Goal: Transaction & Acquisition: Purchase product/service

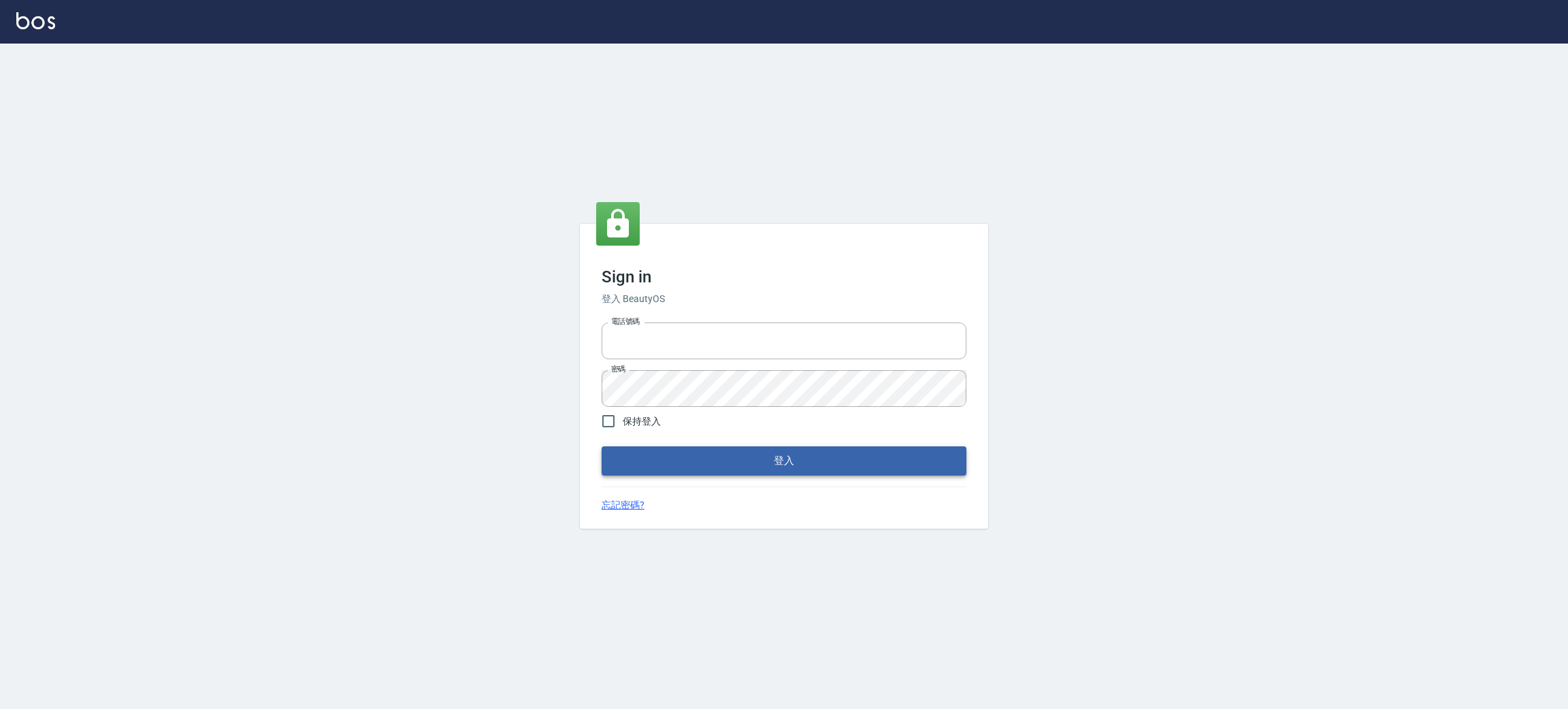
type input "0930609302"
click at [783, 468] on button "登入" at bounding box center [784, 461] width 365 height 29
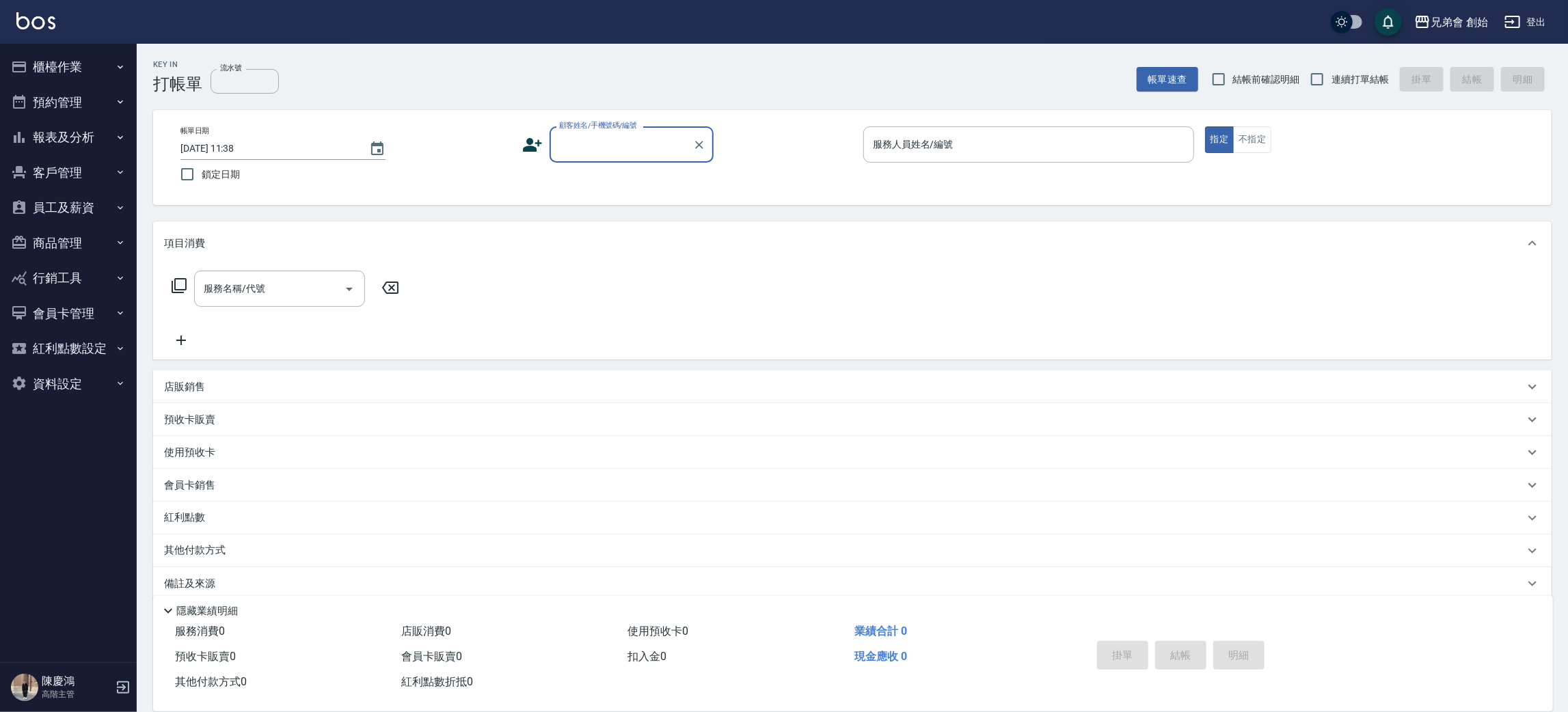
click at [88, 112] on button "預約管理" at bounding box center [68, 102] width 125 height 35
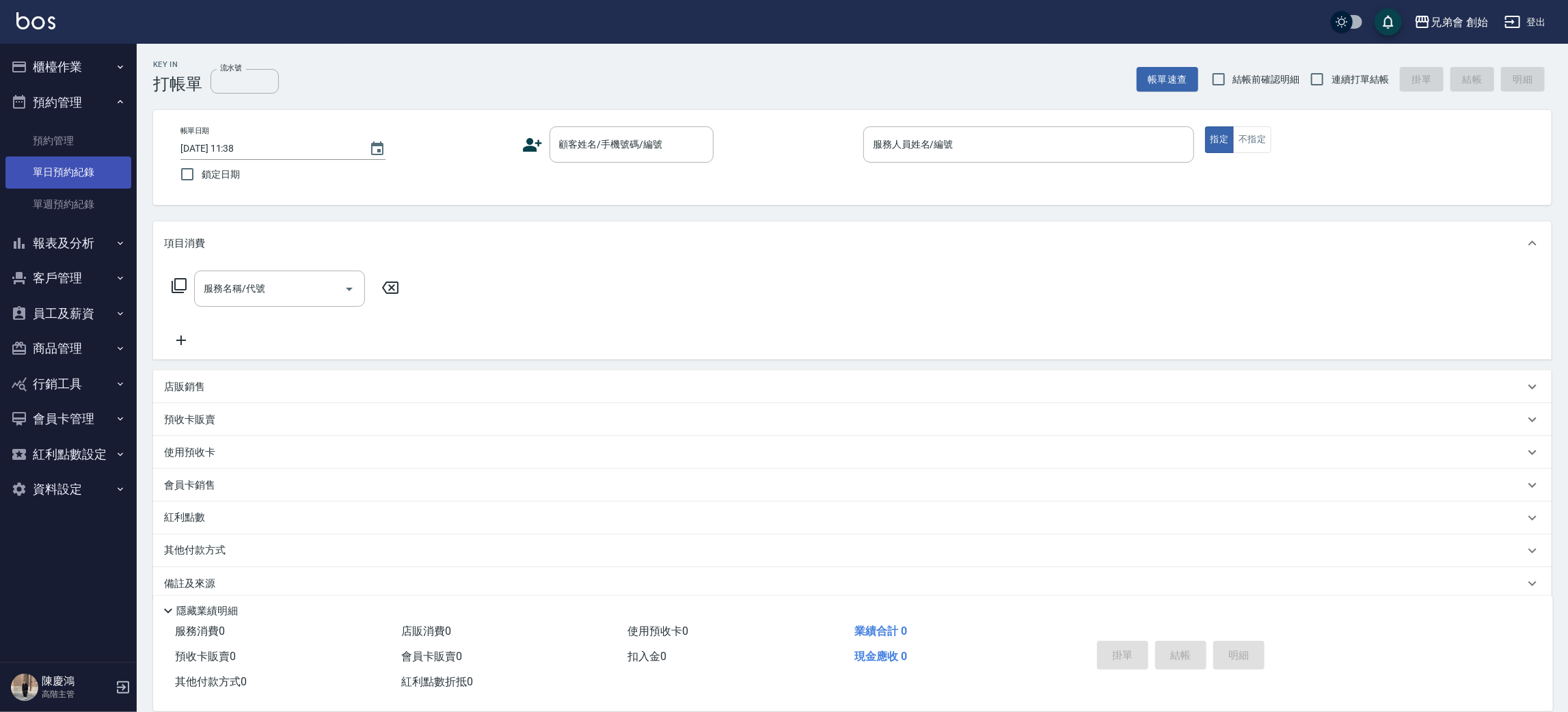
click at [91, 171] on link "單日預約紀錄" at bounding box center [68, 172] width 125 height 32
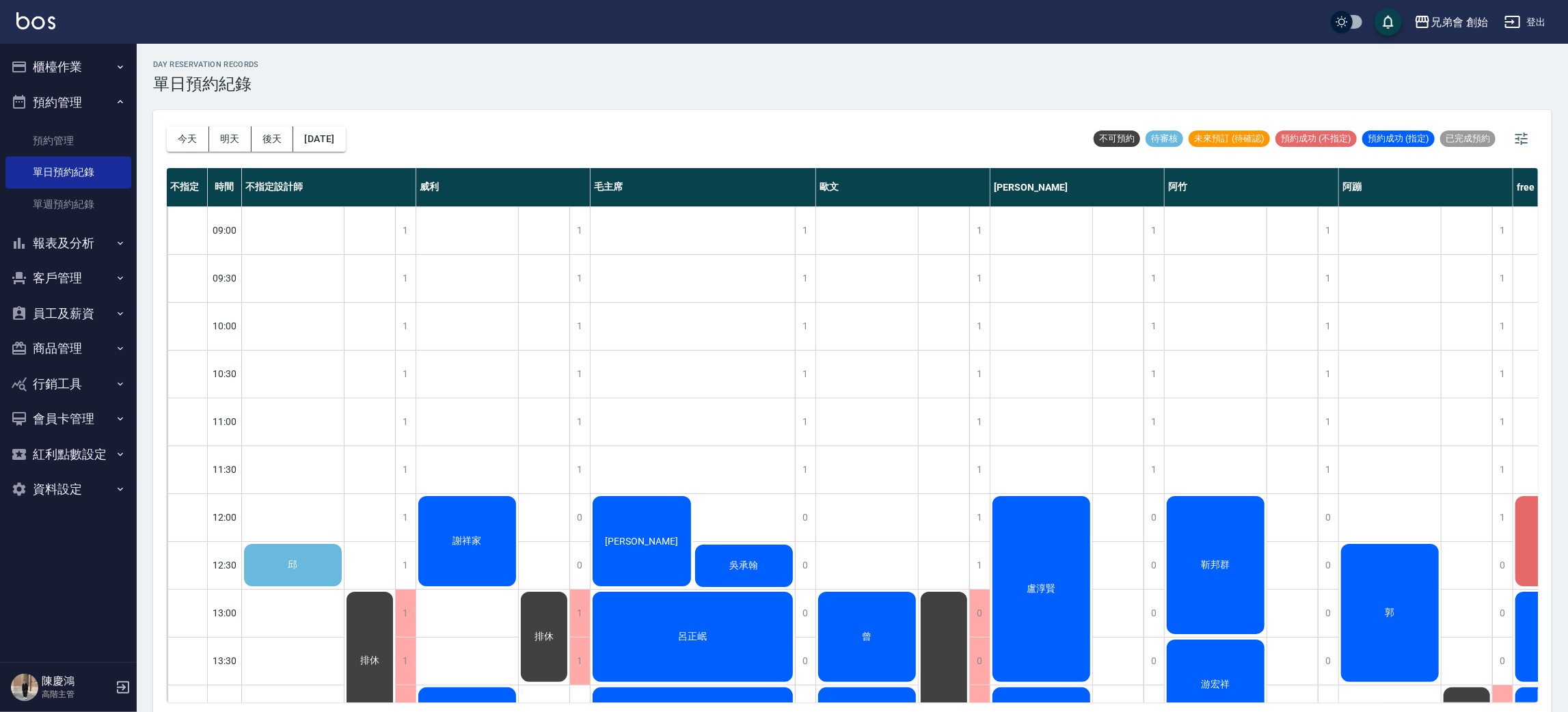
scroll to position [103, 0]
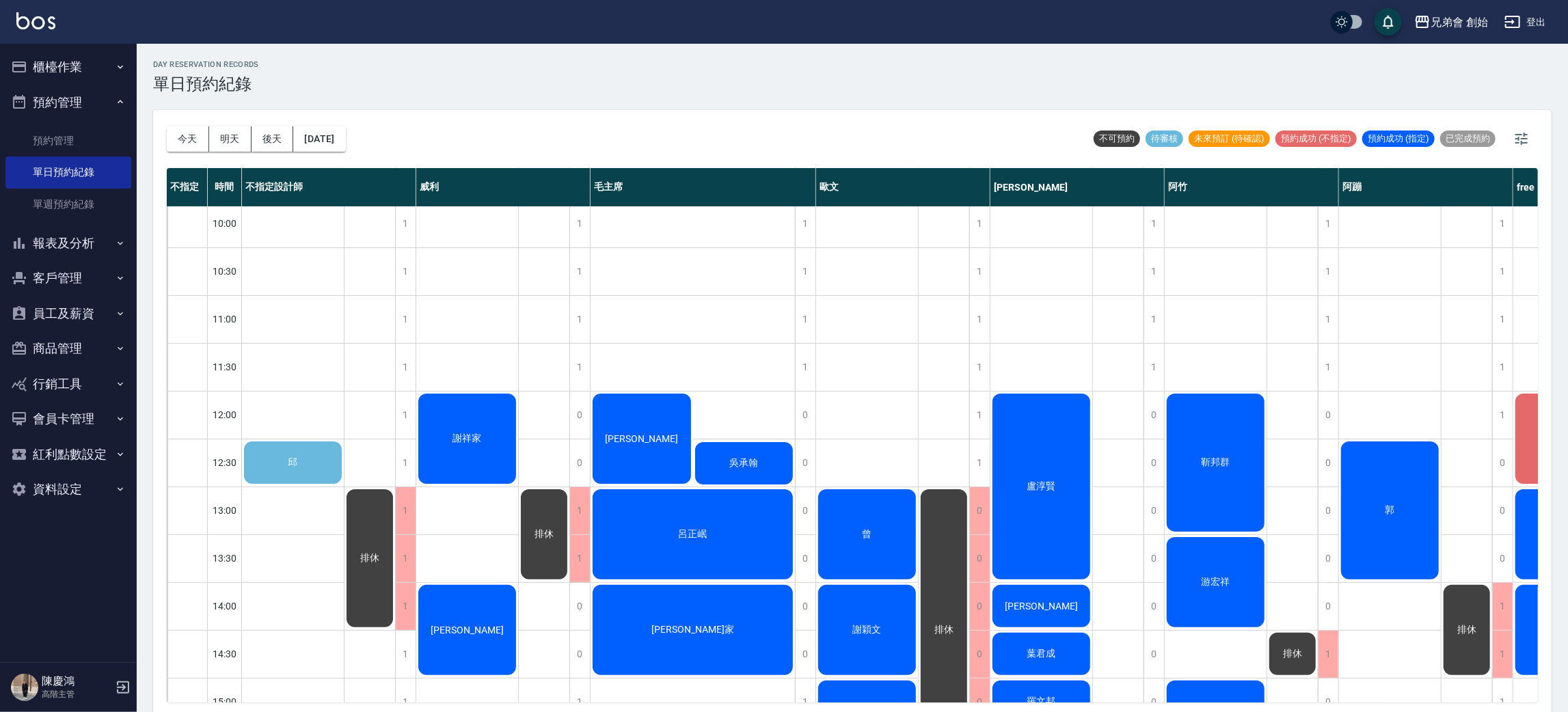
click at [318, 448] on div "邱" at bounding box center [292, 463] width 102 height 47
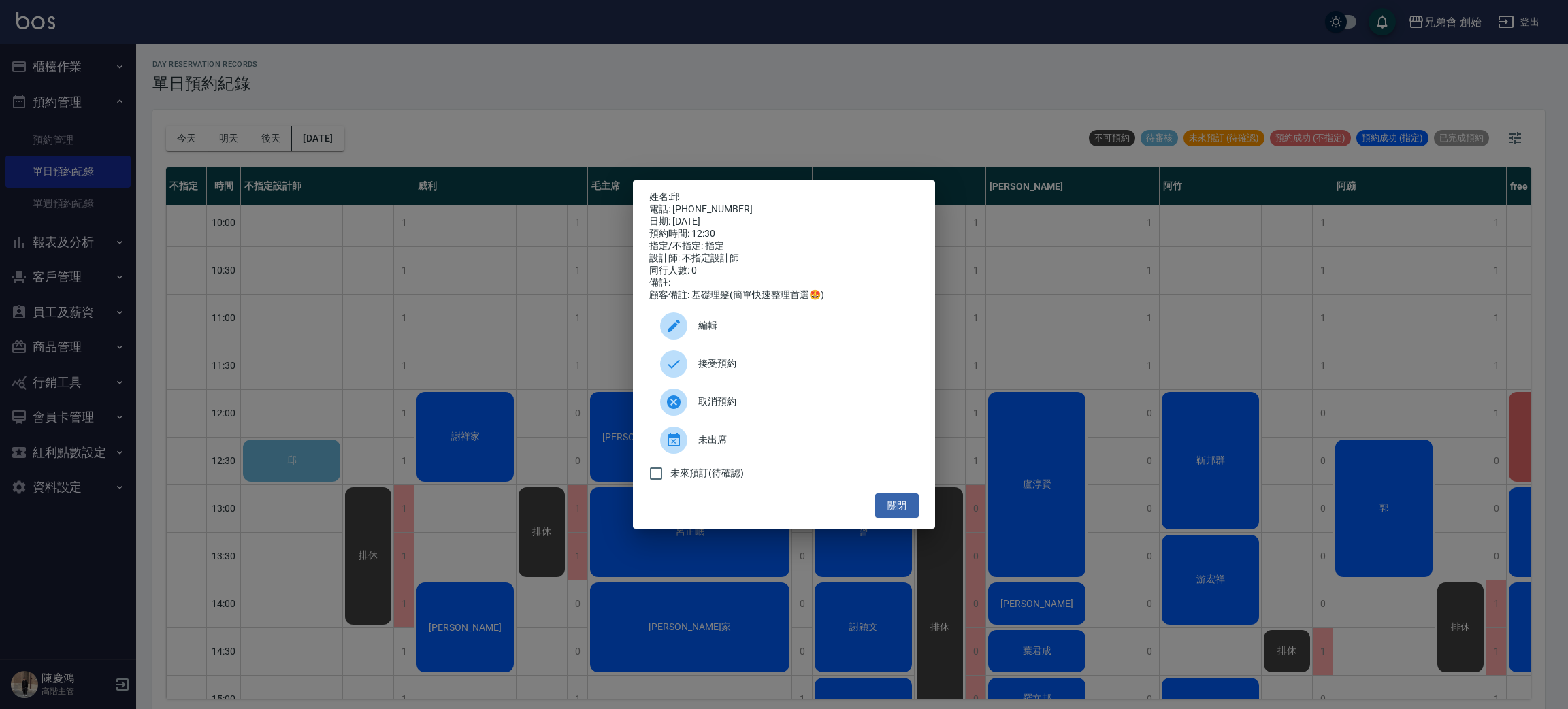
click at [680, 193] on link "邱" at bounding box center [674, 197] width 10 height 11
click at [350, 243] on div "姓名: 邱 電話: 0966416926 日期: 2025/10/04 預約時間: 12:30 指定/不指定: 指定 設計師: 不指定設計師 同行人數: 0 …" at bounding box center [784, 354] width 1568 height 709
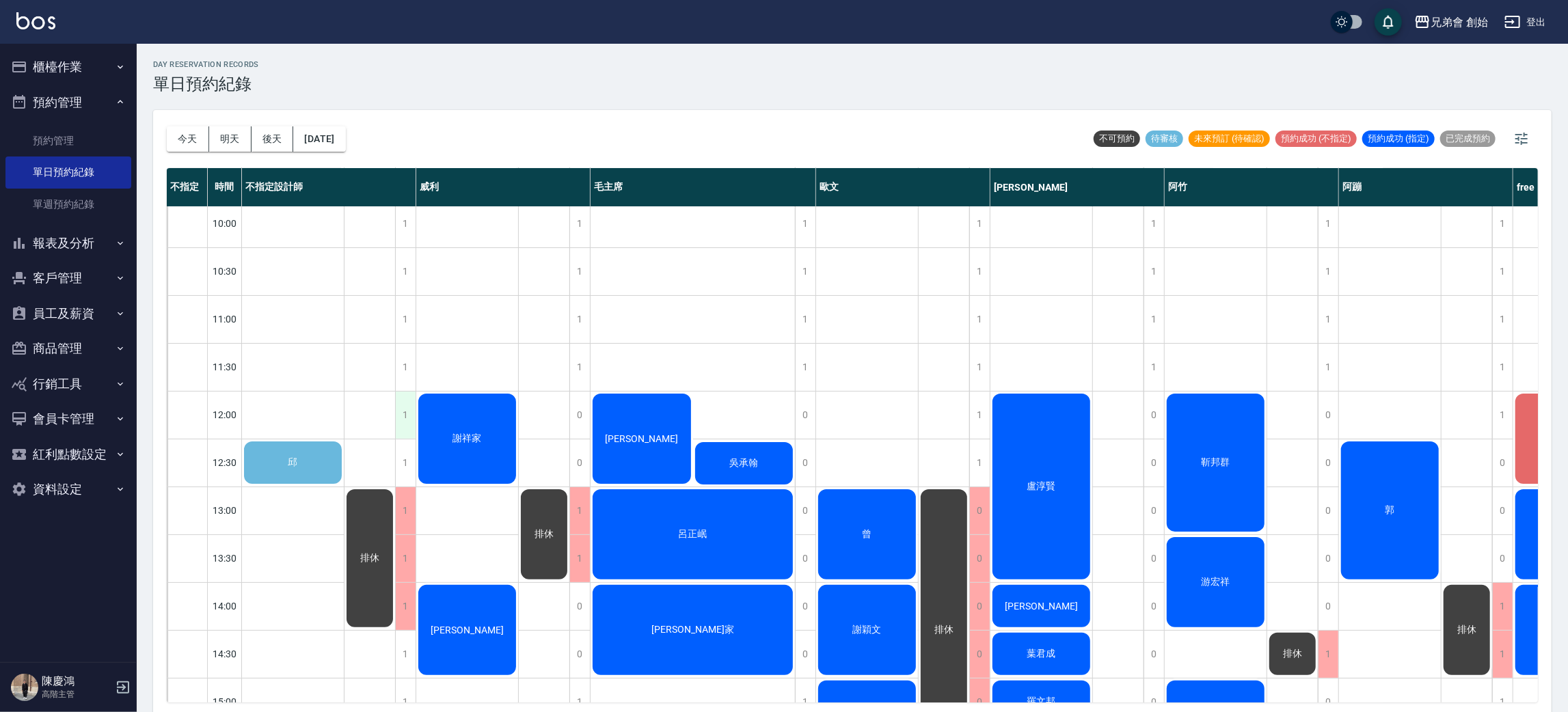
click at [405, 413] on div "1" at bounding box center [405, 415] width 21 height 47
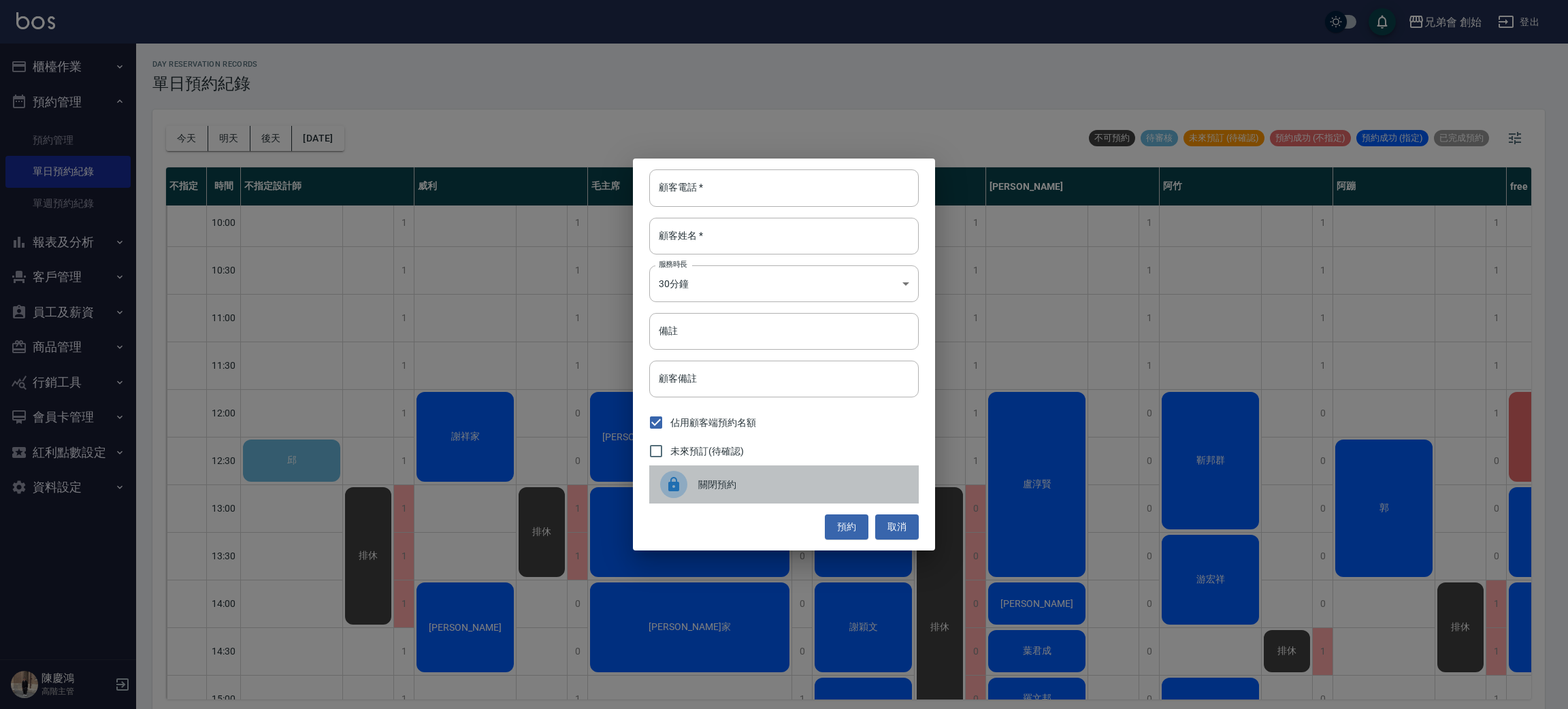
drag, startPoint x: 676, startPoint y: 490, endPoint x: 668, endPoint y: 483, distance: 10.6
click at [675, 487] on icon at bounding box center [674, 484] width 11 height 14
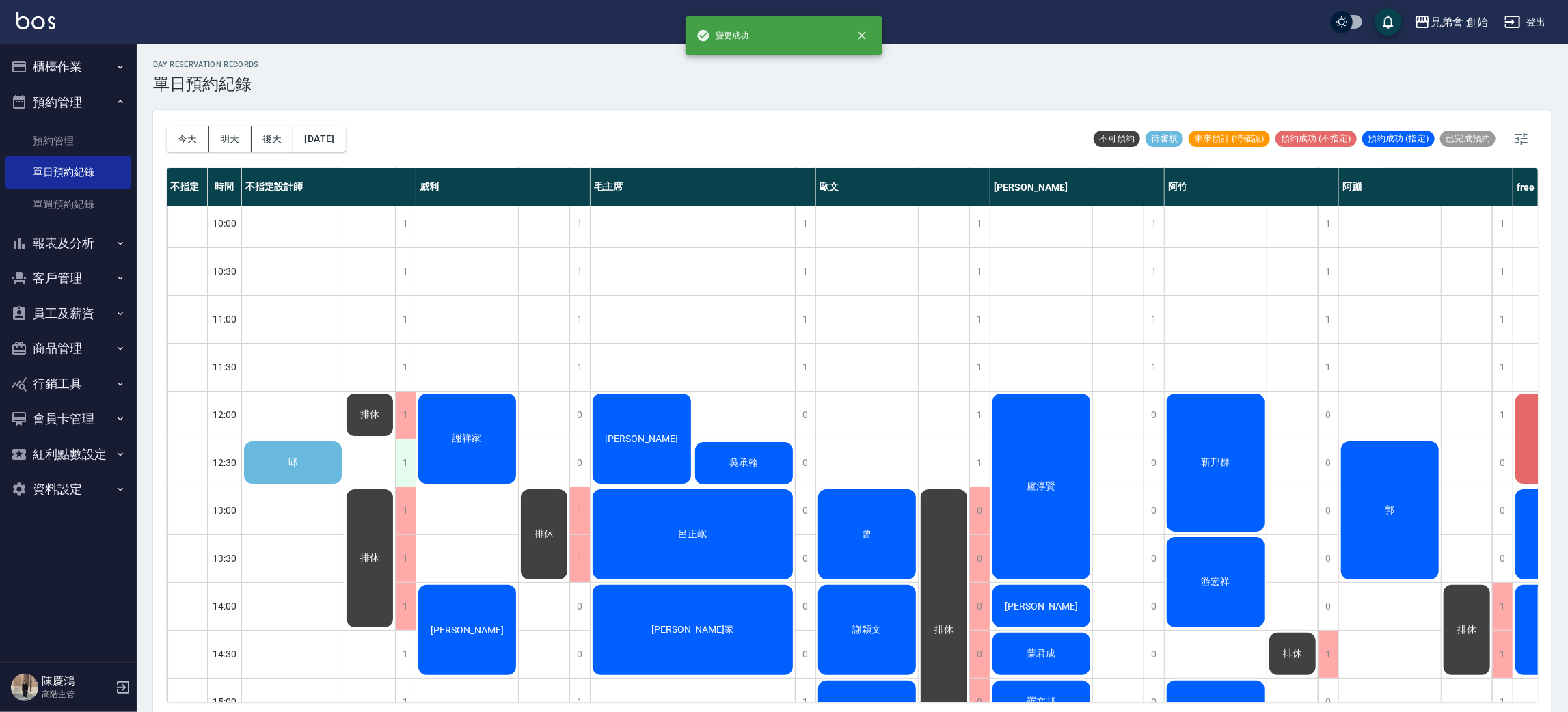
click at [410, 467] on div "1" at bounding box center [405, 463] width 21 height 47
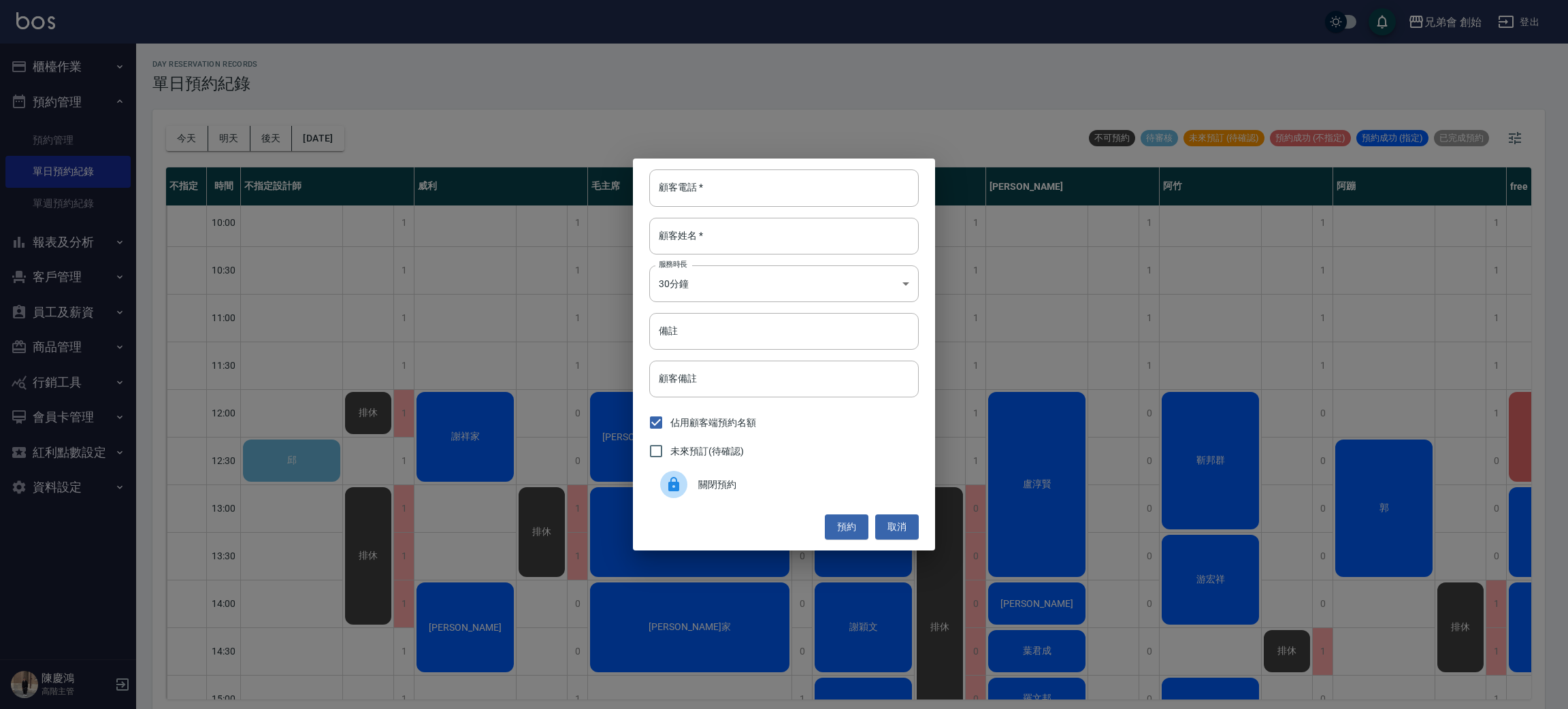
click at [667, 489] on icon at bounding box center [674, 484] width 16 height 16
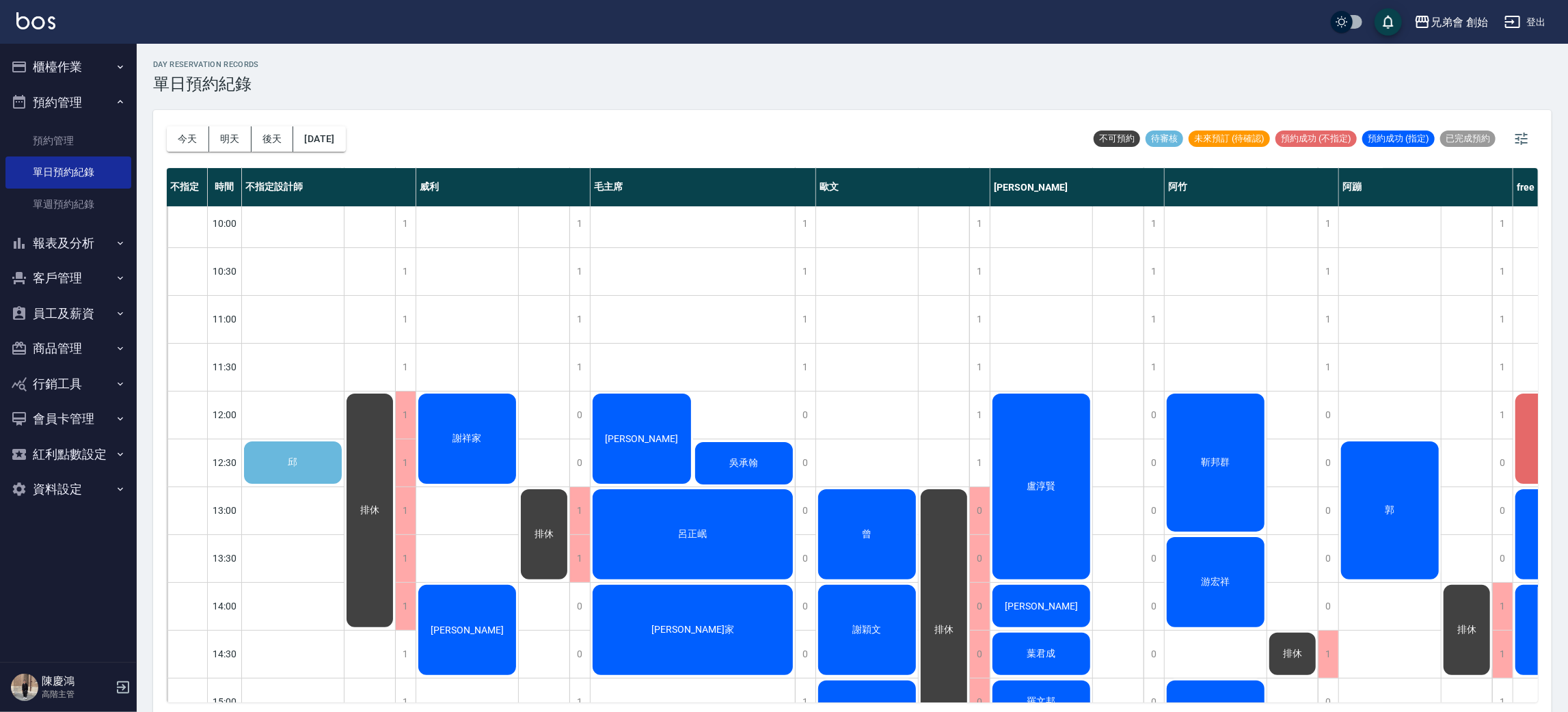
click at [310, 459] on div "邱" at bounding box center [292, 463] width 102 height 47
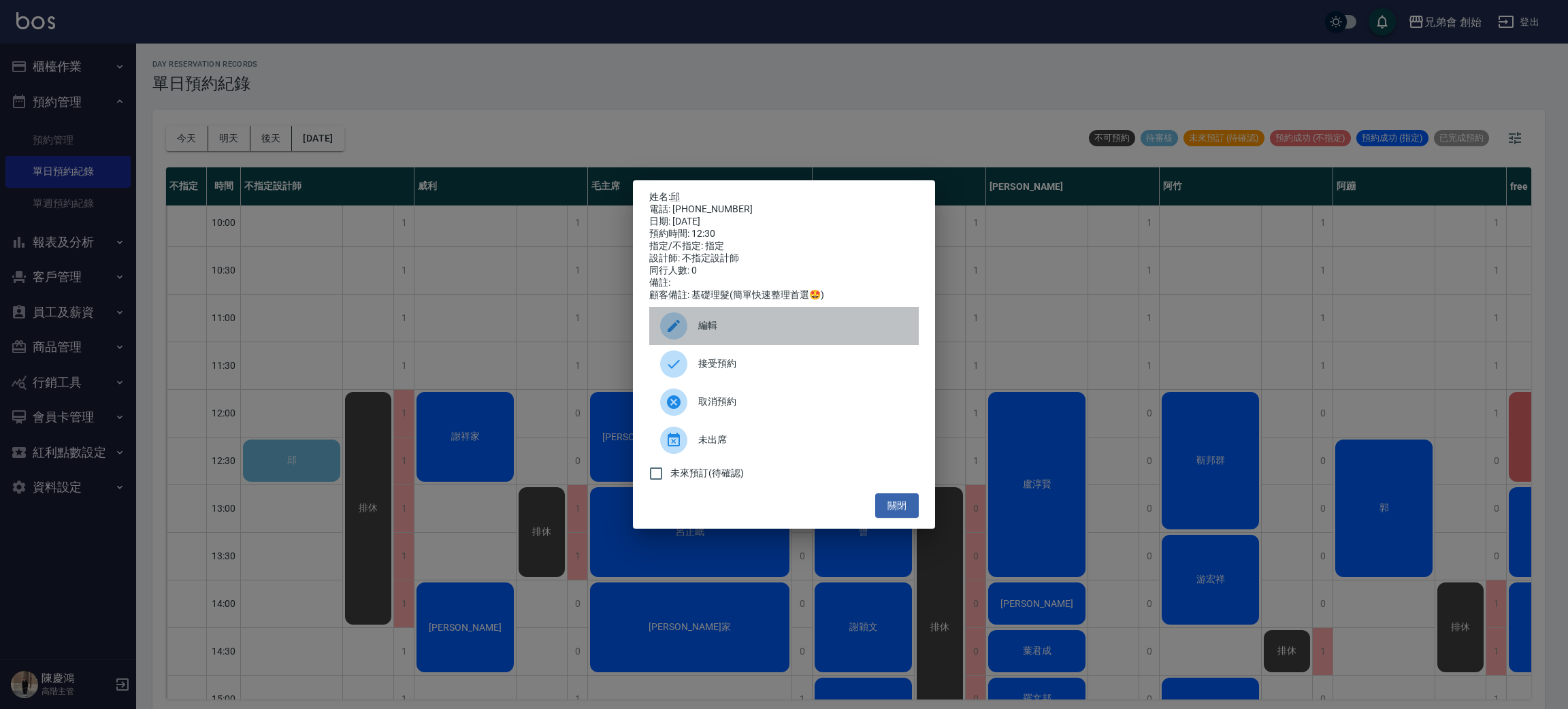
click at [754, 332] on span "編輯" at bounding box center [802, 326] width 209 height 14
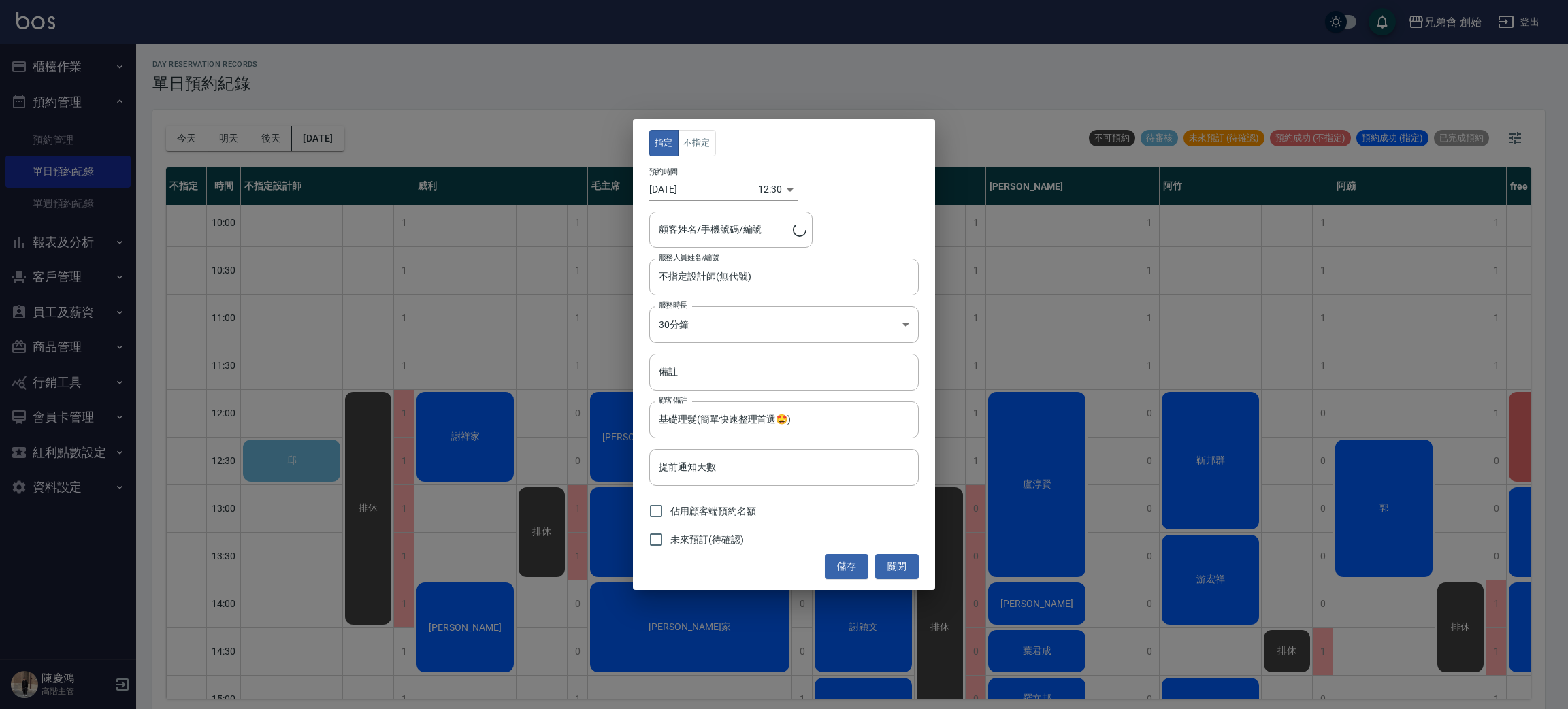
type input "邱/0966416926"
click at [715, 281] on input "不指定設計師(無代號)" at bounding box center [774, 277] width 237 height 24
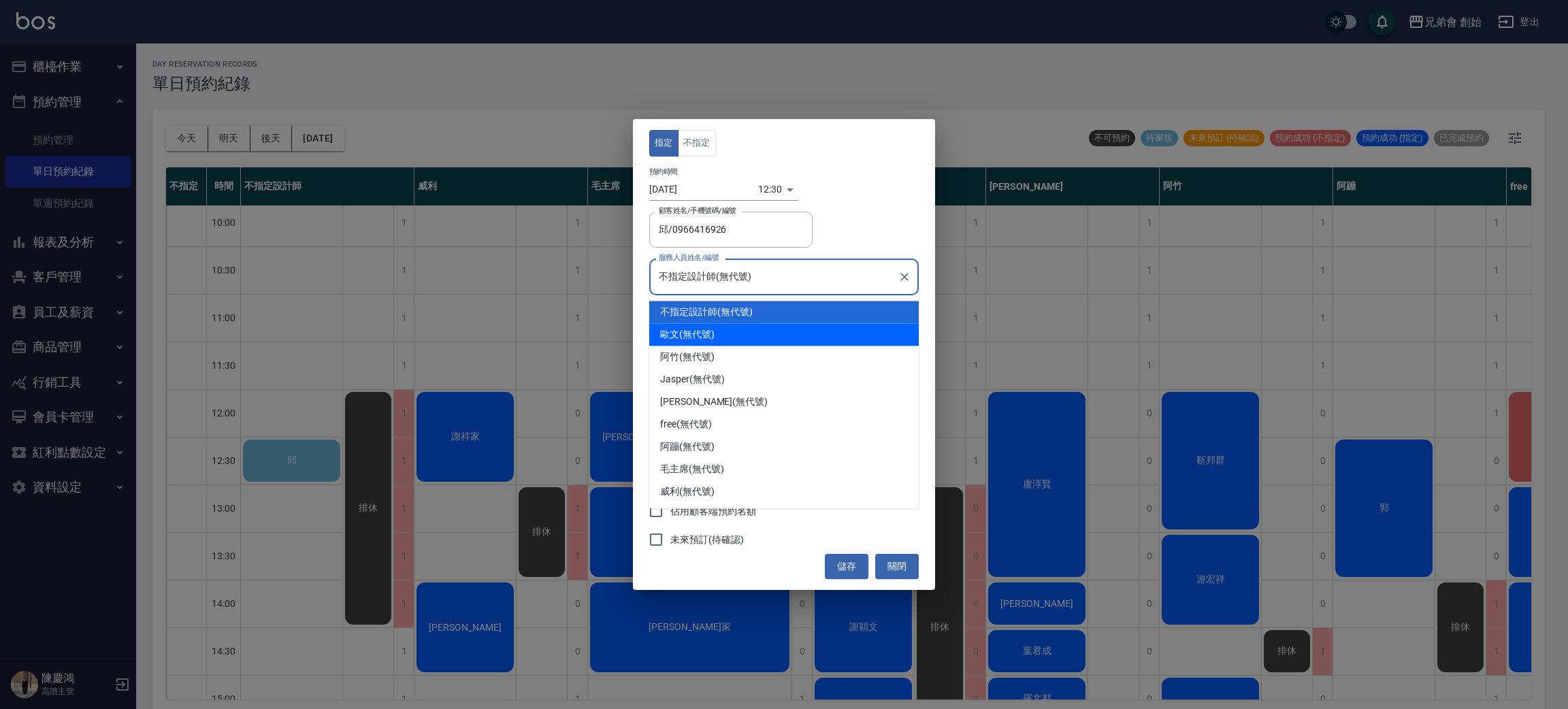
click at [715, 330] on div "歐文 (無代號)" at bounding box center [784, 334] width 269 height 22
type input "歐文(無代號)"
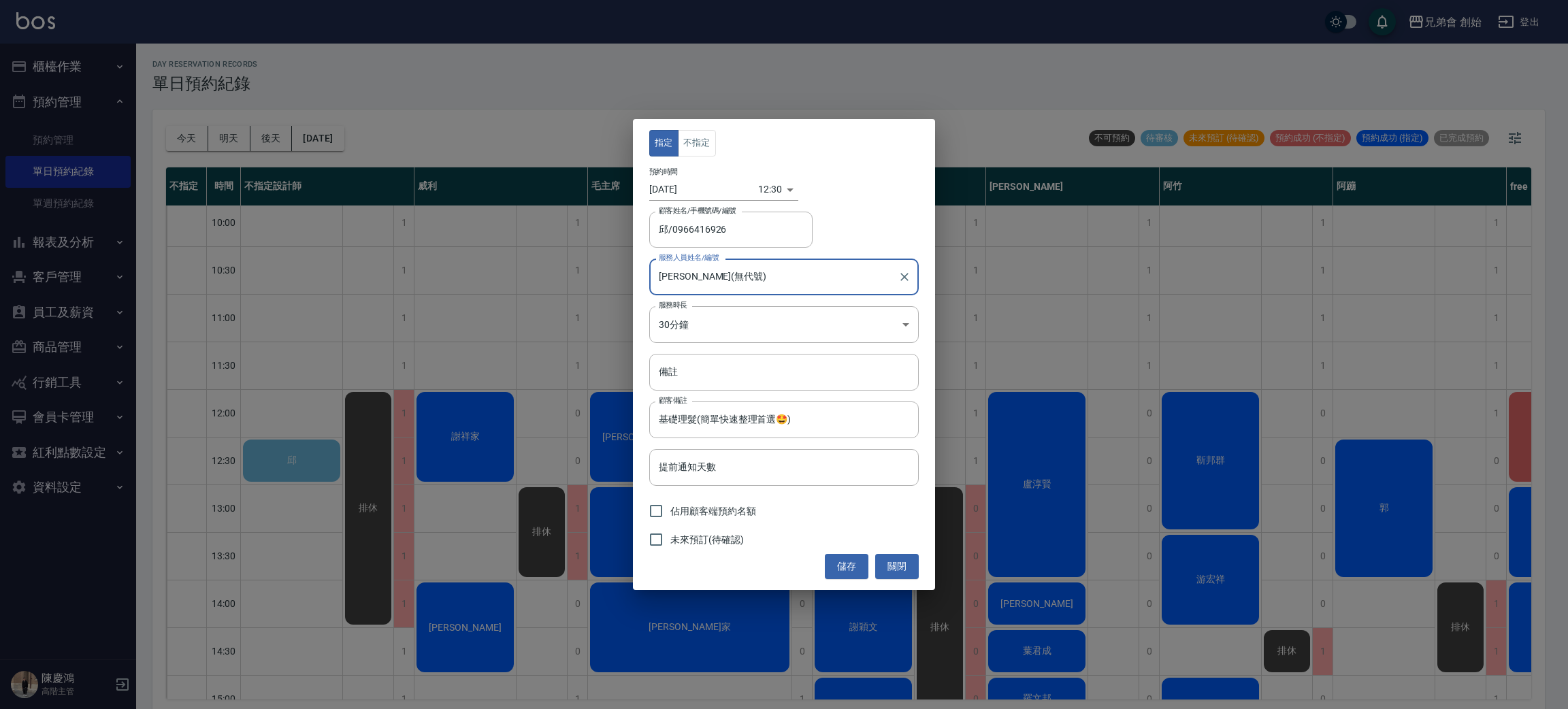
click at [742, 264] on div "歐文(無代號) 服務人員姓名/編號" at bounding box center [784, 277] width 269 height 36
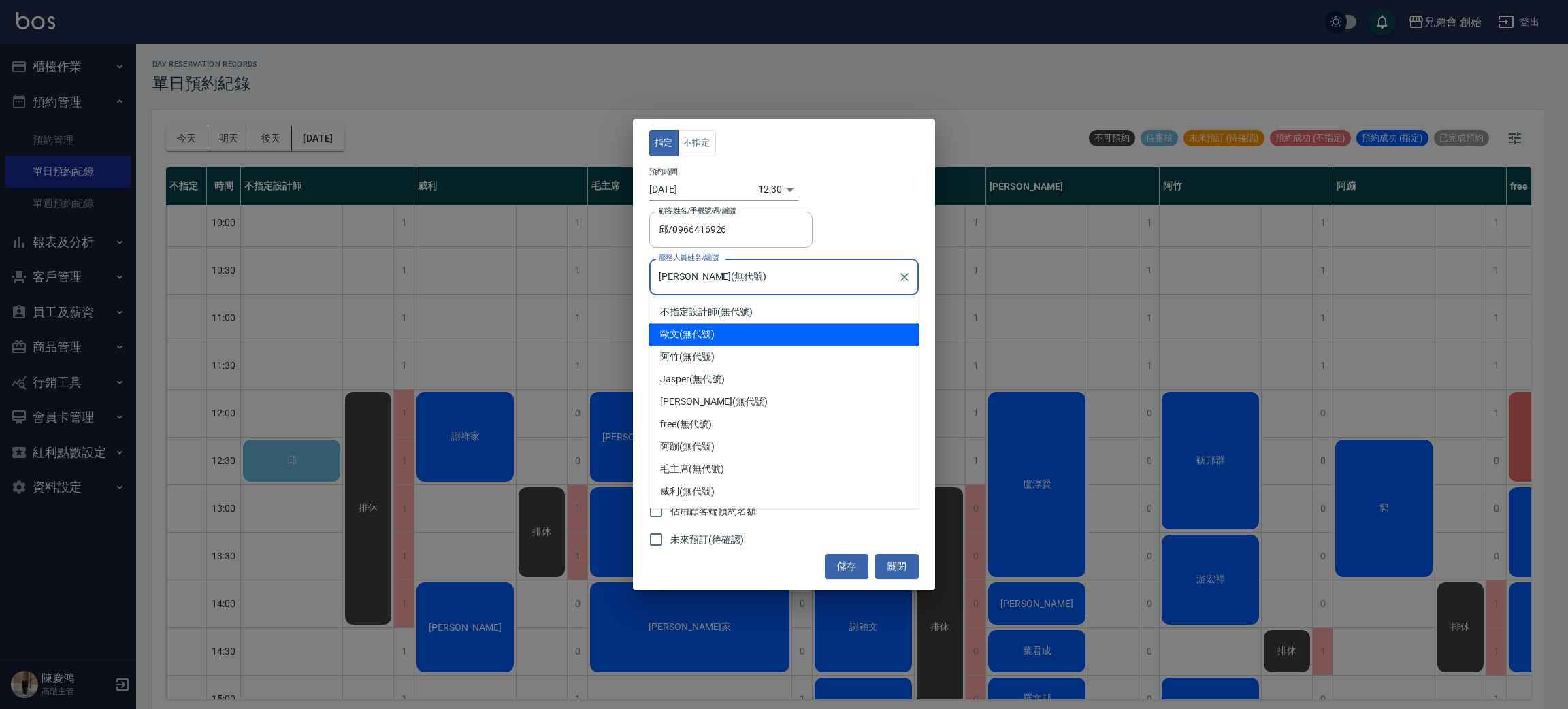
click at [740, 275] on input "歐文(無代號)" at bounding box center [774, 277] width 237 height 24
click at [697, 130] on button "不指定" at bounding box center [697, 144] width 38 height 27
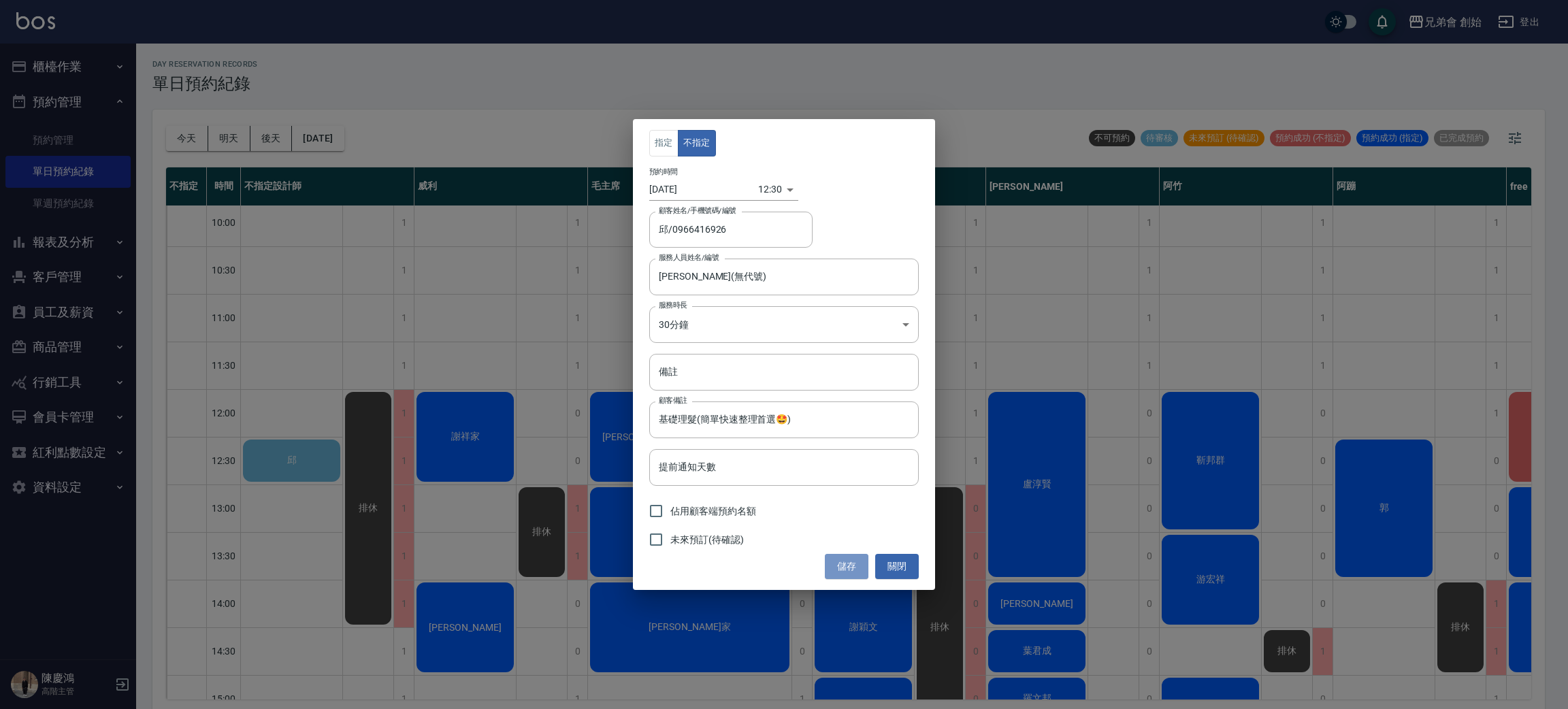
click at [849, 570] on button "儲存" at bounding box center [846, 567] width 43 height 25
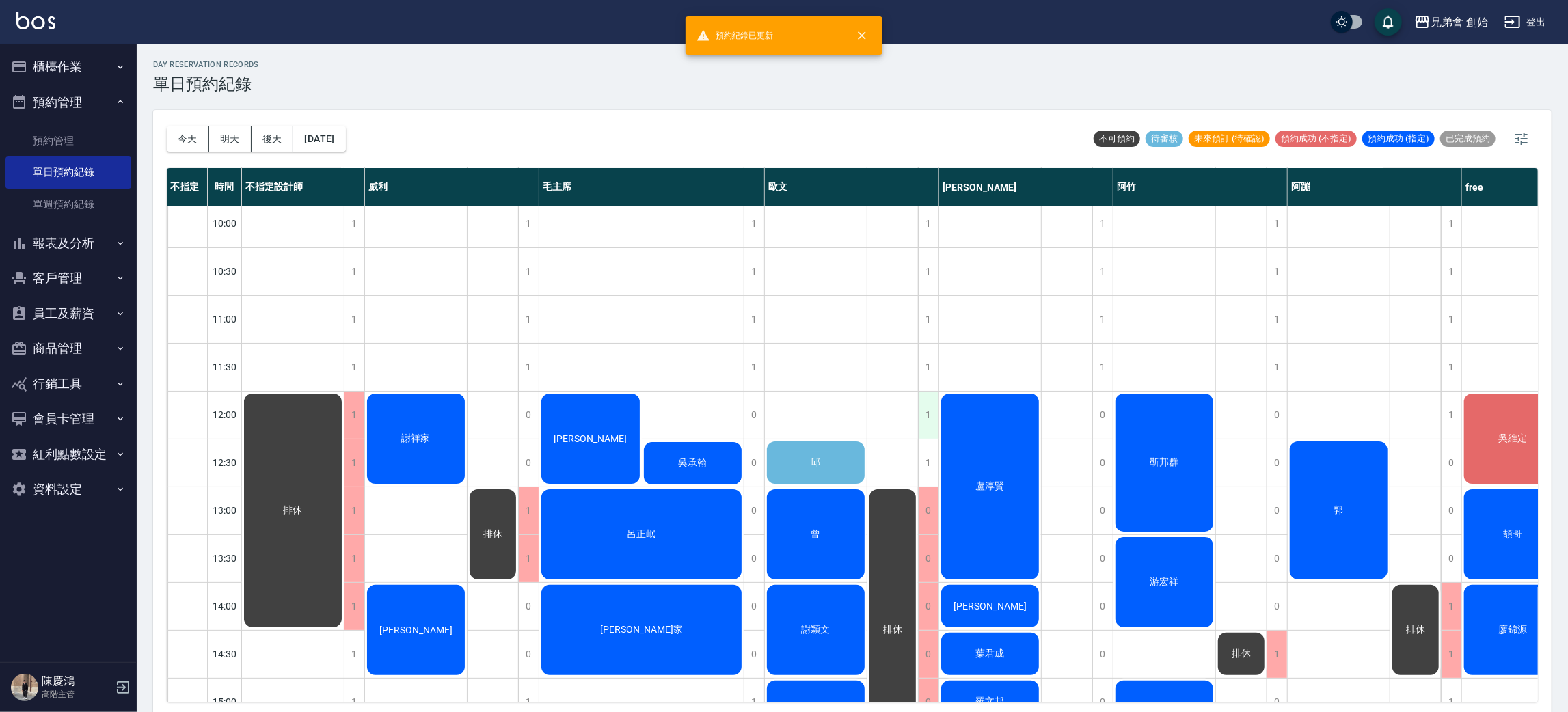
click at [921, 409] on div "1" at bounding box center [928, 415] width 21 height 47
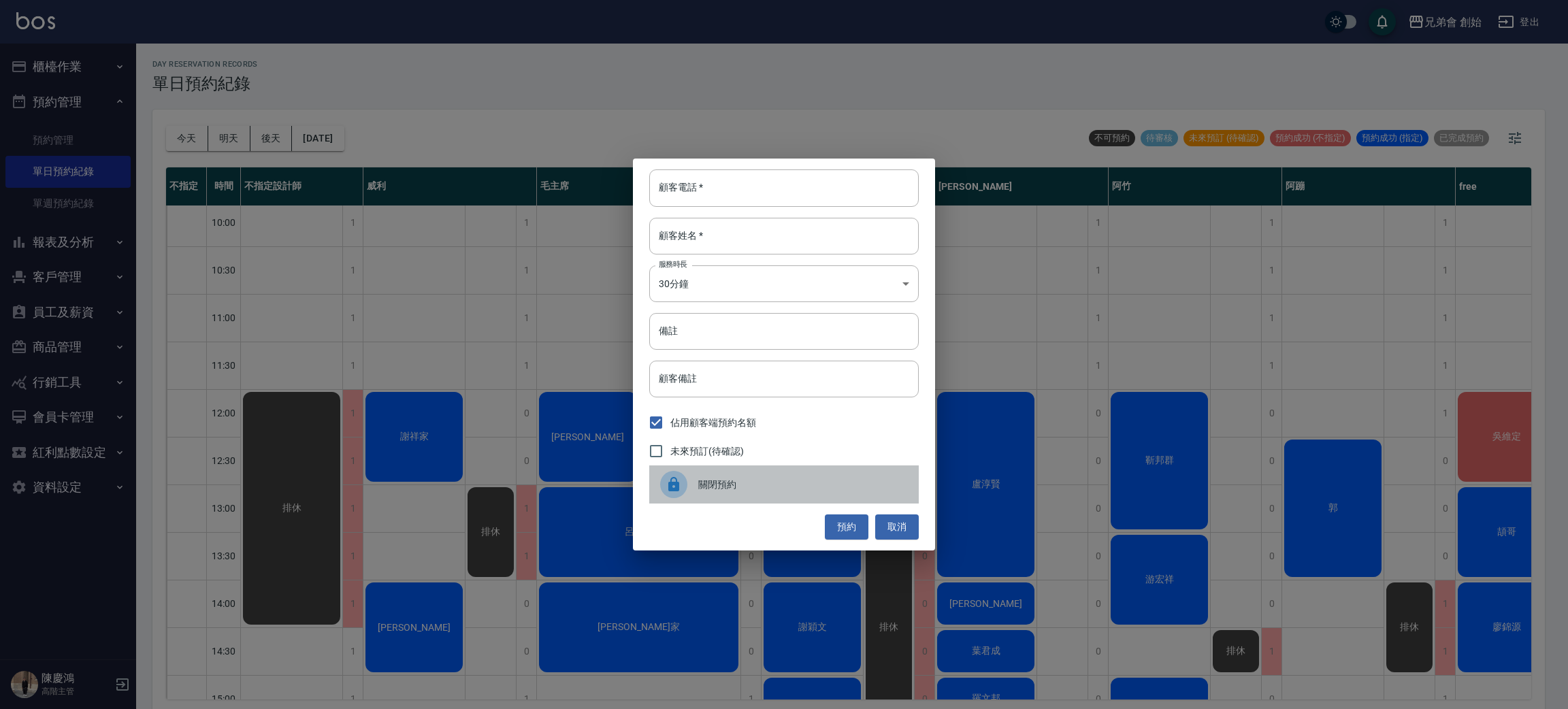
click at [745, 501] on div "關閉預約" at bounding box center [784, 484] width 269 height 38
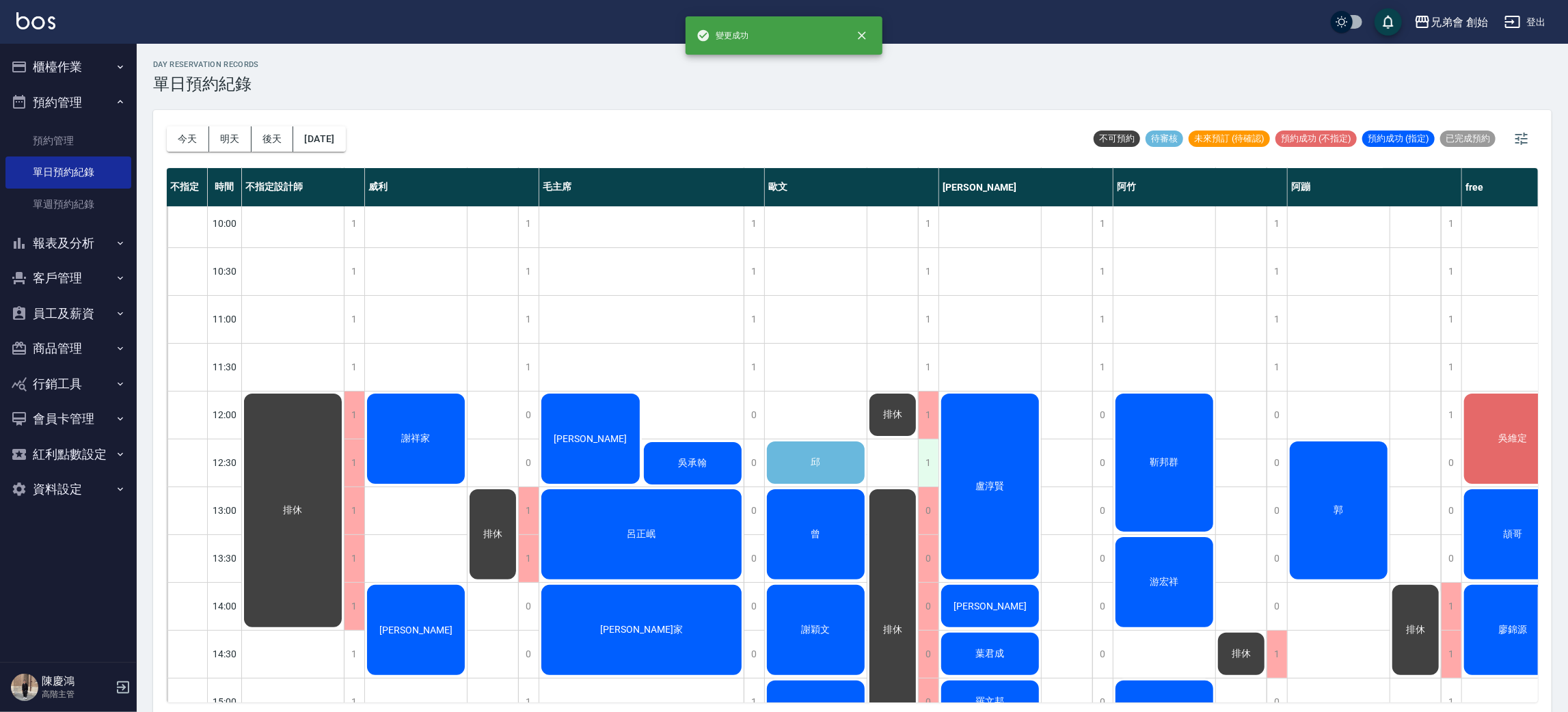
click at [924, 462] on div "1" at bounding box center [928, 463] width 21 height 47
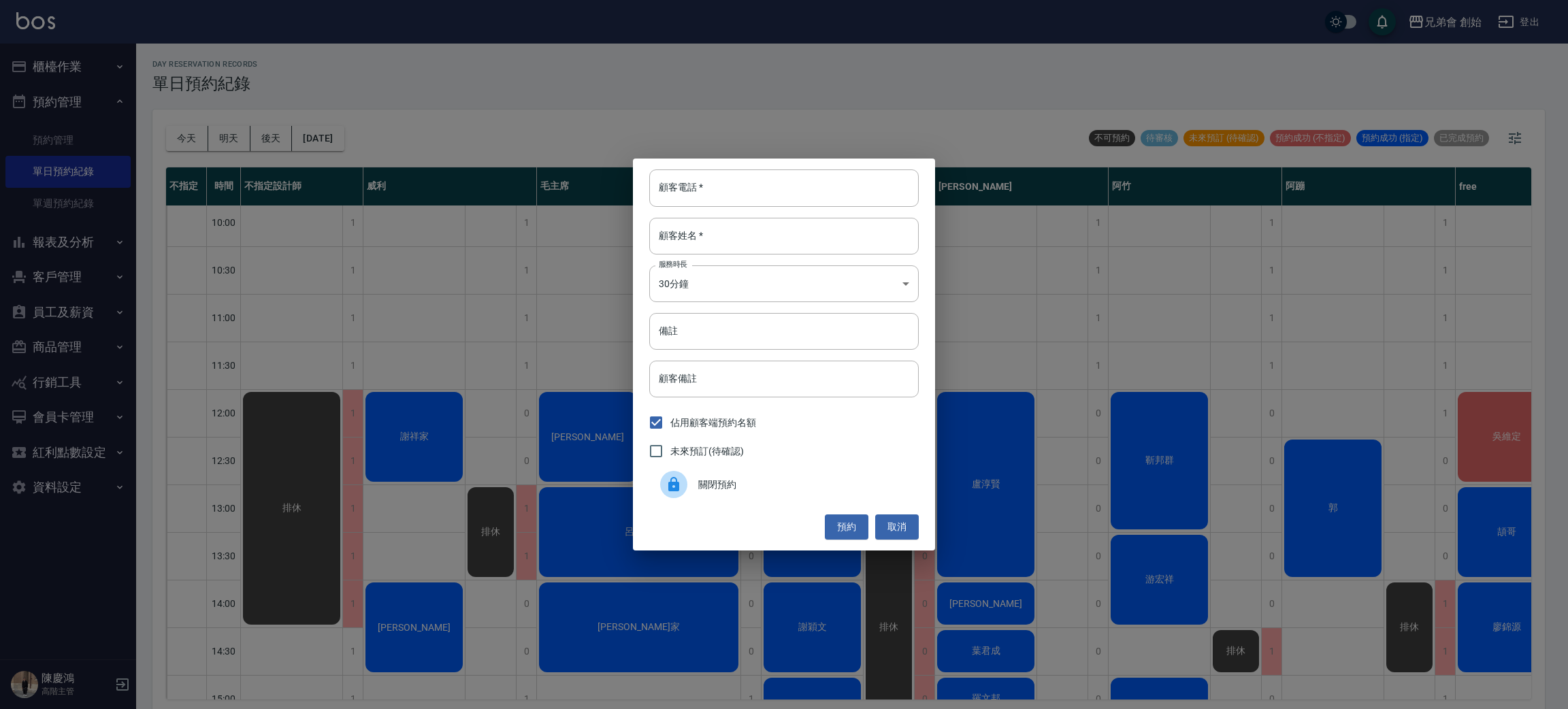
click at [705, 479] on span "關閉預約" at bounding box center [802, 485] width 209 height 14
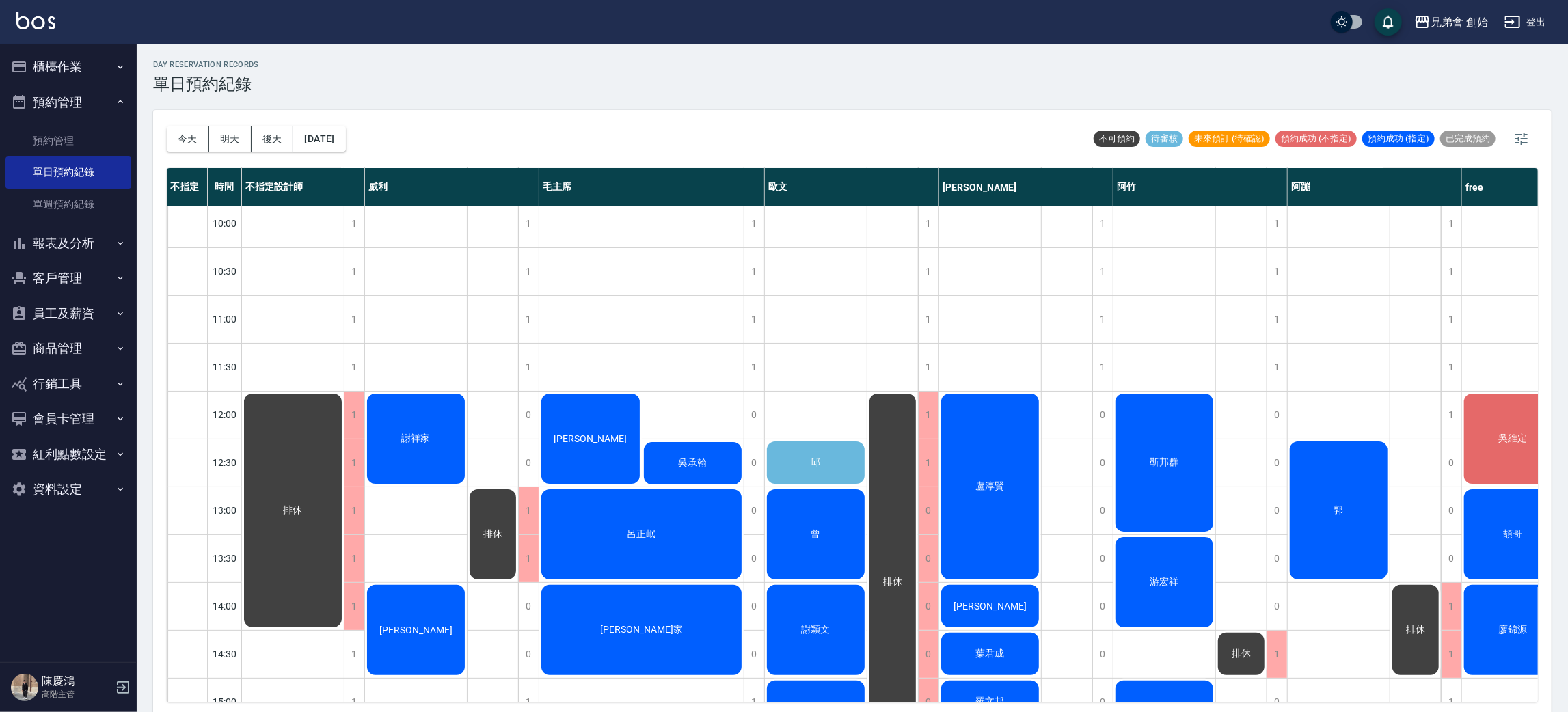
click at [809, 470] on div "邱" at bounding box center [816, 463] width 102 height 47
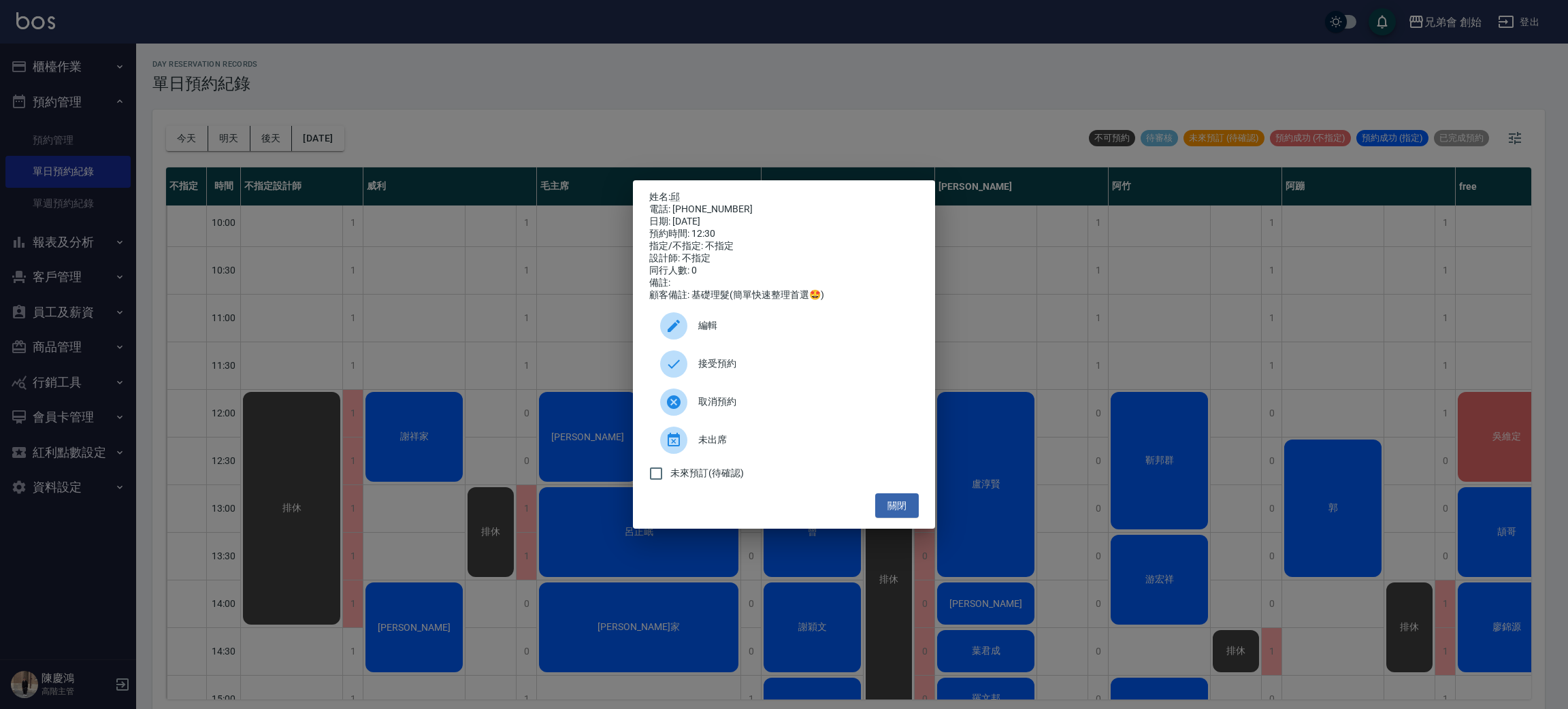
click at [765, 359] on div "接受預約" at bounding box center [784, 364] width 269 height 38
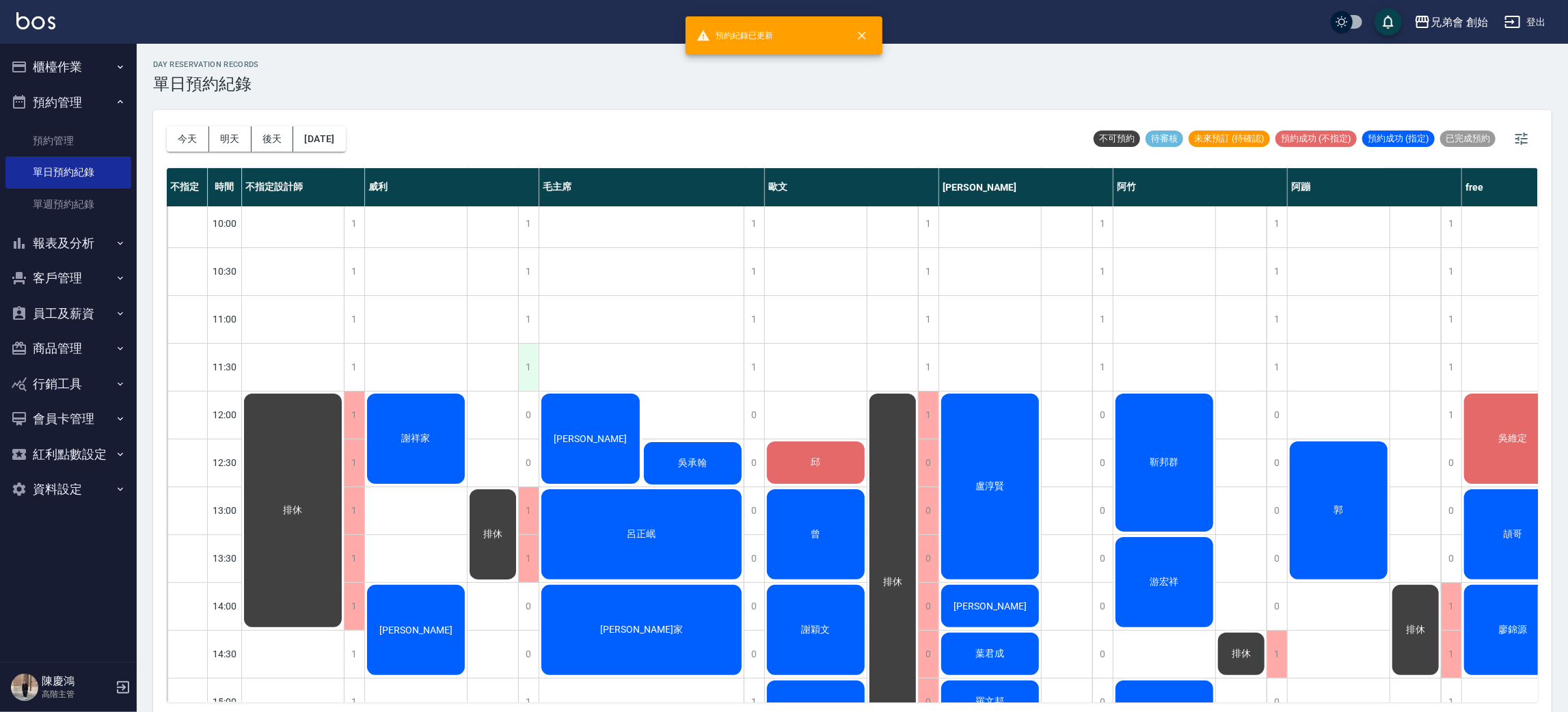
scroll to position [411, 0]
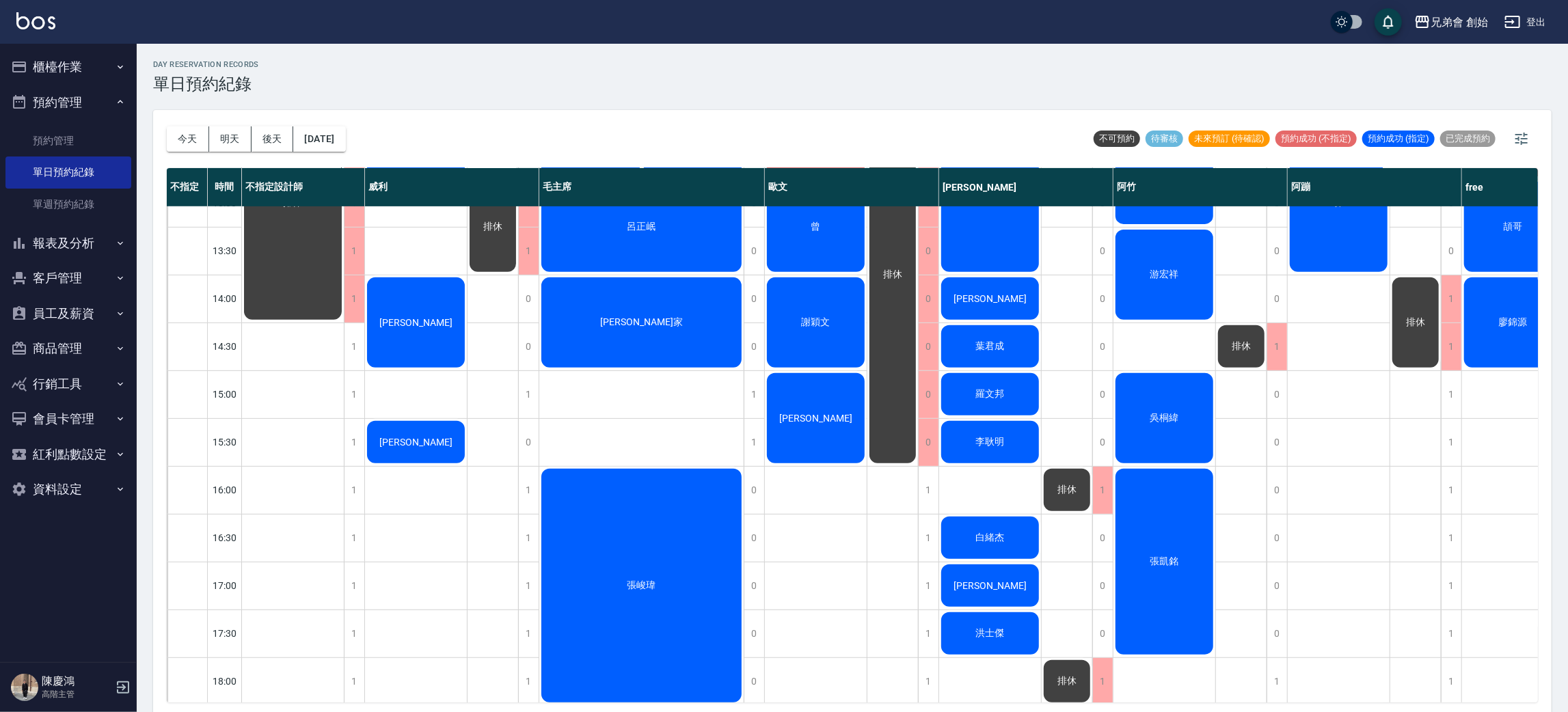
click at [1417, 318] on span "排休" at bounding box center [1415, 323] width 24 height 13
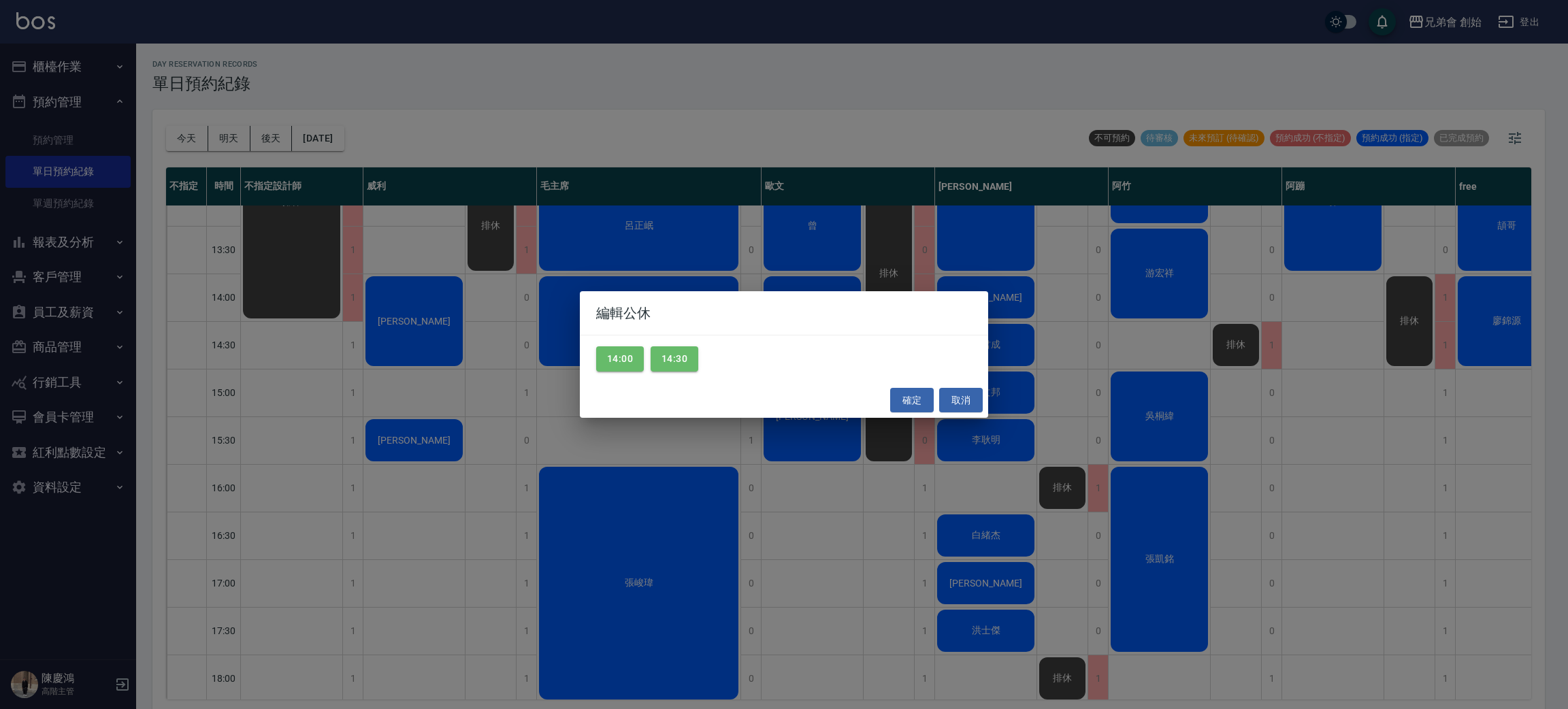
click at [1411, 315] on div "編輯公休 14:00 14:30 確定 取消" at bounding box center [784, 354] width 1568 height 709
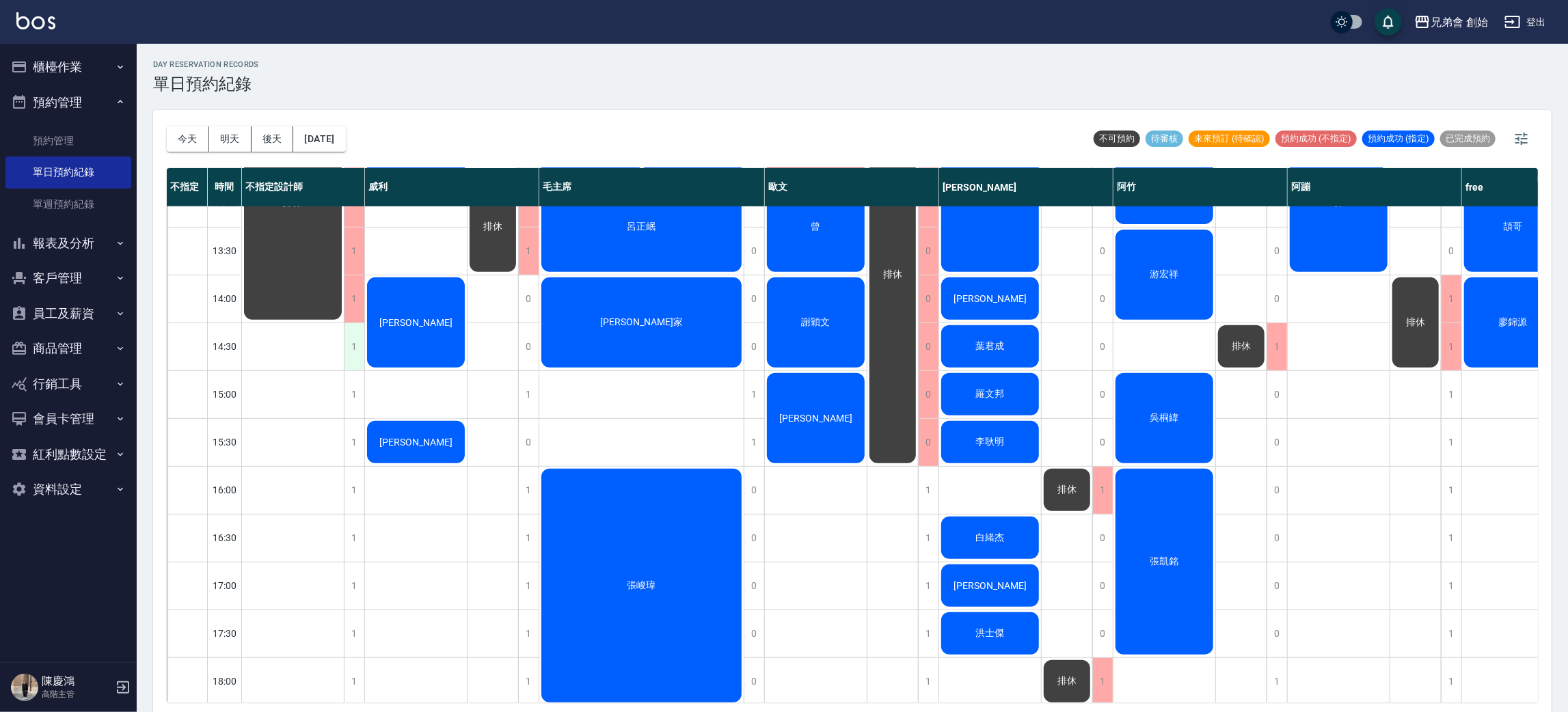
click at [360, 357] on div "1" at bounding box center [354, 347] width 21 height 47
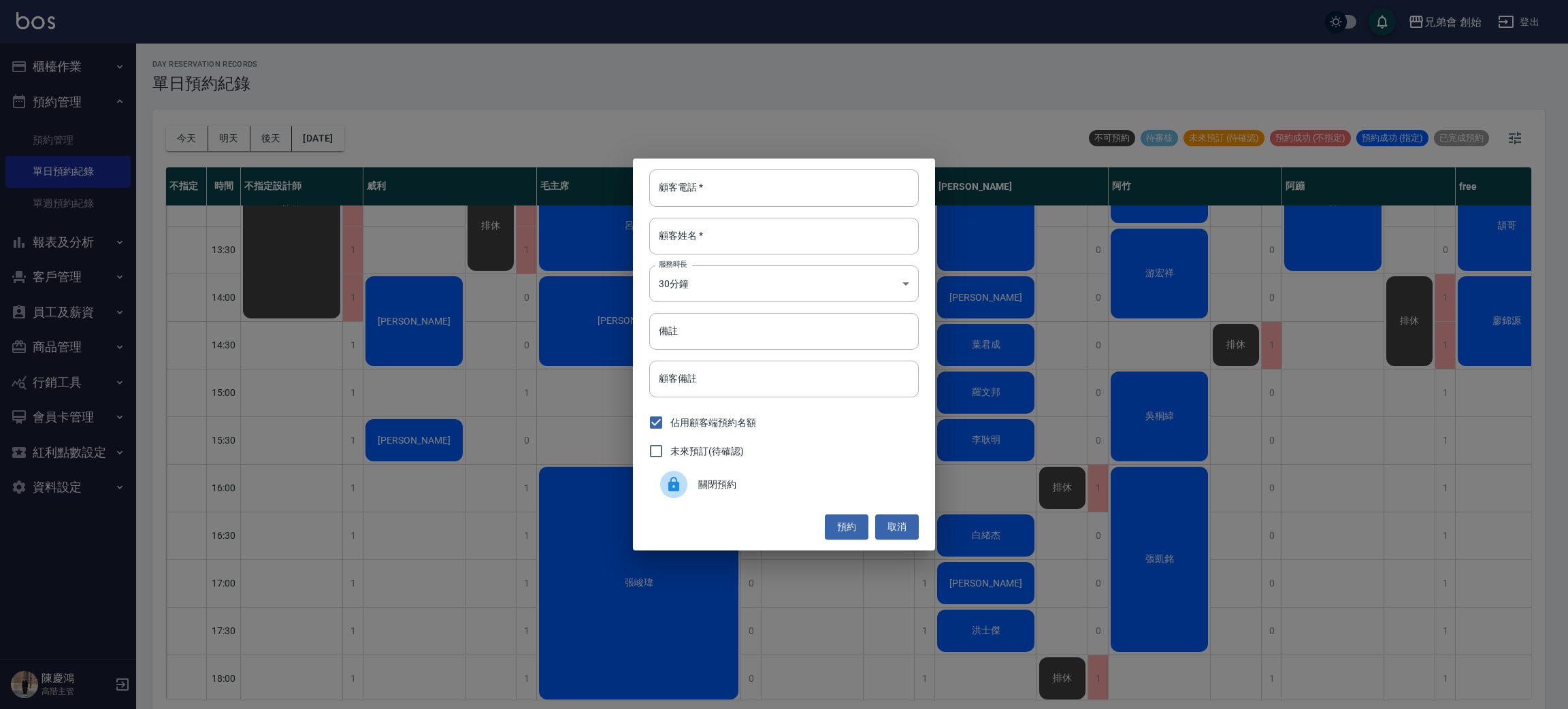
click at [713, 489] on span "關閉預約" at bounding box center [802, 485] width 209 height 14
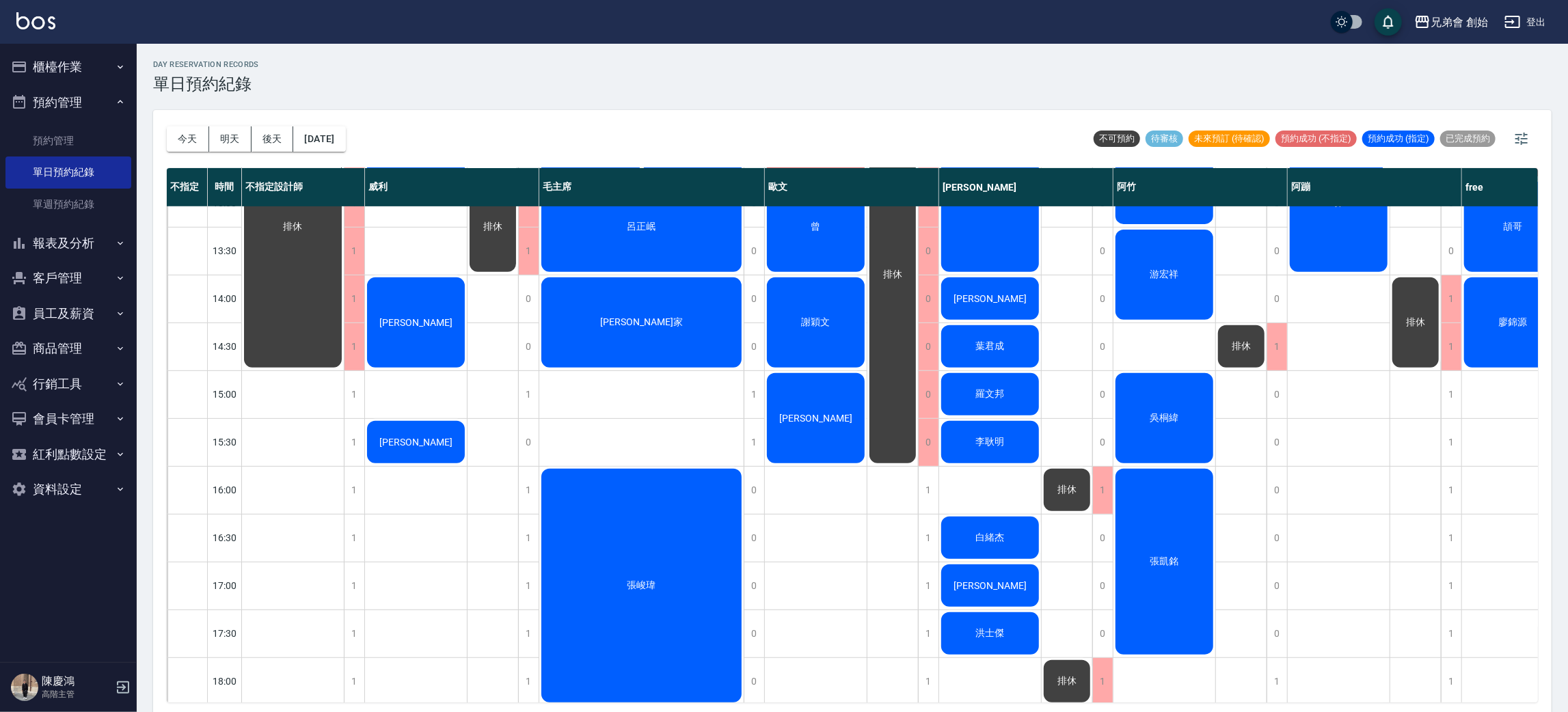
scroll to position [615, 0]
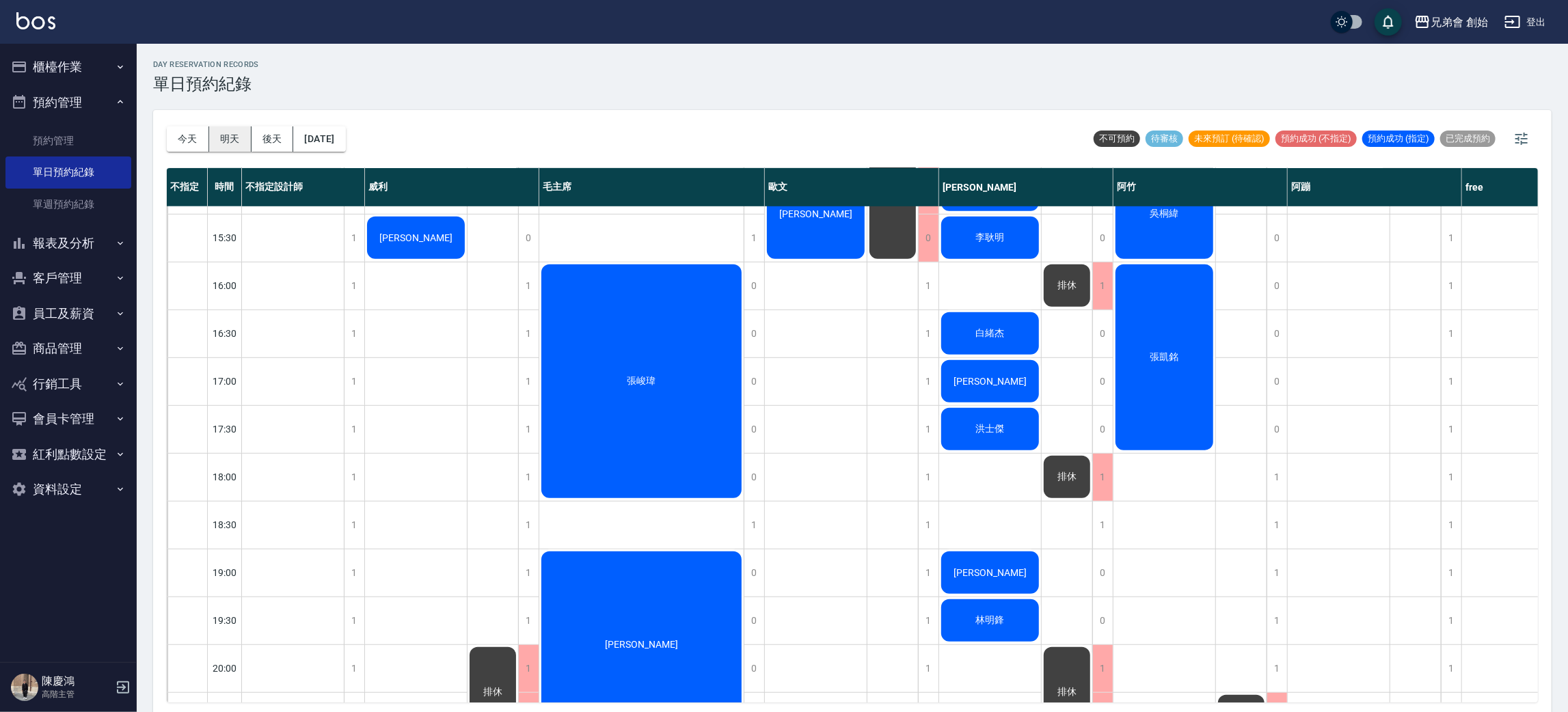
click at [223, 129] on button "明天" at bounding box center [230, 139] width 42 height 25
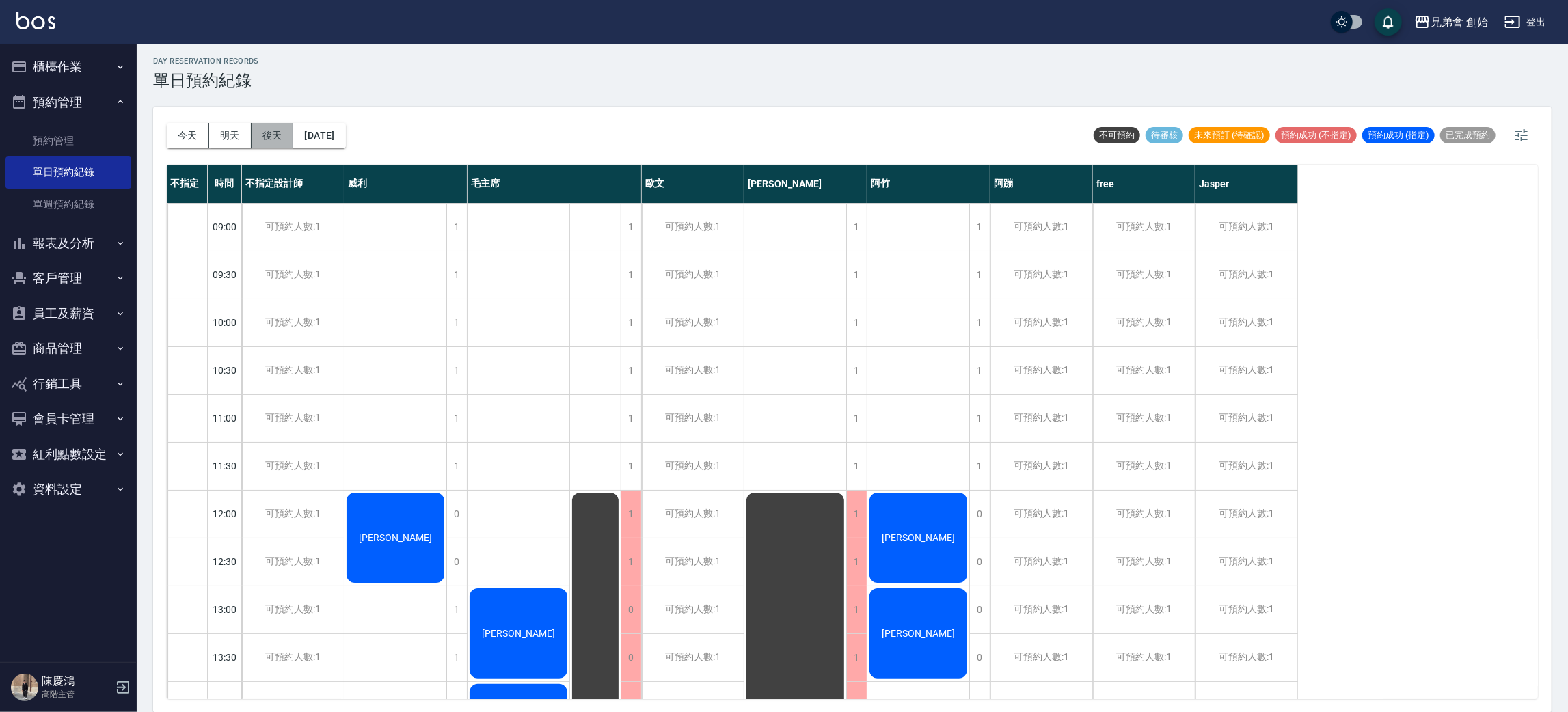
click at [257, 143] on button "後天" at bounding box center [272, 135] width 42 height 25
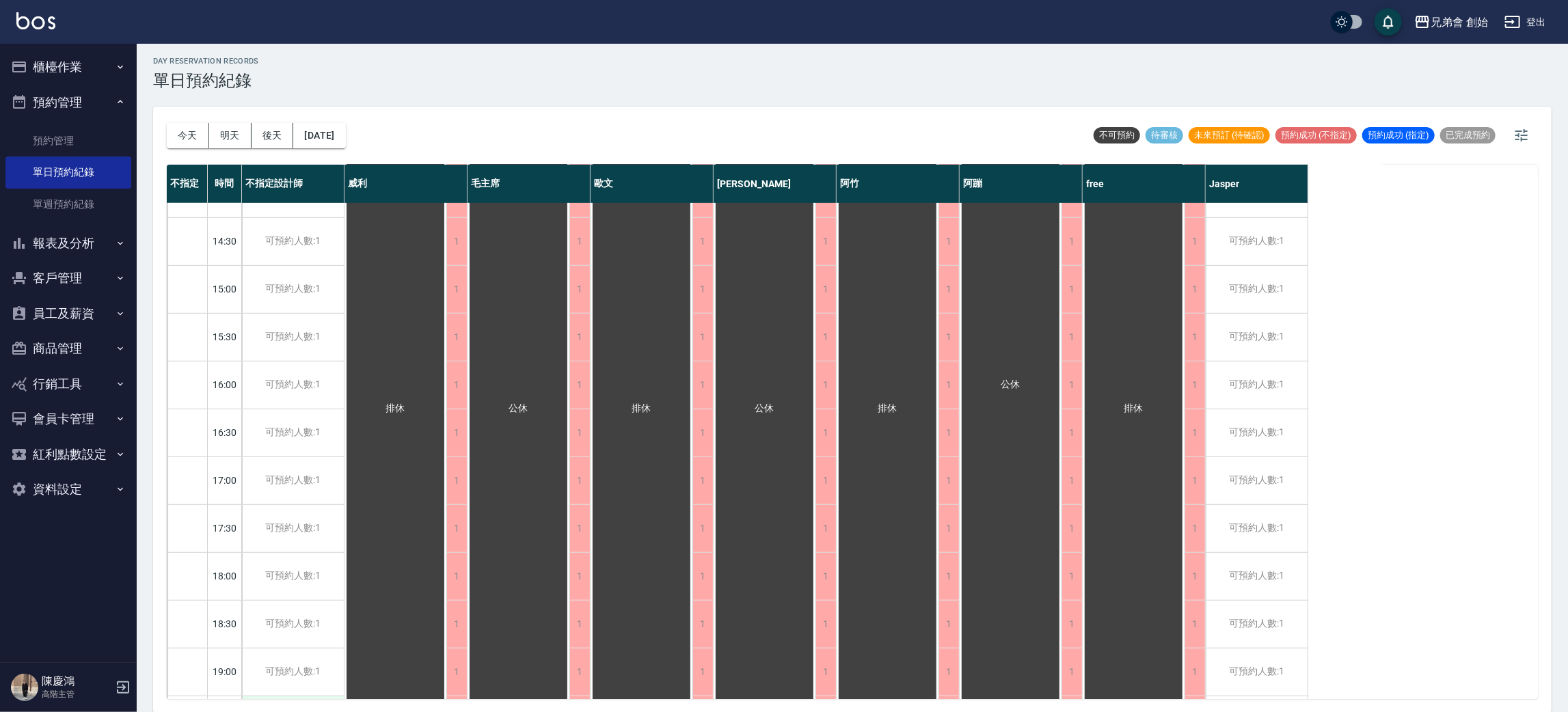
scroll to position [907, 0]
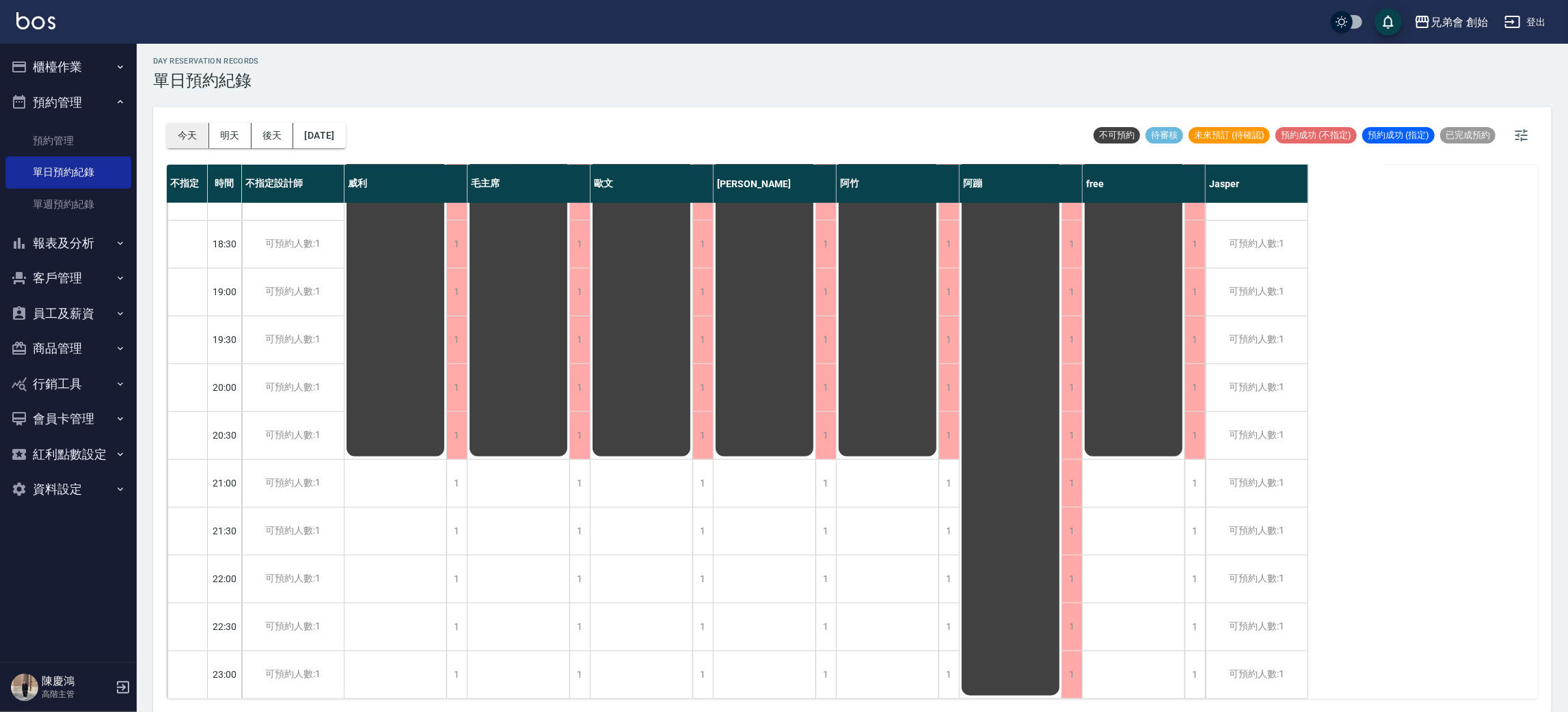
click at [169, 137] on button "今天" at bounding box center [188, 135] width 42 height 25
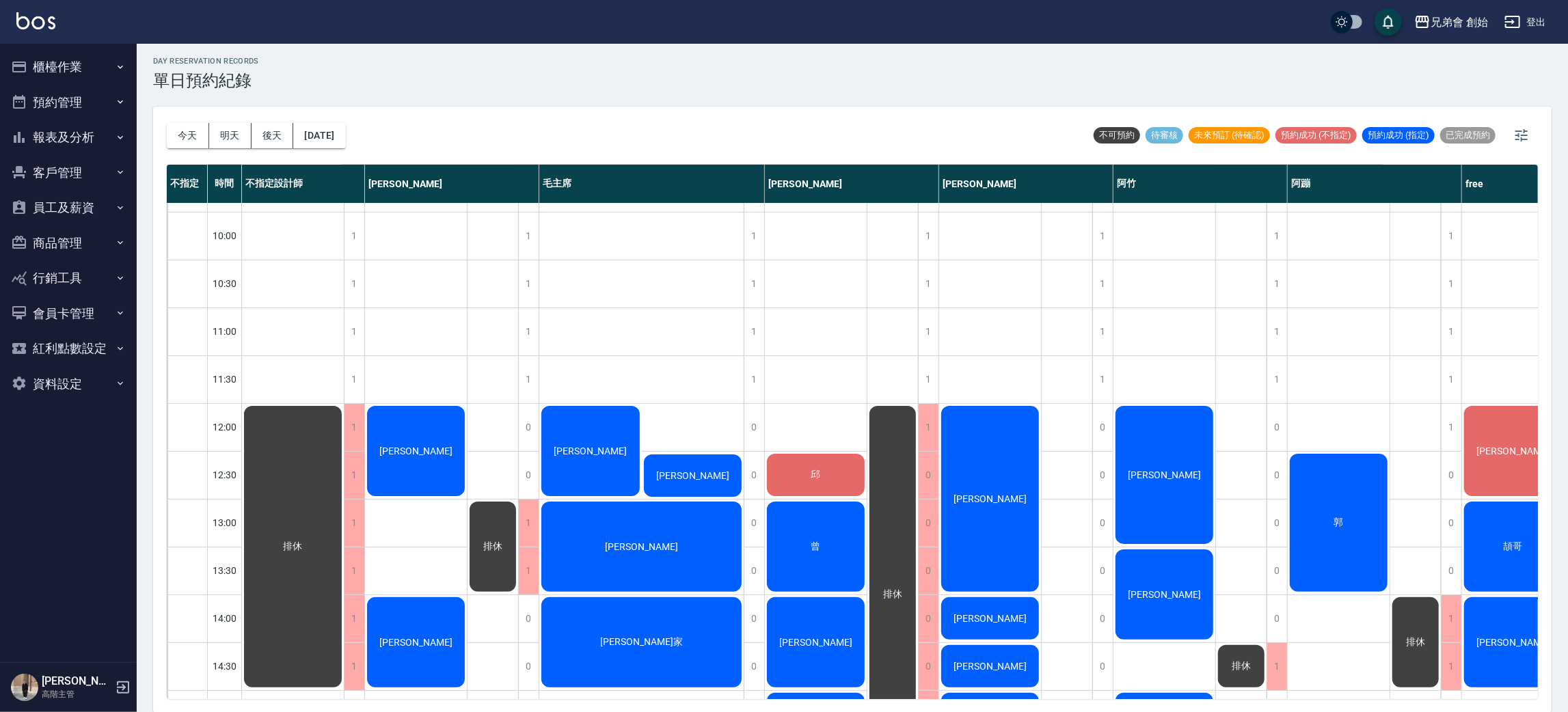
scroll to position [512, 0]
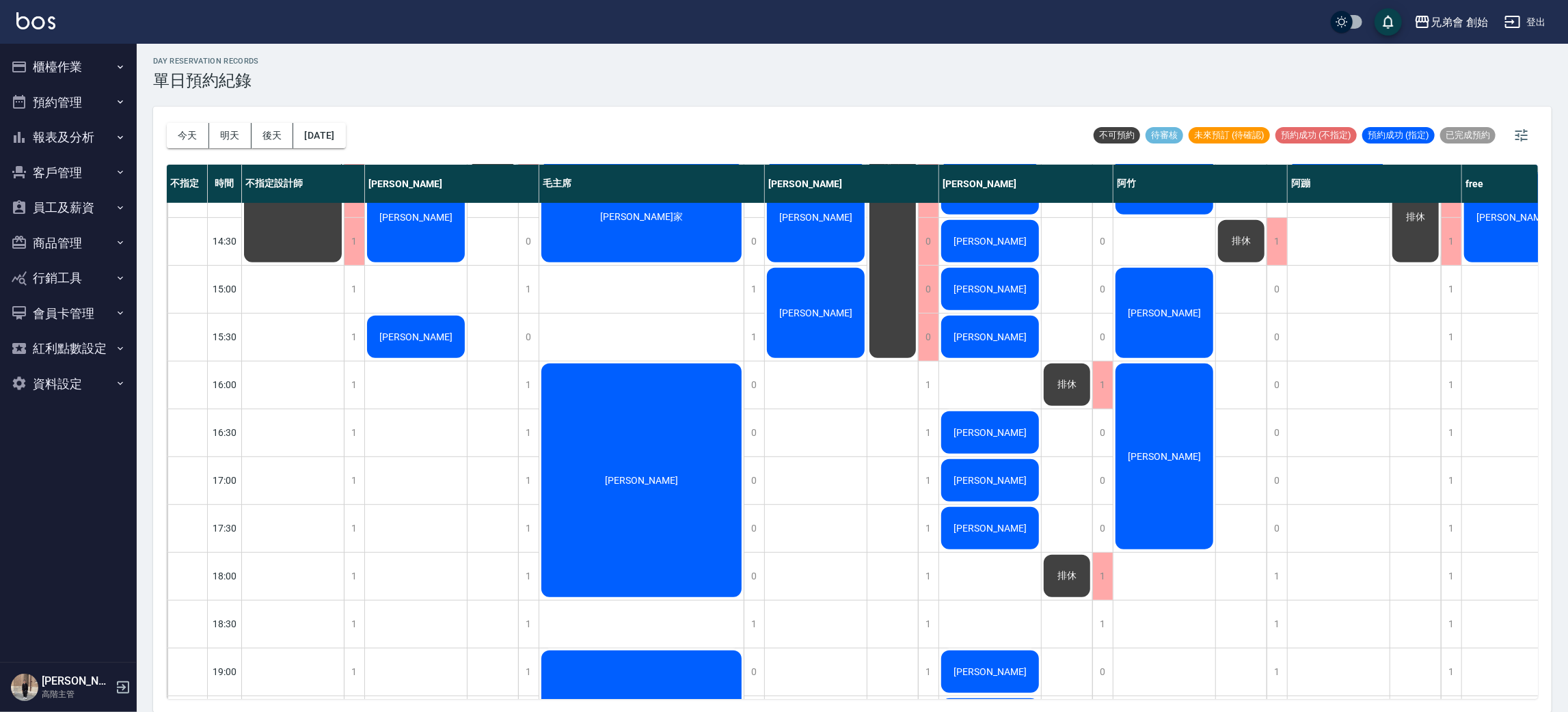
click at [1059, 390] on div "排休" at bounding box center [1067, 385] width 51 height 47
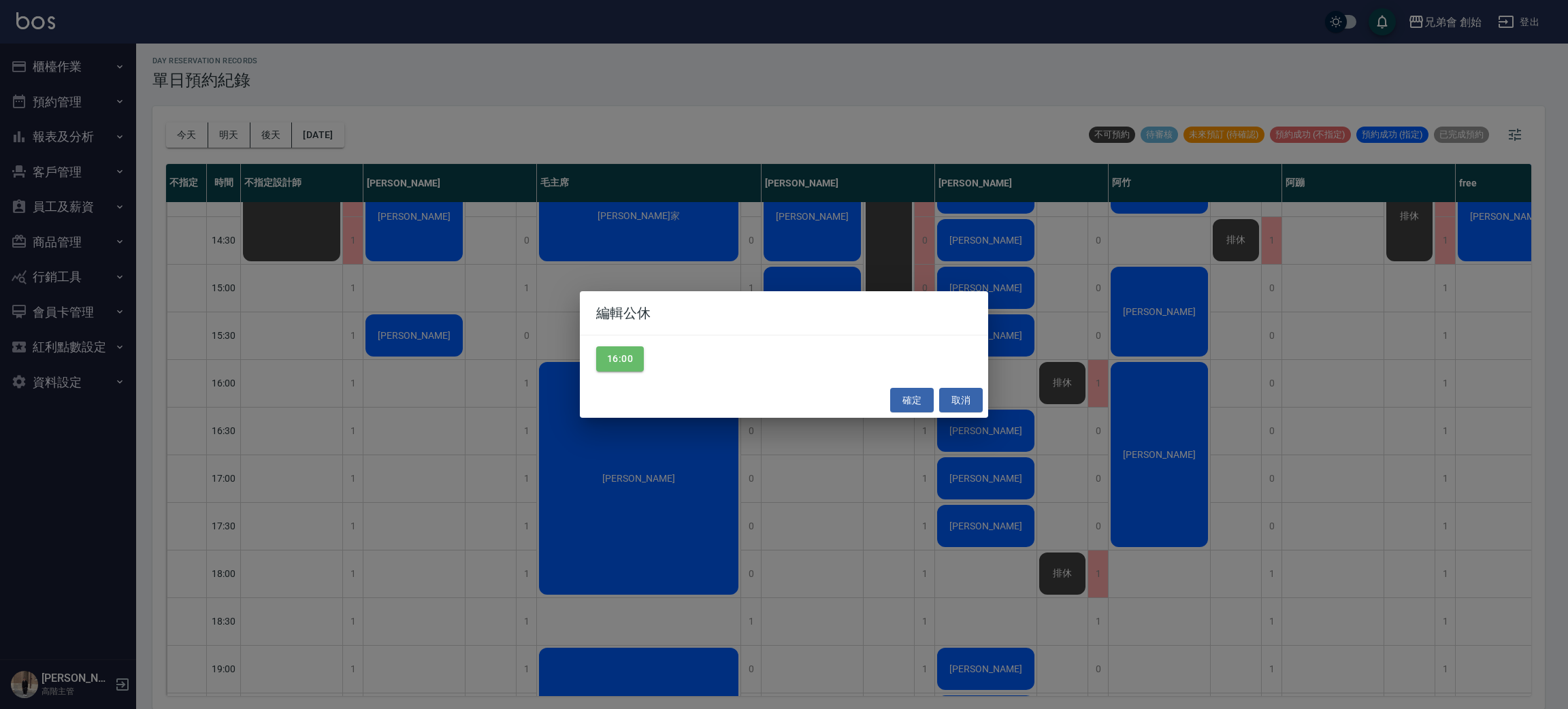
click at [1077, 297] on div "編輯公休 16:00 確定 取消" at bounding box center [784, 354] width 1568 height 709
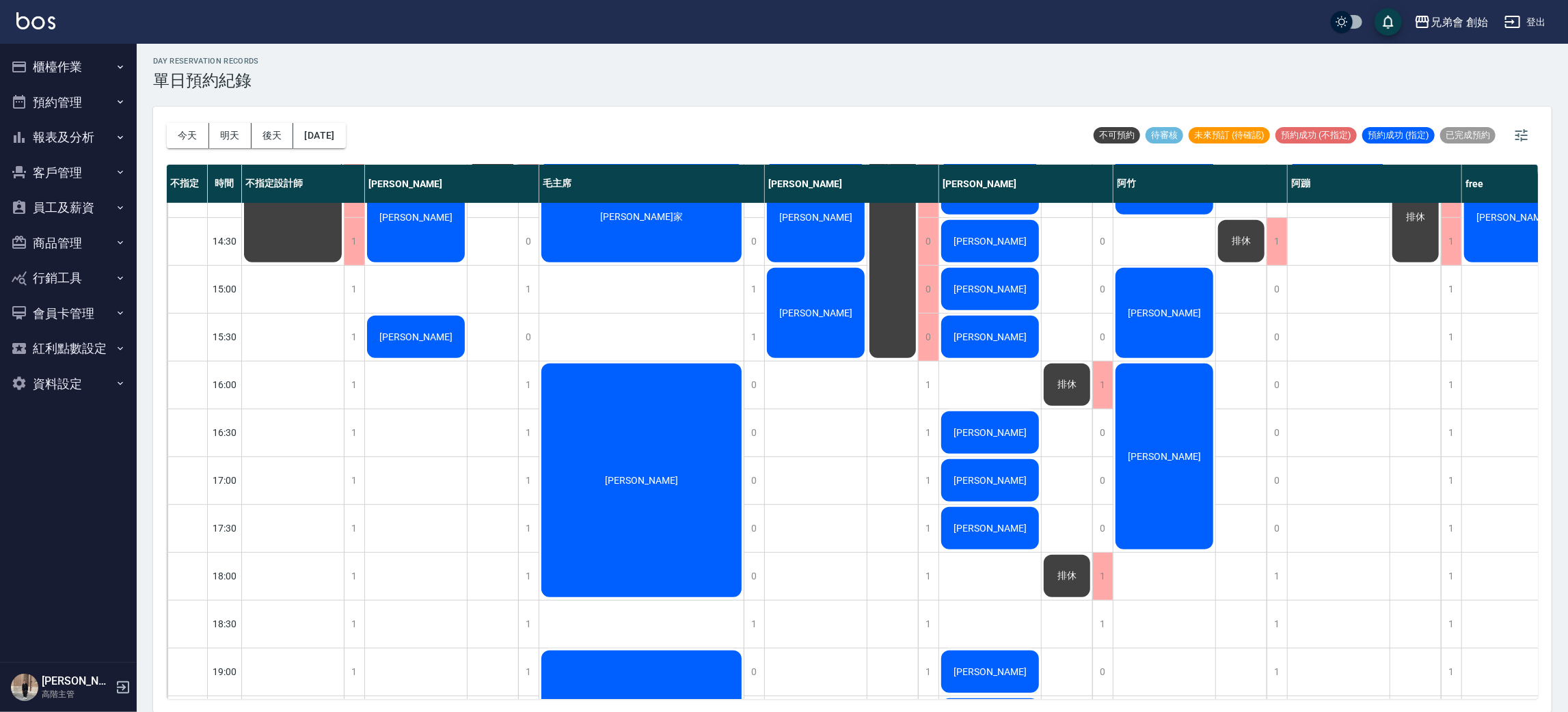
scroll to position [0, 0]
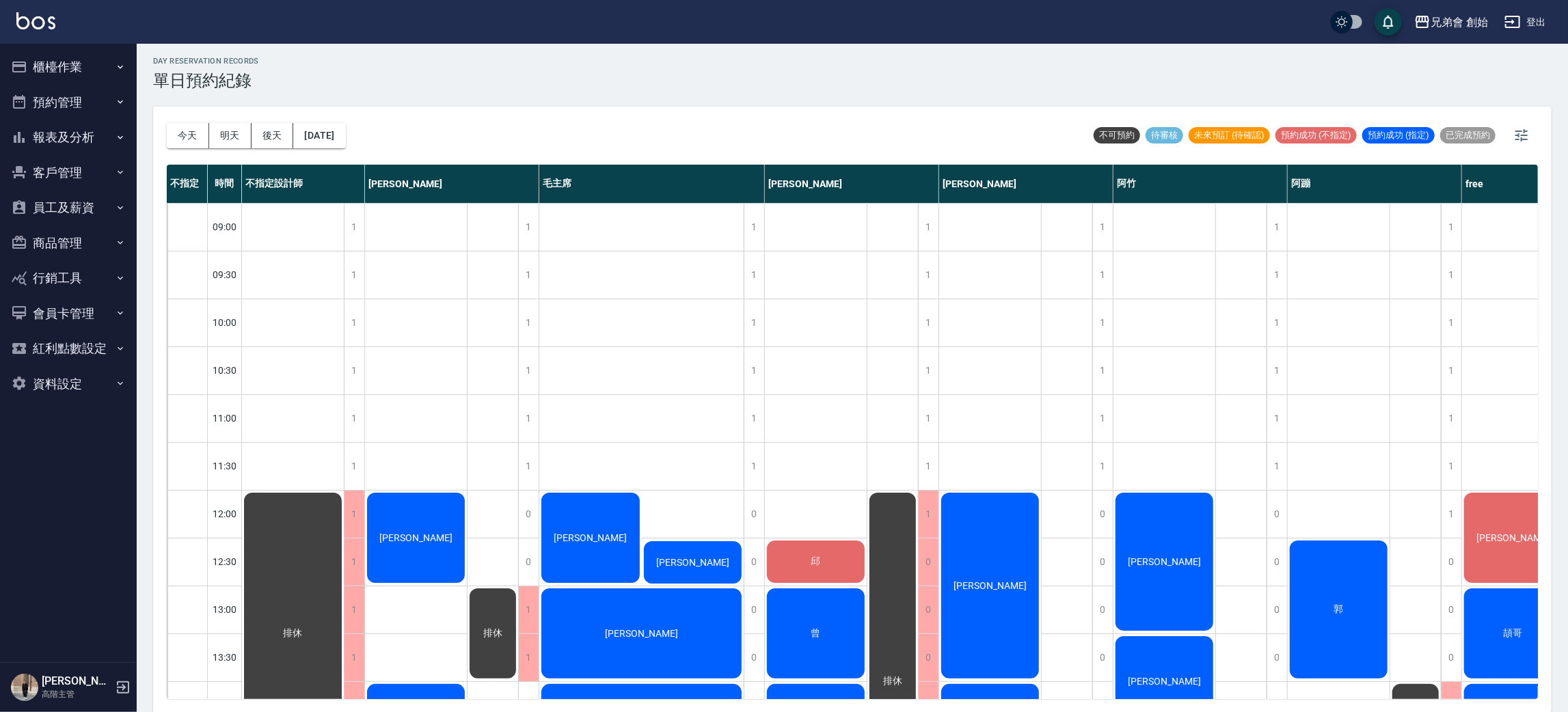
click at [616, 100] on div "day Reservation records 單日預約紀錄 今天 明天 後天 2025/10/04 不可預約 待審核 未來預訂 (待確認) 預約成功 (不指…" at bounding box center [853, 377] width 1432 height 673
click at [190, 137] on button "今天" at bounding box center [188, 135] width 42 height 25
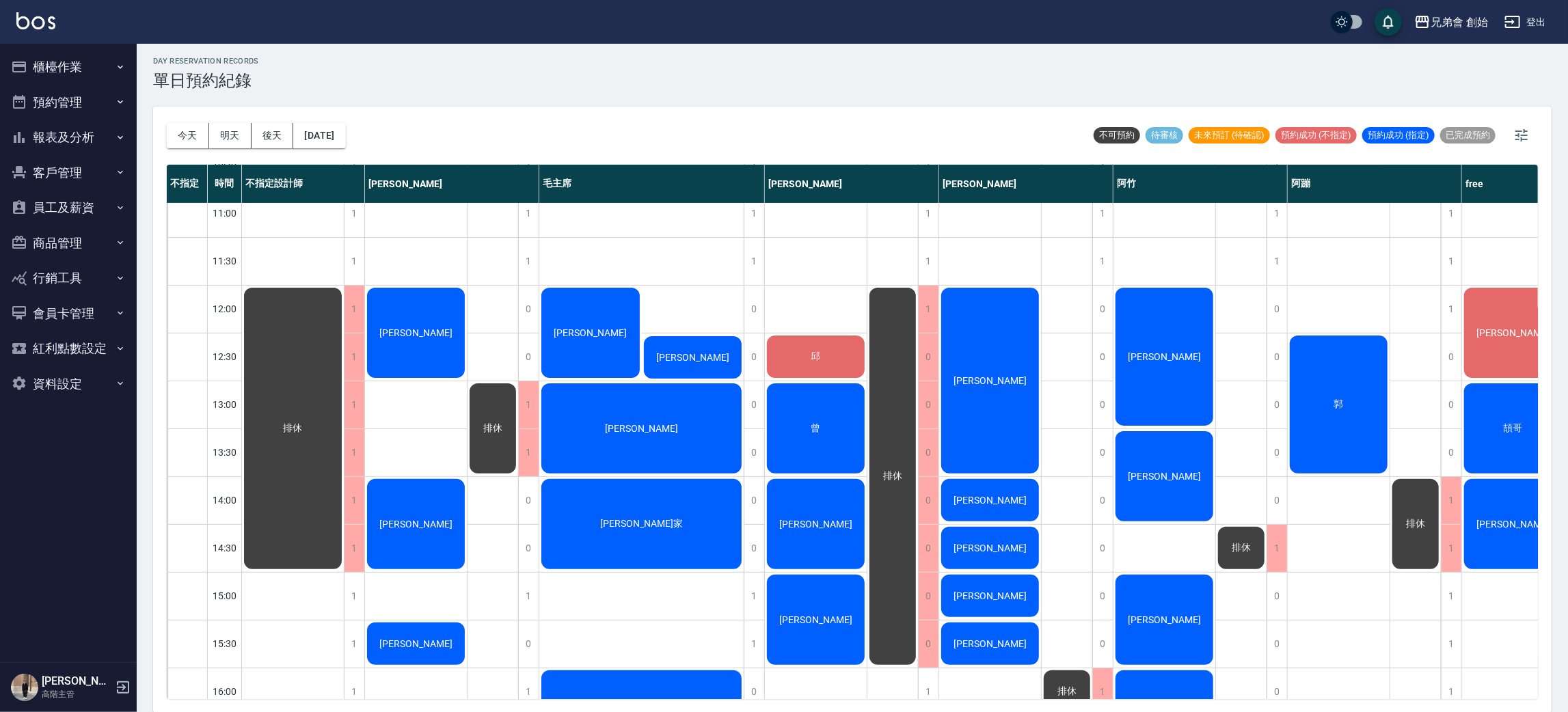
scroll to position [411, 0]
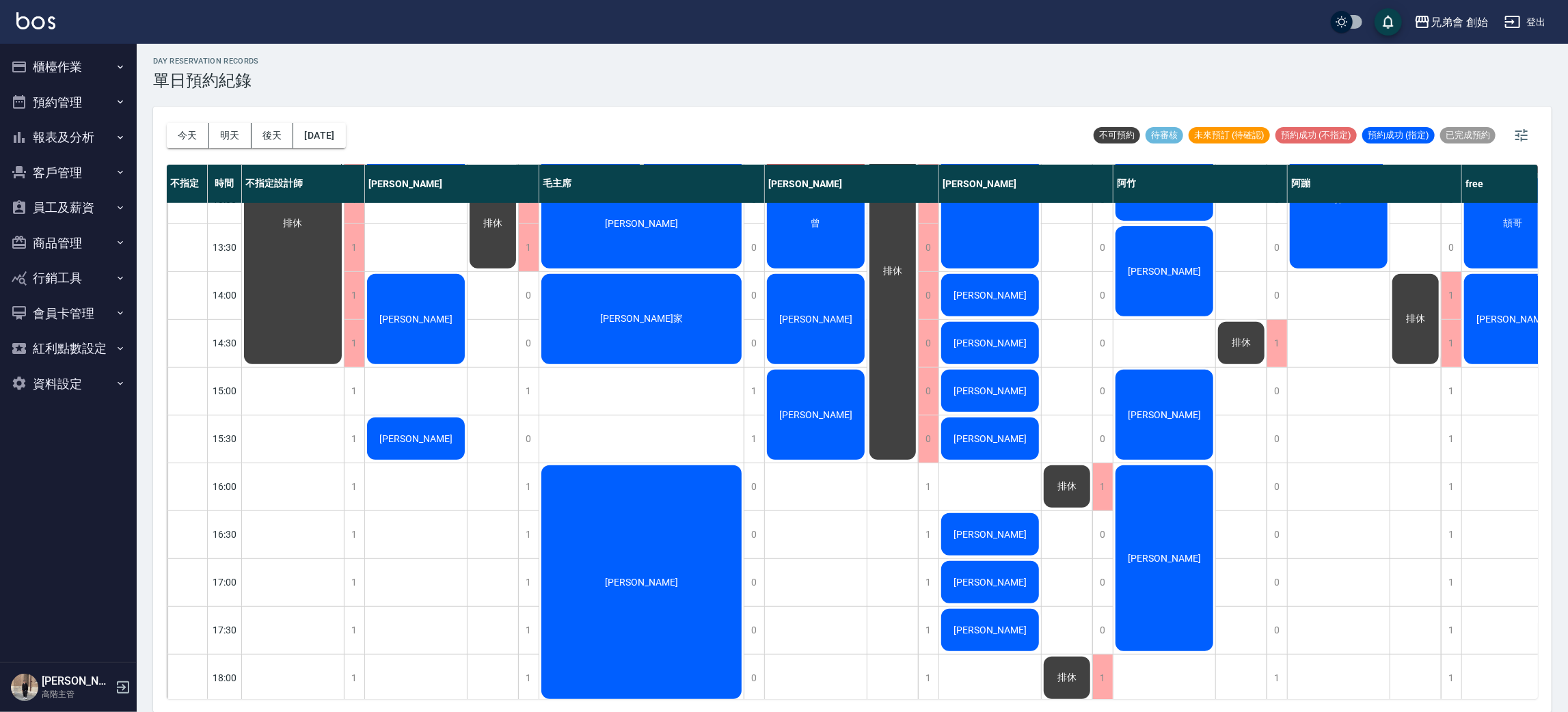
click at [439, 420] on div "[PERSON_NAME]" at bounding box center [416, 439] width 102 height 47
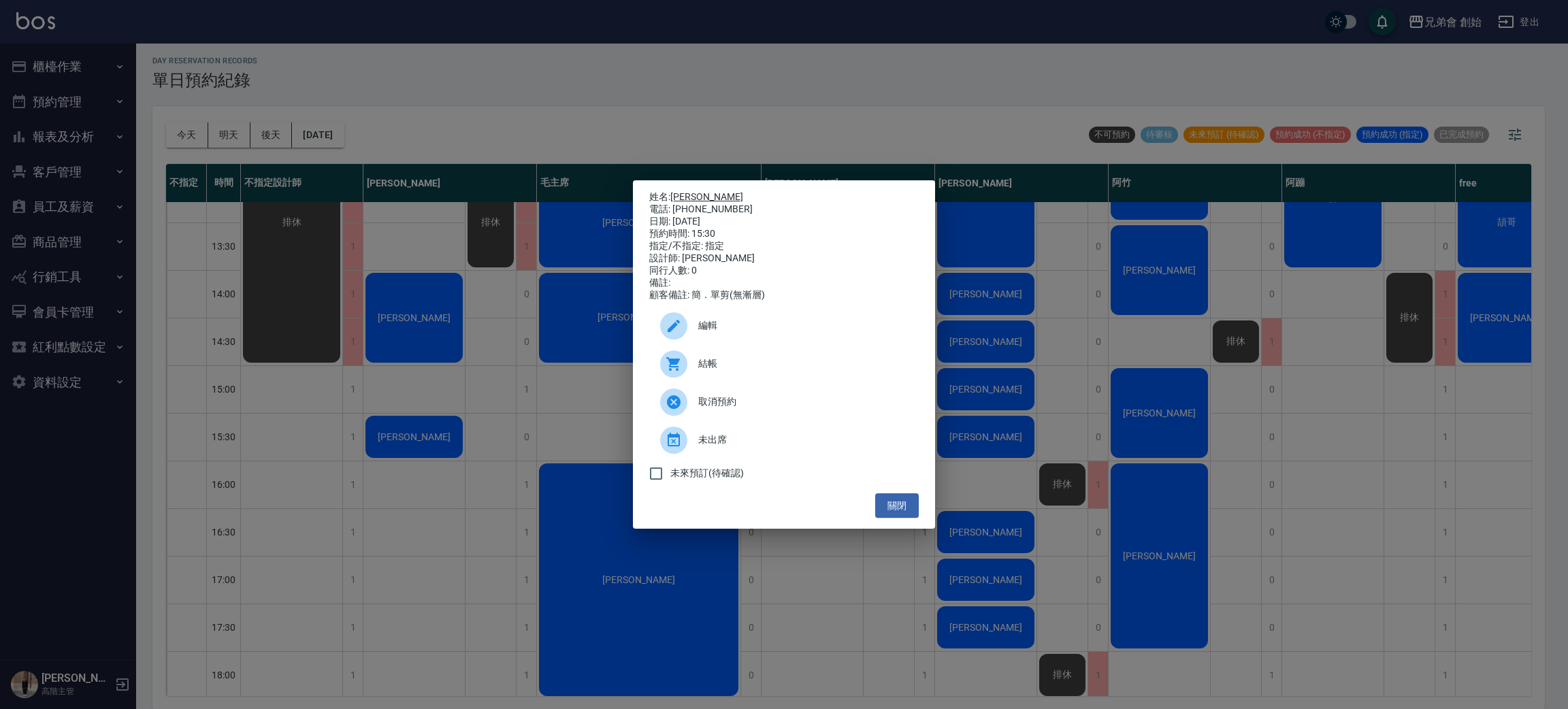
click at [689, 196] on link "[PERSON_NAME]" at bounding box center [706, 197] width 73 height 11
click at [603, 137] on div "姓名: 江皓 電話: 0905848197 日期: 2025/10/04 預約時間: 15:30 指定/不指定: 指定 設計師: 威利 同行人數: 0 備註:…" at bounding box center [784, 354] width 1568 height 709
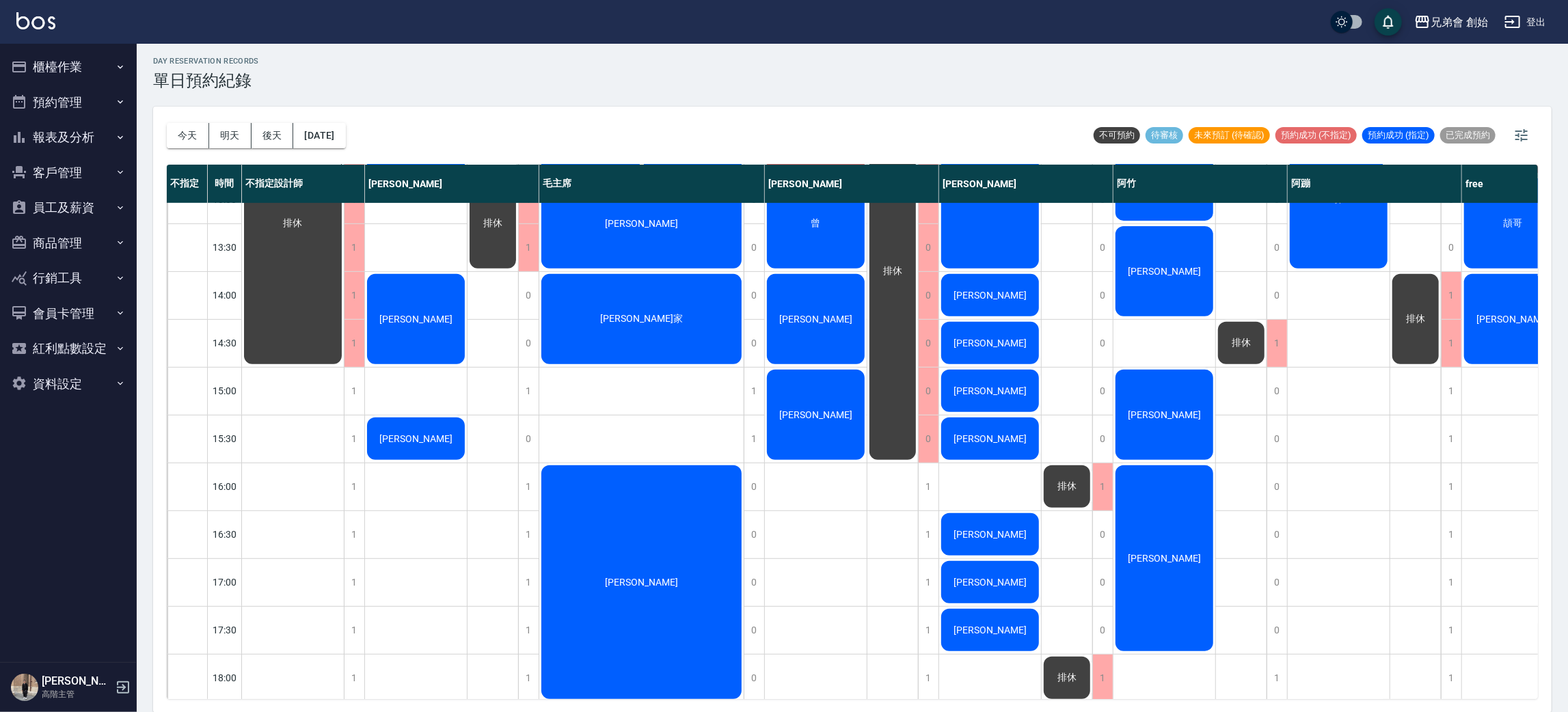
scroll to position [205, 0]
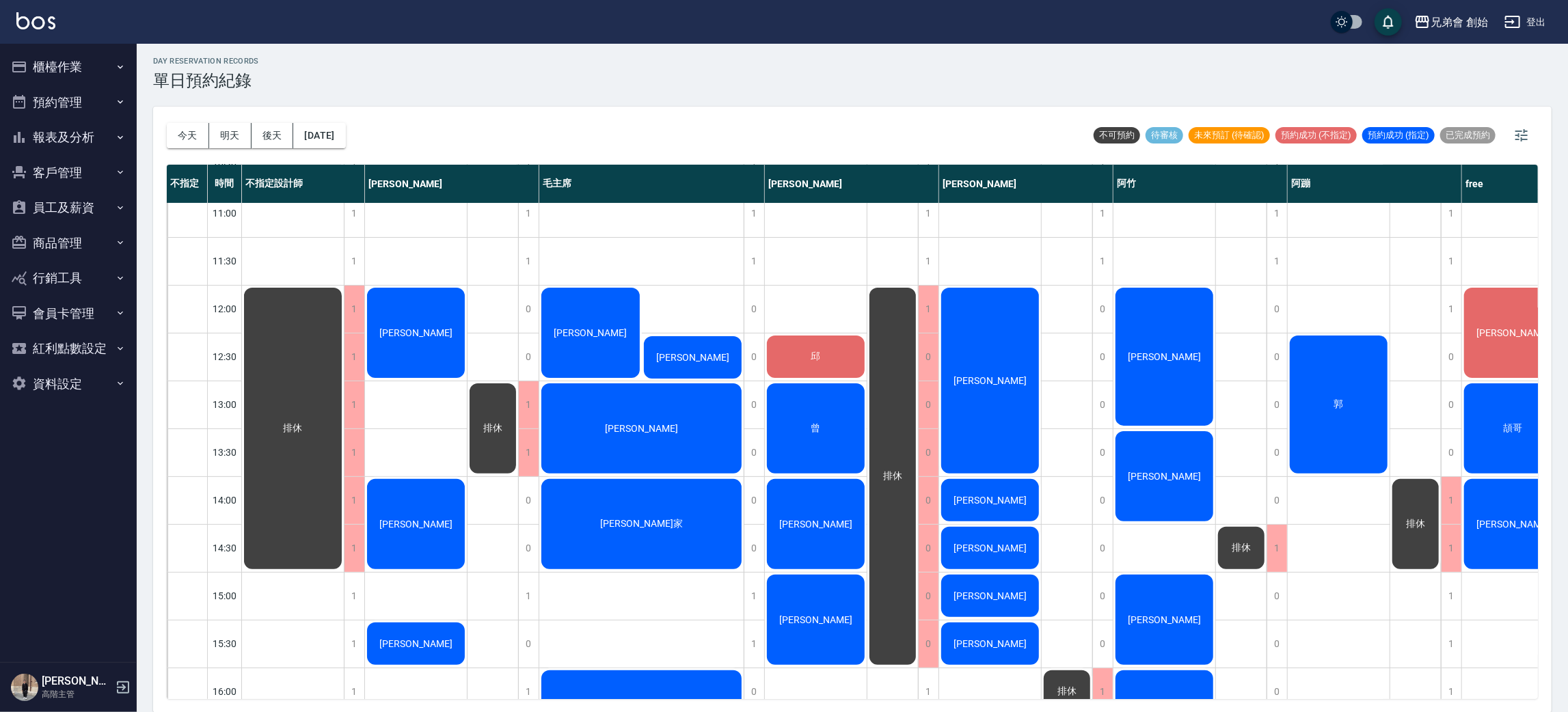
click at [1421, 521] on span "排休" at bounding box center [1415, 524] width 24 height 13
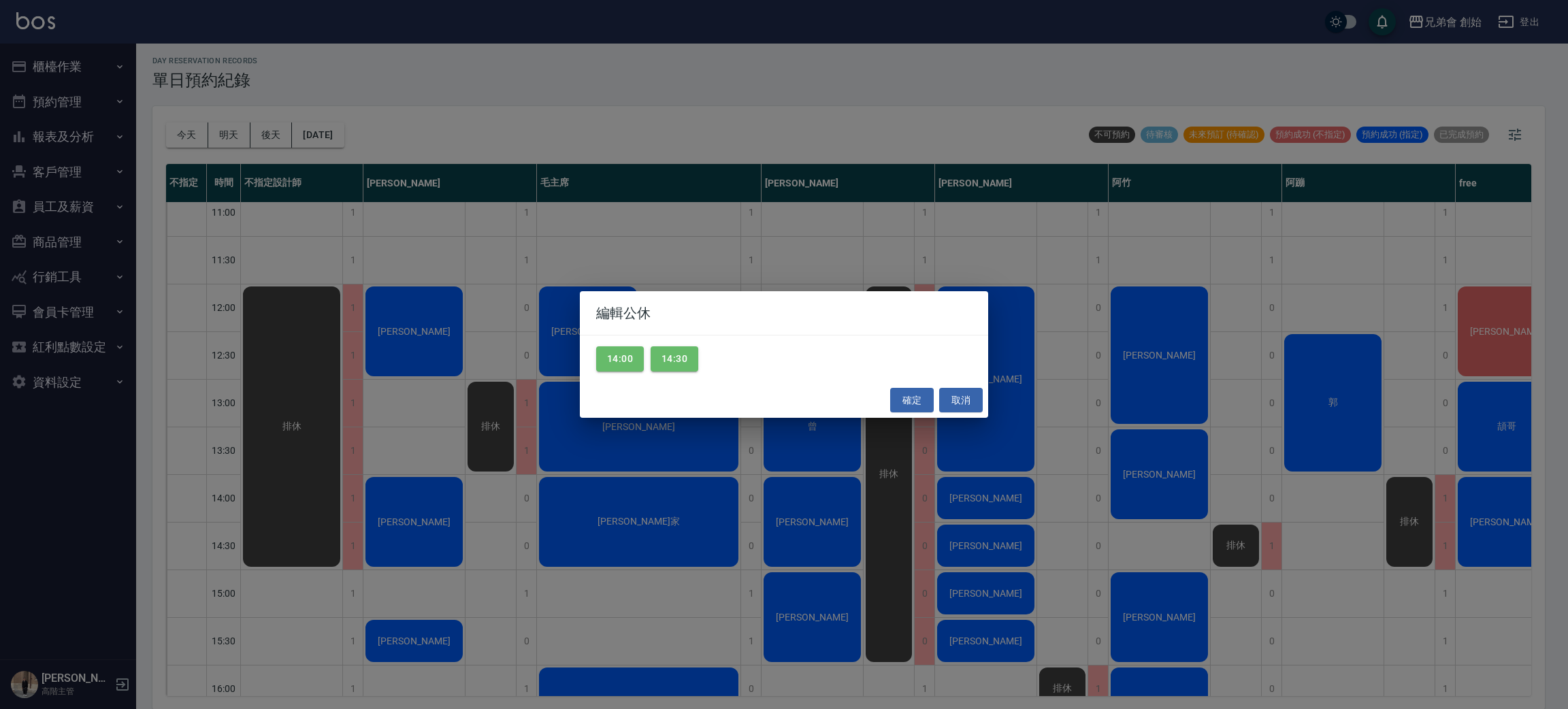
click at [1077, 226] on div "編輯公休 14:00 14:30 確定 取消" at bounding box center [784, 354] width 1568 height 709
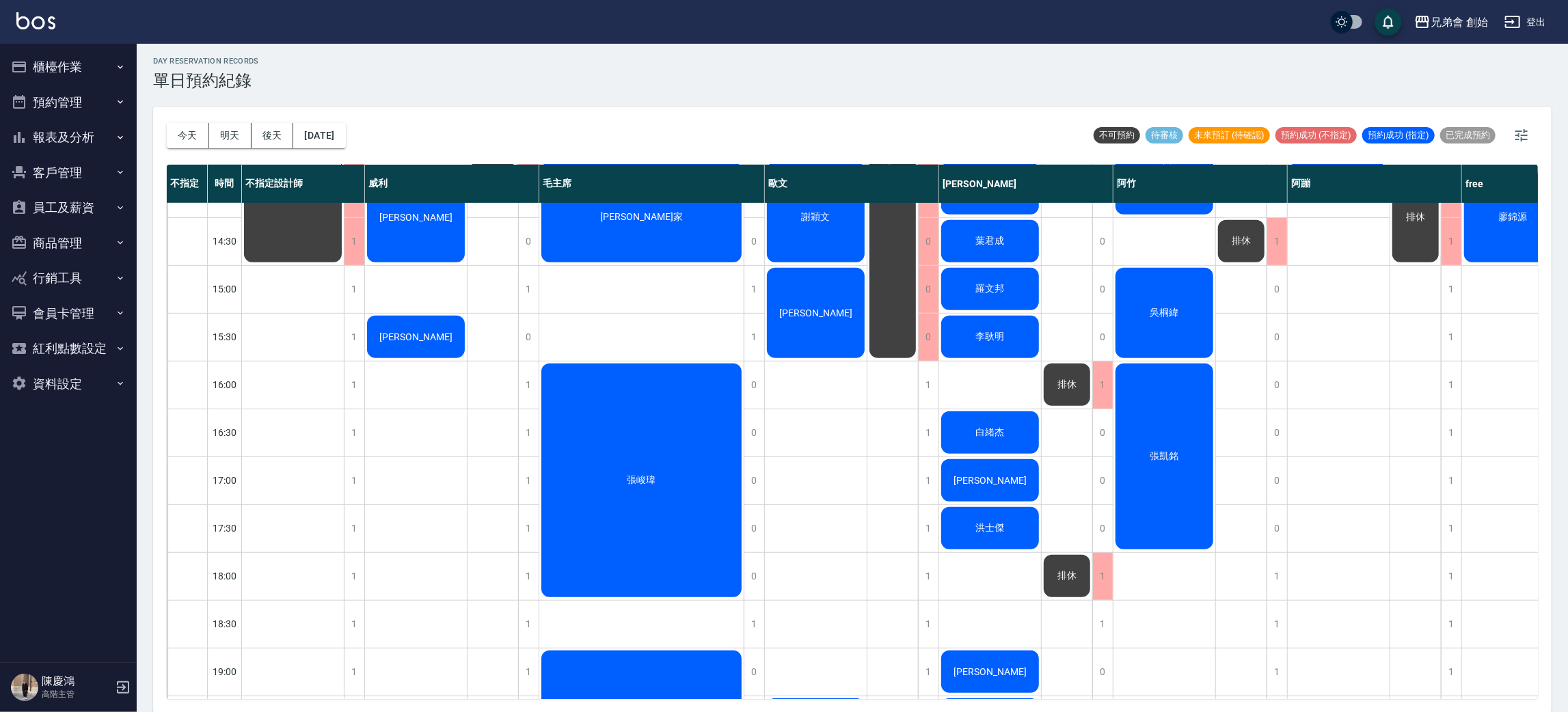
scroll to position [907, 0]
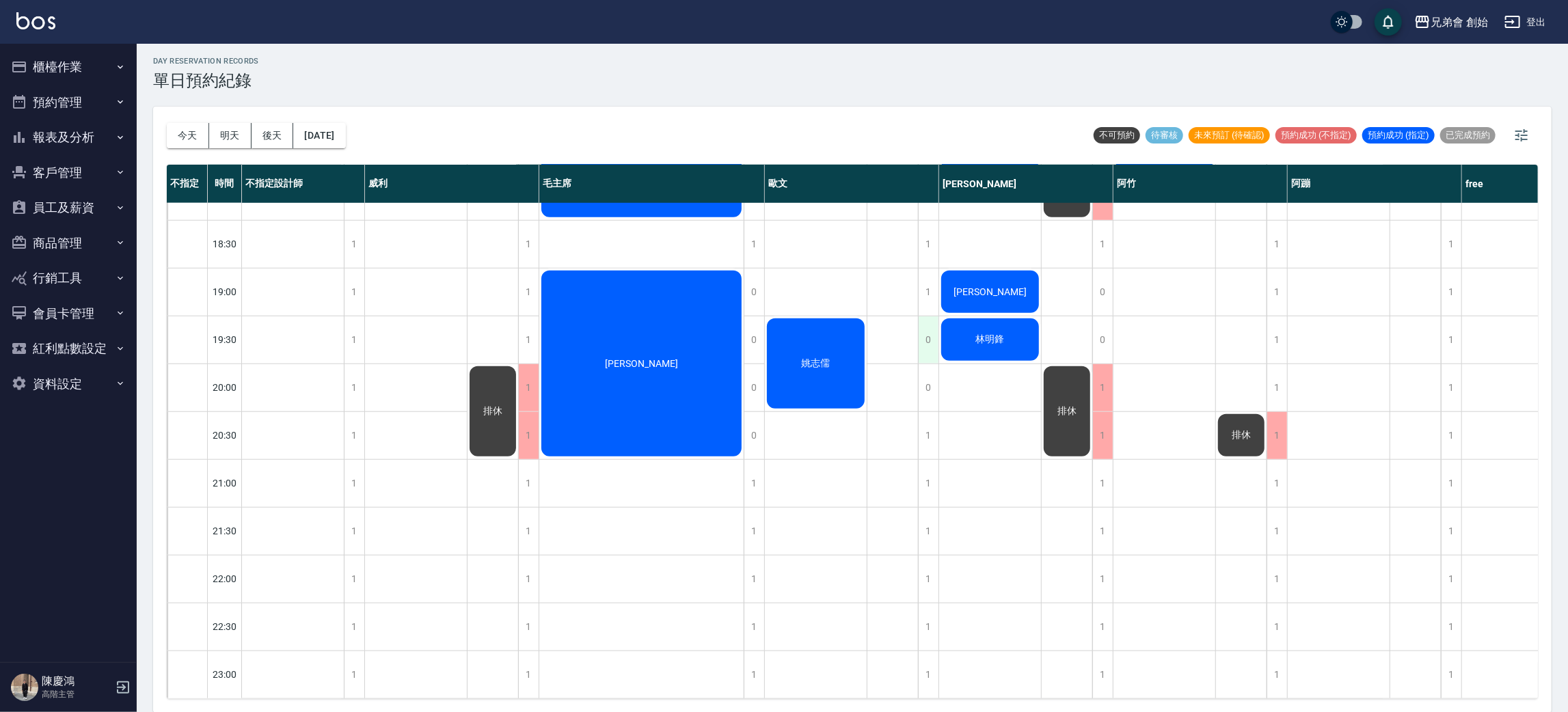
click at [922, 327] on div "0" at bounding box center [928, 340] width 21 height 47
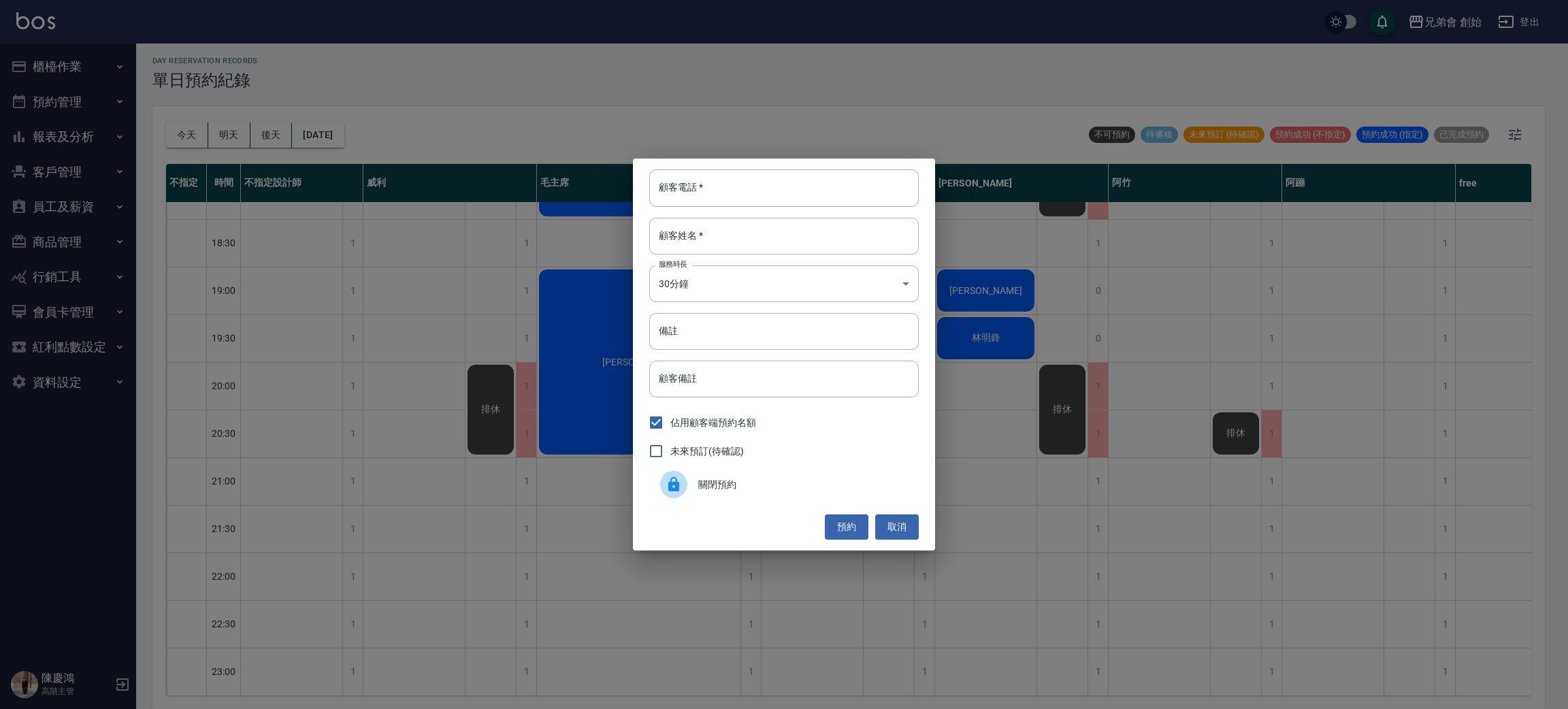
click at [762, 485] on span "關閉預約" at bounding box center [802, 485] width 209 height 14
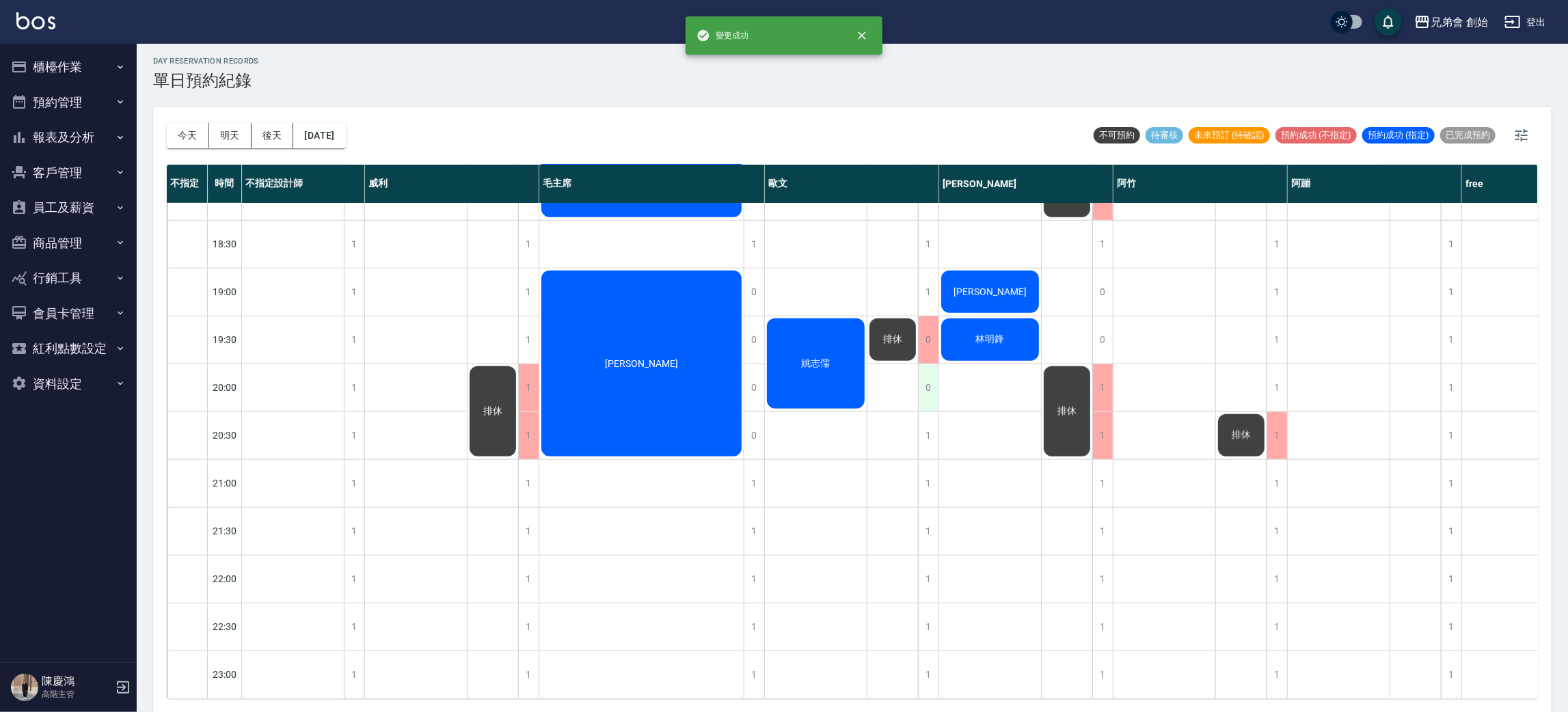
click at [932, 369] on div "0" at bounding box center [928, 388] width 21 height 47
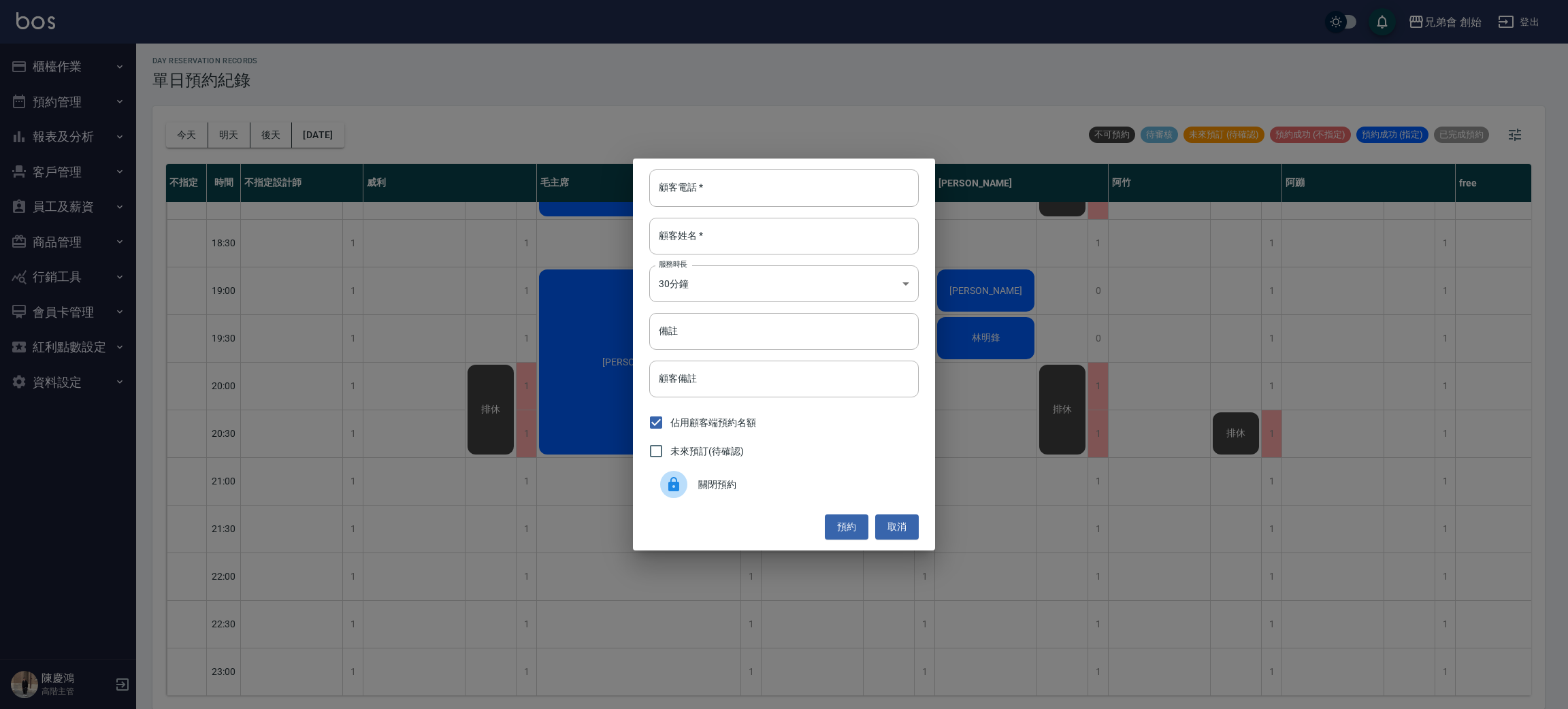
click at [770, 479] on span "關閉預約" at bounding box center [802, 485] width 209 height 14
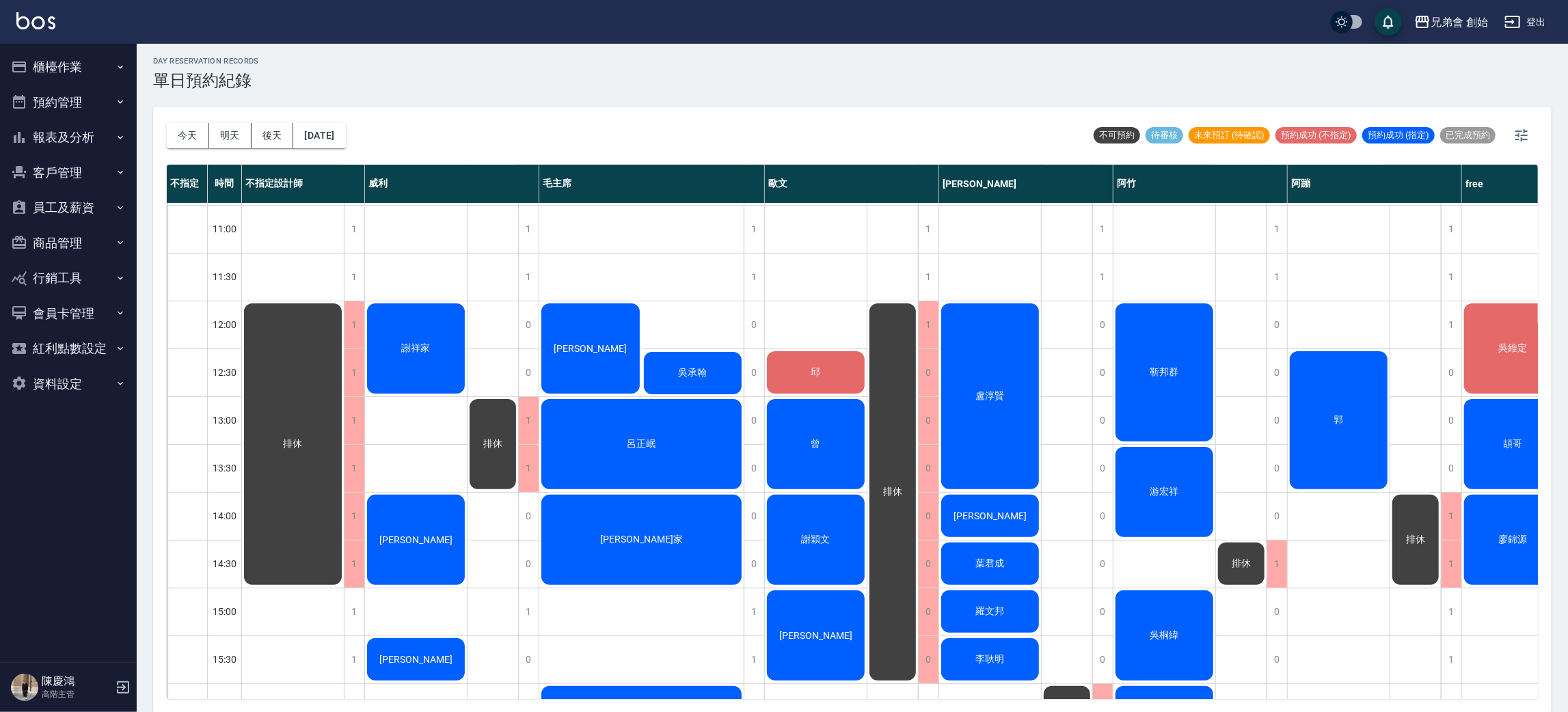
scroll to position [87, 0]
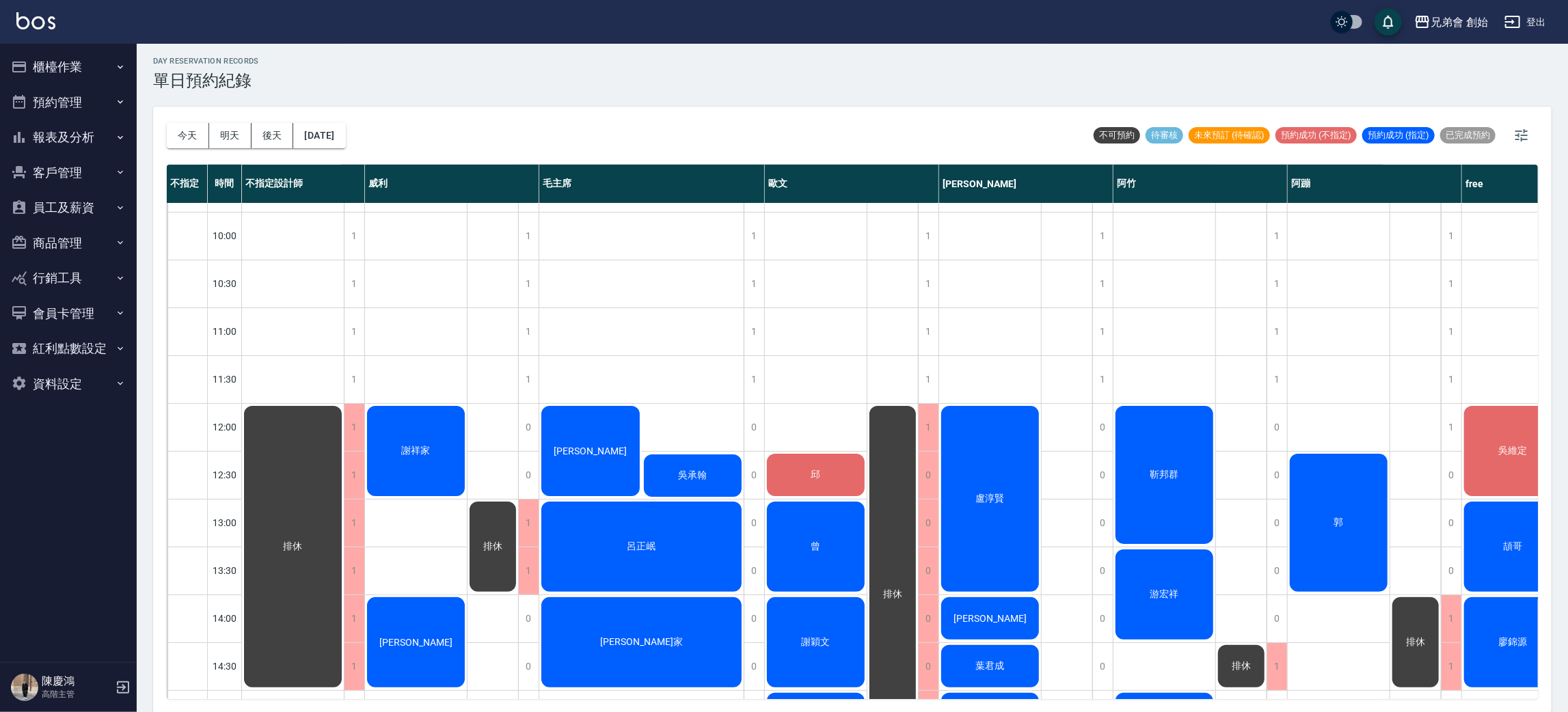
click at [91, 134] on button "報表及分析" at bounding box center [68, 137] width 125 height 35
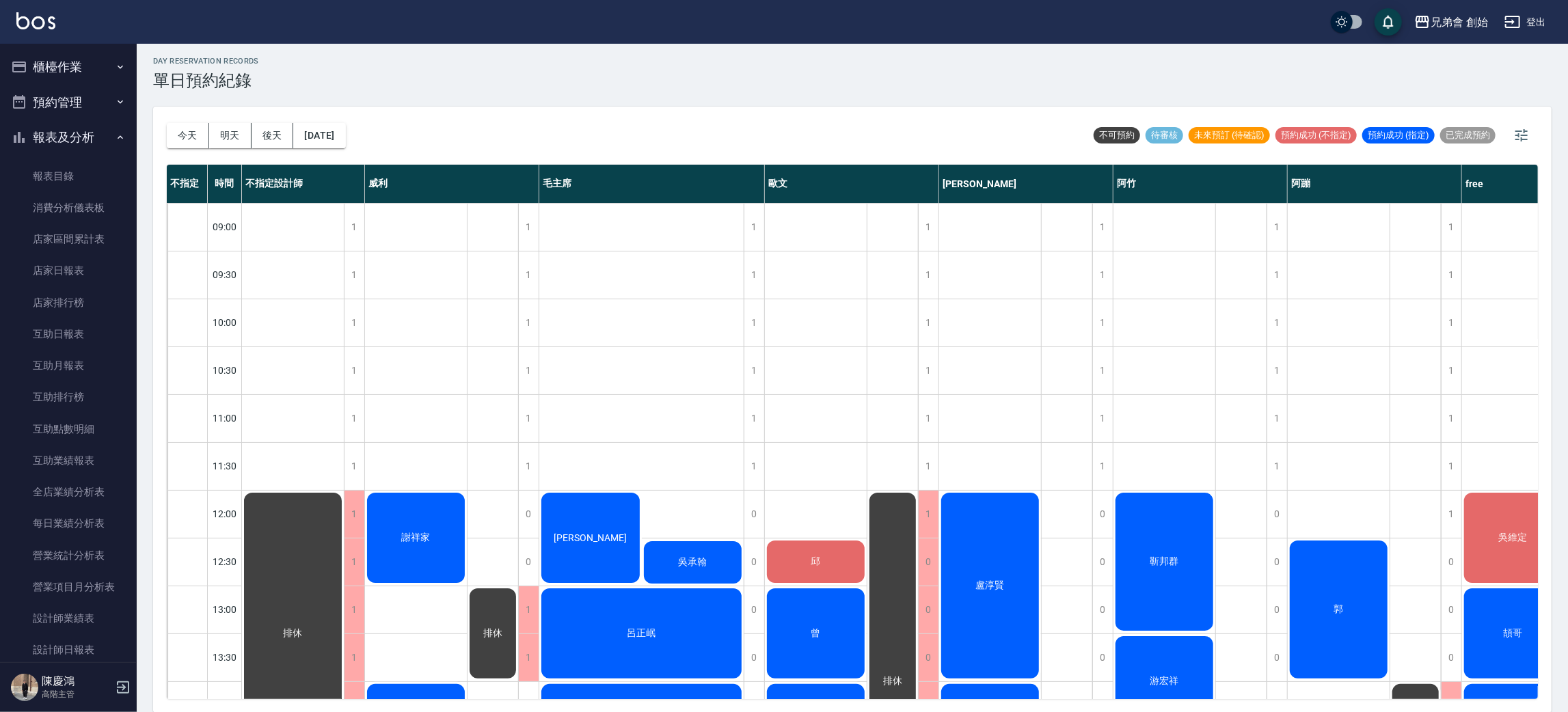
scroll to position [512, 0]
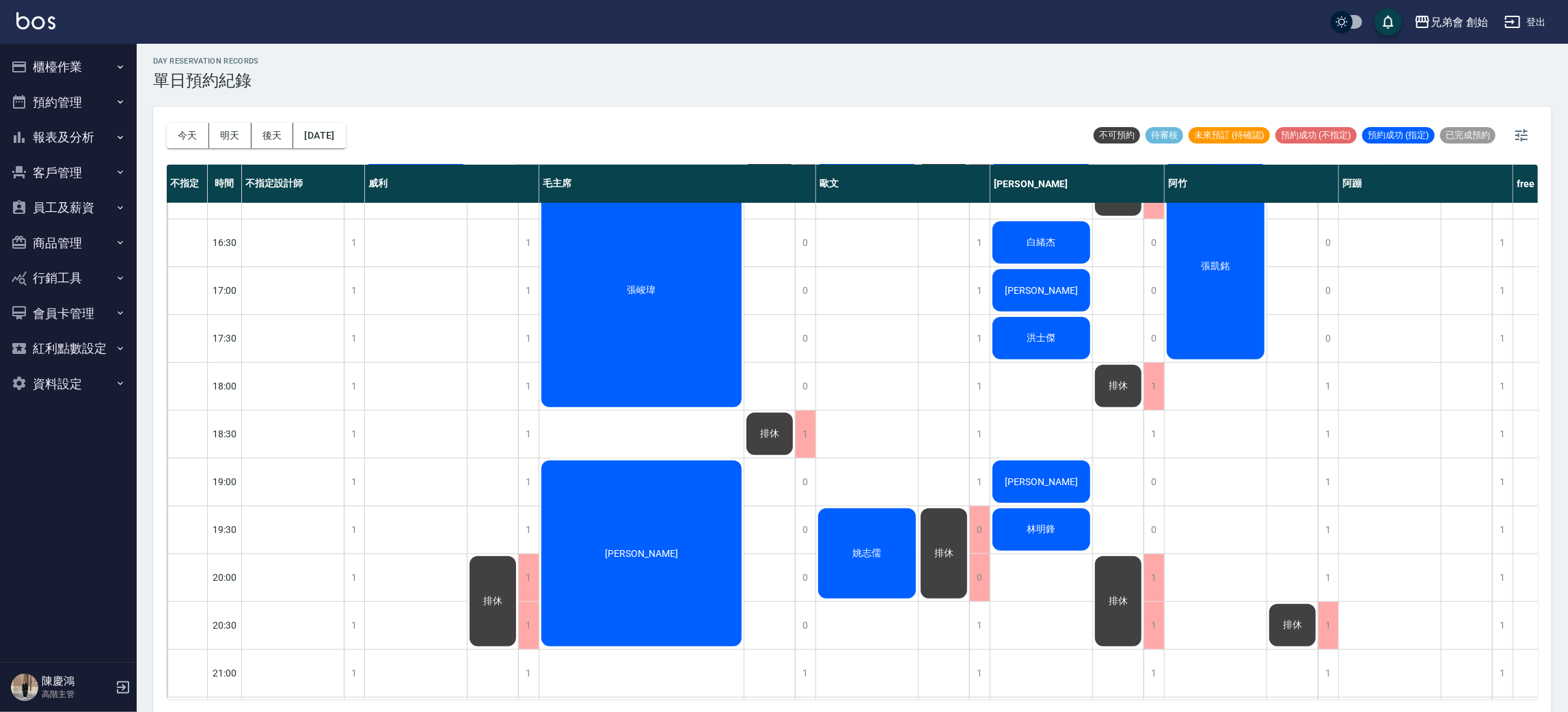
scroll to position [497, 0]
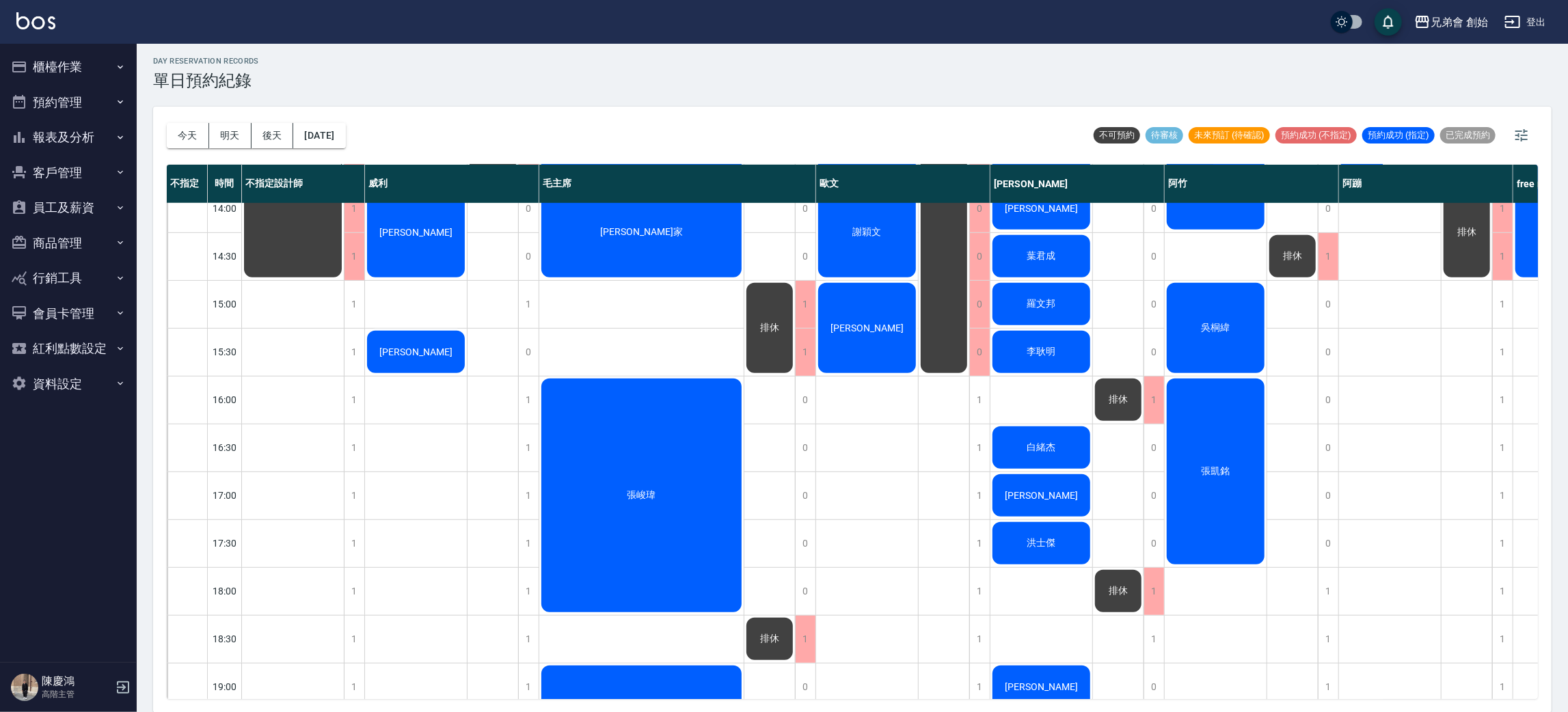
click at [673, 433] on div "張峻瑋" at bounding box center [641, 495] width 205 height 238
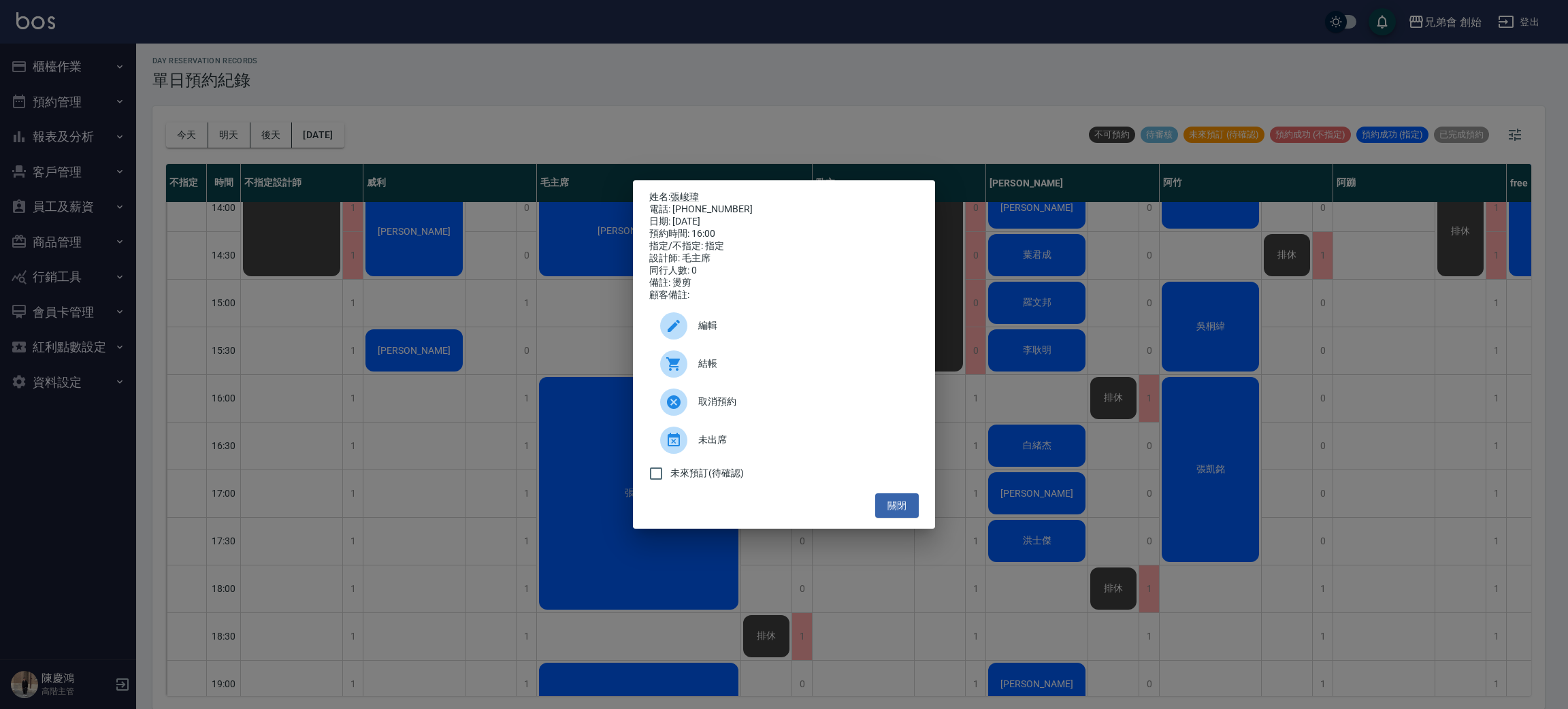
click at [860, 80] on div "姓名: [PERSON_NAME]: [PHONE_NUMBER] 日期: [DATE] 預約時間: 16:00 指定/不指定: 指定 設計師: 毛主席 同行…" at bounding box center [784, 354] width 1568 height 709
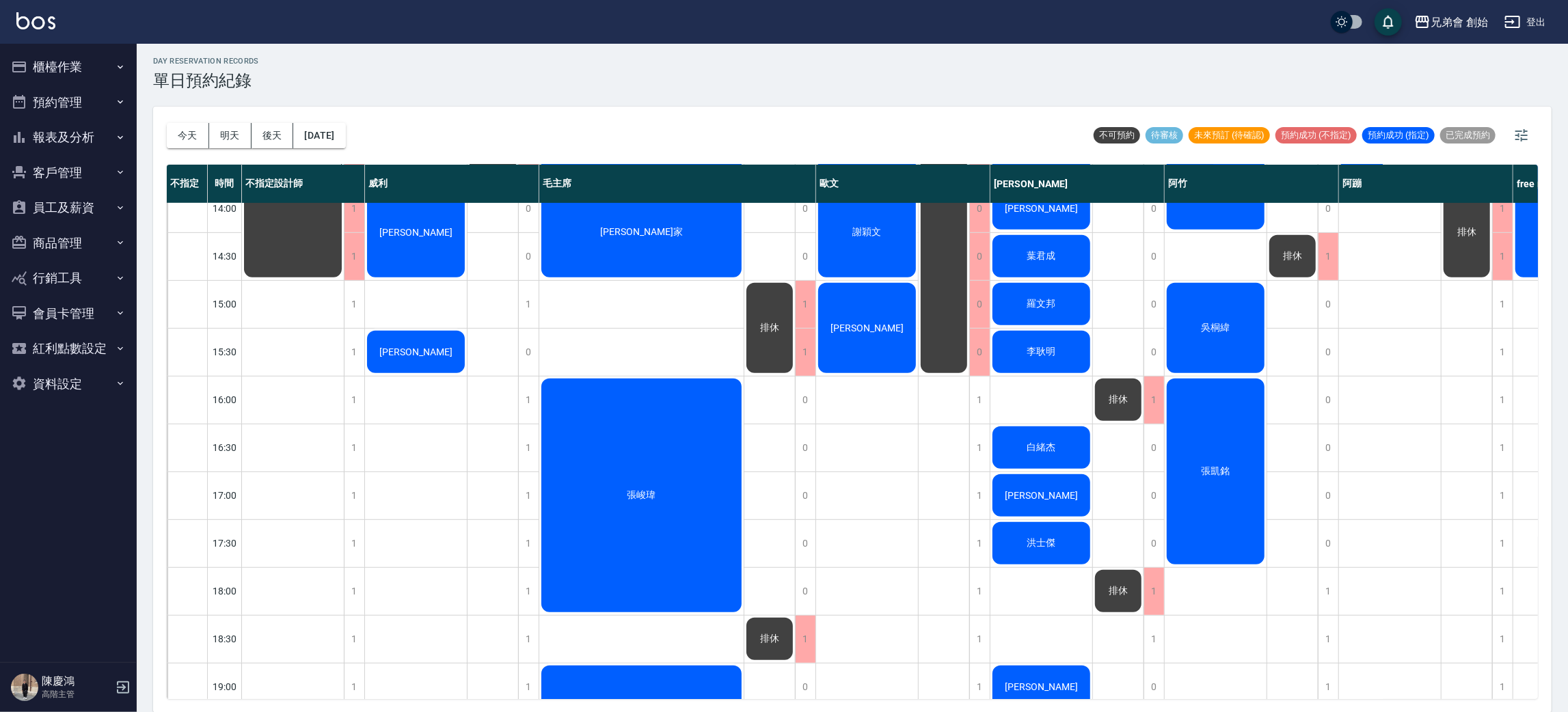
click at [689, 446] on div "張峻瑋" at bounding box center [641, 495] width 205 height 238
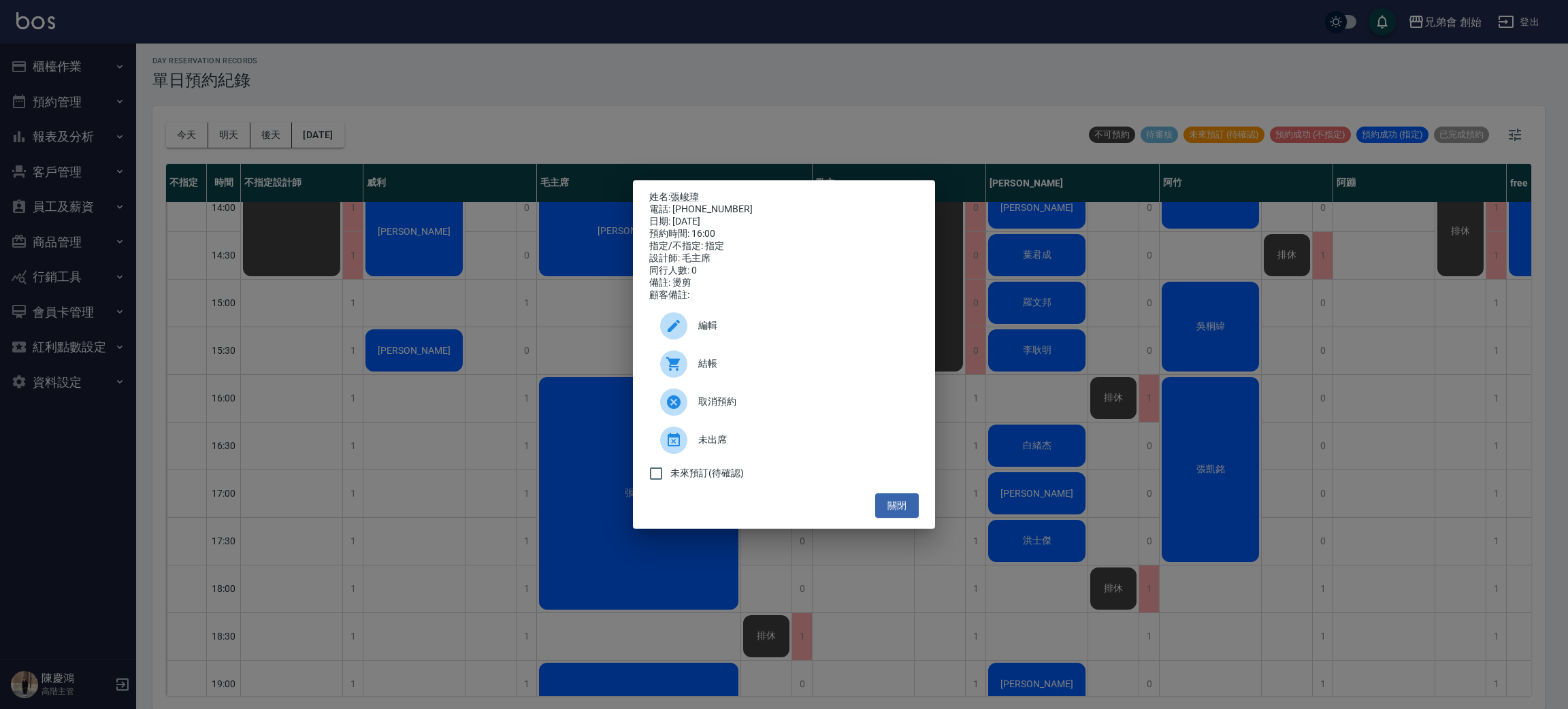
click at [803, 105] on div "姓名: [PERSON_NAME]: [PHONE_NUMBER] 日期: [DATE] 預約時間: 16:00 指定/不指定: 指定 設計師: 毛主席 同行…" at bounding box center [784, 354] width 1568 height 709
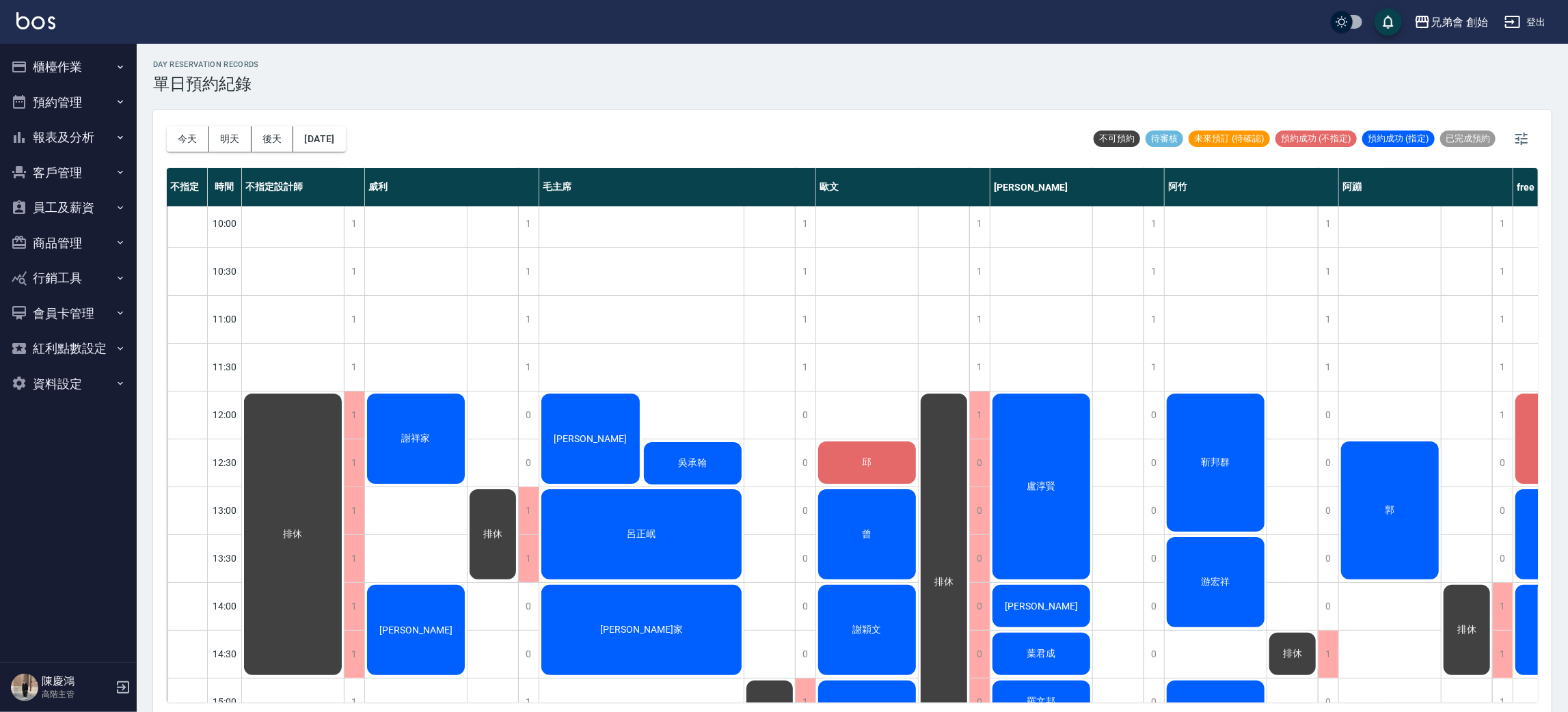
scroll to position [0, 0]
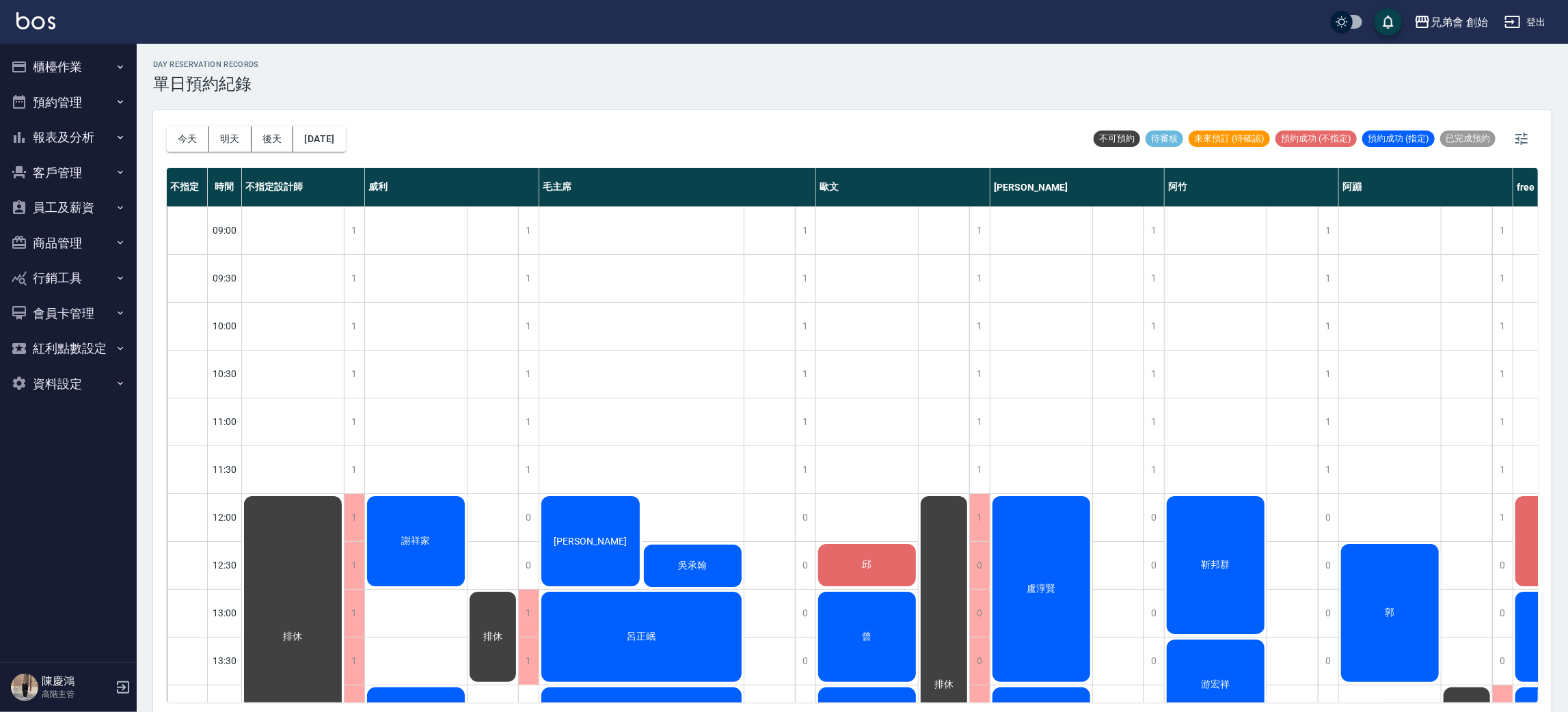
click at [88, 60] on button "櫃檯作業" at bounding box center [68, 67] width 125 height 35
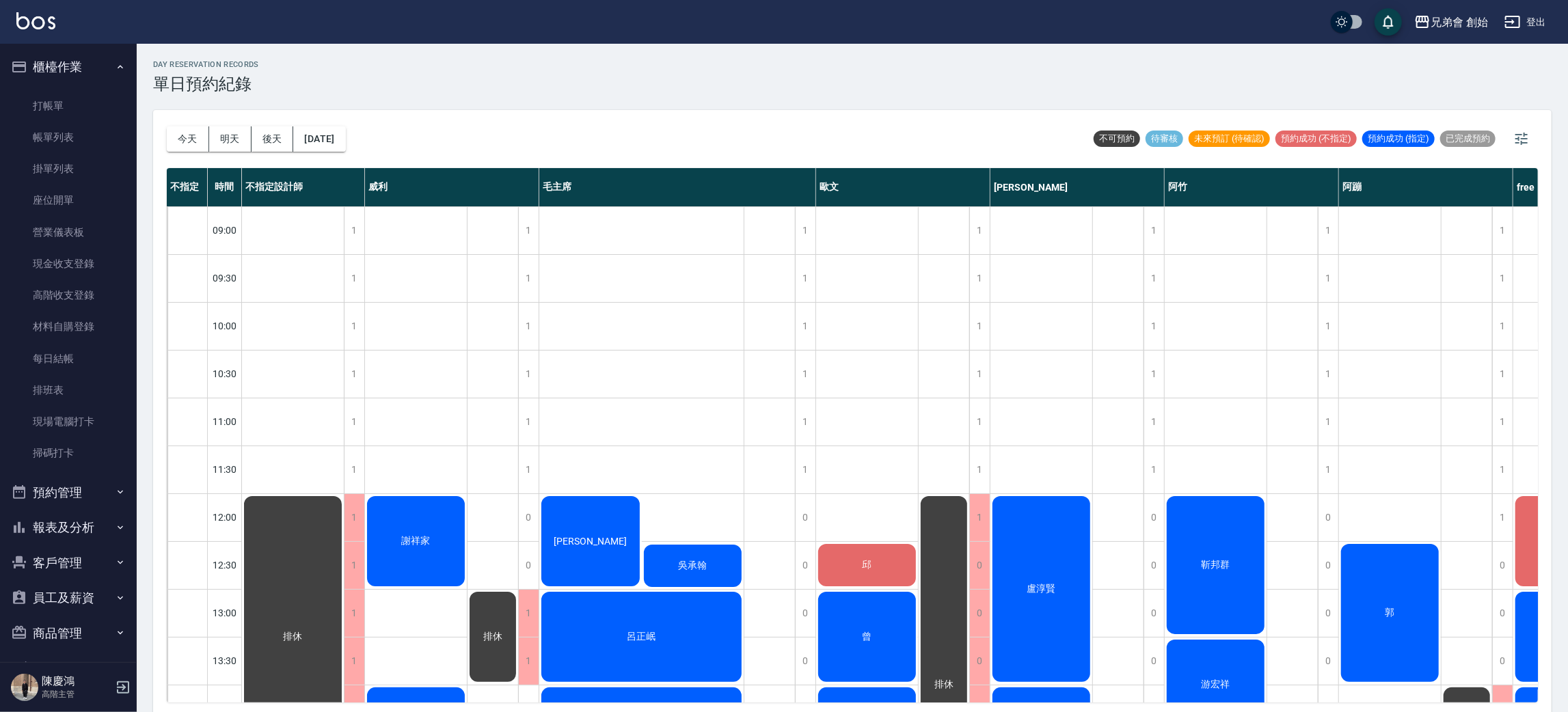
click at [35, 67] on button "櫃檯作業" at bounding box center [68, 67] width 125 height 35
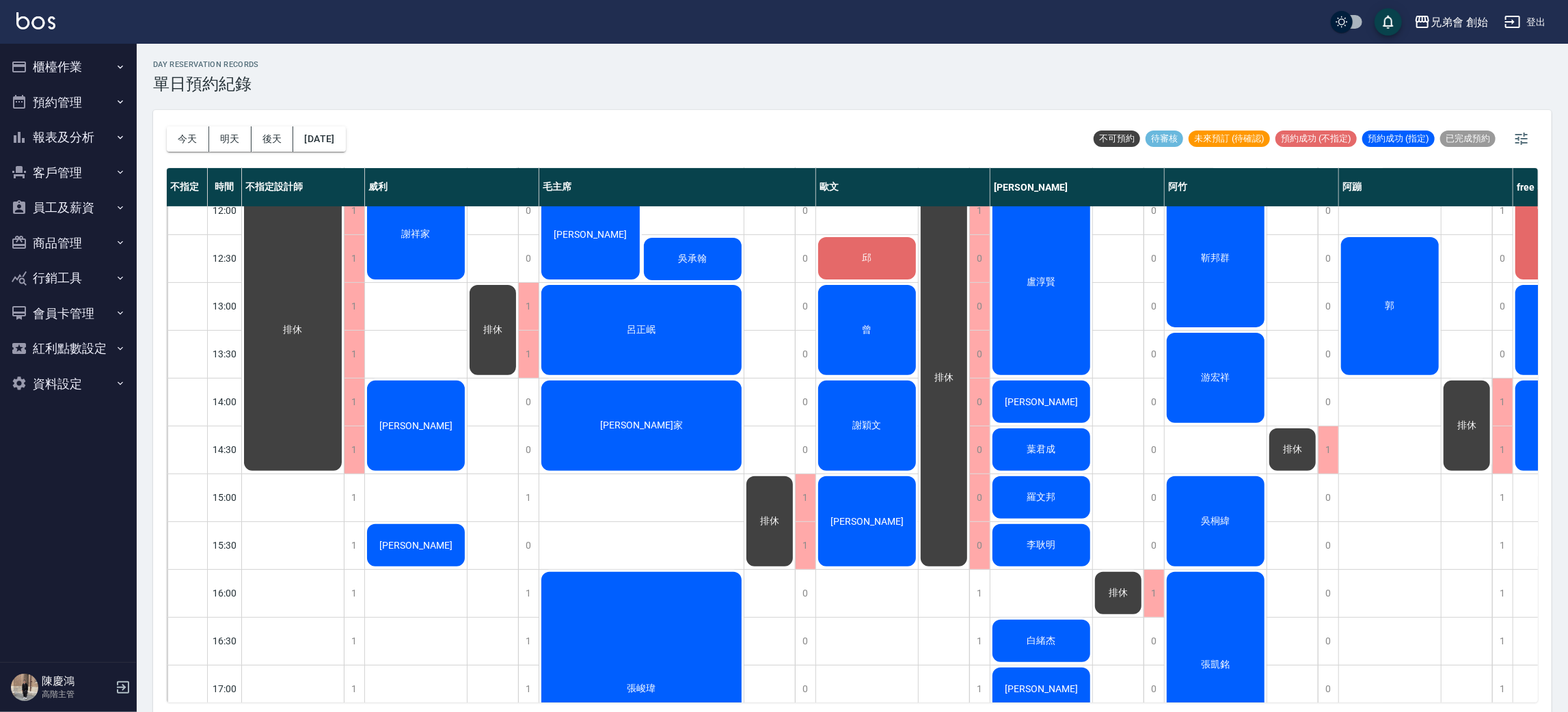
scroll to position [205, 0]
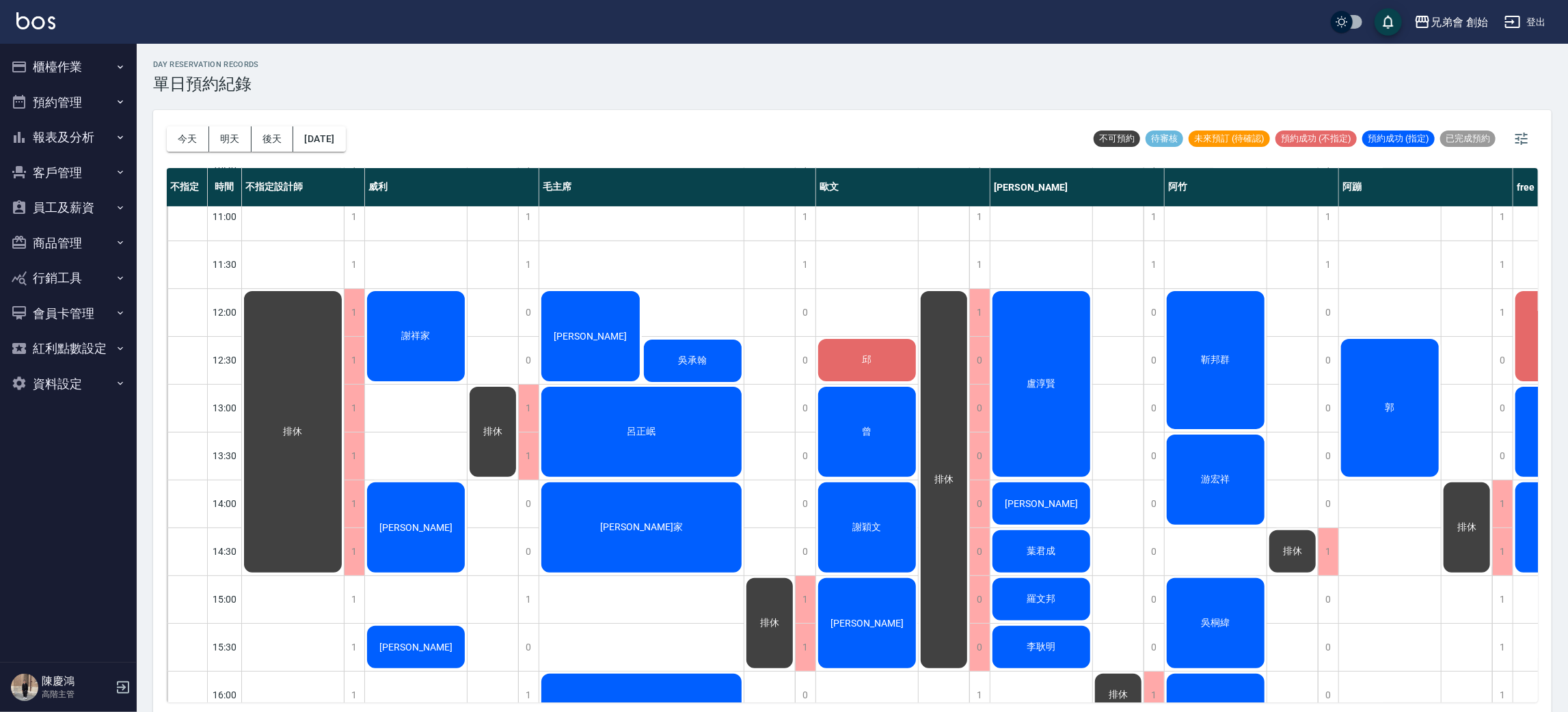
scroll to position [307, 0]
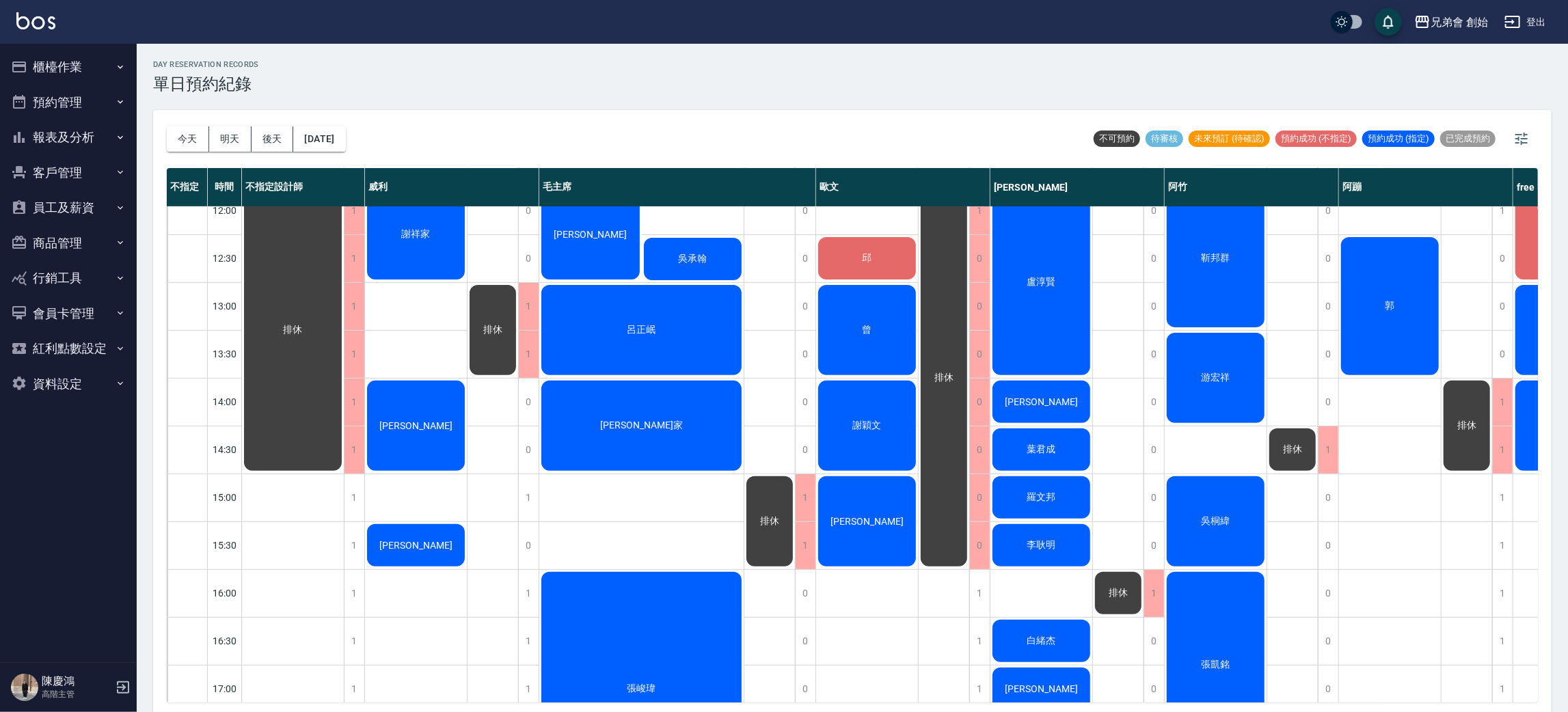
click at [867, 328] on span "曾" at bounding box center [867, 330] width 15 height 13
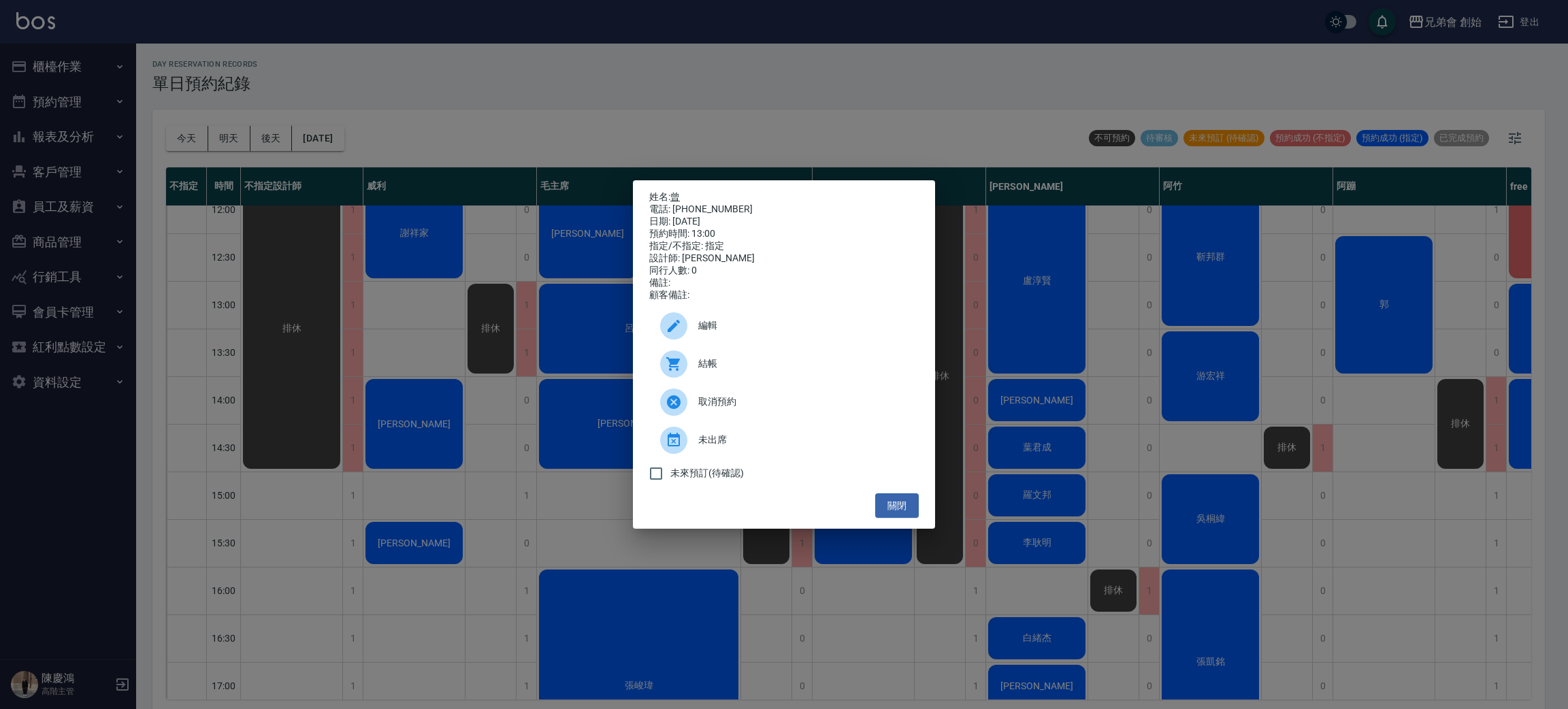
click at [680, 196] on link "曾" at bounding box center [674, 197] width 10 height 11
click at [564, 140] on div "姓名: 曾 電話: 0972865127 日期: 2025/10/04 預約時間: 13:00 指定/不指定: 指定 設計師: 歐文 同行人數: 0 備註: …" at bounding box center [784, 354] width 1568 height 709
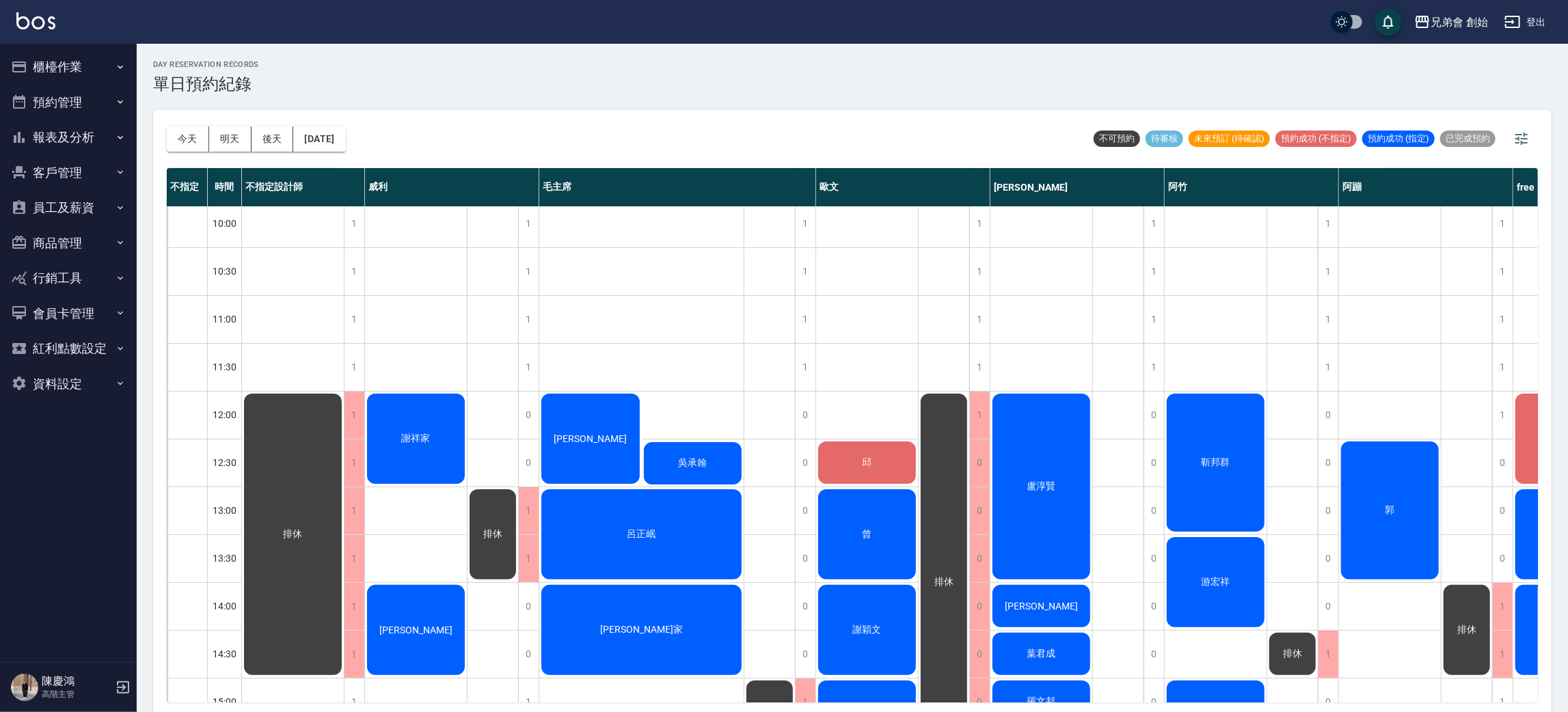
scroll to position [205, 0]
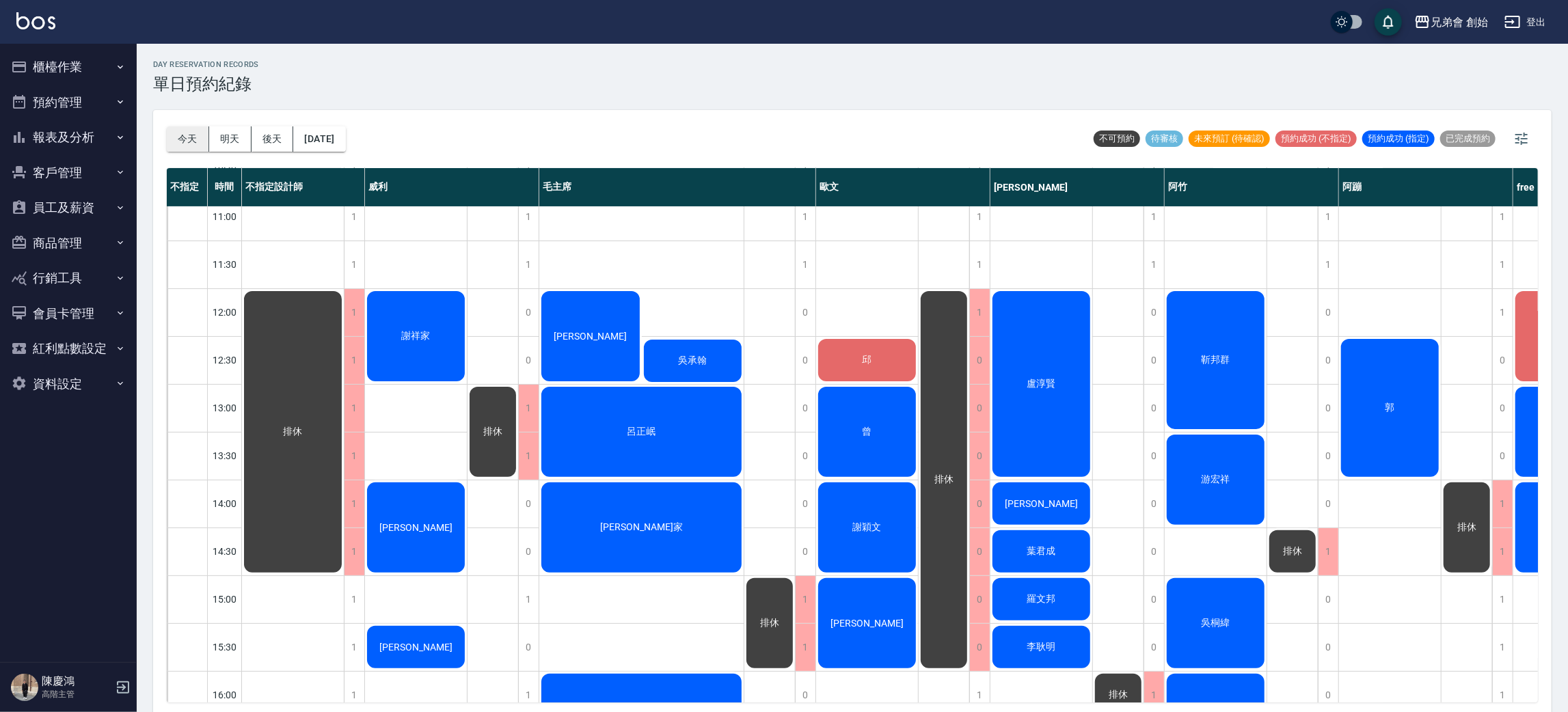
click at [188, 143] on button "今天" at bounding box center [188, 139] width 42 height 25
click at [188, 138] on button "今天" at bounding box center [188, 139] width 42 height 25
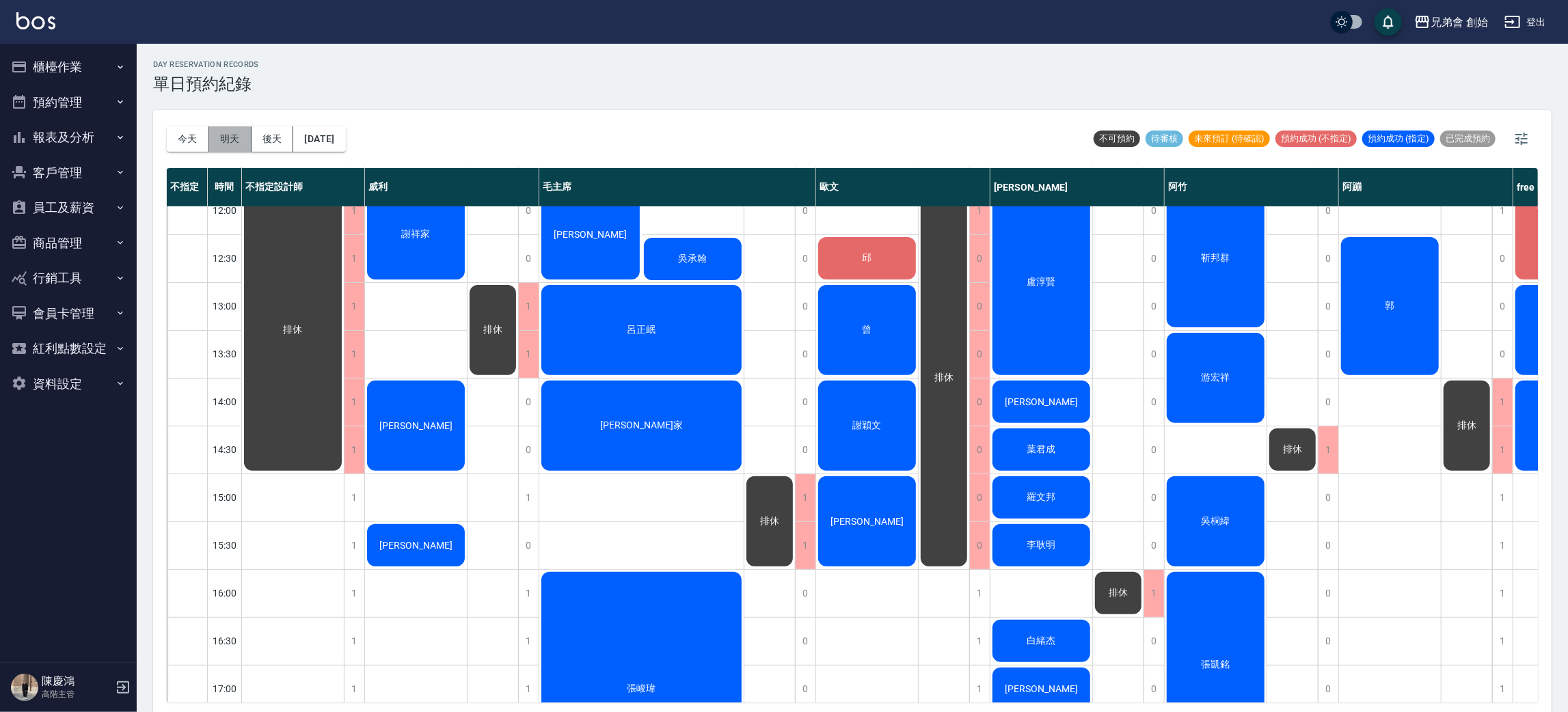
click at [223, 141] on button "明天" at bounding box center [230, 139] width 42 height 25
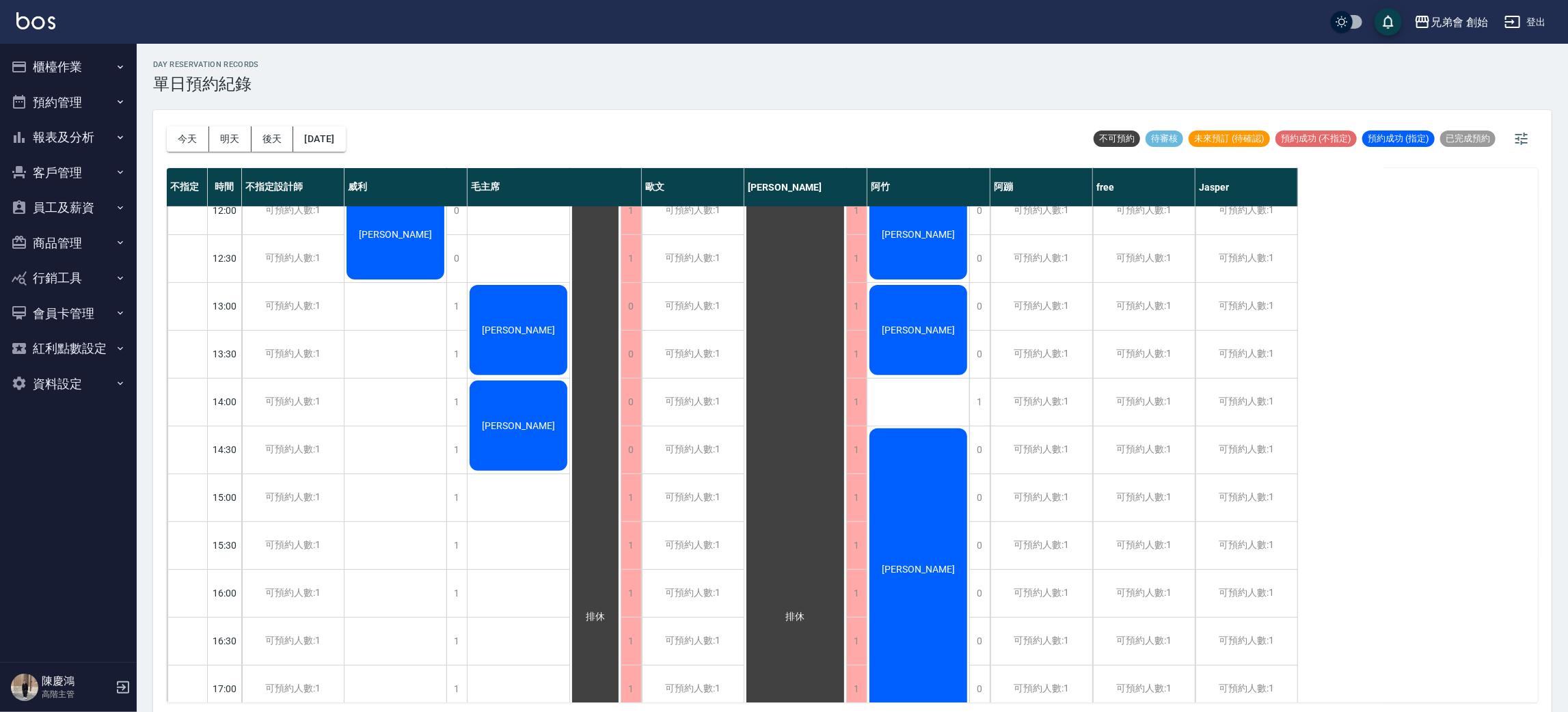
scroll to position [718, 0]
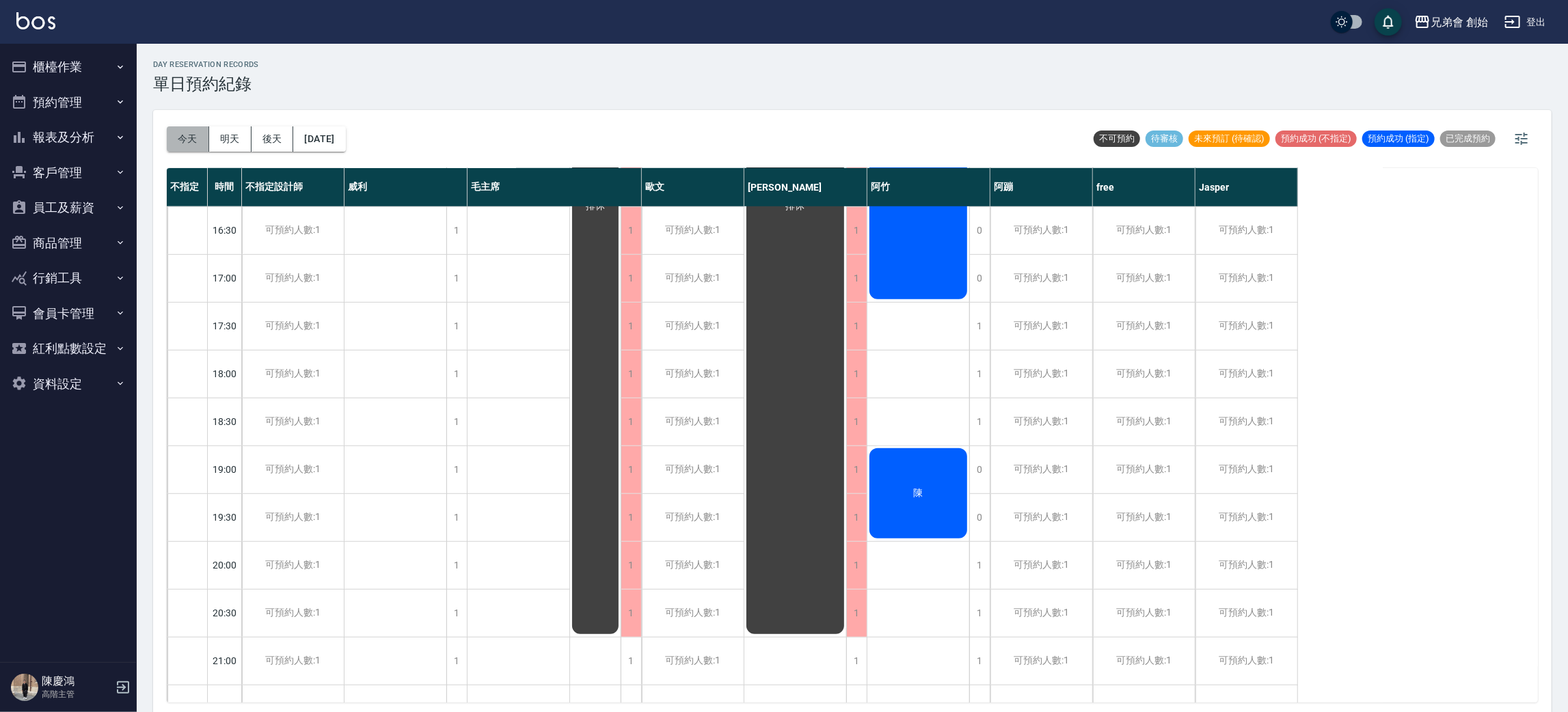
click at [179, 143] on button "今天" at bounding box center [188, 139] width 42 height 25
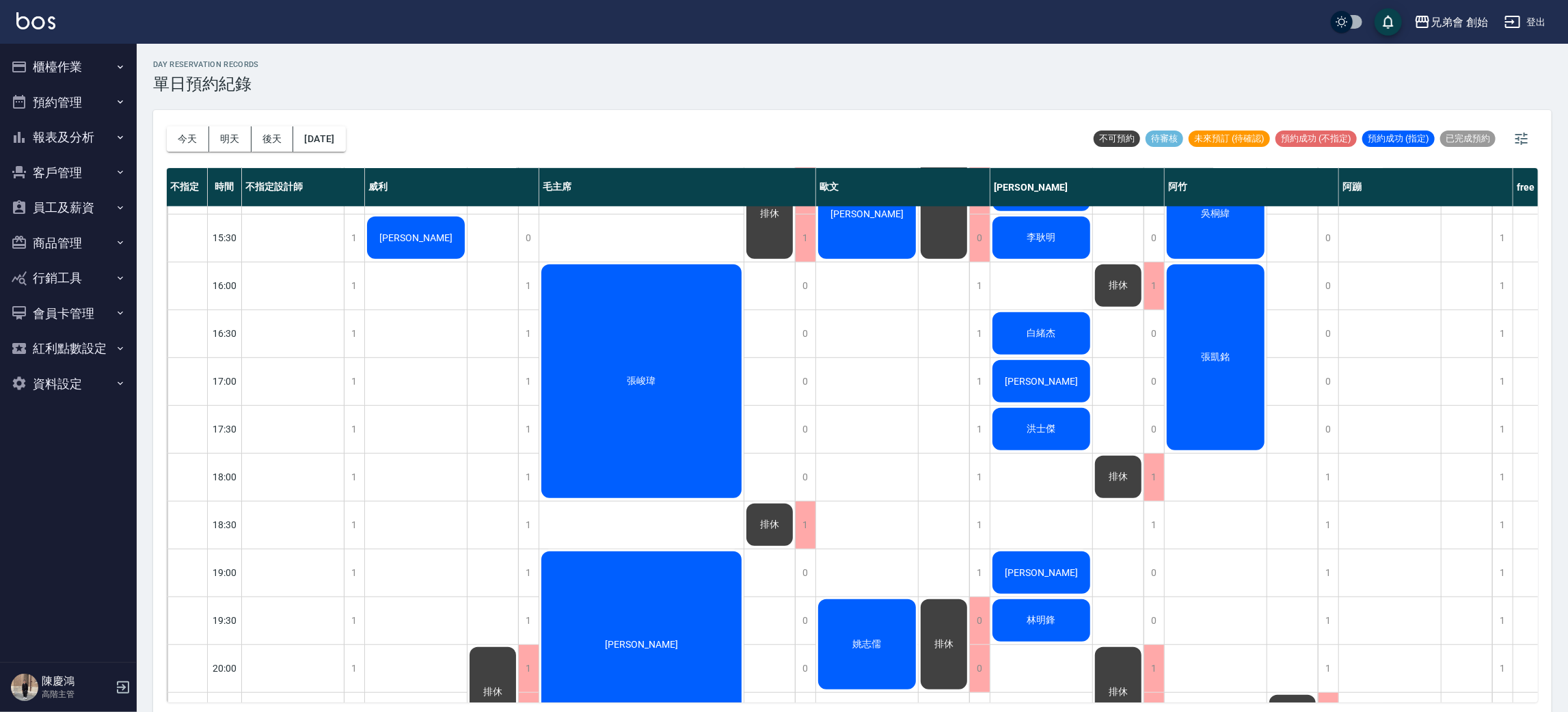
scroll to position [512, 0]
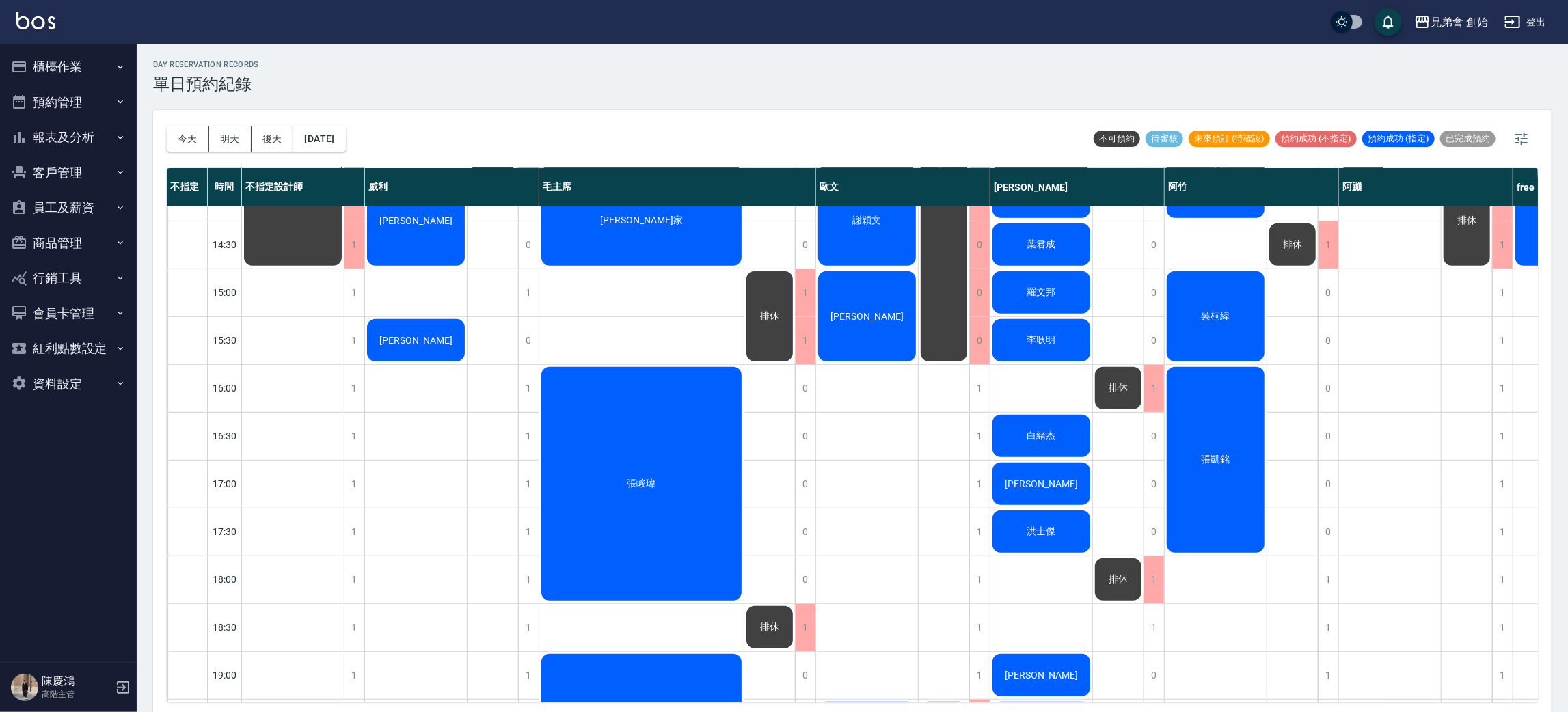
click at [1216, 424] on div "張凱銘" at bounding box center [1215, 460] width 102 height 190
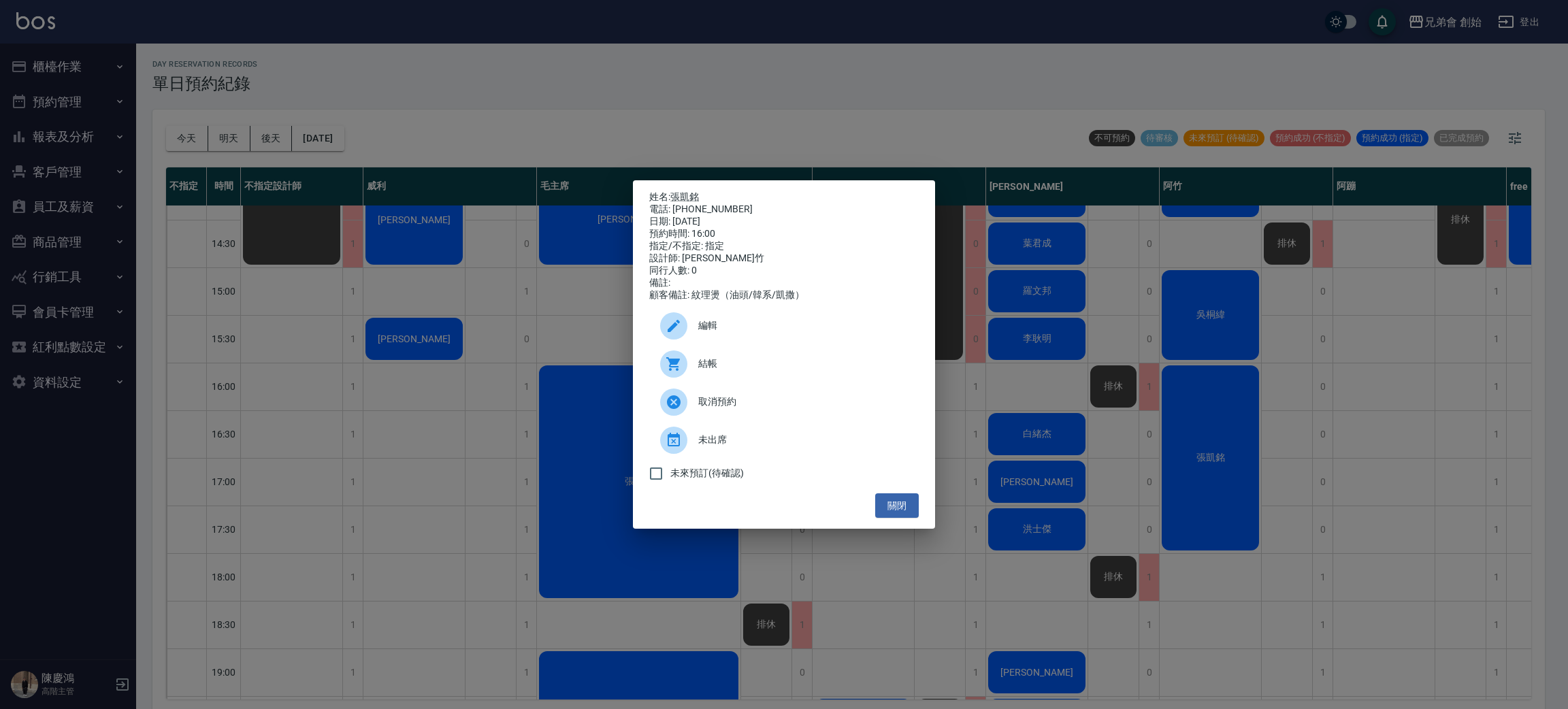
click at [1167, 411] on div "姓名: 張凱銘 電話: 0934046979 日期: 2025/10/04 預約時間: 16:00 指定/不指定: 指定 設計師: 阿竹 同行人數: 0 備註…" at bounding box center [784, 354] width 1568 height 709
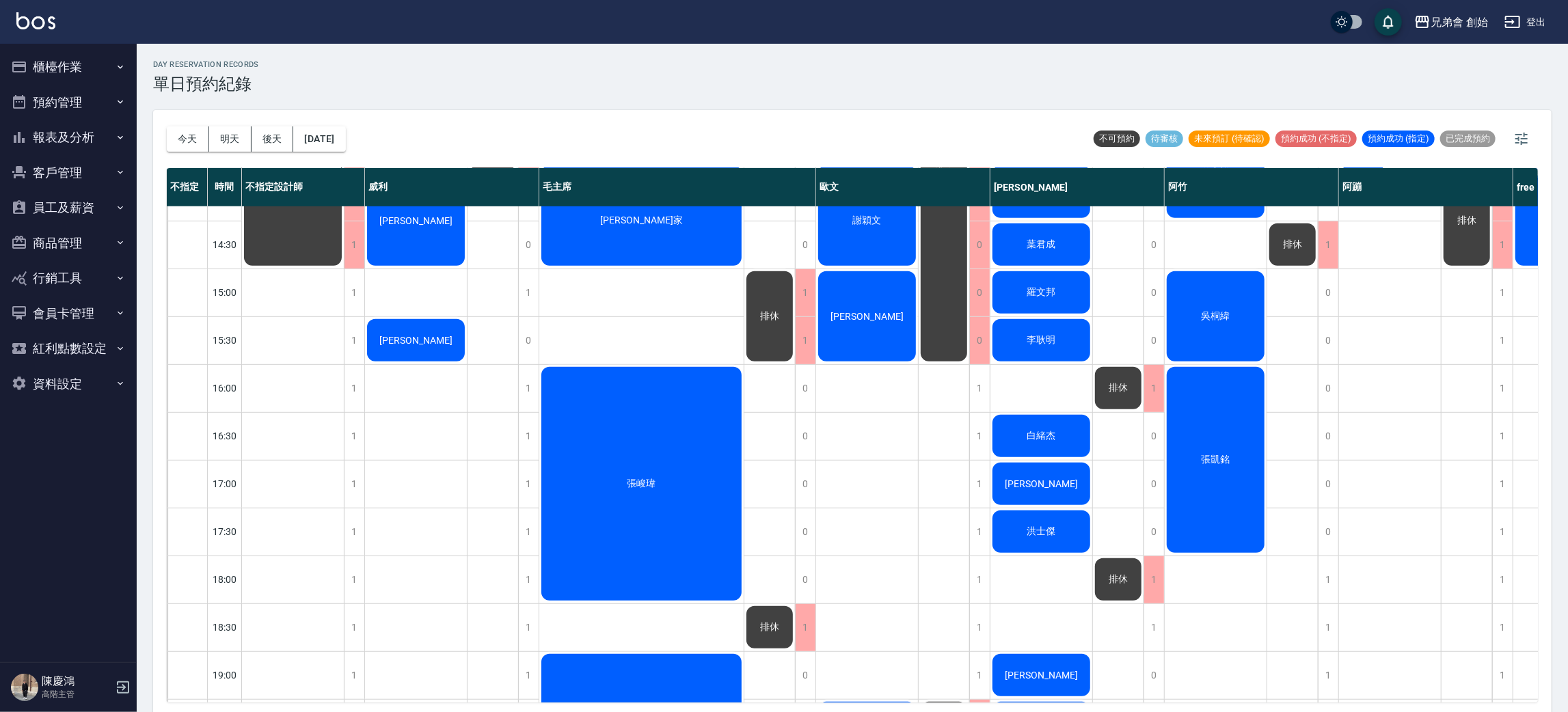
click at [1196, 411] on div "張凱銘" at bounding box center [1215, 460] width 102 height 190
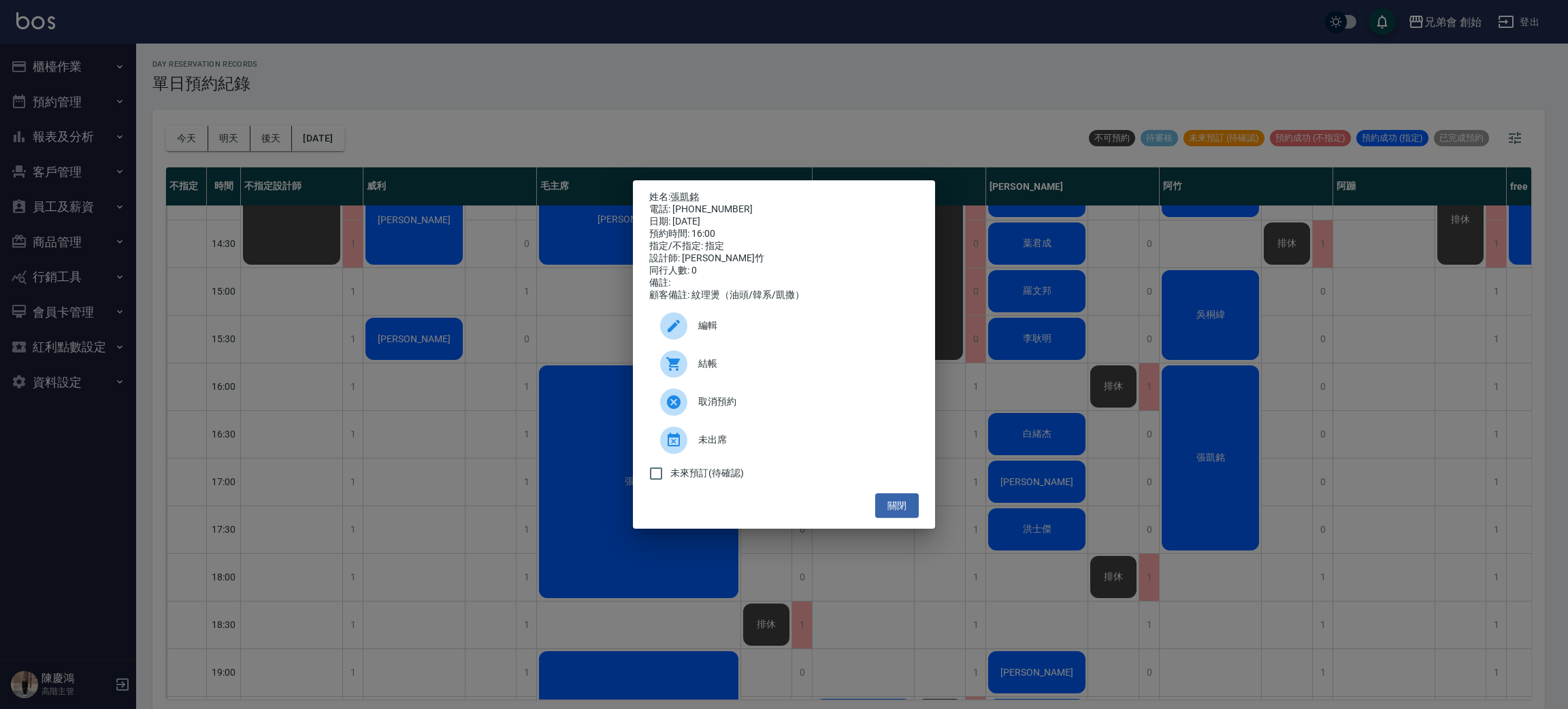
click at [1191, 410] on div "姓名: 張凱銘 電話: 0934046979 日期: 2025/10/04 預約時間: 16:00 指定/不指定: 指定 設計師: 阿竹 同行人數: 0 備註…" at bounding box center [784, 354] width 1568 height 709
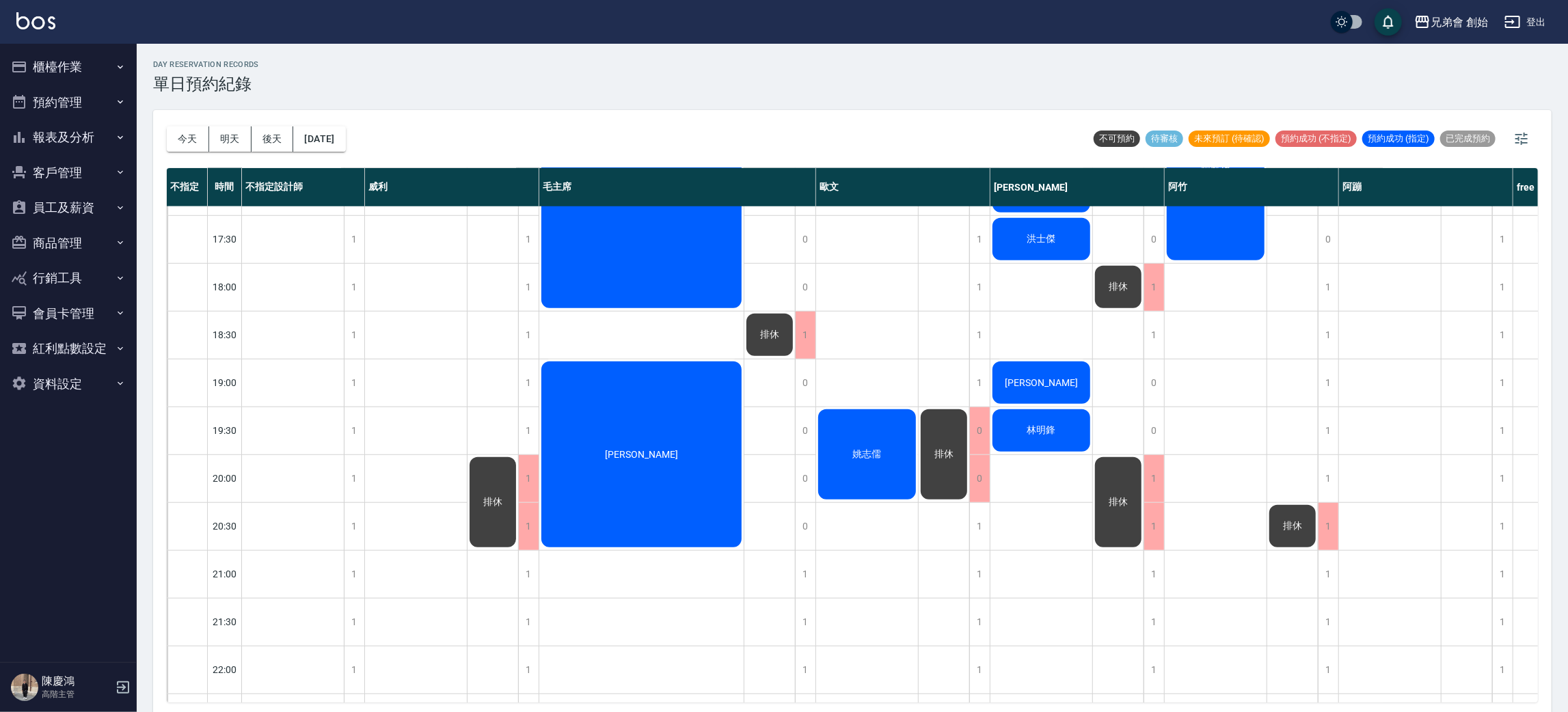
scroll to position [702, 0]
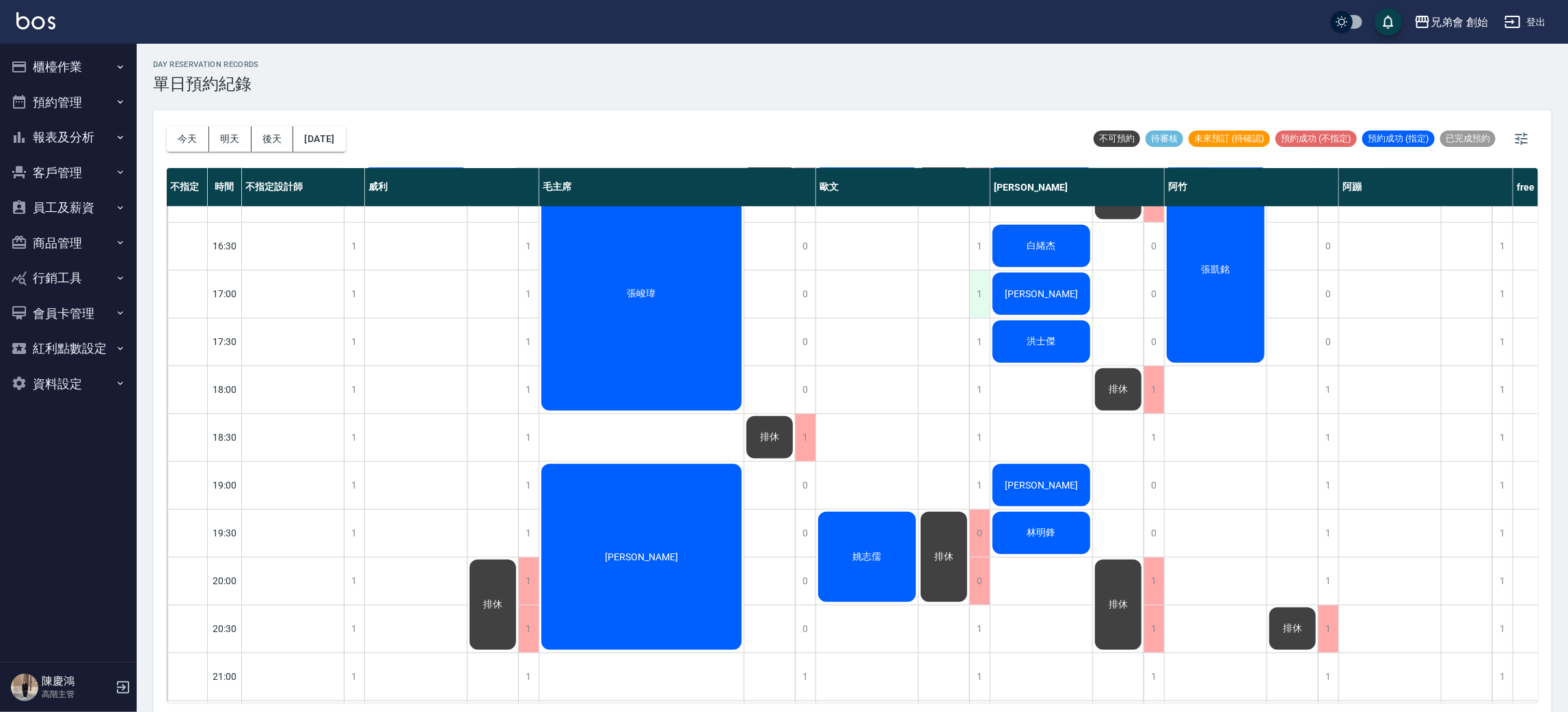
click at [981, 298] on div "1" at bounding box center [979, 294] width 21 height 47
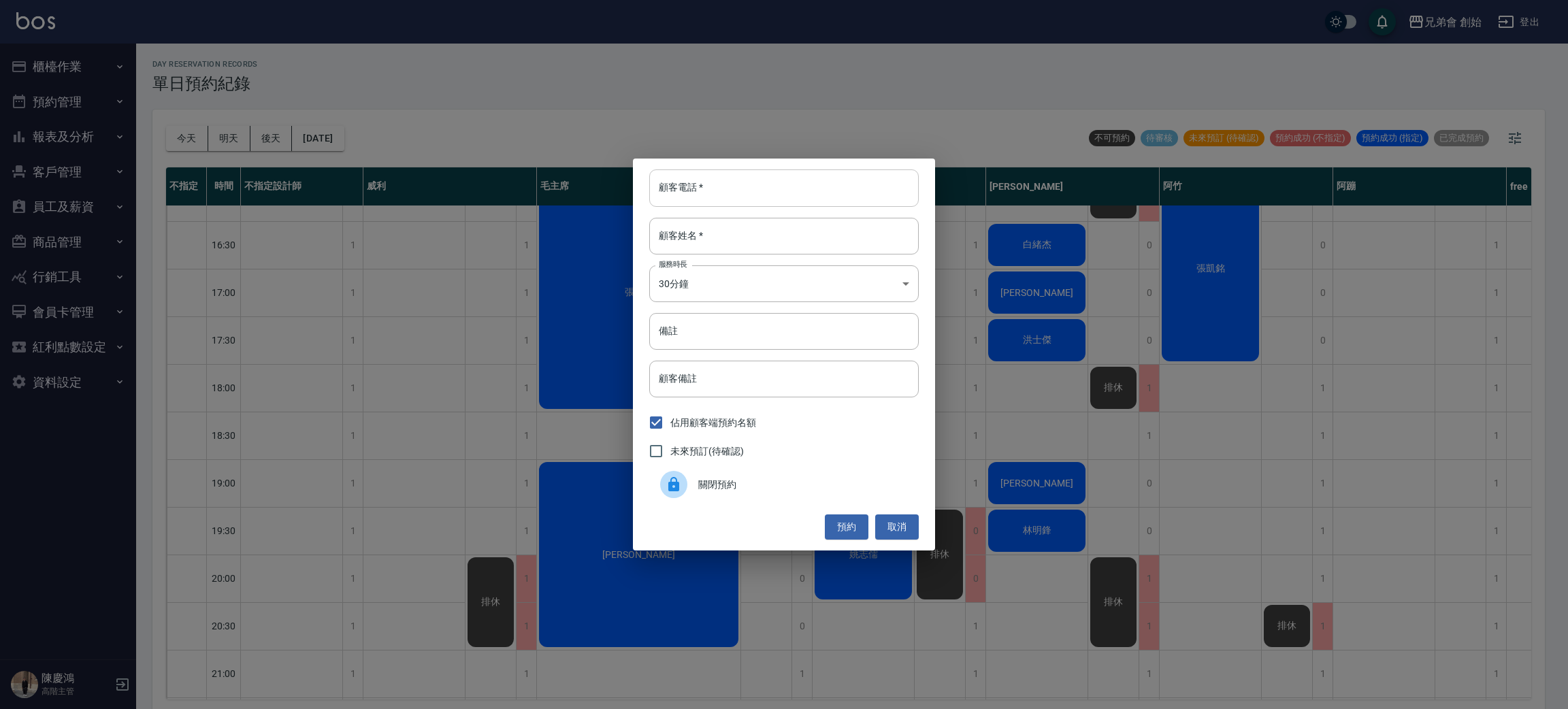
click at [704, 191] on input "顧客電話   *" at bounding box center [784, 188] width 269 height 37
type input "0938740193"
click at [711, 236] on input "顧客姓名   *" at bounding box center [784, 235] width 269 height 37
type input "0"
click at [700, 279] on body "兄弟會 創始 登出 櫃檯作業 打帳單 帳單列表 掛單列表 座位開單 營業儀表板 現金收支登錄 高階收支登錄 材料自購登錄 每日結帳 排班表 現場電腦打卡 掃碼…" at bounding box center [784, 357] width 1568 height 713
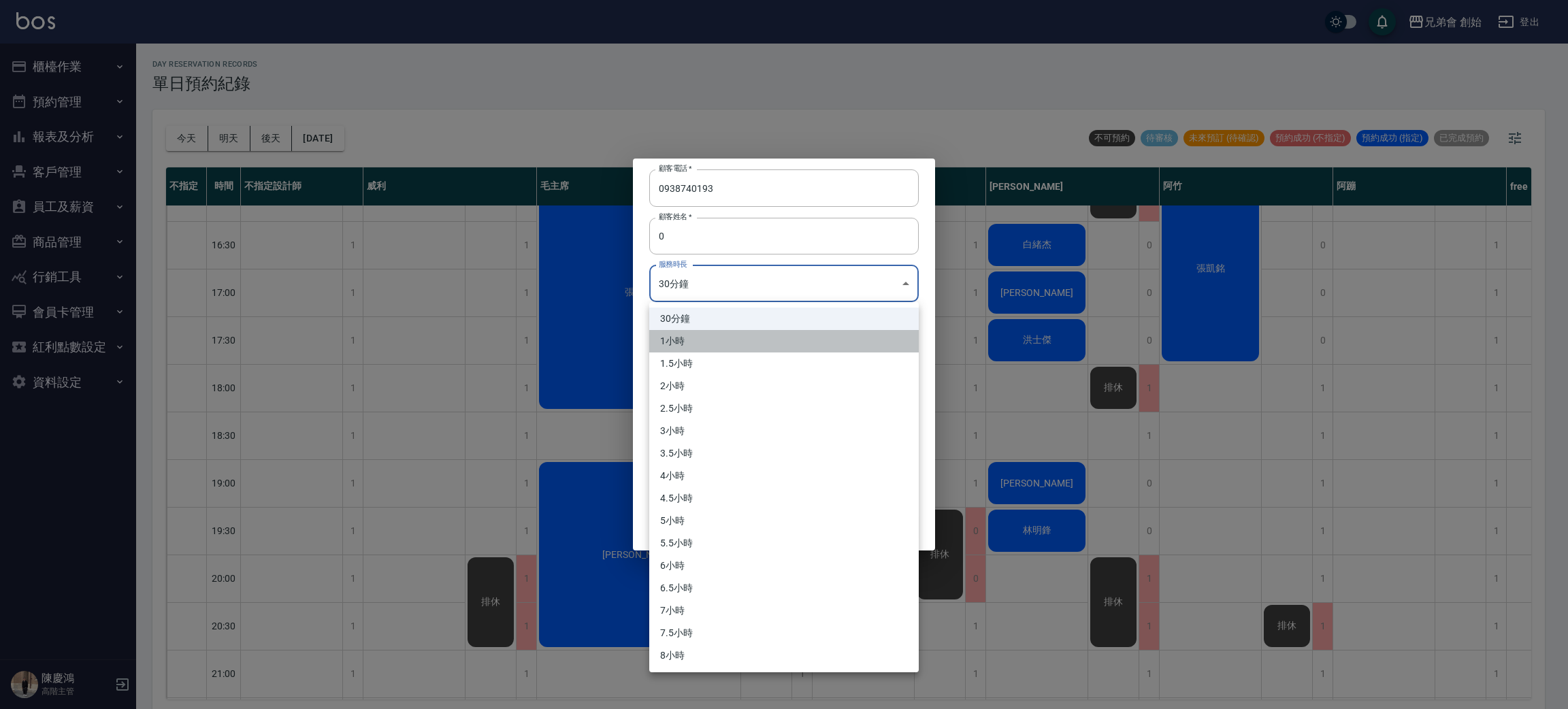
click at [697, 339] on li "1小時" at bounding box center [784, 341] width 269 height 22
type input "2"
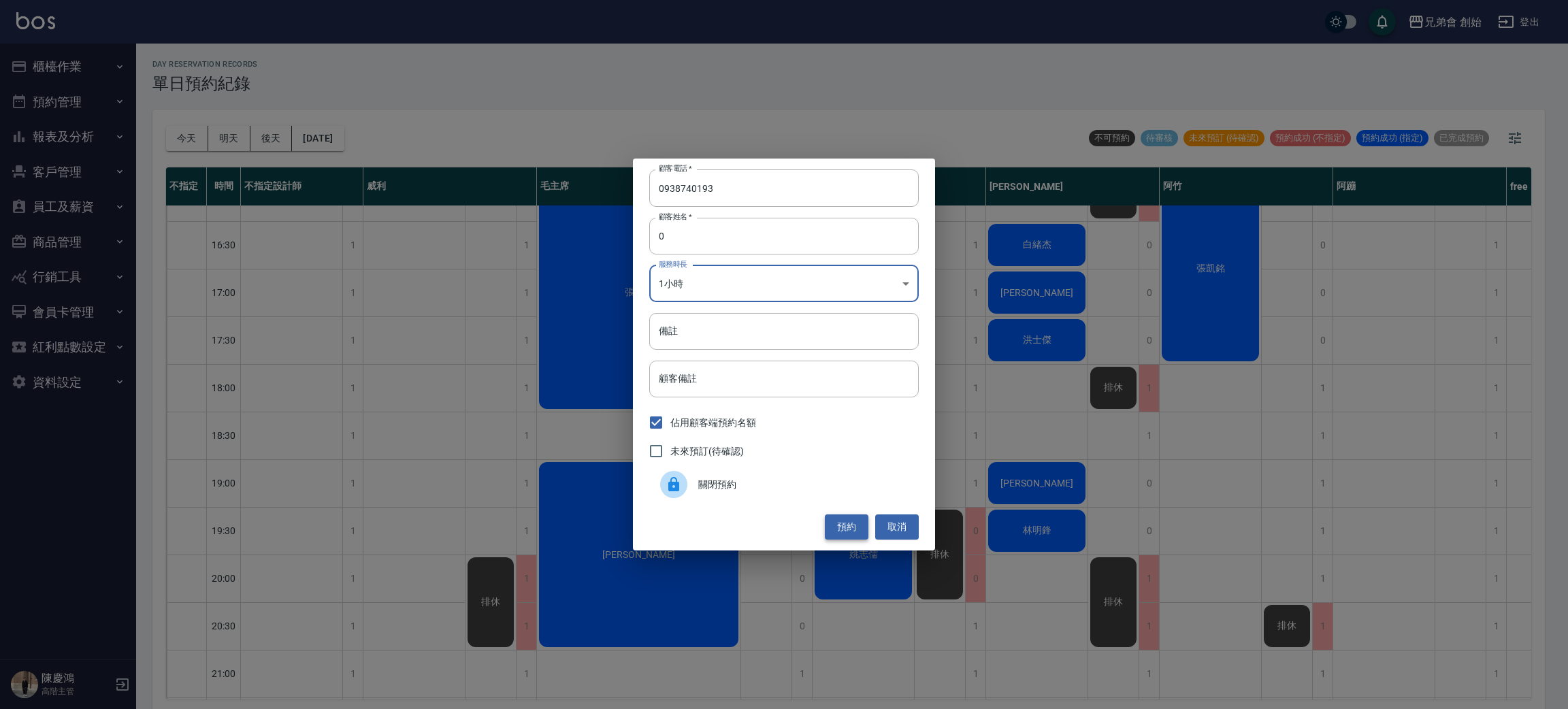
click at [844, 530] on button "預約" at bounding box center [846, 527] width 43 height 25
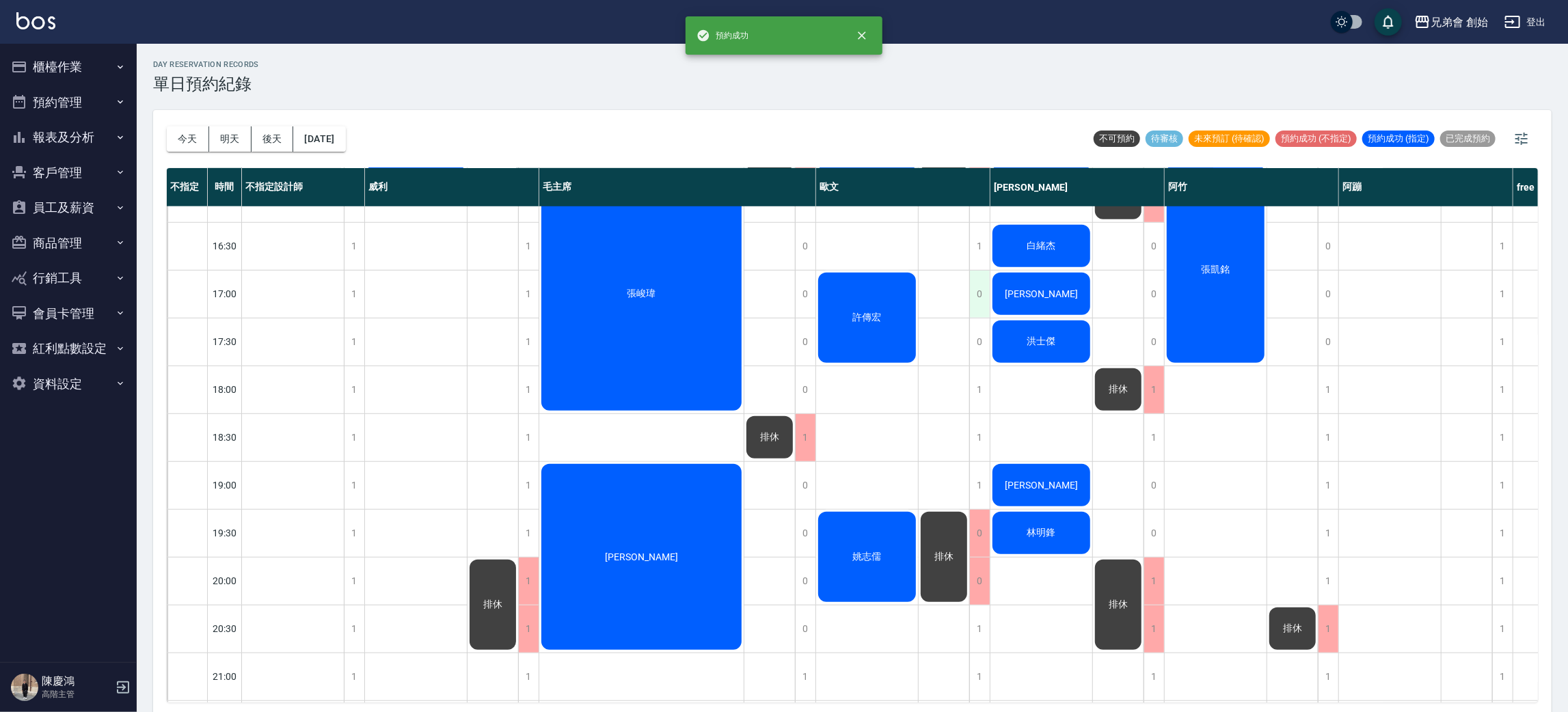
click at [973, 301] on div "0" at bounding box center [979, 294] width 21 height 47
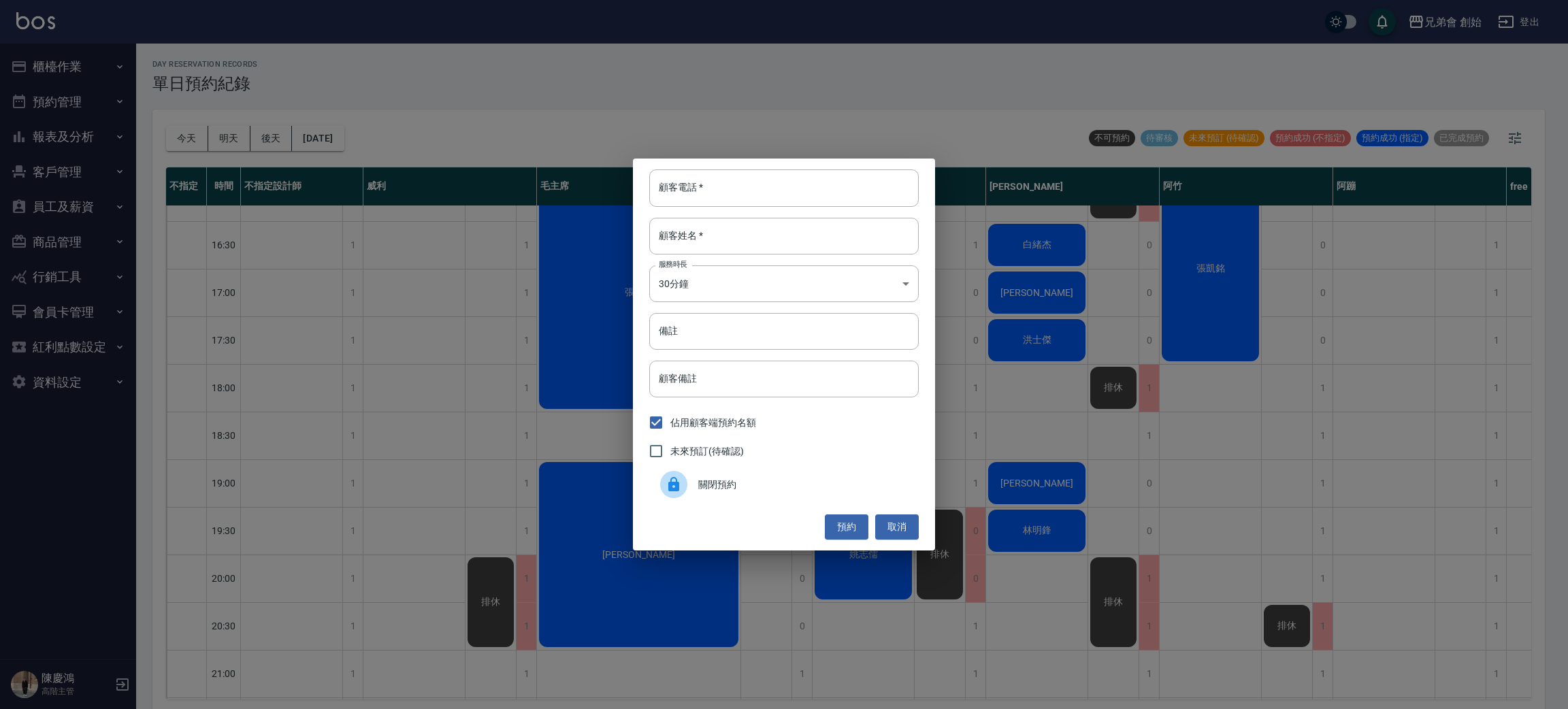
click at [766, 475] on div "關閉預約" at bounding box center [784, 484] width 269 height 38
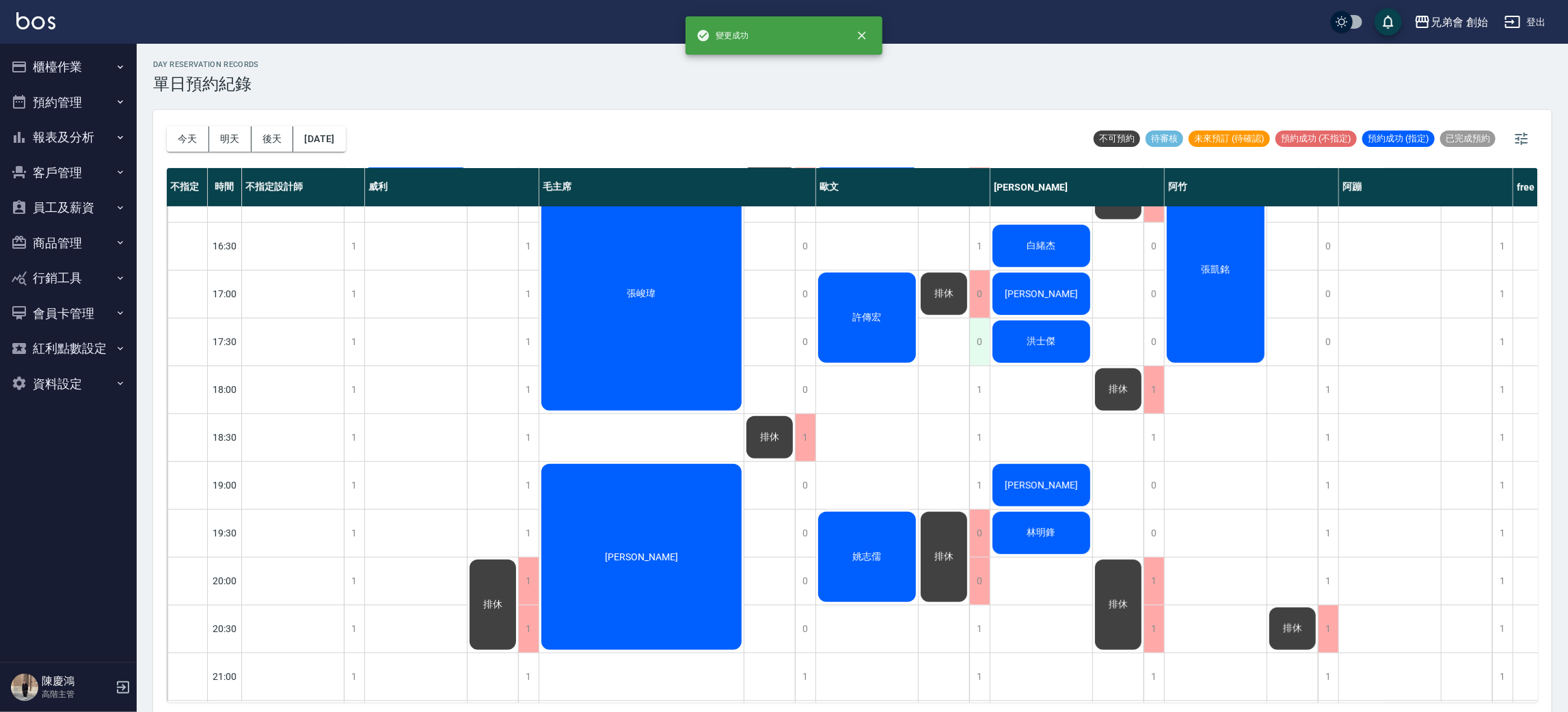
click at [985, 345] on div "0" at bounding box center [979, 342] width 21 height 47
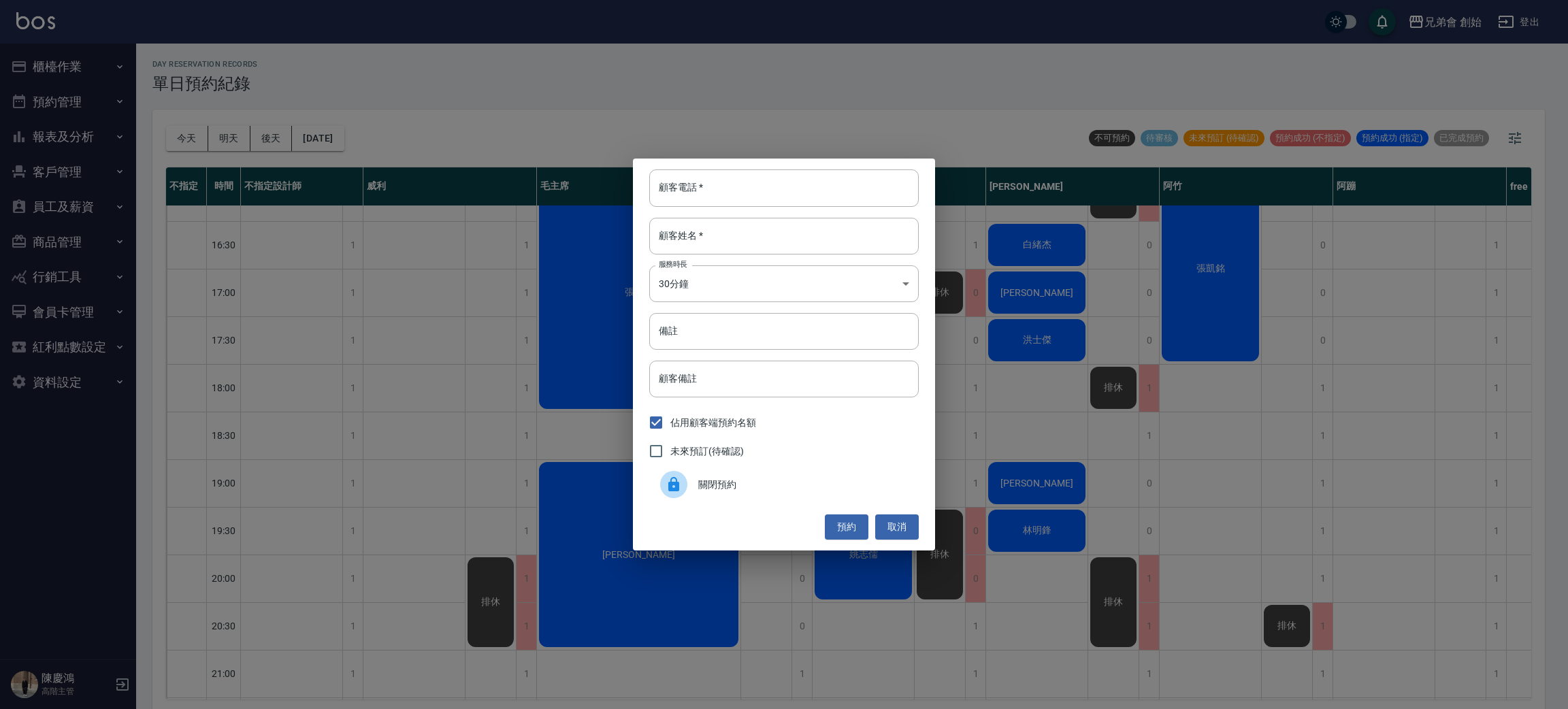
click at [705, 485] on span "關閉預約" at bounding box center [802, 485] width 209 height 14
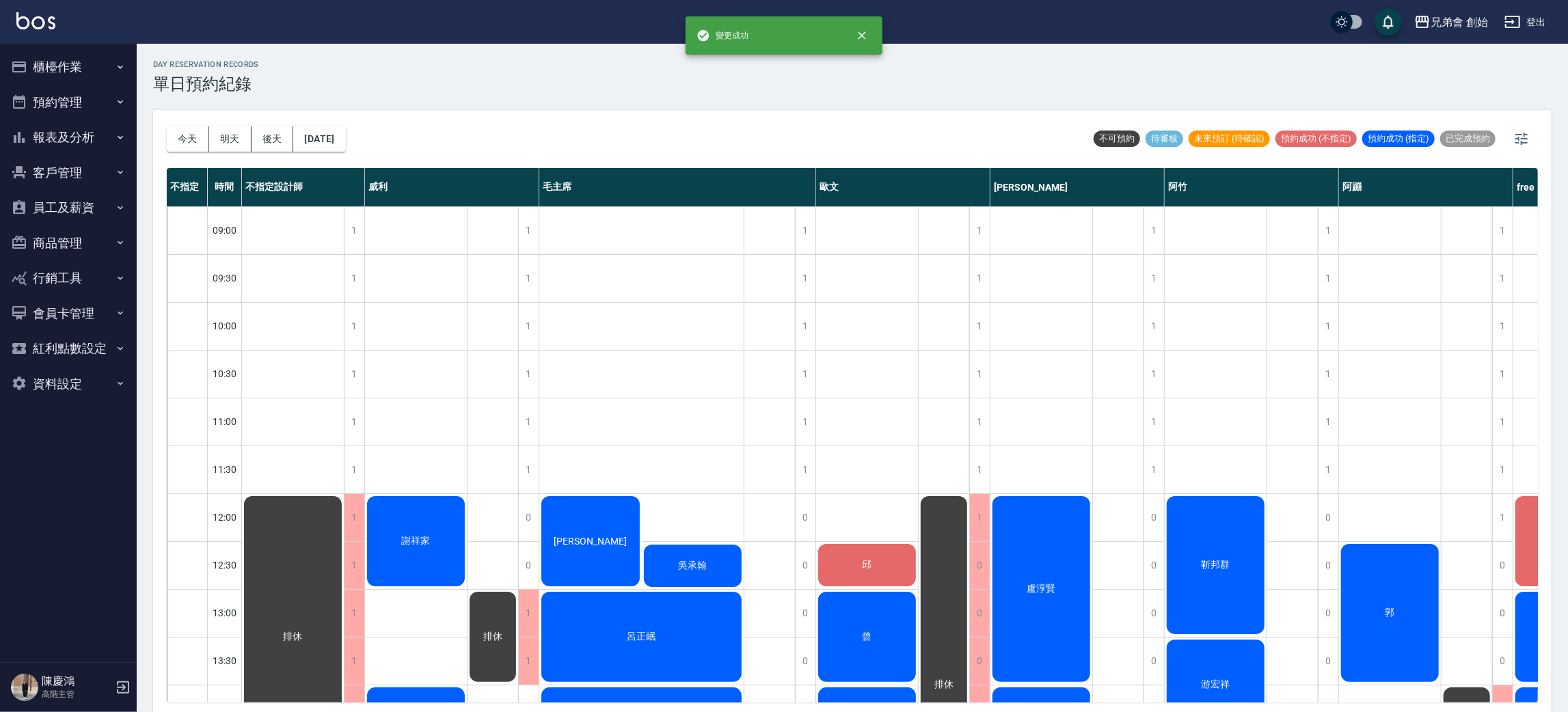
scroll to position [307, 0]
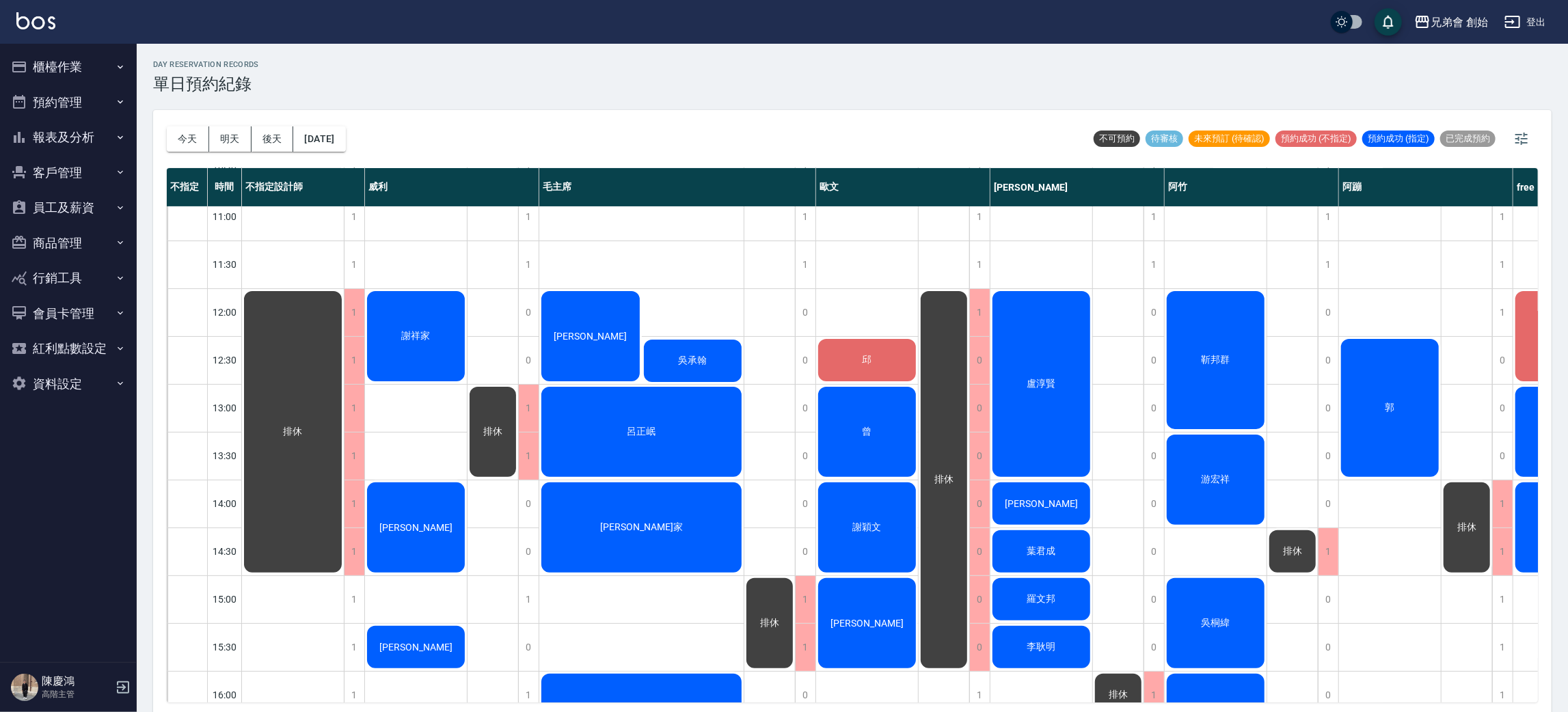
scroll to position [103, 0]
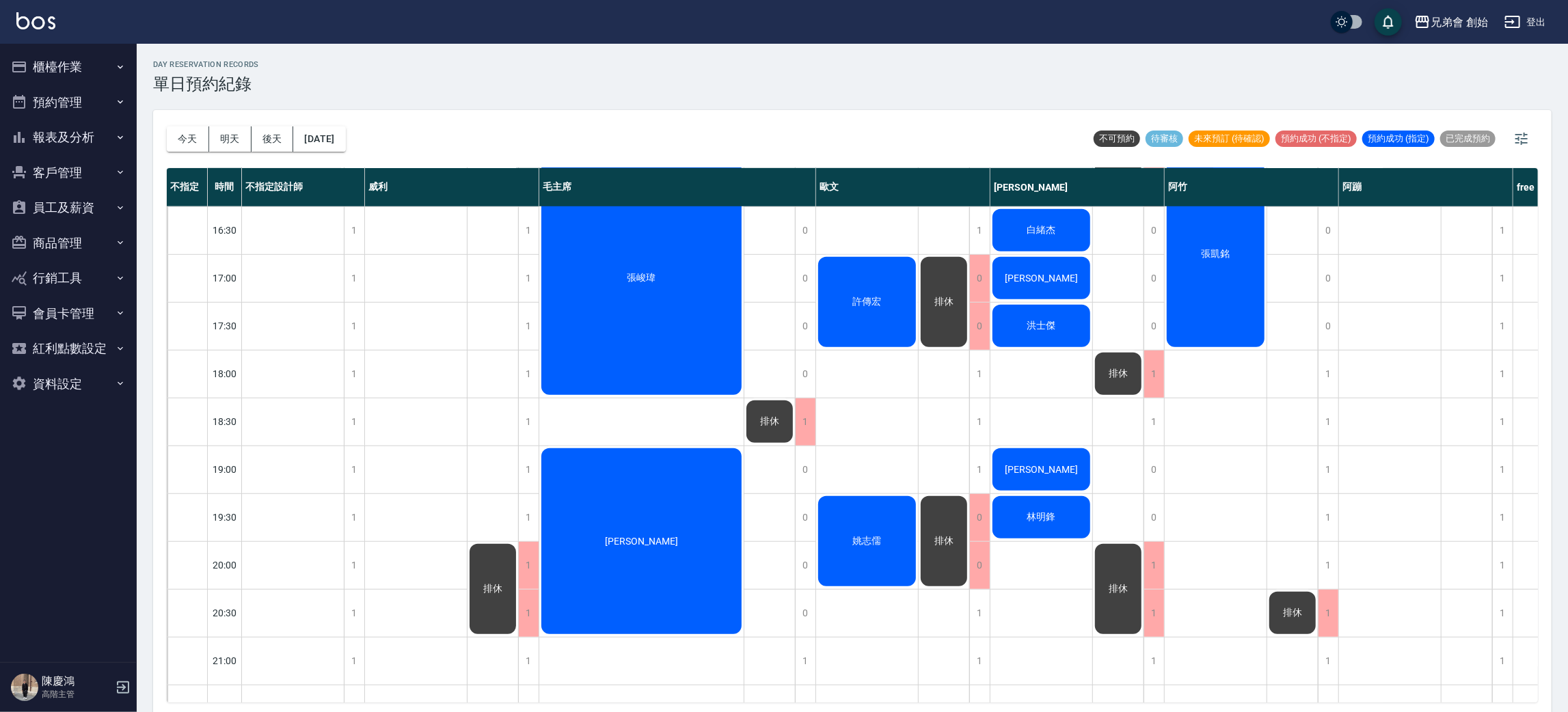
scroll to position [411, 0]
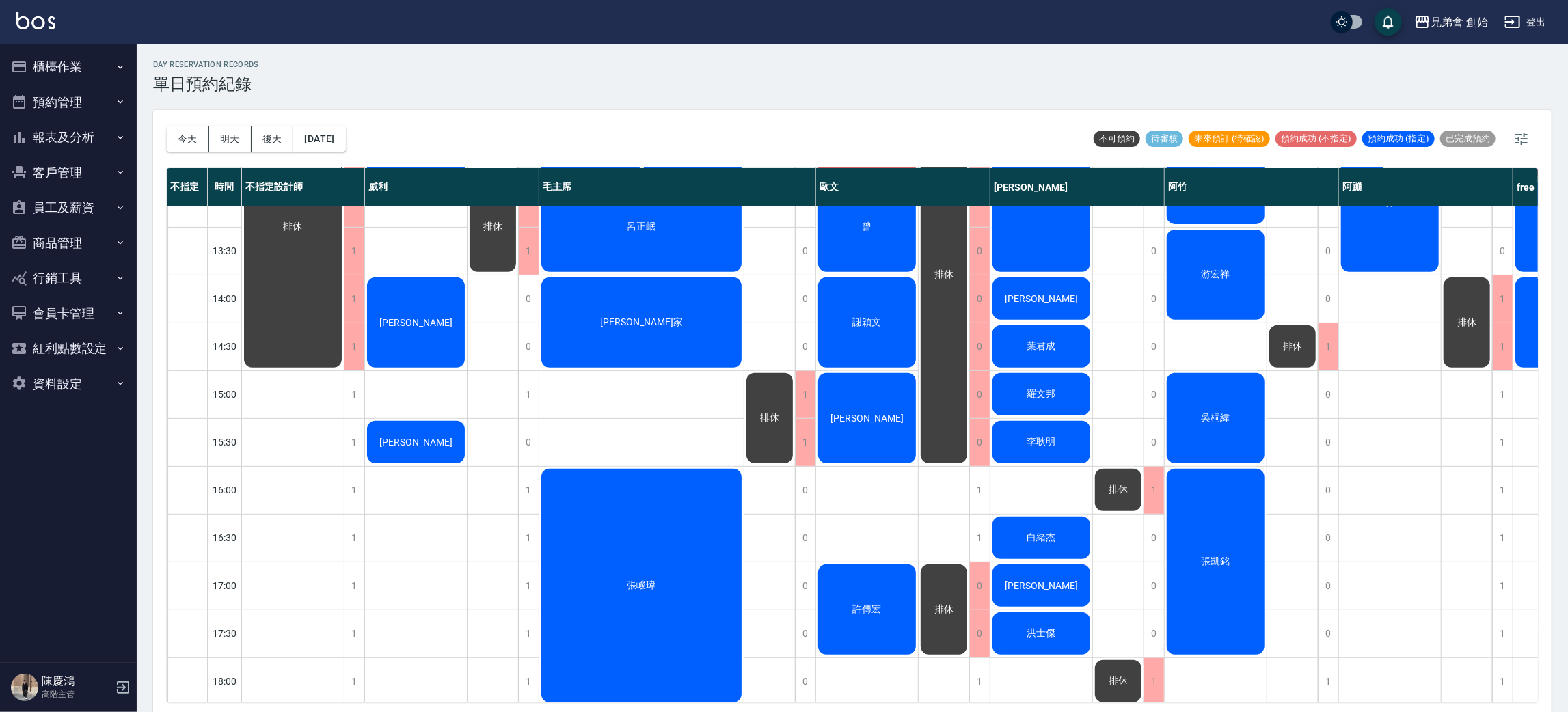
click at [729, 305] on div "[PERSON_NAME]家" at bounding box center [641, 322] width 205 height 95
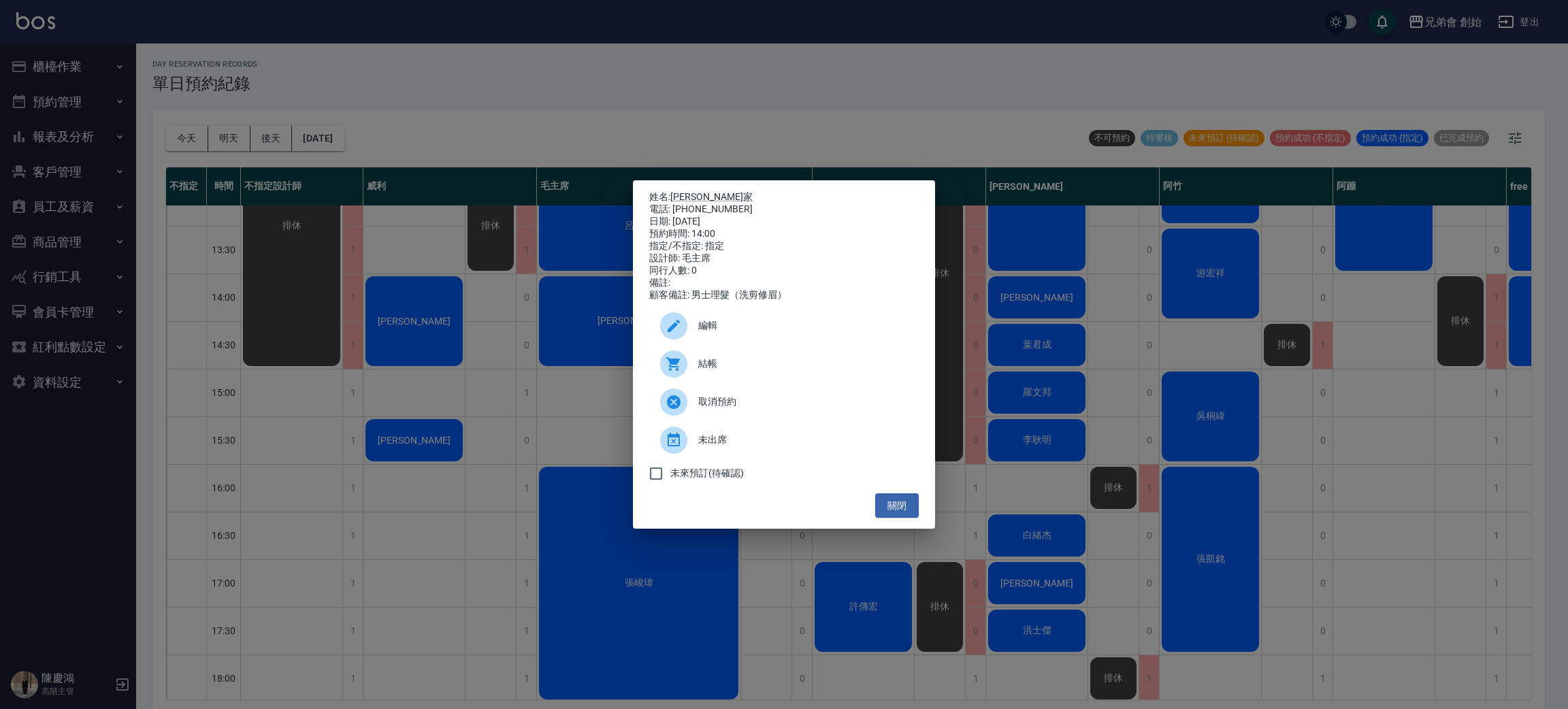
click at [431, 316] on div "姓名: [PERSON_NAME]家 電話: [PHONE_NUMBER] 日期: [DATE] 預約時間: 14:00 指定/不指定: 指定 設計師: 毛主…" at bounding box center [784, 354] width 1568 height 709
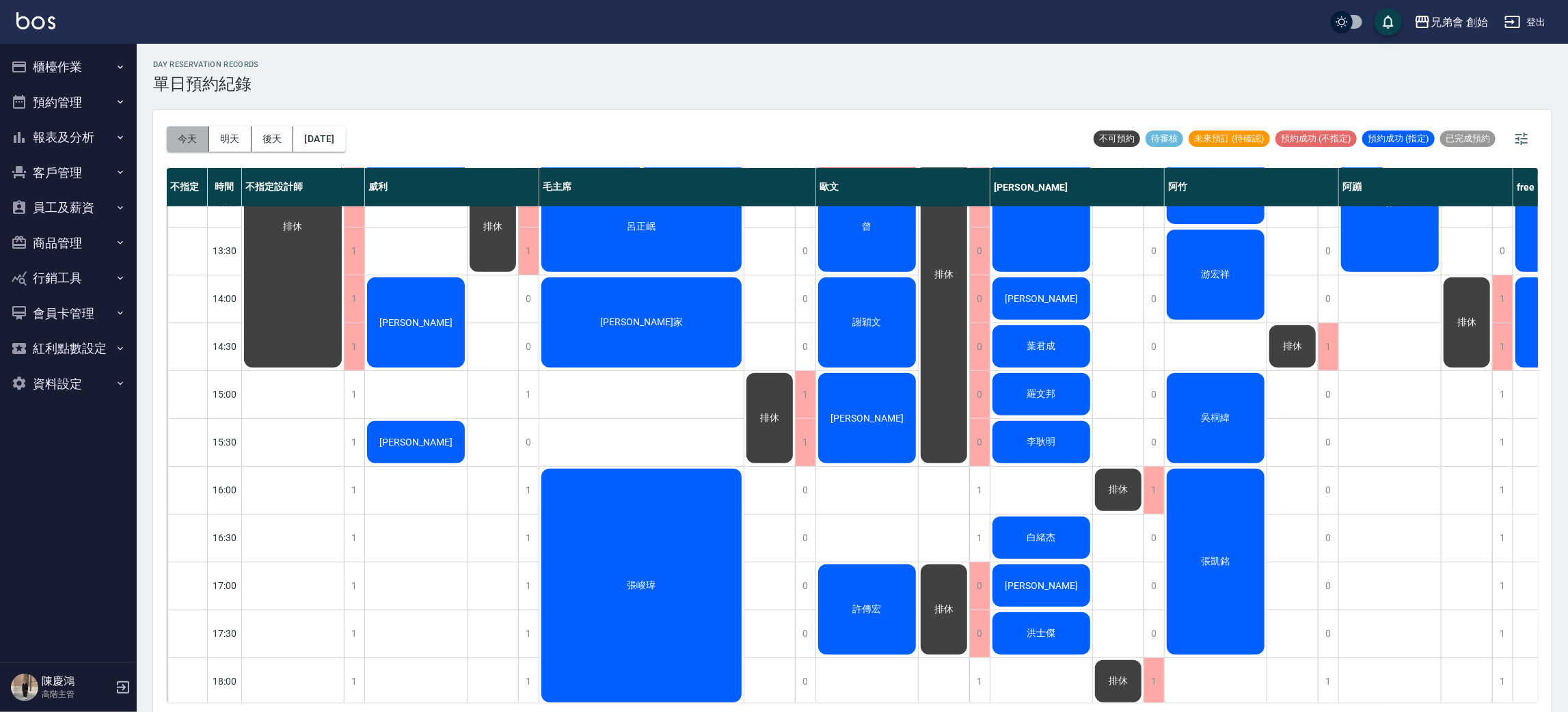
click at [180, 134] on button "今天" at bounding box center [188, 139] width 42 height 25
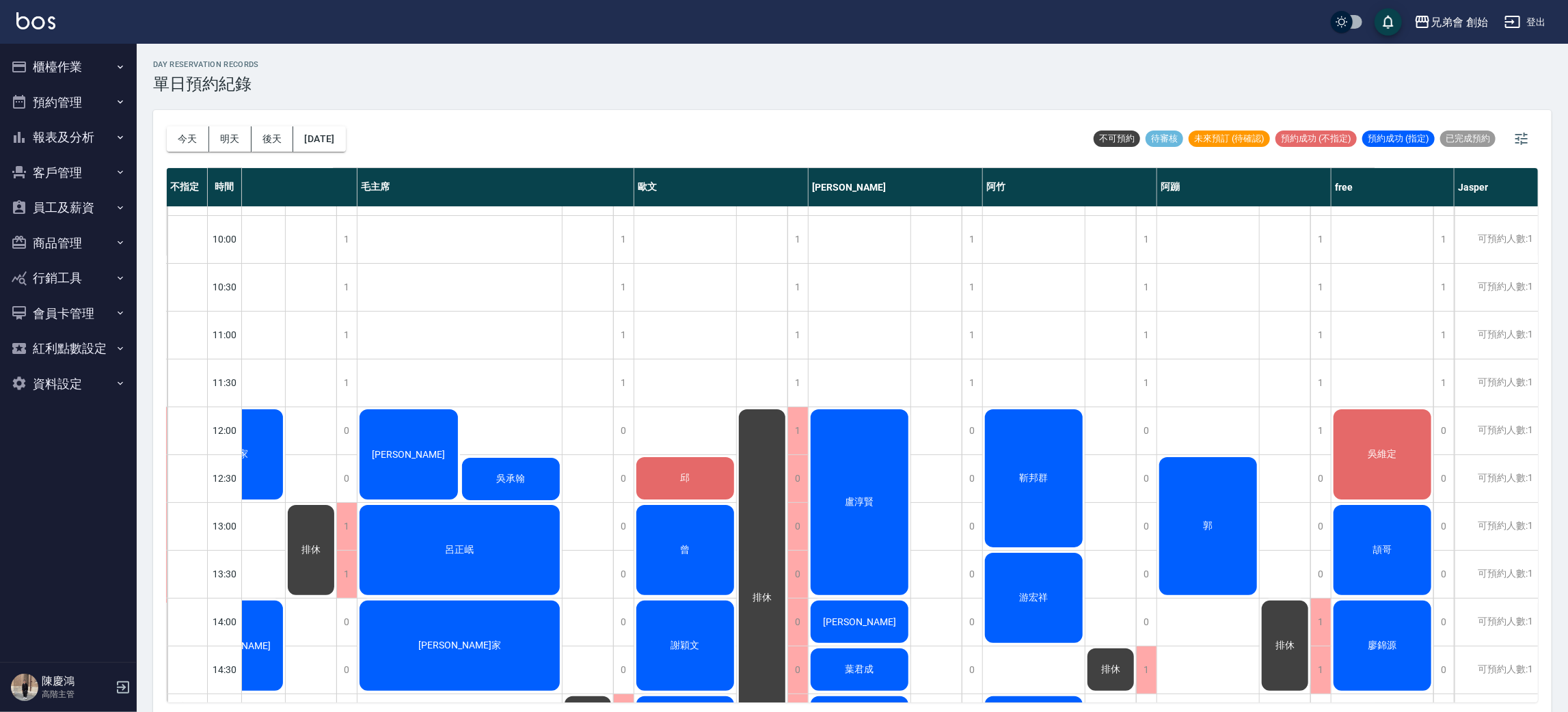
scroll to position [190, 182]
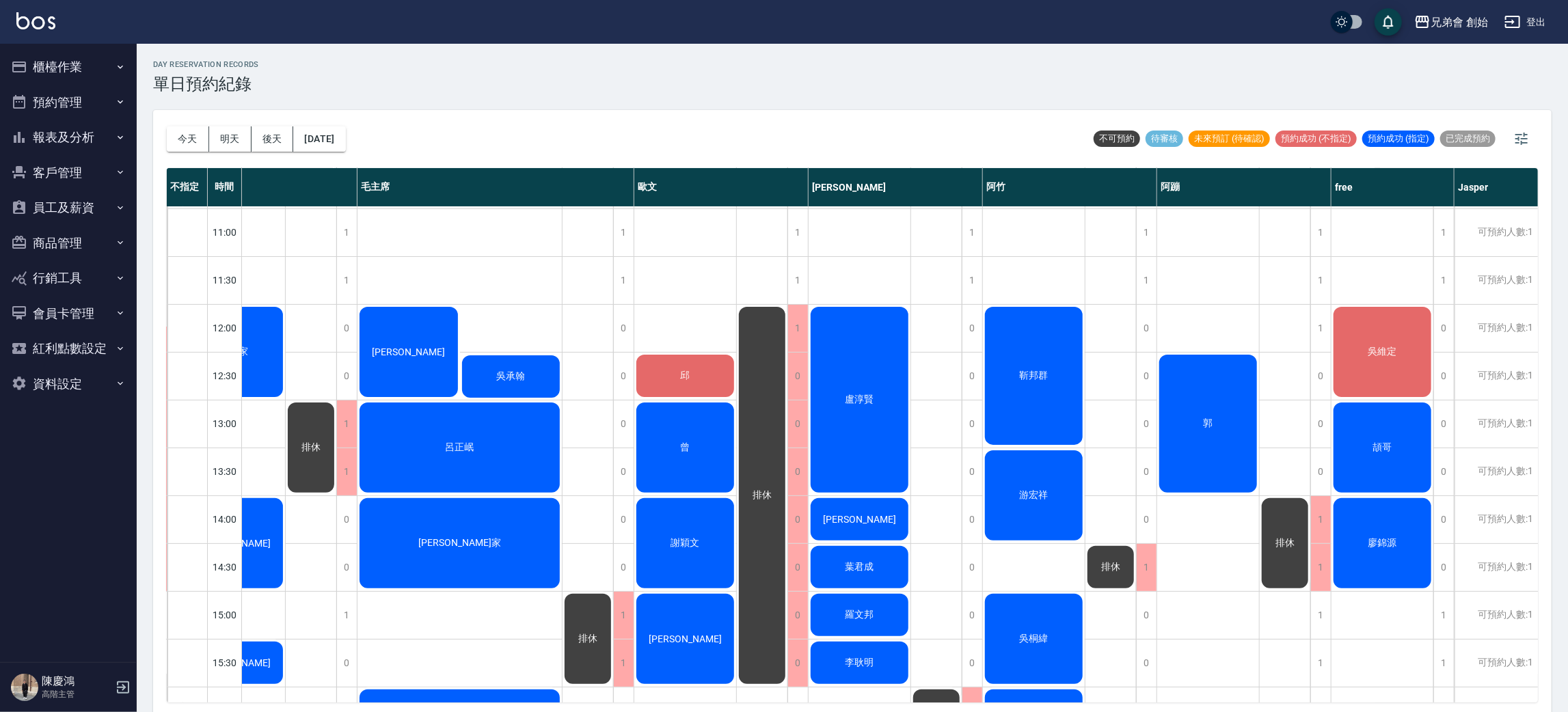
click at [1399, 551] on div "廖錦源" at bounding box center [1382, 543] width 102 height 95
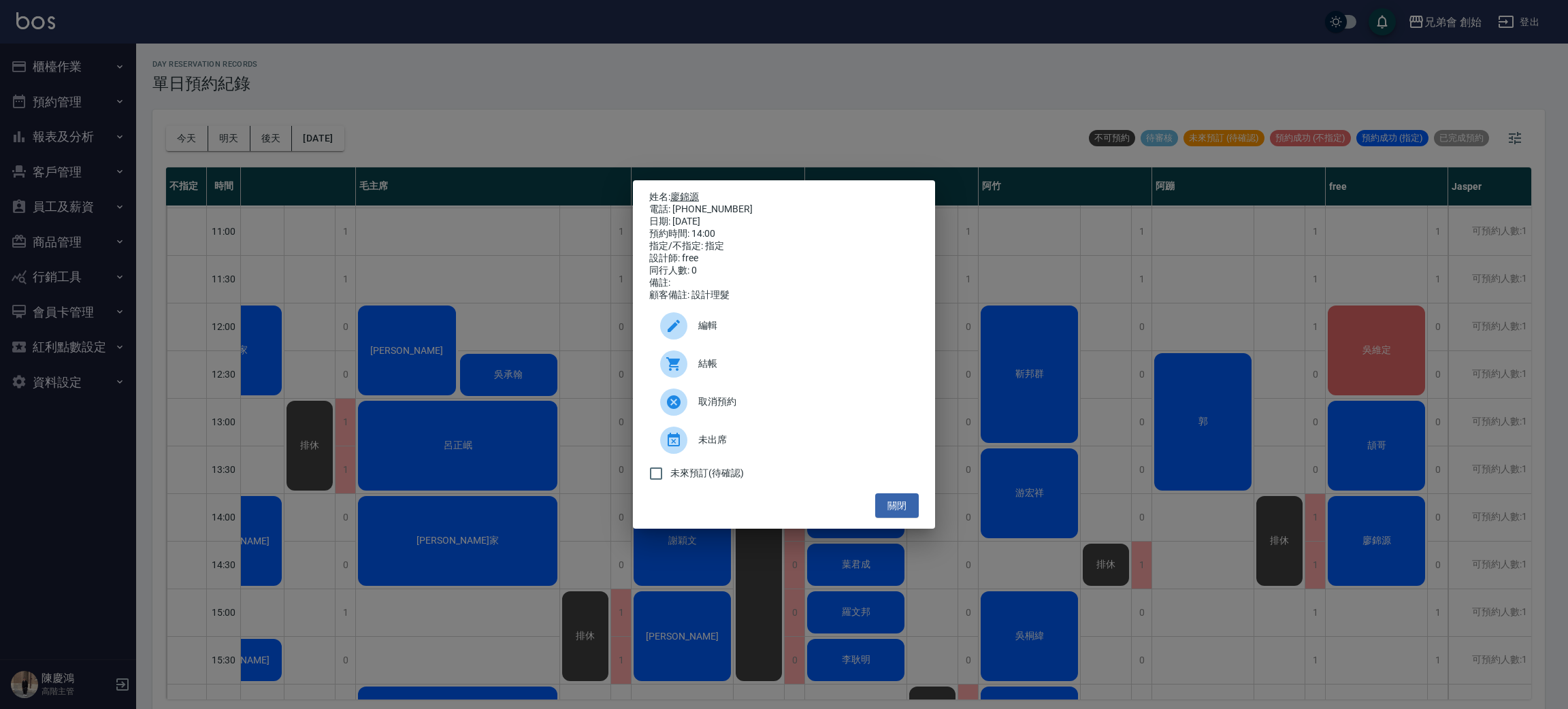
click at [683, 191] on link "廖錦源" at bounding box center [684, 197] width 29 height 11
click at [993, 122] on div "姓名: 廖錦源 電話: 0909313518 日期: 2025/10/04 預約時間: 14:00 指定/不指定: 指定 設計師: free 同行人數: 0 …" at bounding box center [784, 354] width 1568 height 709
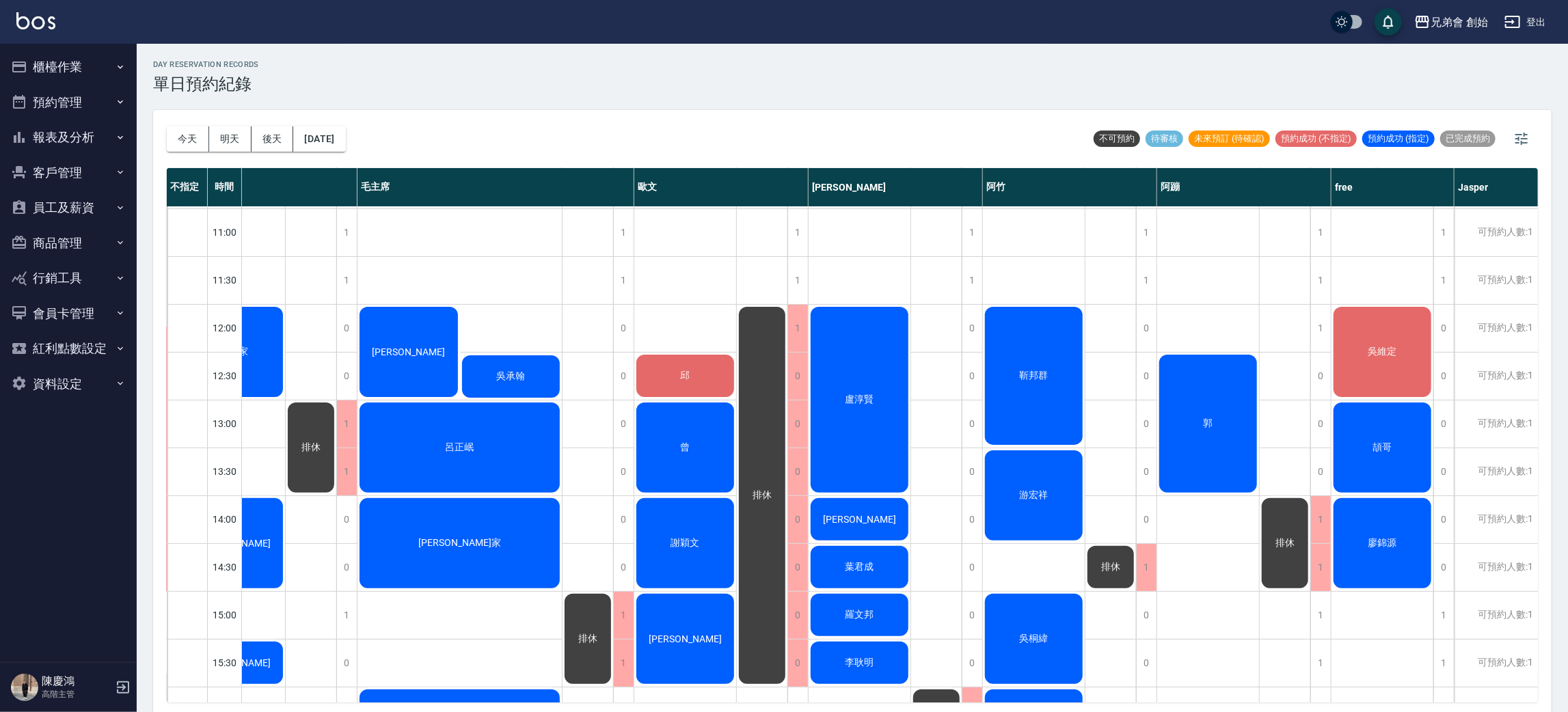
click at [1376, 439] on div "頡哥" at bounding box center [1382, 448] width 102 height 95
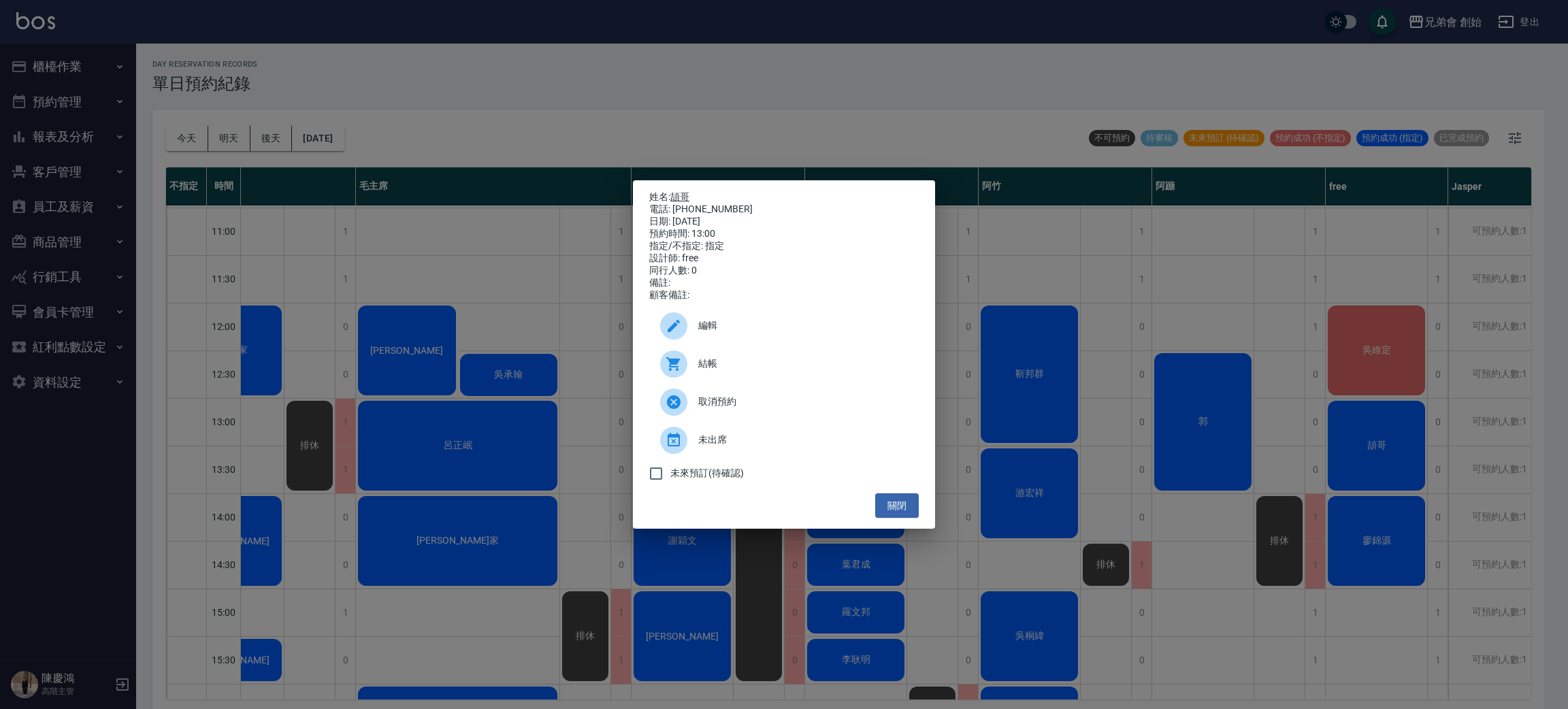
click at [683, 191] on link "頡哥" at bounding box center [679, 197] width 19 height 11
click at [551, 156] on div "姓名: 頡哥 電話: 0987407517 日期: 2025/10/04 預約時間: 13:00 指定/不指定: 指定 設計師: free 同行人數: 0 備…" at bounding box center [784, 354] width 1568 height 709
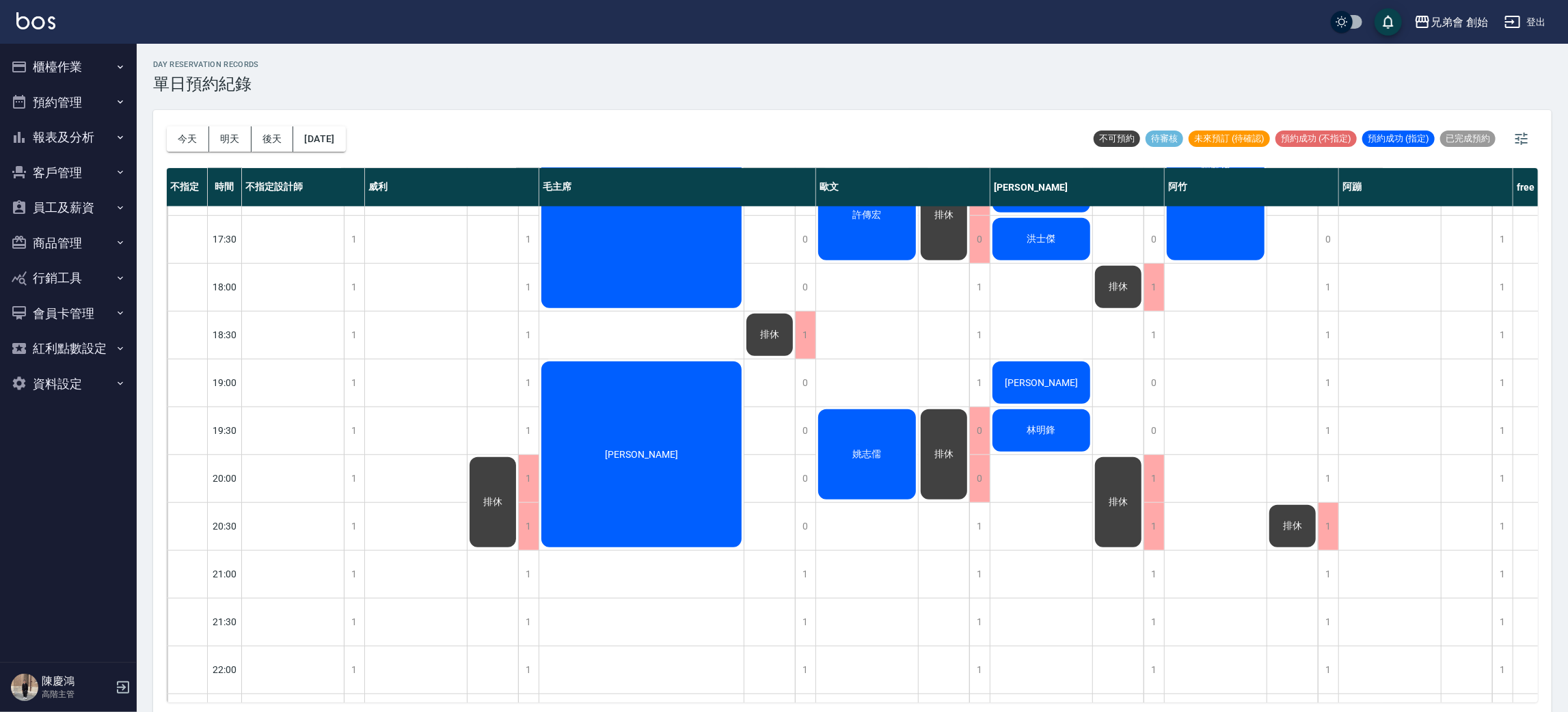
scroll to position [497, 0]
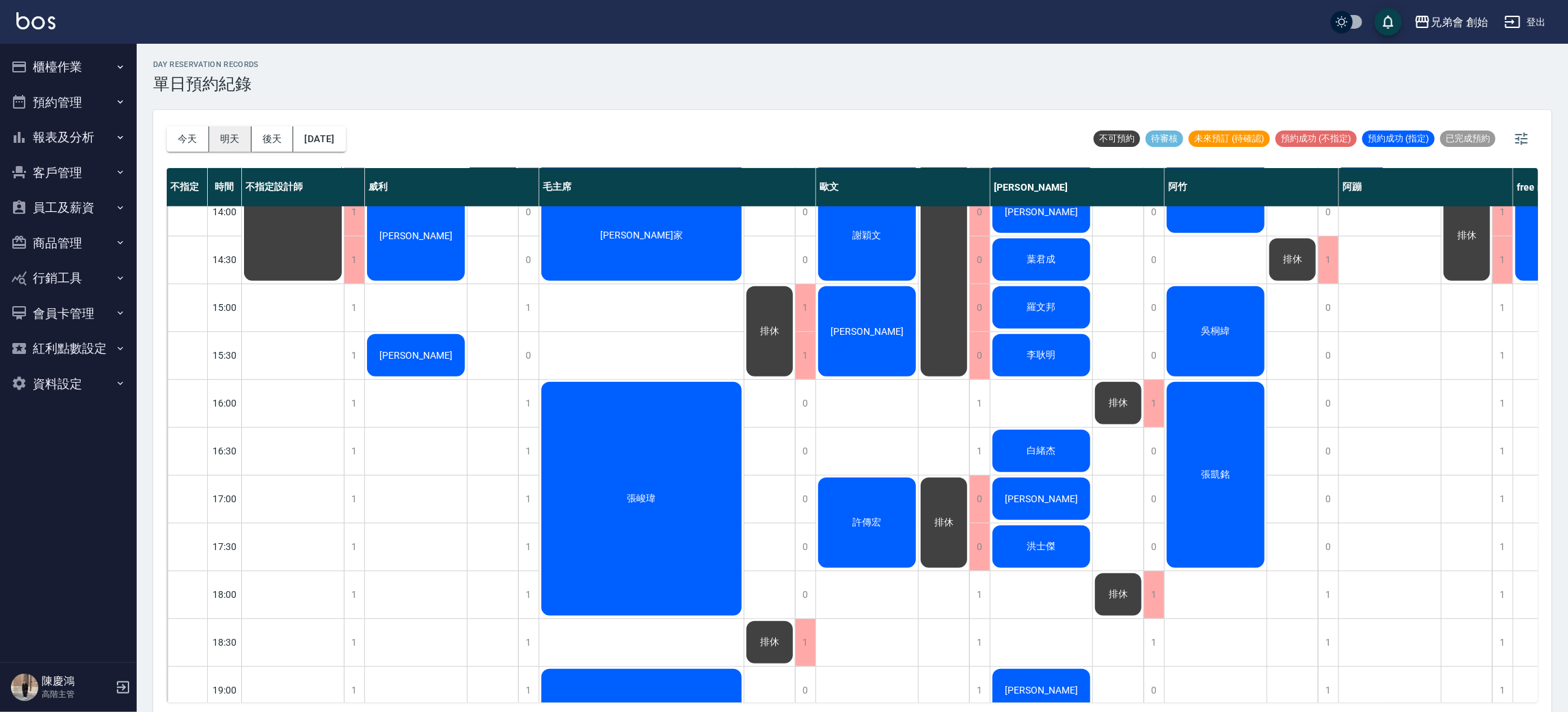
click at [224, 141] on button "明天" at bounding box center [230, 139] width 42 height 25
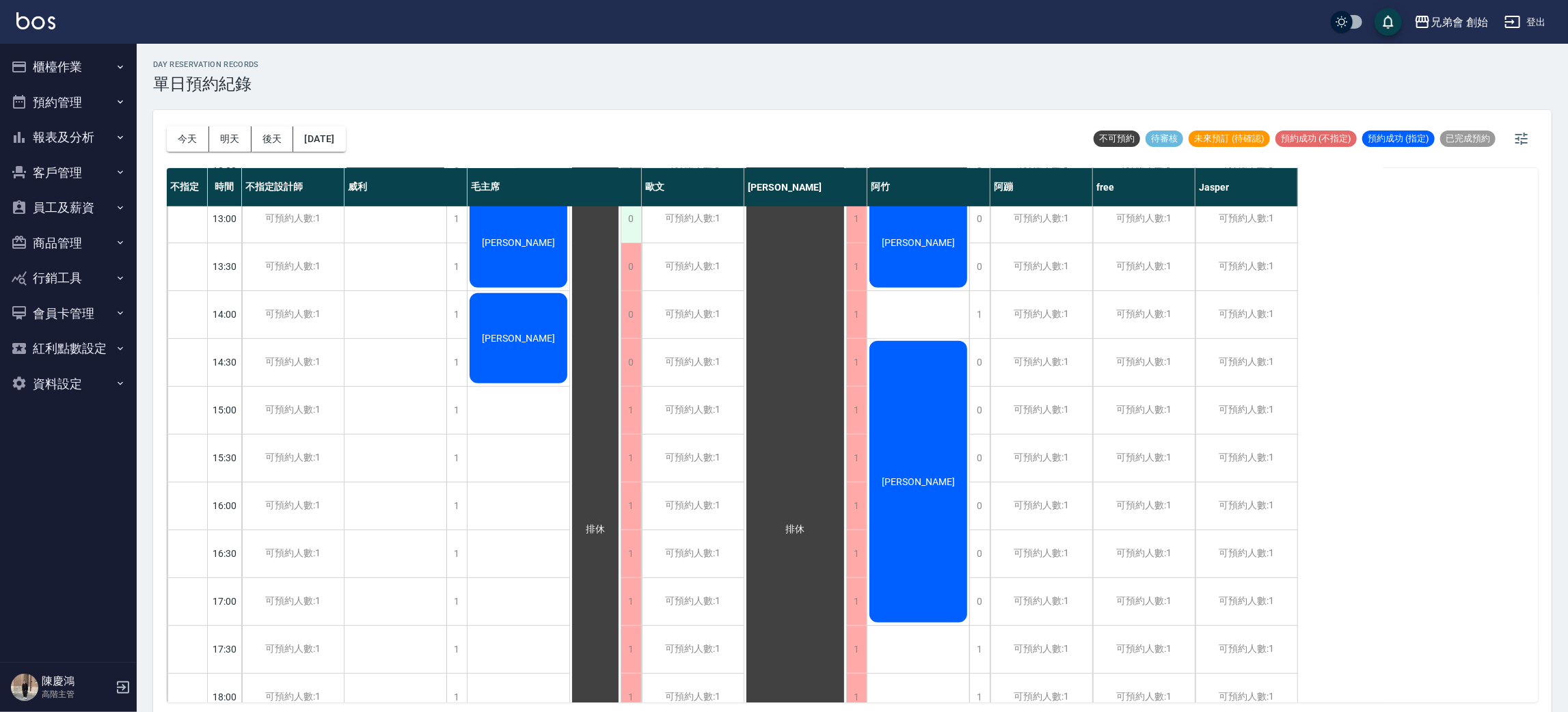
scroll to position [87, 0]
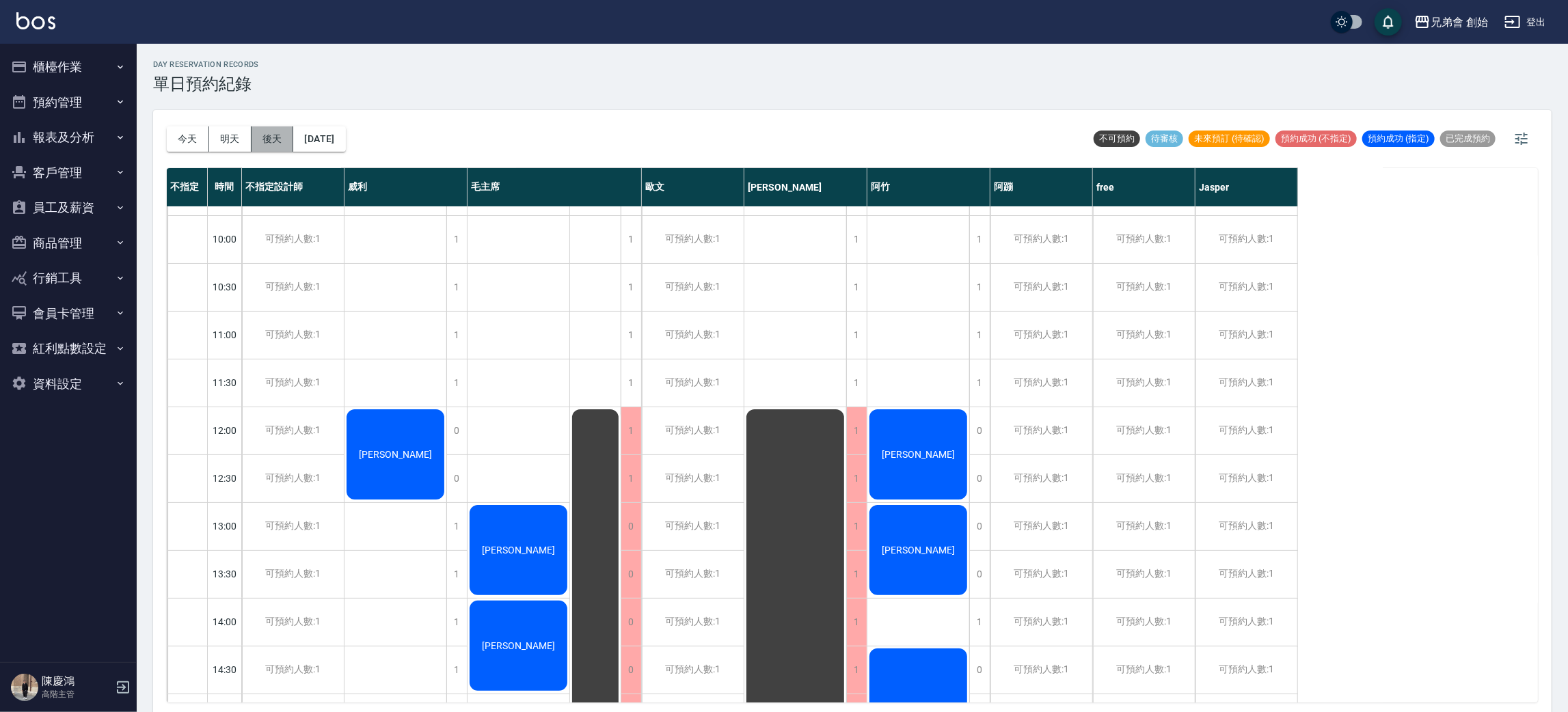
click at [276, 145] on button "後天" at bounding box center [272, 139] width 42 height 25
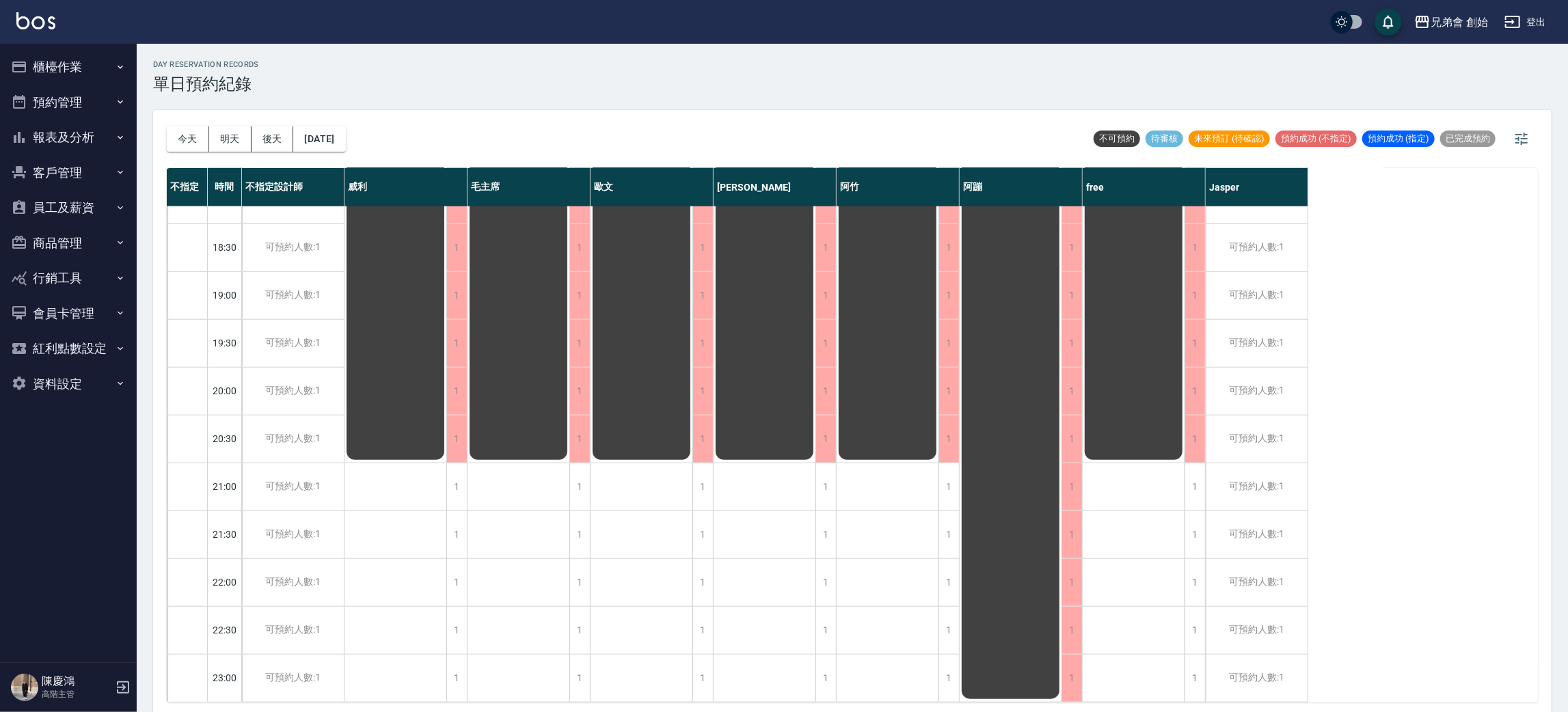
scroll to position [4, 0]
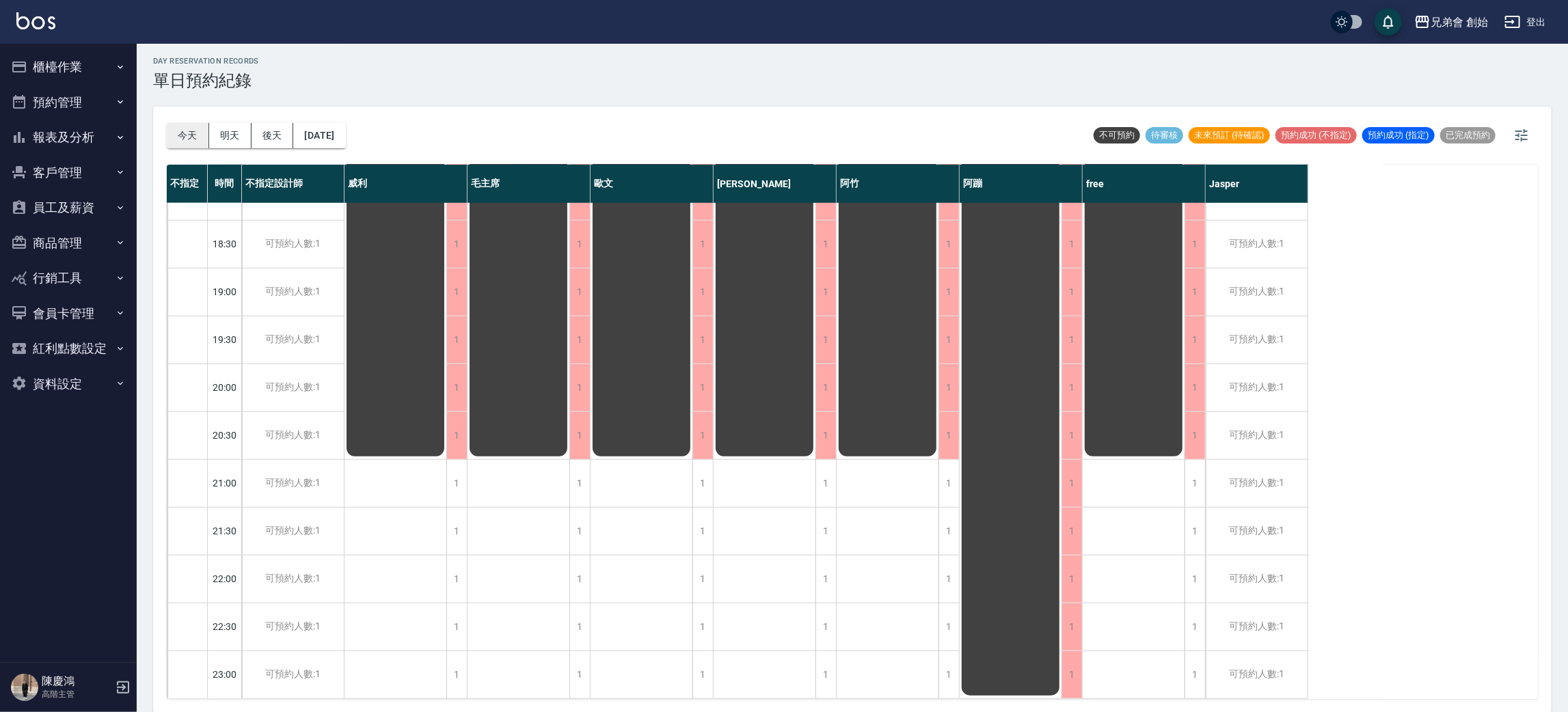
click at [182, 125] on button "今天" at bounding box center [188, 135] width 42 height 25
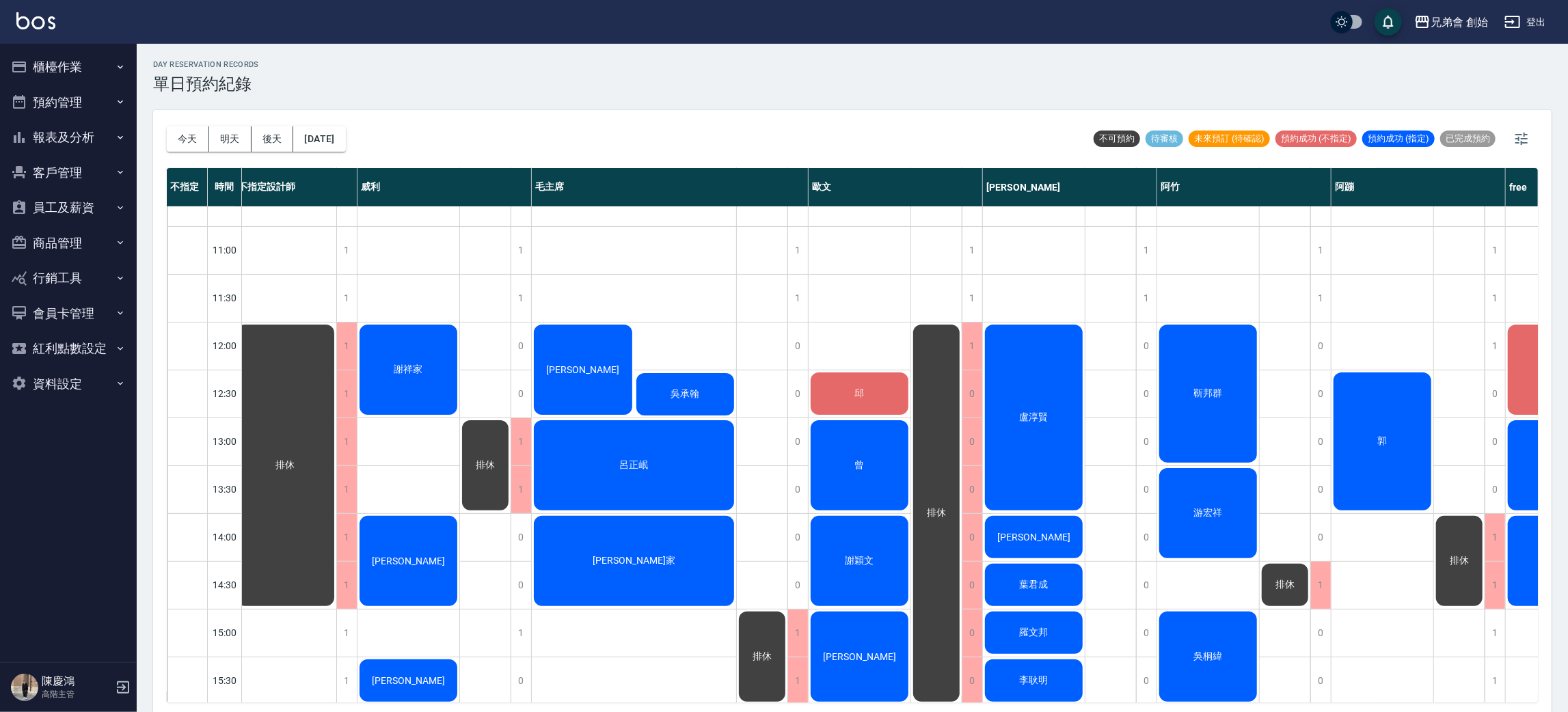
scroll to position [171, 7]
click at [1215, 398] on span "靳邦群" at bounding box center [1209, 394] width 34 height 13
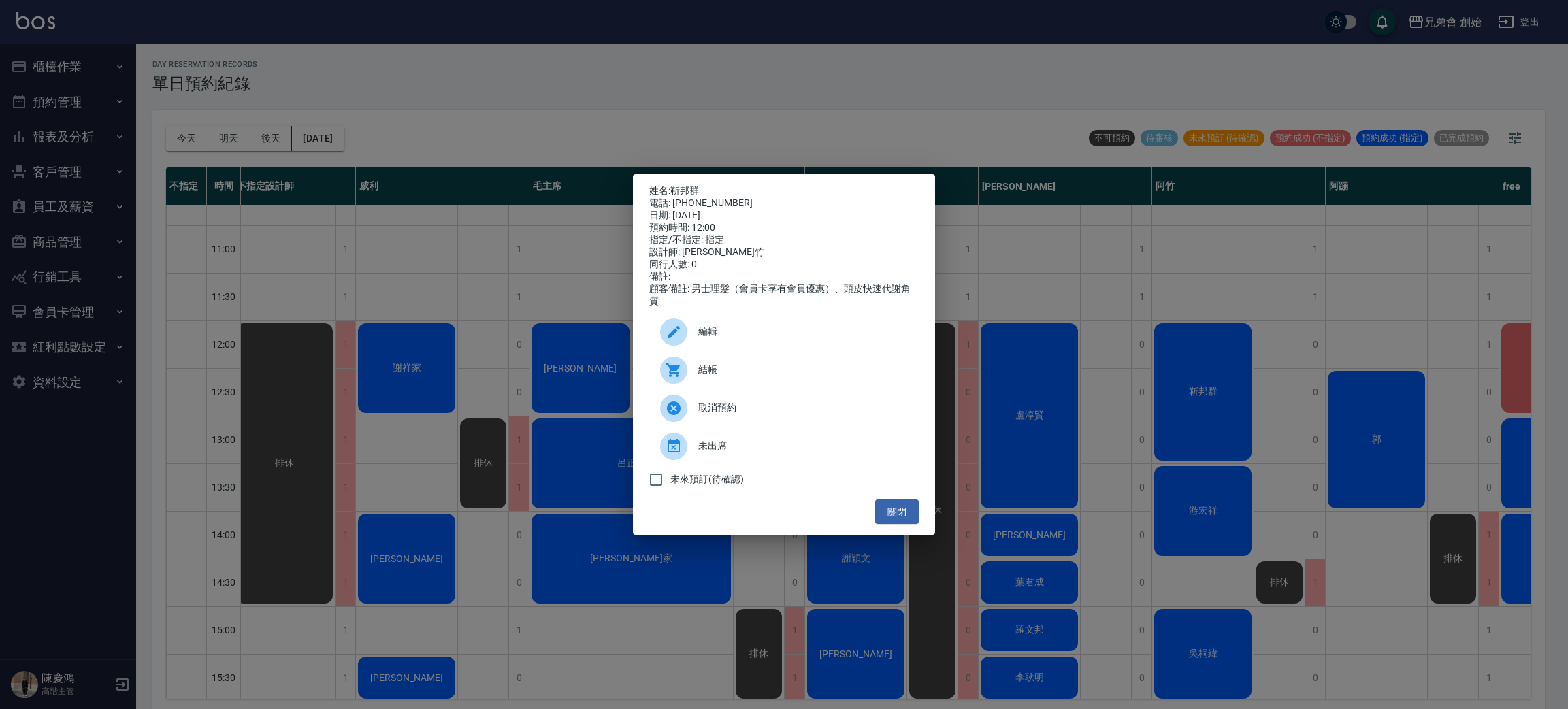
click at [818, 377] on span "結帳" at bounding box center [802, 370] width 209 height 14
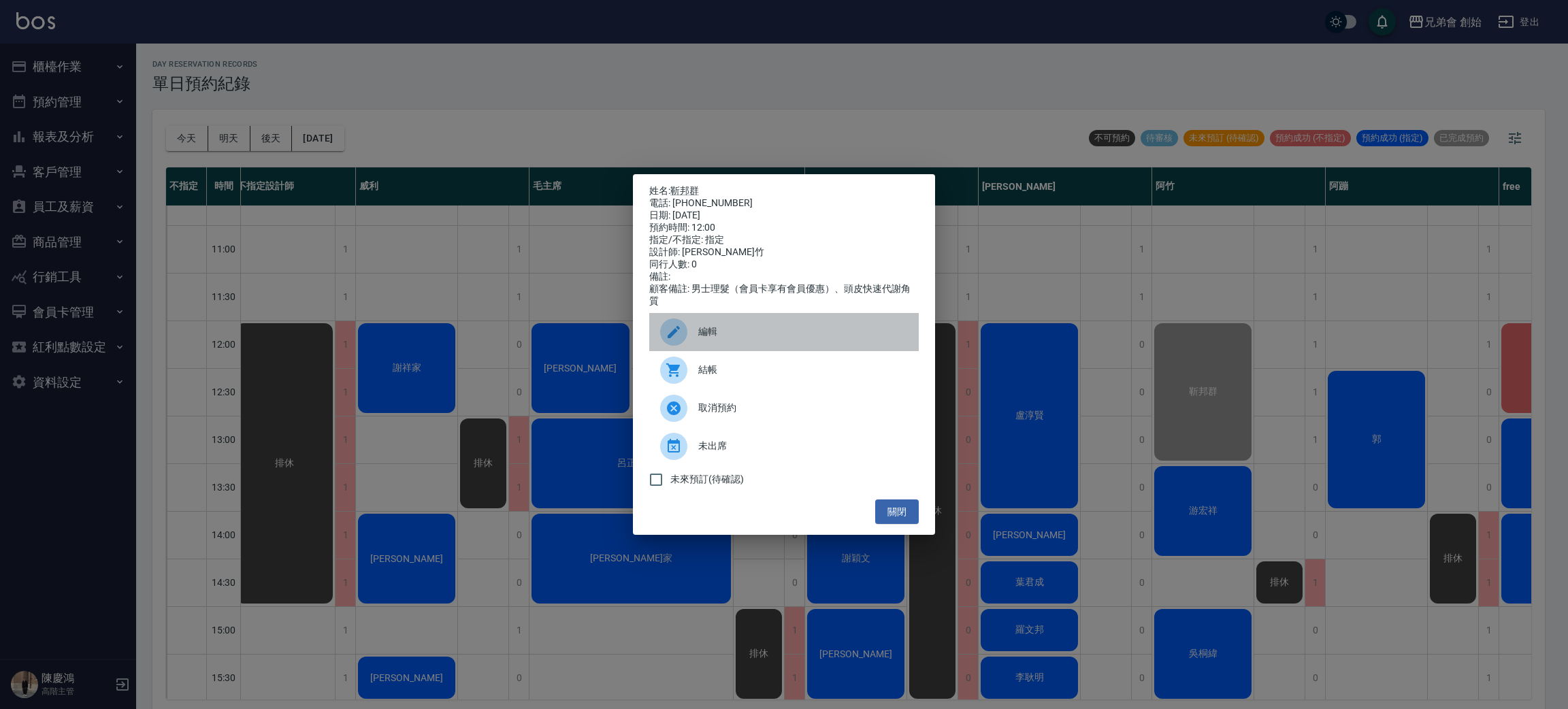
click at [650, 323] on div "編輯" at bounding box center [784, 332] width 269 height 38
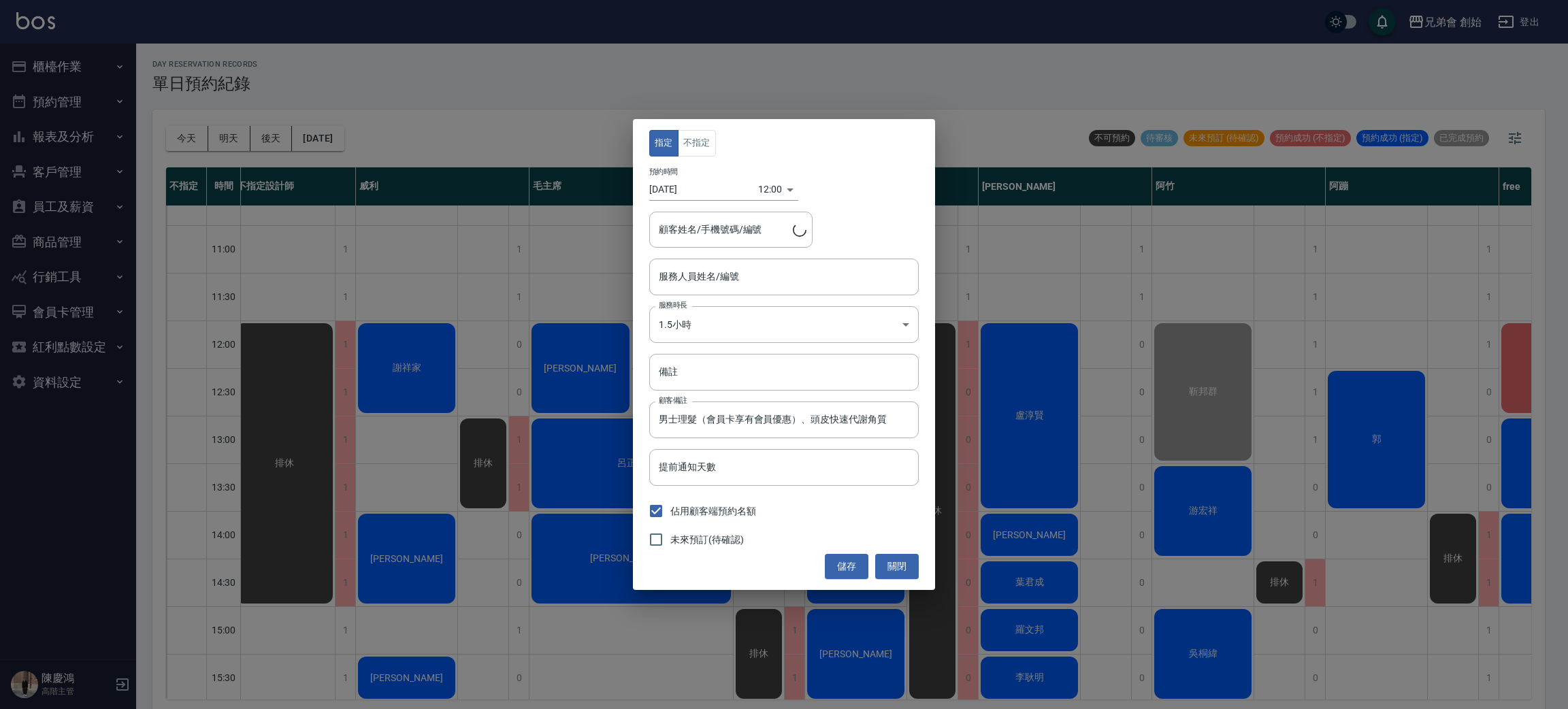
type input "阿竹 (無代號)"
type input "靳邦群/0987857366"
click at [541, 277] on div "指定 不指定 預約時間 2025/10/04 12:00 1759550400000 顧客姓名/手機號碼/編號 靳邦群/0987857366 顧客姓名/手機號…" at bounding box center [784, 354] width 1568 height 709
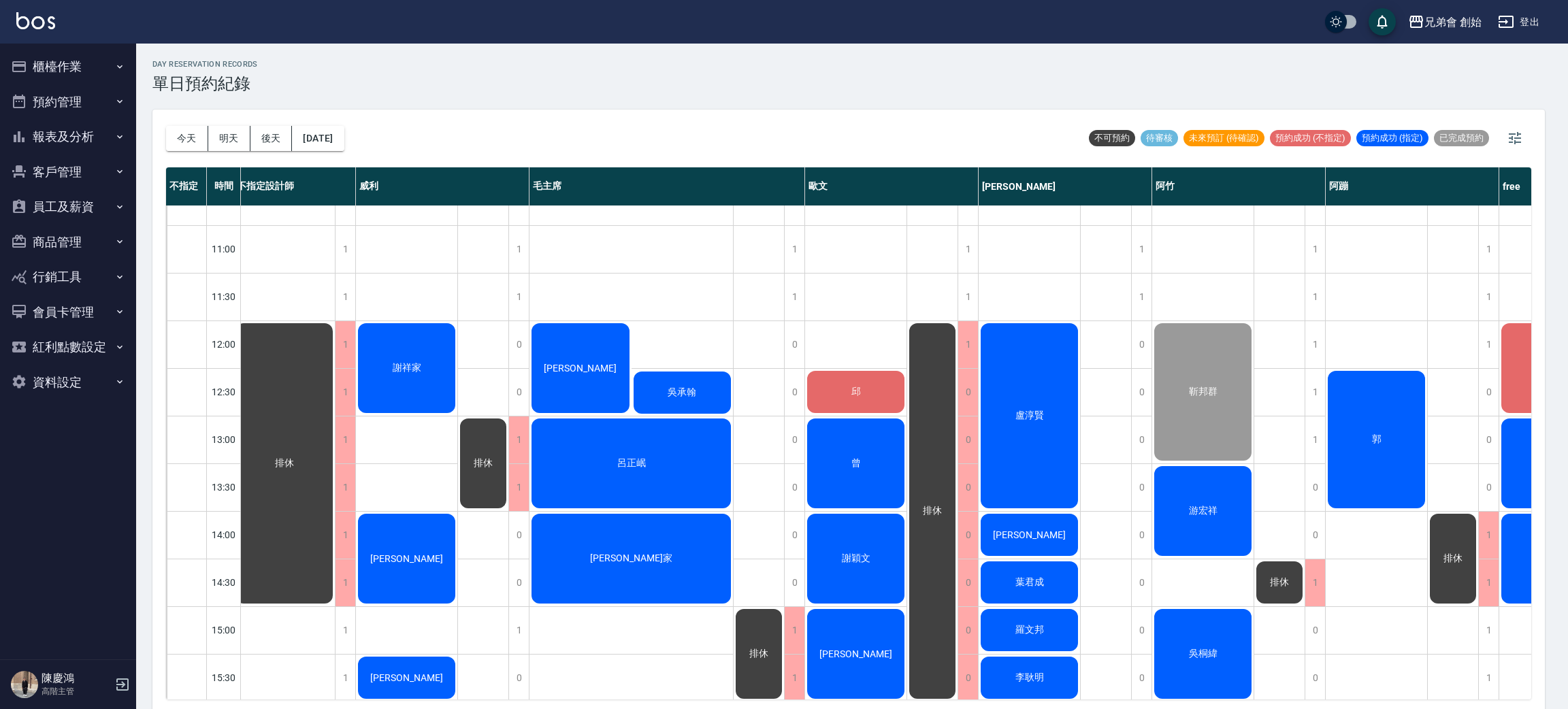
click at [541, 277] on div "指定 不指定 預約時間 2025/10/04 12:00 1759550400000 顧客姓名/手機號碼/編號 靳邦群/0987857366 顧客姓名/手機號…" at bounding box center [784, 354] width 1568 height 709
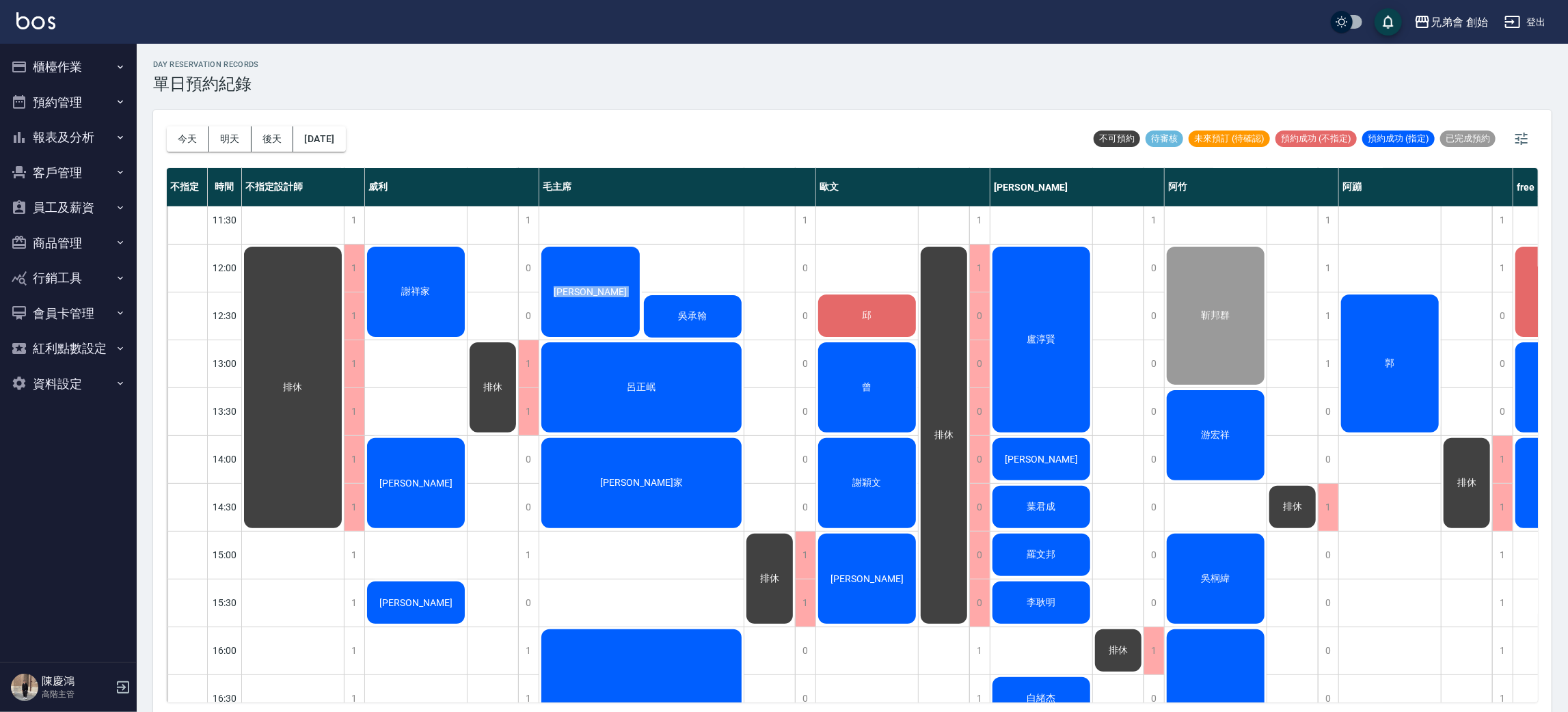
scroll to position [251, 0]
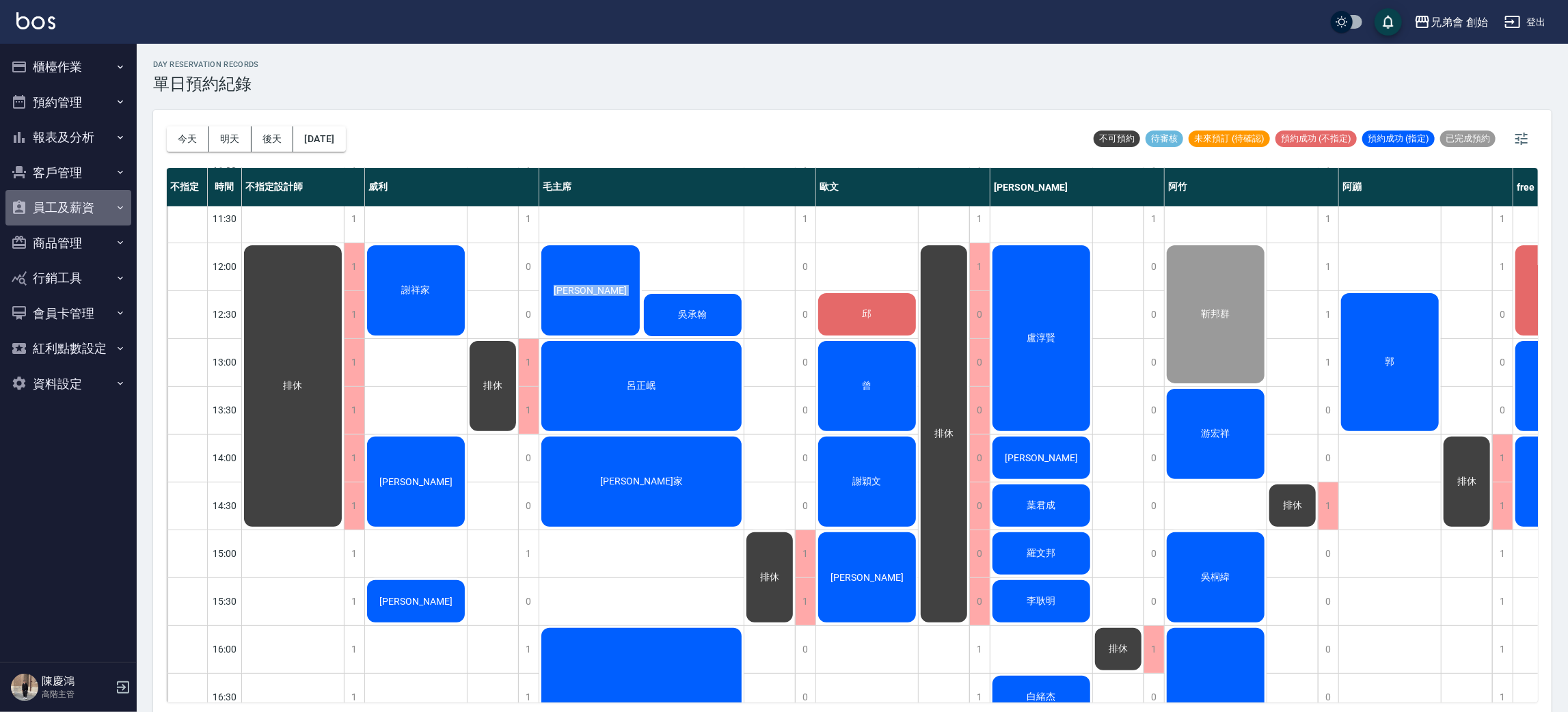
click at [83, 208] on button "員工及薪資" at bounding box center [68, 208] width 125 height 35
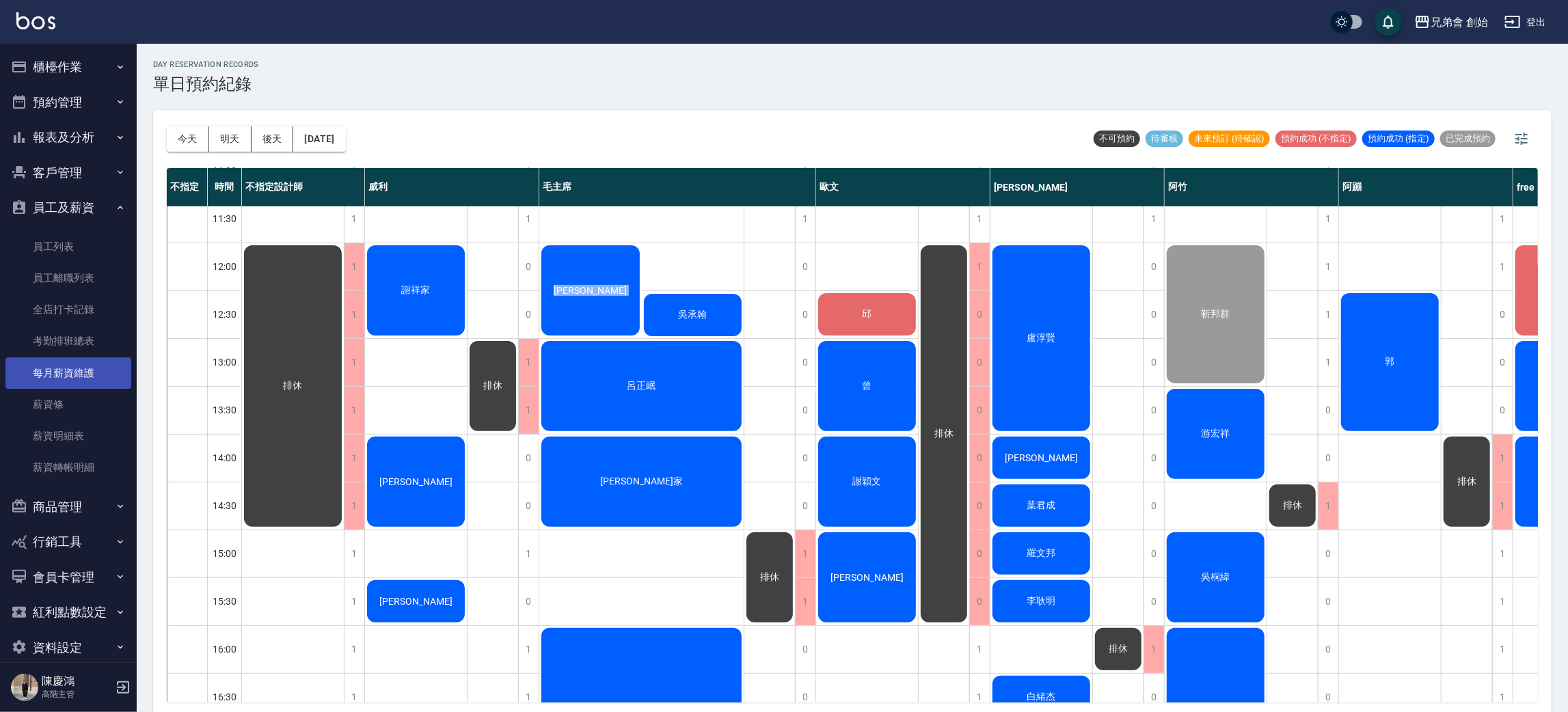
click at [66, 372] on link "每月薪資維護" at bounding box center [68, 373] width 125 height 32
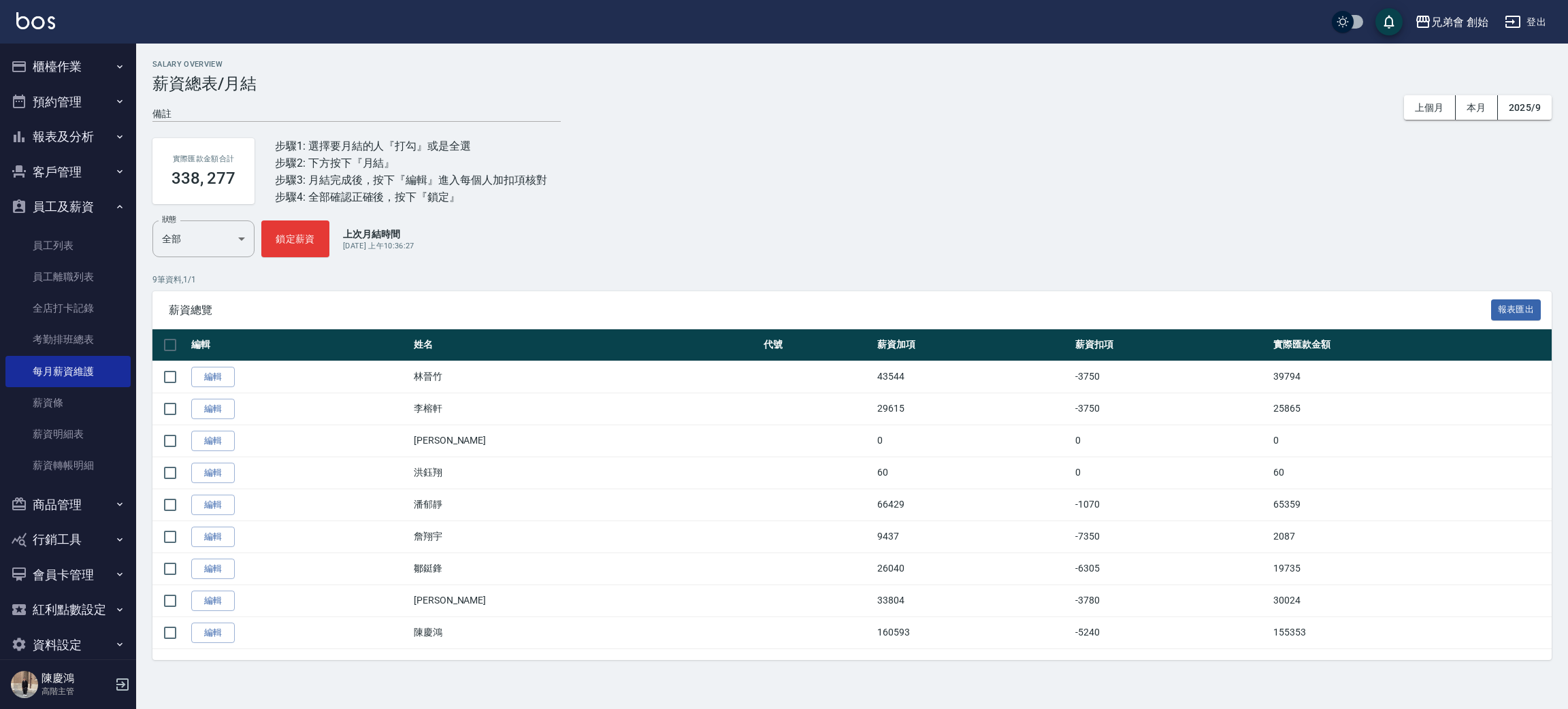
click at [70, 100] on button "預約管理" at bounding box center [67, 102] width 125 height 35
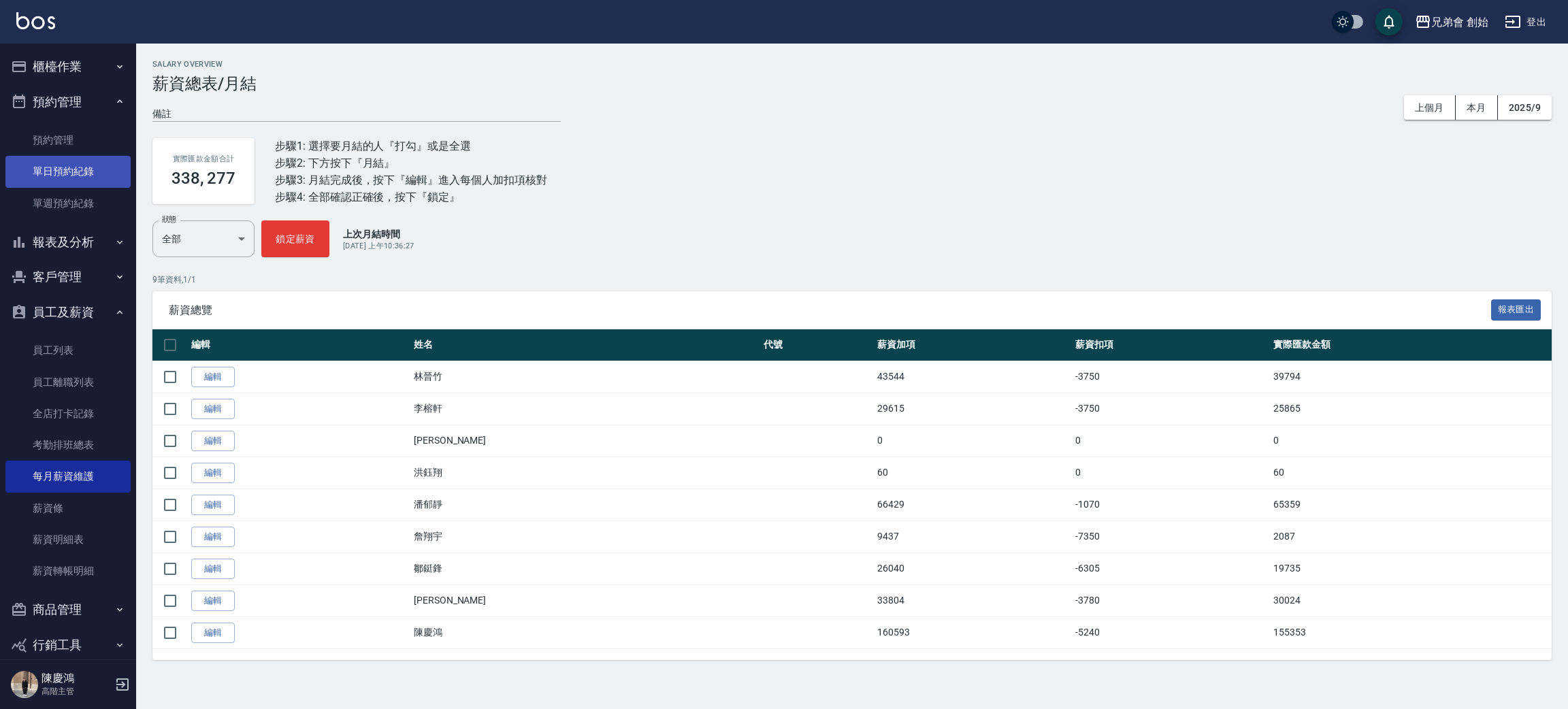
click at [80, 159] on link "單日預約紀錄" at bounding box center [67, 172] width 125 height 31
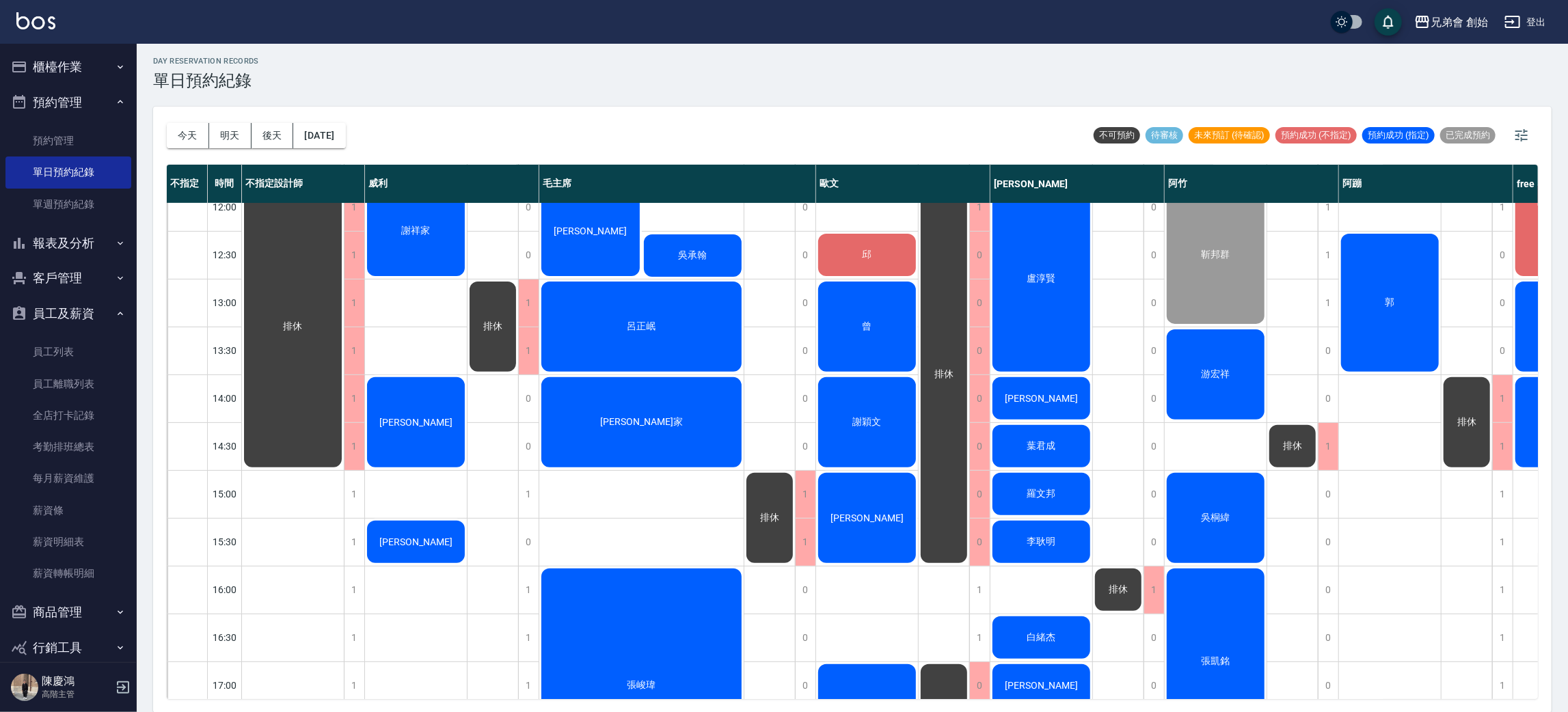
scroll to position [205, 0]
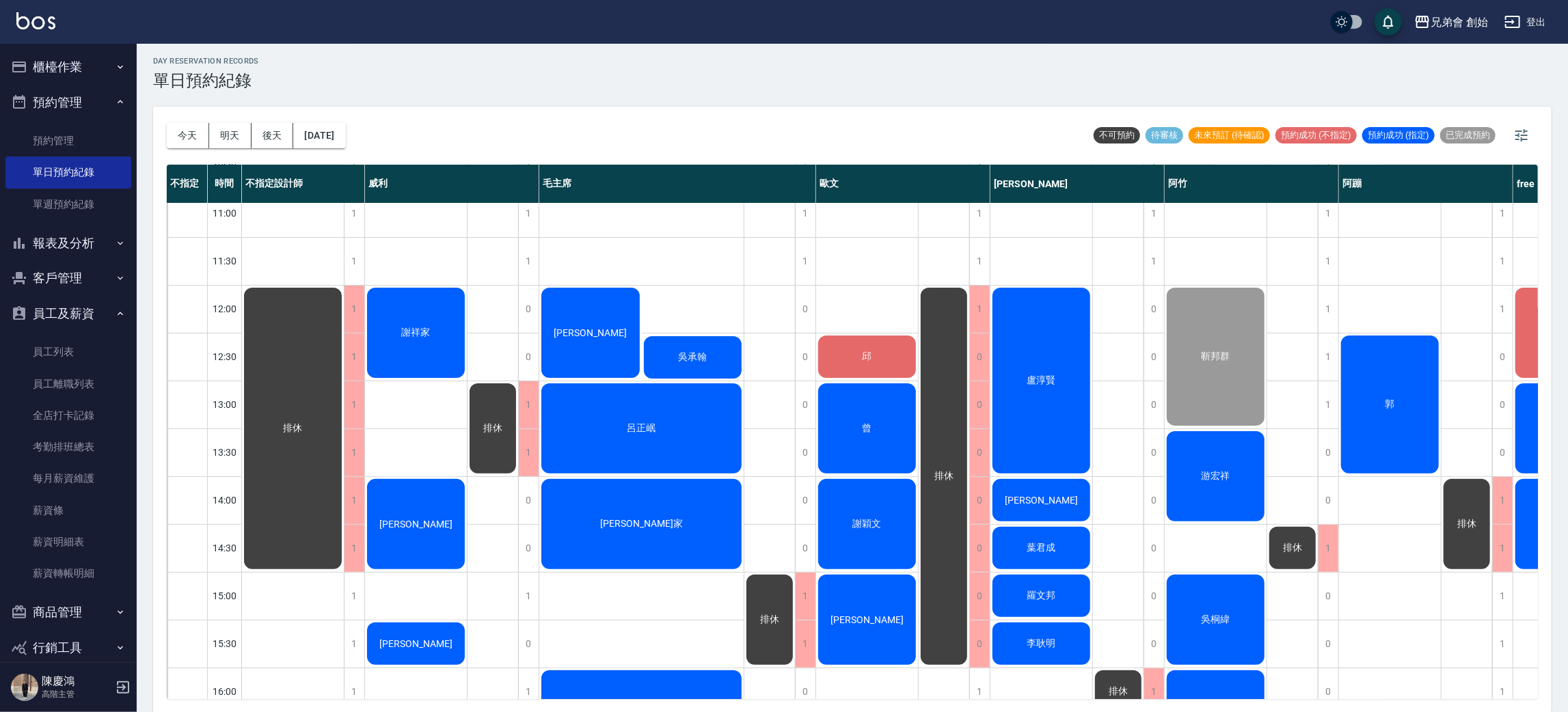
click at [777, 684] on div "不指定 時間 不指定設計師 威利 毛主席 歐文 潘潘 阿竹 阿蹦 free Jasper 09:00 09:30 10:00 10:30 11:00 11:3…" at bounding box center [853, 432] width 1371 height 534
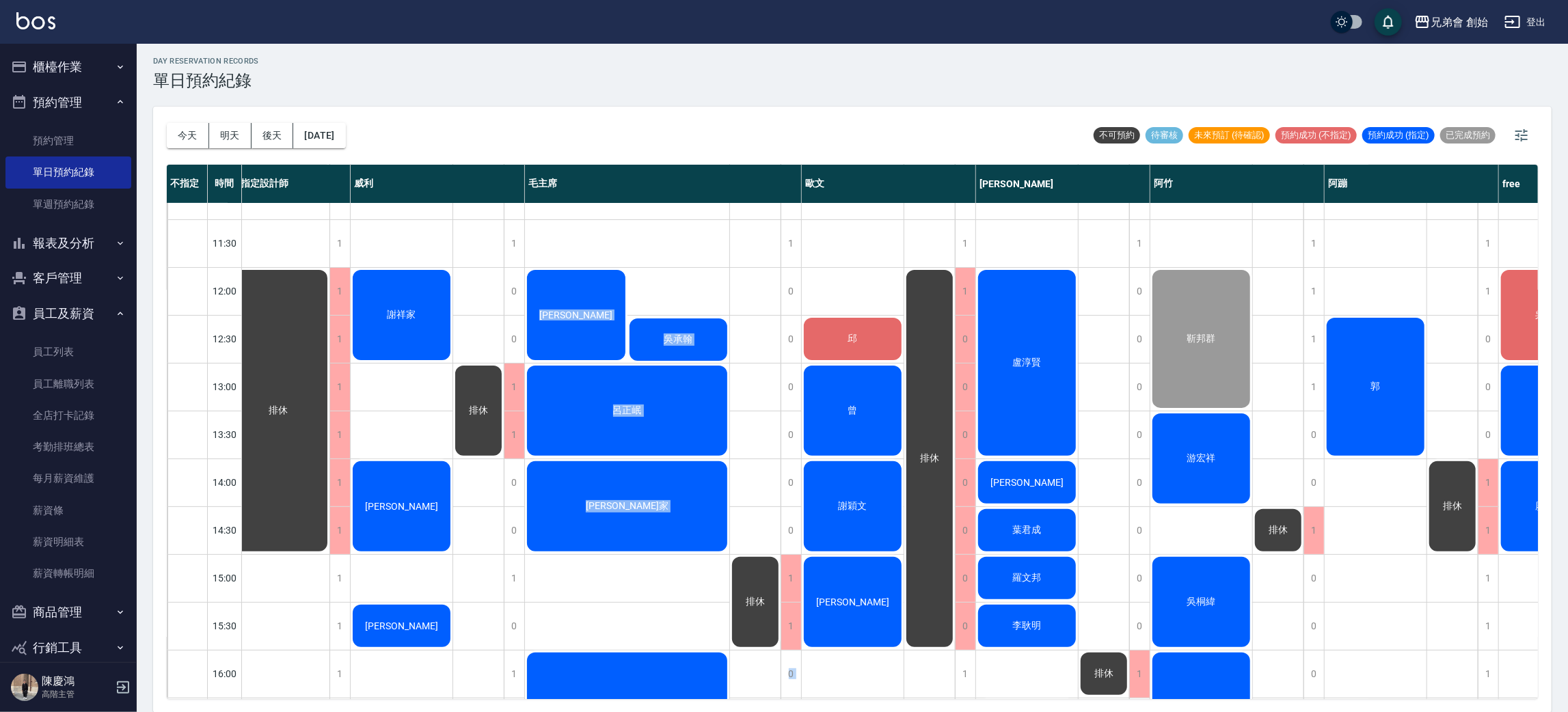
scroll to position [223, 0]
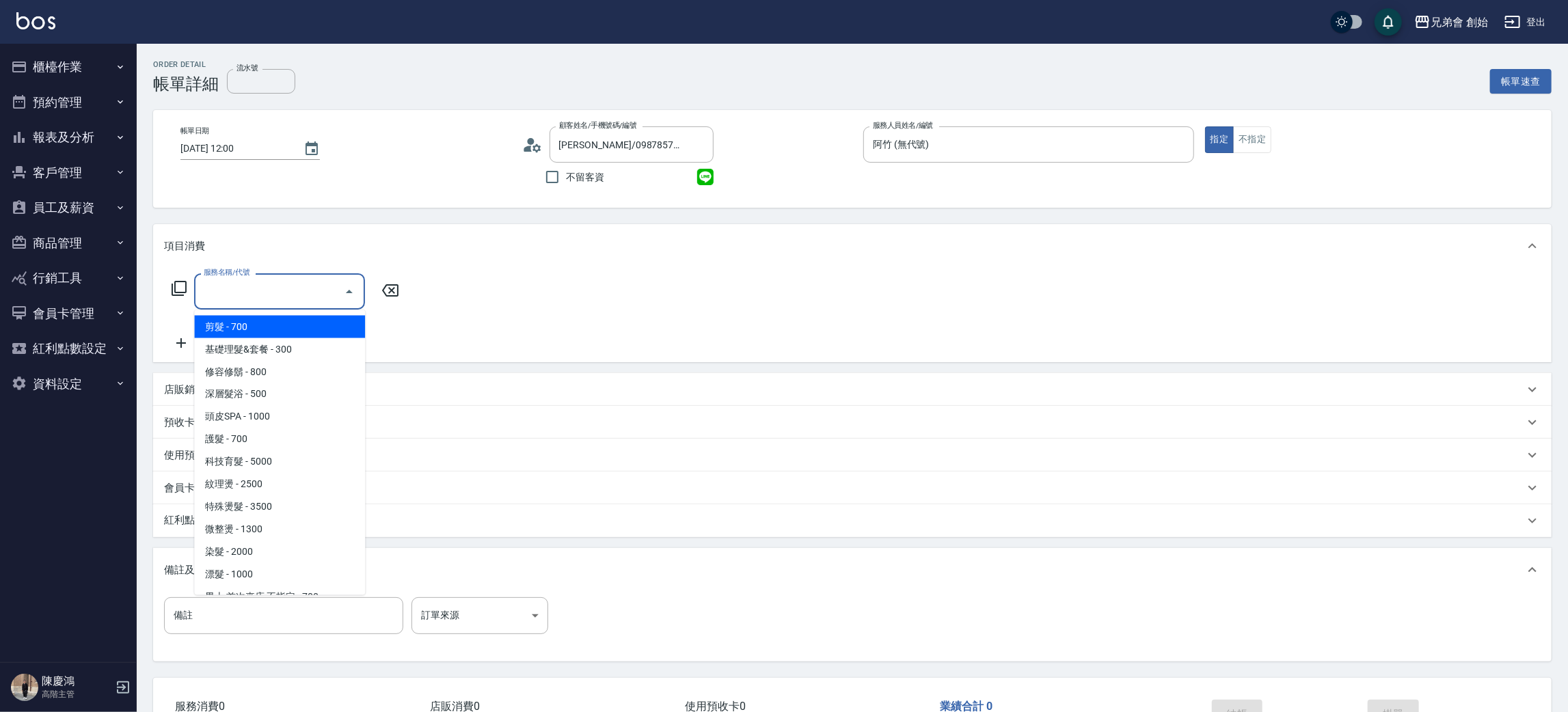
click at [260, 323] on span "剪髮 - 700" at bounding box center [279, 327] width 171 height 23
type input "剪髮(A01)"
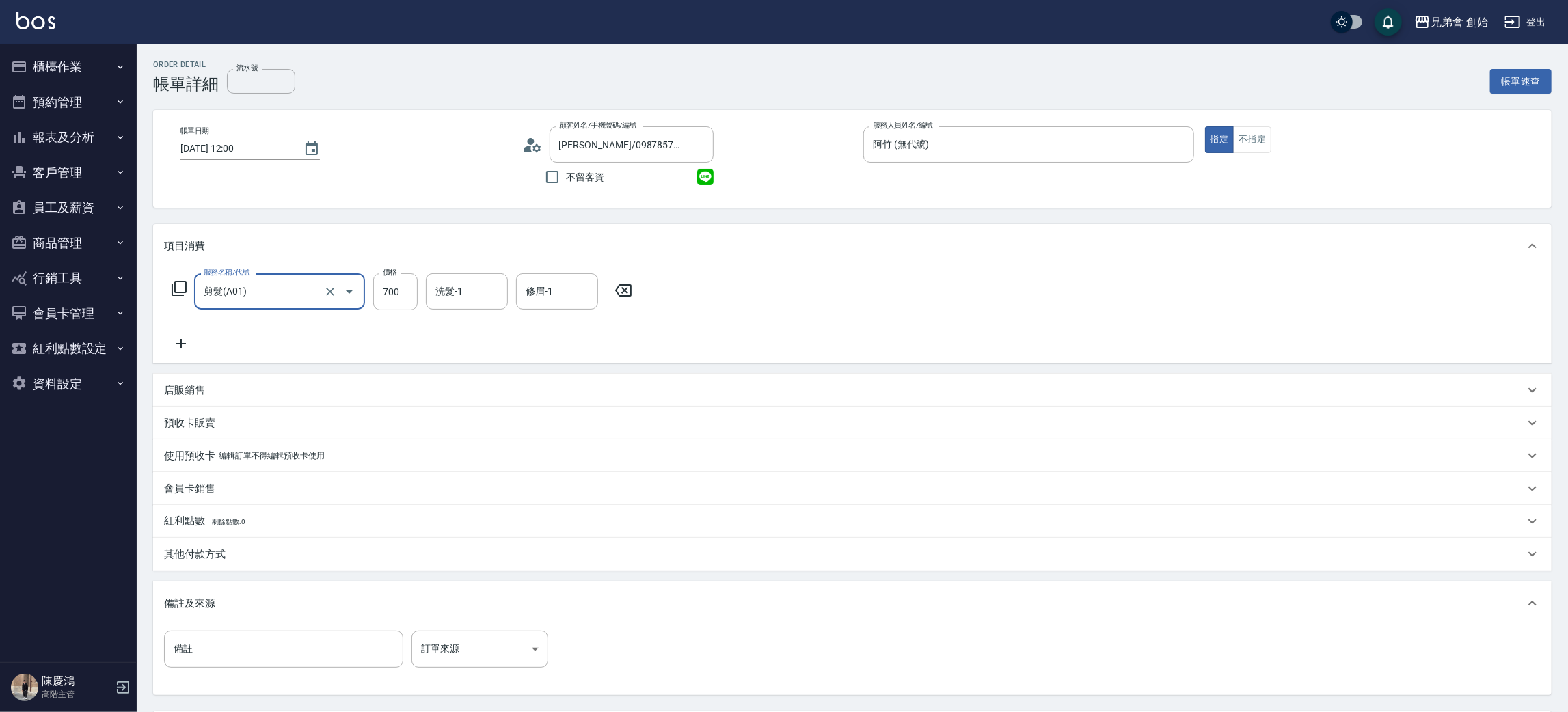
click at [190, 340] on icon at bounding box center [181, 344] width 34 height 16
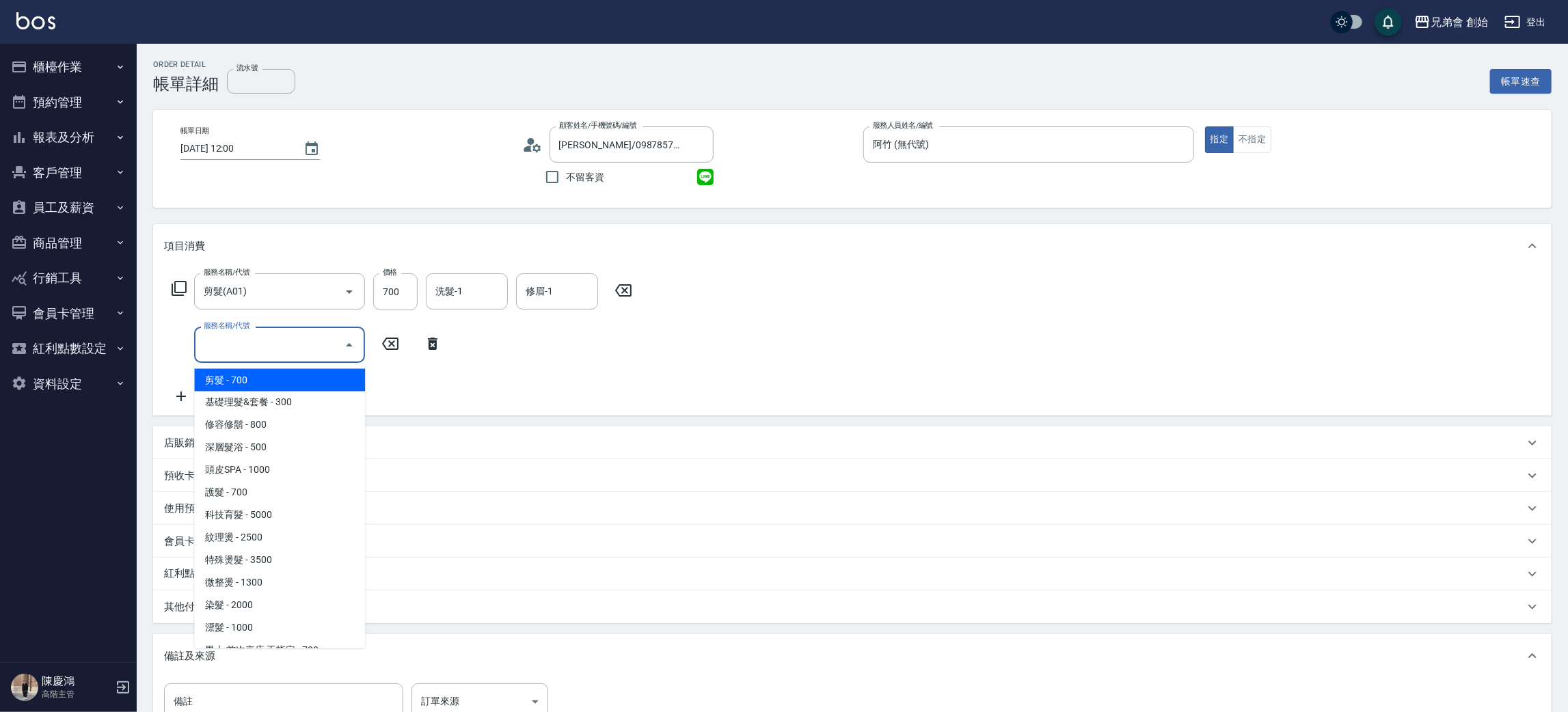
drag, startPoint x: 227, startPoint y: 353, endPoint x: 241, endPoint y: 355, distance: 14.1
click at [228, 353] on input "服務名稱/代號" at bounding box center [269, 345] width 138 height 24
click at [320, 408] on span "基礎理髮&套餐 - 300" at bounding box center [279, 402] width 171 height 23
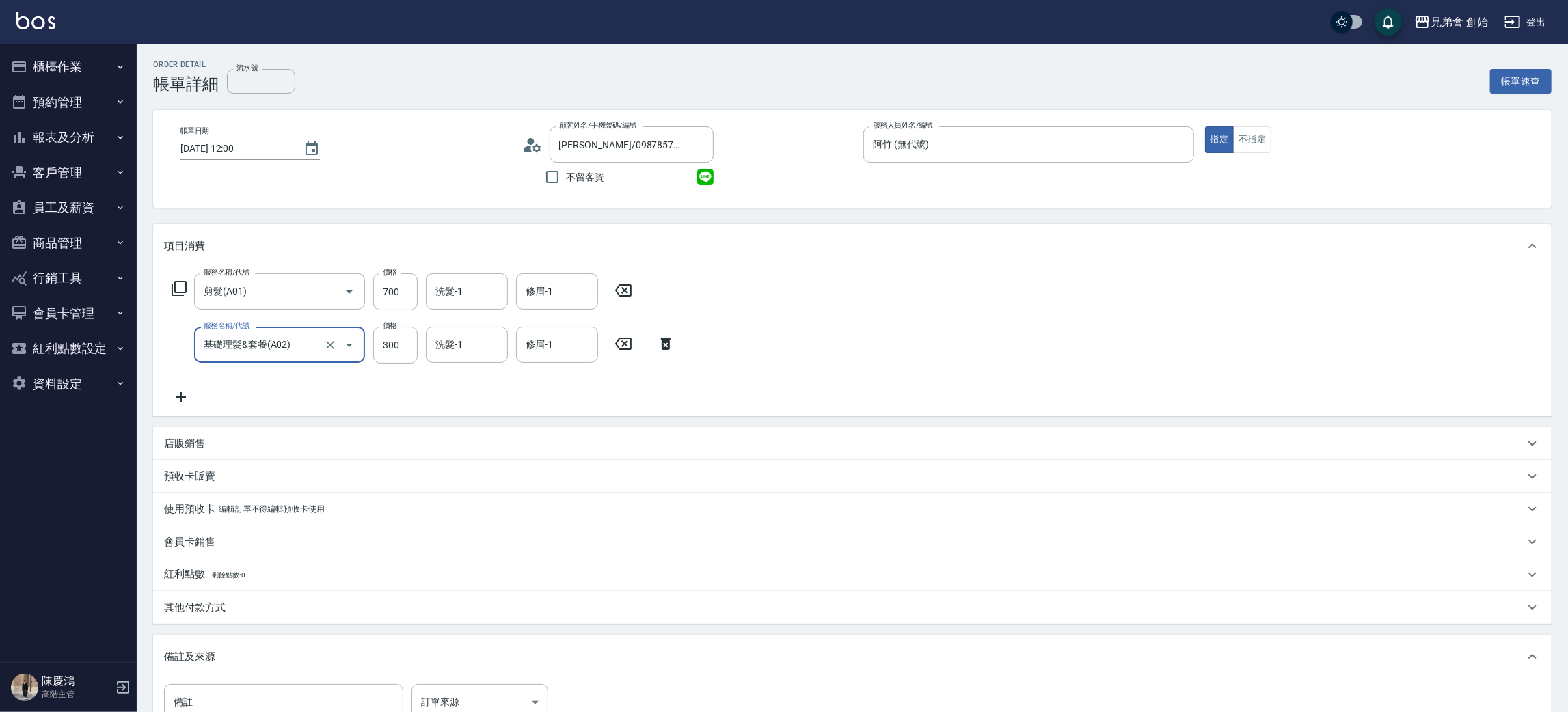
click at [347, 344] on icon "Open" at bounding box center [349, 346] width 7 height 4
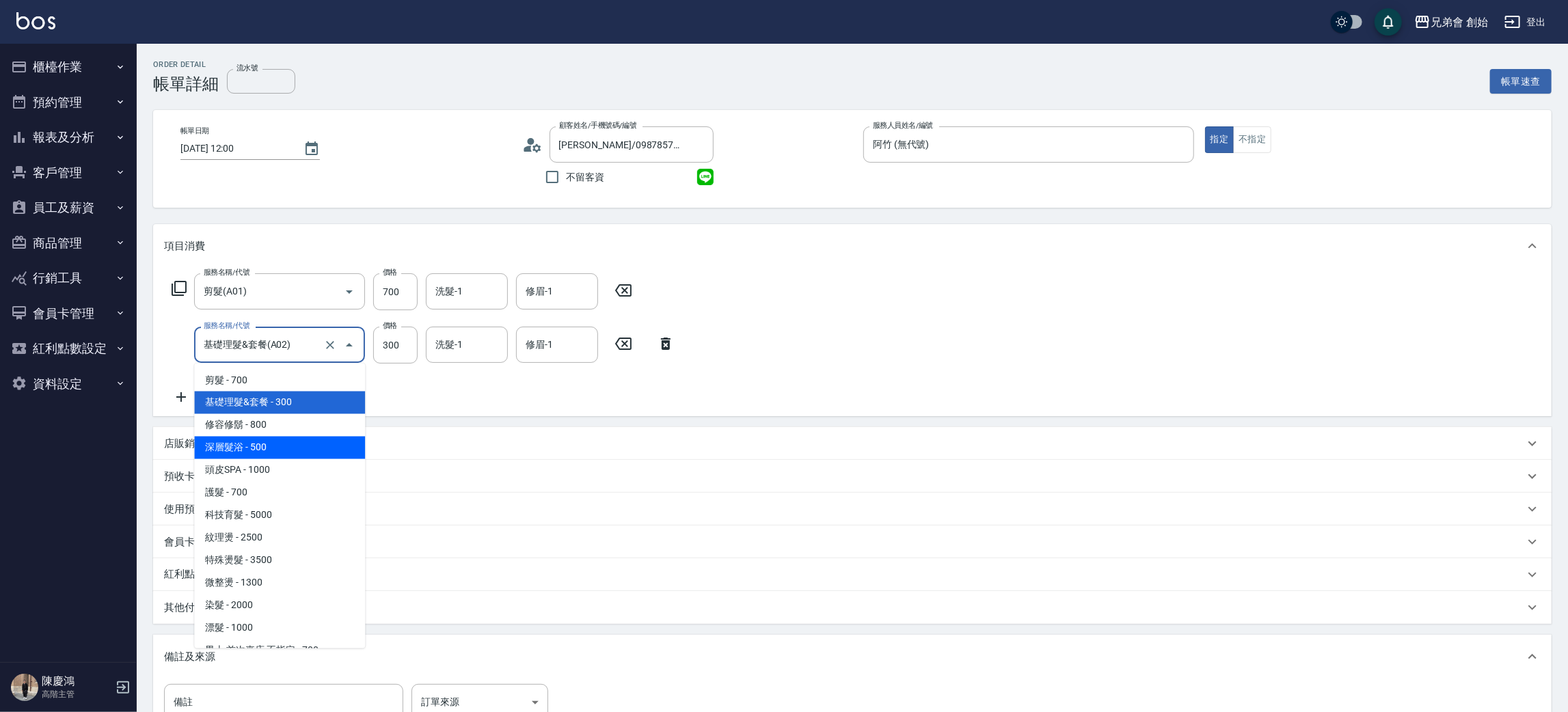
click at [319, 451] on span "深層髮浴 - 500" at bounding box center [279, 448] width 171 height 23
type input "深層髮浴(B01)"
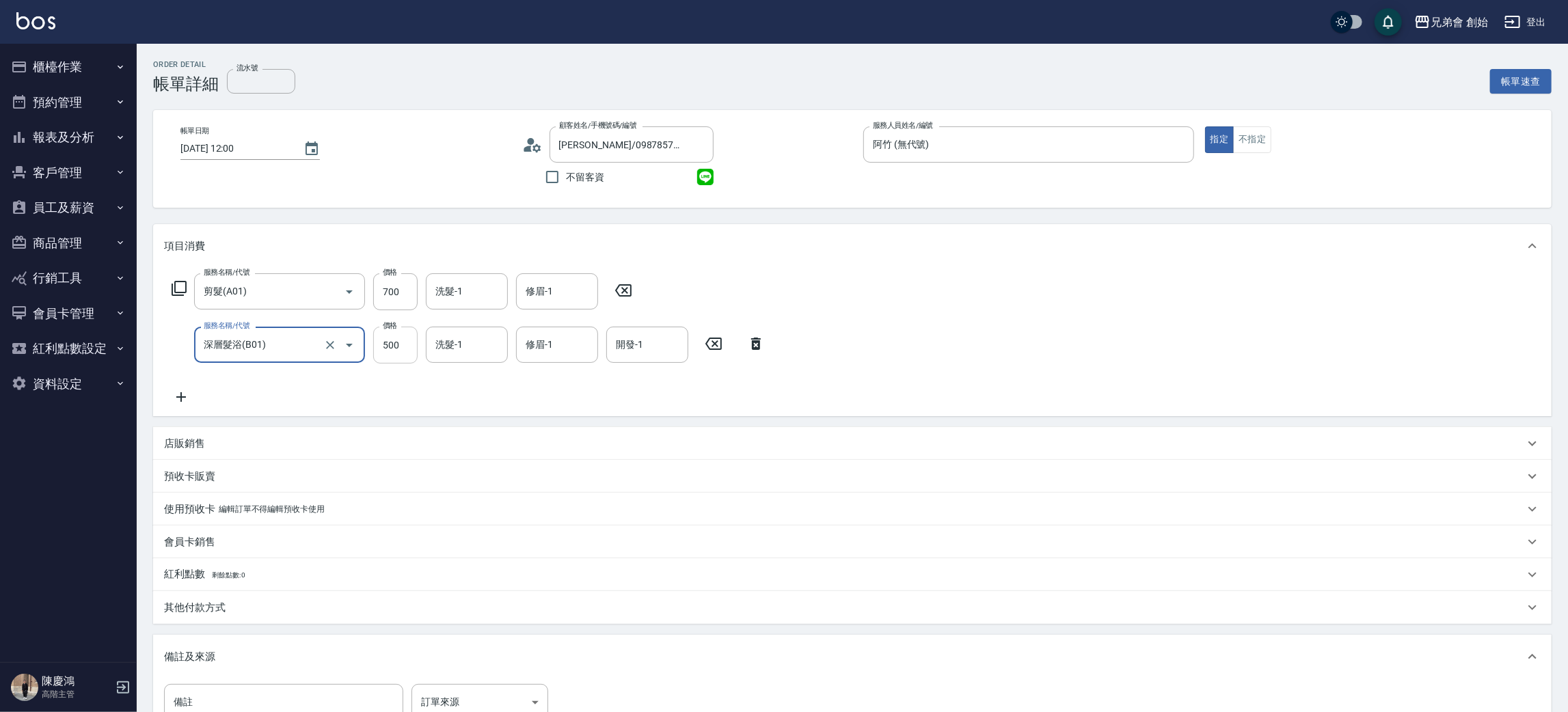
click at [384, 359] on input "500" at bounding box center [395, 345] width 44 height 37
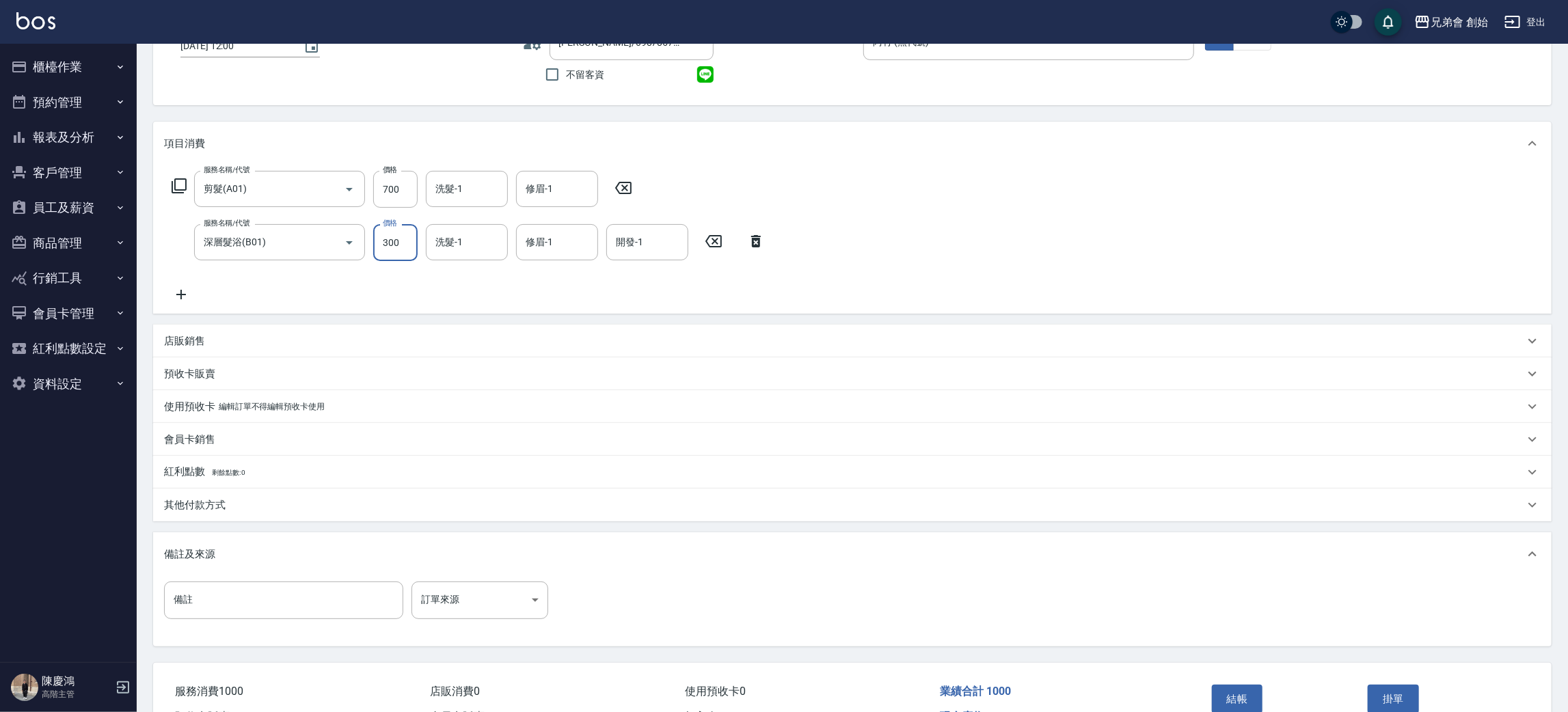
scroll to position [181, 0]
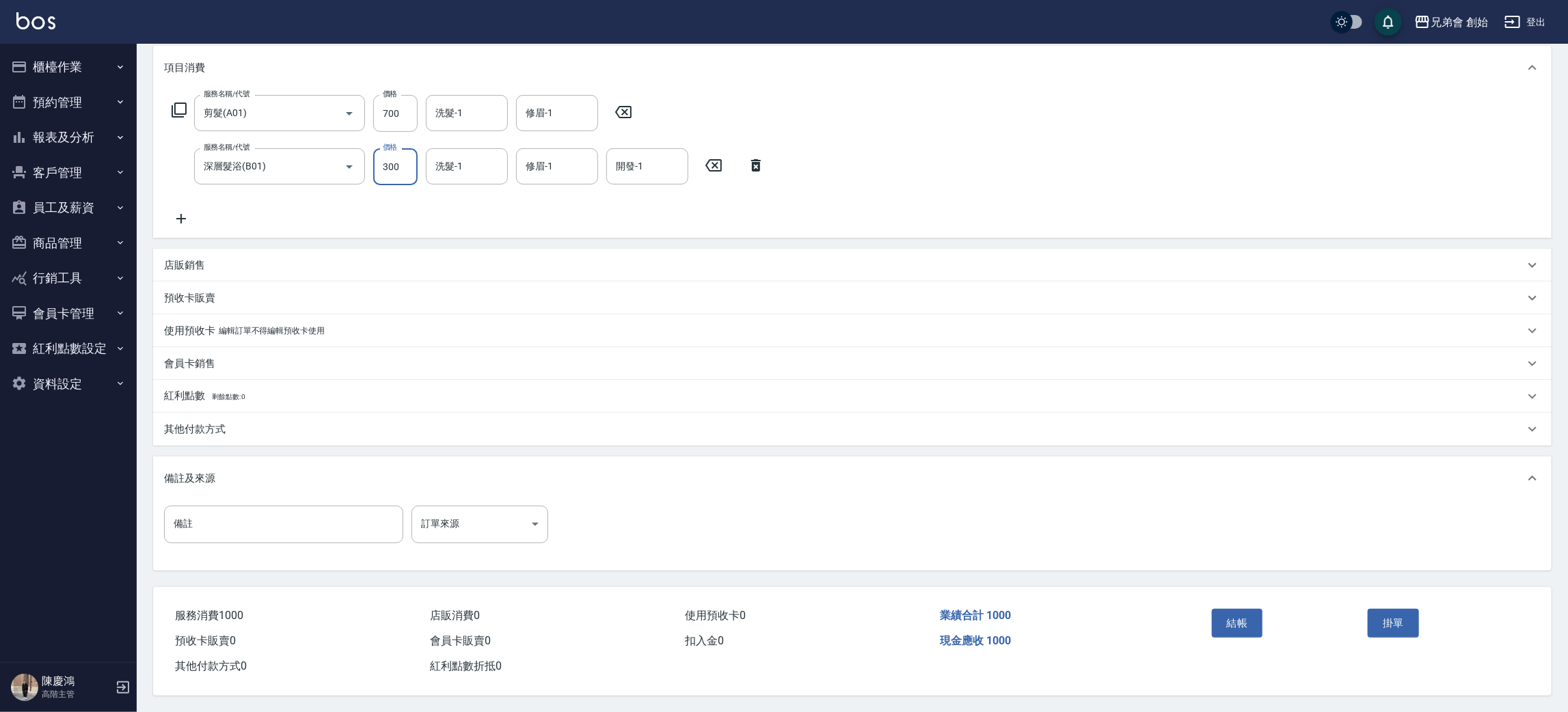
type input "300"
click at [236, 426] on div "其他付款方式" at bounding box center [844, 430] width 1360 height 14
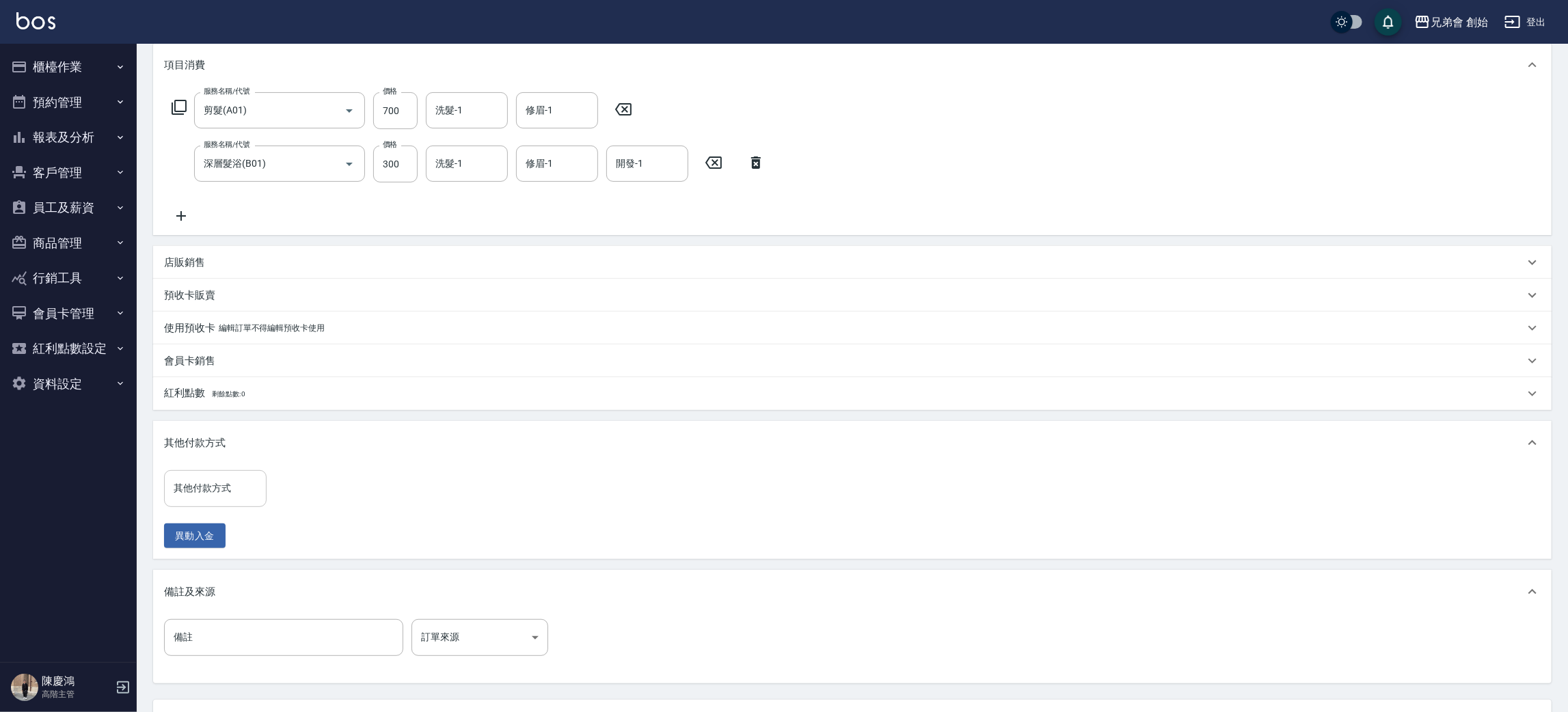
click at [227, 498] on input "其他付款方式" at bounding box center [216, 488] width 90 height 24
click at [223, 536] on span "轉帳" at bounding box center [216, 546] width 103 height 23
type input "轉帳"
click at [310, 509] on div "其他付款方式 轉帳 其他付款方式 轉帳金額 0 轉帳金額 異動入金" at bounding box center [274, 509] width 221 height 79
click at [318, 496] on input "0" at bounding box center [327, 488] width 103 height 37
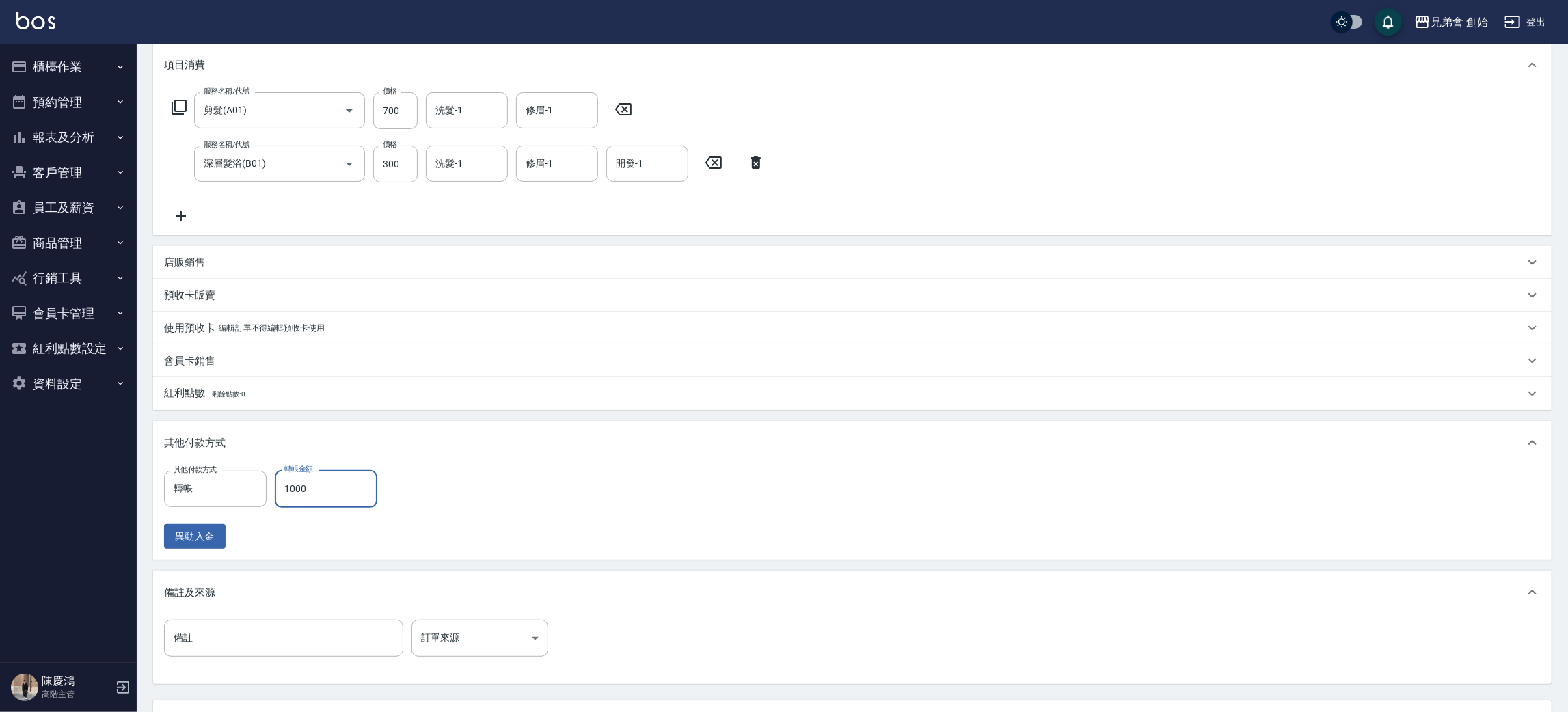
scroll to position [298, 0]
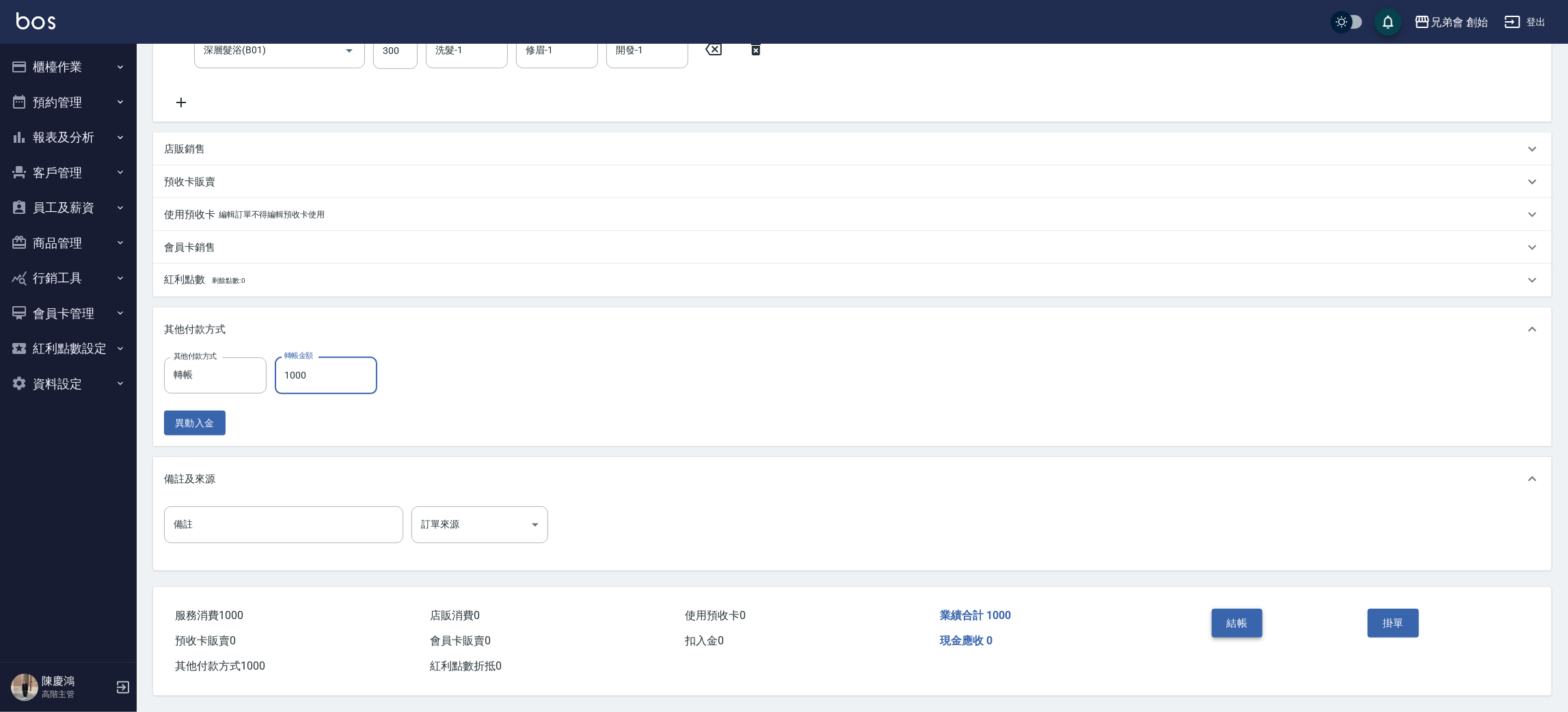
type input "1000"
click at [1237, 609] on button "結帳" at bounding box center [1237, 624] width 51 height 29
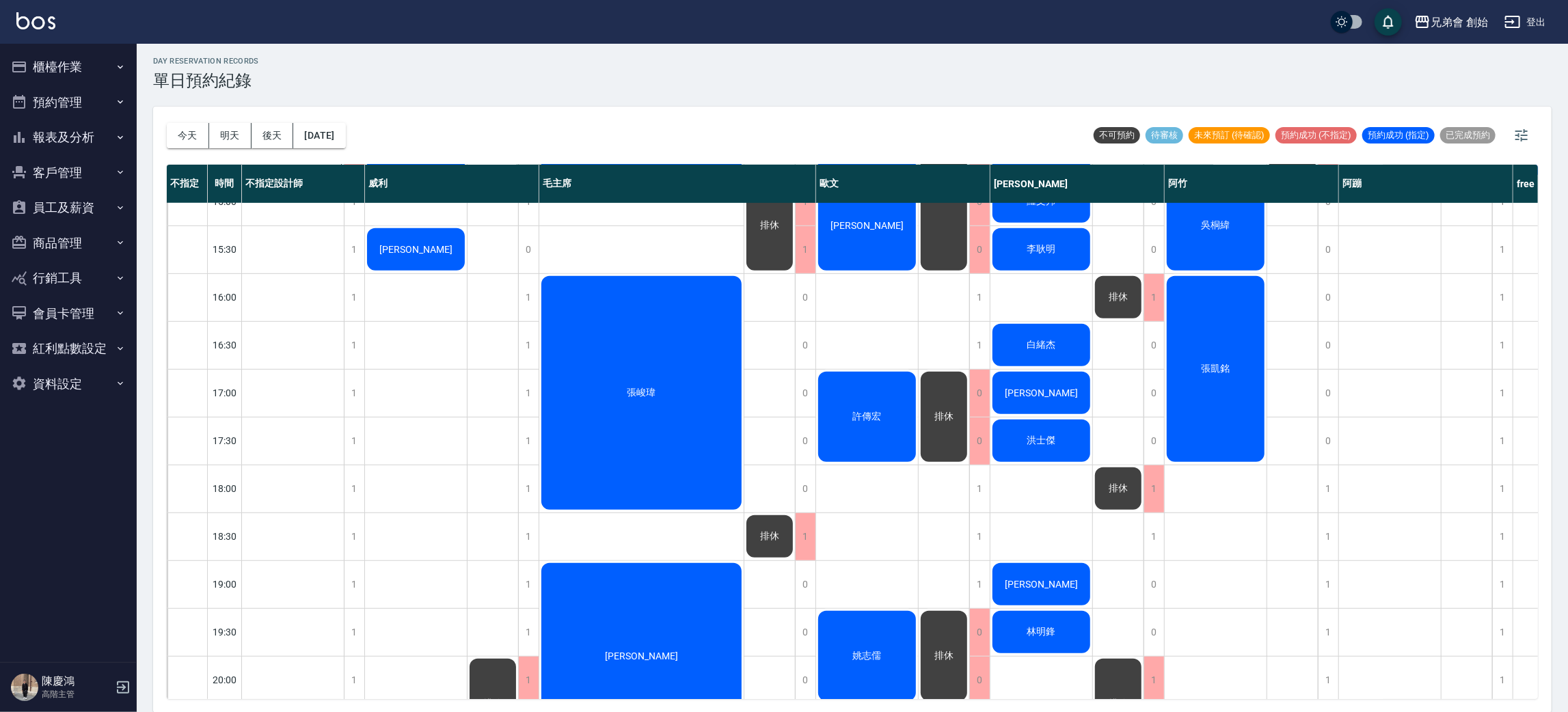
scroll to position [292, 0]
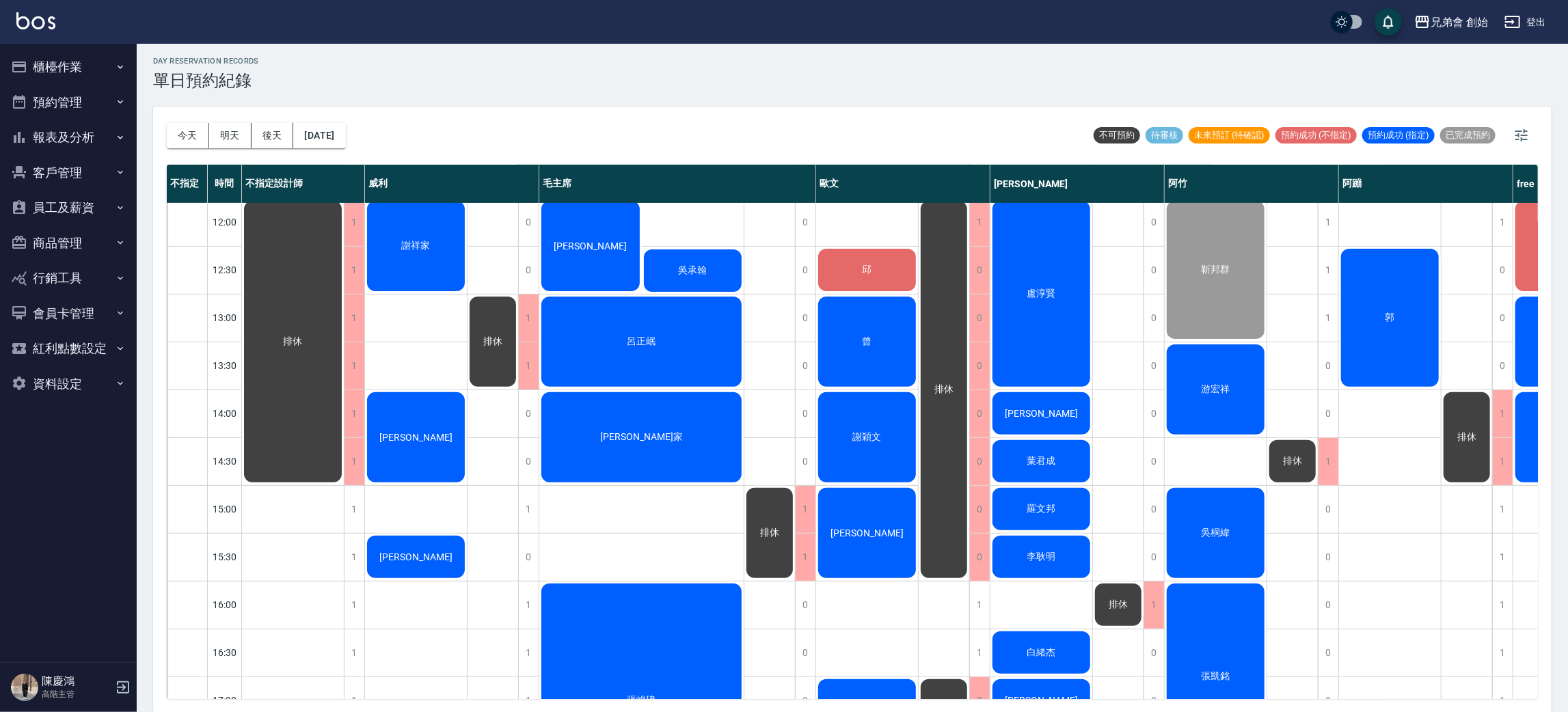
click at [450, 521] on div "謝祥家 Ray 江皓" at bounding box center [417, 606] width 103 height 1388
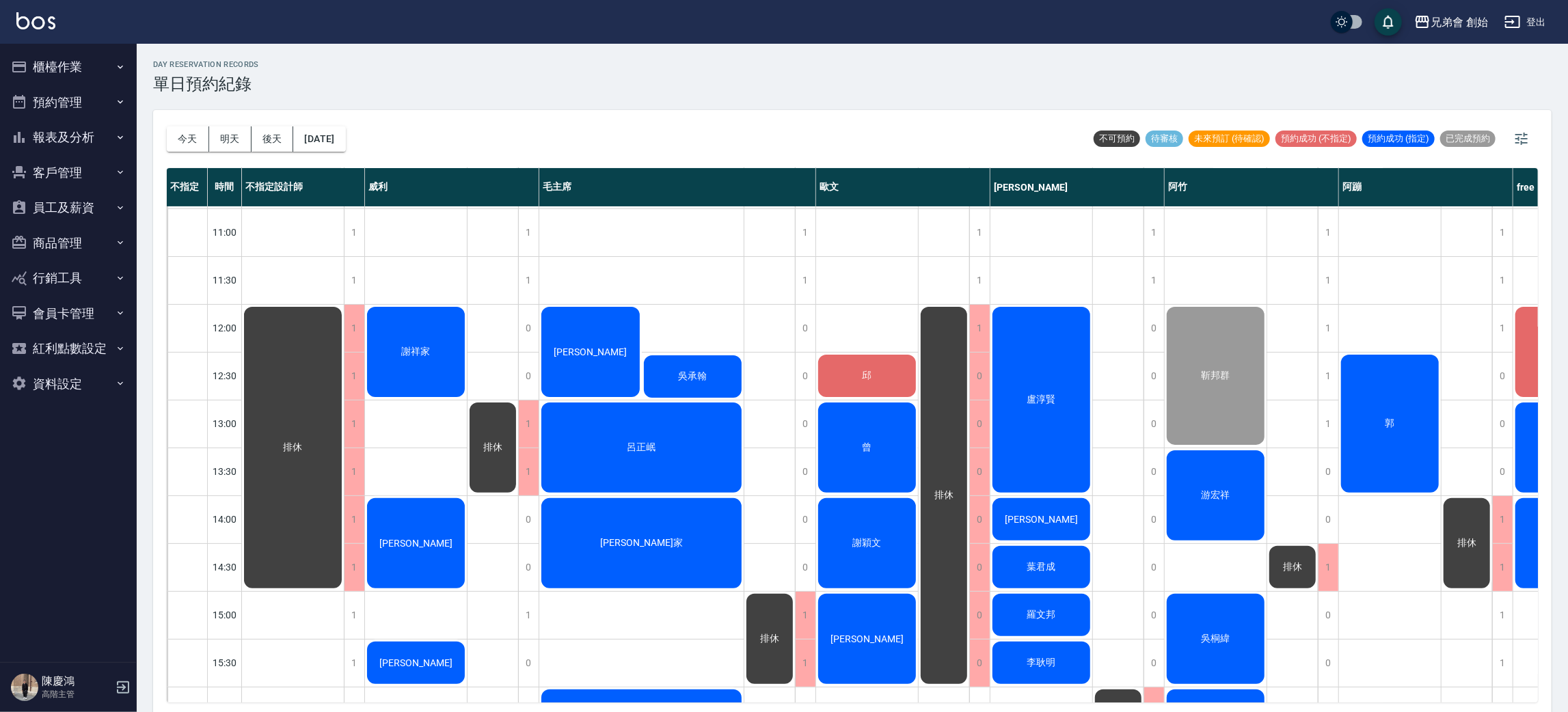
scroll to position [87, 0]
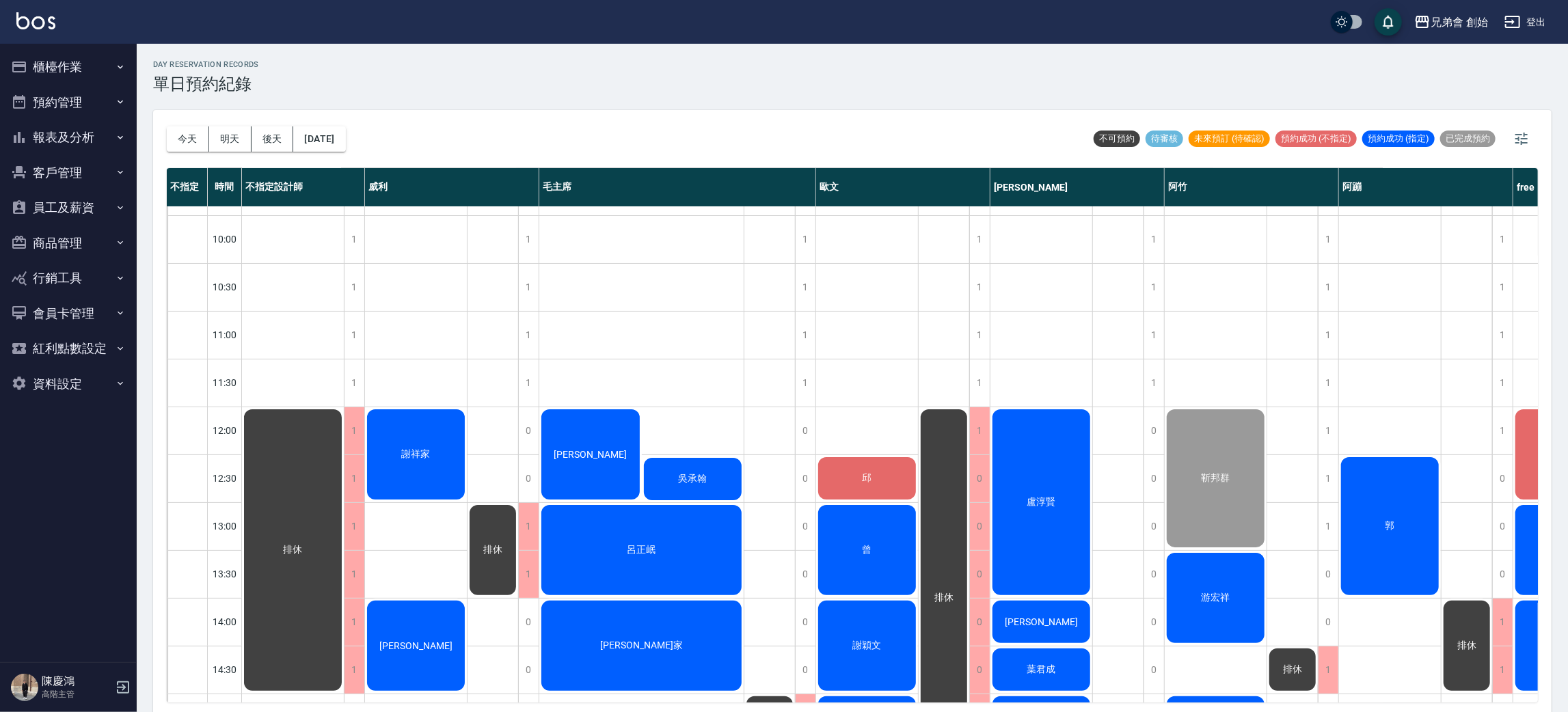
drag, startPoint x: 678, startPoint y: 331, endPoint x: 641, endPoint y: 402, distance: 80.1
click at [70, 101] on button "預約管理" at bounding box center [68, 102] width 125 height 35
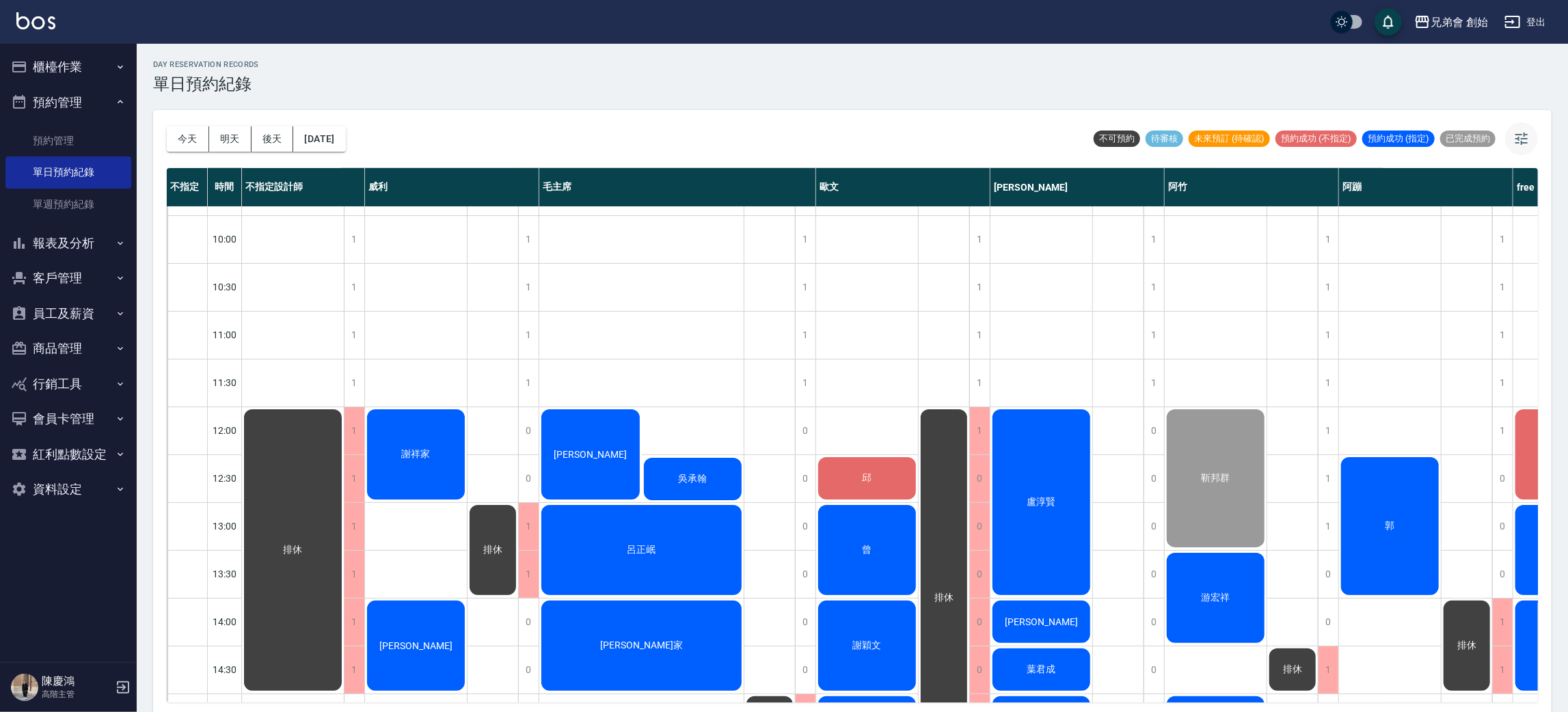
click at [1523, 131] on icon "button" at bounding box center [1521, 139] width 16 height 16
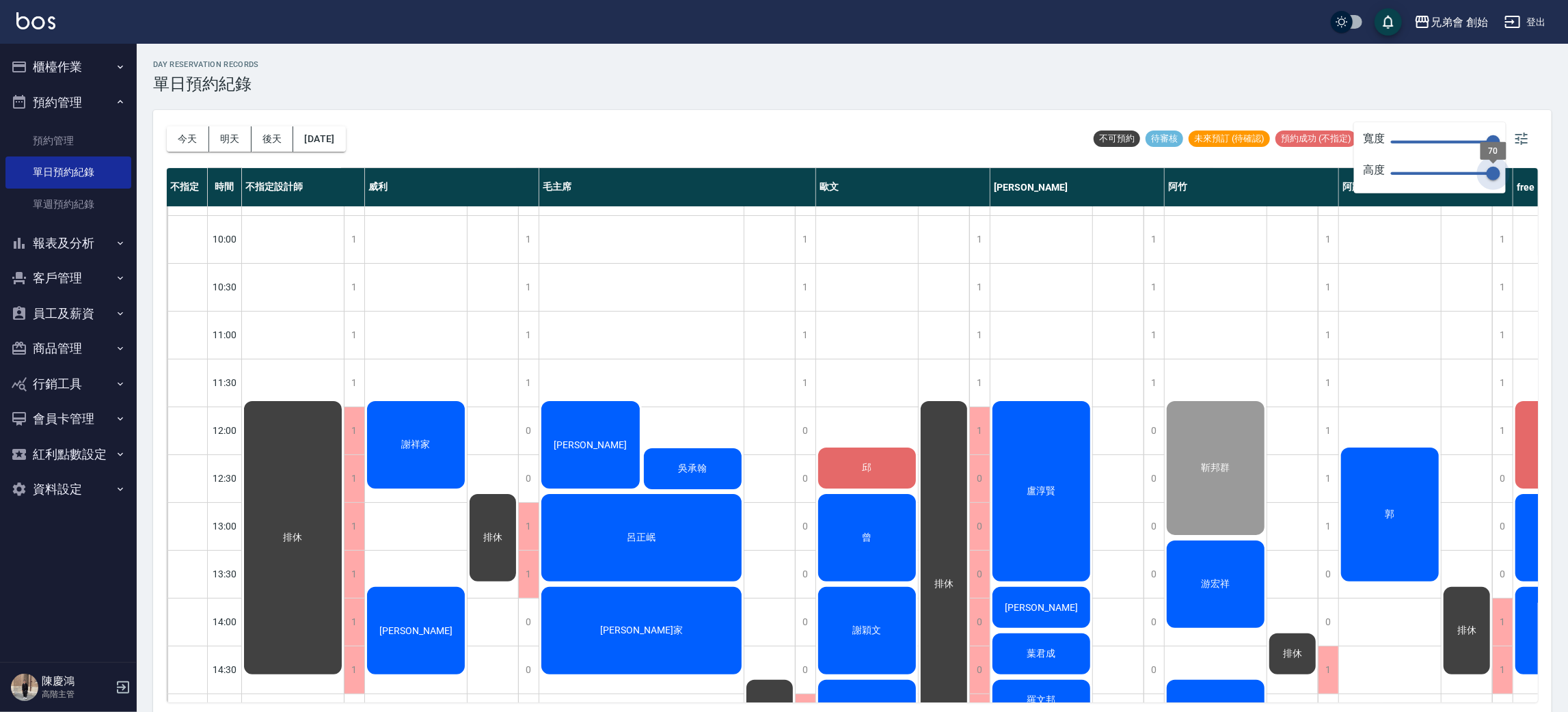
type input "70"
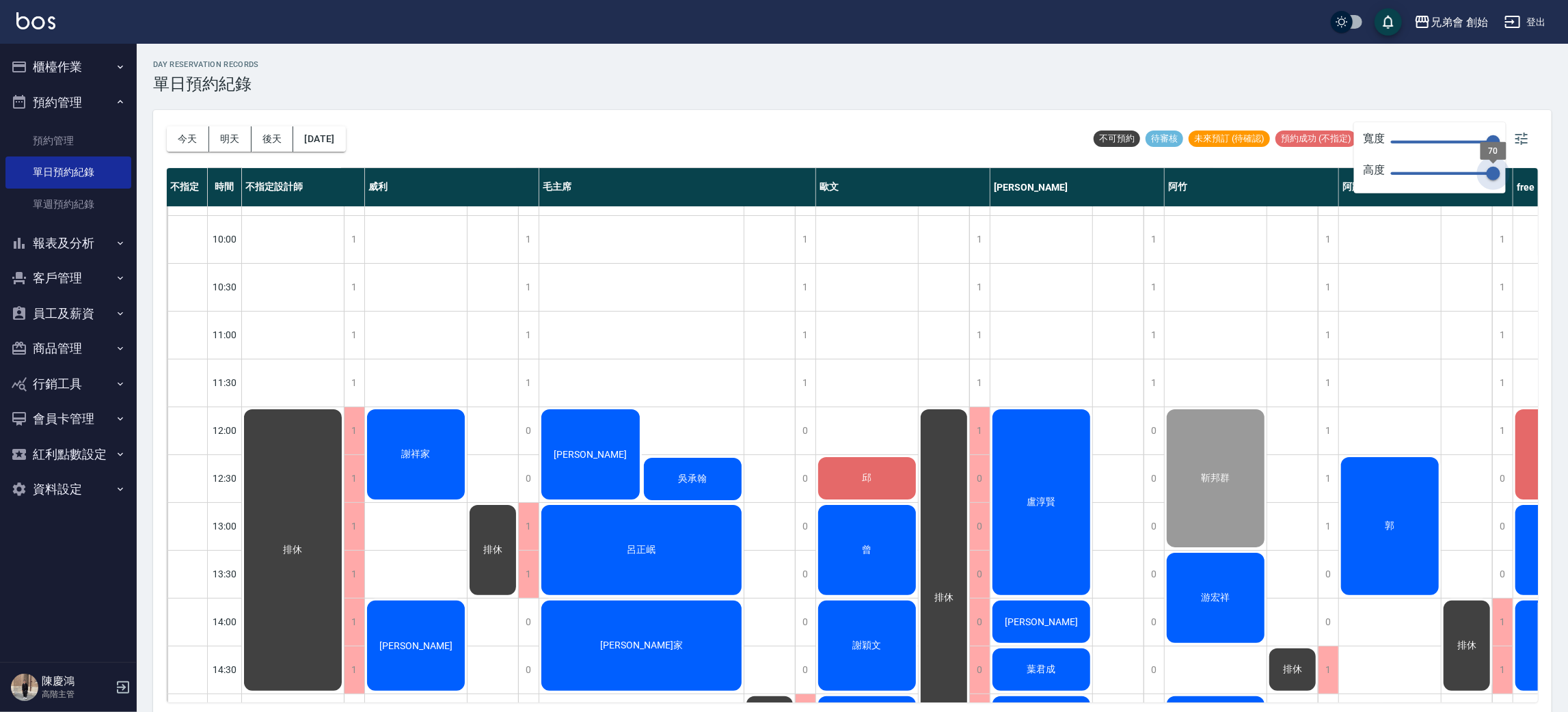
drag, startPoint x: 1494, startPoint y: 176, endPoint x: 1508, endPoint y: 162, distance: 19.8
click at [1515, 176] on body "兄弟會 創始 登出 櫃檯作業 打帳單 帳單列表 掛單列表 座位開單 營業儀表板 現金收支登錄 高階收支登錄 材料自購登錄 每日結帳 排班表 現場電腦打卡 掃碼…" at bounding box center [784, 358] width 1568 height 717
drag, startPoint x: 1480, startPoint y: 131, endPoint x: 1487, endPoint y: 131, distance: 7.0
click at [1476, 134] on div "寬度 150 高度 70" at bounding box center [1430, 158] width 152 height 71
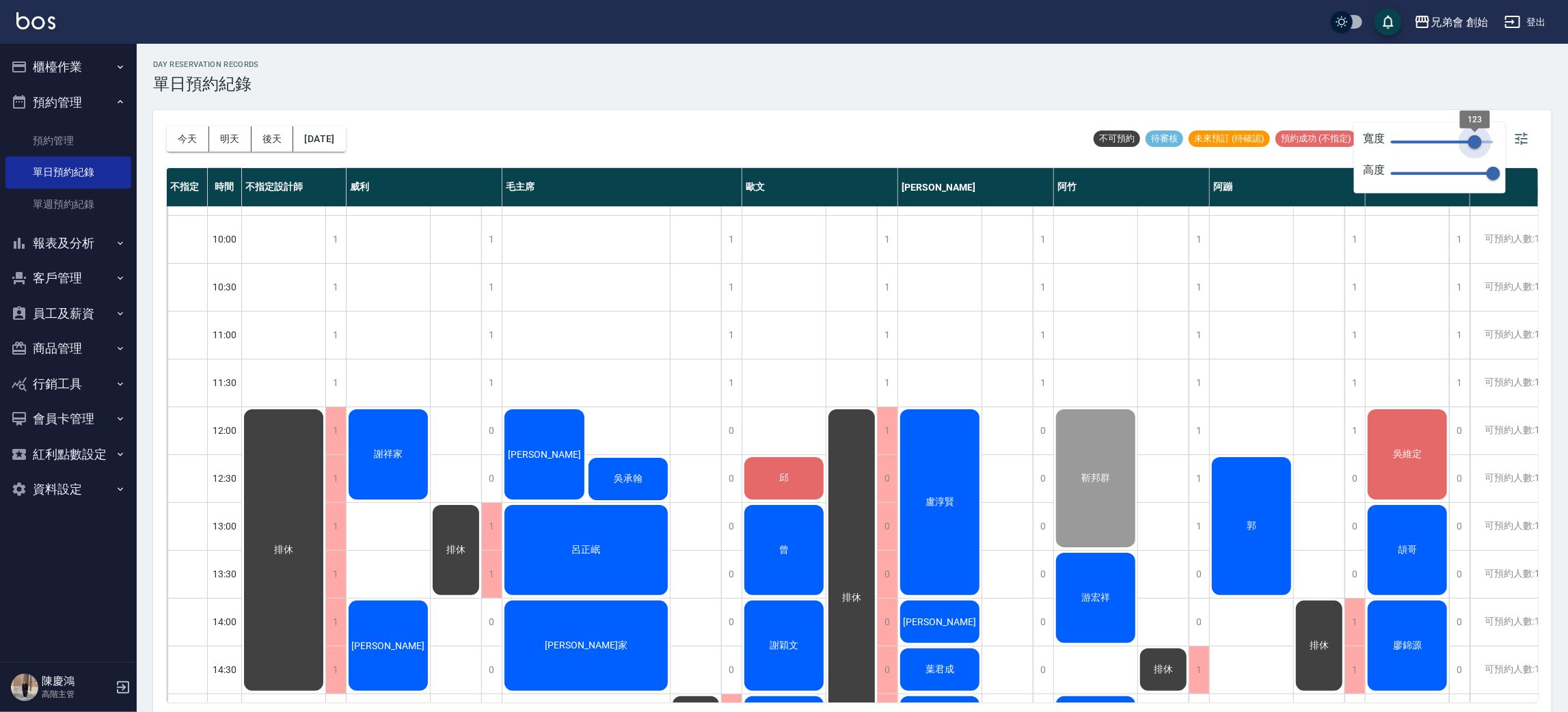
type input "118"
drag, startPoint x: 1492, startPoint y: 128, endPoint x: 1471, endPoint y: 153, distance: 32.6
click at [1471, 149] on span "123" at bounding box center [1474, 142] width 14 height 14
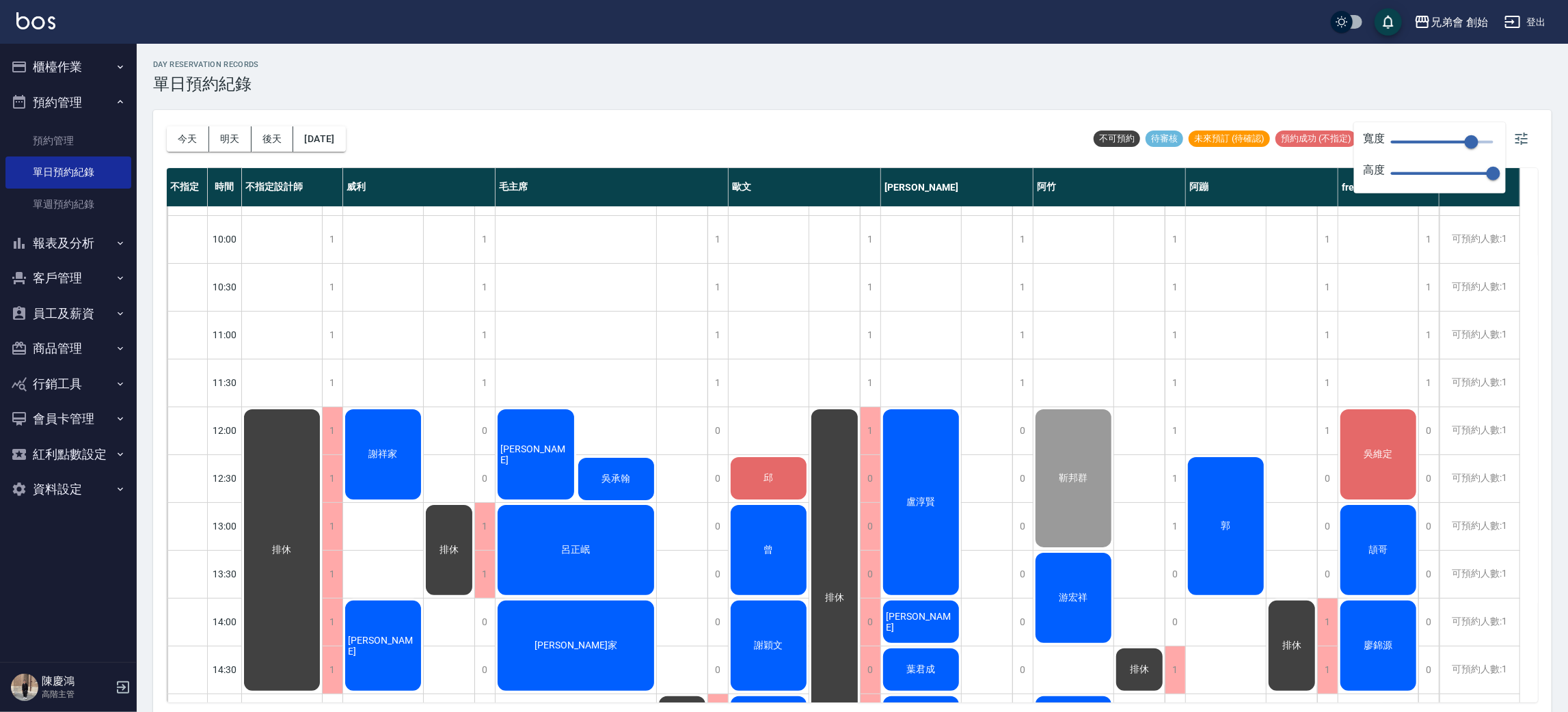
drag, startPoint x: 1204, startPoint y: 126, endPoint x: 1282, endPoint y: 225, distance: 126.0
click at [1205, 125] on div "不可預約 待審核 未來預訂 (待確認) 預約成功 (不指定) 預約成功 (指定) 已完成預約" at bounding box center [1314, 139] width 447 height 32
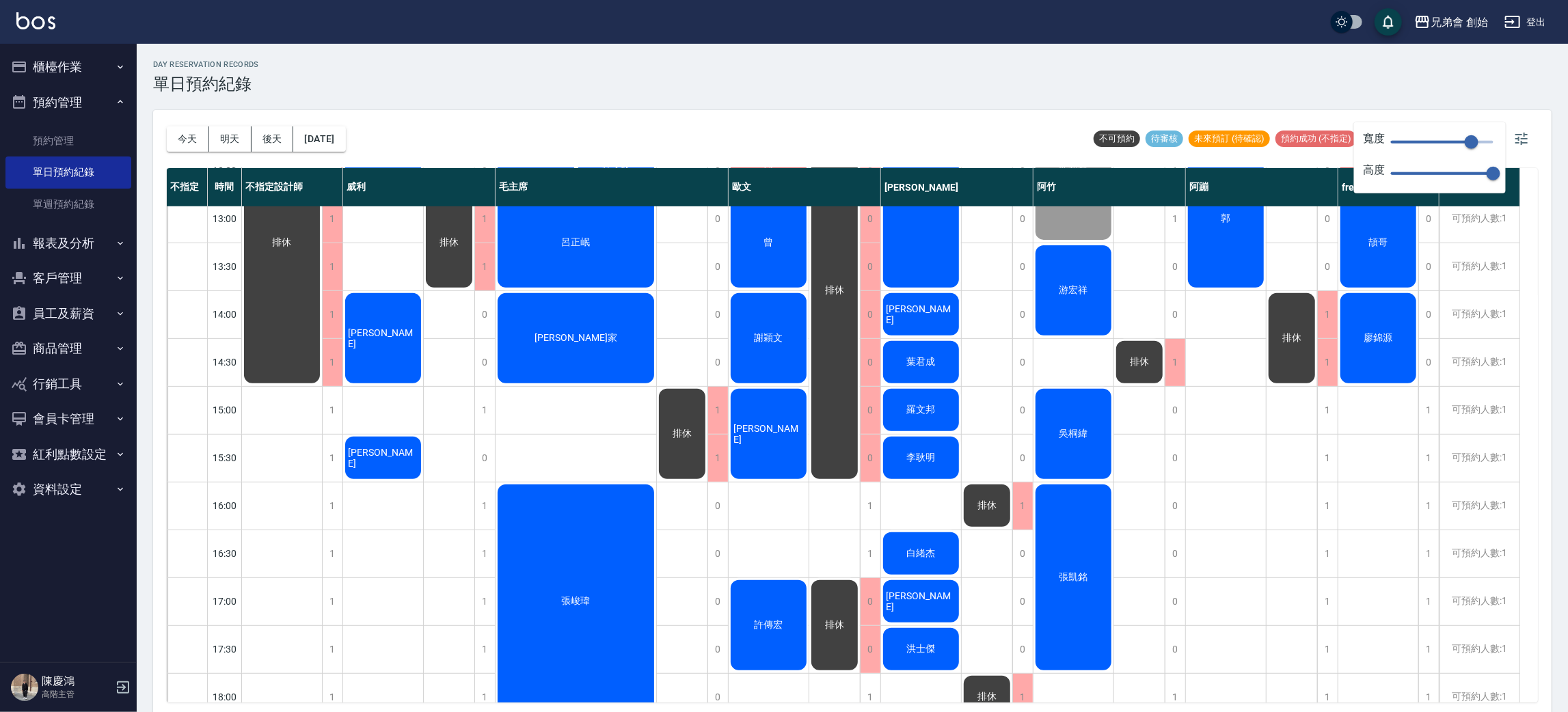
scroll to position [190, 0]
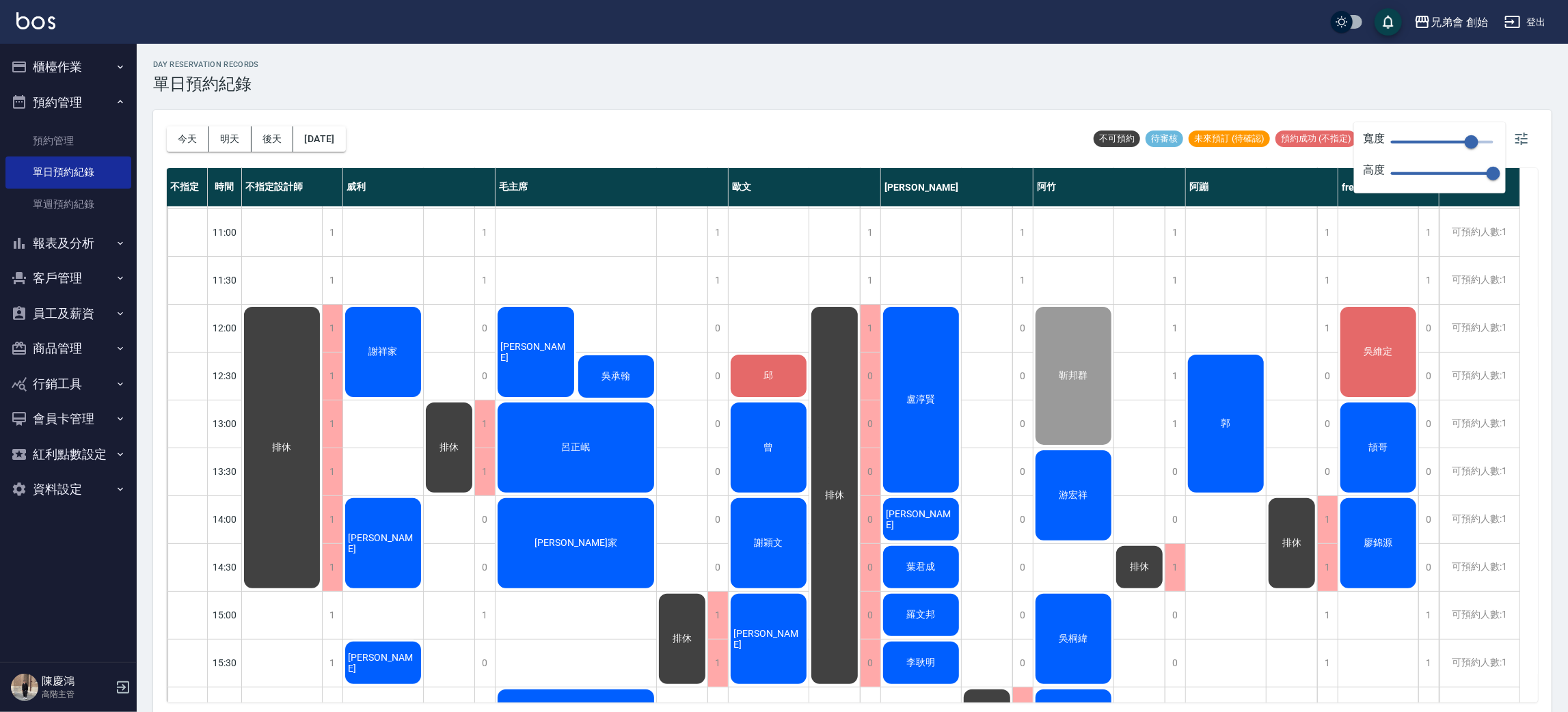
click at [1386, 364] on div "吳維定" at bounding box center [1379, 352] width 80 height 95
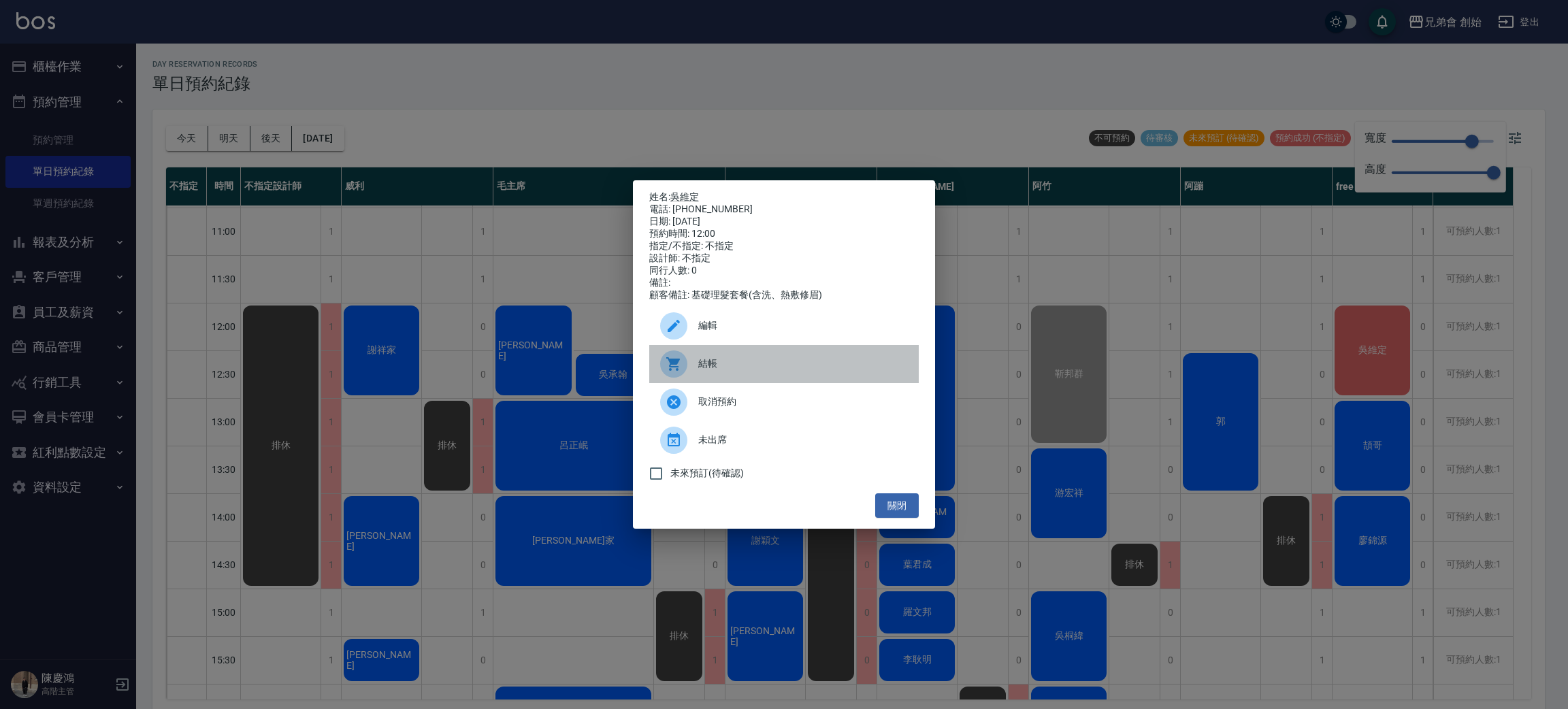
click at [703, 368] on span "結帳" at bounding box center [802, 364] width 209 height 14
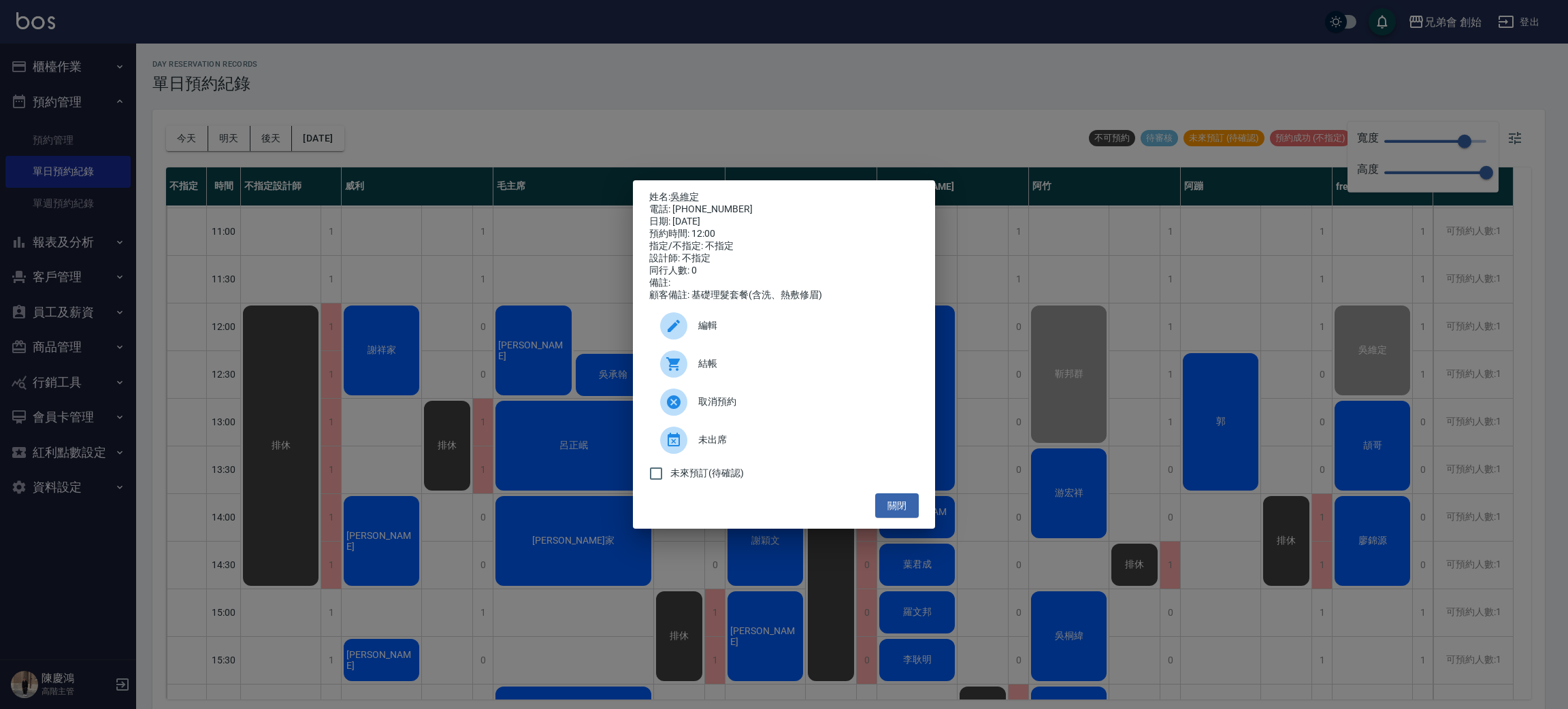
click at [385, 359] on div "姓名: 吳維定 電話: 0900108365 日期: 2025/10/04 預約時間: 12:00 指定/不指定: 不指定 設計師: 不指定 同行人數: 0 …" at bounding box center [784, 354] width 1568 height 709
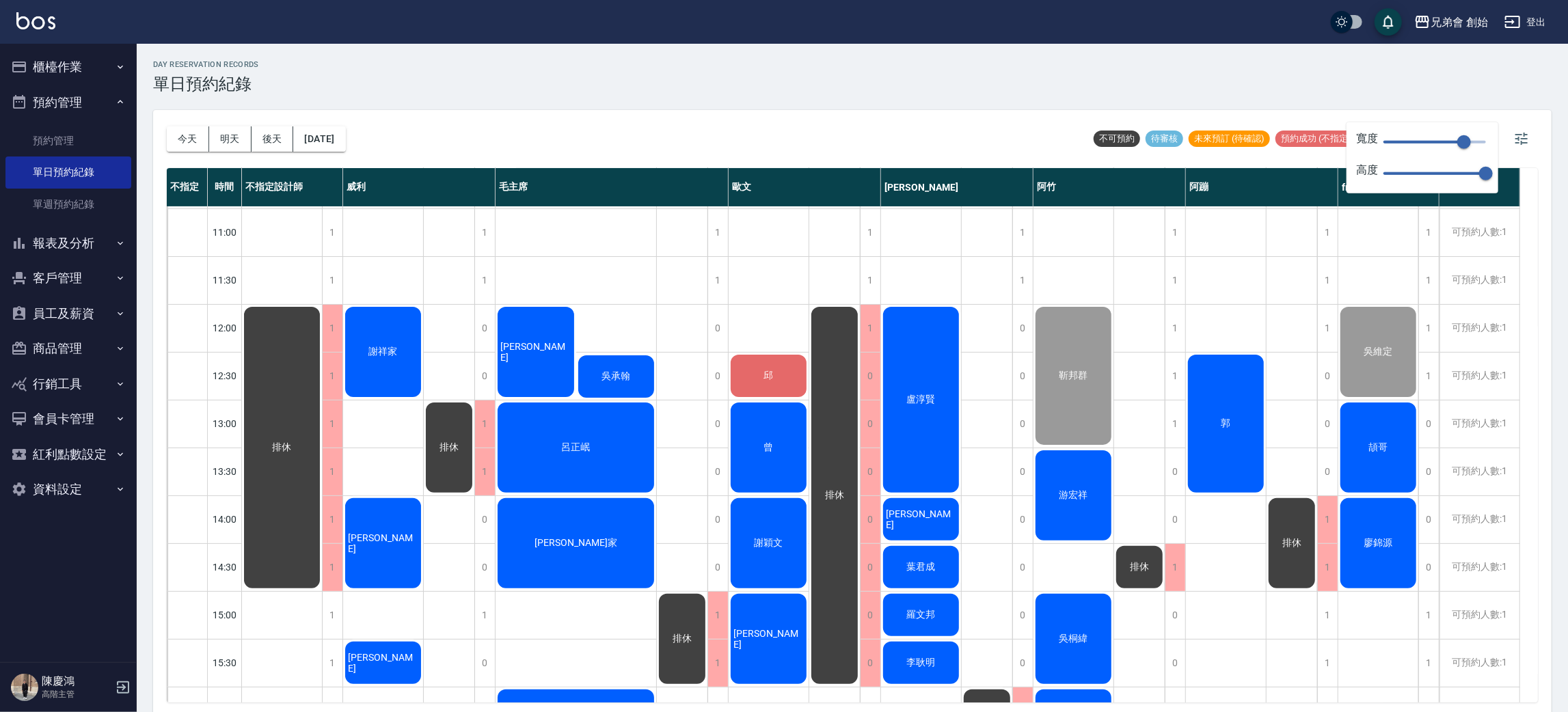
click at [937, 358] on div "盧淳賢" at bounding box center [921, 400] width 80 height 190
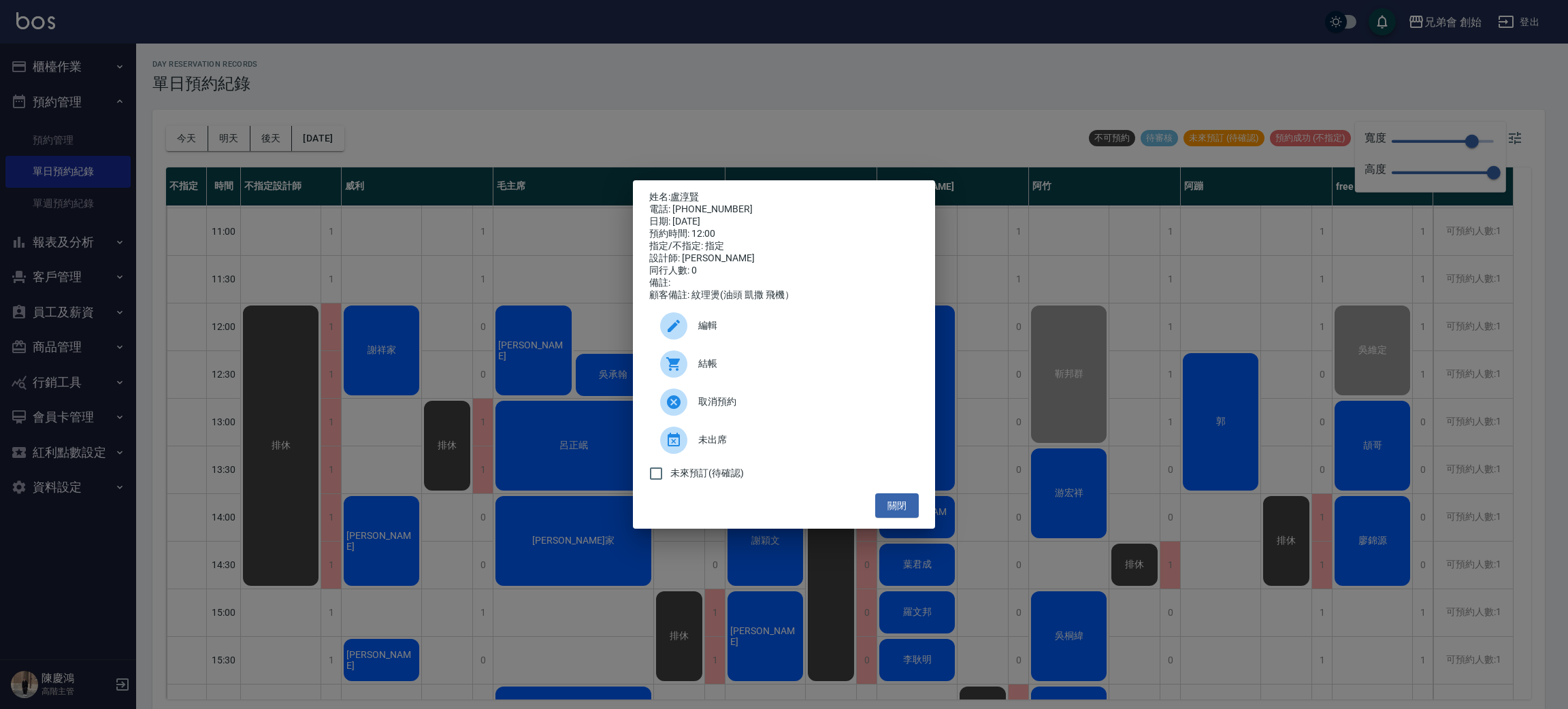
click at [724, 363] on div "結帳" at bounding box center [784, 364] width 269 height 38
click at [726, 204] on div "電話: 0916808945" at bounding box center [784, 210] width 269 height 13
copy div "0916808945"
click at [70, 95] on div "姓名: 盧淳賢 電話: 0916808945 日期: 2025/10/04 預約時間: 12:00 指定/不指定: 指定 設計師: 潘潘 同行人數: 0 備註…" at bounding box center [784, 354] width 1568 height 709
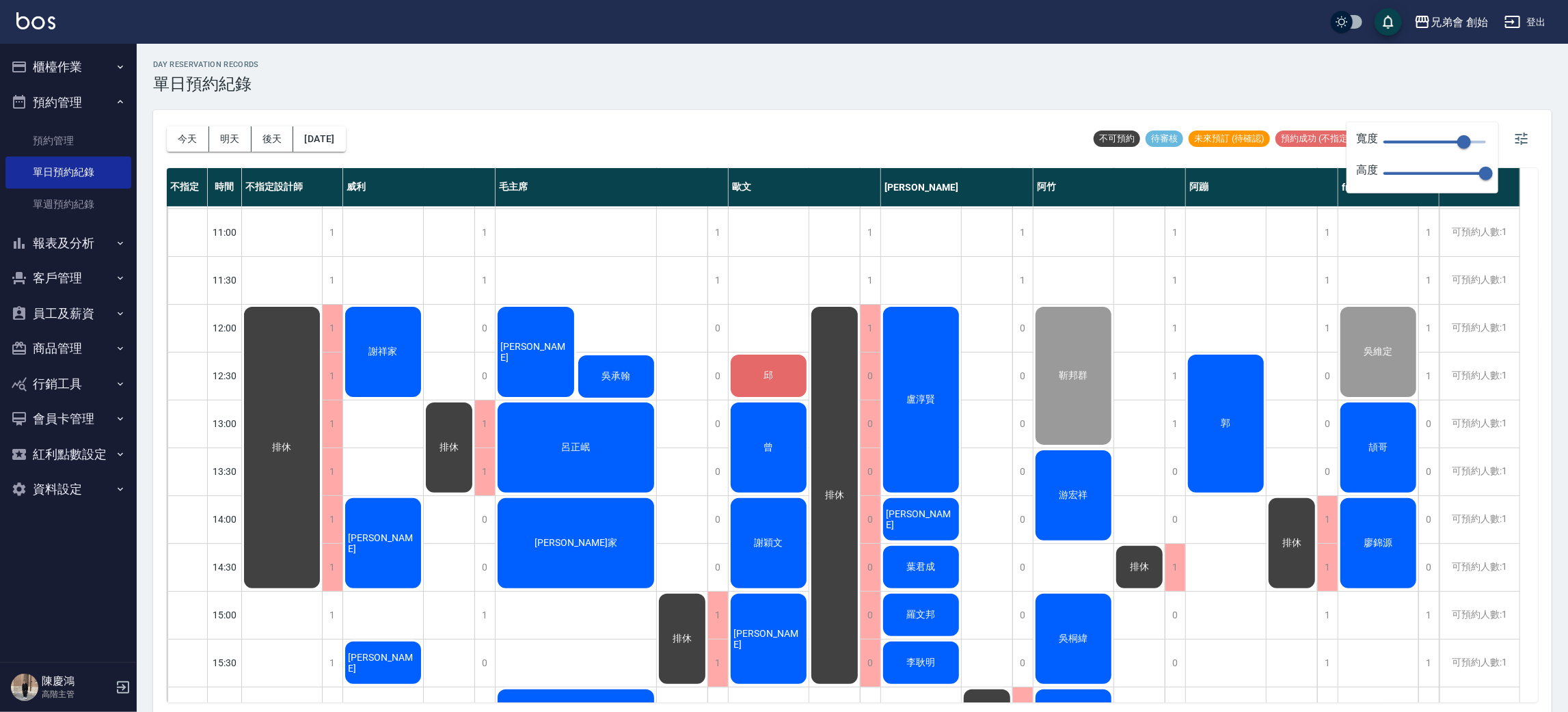
click at [88, 63] on button "櫃檯作業" at bounding box center [68, 67] width 125 height 35
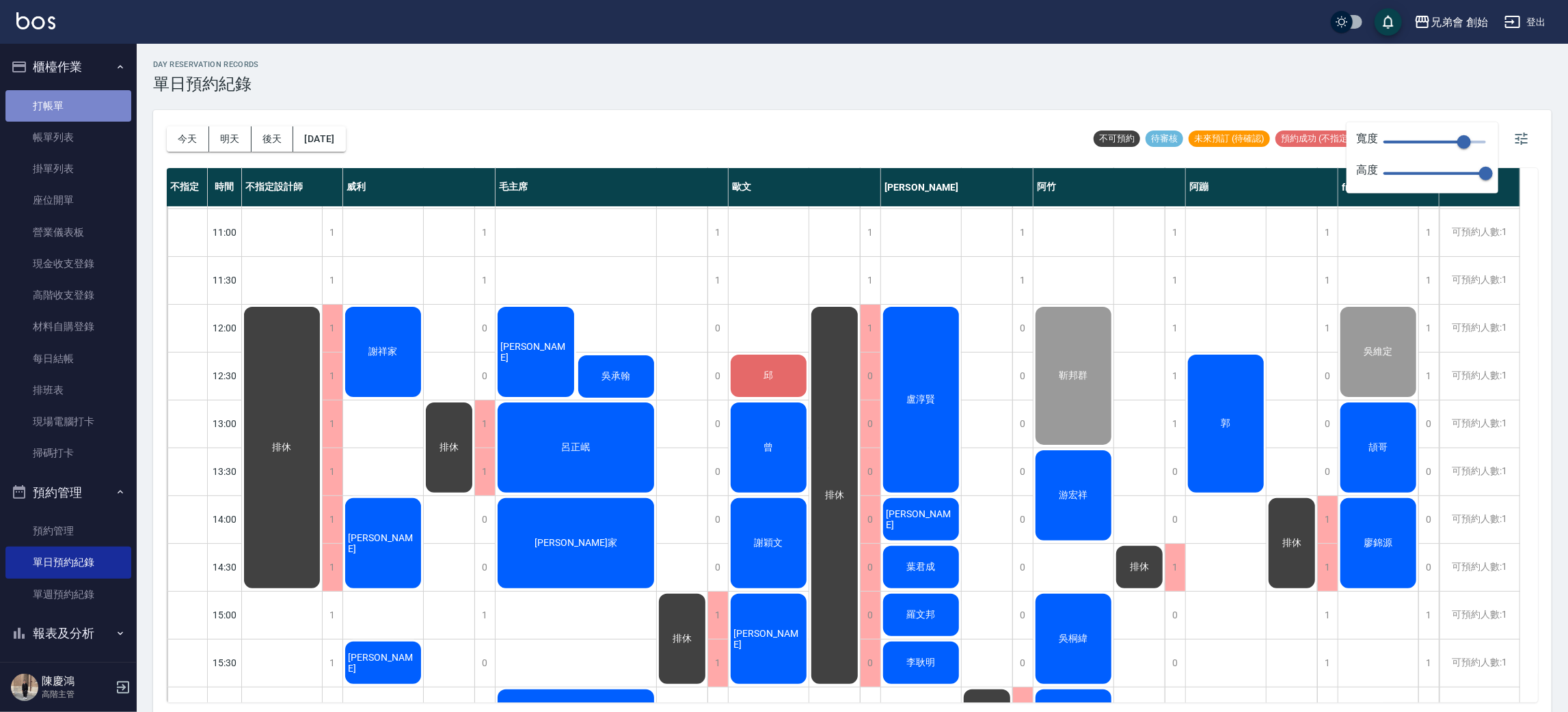
click at [87, 100] on link "打帳單" at bounding box center [68, 106] width 125 height 32
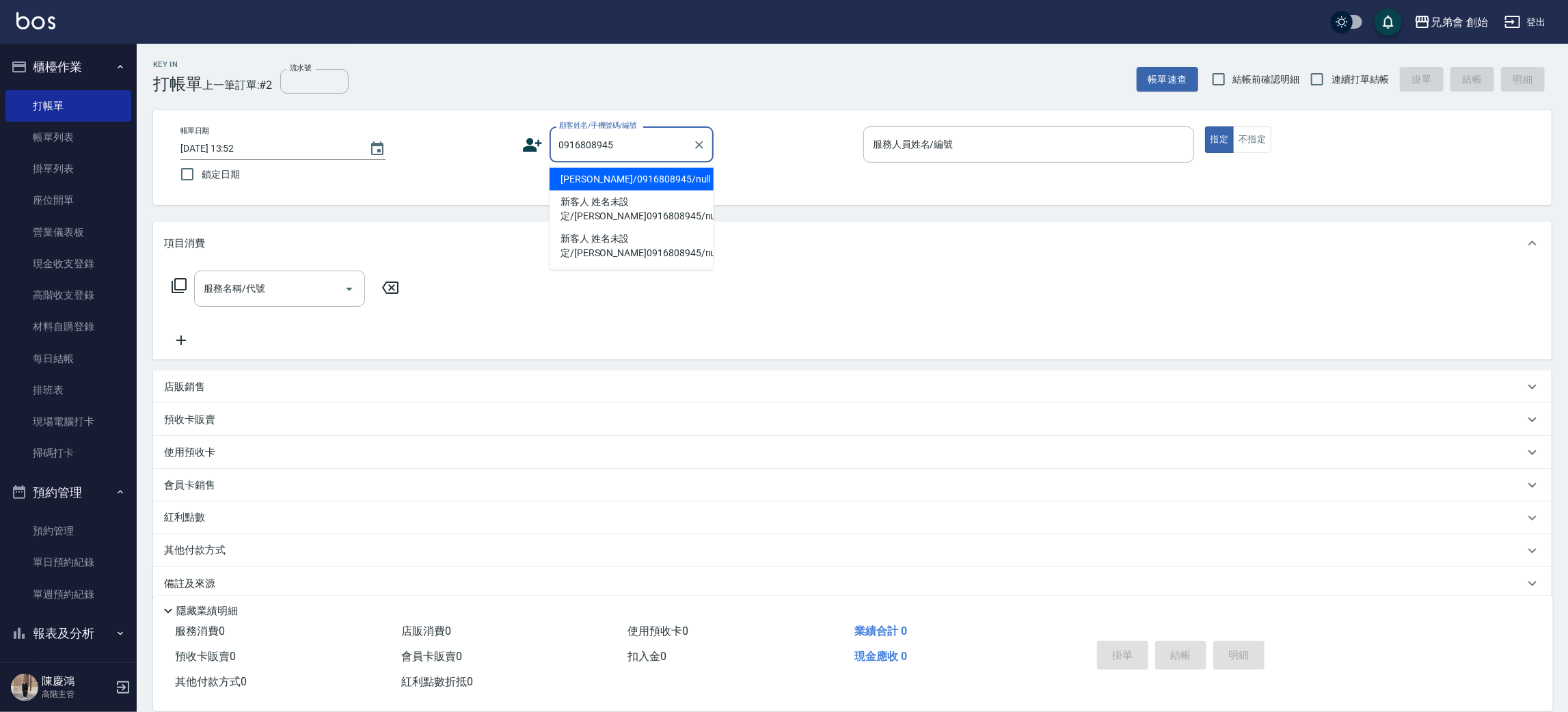
click at [625, 180] on li "盧淳賢/0916808945/null" at bounding box center [632, 179] width 164 height 23
type input "盧淳賢/0916808945/null"
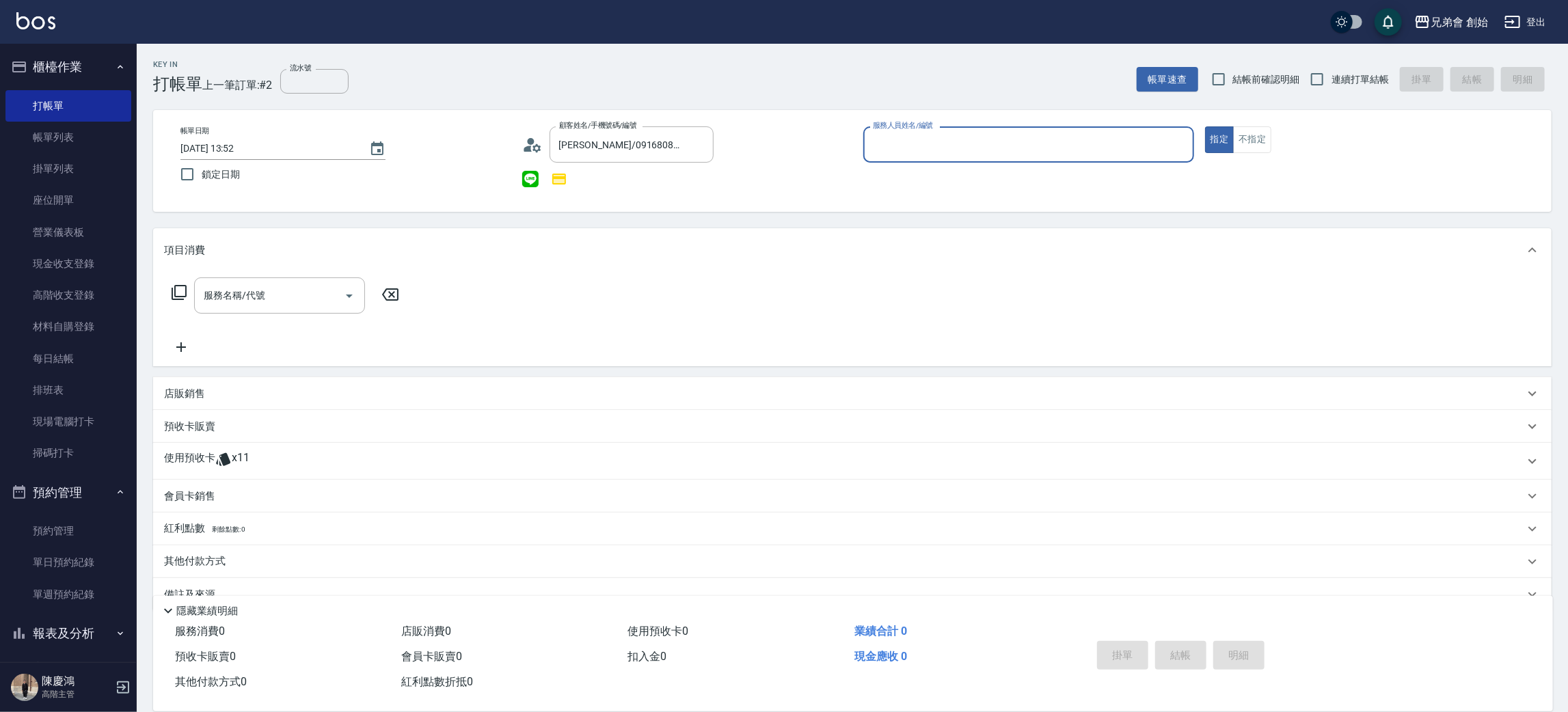
click at [956, 154] on input "服務人員姓名/編號" at bounding box center [1028, 144] width 318 height 24
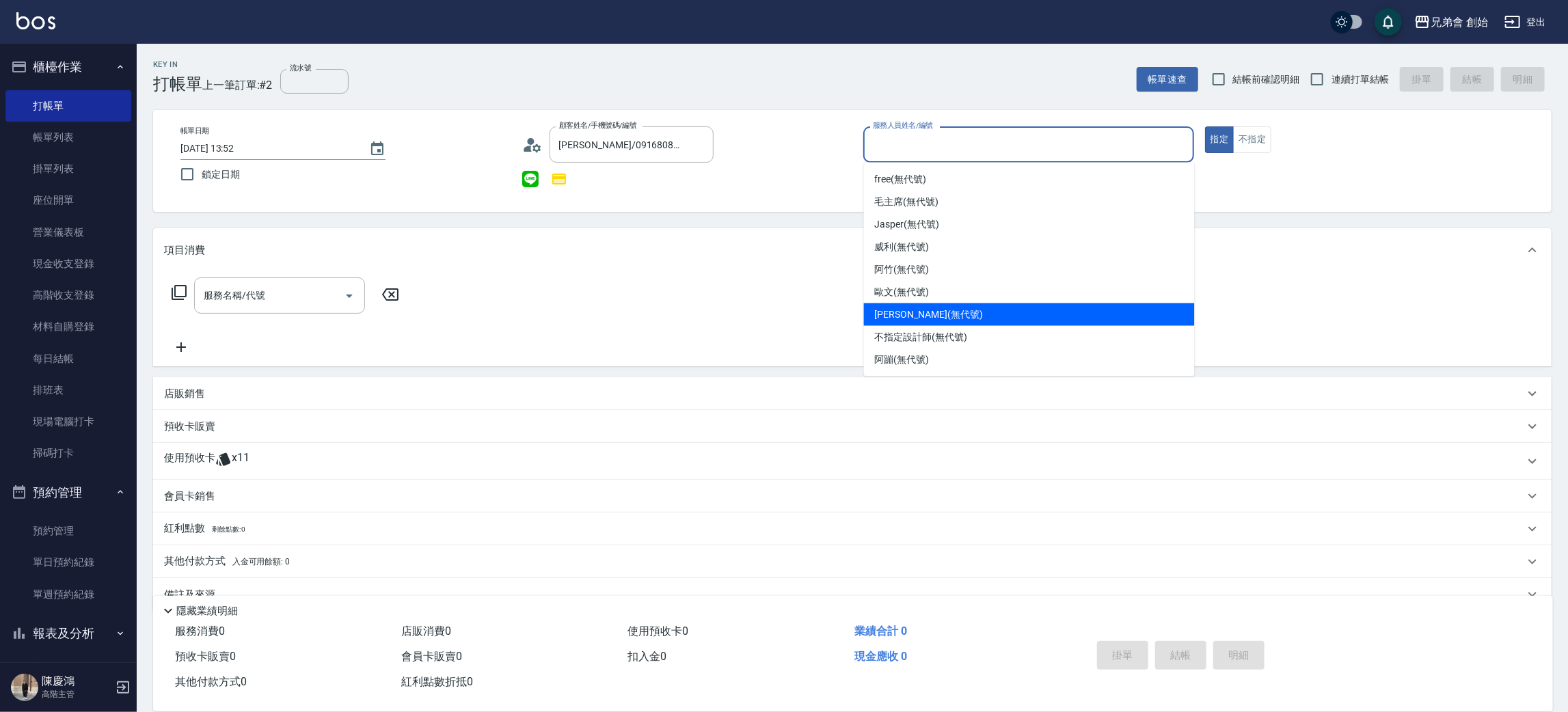
click at [907, 314] on span "潘潘 (無代號)" at bounding box center [929, 315] width 108 height 14
type input "潘潘(無代號)"
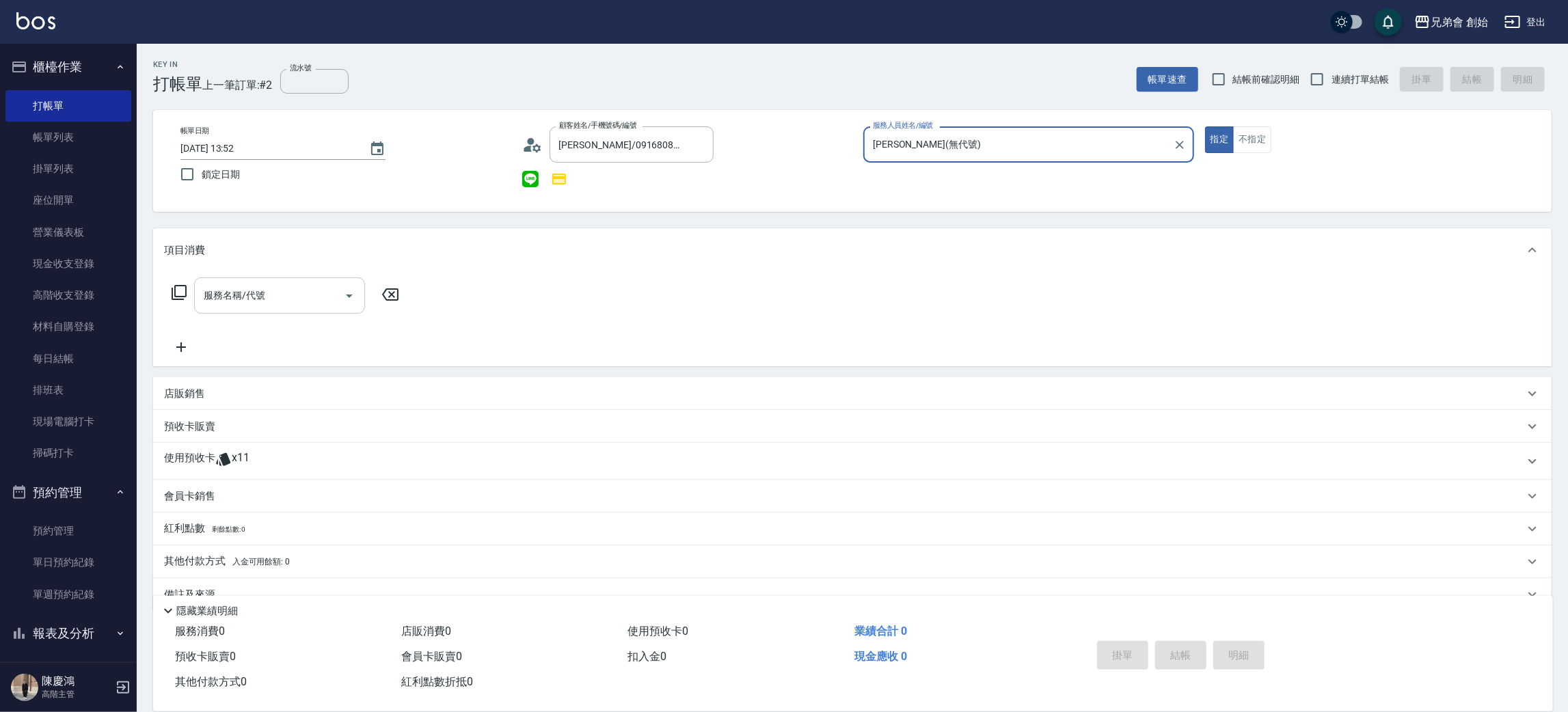
click at [256, 278] on div "服務名稱/代號" at bounding box center [279, 296] width 171 height 36
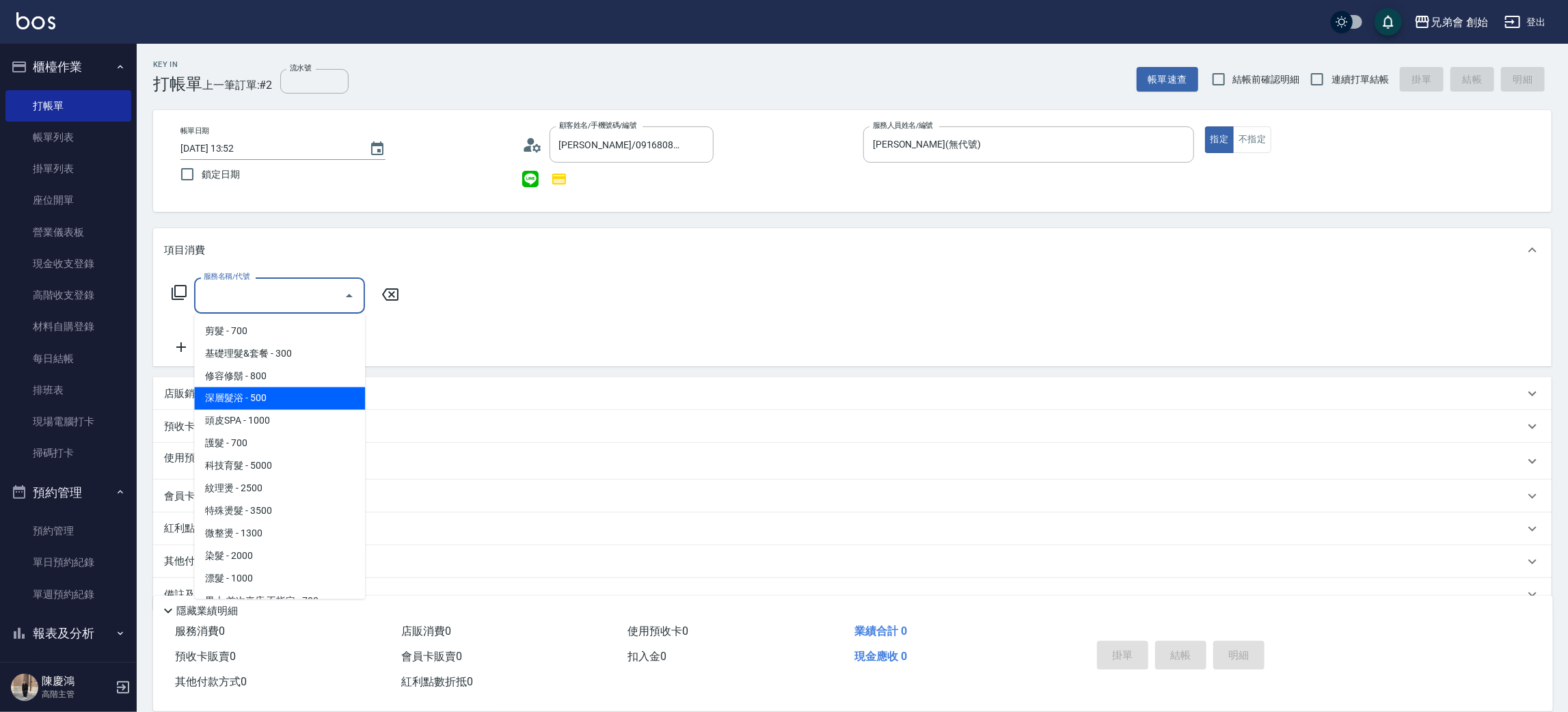
click at [259, 393] on span "深層髮浴 - 500" at bounding box center [279, 399] width 171 height 23
type input "深層髮浴(B01)"
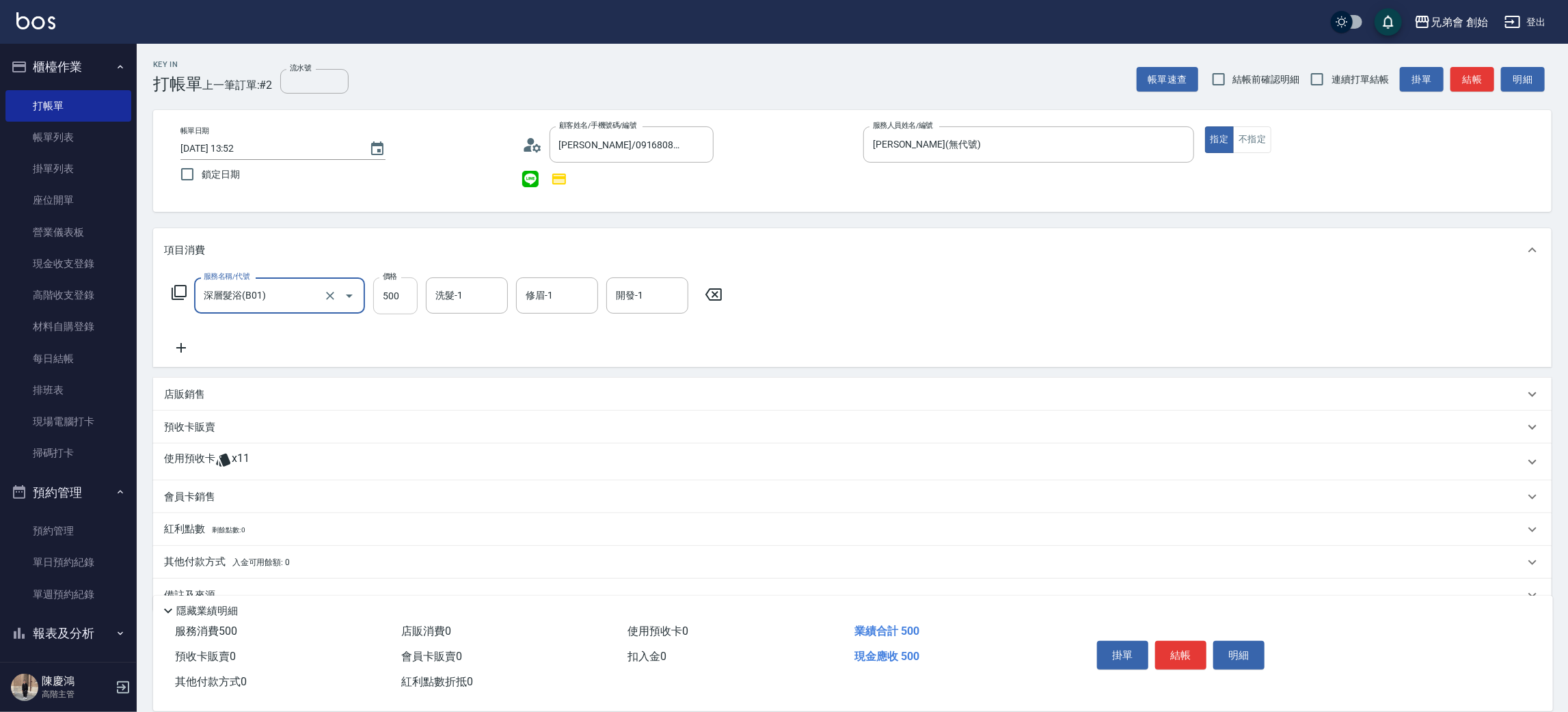
drag, startPoint x: 392, startPoint y: 284, endPoint x: 400, endPoint y: 262, distance: 23.4
click at [392, 284] on input "500" at bounding box center [395, 296] width 44 height 37
type input "300"
click at [181, 343] on icon at bounding box center [181, 348] width 34 height 16
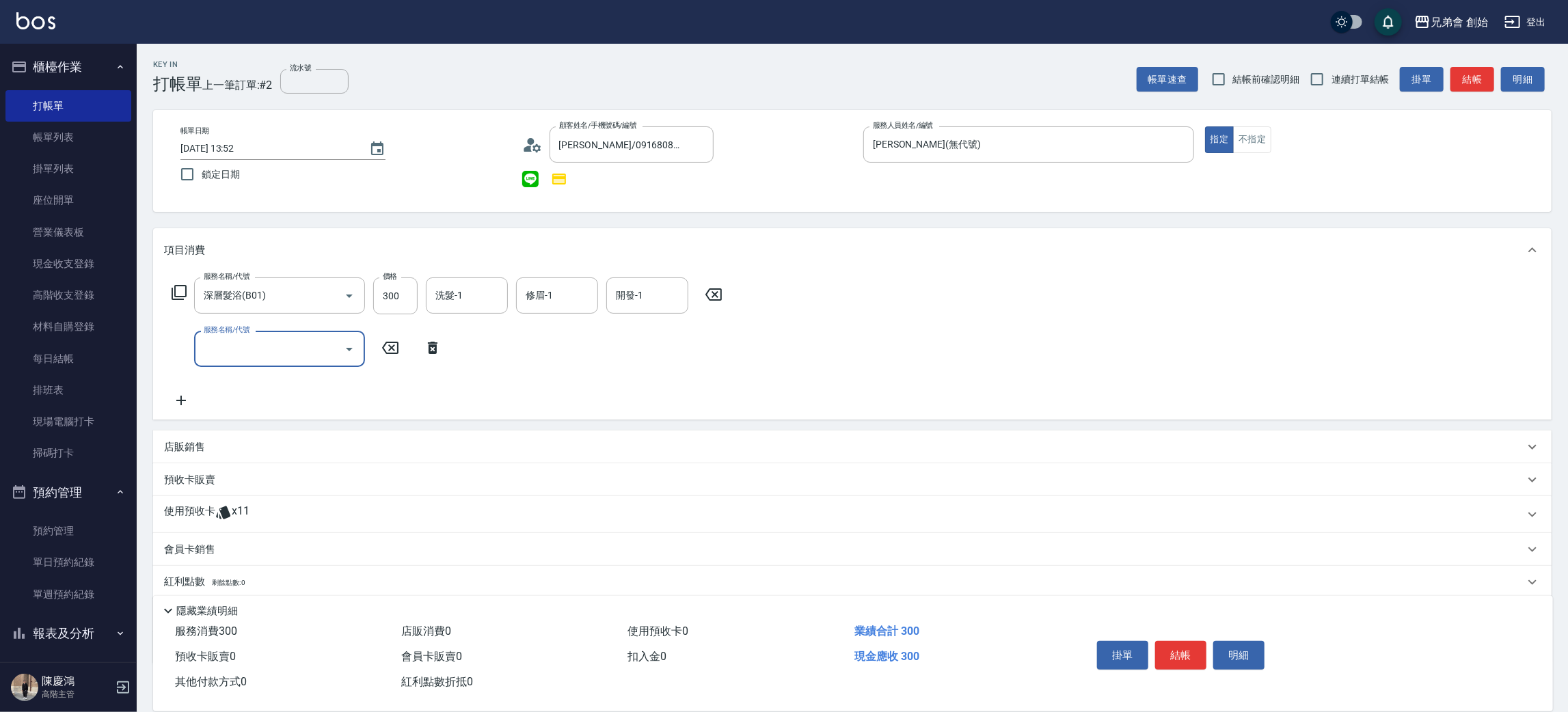
click at [214, 343] on input "服務名稱/代號" at bounding box center [269, 349] width 138 height 24
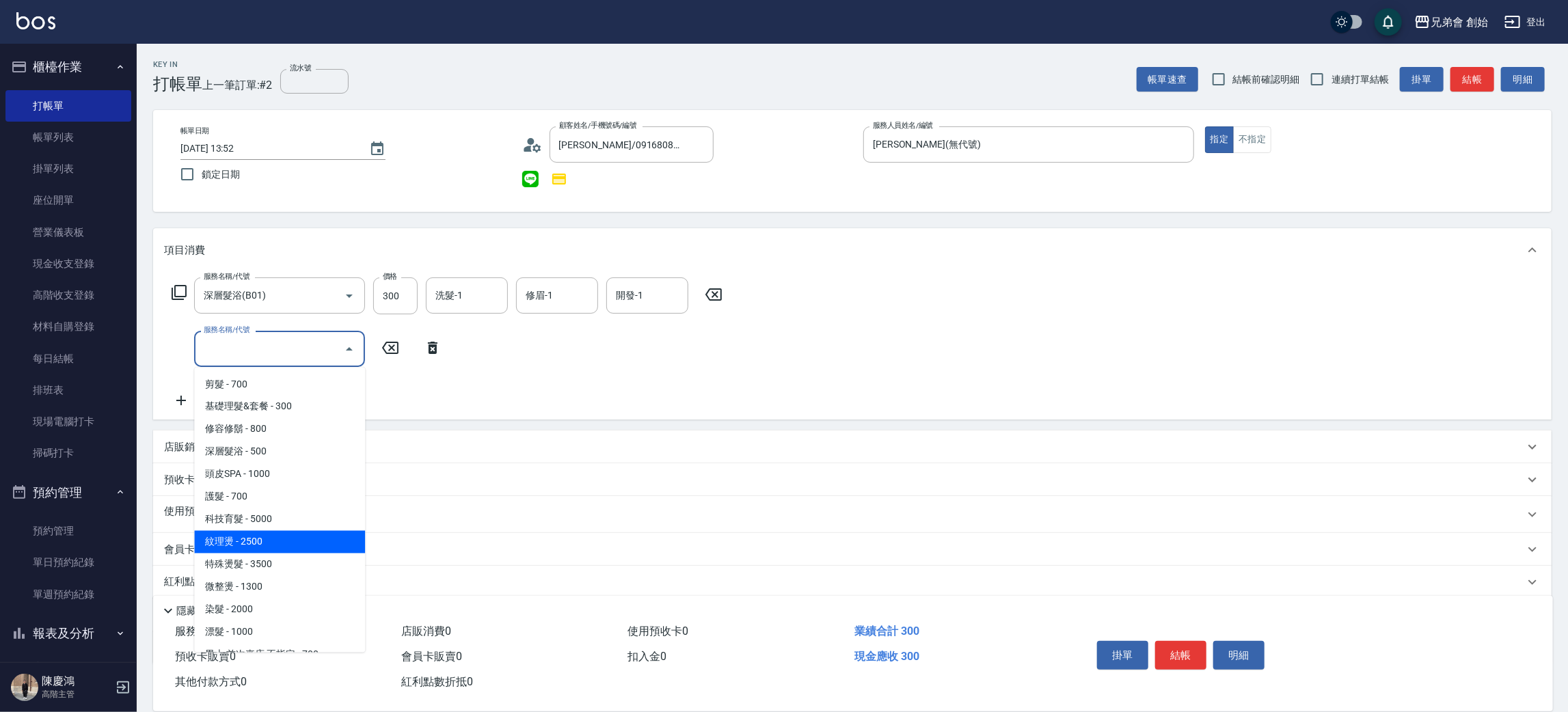
click at [267, 537] on span "紋理燙 - 2500" at bounding box center [279, 542] width 171 height 23
type input "紋理燙(D01)"
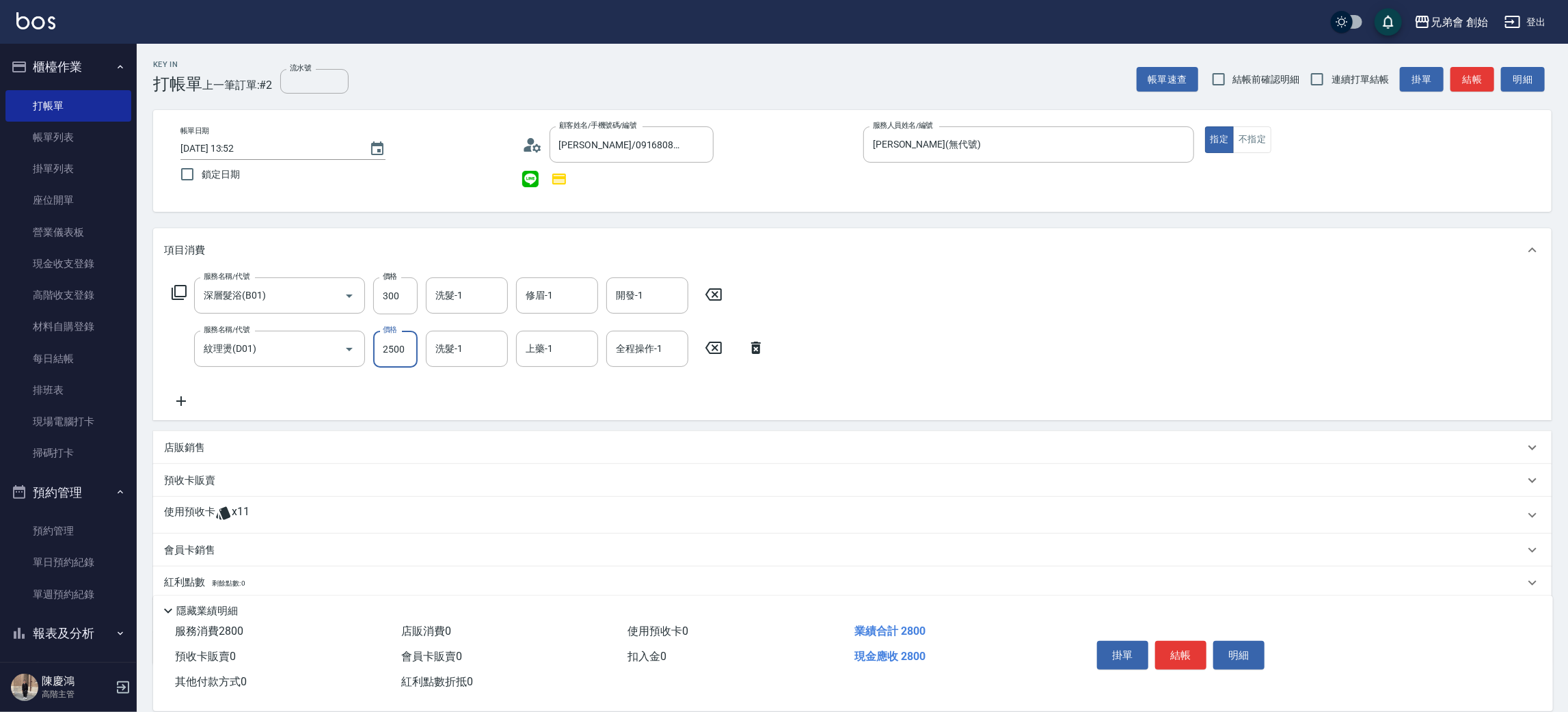
click at [391, 347] on input "2500" at bounding box center [395, 349] width 44 height 37
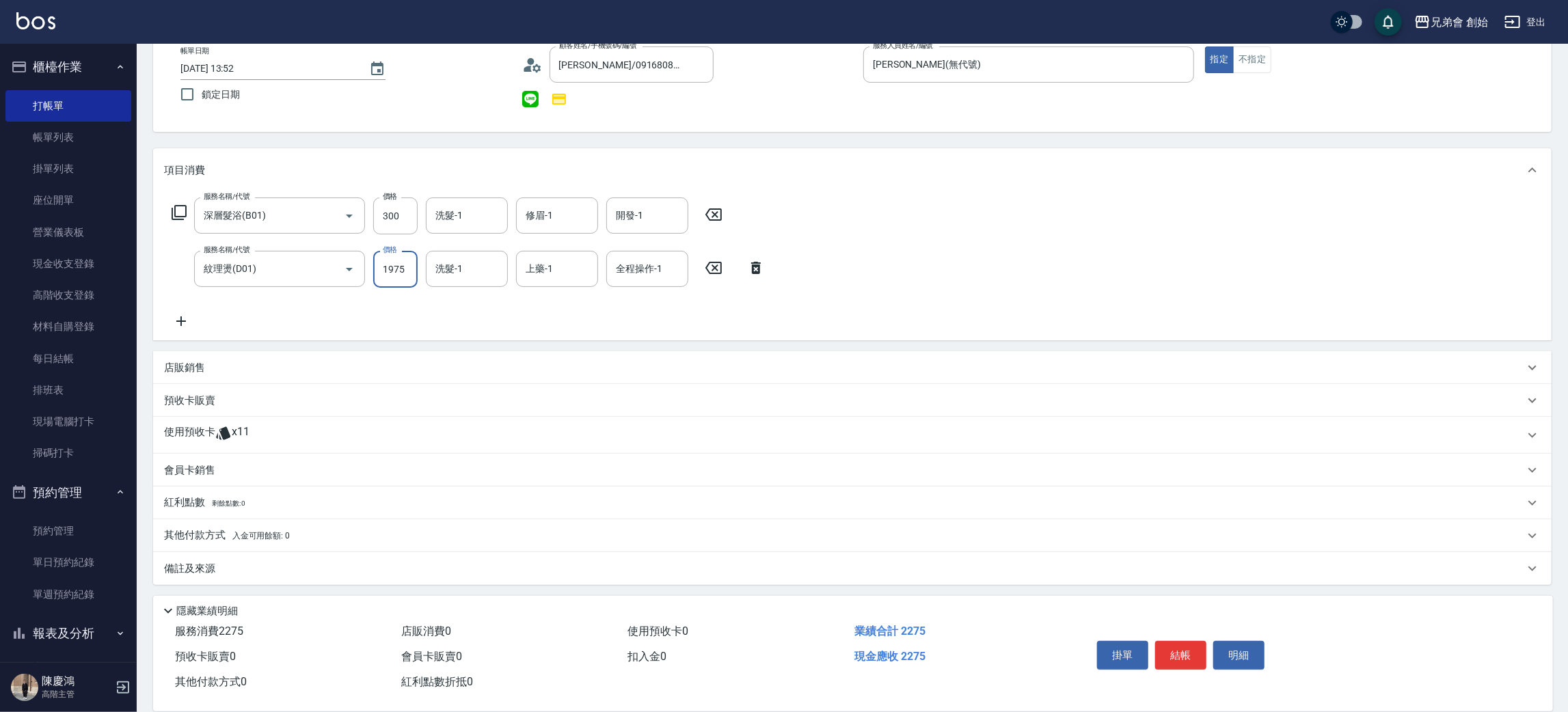
type input "1975"
click at [233, 424] on div "使用預收卡 x11" at bounding box center [853, 435] width 1398 height 37
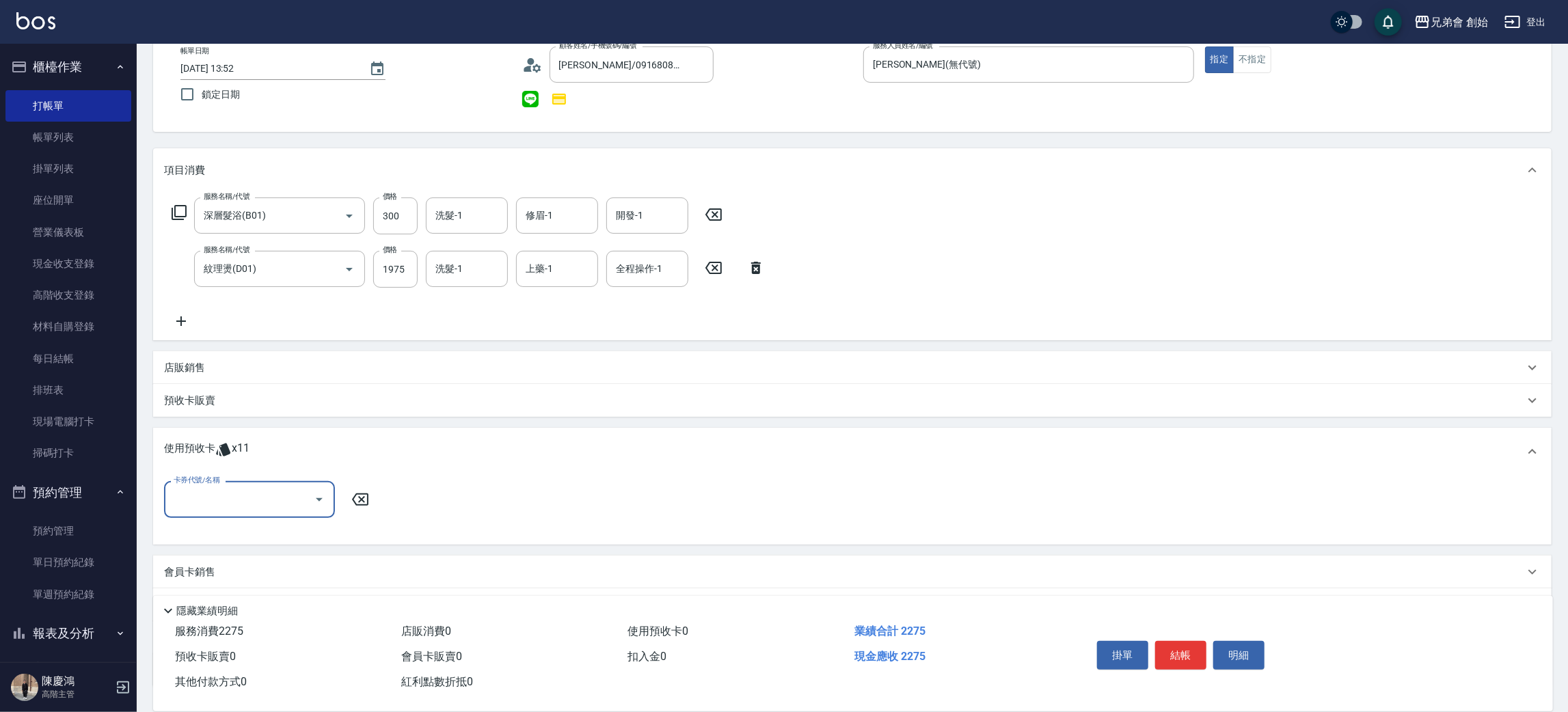
scroll to position [0, 0]
click at [244, 494] on input "卡券代號/名稱" at bounding box center [239, 499] width 138 height 24
click at [198, 537] on div "儲值7000 剩餘11張" at bounding box center [249, 534] width 171 height 23
type input "儲值7000"
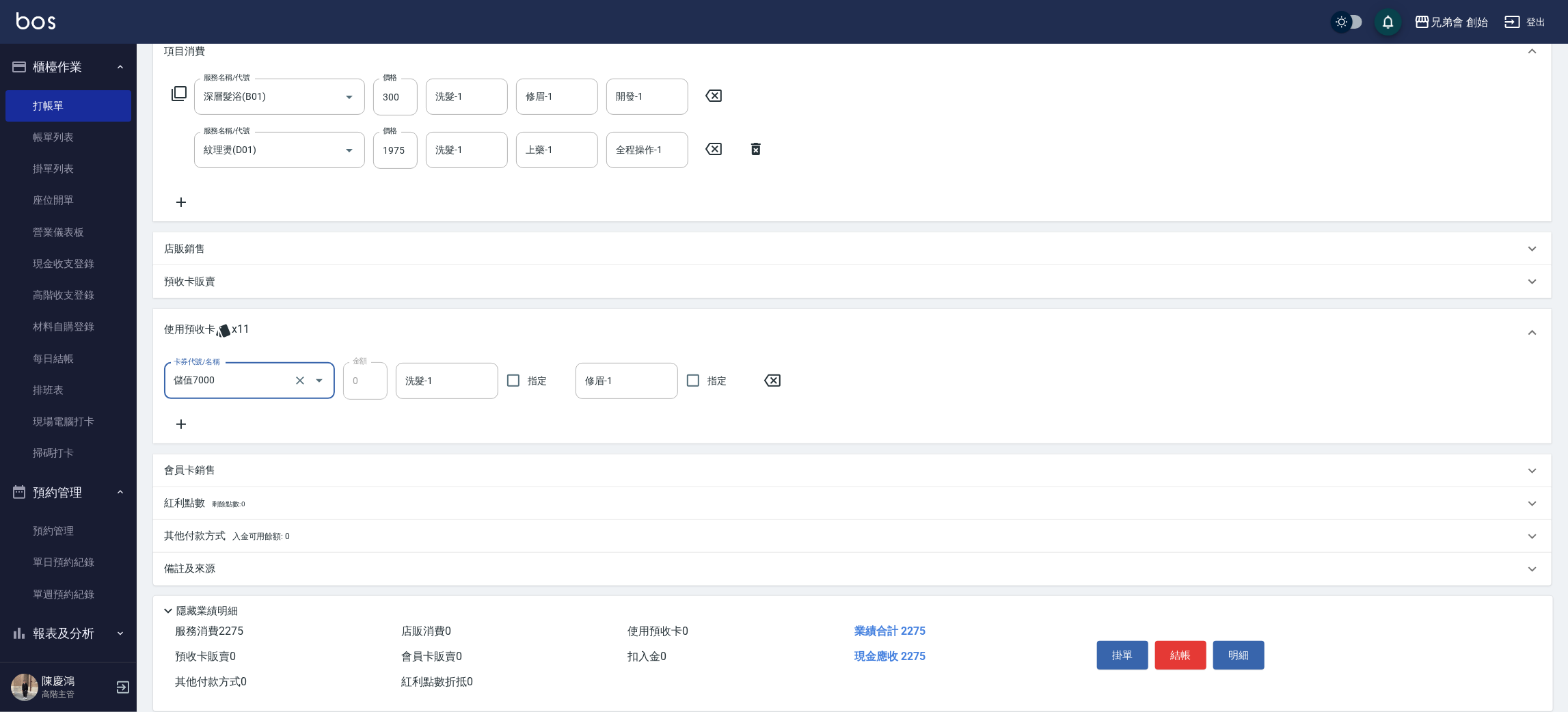
click at [218, 523] on div "其他付款方式 入金可用餘額: 0" at bounding box center [853, 537] width 1398 height 32
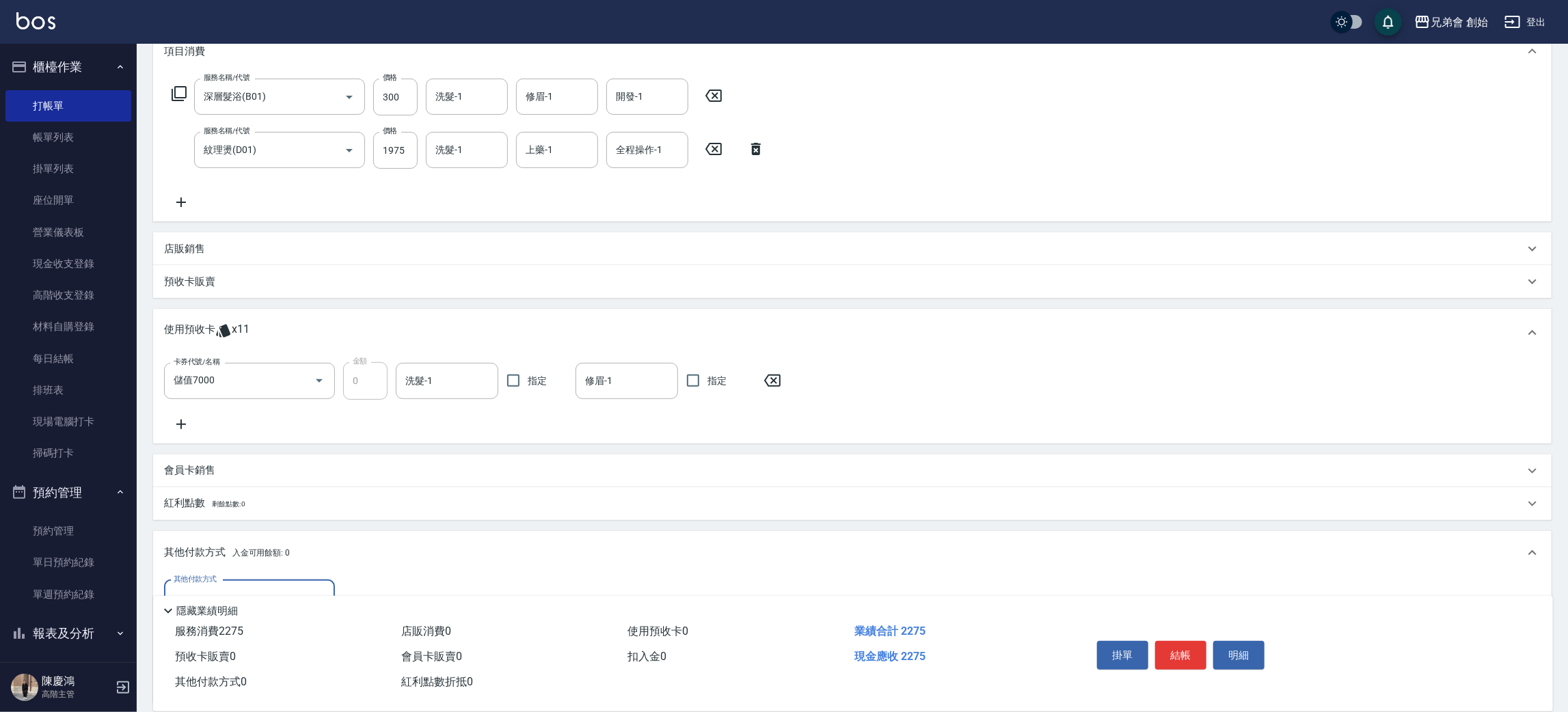
scroll to position [0, 0]
click at [229, 582] on div "其他付款方式" at bounding box center [249, 598] width 171 height 36
click at [220, 553] on span "現金" at bounding box center [249, 562] width 171 height 23
click at [222, 580] on div "現金 其他付款方式" at bounding box center [249, 598] width 171 height 36
click at [240, 539] on span "信用卡" at bounding box center [249, 540] width 171 height 23
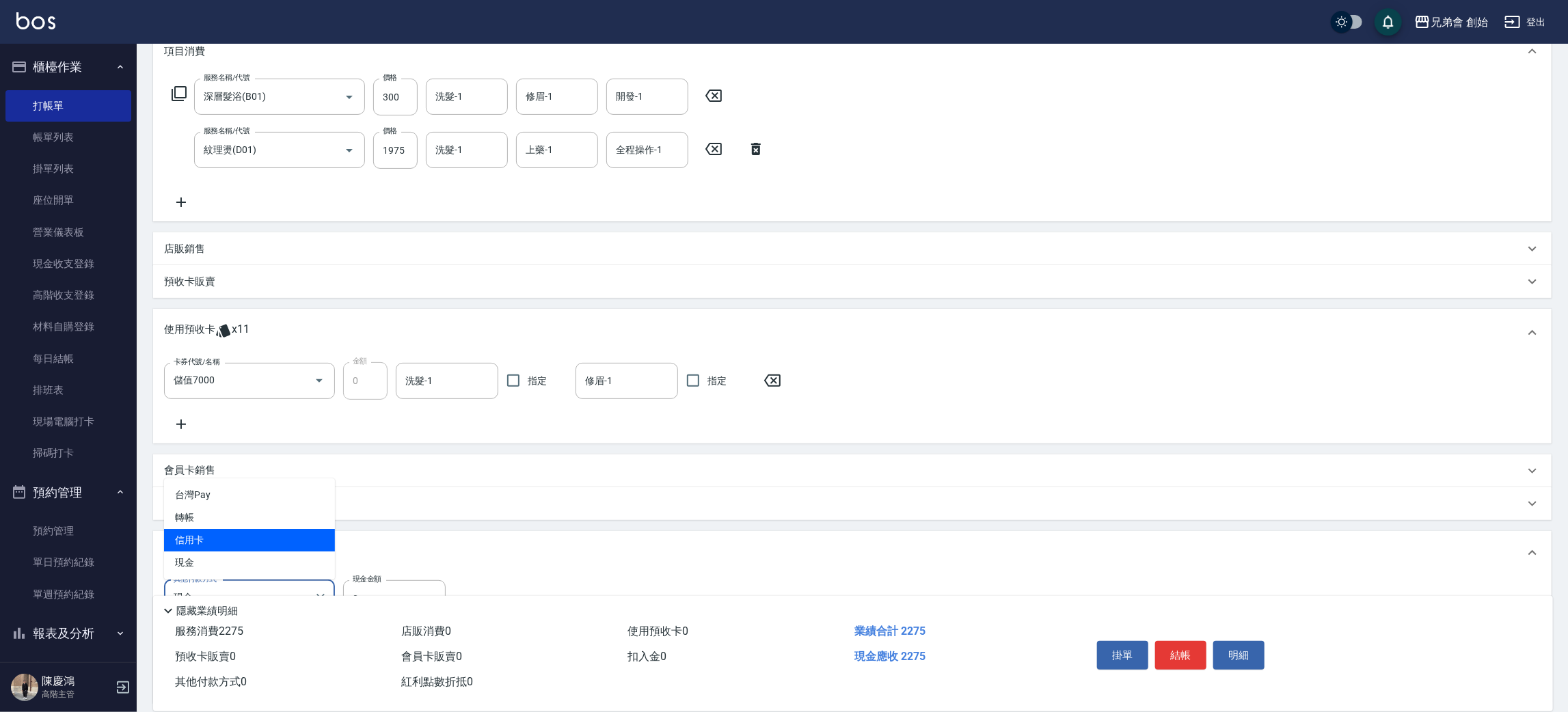
type input "信用卡"
click at [375, 582] on label "信用卡金額" at bounding box center [370, 578] width 35 height 10
click at [375, 582] on input "0" at bounding box center [394, 598] width 103 height 37
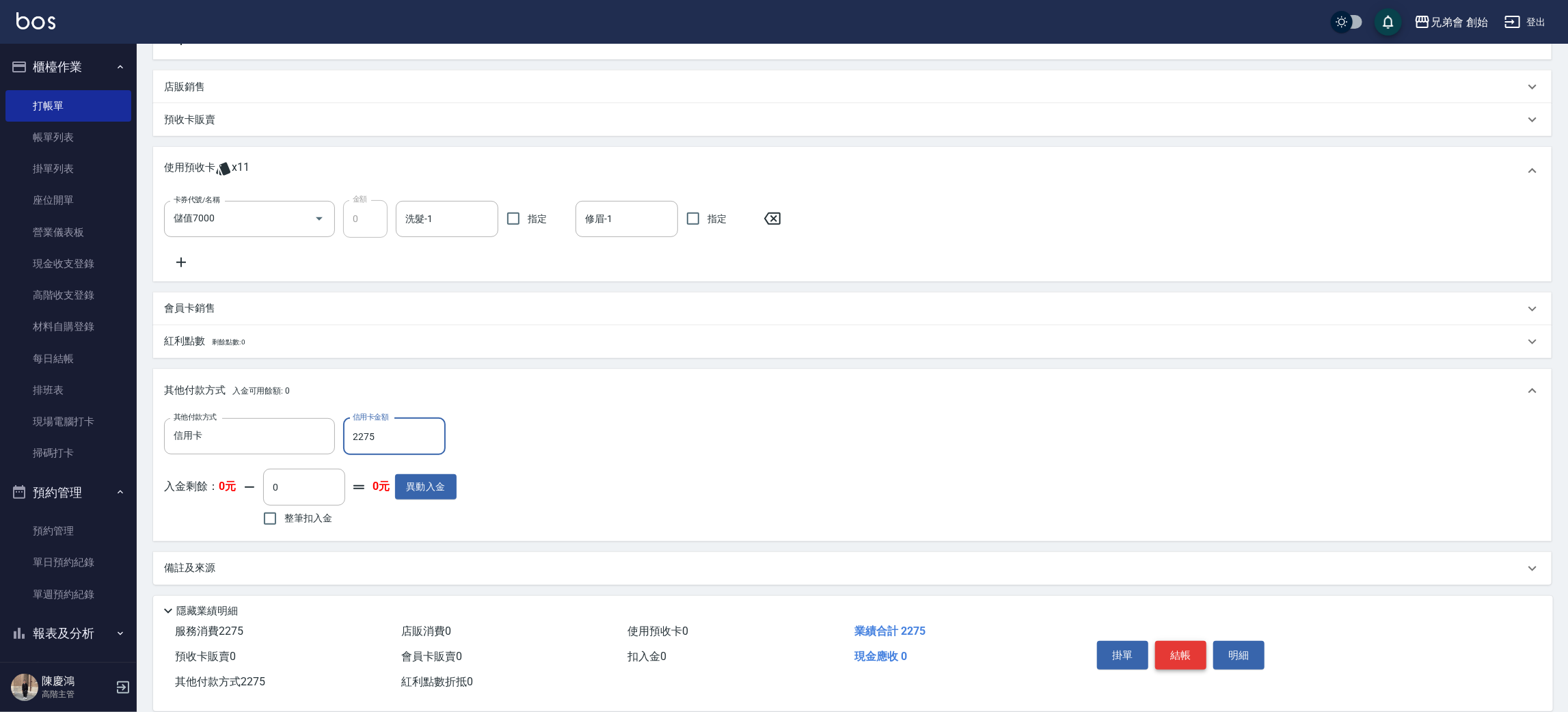
type input "2275"
click at [1203, 661] on button "結帳" at bounding box center [1180, 656] width 51 height 29
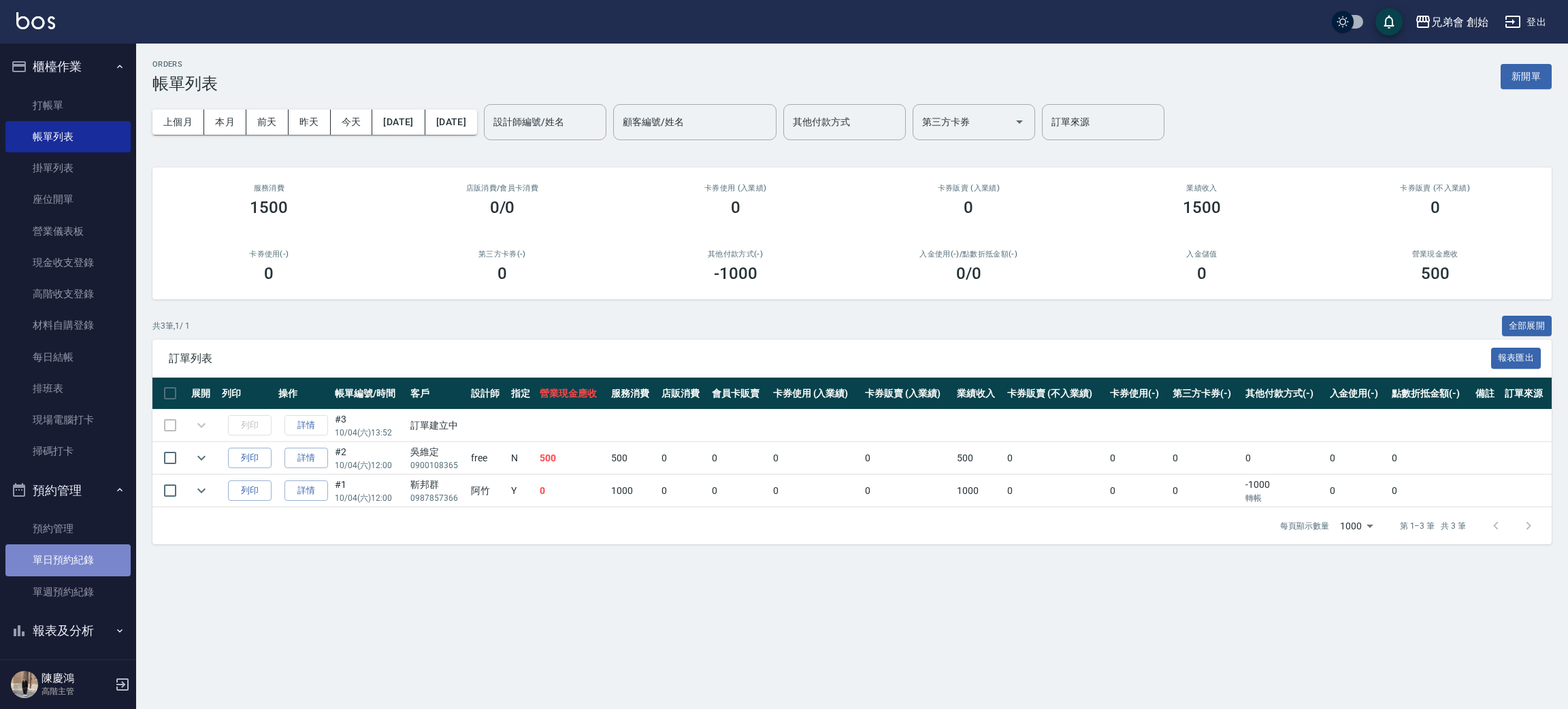
click at [68, 570] on link "單日預約紀錄" at bounding box center [67, 560] width 125 height 31
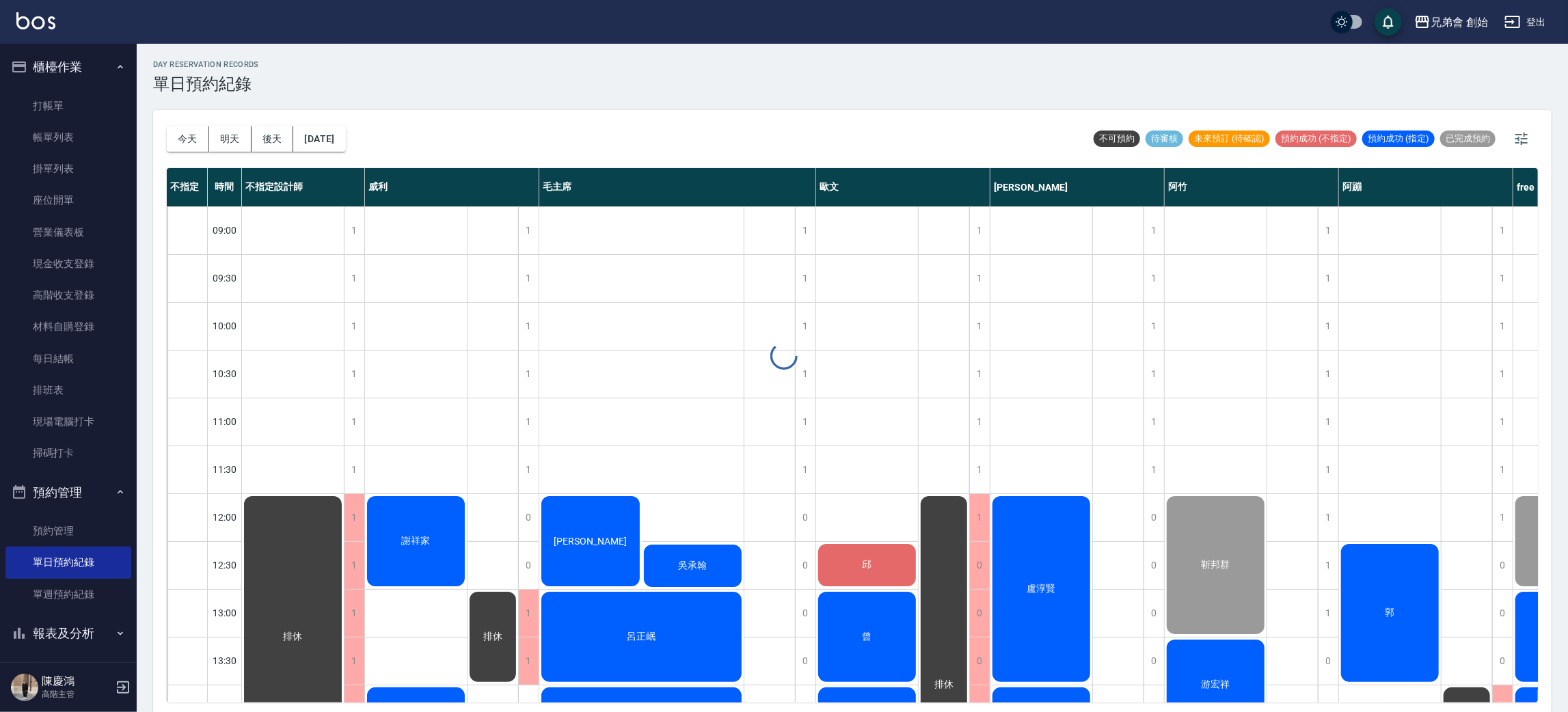
scroll to position [4, 0]
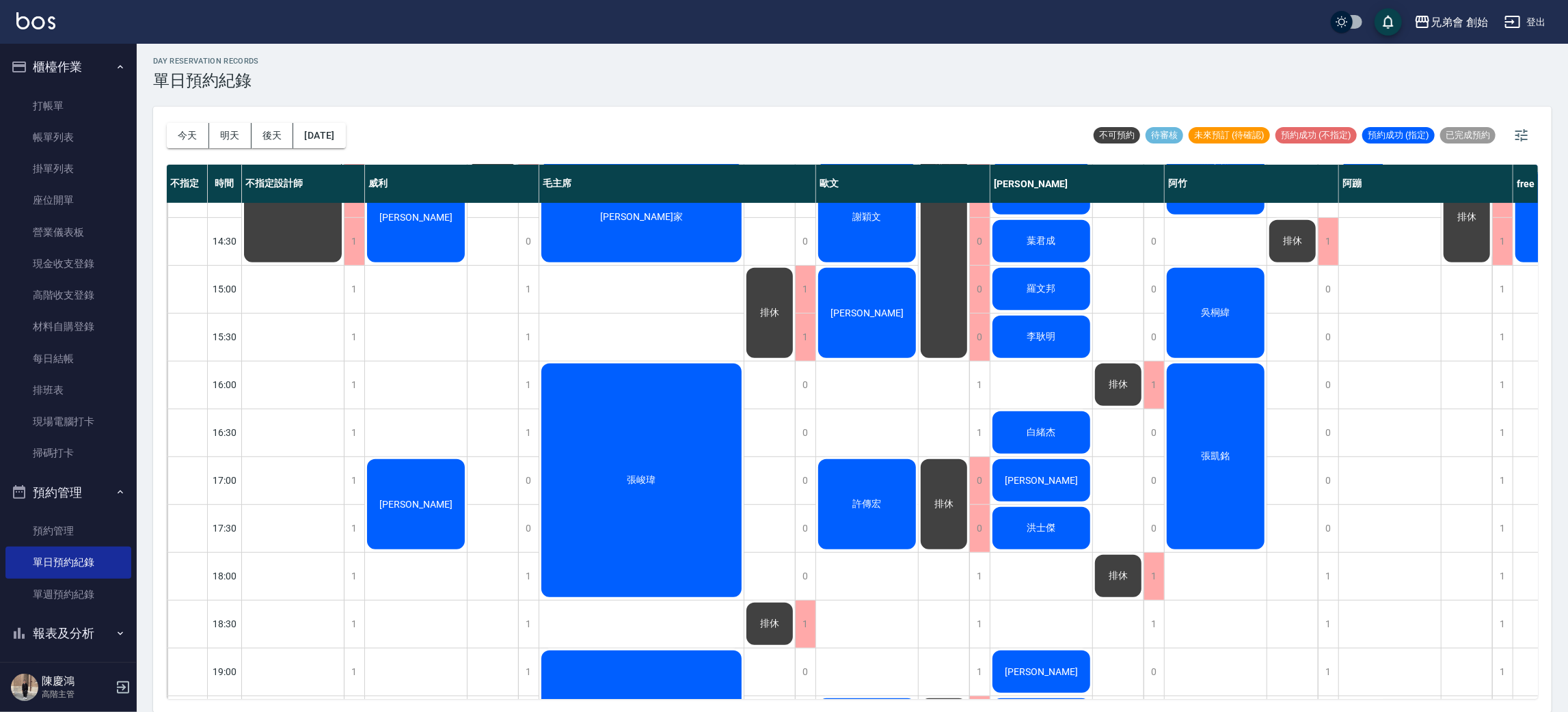
click at [440, 347] on div "謝祥家 Ray 王明承" at bounding box center [417, 385] width 103 height 1388
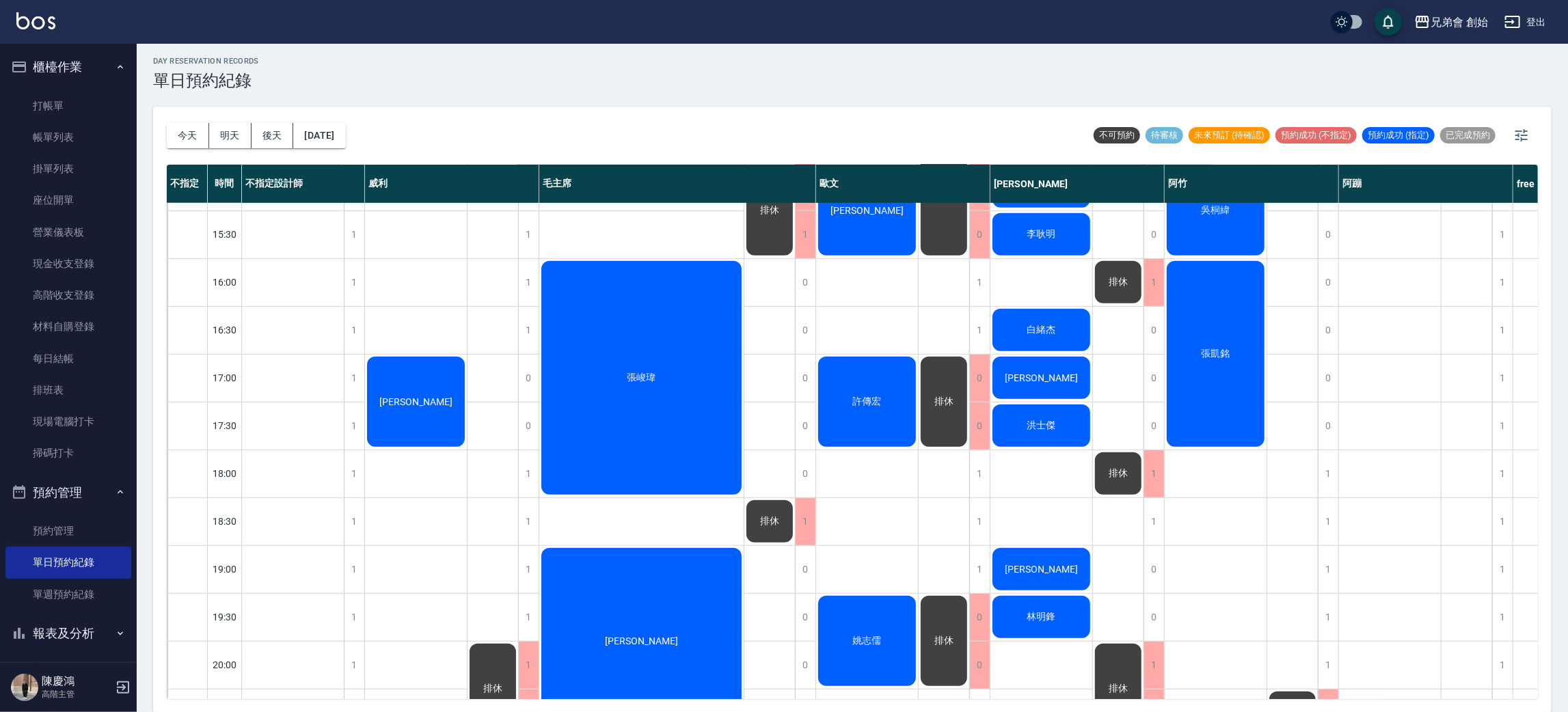
scroll to position [307, 0]
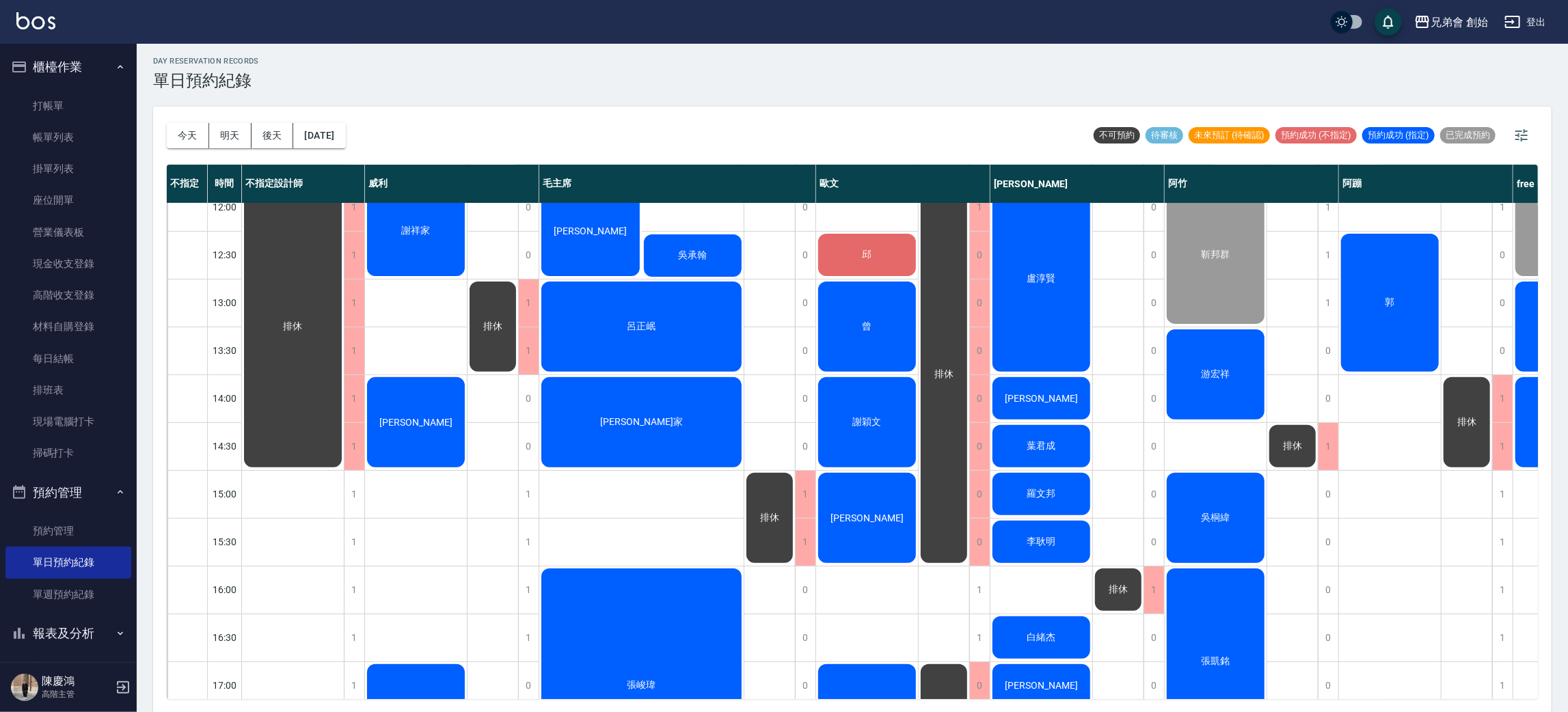
click at [625, 484] on div "謝華恩 吳承翰 呂正岷 鍾誌家 張峻瑋 李宇哲" at bounding box center [641, 590] width 205 height 1388
click at [634, 538] on div "謝華恩 吳承翰 呂正岷 鍾誌家 張峻瑋 李宇哲" at bounding box center [641, 590] width 205 height 1388
click at [647, 496] on div "謝華恩 吳承翰 呂正岷 鍾誌家 張峻瑋 李宇哲" at bounding box center [641, 590] width 205 height 1388
click at [645, 539] on div "謝華恩 吳承翰 呂正岷 鍾誌家 張峻瑋 李宇哲" at bounding box center [641, 590] width 205 height 1388
click at [418, 491] on div "謝祥家 Ray 王明承" at bounding box center [417, 590] width 103 height 1388
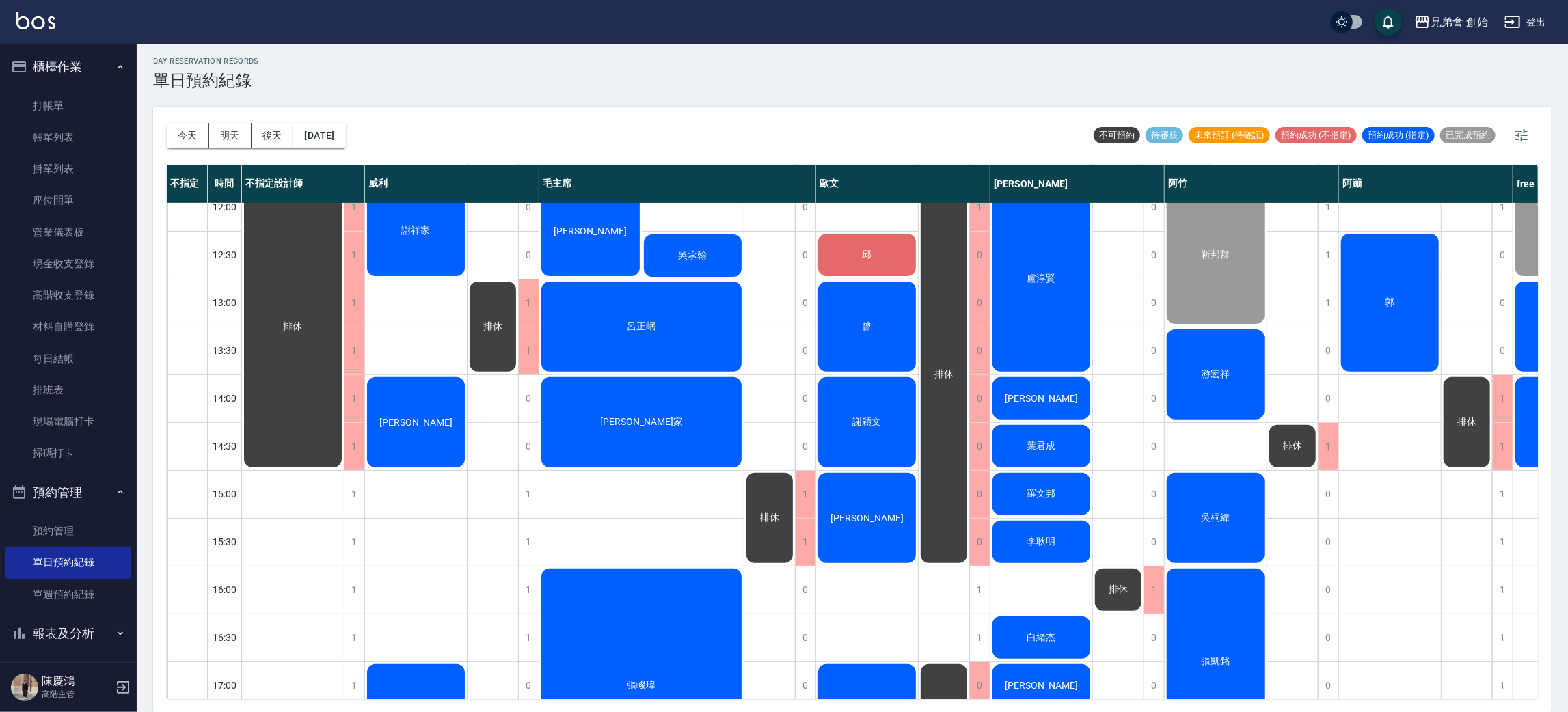
click at [438, 560] on div "謝祥家 Ray 王明承" at bounding box center [417, 590] width 103 height 1388
click at [648, 501] on div "謝華恩 吳承翰 呂正岷 鍾誌家 張峻瑋 李宇哲" at bounding box center [641, 590] width 205 height 1388
click at [653, 537] on div "謝華恩 吳承翰 呂正岷 鍾誌家 張峻瑋 李宇哲" at bounding box center [641, 590] width 205 height 1388
click at [670, 501] on div "謝華恩 吳承翰 呂正岷 鍾誌家 張峻瑋 李宇哲" at bounding box center [641, 590] width 205 height 1388
click at [670, 541] on div "謝華恩 吳承翰 呂正岷 鍾誌家 張峻瑋 李宇哲" at bounding box center [641, 590] width 205 height 1388
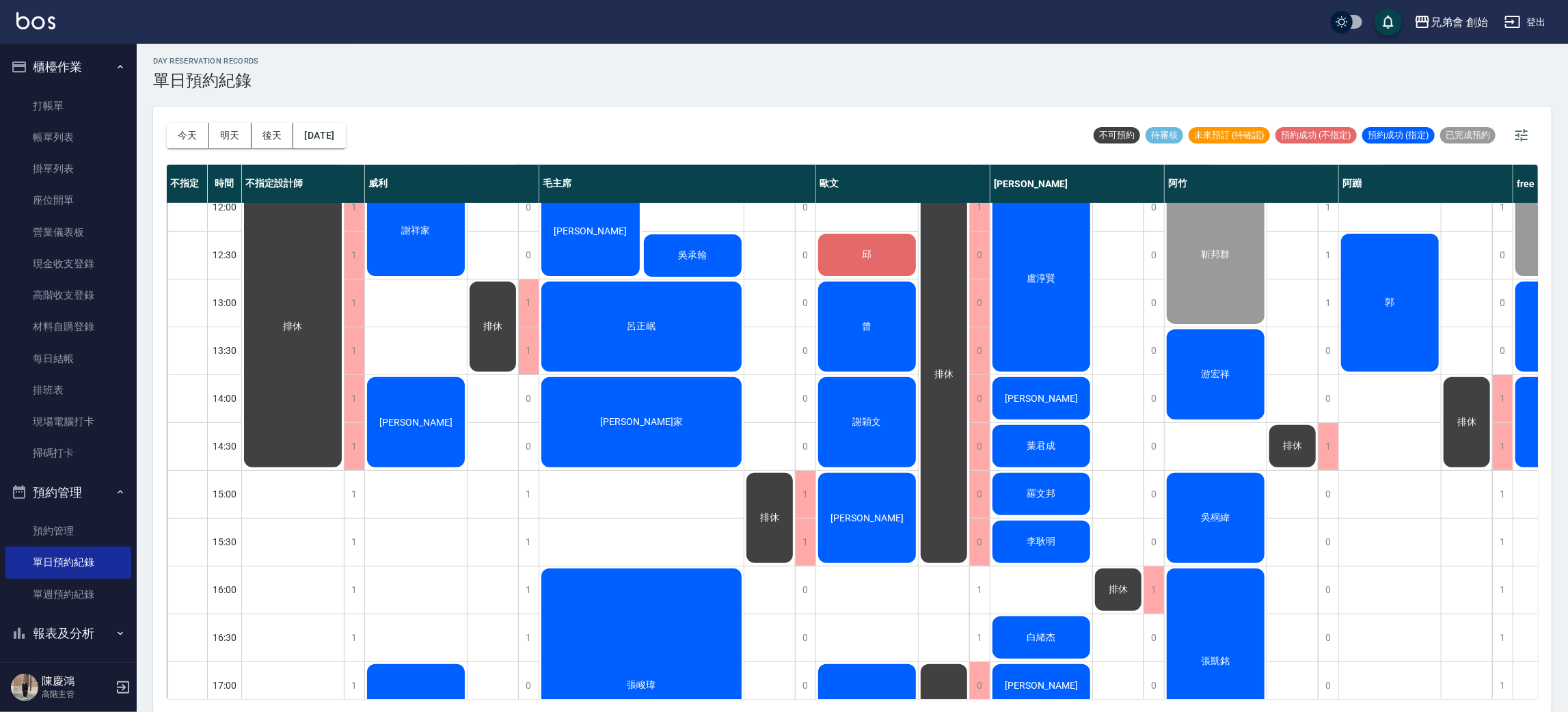
drag, startPoint x: 1378, startPoint y: 502, endPoint x: 1377, endPoint y: 549, distance: 47.0
click at [1377, 504] on div "郭" at bounding box center [1390, 590] width 103 height 1388
click at [1377, 549] on div "郭" at bounding box center [1390, 590] width 103 height 1388
drag, startPoint x: 420, startPoint y: 493, endPoint x: 411, endPoint y: 560, distance: 67.6
click at [420, 494] on div "謝祥家 Ray 王明承" at bounding box center [417, 590] width 103 height 1388
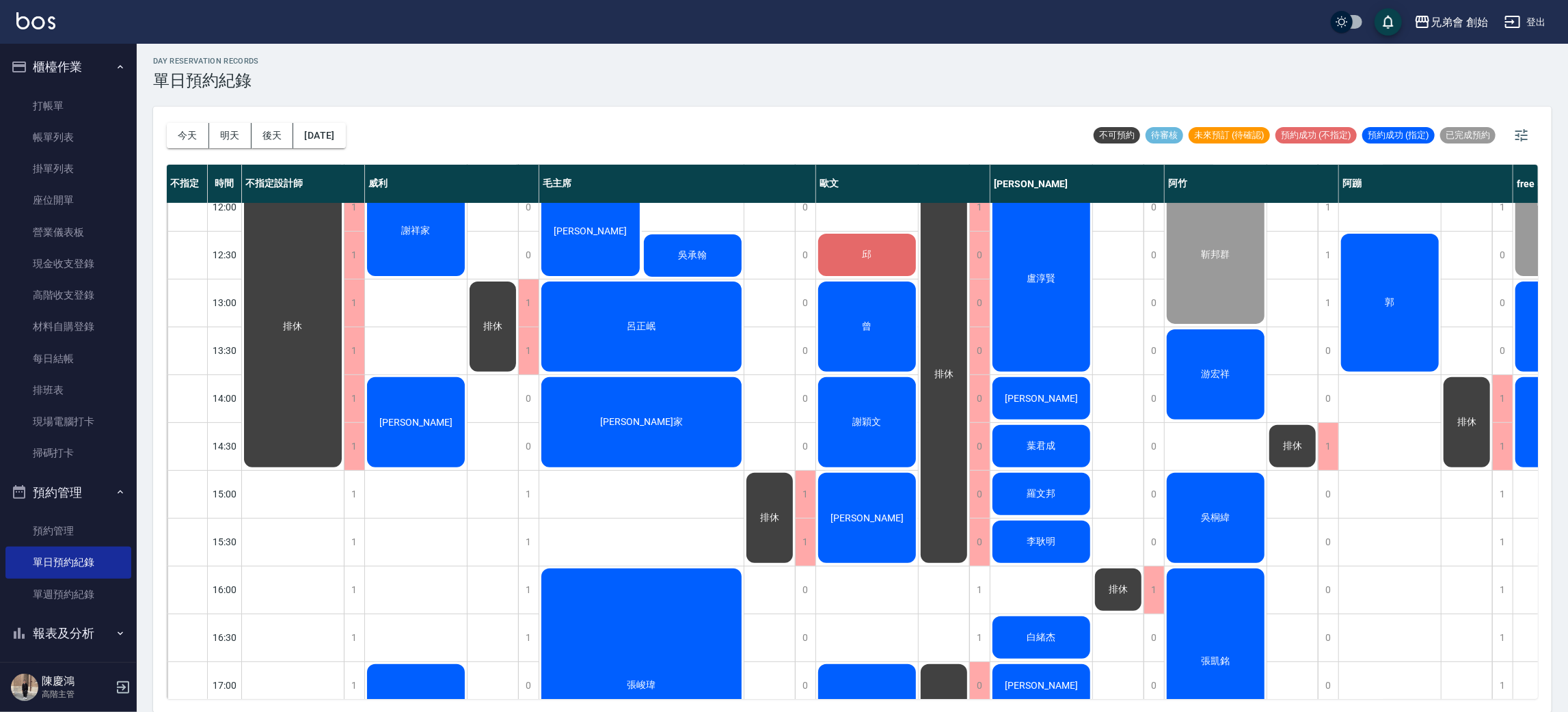
drag, startPoint x: 411, startPoint y: 560, endPoint x: 662, endPoint y: 495, distance: 259.3
click at [411, 560] on div "謝祥家 Ray 王明承" at bounding box center [417, 590] width 103 height 1388
drag, startPoint x: 432, startPoint y: 500, endPoint x: 433, endPoint y: 552, distance: 52.0
click at [432, 501] on div "謝祥家 Ray 王明承" at bounding box center [417, 590] width 103 height 1388
click at [433, 557] on div "謝祥家 Ray 王明承" at bounding box center [417, 590] width 103 height 1388
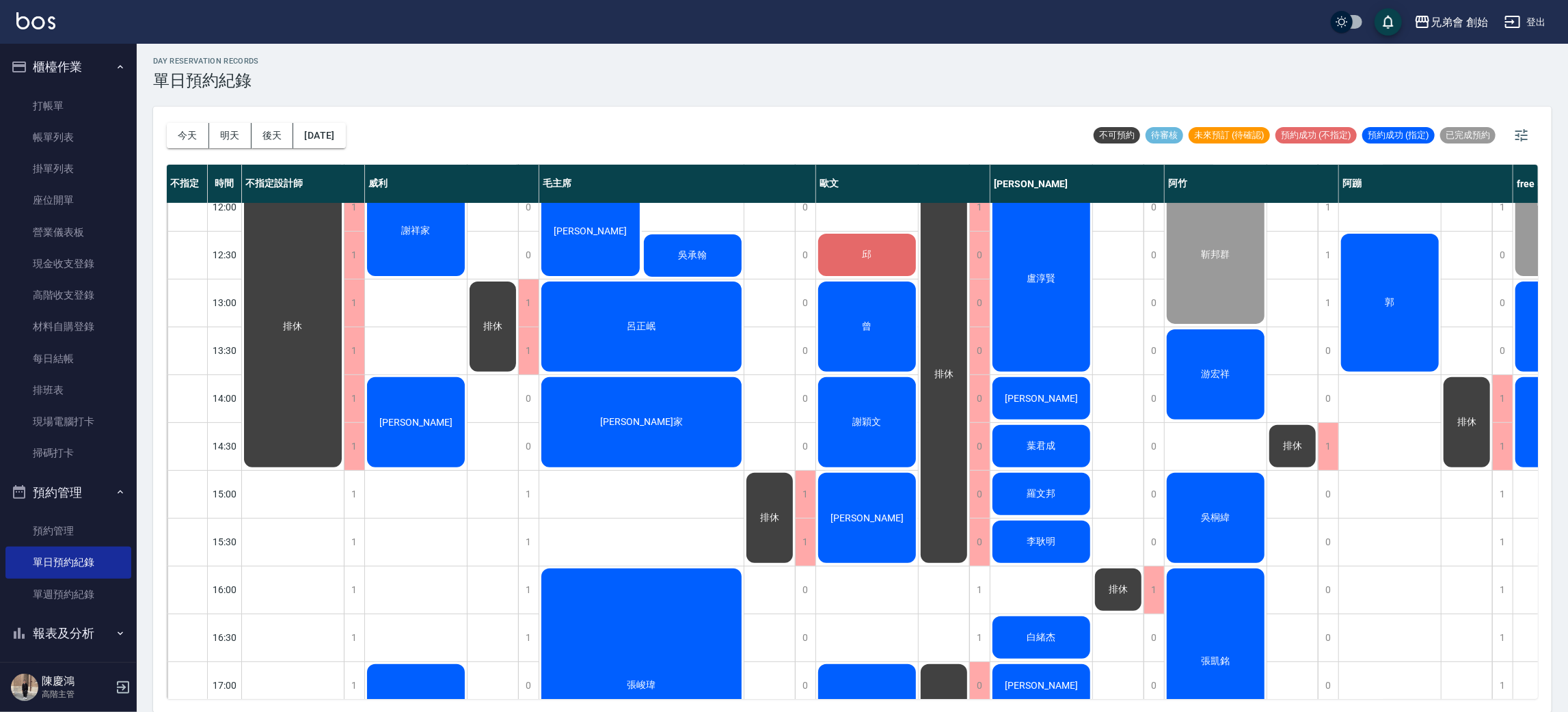
click at [1397, 490] on div "郭" at bounding box center [1390, 590] width 103 height 1388
drag, startPoint x: 1381, startPoint y: 405, endPoint x: 1381, endPoint y: 418, distance: 13.0
click at [1380, 405] on div "郭" at bounding box center [1390, 590] width 103 height 1388
click at [1384, 440] on div "郭" at bounding box center [1390, 590] width 103 height 1388
click at [386, 478] on div "謝祥家 Ray 王明承" at bounding box center [417, 590] width 103 height 1388
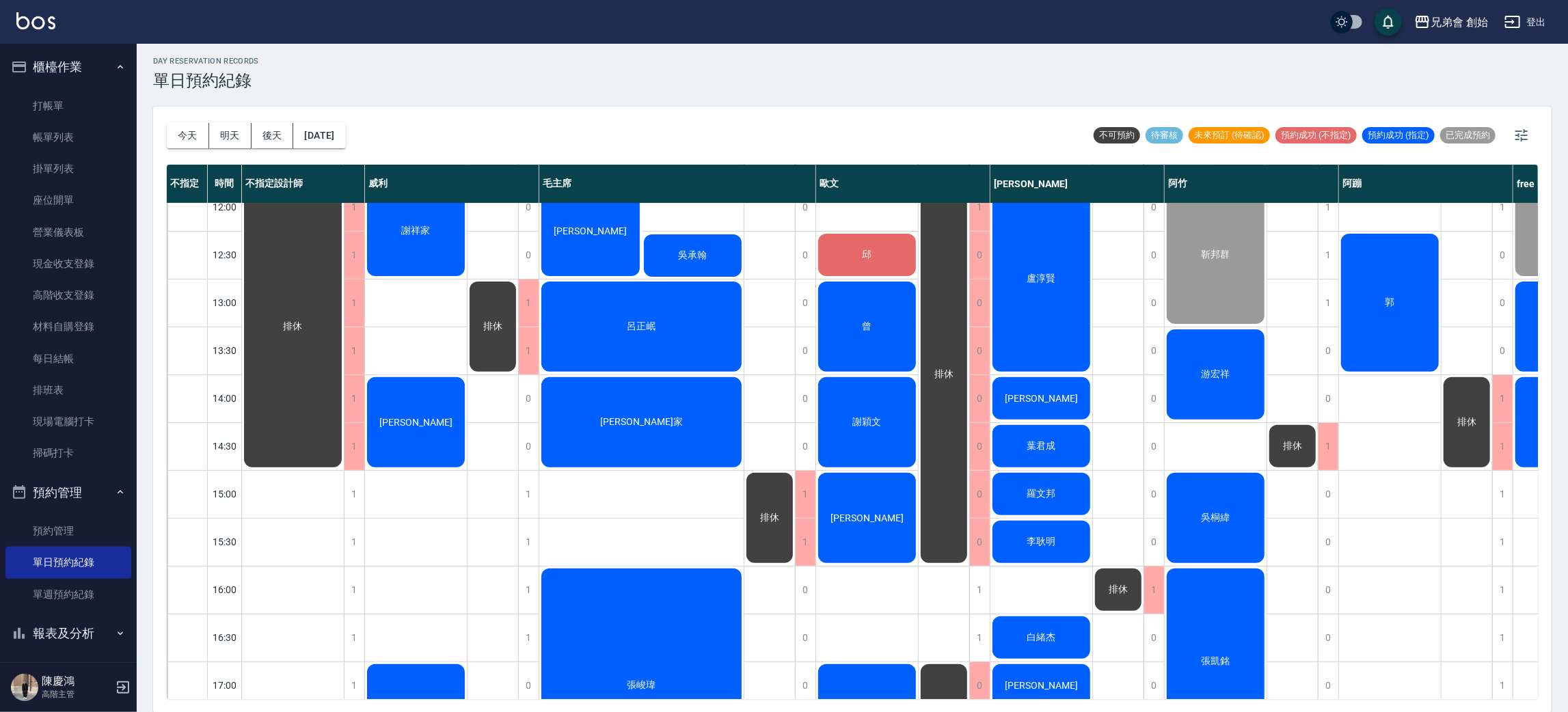
click at [420, 501] on div "謝祥家 Ray 王明承" at bounding box center [417, 590] width 103 height 1388
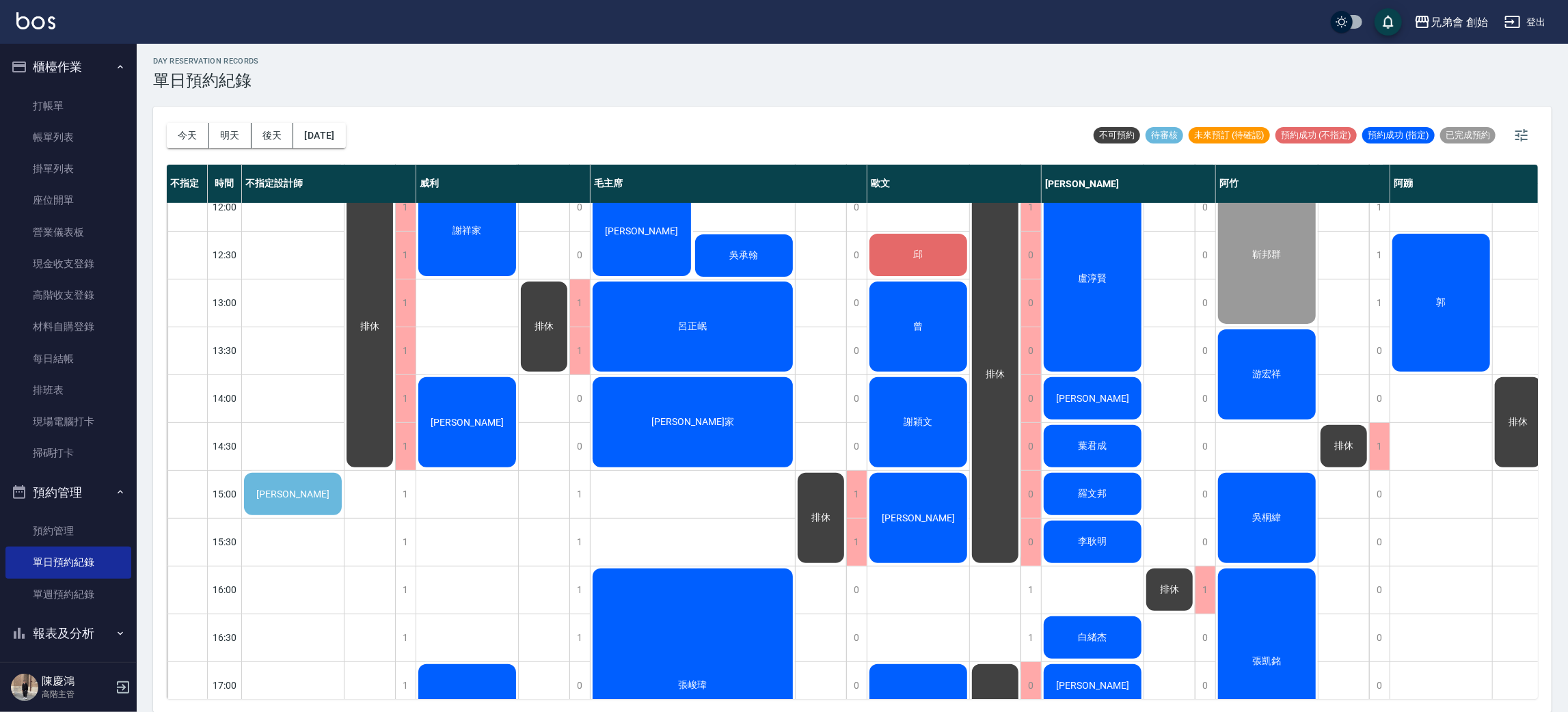
click at [1480, 454] on div "郭" at bounding box center [1442, 590] width 103 height 1388
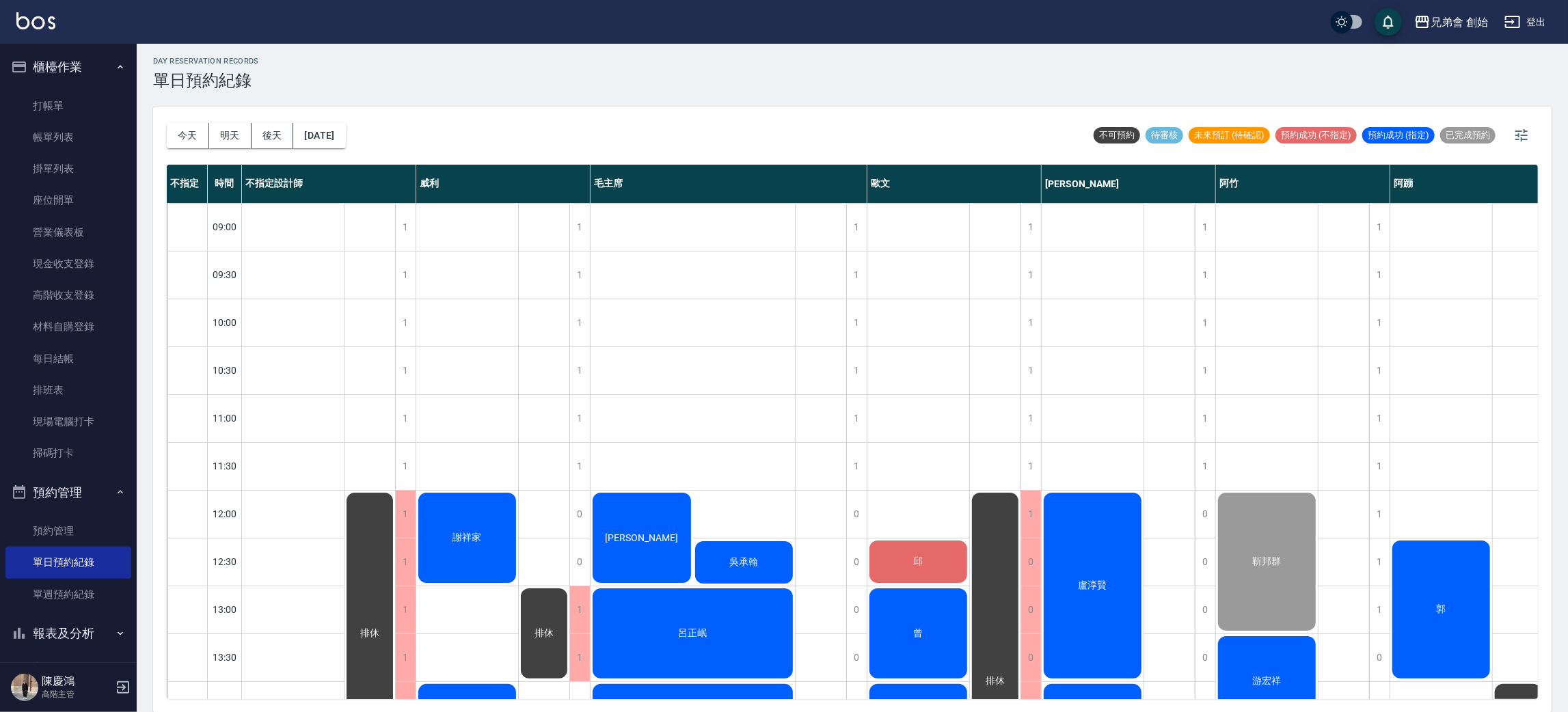
scroll to position [512, 0]
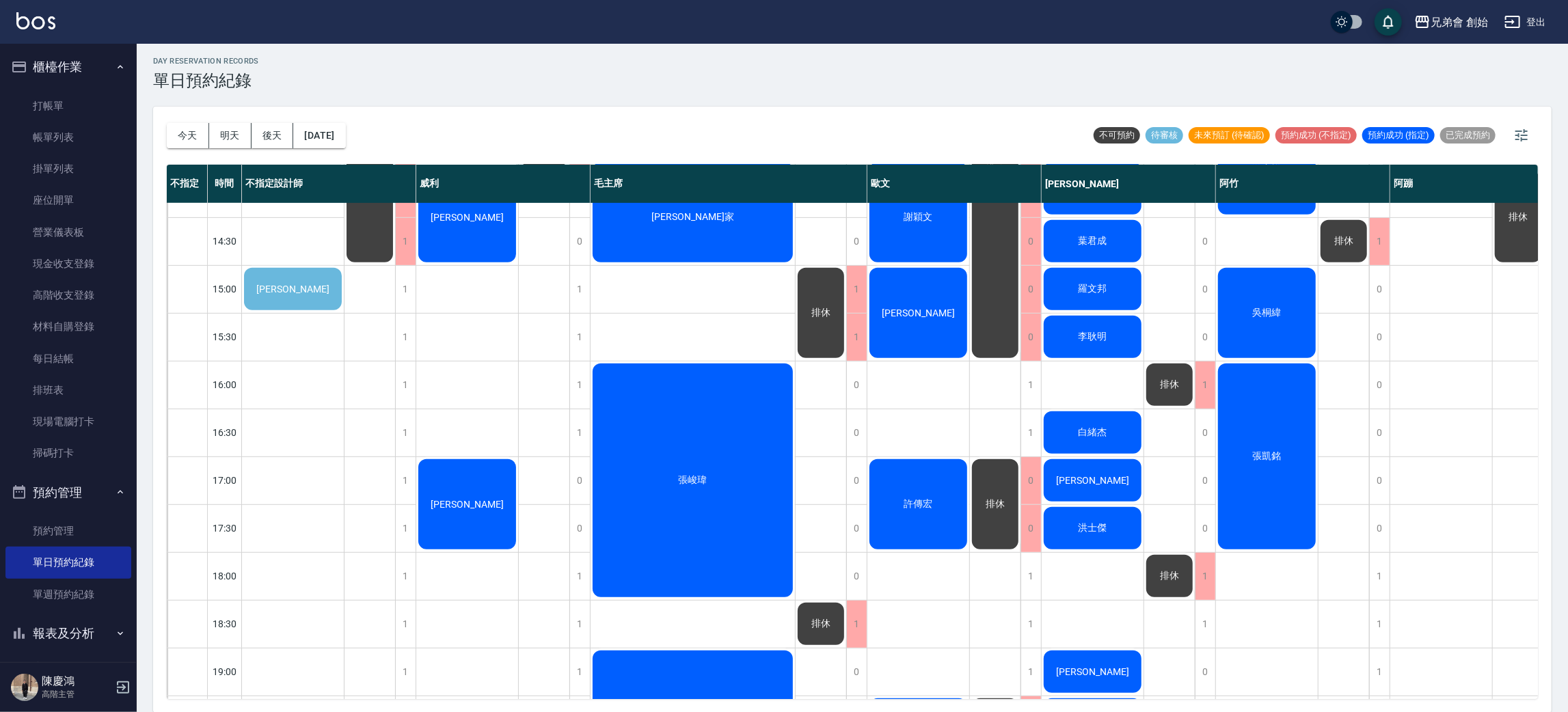
click at [1282, 532] on div "張凱銘" at bounding box center [1267, 457] width 102 height 190
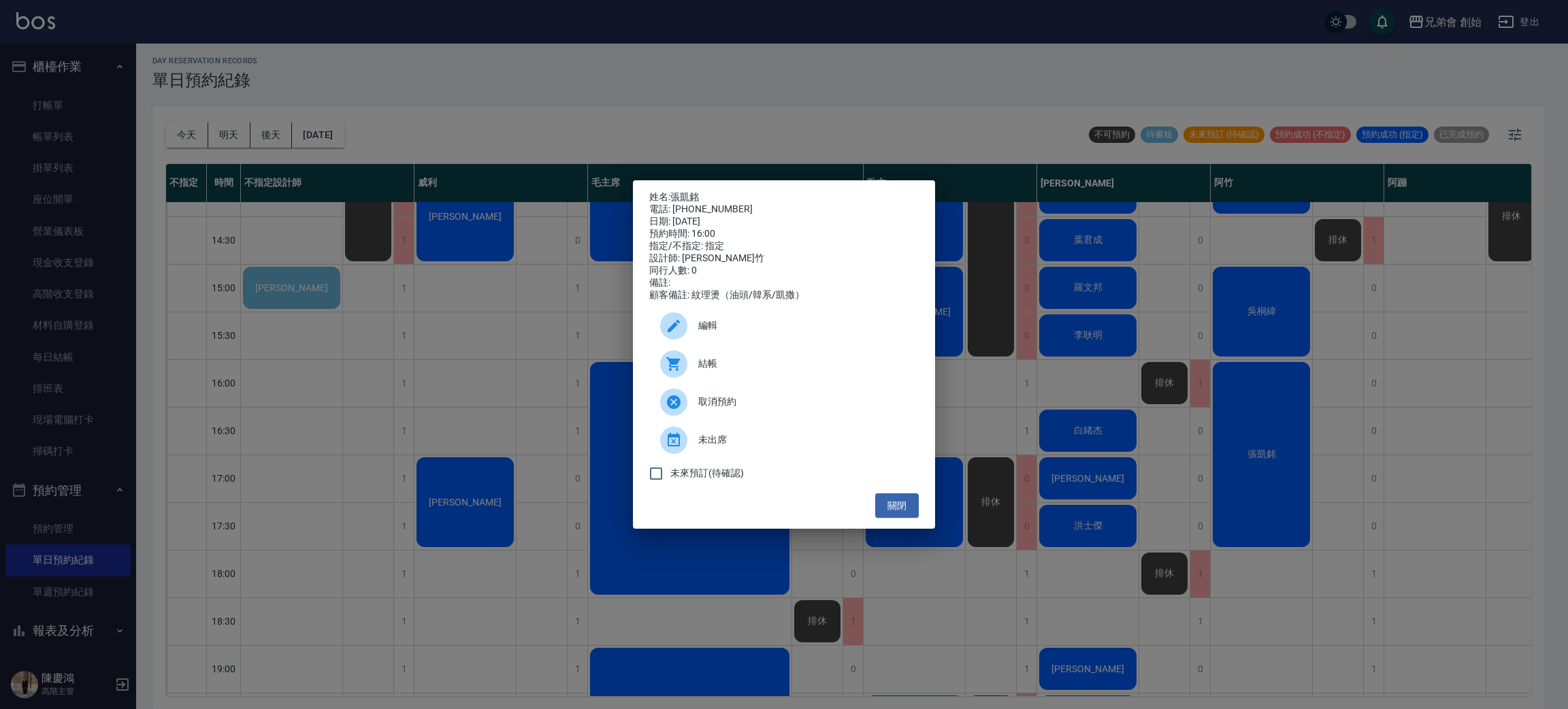
click at [1383, 628] on div "姓名: 張凱銘 電話: 0934046979 日期: 2025/10/04 預約時間: 16:00 指定/不指定: 指定 設計師: 阿竹 同行人數: 0 備註…" at bounding box center [784, 354] width 1568 height 709
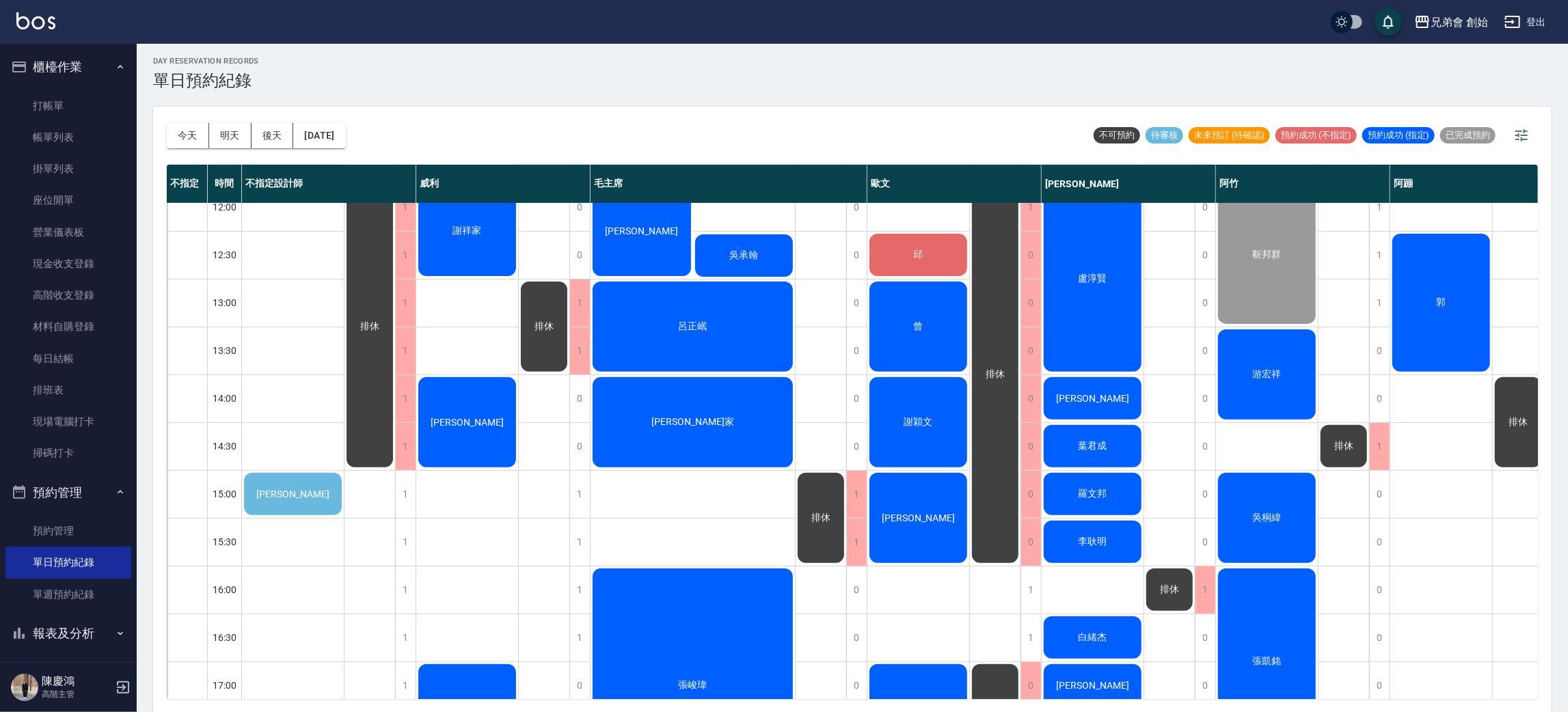
scroll to position [205, 0]
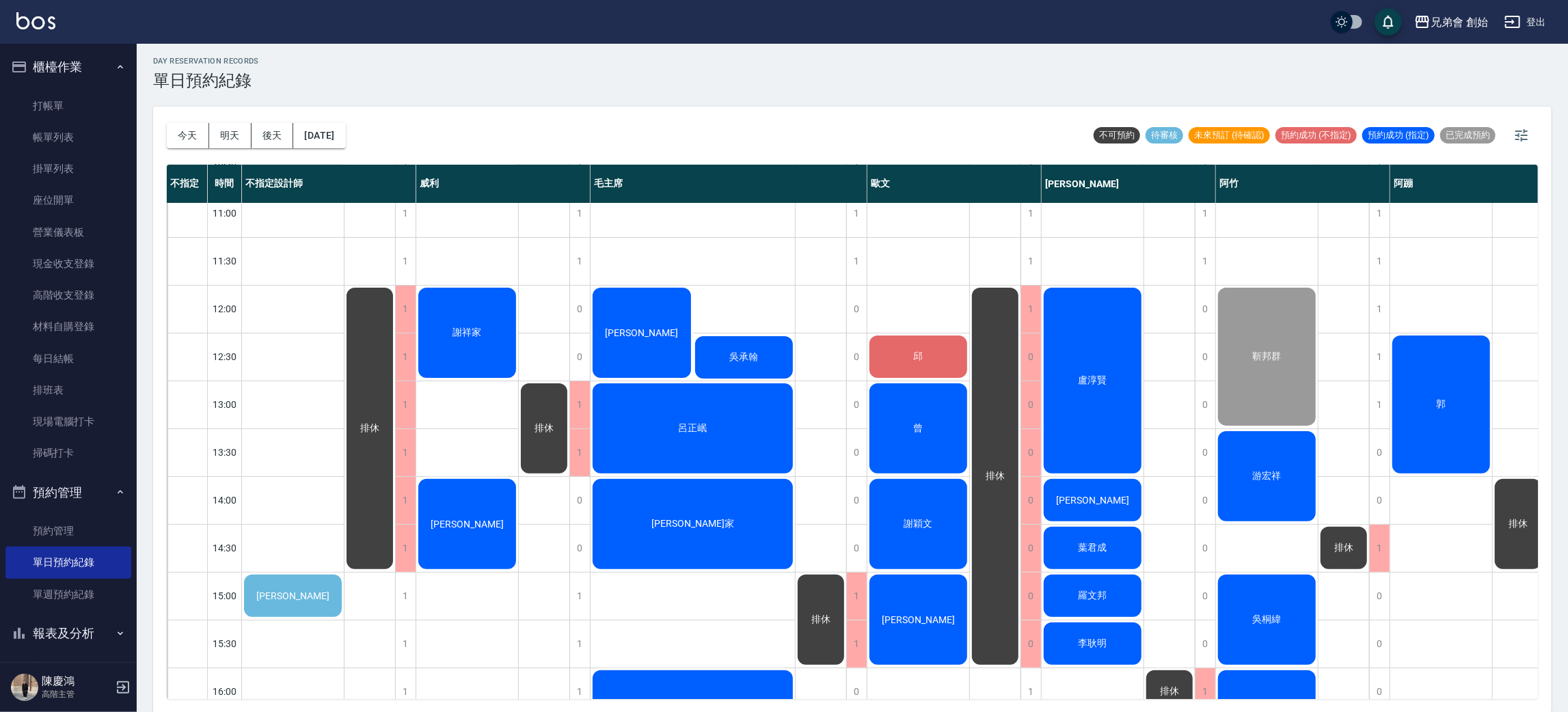
click at [1080, 495] on span "[PERSON_NAME]" at bounding box center [1093, 501] width 78 height 11
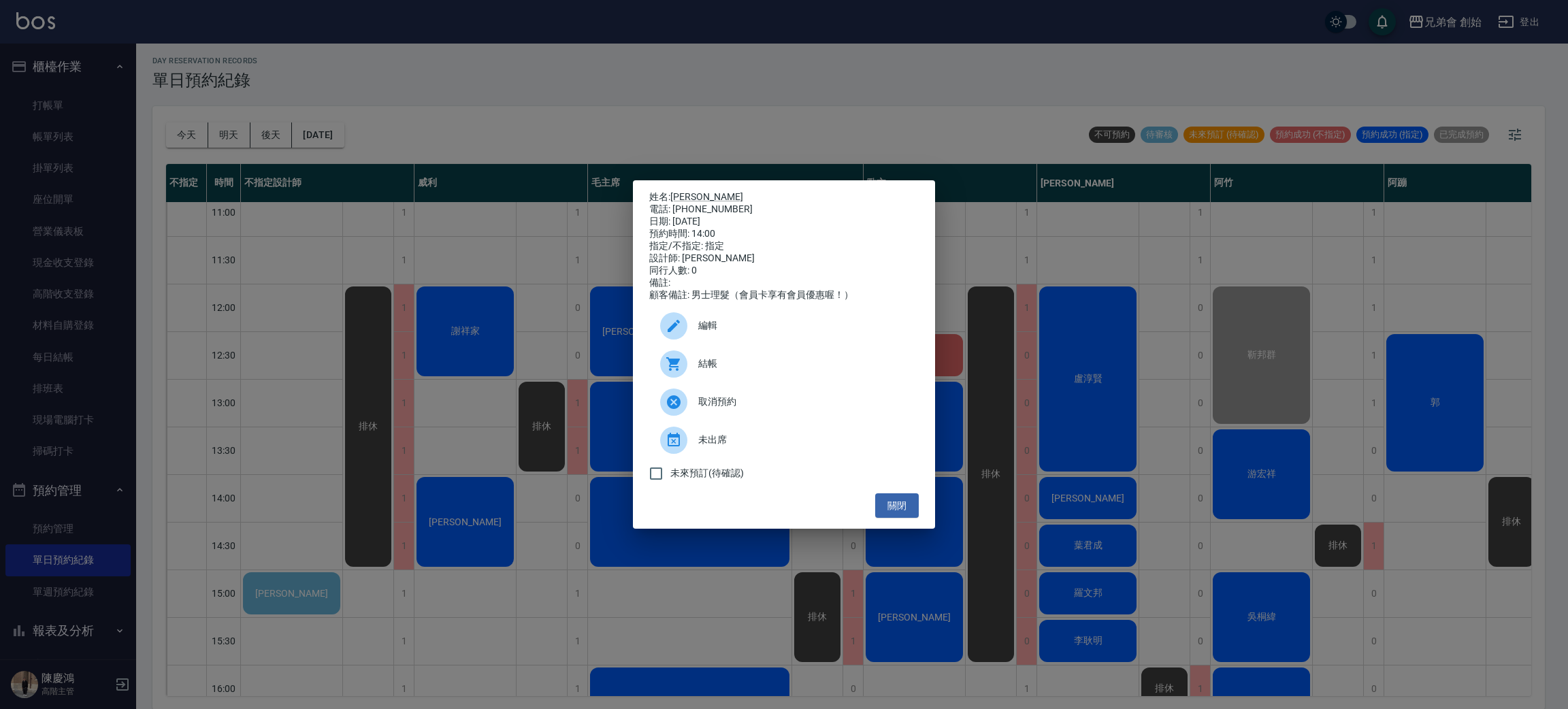
click at [724, 382] on div "結帳" at bounding box center [784, 364] width 269 height 38
click at [304, 262] on div "姓名: 許祈恩 電話: 0925337850 日期: 2025/10/04 預約時間: 14:00 指定/不指定: 指定 設計師: 潘潘 同行人數: 0 備註…" at bounding box center [784, 354] width 1568 height 709
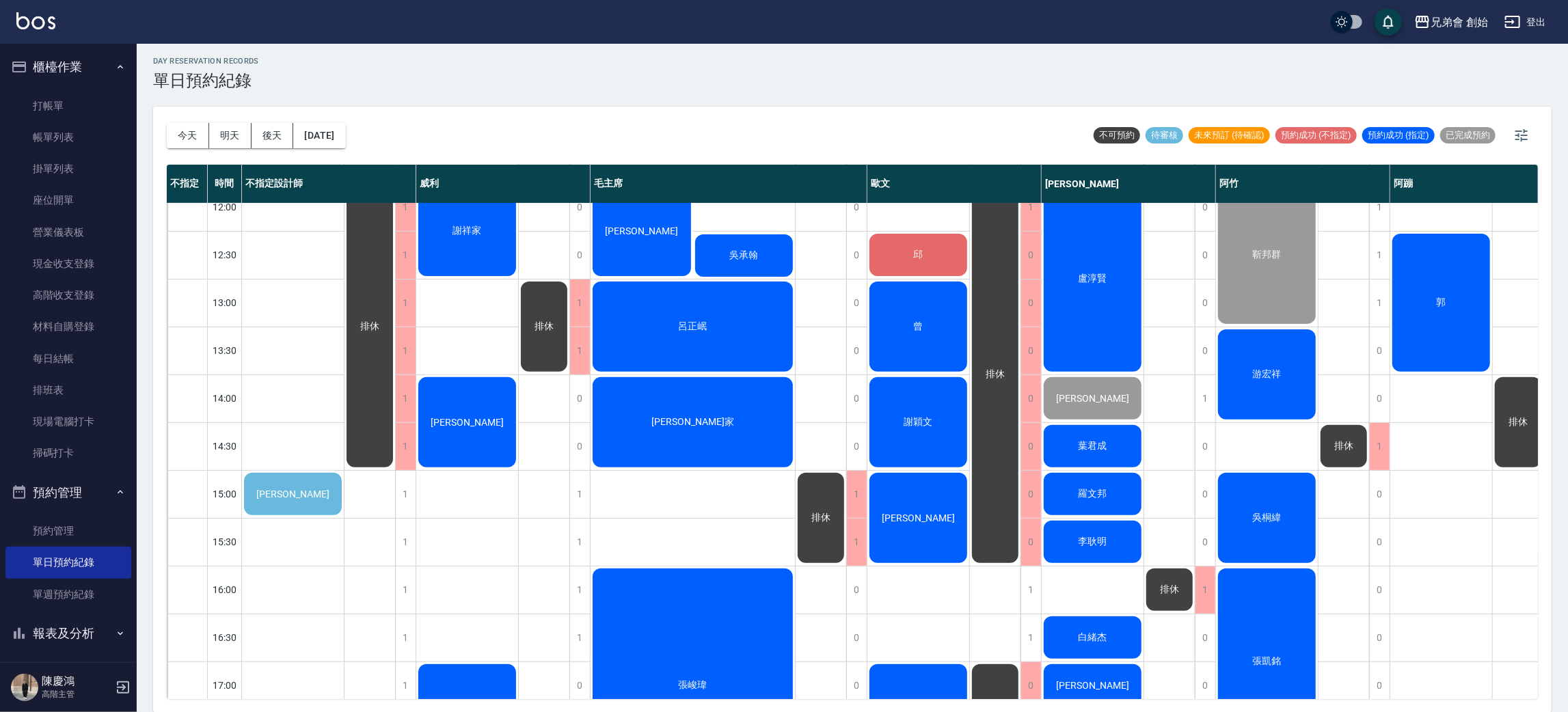
scroll to position [411, 0]
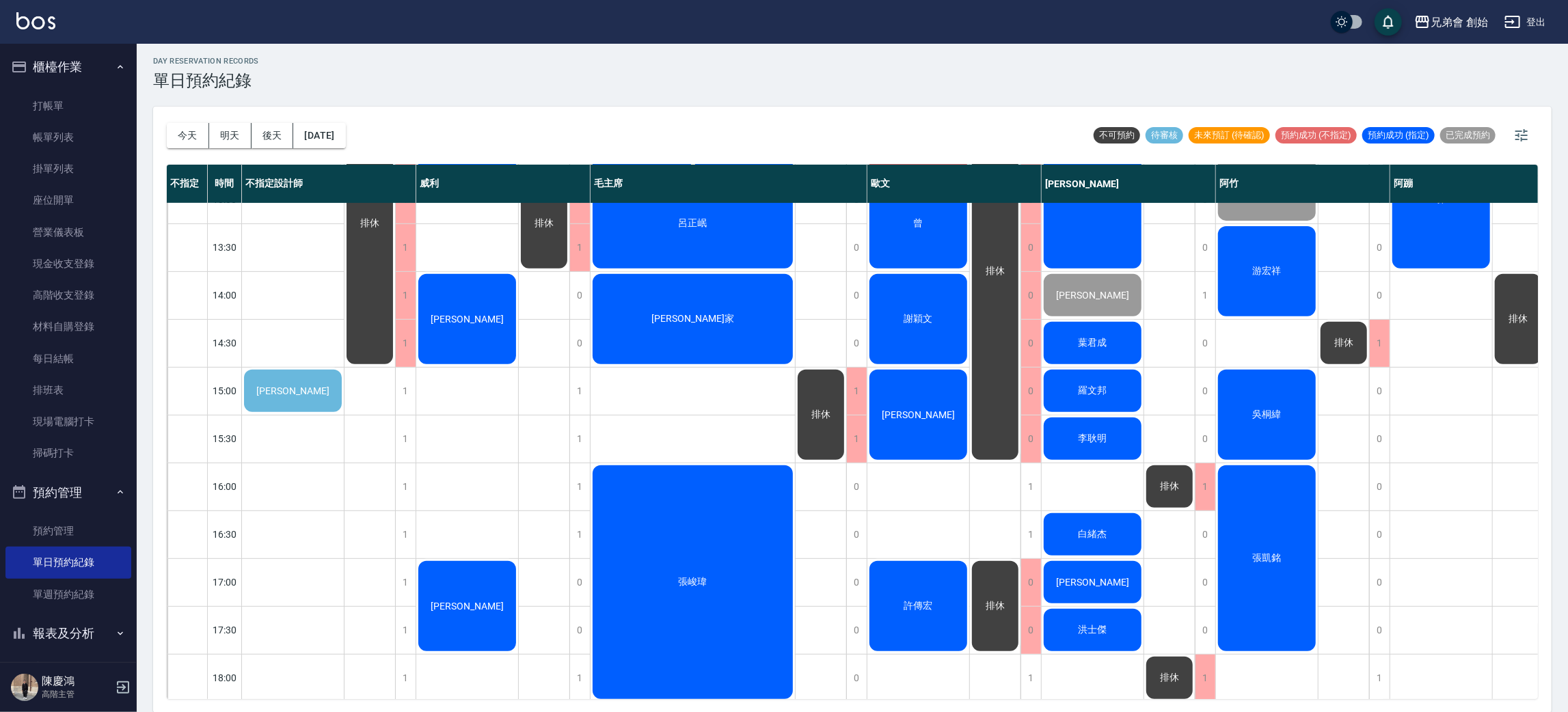
click at [298, 385] on span "[PERSON_NAME]" at bounding box center [292, 391] width 78 height 11
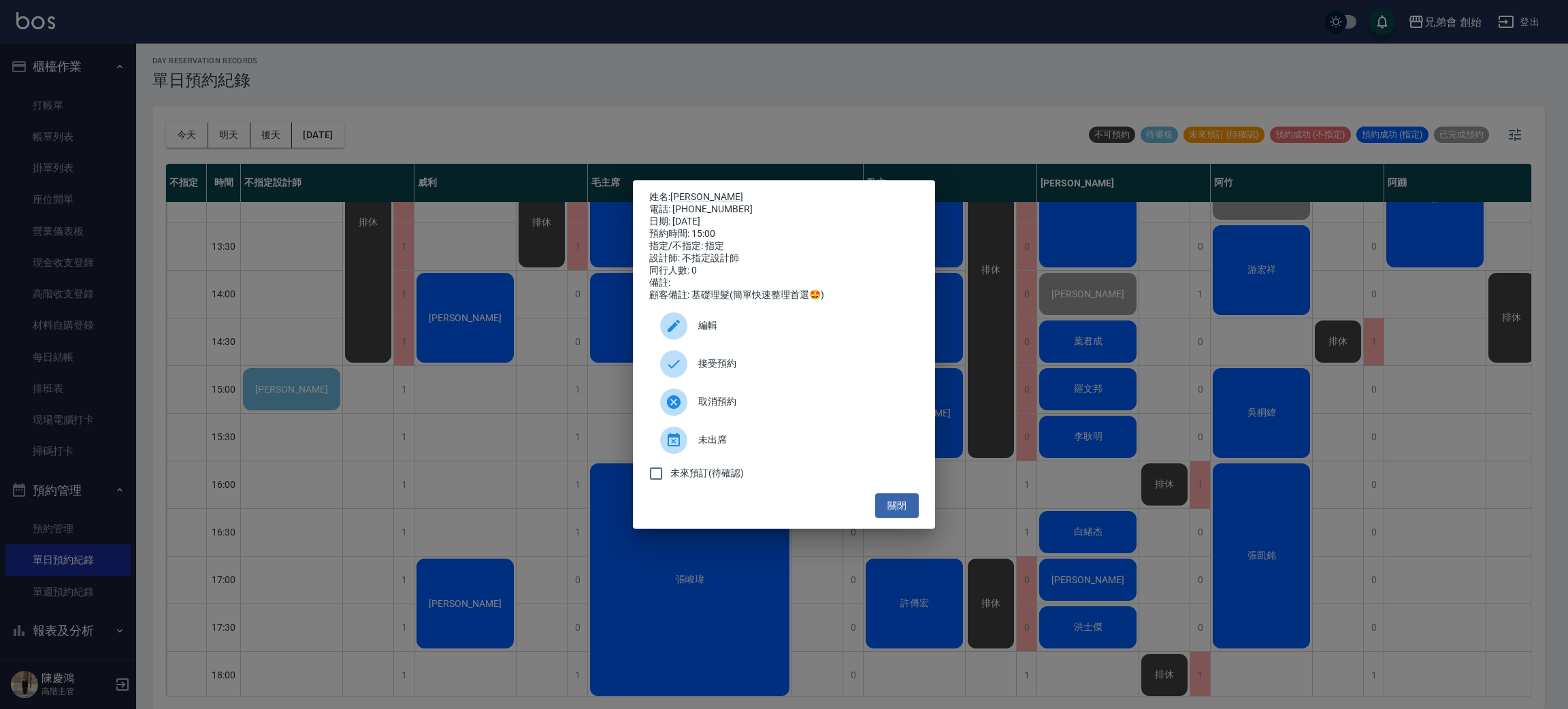
drag, startPoint x: 549, startPoint y: 456, endPoint x: 542, endPoint y: 446, distance: 12.2
click at [548, 456] on div "姓名: 王建彰 電話: 0917980691 日期: 2025/10/04 預約時間: 15:00 指定/不指定: 指定 設計師: 不指定設計師 同行人數: …" at bounding box center [784, 354] width 1568 height 709
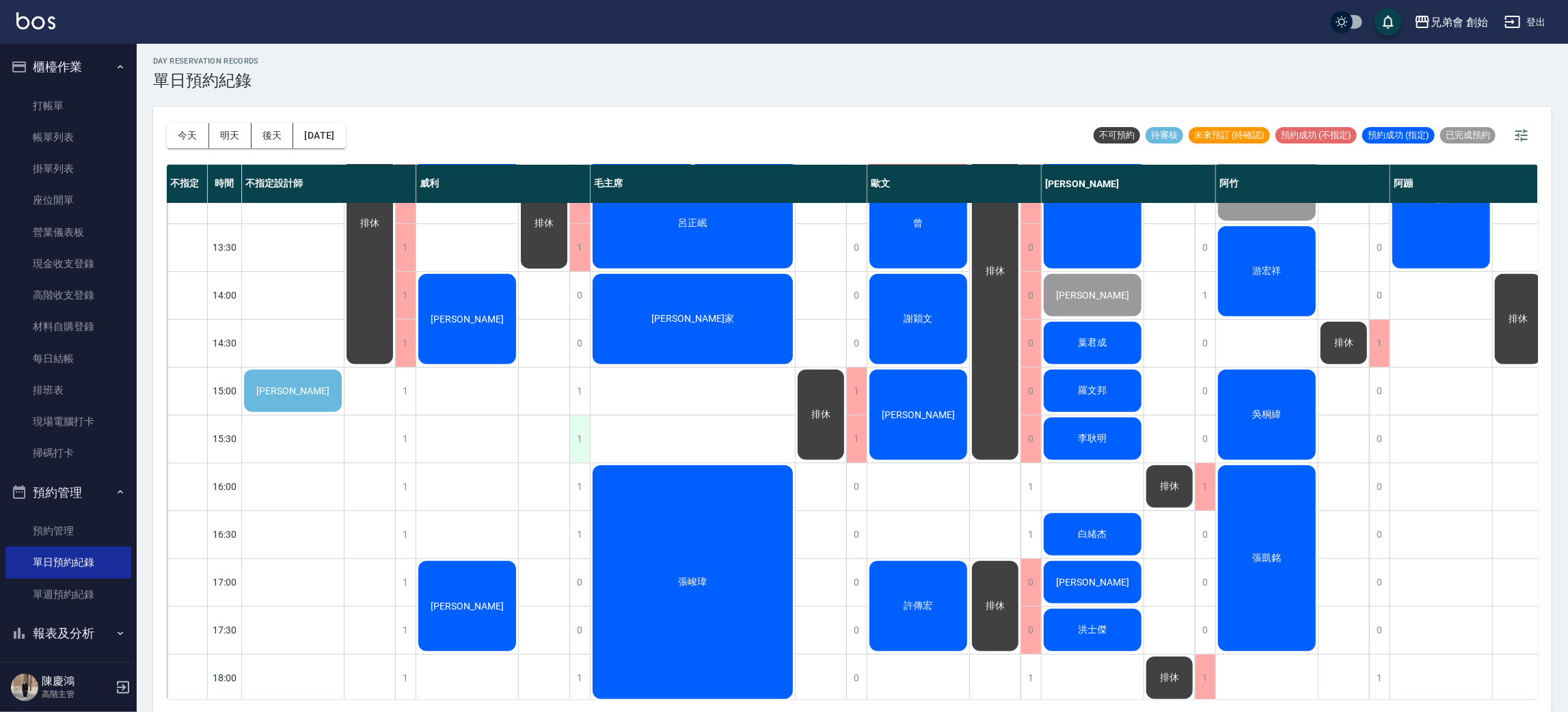
click at [582, 429] on div "1" at bounding box center [579, 439] width 21 height 47
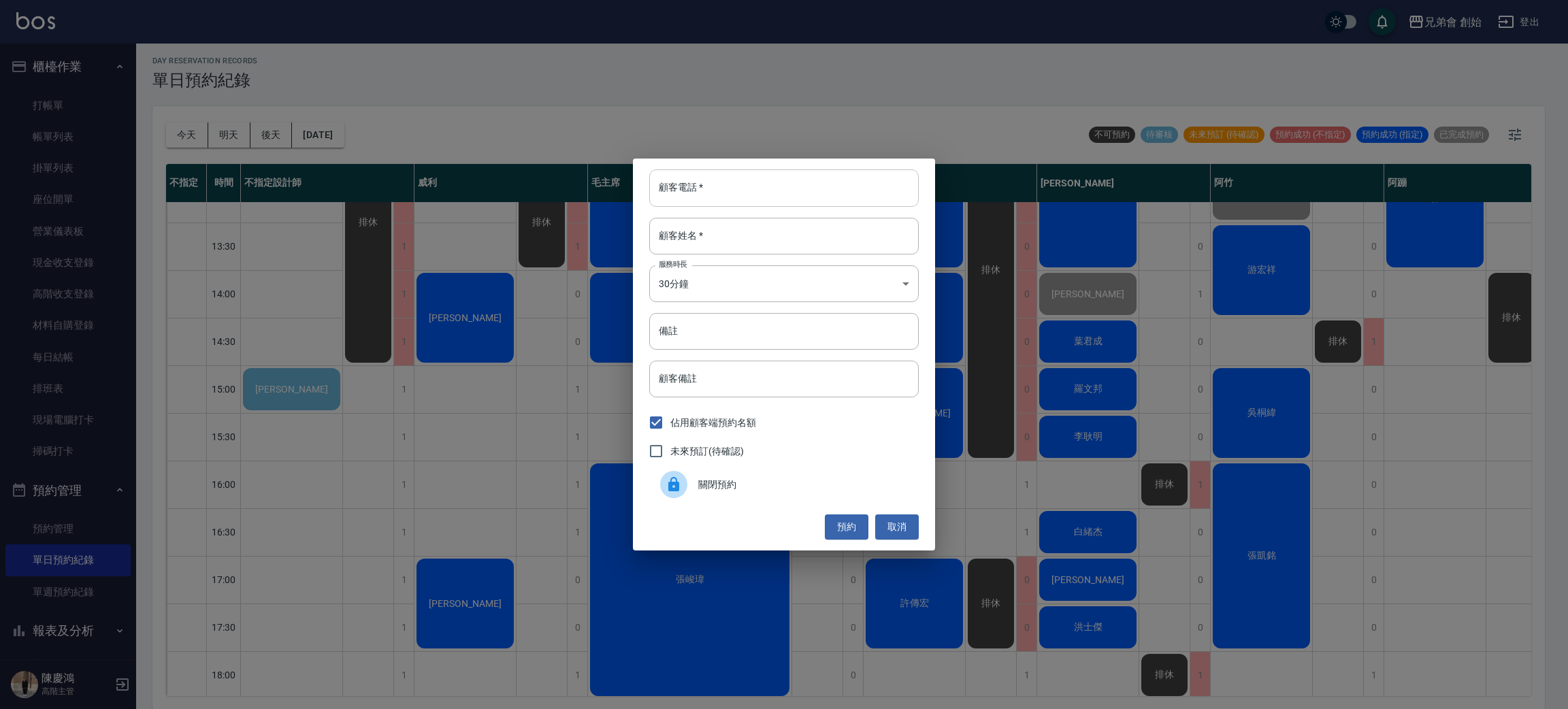
click at [741, 178] on input "顧客電話   *" at bounding box center [784, 188] width 269 height 37
type input "0915820706"
click at [712, 243] on input "顧客姓名   *" at bounding box center [784, 235] width 269 height 37
type input "甘"
click at [740, 278] on body "兄弟會 創始 登出 櫃檯作業 打帳單 帳單列表 掛單列表 座位開單 營業儀表板 現金收支登錄 高階收支登錄 材料自購登錄 每日結帳 排班表 現場電腦打卡 掃碼…" at bounding box center [784, 353] width 1568 height 713
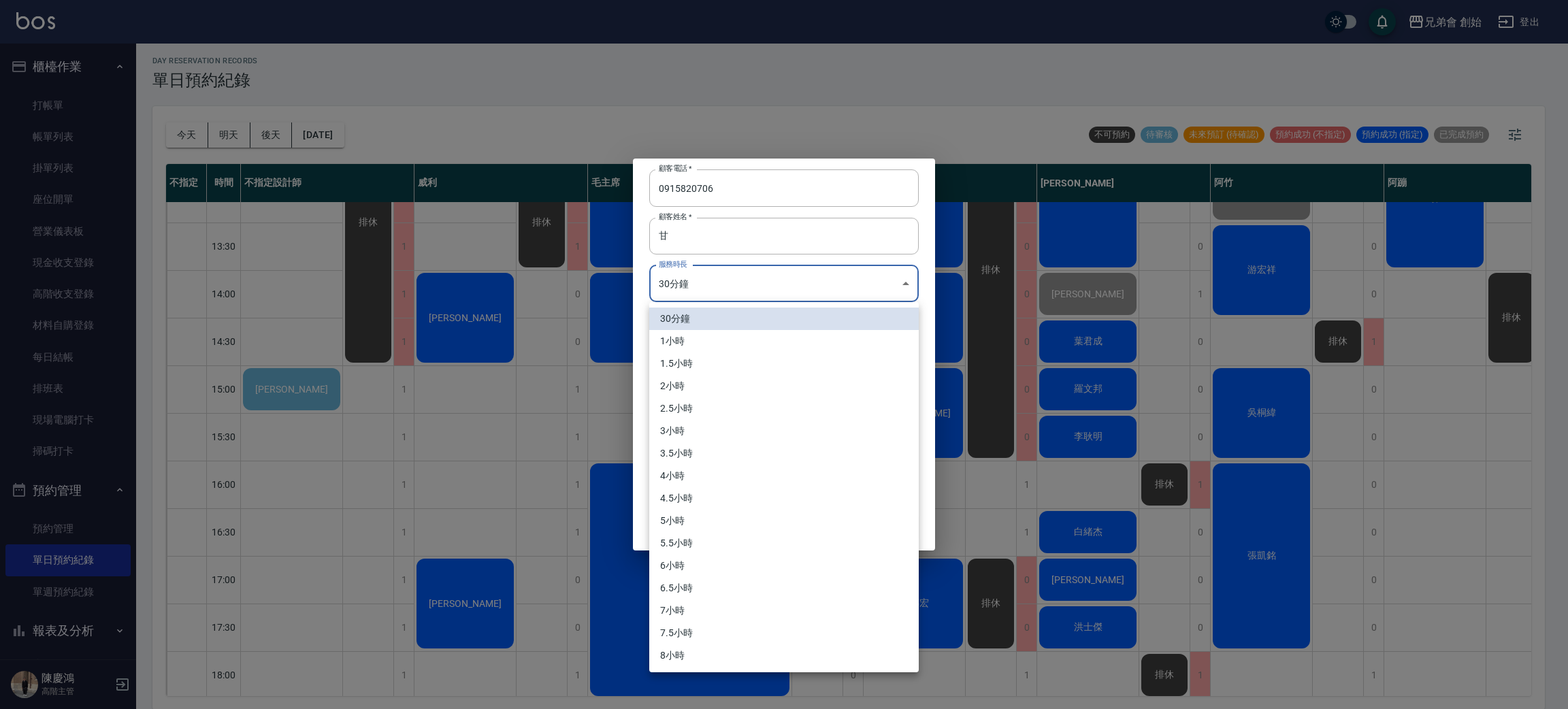
click at [768, 344] on li "1小時" at bounding box center [784, 341] width 269 height 22
type input "2"
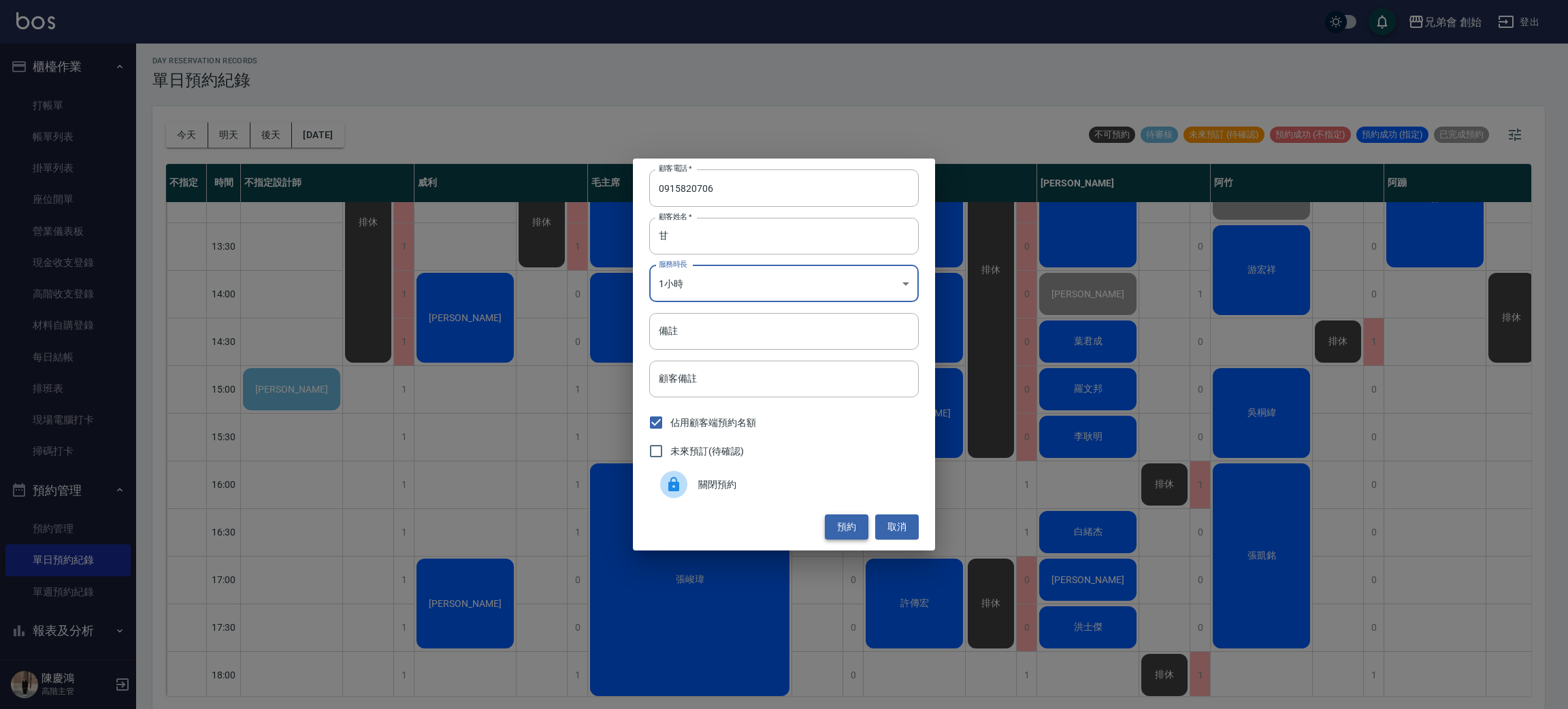
click at [827, 521] on button "預約" at bounding box center [846, 527] width 43 height 25
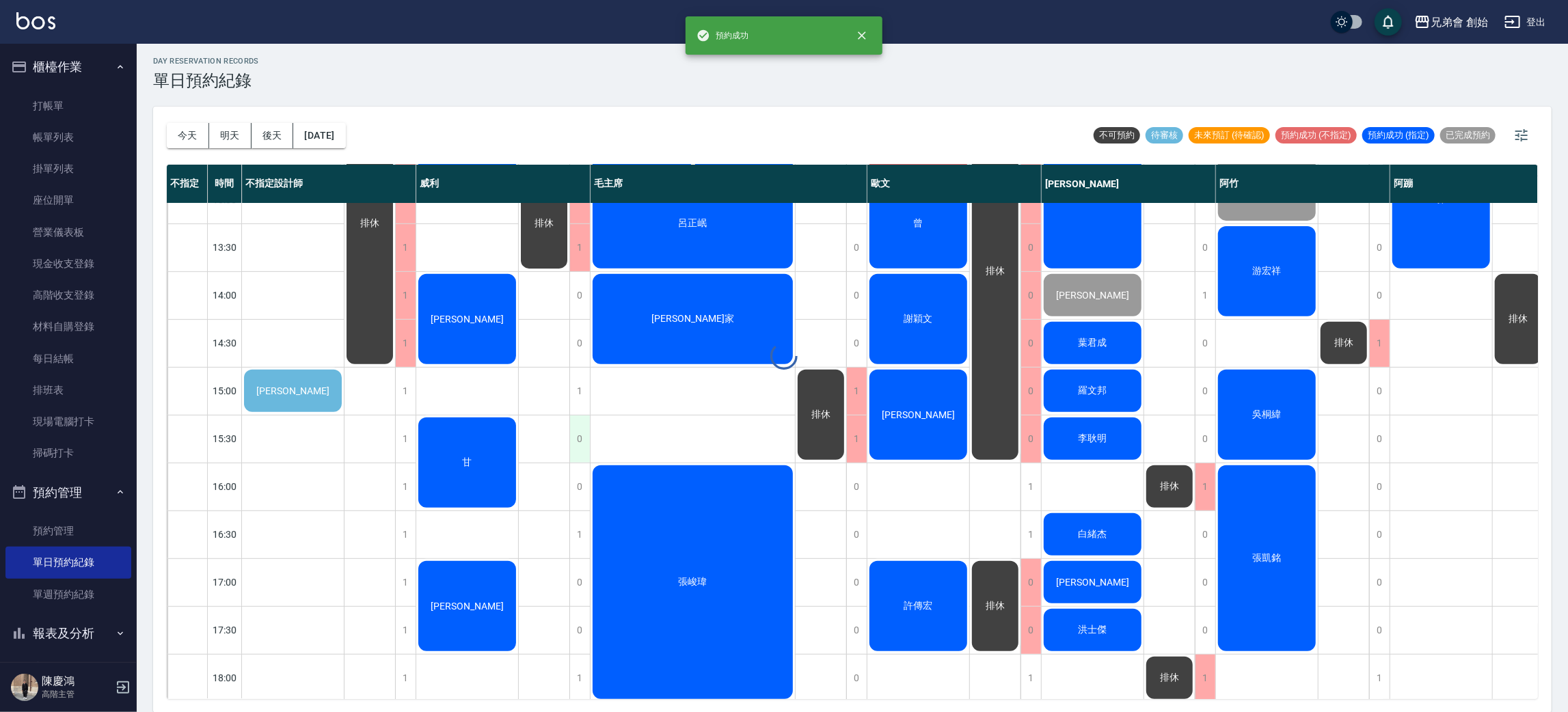
drag, startPoint x: 468, startPoint y: 447, endPoint x: 582, endPoint y: 454, distance: 114.2
click at [468, 446] on div at bounding box center [784, 356] width 1568 height 712
click at [425, 447] on div "甘" at bounding box center [466, 463] width 102 height 95
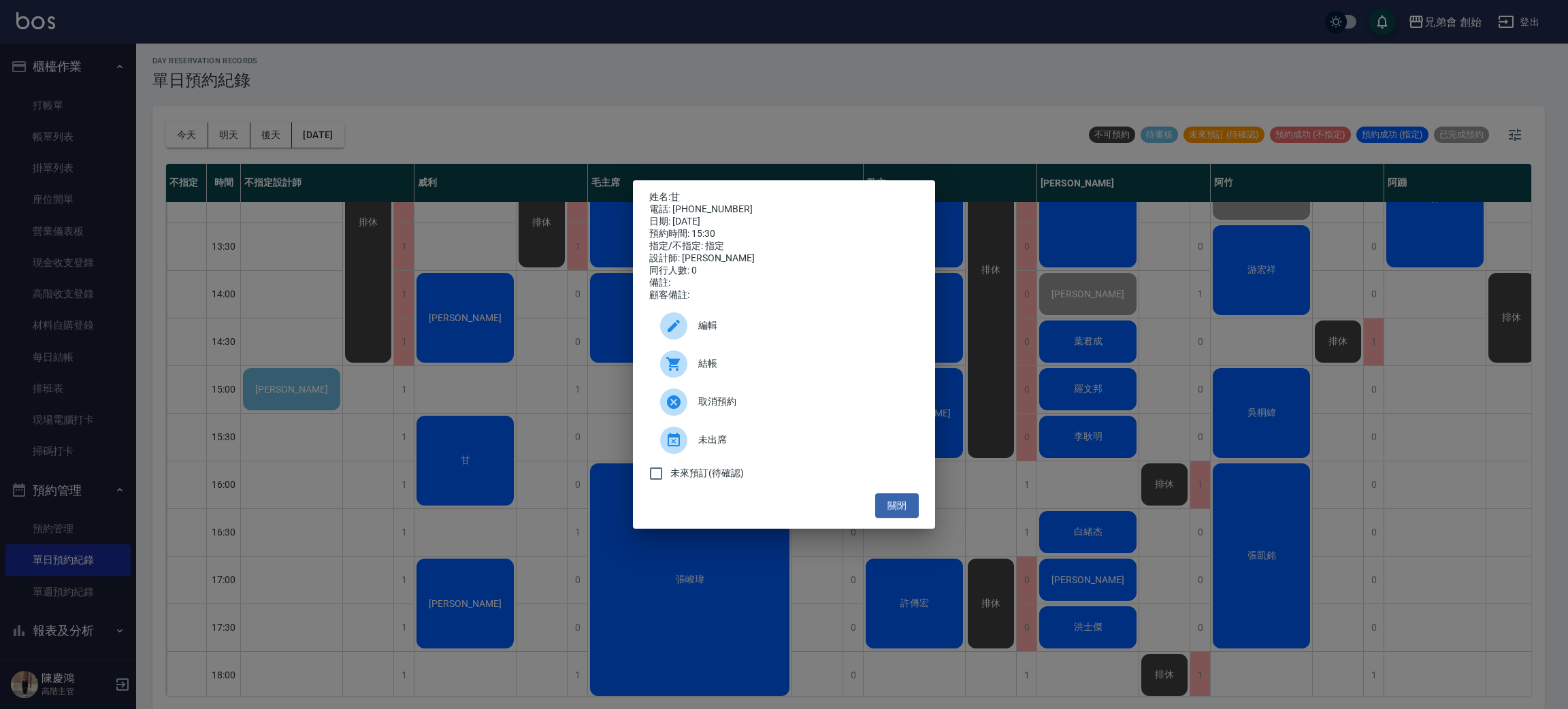
click at [762, 332] on span "編輯" at bounding box center [802, 326] width 209 height 14
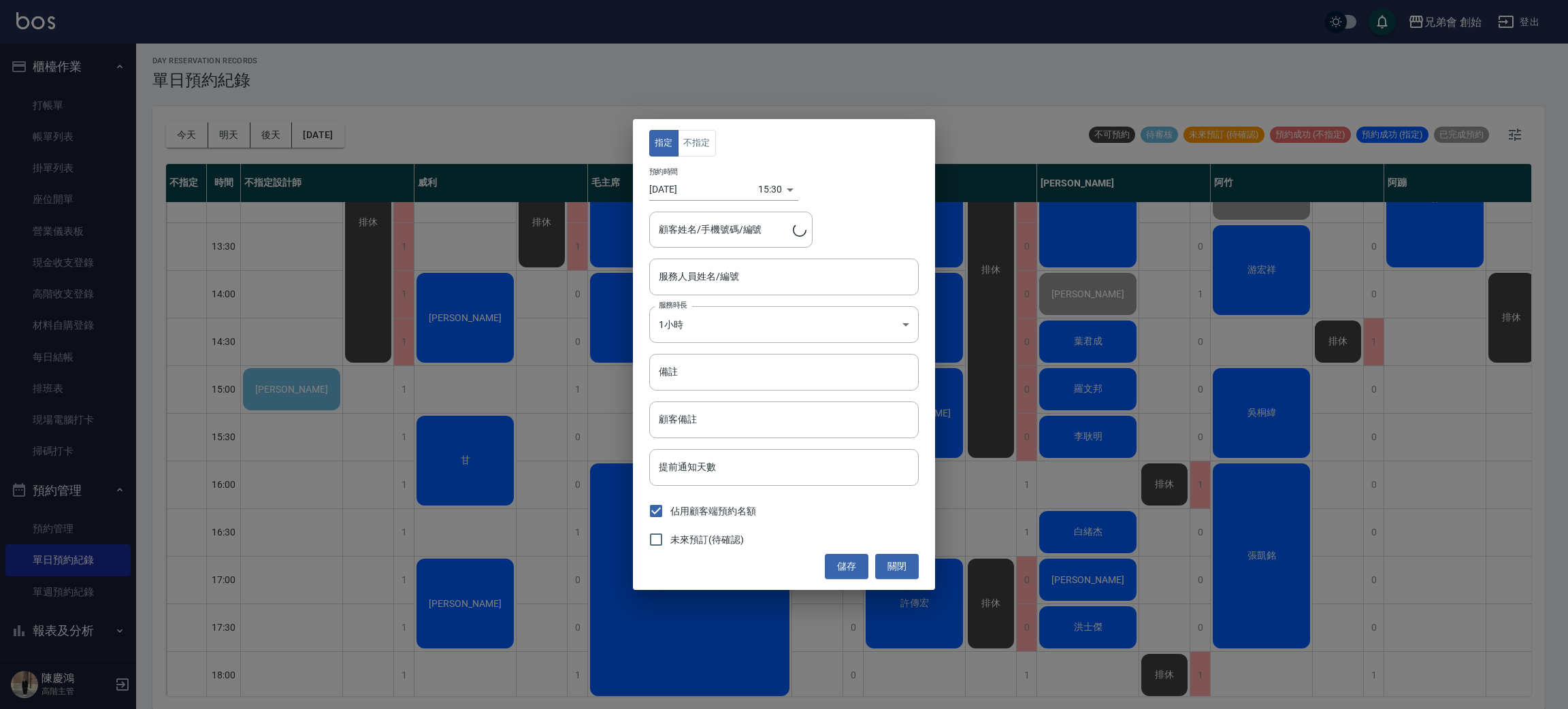
type input "威利(無代號)"
type input "甘/0915820706"
click at [692, 134] on button "不指定" at bounding box center [697, 144] width 38 height 27
click at [847, 558] on button "儲存" at bounding box center [846, 567] width 43 height 25
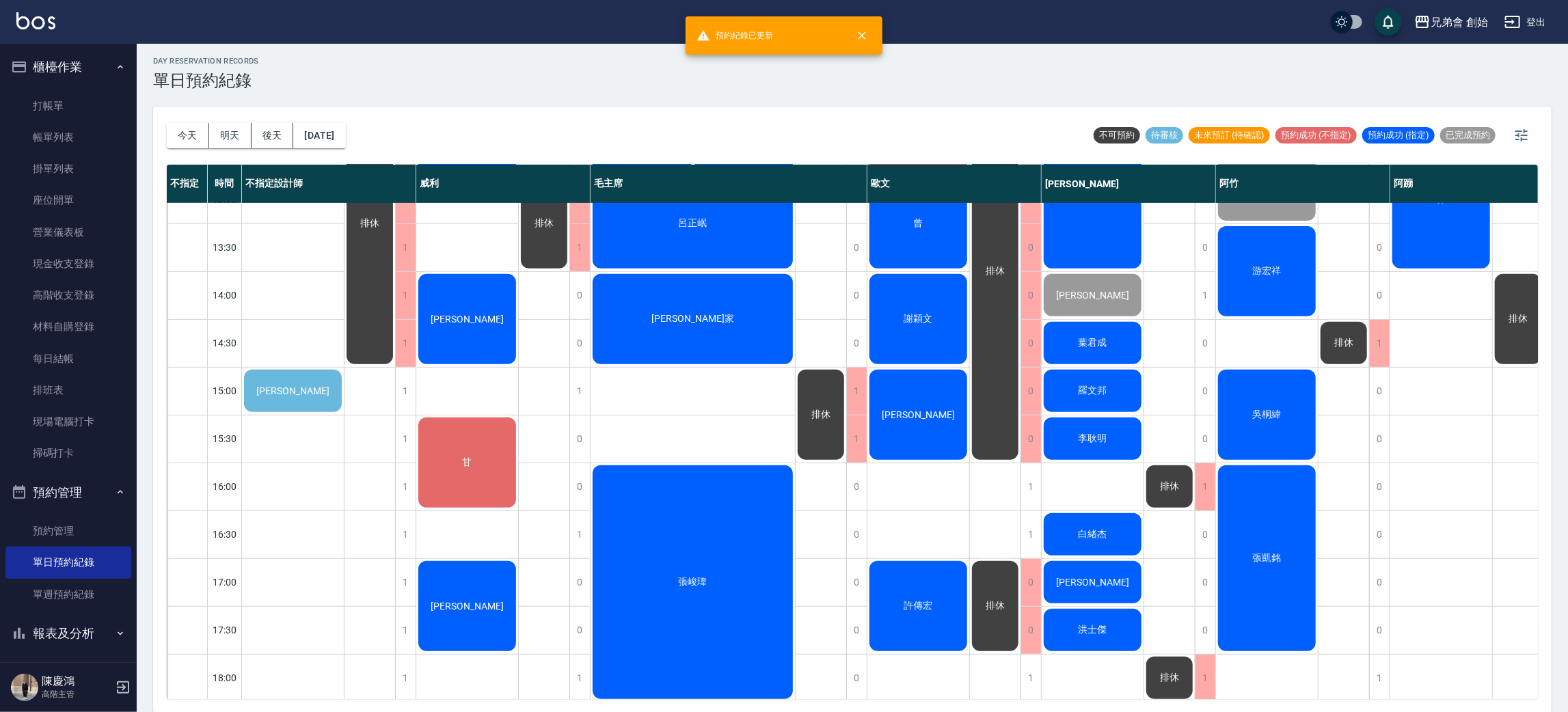
click at [284, 360] on div "[PERSON_NAME]" at bounding box center [293, 486] width 103 height 1388
click at [296, 388] on span "[PERSON_NAME]" at bounding box center [292, 391] width 78 height 11
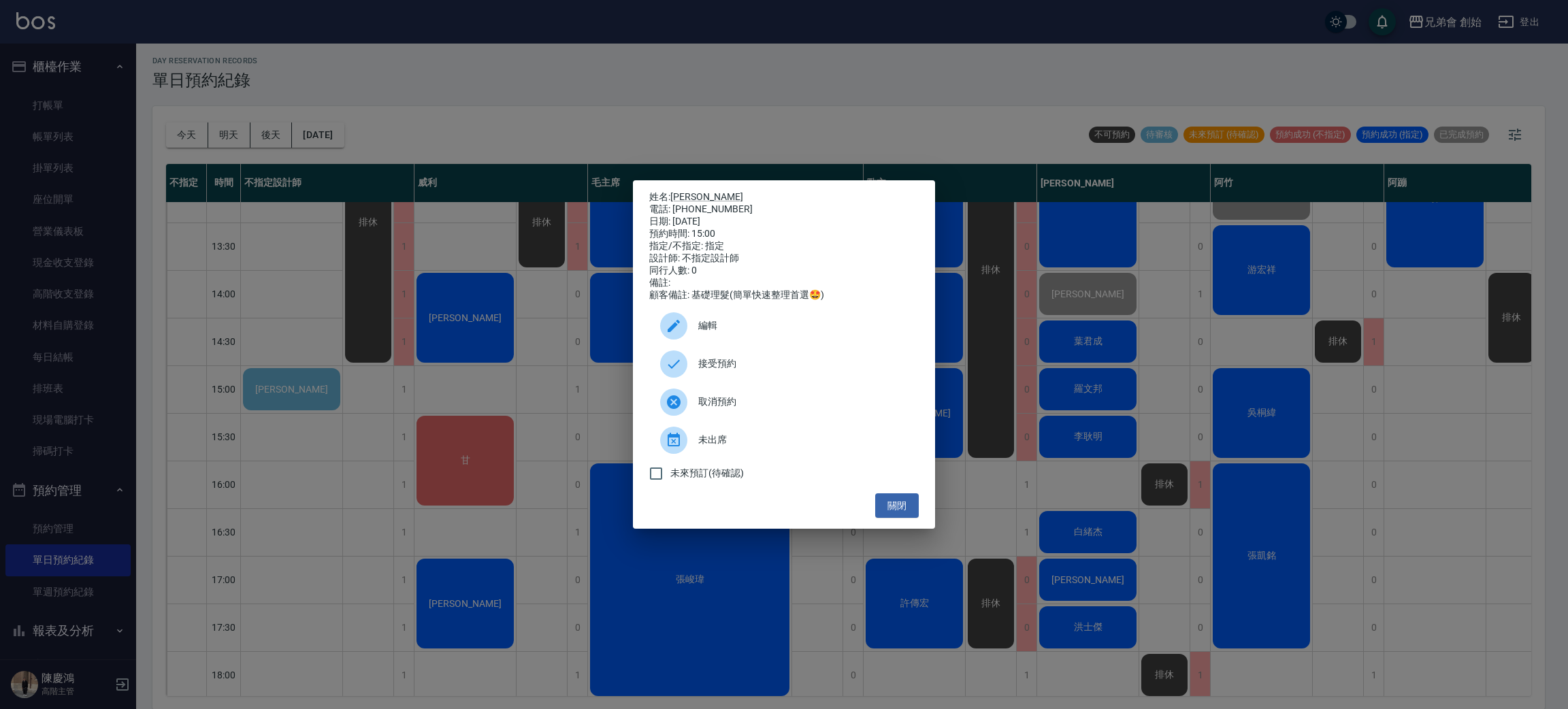
click at [738, 364] on span "接受預約" at bounding box center [802, 364] width 209 height 14
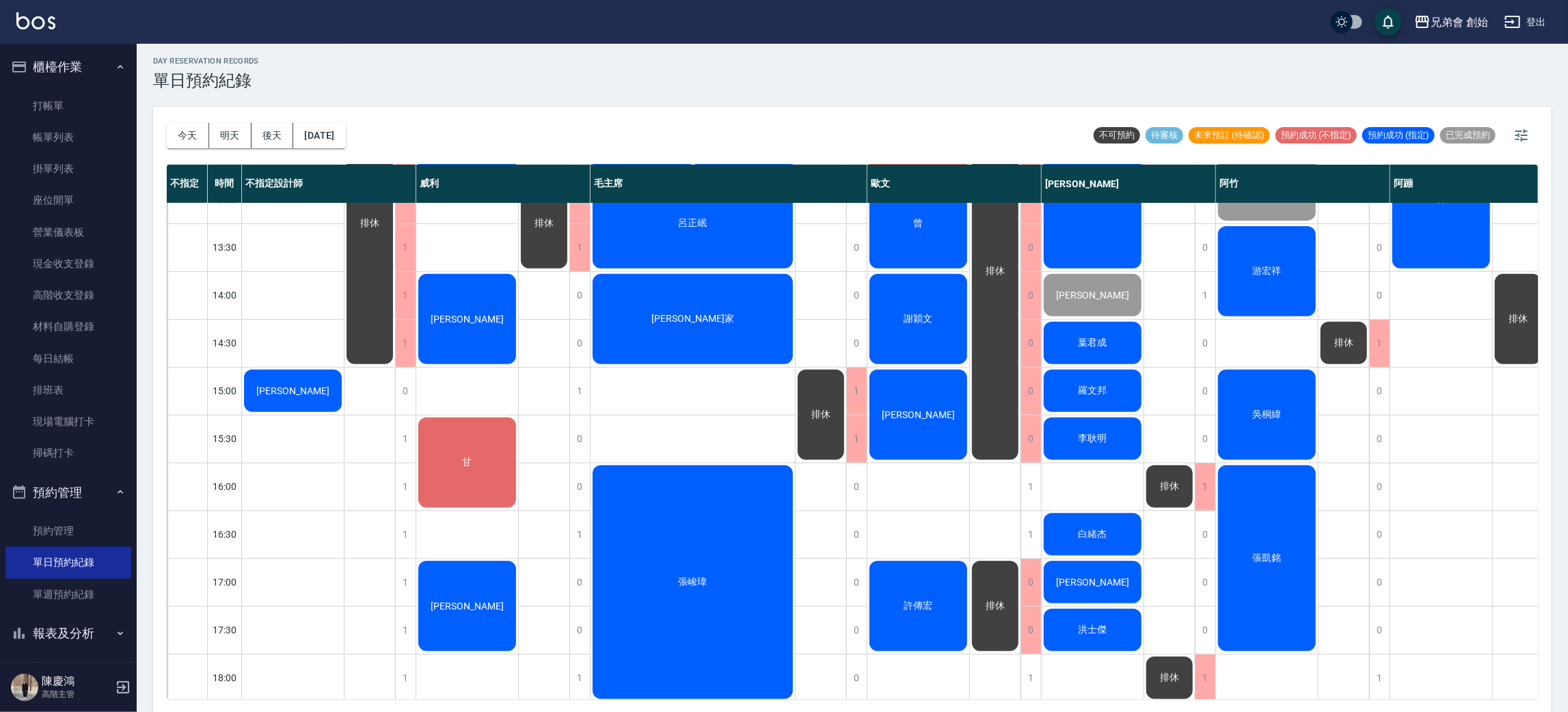
click at [306, 393] on span "[PERSON_NAME]" at bounding box center [292, 391] width 78 height 11
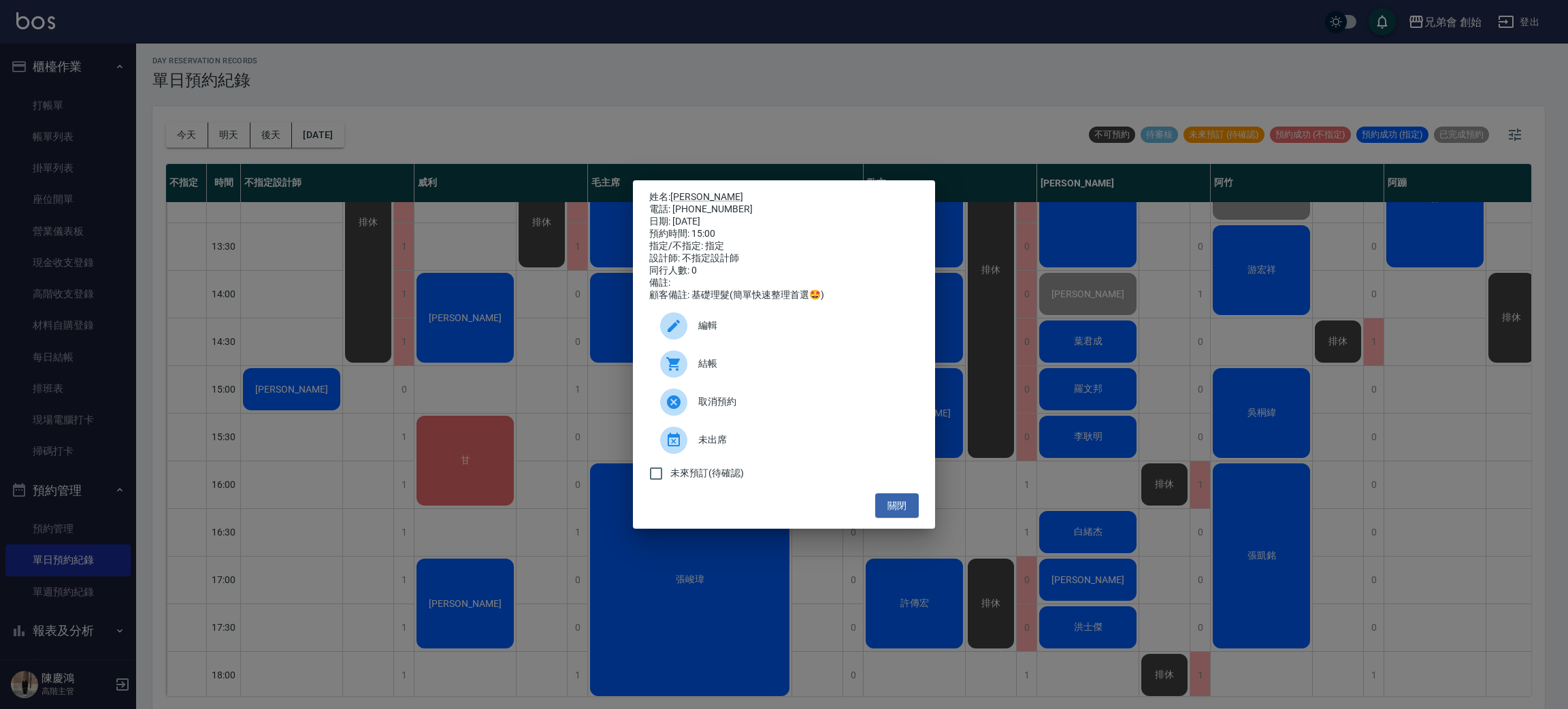
click at [748, 332] on span "編輯" at bounding box center [802, 326] width 209 height 14
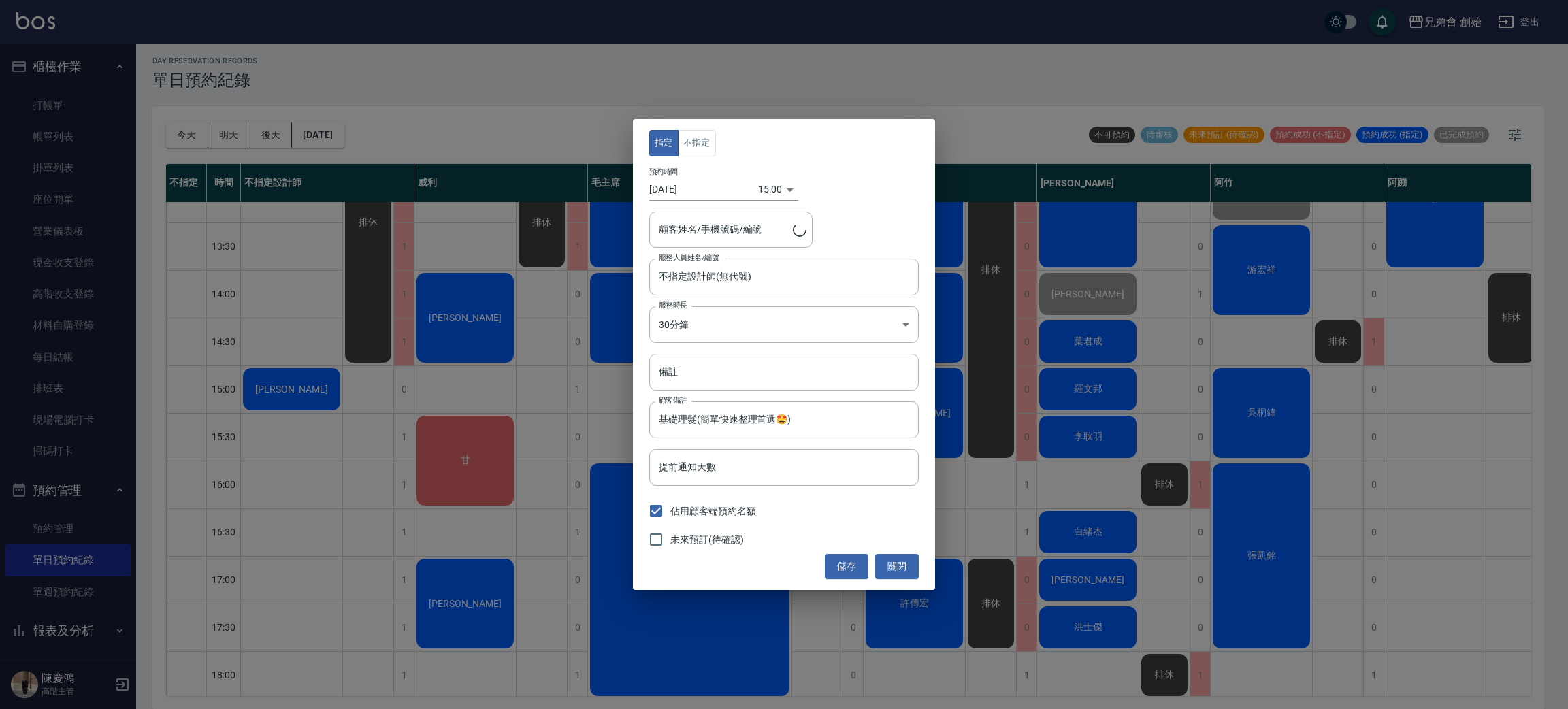
type input "王建彰/0917980691"
drag, startPoint x: 690, startPoint y: 146, endPoint x: 771, endPoint y: 244, distance: 127.1
click at [690, 147] on button "不指定" at bounding box center [697, 144] width 38 height 27
click at [774, 263] on div "不指定設計師(無代號) 服務人員姓名/編號" at bounding box center [784, 277] width 269 height 36
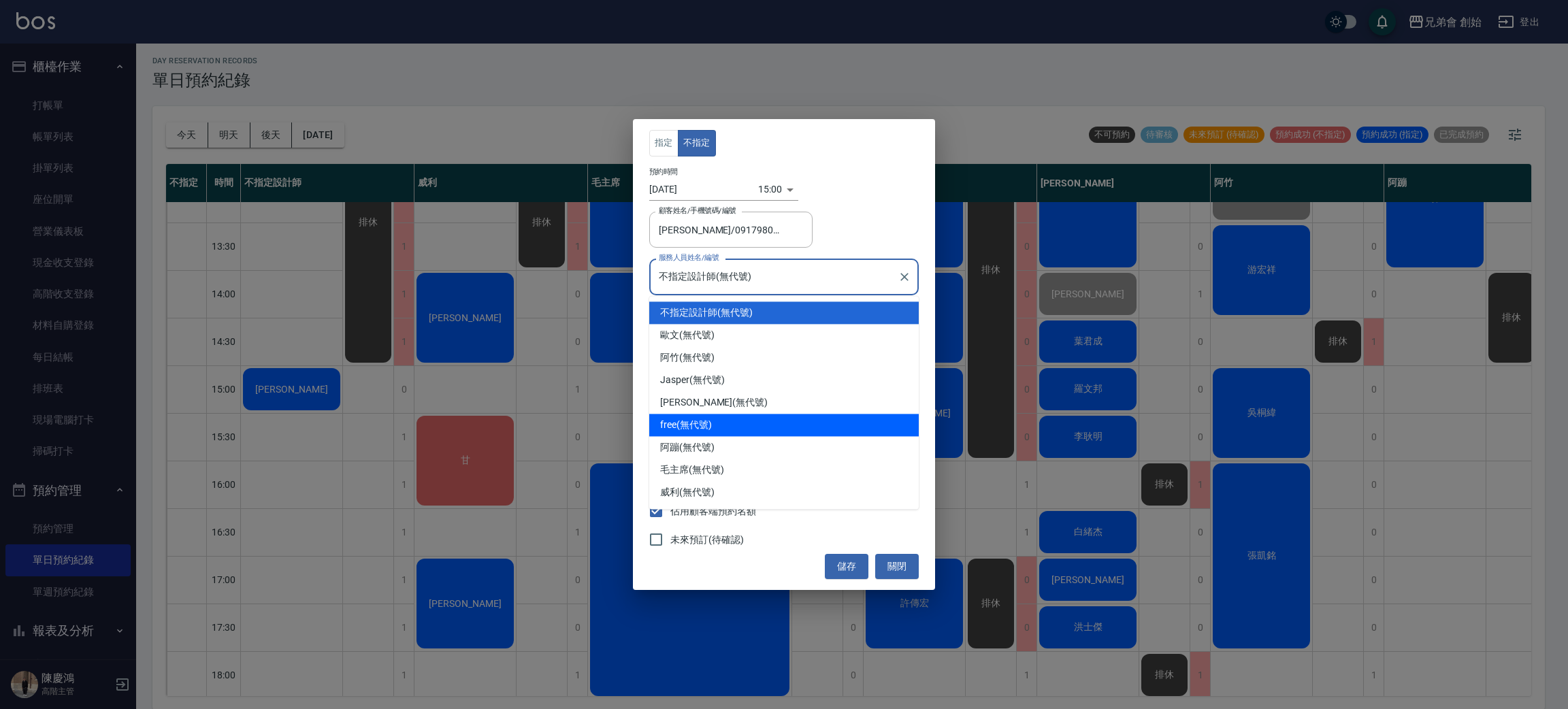
drag, startPoint x: 793, startPoint y: 424, endPoint x: 802, endPoint y: 423, distance: 9.1
click at [793, 423] on div "free (無代號)" at bounding box center [784, 425] width 269 height 22
type input "free(無代號)"
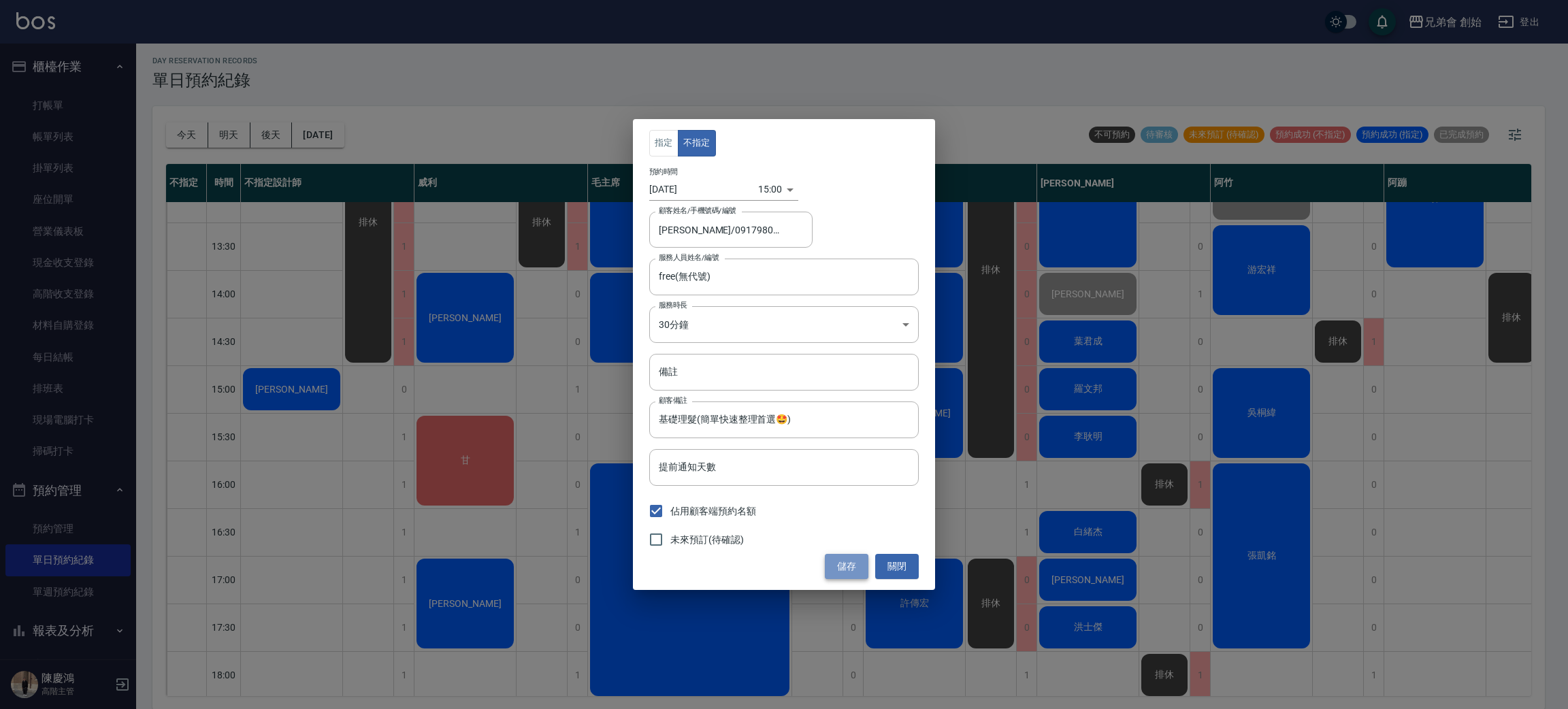
click at [844, 563] on button "儲存" at bounding box center [846, 567] width 43 height 25
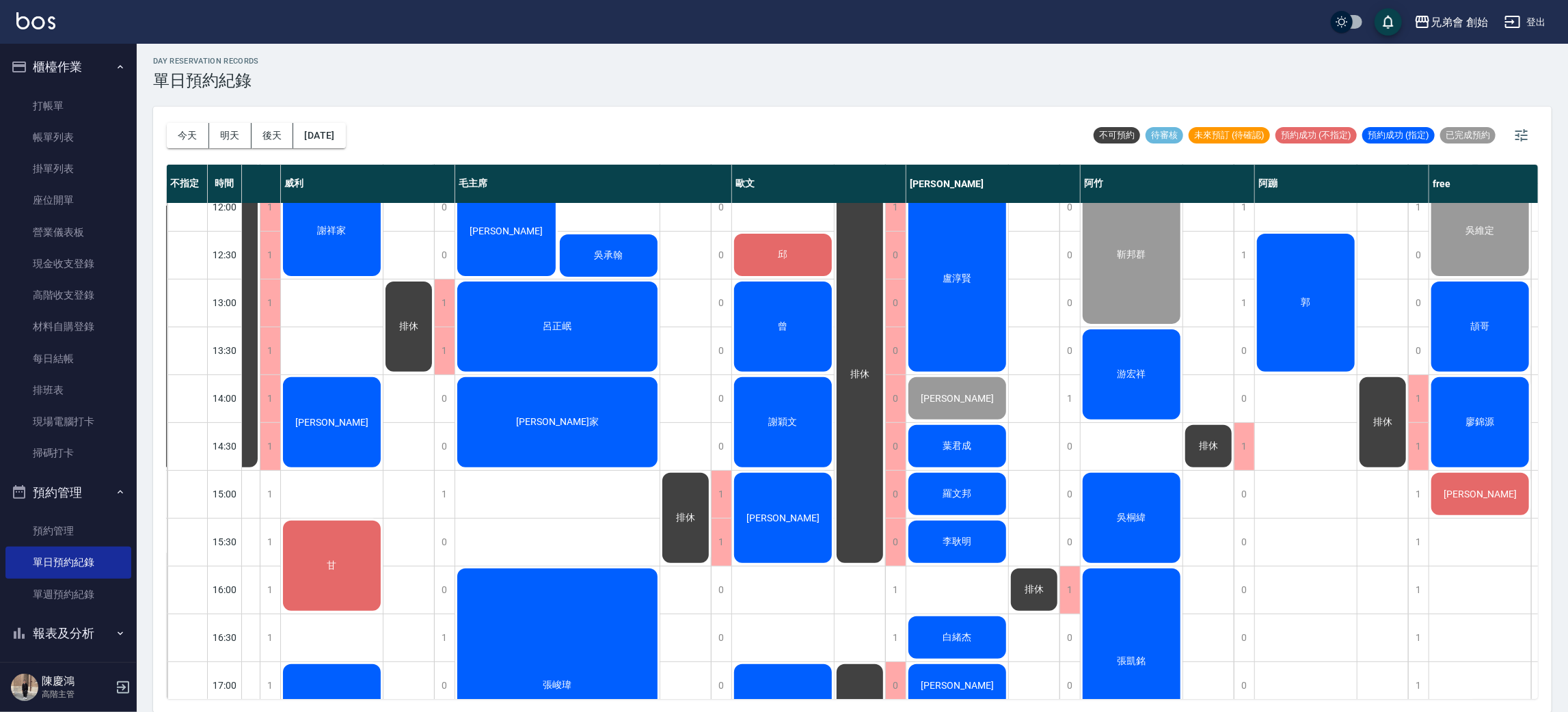
scroll to position [205, 84]
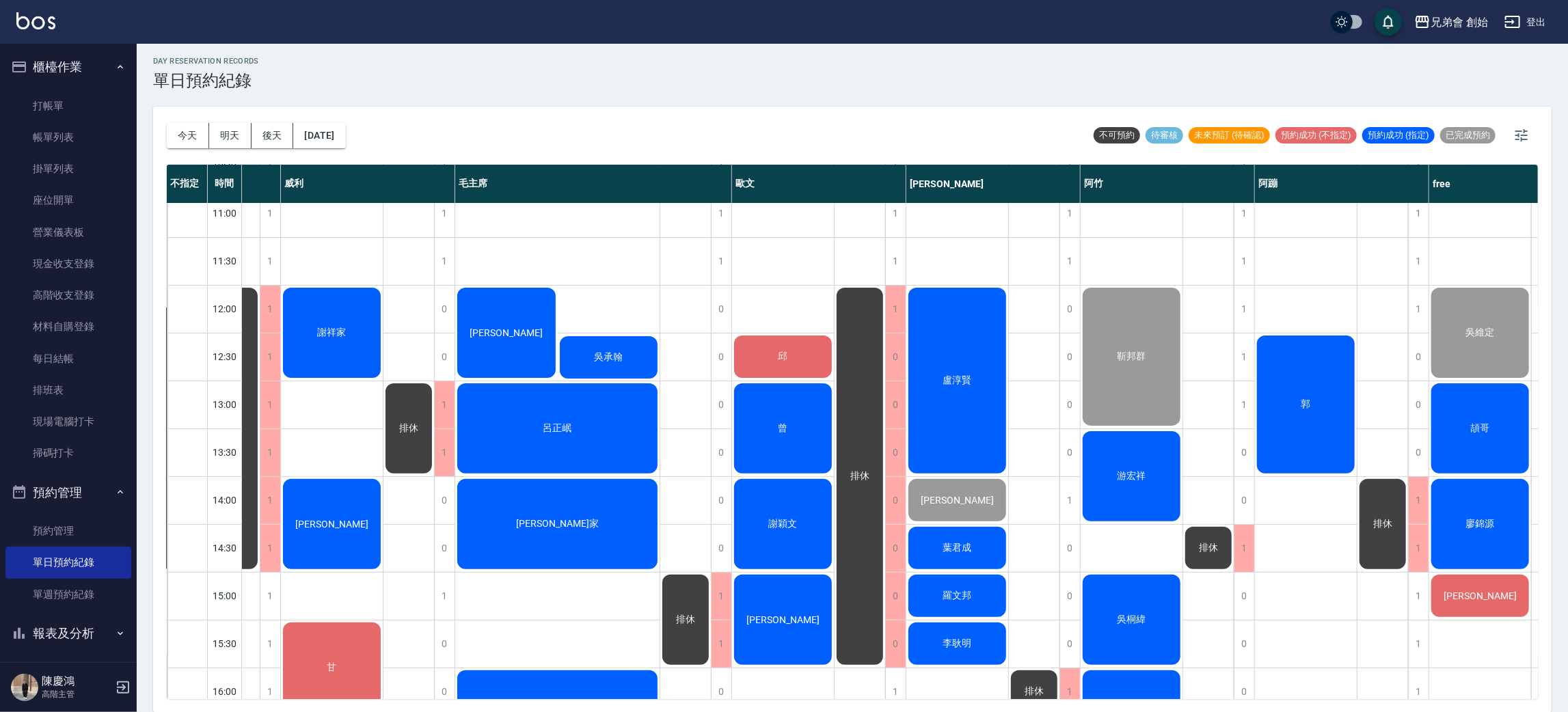
click at [1082, 466] on div "游宏祥" at bounding box center [1131, 476] width 102 height 95
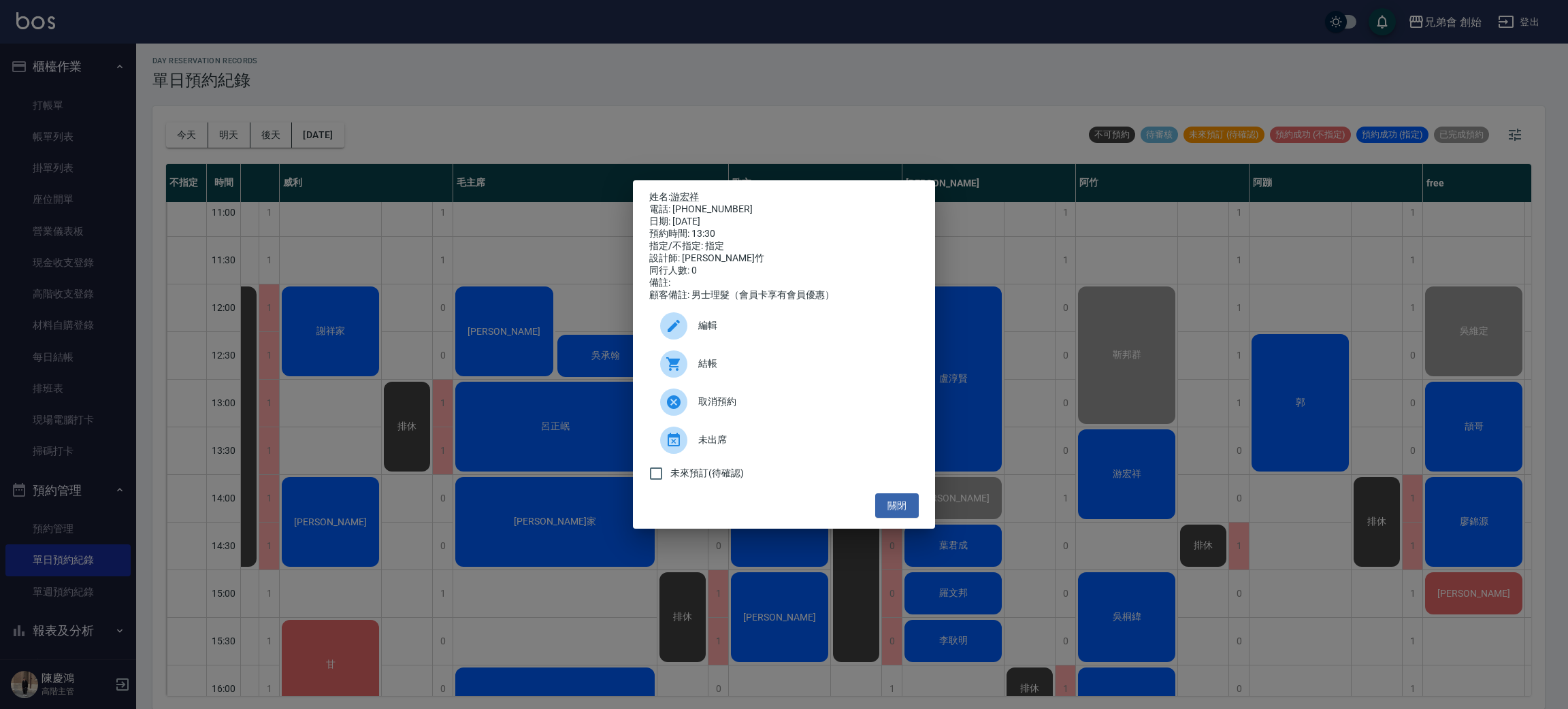
click at [712, 358] on div "結帳" at bounding box center [784, 364] width 269 height 38
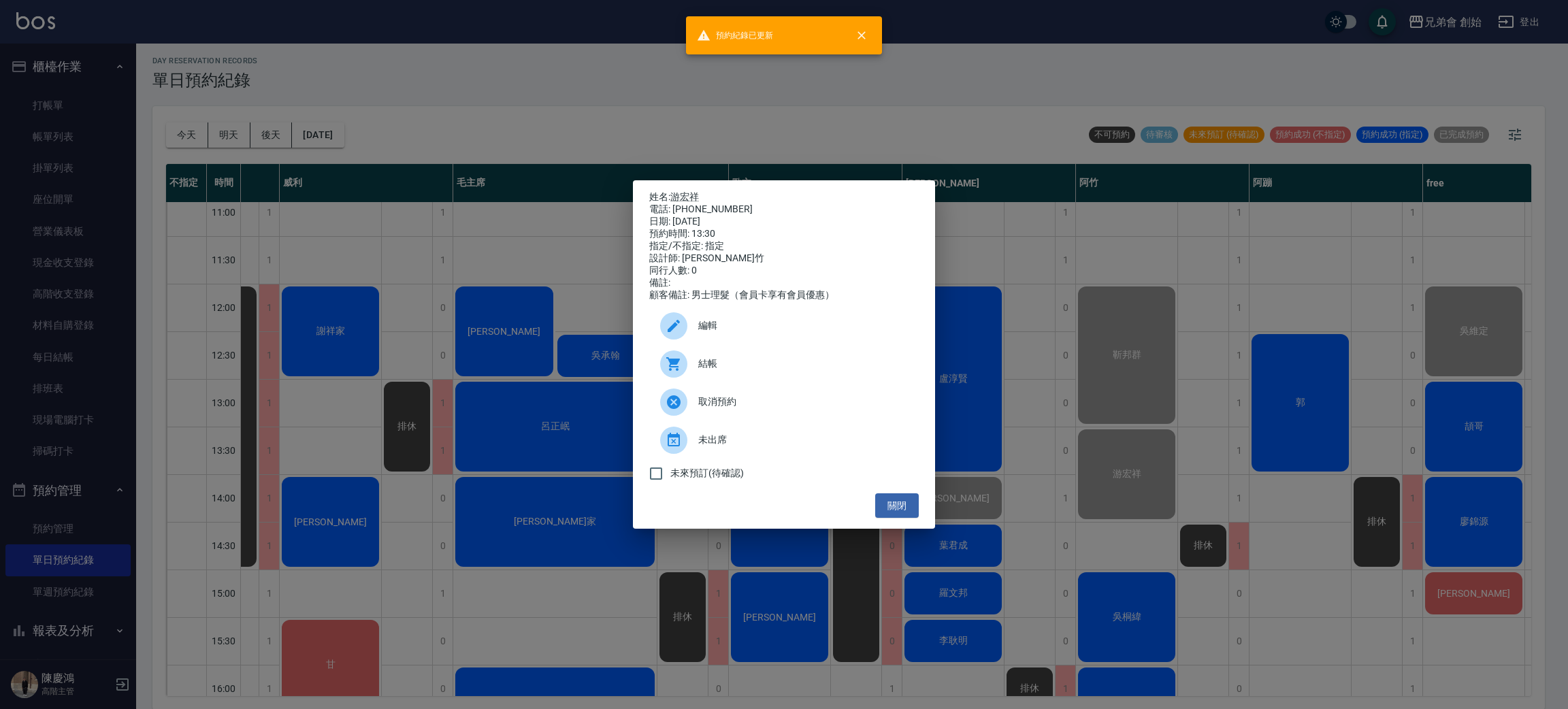
click at [362, 10] on div "姓名: 游宏祥 電話: 0966561391 日期: 2025/10/04 預約時間: 13:30 指定/不指定: 指定 設計師: 阿竹 同行人數: 0 備註…" at bounding box center [784, 354] width 1568 height 709
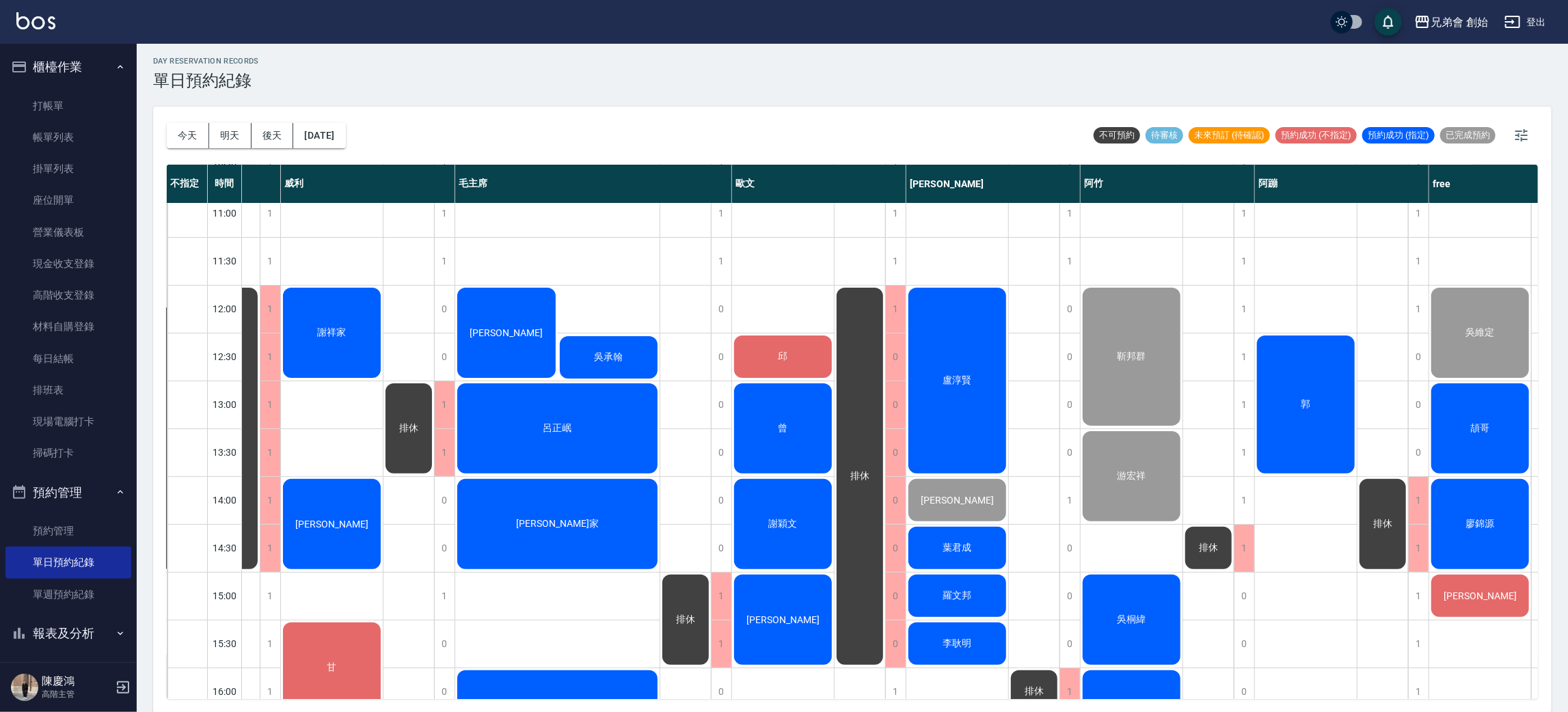
scroll to position [307, 84]
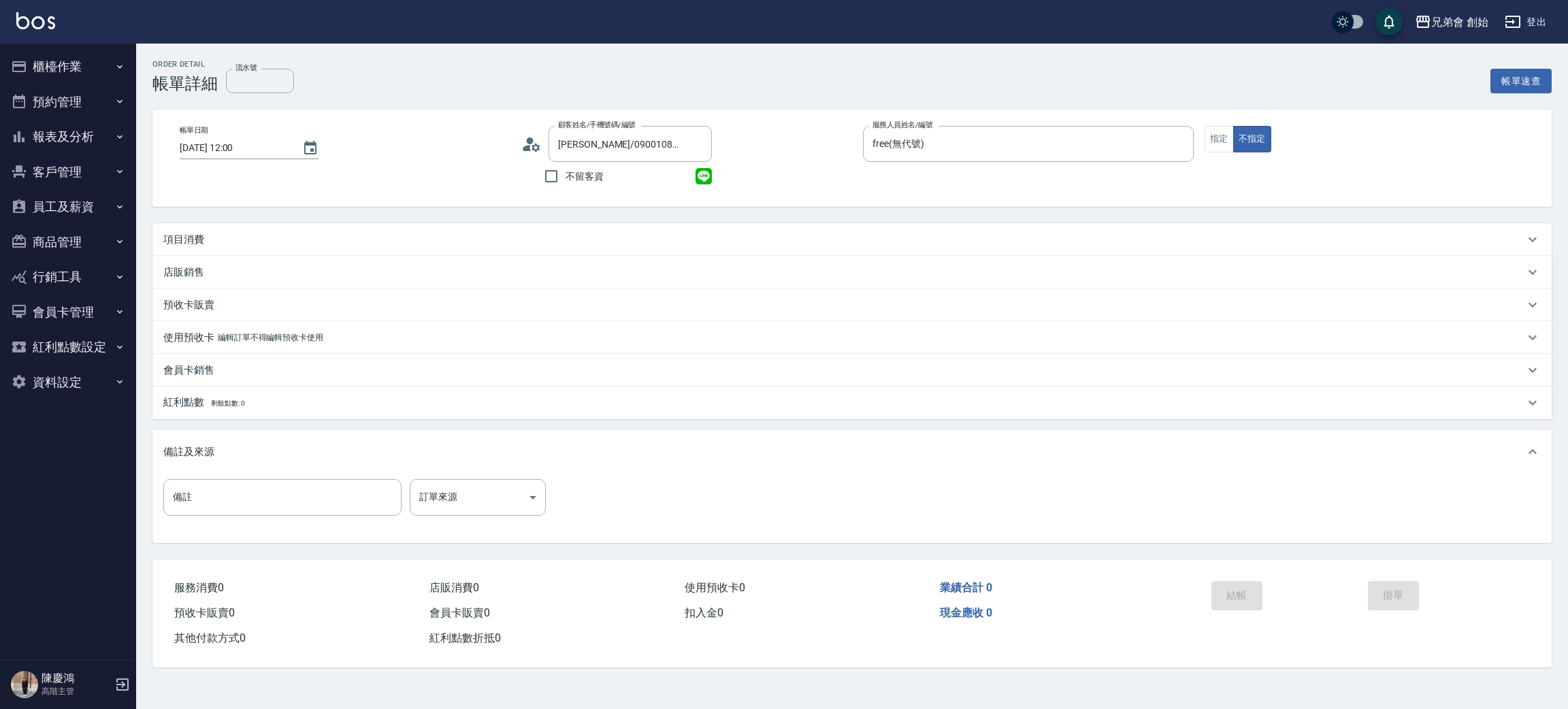
click at [333, 245] on div "項目消費" at bounding box center [843, 240] width 1361 height 14
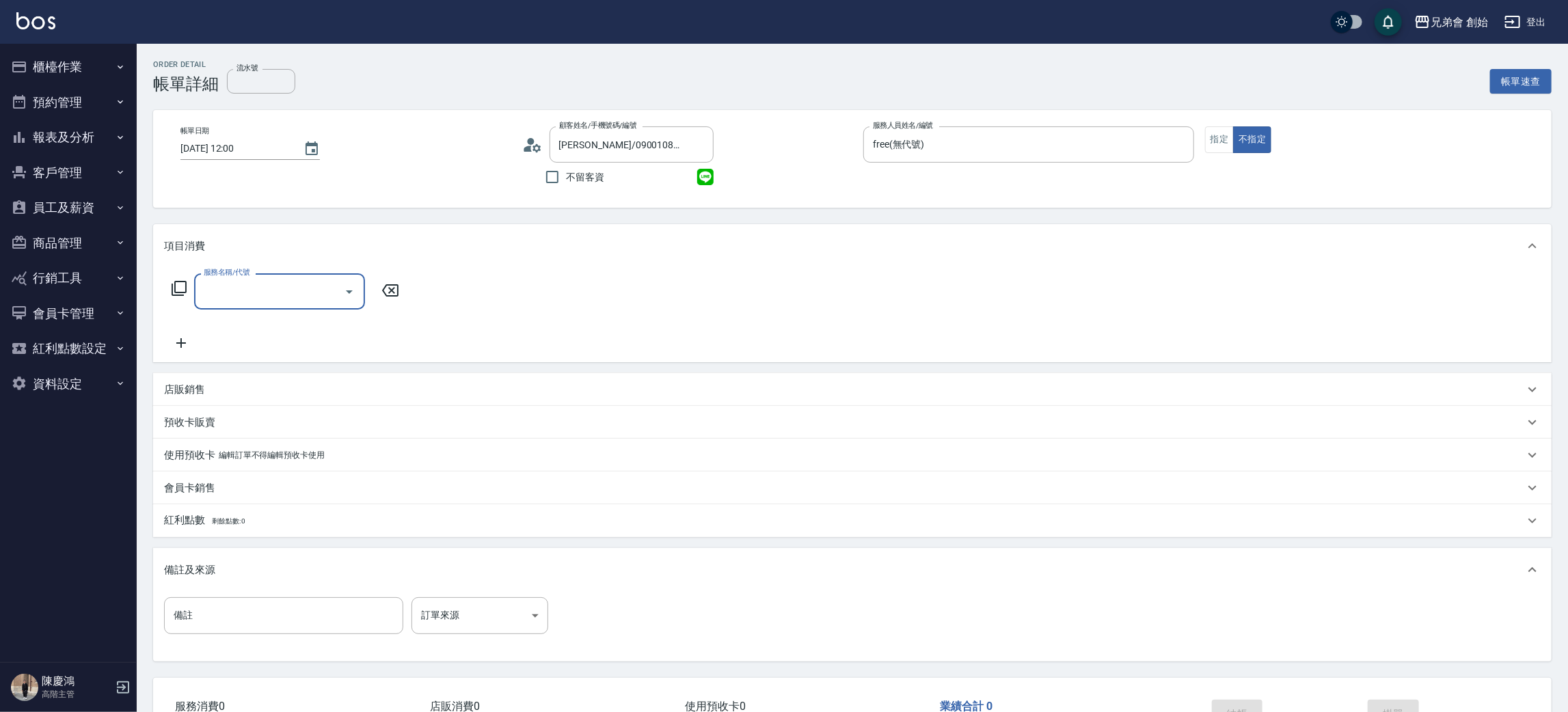
click at [261, 301] on input "服務名稱/代號" at bounding box center [269, 291] width 138 height 24
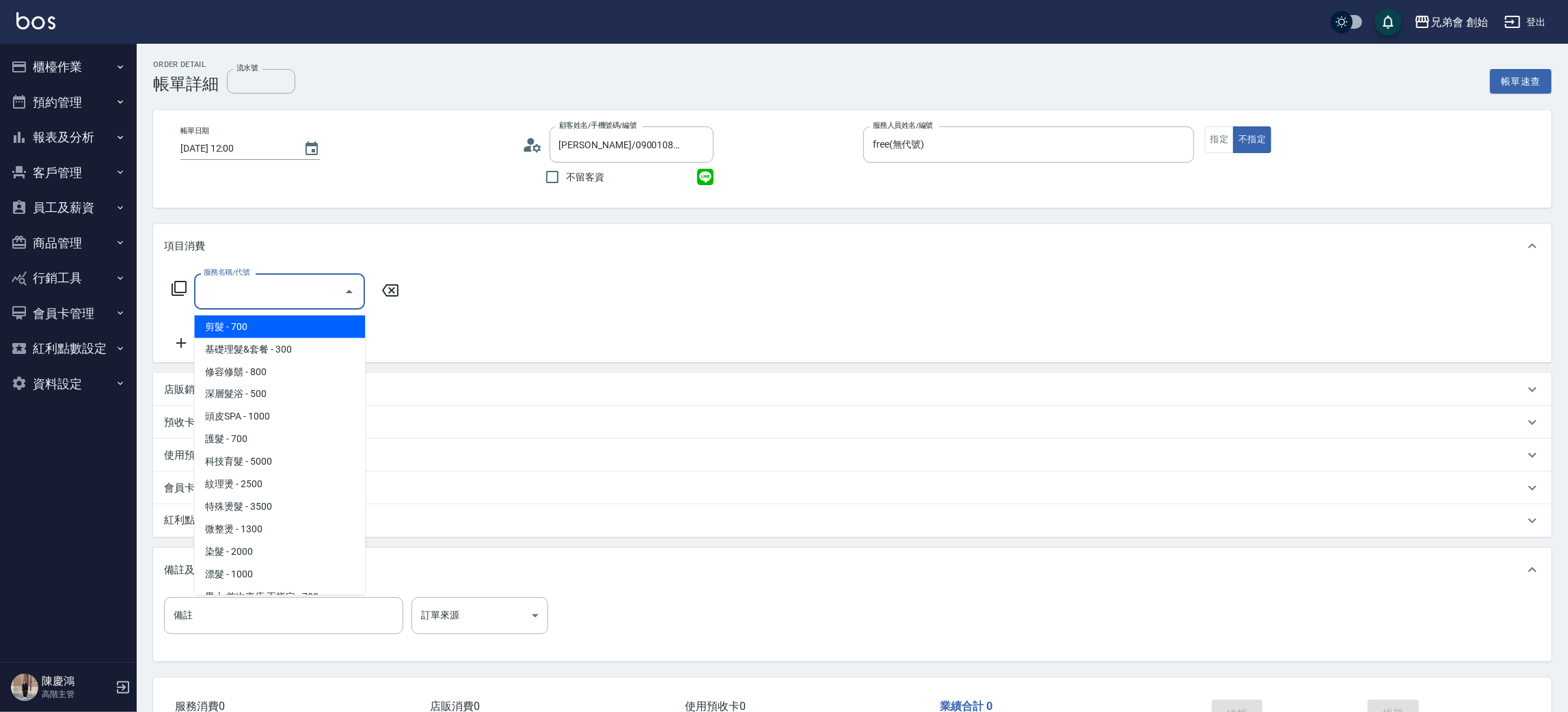
drag, startPoint x: 309, startPoint y: 329, endPoint x: 348, endPoint y: 328, distance: 39.0
click at [309, 328] on span "剪髮 - 700" at bounding box center [279, 327] width 171 height 23
type input "剪髮(A01)"
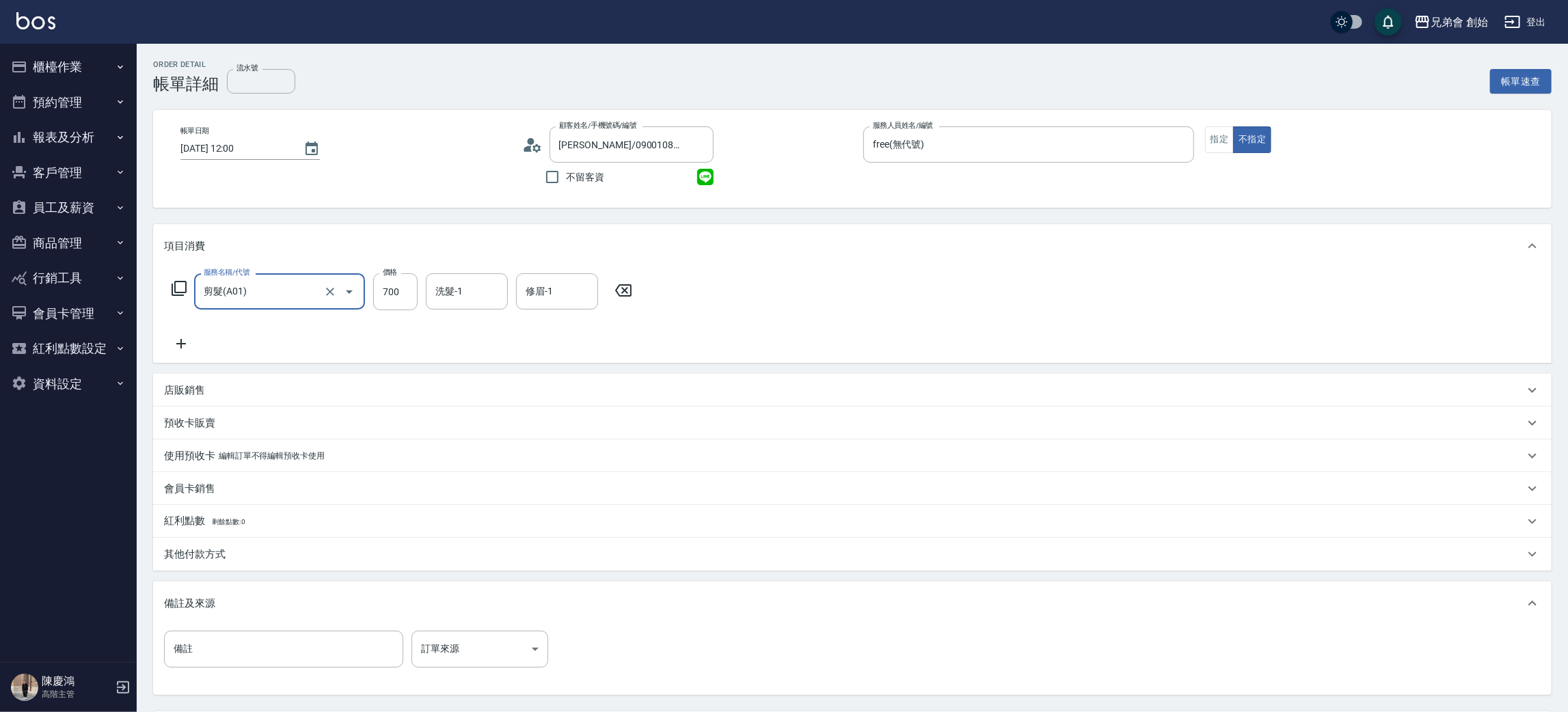
drag, startPoint x: 418, startPoint y: 295, endPoint x: 409, endPoint y: 315, distance: 21.9
click at [416, 295] on div "服務名稱/代號 剪髮(A01) 服務名稱/代號 價格 700 價格 洗髮-1 洗髮-1 修眉-1 修眉-1" at bounding box center [402, 291] width 476 height 37
click at [413, 303] on input "700" at bounding box center [395, 291] width 44 height 37
type input "500"
drag, startPoint x: 68, startPoint y: 106, endPoint x: 72, endPoint y: 121, distance: 15.5
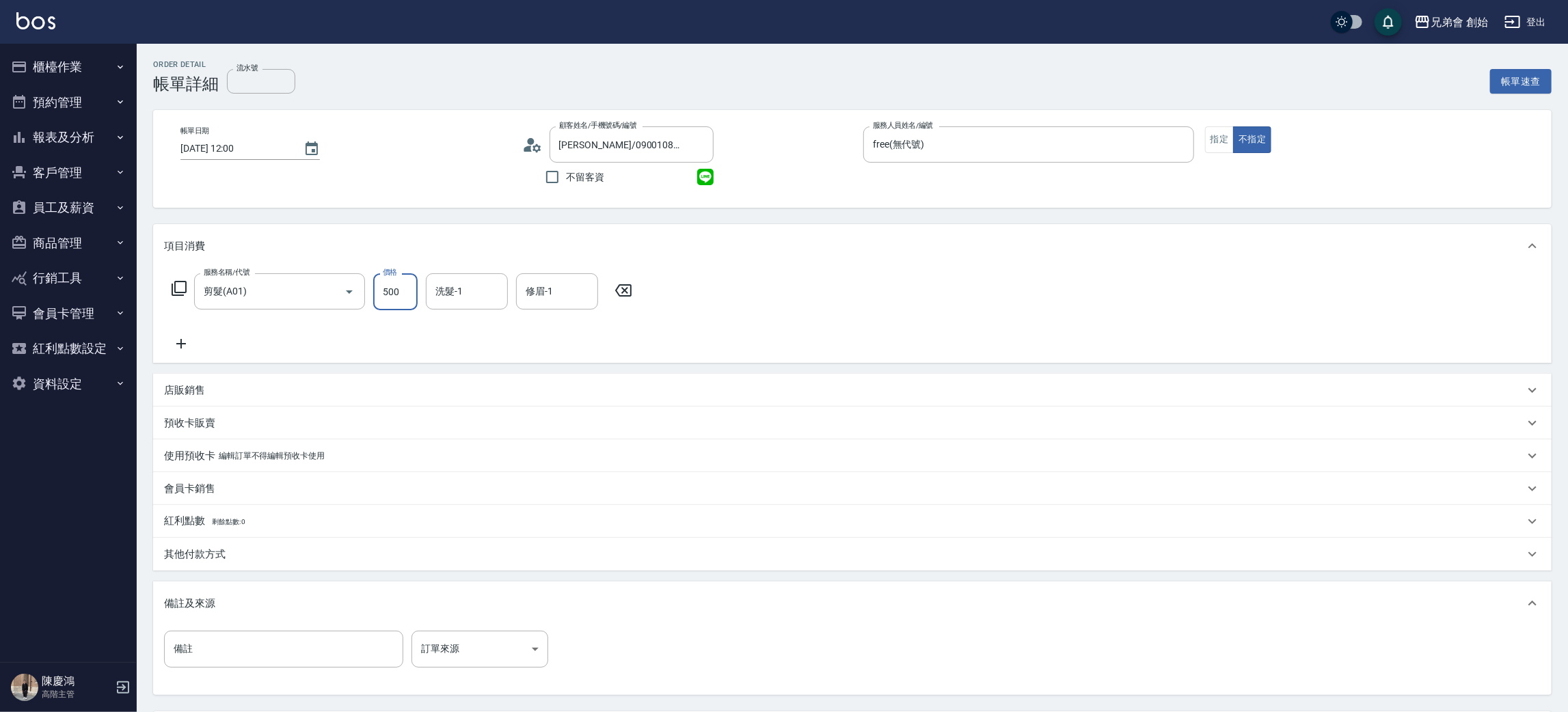
click at [69, 106] on button "預約管理" at bounding box center [68, 102] width 125 height 35
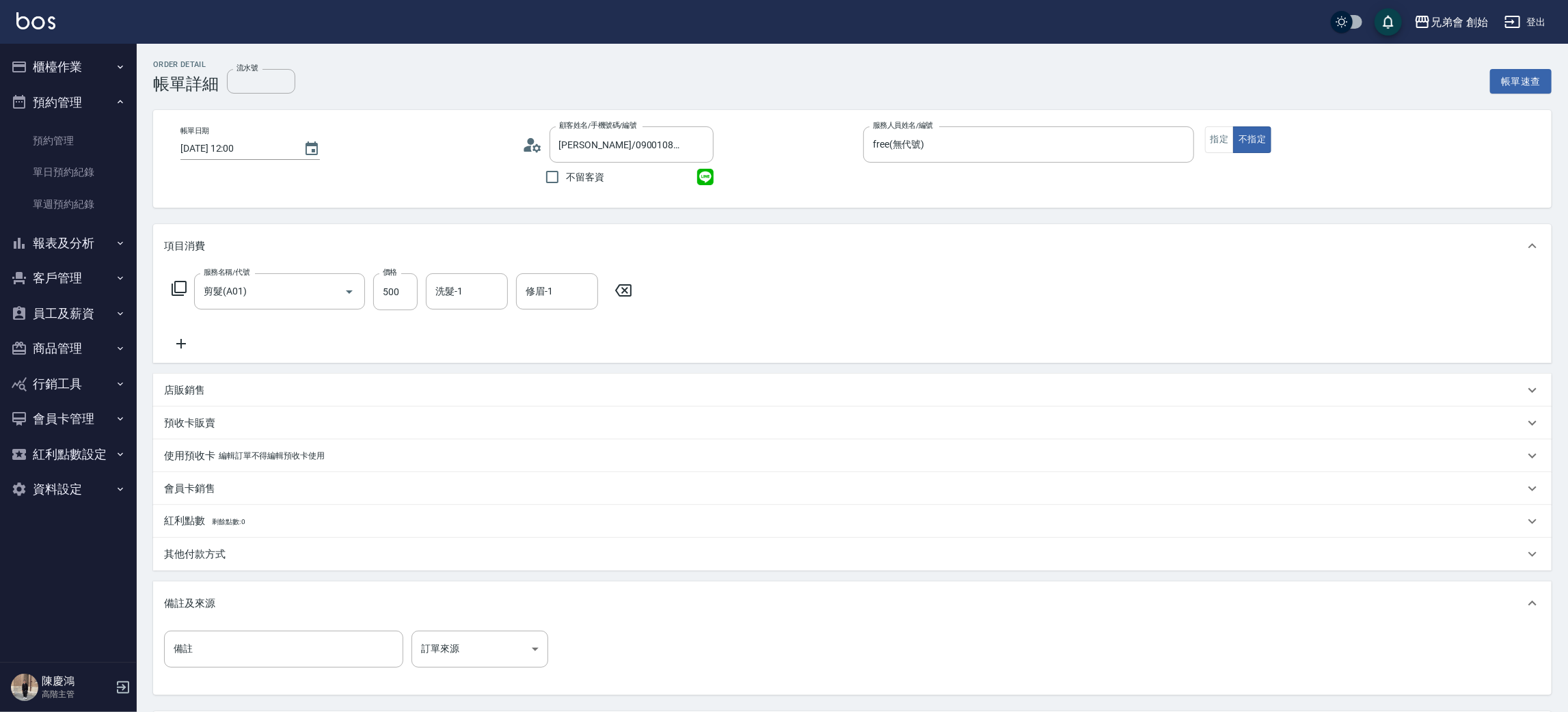
click at [84, 116] on button "預約管理" at bounding box center [68, 102] width 125 height 35
click at [84, 143] on button "報表及分析" at bounding box center [68, 137] width 125 height 35
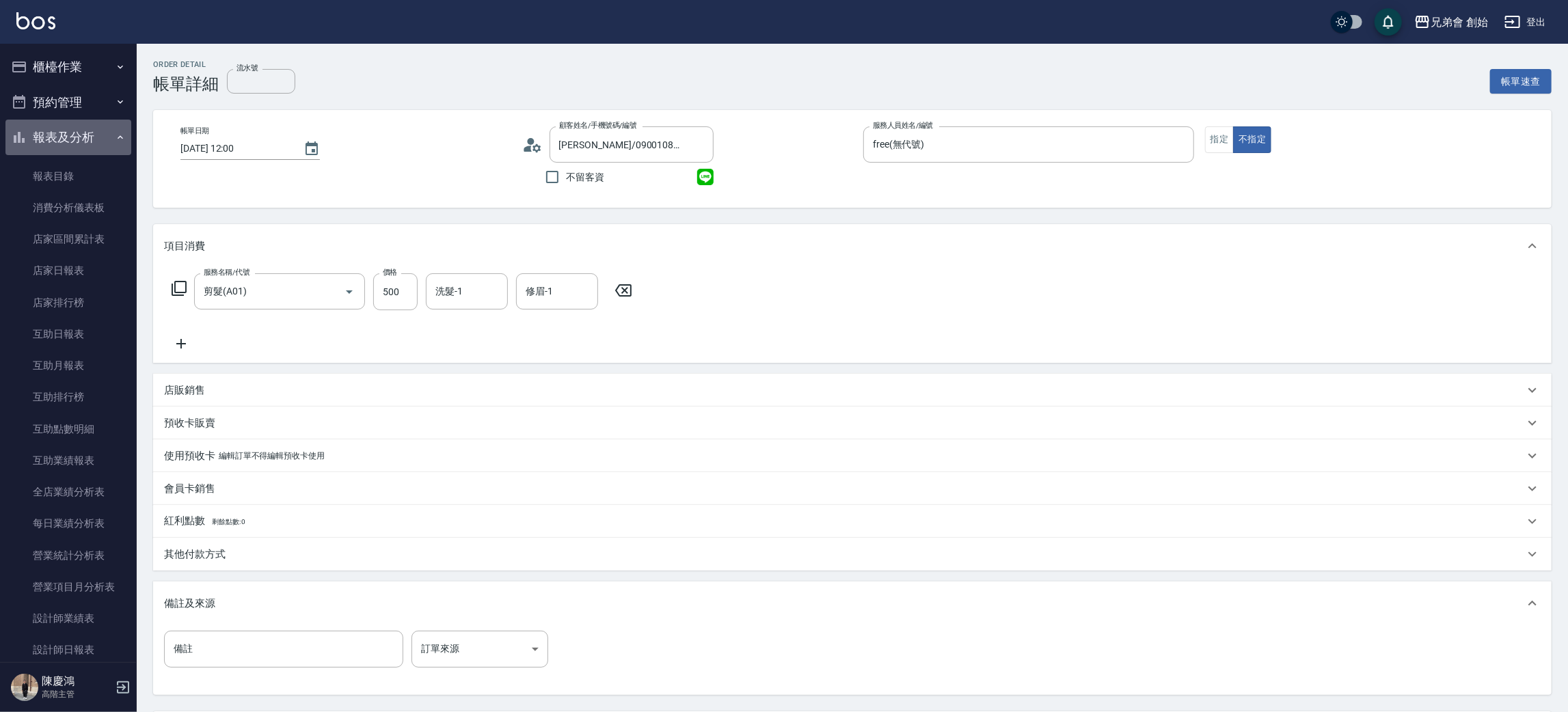
drag, startPoint x: 88, startPoint y: 147, endPoint x: 89, endPoint y: 137, distance: 10.0
click at [88, 143] on button "報表及分析" at bounding box center [68, 137] width 125 height 35
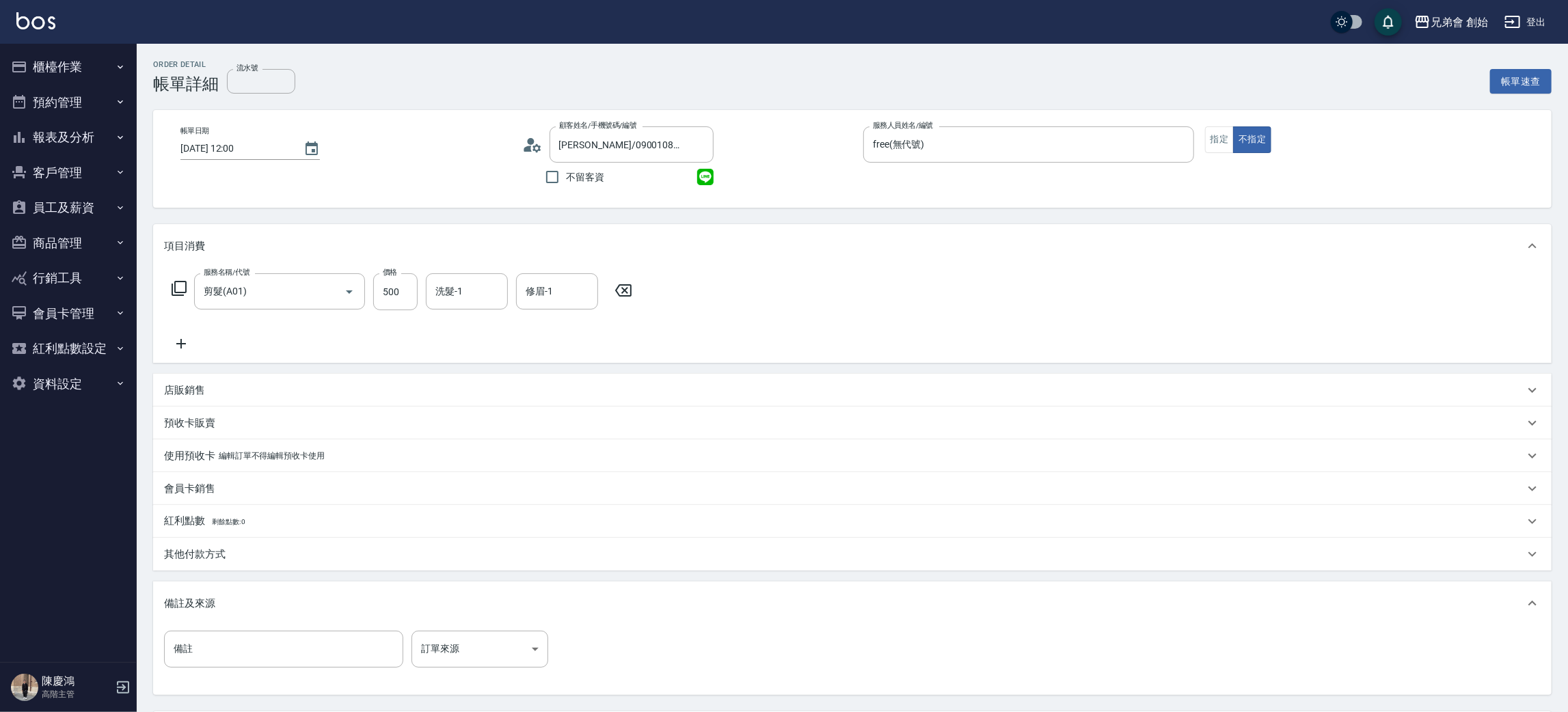
click at [104, 64] on button "櫃檯作業" at bounding box center [68, 67] width 125 height 35
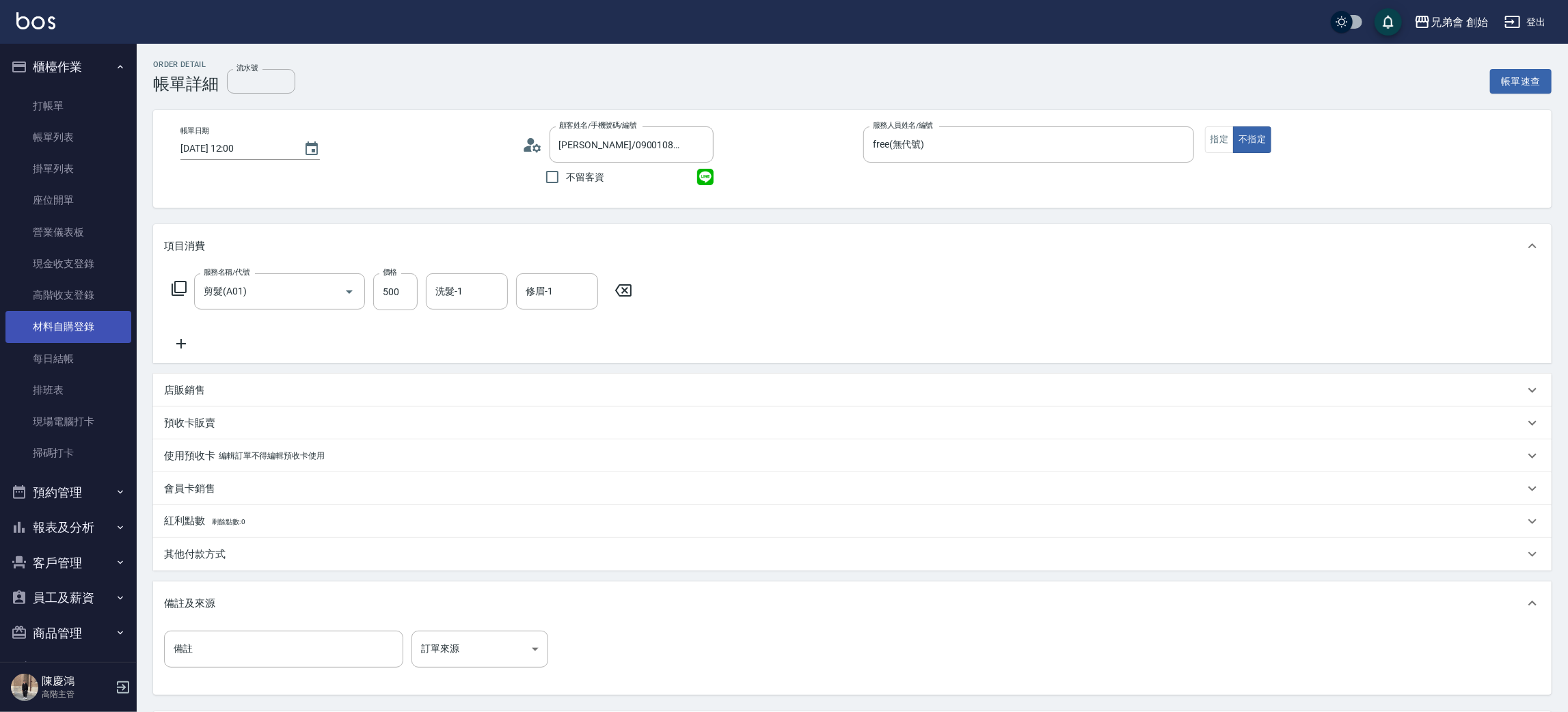
click at [67, 326] on link "材料自購登錄" at bounding box center [68, 327] width 125 height 32
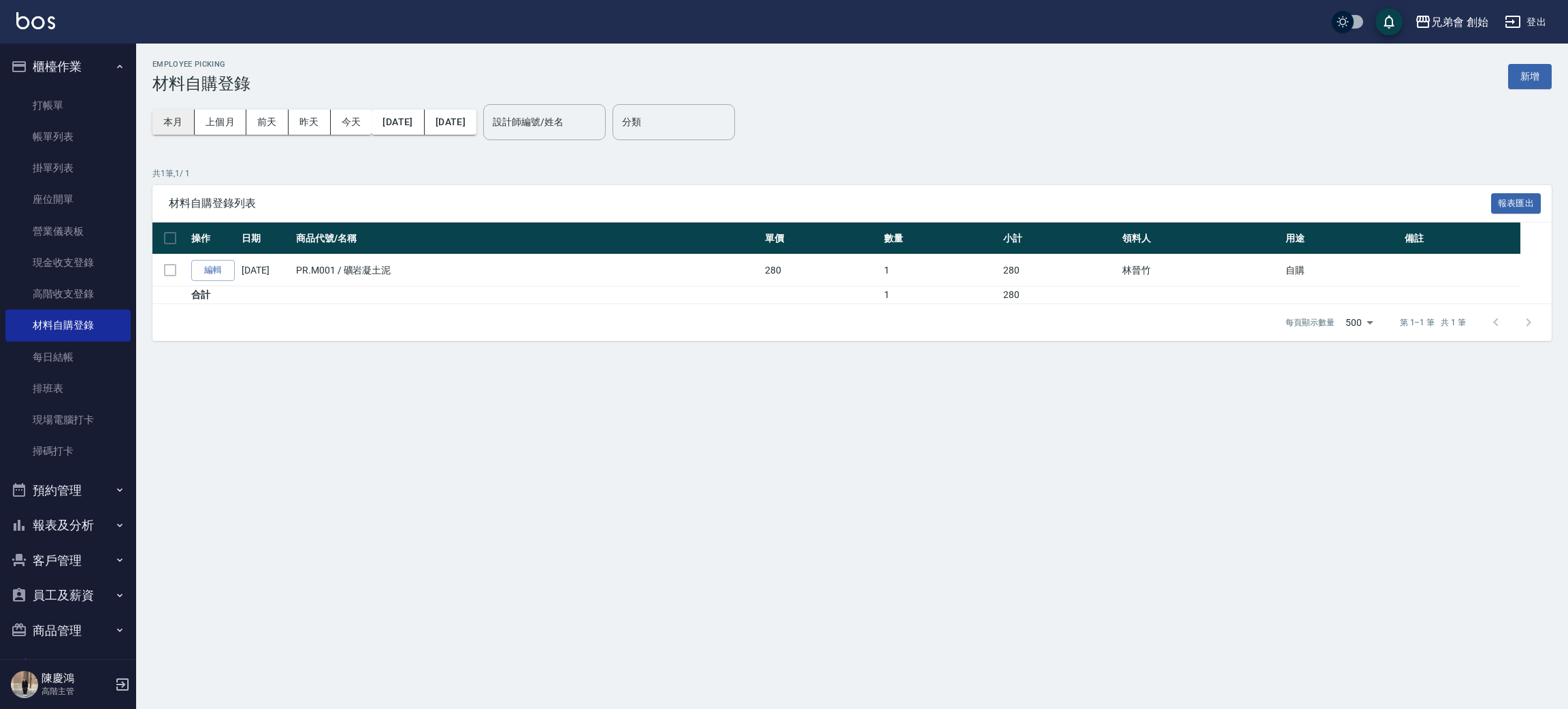
click at [183, 125] on button "本月" at bounding box center [173, 122] width 42 height 25
click at [595, 132] on input "設計師編號/姓名" at bounding box center [544, 122] width 110 height 24
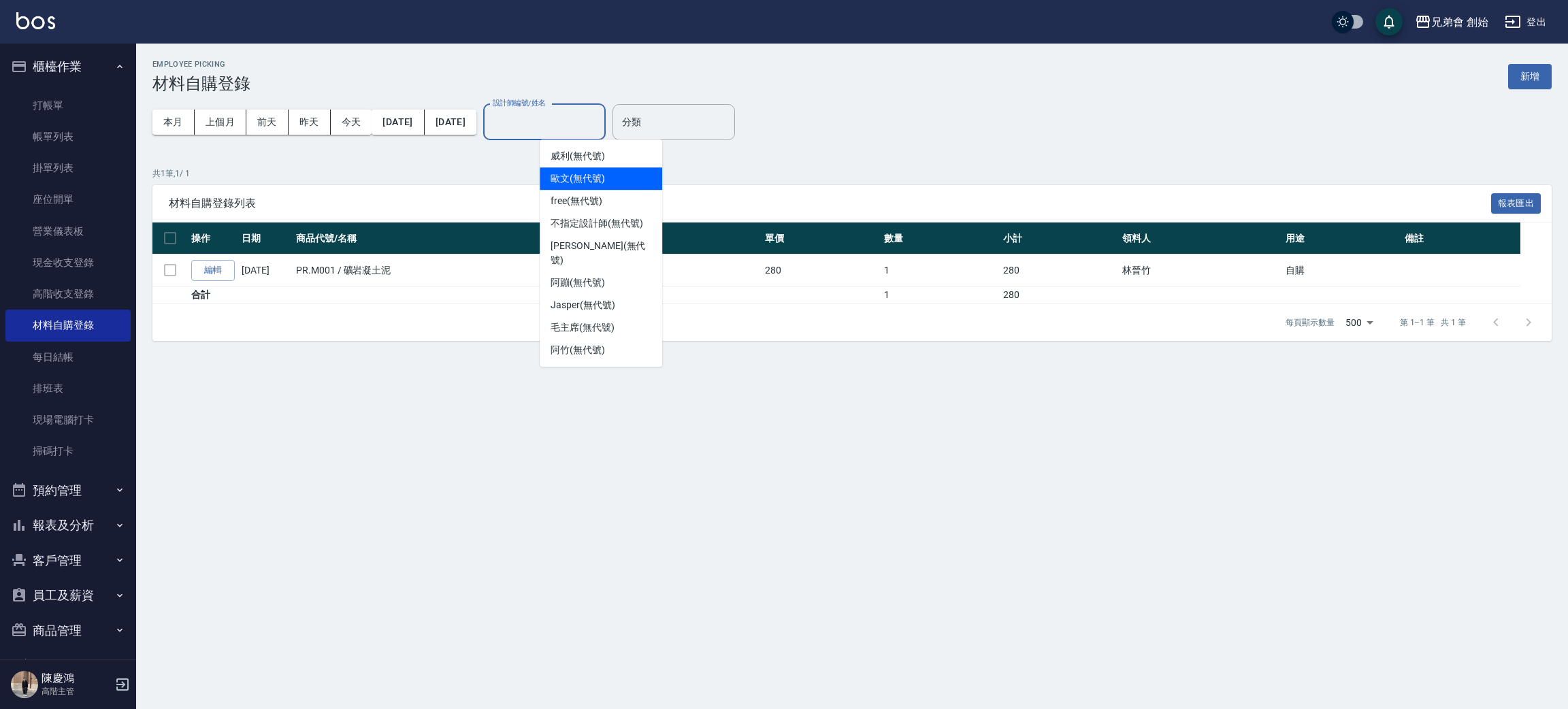
click at [373, 191] on div "材料自購登錄列表 報表匯出" at bounding box center [852, 204] width 1399 height 38
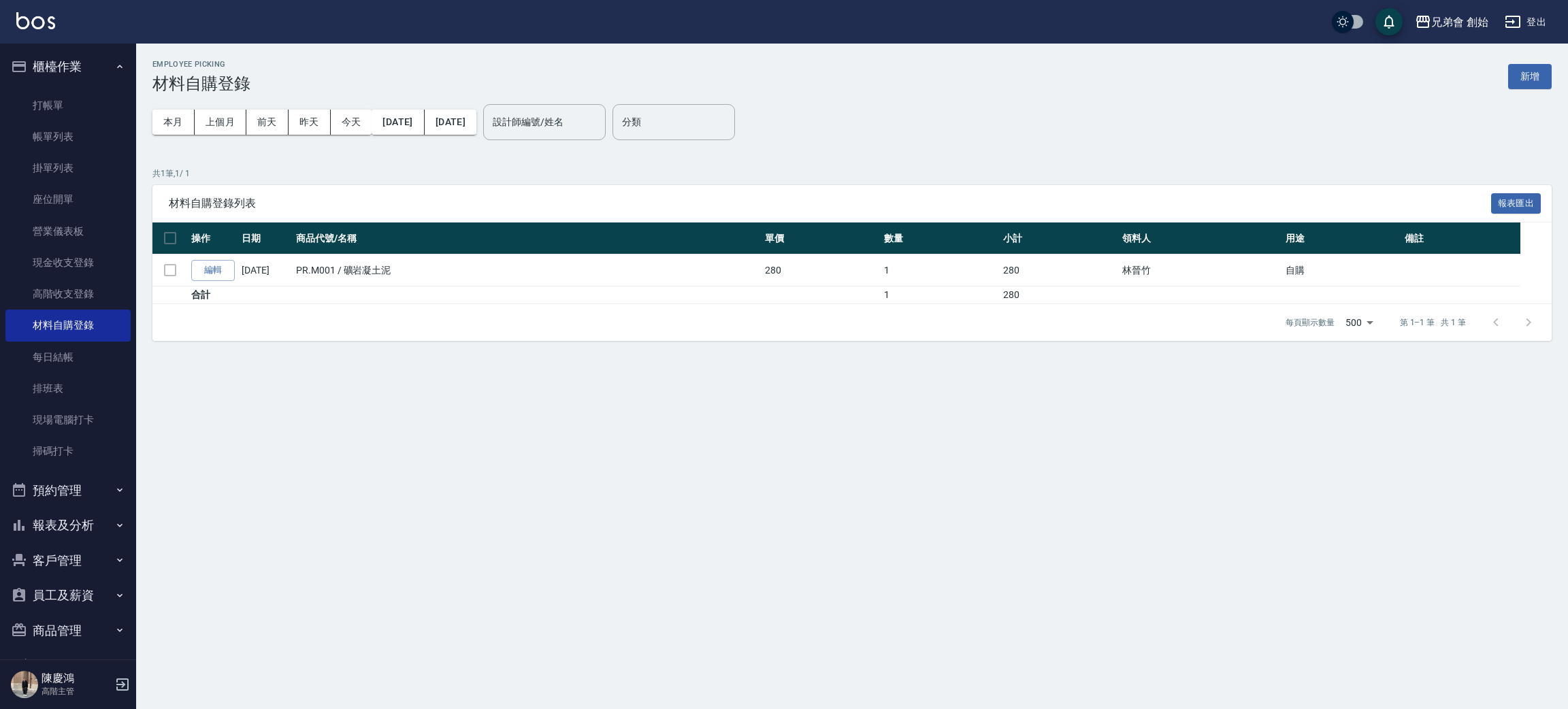
click at [1525, 64] on div "新增" at bounding box center [1529, 76] width 43 height 25
click at [1551, 69] on div "Employee Picking 材料自購登錄 新增 本月 上個月 前天 昨天 今天 2025/10/01 2025/10/31 設計師編號/姓名 設計師編號…" at bounding box center [852, 199] width 1431 height 314
click at [1546, 77] on button "新增" at bounding box center [1529, 76] width 43 height 25
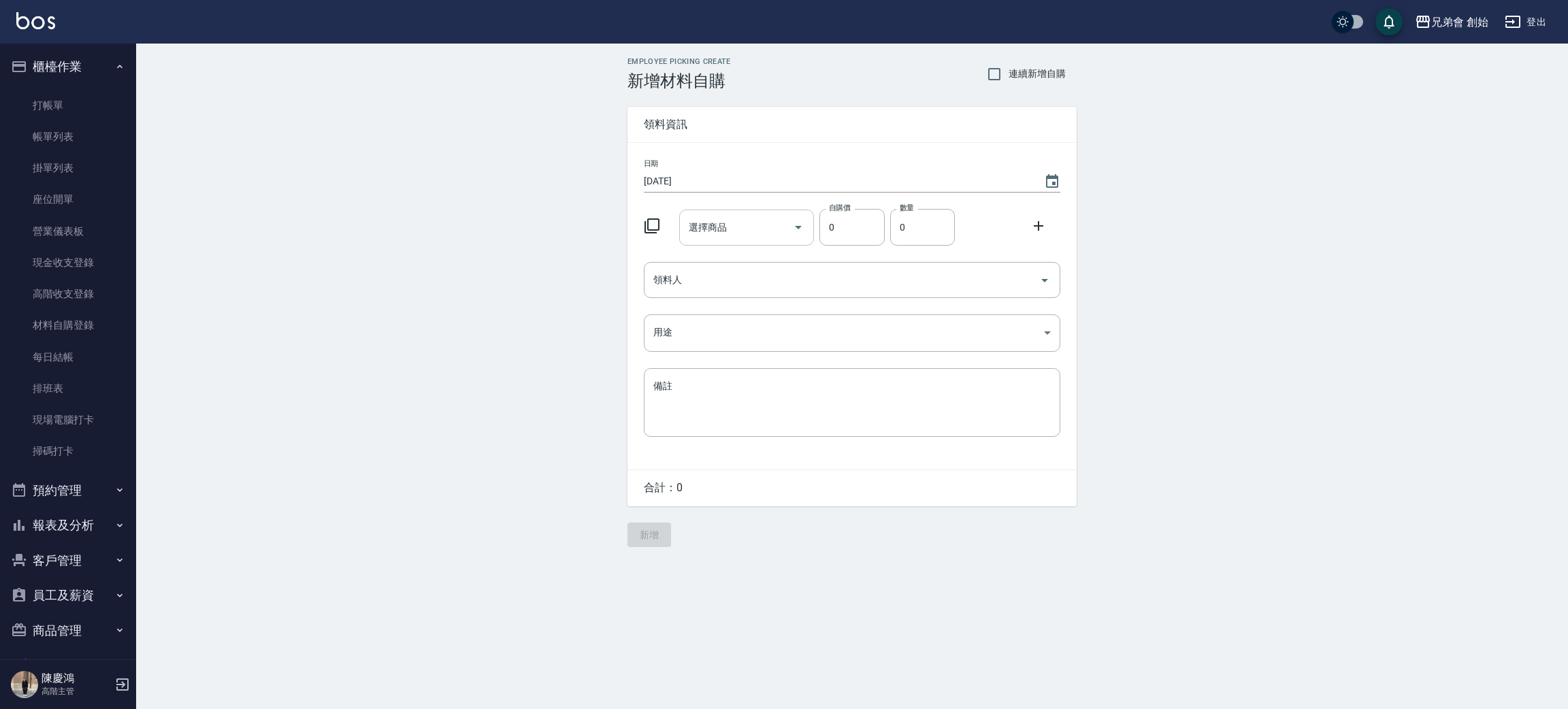
click at [738, 236] on input "選擇商品" at bounding box center [736, 227] width 102 height 24
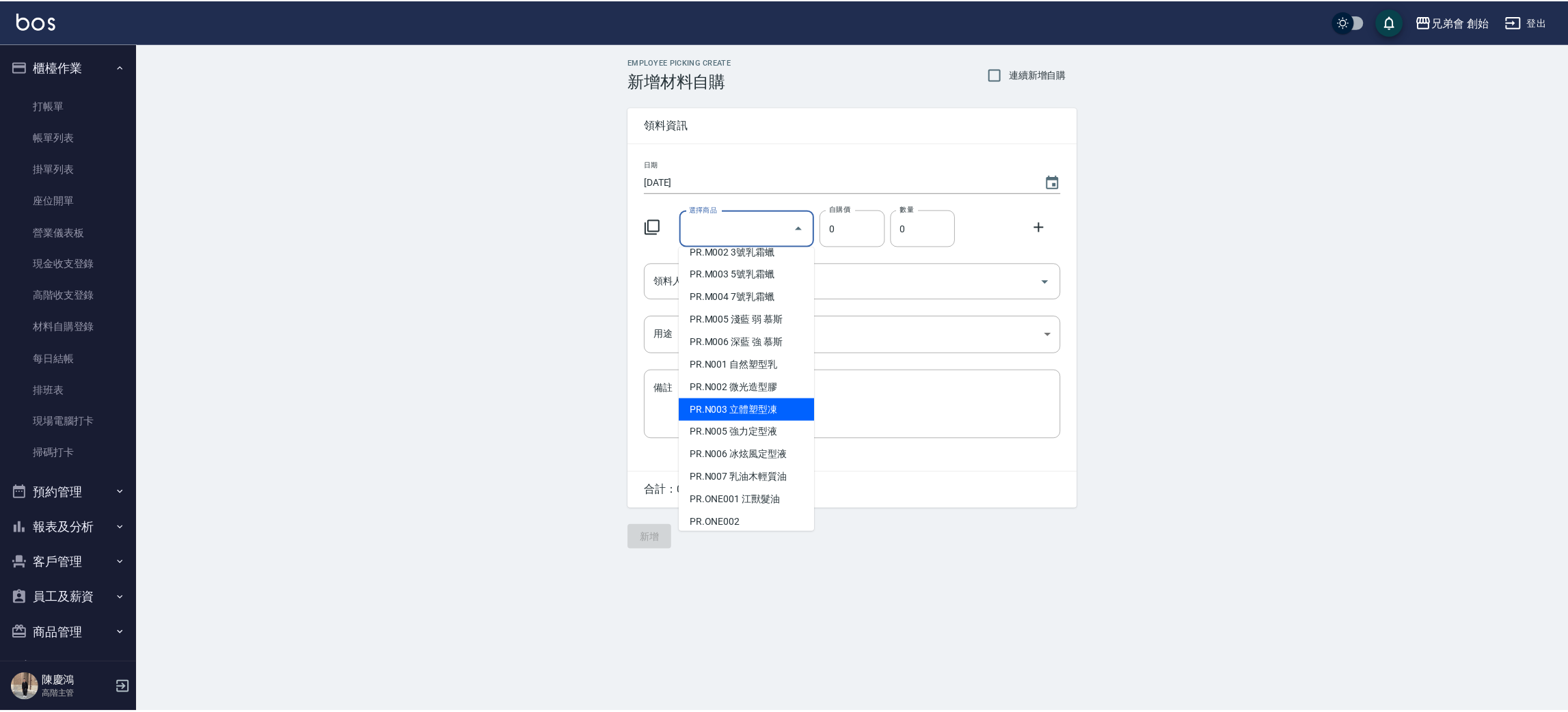
scroll to position [4101, 0]
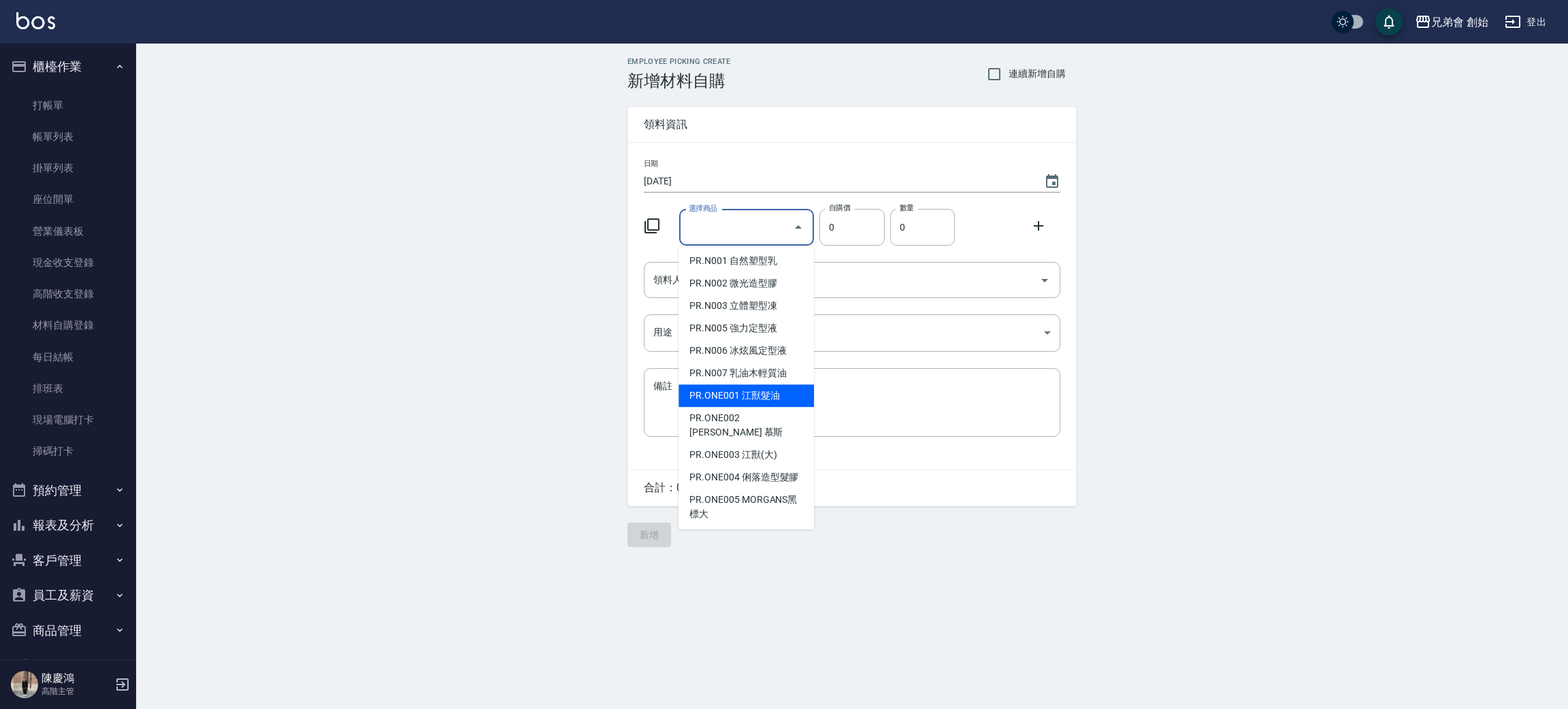
click at [780, 407] on li "PR.ONE001 江獸髮油" at bounding box center [745, 395] width 136 height 22
type input "江獸髮油"
type input "330"
type input "1"
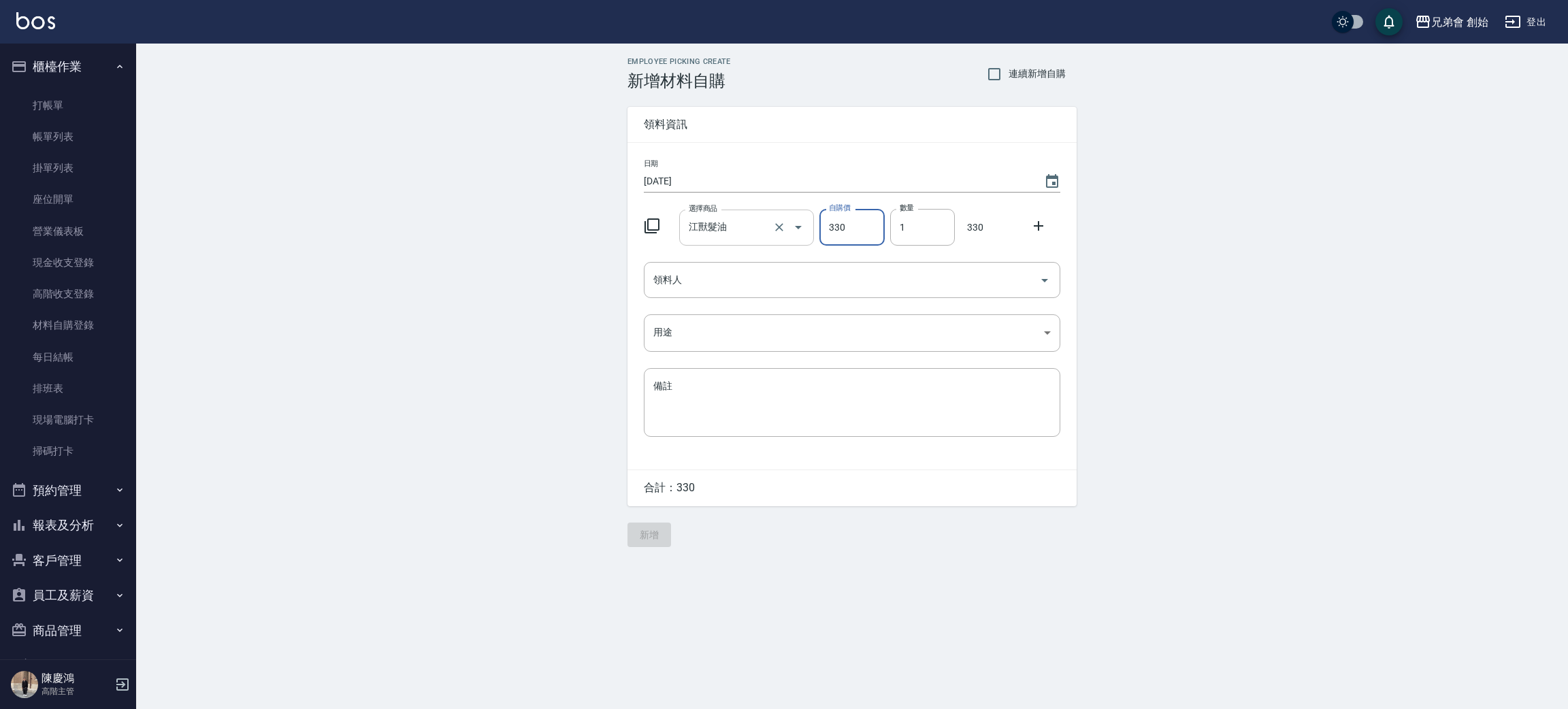
click at [754, 235] on input "江獸髮油" at bounding box center [727, 227] width 85 height 24
click at [740, 232] on input "江獸髮油" at bounding box center [727, 227] width 85 height 24
click at [746, 240] on div "江獸髮油 選擇商品" at bounding box center [746, 227] width 136 height 36
click at [299, 378] on div "Employee Picking Create 新增材料自購 連續新增自購 領料資訊 日期 2025/10/04 選擇商品 江獸髮油 選擇商品 自購價 330…" at bounding box center [852, 302] width 1431 height 518
click at [103, 459] on link "掃碼打卡" at bounding box center [67, 451] width 125 height 31
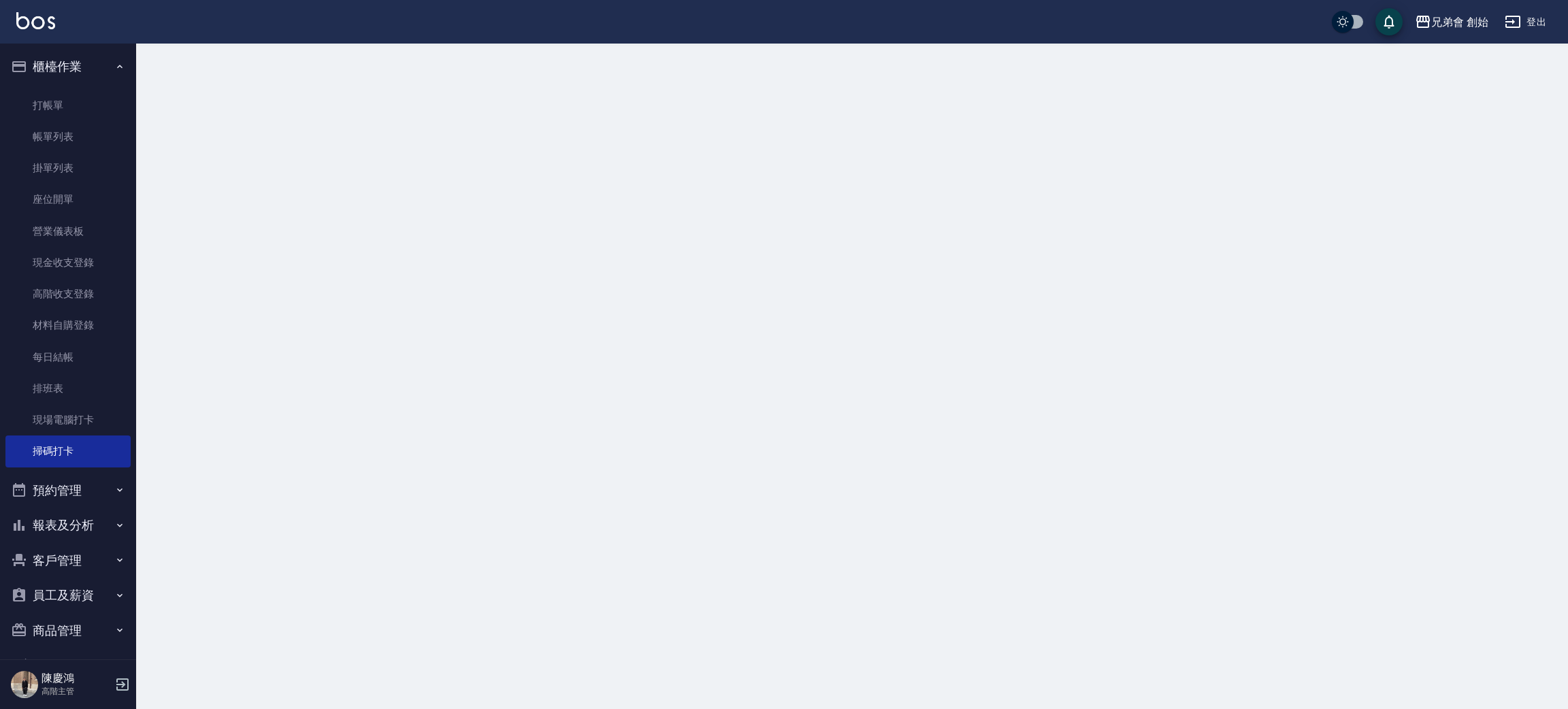
click at [96, 489] on button "預約管理" at bounding box center [67, 491] width 125 height 35
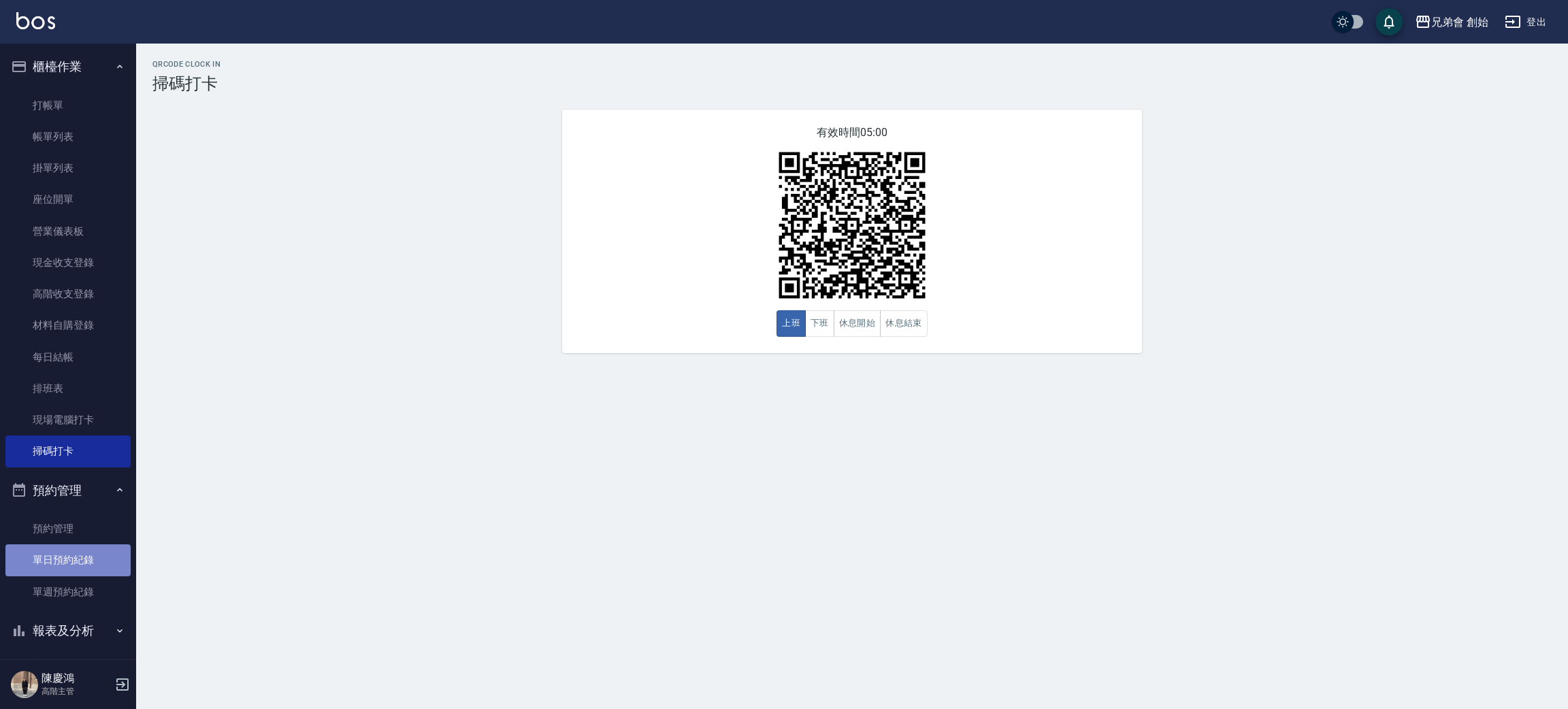
click at [91, 546] on link "單日預約紀錄" at bounding box center [67, 560] width 125 height 31
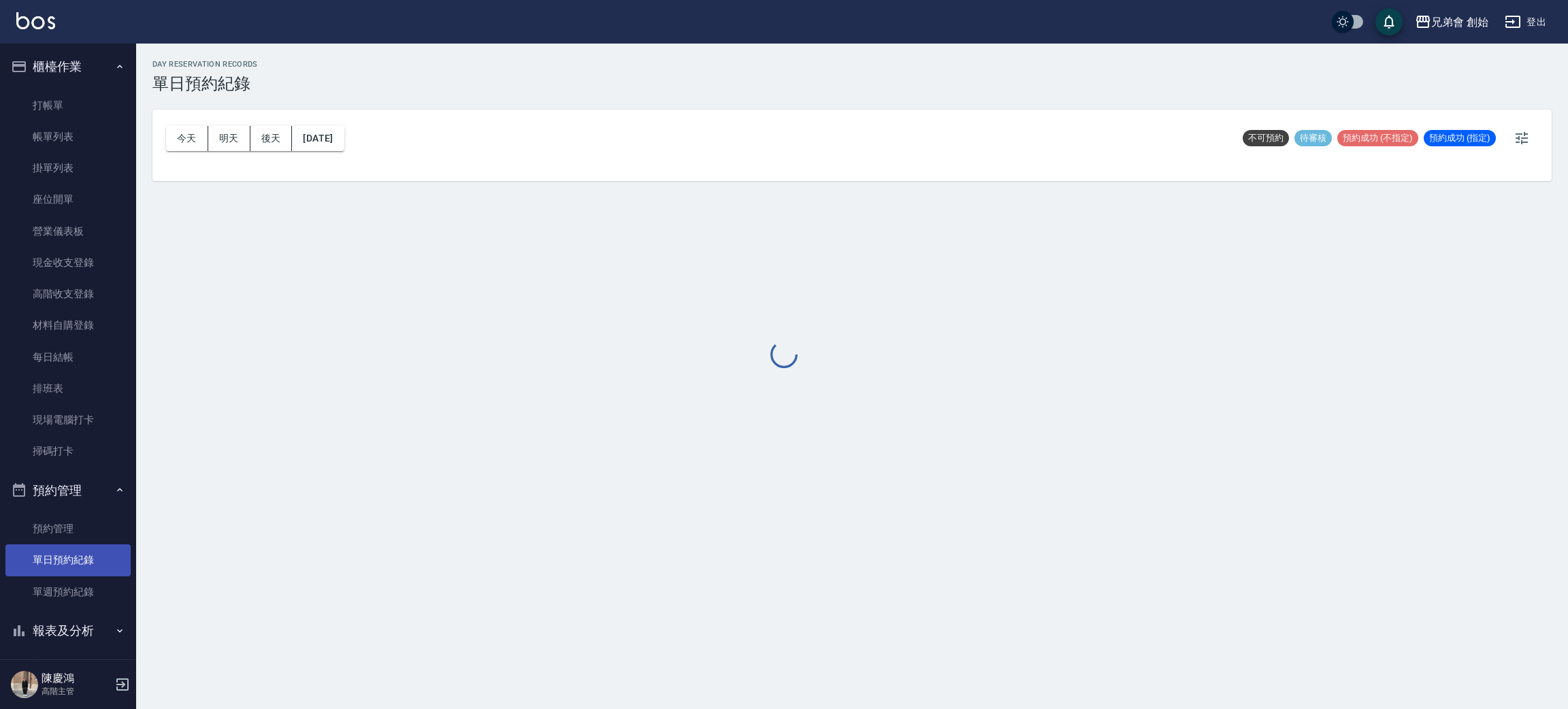
click at [92, 549] on link "單日預約紀錄" at bounding box center [67, 560] width 125 height 31
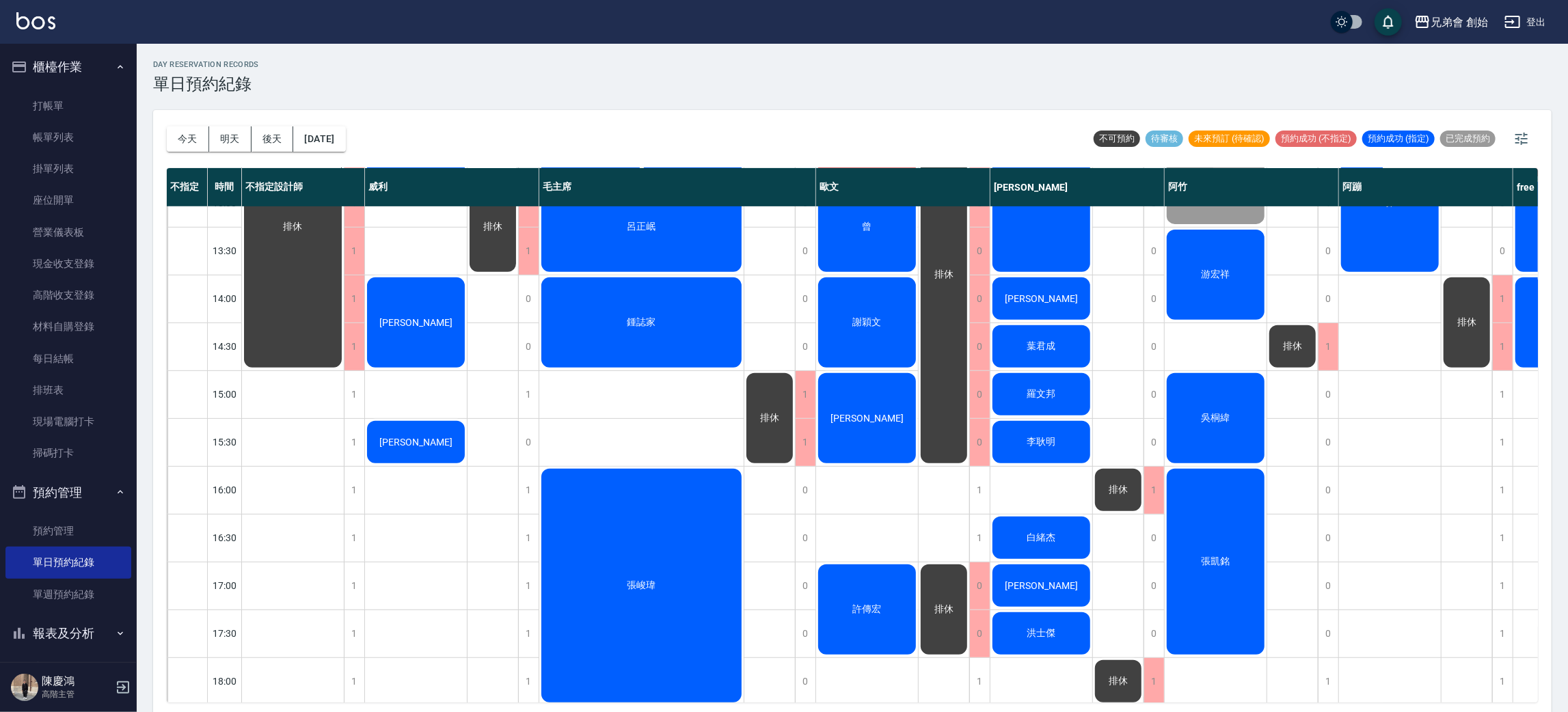
scroll to position [307, 0]
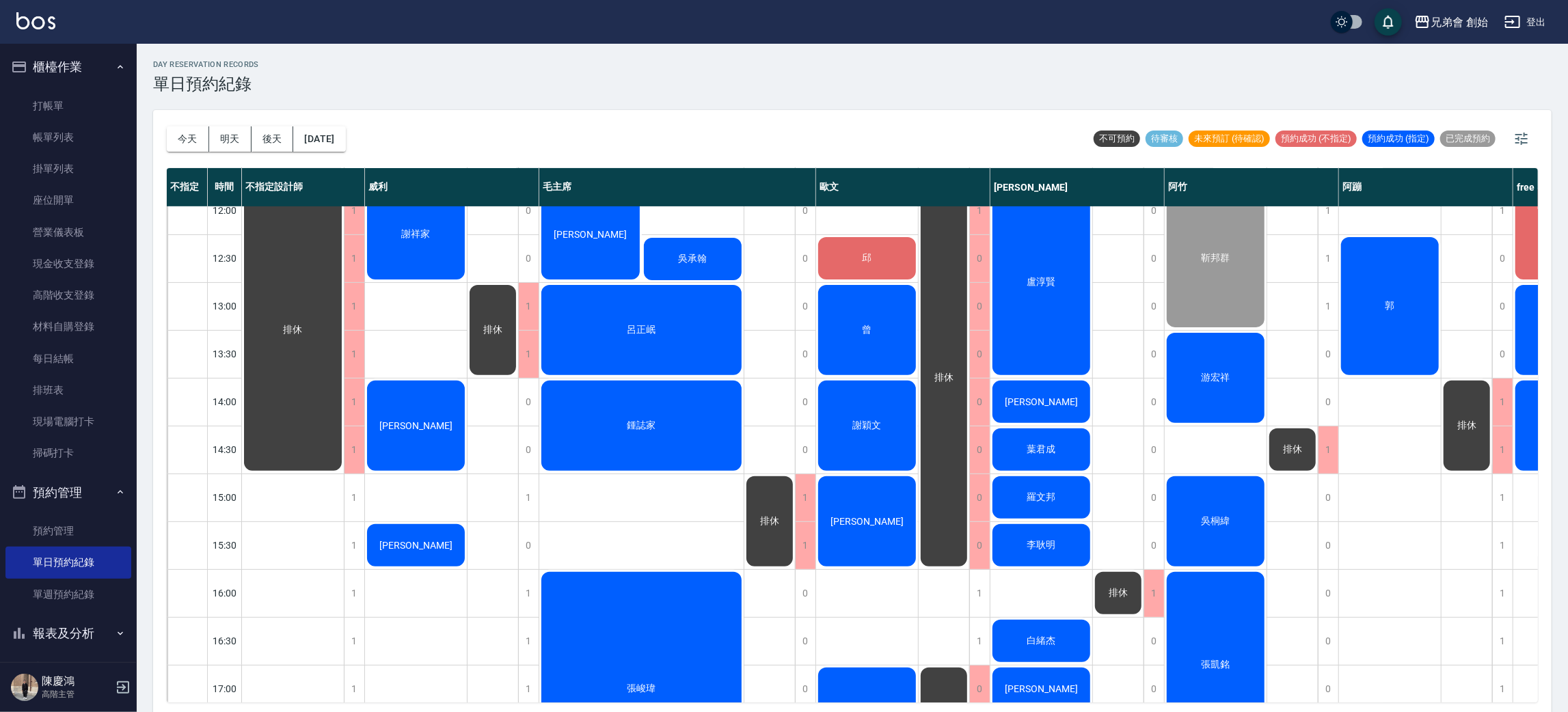
click at [1517, 242] on div "吳維定" at bounding box center [1563, 235] width 102 height 95
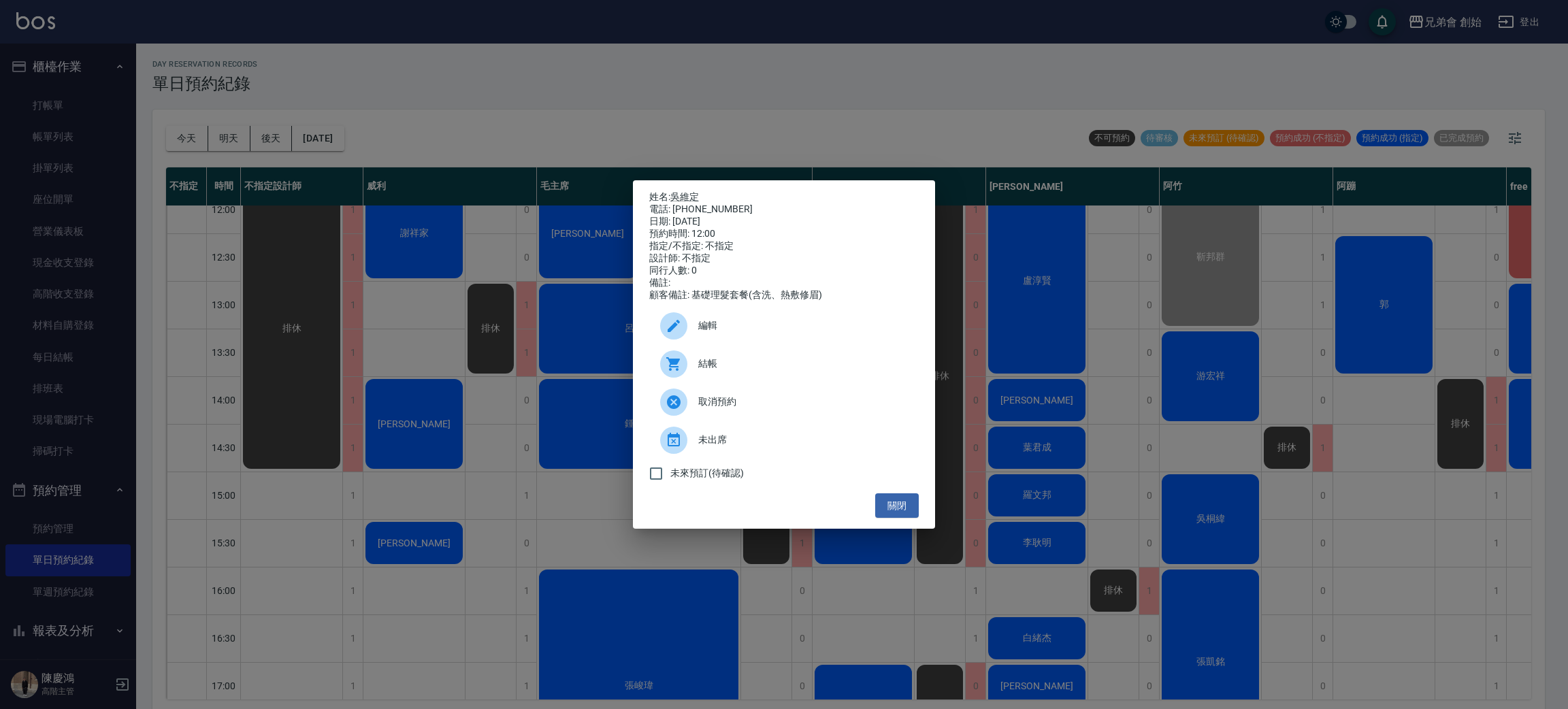
click at [790, 371] on span "結帳" at bounding box center [802, 364] width 209 height 14
click at [509, 235] on div "姓名: 吳維定 電話: 0900108365 日期: 2025/10/04 預約時間: 12:00 指定/不指定: 不指定 設計師: 不指定 同行人數: 0 …" at bounding box center [784, 354] width 1568 height 709
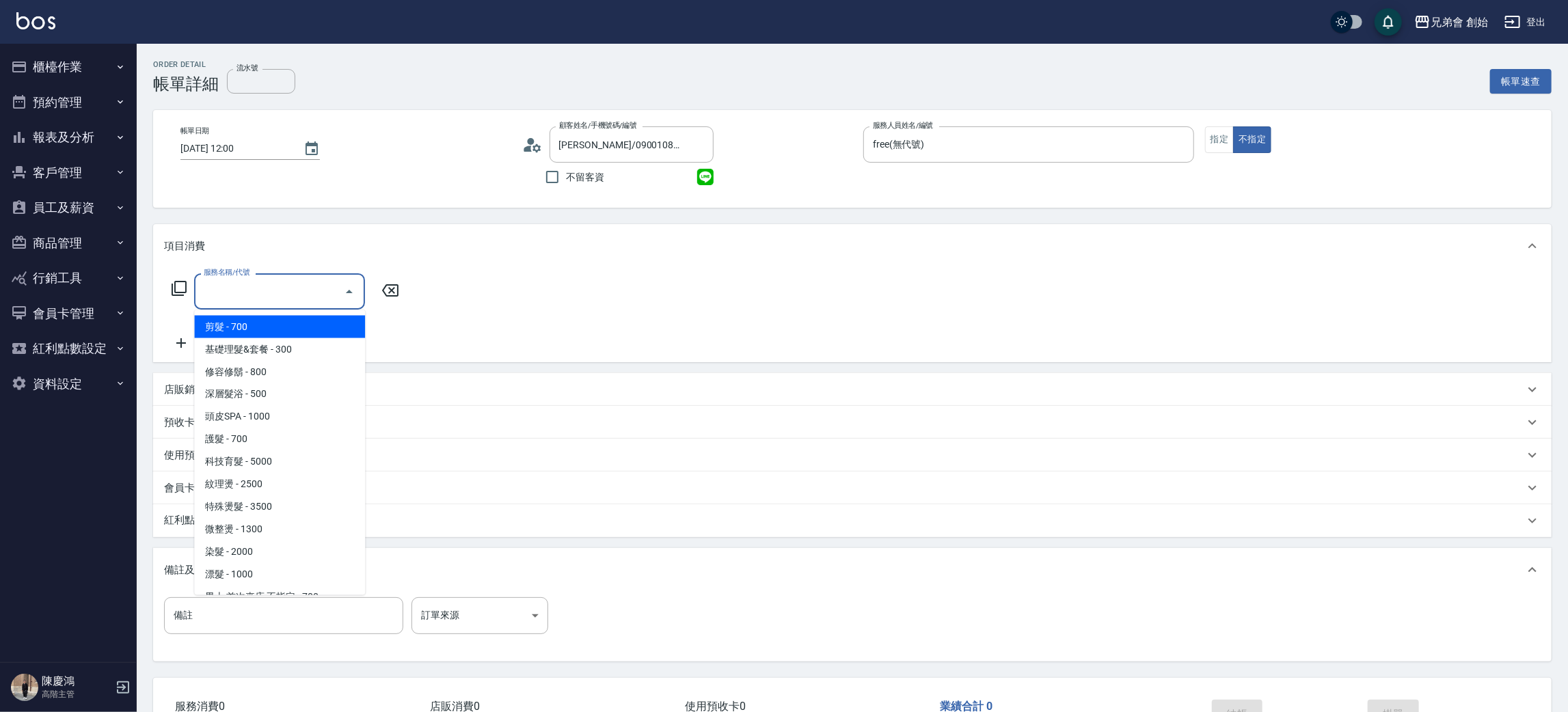
click at [272, 328] on span "剪髮 - 700" at bounding box center [279, 327] width 171 height 23
type input "剪髮(A01)"
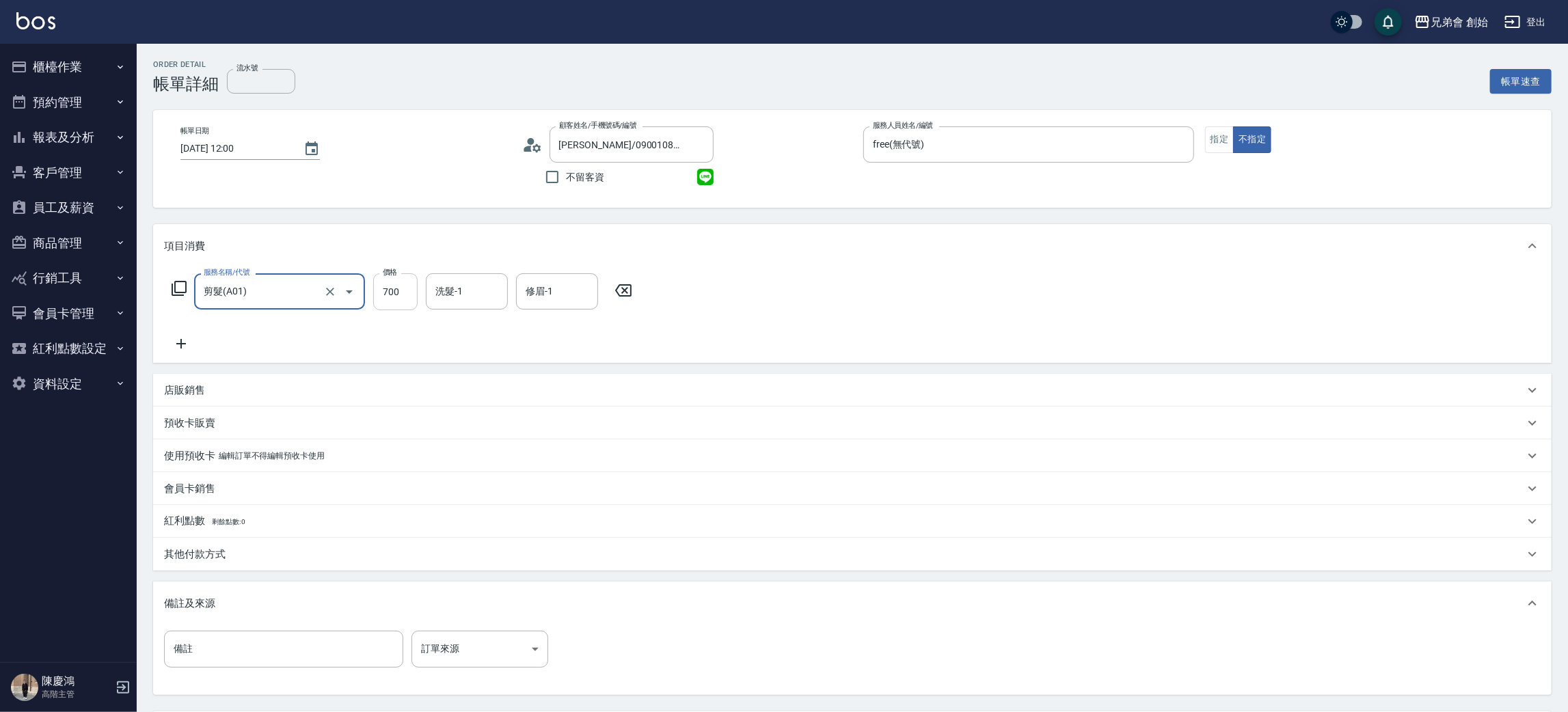
click at [399, 295] on input "700" at bounding box center [395, 291] width 44 height 37
type input "500"
click at [288, 384] on div "店販銷售" at bounding box center [844, 391] width 1360 height 14
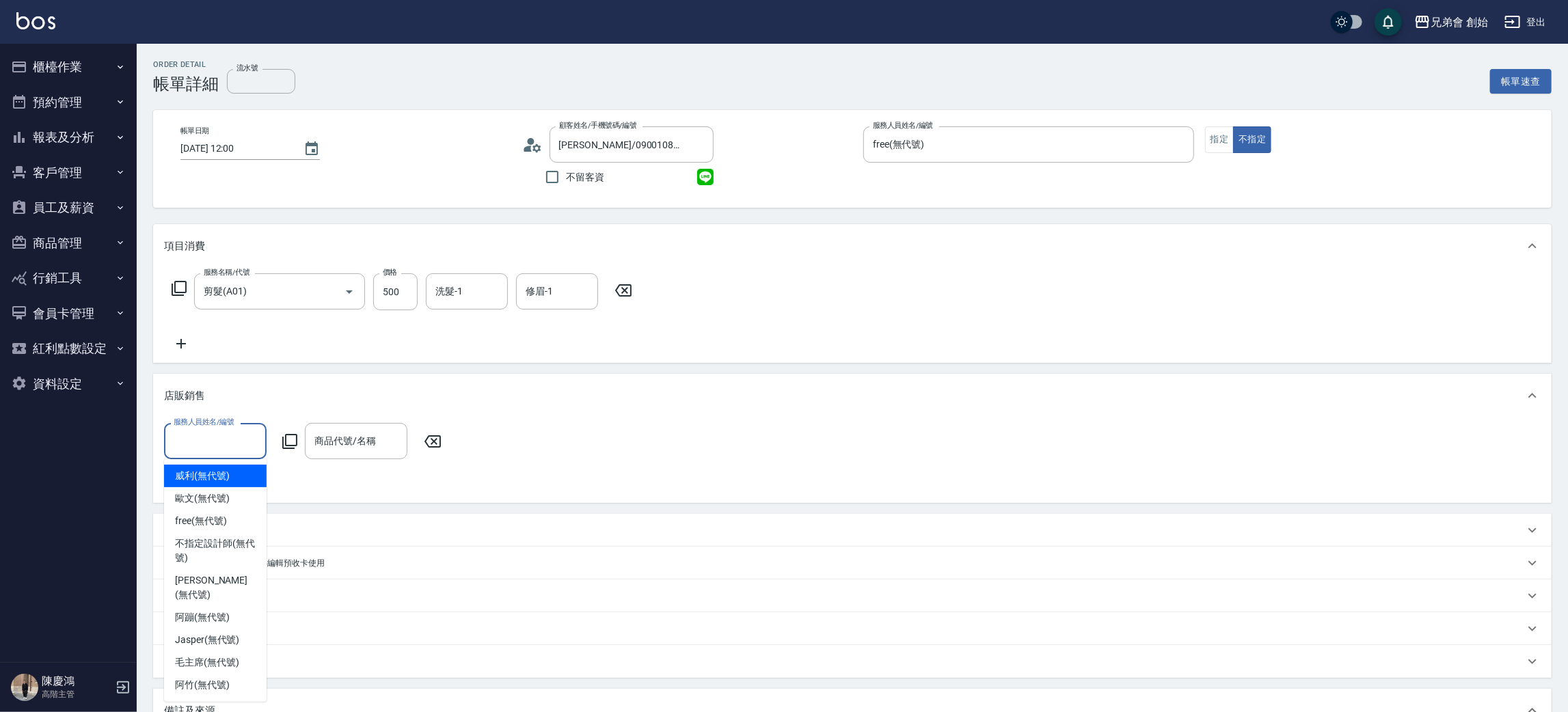
click at [218, 443] on input "服務人員姓名/編號" at bounding box center [216, 441] width 90 height 24
click at [218, 528] on div "free (無代號)" at bounding box center [216, 521] width 103 height 23
type input "free(無代號)"
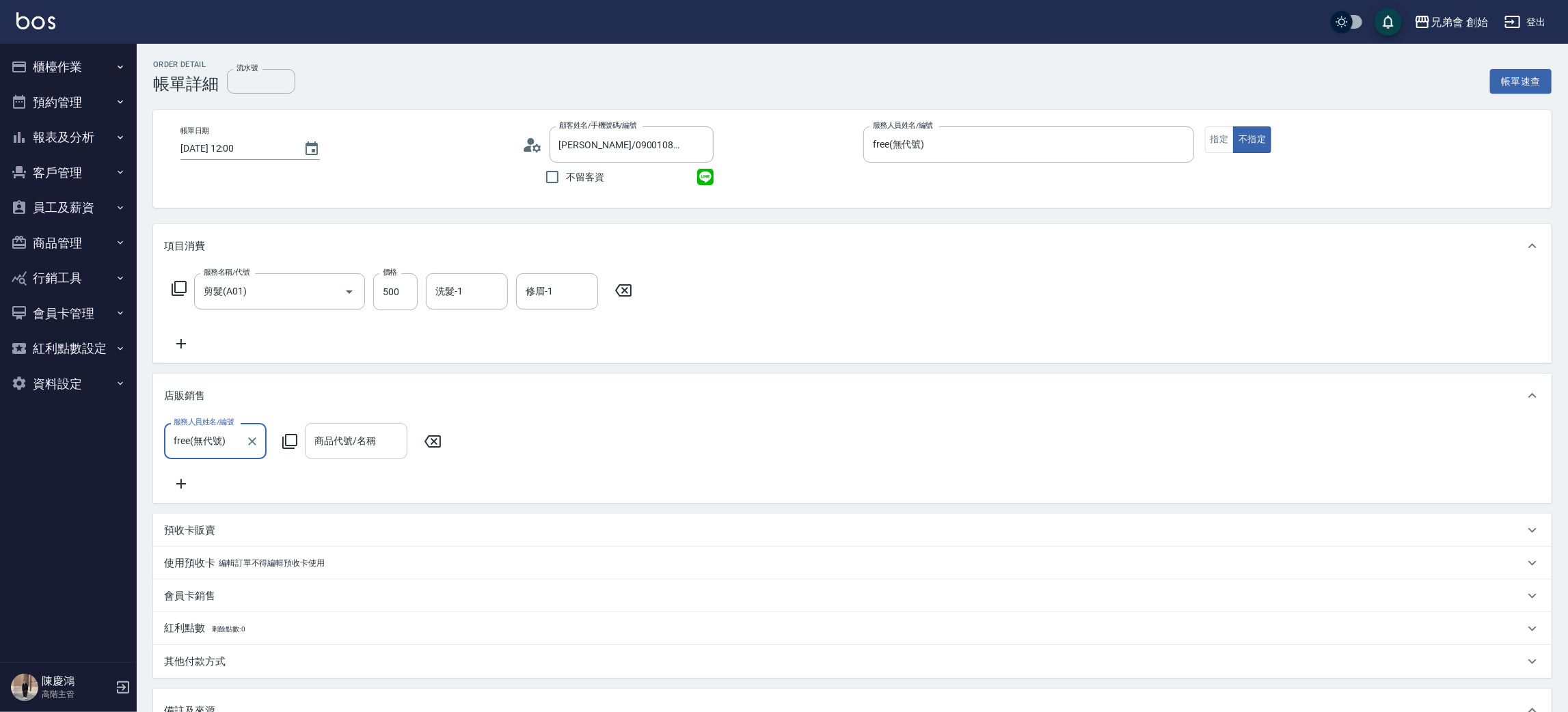
click at [335, 454] on div "商品代號/名稱" at bounding box center [356, 441] width 103 height 36
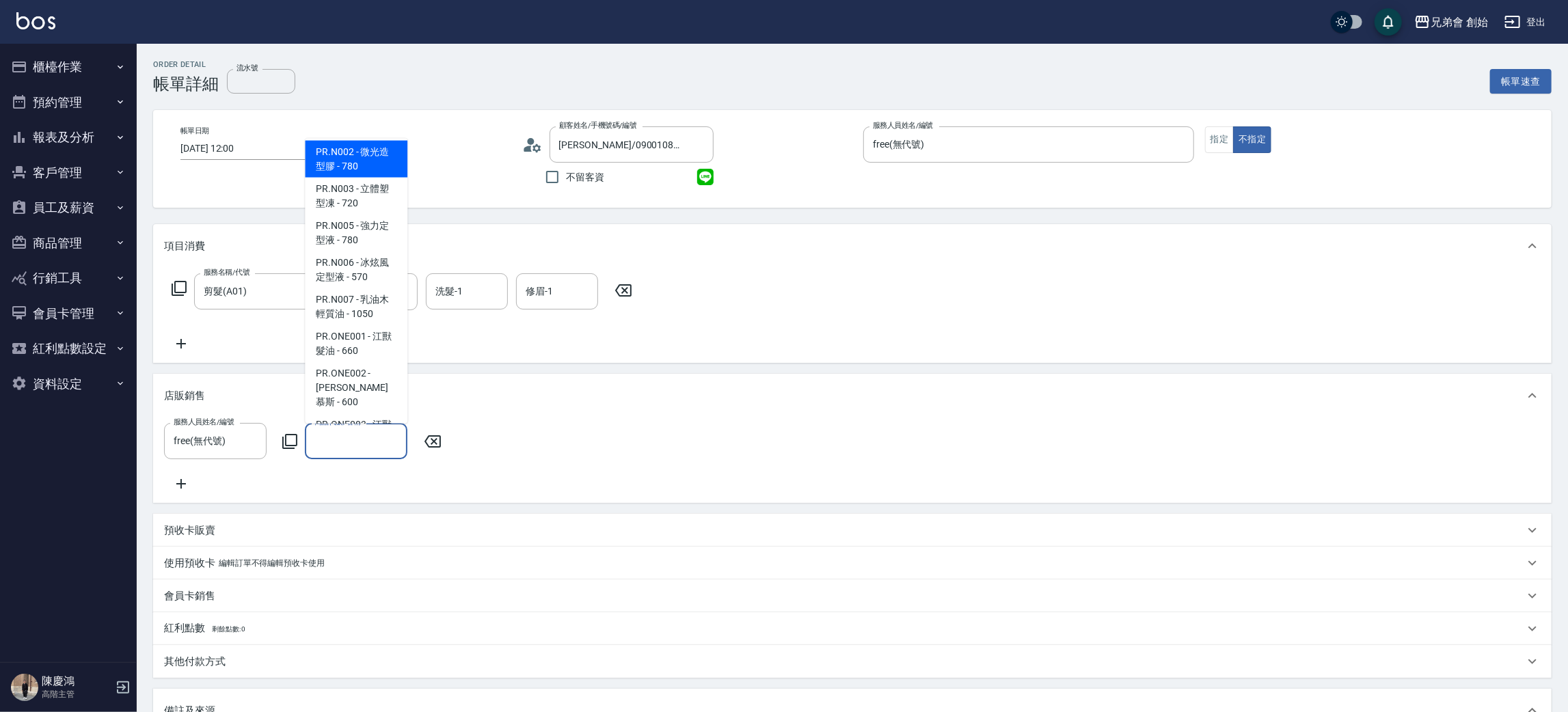
scroll to position [718, 0]
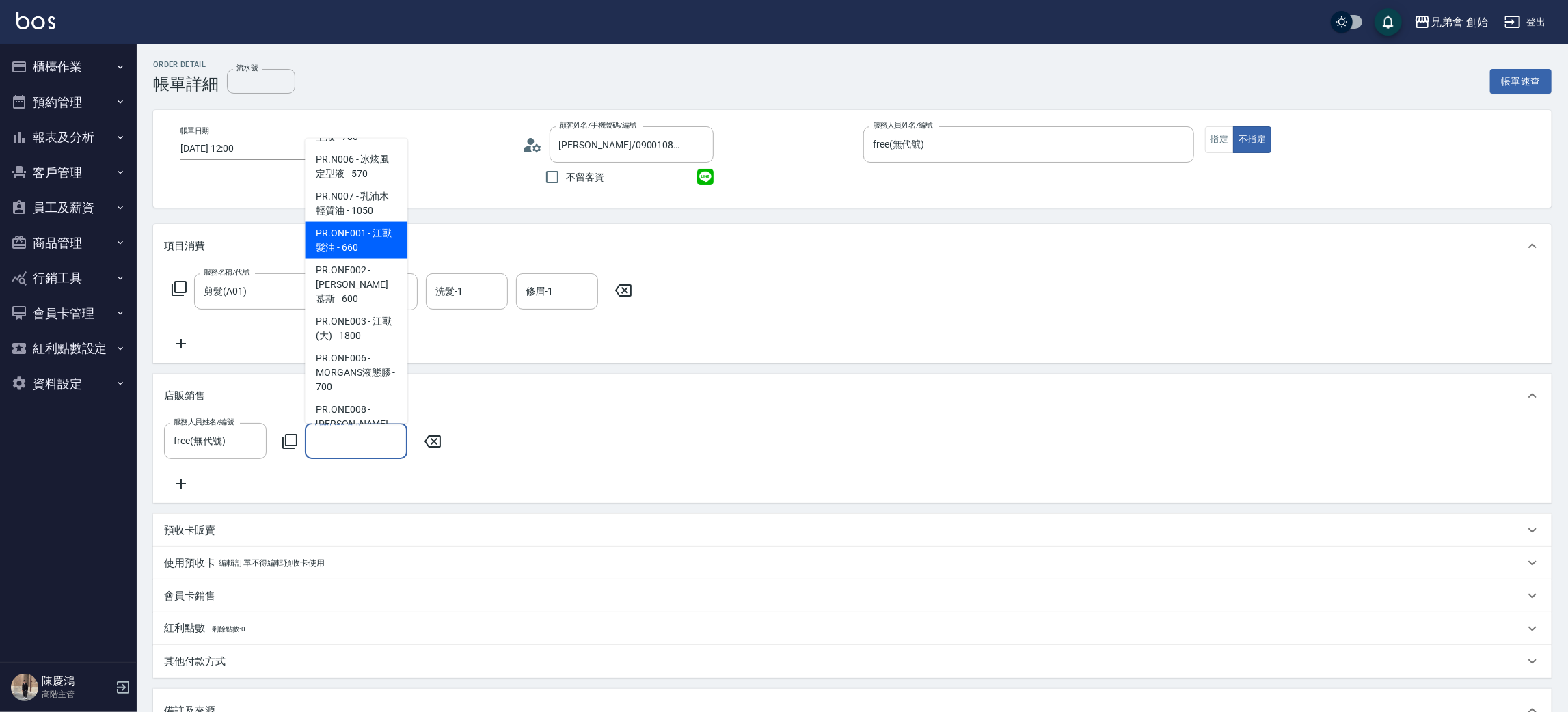
click at [388, 259] on span "PR.ONE001 - 江獸髮油 - 660" at bounding box center [356, 240] width 103 height 37
type input "江獸髮油"
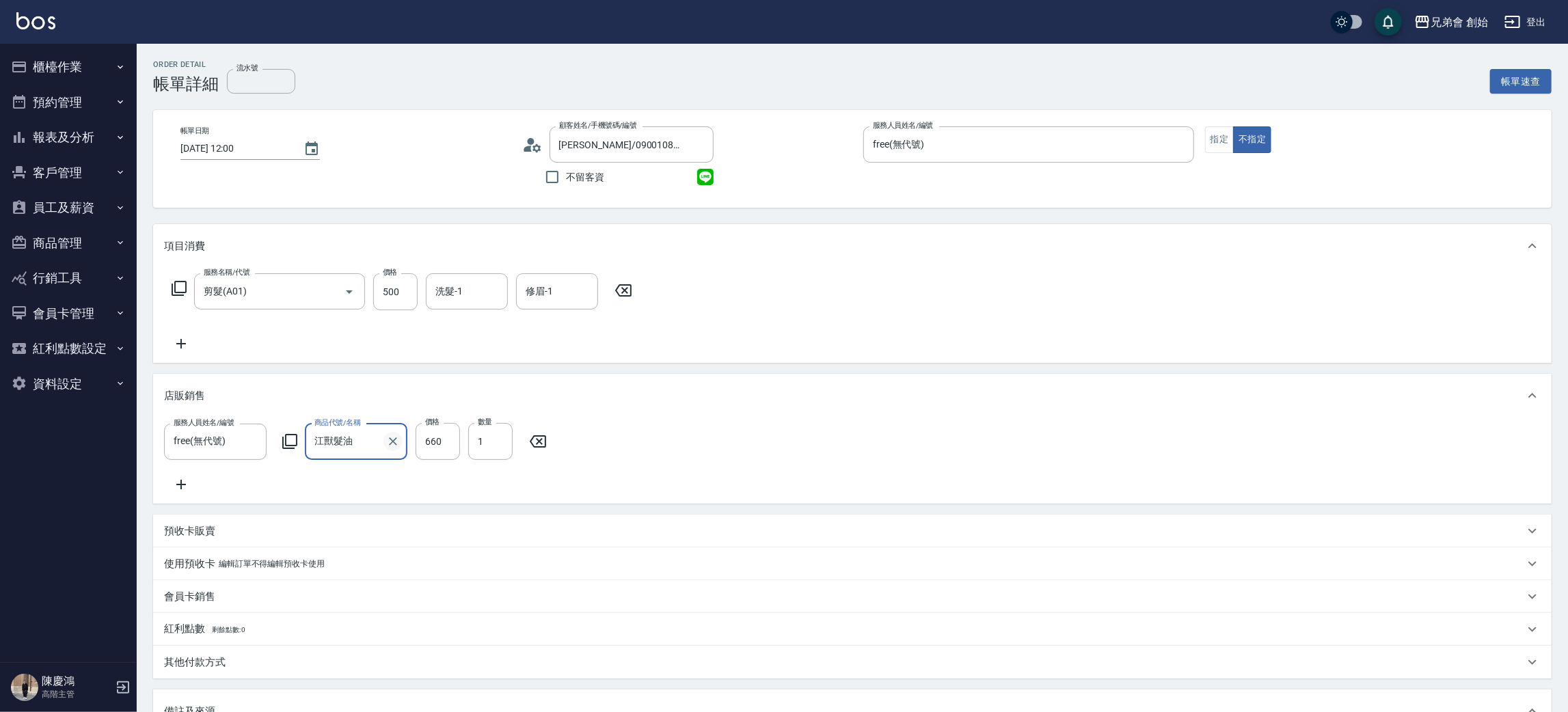
click at [400, 447] on button "Clear" at bounding box center [392, 441] width 19 height 19
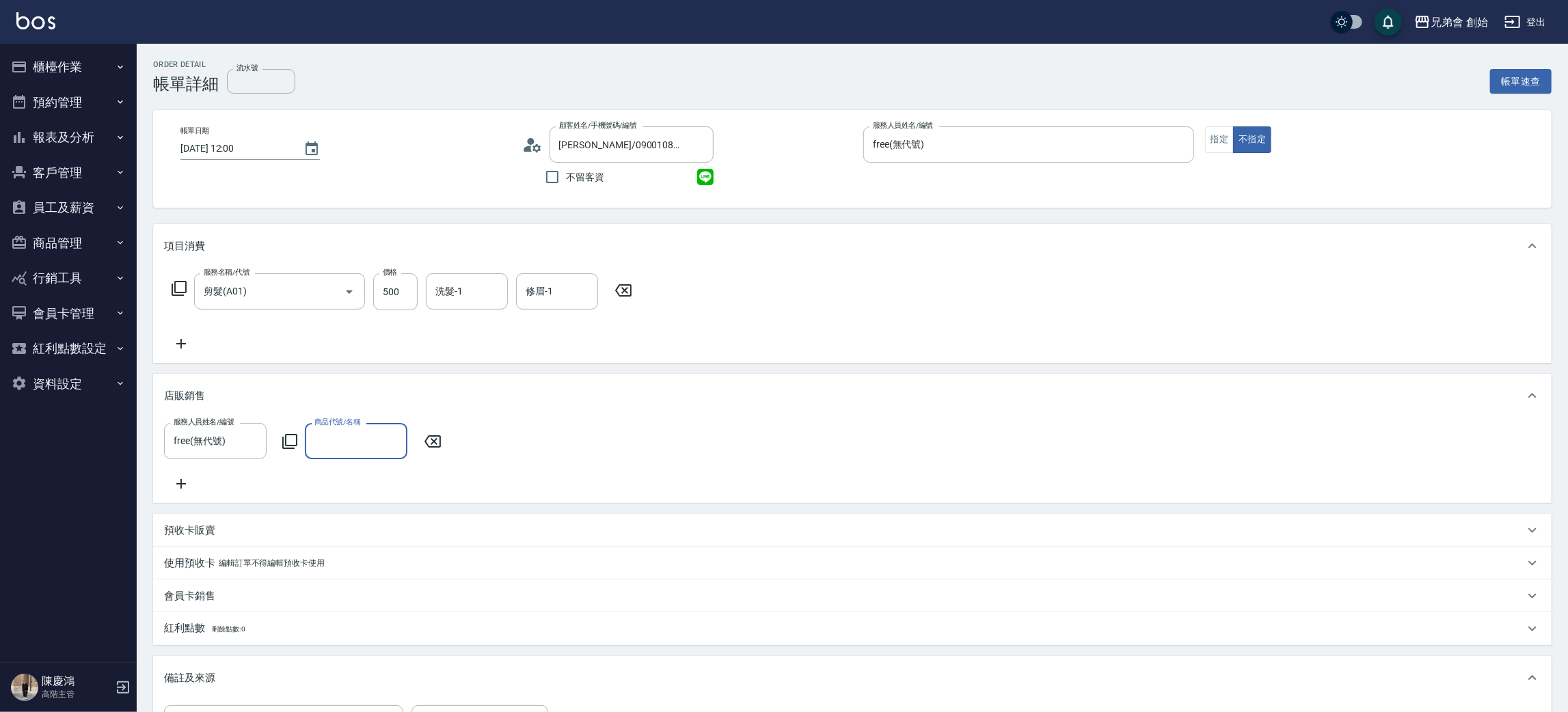
click at [439, 453] on div "服務人員姓名/編號 free(無代號) 服務人員姓名/編號 商品代號/名稱 商品代號/名稱" at bounding box center [307, 441] width 286 height 36
click at [439, 436] on icon at bounding box center [433, 442] width 16 height 13
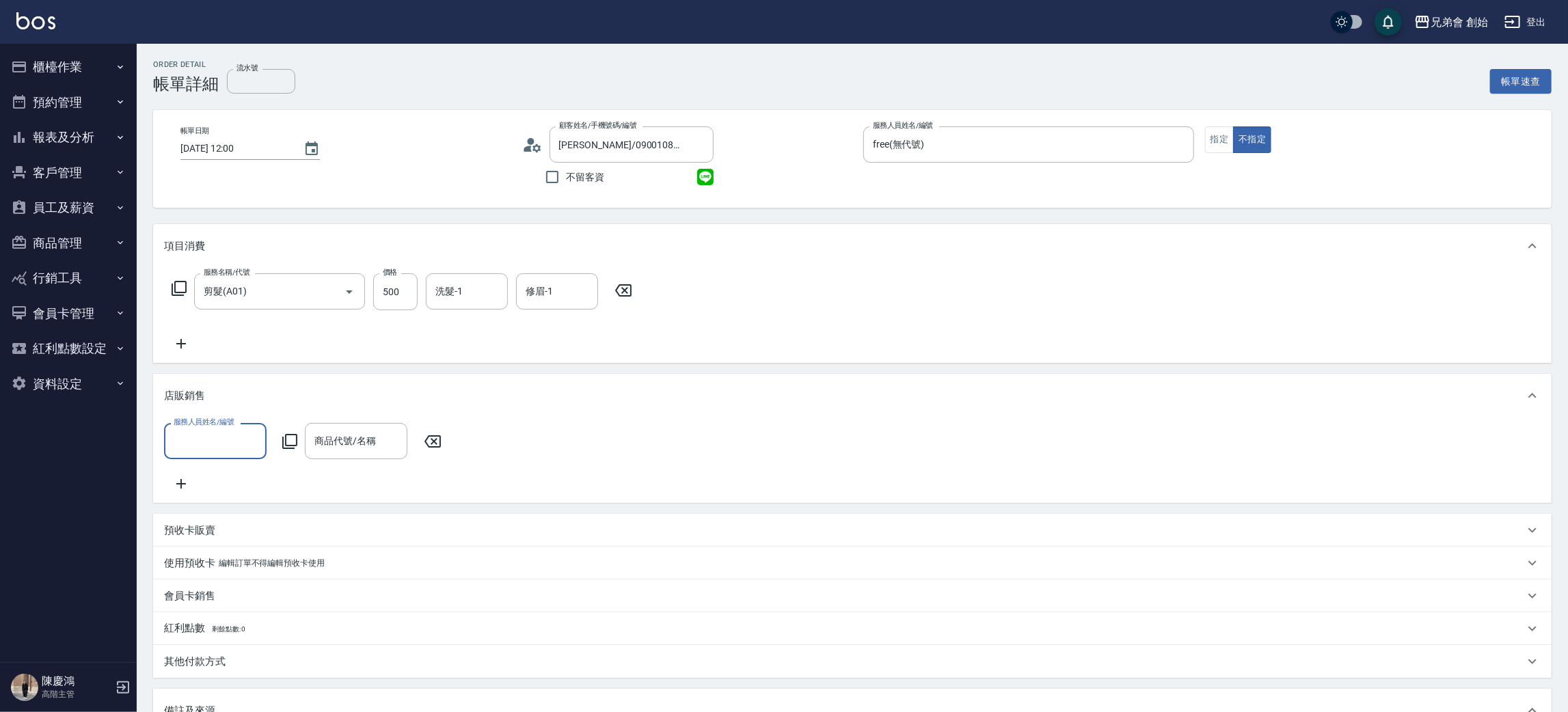
scroll to position [251, 0]
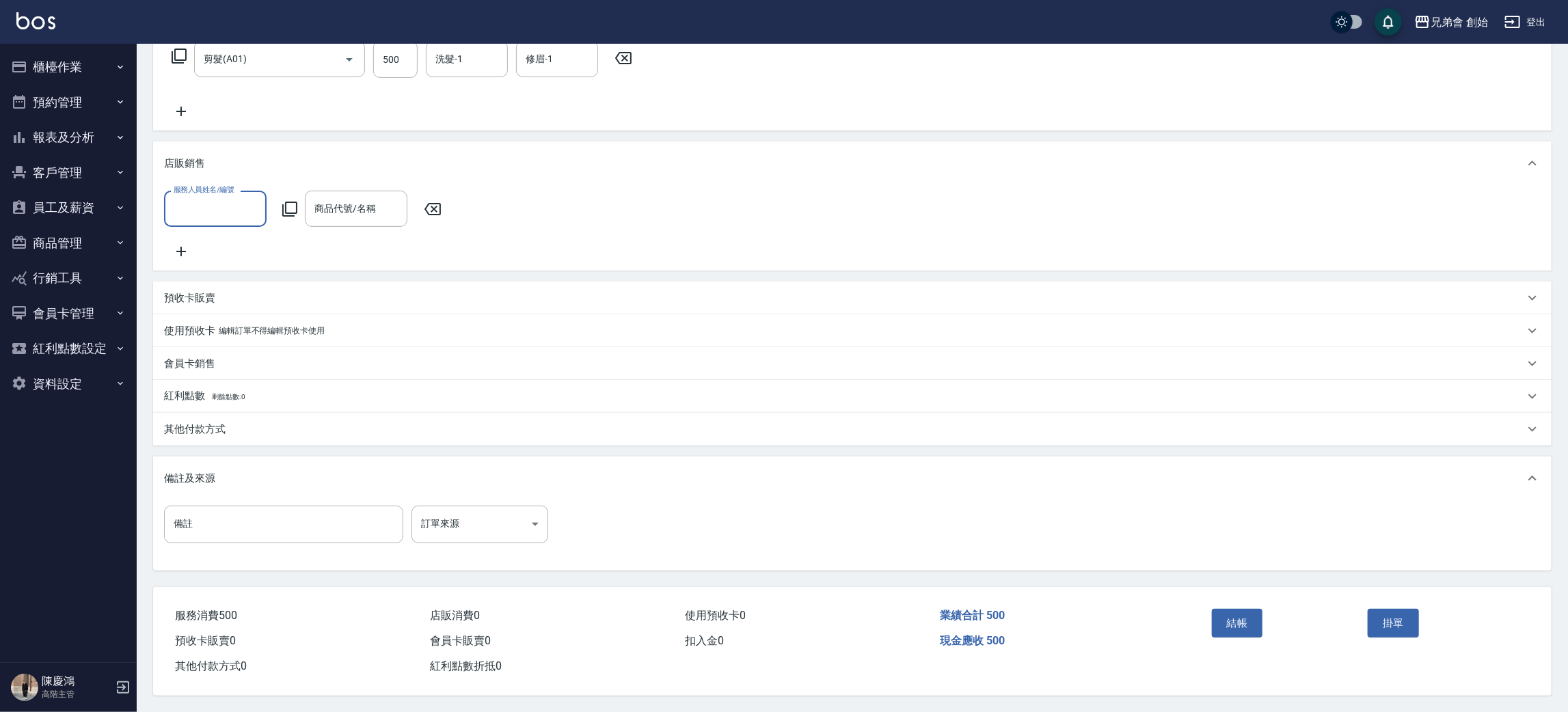
click at [1260, 622] on button "結帳" at bounding box center [1237, 624] width 51 height 29
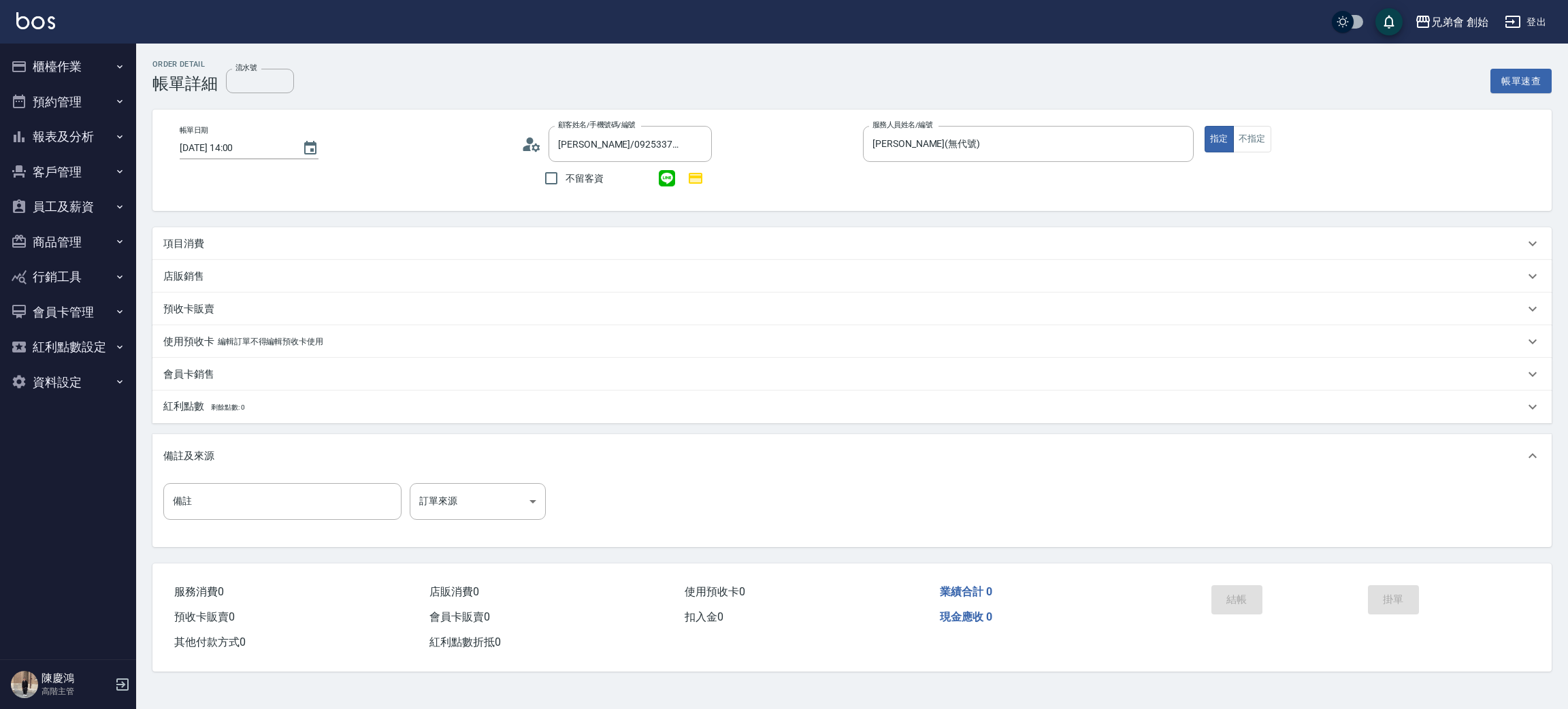
click at [181, 252] on div "項目消費" at bounding box center [852, 244] width 1399 height 32
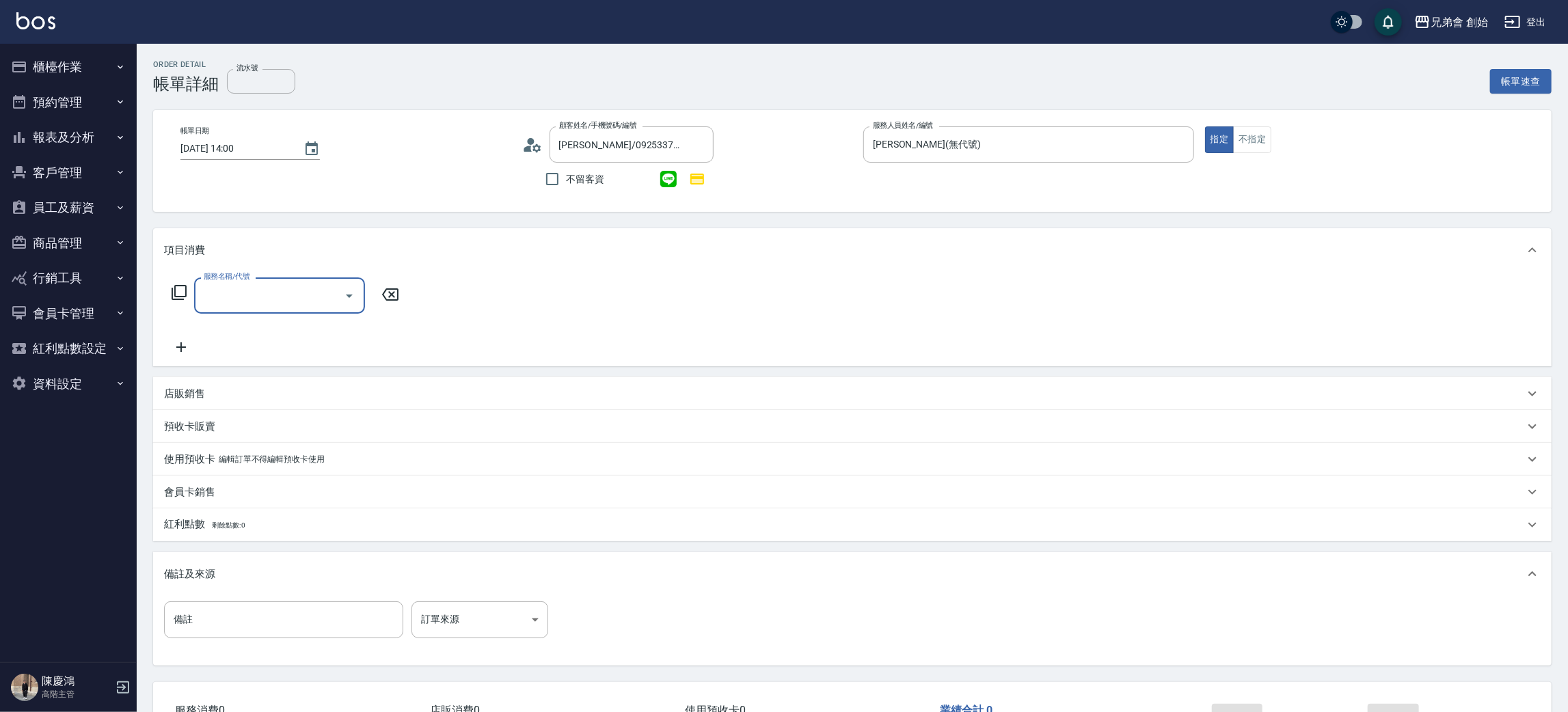
click at [266, 289] on input "服務名稱/代號" at bounding box center [269, 295] width 138 height 24
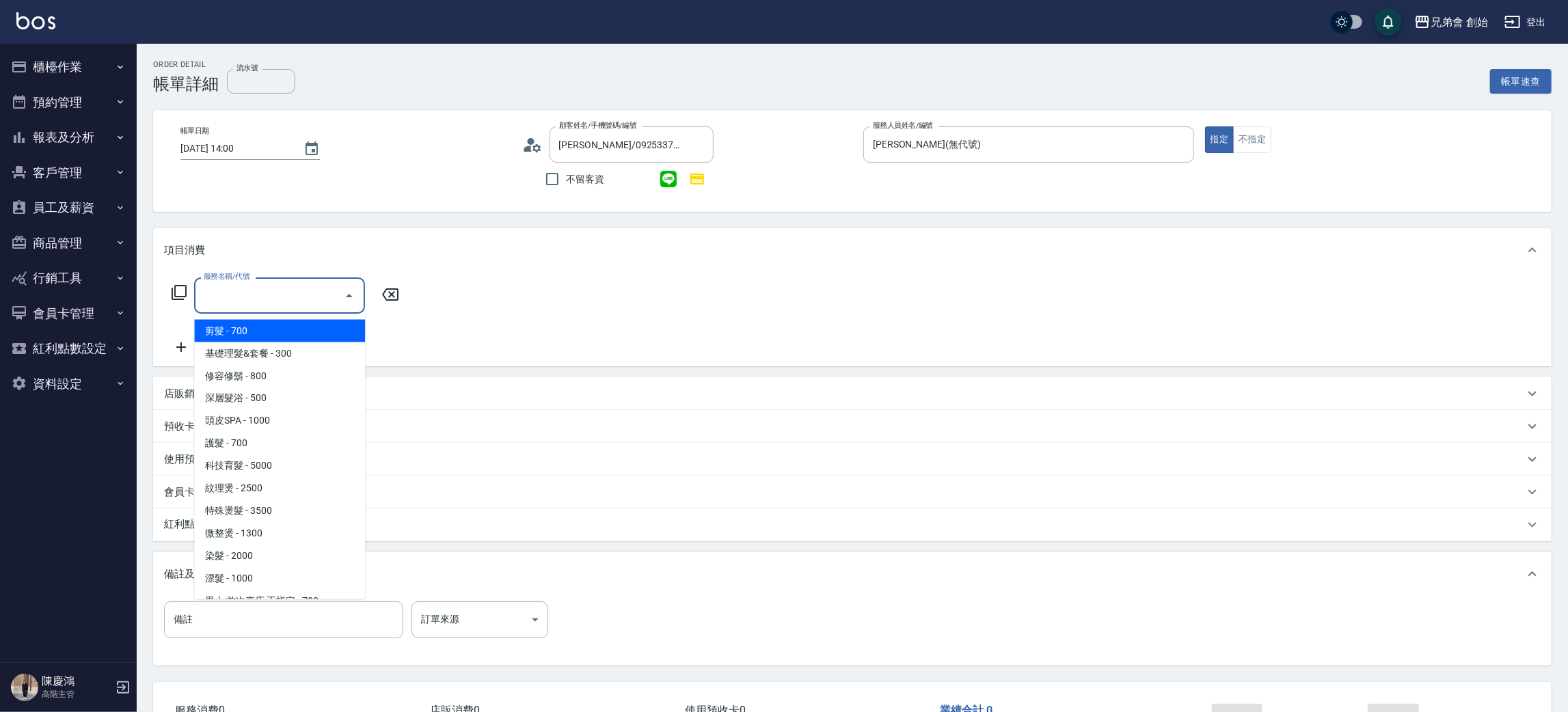
click at [247, 332] on span "剪髮 - 700" at bounding box center [279, 331] width 171 height 23
type input "剪髮(A01)"
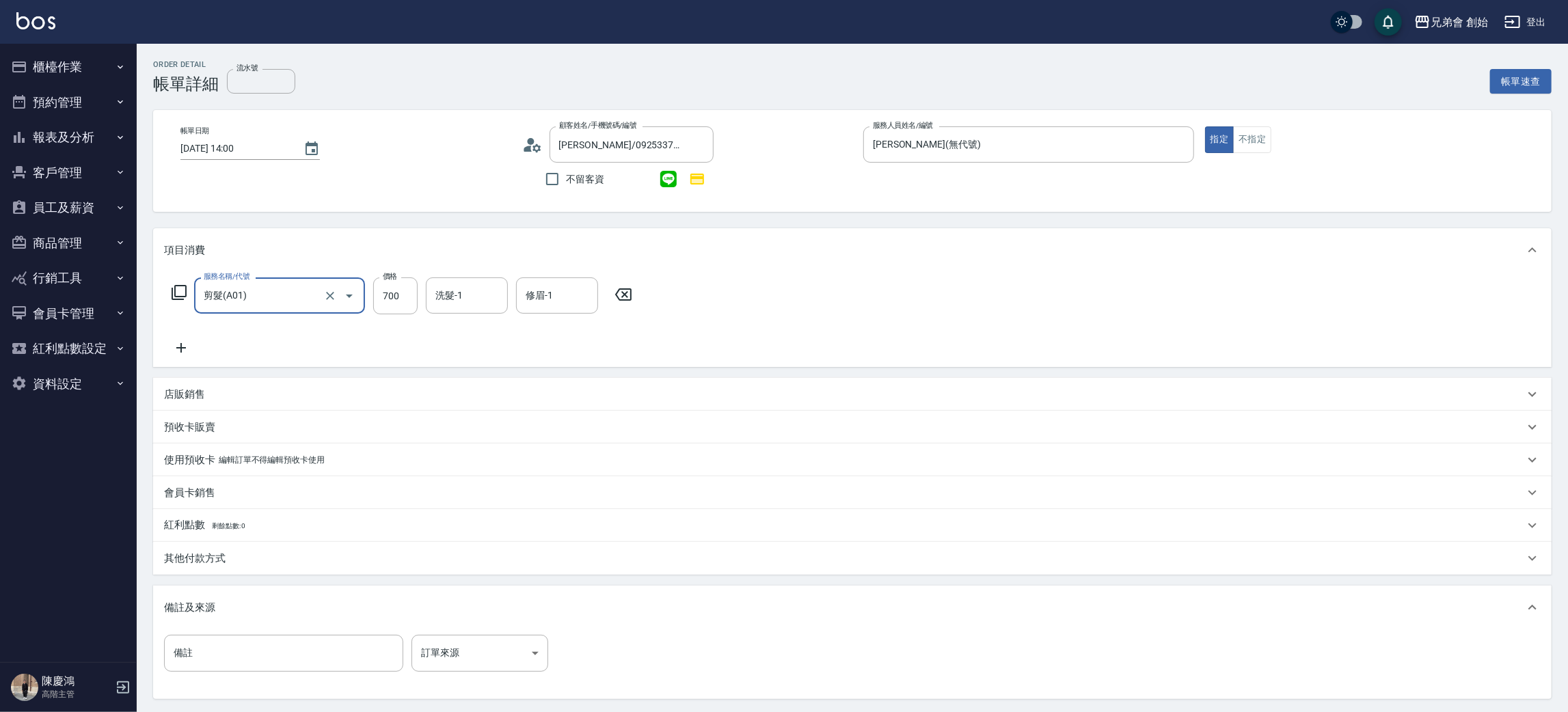
scroll to position [132, 0]
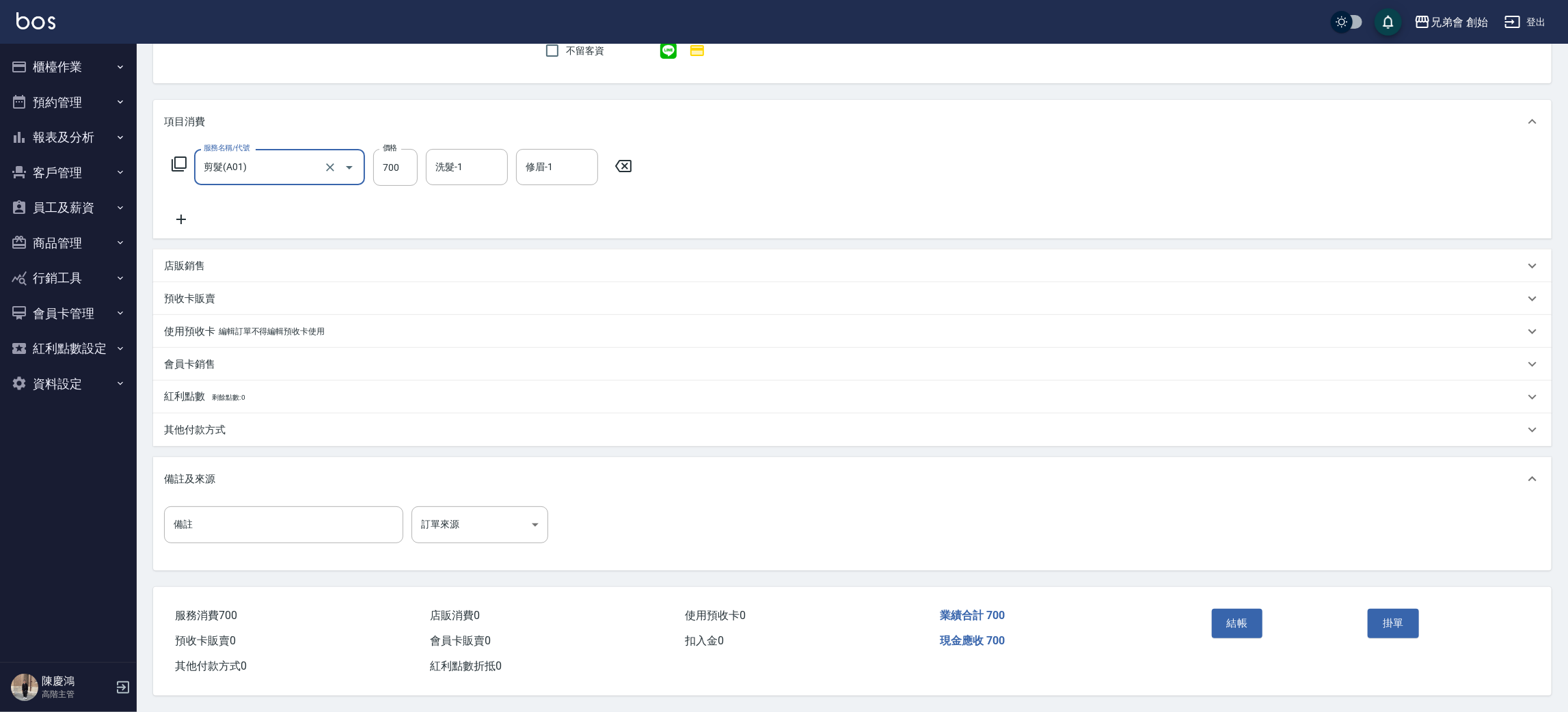
click at [1228, 625] on button "結帳" at bounding box center [1237, 624] width 51 height 29
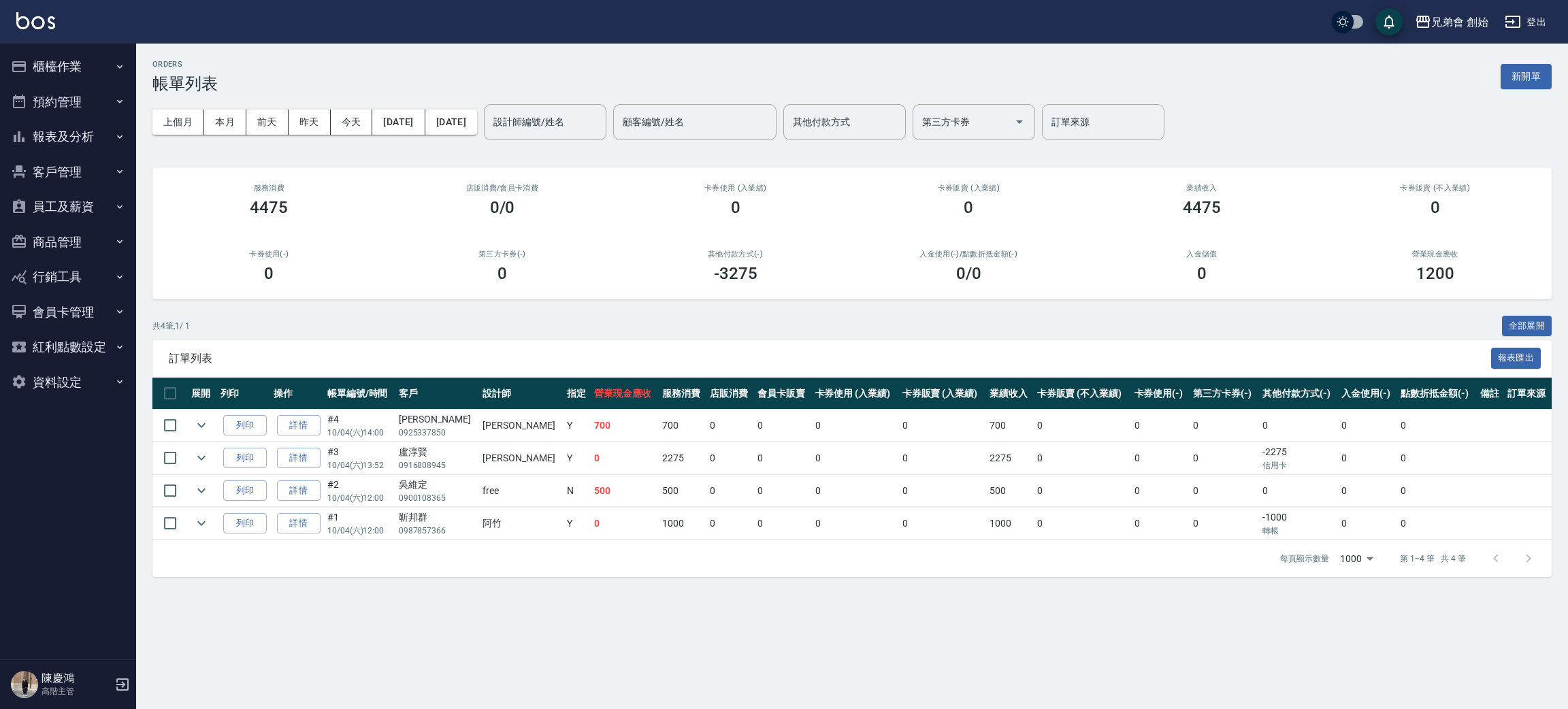
click at [92, 72] on button "櫃檯作業" at bounding box center [67, 66] width 125 height 35
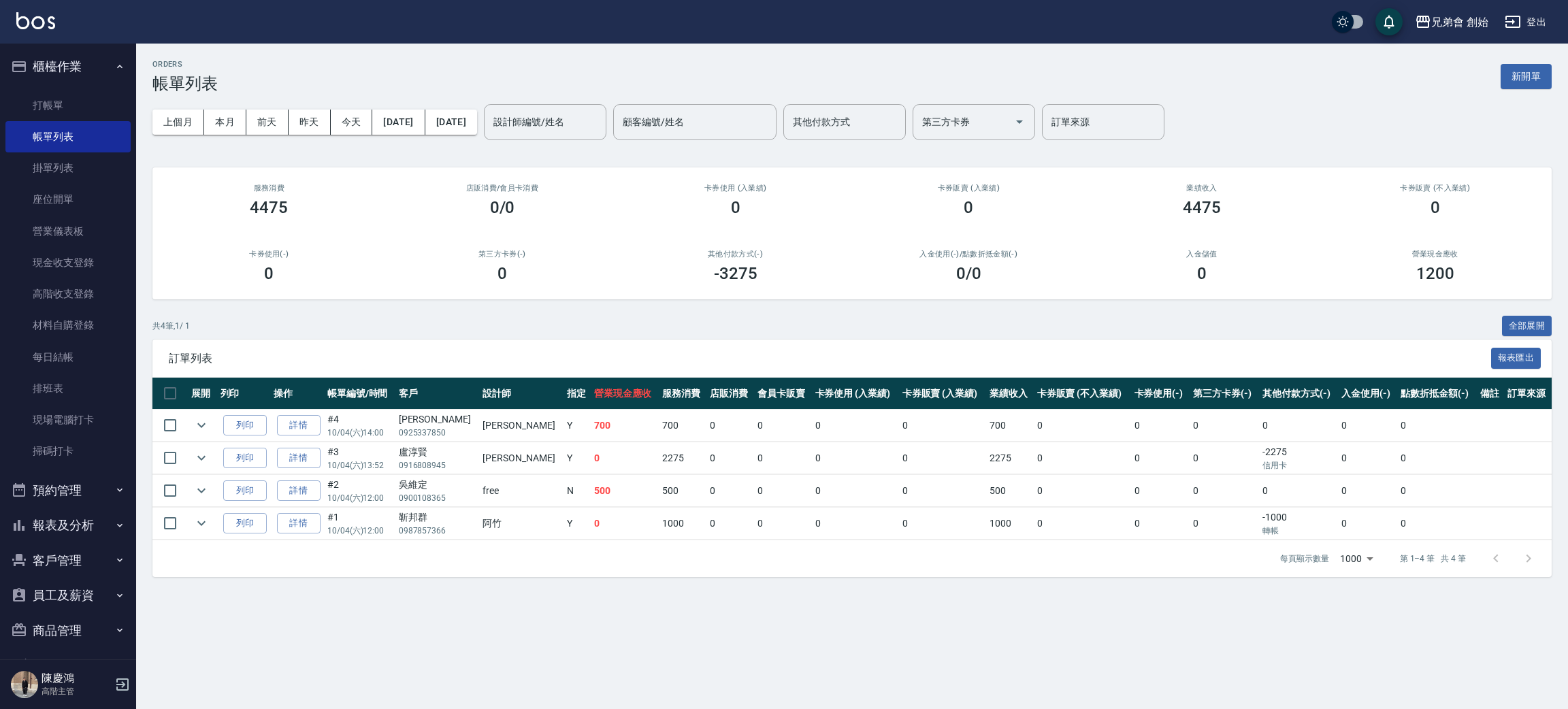
drag, startPoint x: 84, startPoint y: 108, endPoint x: 150, endPoint y: 120, distance: 67.1
click at [84, 108] on link "打帳單" at bounding box center [67, 105] width 125 height 31
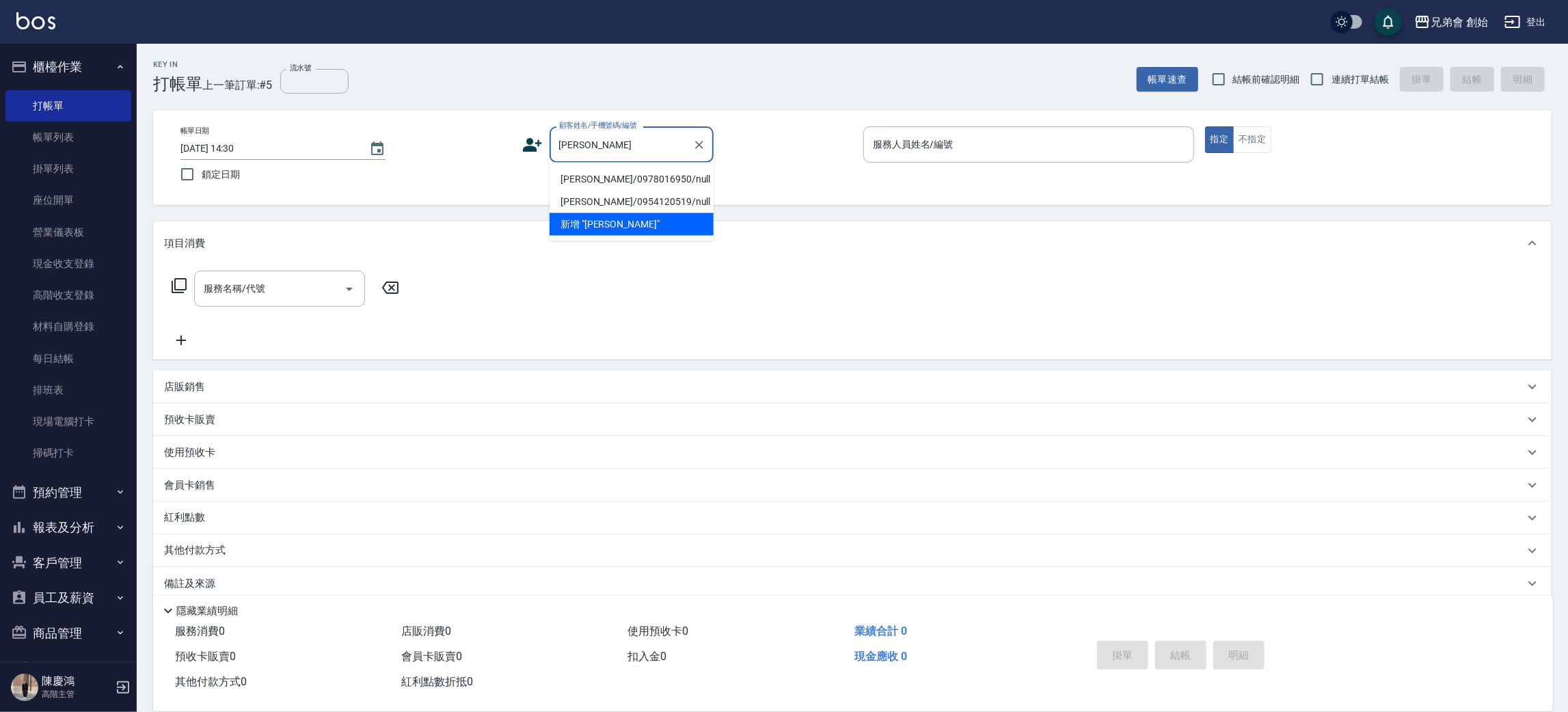
click at [655, 182] on li "[PERSON_NAME]/0978016950/null" at bounding box center [632, 179] width 164 height 23
type input "[PERSON_NAME]/0978016950/null"
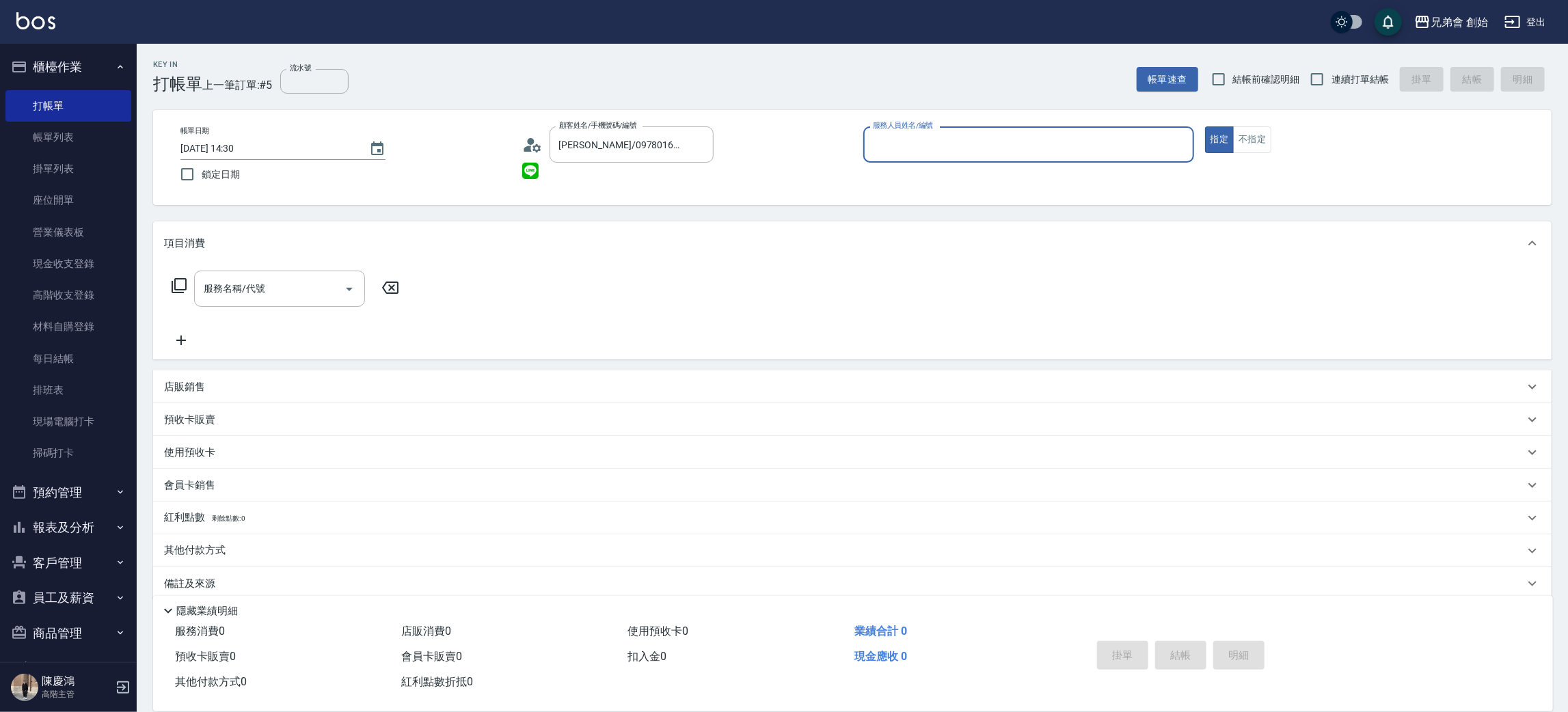
click at [950, 159] on div "服務人員姓名/編號" at bounding box center [1028, 144] width 331 height 36
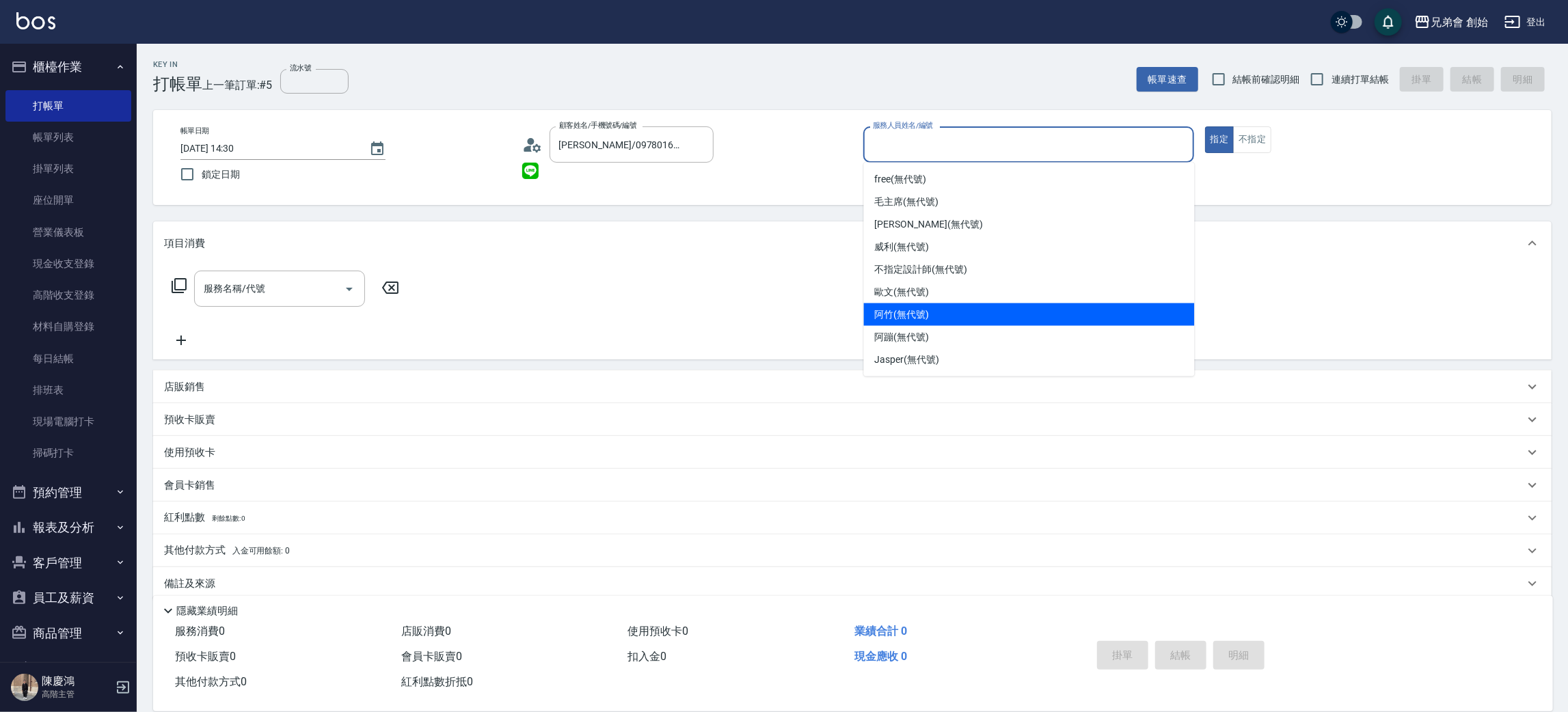
click at [948, 319] on div "阿竹 (無代號)" at bounding box center [1029, 314] width 331 height 23
type input "阿竹 (無代號)"
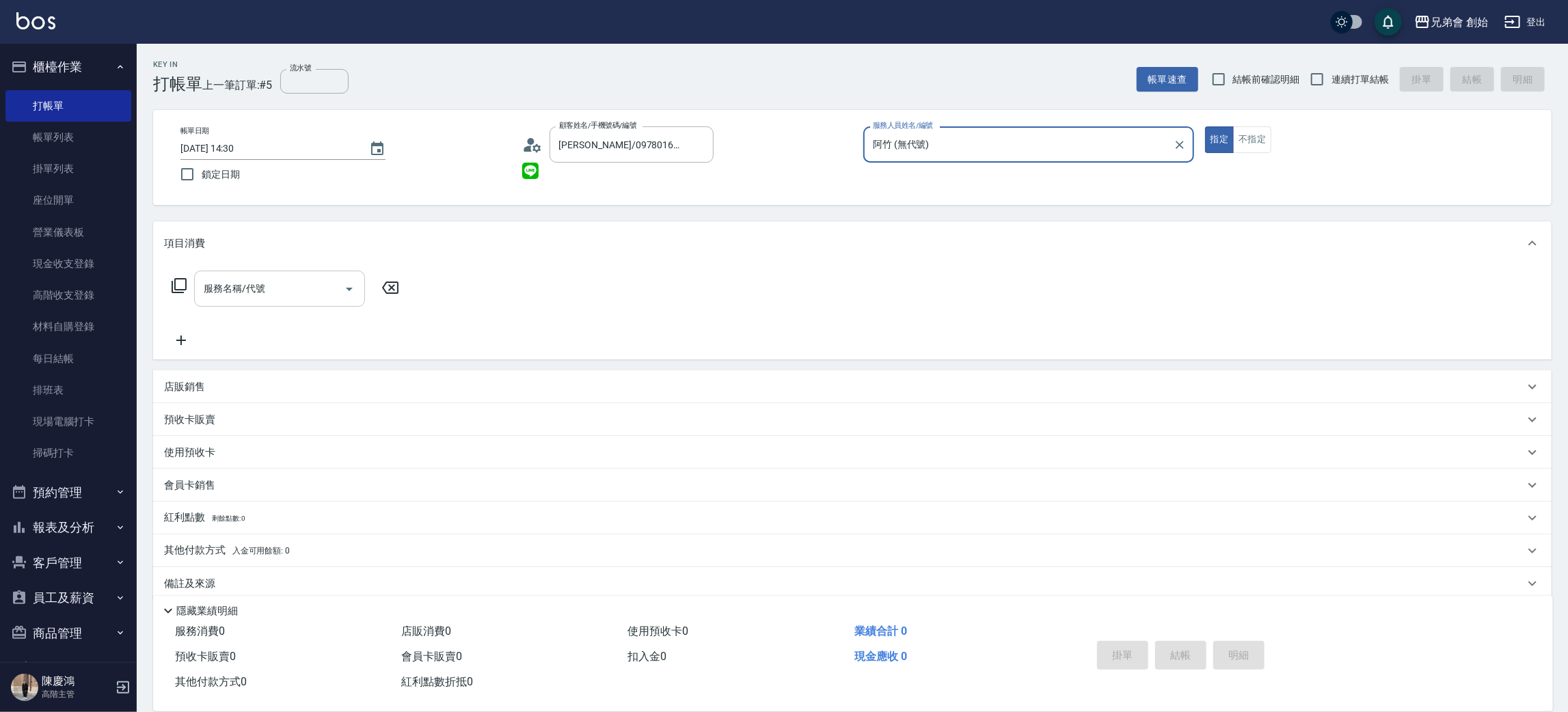
click at [330, 276] on div "服務名稱/代號" at bounding box center [279, 289] width 171 height 36
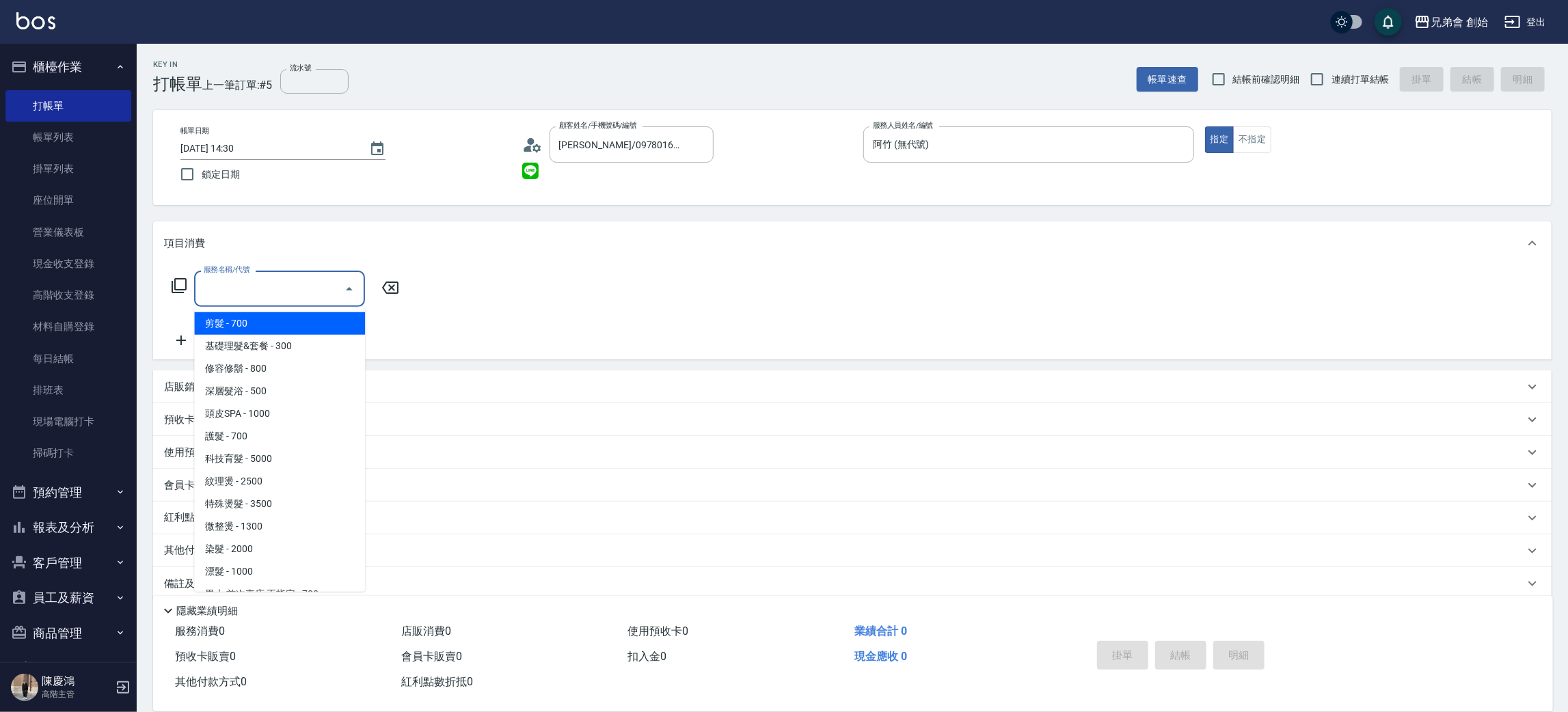
drag, startPoint x: 298, startPoint y: 314, endPoint x: 309, endPoint y: 314, distance: 11.0
click at [297, 315] on span "剪髮 - 700" at bounding box center [279, 323] width 171 height 23
type input "剪髮(A01)"
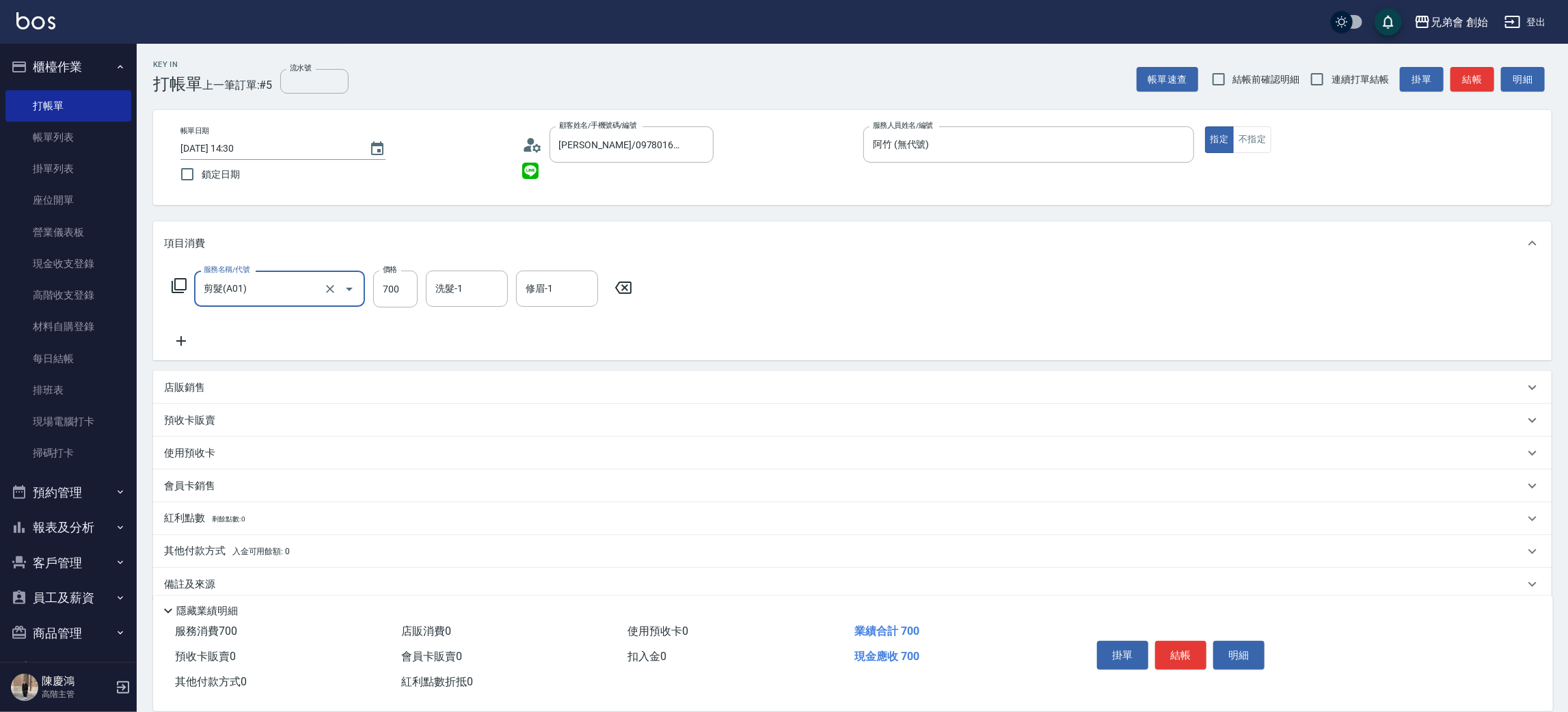
scroll to position [15, 0]
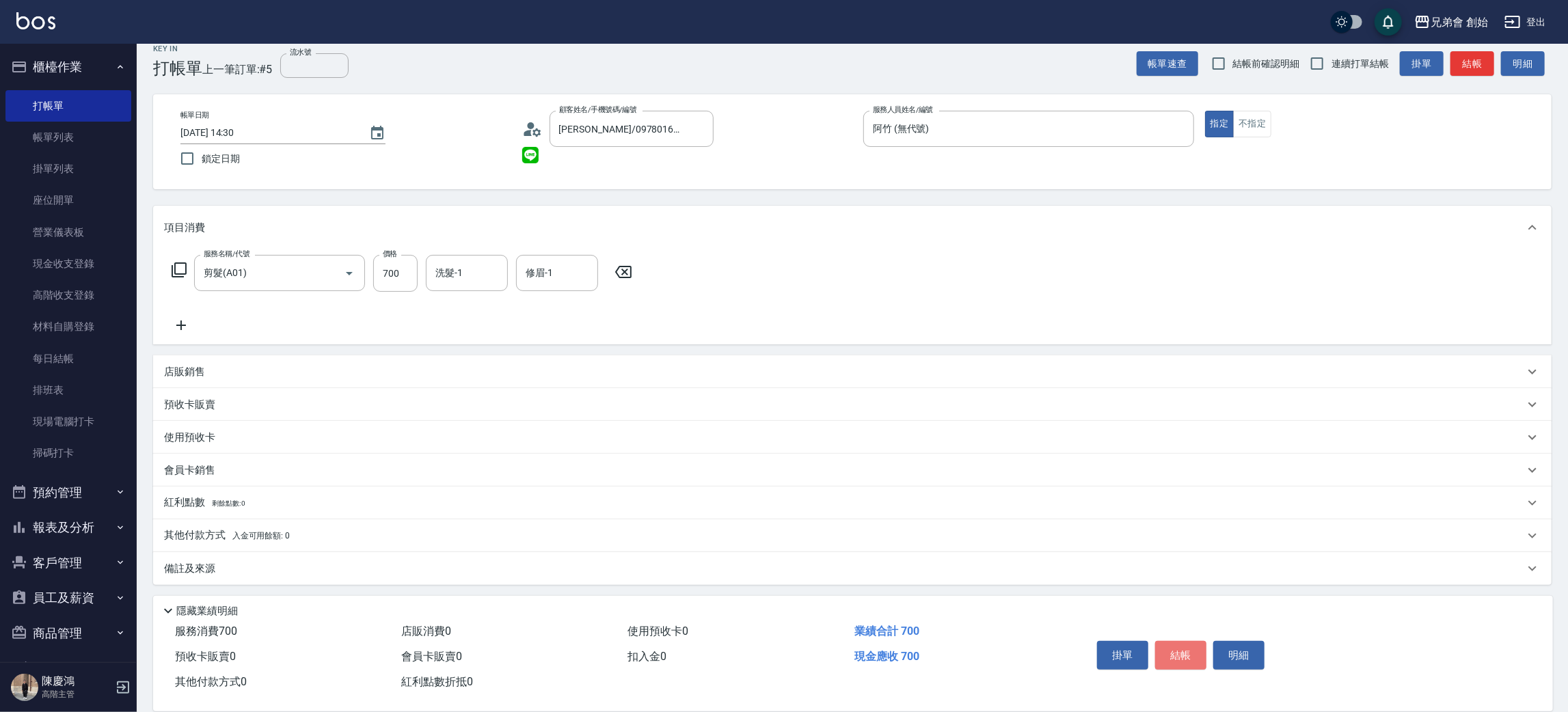
drag, startPoint x: 1194, startPoint y: 667, endPoint x: 1147, endPoint y: 626, distance: 62.4
click at [1190, 666] on button "結帳" at bounding box center [1180, 656] width 51 height 29
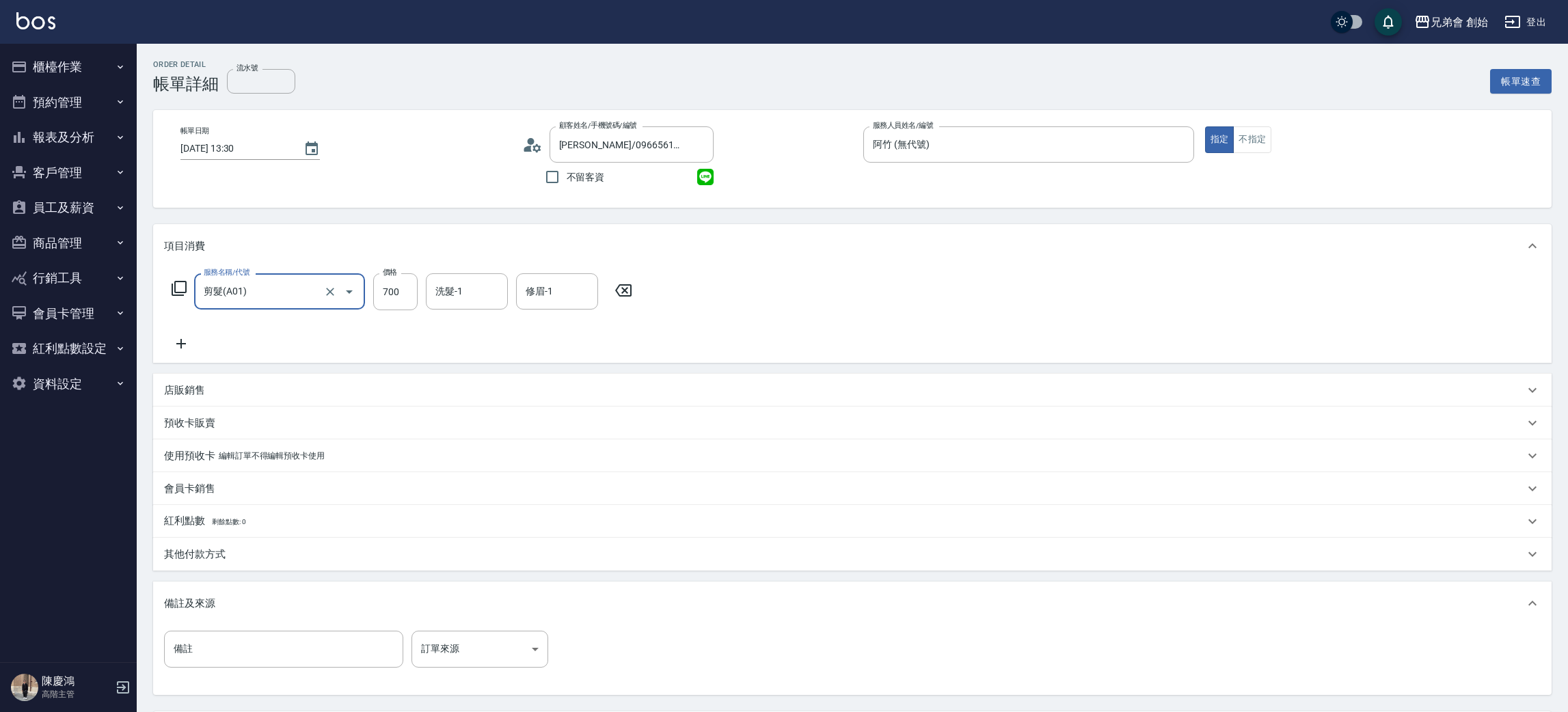
scroll to position [128, 0]
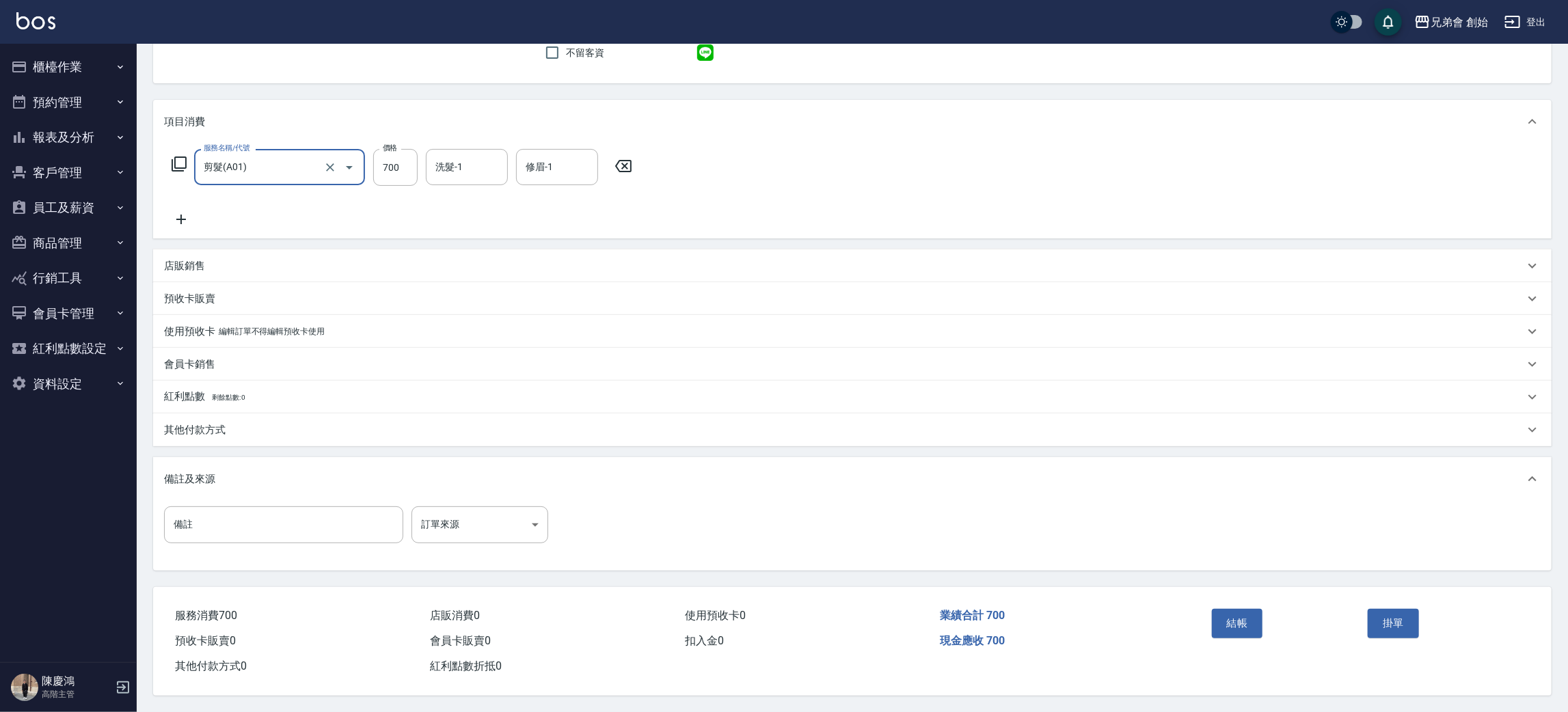
click at [1243, 625] on button "結帳" at bounding box center [1237, 624] width 51 height 29
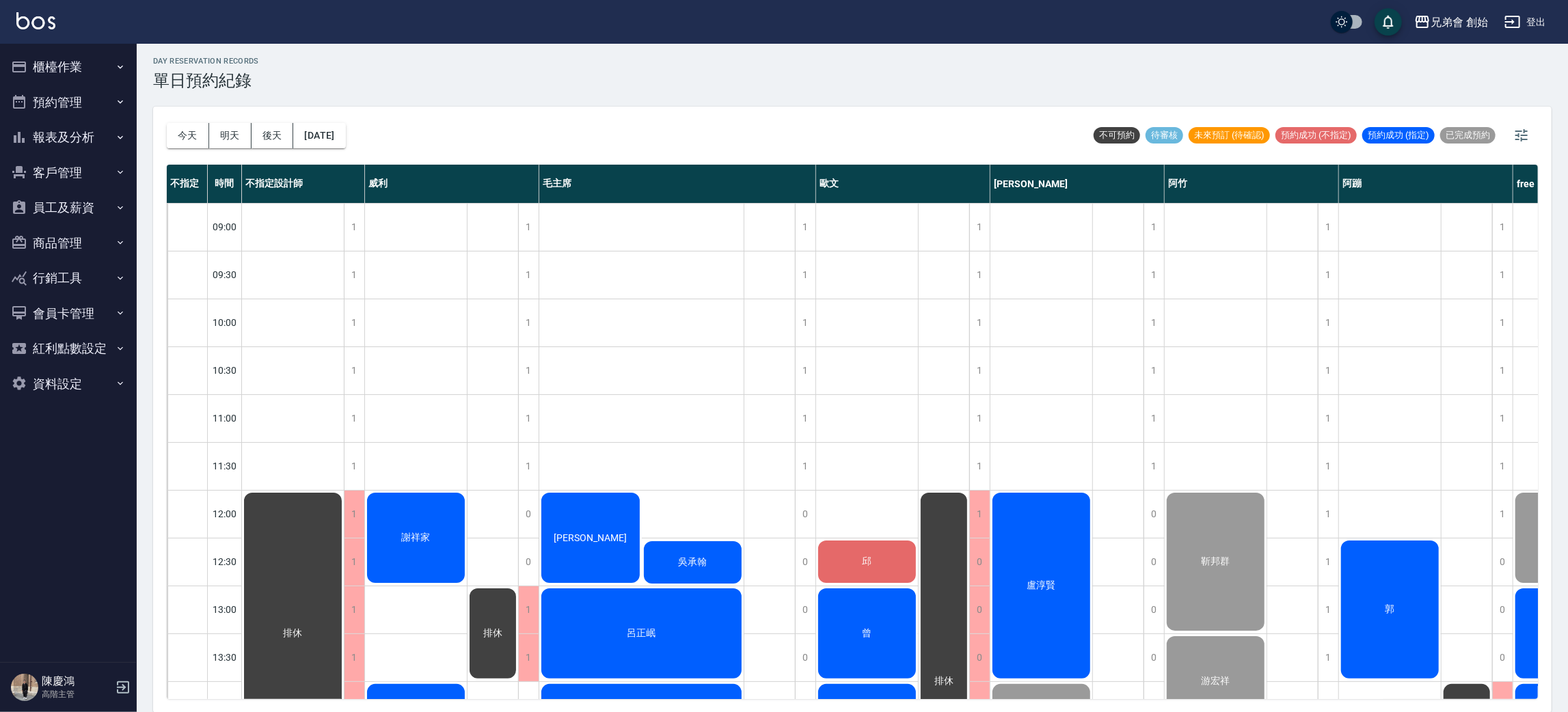
scroll to position [103, 0]
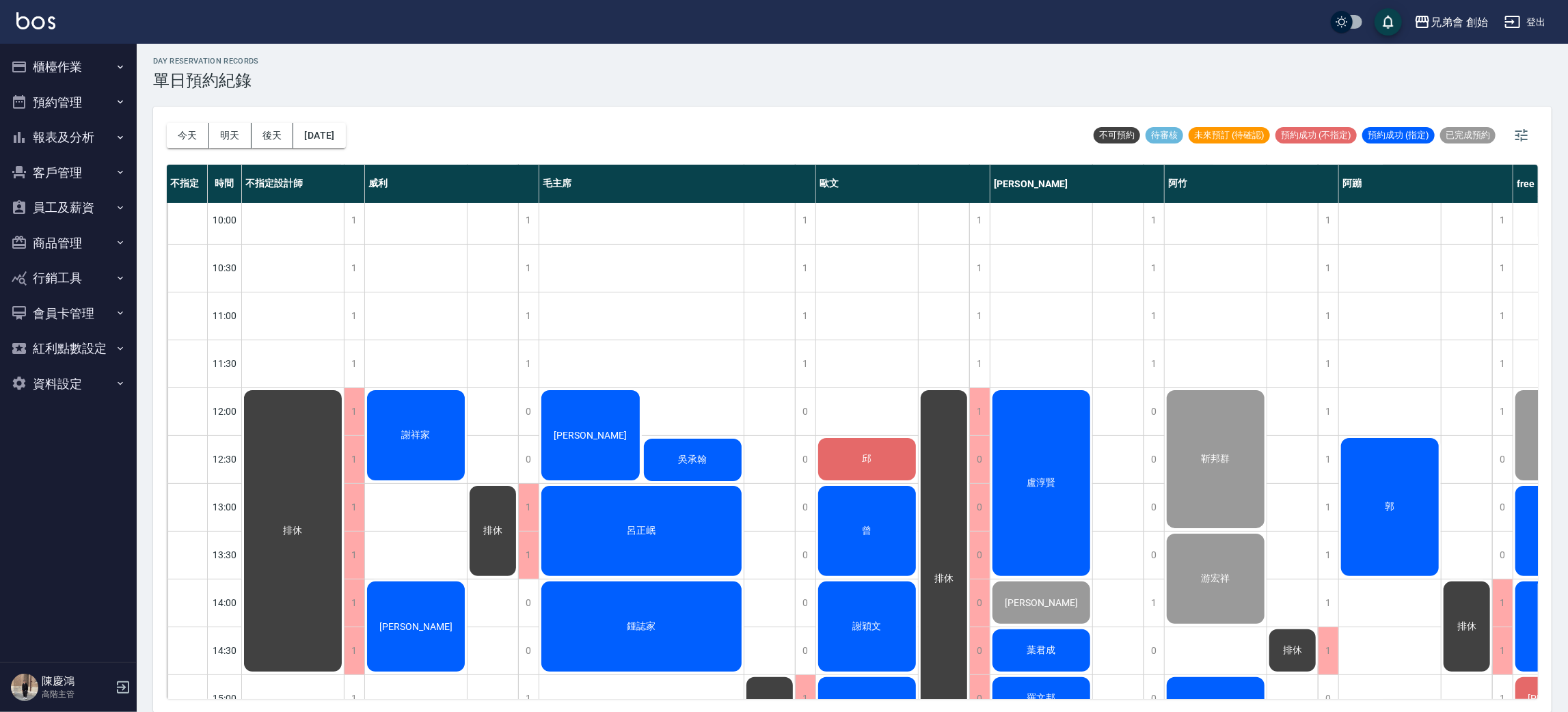
click at [1521, 513] on div "頡哥" at bounding box center [1563, 531] width 102 height 95
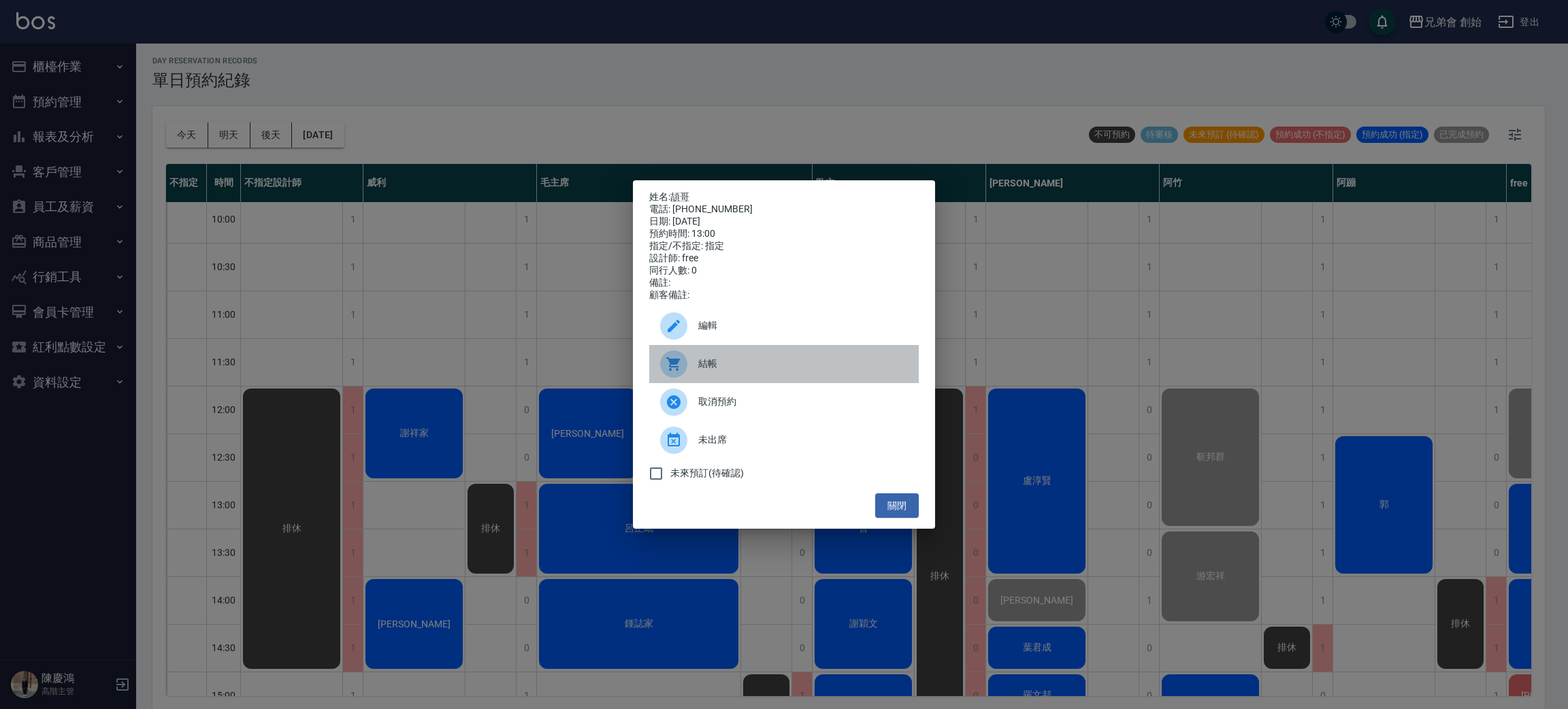
click at [745, 381] on div "結帳" at bounding box center [784, 364] width 269 height 38
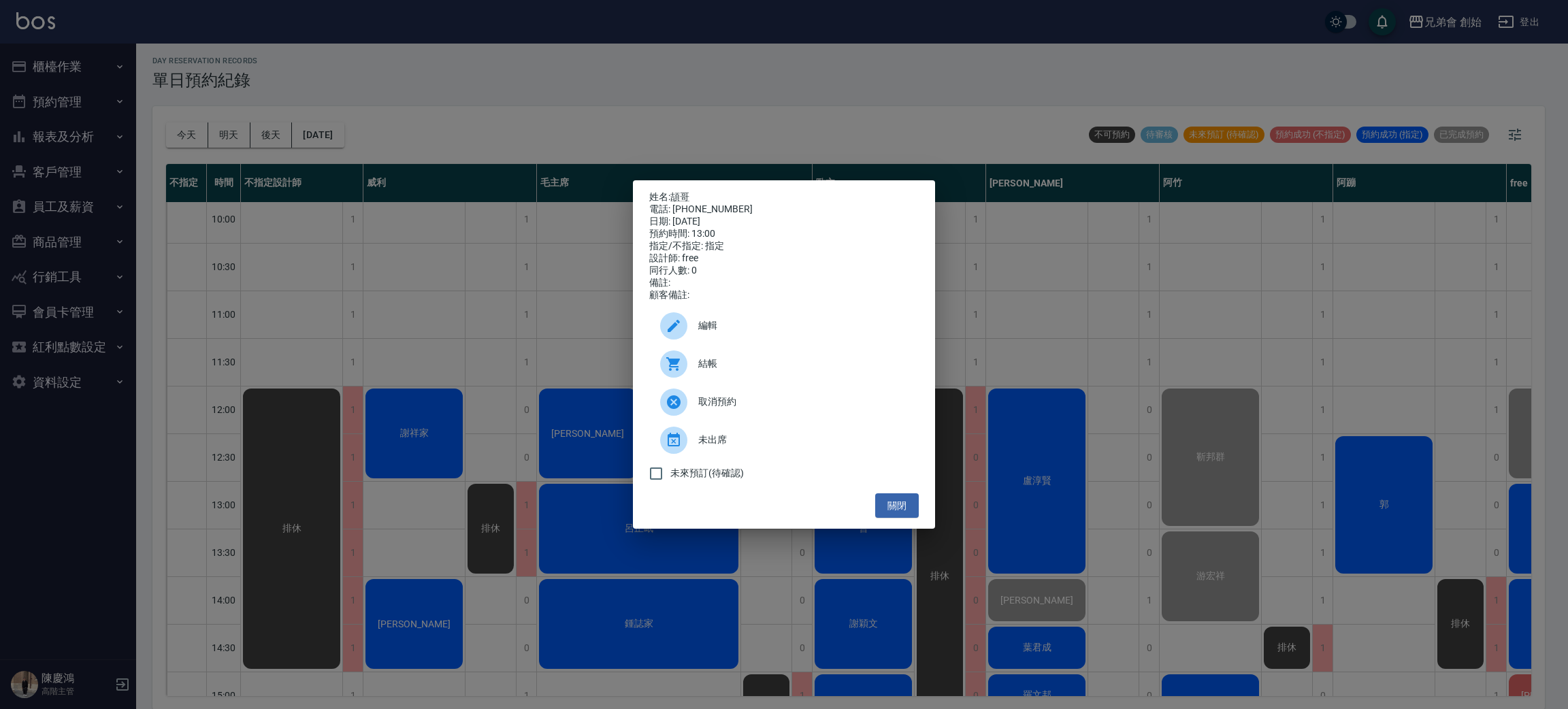
click at [1097, 349] on div "姓名: 頡哥 電話: 0987407517 日期: 2025/10/04 預約時間: 13:00 指定/不指定: 指定 設計師: free 同行人數: 0 備…" at bounding box center [784, 354] width 1568 height 709
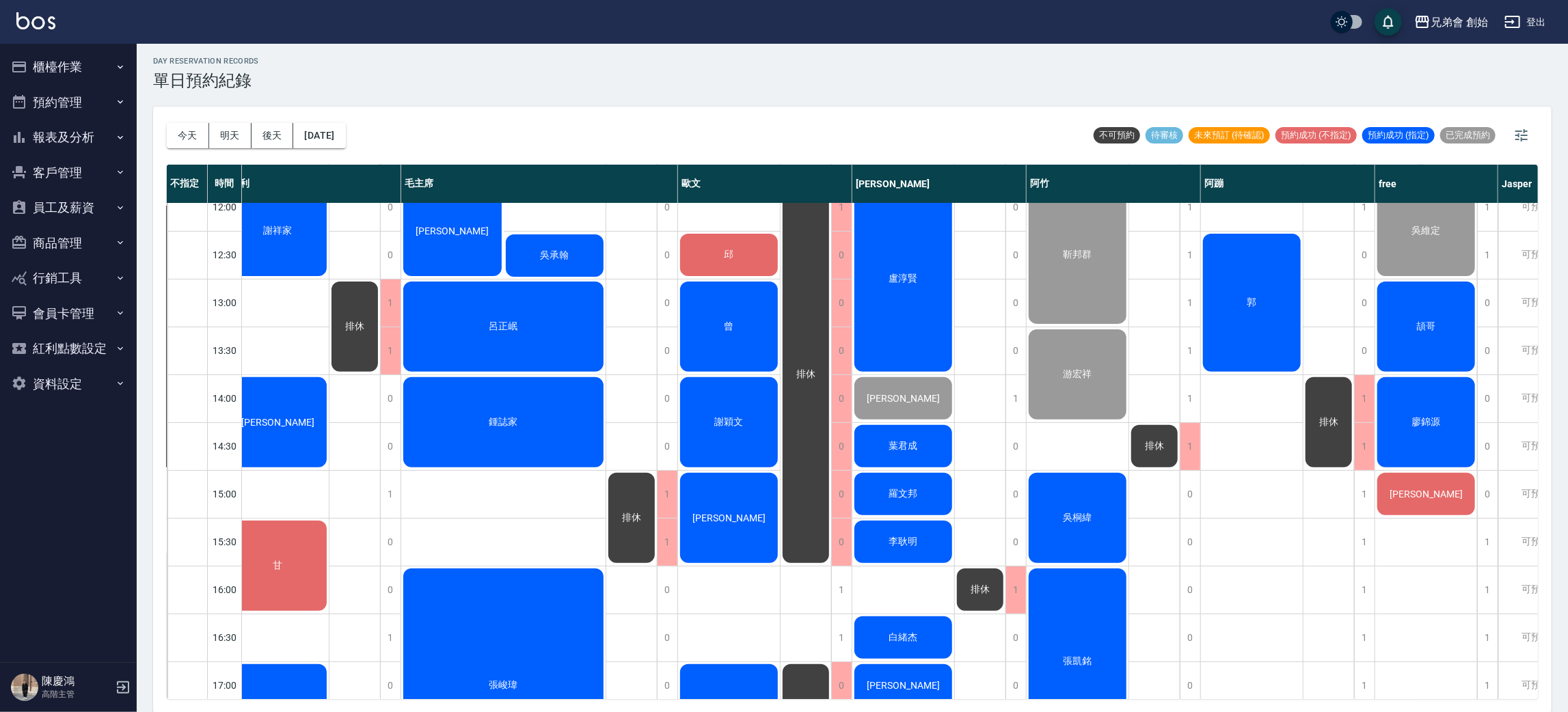
scroll to position [307, 133]
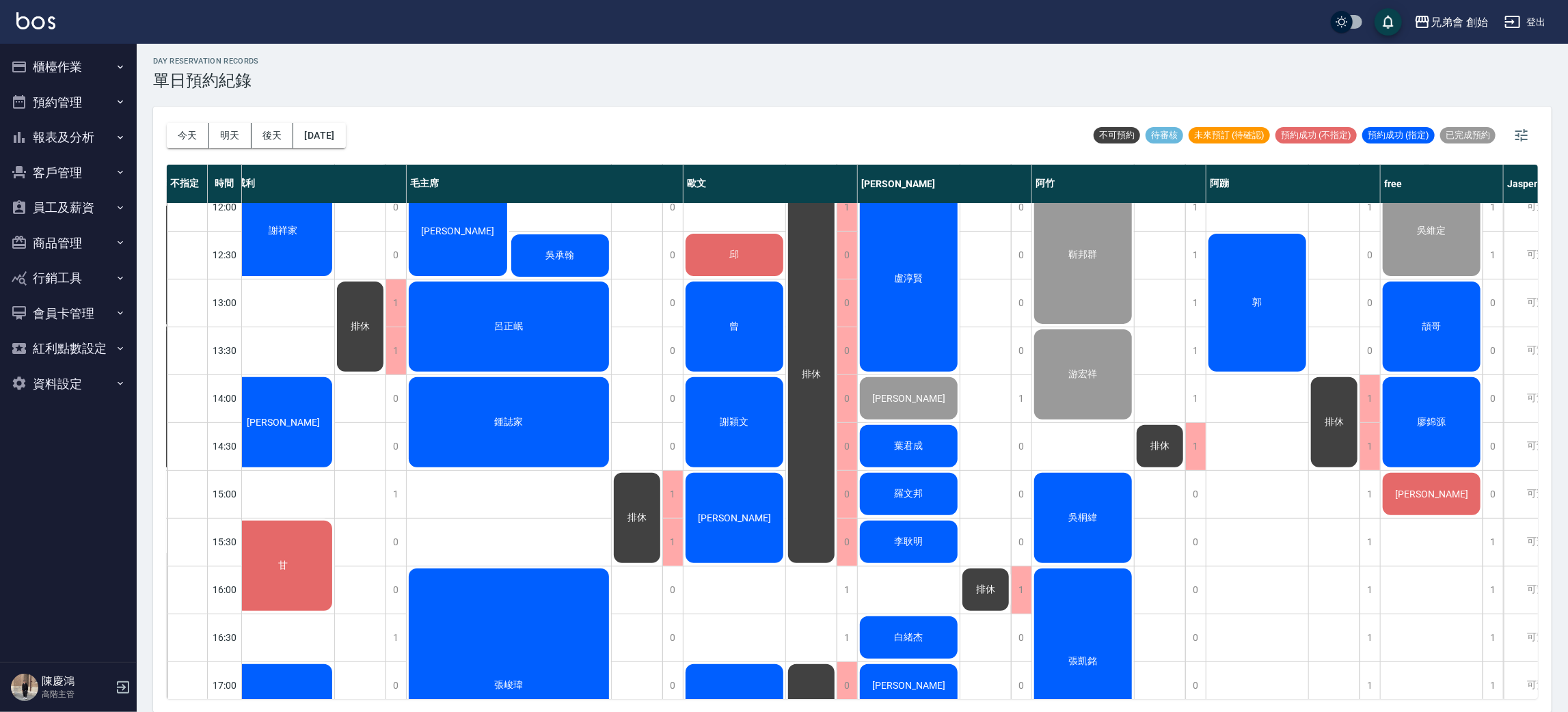
click at [1515, 115] on div "今天 明天 後天 2025/10/04 不可預約 待審核 未來預訂 (待確認) 預約成功 (不指定) 預約成功 (指定) 已完成預約" at bounding box center [853, 135] width 1371 height 58
click at [1520, 133] on icon "button" at bounding box center [1521, 135] width 16 height 16
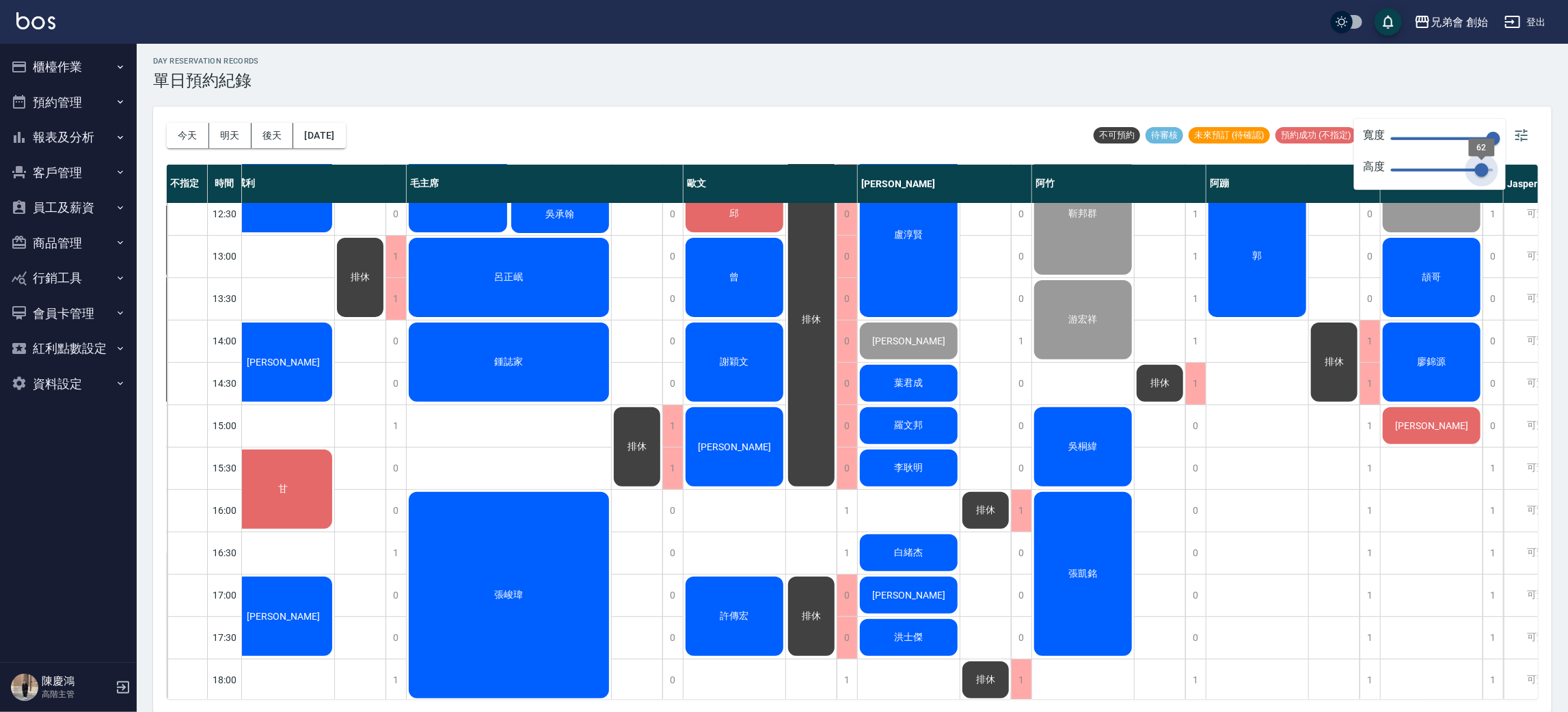
type input "63"
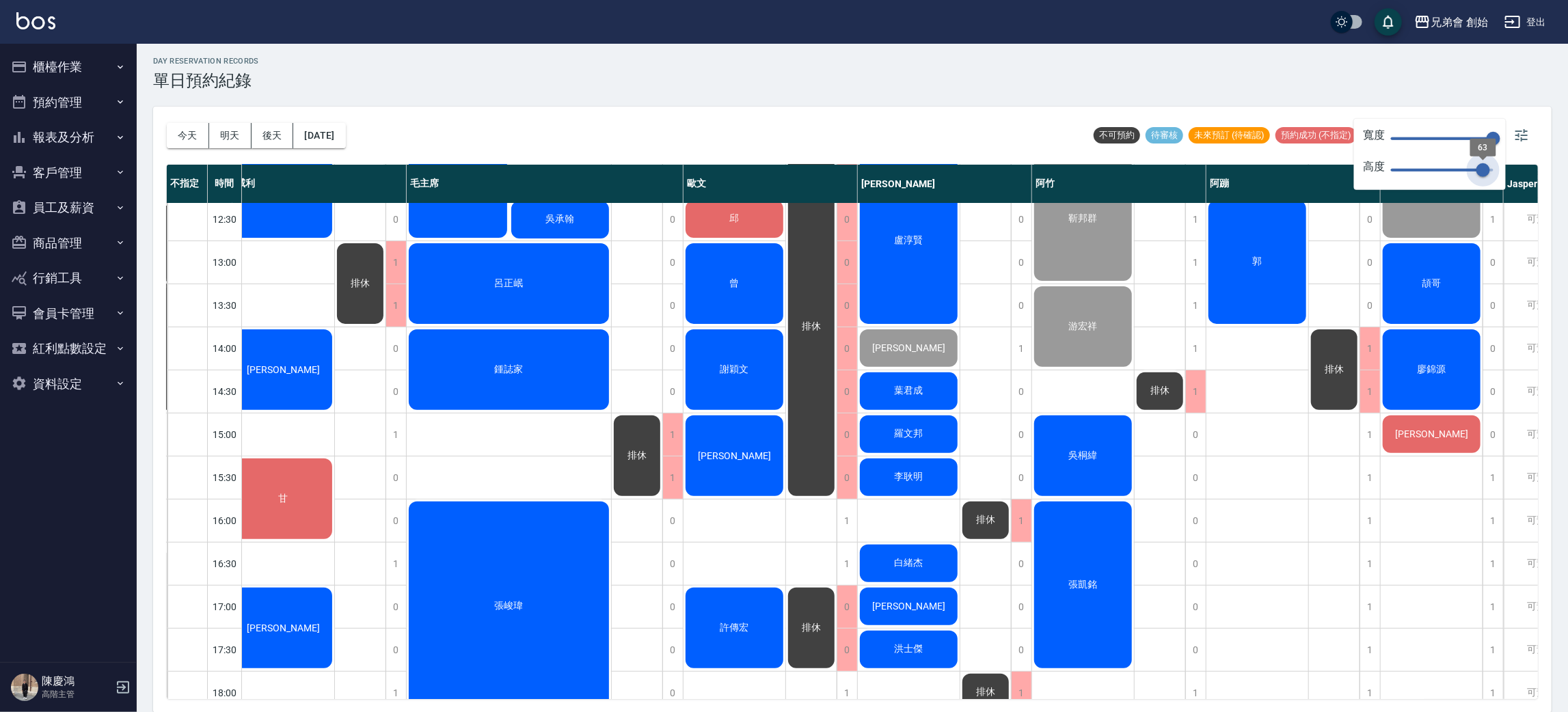
drag, startPoint x: 1483, startPoint y: 142, endPoint x: 1483, endPoint y: 152, distance: 10.0
click at [1483, 152] on span "63" at bounding box center [1483, 148] width 26 height 18
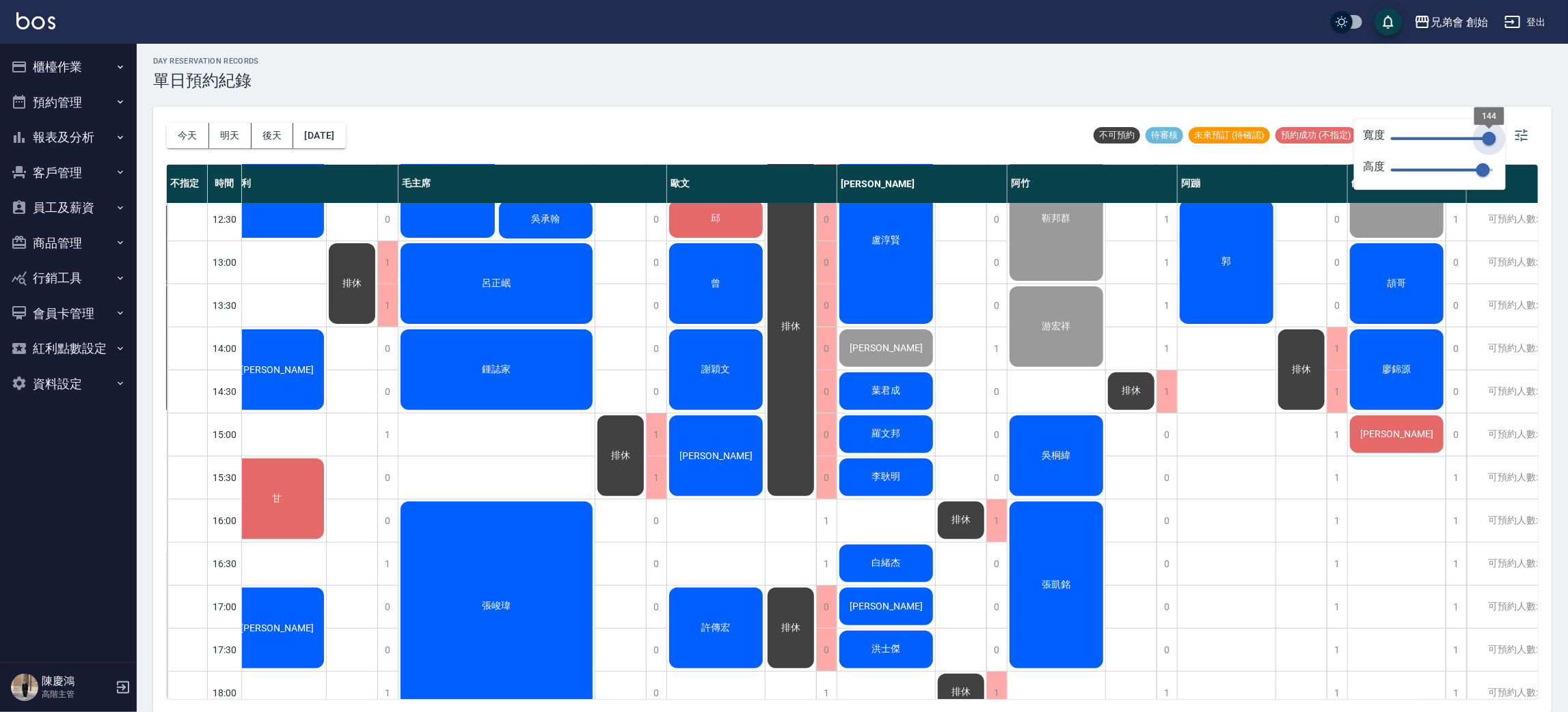
type input "150"
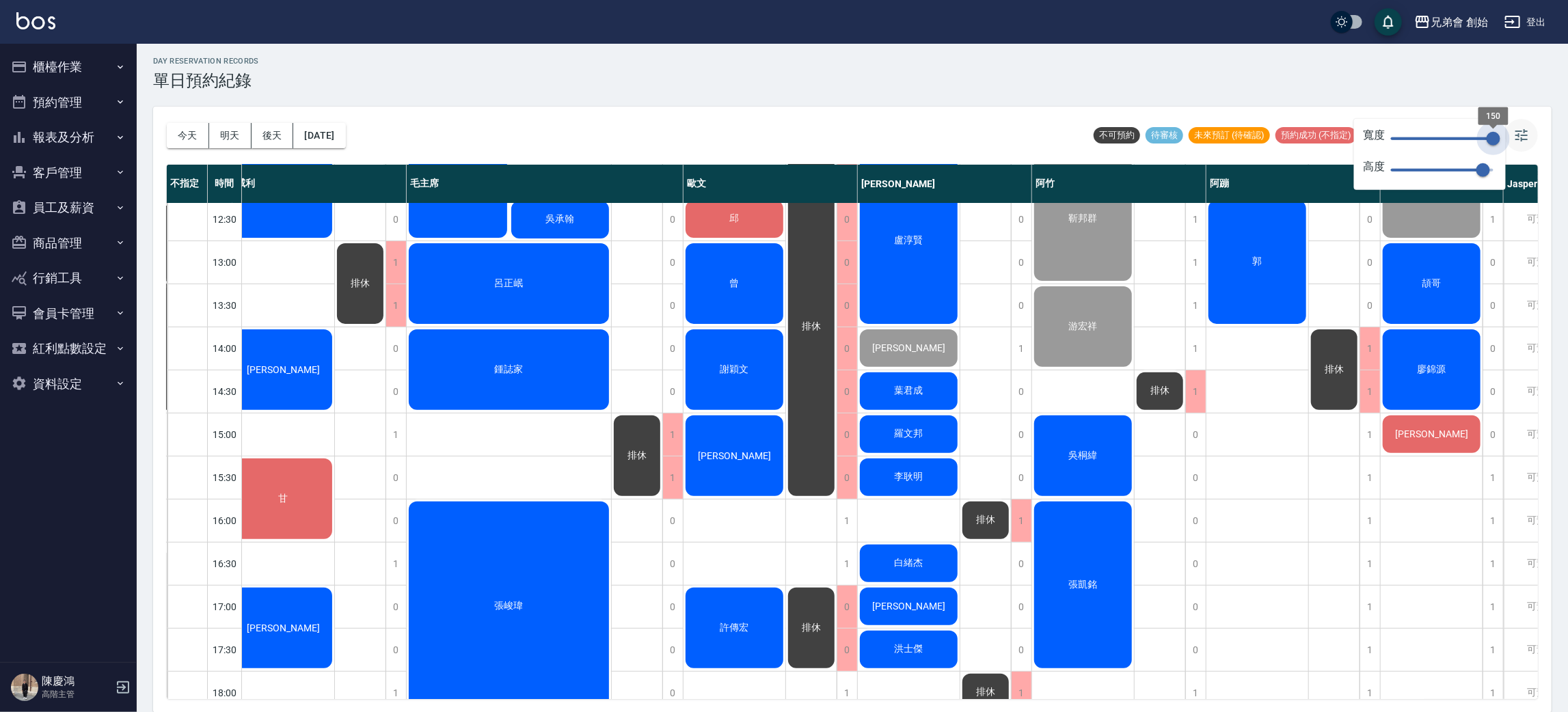
drag, startPoint x: 1490, startPoint y: 134, endPoint x: 1516, endPoint y: 145, distance: 28.2
click at [1516, 145] on body "兄弟會 創始 登出 櫃檯作業 打帳單 帳單列表 掛單列表 座位開單 營業儀表板 現金收支登錄 高階收支登錄 材料自購登錄 每日結帳 排班表 現場電腦打卡 掃碼…" at bounding box center [784, 355] width 1568 height 717
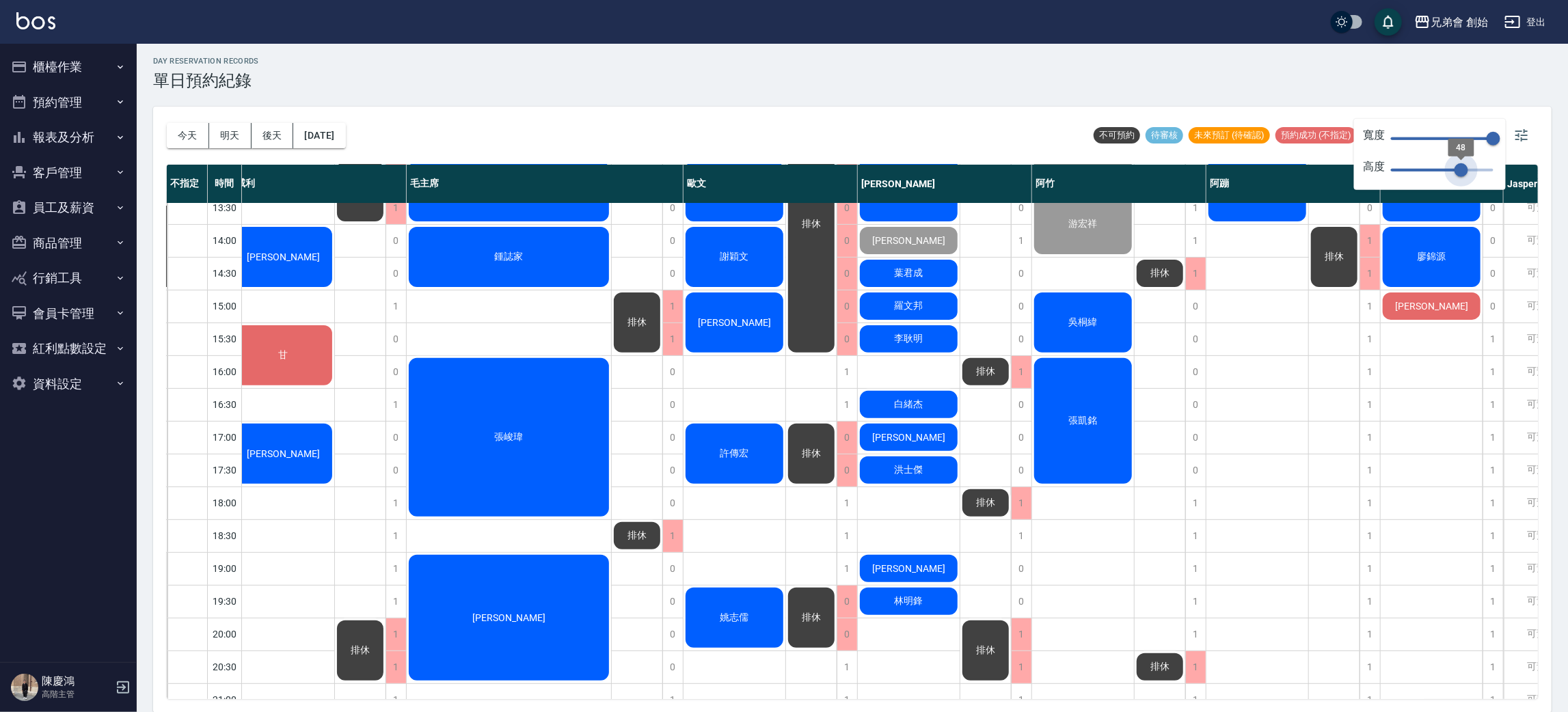
drag, startPoint x: 1488, startPoint y: 171, endPoint x: 1461, endPoint y: 180, distance: 28.5
click at [1461, 177] on span "48" at bounding box center [1461, 170] width 14 height 14
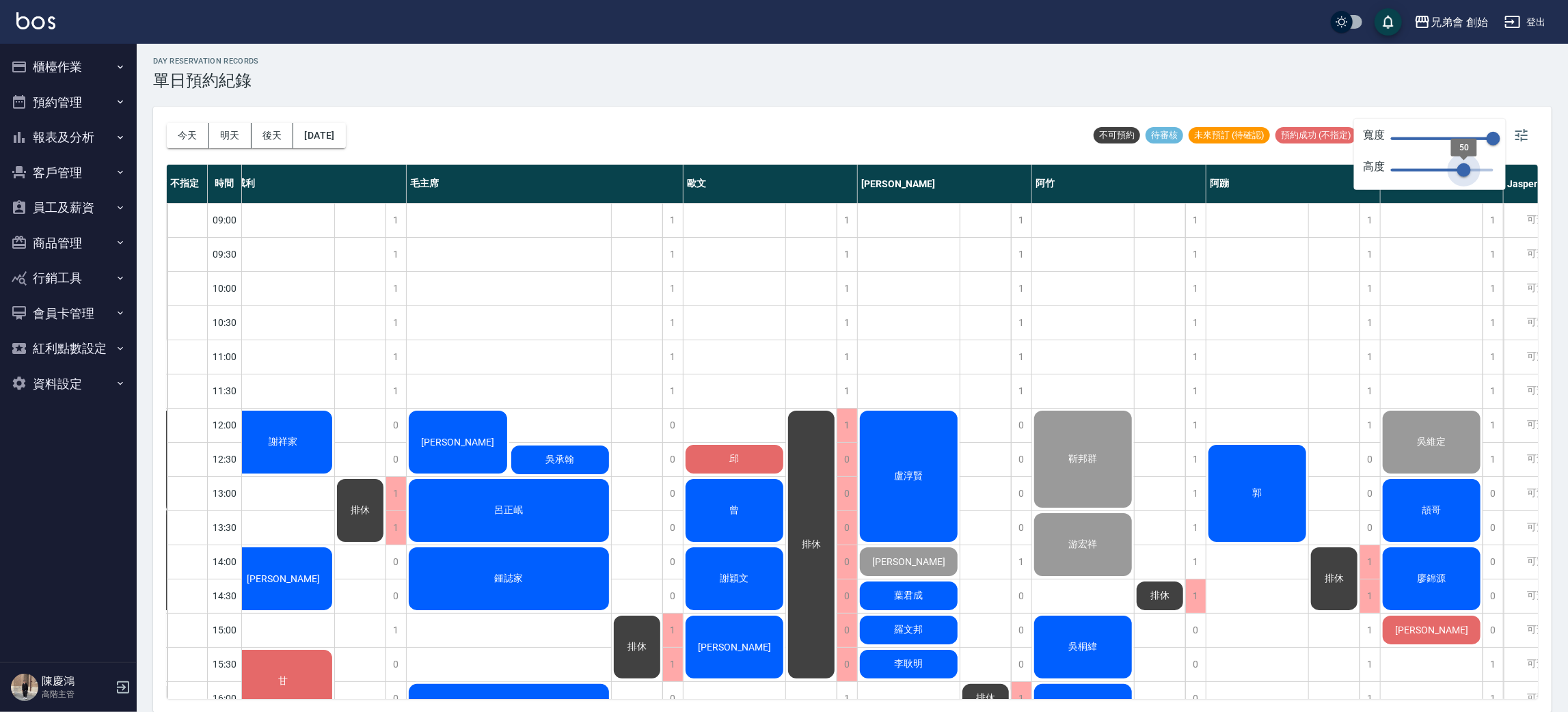
type input "70"
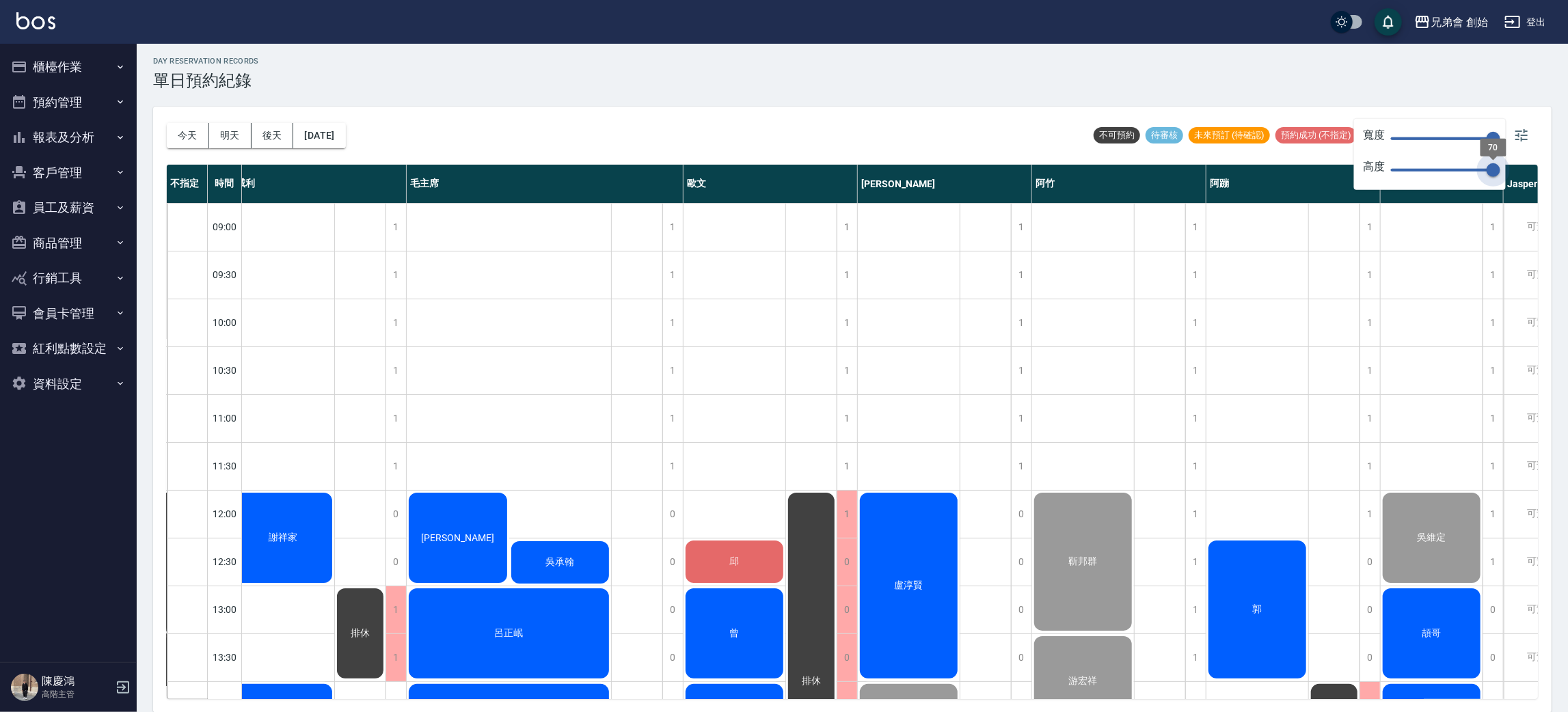
drag, startPoint x: 1465, startPoint y: 160, endPoint x: 1558, endPoint y: 167, distance: 93.3
click at [1558, 167] on body "兄弟會 創始 登出 櫃檯作業 打帳單 帳單列表 掛單列表 座位開單 營業儀表板 現金收支登錄 高階收支登錄 材料自購登錄 每日結帳 排班表 現場電腦打卡 掃碼…" at bounding box center [784, 355] width 1568 height 717
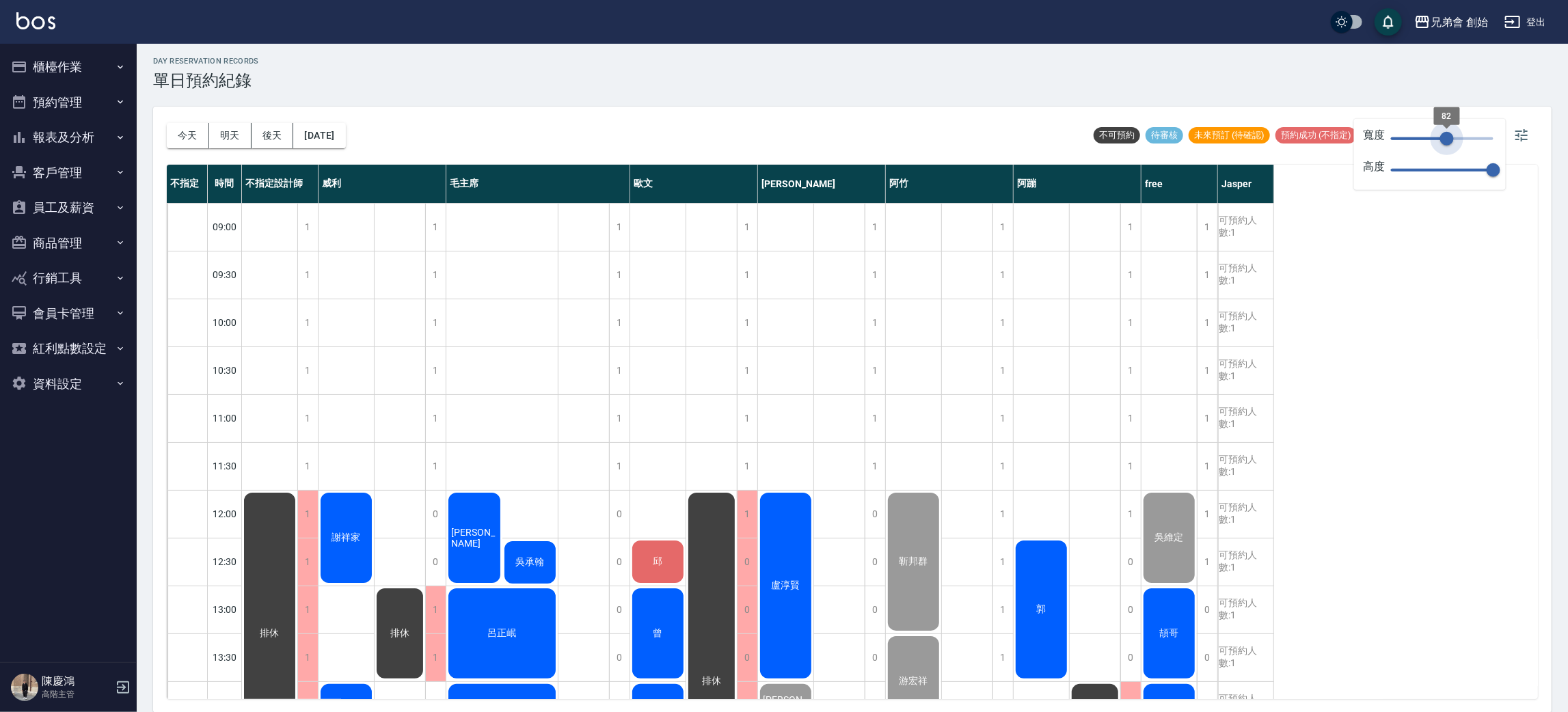
scroll to position [0, 0]
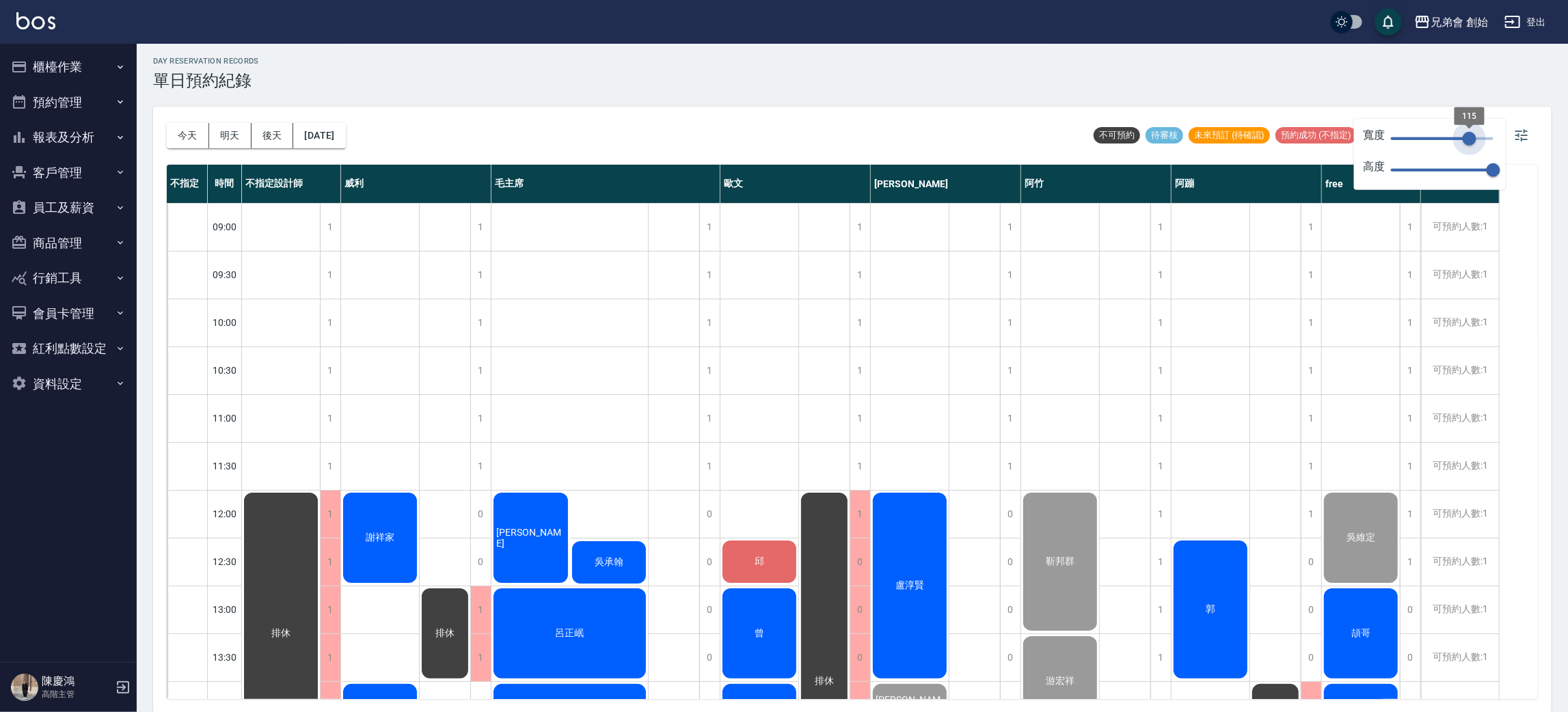
type input "116"
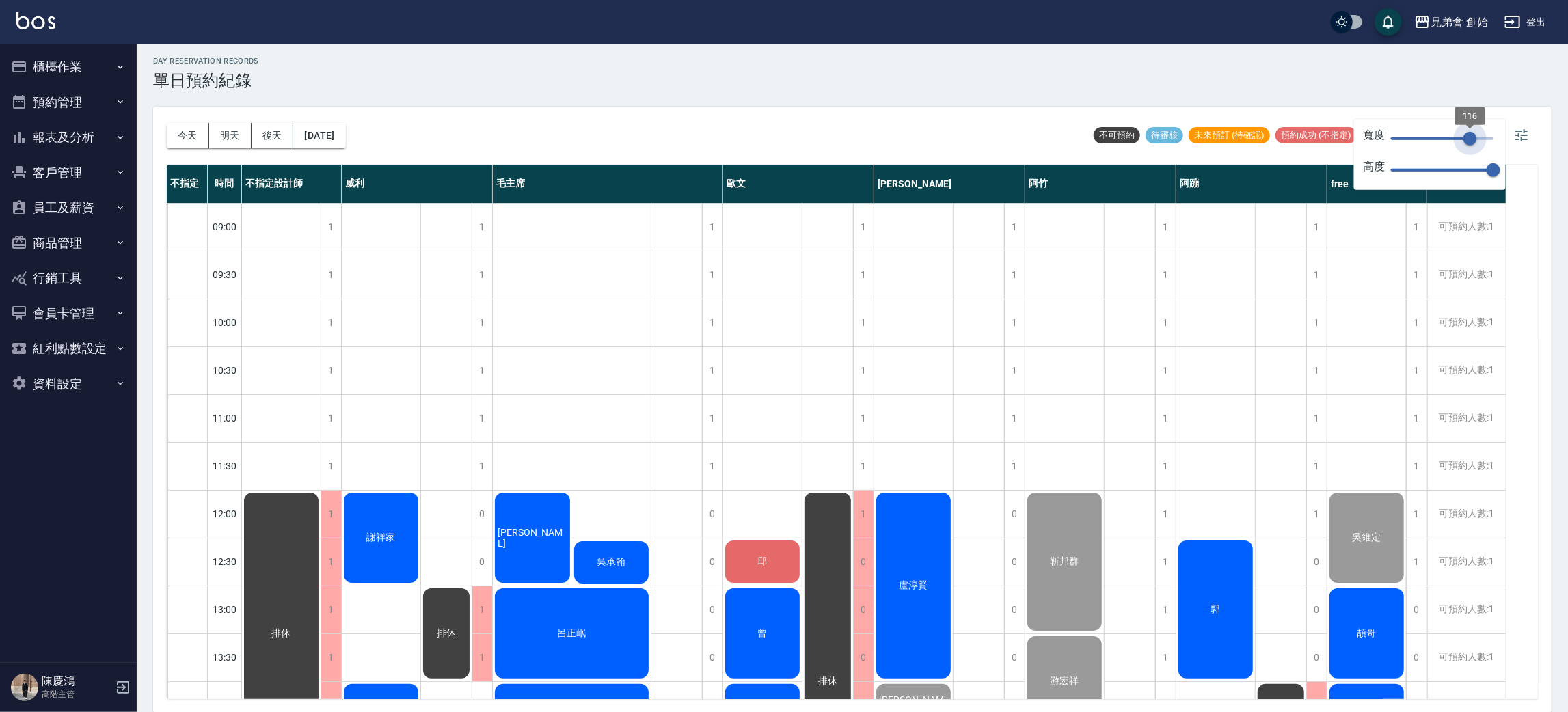
drag, startPoint x: 1454, startPoint y: 145, endPoint x: 1471, endPoint y: 139, distance: 18.0
click at [1471, 139] on span "116" at bounding box center [1470, 138] width 14 height 14
click at [1067, 141] on div "[DATE] [DATE] [DATE] [DATE] 不可預約 待審核 未來預訂 (待確認) 預約成功 (不指定) 預約成功 (指定) 已完成預約" at bounding box center [853, 135] width 1371 height 58
click at [876, 121] on div "今天 明天 後天 2025/10/04 不可預約 待審核 未來預訂 (待確認) 預約成功 (不指定) 預約成功 (指定) 已完成預約" at bounding box center [853, 135] width 1371 height 58
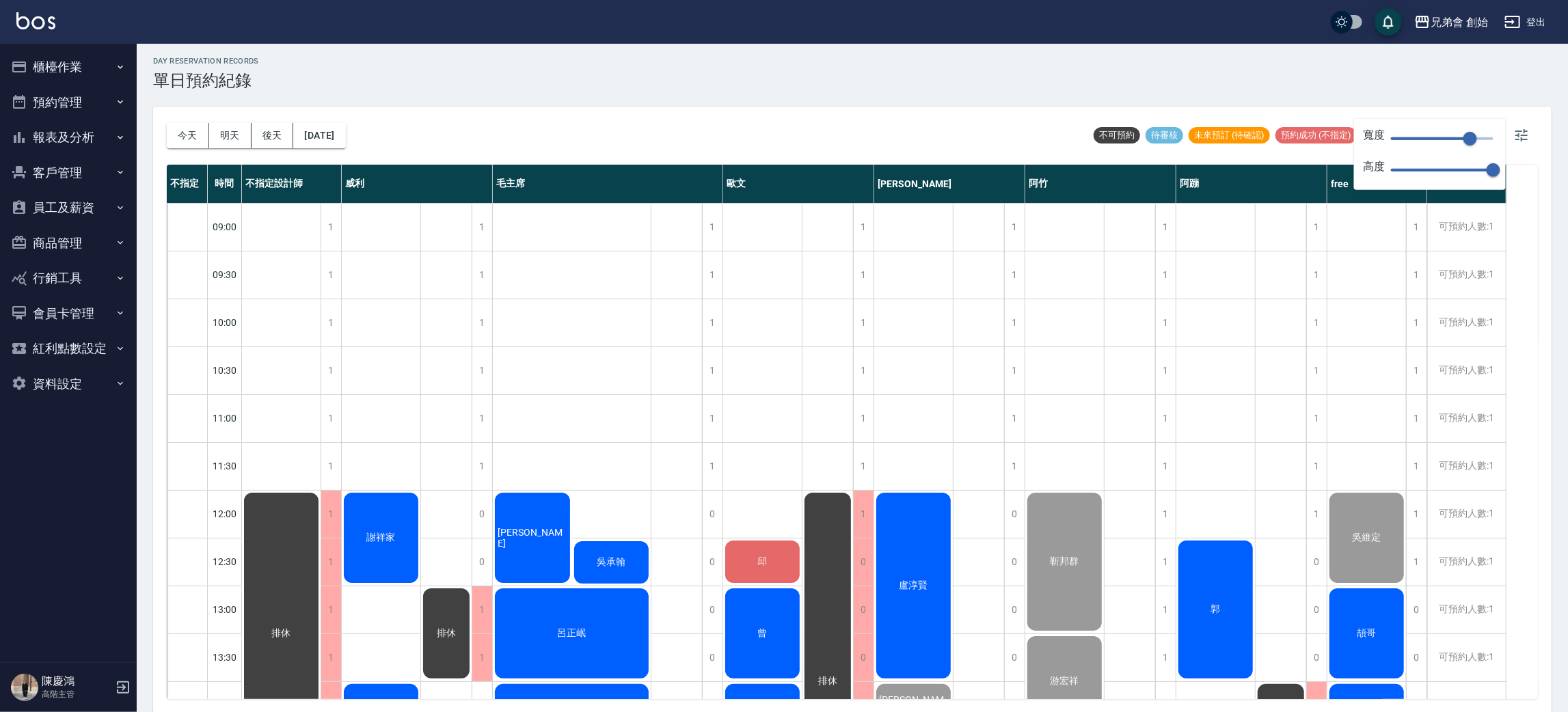
drag, startPoint x: 1403, startPoint y: 78, endPoint x: 1482, endPoint y: 127, distance: 93.0
click at [1417, 93] on div "day Reservation records 單日預約紀錄 今天 明天 後天 2025/10/04 不可預約 待審核 未來預訂 (待確認) 預約成功 (不指…" at bounding box center [853, 377] width 1432 height 673
click at [1515, 139] on icon "button" at bounding box center [1521, 135] width 16 height 16
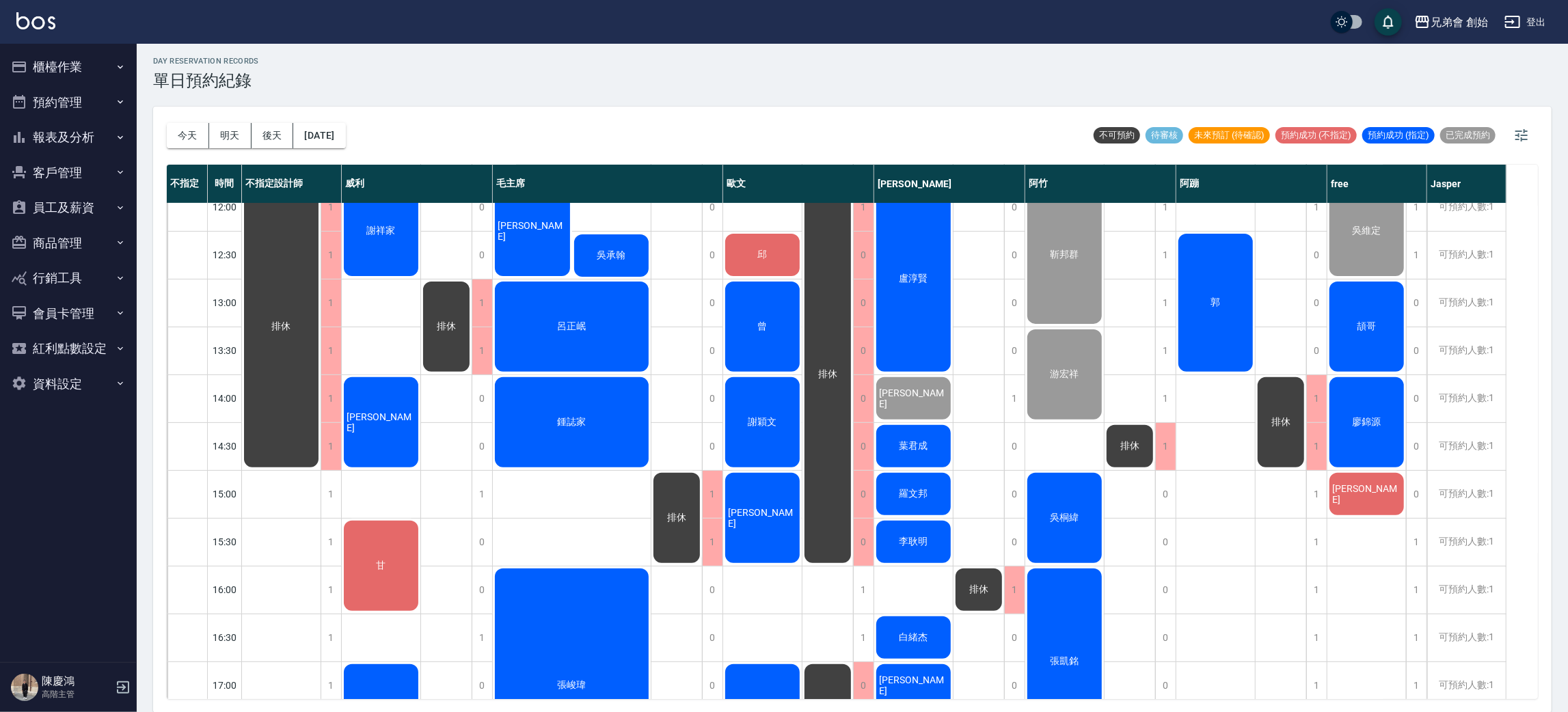
scroll to position [411, 0]
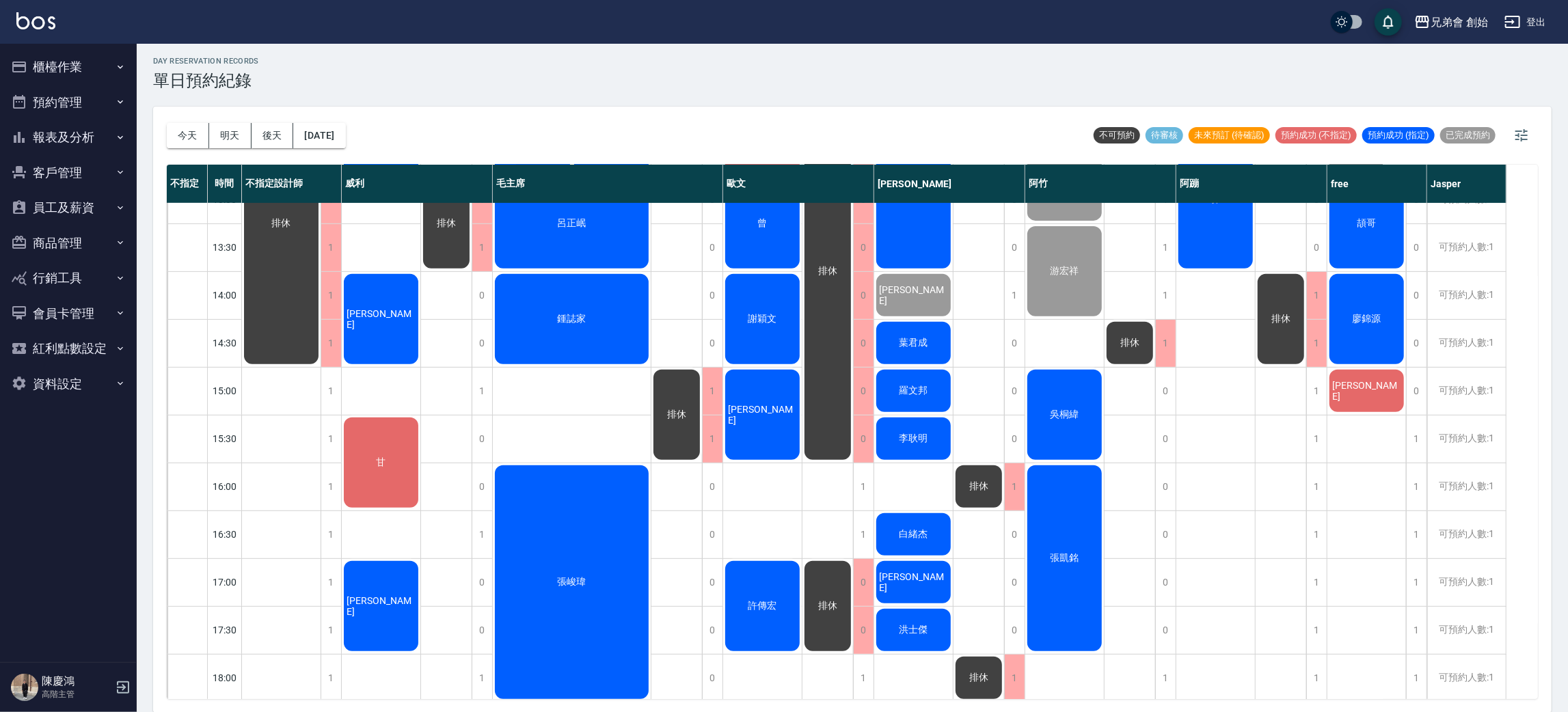
click at [1068, 421] on div "吳桐緯" at bounding box center [1064, 415] width 78 height 95
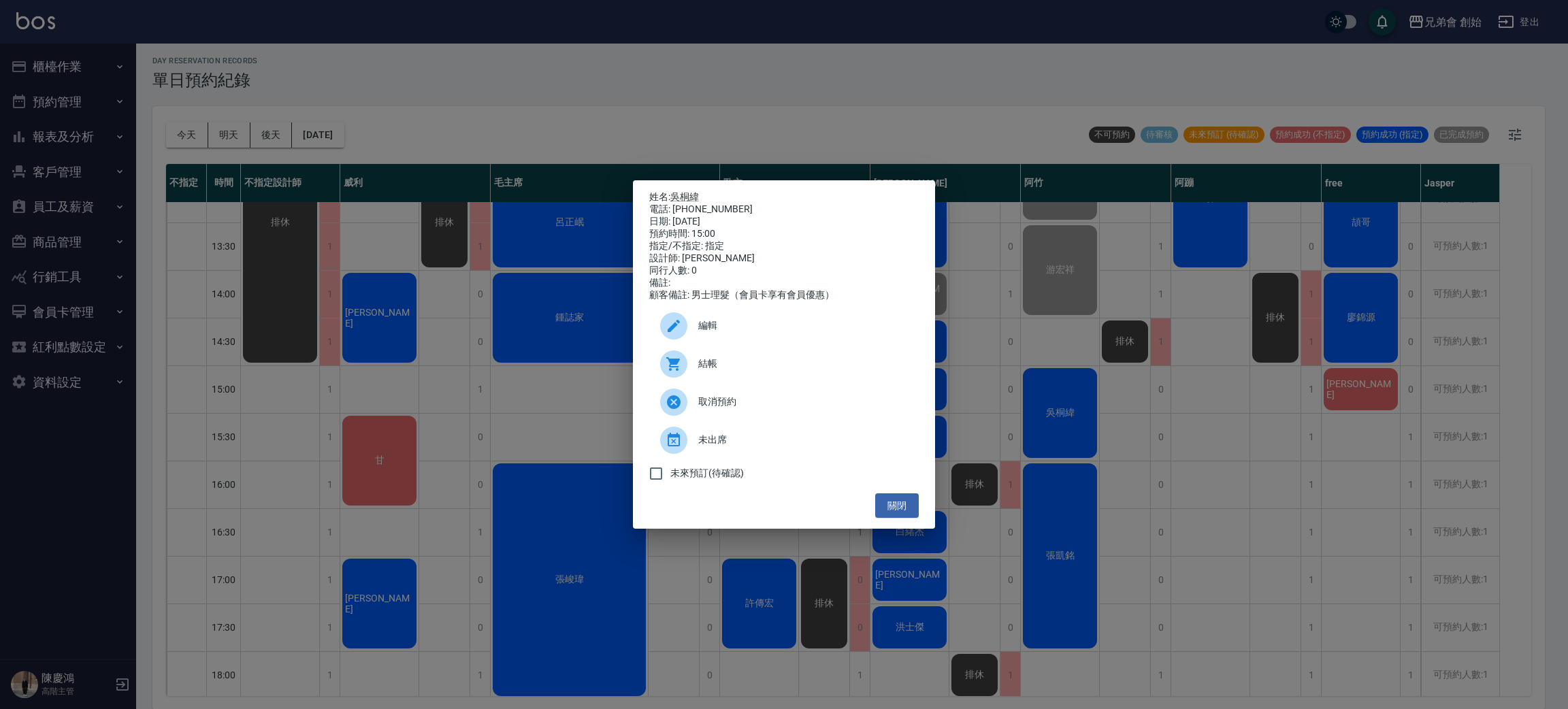
click at [886, 93] on div "姓名: 吳桐緯 電話: 0983515389 日期: 2025/10/04 預約時間: 15:00 指定/不指定: 指定 設計師: 阿竹 同行人數: 0 備註…" at bounding box center [784, 354] width 1568 height 709
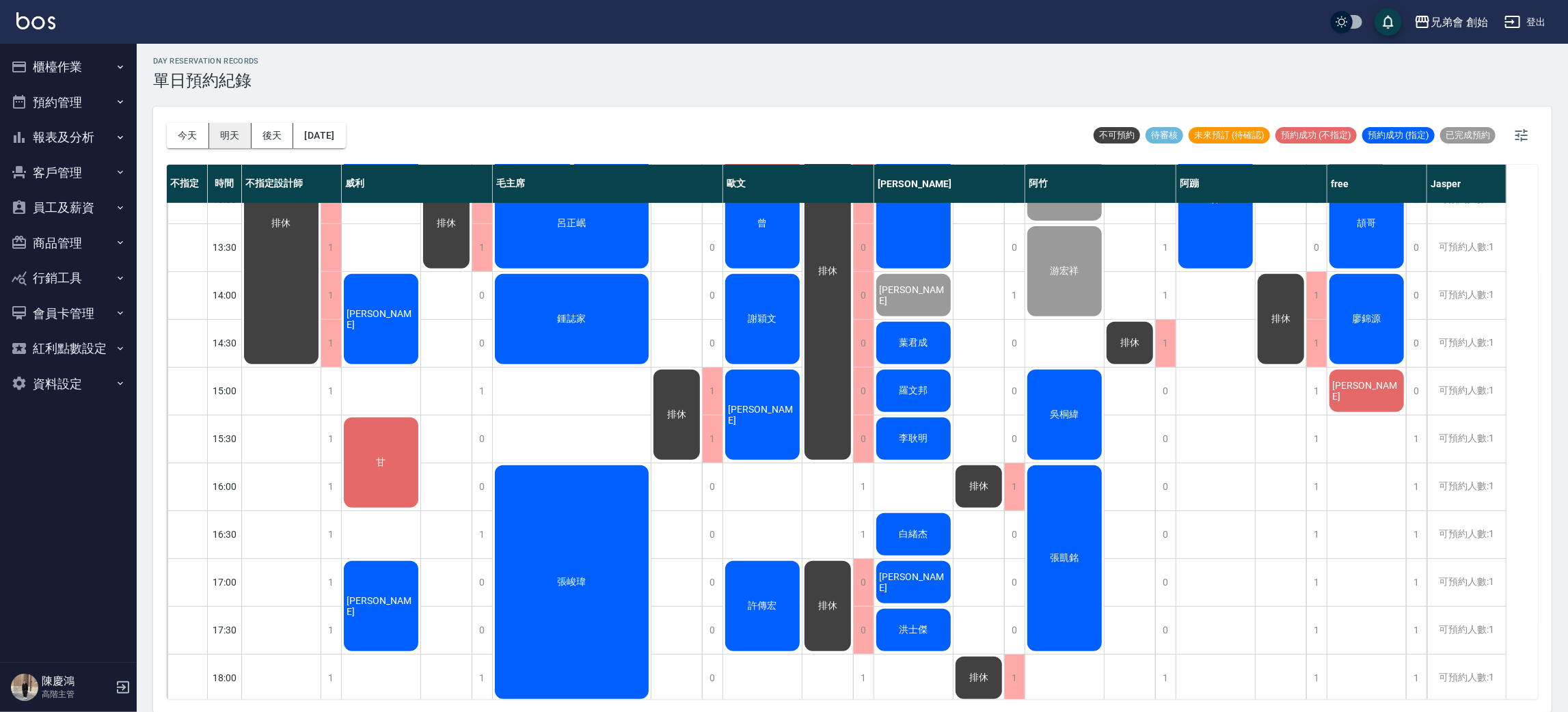
click at [235, 131] on button "明天" at bounding box center [230, 135] width 42 height 25
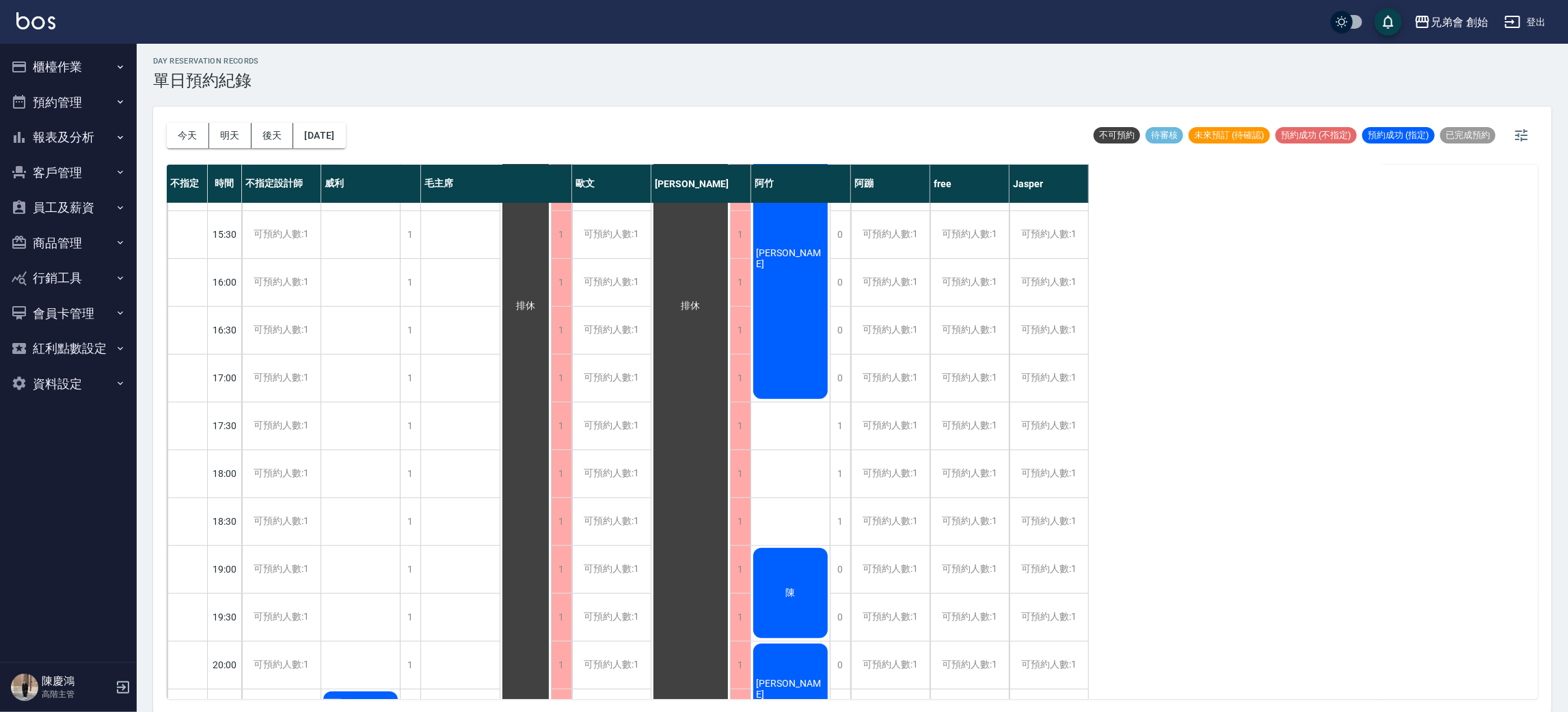
scroll to position [718, 0]
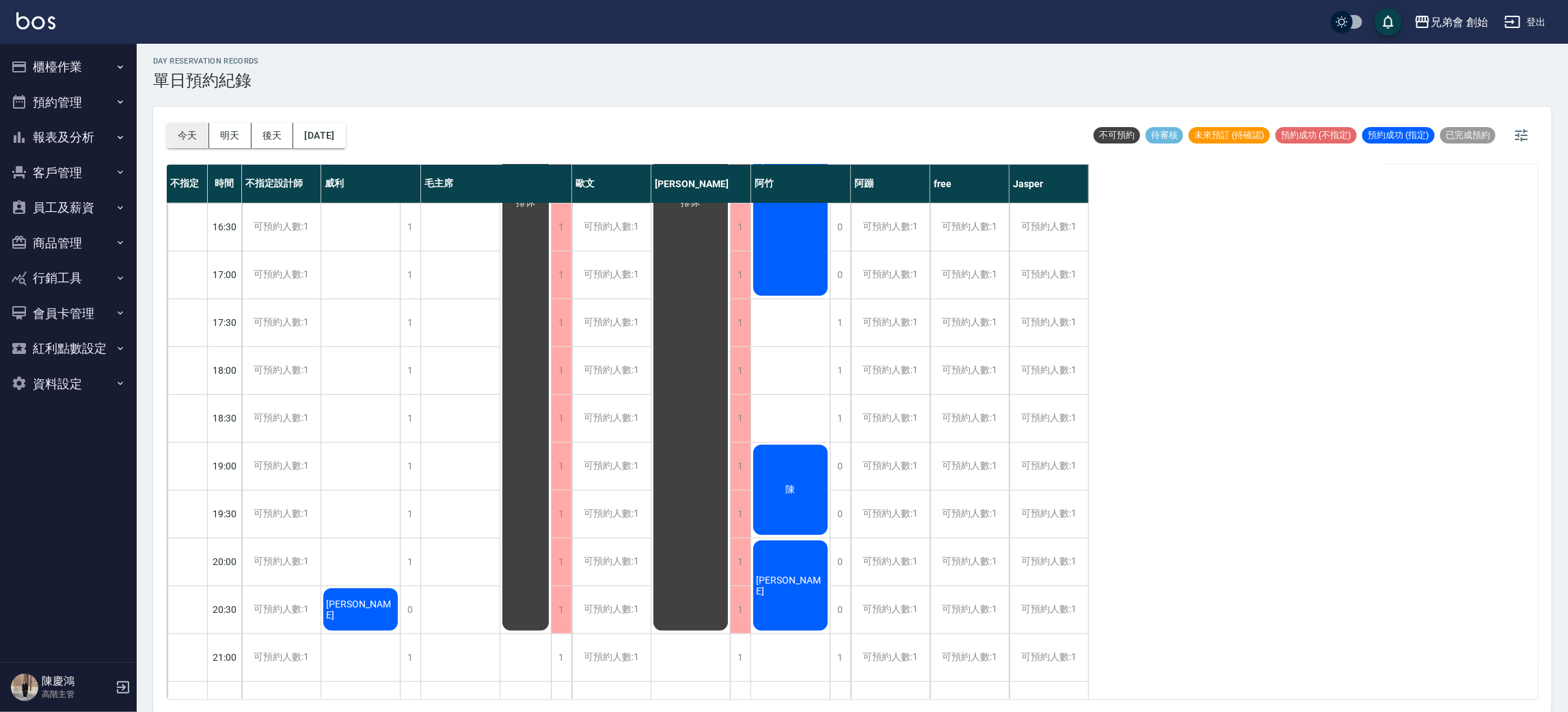
click at [179, 129] on button "今天" at bounding box center [188, 135] width 42 height 25
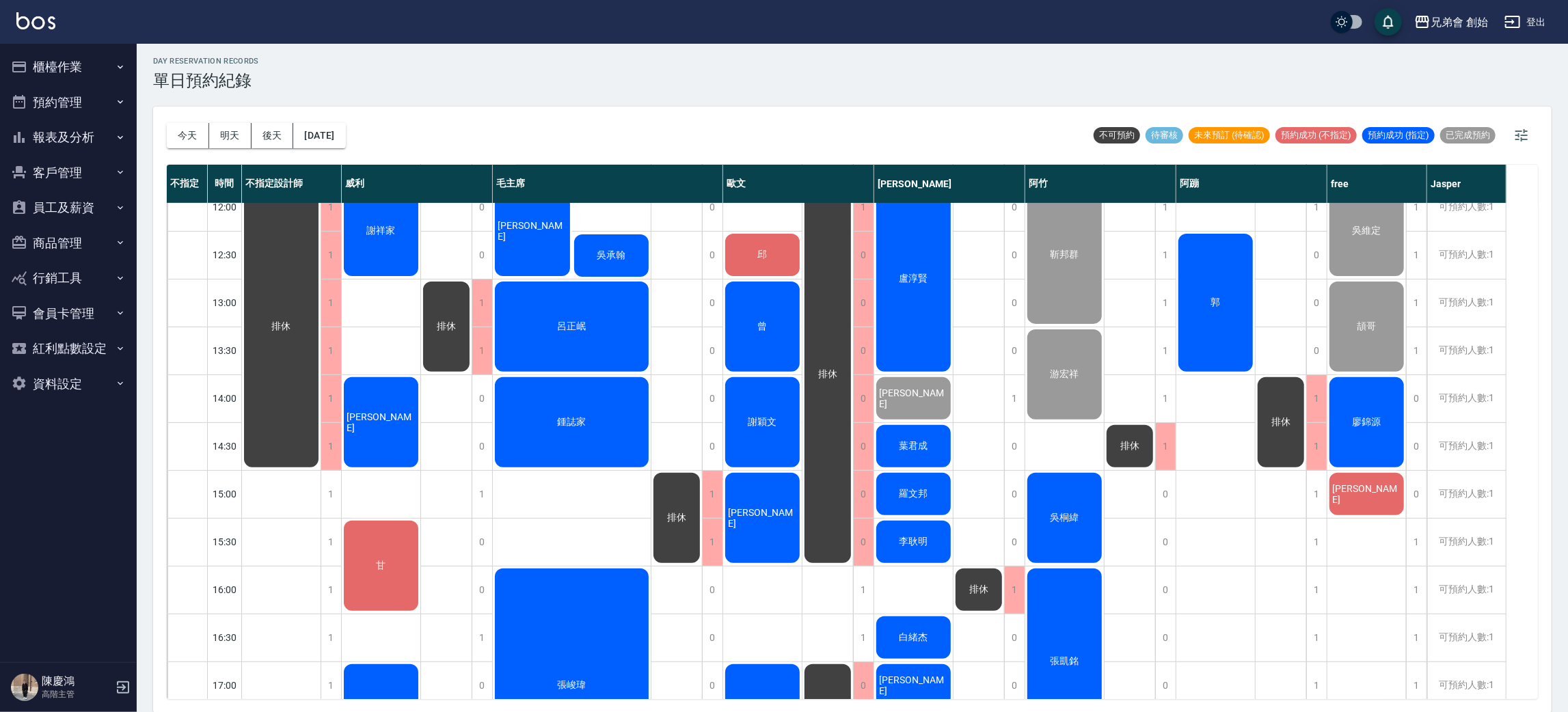
scroll to position [615, 0]
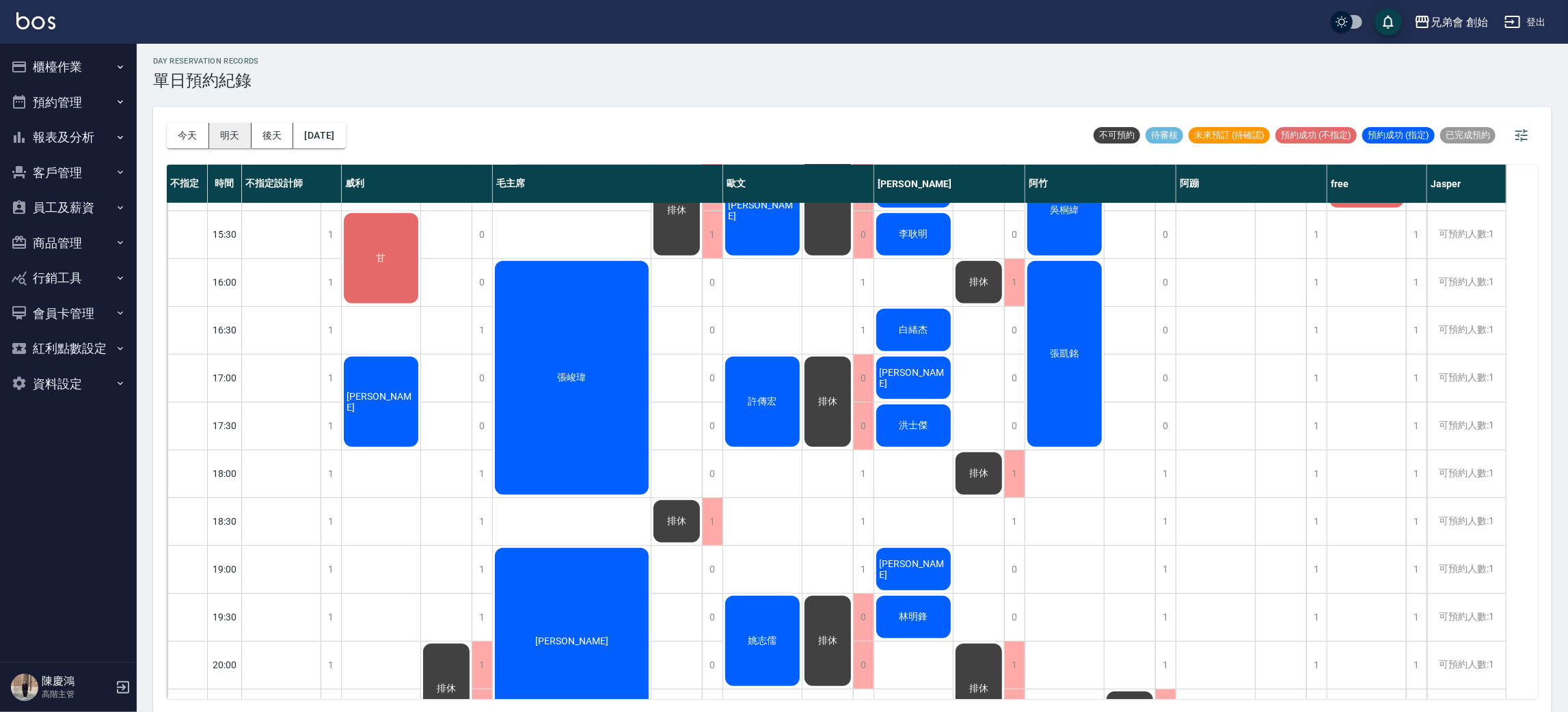
click at [230, 129] on button "明天" at bounding box center [230, 135] width 42 height 25
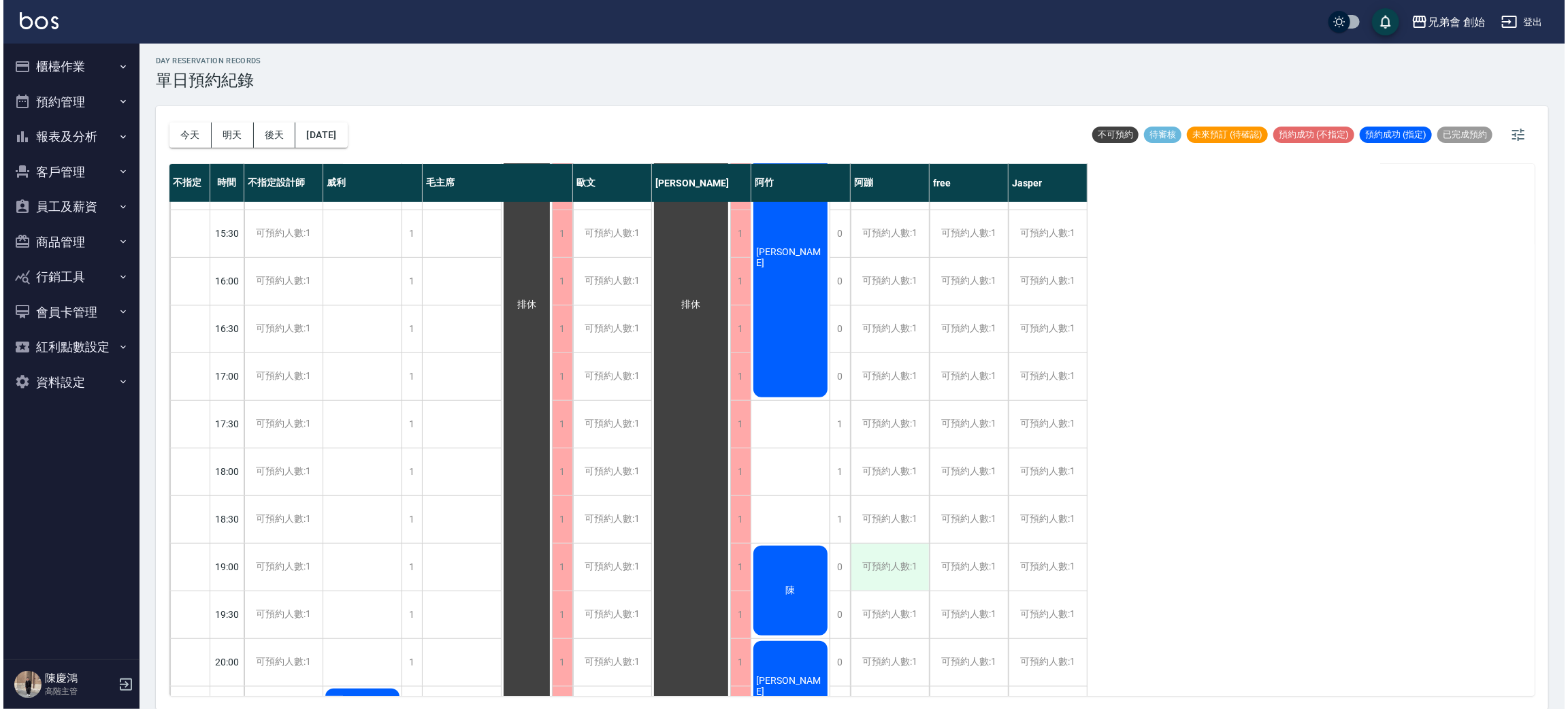
scroll to position [817, 0]
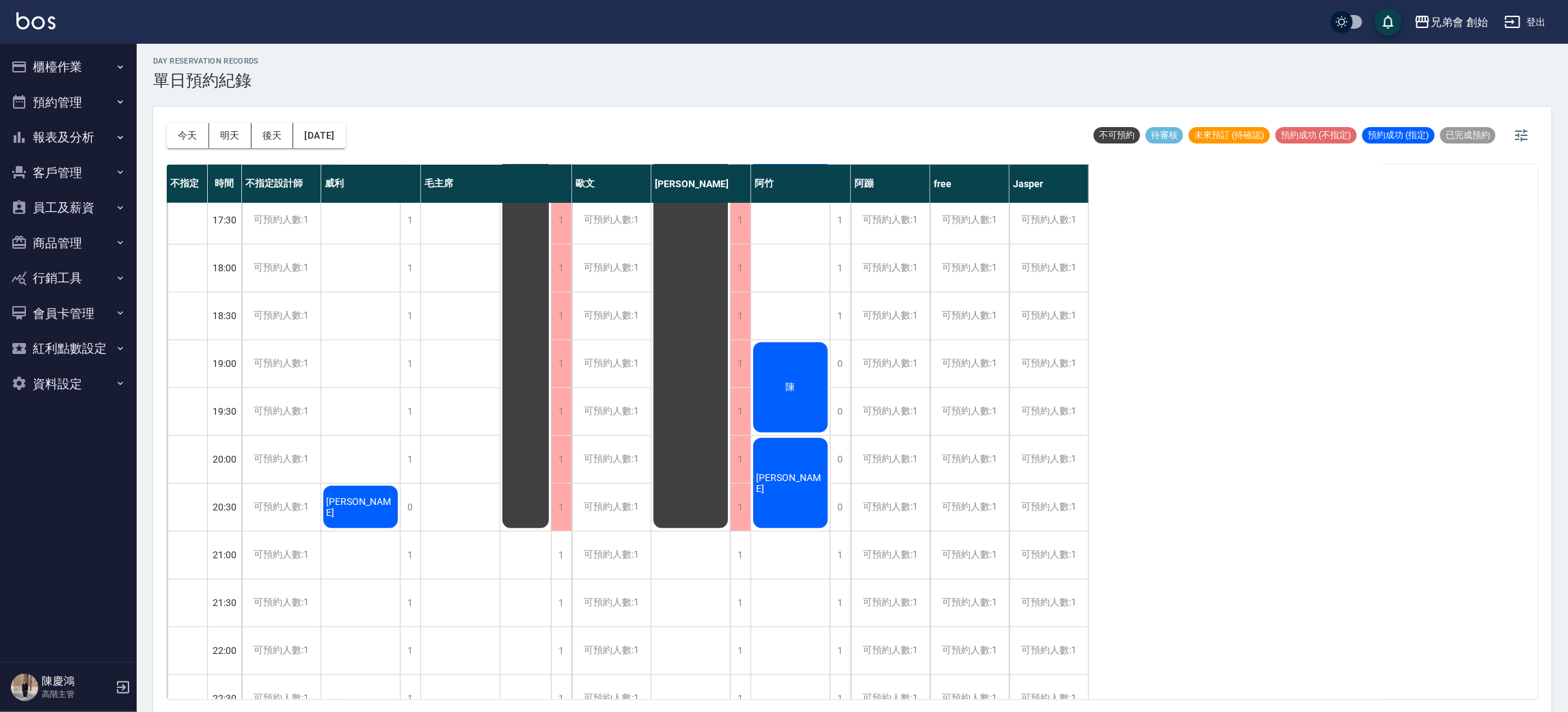
click at [798, 380] on div "陳" at bounding box center [790, 387] width 78 height 95
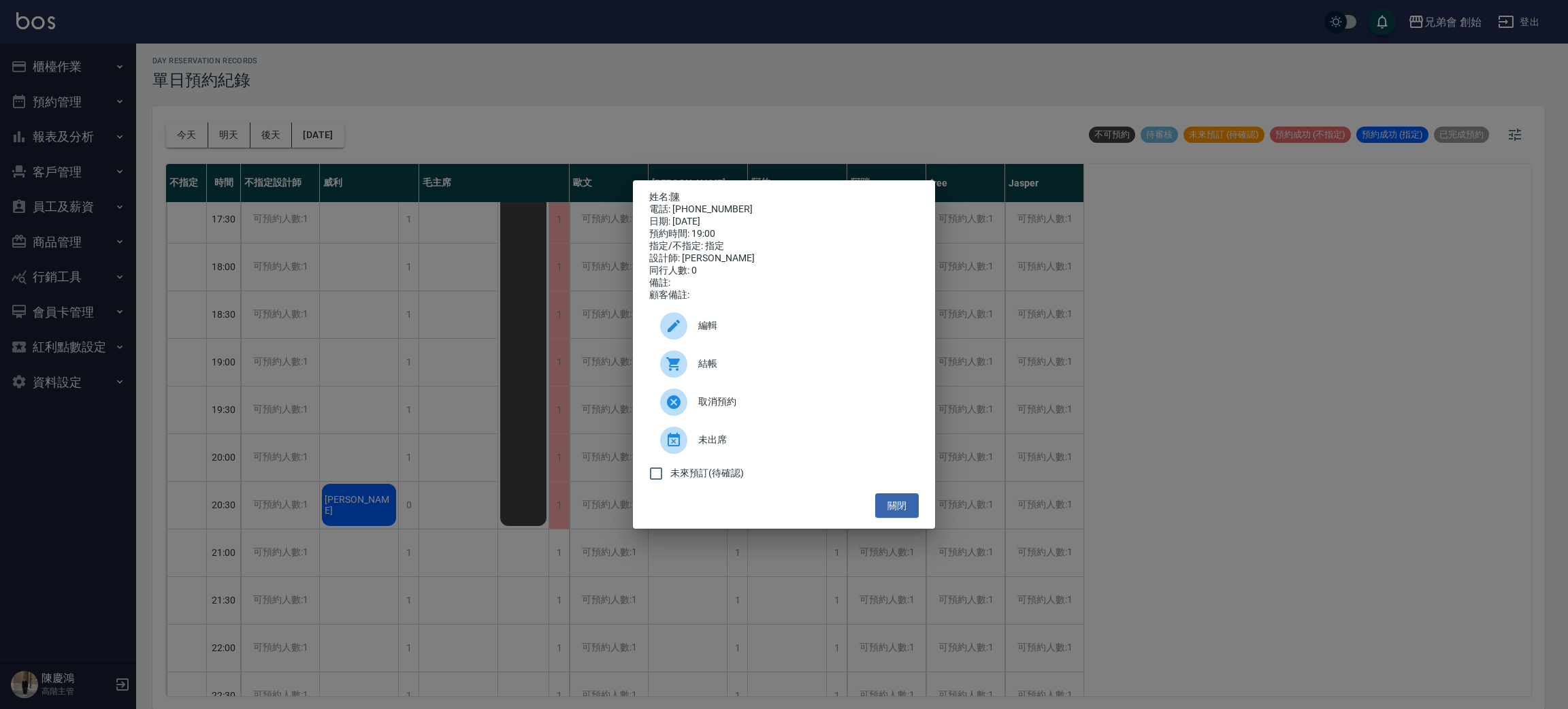
click at [785, 332] on span "編輯" at bounding box center [802, 326] width 209 height 14
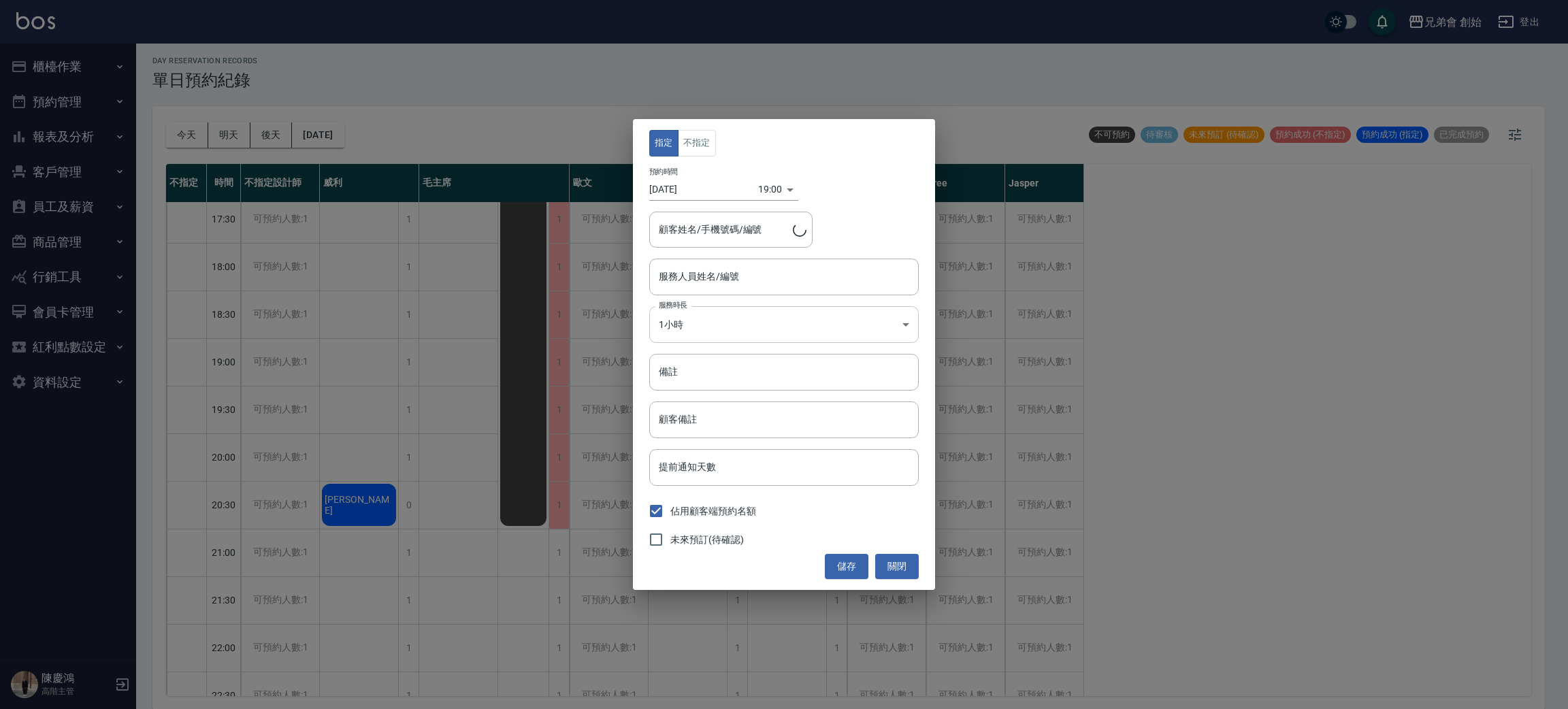
type input "阿竹 (無代號)"
type input "陳/0952606616/"
click at [705, 185] on input "2025/10/05" at bounding box center [703, 190] width 109 height 22
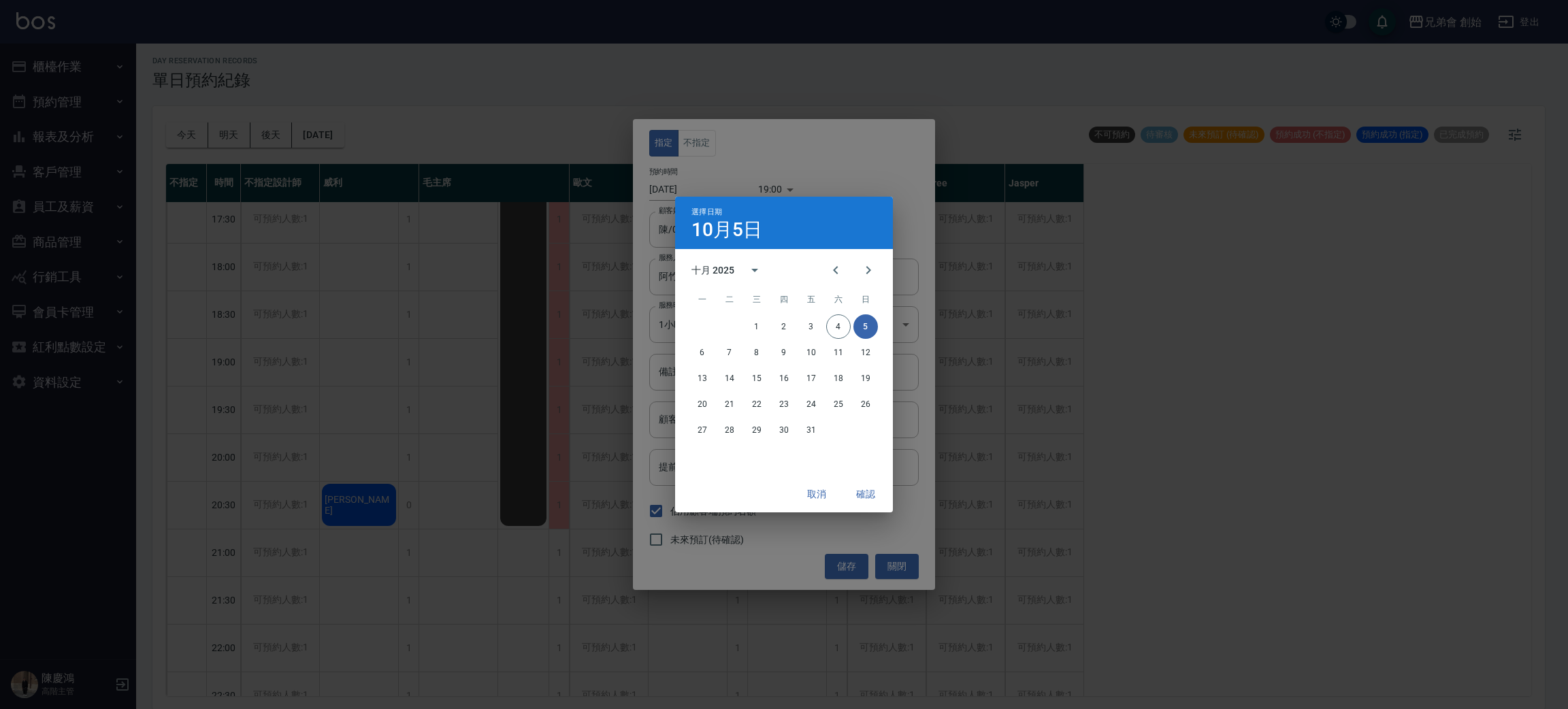
click at [698, 183] on div "選擇日期 10月5日 十月 2025 一 二 三 四 五 六 日 1 2 3 4 5 6 7 8 9 10 11 12 13 14 15 16 17 18 1…" at bounding box center [784, 354] width 1568 height 709
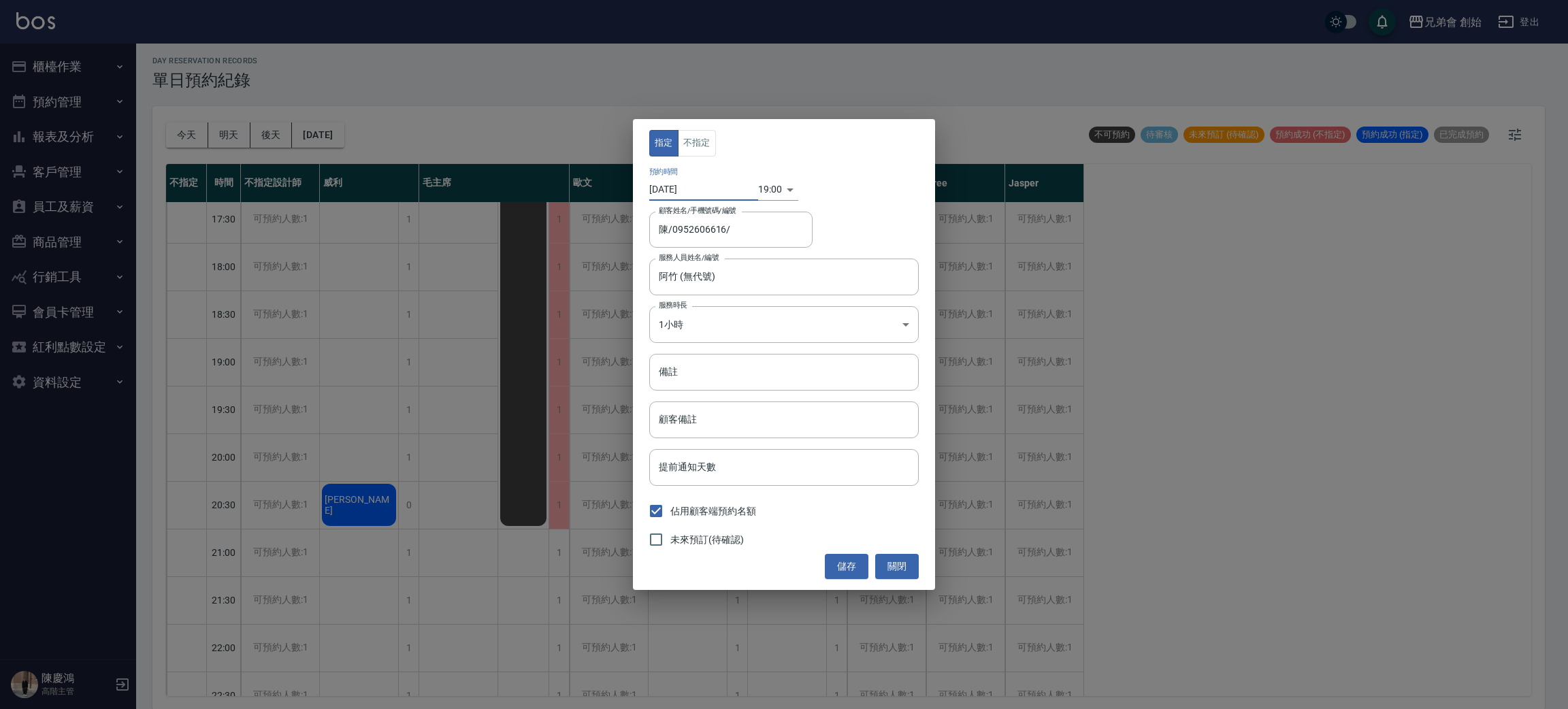
click at [674, 185] on input "2025/10/05" at bounding box center [703, 190] width 109 height 22
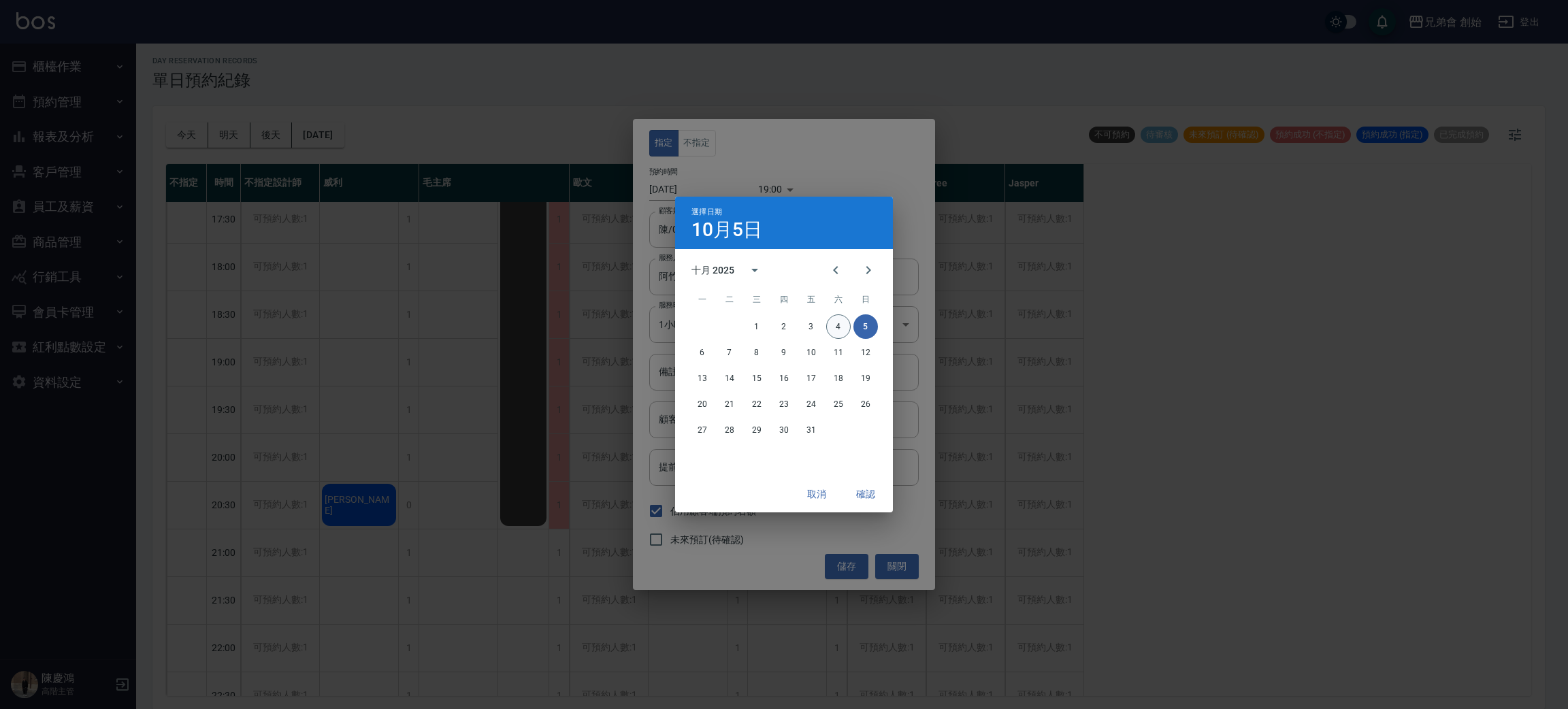
click at [839, 319] on button "4" at bounding box center [838, 326] width 24 height 24
type input "2025/10/04"
click at [872, 494] on button "確認" at bounding box center [866, 494] width 43 height 25
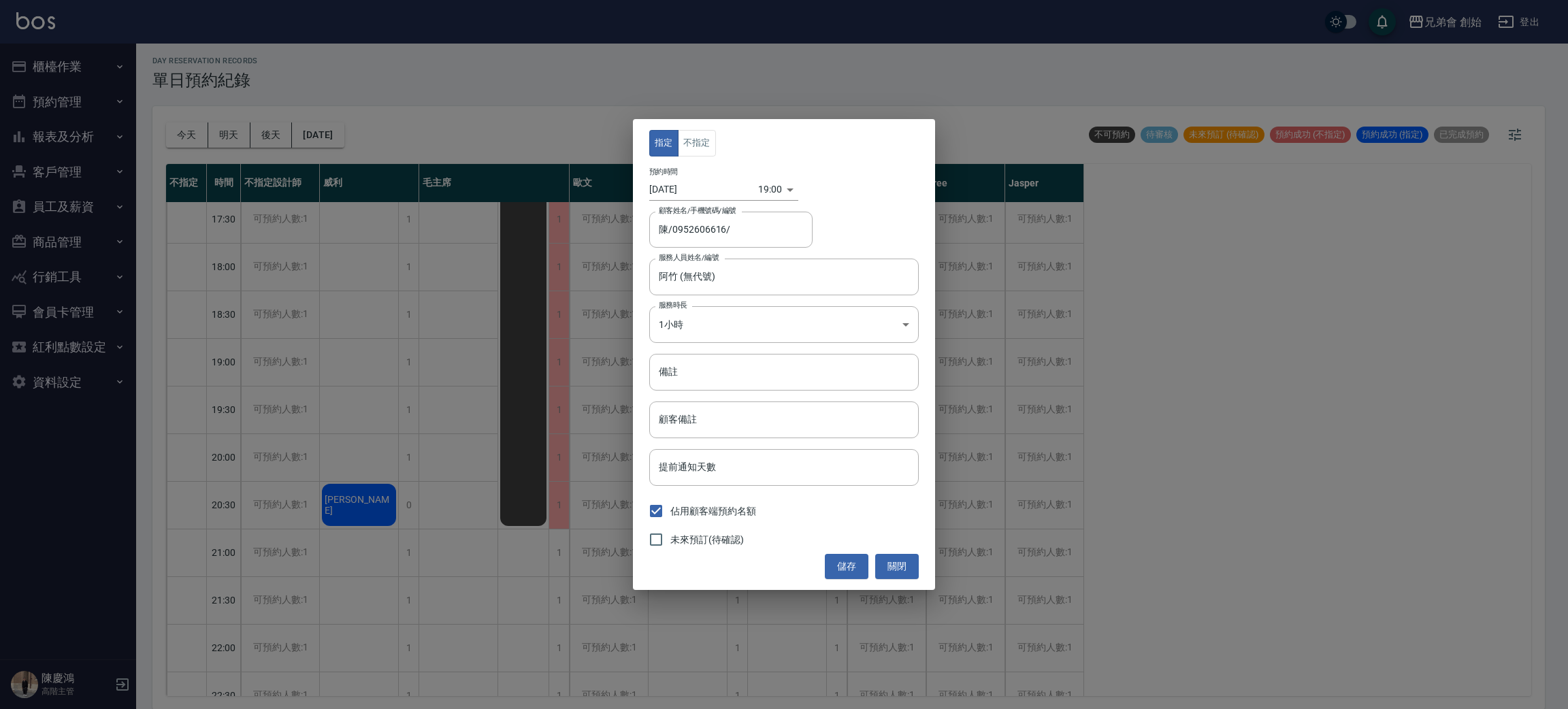
click at [785, 183] on div "19:00 1759575600000" at bounding box center [778, 190] width 40 height 22
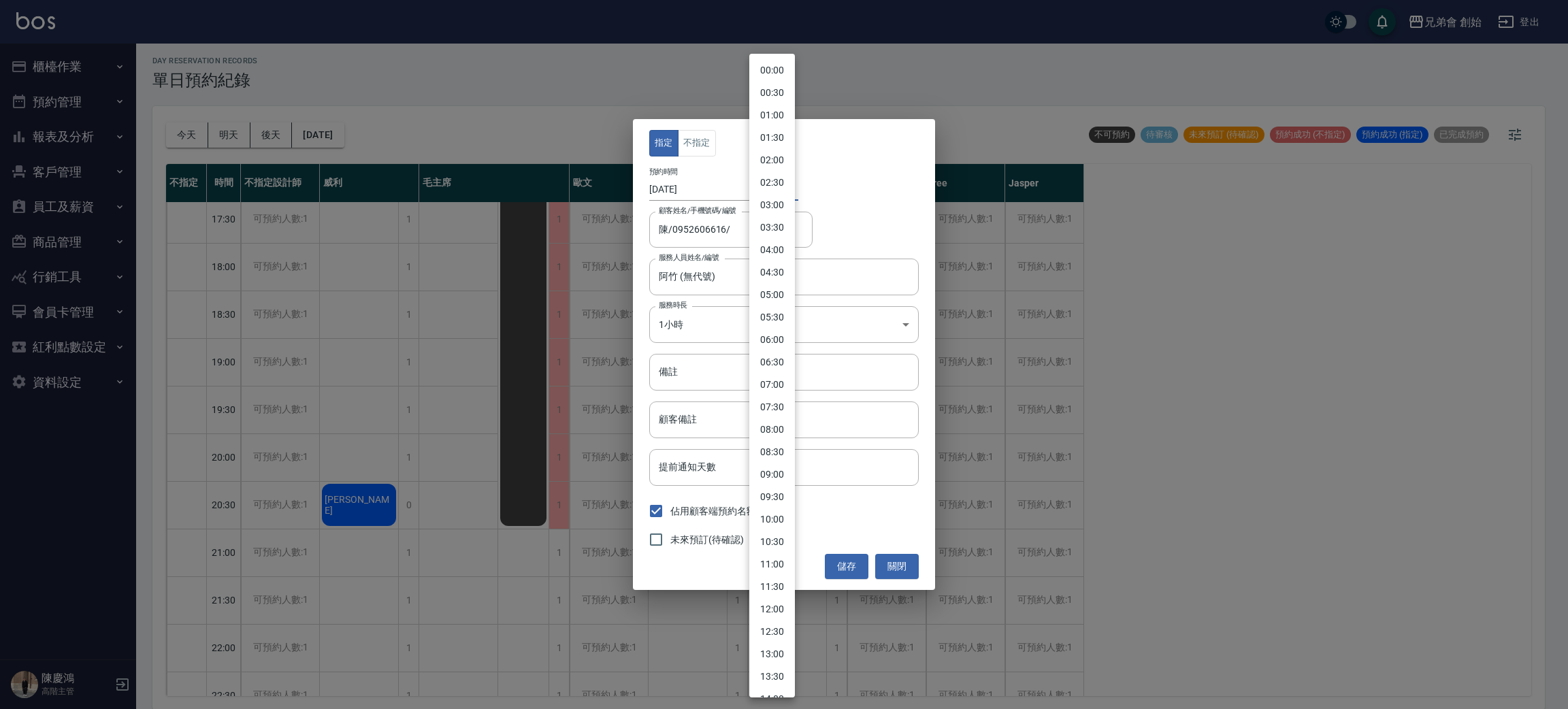
click at [773, 182] on body "兄弟會 創始 登出 櫃檯作業 打帳單 帳單列表 掛單列表 座位開單 營業儀表板 現金收支登錄 高階收支登錄 材料自購登錄 每日結帳 排班表 現場電腦打卡 掃碼…" at bounding box center [784, 353] width 1568 height 713
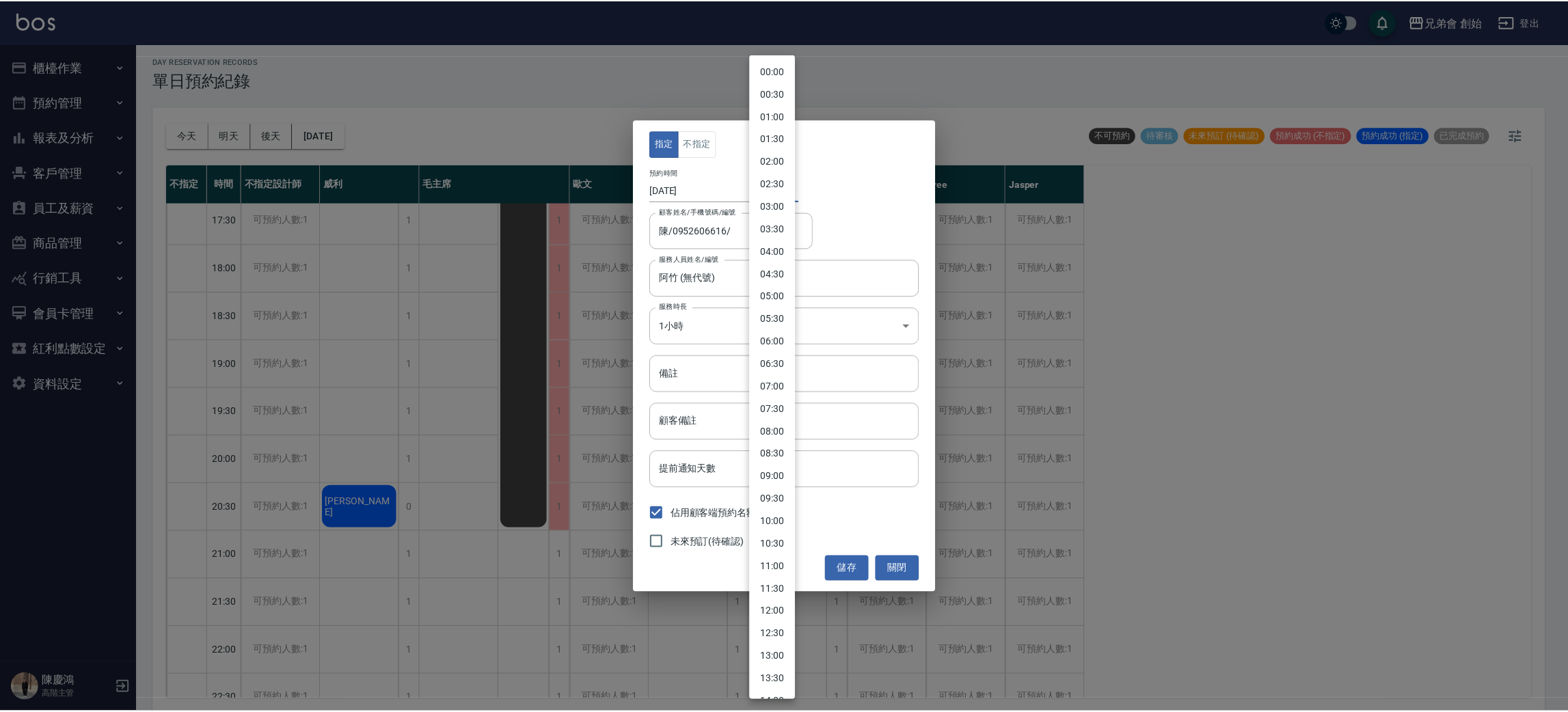
scroll to position [446, 0]
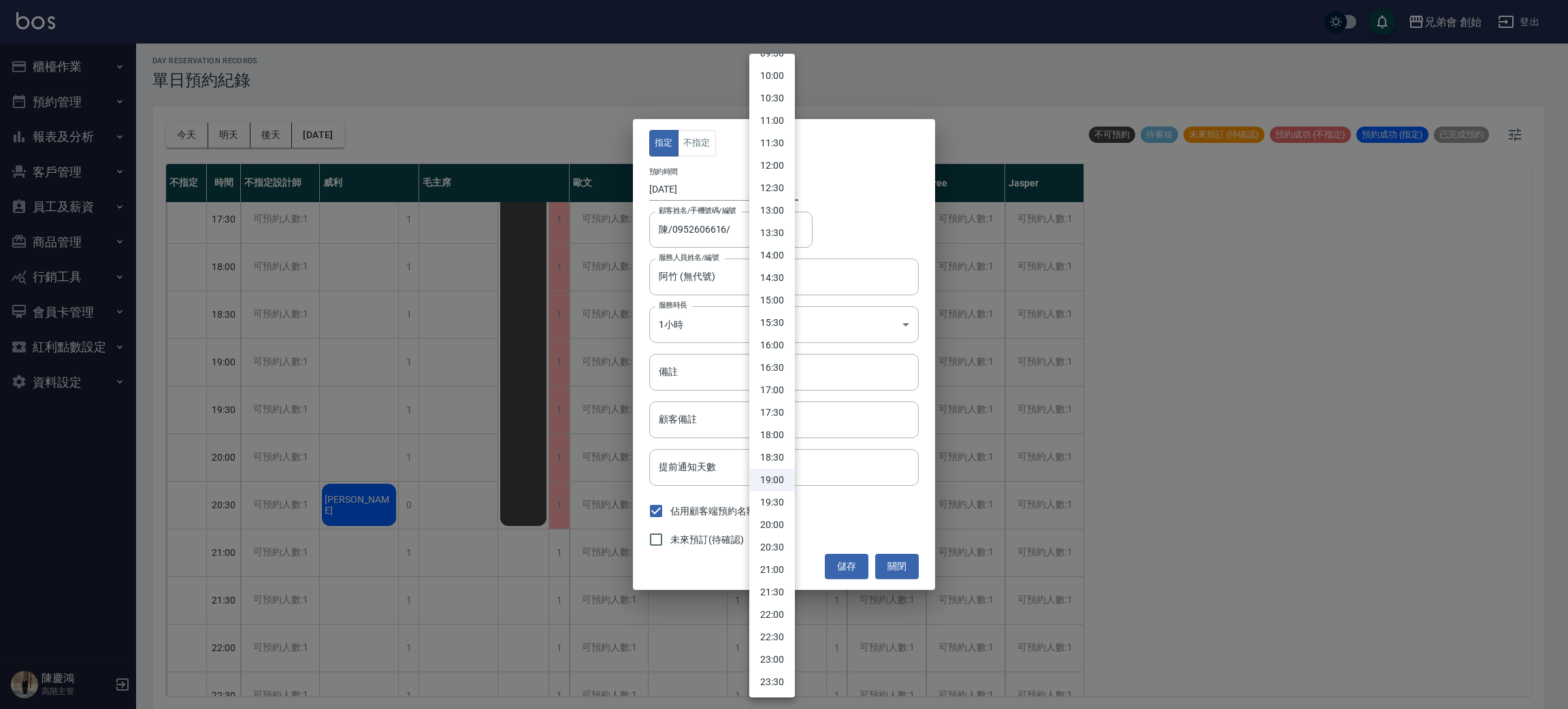
click at [773, 429] on li "18:00" at bounding box center [771, 435] width 46 height 22
type input "1759572000000"
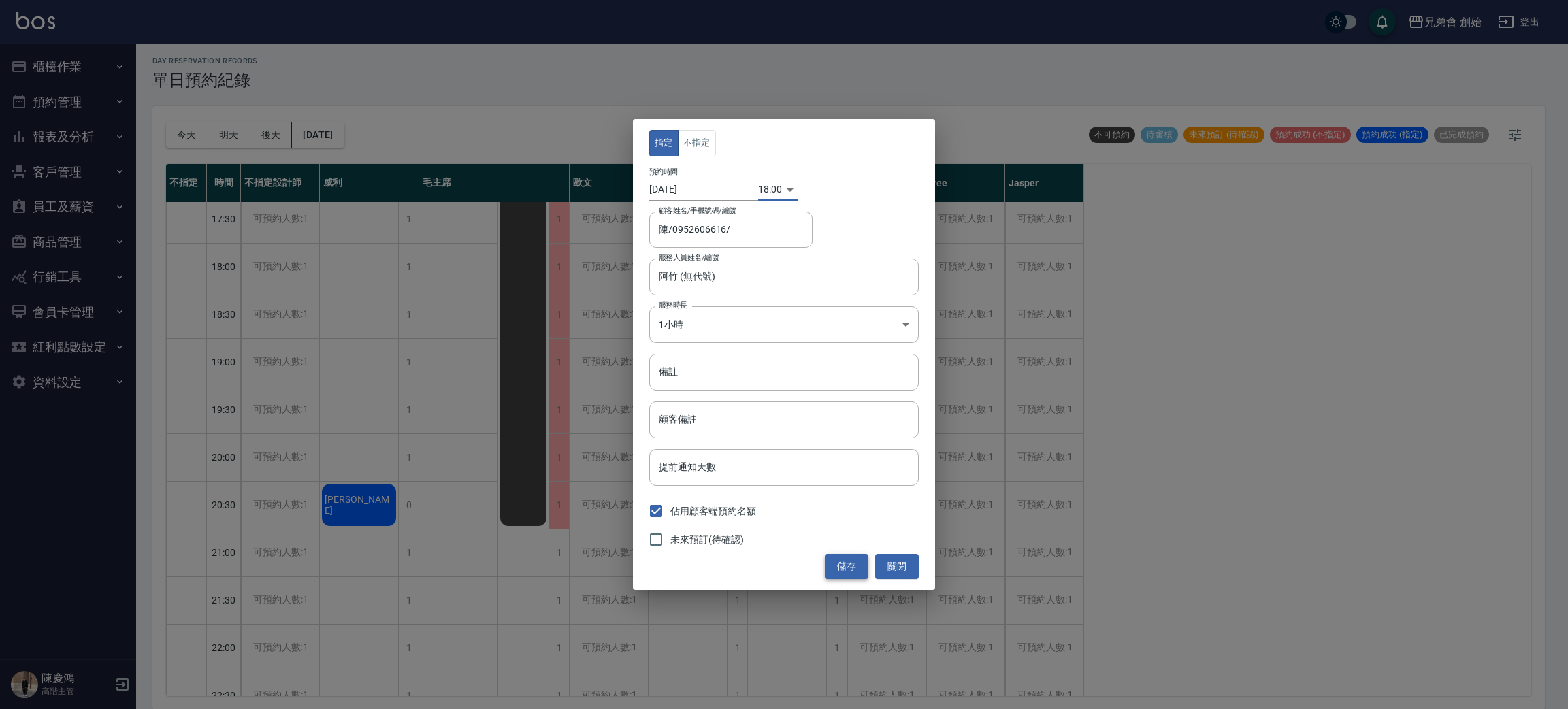
click at [847, 563] on button "儲存" at bounding box center [846, 567] width 43 height 25
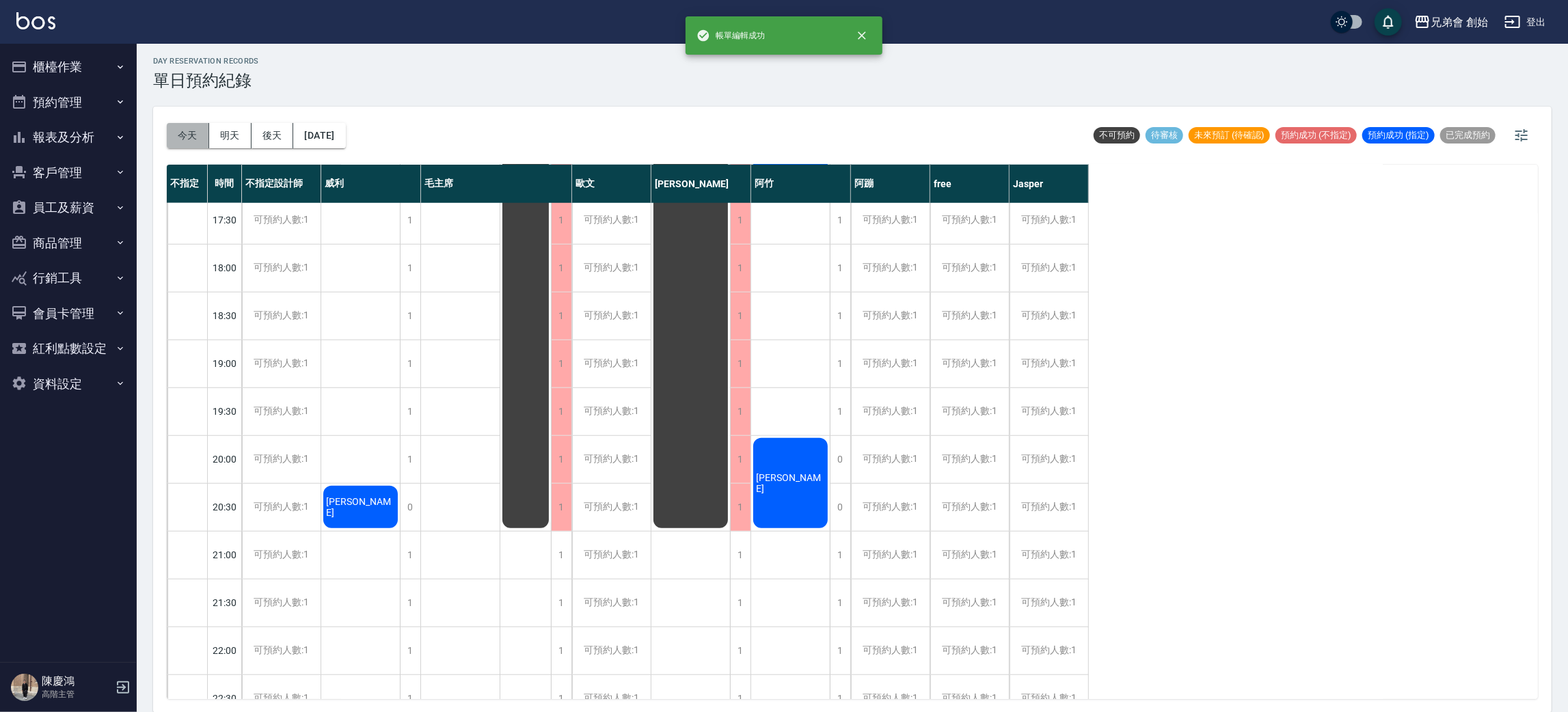
click at [187, 125] on button "今天" at bounding box center [188, 135] width 42 height 25
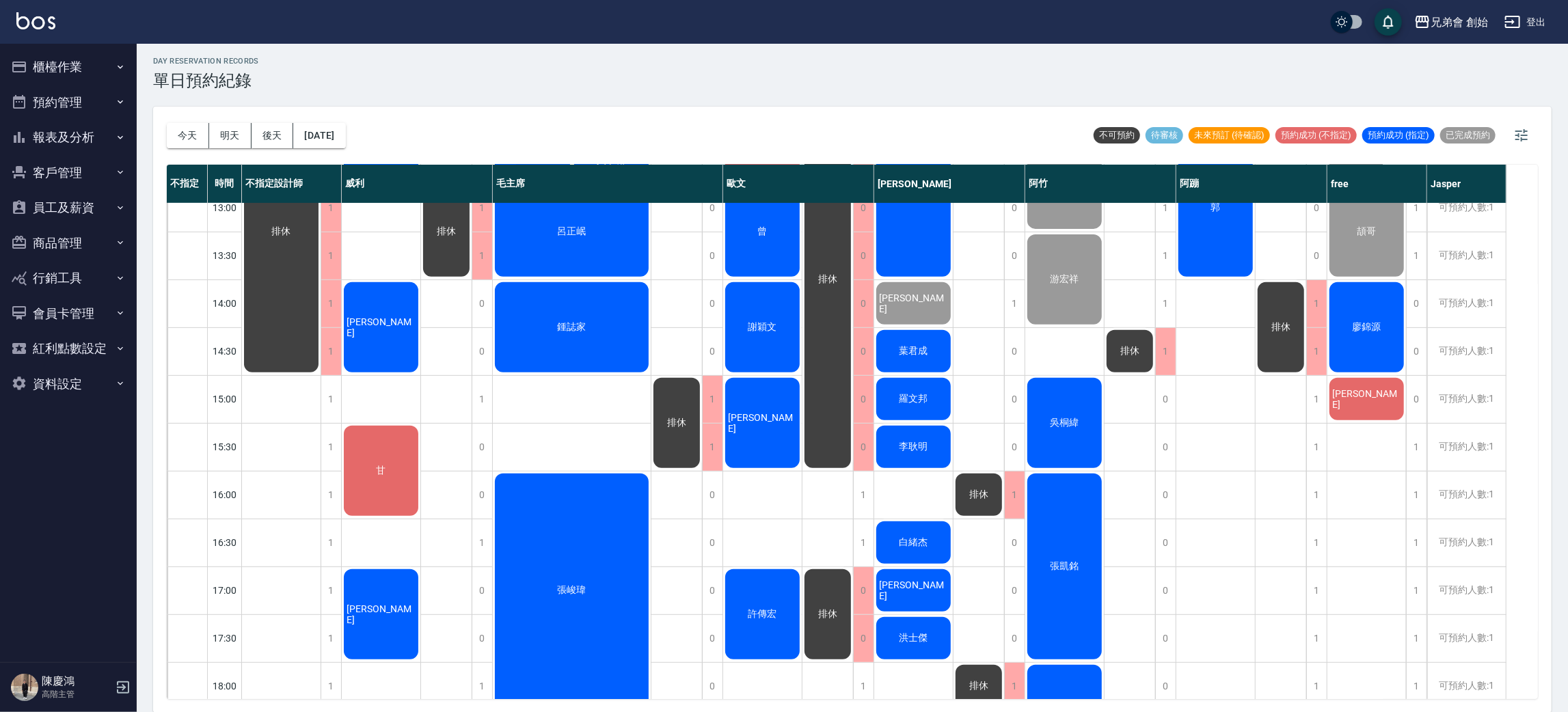
scroll to position [401, 0]
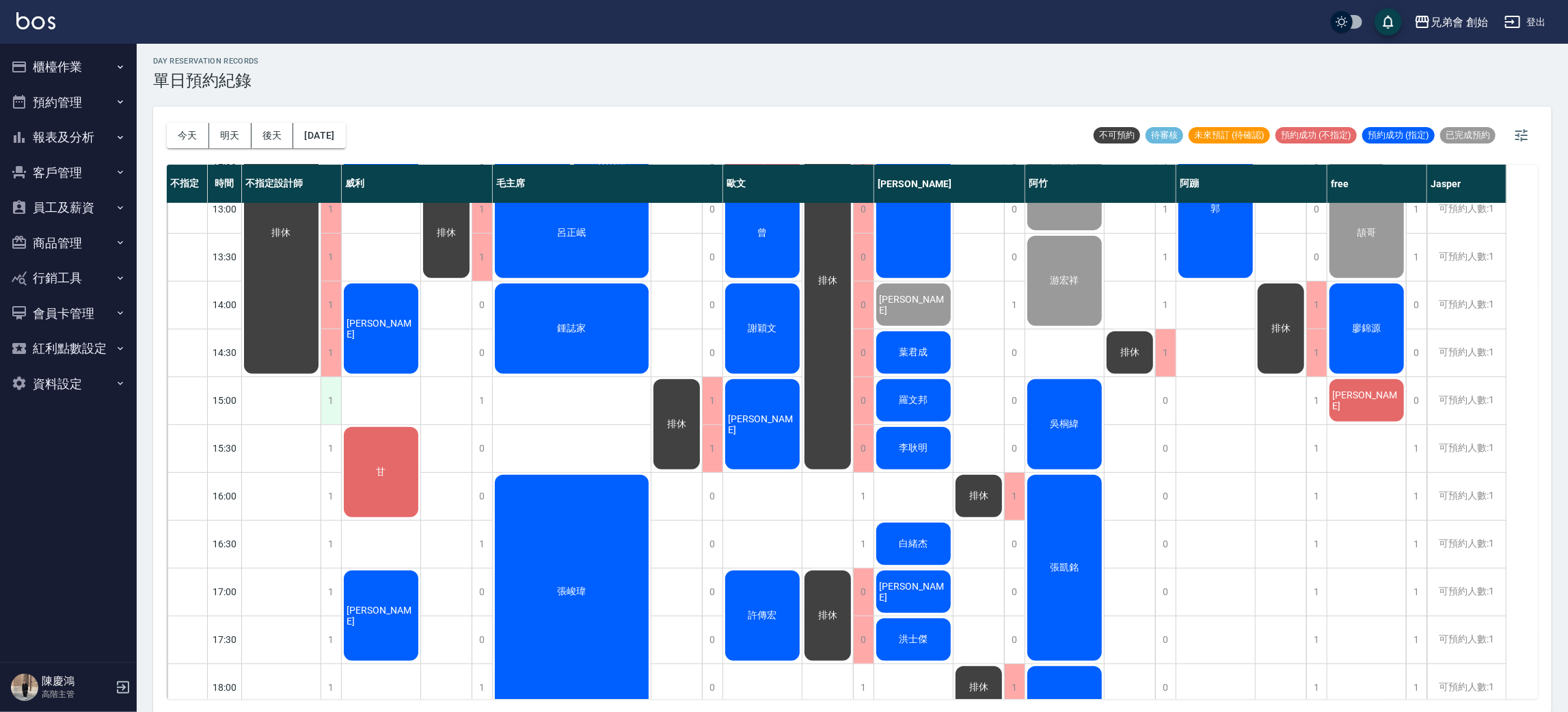
click at [333, 391] on div "1" at bounding box center [330, 401] width 21 height 47
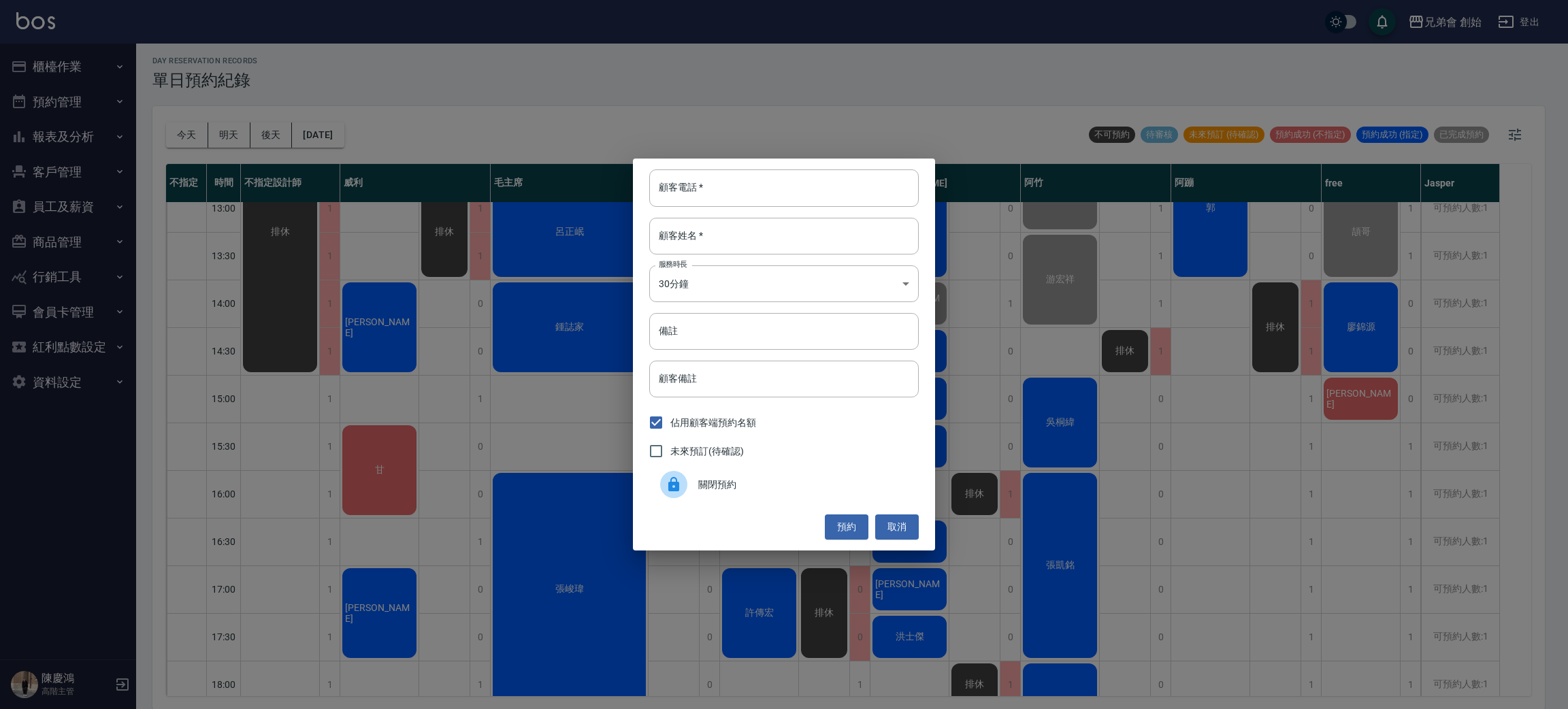
click at [696, 490] on div at bounding box center [679, 484] width 38 height 27
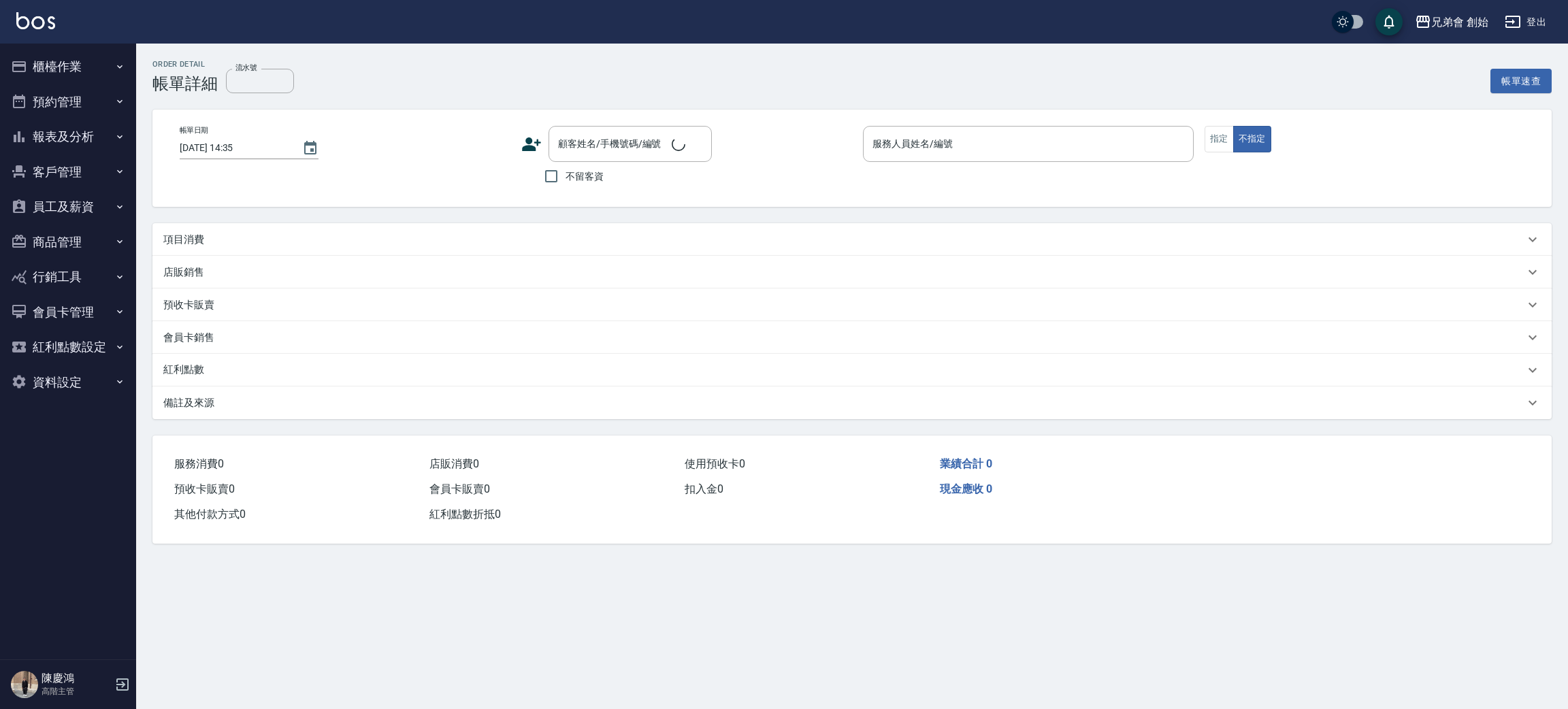
type input "2025/10/04 13:00"
type input "free(無代號)"
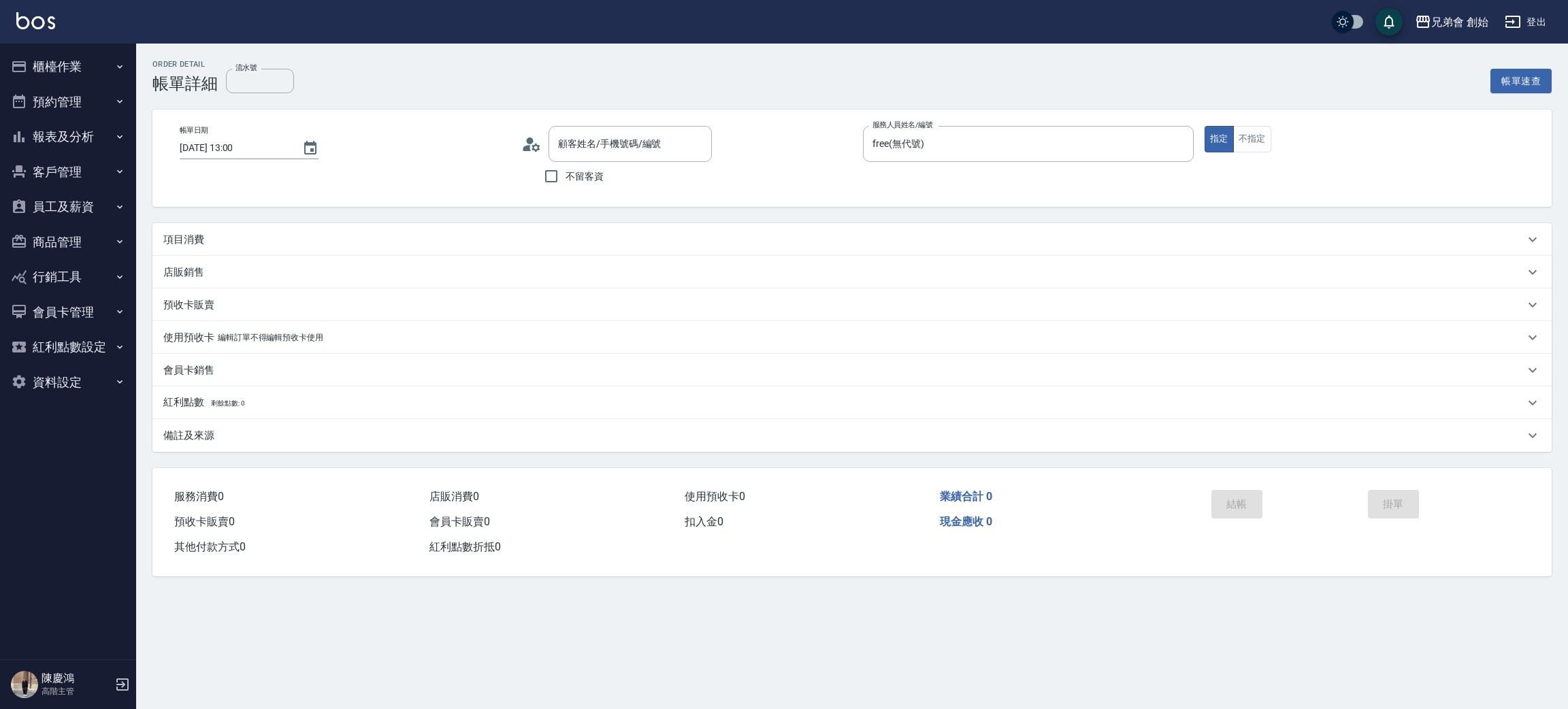
type input "頡哥/0987407517/"
click at [277, 229] on div "項目消費" at bounding box center [852, 240] width 1399 height 32
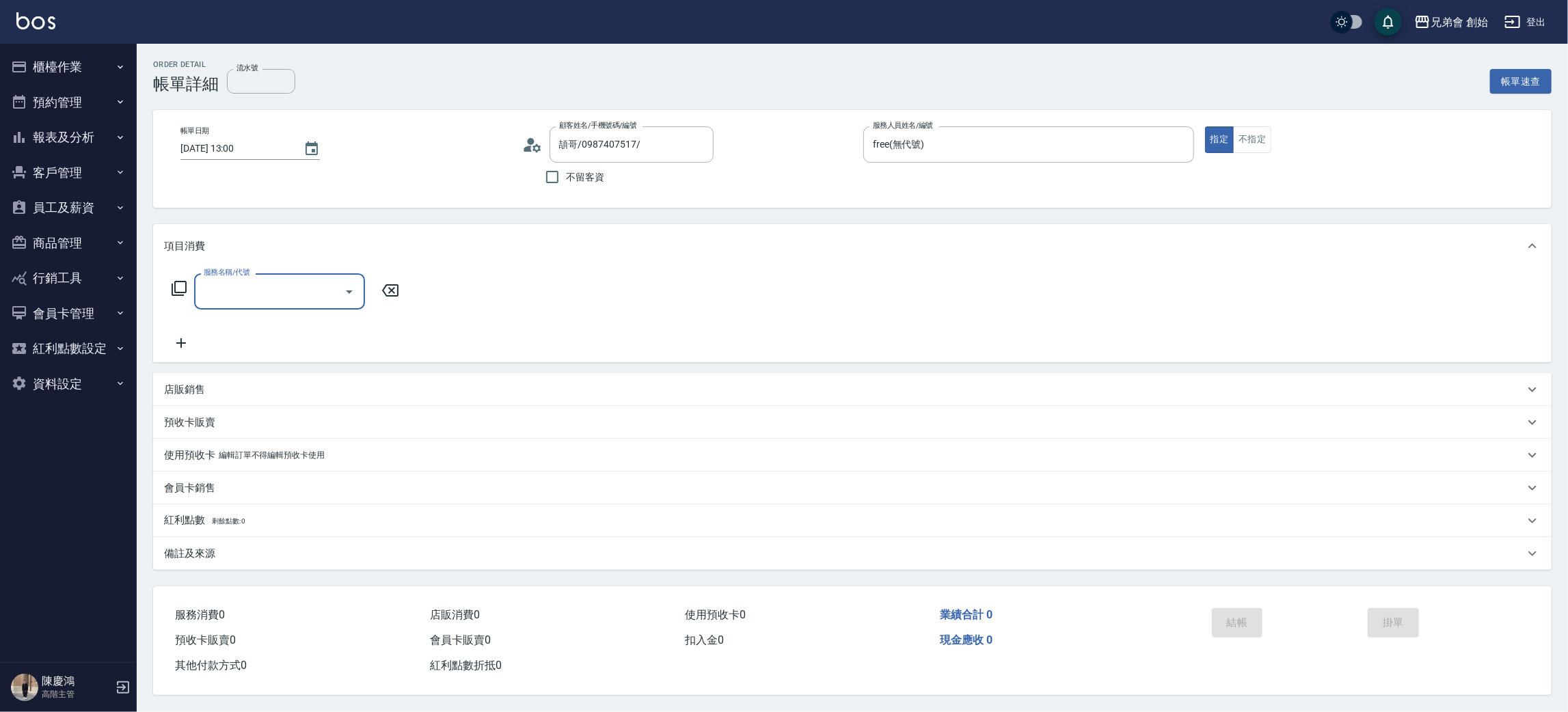
click at [258, 285] on input "服務名稱/代號" at bounding box center [269, 291] width 138 height 24
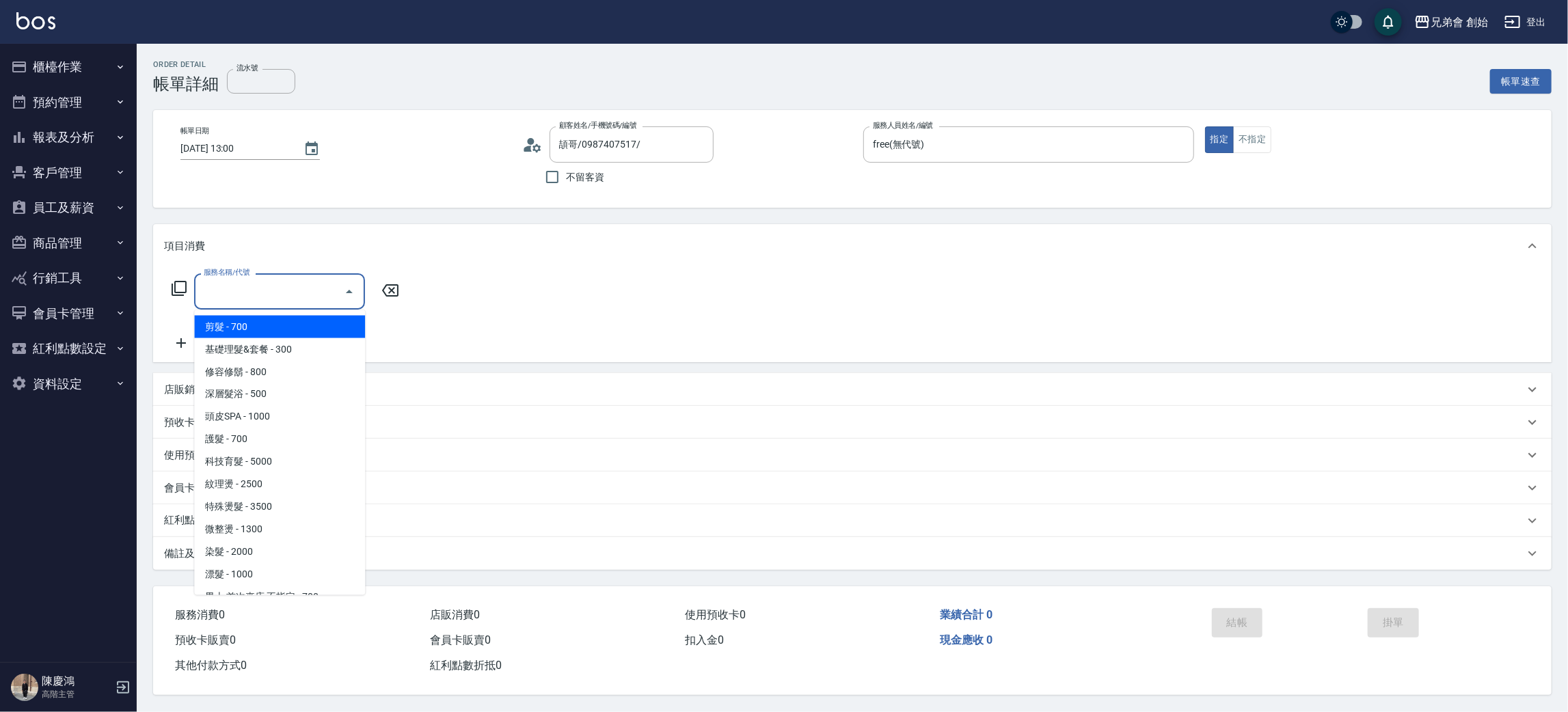
click at [263, 320] on span "剪髮 - 700" at bounding box center [279, 327] width 171 height 23
type input "剪髮(A01)"
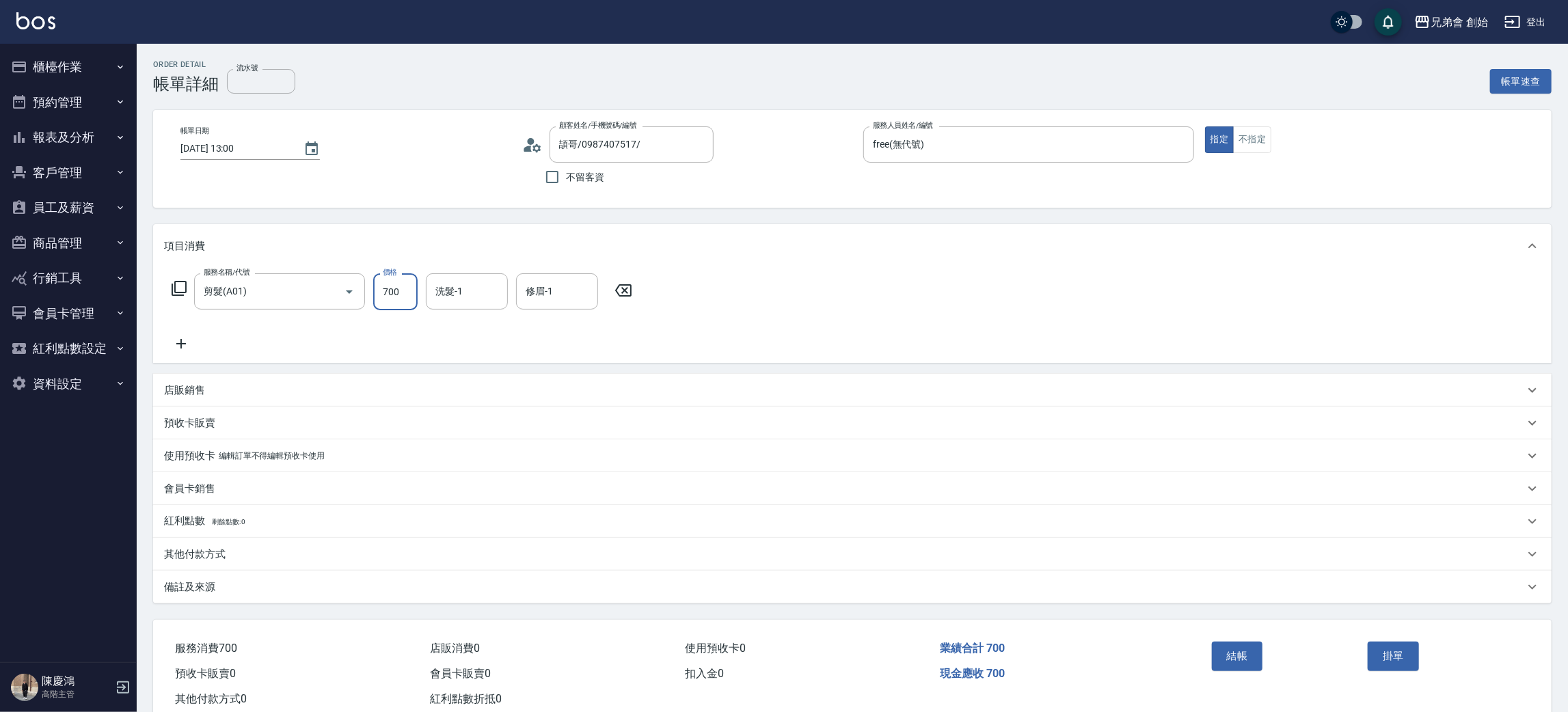
drag, startPoint x: 395, startPoint y: 295, endPoint x: 568, endPoint y: 271, distance: 174.7
click at [395, 295] on input "700" at bounding box center [395, 291] width 44 height 37
type input "500"
click at [1233, 672] on div "結帳" at bounding box center [1285, 666] width 157 height 60
drag, startPoint x: 1231, startPoint y: 648, endPoint x: 1249, endPoint y: 573, distance: 77.1
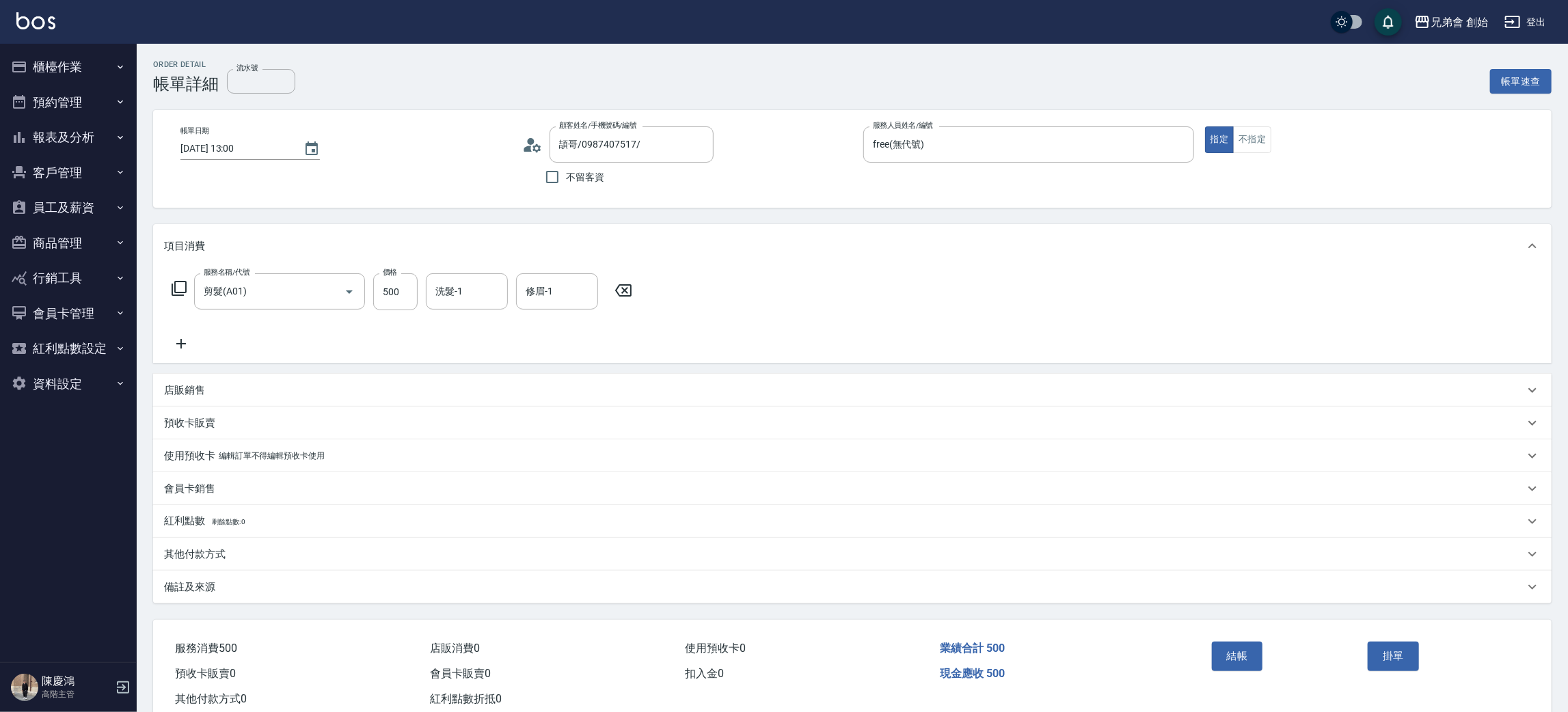
click at [1233, 645] on button "結帳" at bounding box center [1237, 656] width 51 height 29
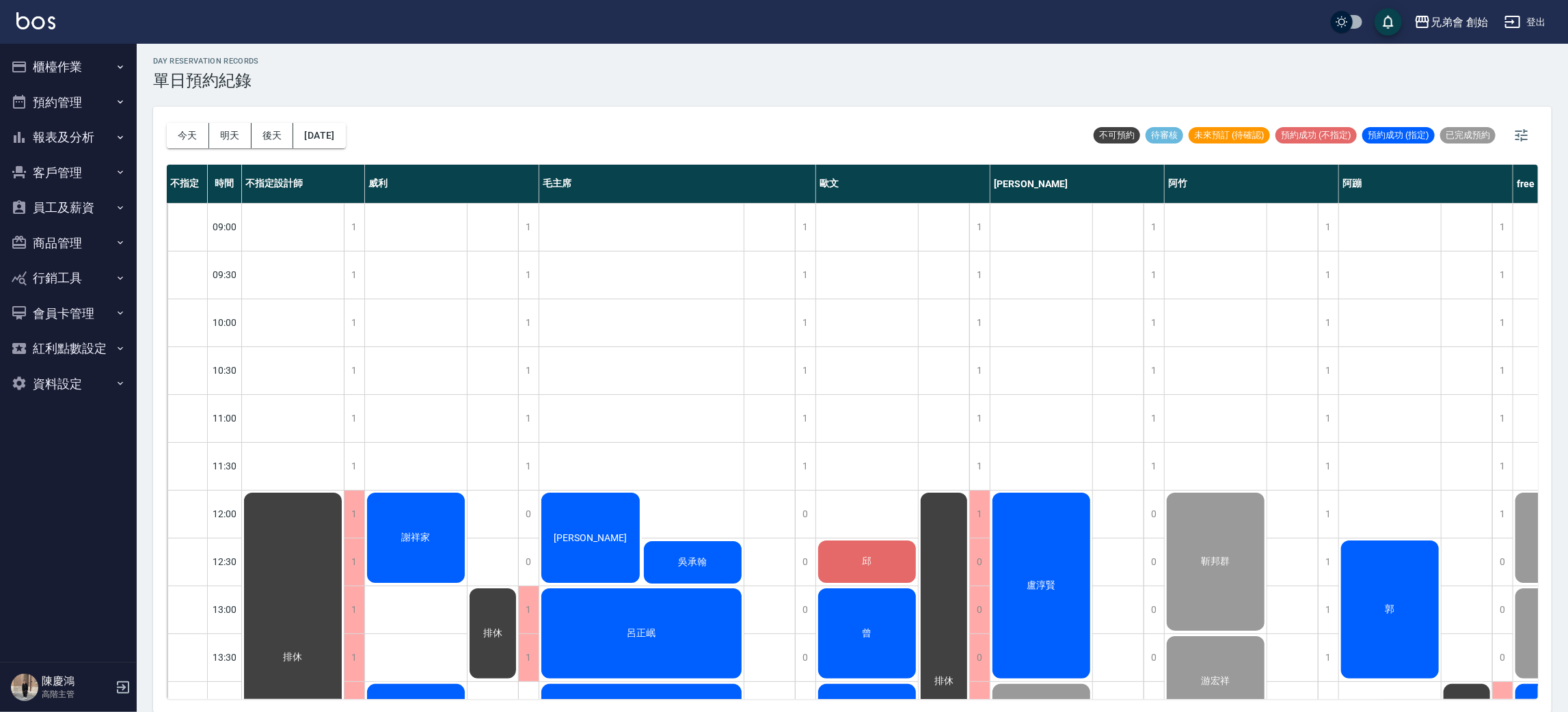
scroll to position [307, 0]
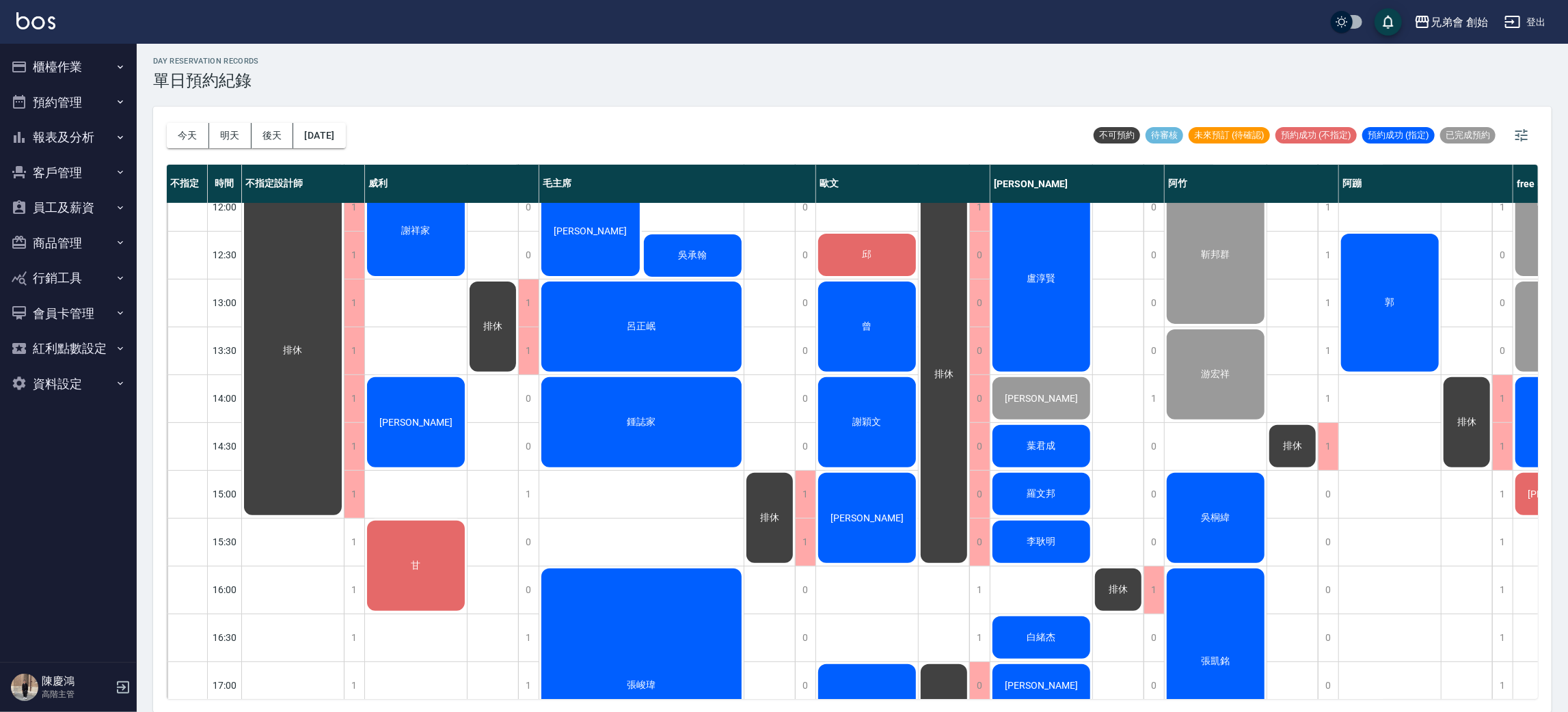
click at [879, 432] on div "謝穎文" at bounding box center [867, 422] width 102 height 95
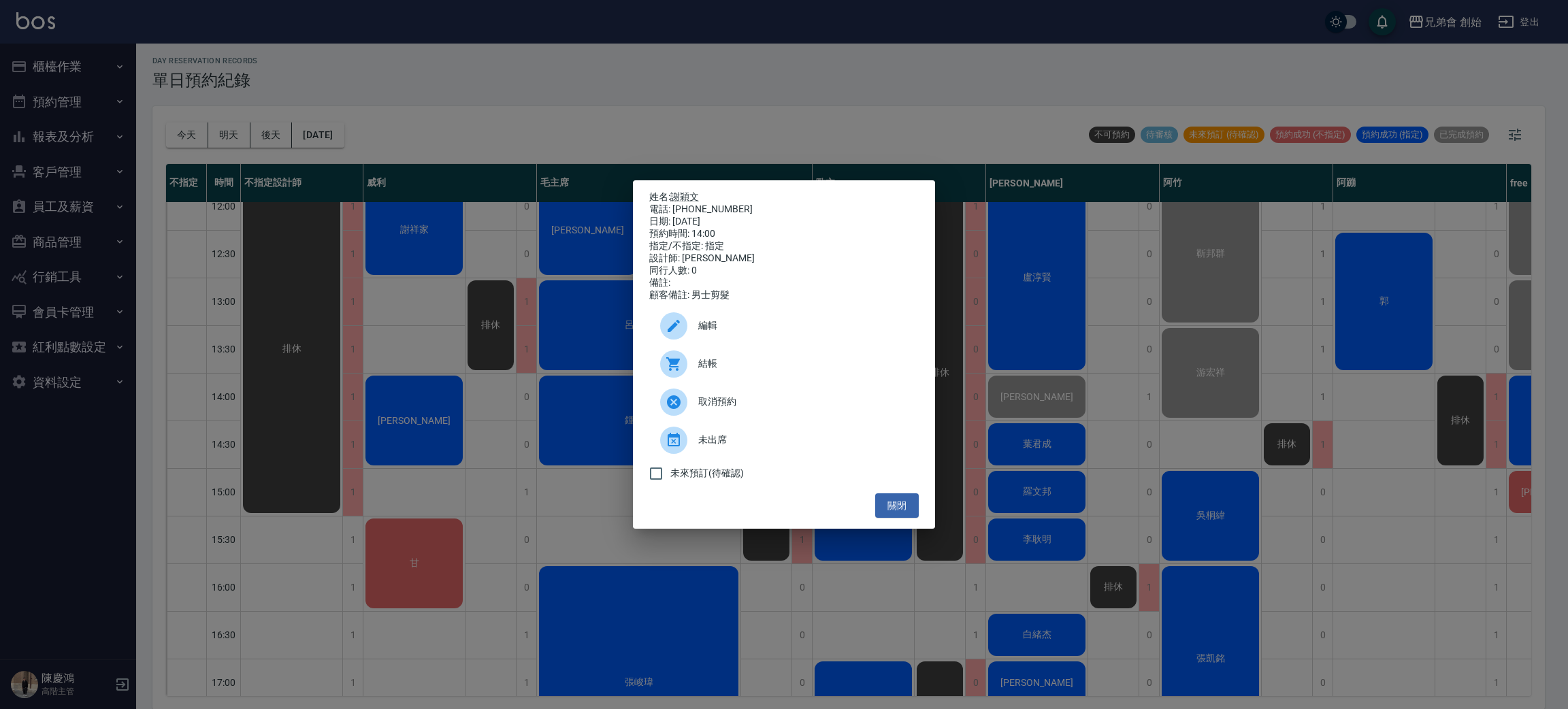
click at [744, 364] on span "結帳" at bounding box center [802, 364] width 209 height 14
click at [595, 199] on div "姓名: [PERSON_NAME] 電話: [PHONE_NUMBER] 日期: [DATE] 預約時間: 14:00 指定/不指定: 指定 設計師: [PE…" at bounding box center [784, 354] width 1568 height 709
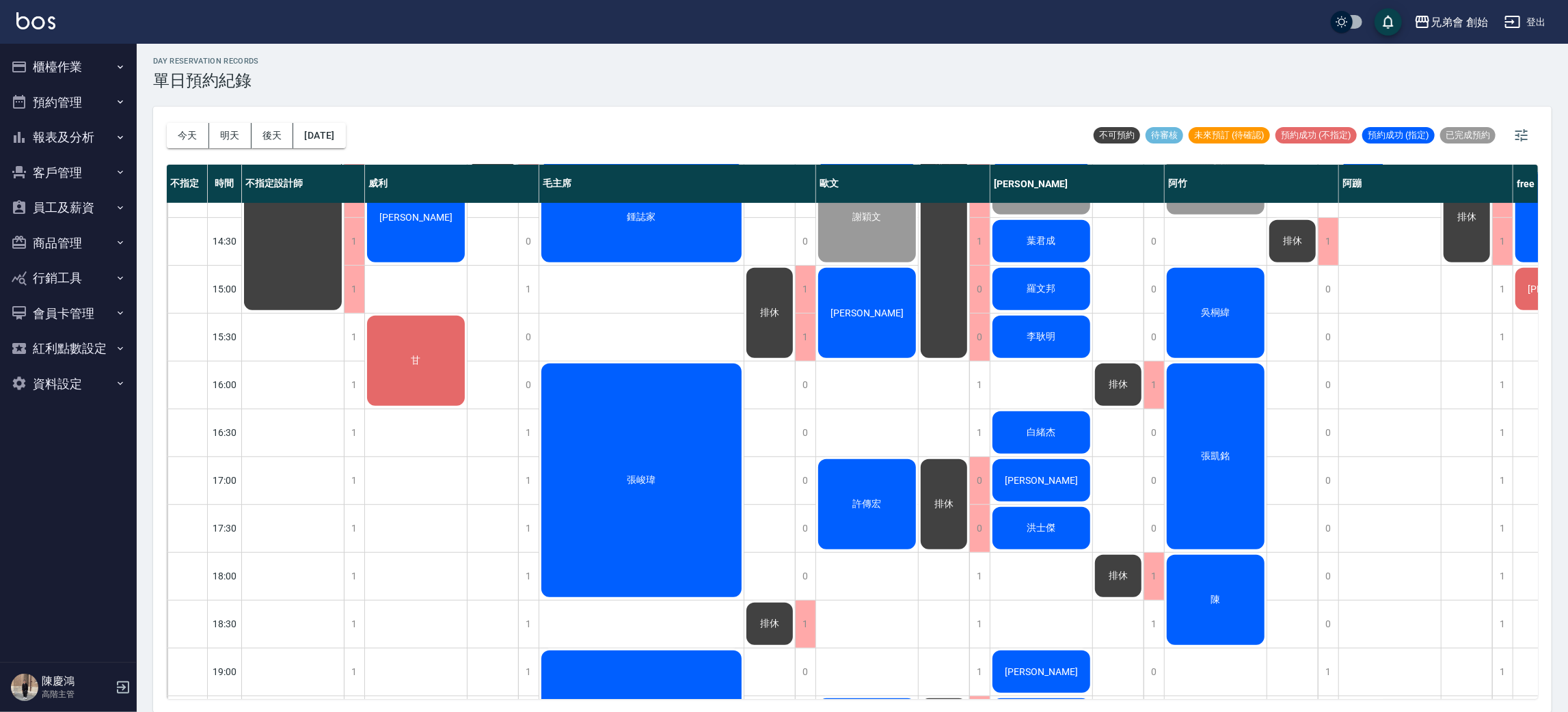
scroll to position [411, 0]
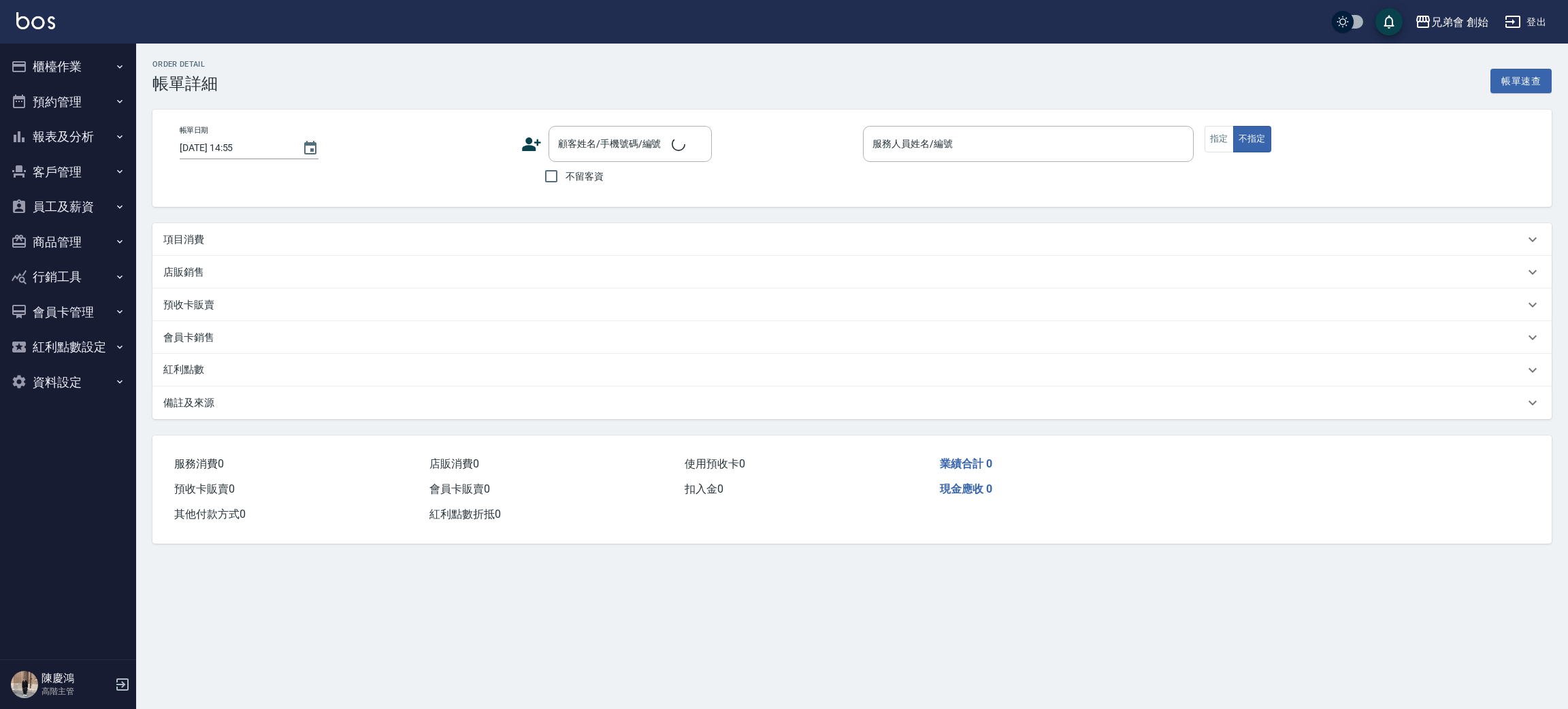
click at [198, 238] on p "項目消費" at bounding box center [183, 240] width 40 height 14
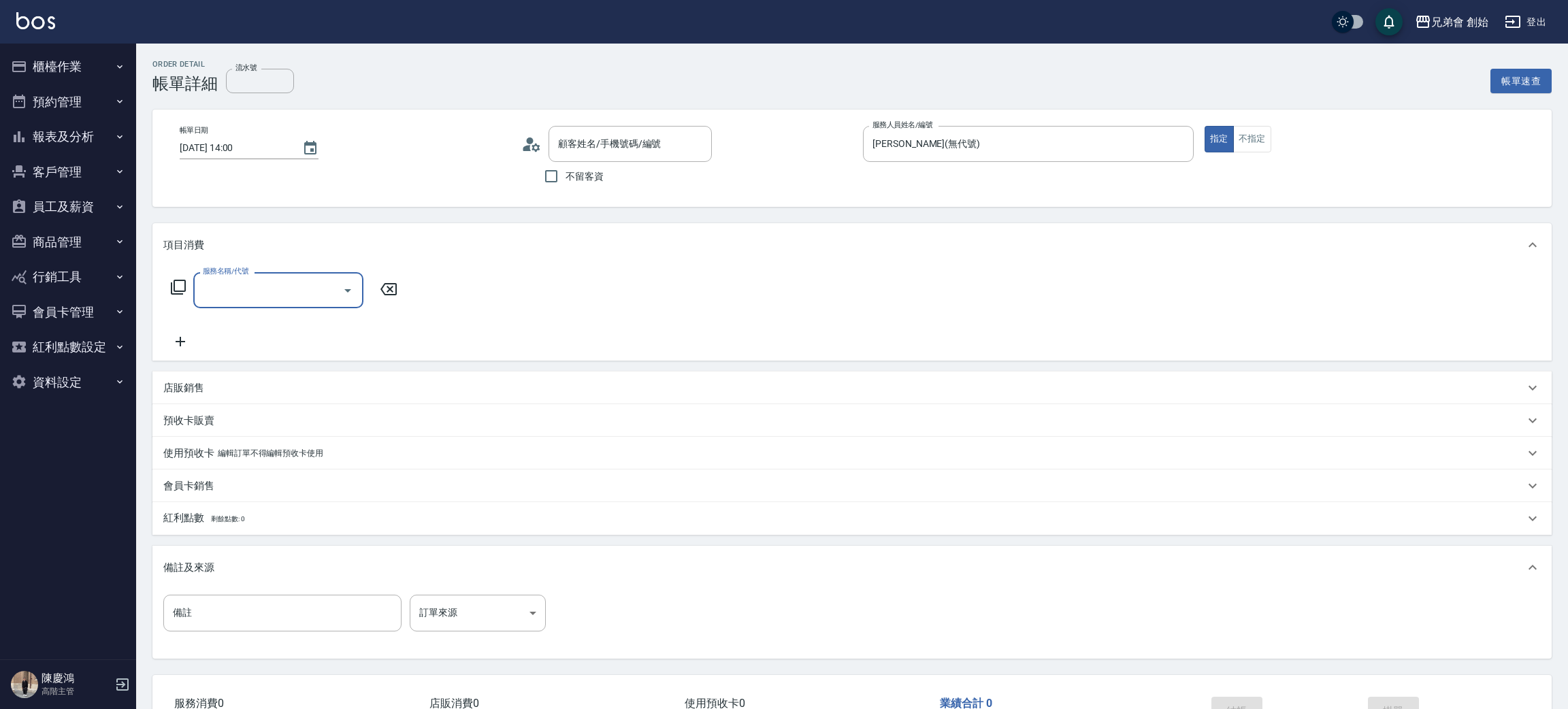
type input "2025/10/04 14:00"
type input "歐文(無代號)"
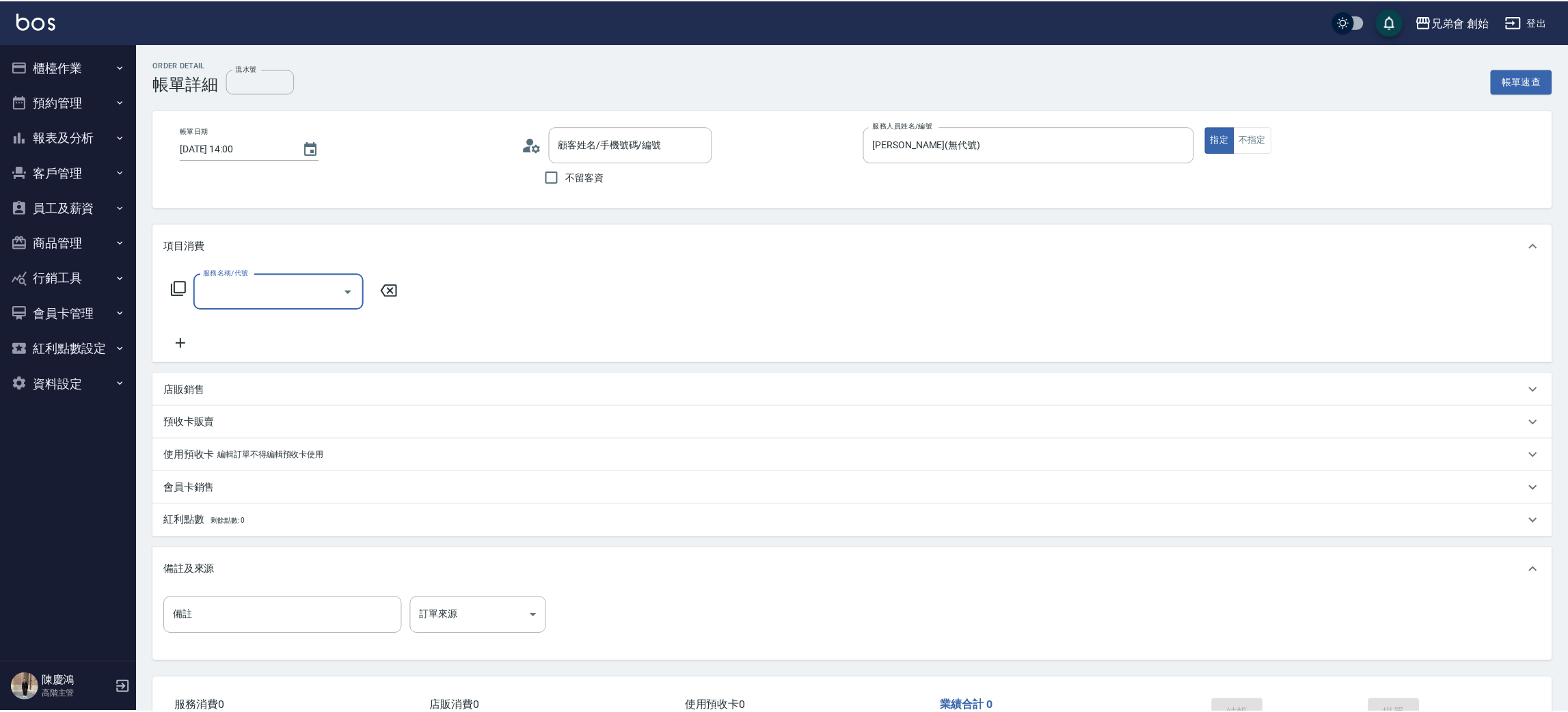
scroll to position [3, 0]
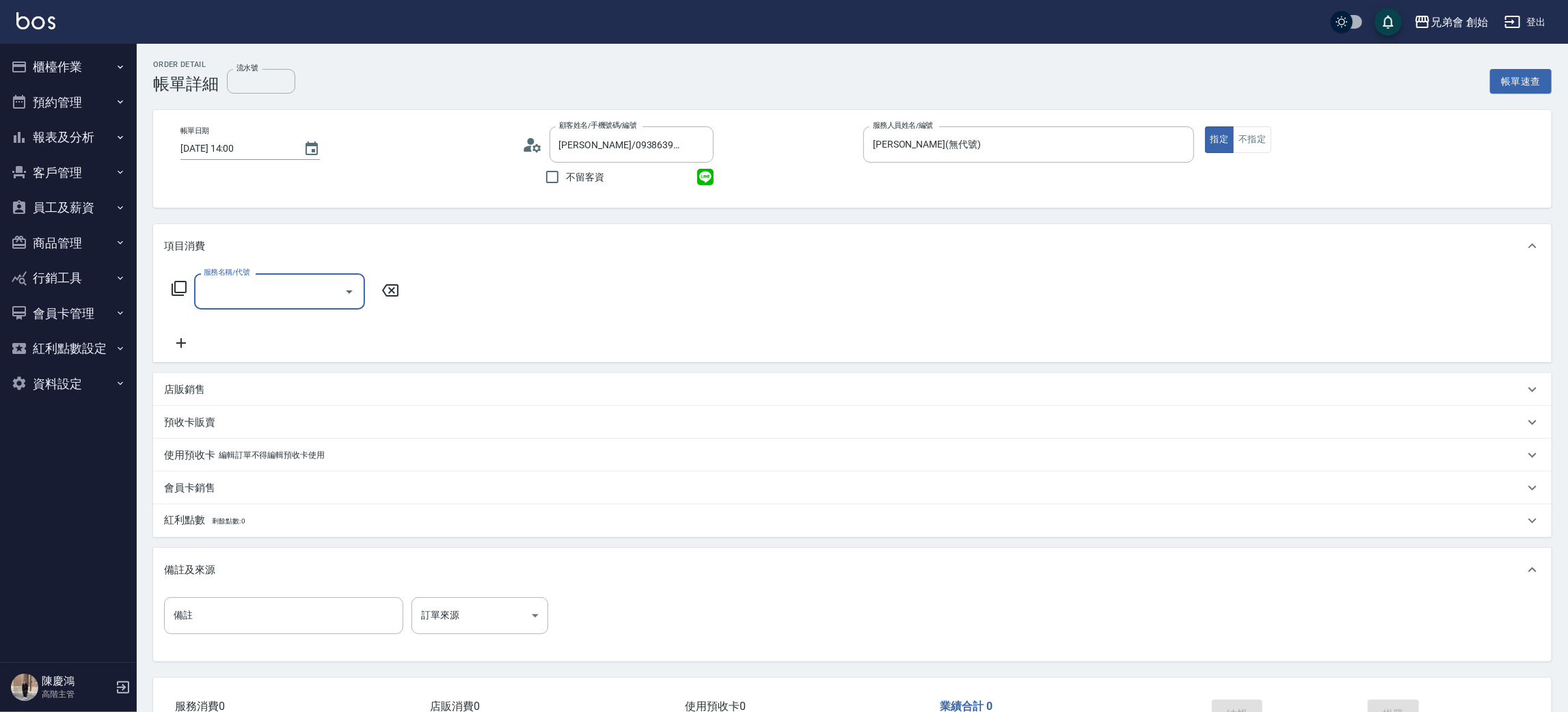
type input "謝穎文/0938639226/"
click at [248, 306] on div "服務名稱/代號" at bounding box center [279, 291] width 171 height 36
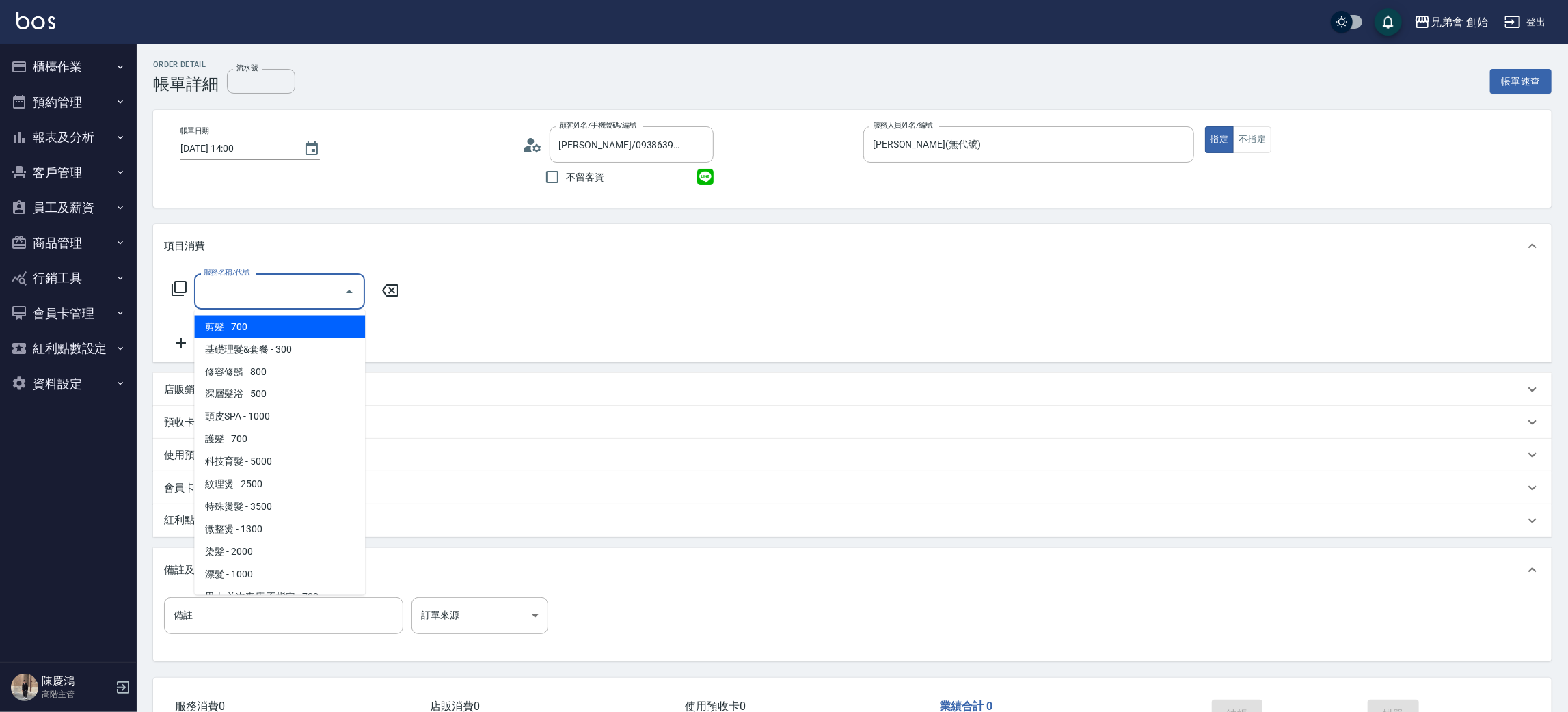
click at [261, 331] on span "剪髮 - 700" at bounding box center [279, 327] width 171 height 23
type input "剪髮(A01)"
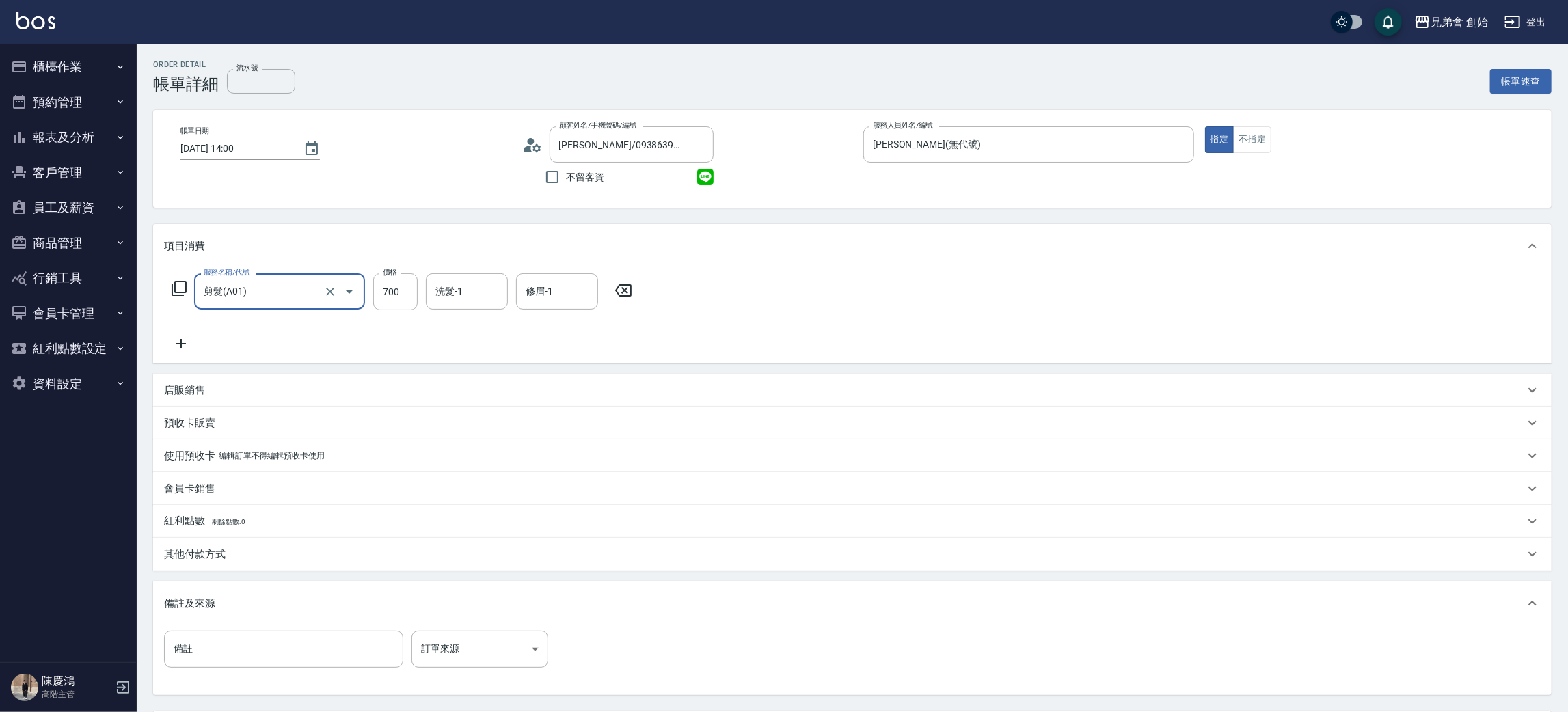
scroll to position [128, 0]
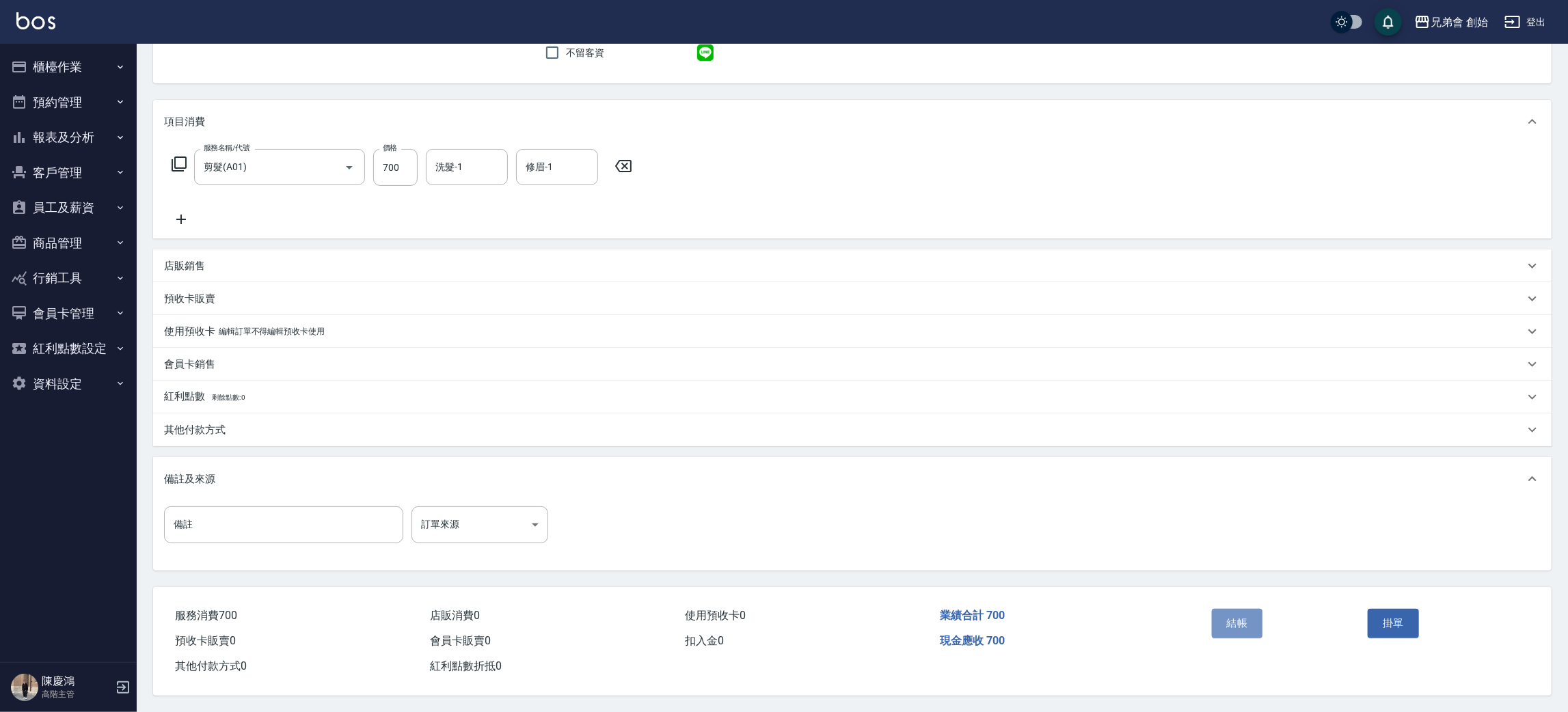
click at [1253, 622] on button "結帳" at bounding box center [1237, 624] width 51 height 29
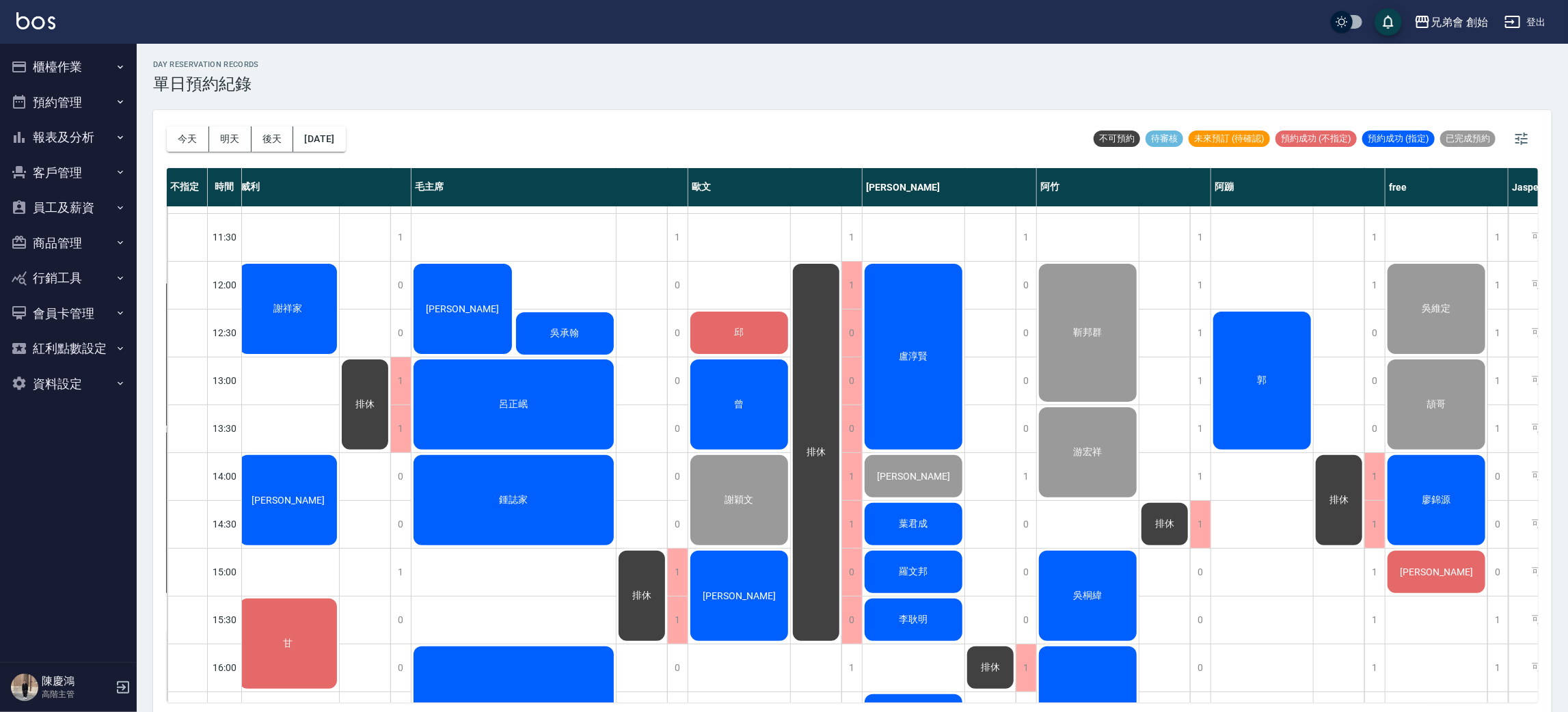
scroll to position [233, 132]
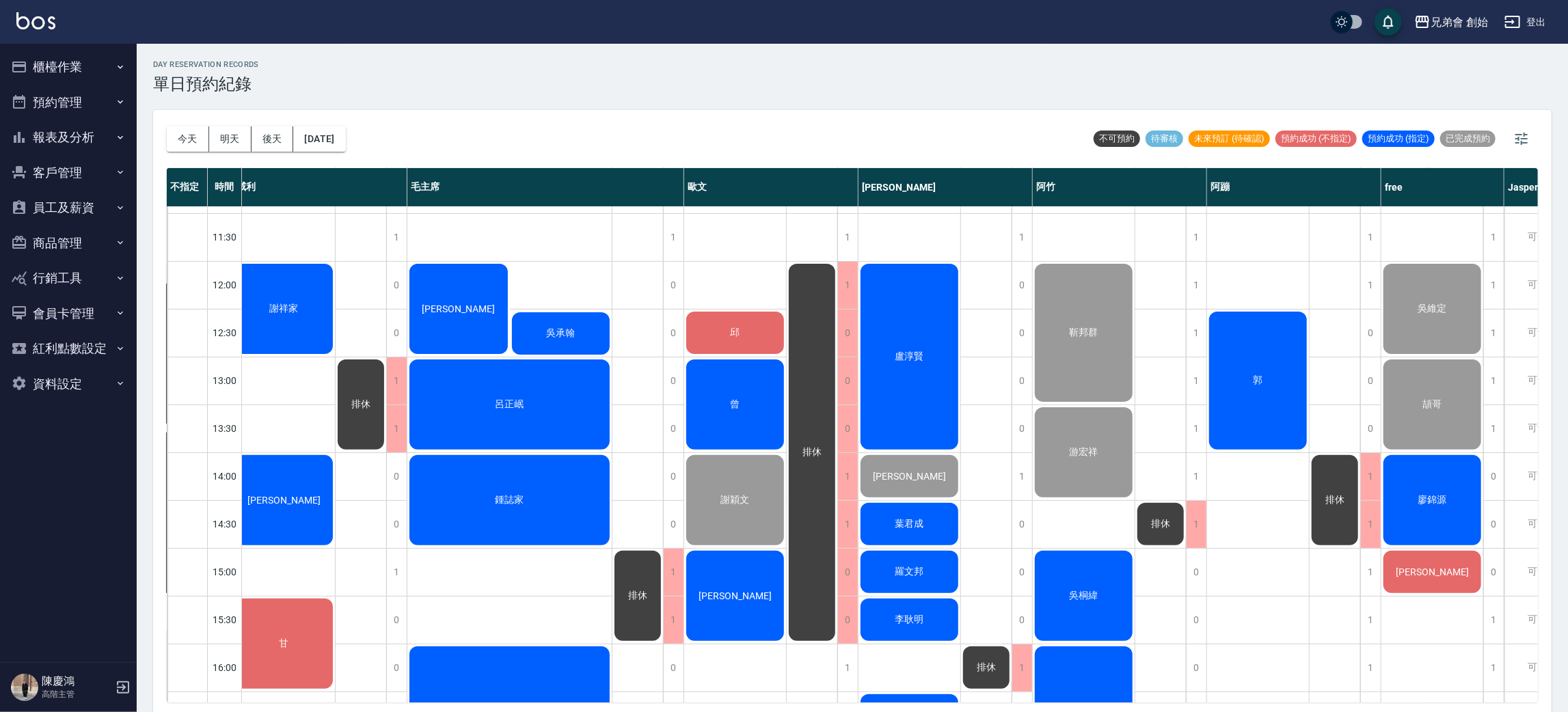
click at [914, 527] on span "葉君成" at bounding box center [910, 524] width 34 height 13
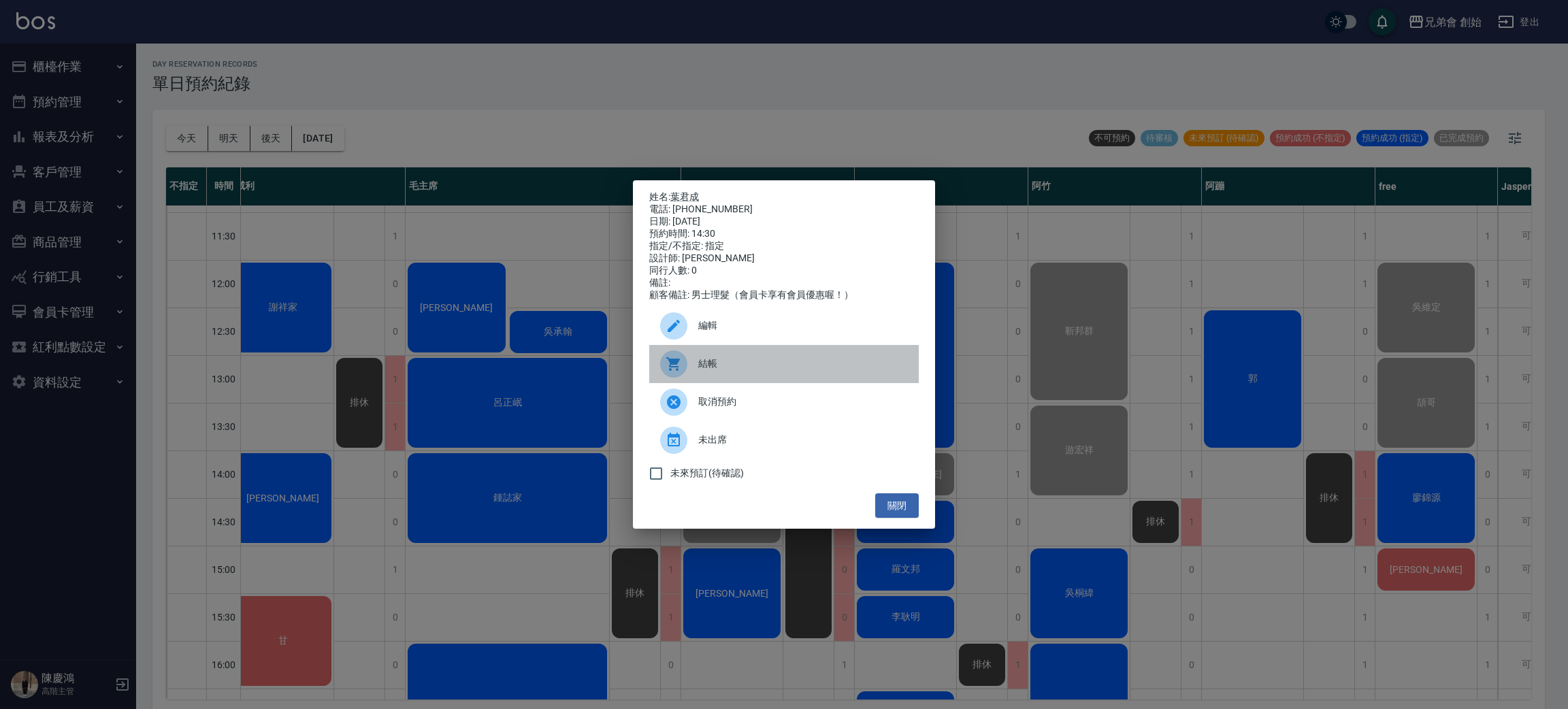
click at [718, 367] on span "結帳" at bounding box center [802, 364] width 209 height 14
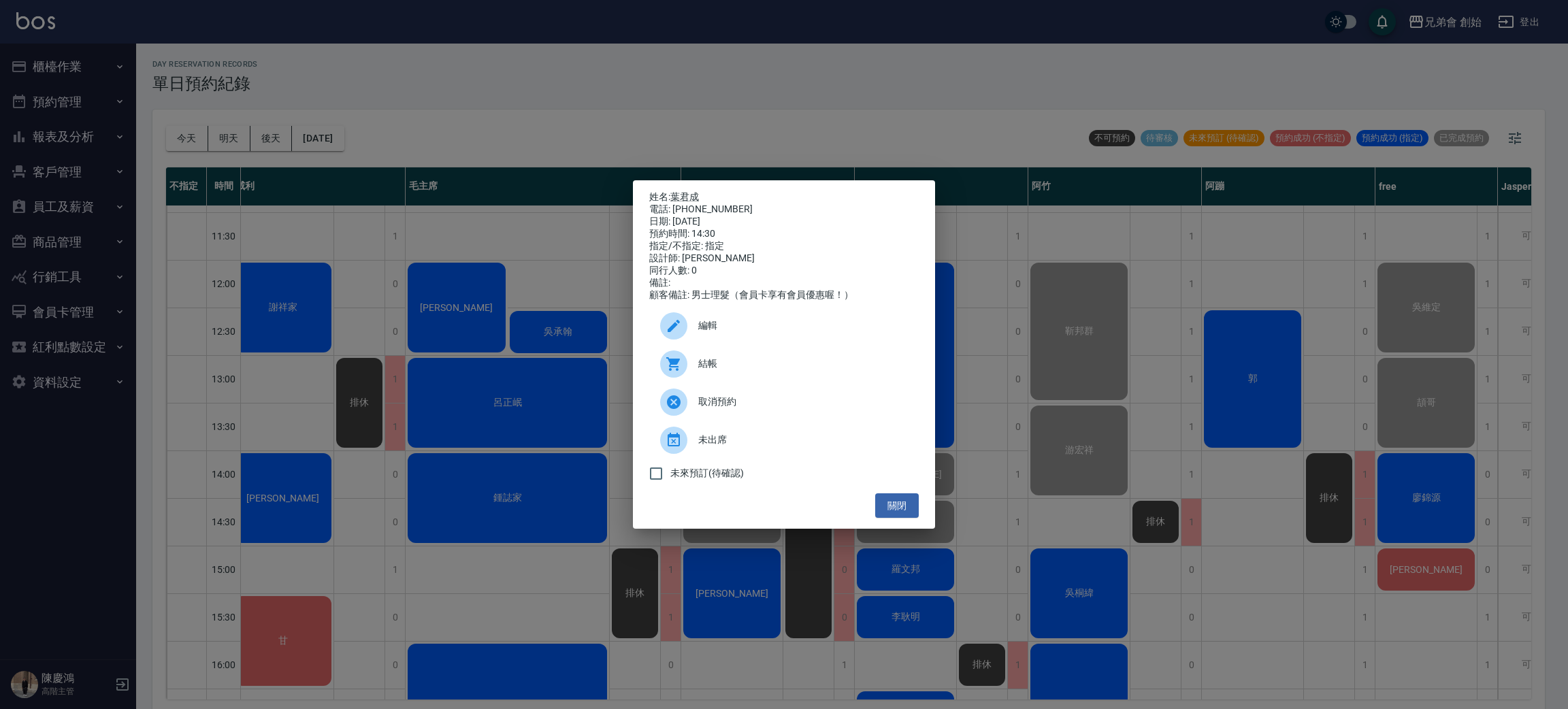
click at [904, 493] on ul "編輯 結帳 取消預約 未出席 未來預訂(待確認)" at bounding box center [784, 398] width 269 height 192
click at [902, 506] on button "關閉" at bounding box center [896, 506] width 43 height 25
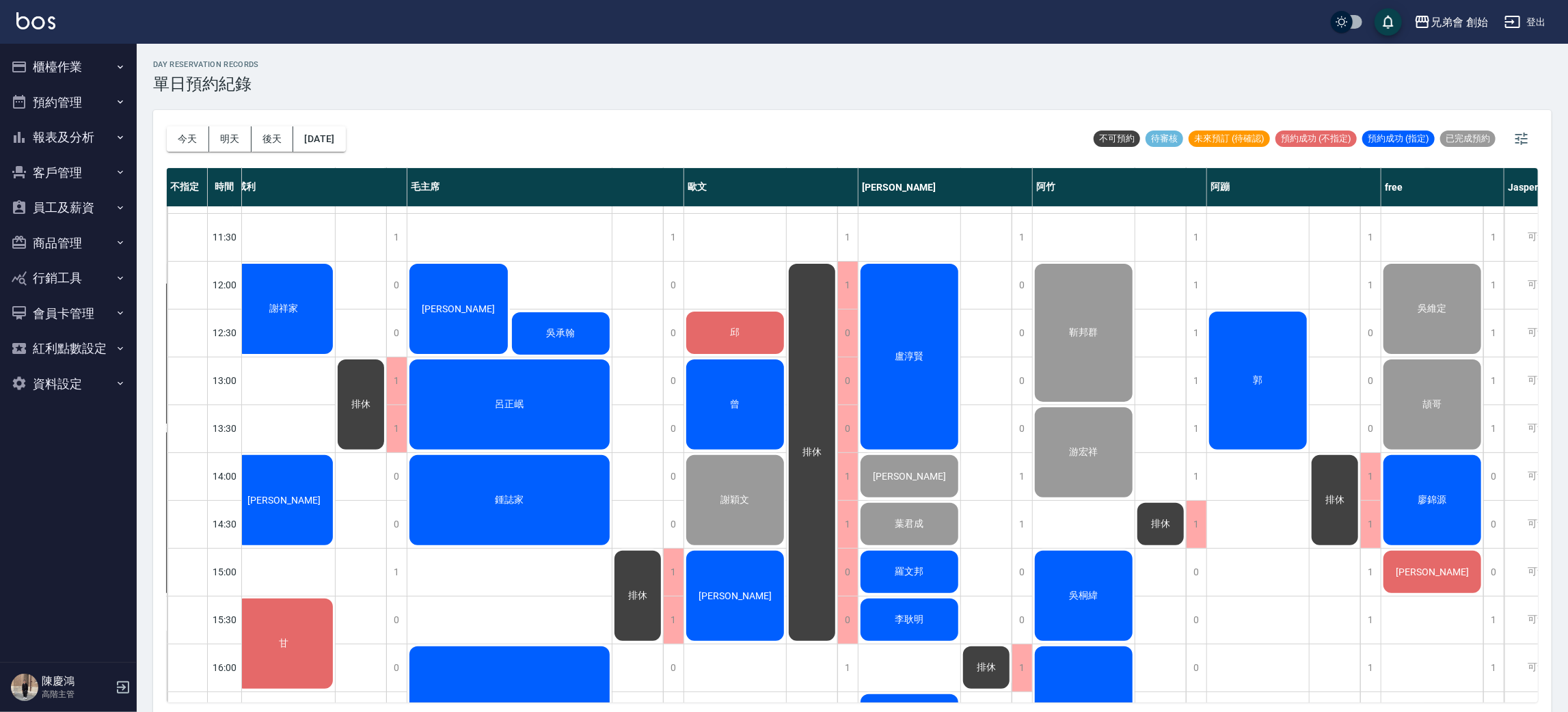
scroll to position [438, 132]
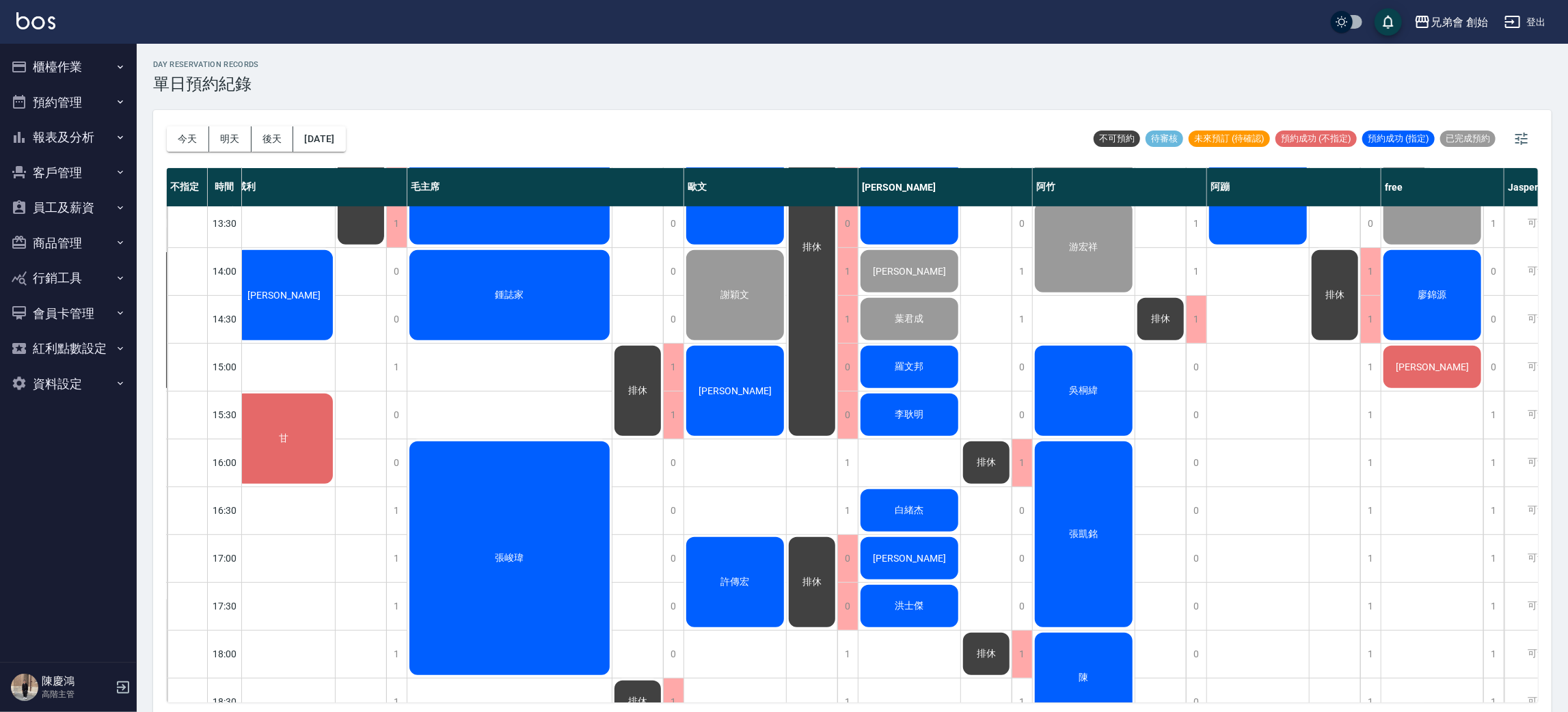
click at [1338, 451] on div "排休" at bounding box center [1335, 463] width 51 height 1388
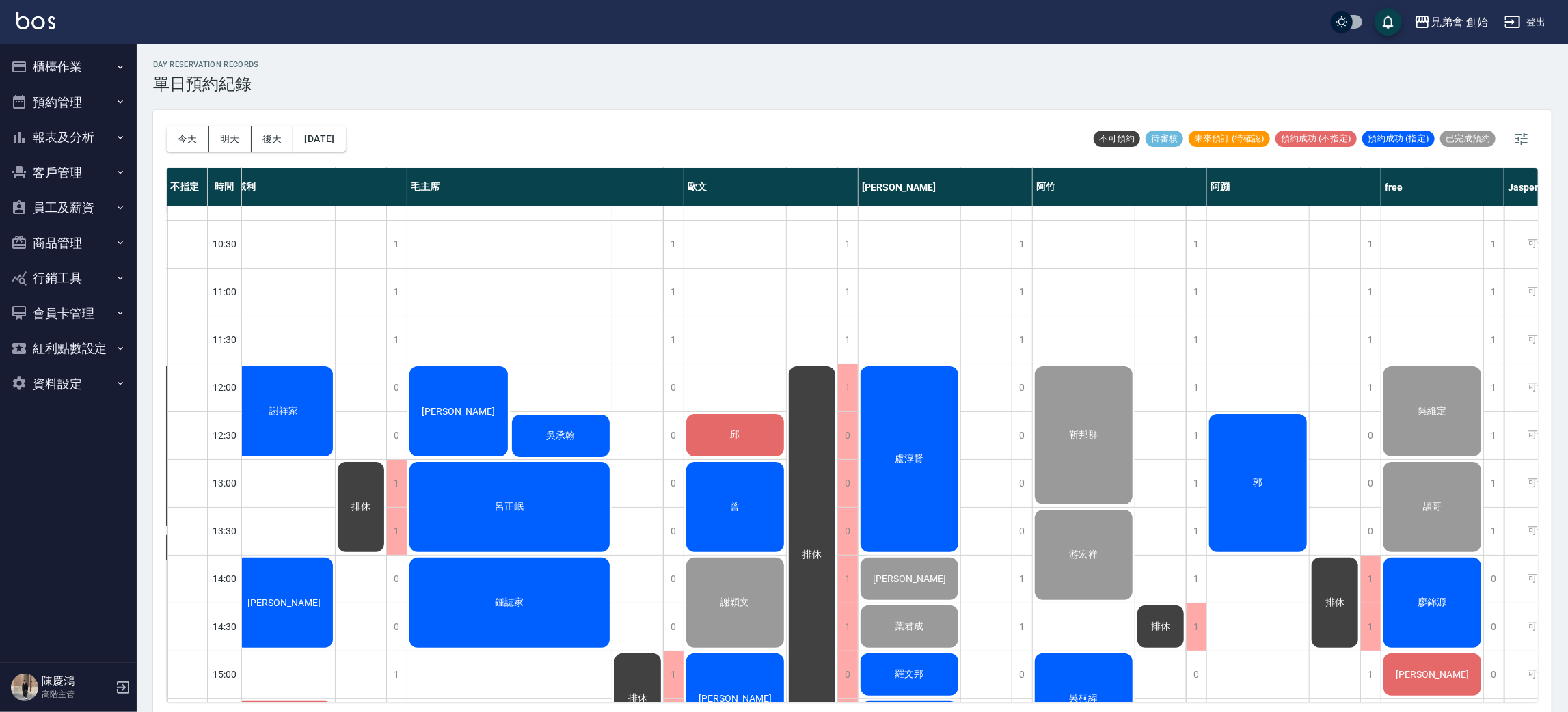
scroll to position [233, 132]
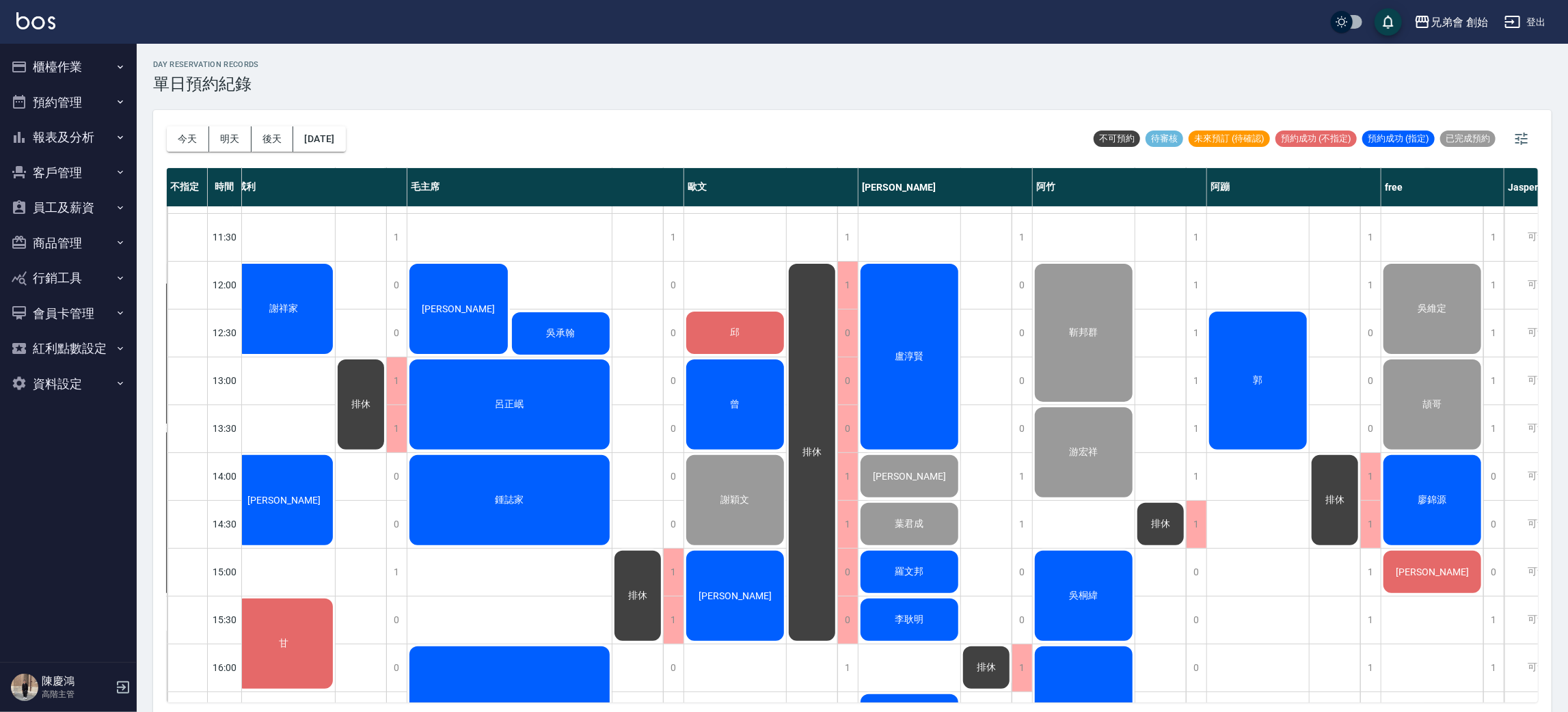
click at [929, 589] on div "羅文邦" at bounding box center [909, 572] width 102 height 47
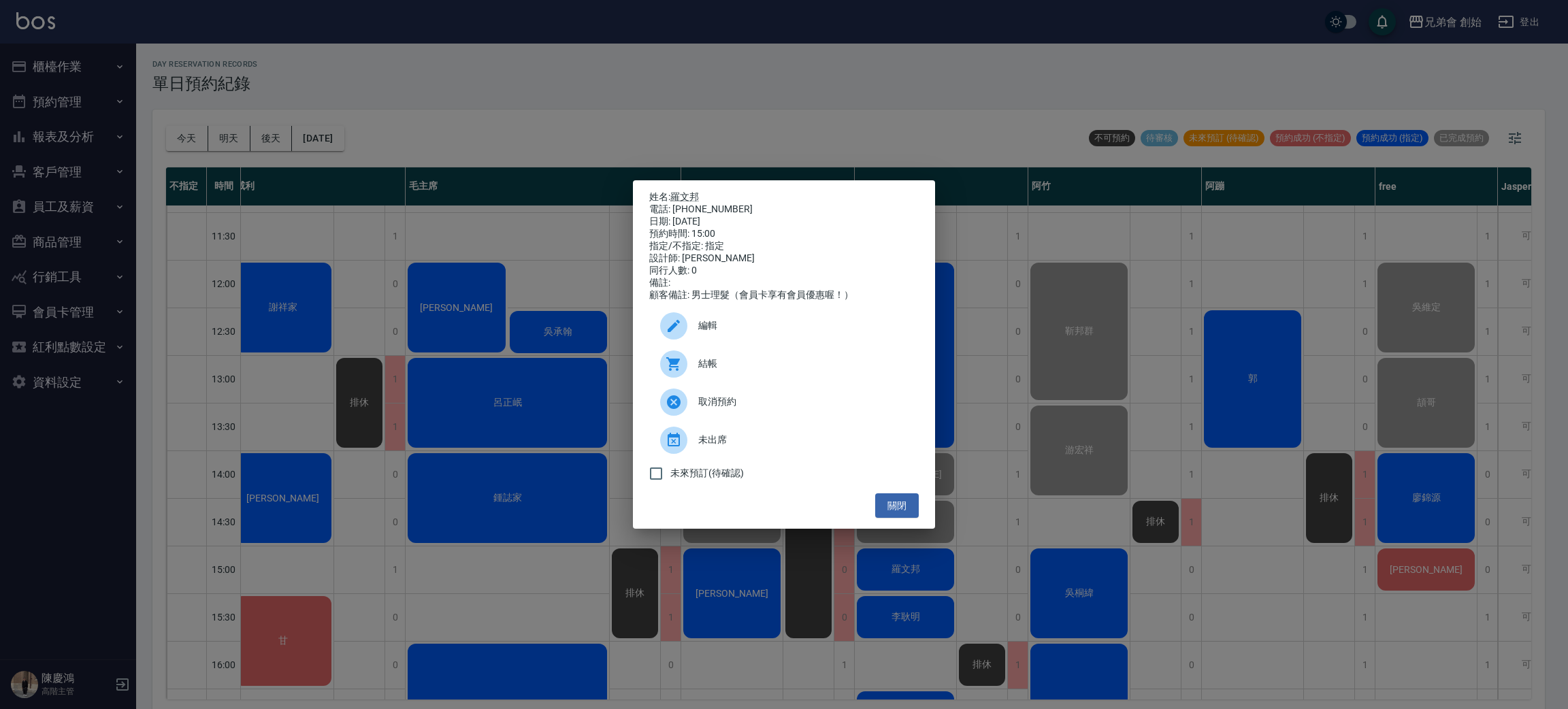
click at [744, 370] on span "結帳" at bounding box center [802, 364] width 209 height 14
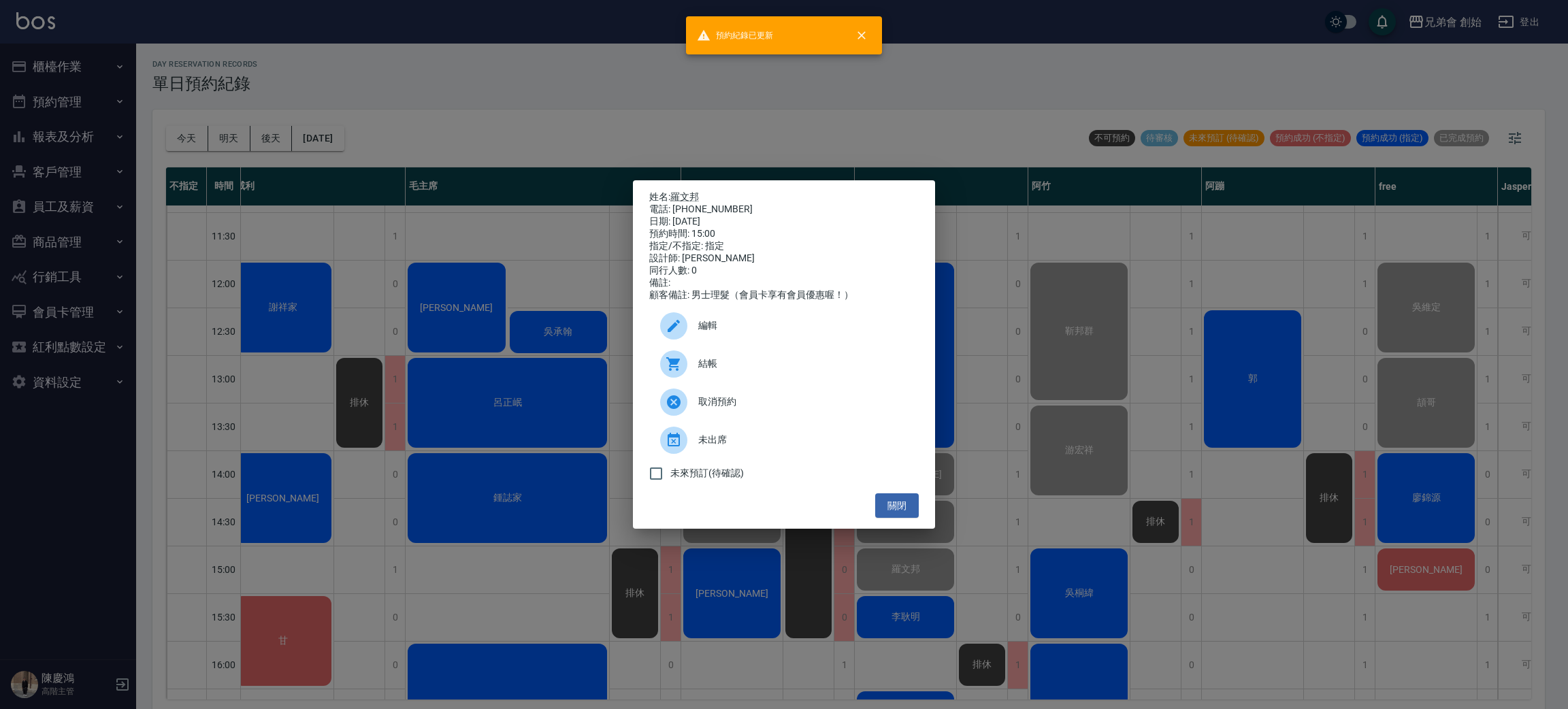
click at [1210, 554] on div "姓名: 羅文邦 電話: 0972927286 日期: 2025/10/04 預約時間: 15:00 指定/不指定: 指定 設計師: 潘潘 同行人數: 0 備註…" at bounding box center [784, 354] width 1568 height 709
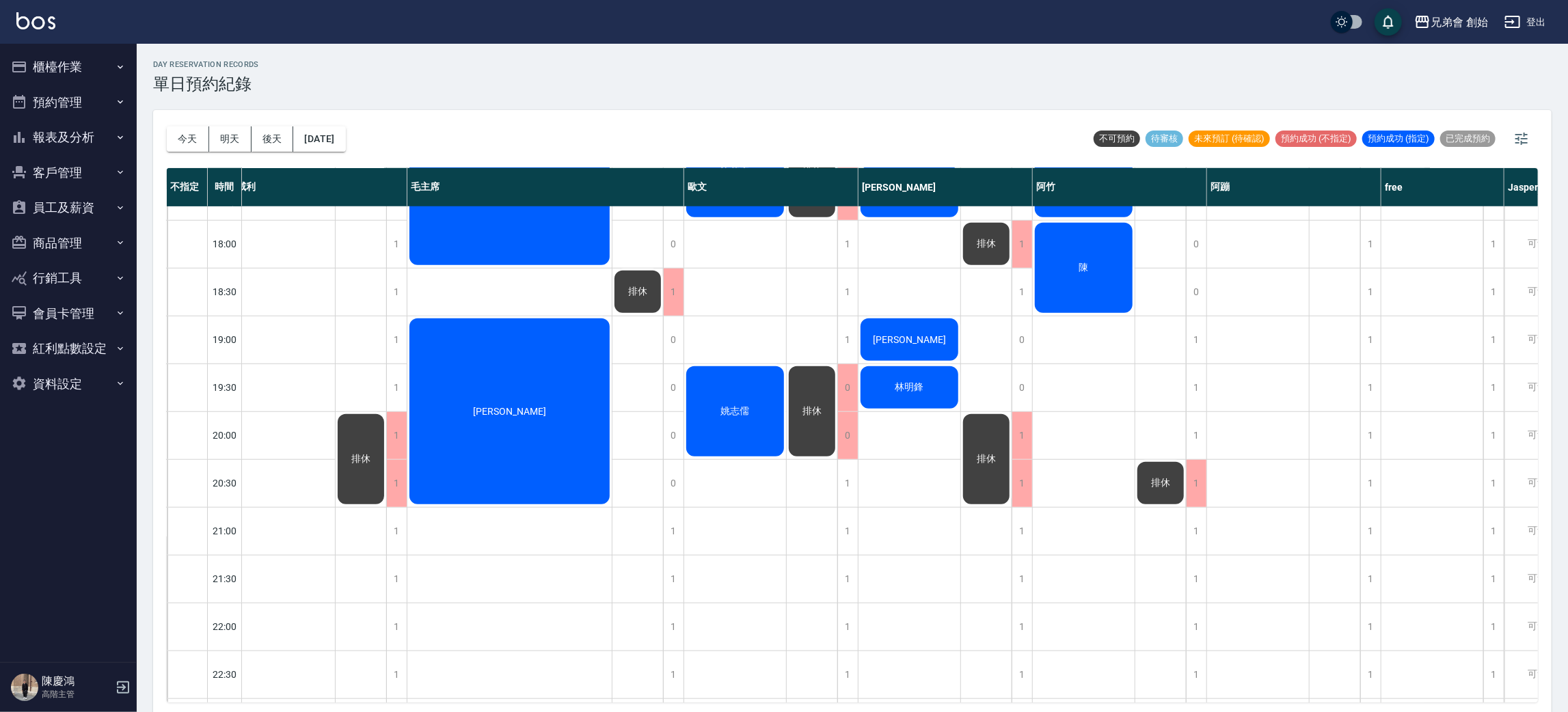
scroll to position [745, 132]
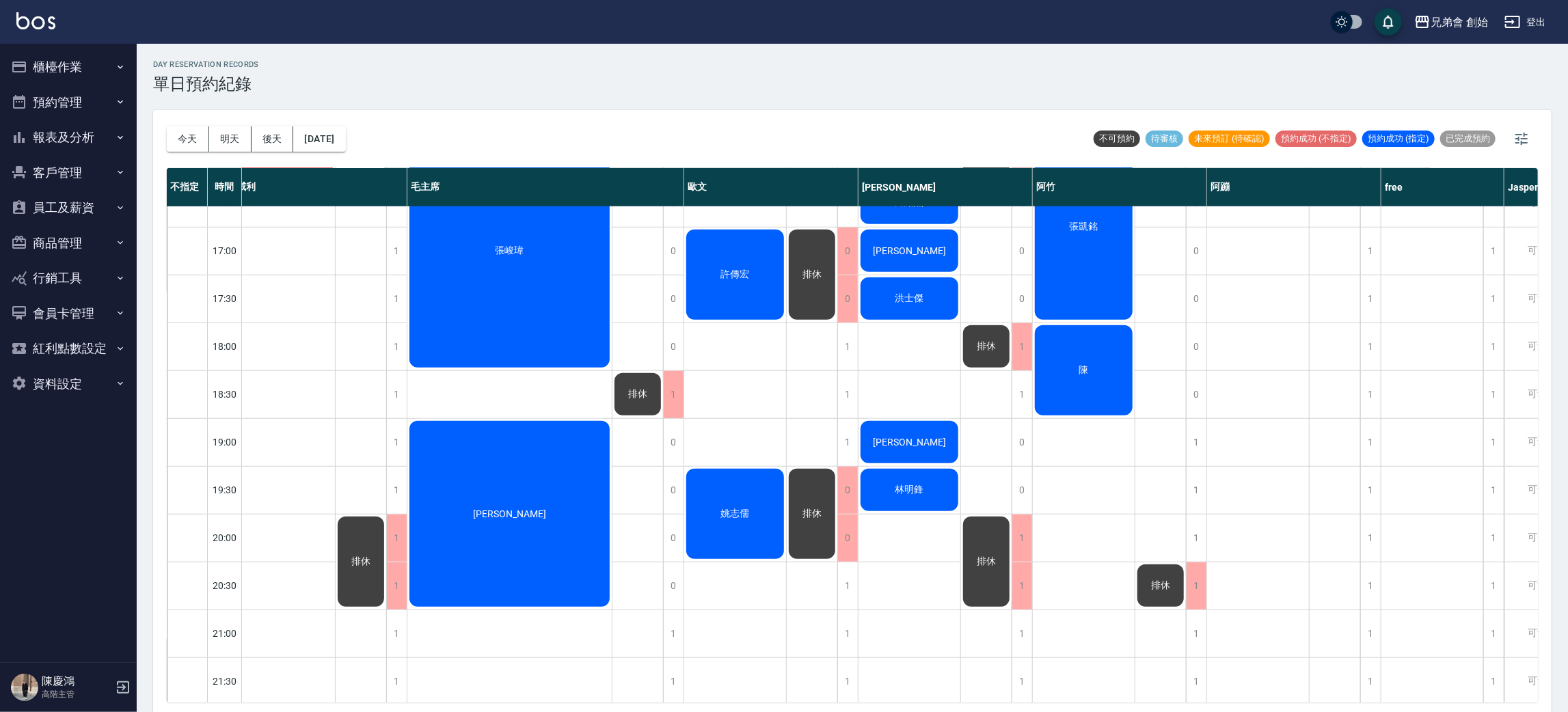
click at [987, 342] on span "排休" at bounding box center [986, 347] width 24 height 13
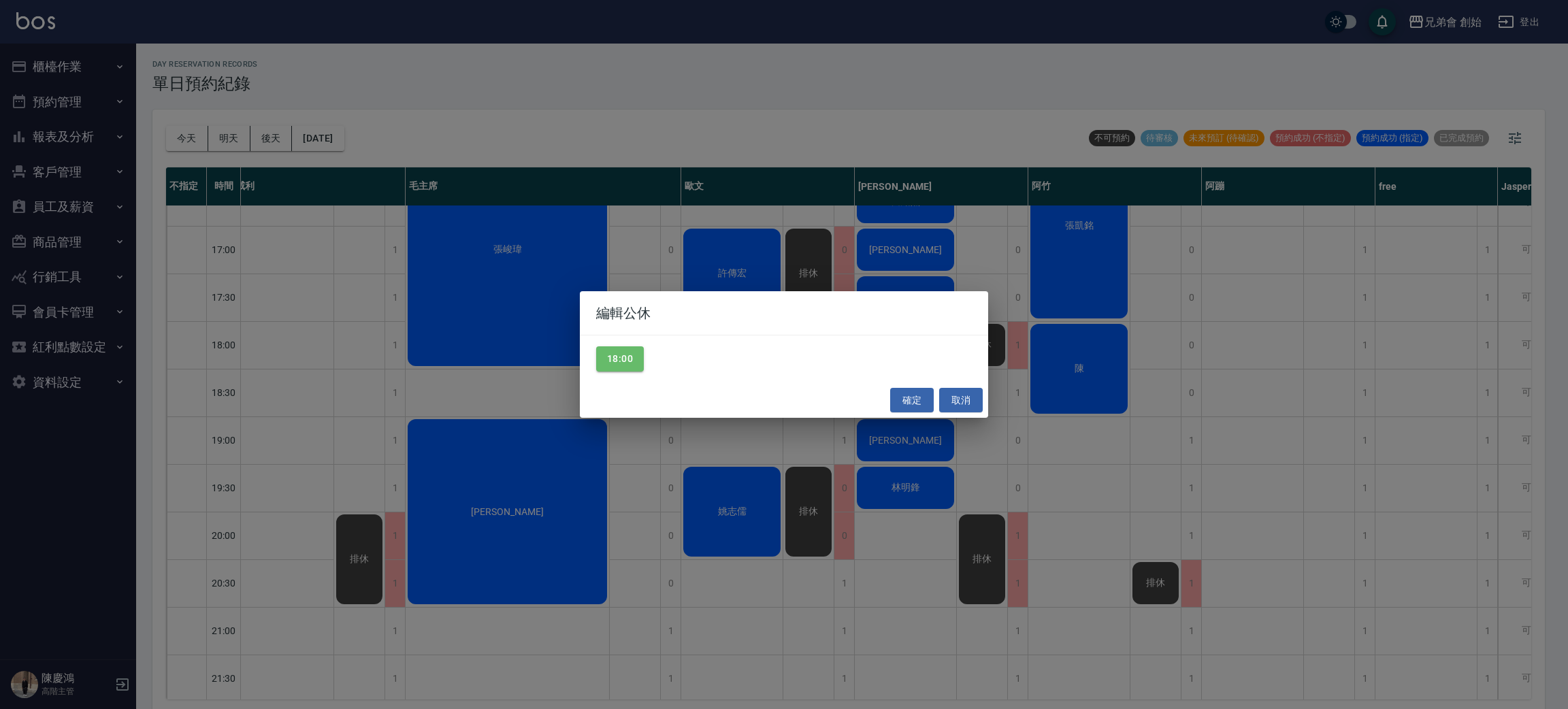
click at [645, 373] on div "18:00" at bounding box center [784, 359] width 409 height 47
click at [628, 358] on button "18:00" at bounding box center [620, 359] width 48 height 25
drag, startPoint x: 905, startPoint y: 403, endPoint x: 938, endPoint y: 408, distance: 33.4
click at [903, 403] on button "確定" at bounding box center [912, 401] width 43 height 25
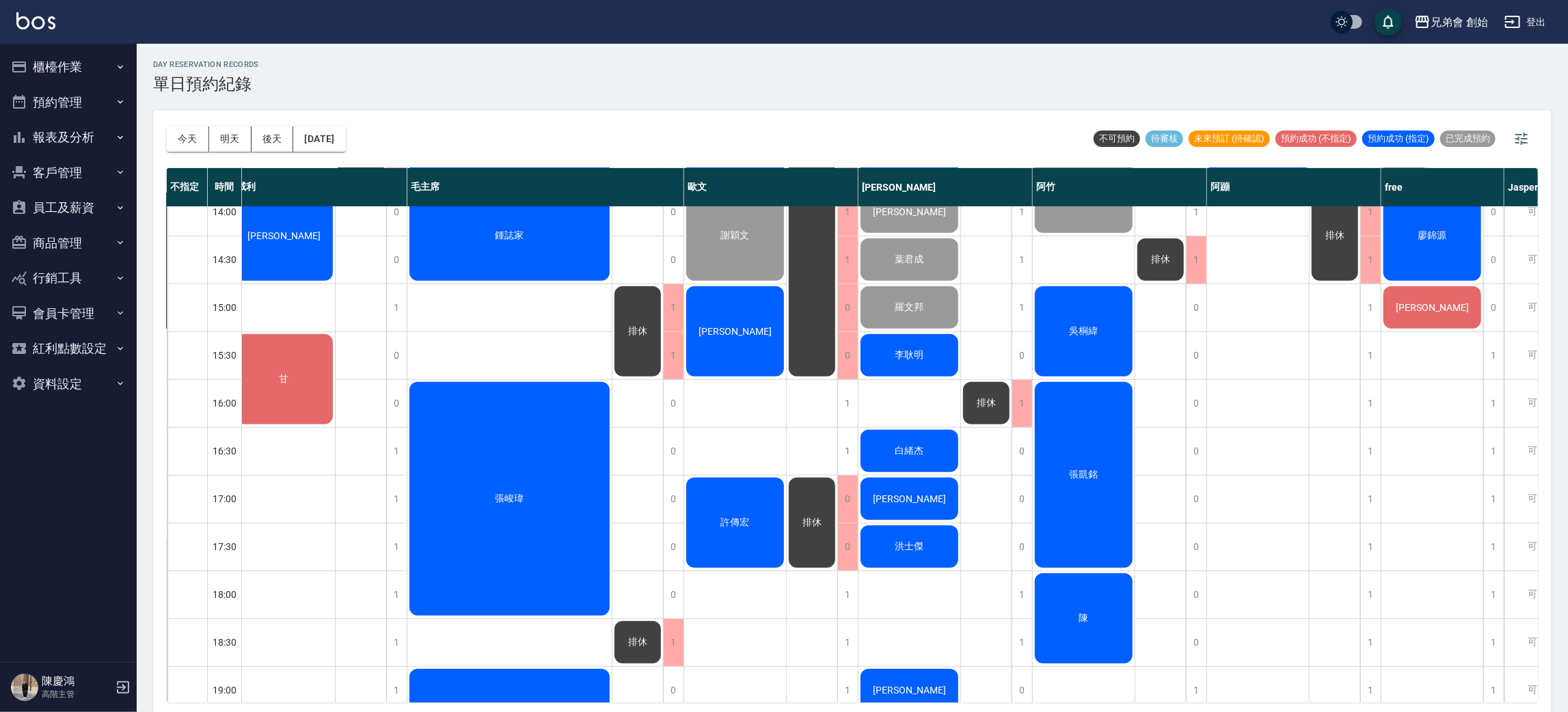
scroll to position [292, 132]
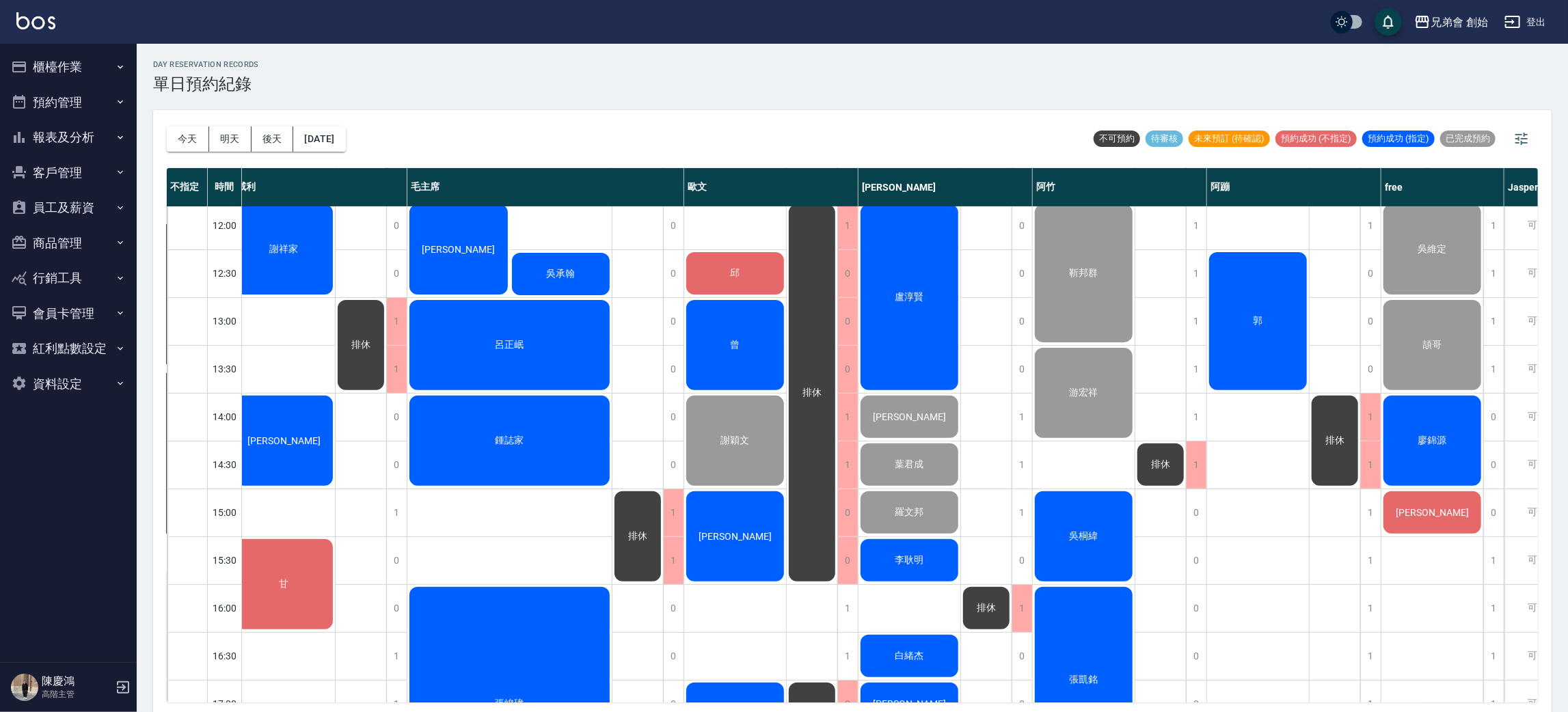
click at [1413, 469] on div "廖錦源" at bounding box center [1432, 440] width 102 height 95
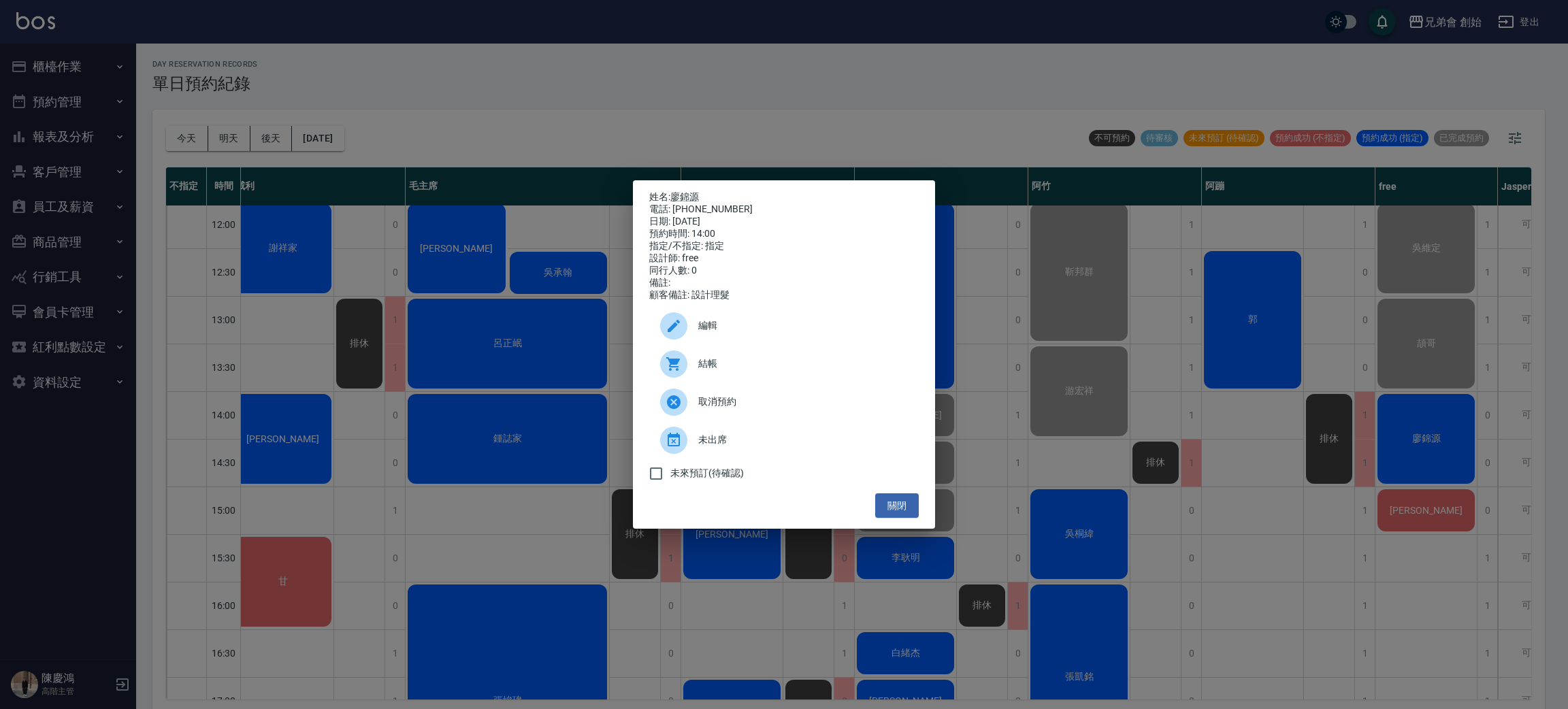
click at [1412, 513] on div "姓名: 廖錦源 電話: 0909313518 日期: 2025/10/04 預約時間: 14:00 指定/不指定: 指定 設計師: free 同行人數: 0 …" at bounding box center [784, 354] width 1568 height 709
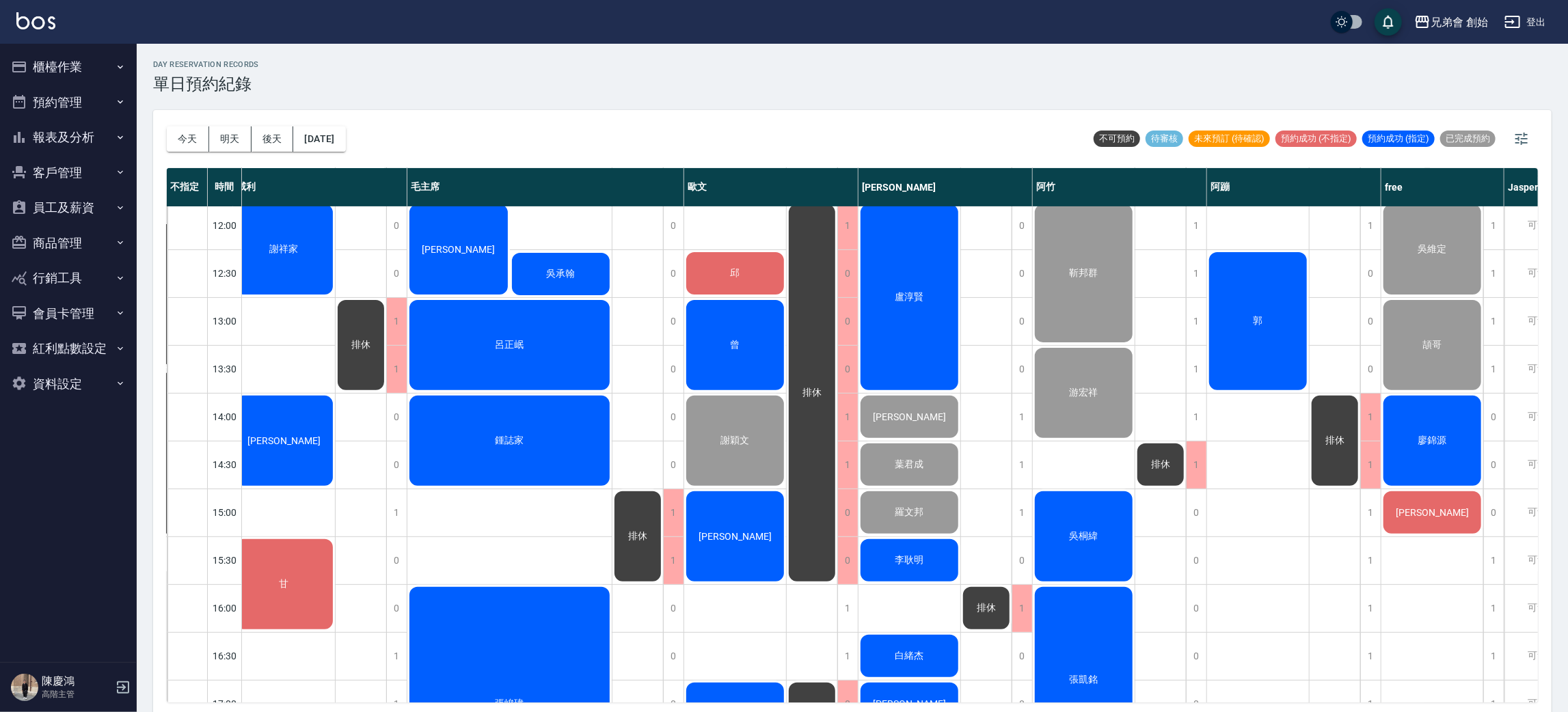
click at [1418, 516] on span "王建彰" at bounding box center [1432, 513] width 78 height 11
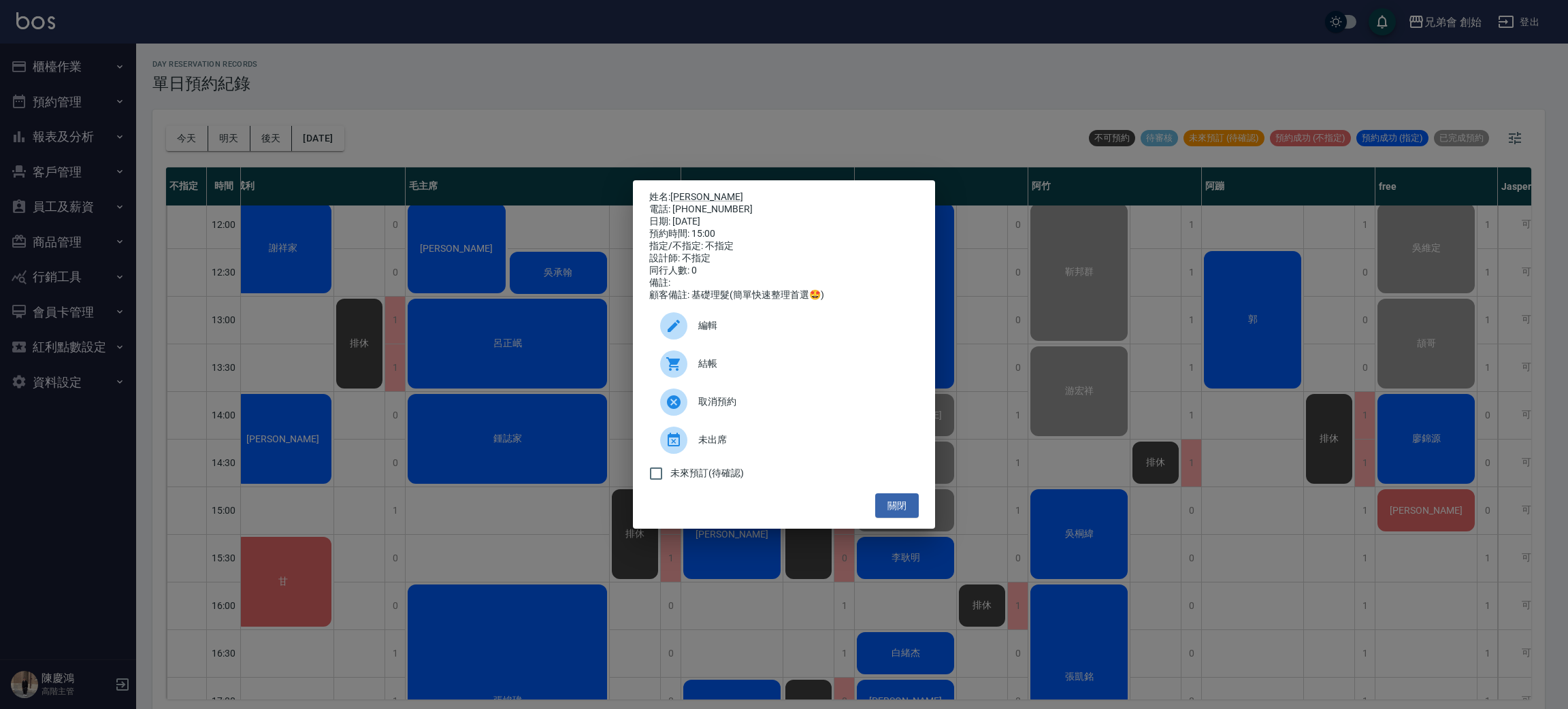
click at [1300, 568] on div "姓名: 王建彰 電話: 0917980691 日期: 2025/10/04 預約時間: 15:00 指定/不指定: 不指定 設計師: 不指定 同行人數: 0 …" at bounding box center [784, 354] width 1568 height 709
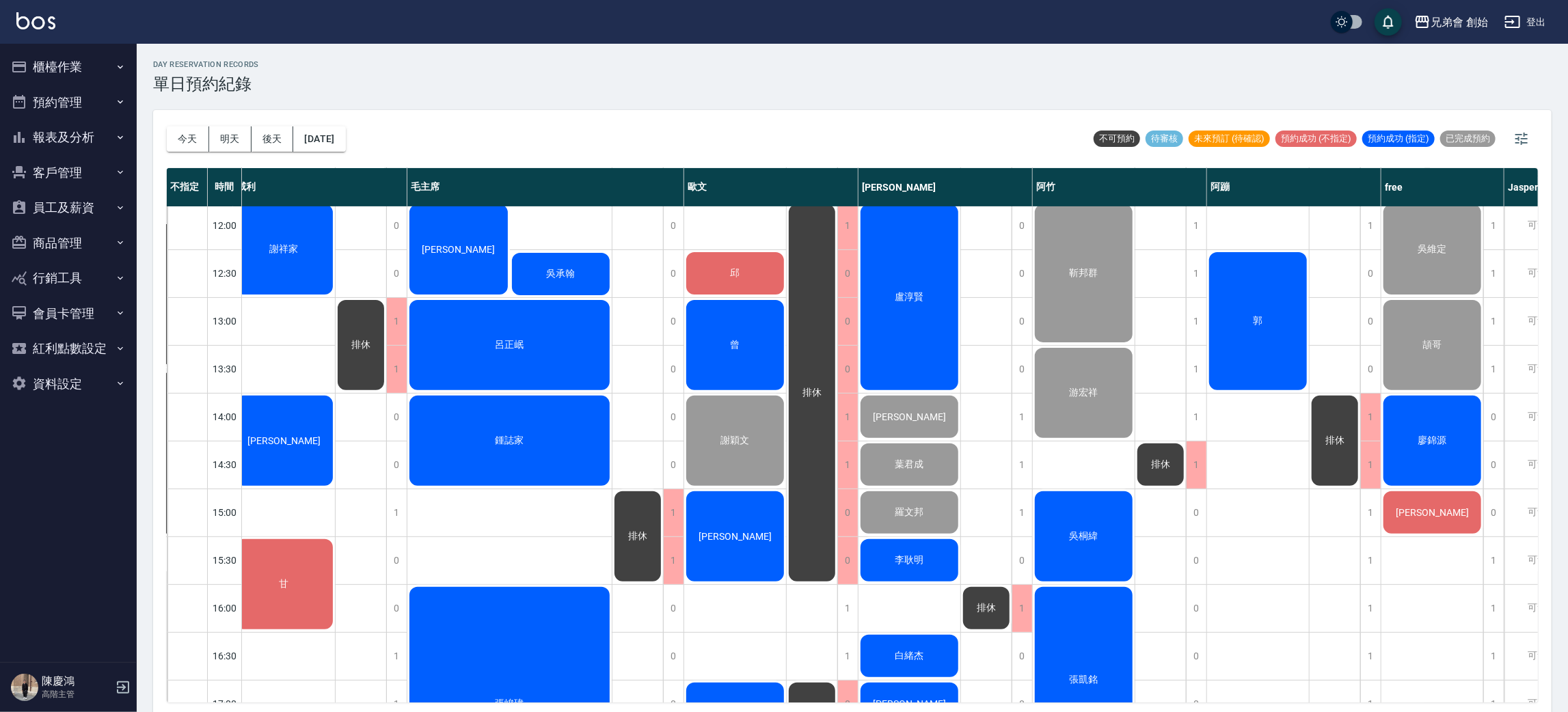
click at [1417, 449] on div "廖錦源" at bounding box center [1432, 440] width 102 height 95
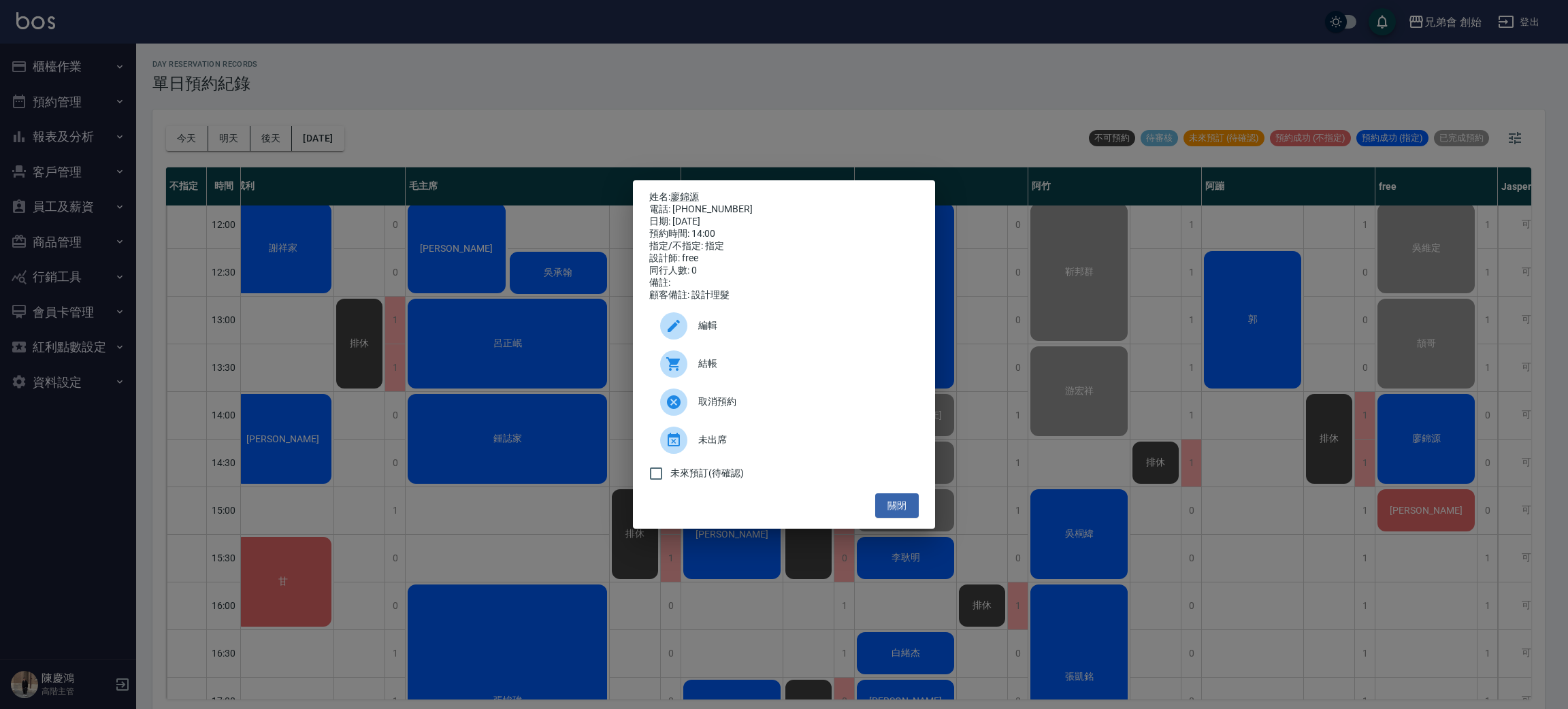
click at [717, 116] on div "姓名: 廖錦源 電話: 0909313518 日期: 2025/10/04 預約時間: 14:00 指定/不指定: 指定 設計師: free 同行人數: 0 …" at bounding box center [784, 354] width 1568 height 709
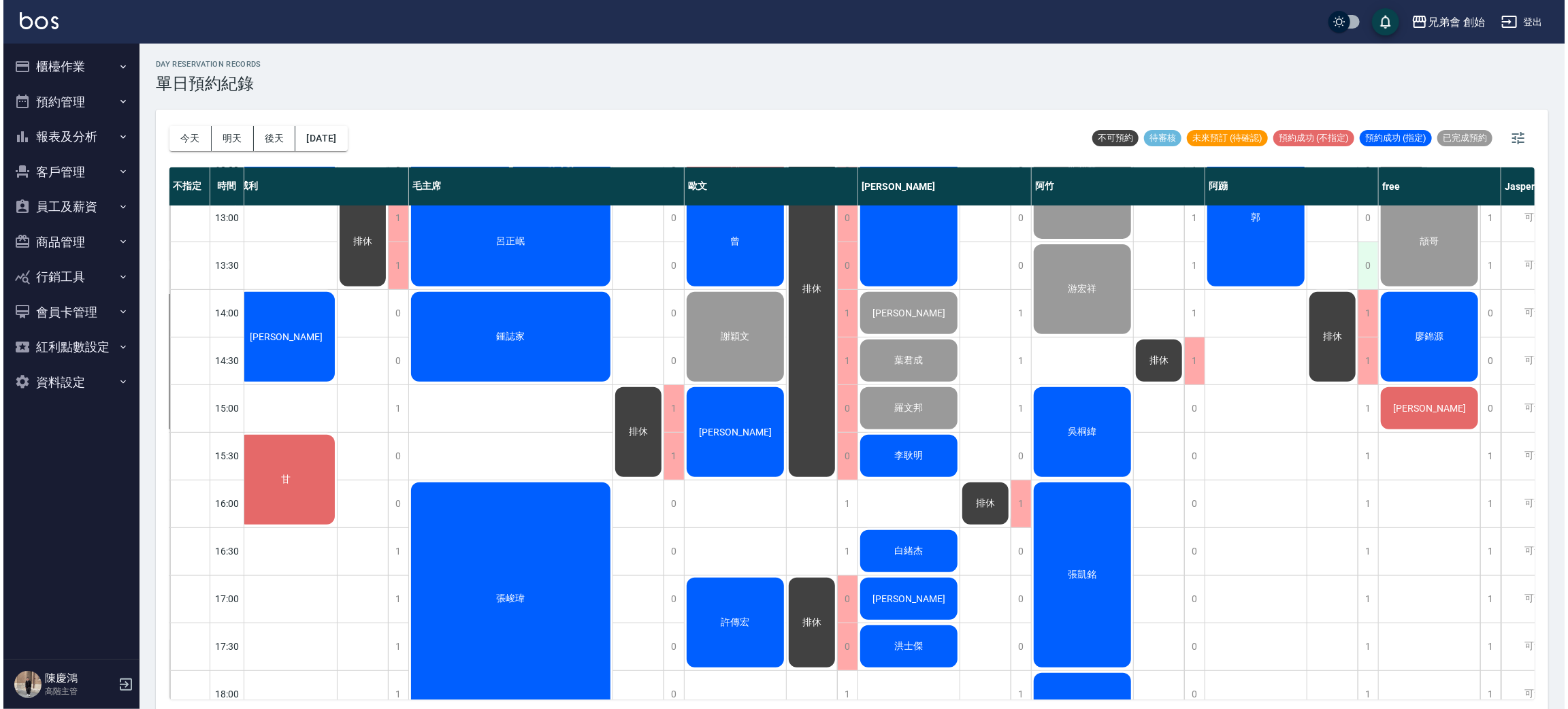
scroll to position [4, 0]
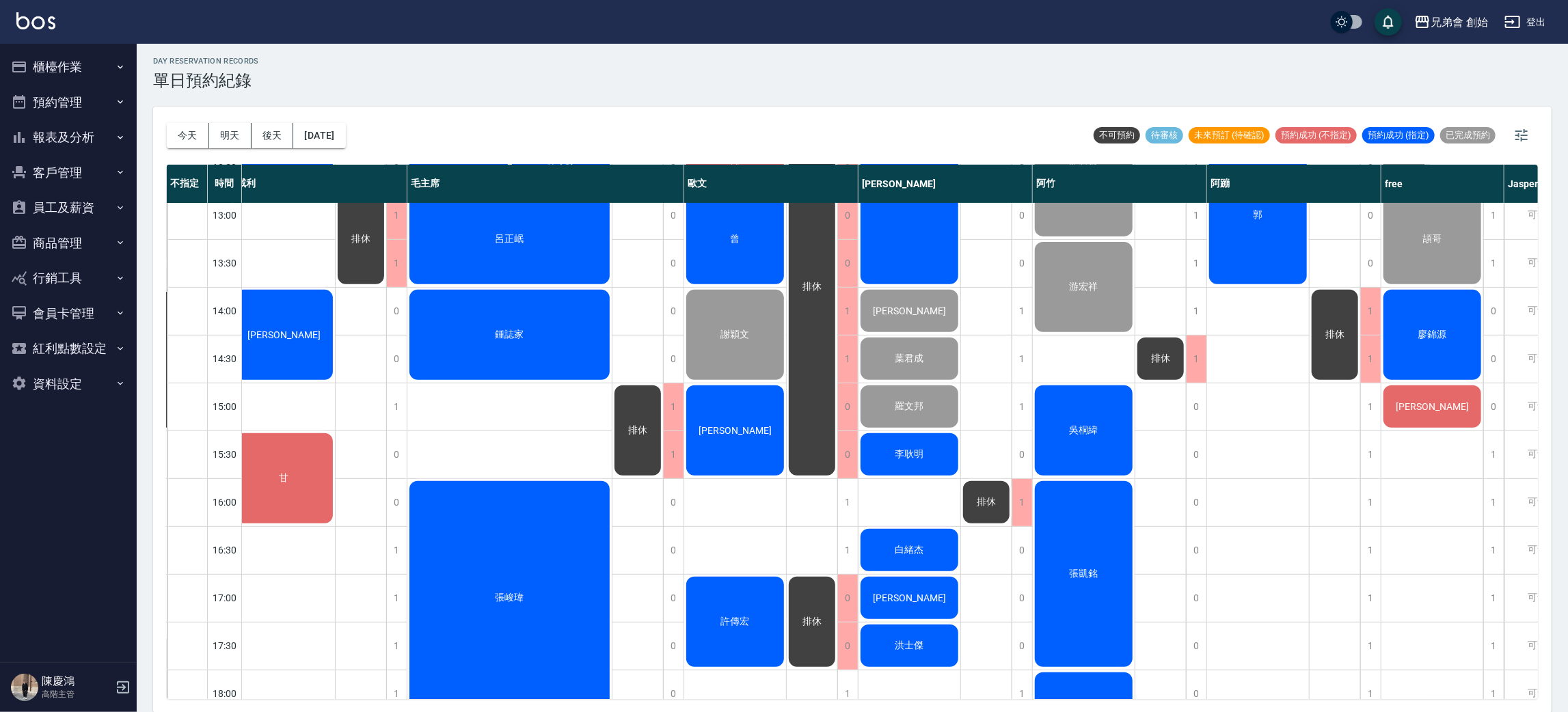
click at [1432, 338] on span "廖錦源" at bounding box center [1433, 335] width 34 height 13
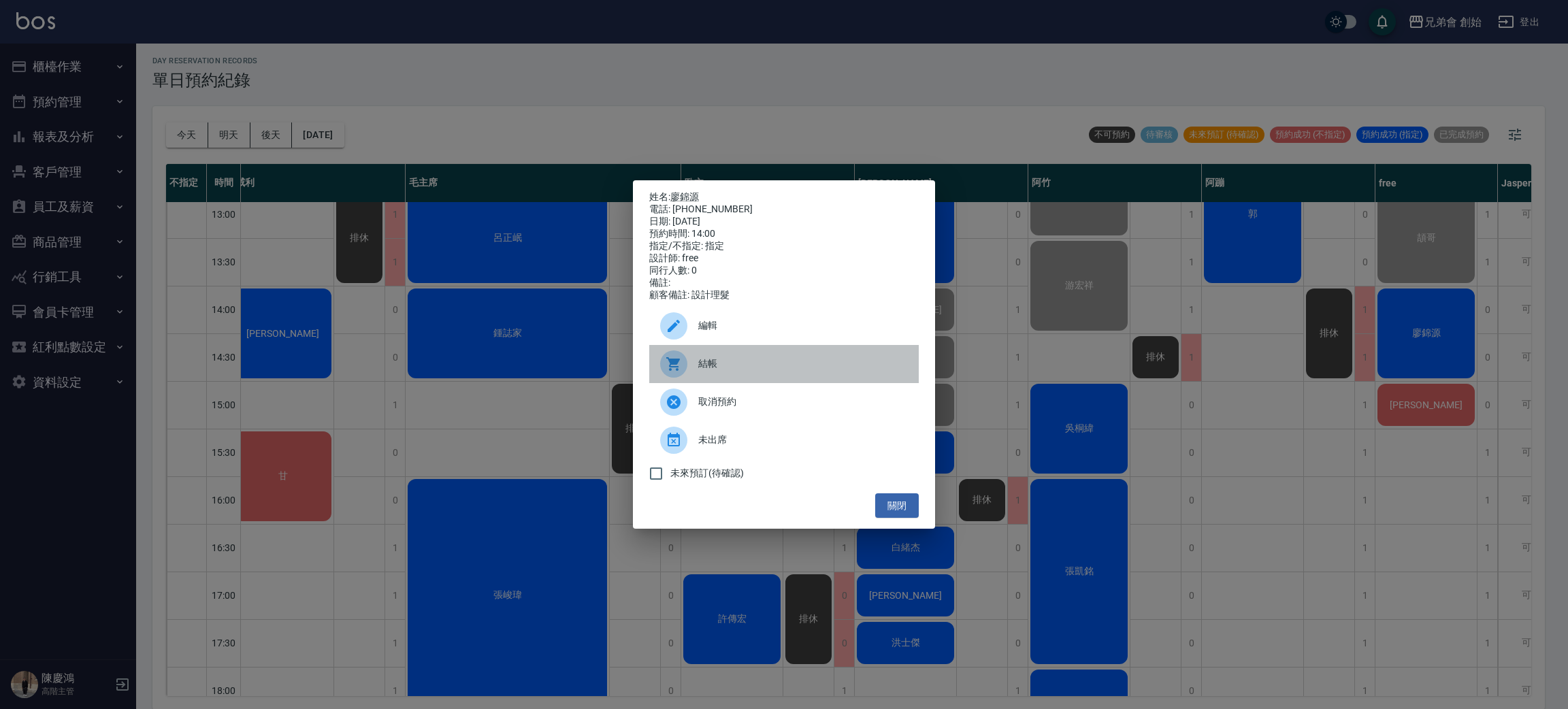
click at [736, 371] on span "結帳" at bounding box center [802, 364] width 209 height 14
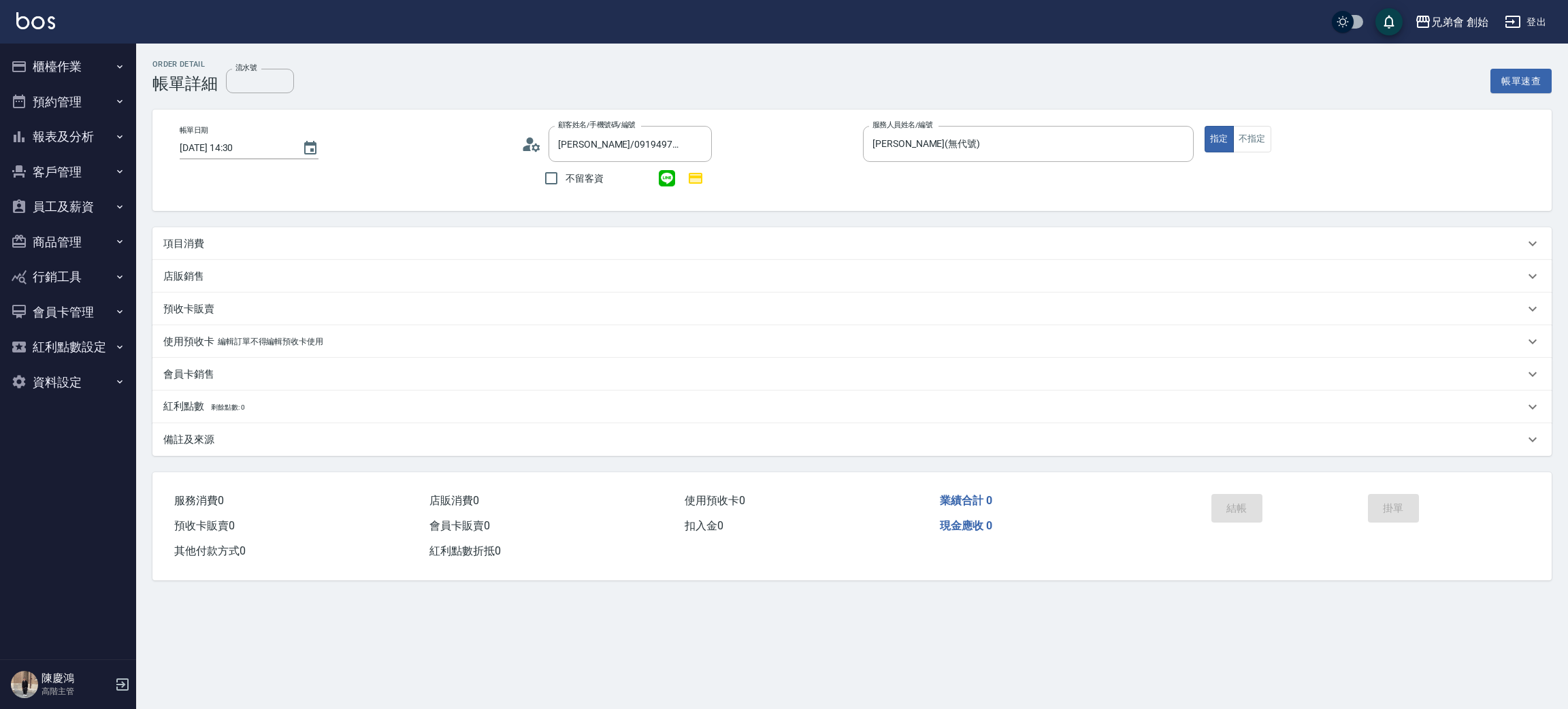
click at [175, 237] on p "項目消費" at bounding box center [183, 244] width 40 height 14
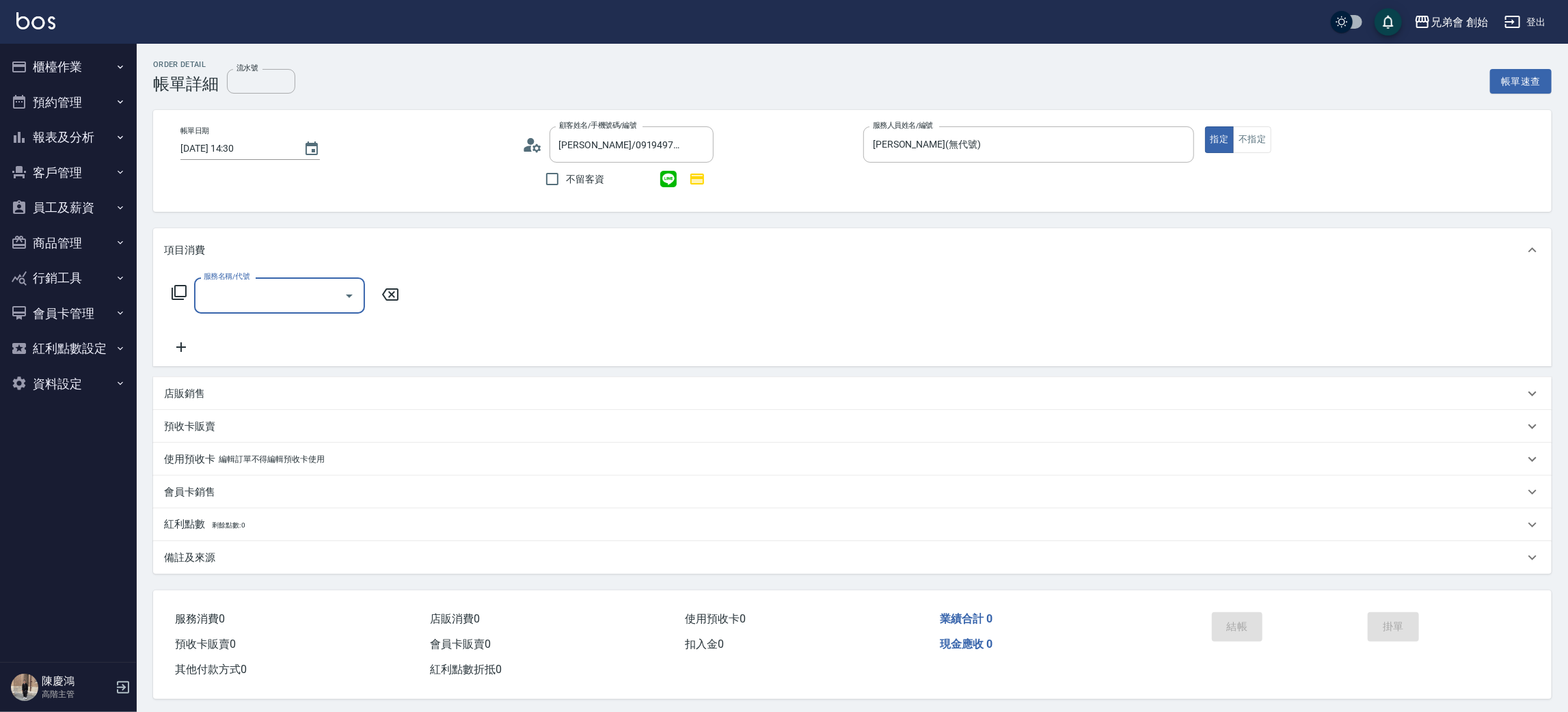
click at [248, 308] on div "服務名稱/代號" at bounding box center [279, 296] width 171 height 36
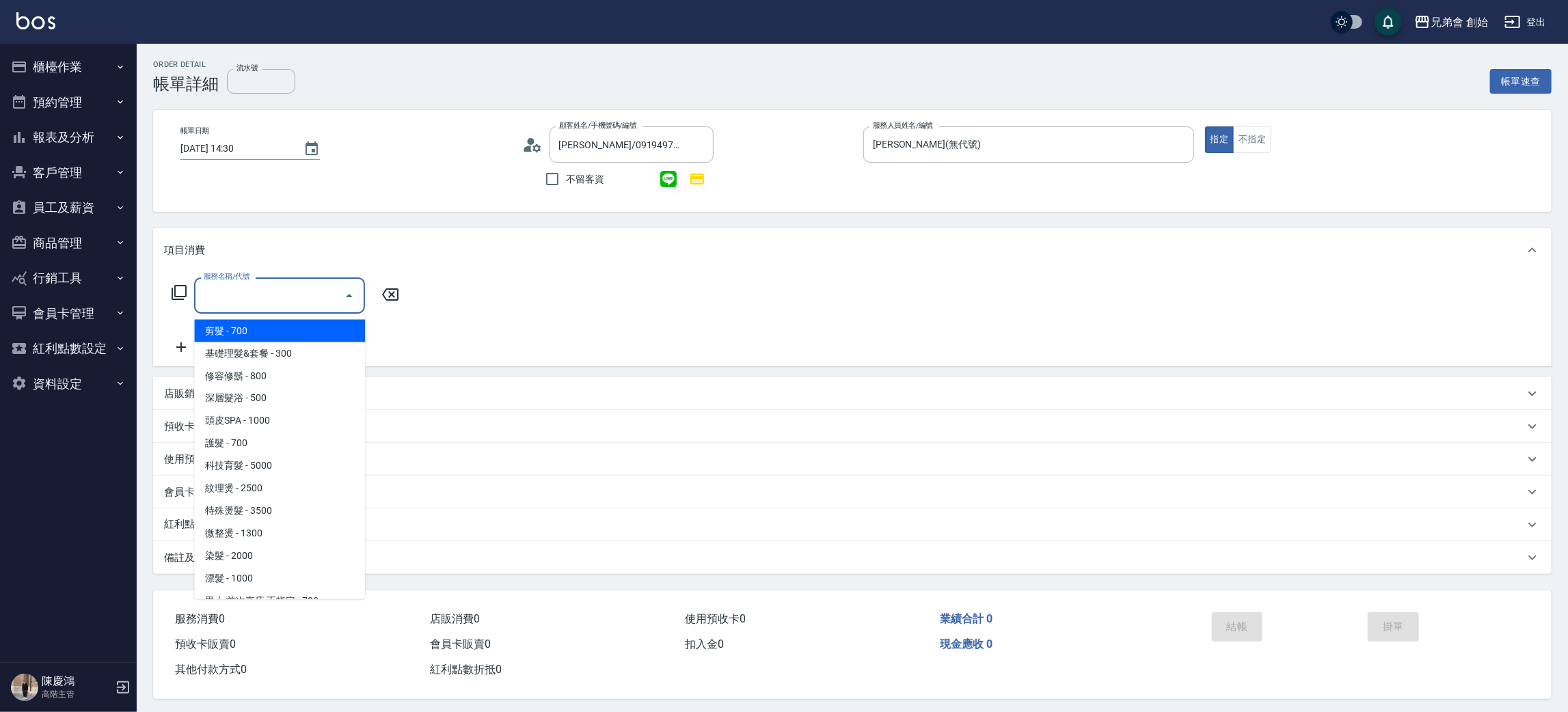
click at [259, 338] on span "剪髮 - 700" at bounding box center [279, 331] width 171 height 23
type input "剪髮(A01)"
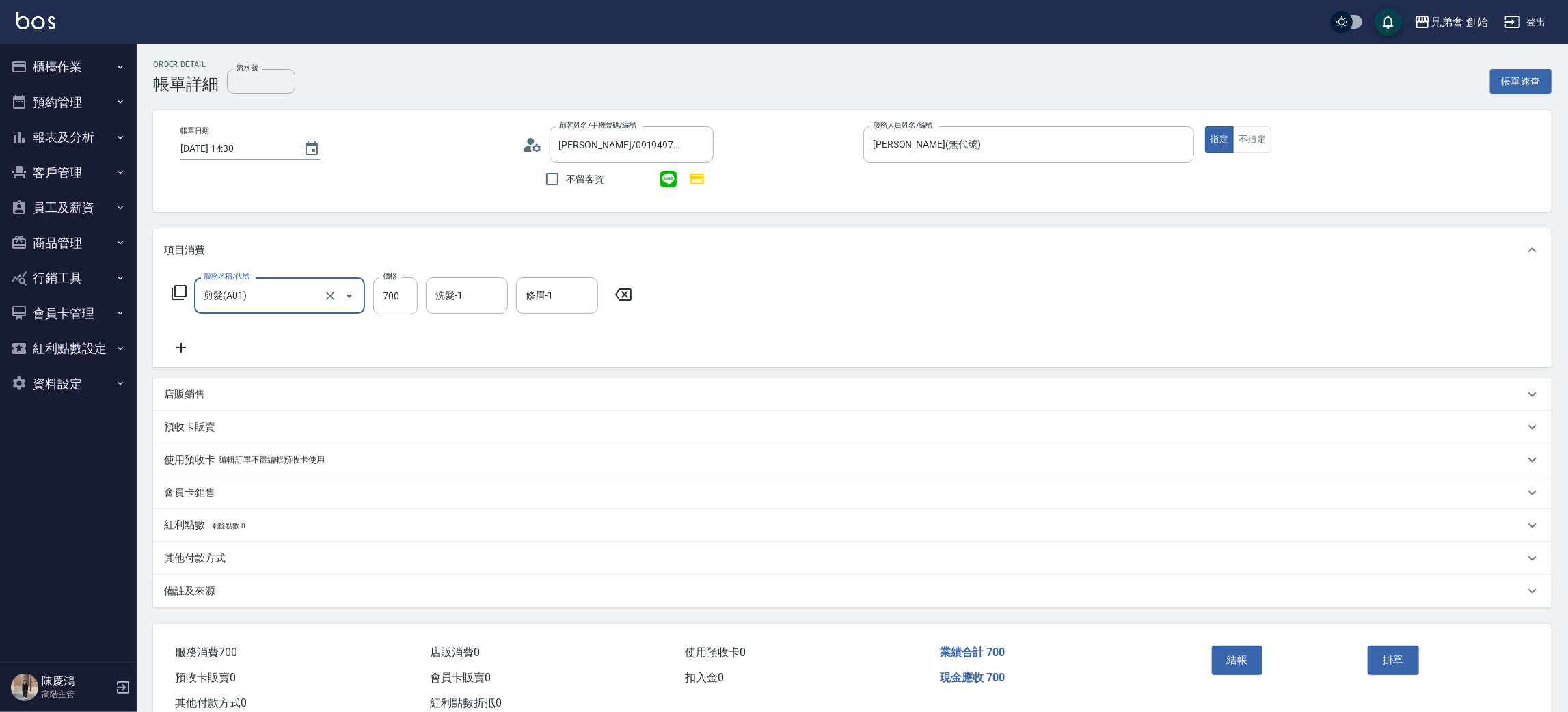
scroll to position [40, 0]
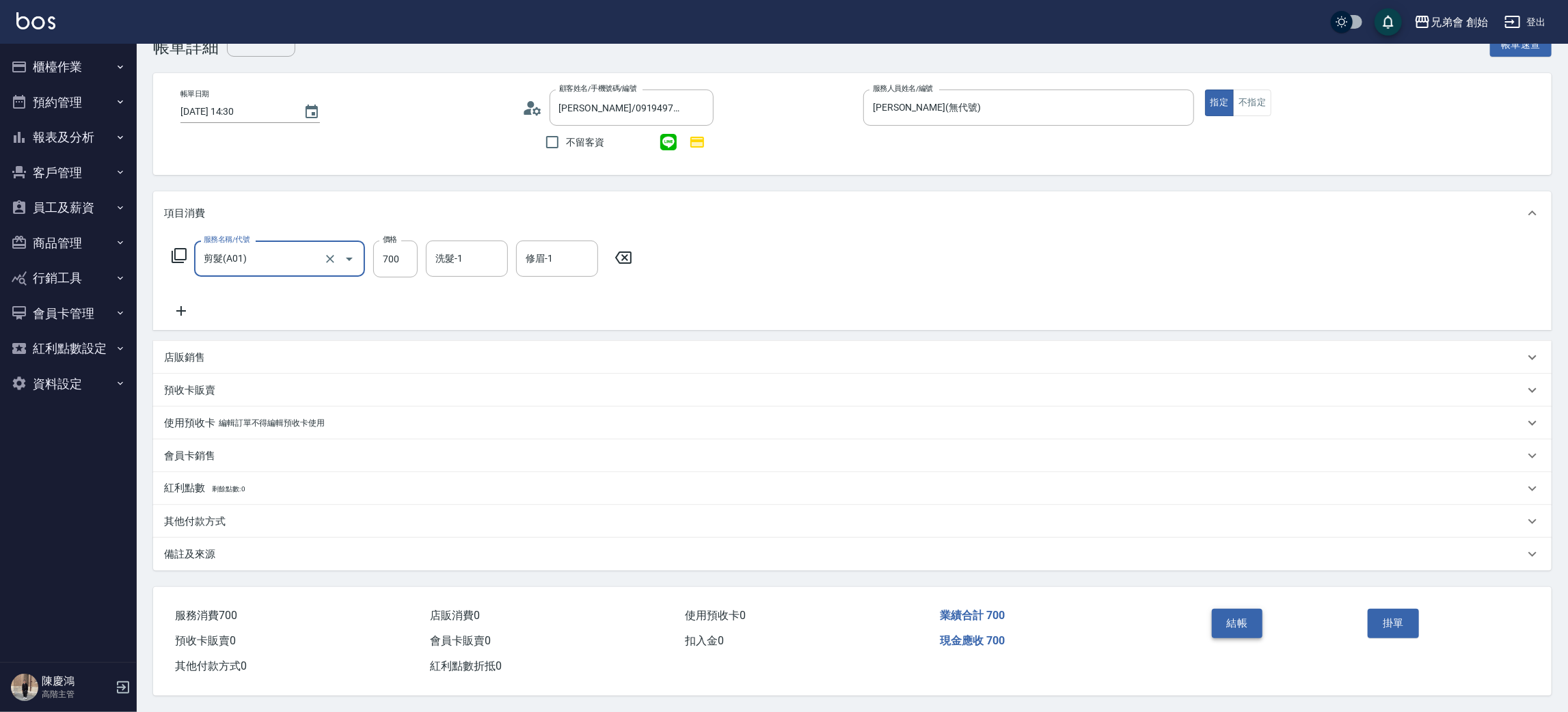
click at [1233, 624] on button "結帳" at bounding box center [1237, 624] width 51 height 29
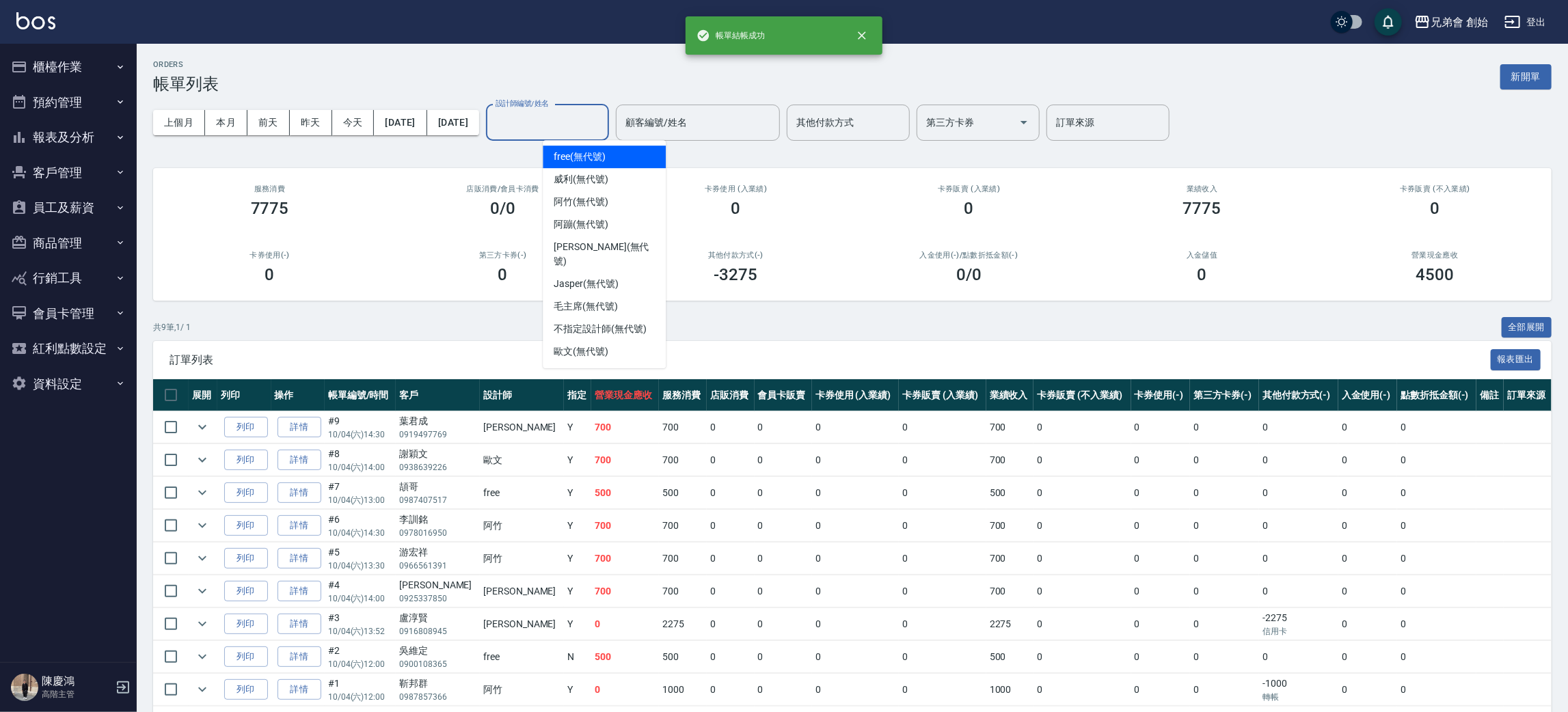
click at [585, 117] on div "設計師編號/姓名 設計師編號/姓名" at bounding box center [548, 123] width 123 height 36
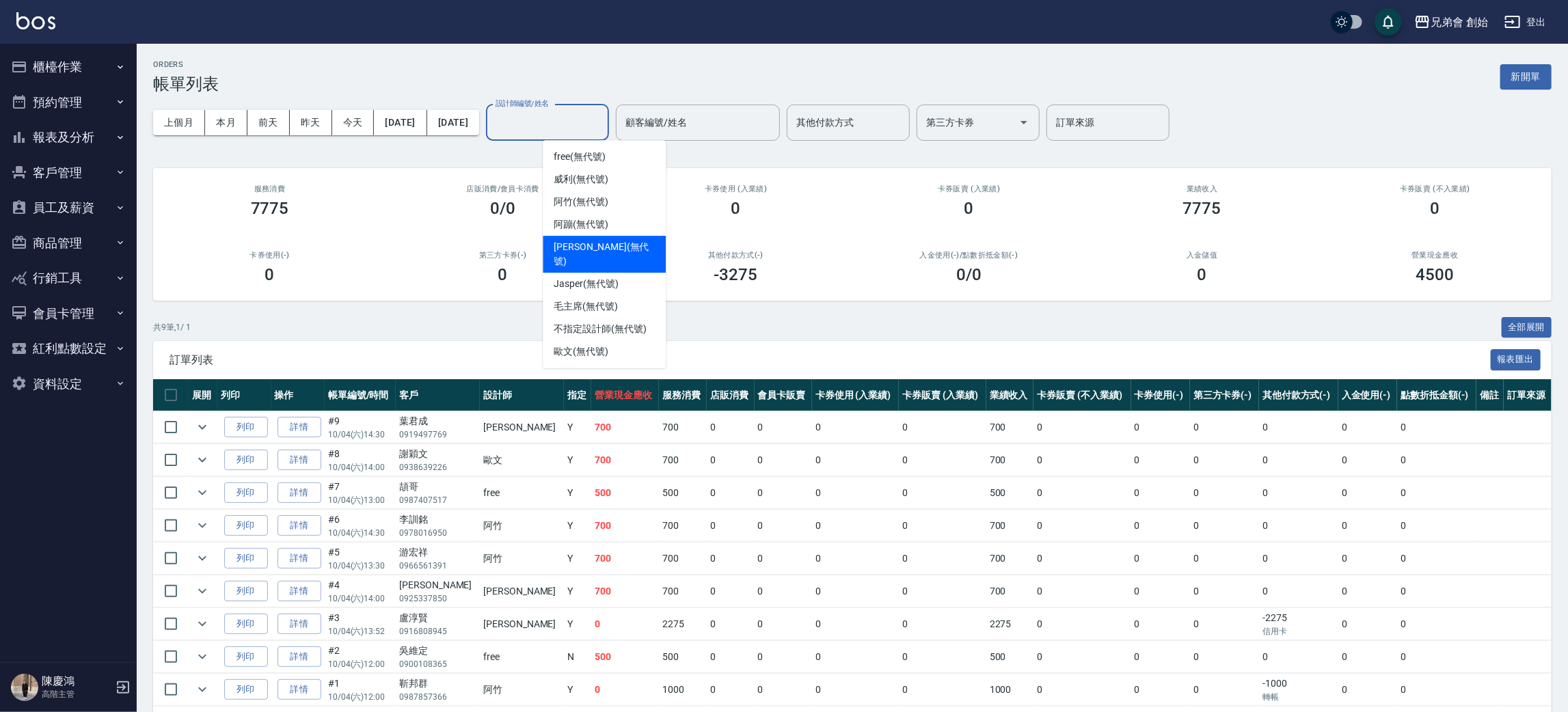
click at [601, 244] on span "[PERSON_NAME] (無代號)" at bounding box center [604, 254] width 101 height 29
type input "[PERSON_NAME](無代號)"
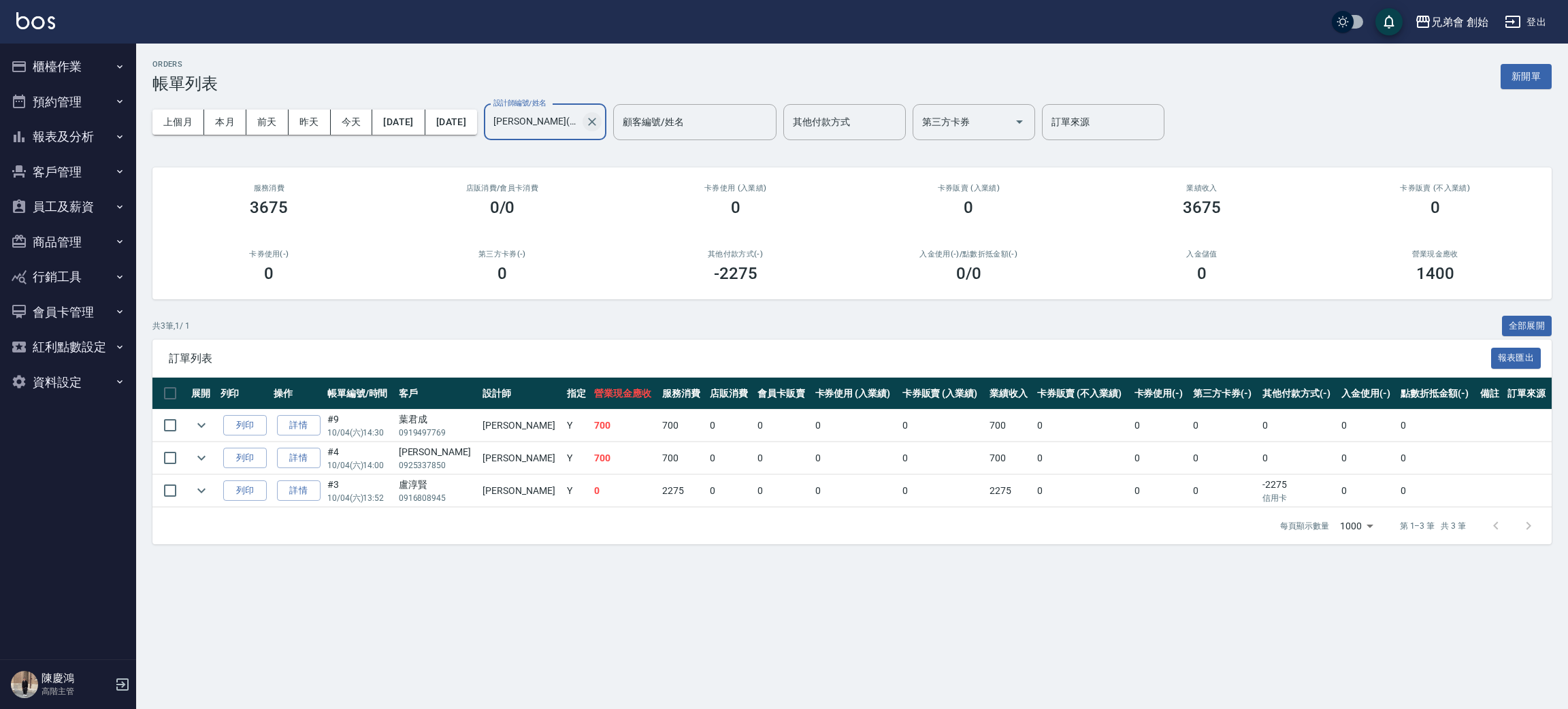
click at [596, 119] on icon "Clear" at bounding box center [592, 121] width 8 height 8
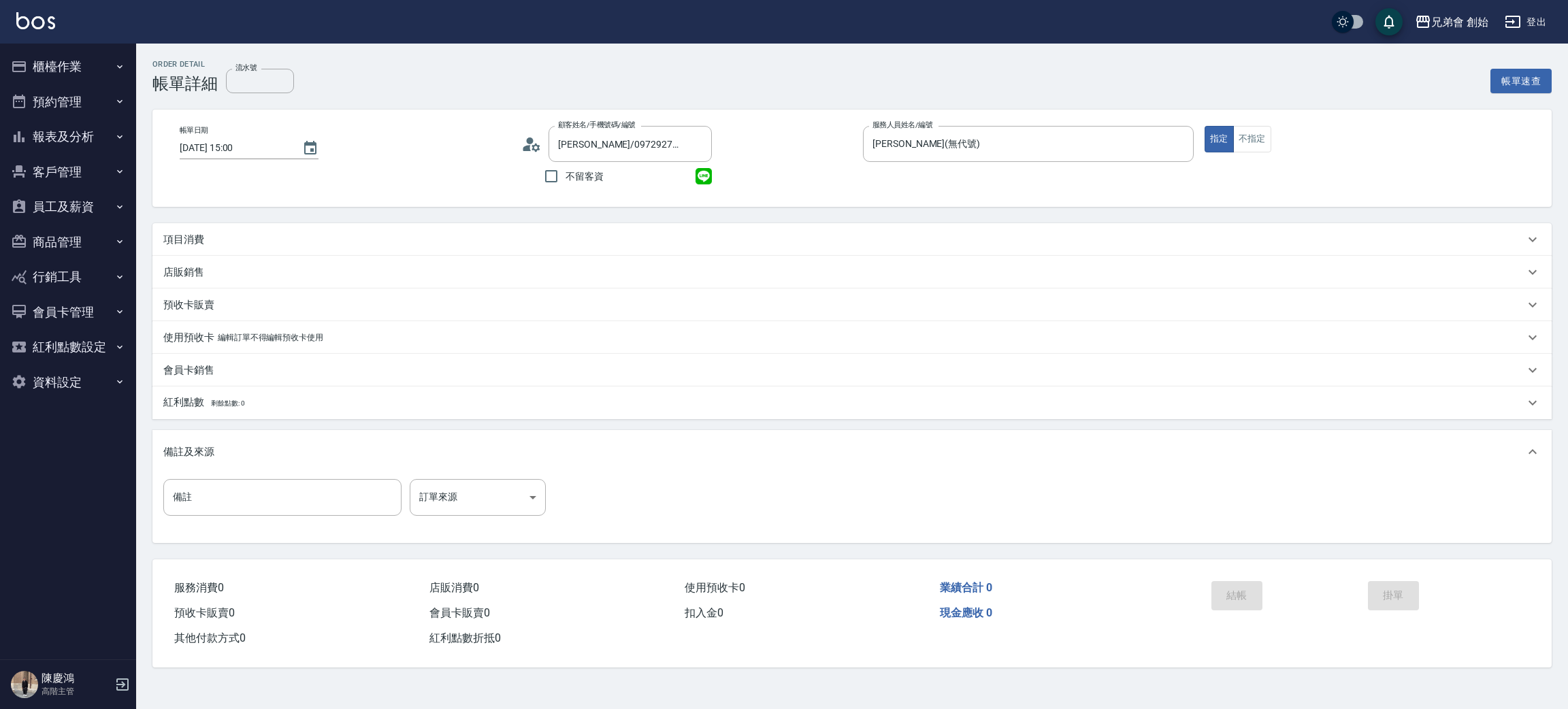
click at [233, 241] on div "項目消費" at bounding box center [843, 240] width 1361 height 14
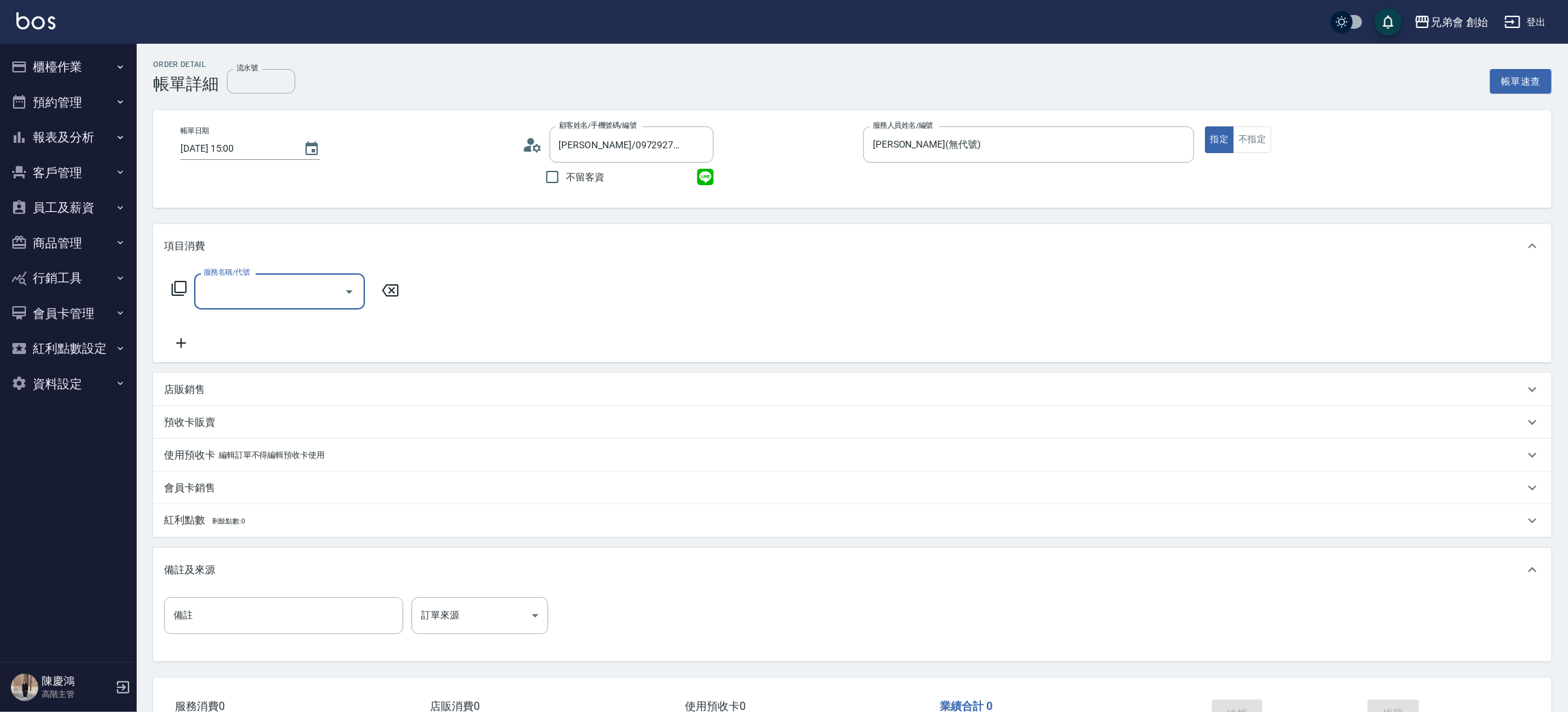
click at [240, 294] on input "服務名稱/代號" at bounding box center [269, 291] width 138 height 24
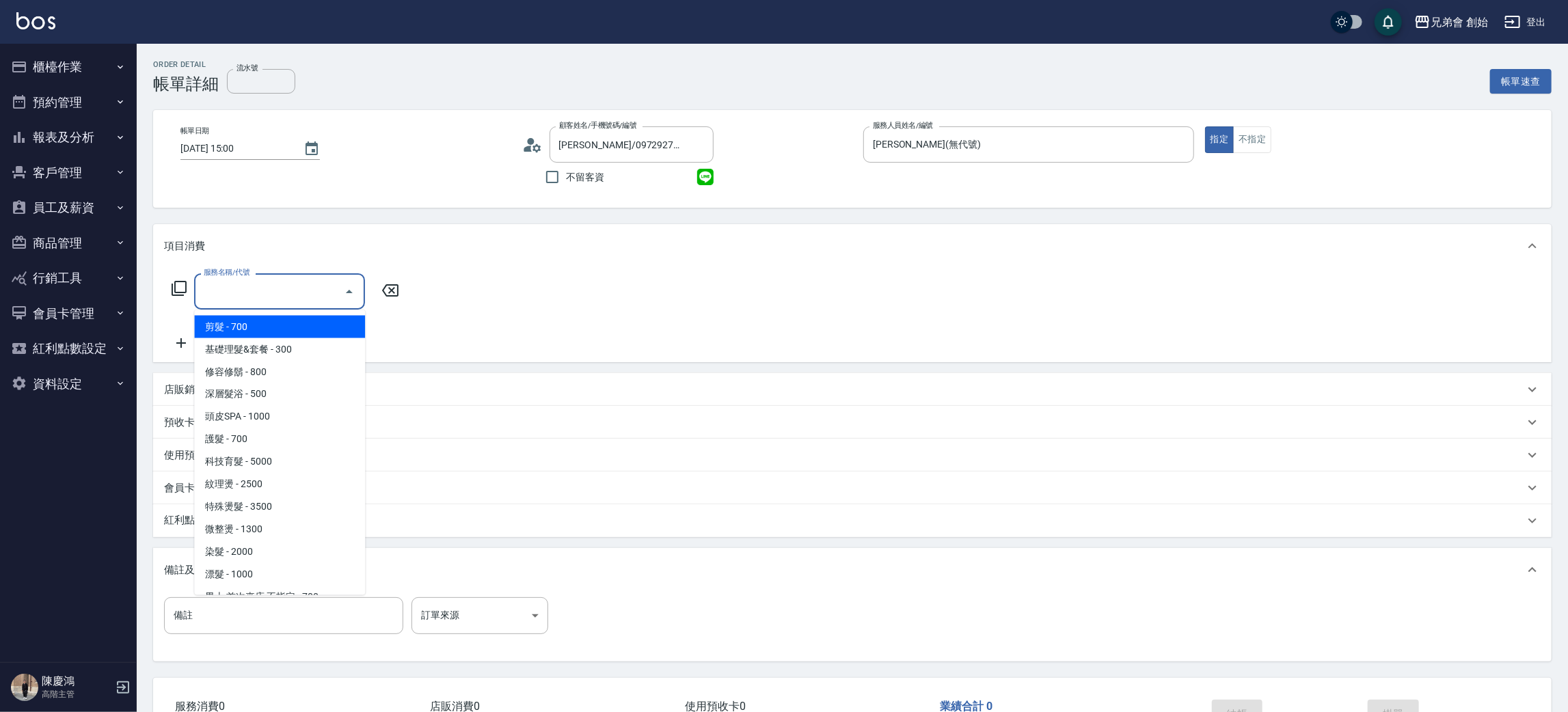
click at [245, 323] on span "剪髮 - 700" at bounding box center [279, 327] width 171 height 23
type input "剪髮(A01)"
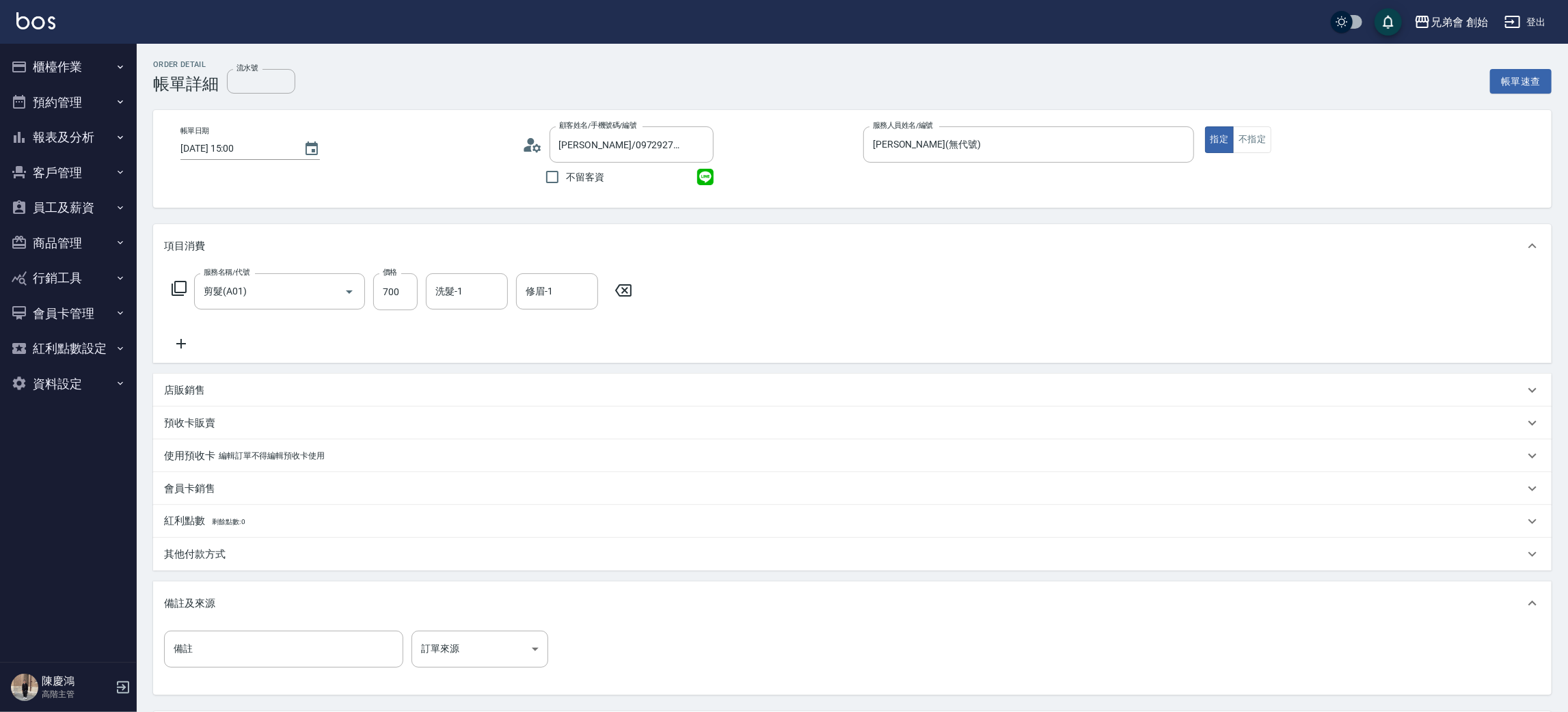
click at [217, 549] on p "其他付款方式" at bounding box center [195, 555] width 61 height 14
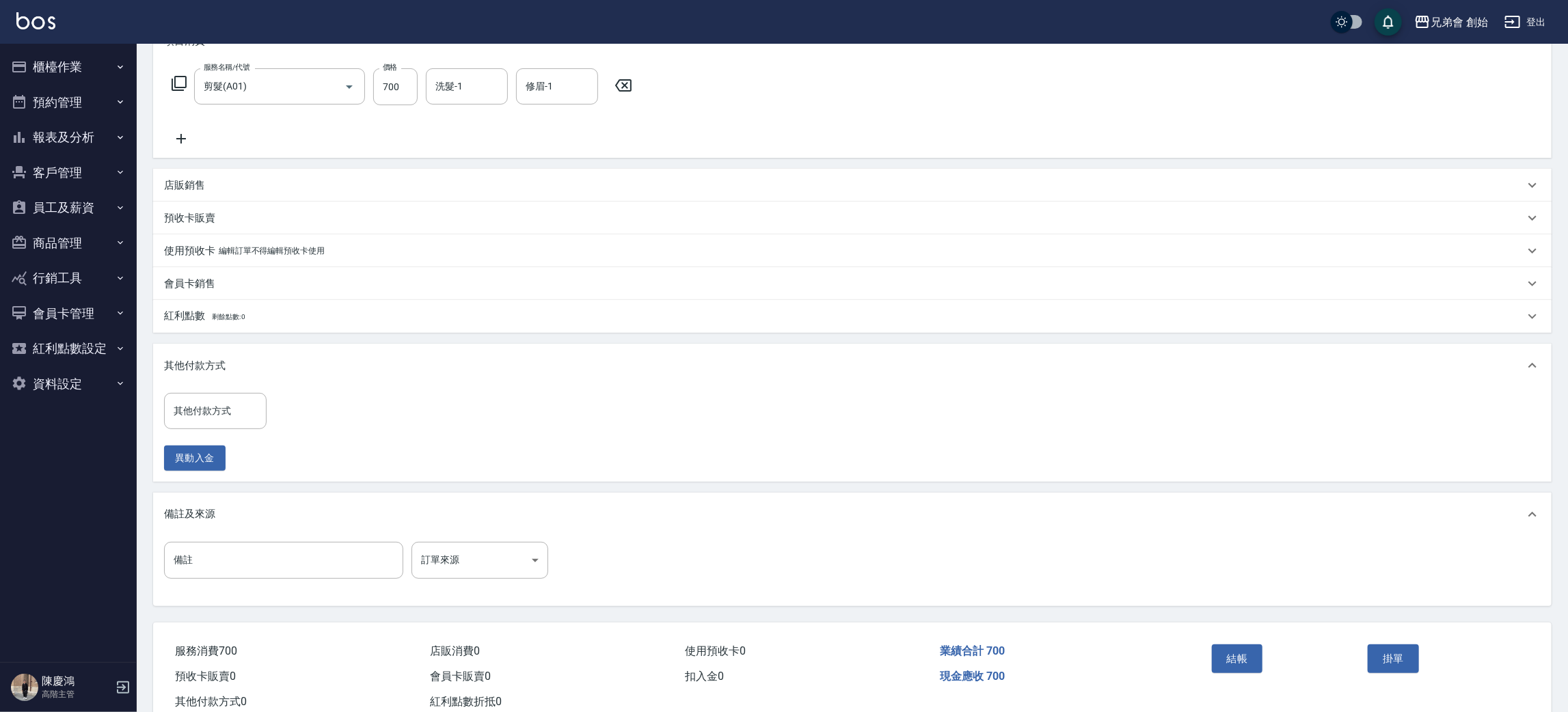
scroll to position [244, 0]
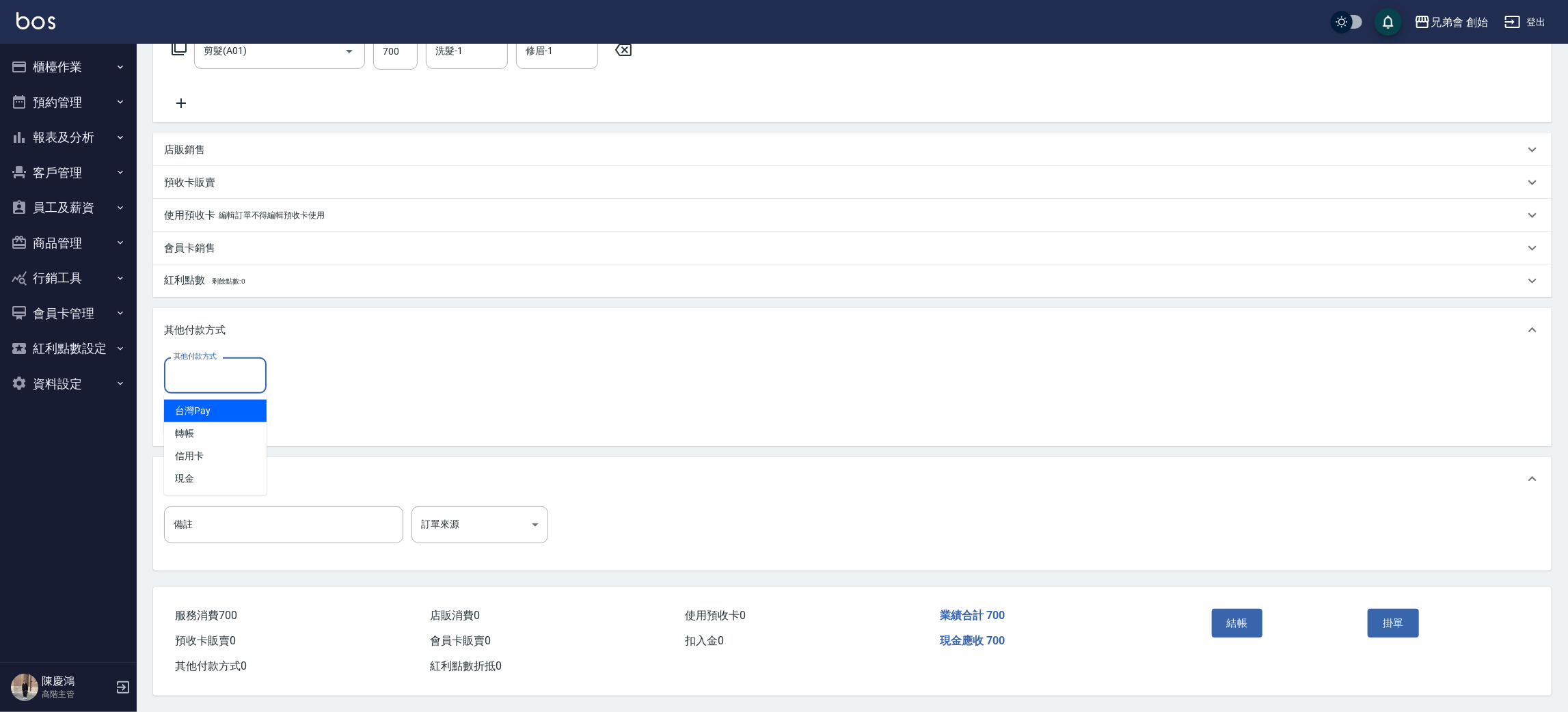
drag, startPoint x: 220, startPoint y: 373, endPoint x: 219, endPoint y: 380, distance: 7.1
click at [219, 373] on input "其他付款方式" at bounding box center [216, 375] width 90 height 24
click at [206, 428] on span "轉帳" at bounding box center [216, 433] width 103 height 23
type input "轉帳"
drag, startPoint x: 240, startPoint y: 250, endPoint x: 235, endPoint y: 255, distance: 7.1
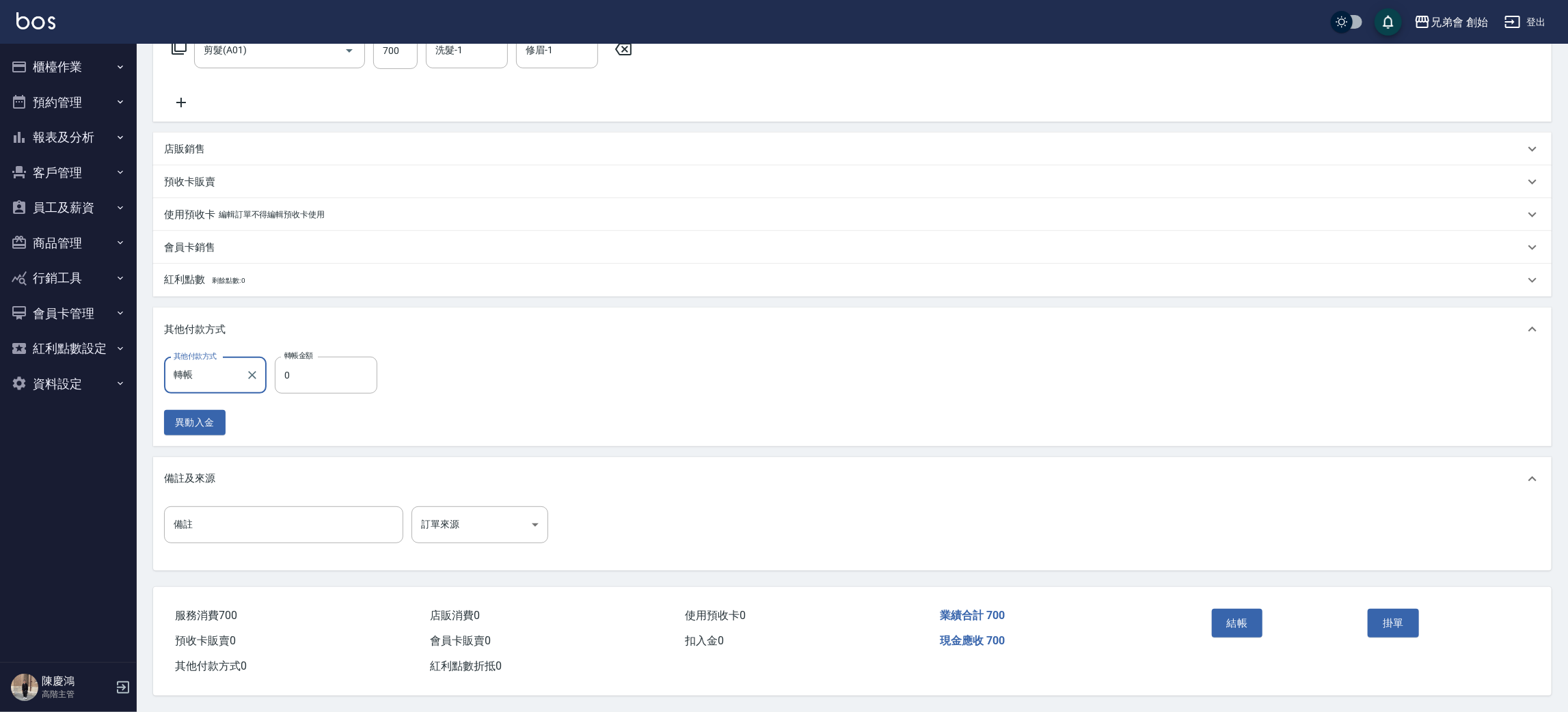
click at [237, 253] on div "會員卡銷售" at bounding box center [853, 247] width 1398 height 32
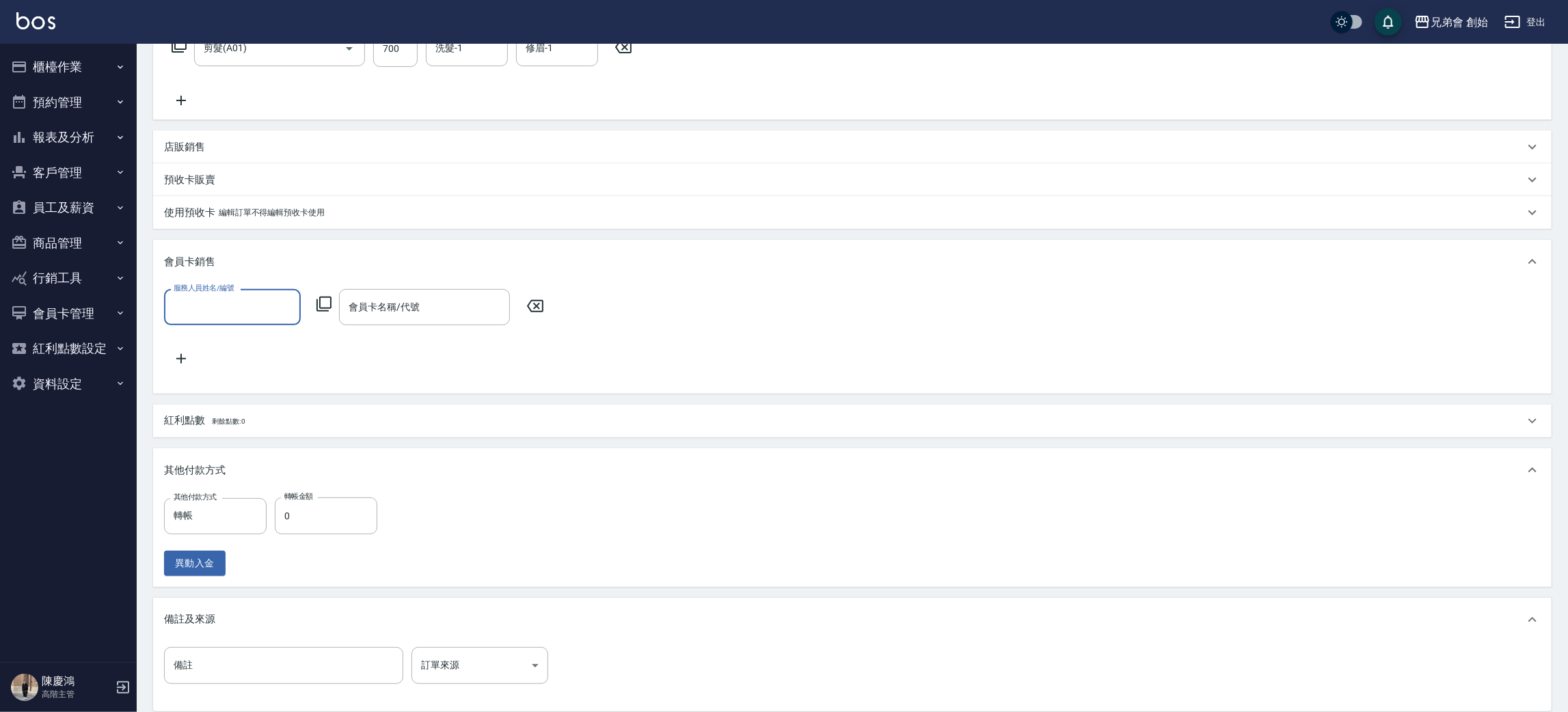
scroll to position [0, 0]
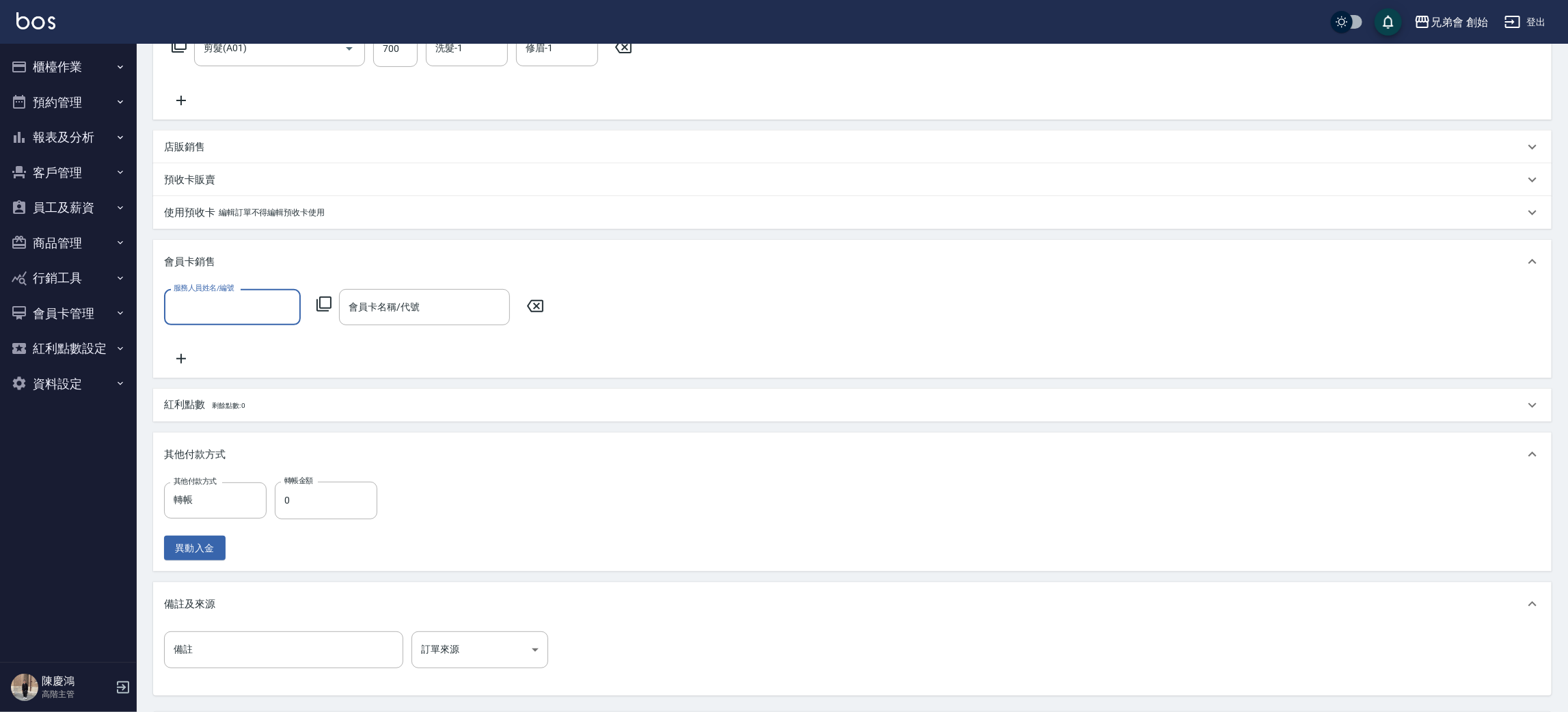
click at [210, 310] on input "服務人員姓名/編號" at bounding box center [233, 307] width 125 height 24
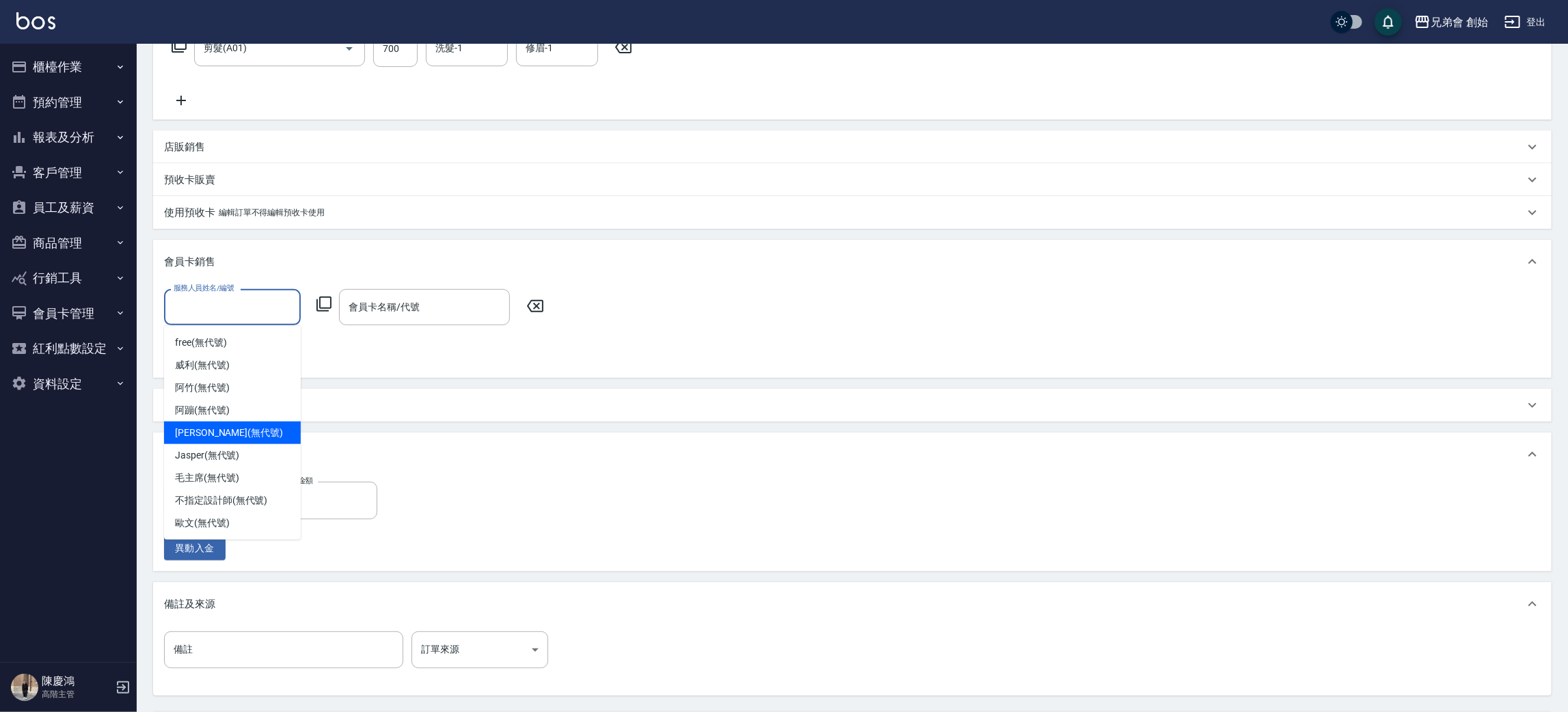
click at [208, 426] on span "[PERSON_NAME] (無代號)" at bounding box center [229, 433] width 108 height 14
type input "[PERSON_NAME](無代號)"
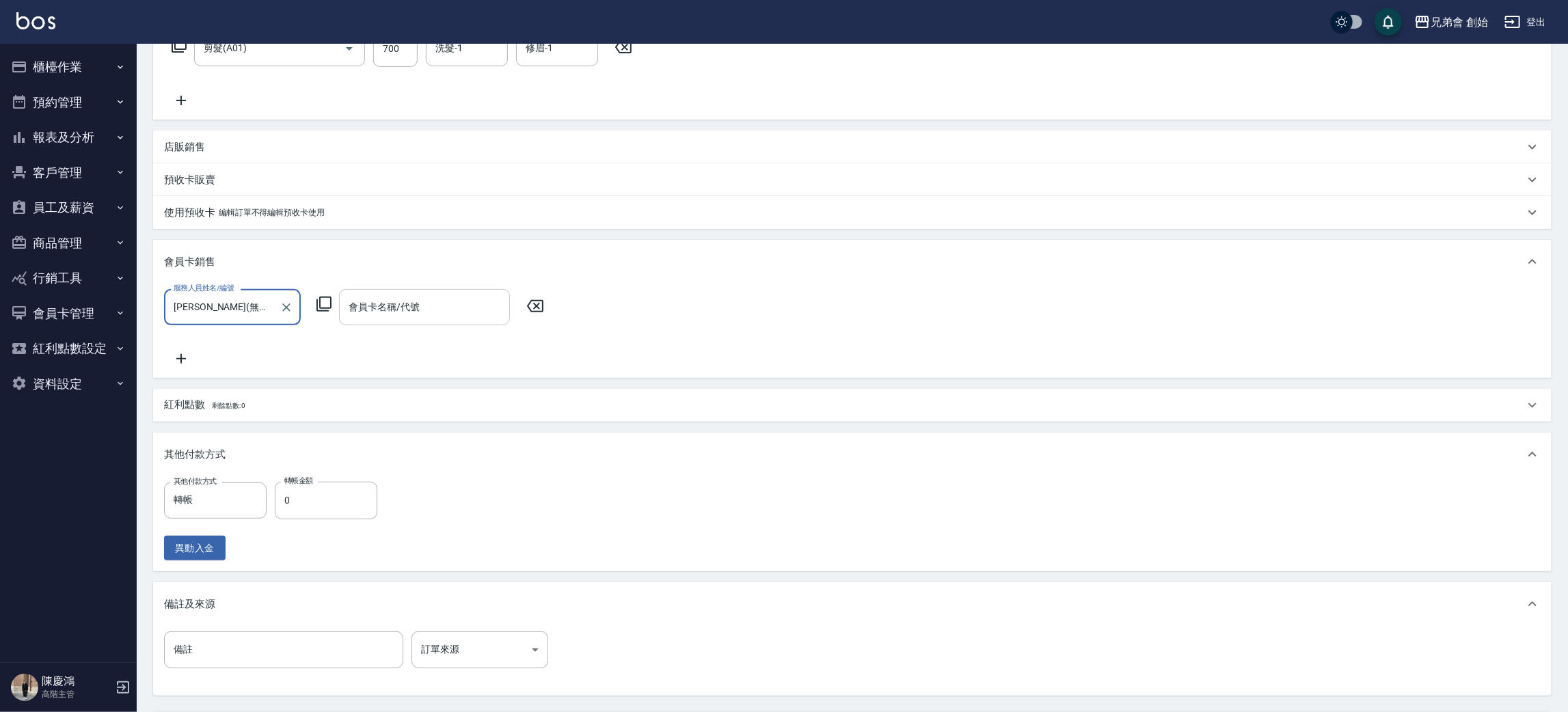
click at [396, 307] on input "會員卡名稱/代號" at bounding box center [425, 307] width 159 height 24
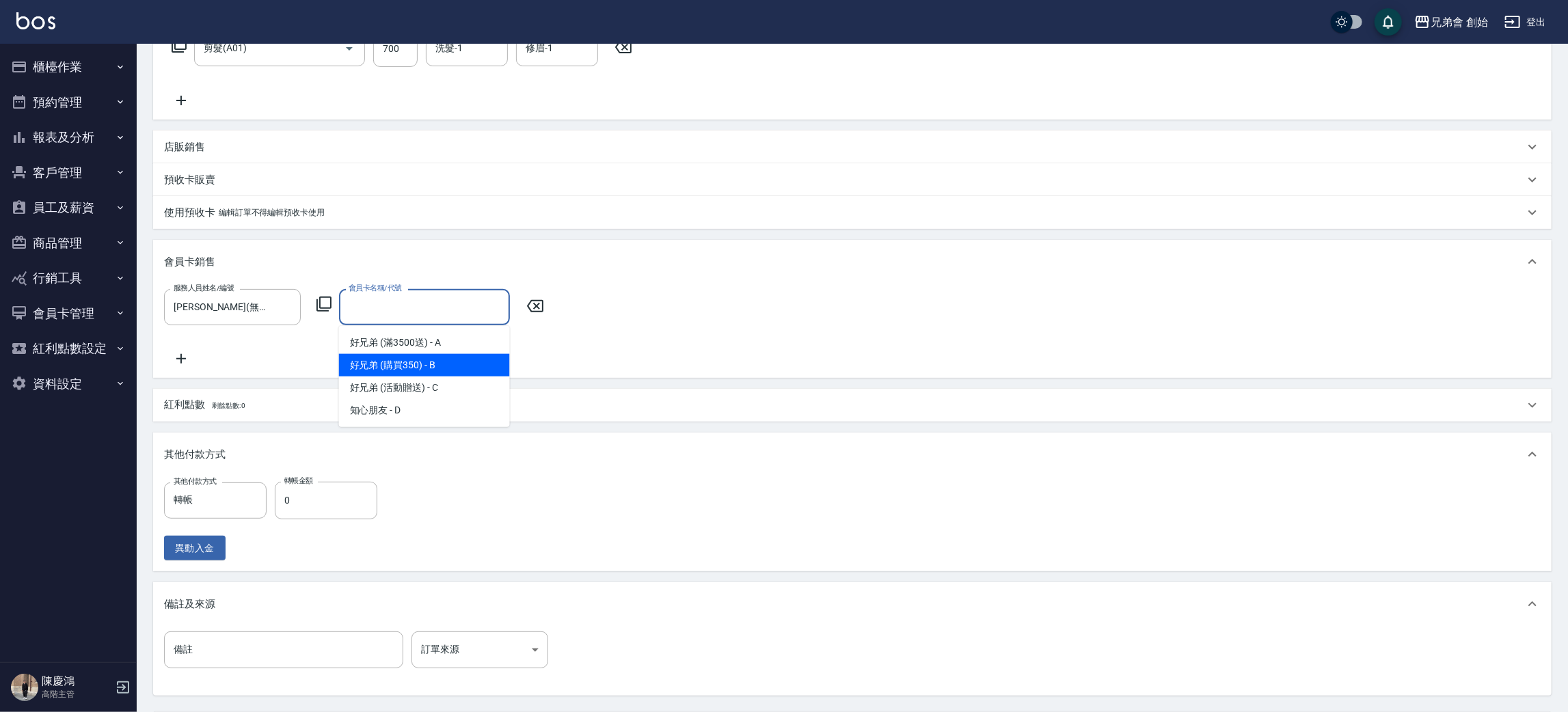
click at [407, 371] on span "好兄弟 (購買350) - B" at bounding box center [424, 365] width 171 height 23
type input "好兄弟 (購買350)-365天"
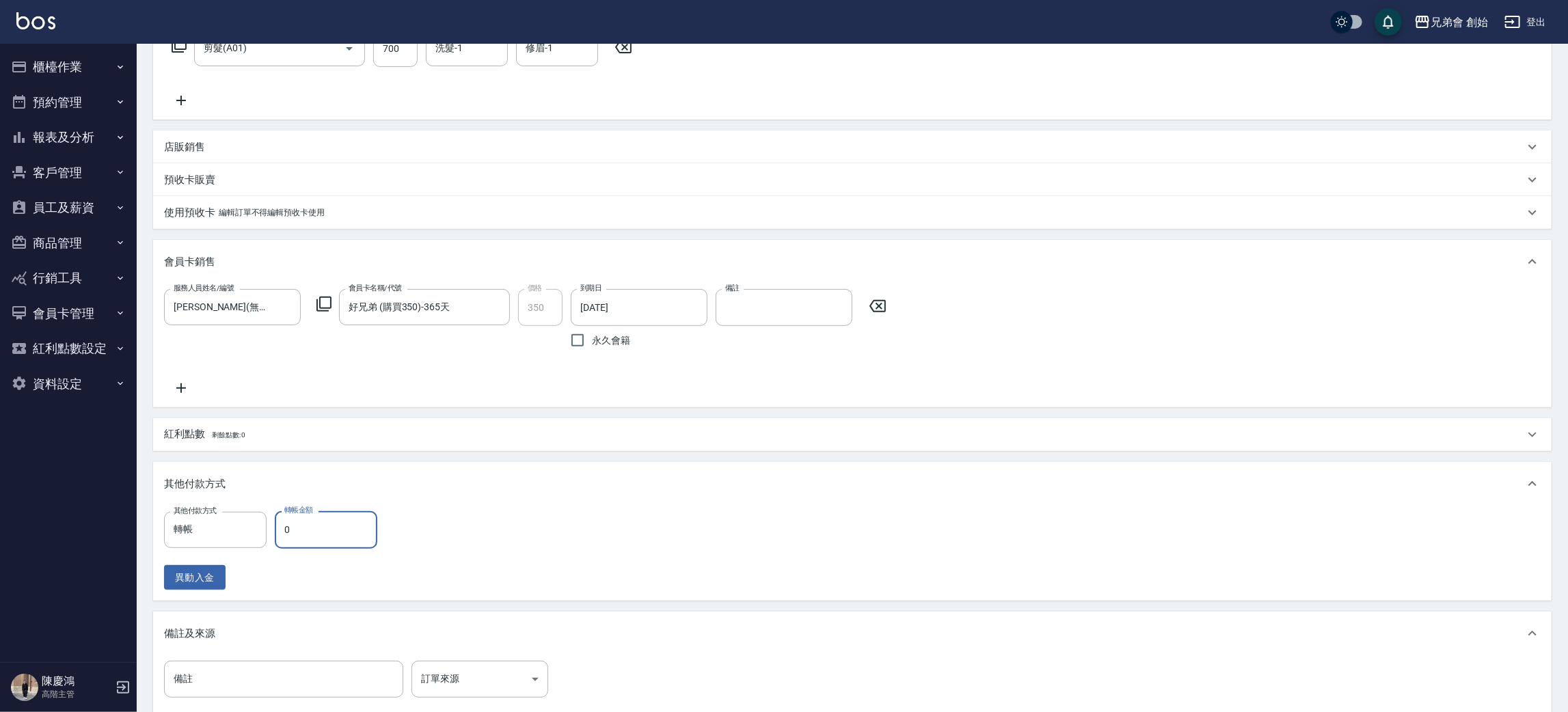
click at [343, 537] on input "0" at bounding box center [327, 530] width 103 height 37
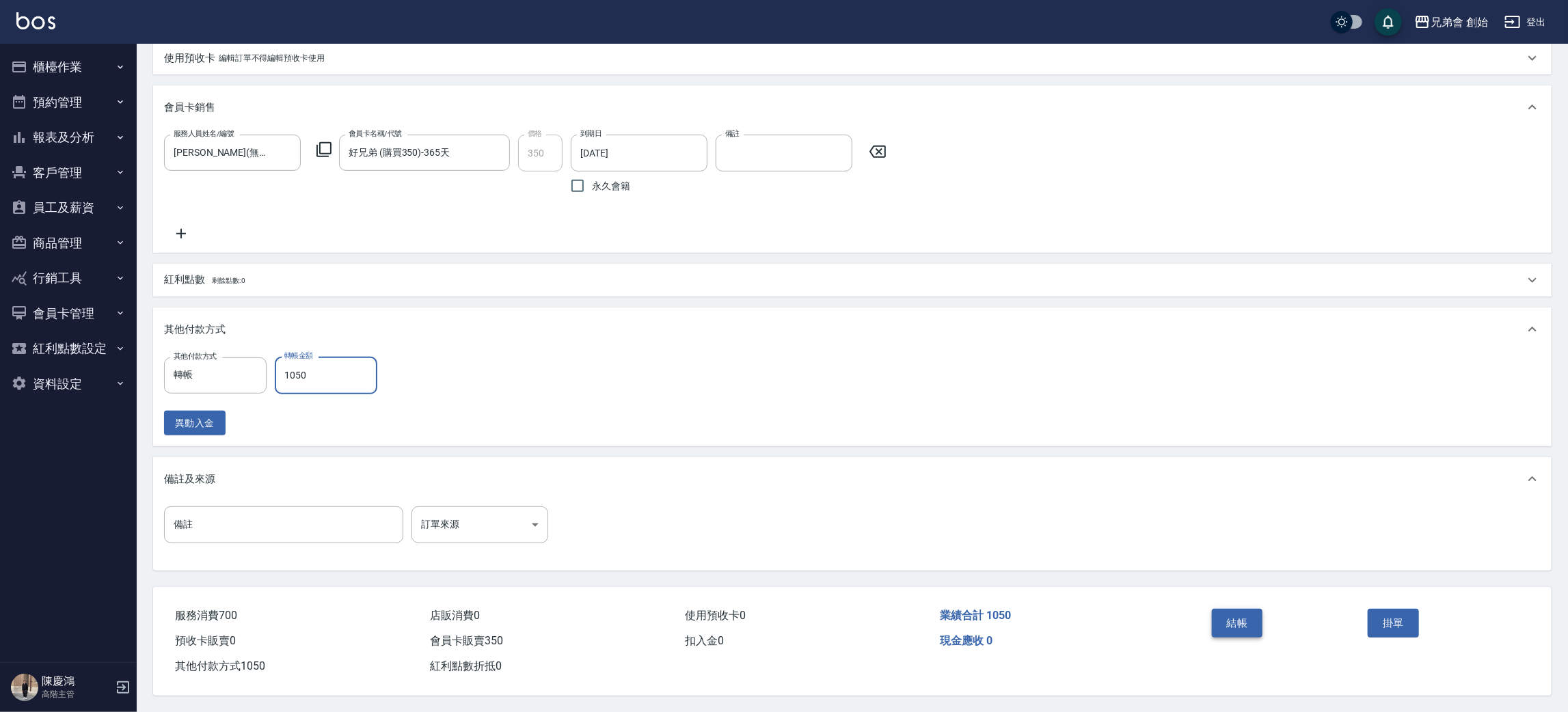
type input "1050"
click at [1230, 616] on button "結帳" at bounding box center [1237, 624] width 51 height 29
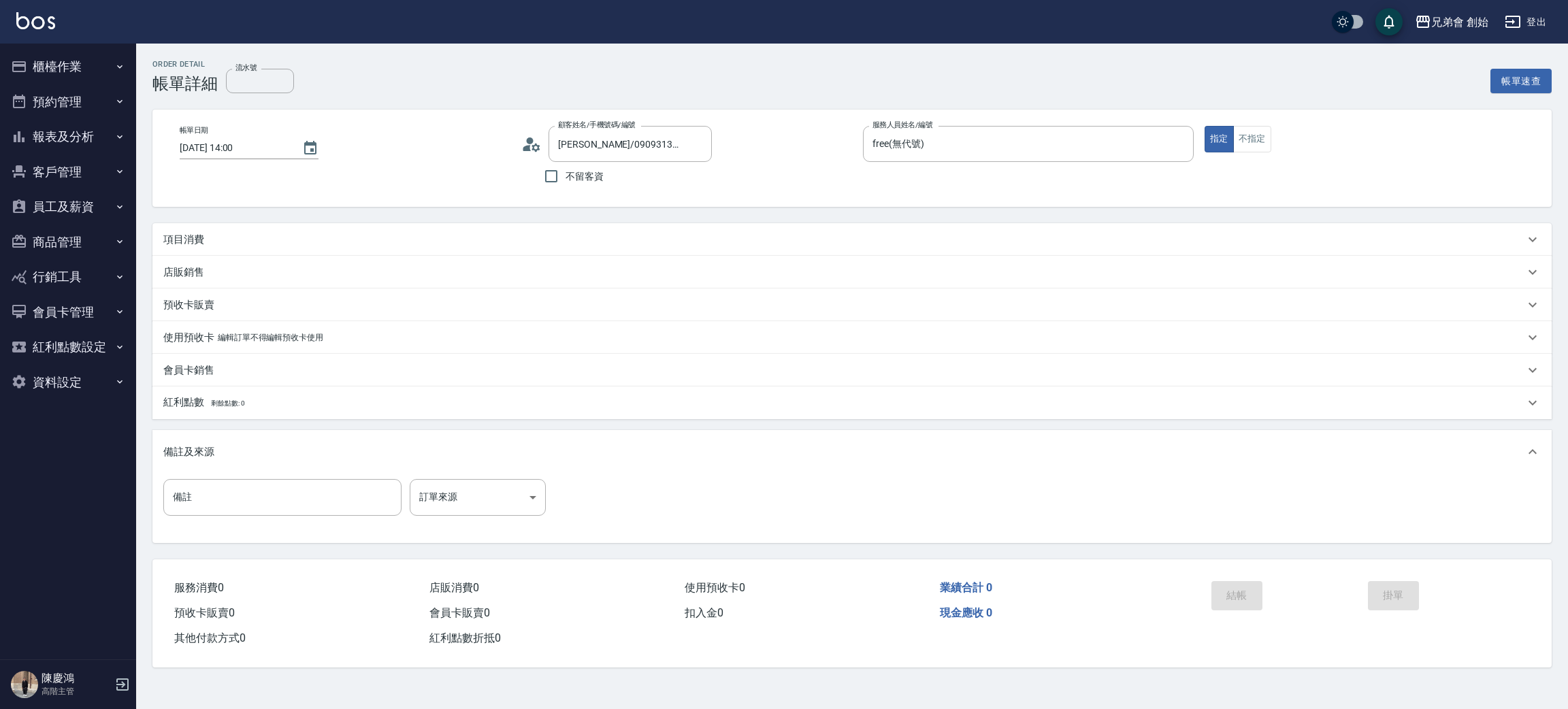
click at [235, 245] on div "項目消費" at bounding box center [843, 240] width 1361 height 14
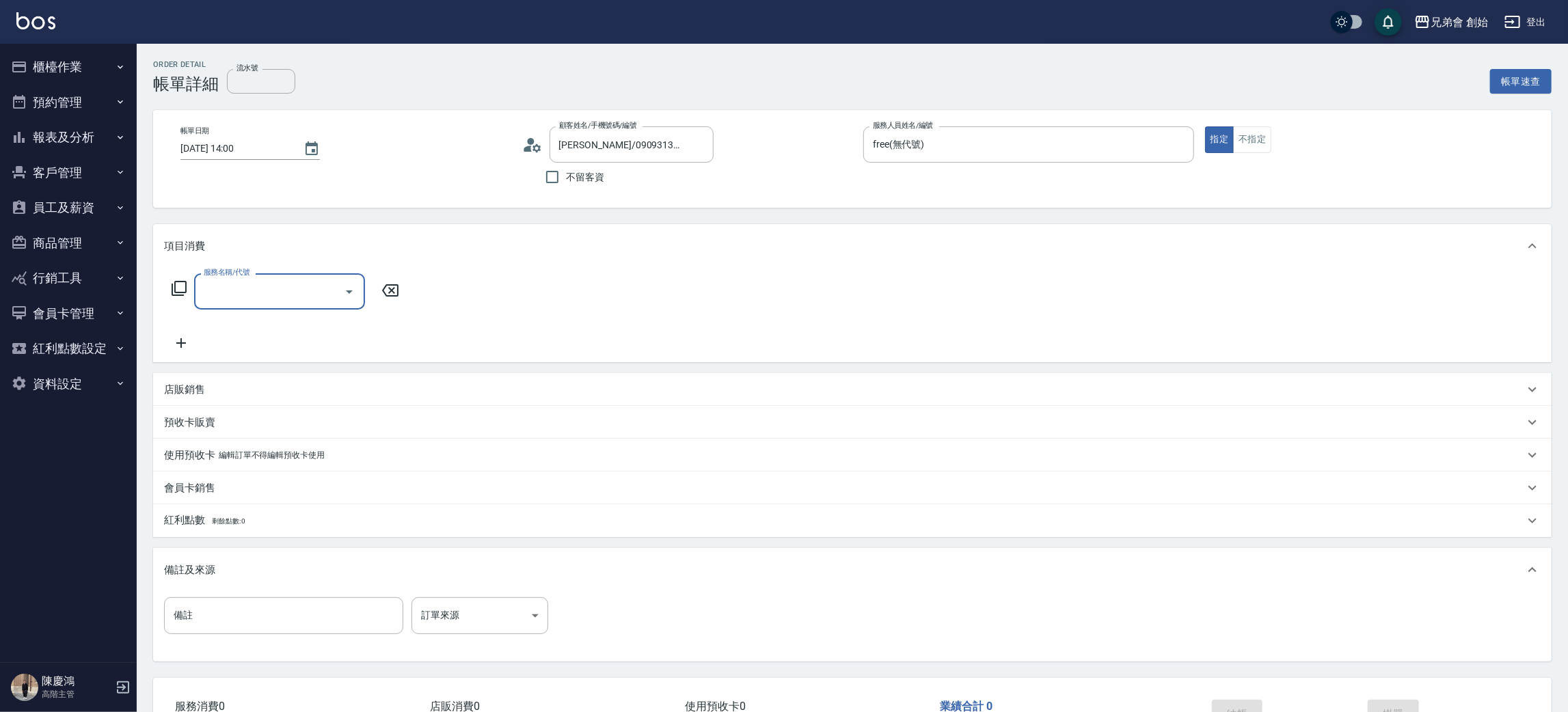
click at [276, 278] on div "服務名稱/代號" at bounding box center [279, 291] width 171 height 36
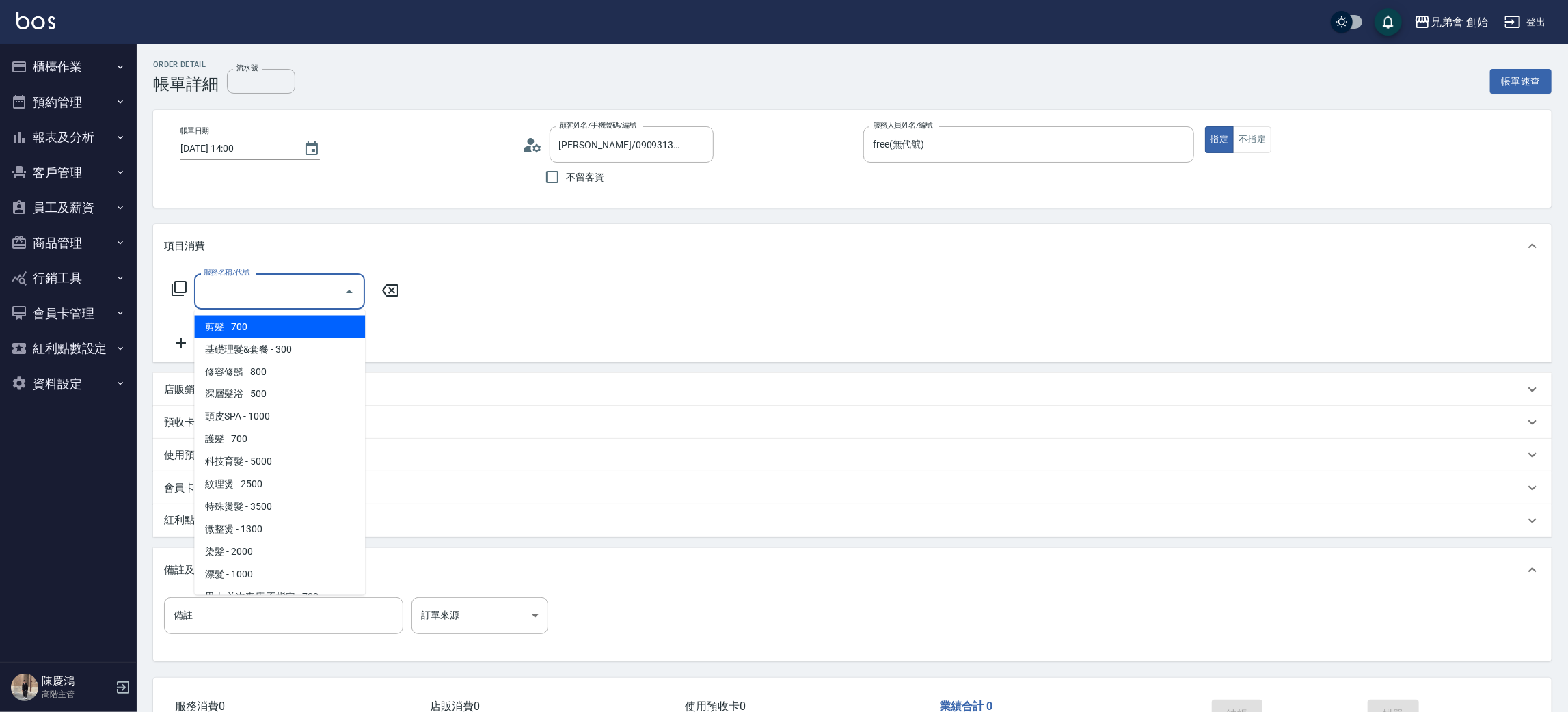
click at [281, 327] on span "剪髮 - 700" at bounding box center [279, 327] width 171 height 23
type input "剪髮(A01)"
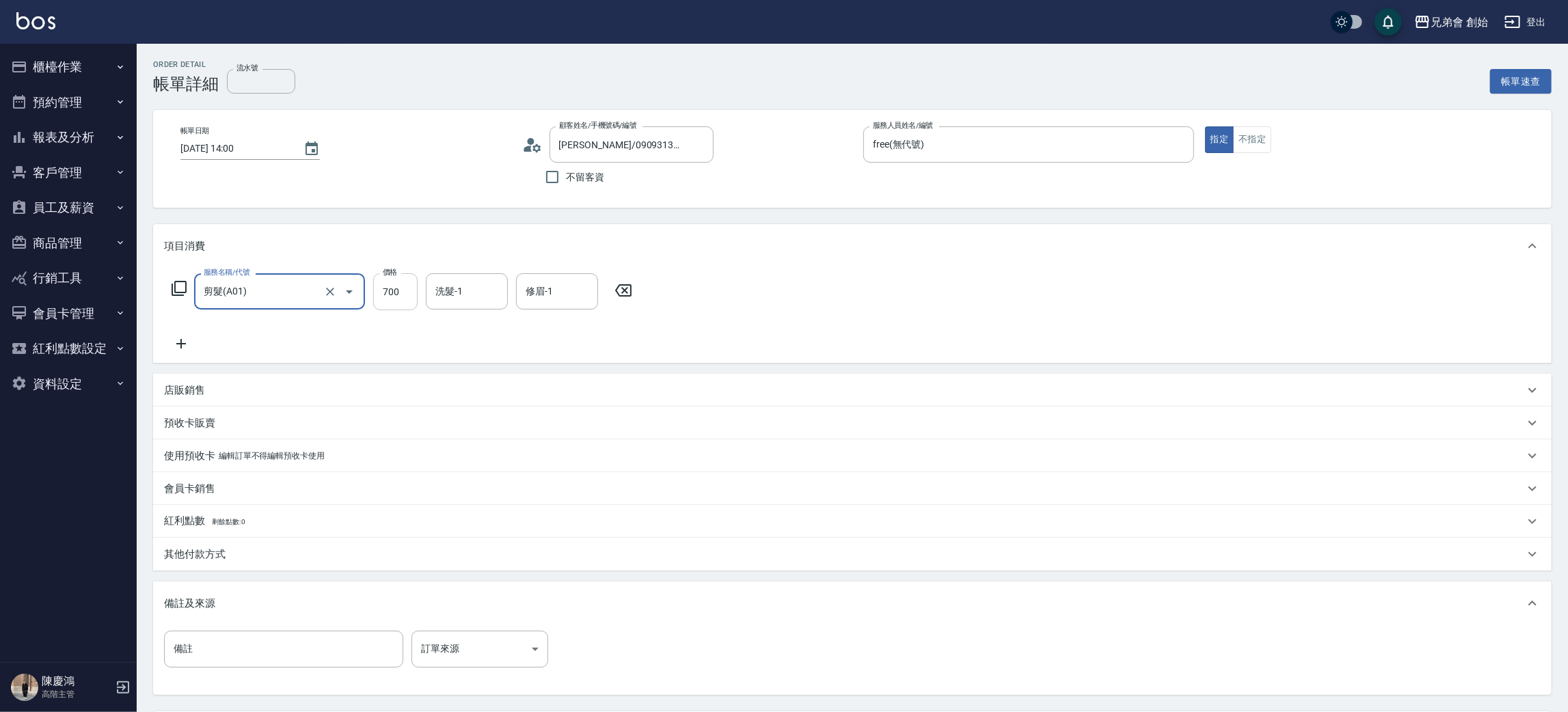
click at [401, 298] on input "700" at bounding box center [395, 291] width 44 height 37
type input "500"
click at [208, 549] on p "其他付款方式" at bounding box center [195, 555] width 61 height 14
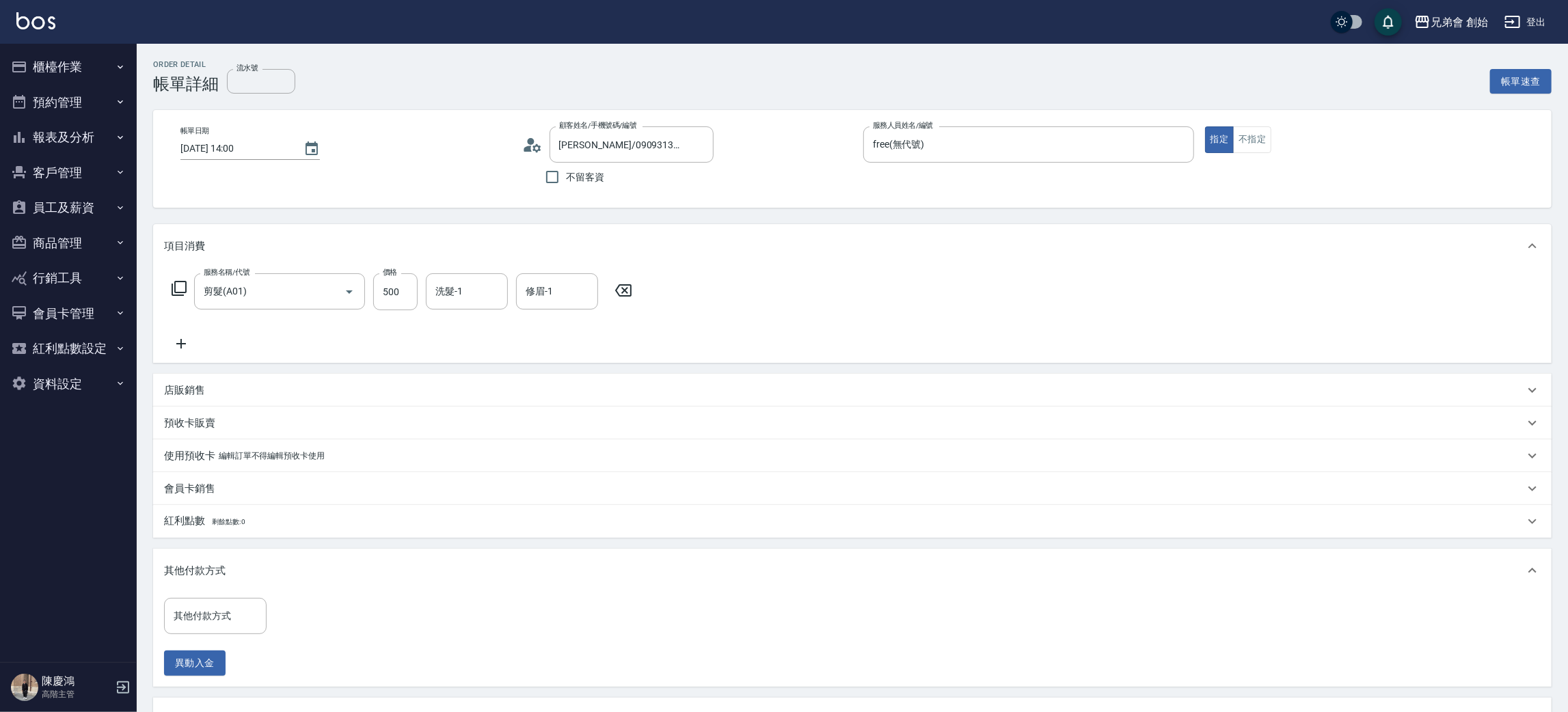
scroll to position [103, 0]
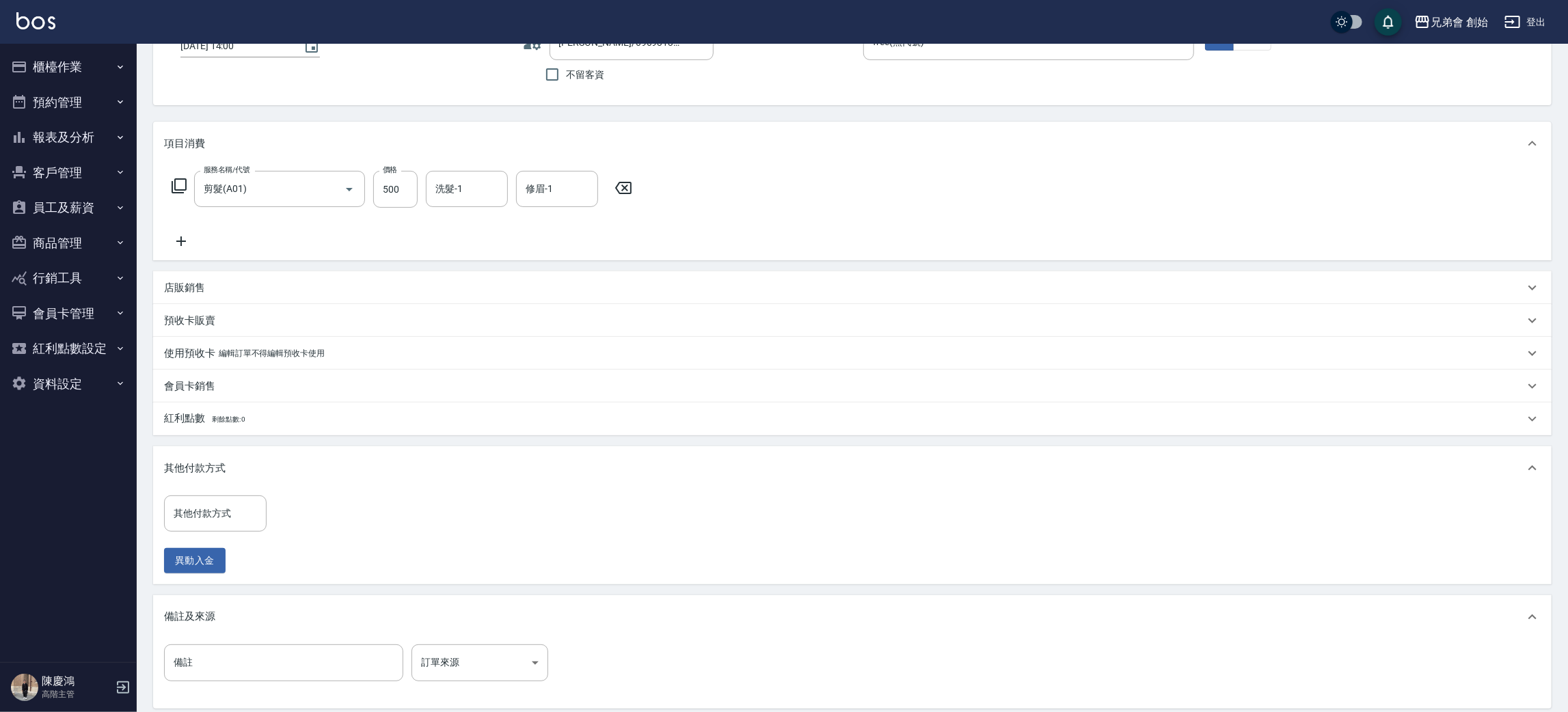
click at [228, 493] on div "其他付款方式 其他付款方式 異動入金" at bounding box center [853, 537] width 1398 height 95
click at [216, 504] on div "其他付款方式 其他付款方式" at bounding box center [216, 513] width 103 height 36
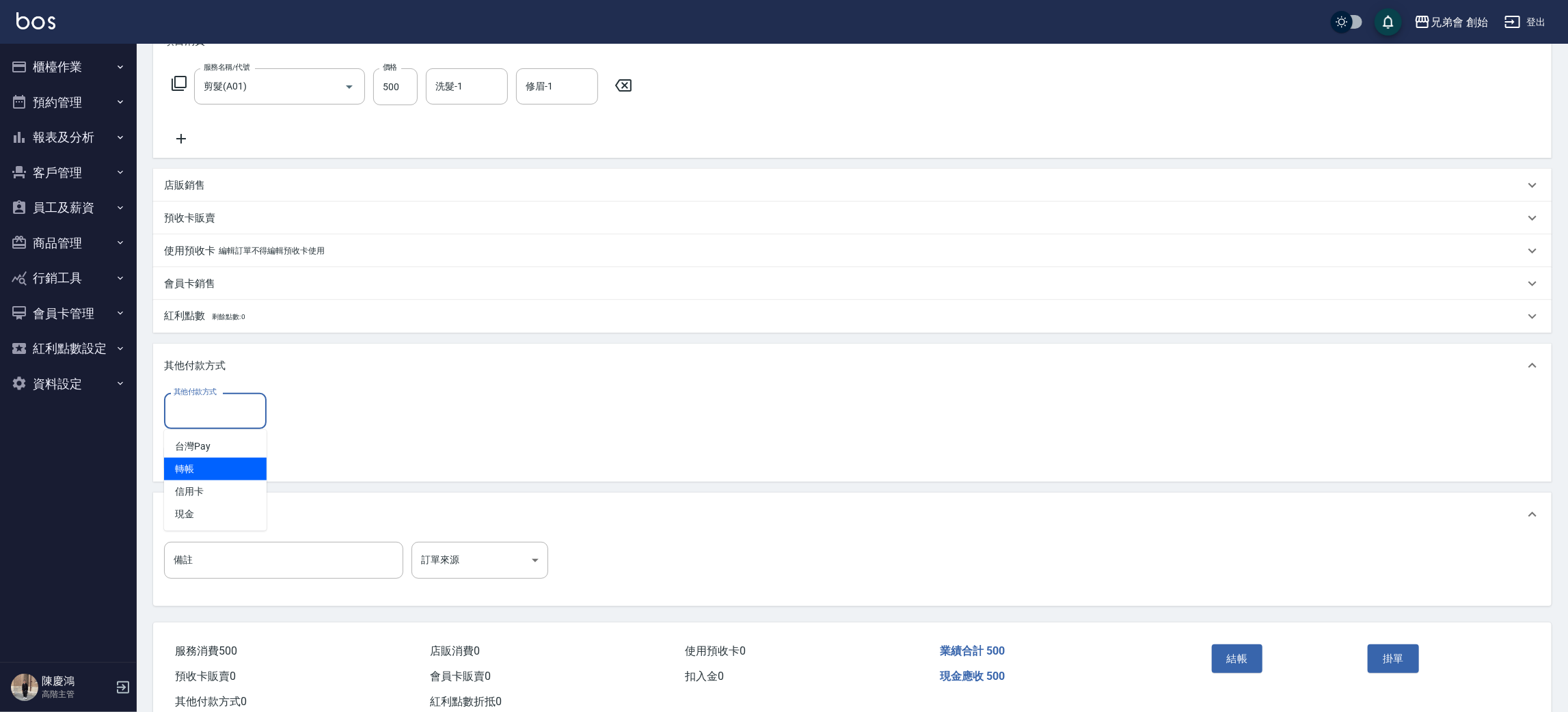
click at [208, 472] on span "轉帳" at bounding box center [216, 469] width 103 height 23
type input "轉帳"
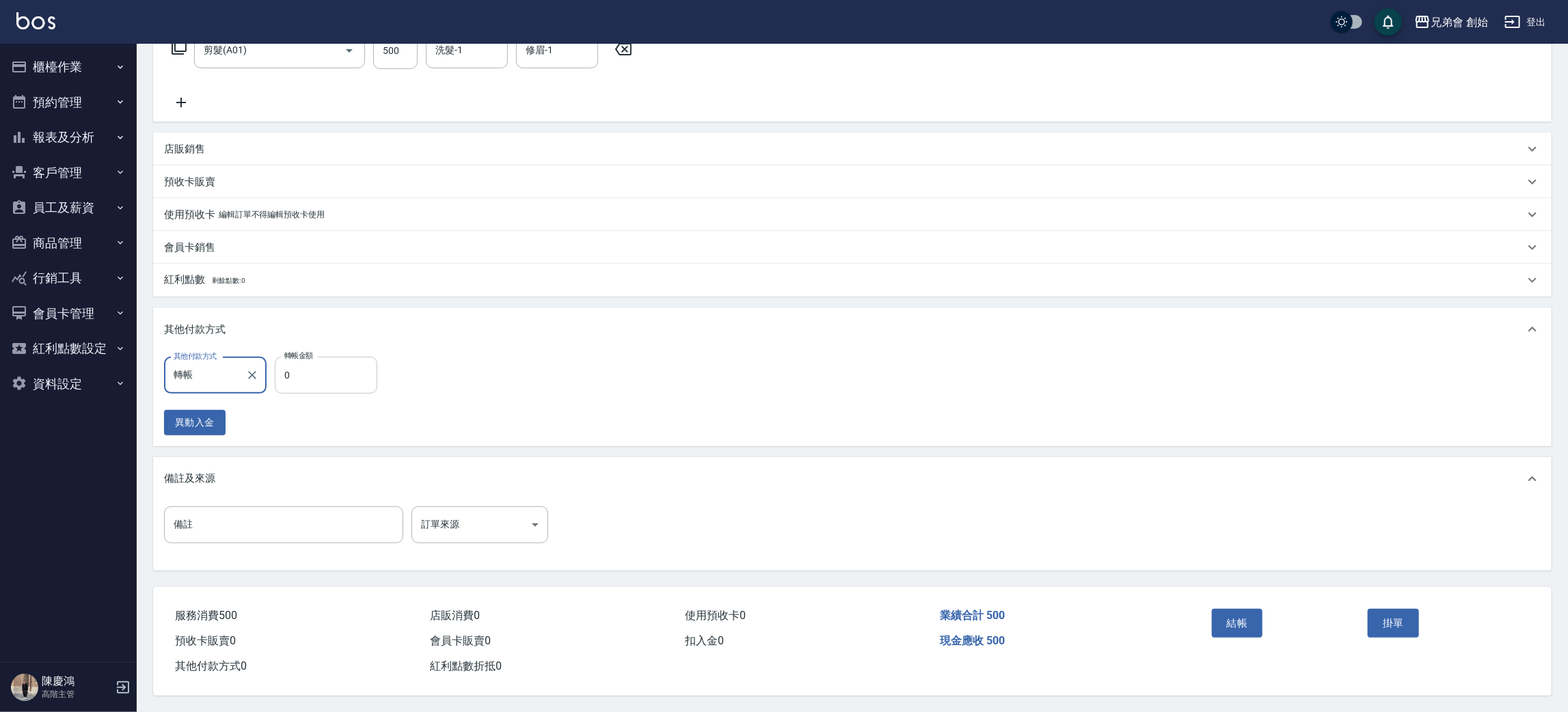
click at [309, 382] on input "0" at bounding box center [327, 375] width 103 height 37
type input "500"
click at [1240, 614] on button "結帳" at bounding box center [1237, 624] width 51 height 29
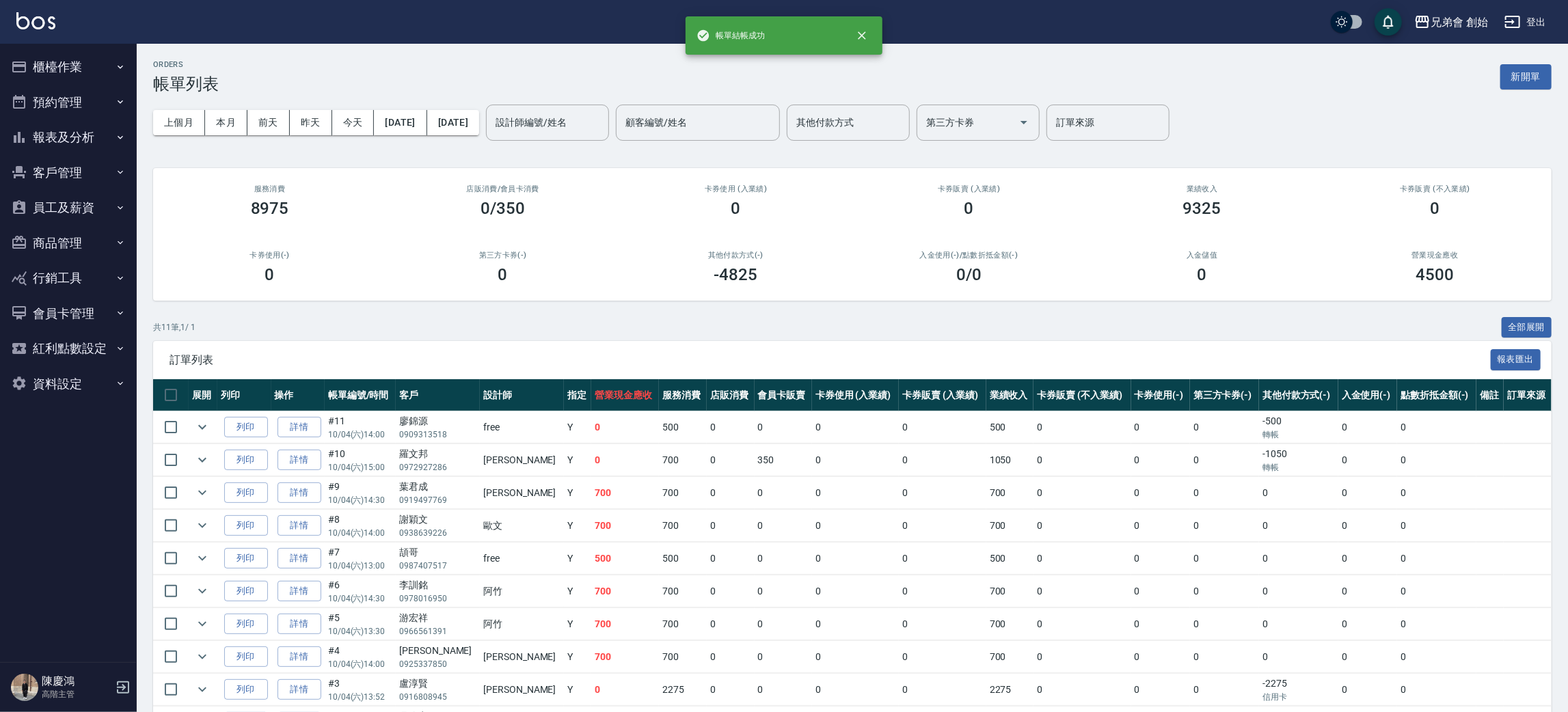
scroll to position [103, 0]
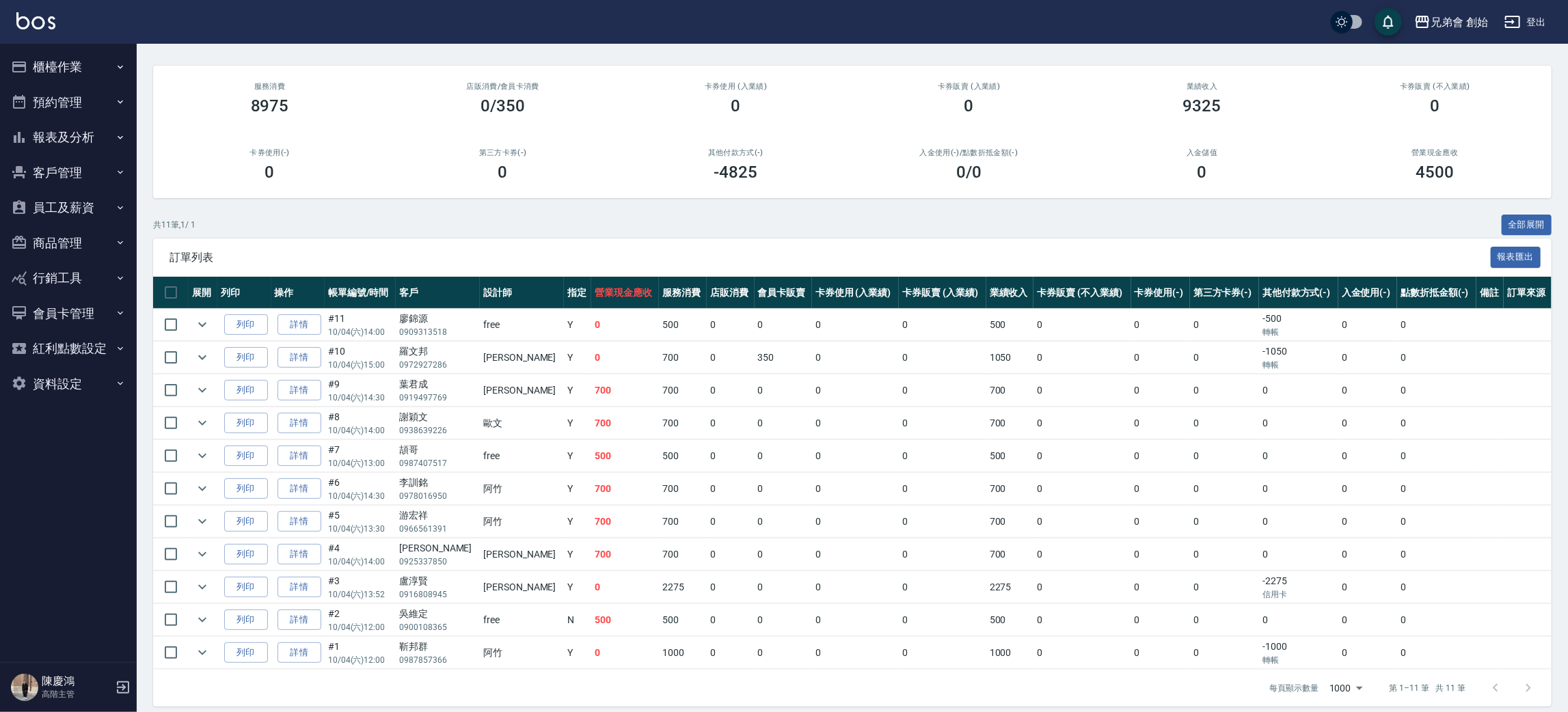
drag, startPoint x: 387, startPoint y: 480, endPoint x: 381, endPoint y: 502, distance: 22.8
click at [371, 487] on td "#6 10/04 (六) 14:30" at bounding box center [360, 489] width 71 height 32
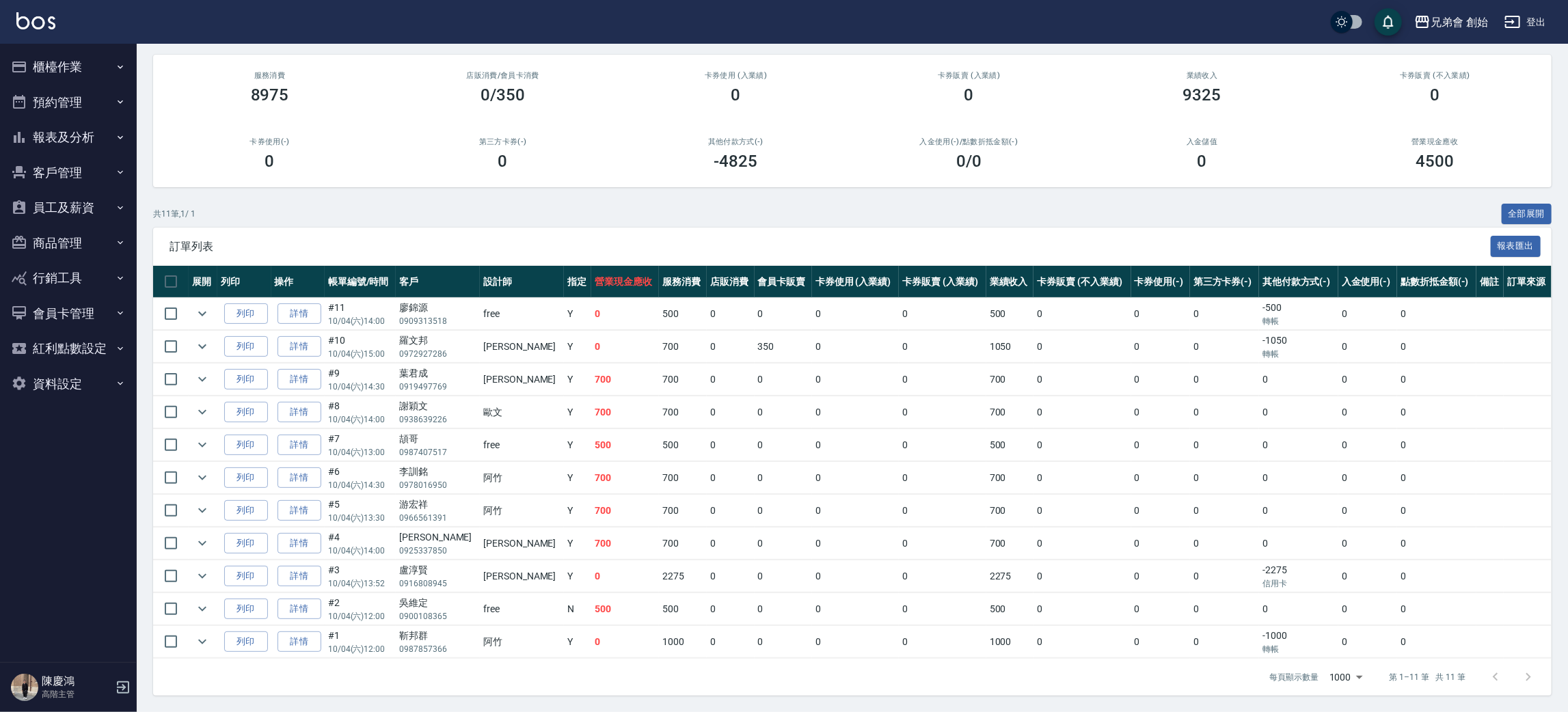
scroll to position [0, 0]
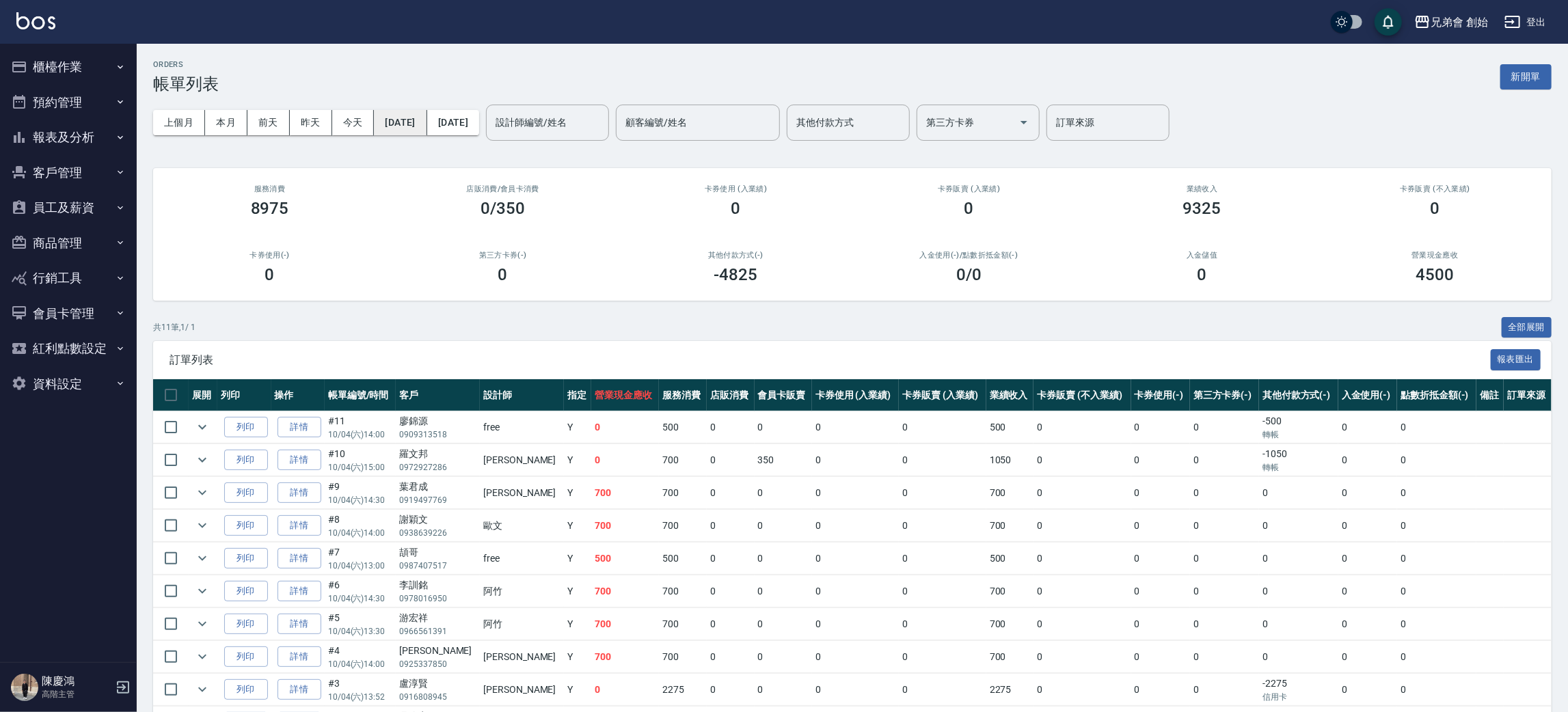
click at [427, 120] on button "[DATE]" at bounding box center [400, 123] width 52 height 25
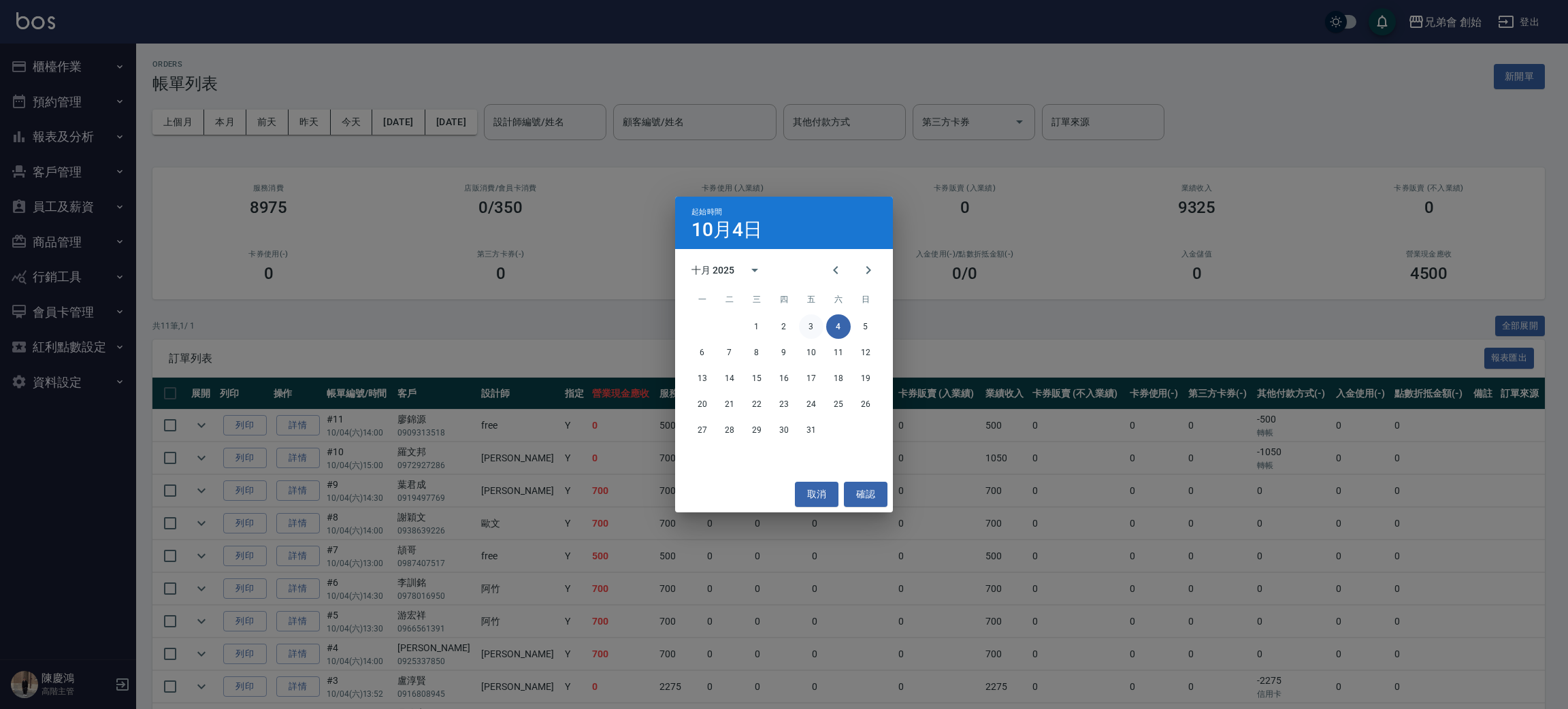
click at [815, 331] on button "3" at bounding box center [810, 326] width 24 height 24
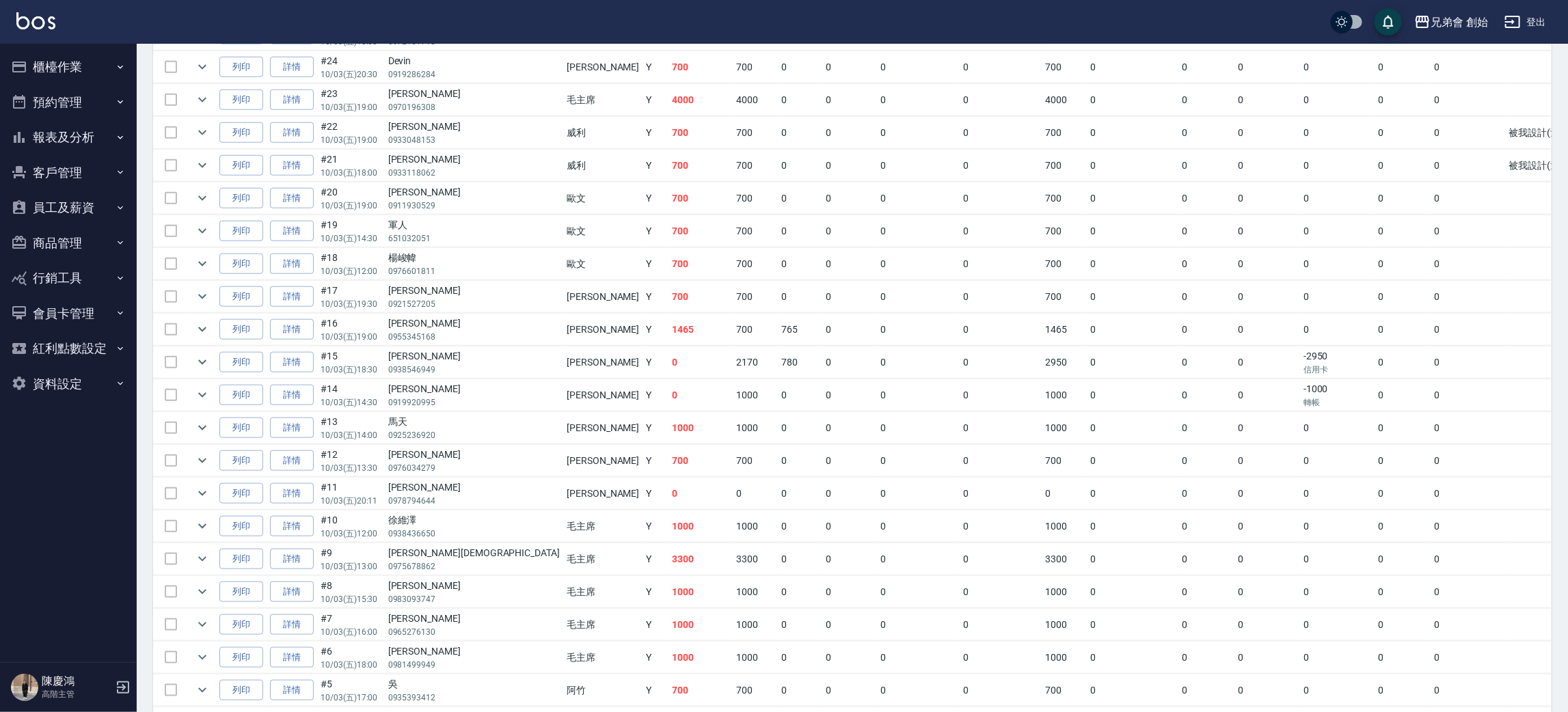
scroll to position [1123, 0]
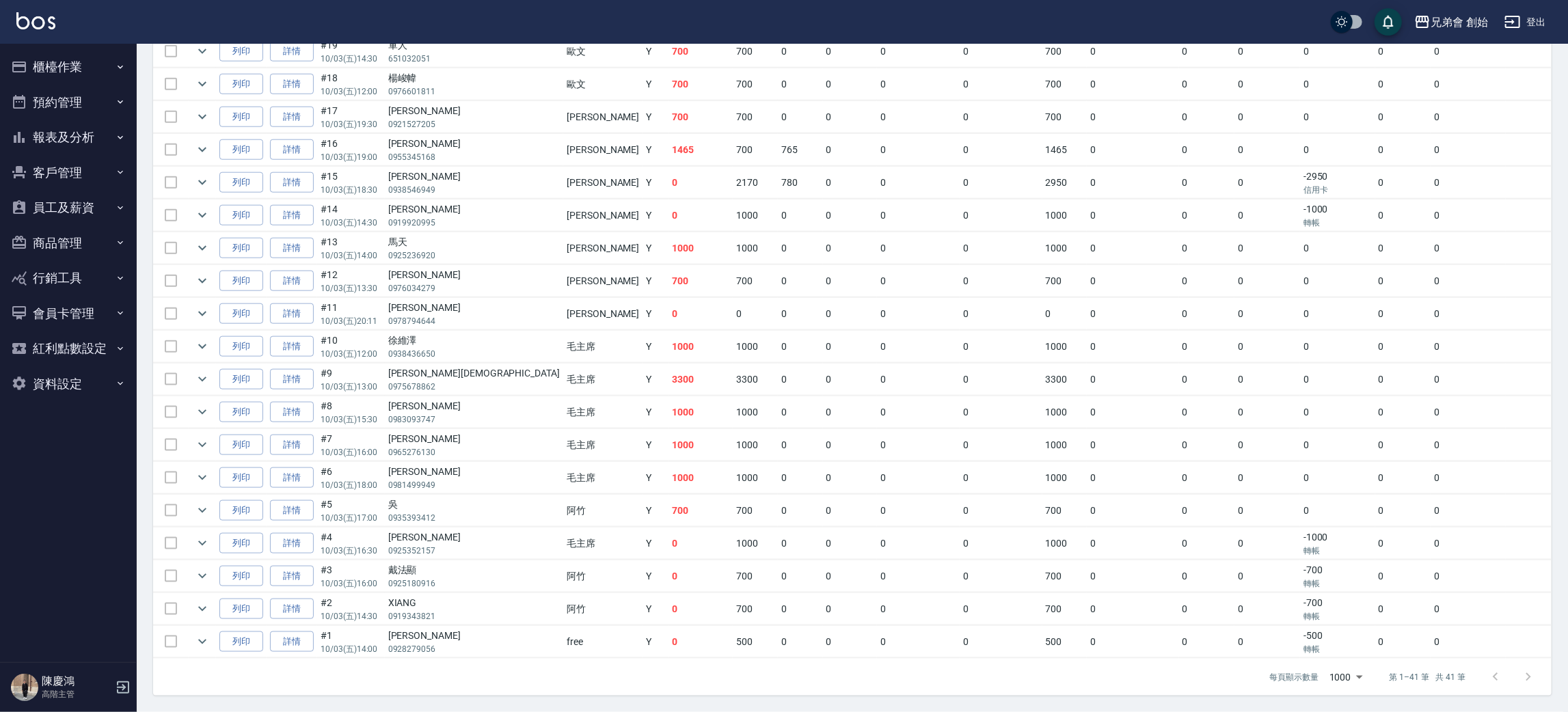
click at [408, 629] on div "[PERSON_NAME]" at bounding box center [474, 636] width 171 height 14
drag, startPoint x: 277, startPoint y: 633, endPoint x: 288, endPoint y: 664, distance: 32.9
click at [277, 633] on link "詳情" at bounding box center [291, 642] width 43 height 21
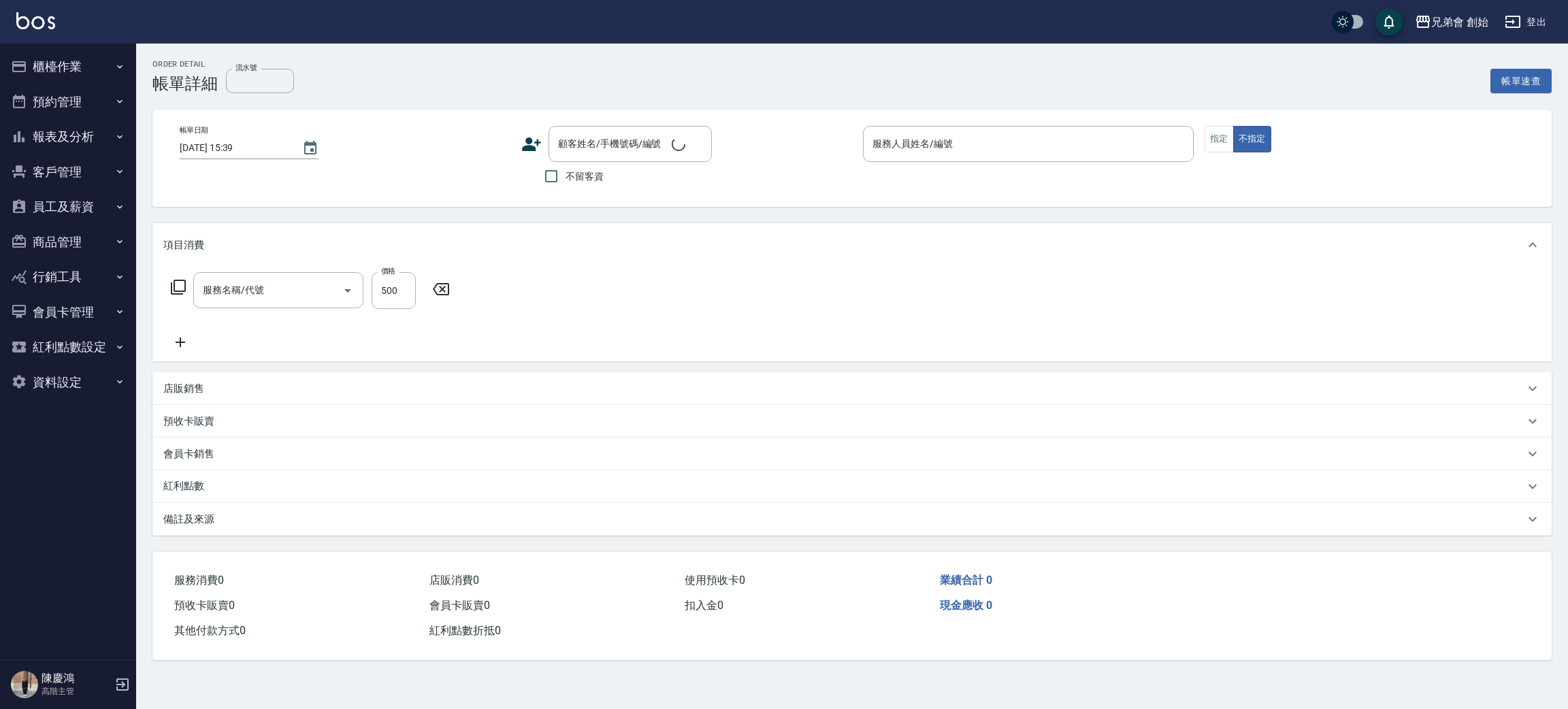
type input "剪髮(A01)"
type input "2025/10/03 14:00"
type input "free(無代號)"
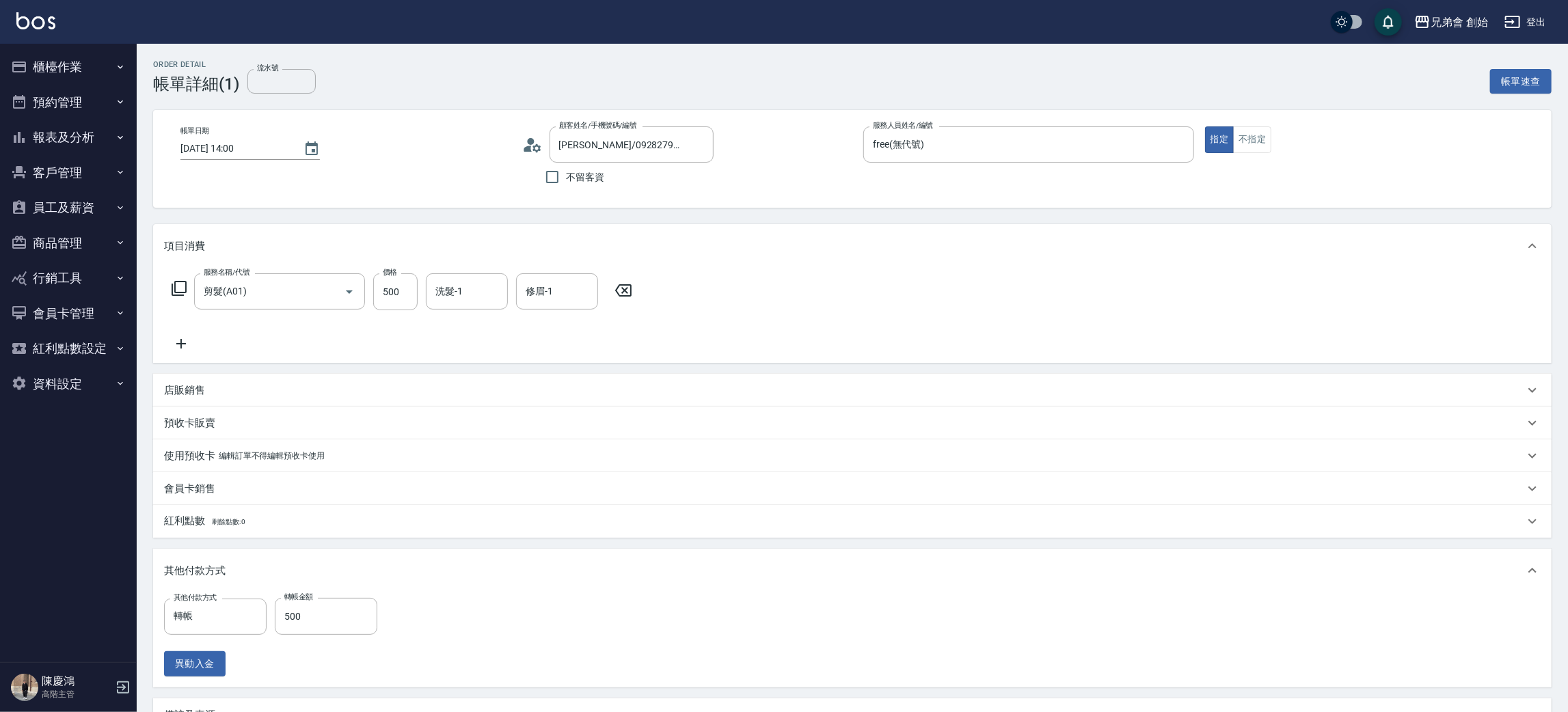
type input "張紹倫/0928279056/null"
click at [52, 105] on button "預約管理" at bounding box center [68, 102] width 125 height 35
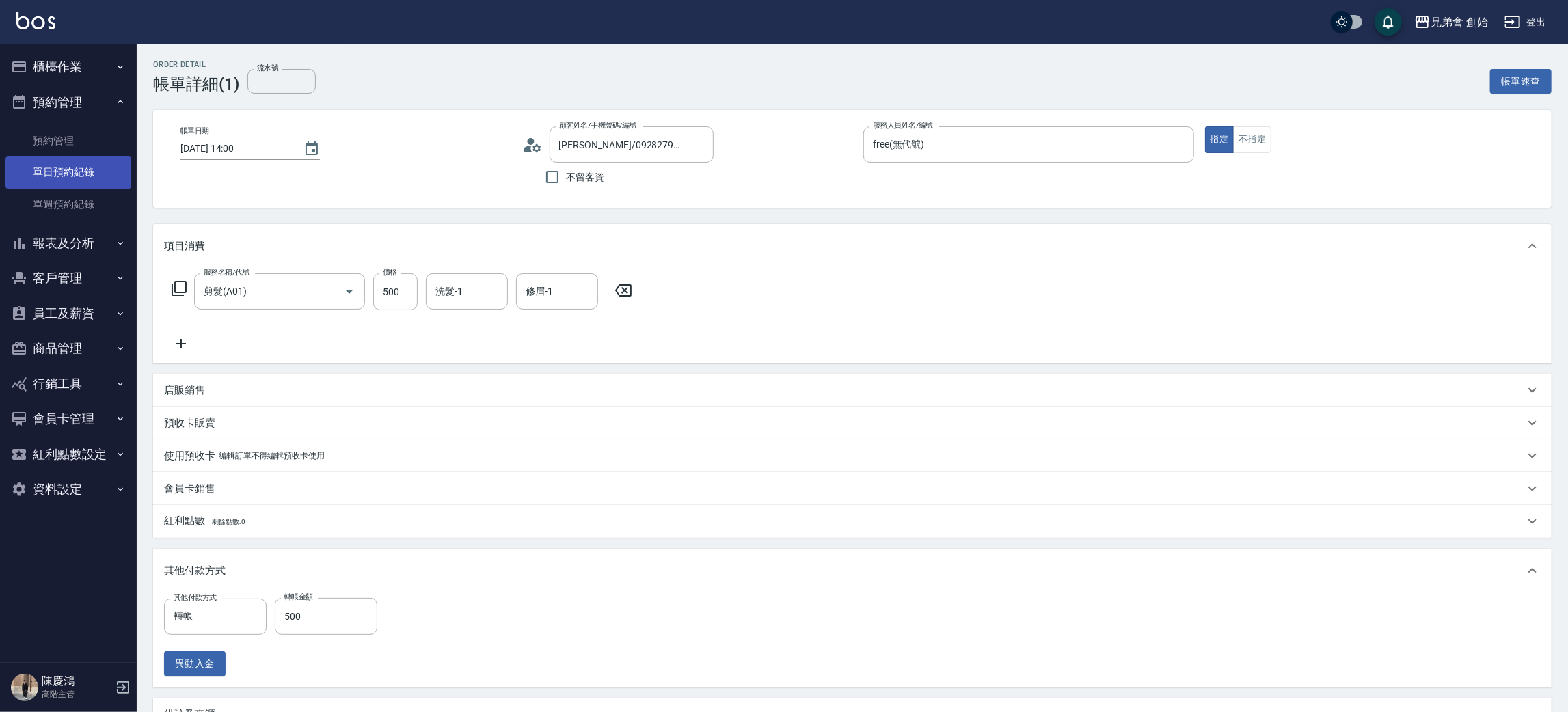
click at [96, 162] on link "單日預約紀錄" at bounding box center [68, 172] width 125 height 32
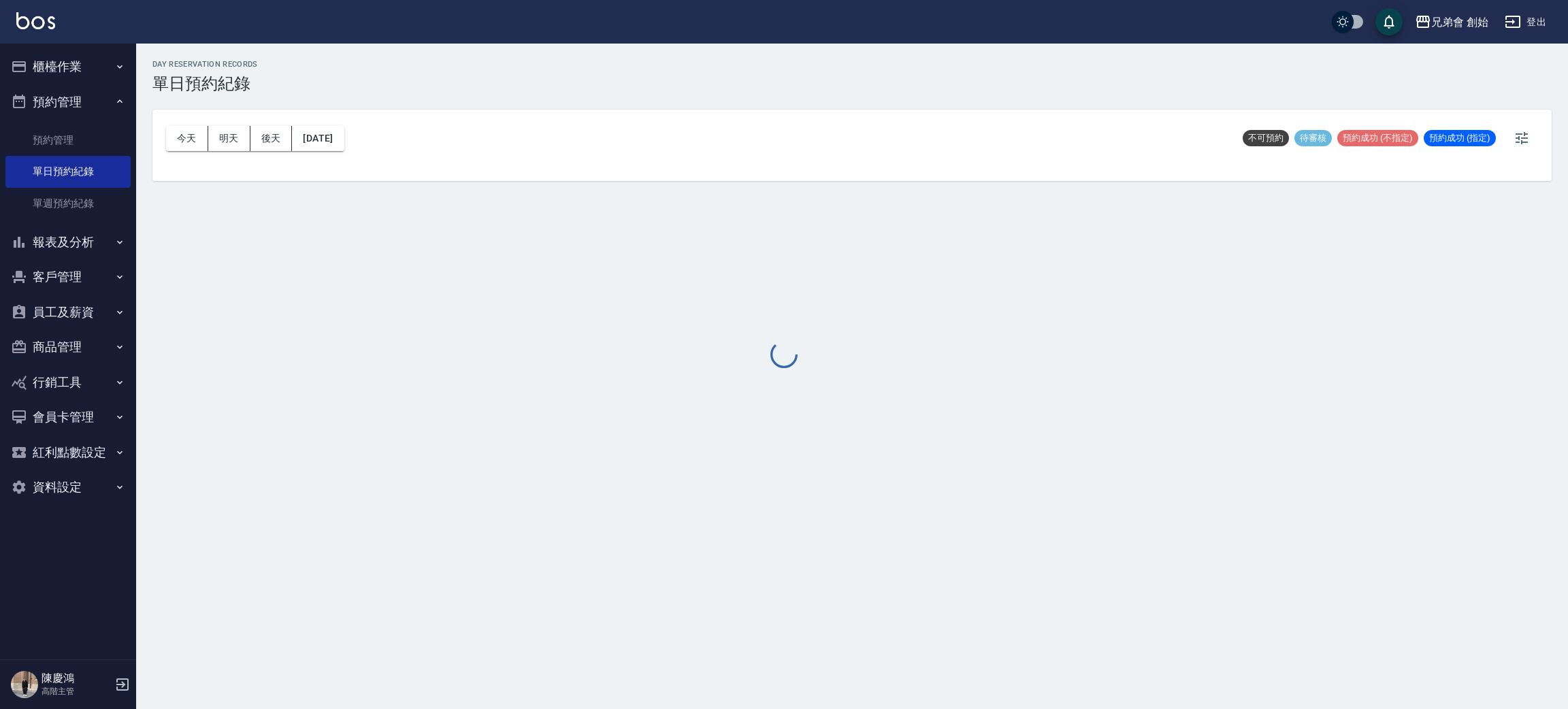
click at [181, 129] on div at bounding box center [784, 354] width 1568 height 709
click at [187, 140] on div at bounding box center [784, 354] width 1568 height 709
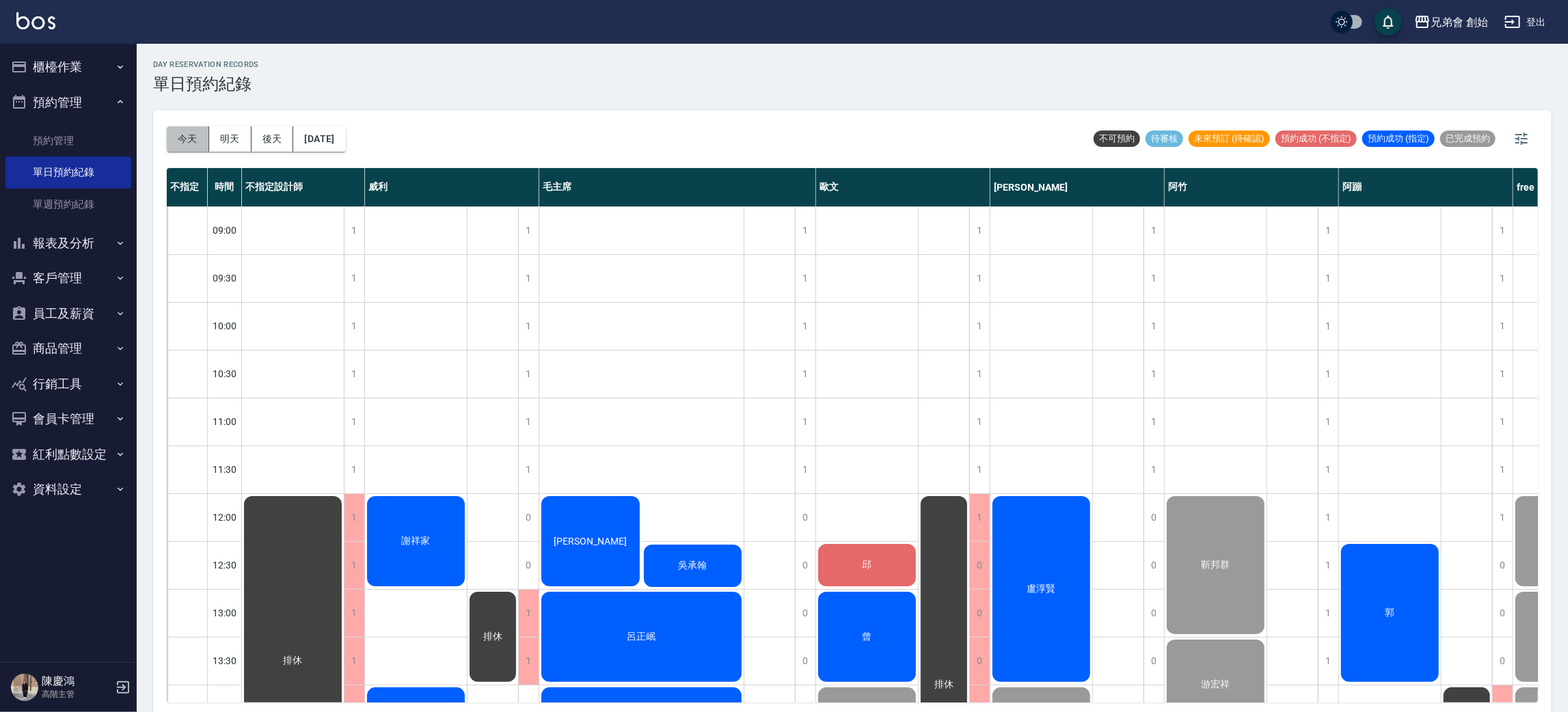
click at [188, 141] on button "今天" at bounding box center [188, 139] width 42 height 25
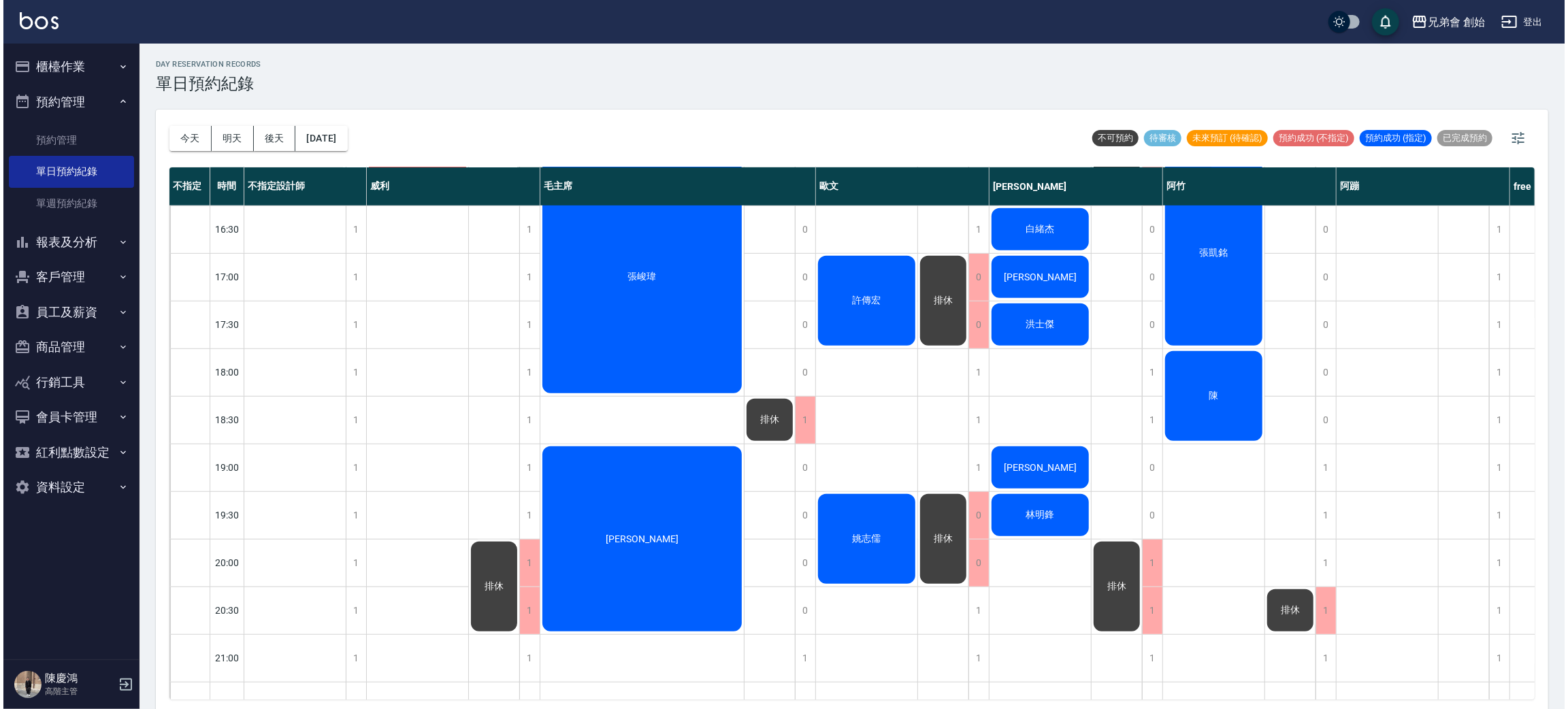
scroll to position [306, 0]
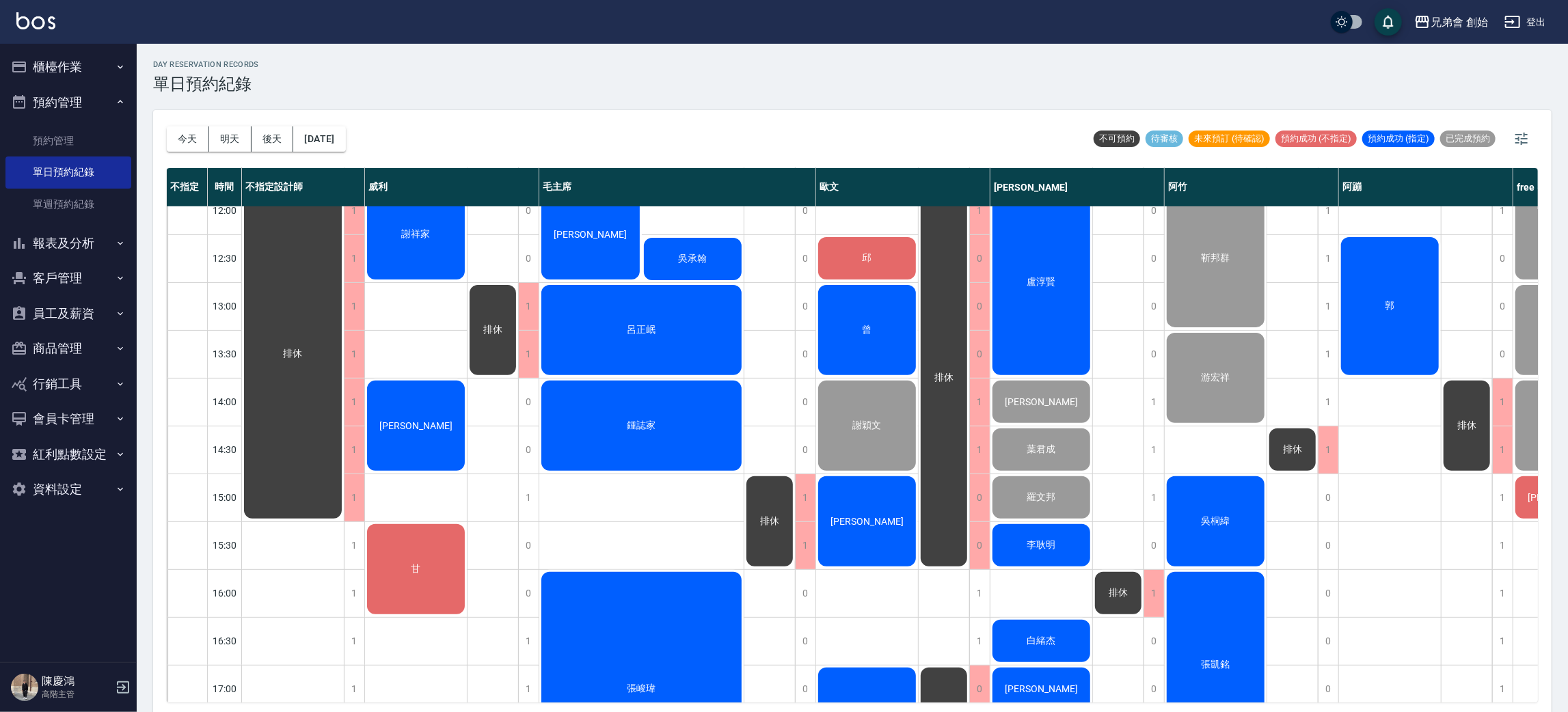
click at [1527, 495] on div "[PERSON_NAME]" at bounding box center [1563, 498] width 102 height 47
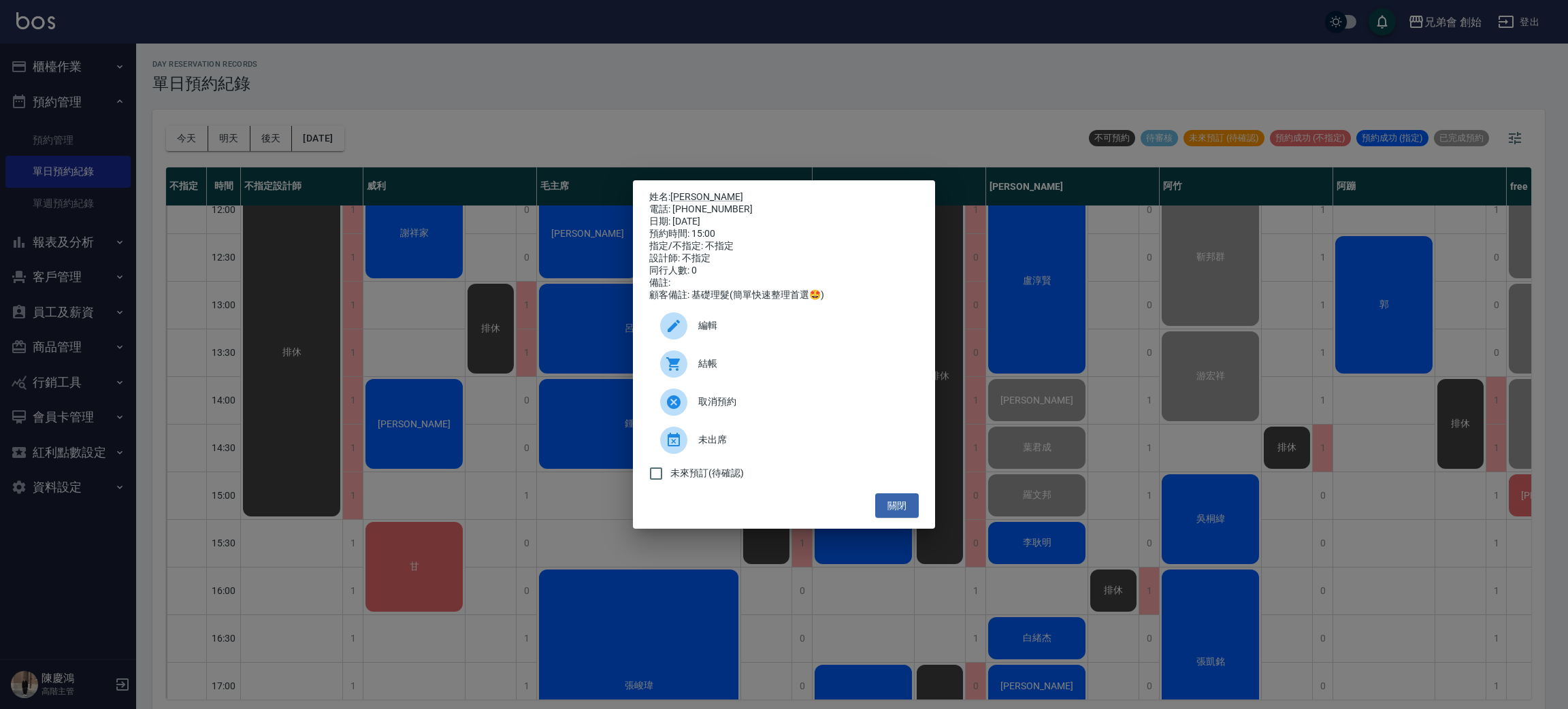
click at [827, 383] on div "結帳" at bounding box center [784, 364] width 269 height 38
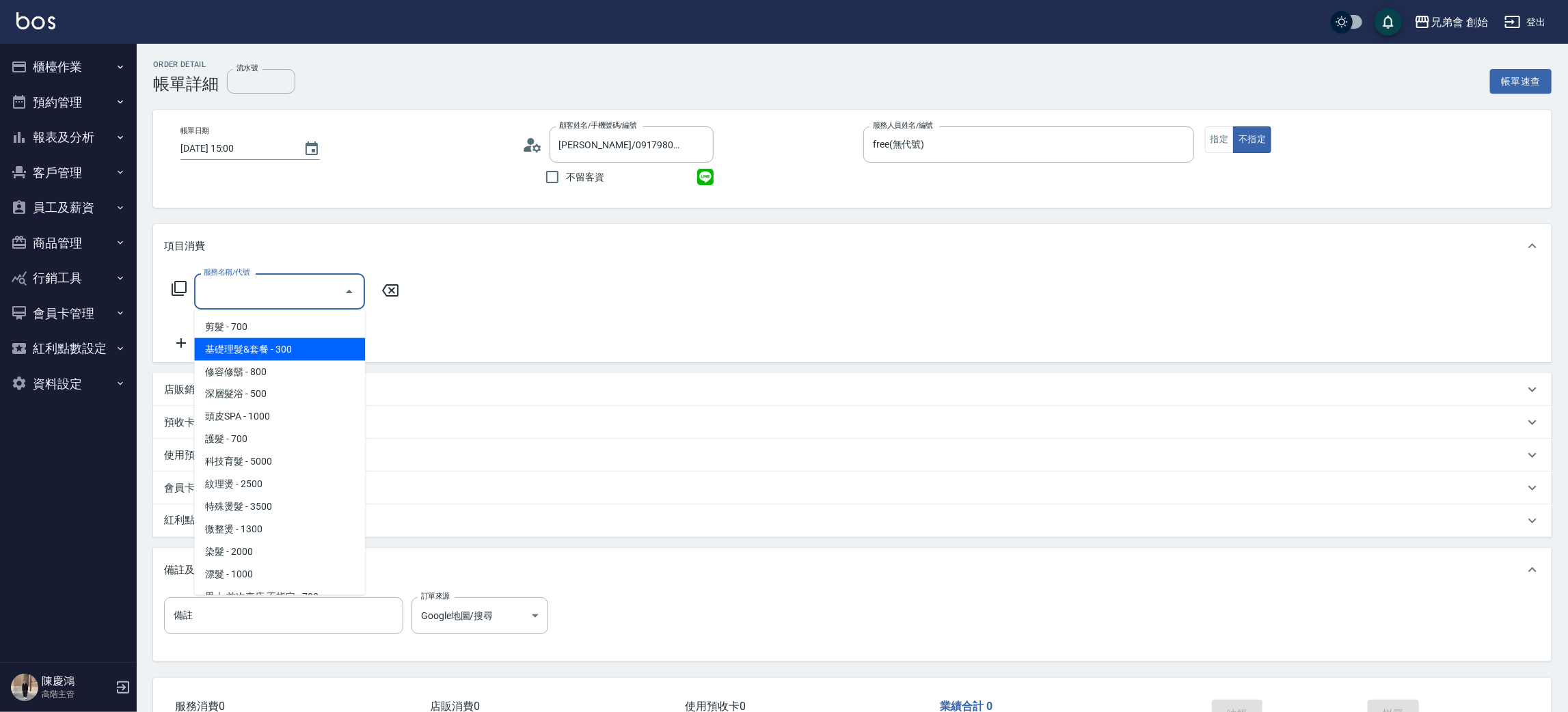
click at [305, 346] on span "基礎理髮&套餐 - 300" at bounding box center [279, 349] width 171 height 23
type input "基礎理髮&套餐(A02)"
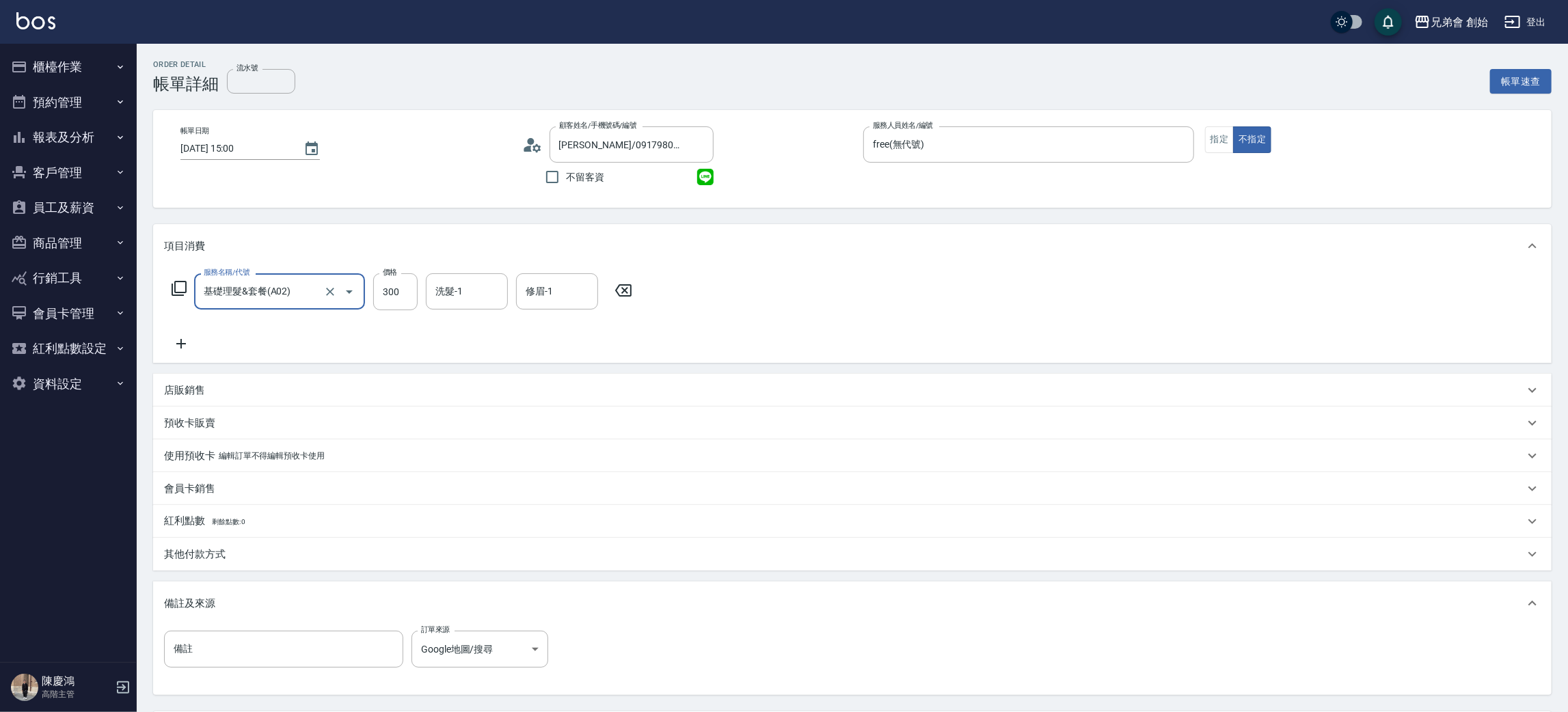
scroll to position [128, 0]
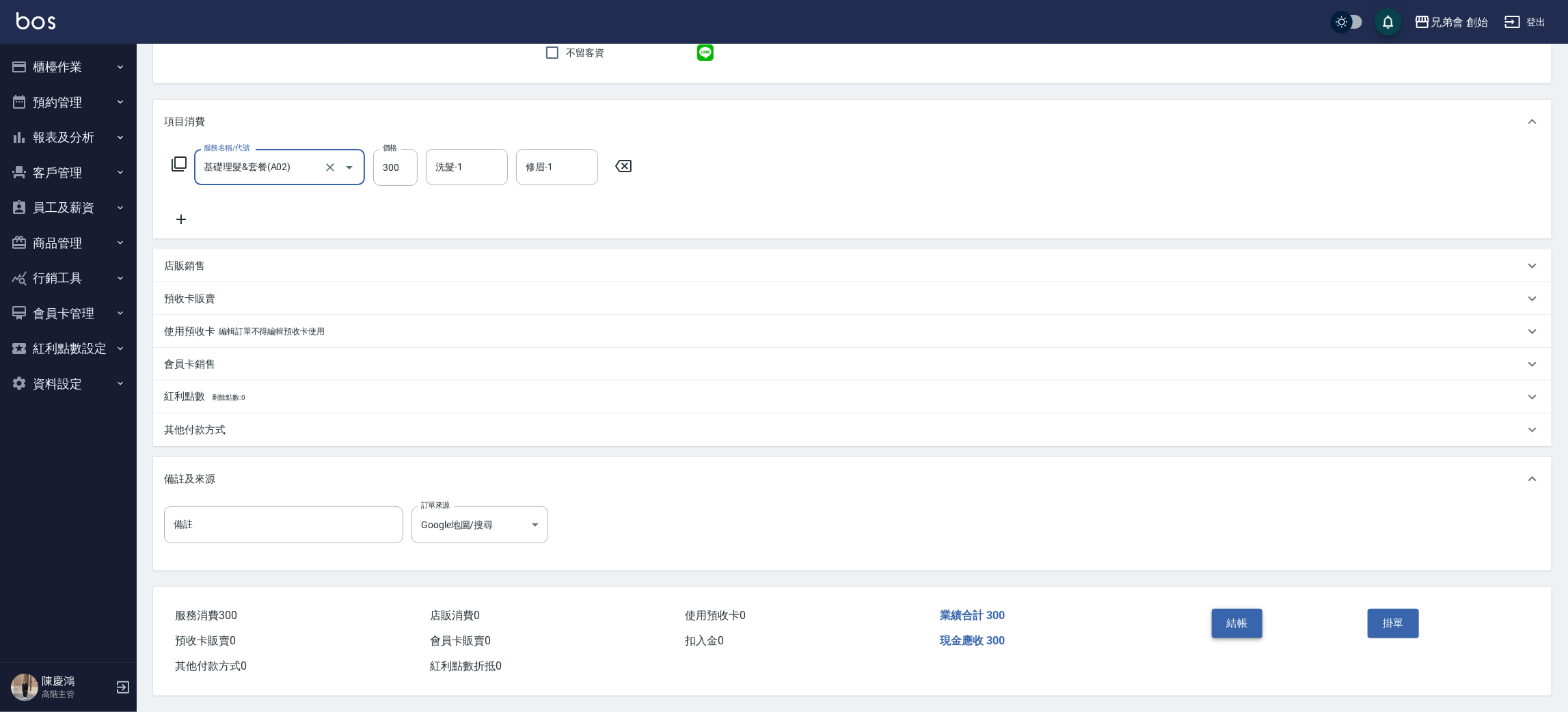
click at [1242, 622] on button "結帳" at bounding box center [1237, 624] width 51 height 29
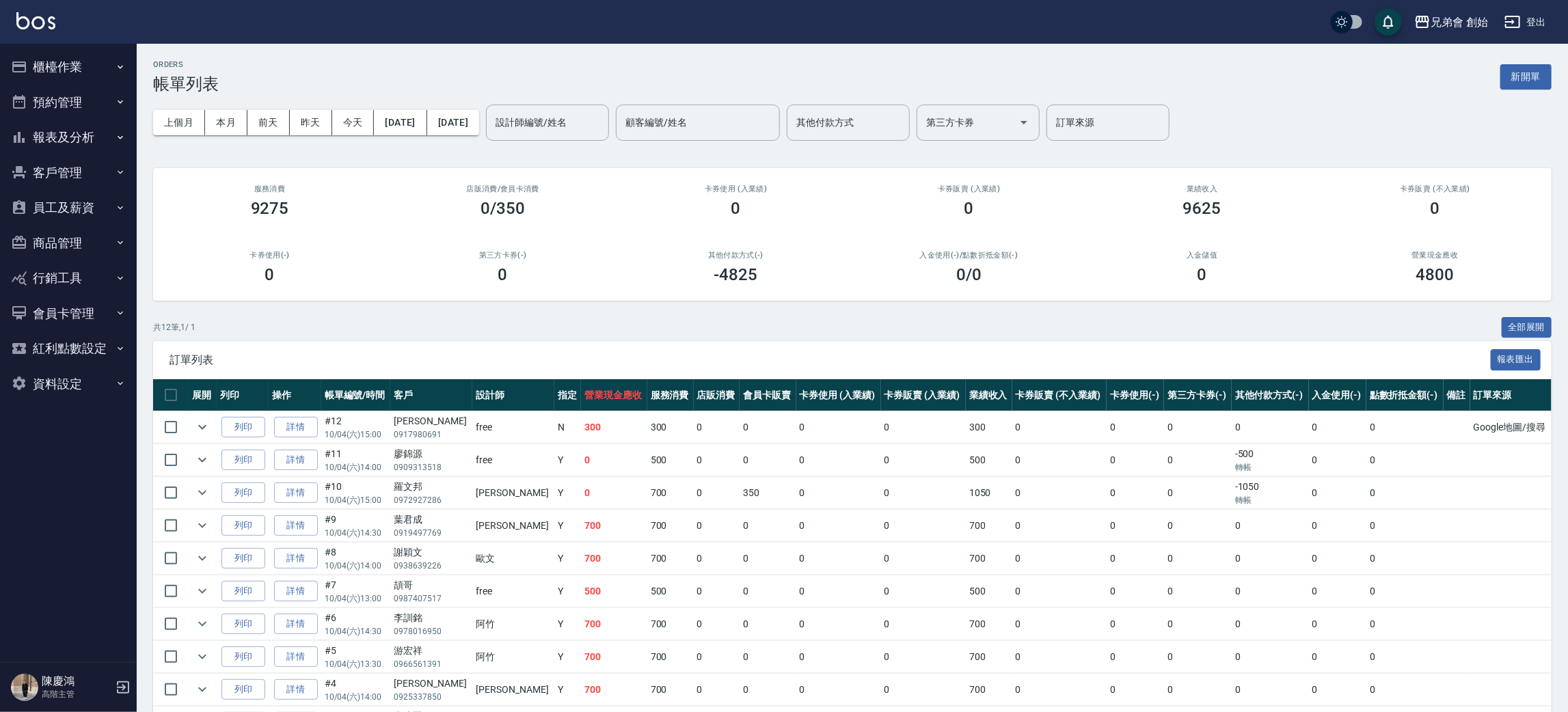
click at [740, 416] on td "0" at bounding box center [768, 428] width 56 height 32
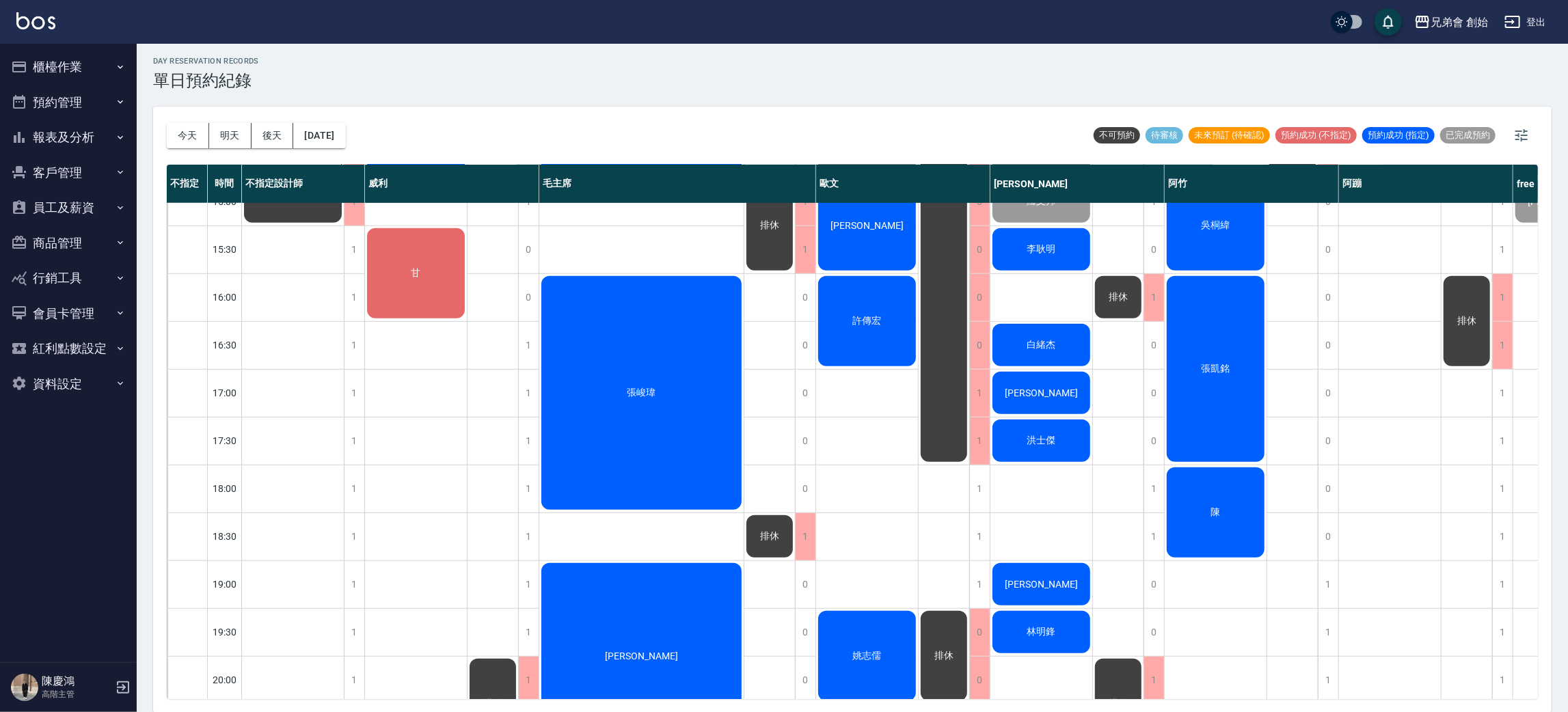
scroll to position [497, 0]
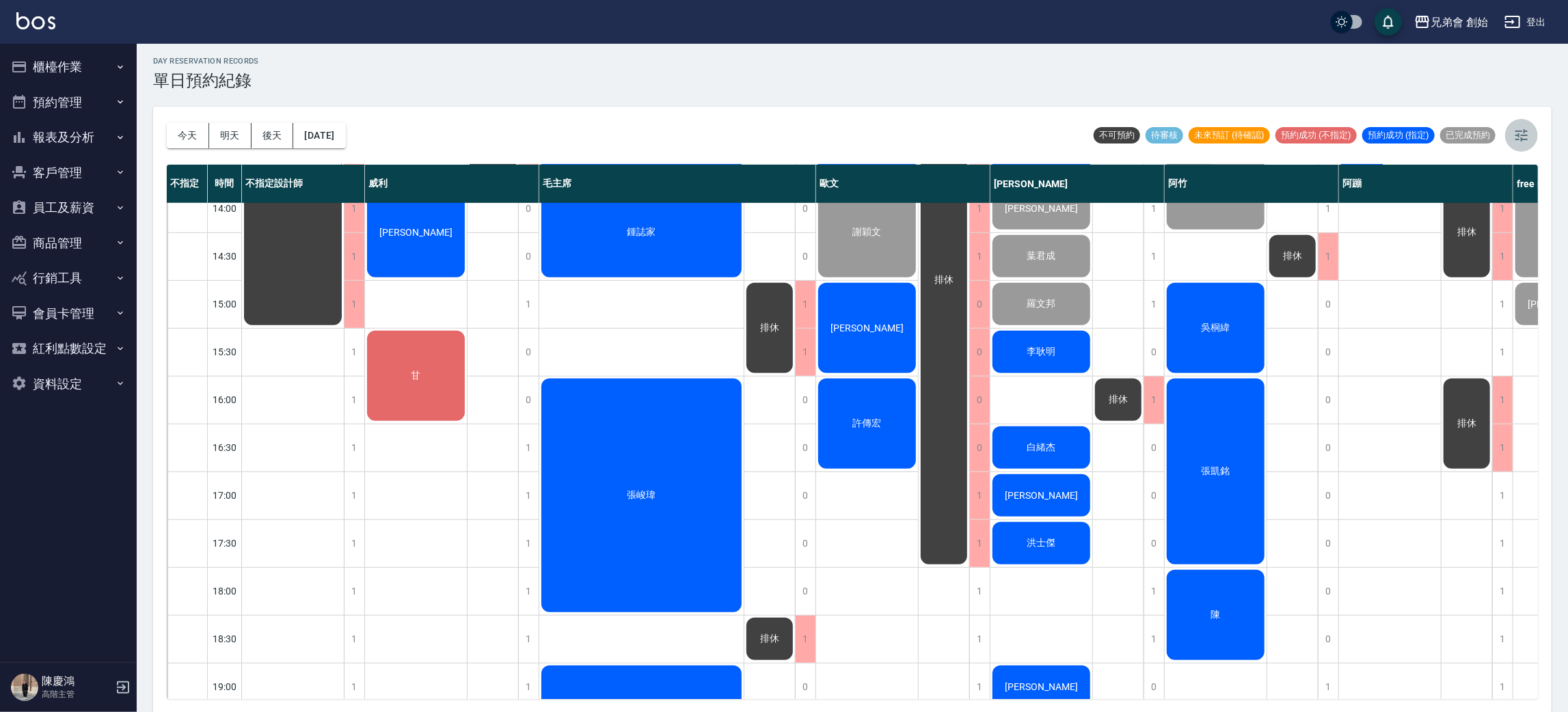
click at [1532, 143] on button "button" at bounding box center [1521, 135] width 32 height 32
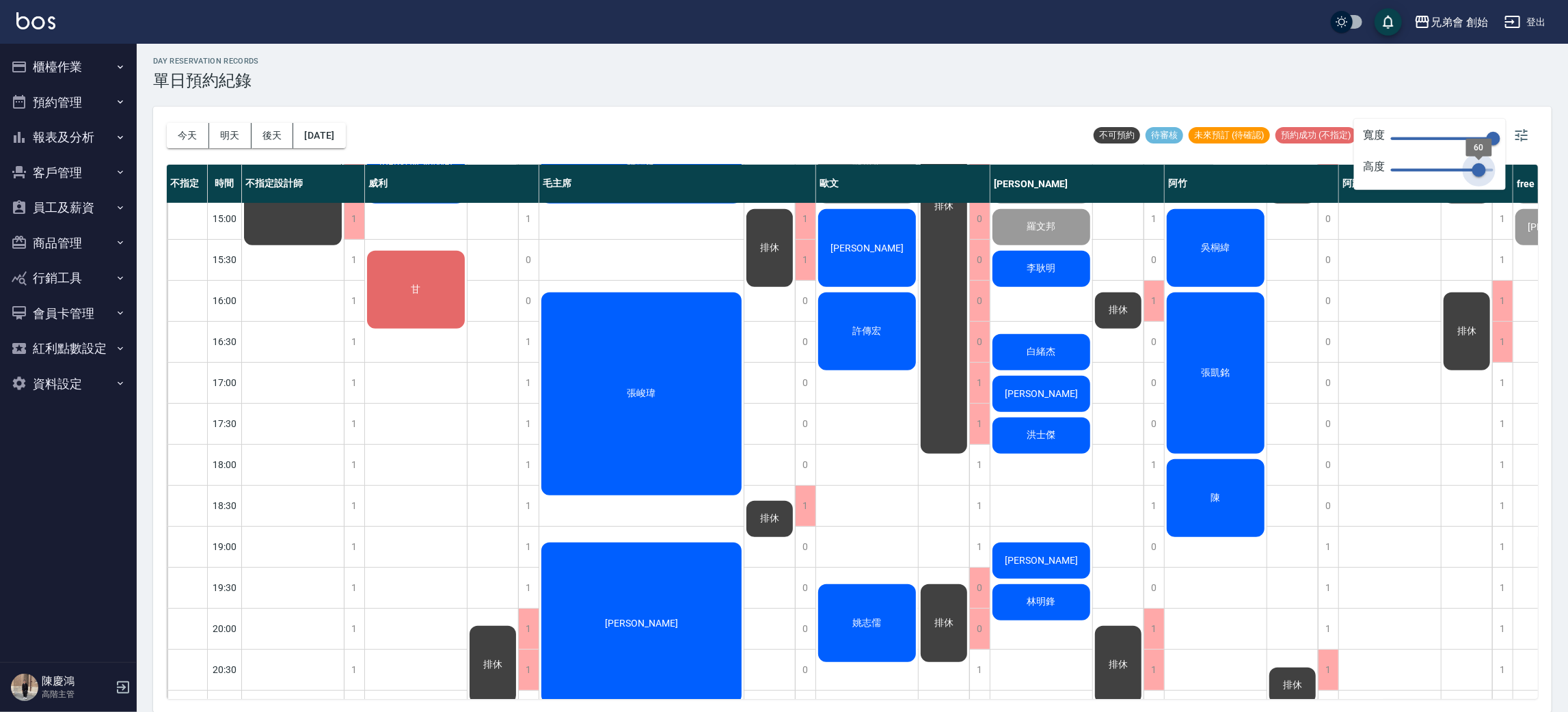
type input "70"
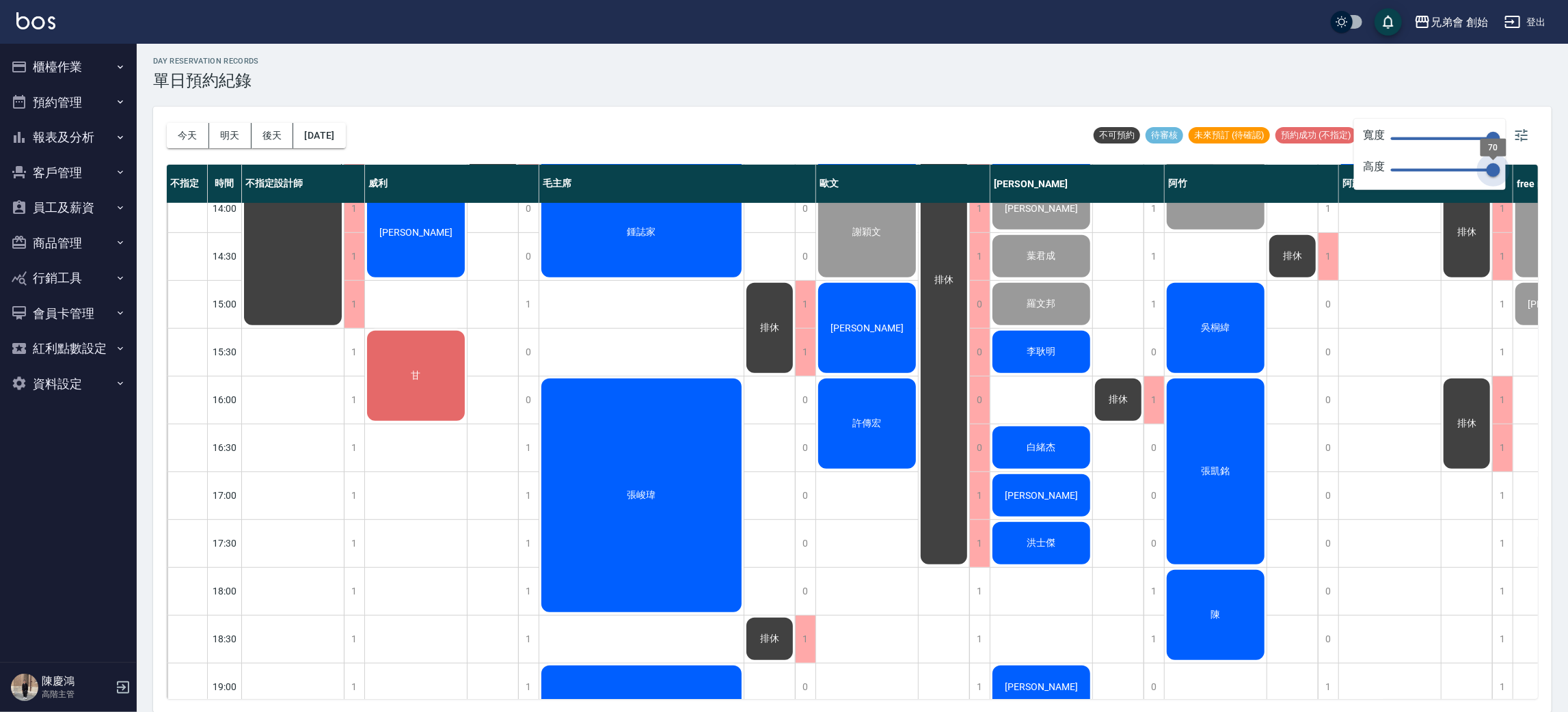
scroll to position [491, 0]
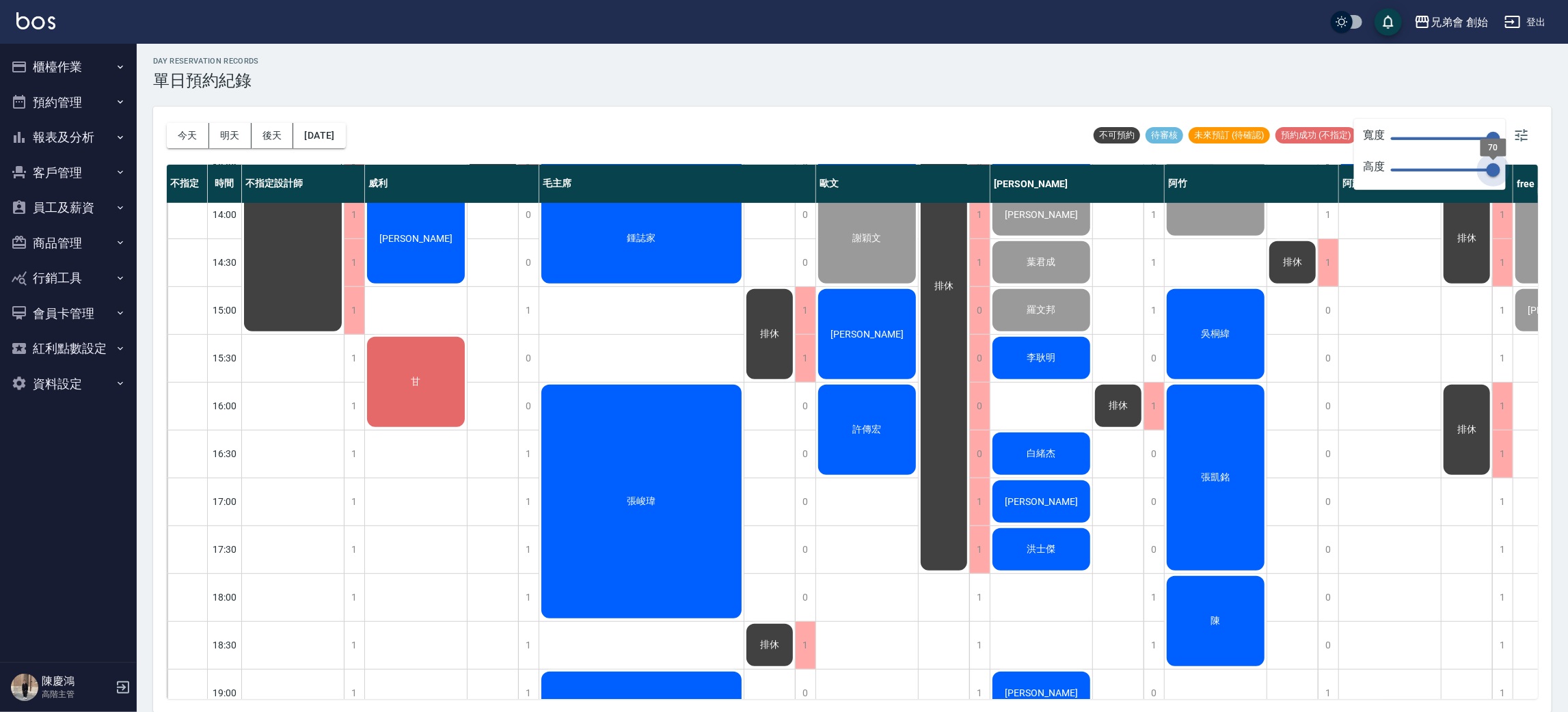
drag, startPoint x: 1485, startPoint y: 174, endPoint x: 1517, endPoint y: 180, distance: 32.6
click at [1517, 180] on body "兄弟會 創始 登出 櫃檯作業 打帳單 帳單列表 掛單列表 座位開單 營業儀表板 現金收支登錄 高階收支登錄 材料自購登錄 每日結帳 排班表 現場電腦打卡 掃碼…" at bounding box center [784, 355] width 1568 height 717
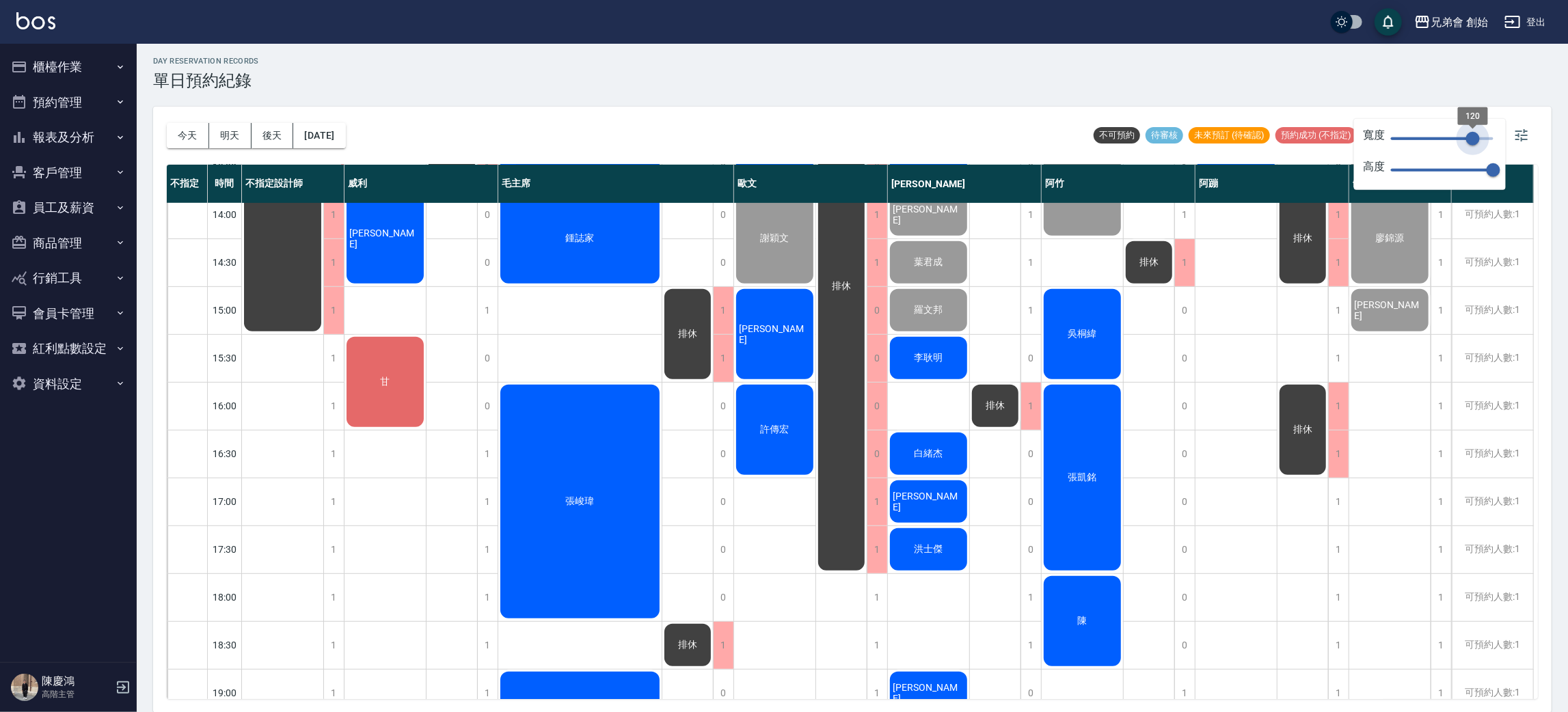
type input "117"
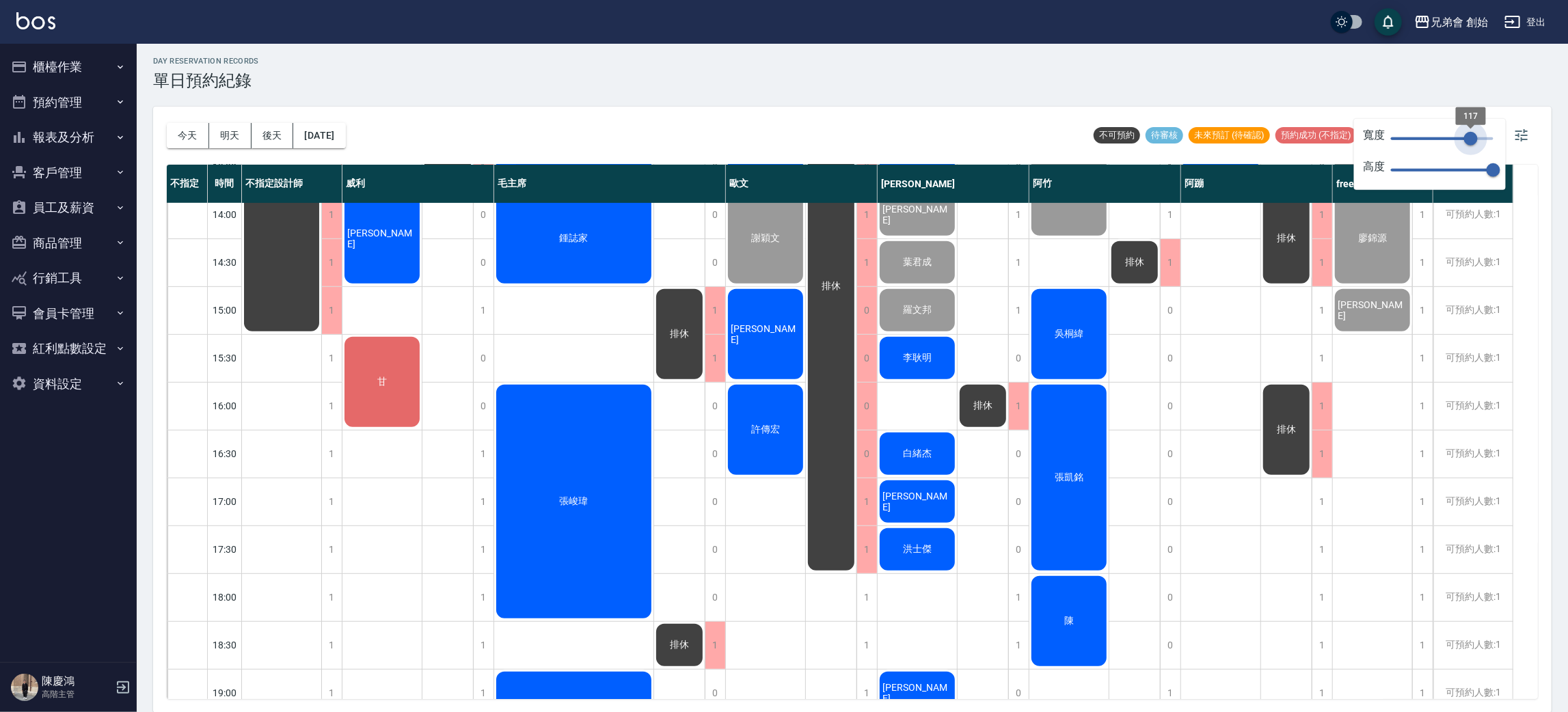
drag, startPoint x: 1491, startPoint y: 135, endPoint x: 1471, endPoint y: 138, distance: 20.2
click at [1471, 138] on span "117" at bounding box center [1471, 138] width 14 height 14
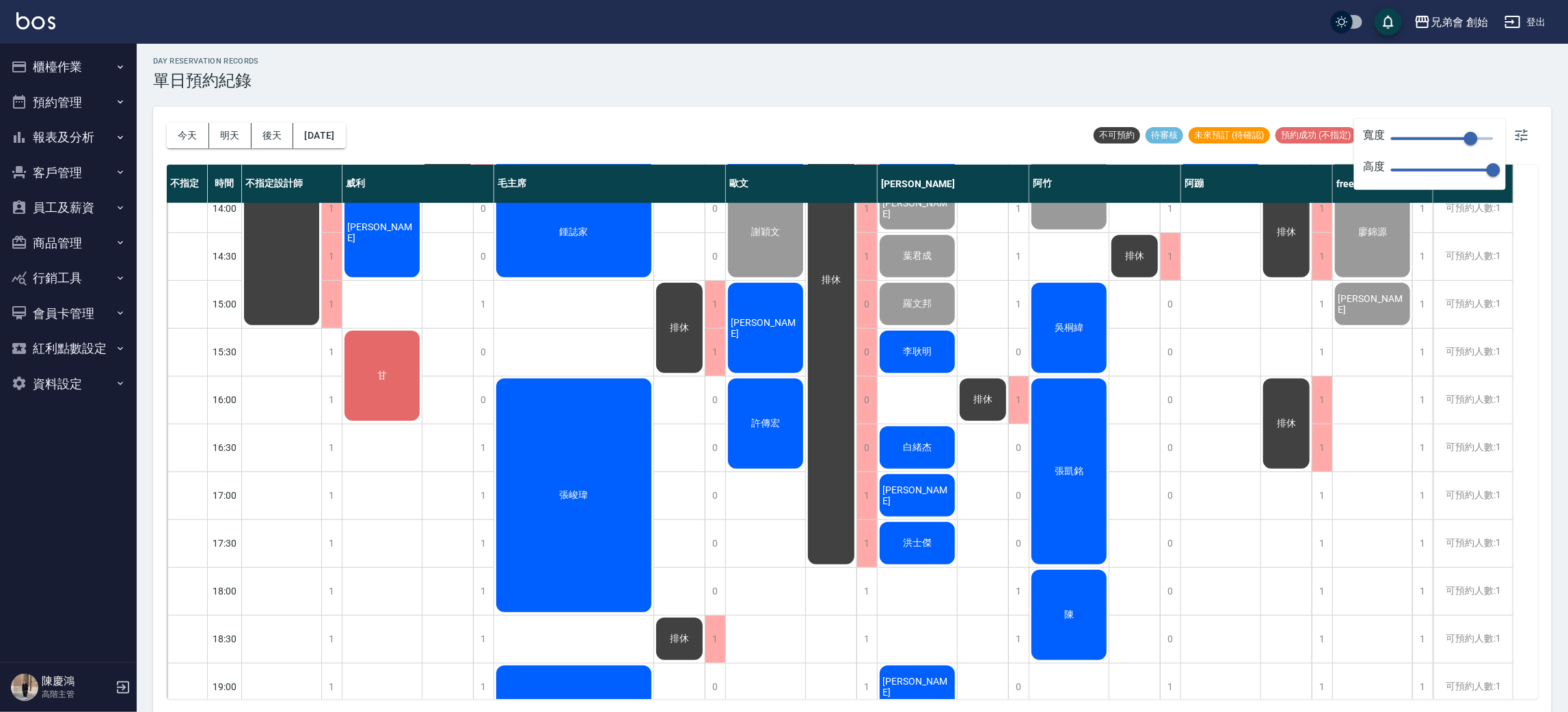
scroll to position [292, 0]
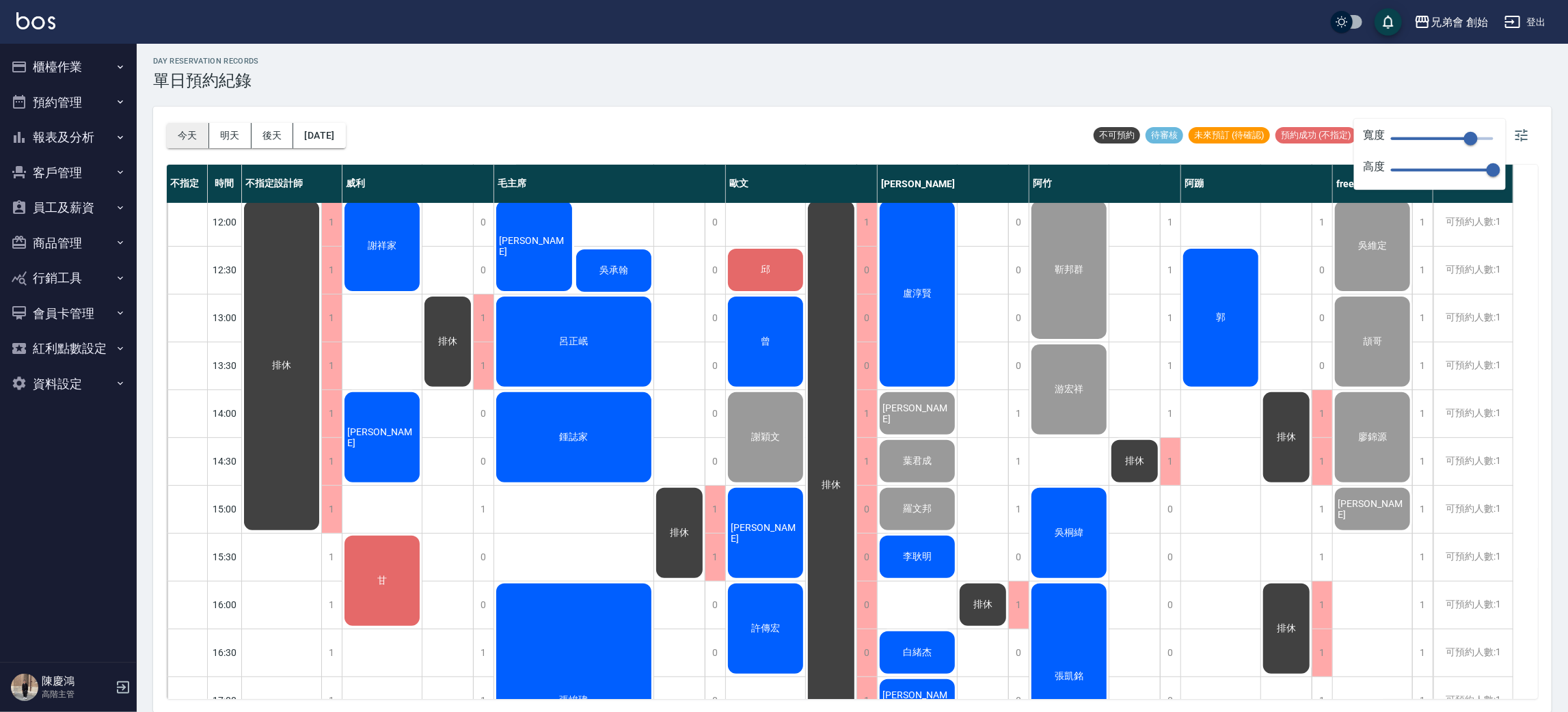
click at [180, 134] on button "今天" at bounding box center [188, 135] width 42 height 25
click at [225, 135] on button "明天" at bounding box center [230, 135] width 42 height 25
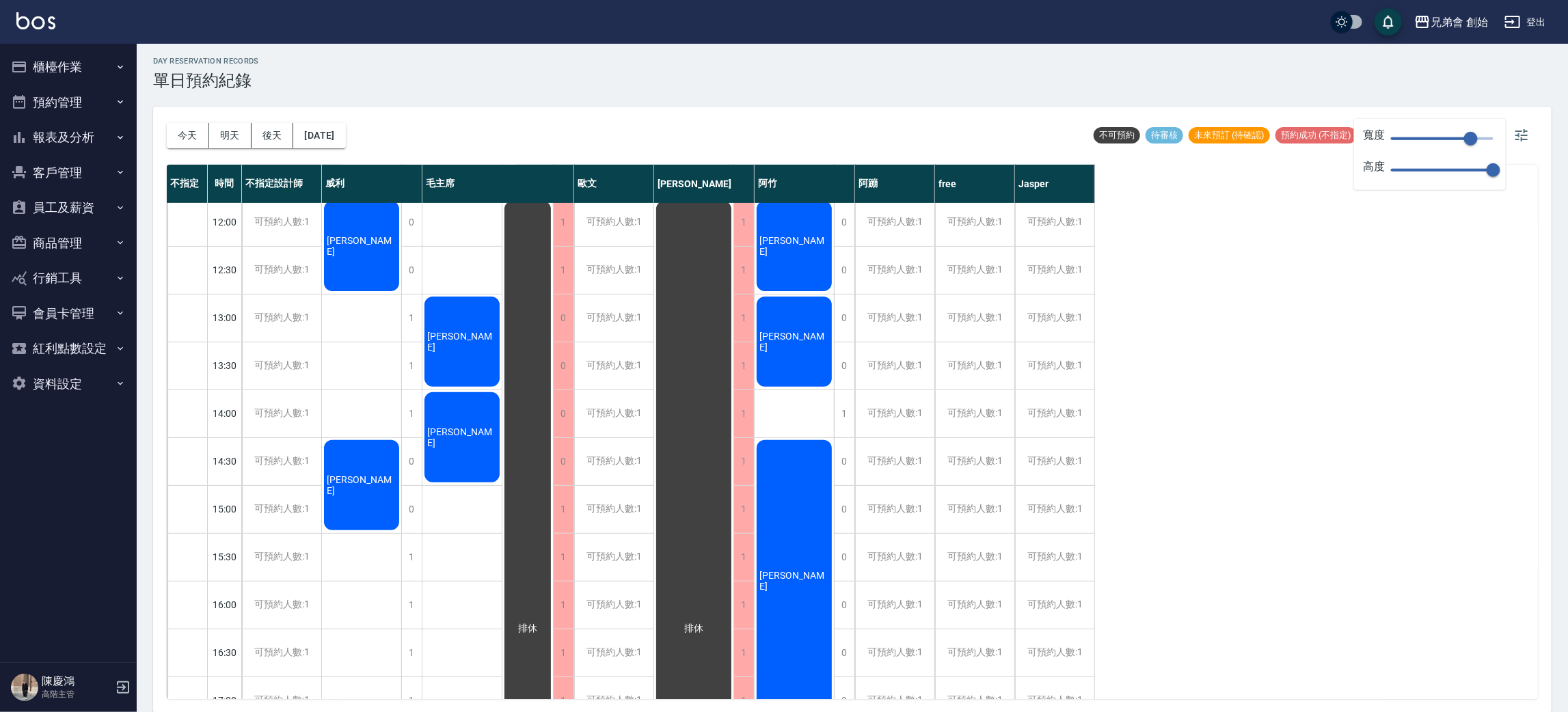
click at [270, 142] on button "後天" at bounding box center [272, 135] width 42 height 25
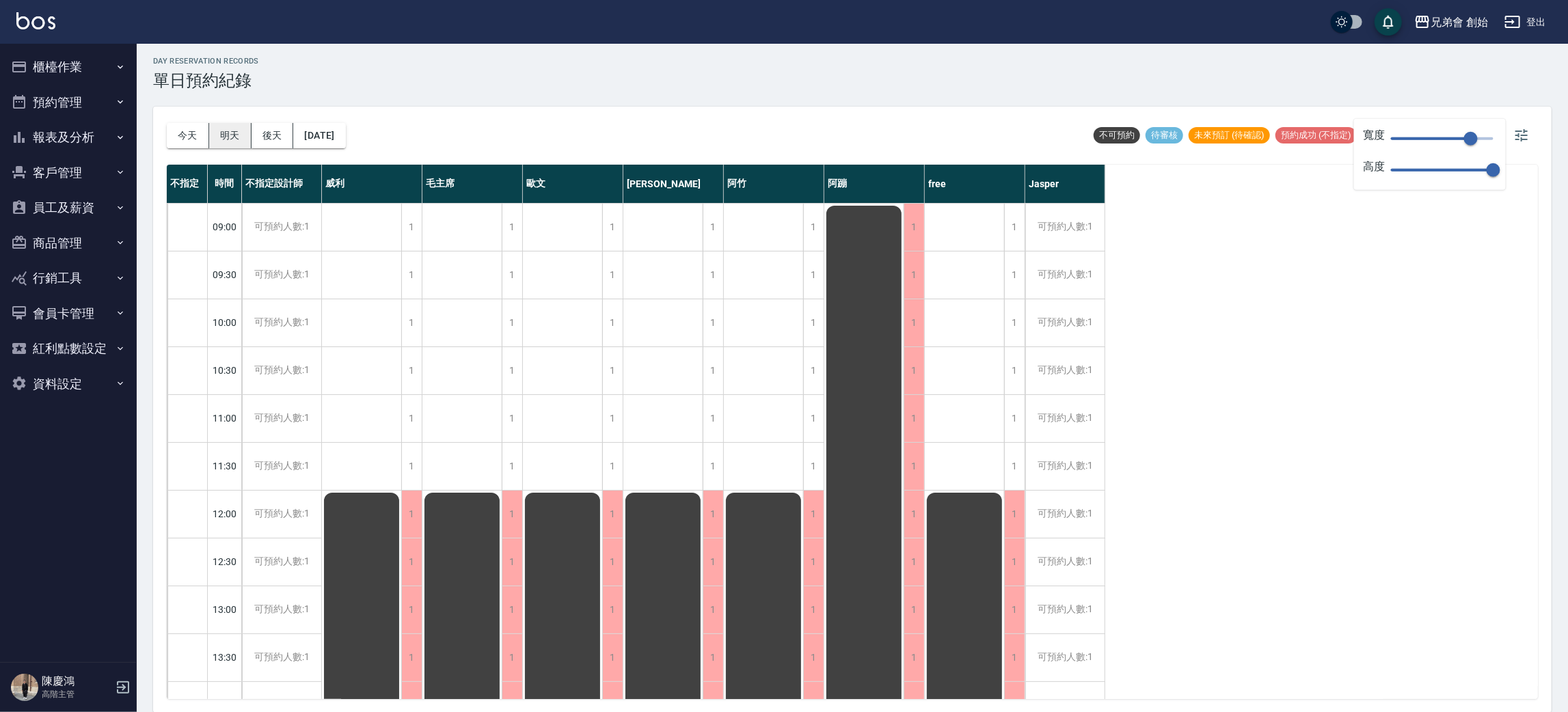
click at [230, 134] on button "明天" at bounding box center [230, 135] width 42 height 25
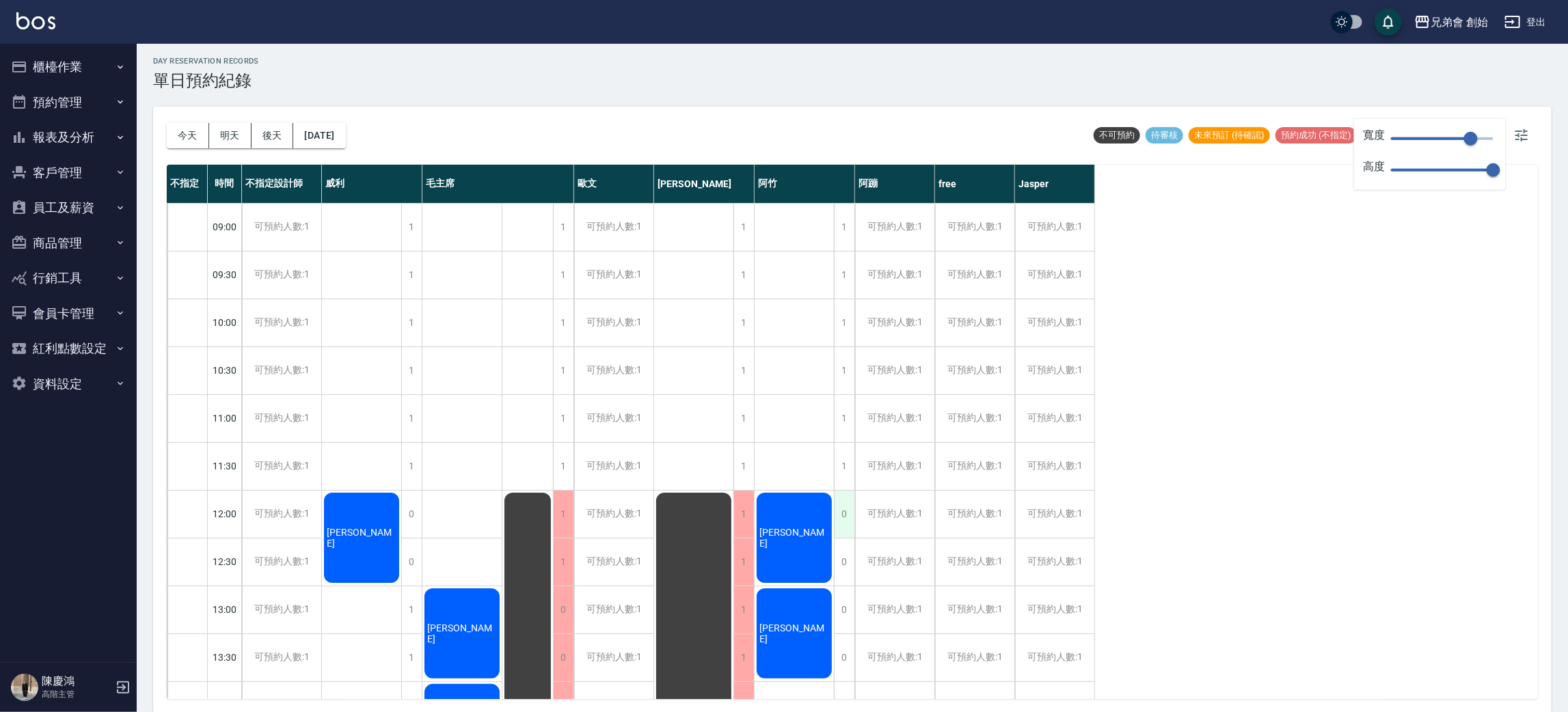
scroll to position [205, 0]
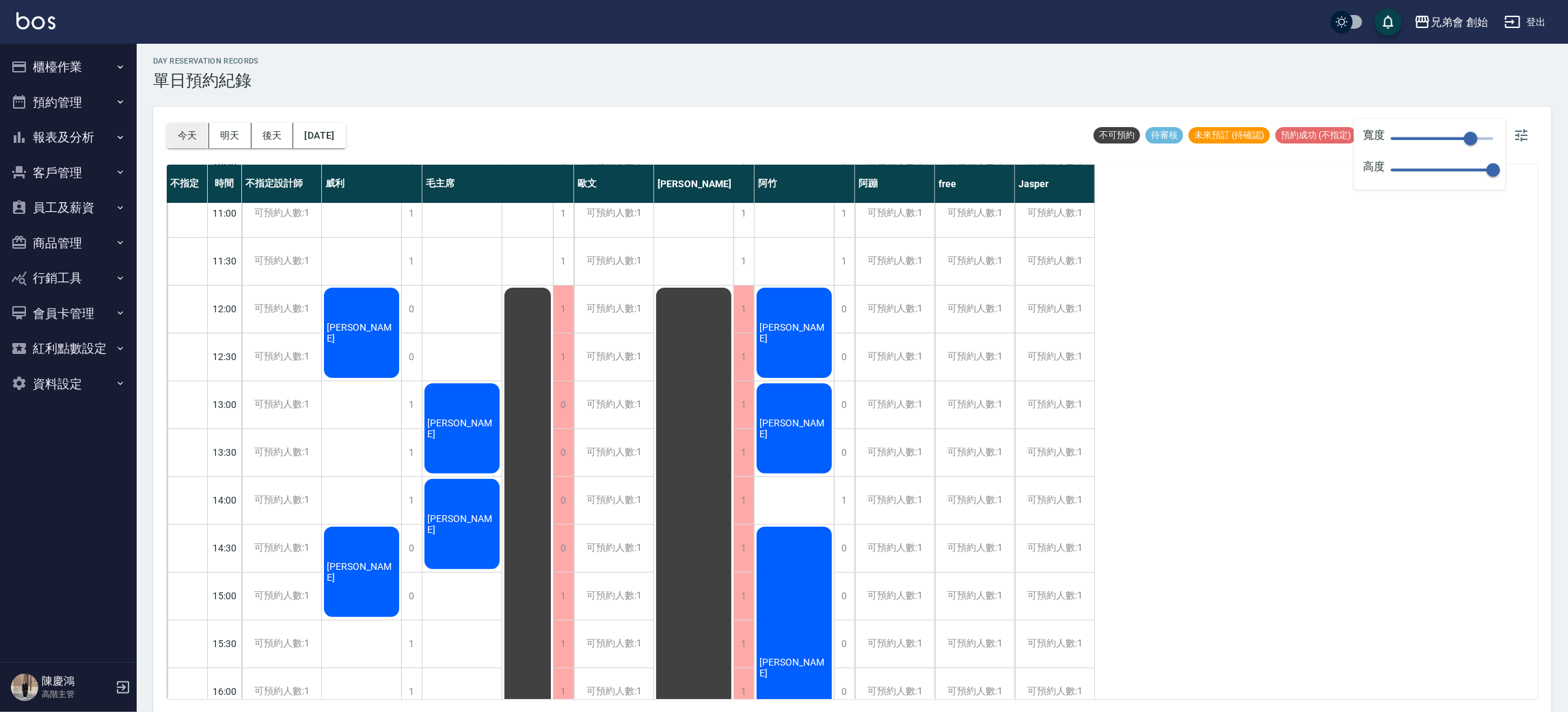
click at [208, 142] on button "今天" at bounding box center [188, 135] width 42 height 25
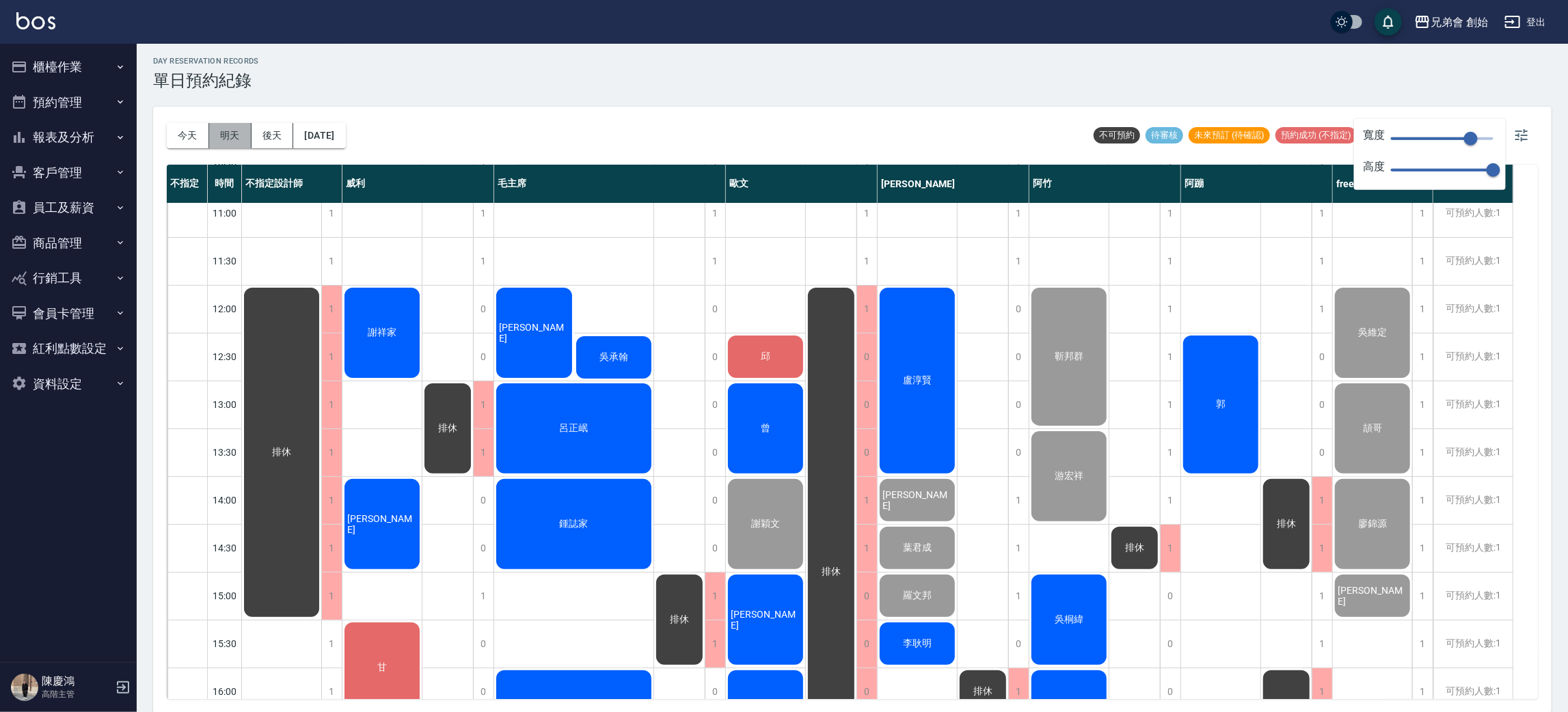
click at [240, 134] on button "明天" at bounding box center [230, 135] width 42 height 25
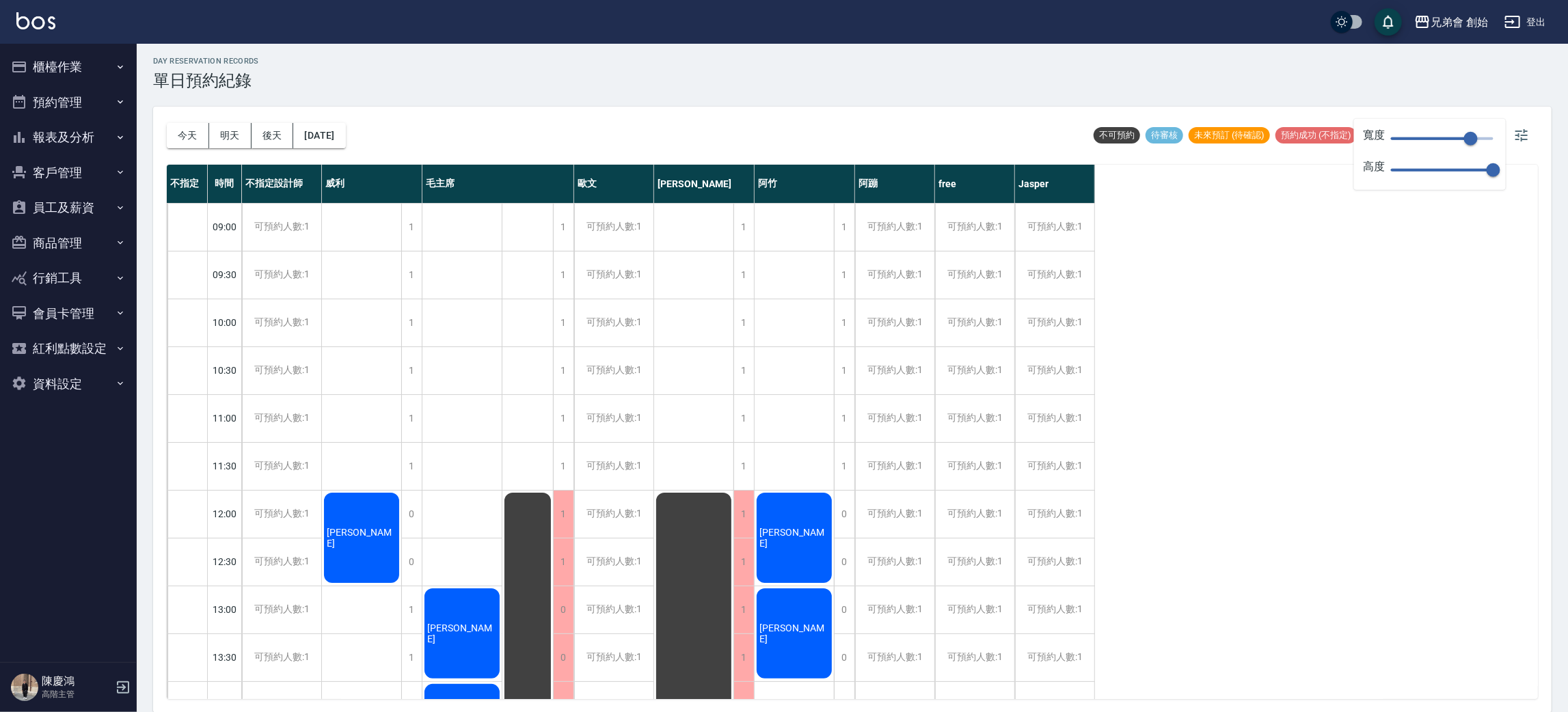
click at [405, 89] on div "day Reservation records 單日預約紀錄 [DATE] [DATE] [DATE] [DATE] 不可預約 待審核 未來預訂 (待確認) …" at bounding box center [853, 377] width 1432 height 673
click at [75, 106] on button "預約管理" at bounding box center [68, 102] width 125 height 35
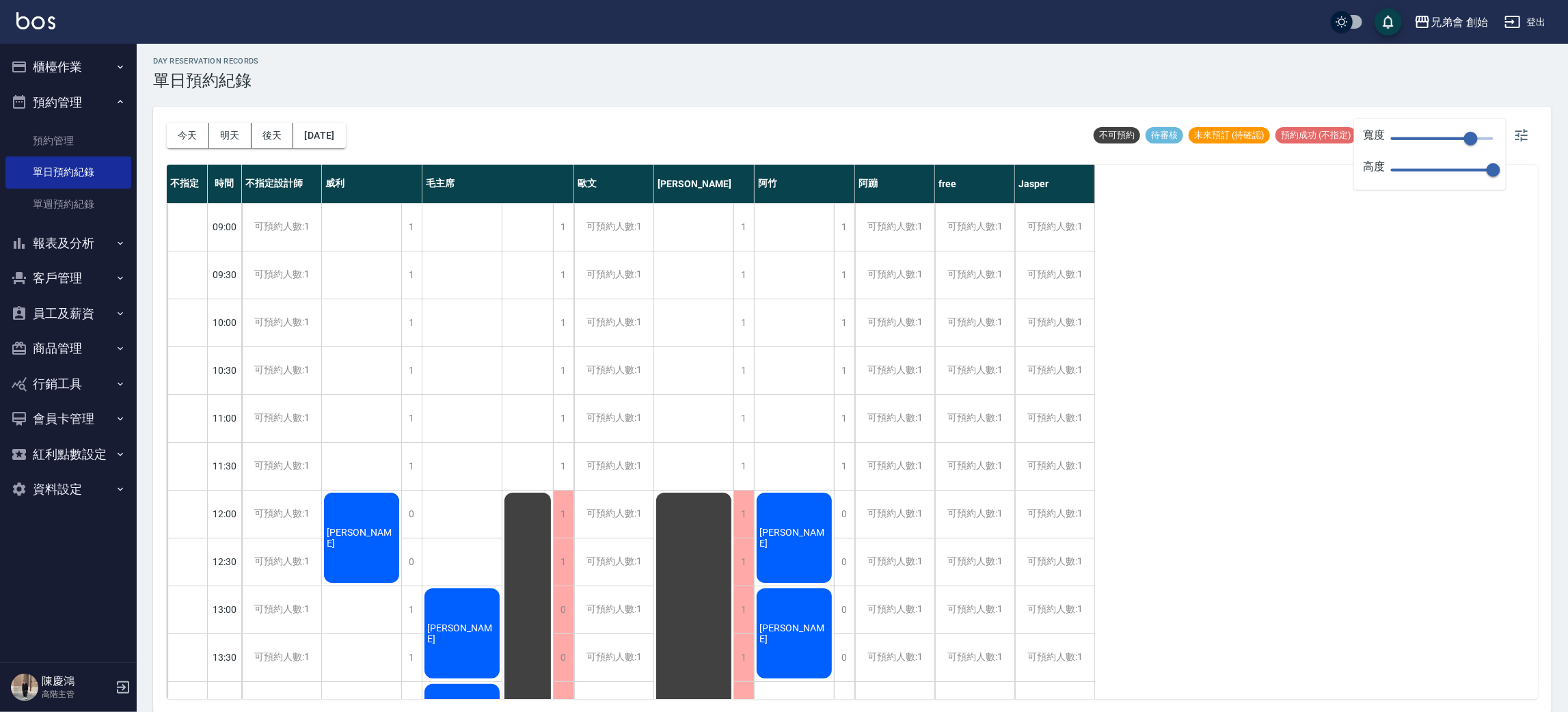
click at [120, 105] on icon "button" at bounding box center [120, 102] width 11 height 11
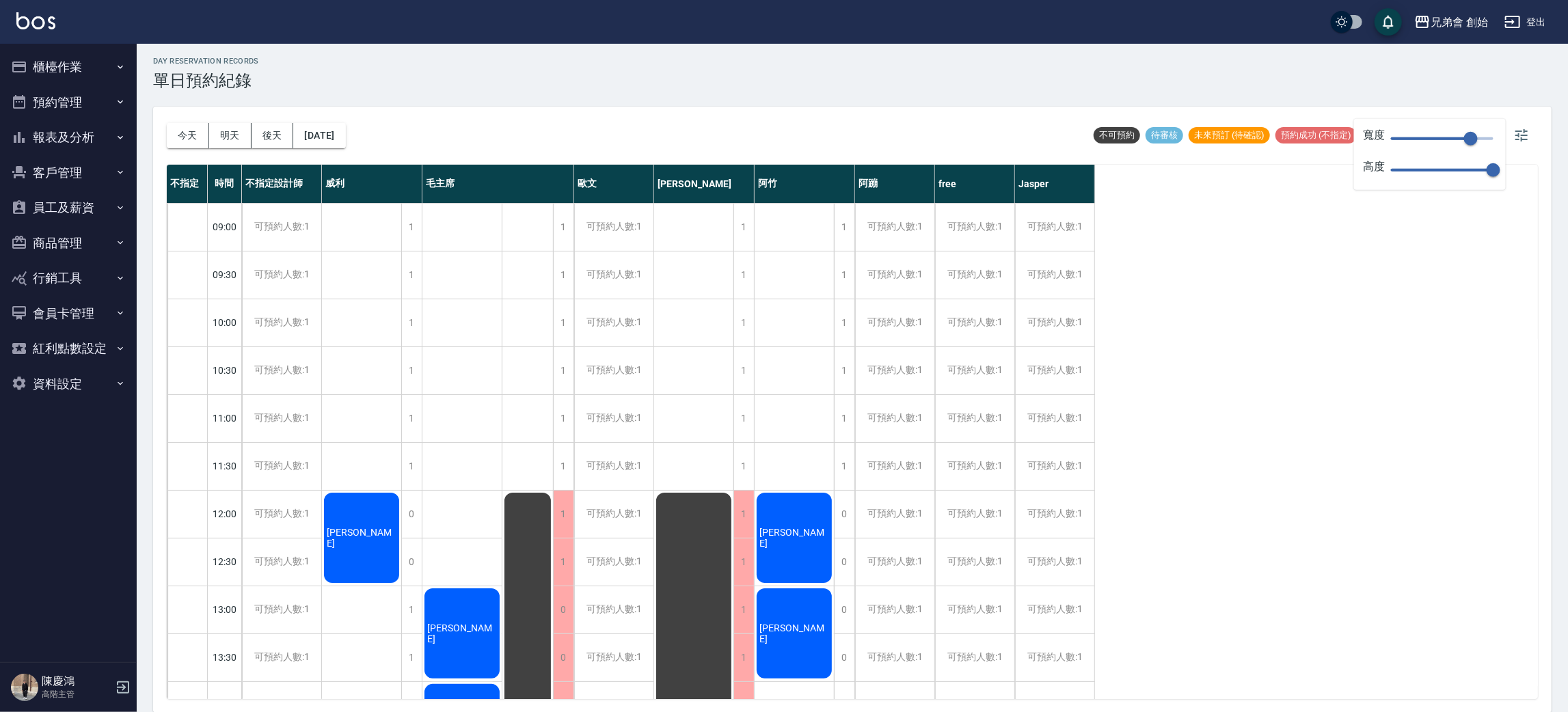
click at [110, 134] on button "報表及分析" at bounding box center [68, 137] width 125 height 35
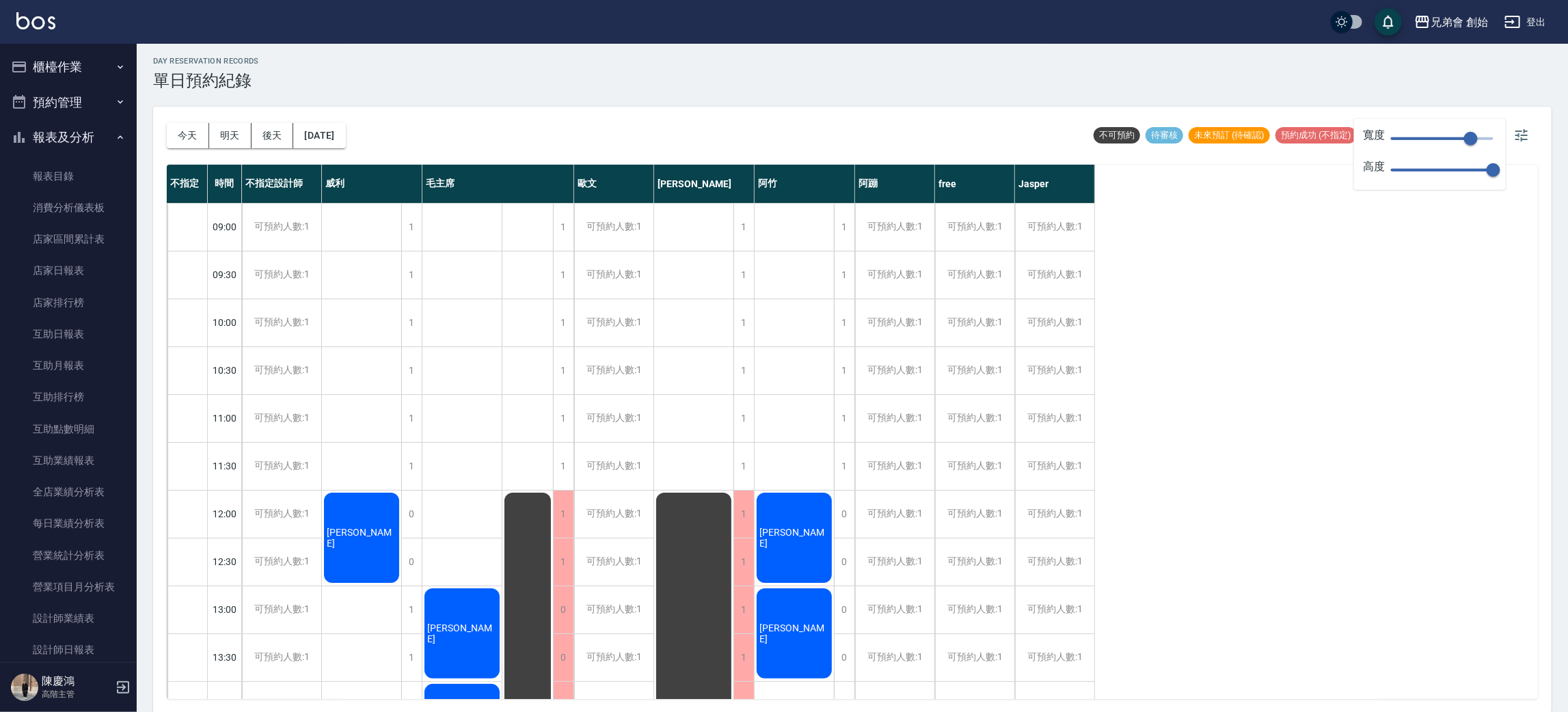
click at [99, 137] on button "報表及分析" at bounding box center [68, 137] width 125 height 35
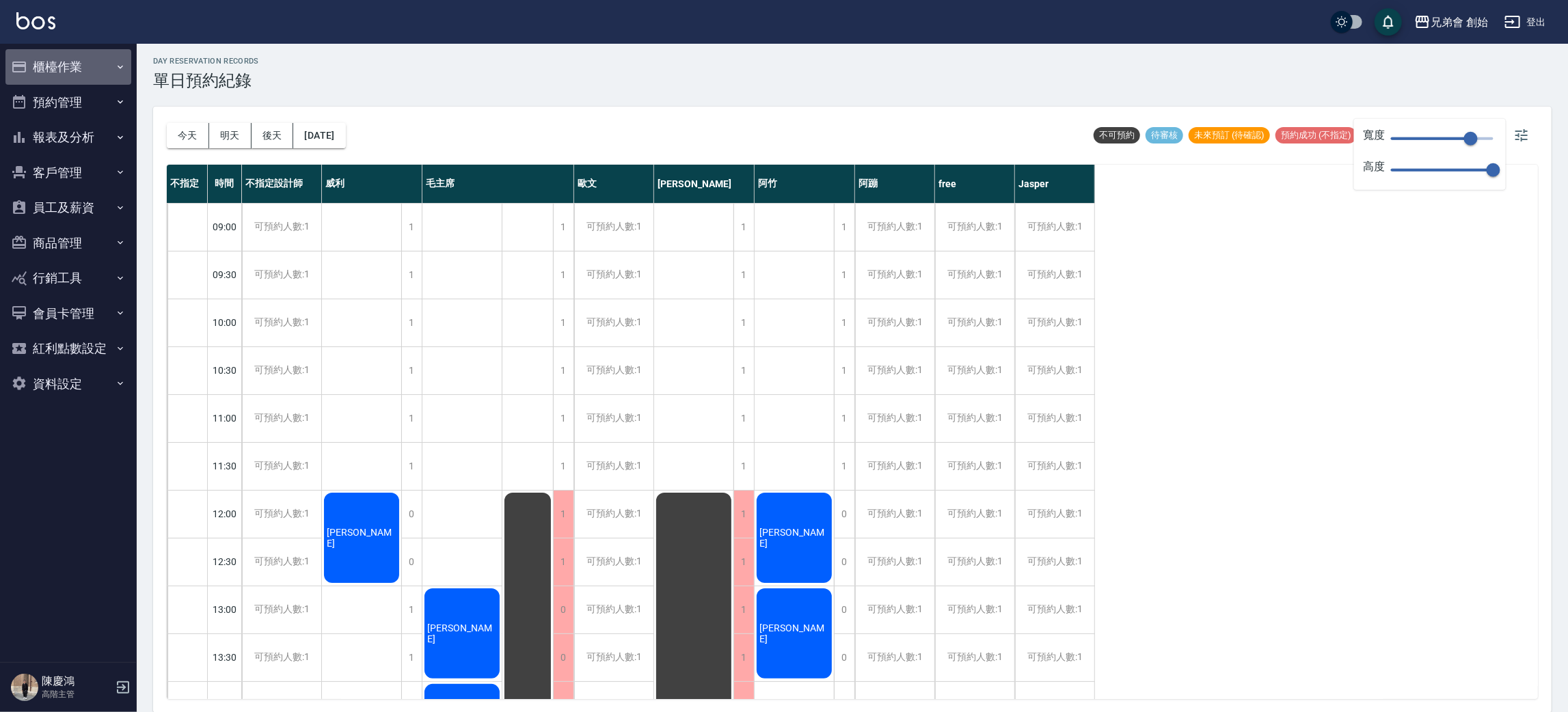
click at [89, 78] on button "櫃檯作業" at bounding box center [68, 67] width 125 height 35
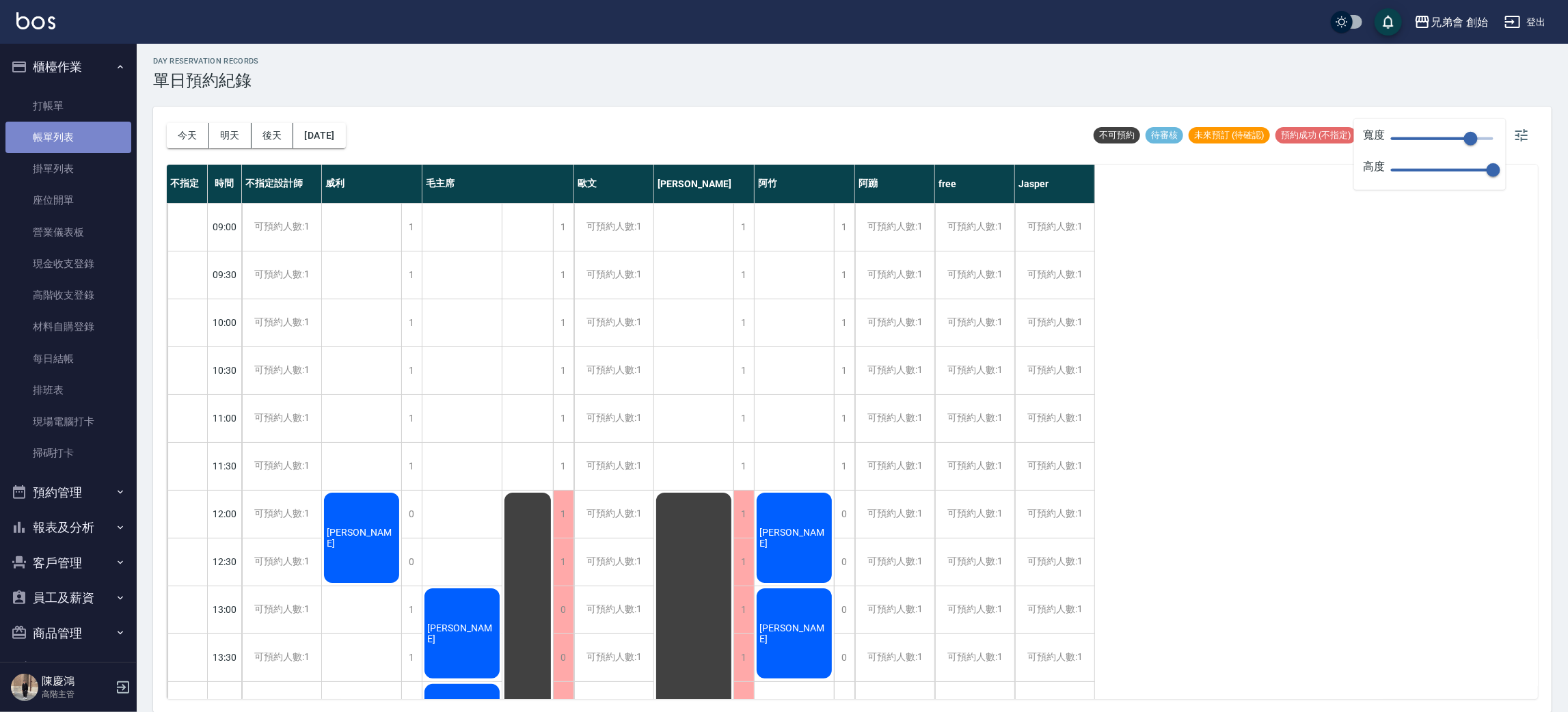
click at [115, 135] on link "帳單列表" at bounding box center [68, 137] width 125 height 32
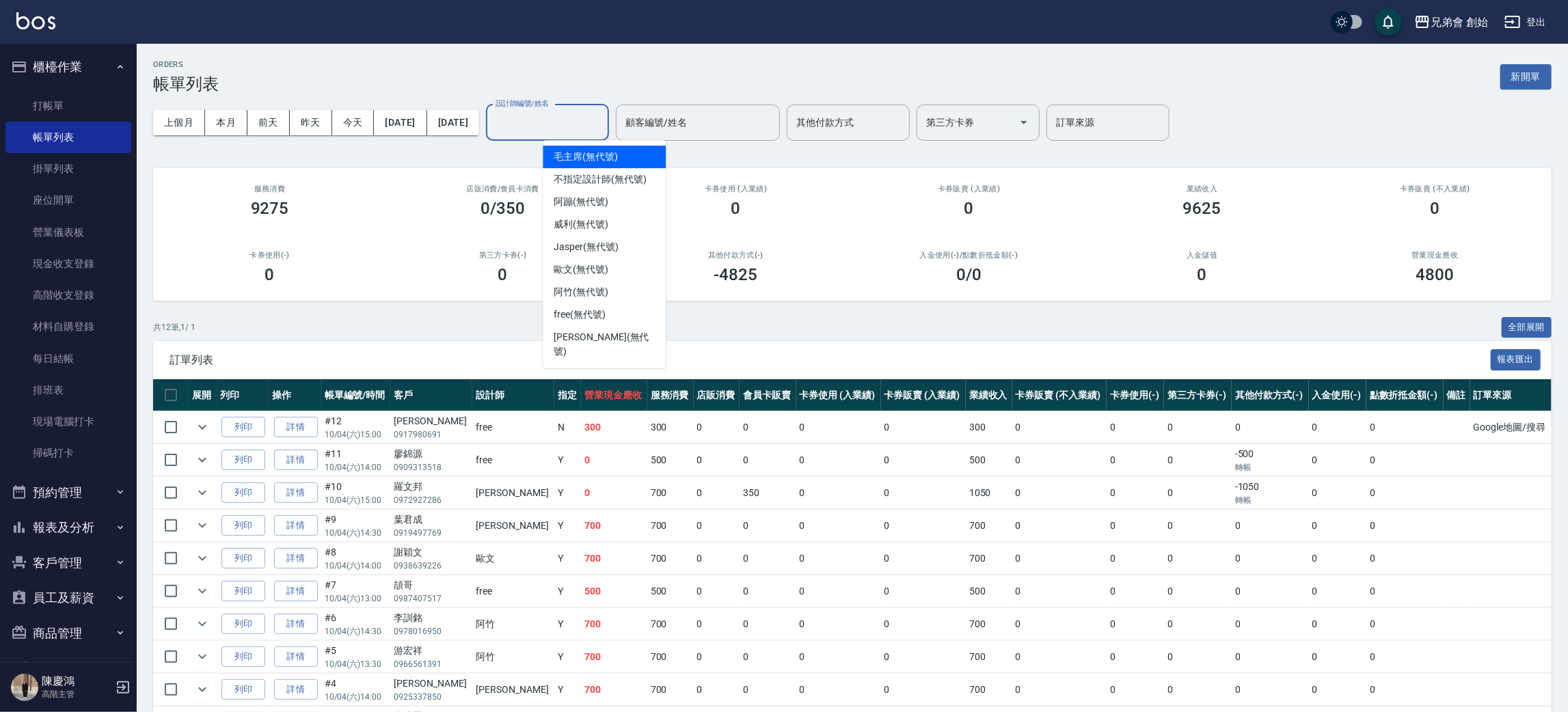
click at [603, 113] on input "設計師編號/姓名" at bounding box center [548, 123] width 111 height 24
click at [609, 316] on div "free (無代號)" at bounding box center [604, 314] width 123 height 23
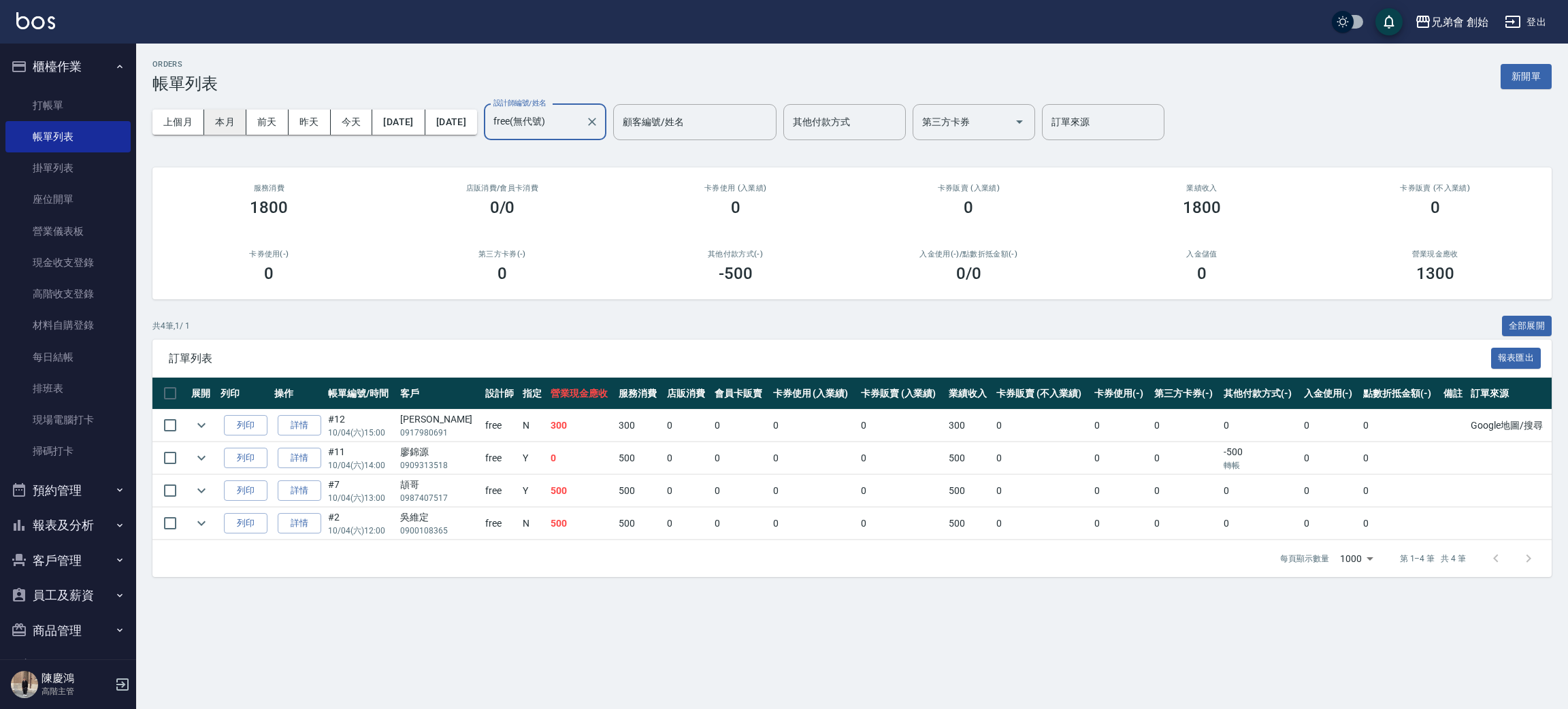
click at [213, 120] on button "本月" at bounding box center [225, 122] width 42 height 25
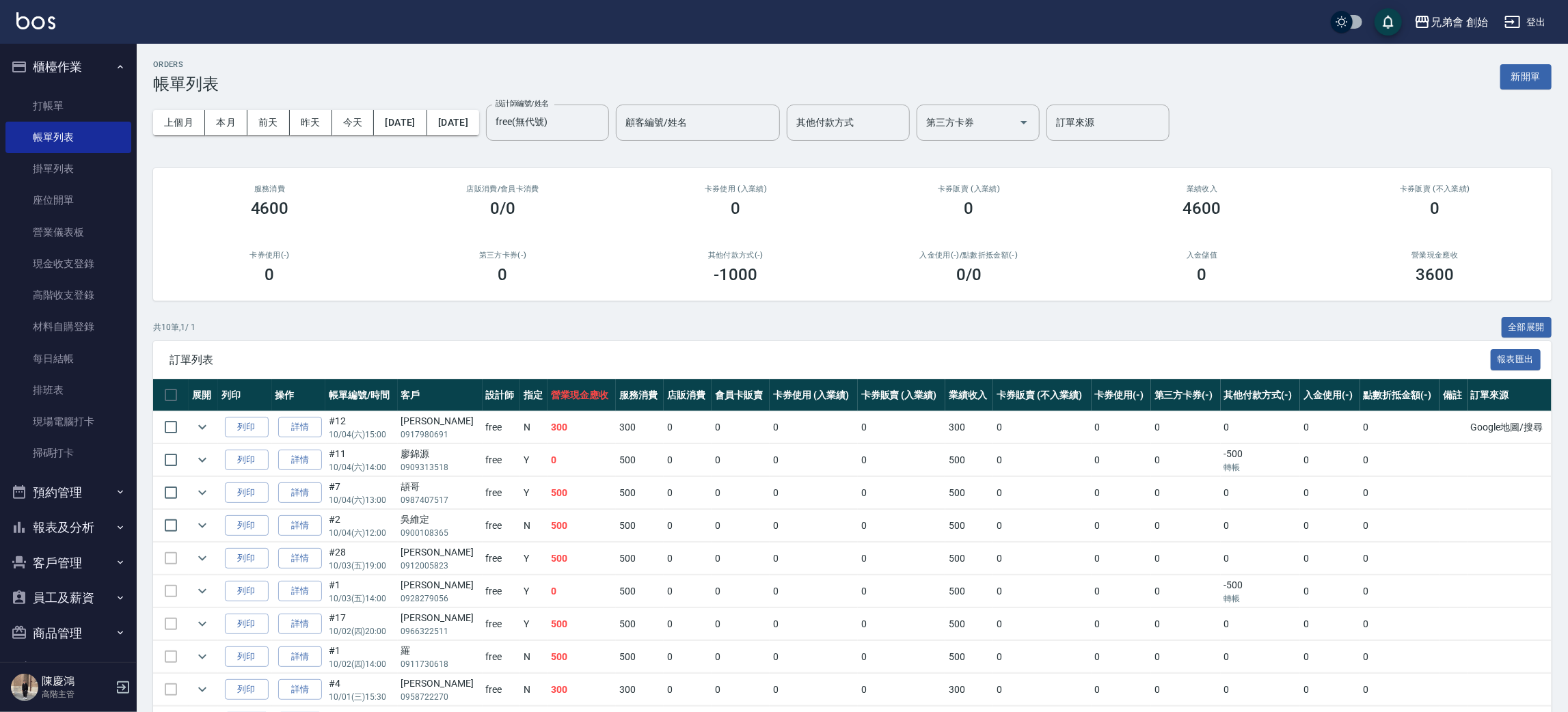
scroll to position [83, 0]
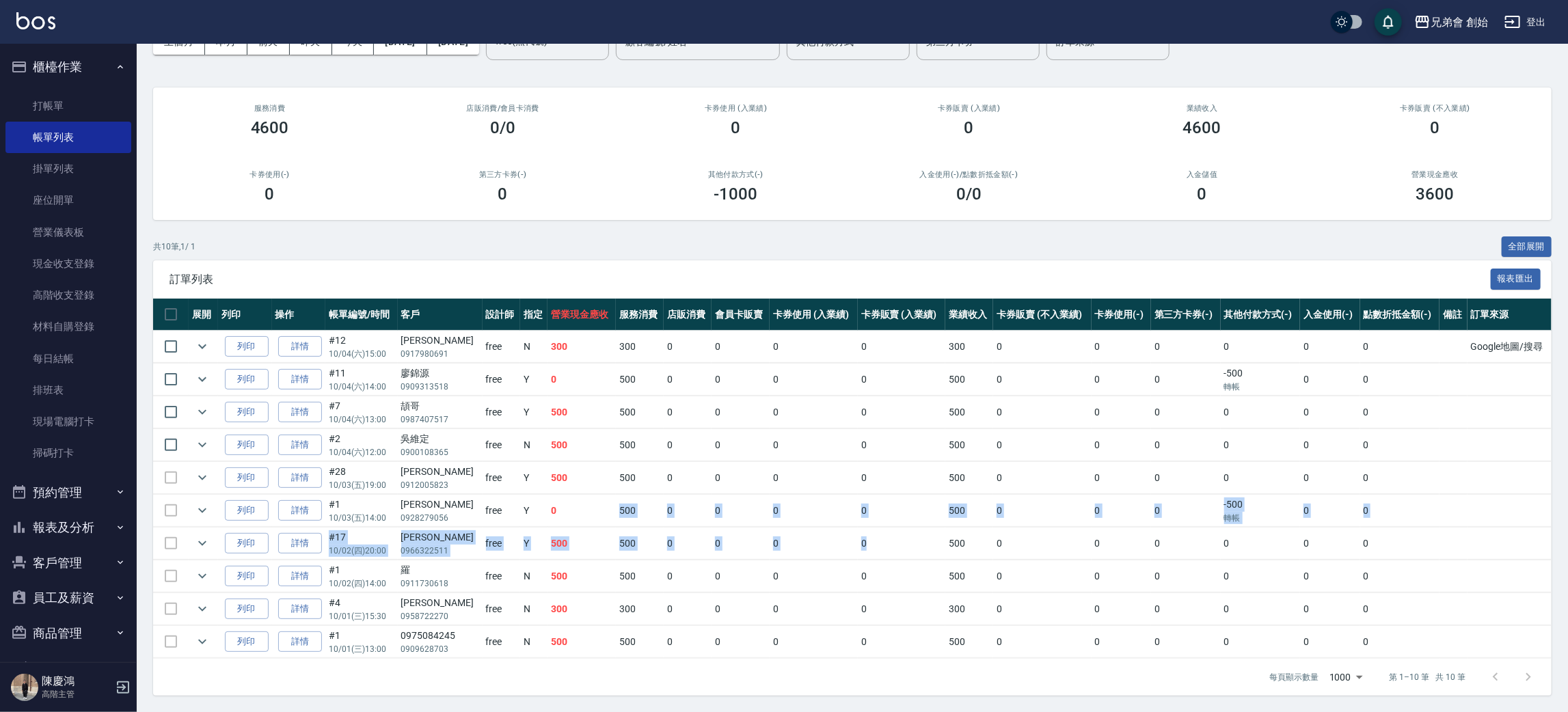
drag, startPoint x: 568, startPoint y: 521, endPoint x: 882, endPoint y: 557, distance: 316.1
click at [882, 557] on tbody "列印 詳情 #12 10/04 (六) 15:00 王建彰 0917980691 free N 300 300 0 0 0 0 300 0 0 0 0 0 0…" at bounding box center [853, 495] width 1398 height 328
click at [918, 573] on td "0" at bounding box center [901, 577] width 88 height 32
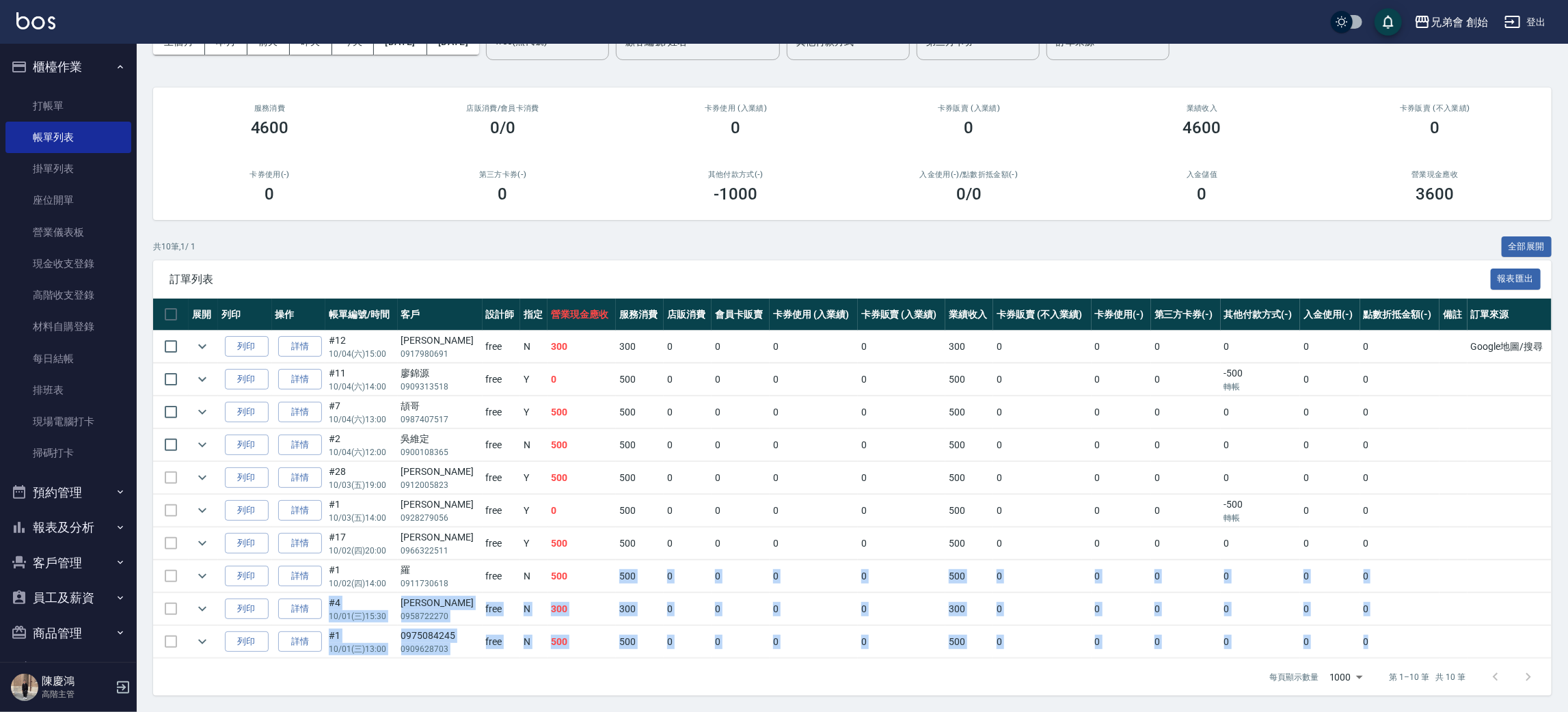
drag, startPoint x: 707, startPoint y: 647, endPoint x: 776, endPoint y: 659, distance: 70.0
click at [776, 659] on tbody "列印 詳情 #12 10/04 (六) 15:00 王建彰 0917980691 free N 300 300 0 0 0 0 300 0 0 0 0 0 0…" at bounding box center [853, 495] width 1398 height 328
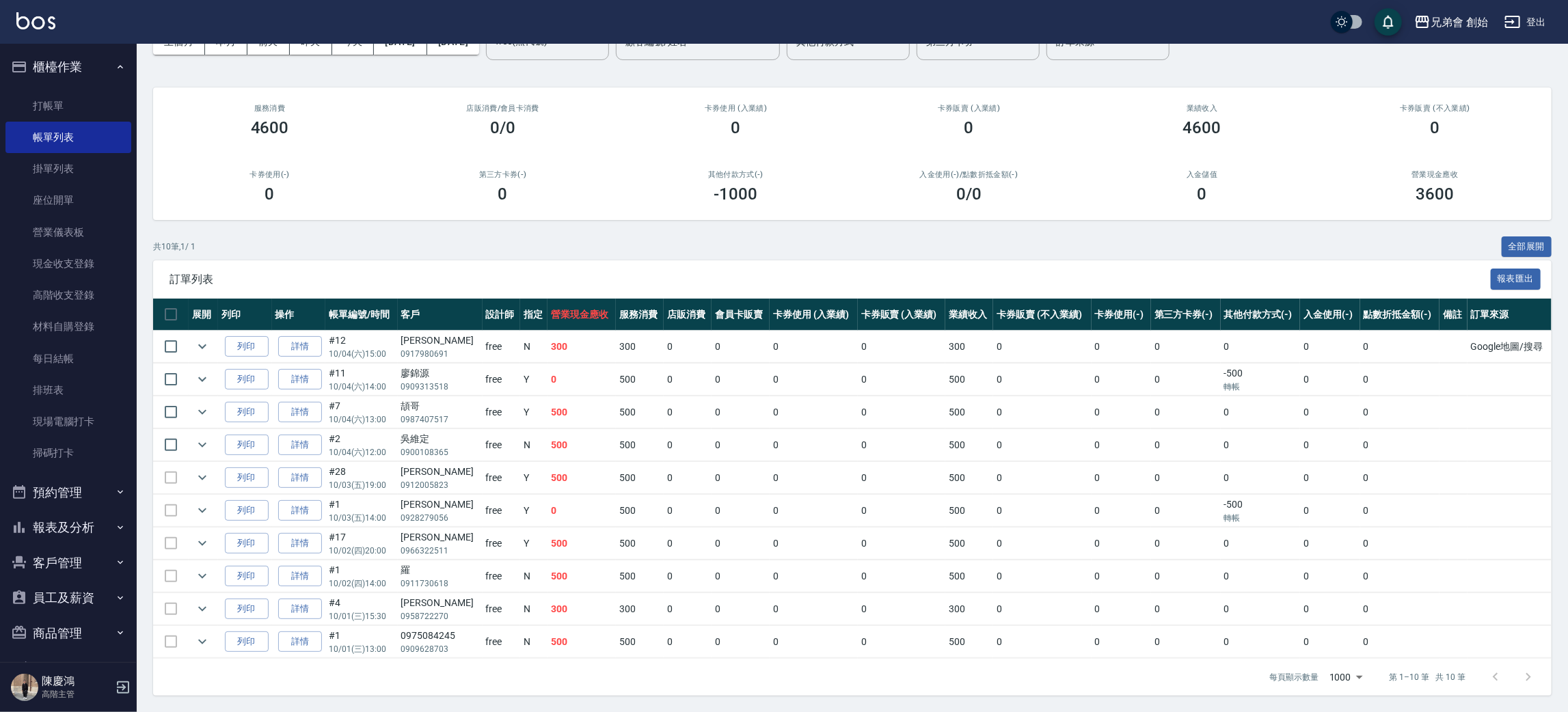
click at [712, 660] on div "每頁顯示數量 1000 1000 第 1–10 筆 共 10 筆" at bounding box center [853, 677] width 1398 height 37
drag, startPoint x: 523, startPoint y: 606, endPoint x: 765, endPoint y: 551, distance: 248.2
click at [741, 600] on tr "列印 詳情 #4 10/01 (三) 15:30 王政傑 0958722270 free N 300 300 0 0 0 0 300 0 0 0 0 0 0" at bounding box center [853, 610] width 1398 height 32
click at [803, 486] on td "0" at bounding box center [813, 478] width 88 height 32
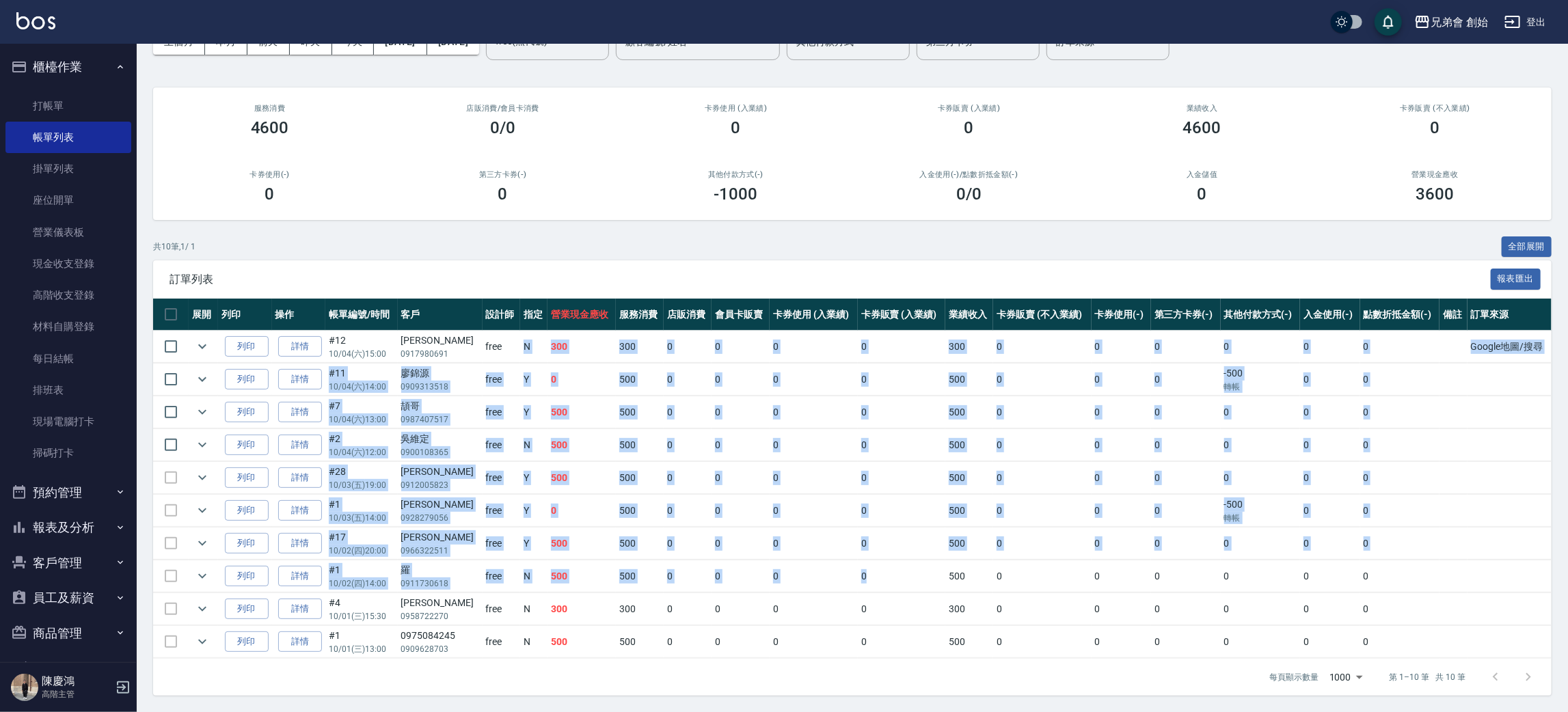
drag, startPoint x: 506, startPoint y: 338, endPoint x: 880, endPoint y: 622, distance: 469.6
click at [884, 595] on tbody "列印 詳情 #12 10/04 (六) 15:00 王建彰 0917980691 free N 300 300 0 0 0 0 300 0 0 0 0 0 0…" at bounding box center [853, 495] width 1398 height 328
click at [783, 685] on div "每頁顯示數量 1000 1000 第 1–10 筆 共 10 筆" at bounding box center [853, 677] width 1398 height 37
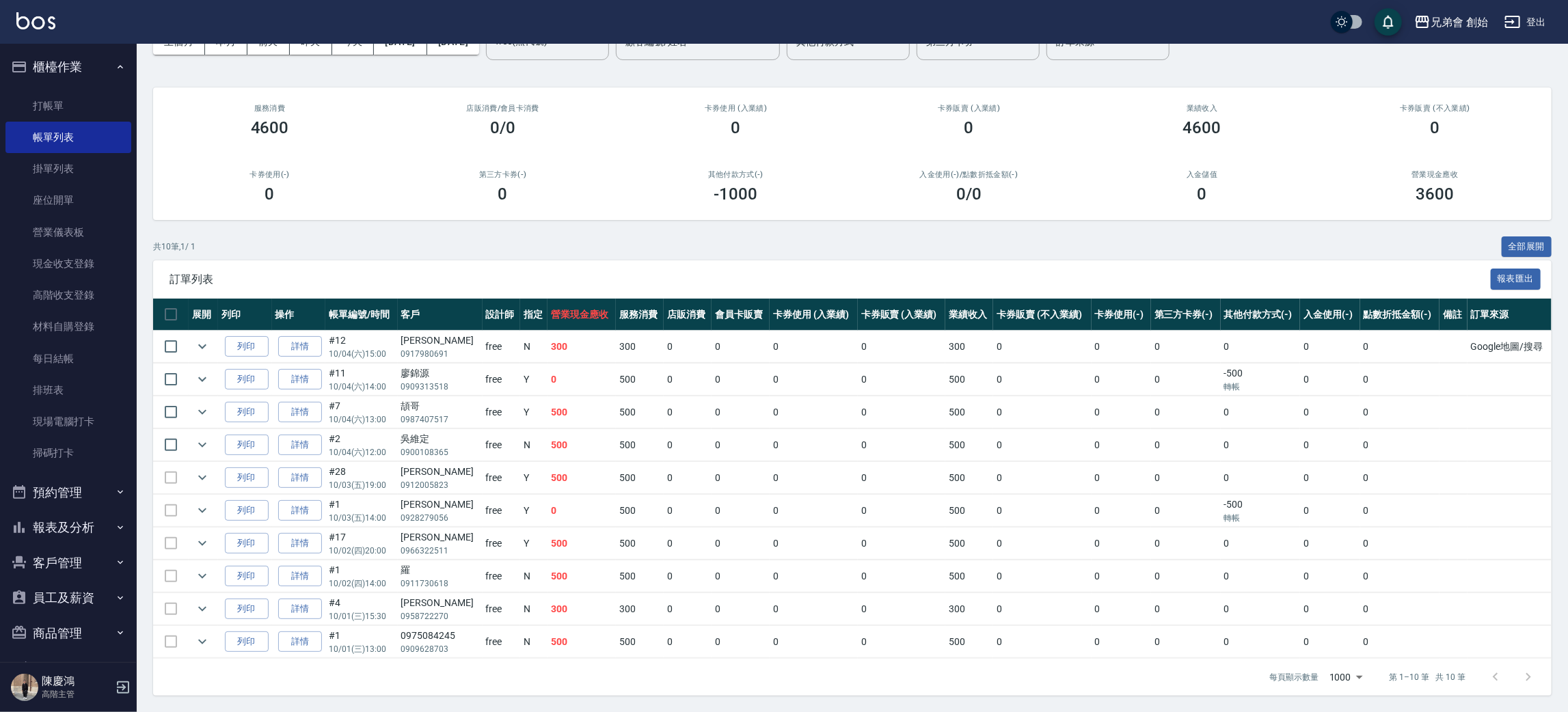
scroll to position [0, 0]
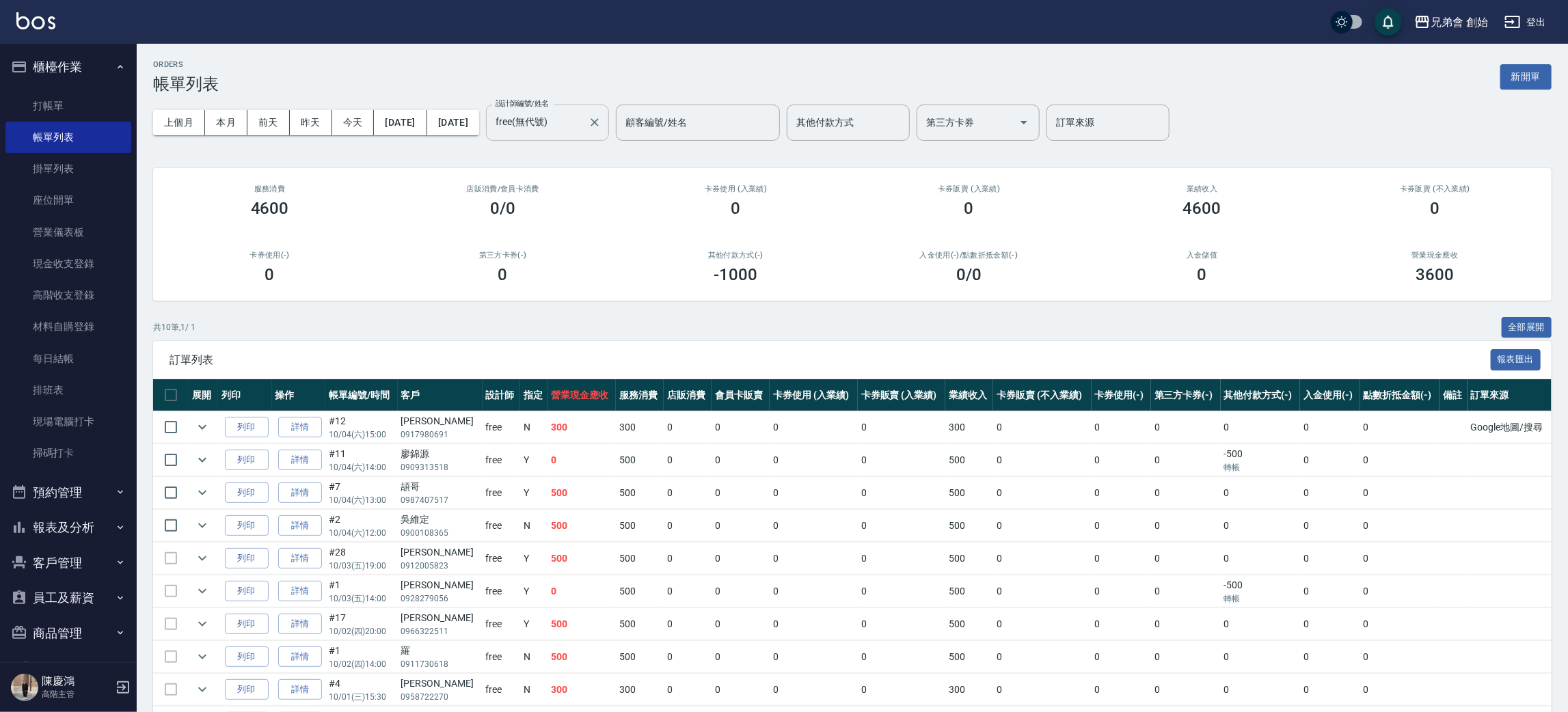
click at [587, 134] on div "free(無代號) 設計師編號/姓名" at bounding box center [548, 123] width 123 height 36
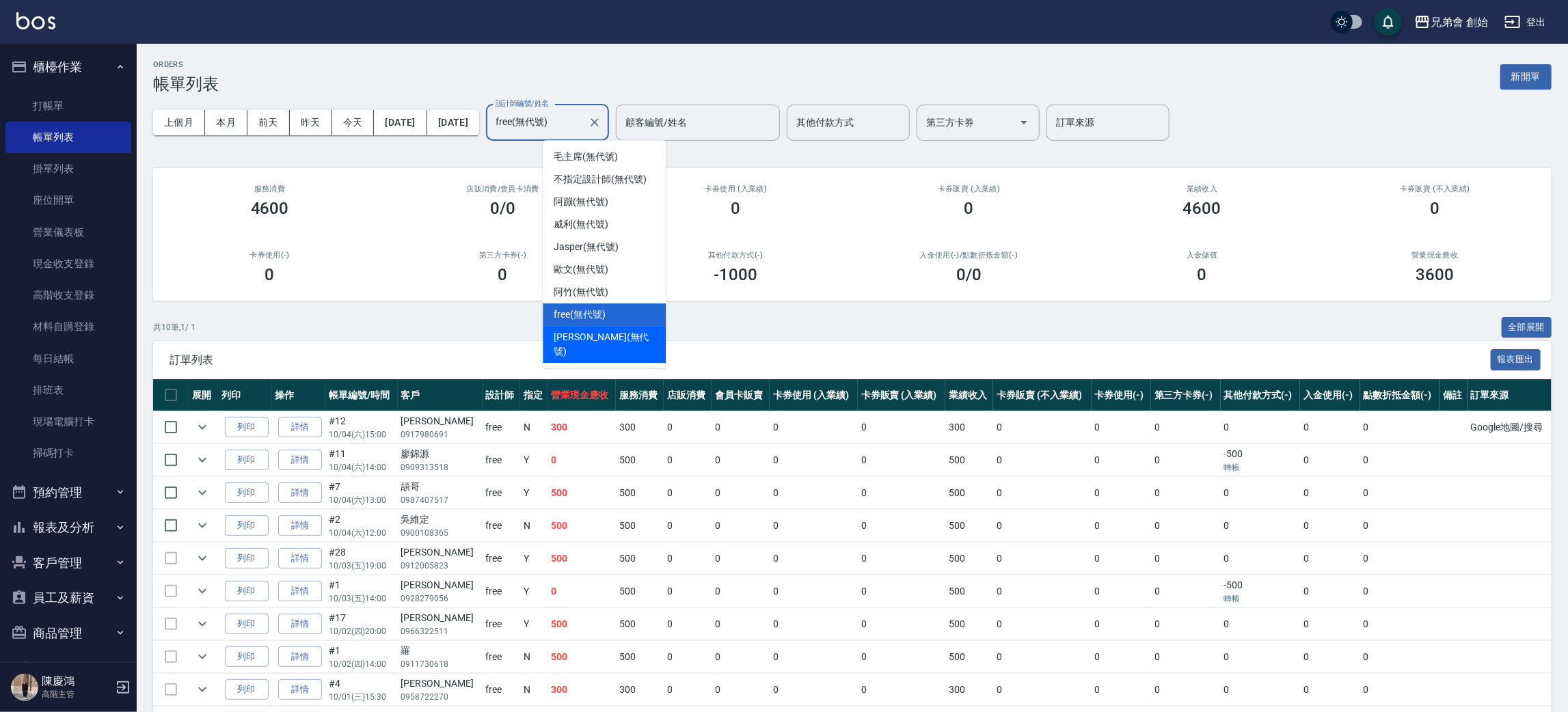
click at [605, 347] on div "潘潘 (無代號)" at bounding box center [604, 344] width 123 height 37
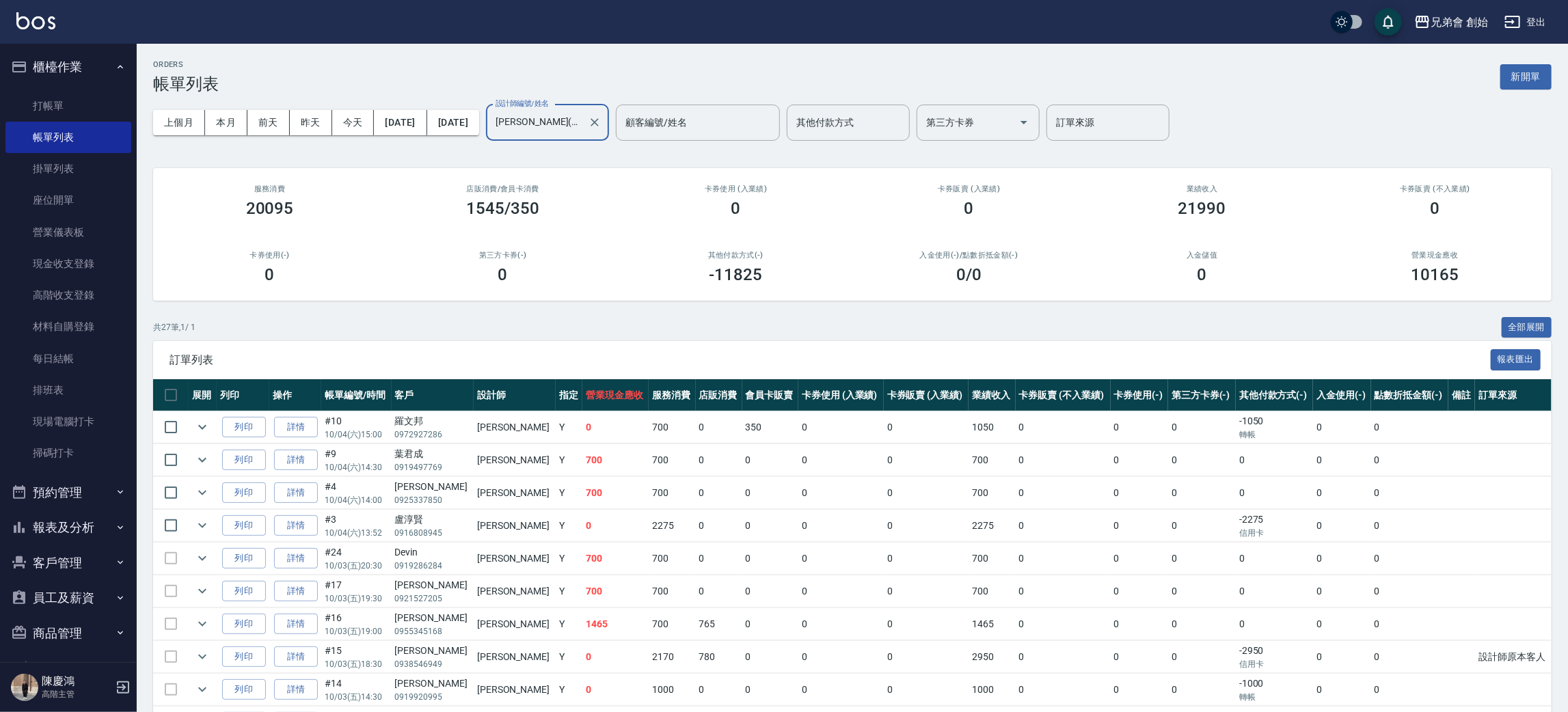
drag, startPoint x: 230, startPoint y: 121, endPoint x: 565, endPoint y: 160, distance: 337.3
click at [230, 120] on button "本月" at bounding box center [226, 123] width 42 height 25
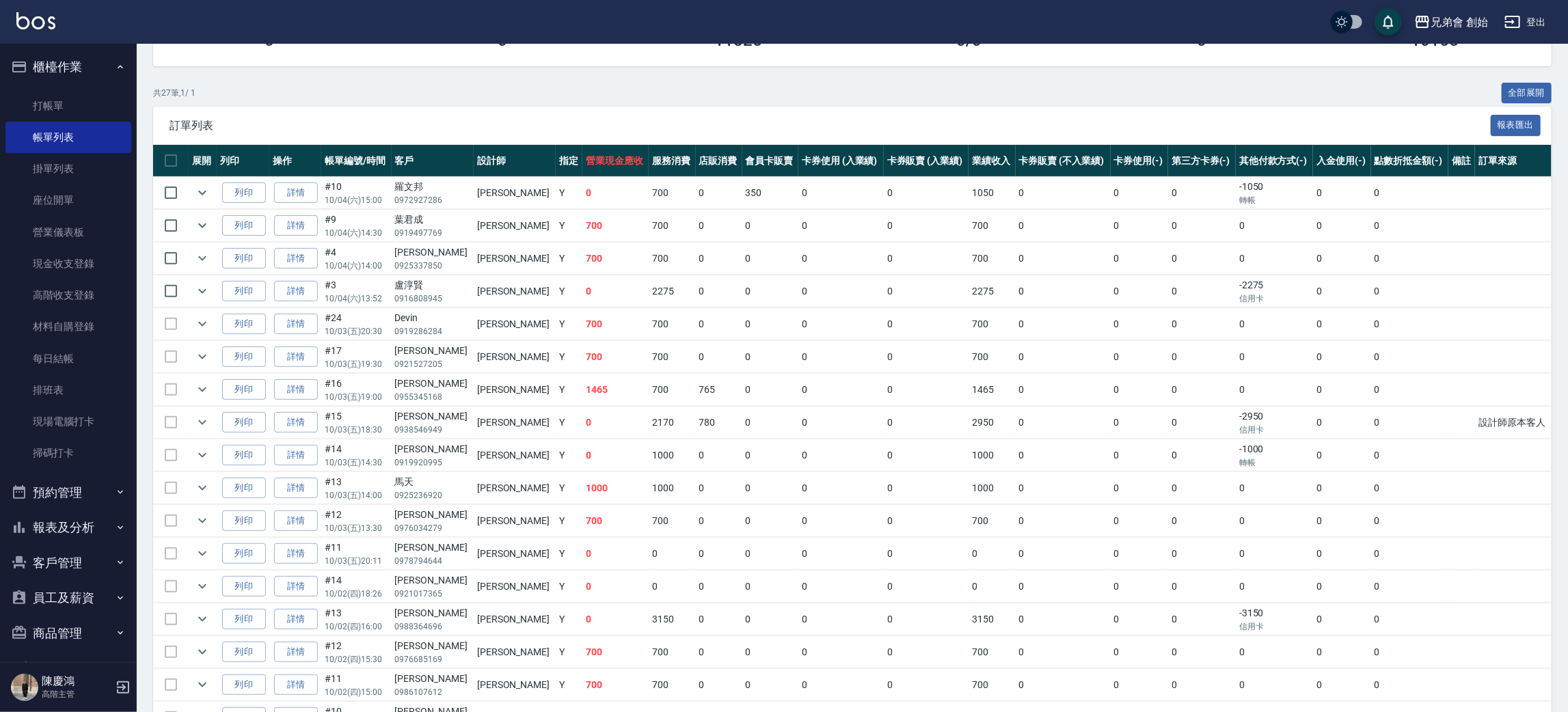
scroll to position [30, 0]
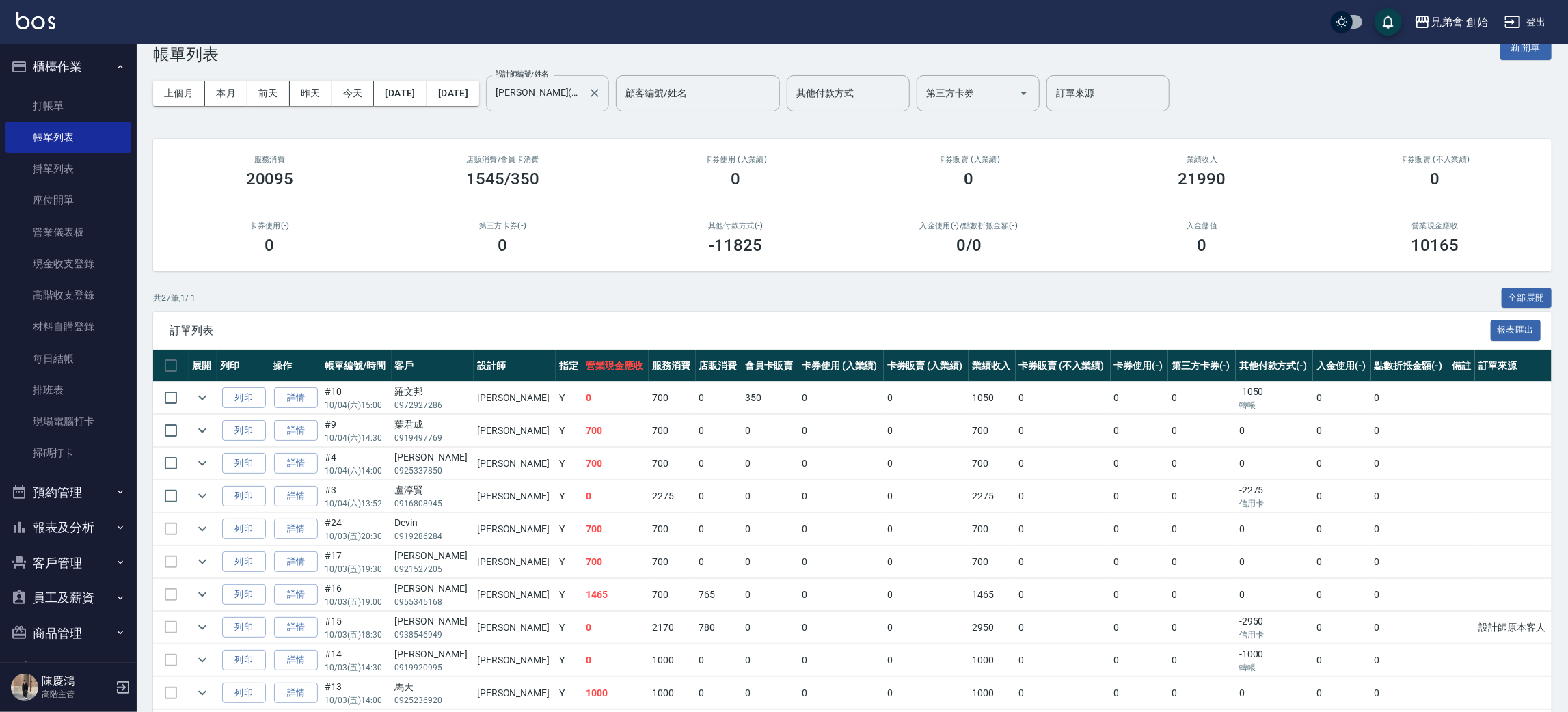
click at [583, 100] on input "潘潘(無代號)" at bounding box center [538, 93] width 90 height 24
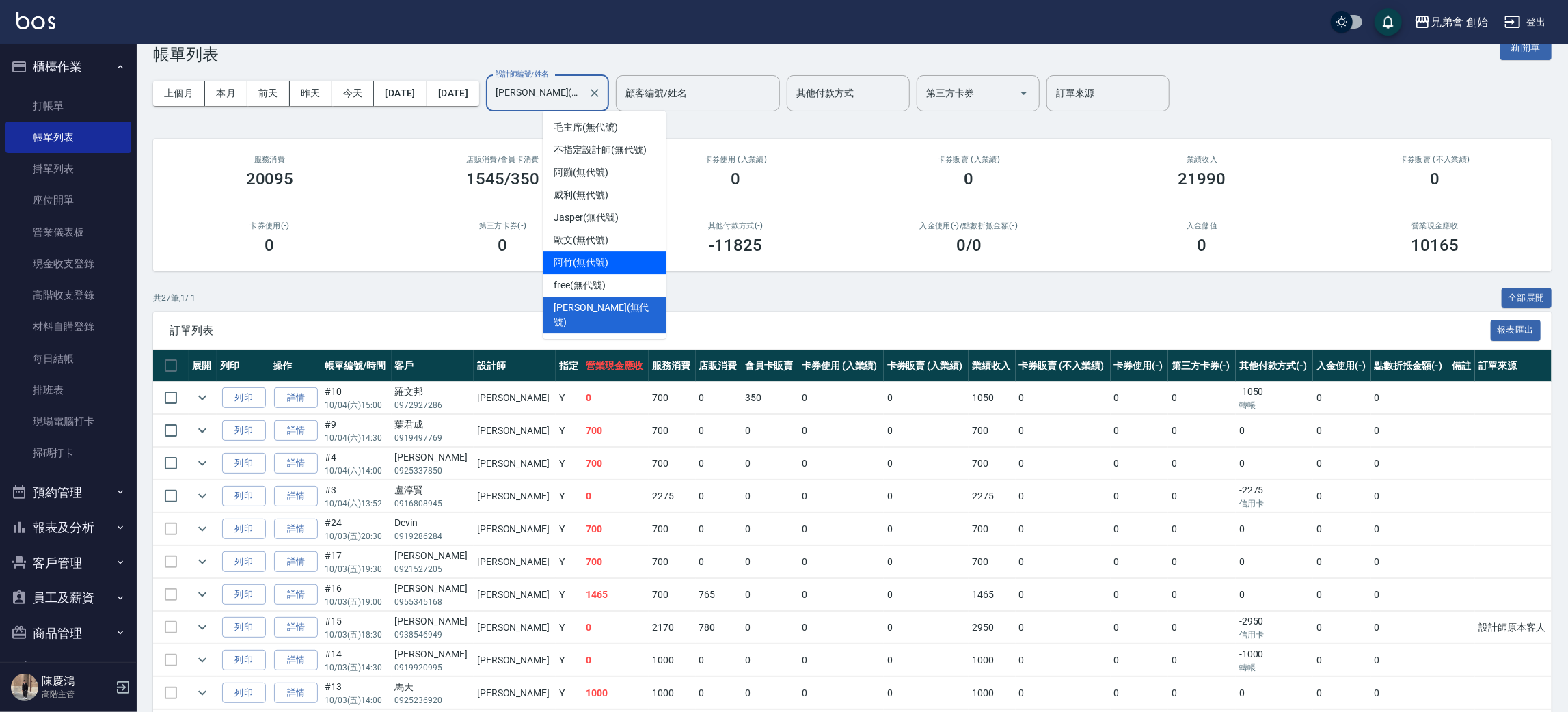
click at [629, 273] on div "阿竹 (無代號)" at bounding box center [604, 263] width 123 height 23
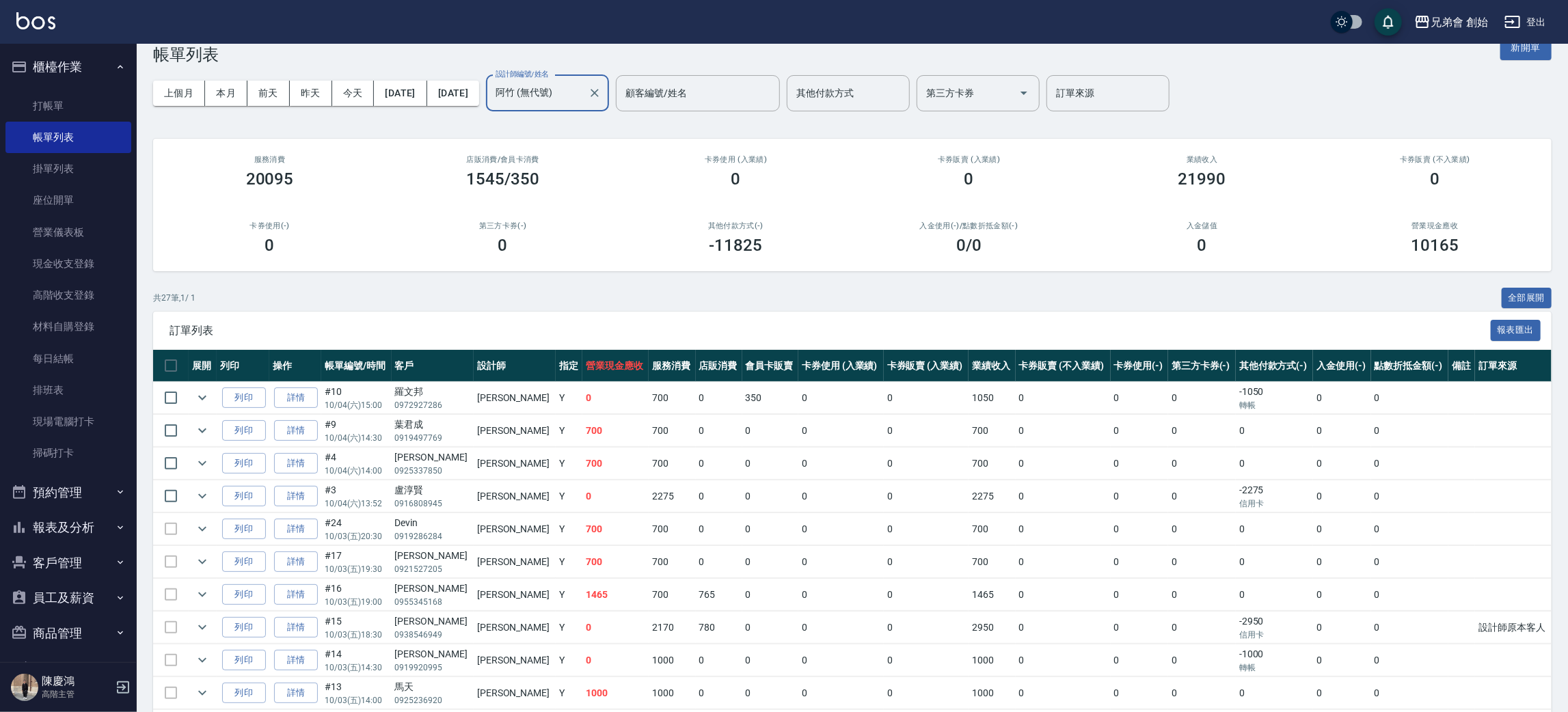
scroll to position [0, 0]
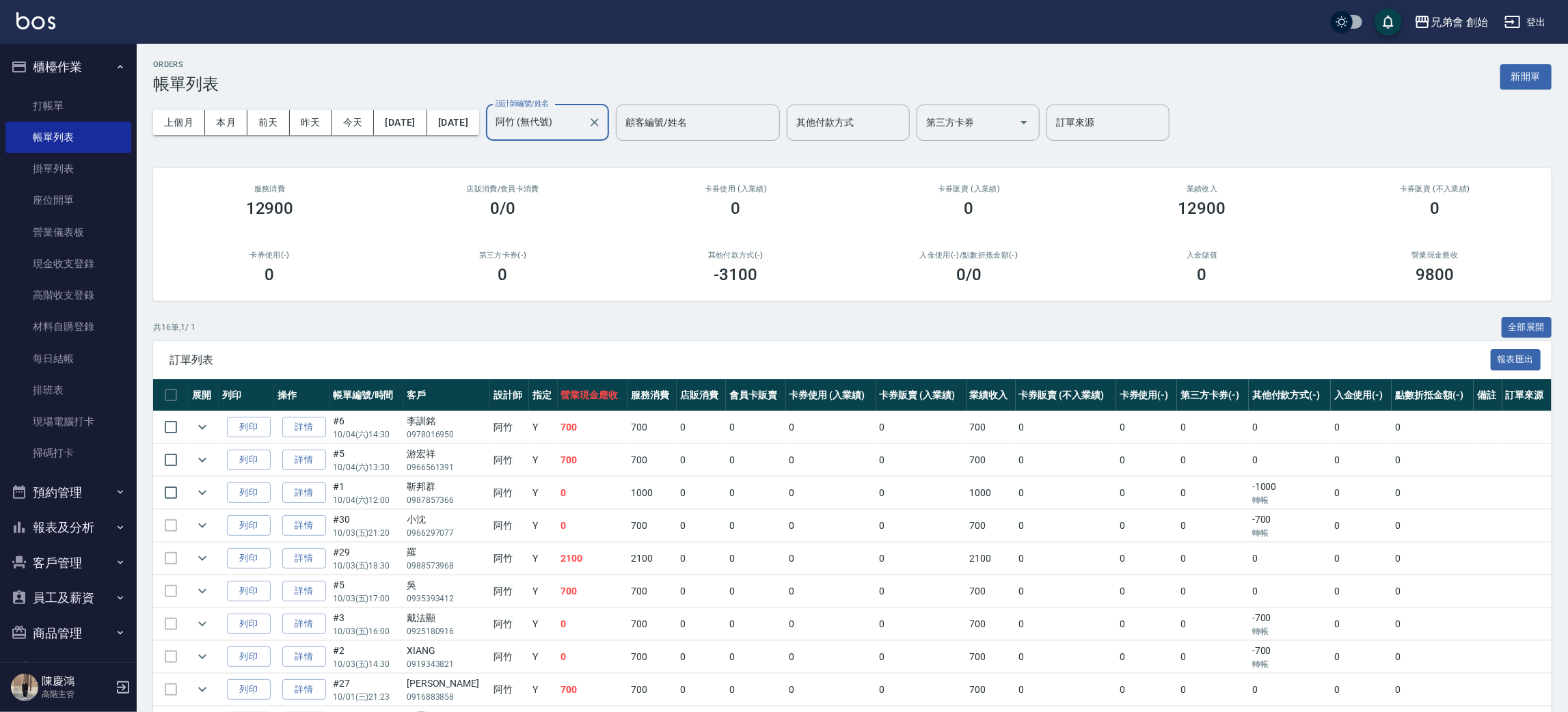
click at [583, 112] on input "阿竹 (無代號)" at bounding box center [538, 123] width 90 height 24
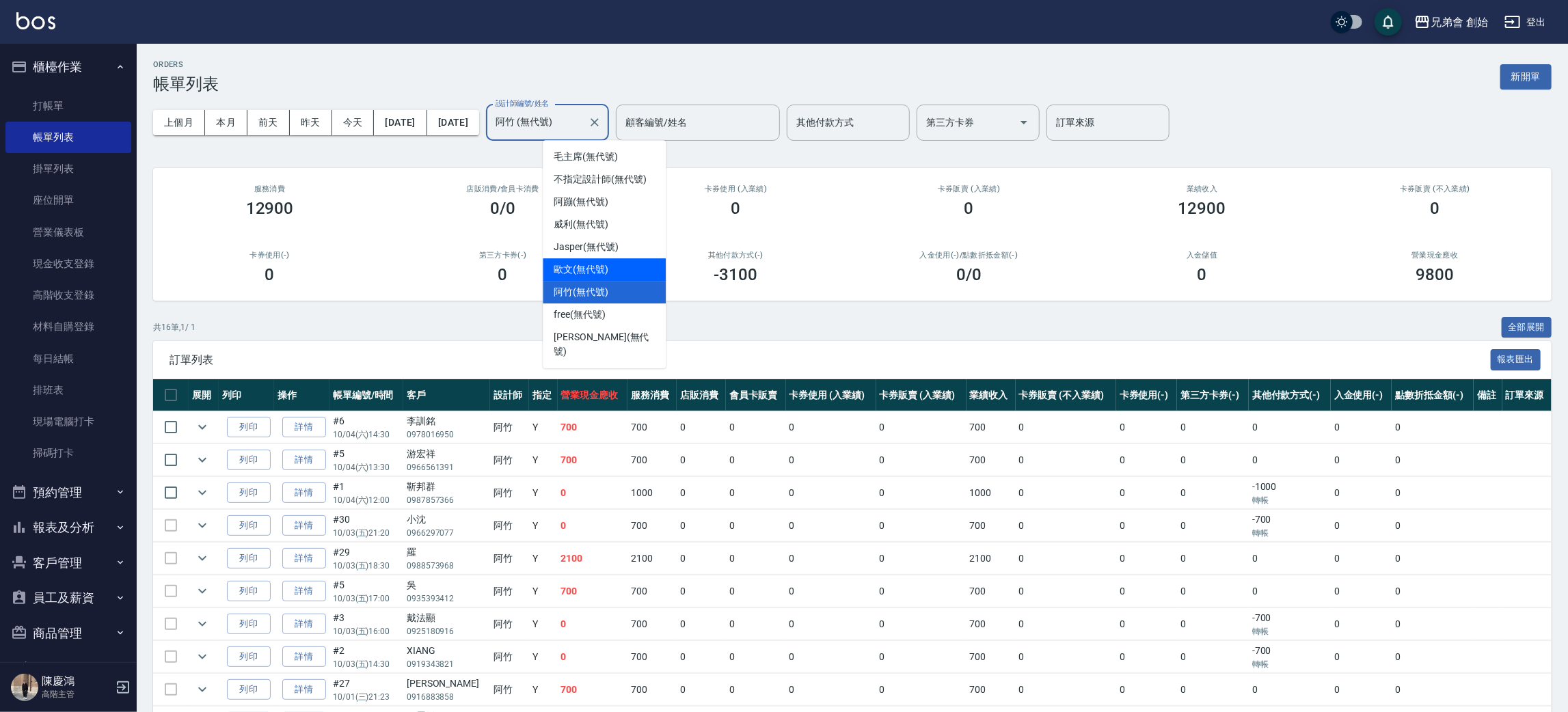
click at [608, 263] on span "歐文 (無代號)" at bounding box center [581, 270] width 55 height 14
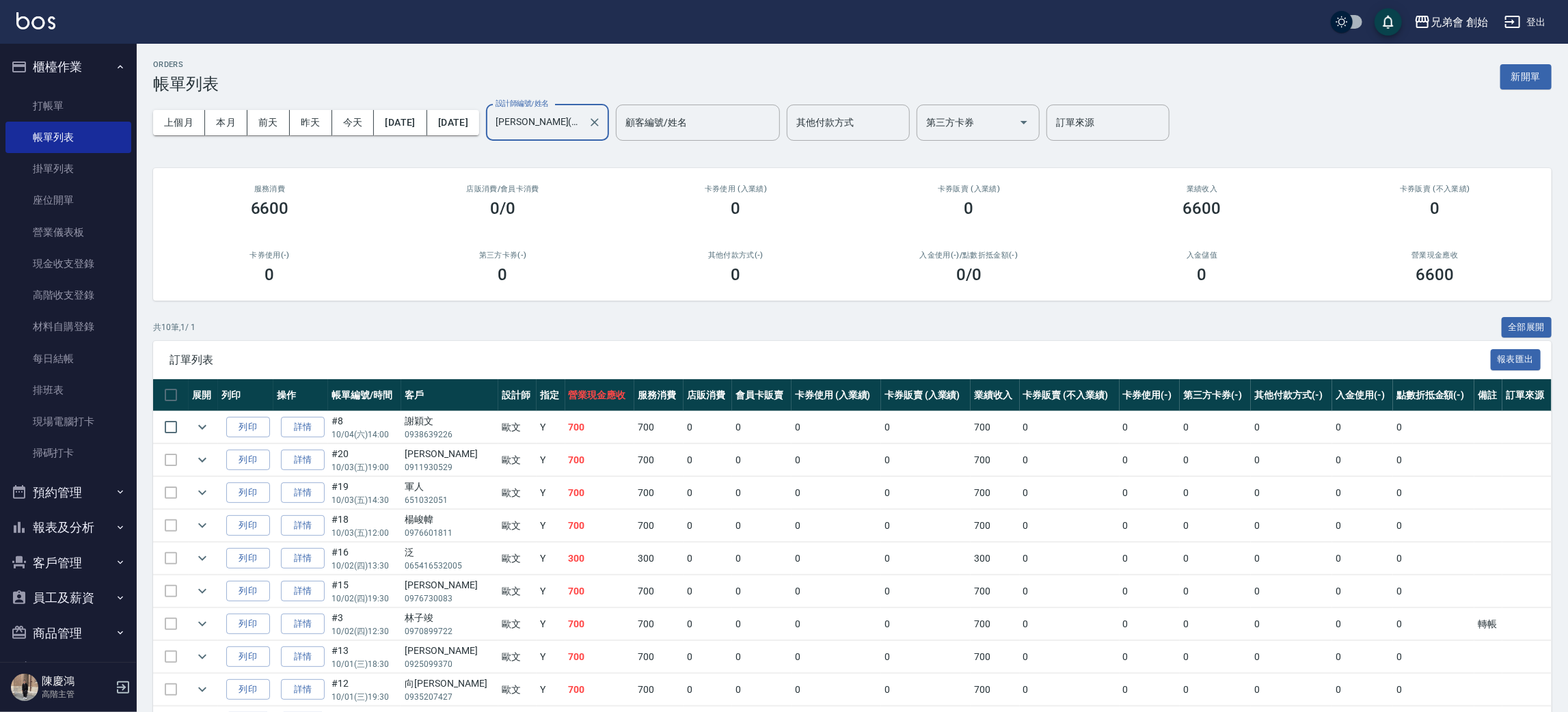
click at [609, 106] on div "歐文(無代號) 設計師編號/姓名" at bounding box center [548, 123] width 123 height 36
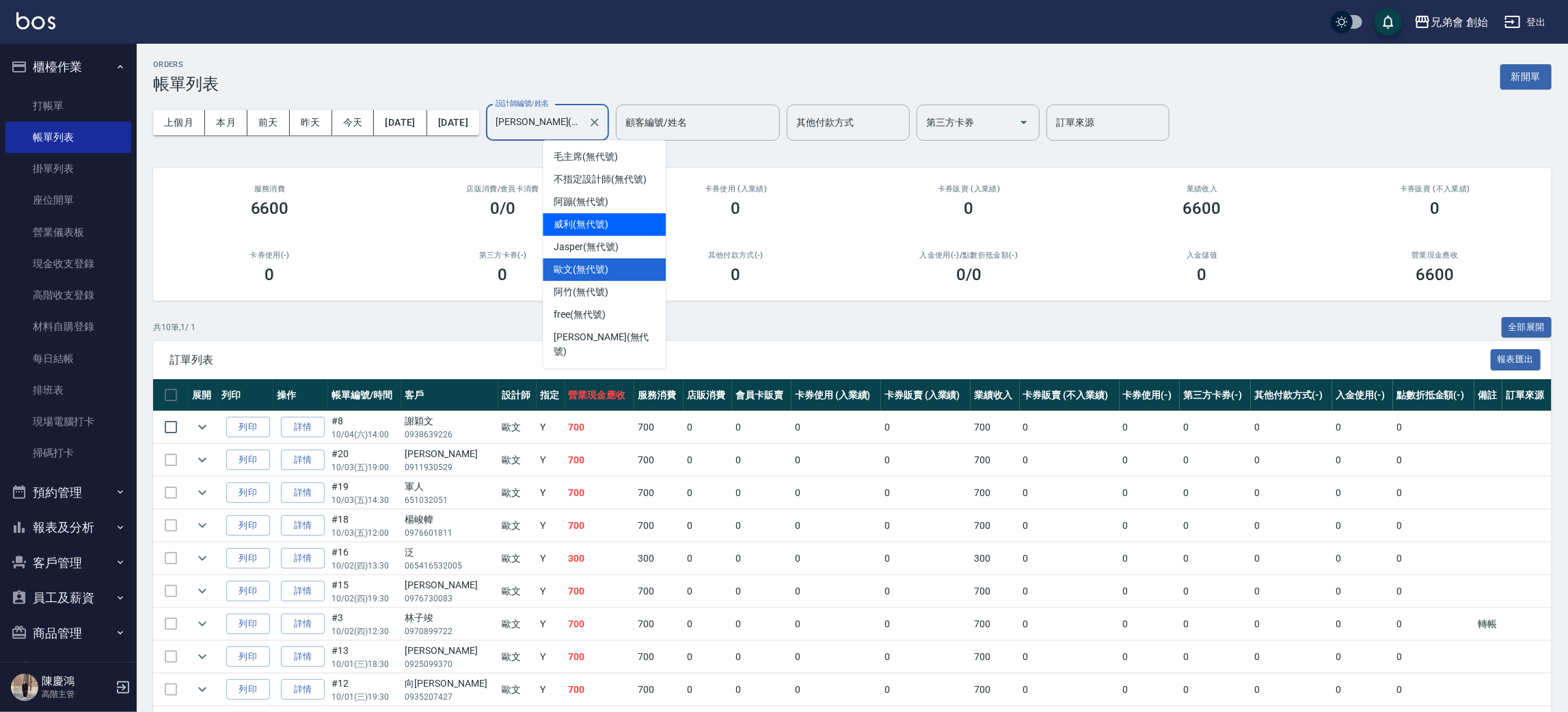
click at [613, 228] on div "威利 (無代號)" at bounding box center [604, 224] width 123 height 23
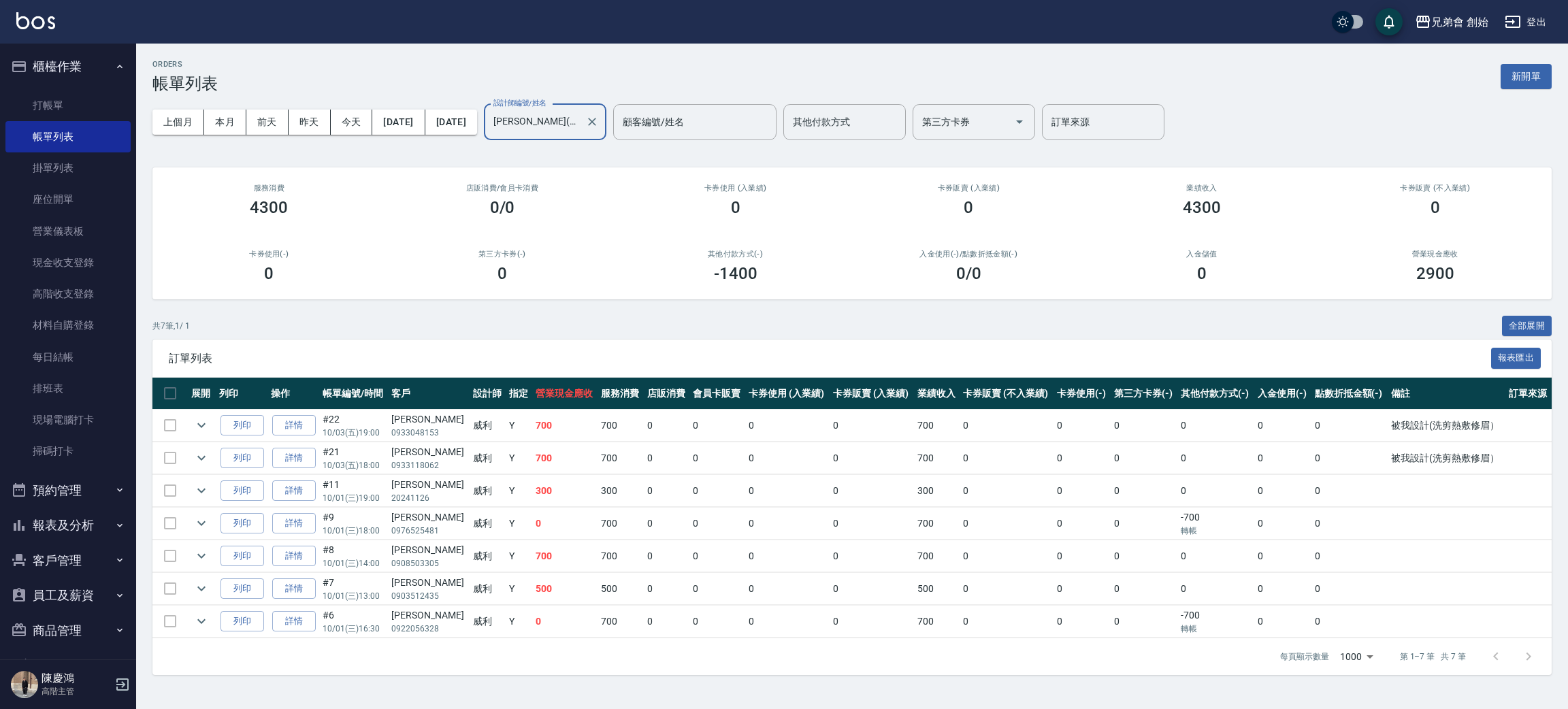
click at [580, 129] on input "威利(無代號)" at bounding box center [535, 122] width 90 height 24
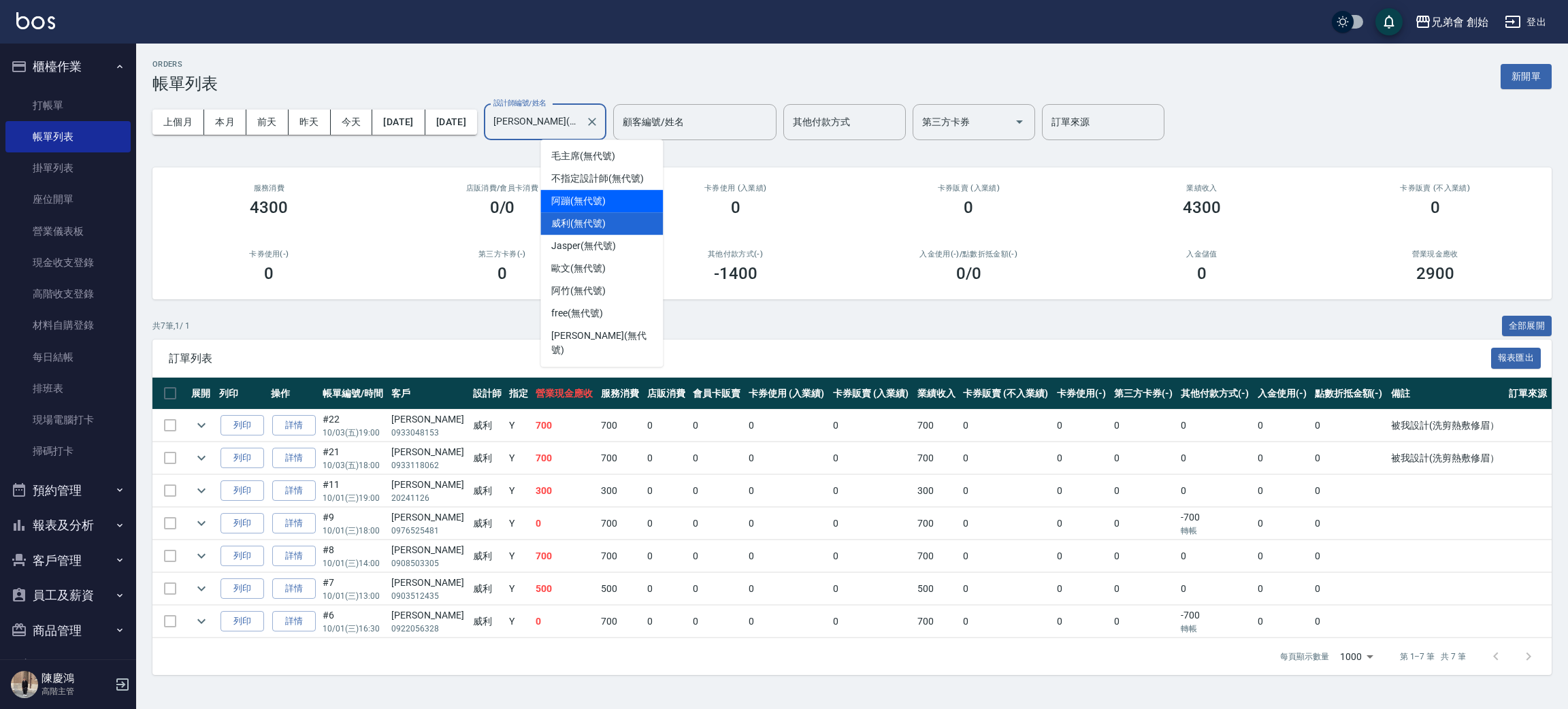
click at [618, 204] on div "阿蹦 (無代號)" at bounding box center [602, 200] width 122 height 22
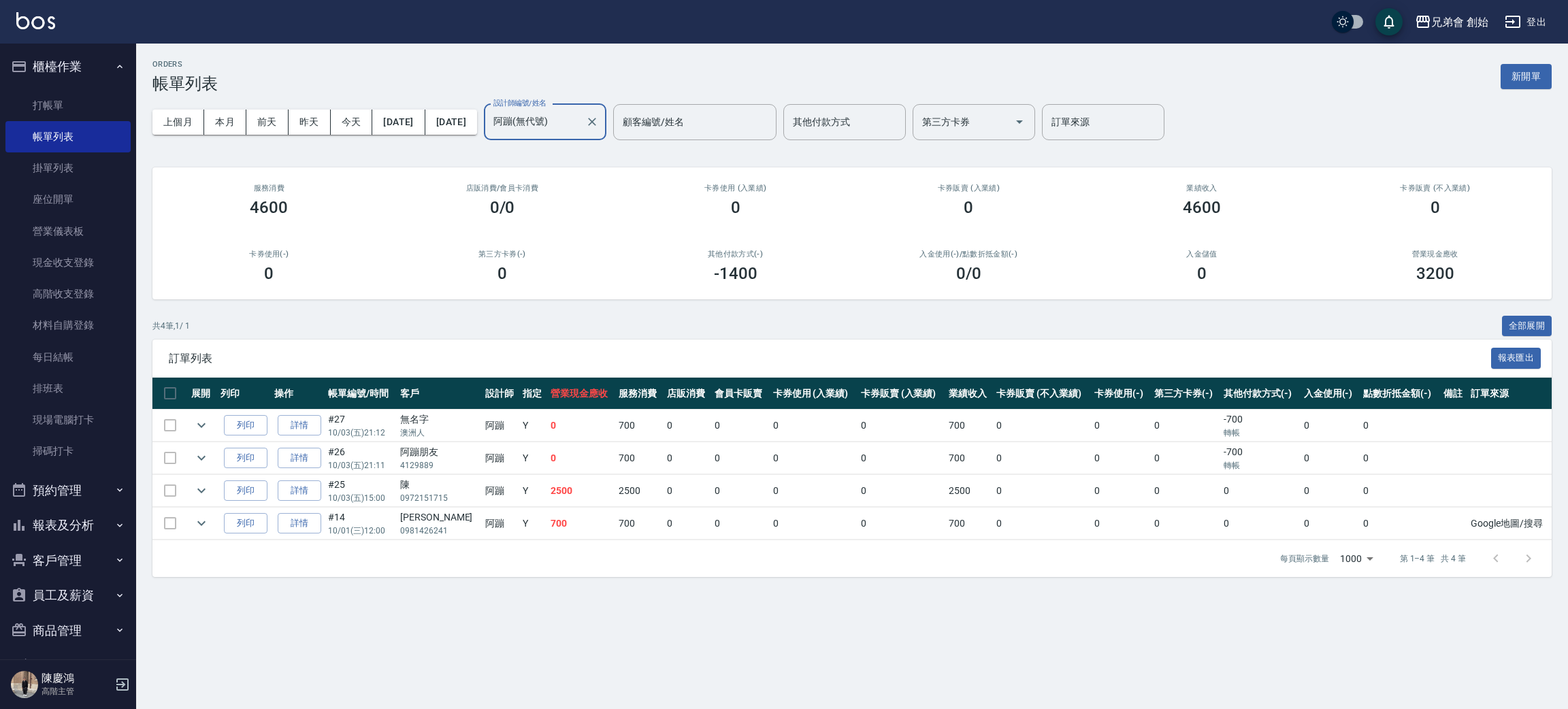
drag, startPoint x: 611, startPoint y: 117, endPoint x: 615, endPoint y: 134, distance: 17.5
click at [580, 117] on input "阿蹦(無代號)" at bounding box center [535, 122] width 90 height 24
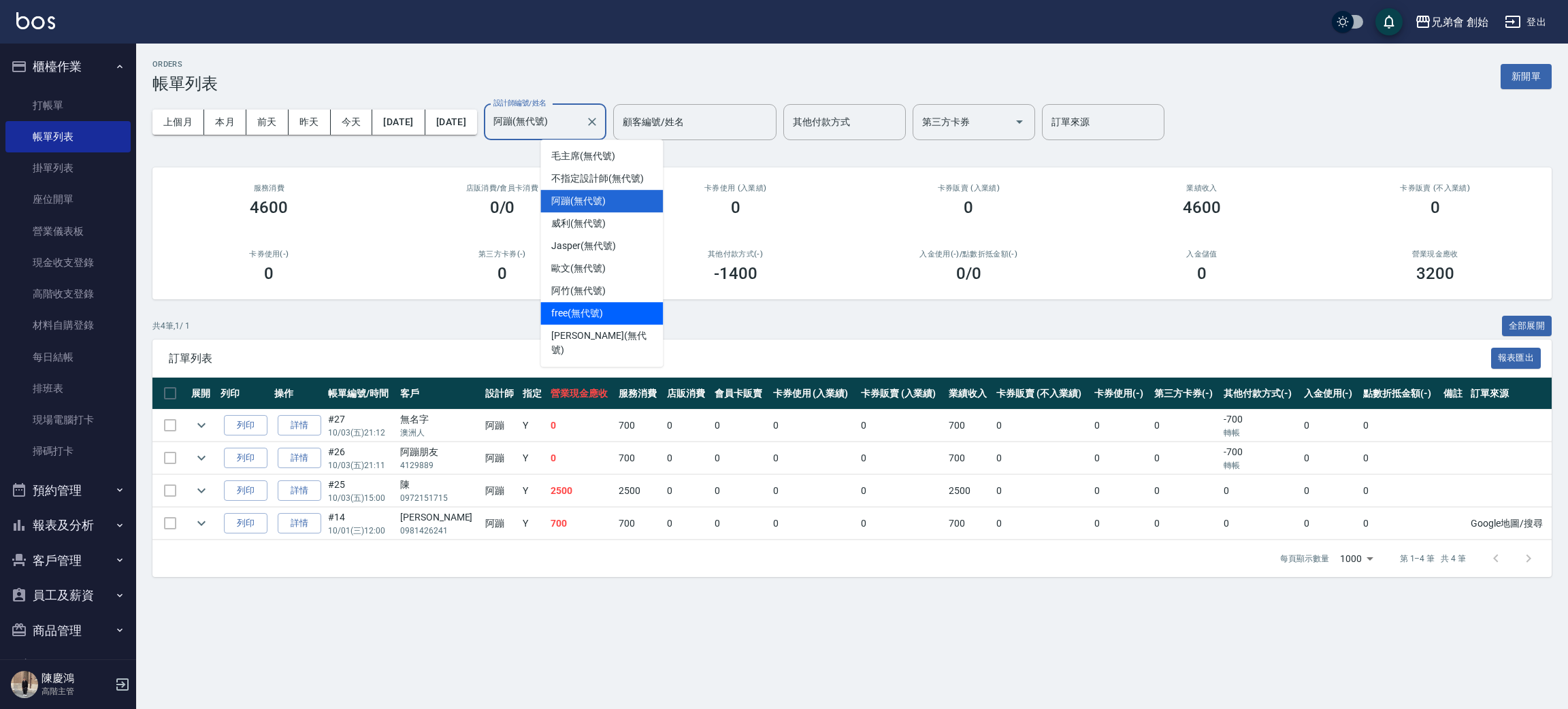
drag, startPoint x: 602, startPoint y: 309, endPoint x: 603, endPoint y: 294, distance: 15.0
click at [602, 307] on span "free (無代號)" at bounding box center [577, 314] width 52 height 14
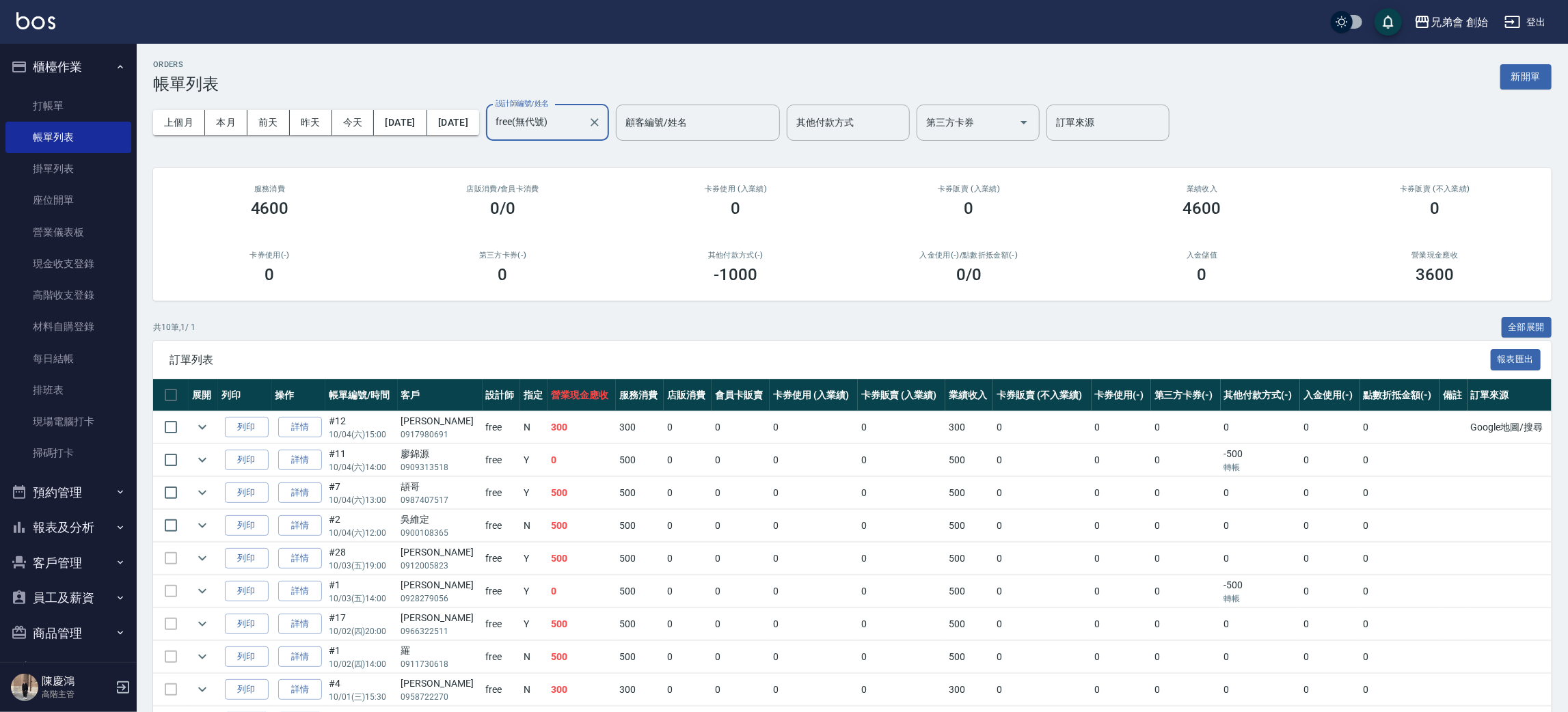
click at [583, 117] on input "free(無代號)" at bounding box center [538, 123] width 90 height 24
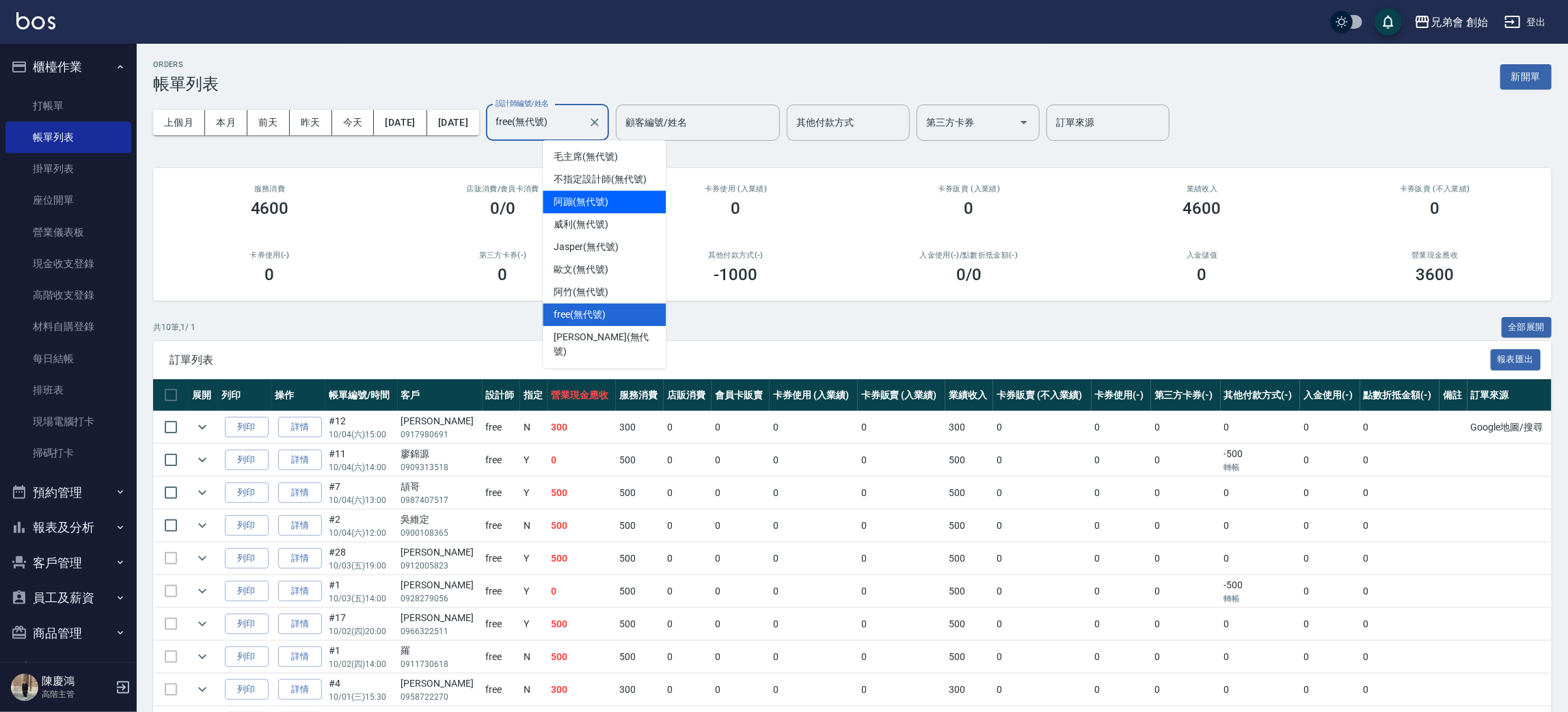
click at [622, 207] on div "阿蹦 (無代號)" at bounding box center [604, 201] width 123 height 23
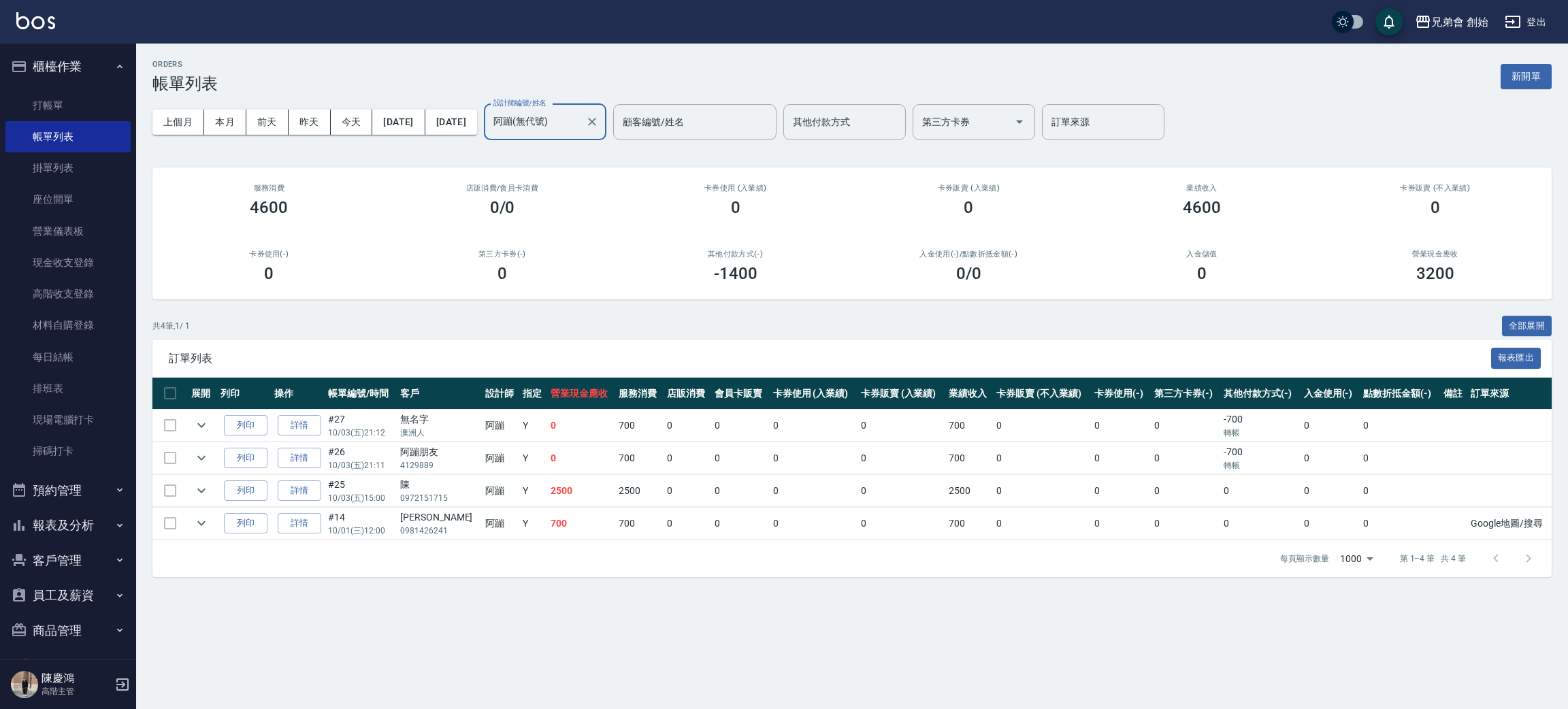
click at [580, 120] on input "阿蹦(無代號)" at bounding box center [535, 122] width 90 height 24
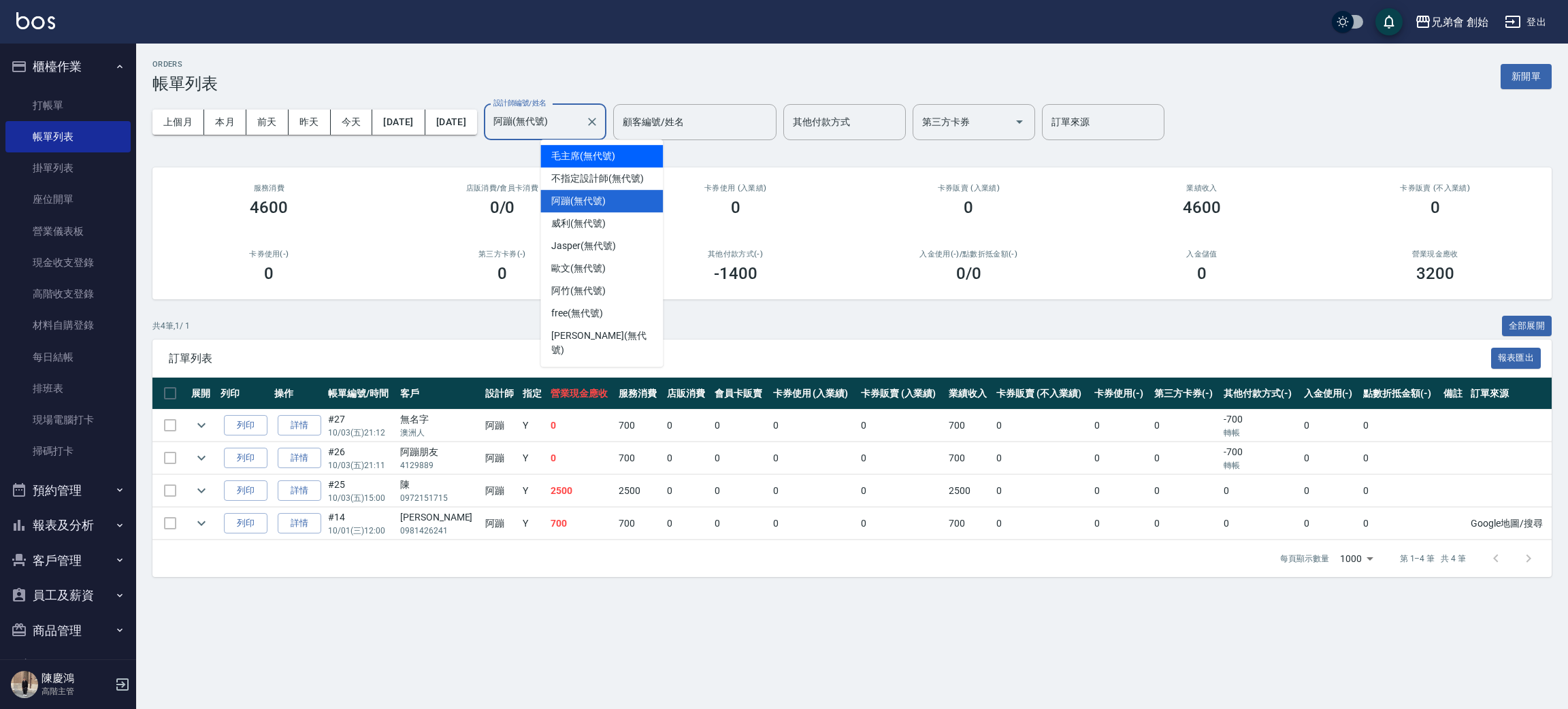
click at [622, 149] on div "毛主席 (無代號)" at bounding box center [602, 155] width 122 height 22
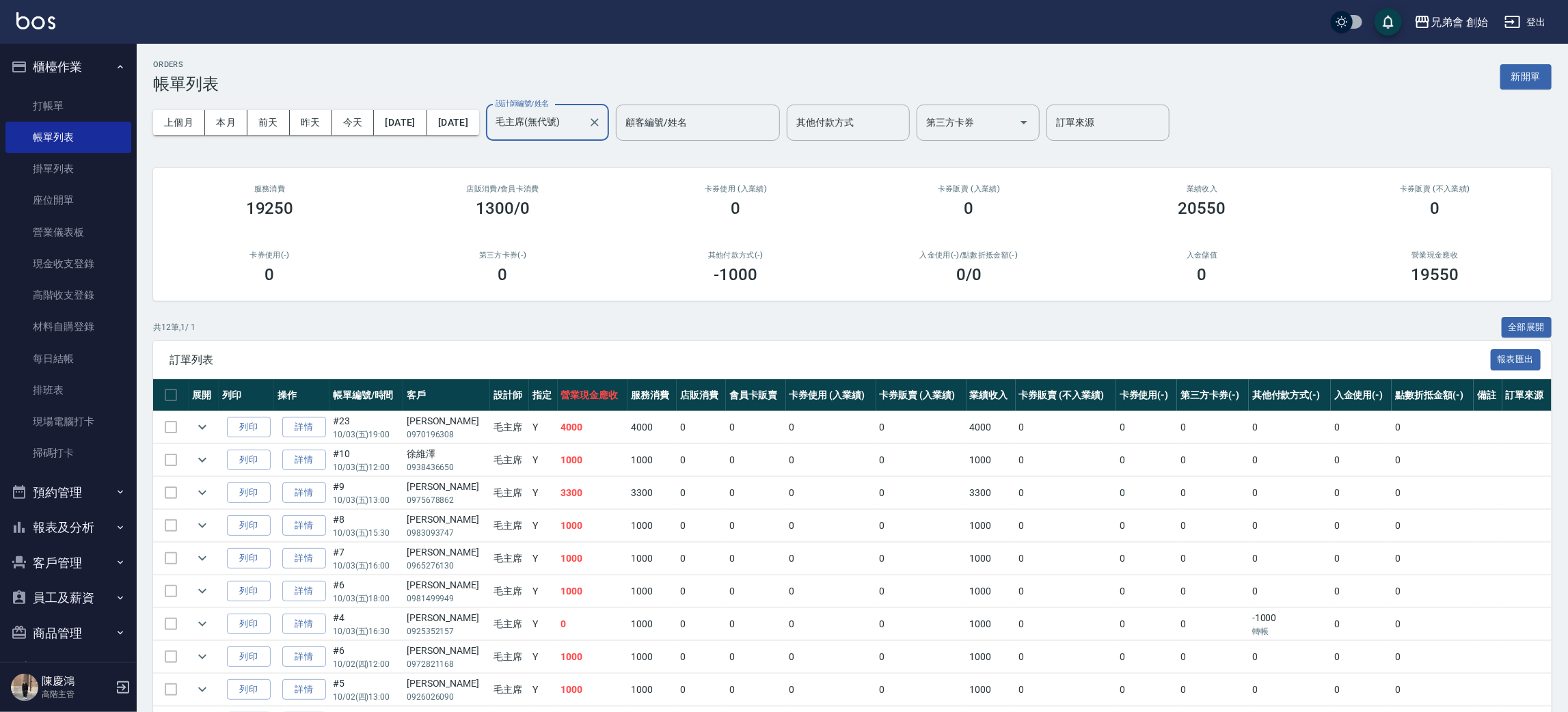
click at [568, 137] on div "毛主席(無代號) 設計師編號/姓名" at bounding box center [548, 123] width 123 height 36
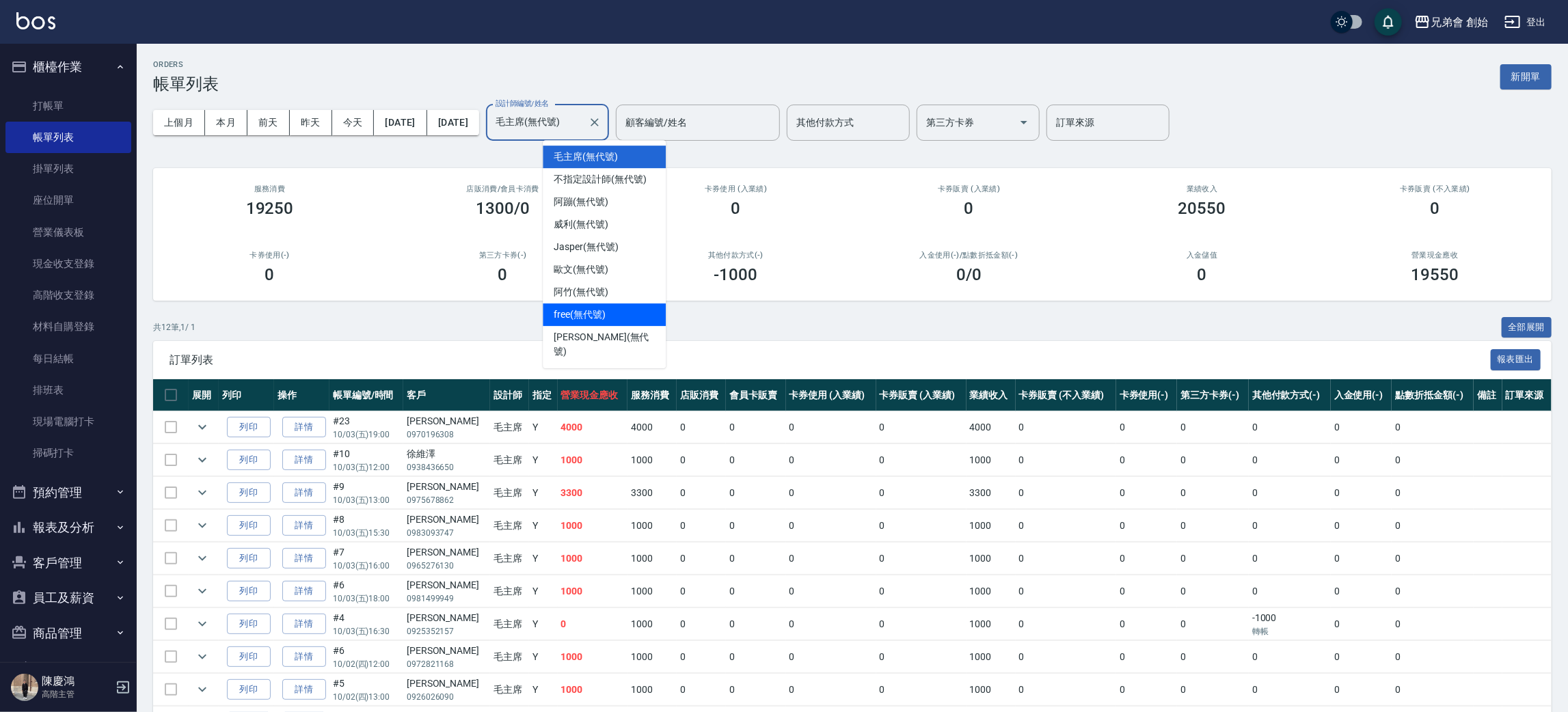
click at [609, 315] on div "free (無代號)" at bounding box center [604, 314] width 123 height 23
type input "free(無代號)"
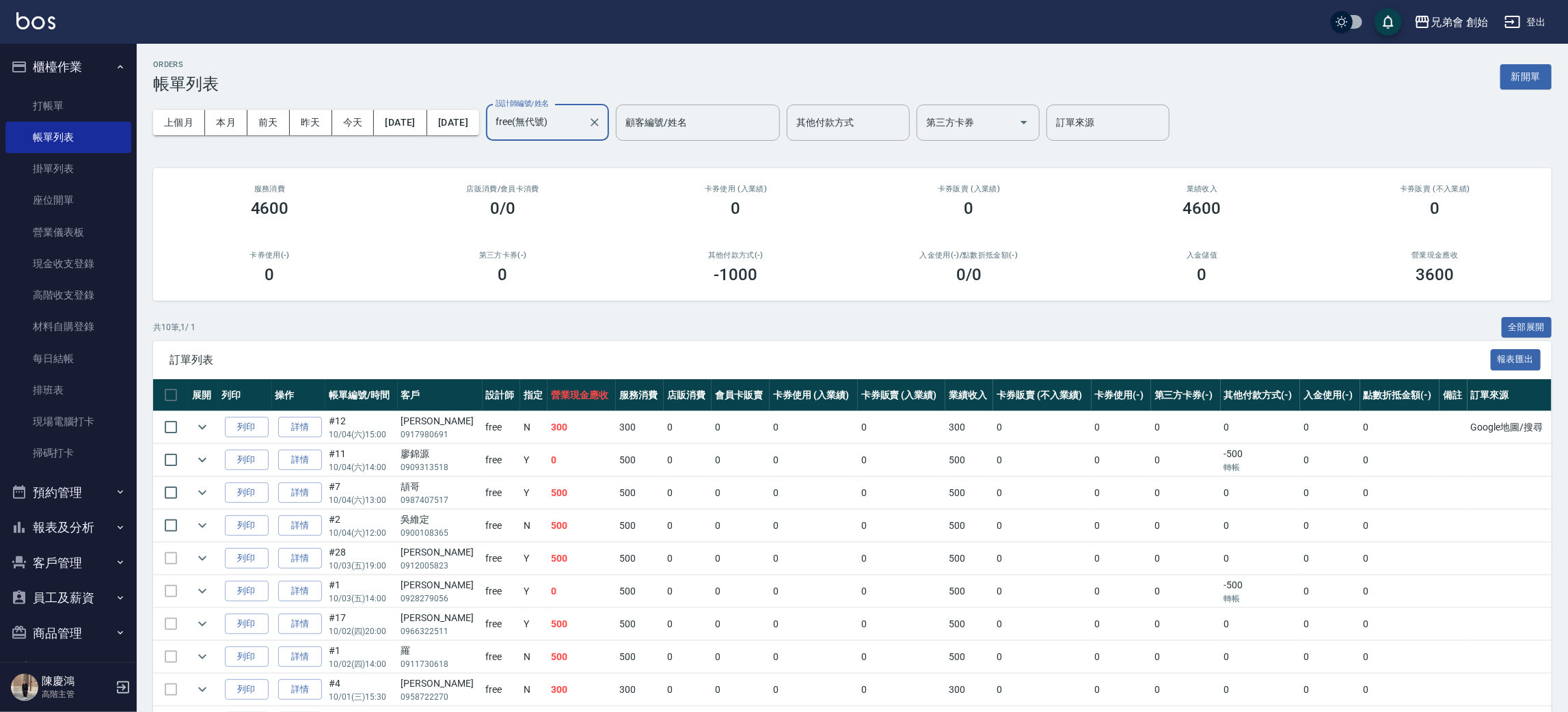
click at [80, 495] on button "預約管理" at bounding box center [68, 493] width 125 height 35
click at [91, 547] on link "單日預約紀錄" at bounding box center [68, 562] width 125 height 32
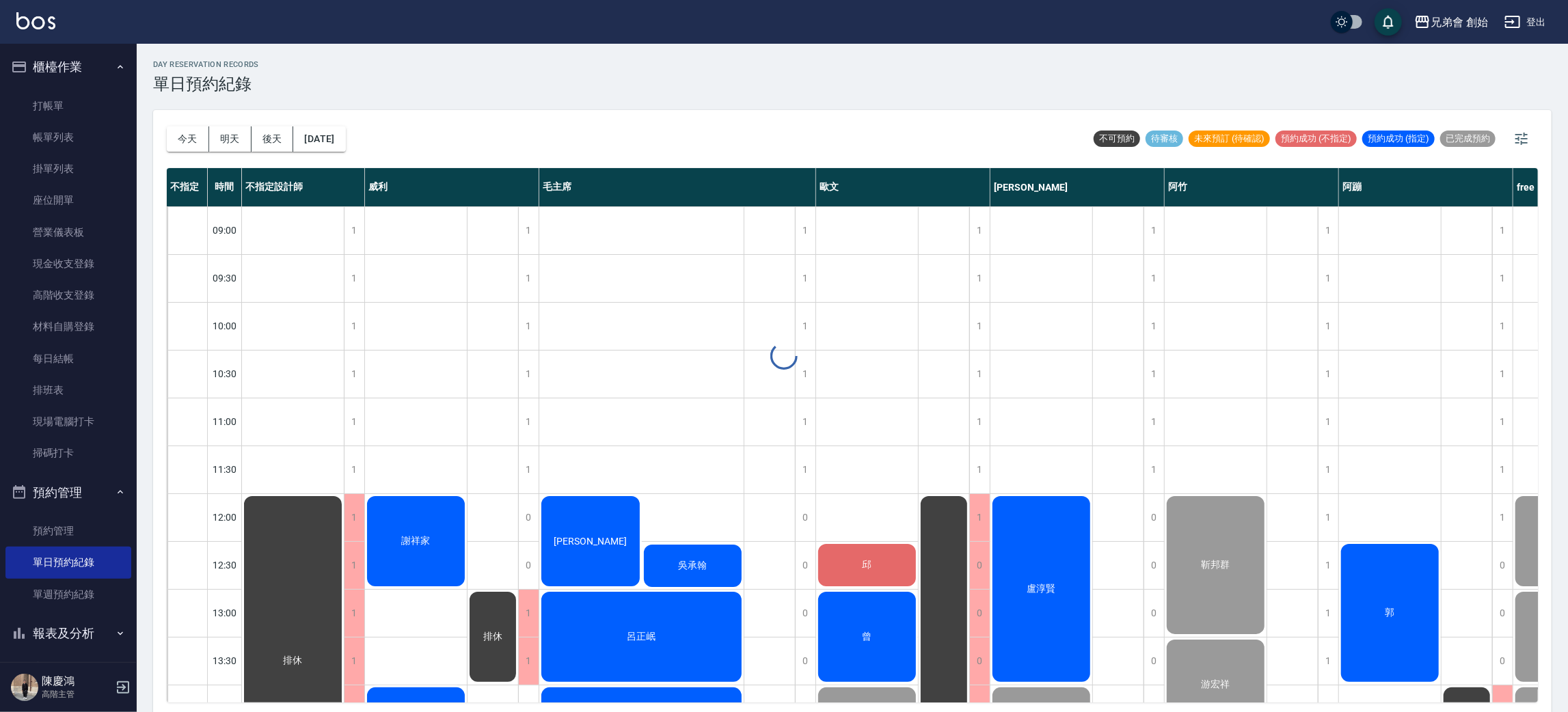
click at [162, 156] on div at bounding box center [784, 356] width 1568 height 712
click at [173, 134] on button "今天" at bounding box center [188, 139] width 42 height 25
drag, startPoint x: 208, startPoint y: 135, endPoint x: 217, endPoint y: 152, distance: 19.2
click at [210, 139] on button "明天" at bounding box center [230, 139] width 42 height 25
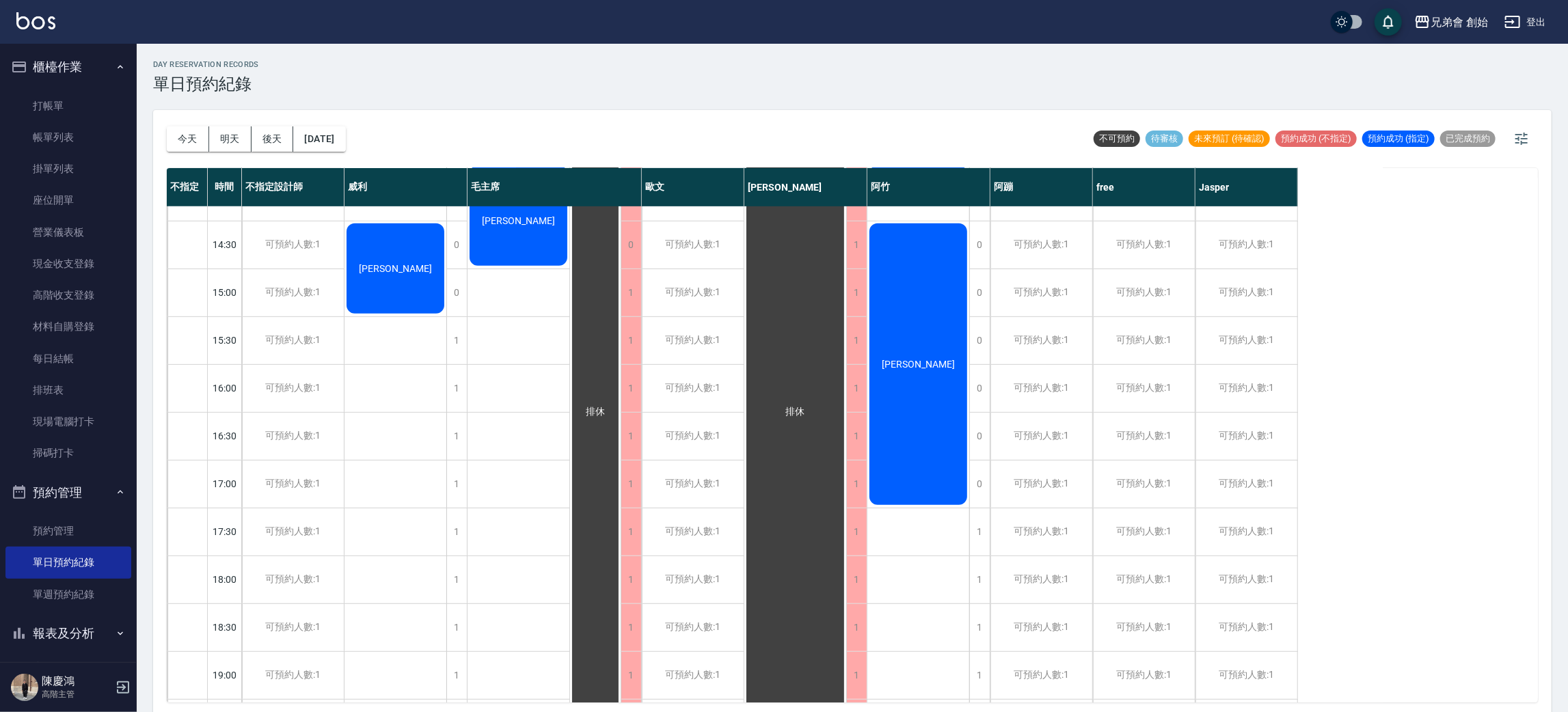
scroll to position [307, 0]
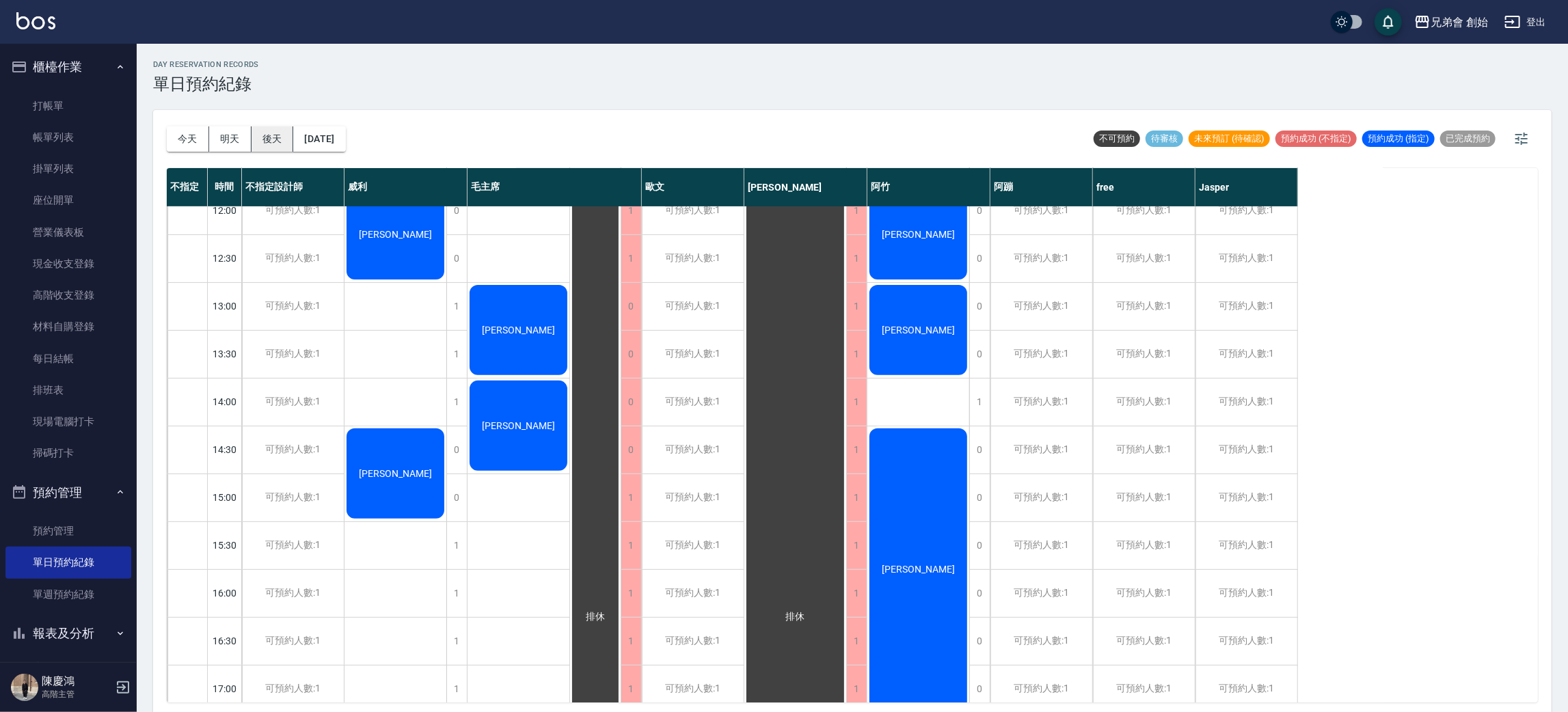
click at [272, 133] on button "後天" at bounding box center [272, 139] width 42 height 25
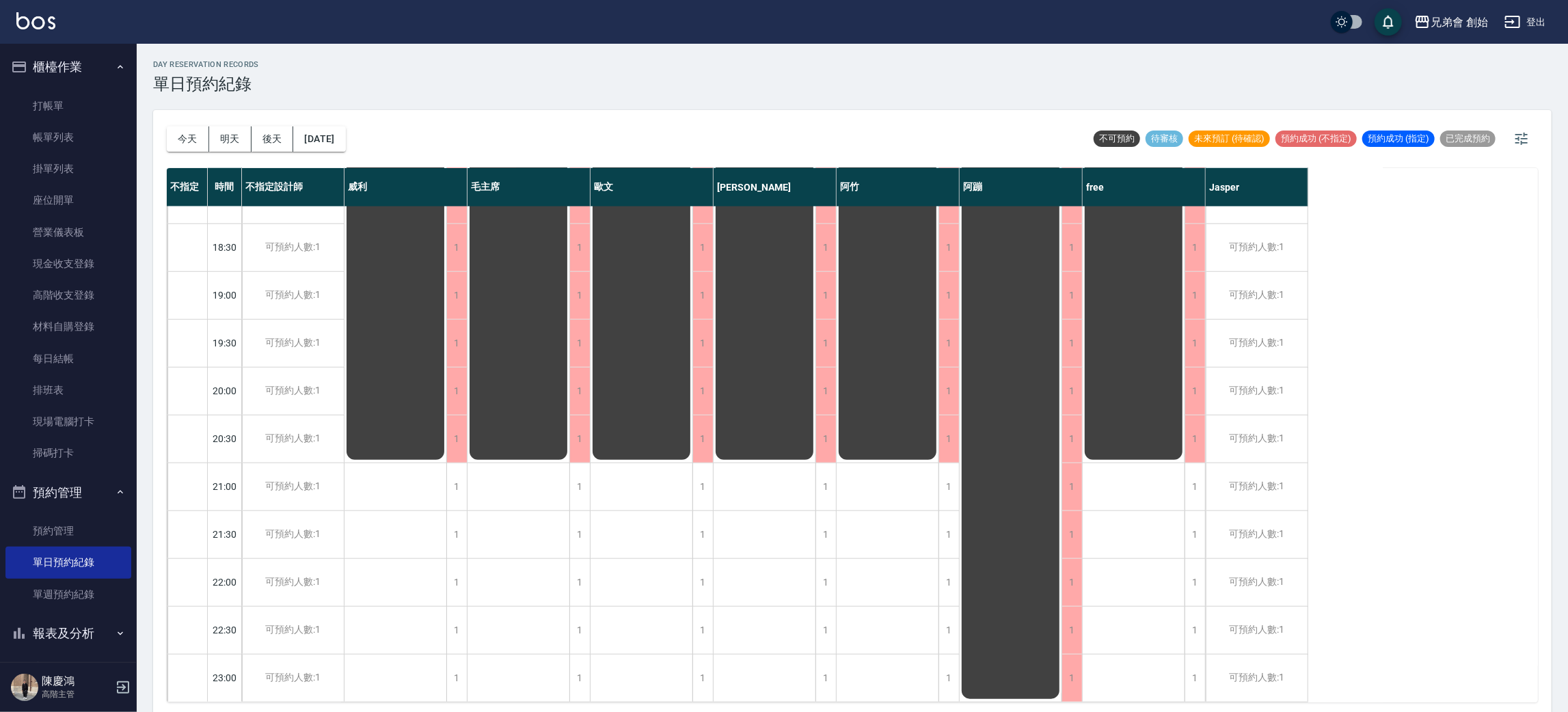
scroll to position [292, 0]
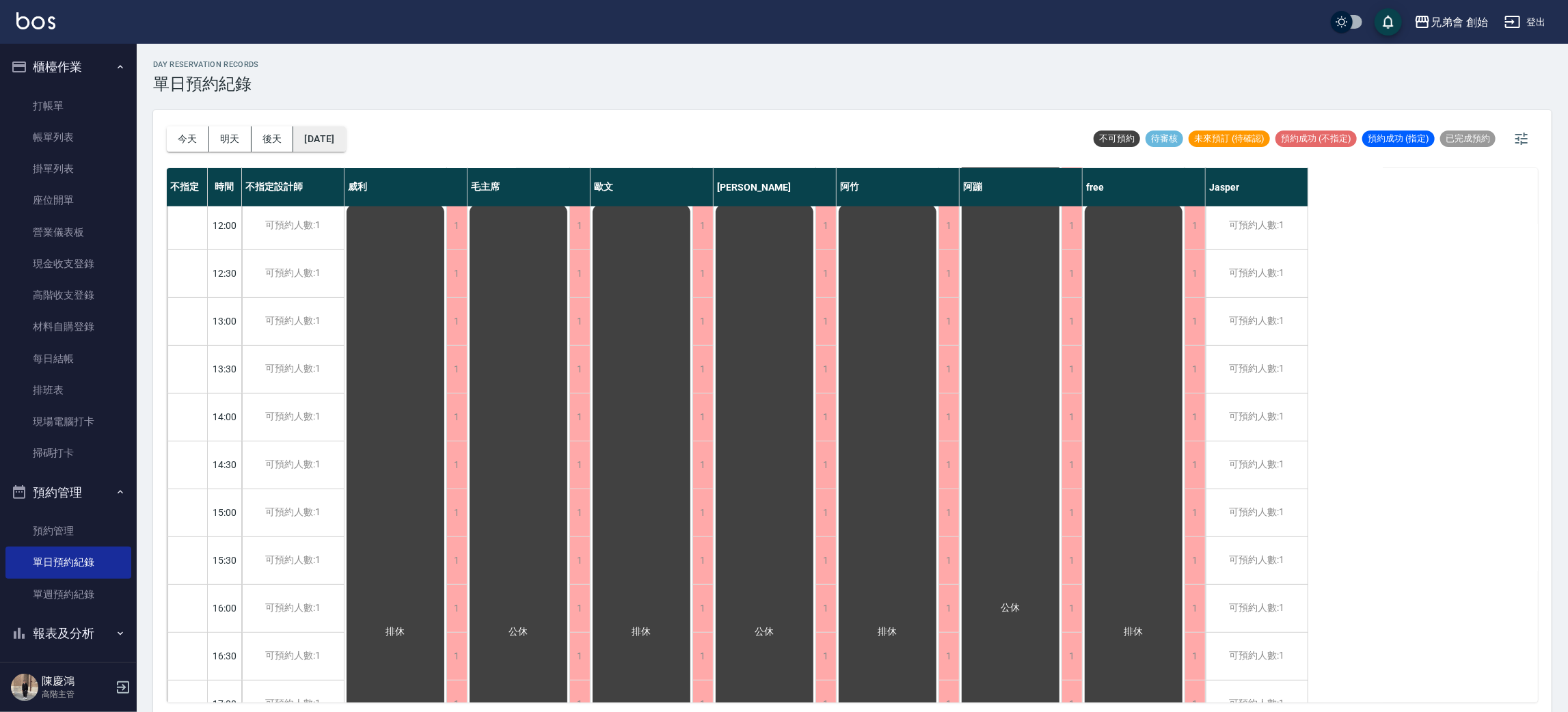
click at [336, 141] on button "2025/10/06" at bounding box center [319, 139] width 52 height 25
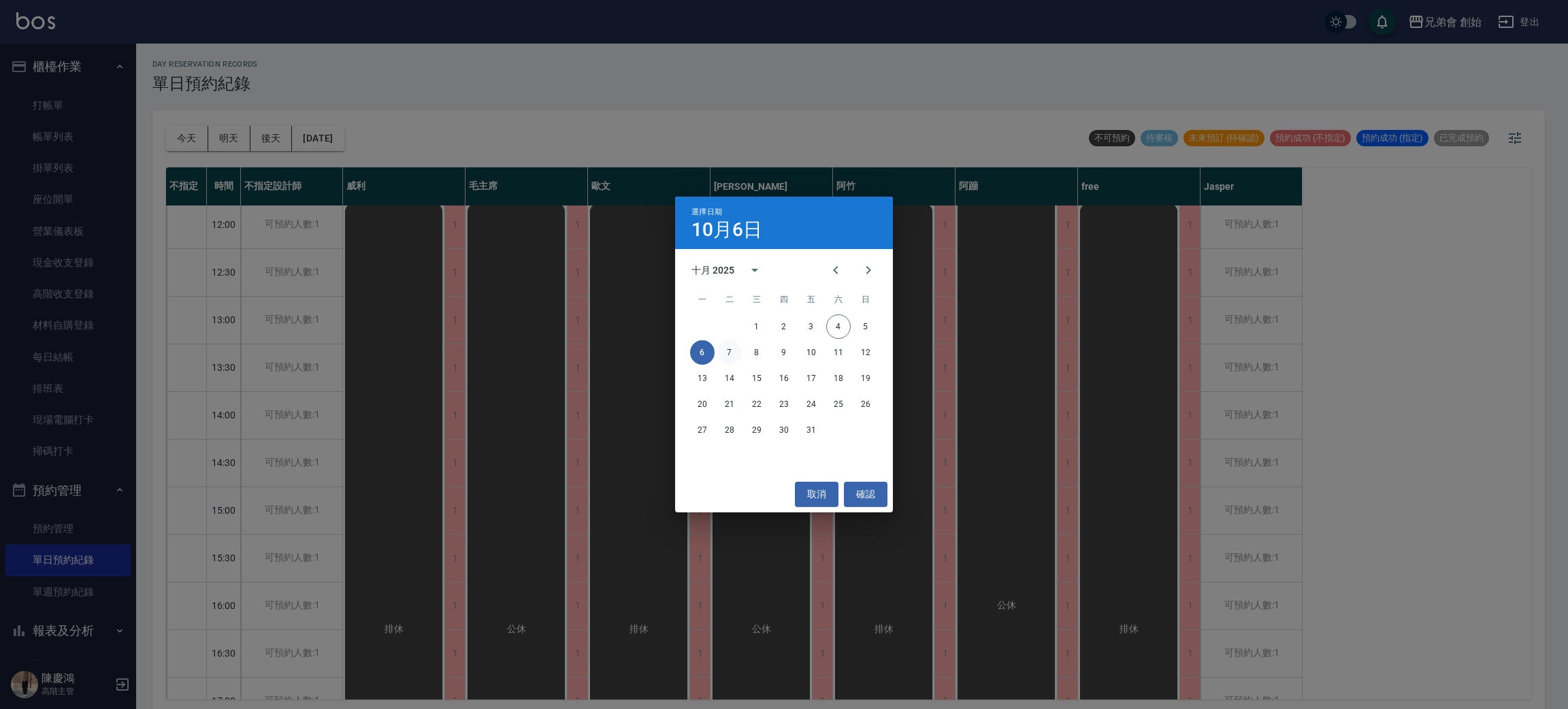
click at [726, 355] on button "7" at bounding box center [729, 352] width 24 height 24
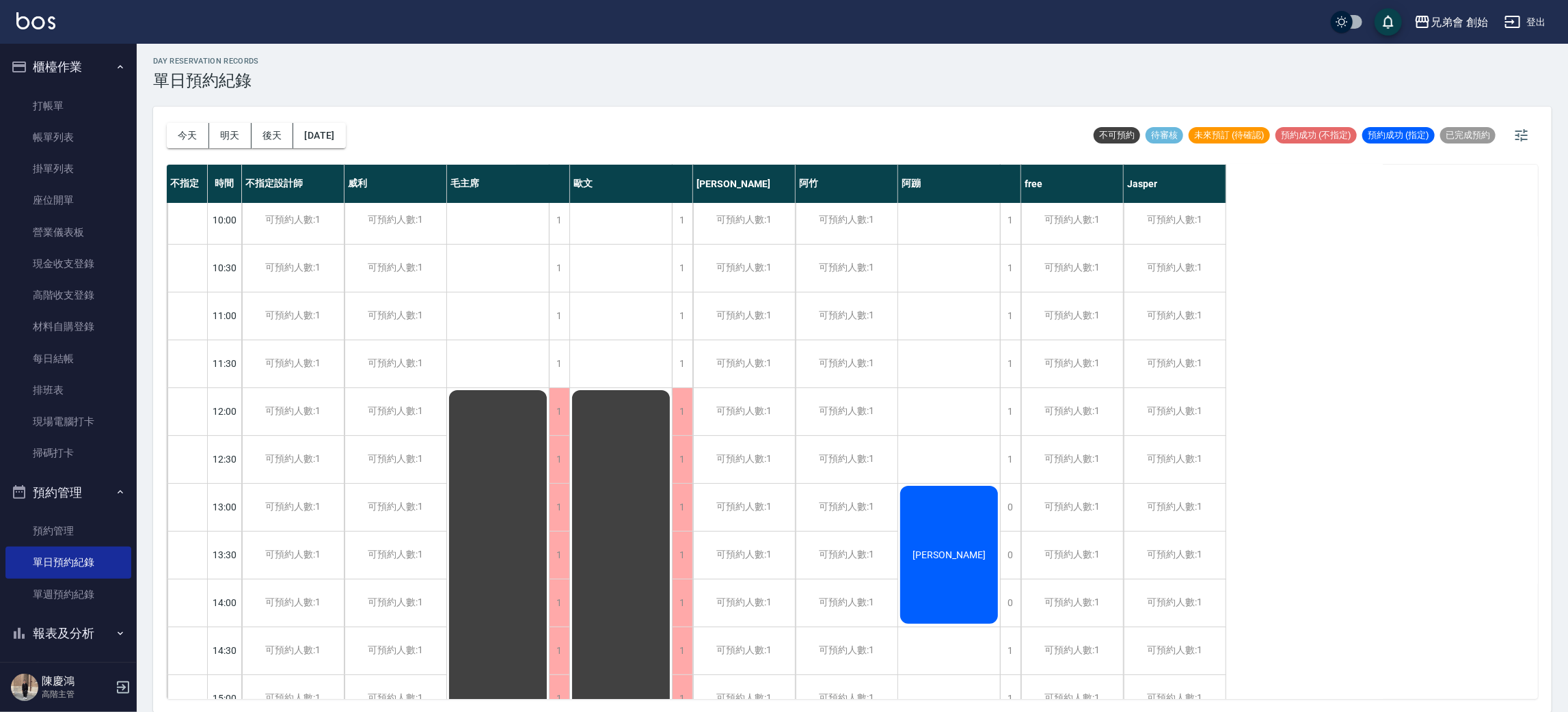
scroll to position [411, 0]
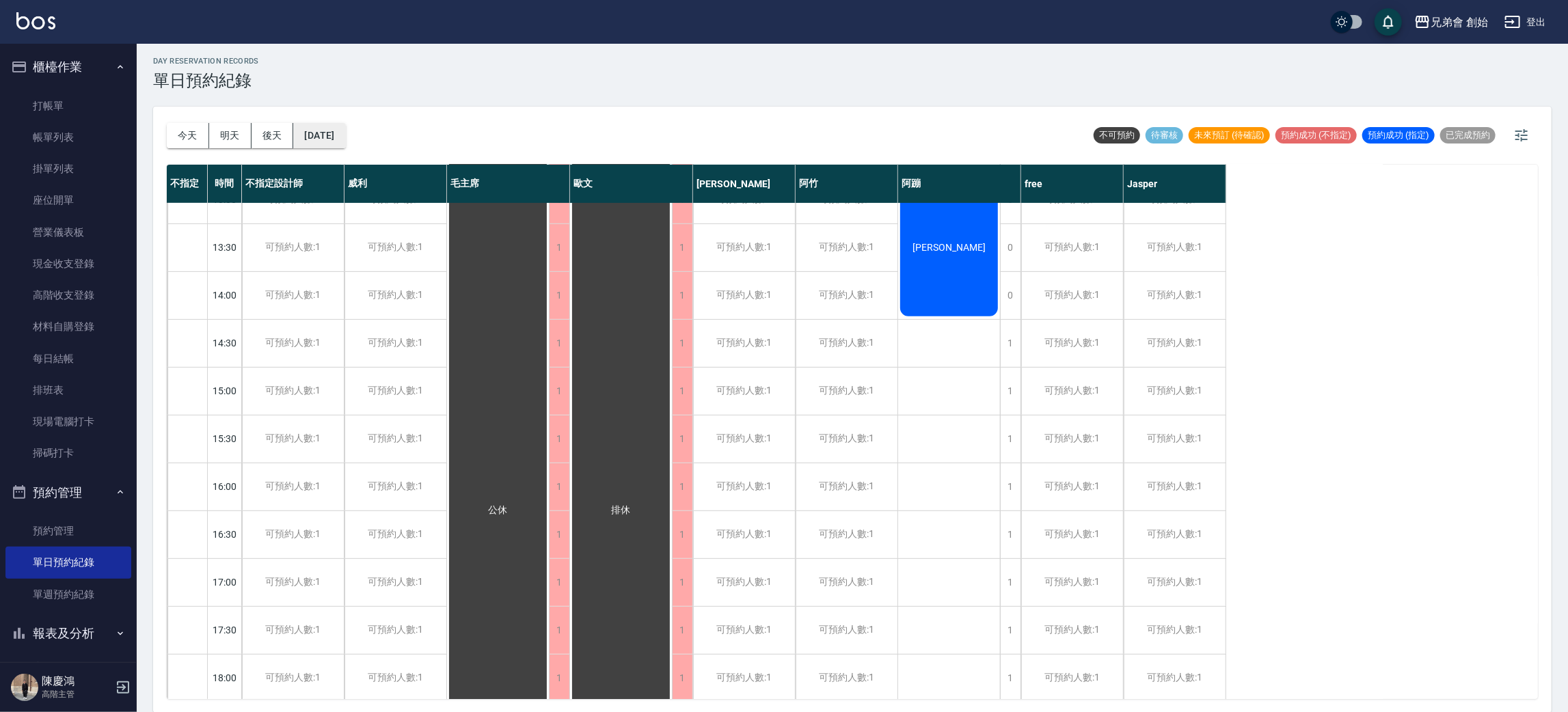
click at [338, 123] on button "2025/10/07" at bounding box center [319, 135] width 52 height 25
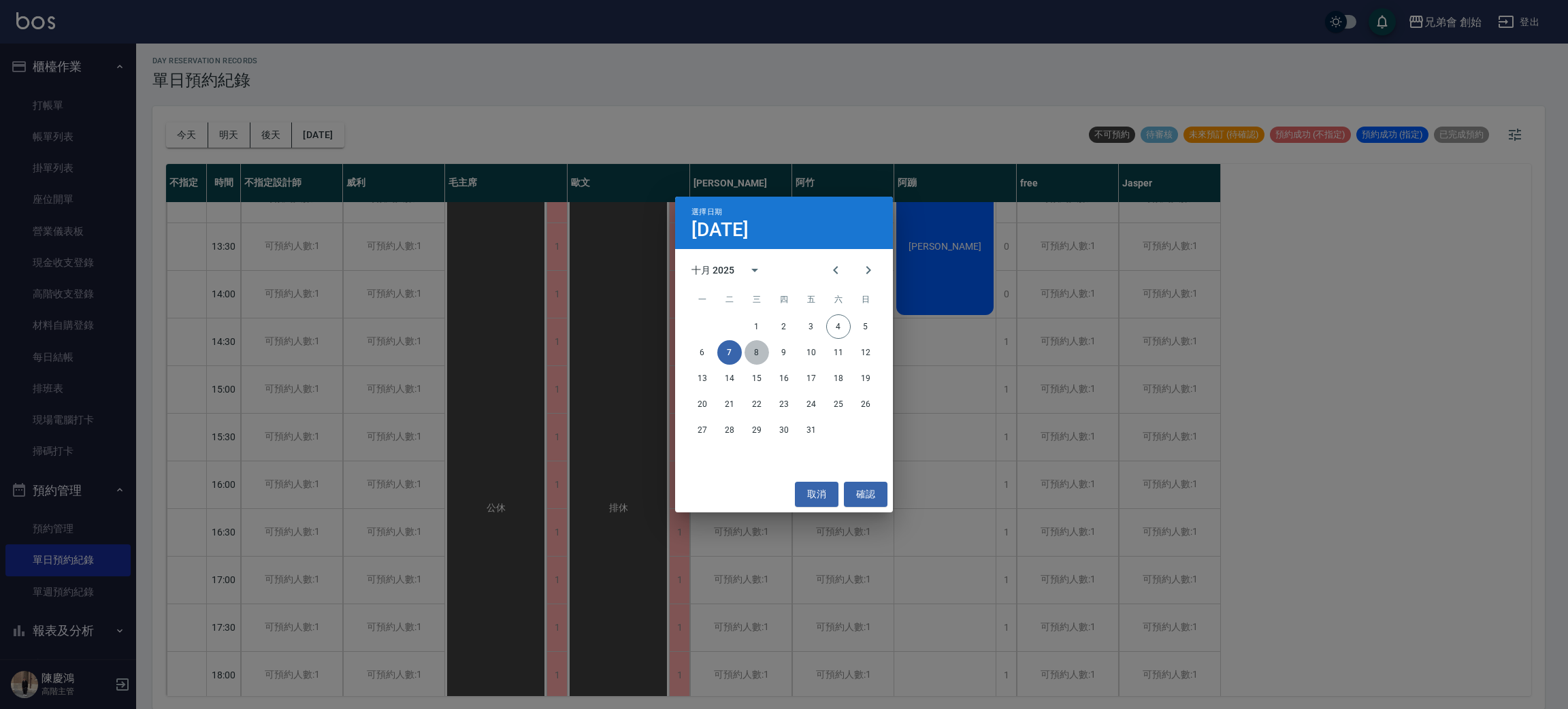
click at [765, 355] on button "8" at bounding box center [756, 352] width 24 height 24
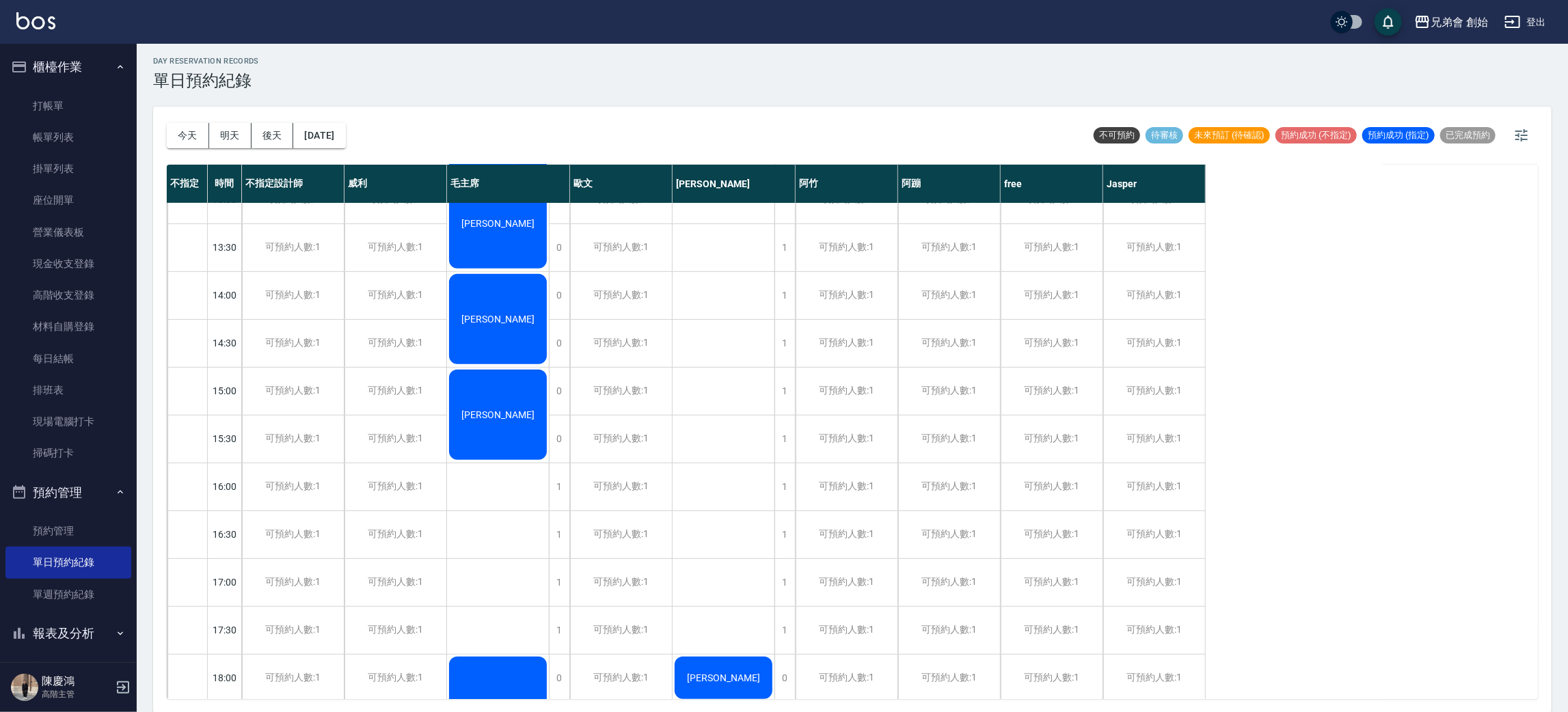
scroll to position [718, 0]
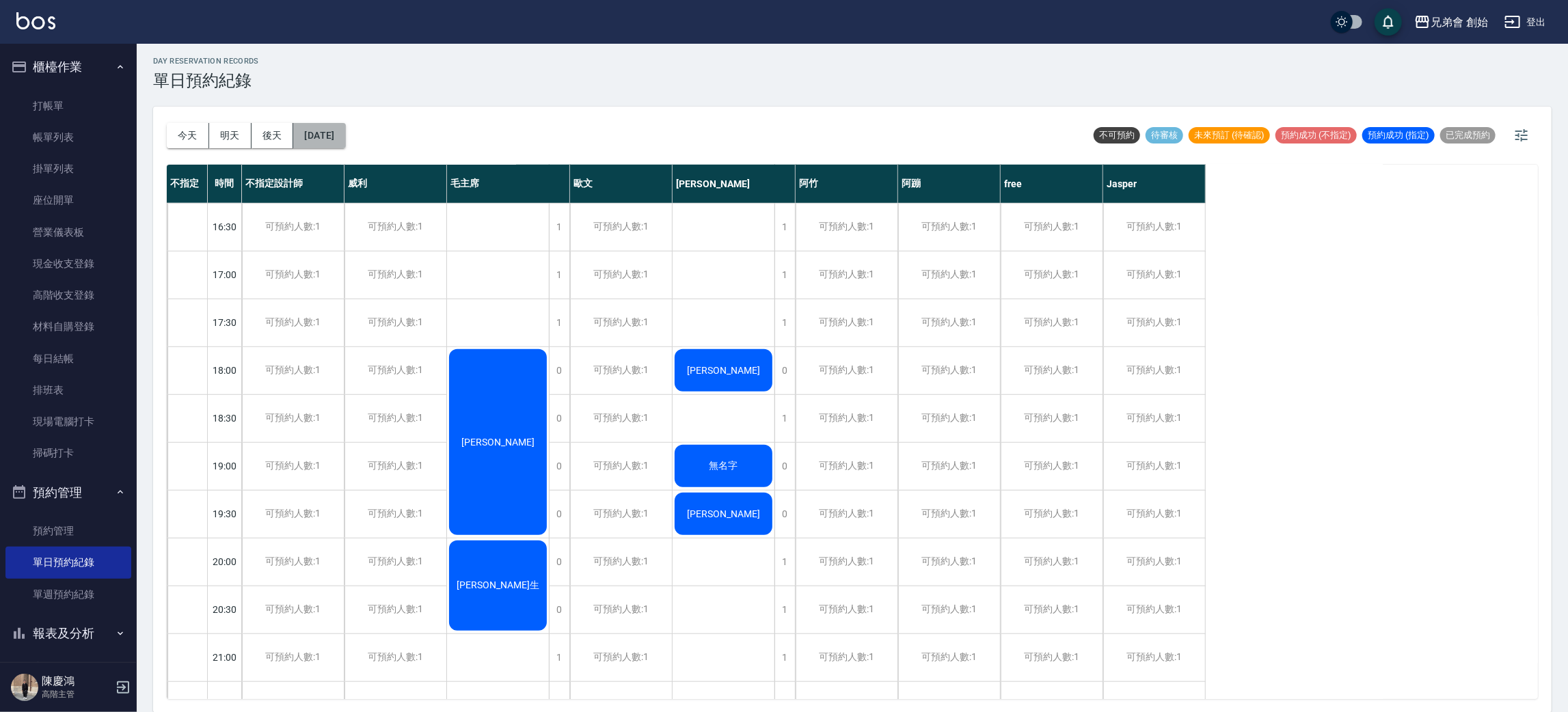
click at [346, 134] on button "2025/10/08" at bounding box center [319, 135] width 52 height 25
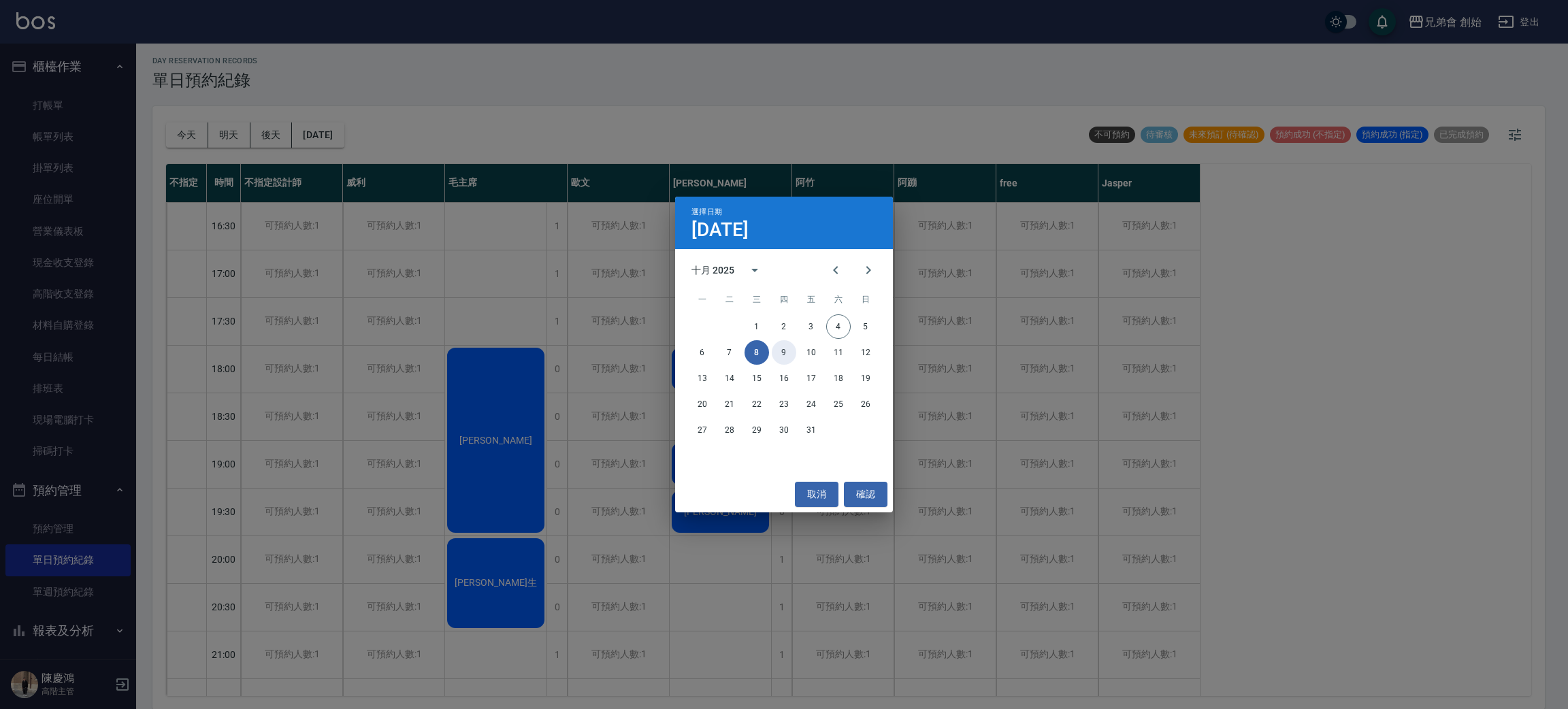
click at [785, 351] on button "9" at bounding box center [783, 352] width 24 height 24
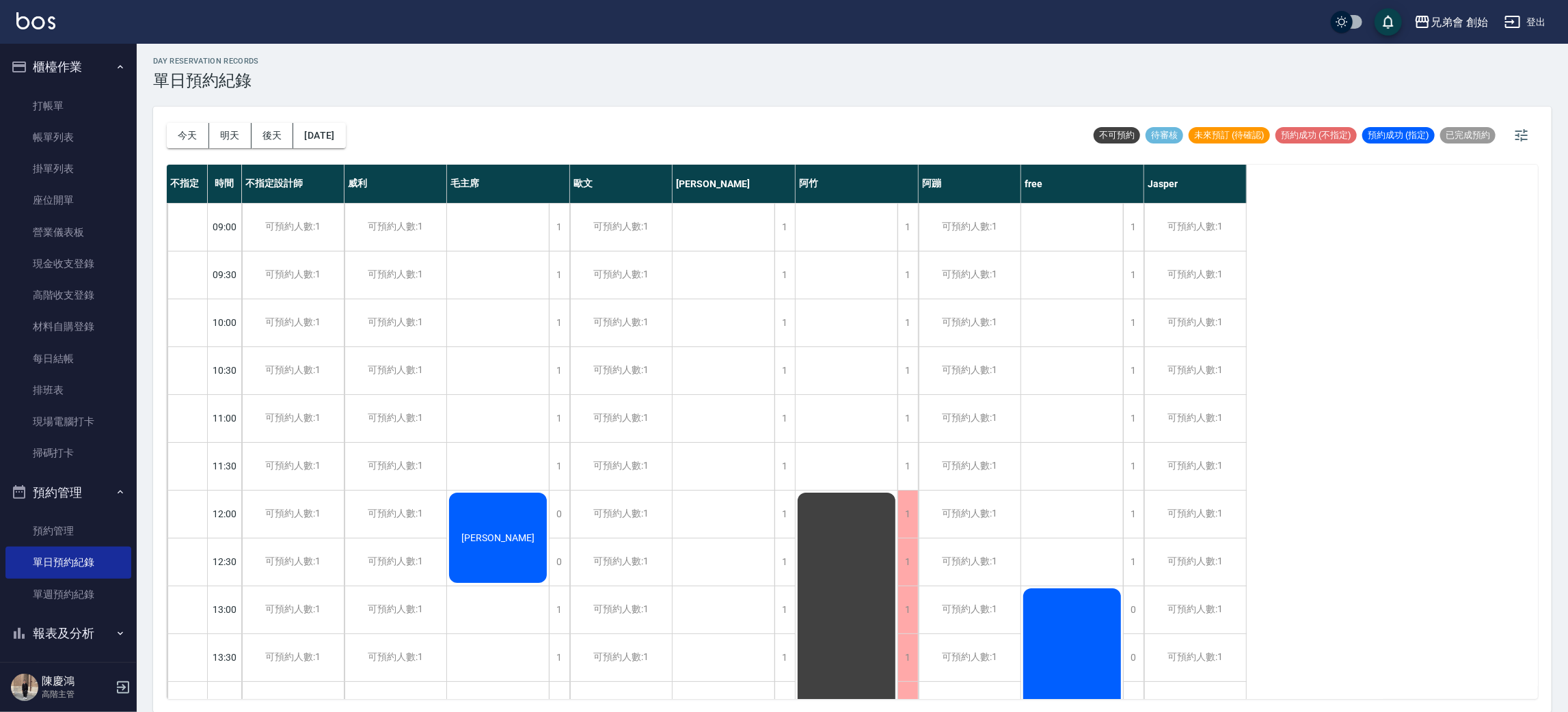
scroll to position [307, 0]
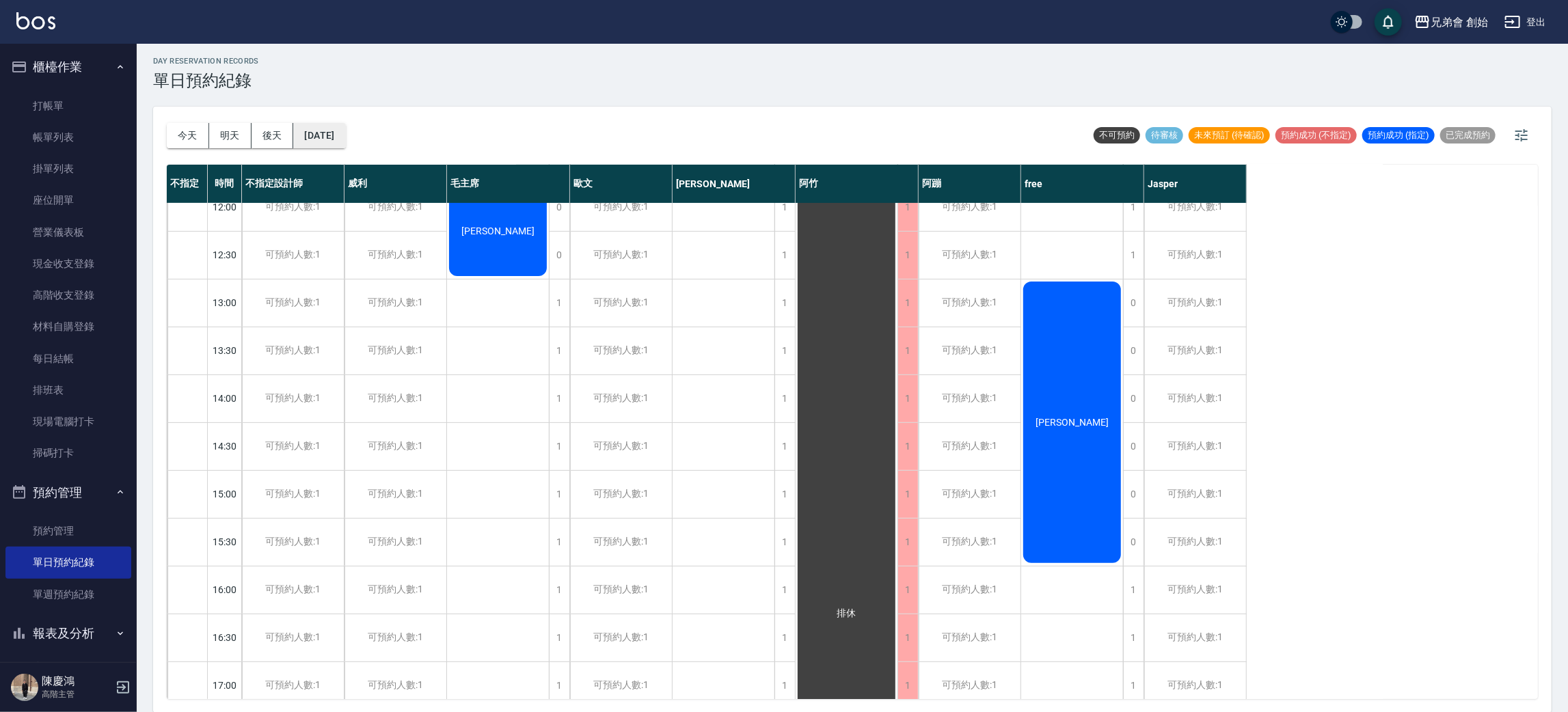
click at [346, 134] on button "2025/10/09" at bounding box center [319, 135] width 52 height 25
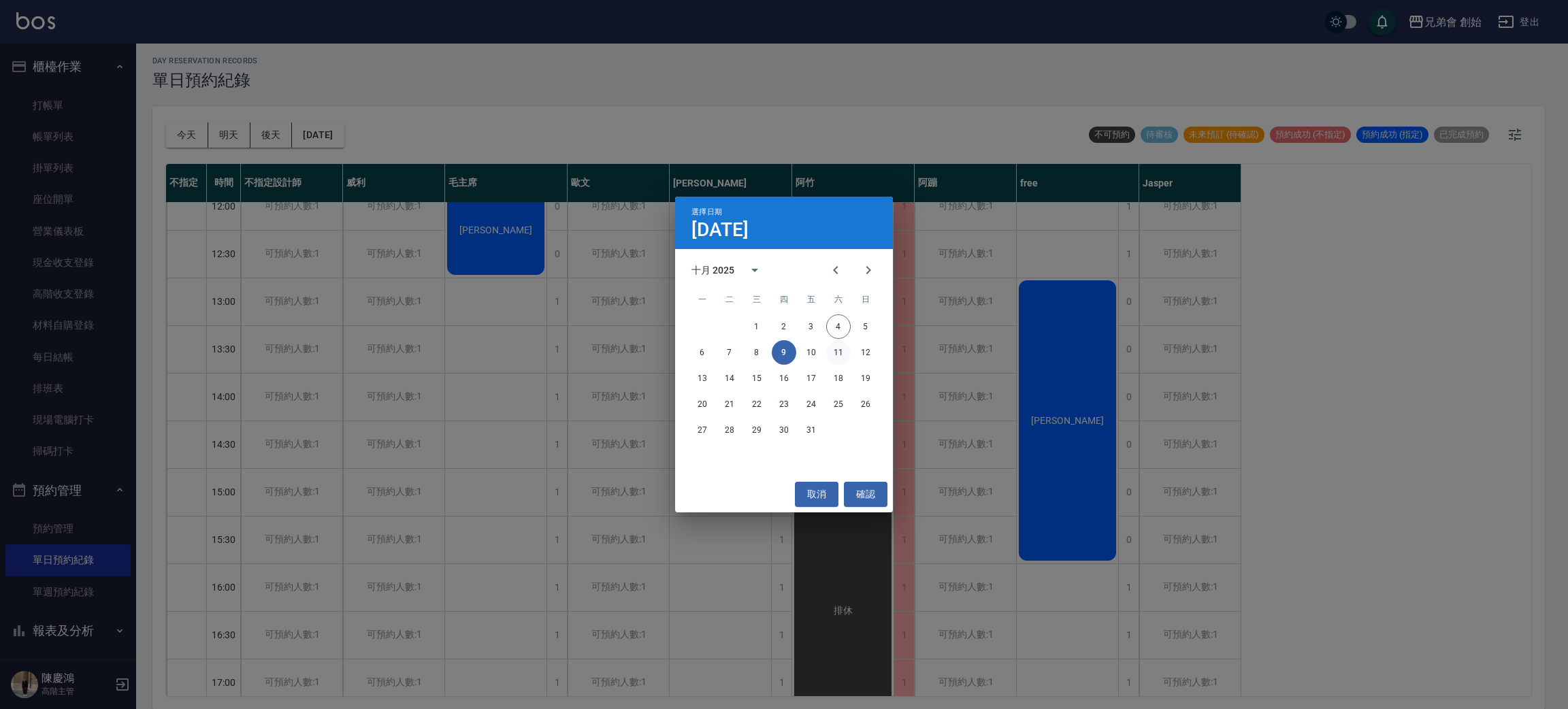
click at [847, 355] on button "11" at bounding box center [838, 352] width 24 height 24
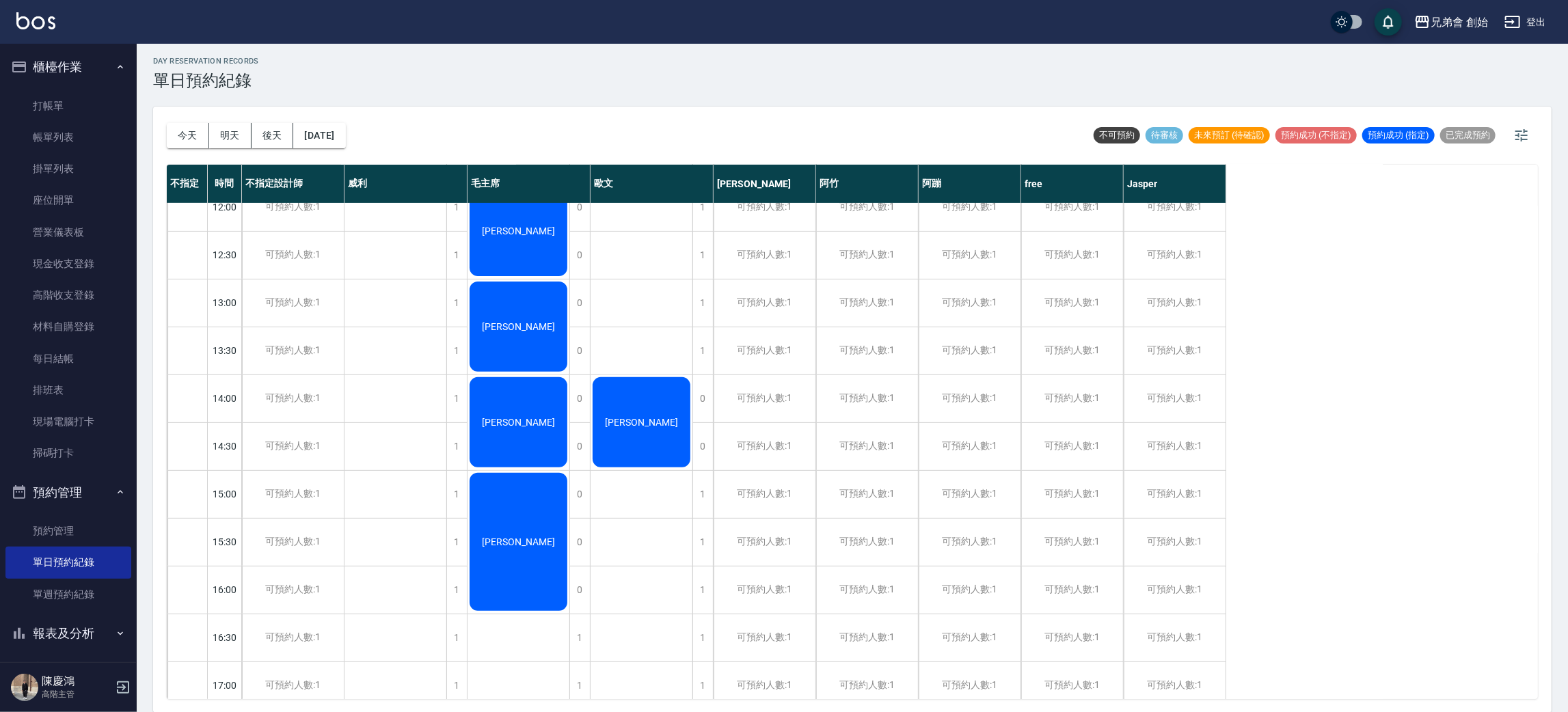
scroll to position [615, 0]
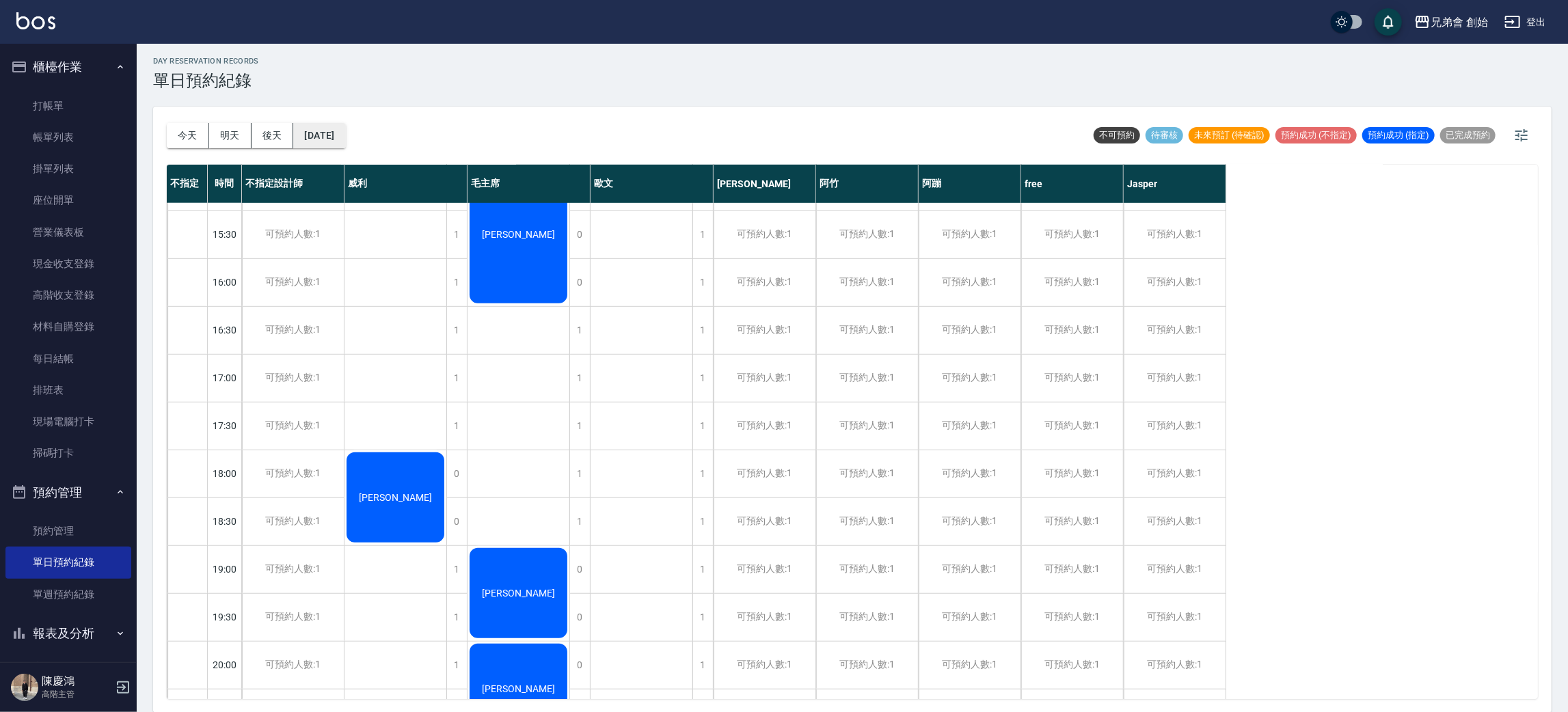
click at [328, 139] on button "2025/10/11" at bounding box center [319, 135] width 52 height 25
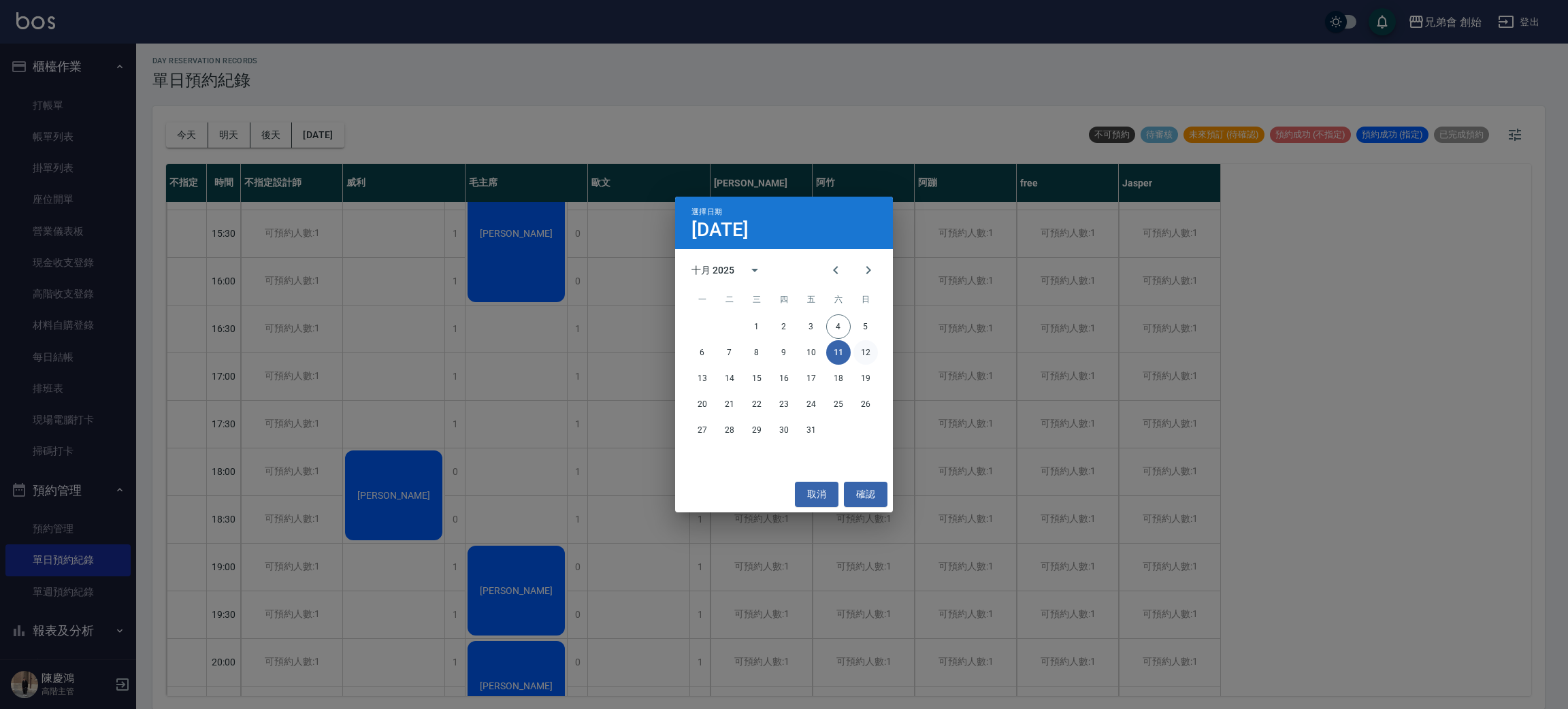
click at [862, 355] on button "12" at bounding box center [865, 352] width 24 height 24
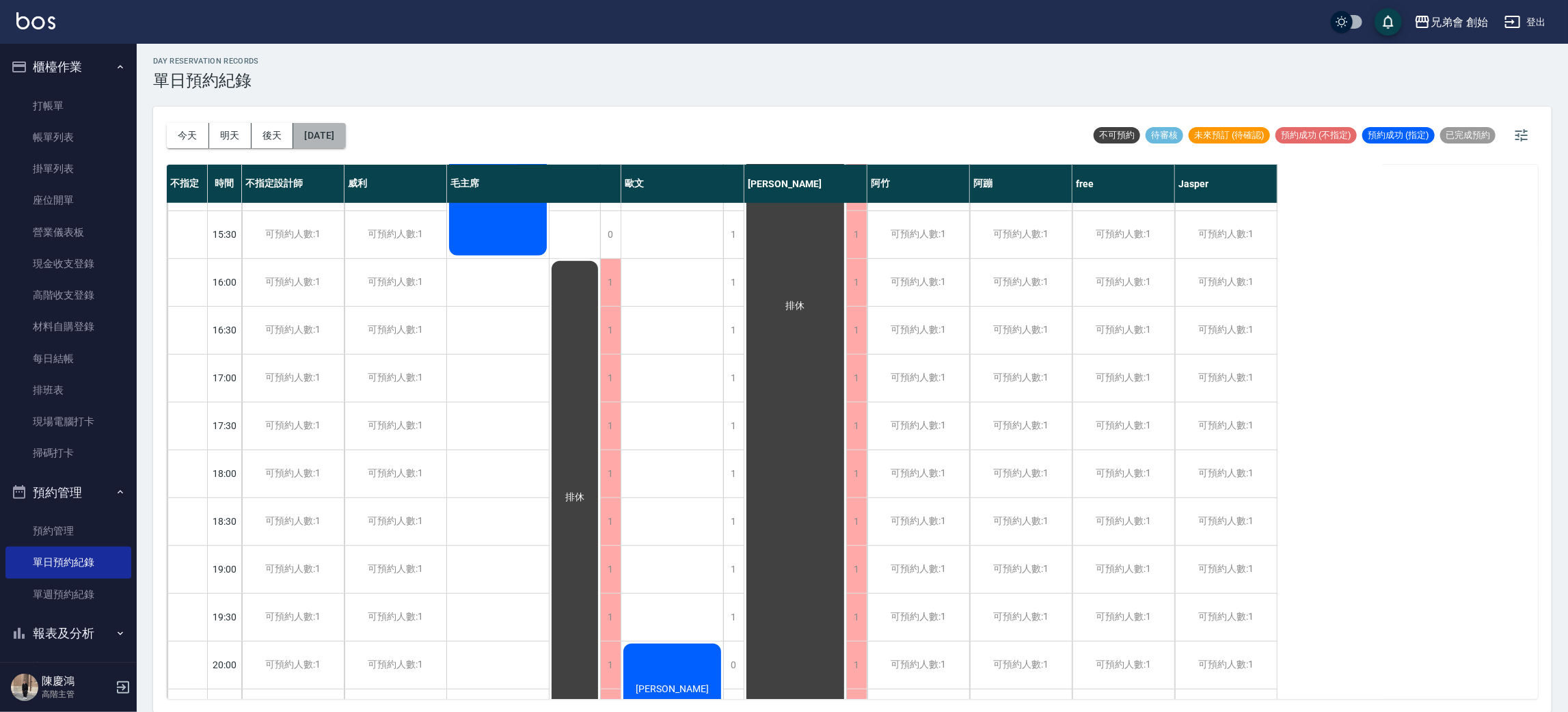
click at [346, 135] on button "2025/10/12" at bounding box center [319, 135] width 52 height 25
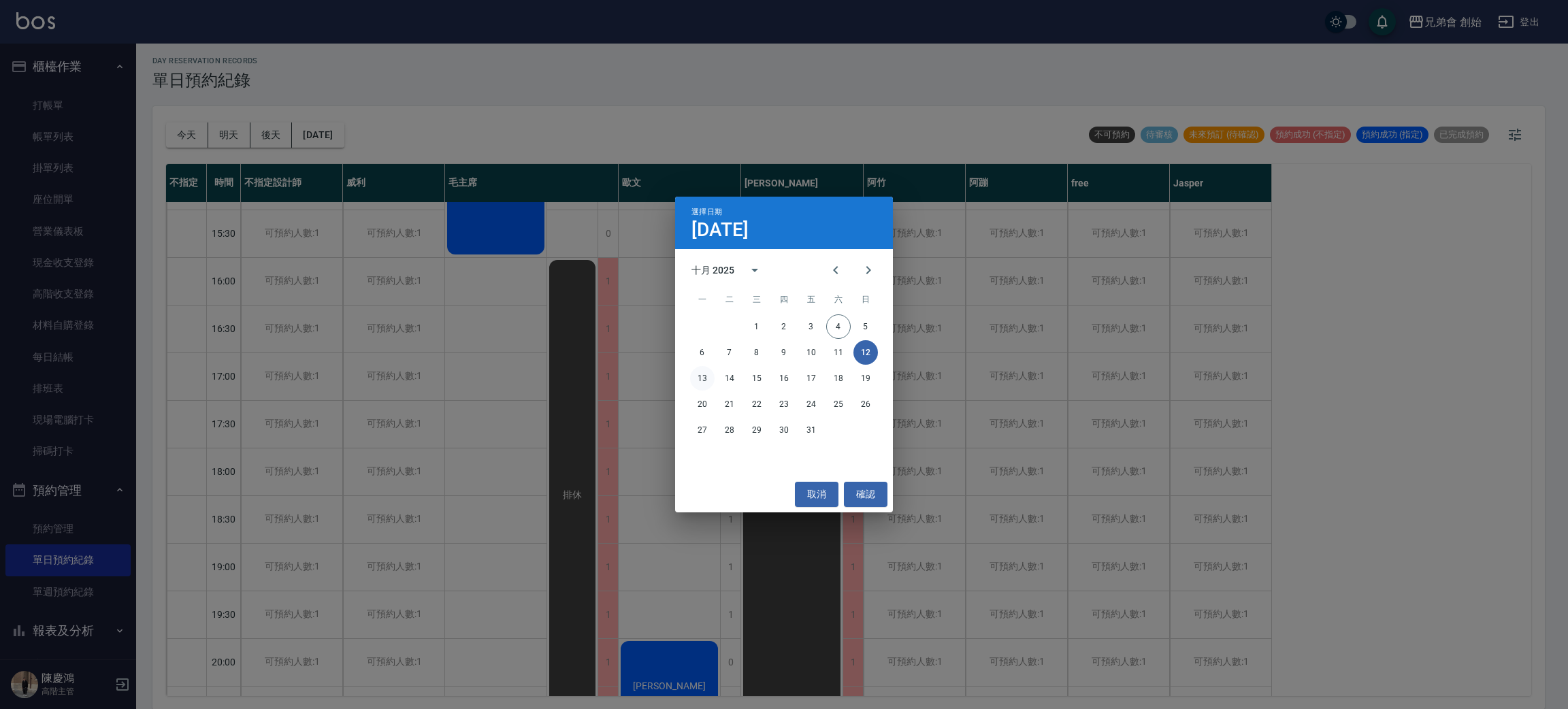
click at [700, 369] on button "13" at bounding box center [701, 378] width 24 height 24
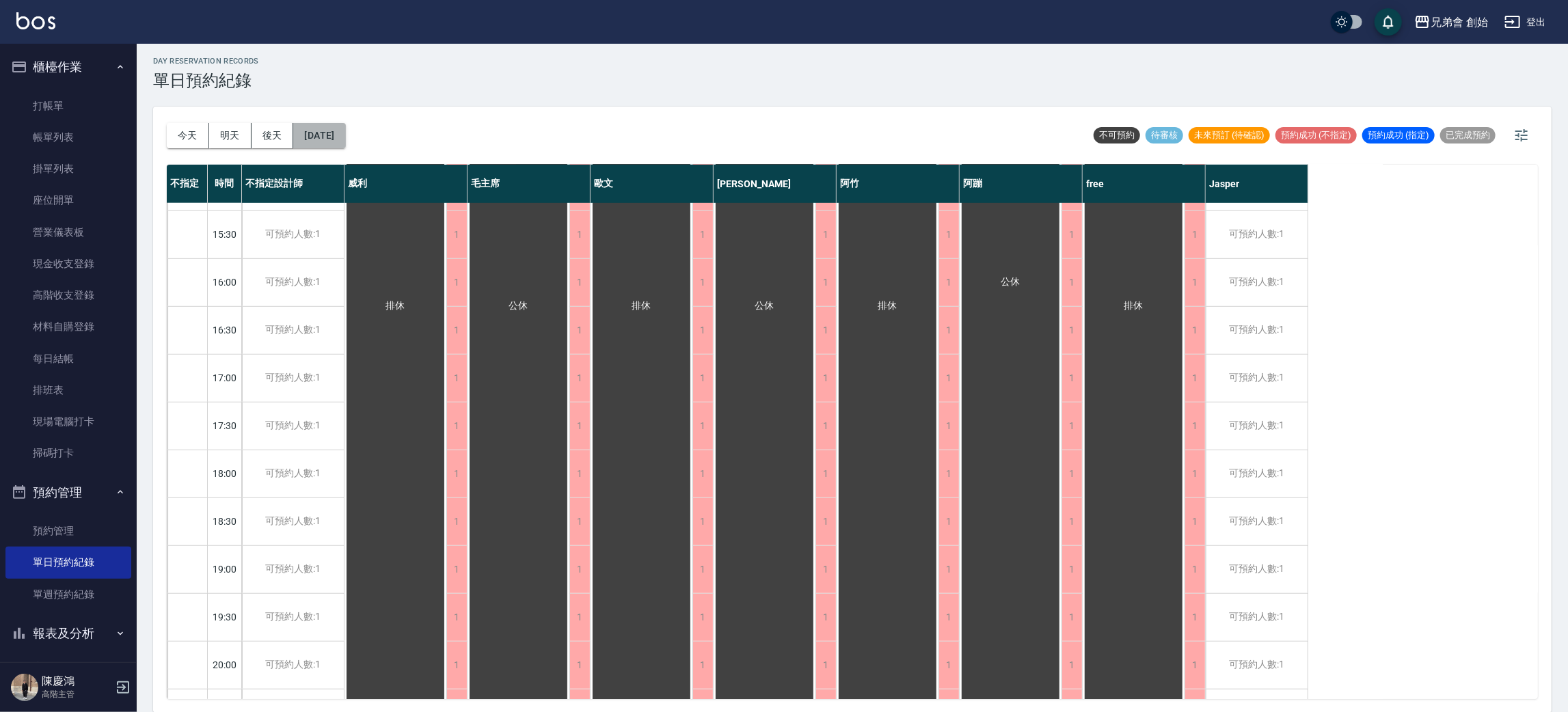
click at [346, 140] on button "2025/10/13" at bounding box center [319, 135] width 52 height 25
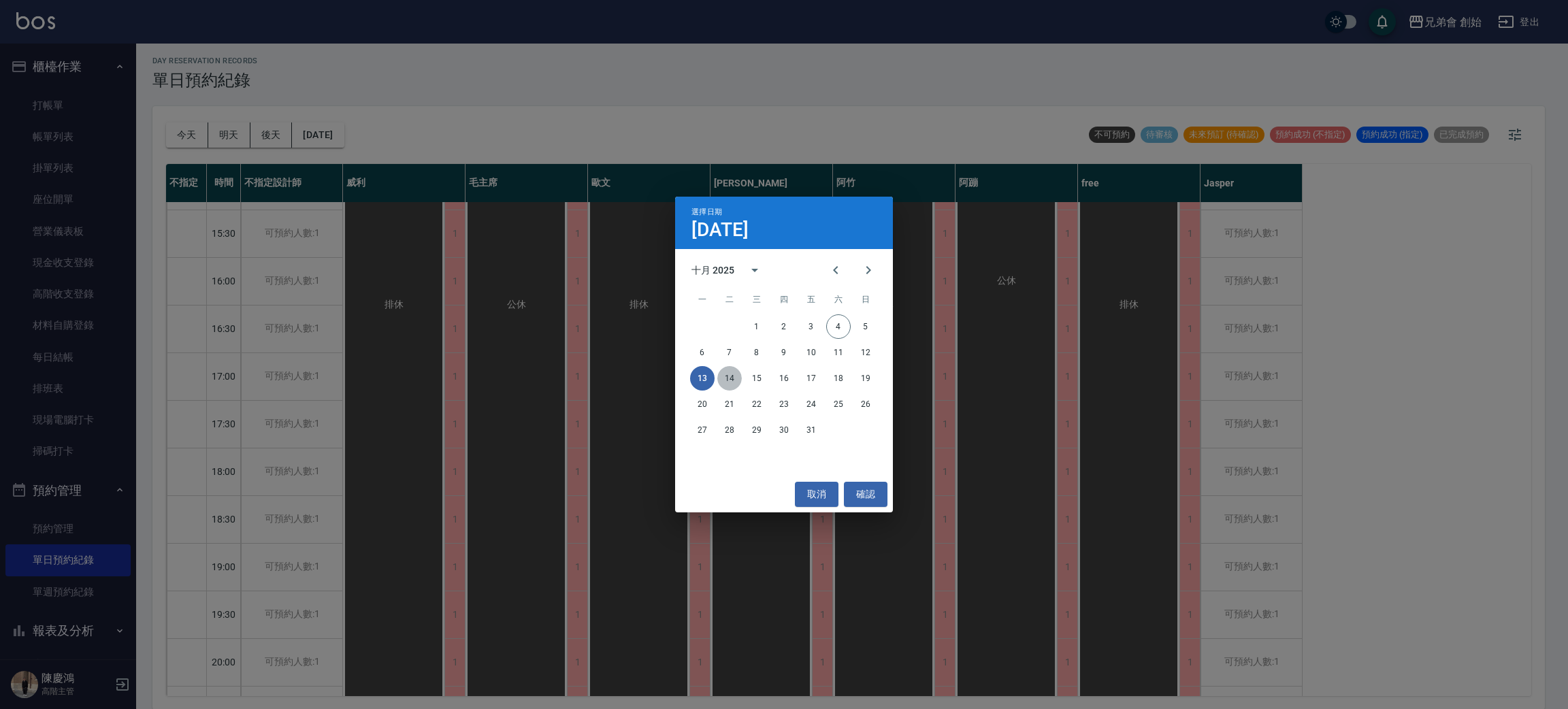
click at [738, 382] on button "14" at bounding box center [729, 378] width 24 height 24
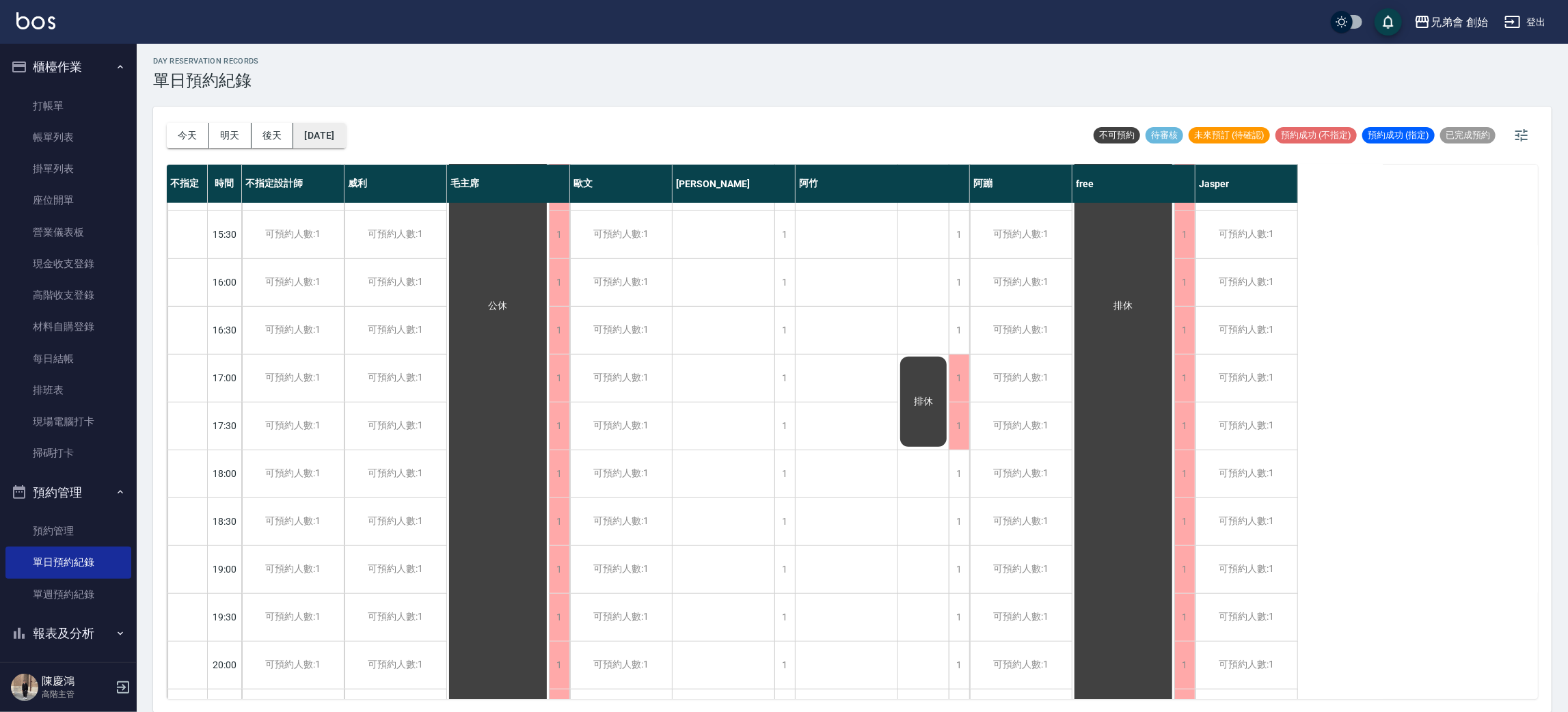
click at [346, 130] on button "2025/10/14" at bounding box center [319, 135] width 52 height 25
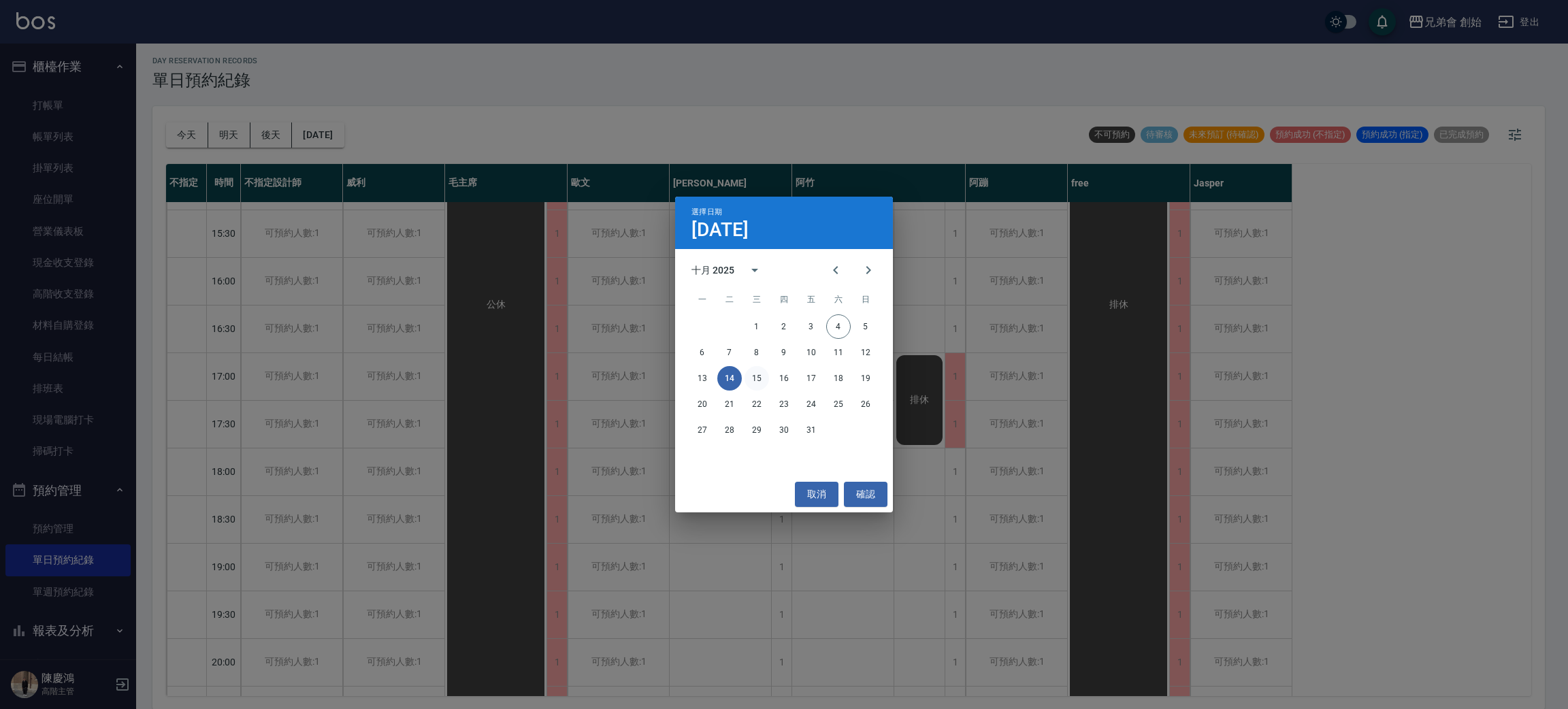
click at [757, 379] on button "15" at bounding box center [756, 378] width 24 height 24
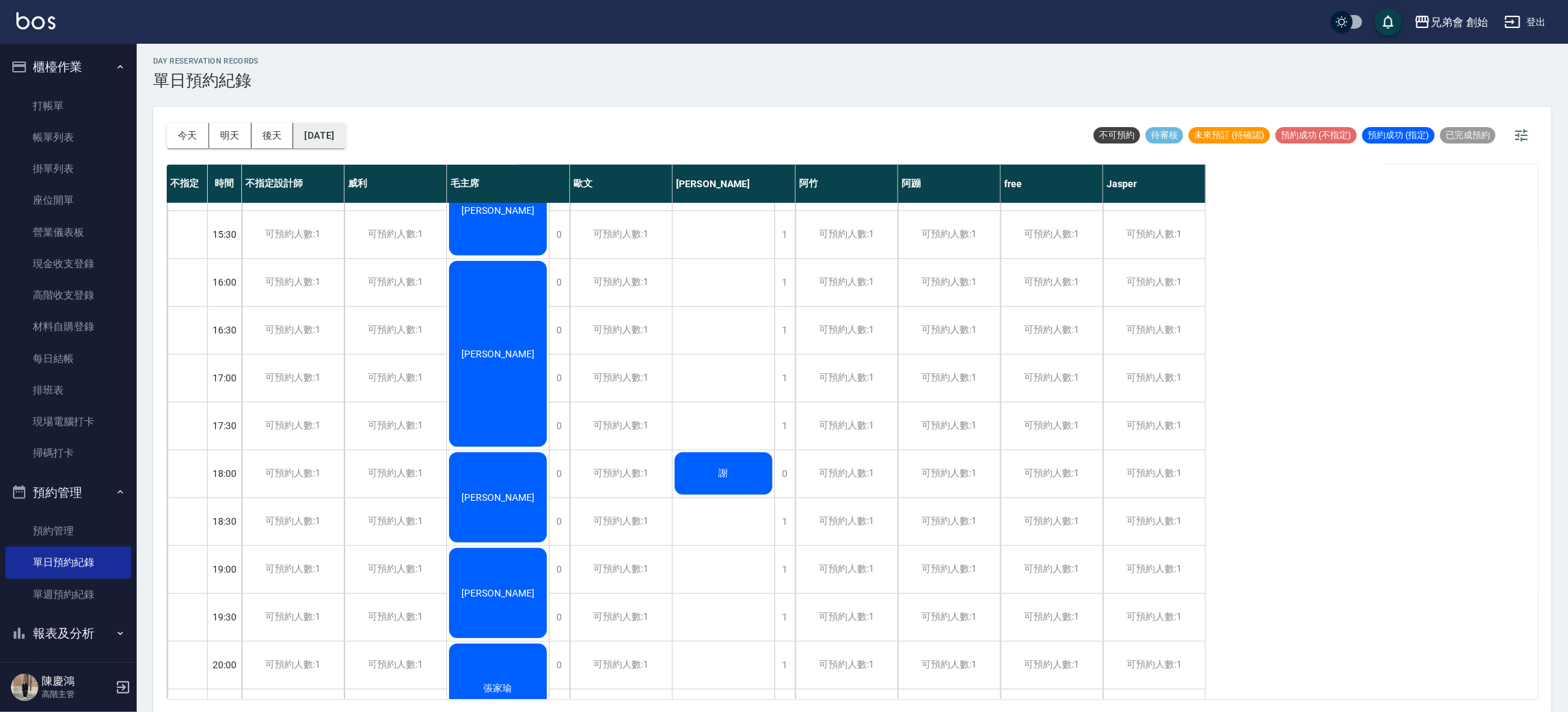
click at [346, 130] on button "2025/10/15" at bounding box center [319, 135] width 52 height 25
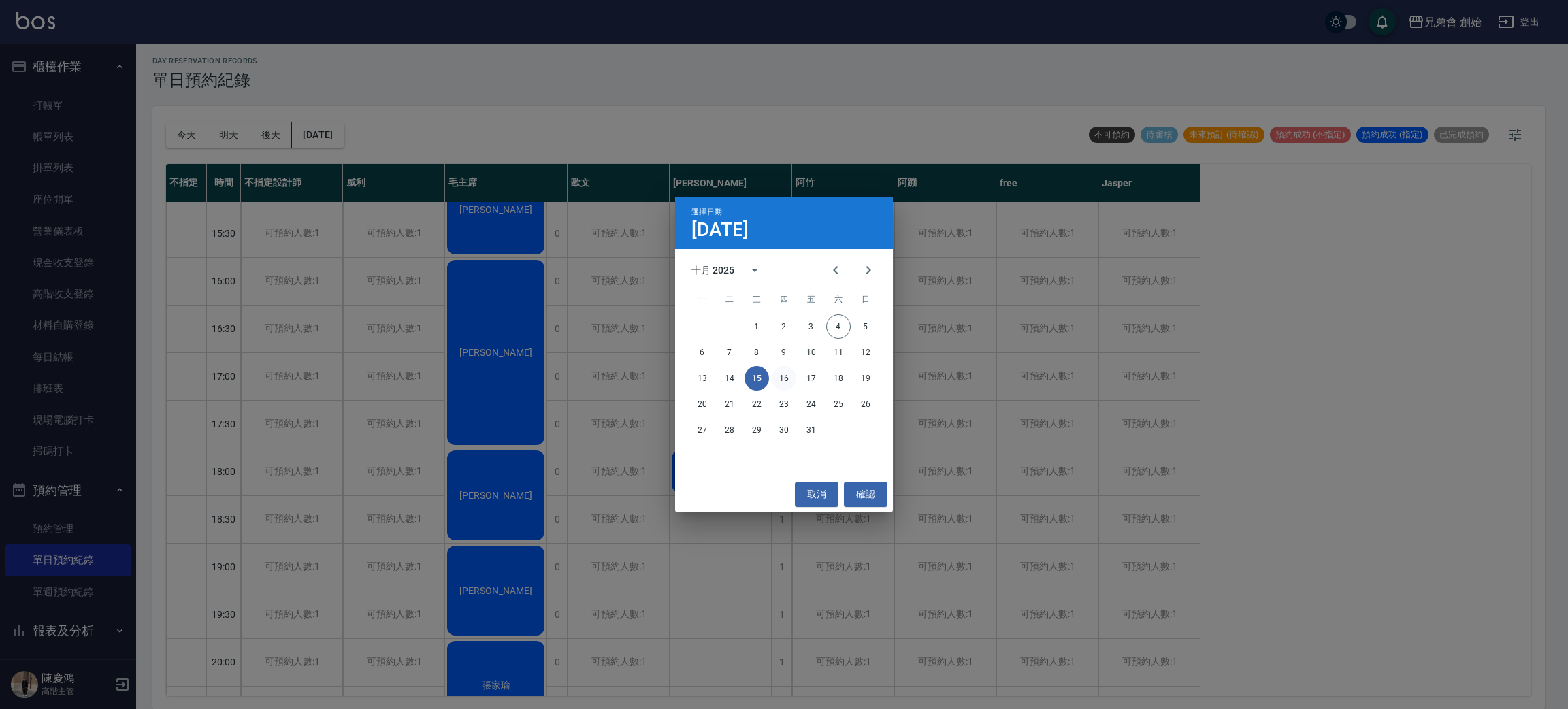
click at [779, 386] on button "16" at bounding box center [783, 378] width 24 height 24
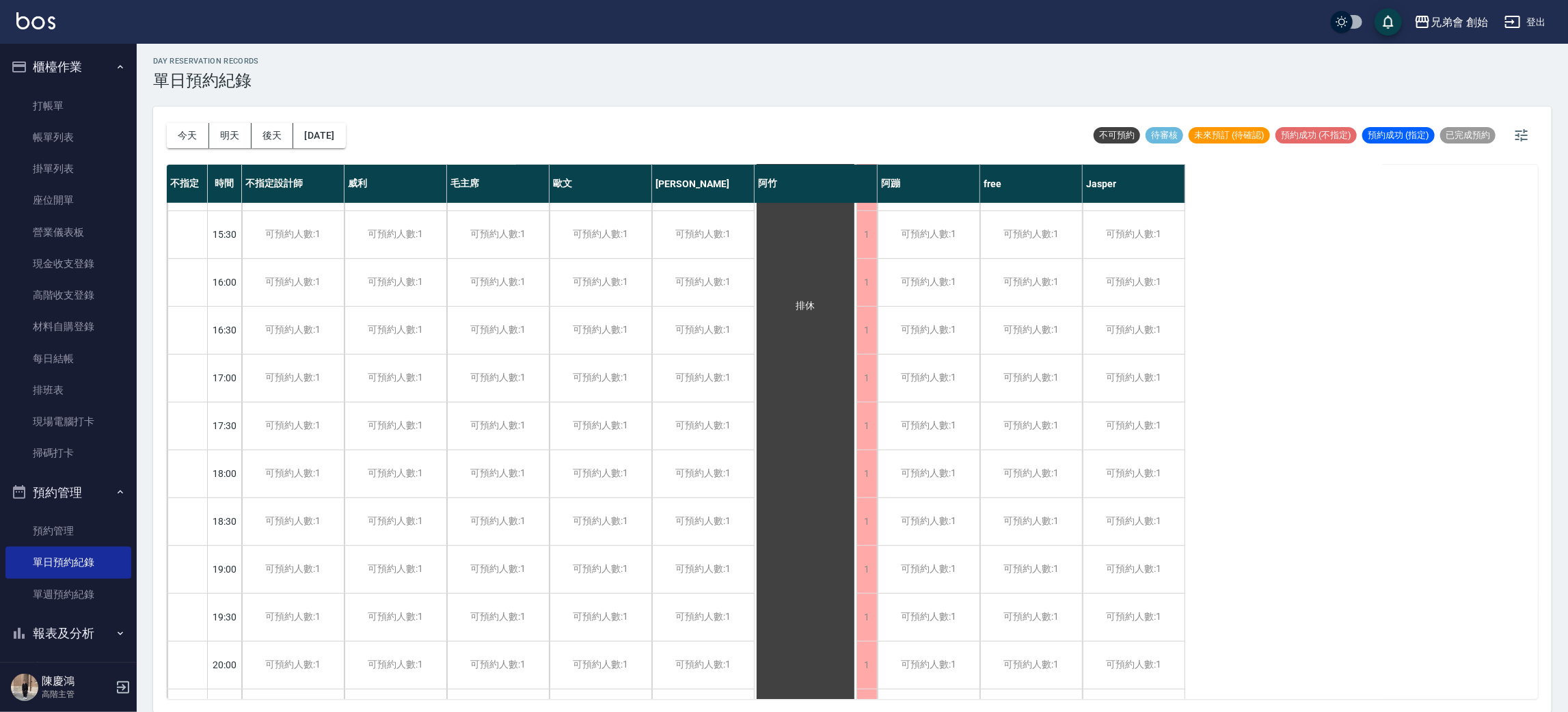
click at [346, 116] on div "今天 明天 後天 2025/10/16" at bounding box center [256, 135] width 180 height 58
click at [346, 131] on button "2025/10/16" at bounding box center [319, 135] width 52 height 25
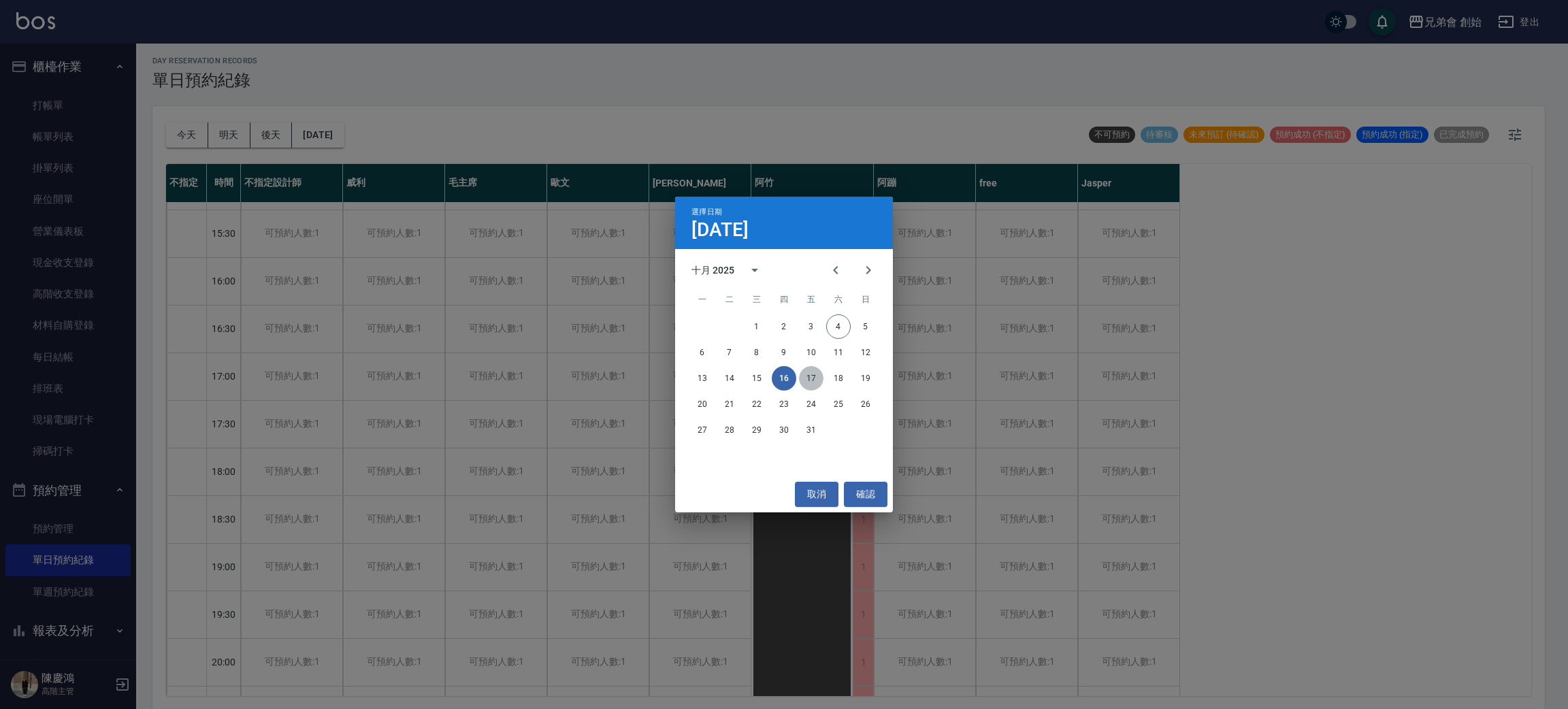
click at [805, 375] on button "17" at bounding box center [810, 378] width 24 height 24
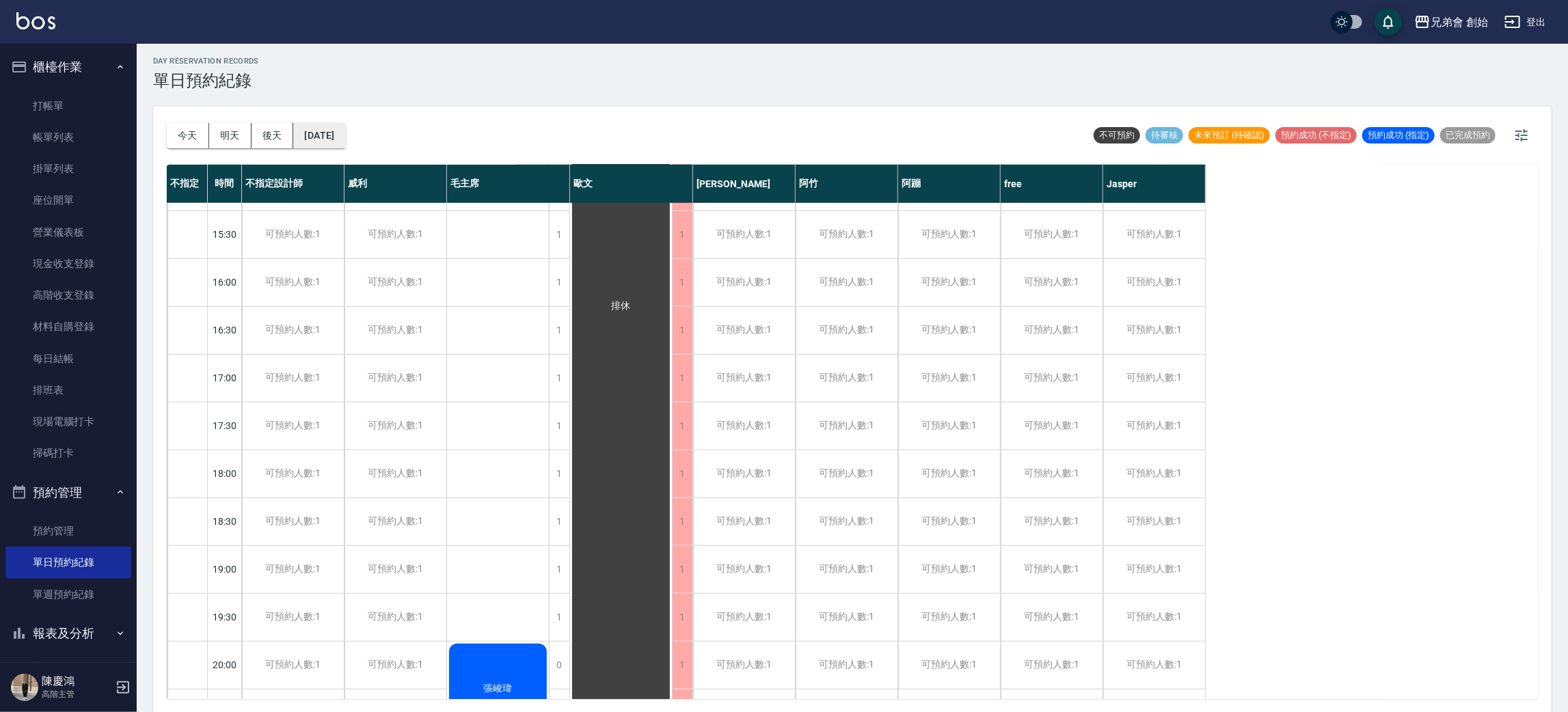
click at [346, 133] on button "2025/10/17" at bounding box center [319, 135] width 52 height 25
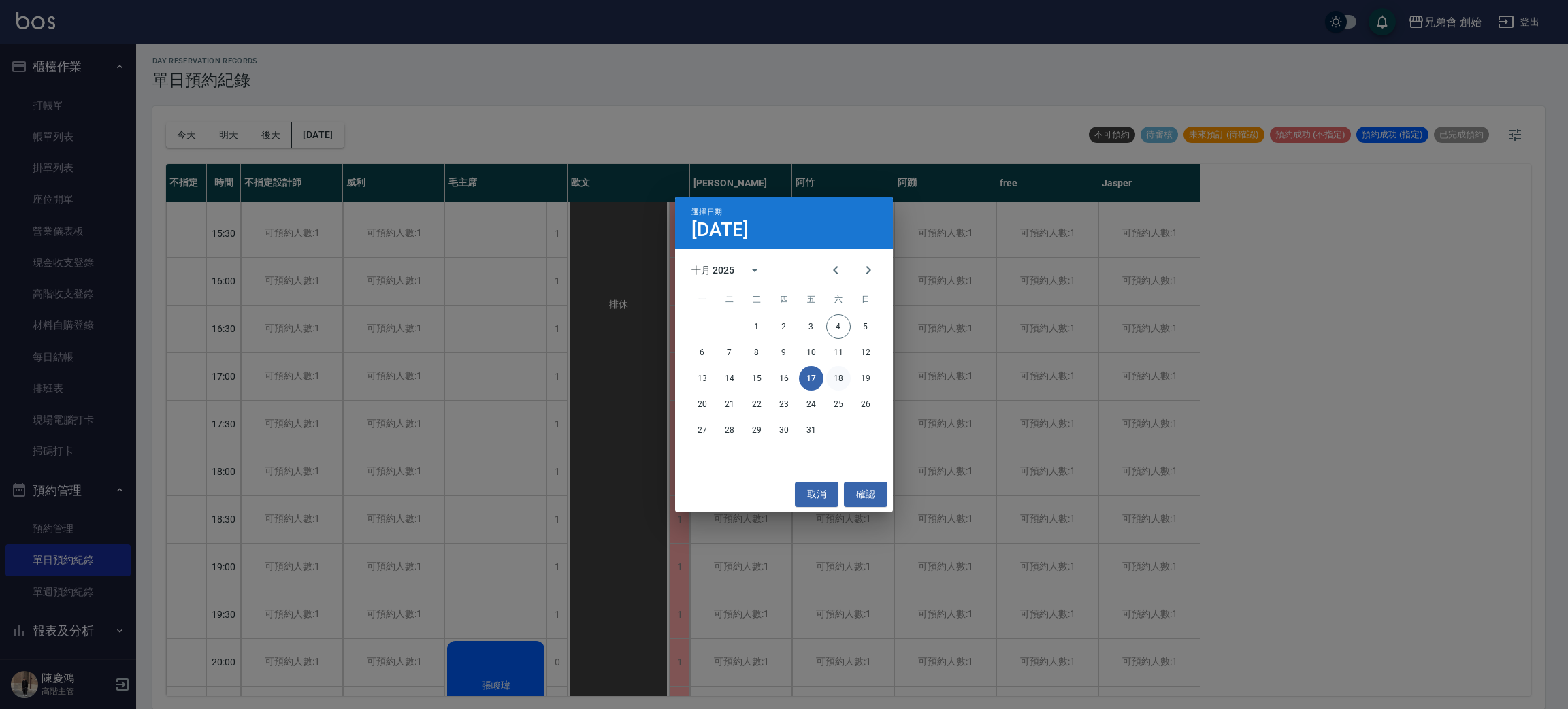
click at [832, 377] on button "18" at bounding box center [838, 378] width 24 height 24
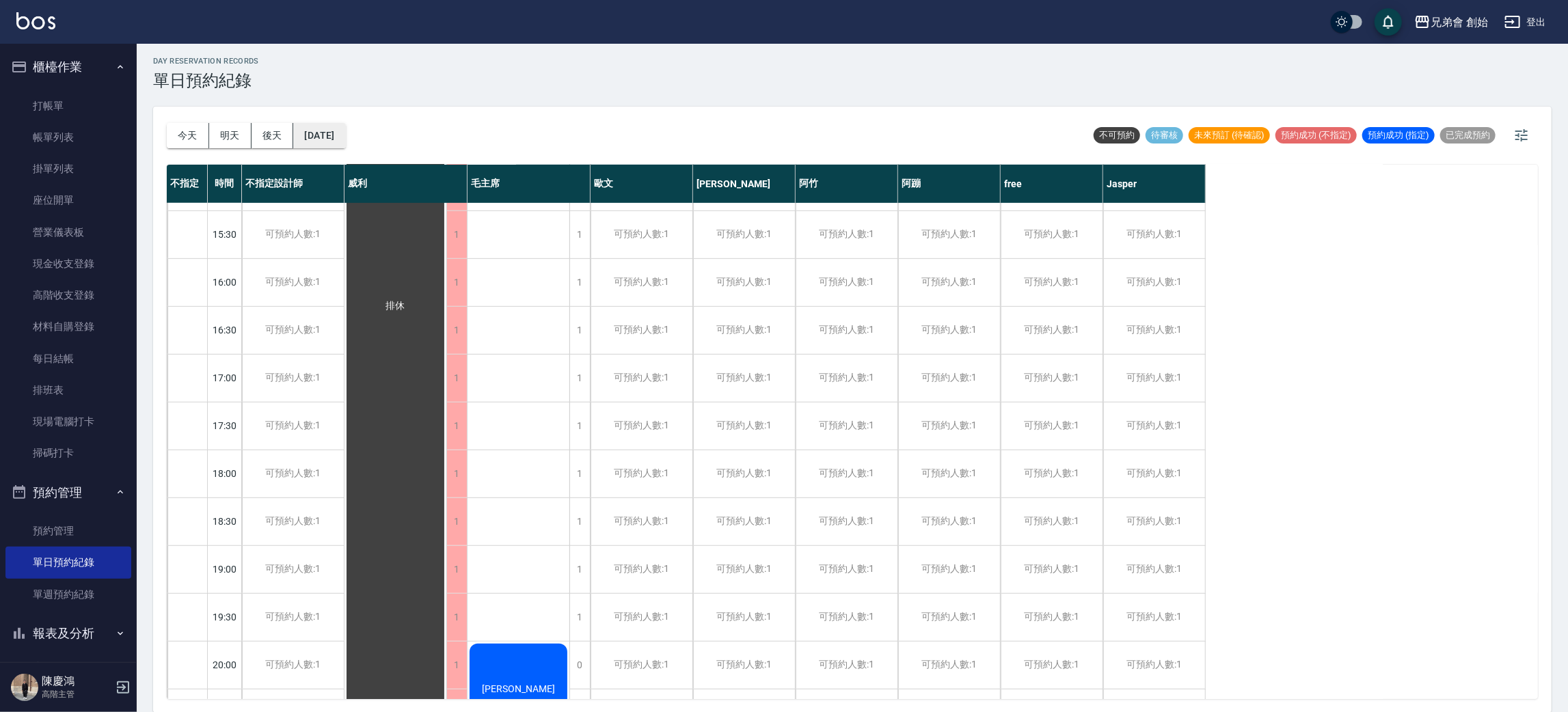
click at [318, 125] on button "2025/10/18" at bounding box center [319, 135] width 52 height 25
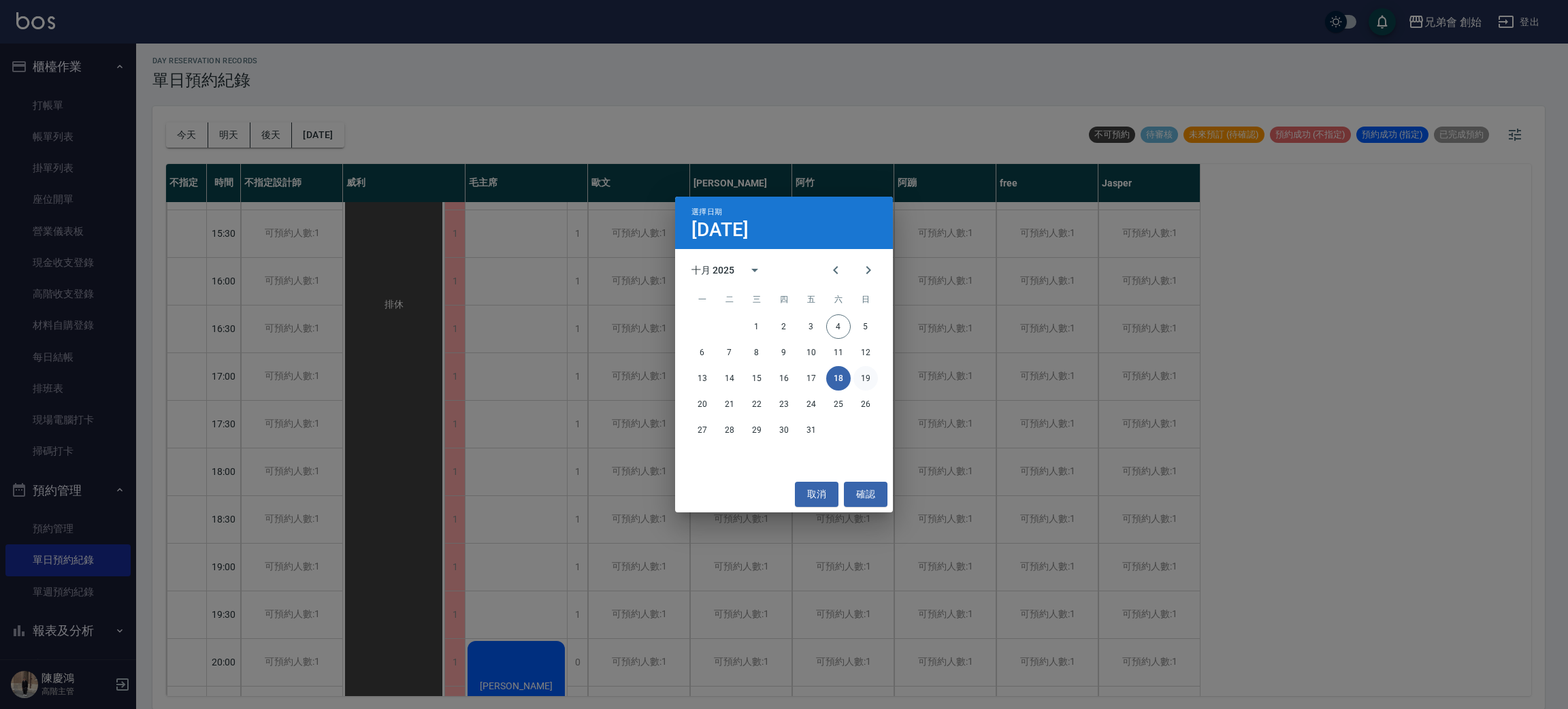
click at [854, 377] on button "19" at bounding box center [865, 378] width 24 height 24
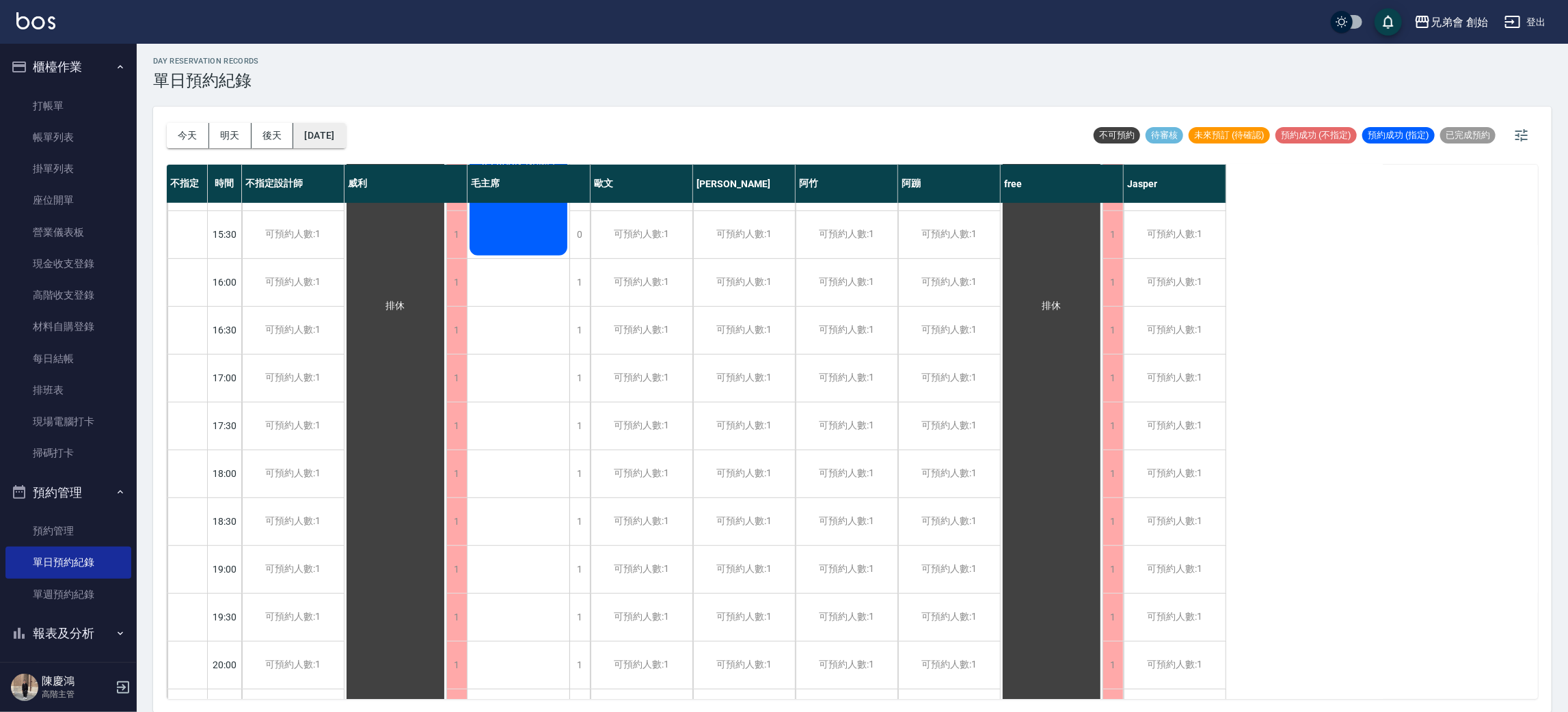
click at [346, 134] on button "2025/10/19" at bounding box center [319, 135] width 52 height 25
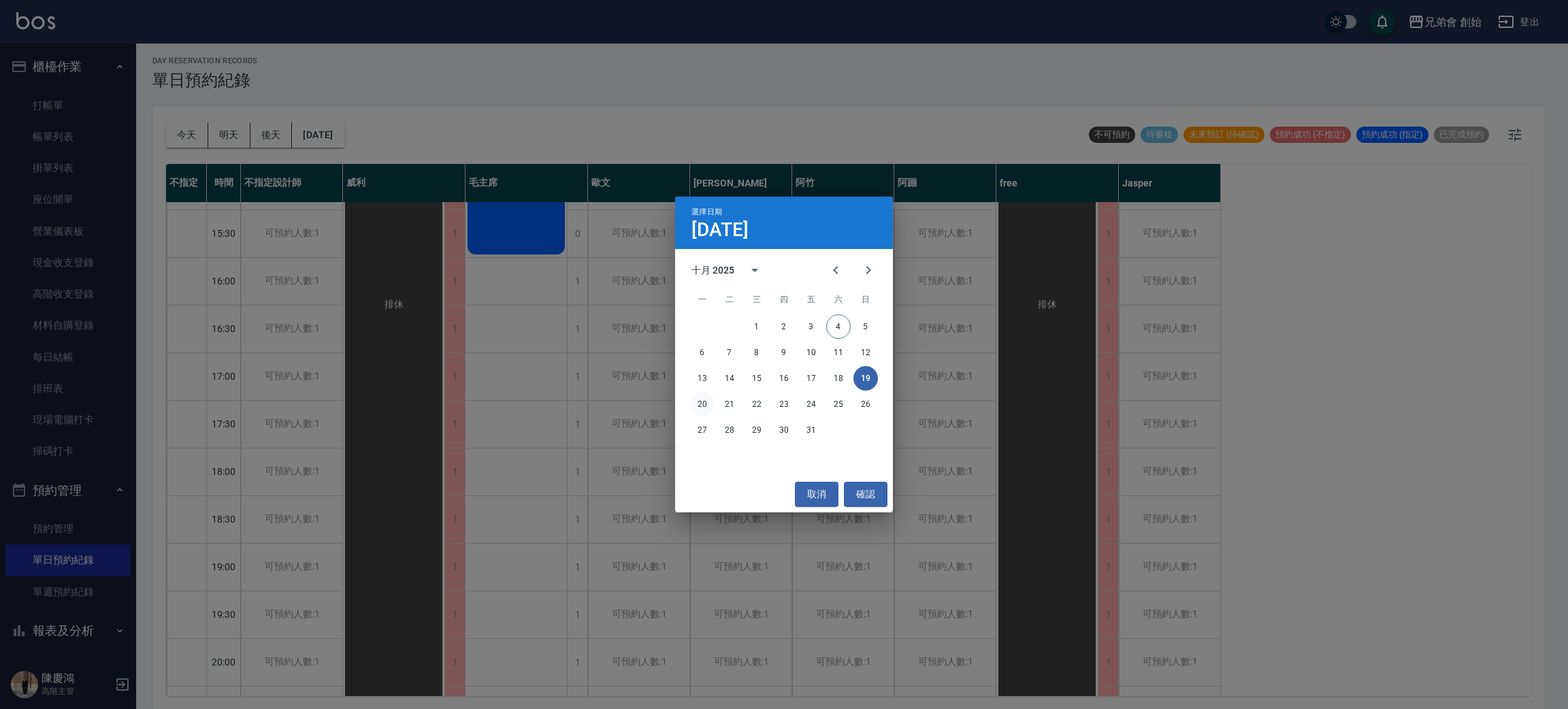
click at [700, 397] on button "20" at bounding box center [701, 403] width 24 height 24
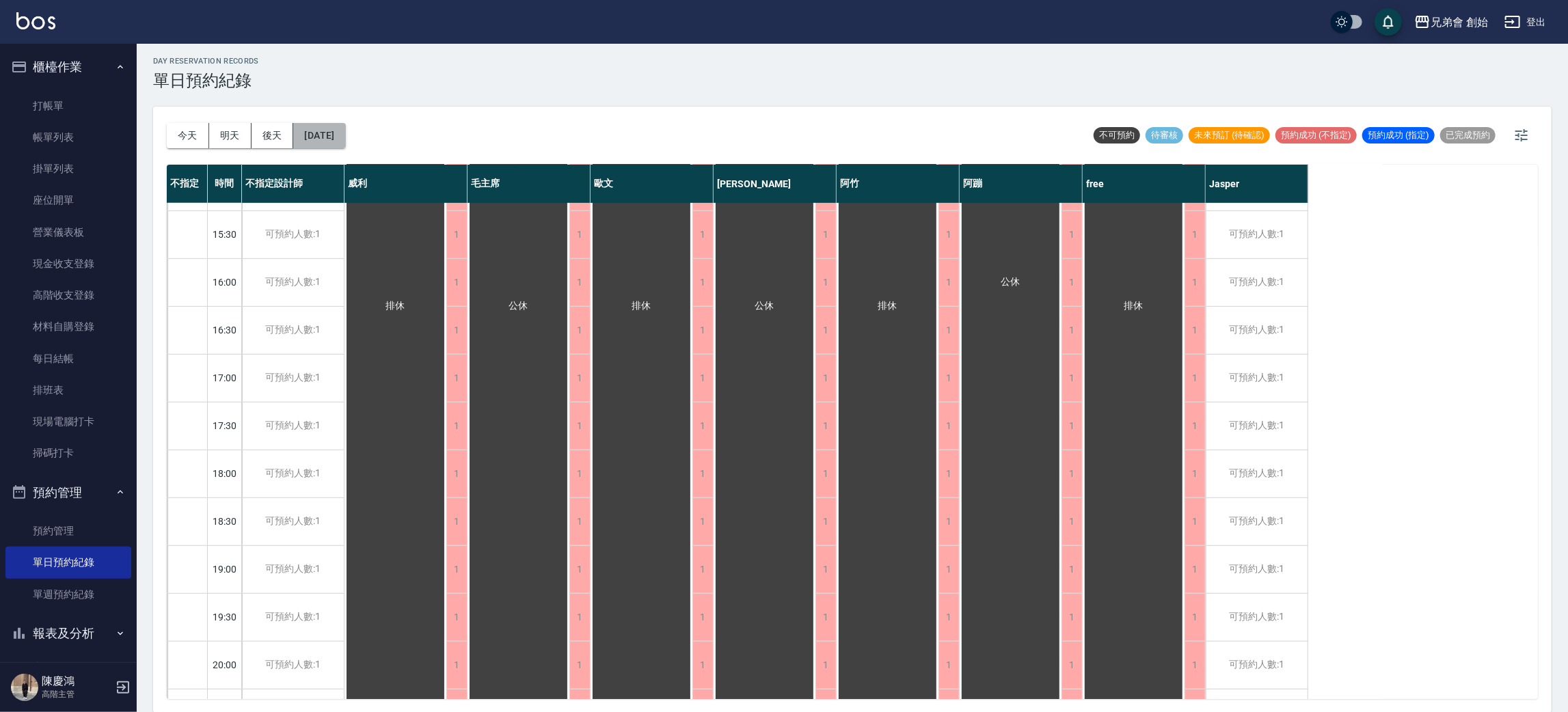
click at [346, 125] on button "2025/10/20" at bounding box center [319, 135] width 52 height 25
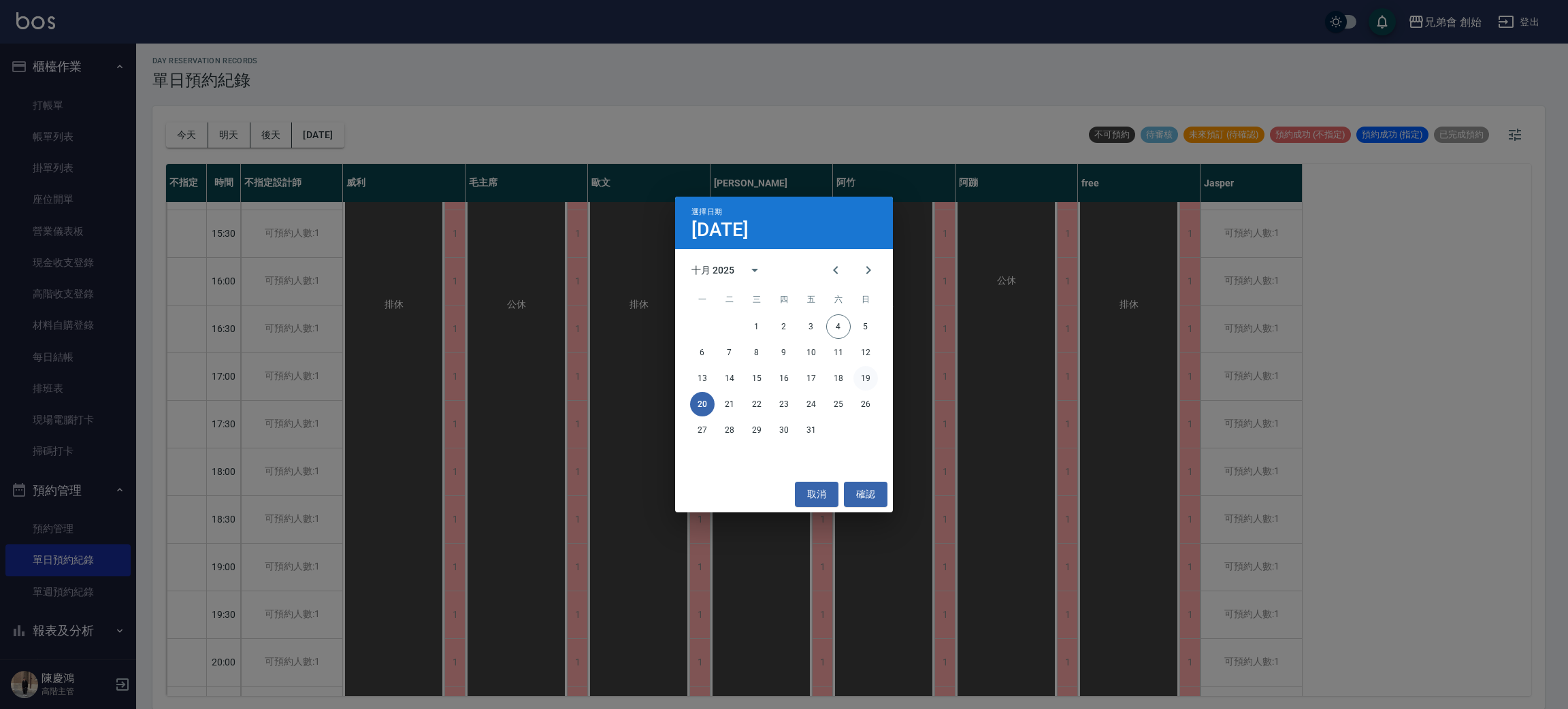
click at [867, 380] on button "19" at bounding box center [865, 378] width 24 height 24
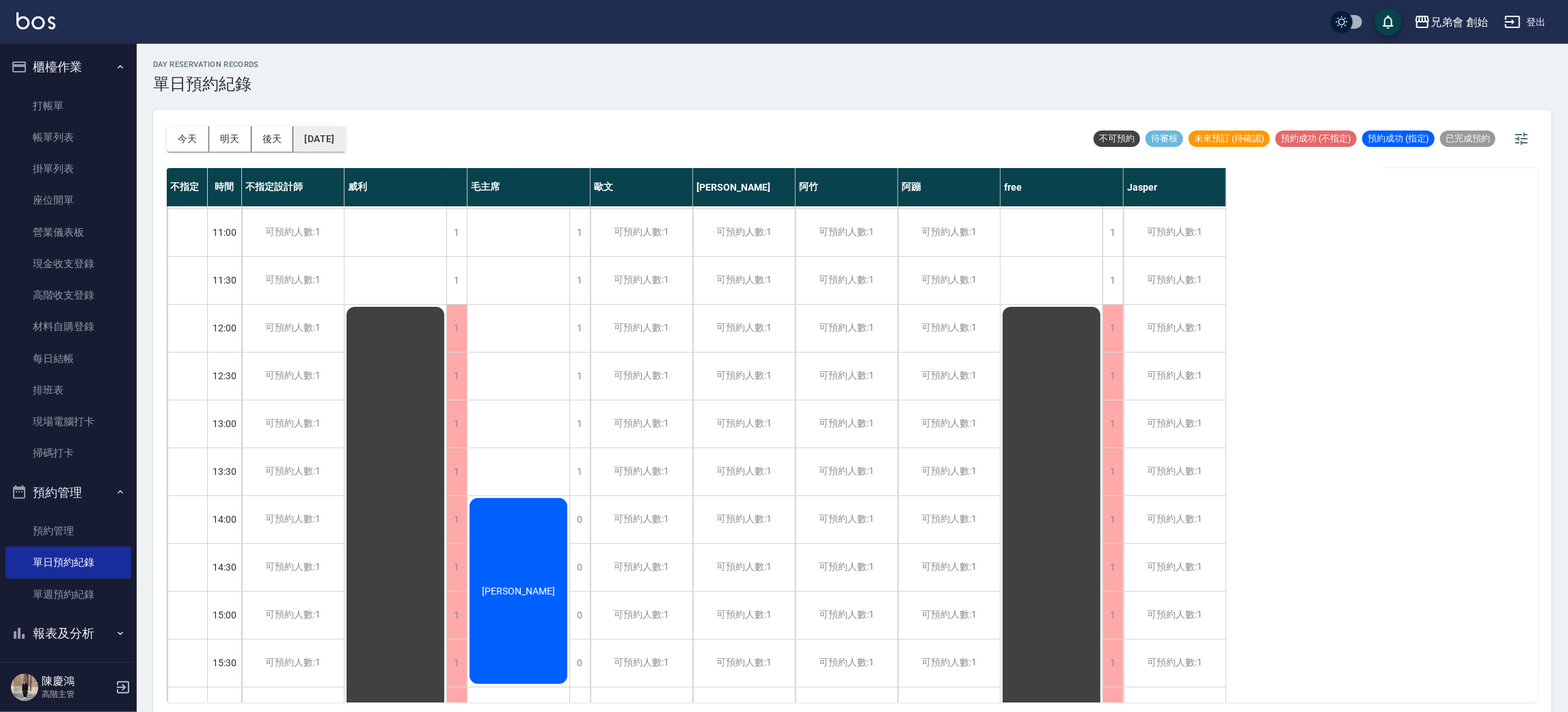
click at [346, 135] on button "2025/10/19" at bounding box center [319, 139] width 52 height 25
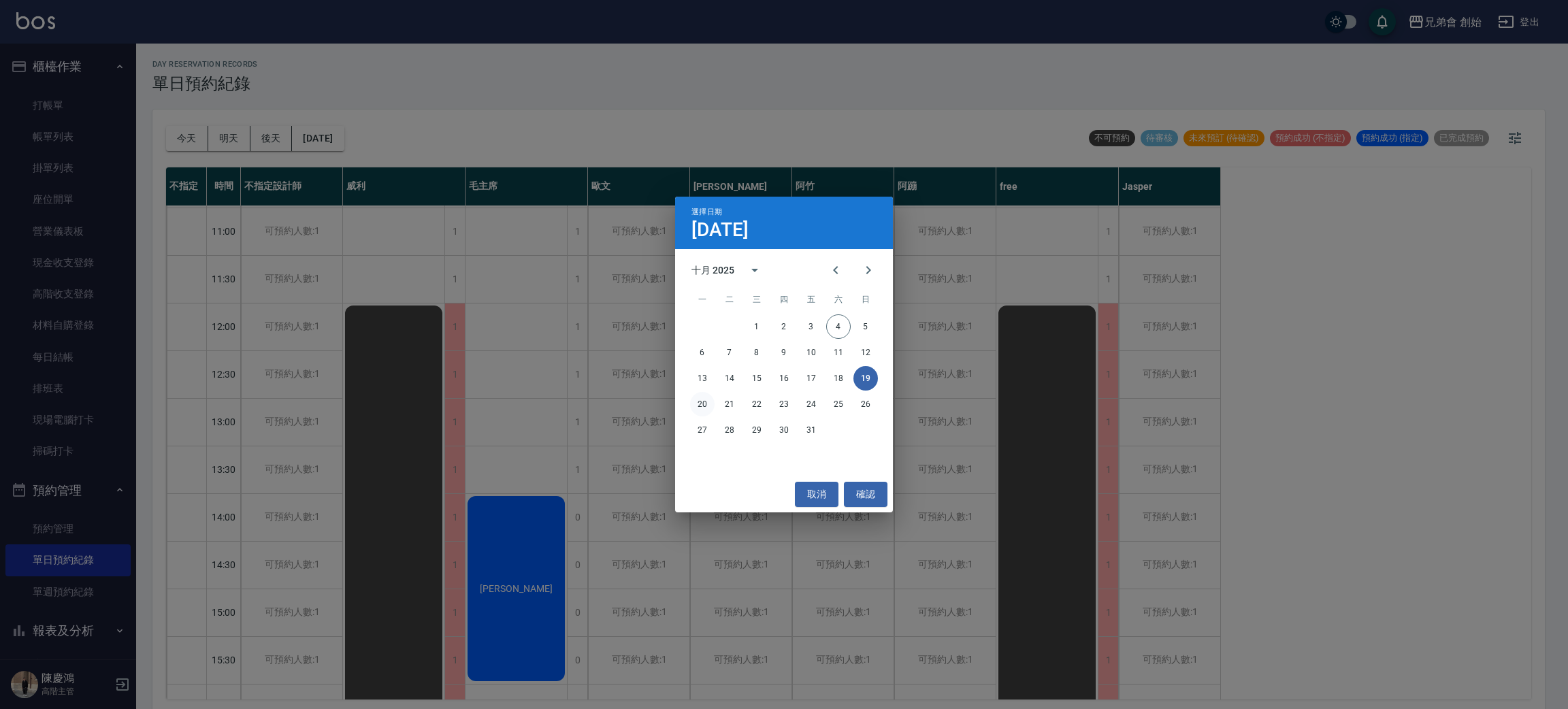
click at [700, 409] on button "20" at bounding box center [701, 403] width 24 height 24
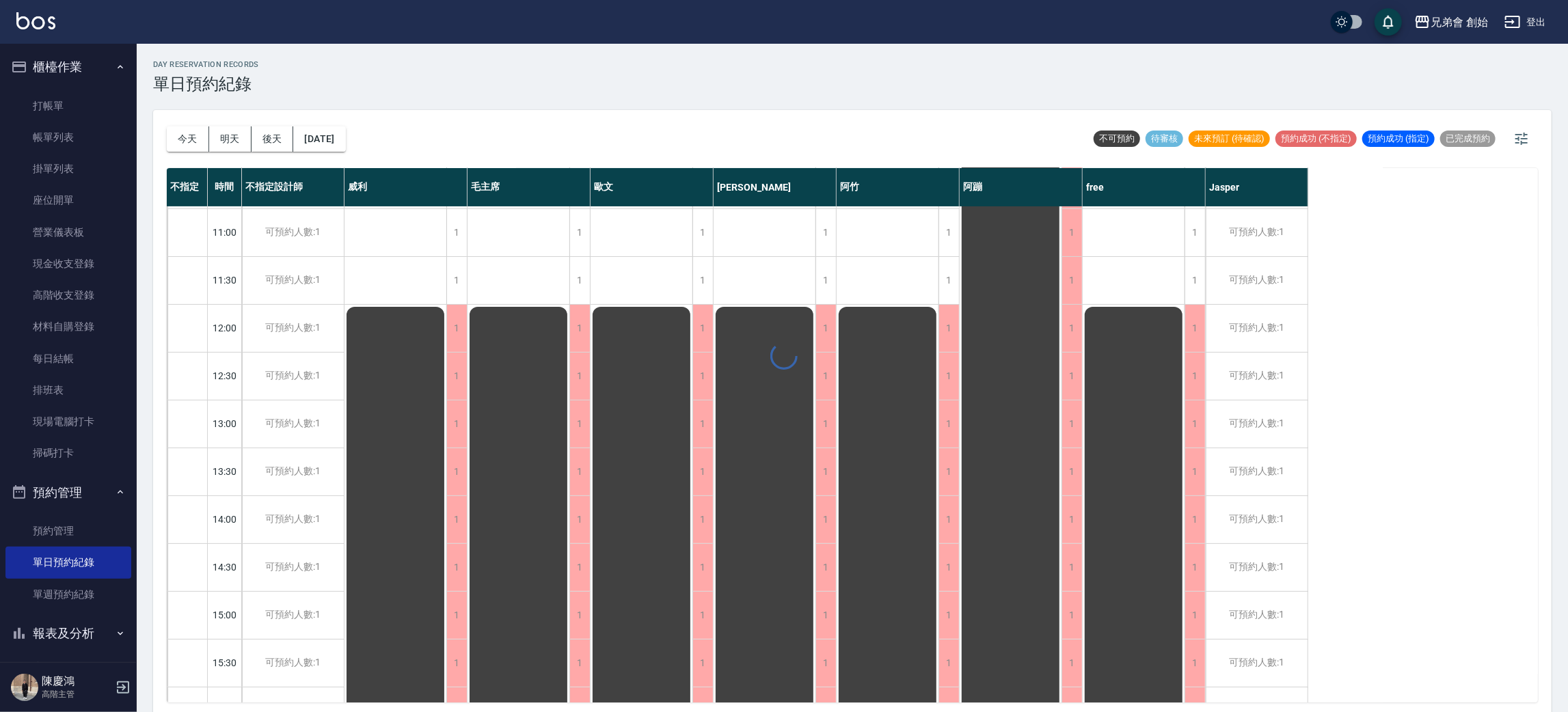
click at [327, 137] on div "day Reservation records 單日預約紀錄 今天 明天 後天 2025/10/20 不可預約 待審核 未來預訂 (待確認) 預約成功 (不指…" at bounding box center [853, 380] width 1432 height 673
click at [346, 148] on button "2025/10/20" at bounding box center [319, 139] width 52 height 25
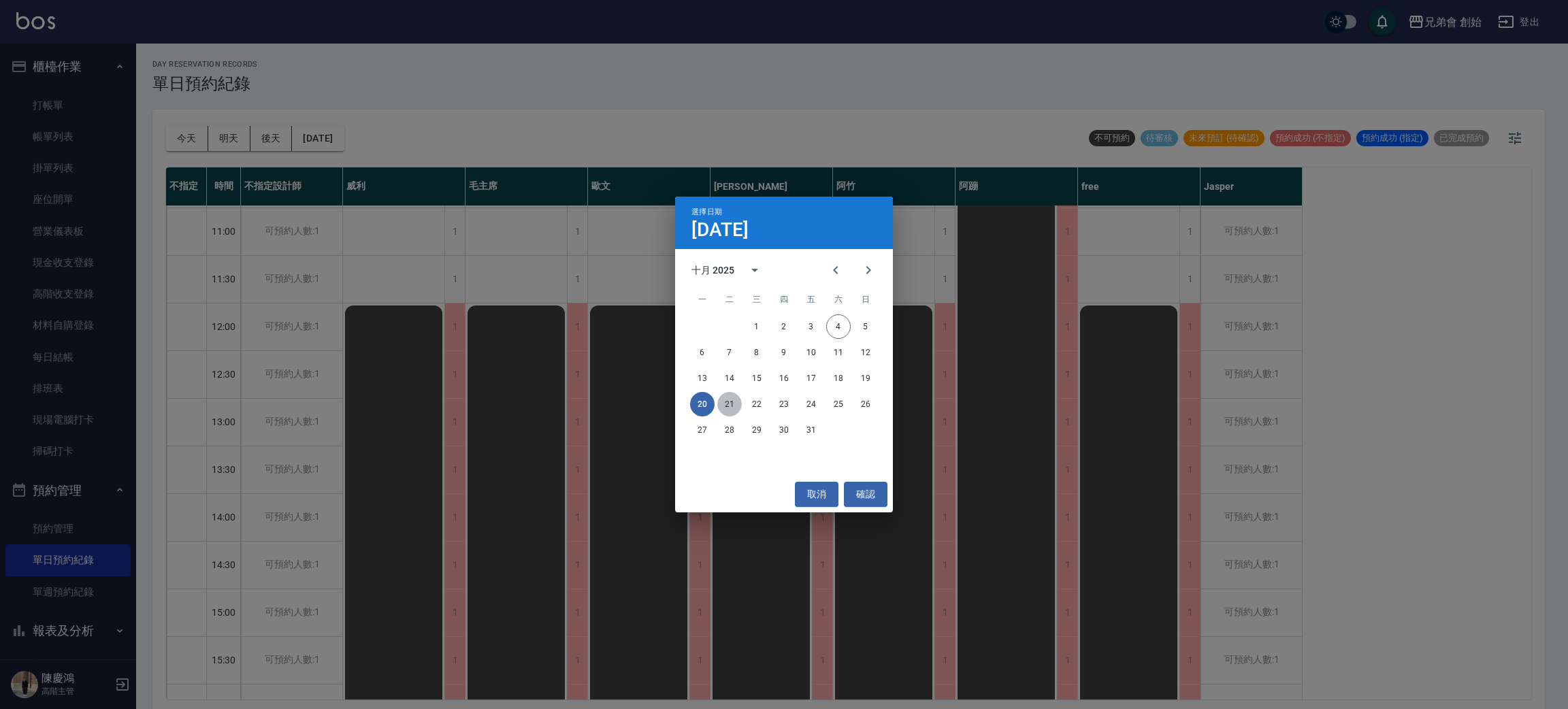
click at [733, 406] on button "21" at bounding box center [729, 403] width 24 height 24
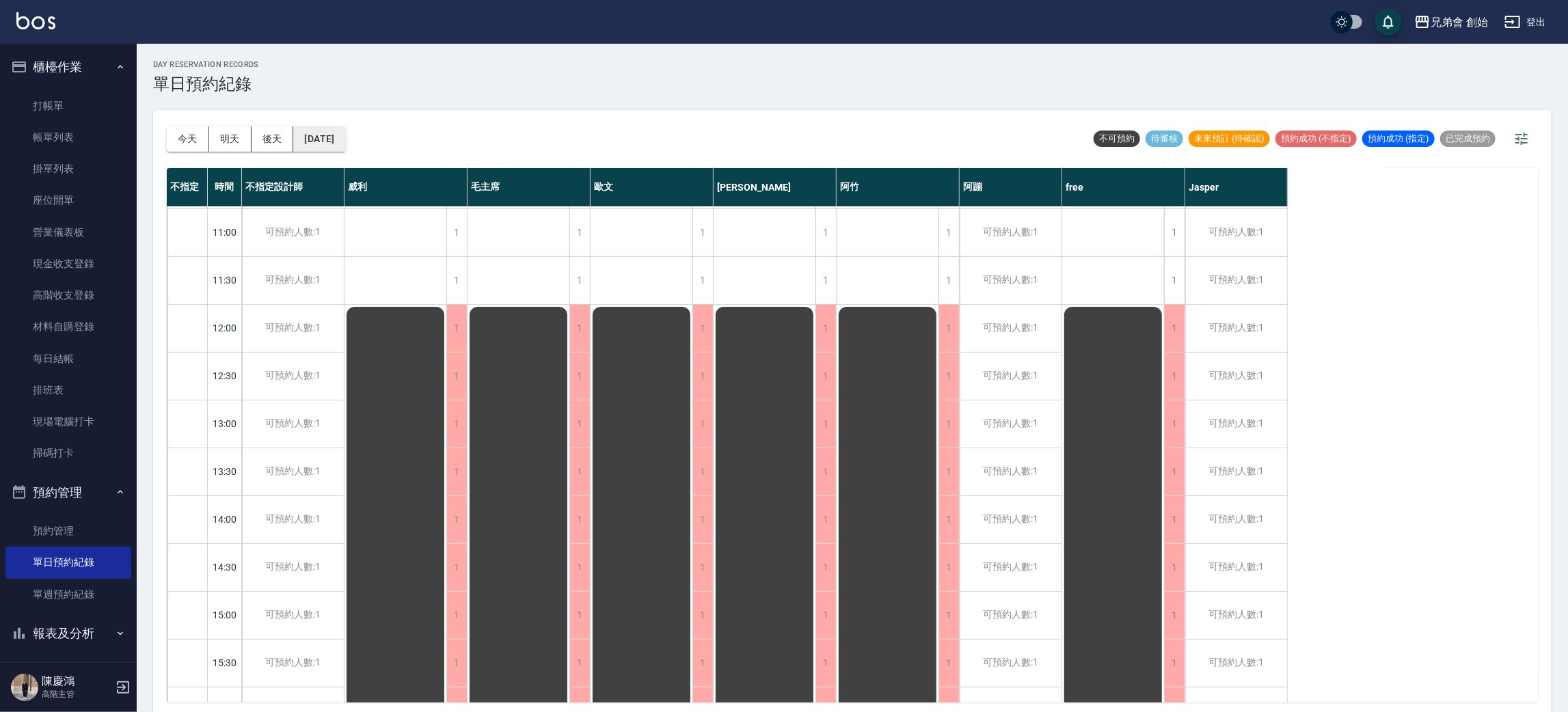
click at [346, 134] on button "2025/10/21" at bounding box center [319, 139] width 52 height 25
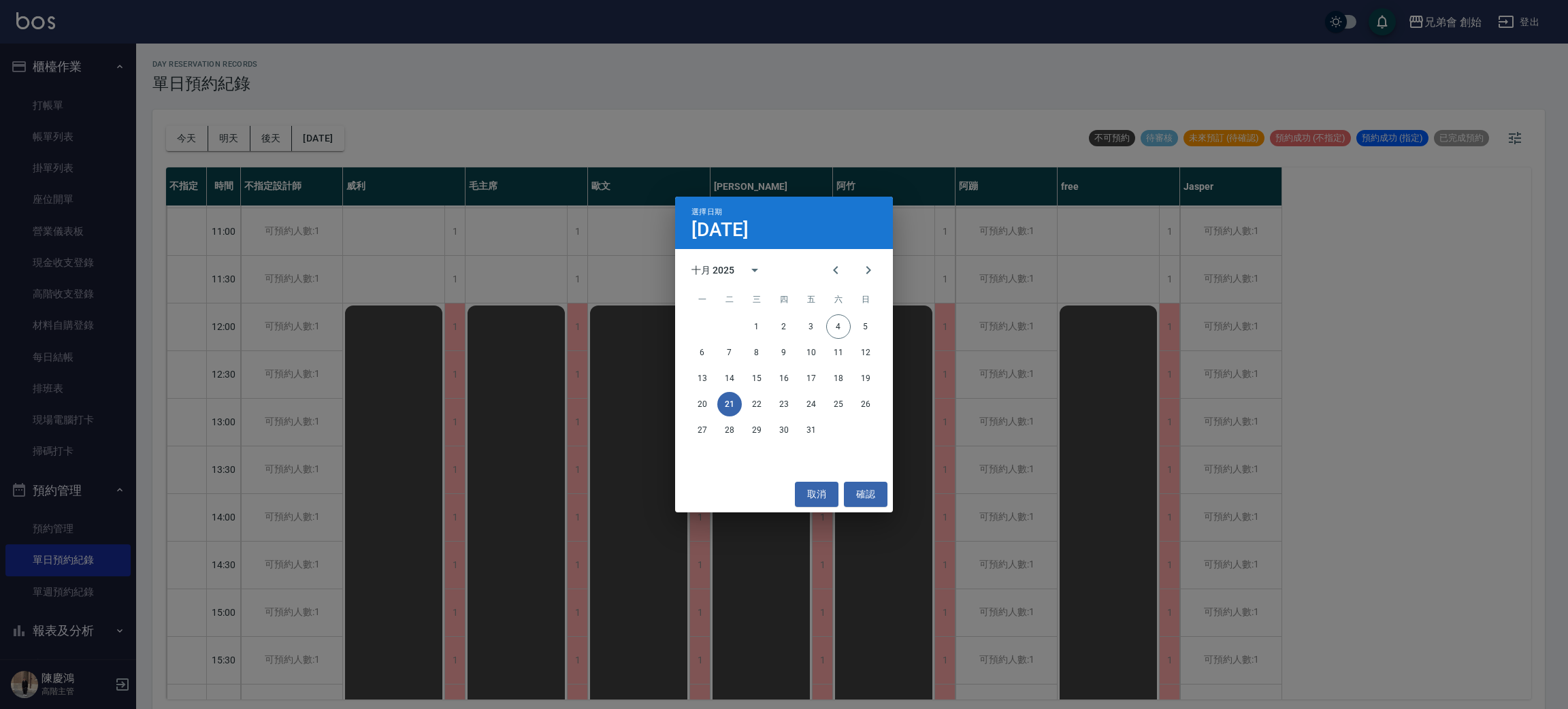
click at [856, 388] on div "13 14 15 16 17 18 19" at bounding box center [784, 378] width 217 height 24
click at [863, 379] on button "19" at bounding box center [865, 378] width 24 height 24
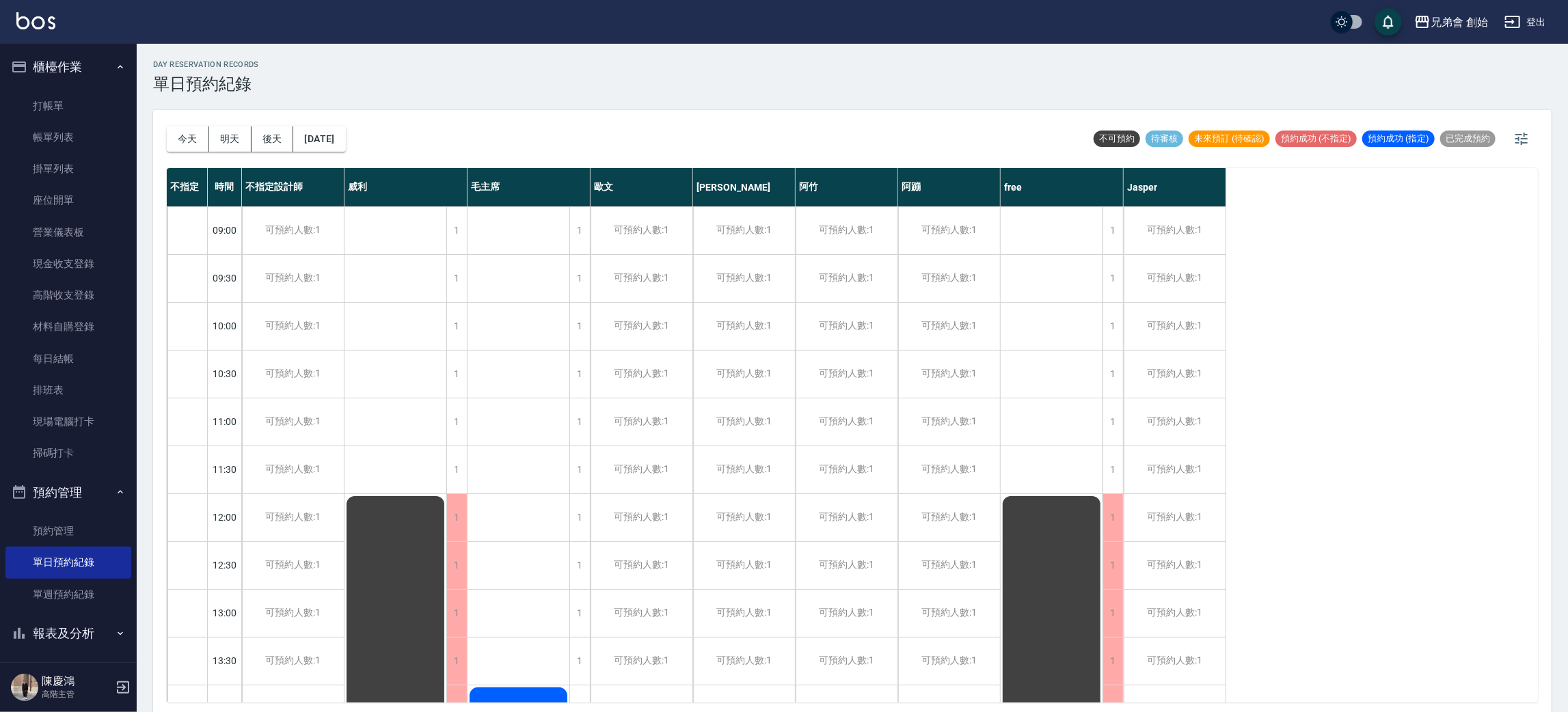
scroll to position [718, 0]
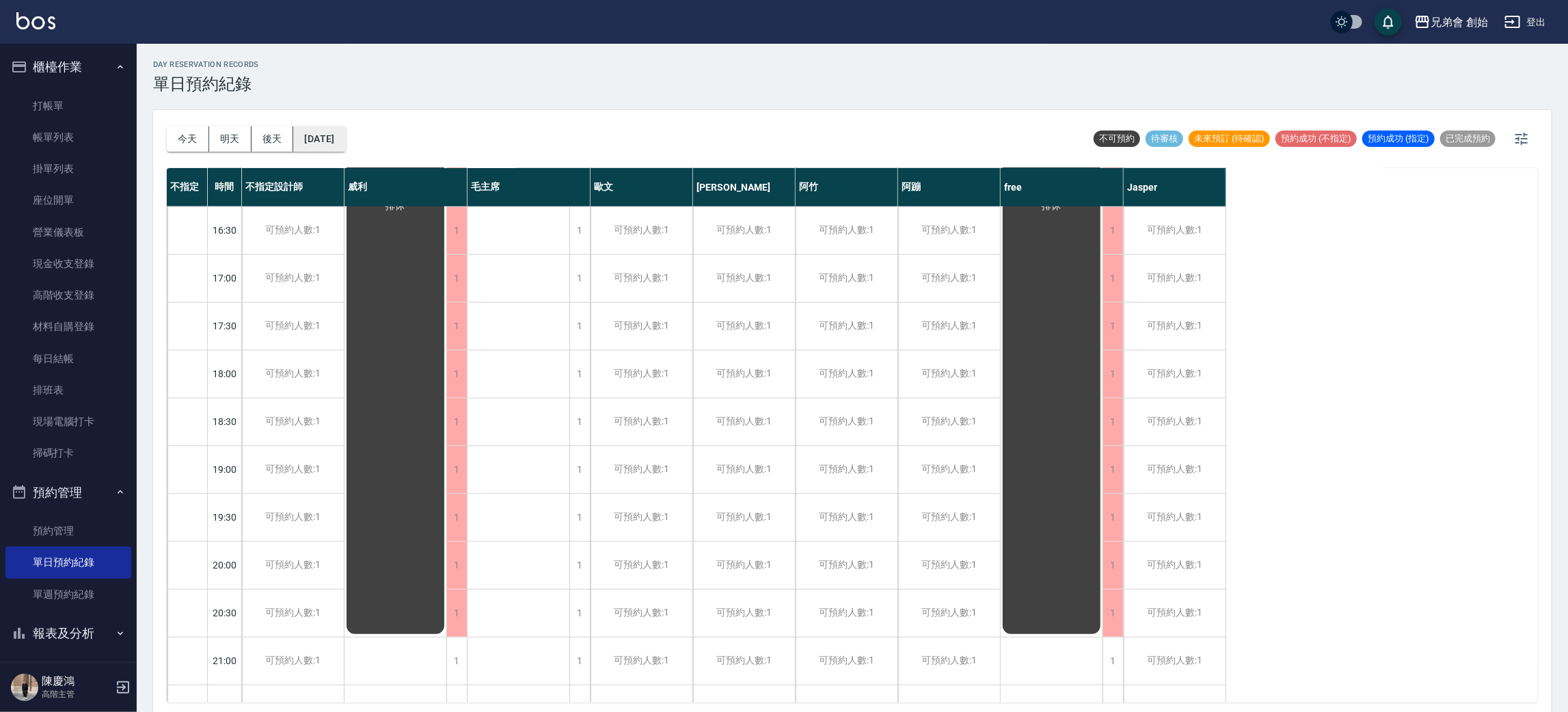
click at [315, 140] on button "2025/10/19" at bounding box center [319, 139] width 52 height 25
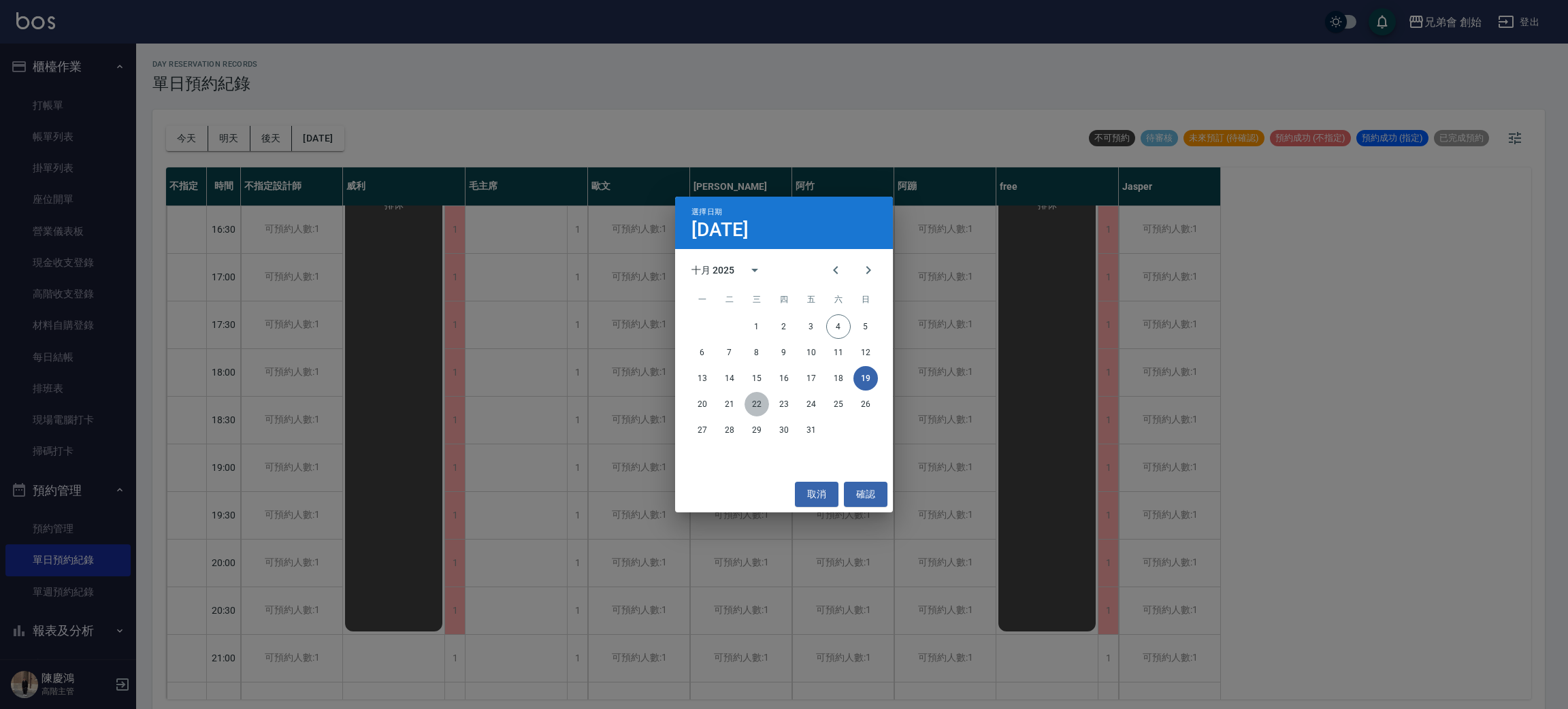
click at [754, 408] on button "22" at bounding box center [756, 403] width 24 height 24
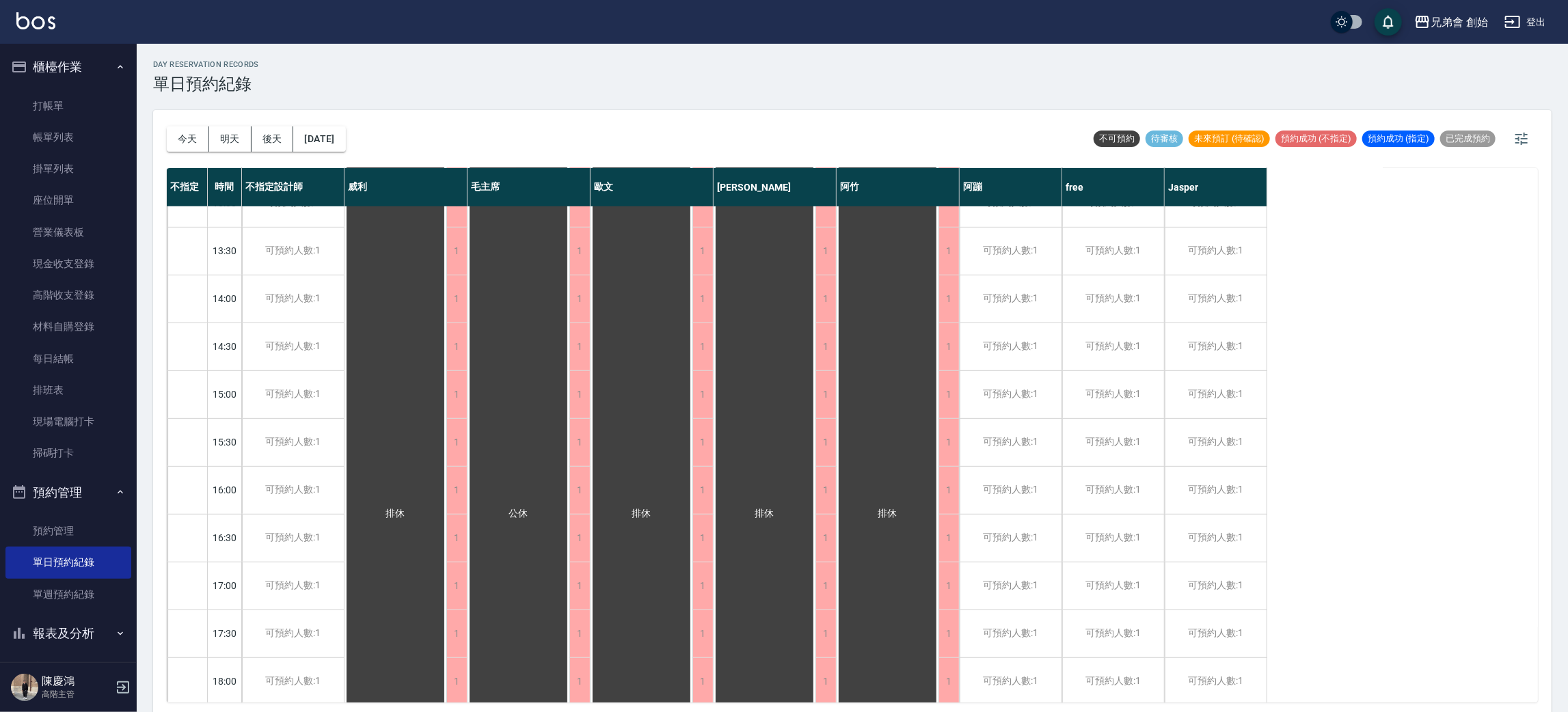
scroll to position [615, 0]
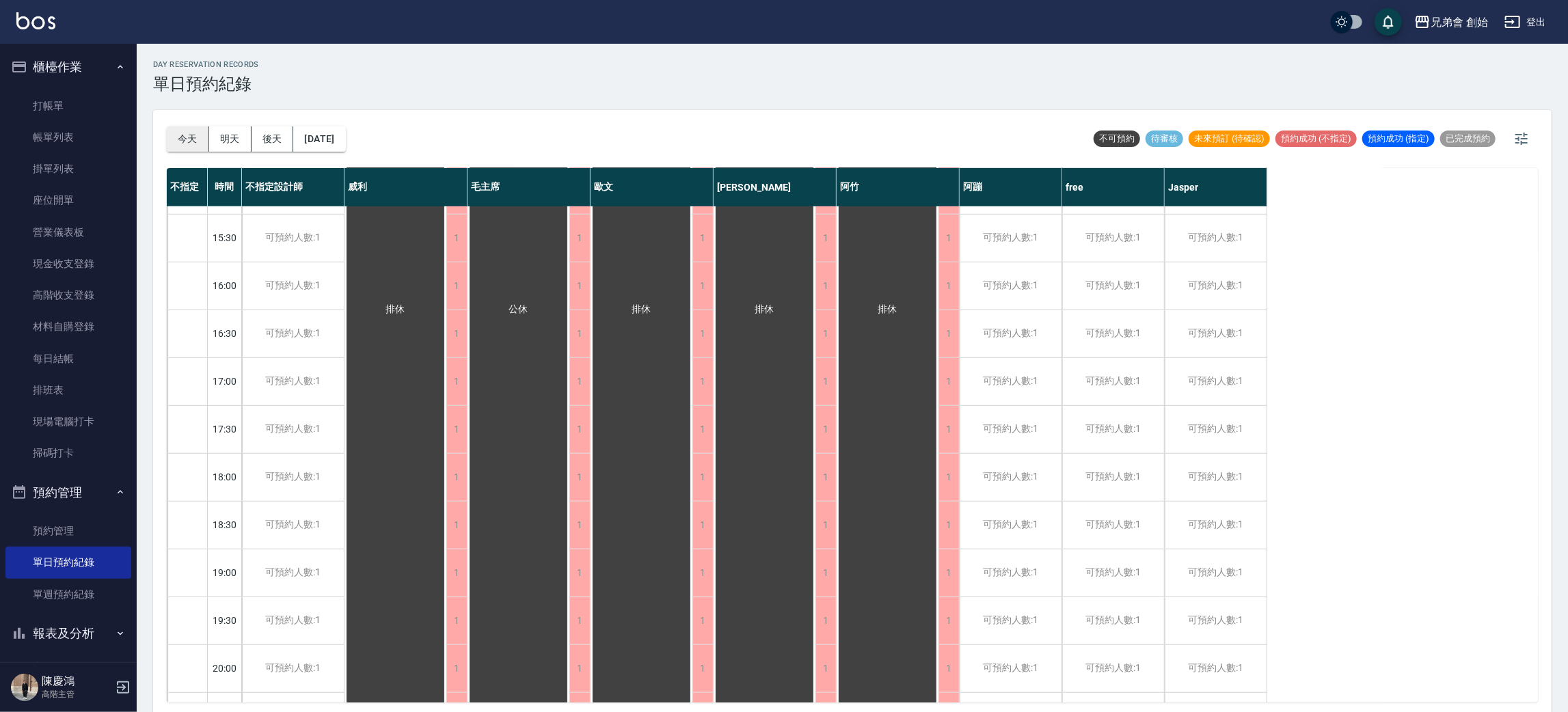
click at [188, 126] on button "今天" at bounding box center [188, 139] width 42 height 25
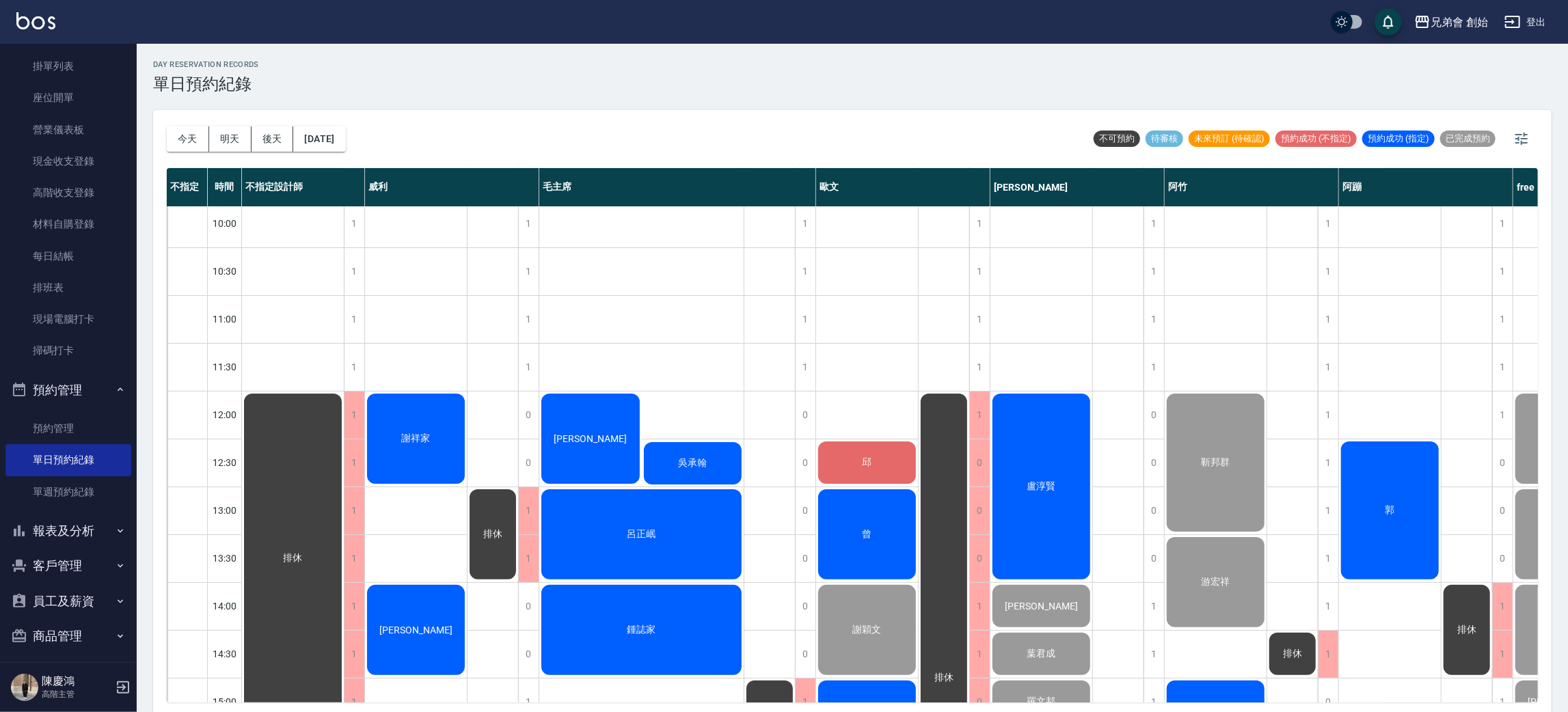
scroll to position [411, 0]
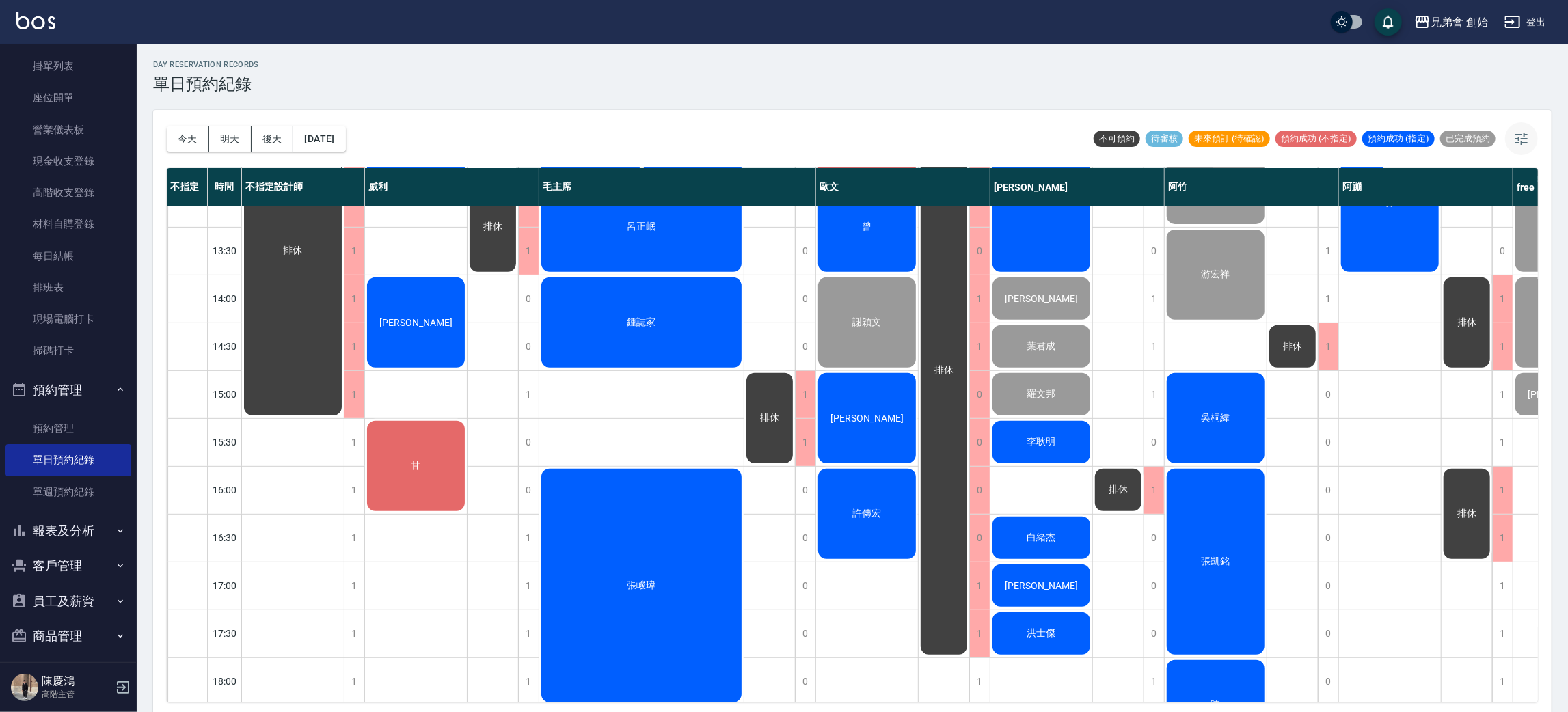
click at [1529, 143] on icon "button" at bounding box center [1521, 139] width 16 height 16
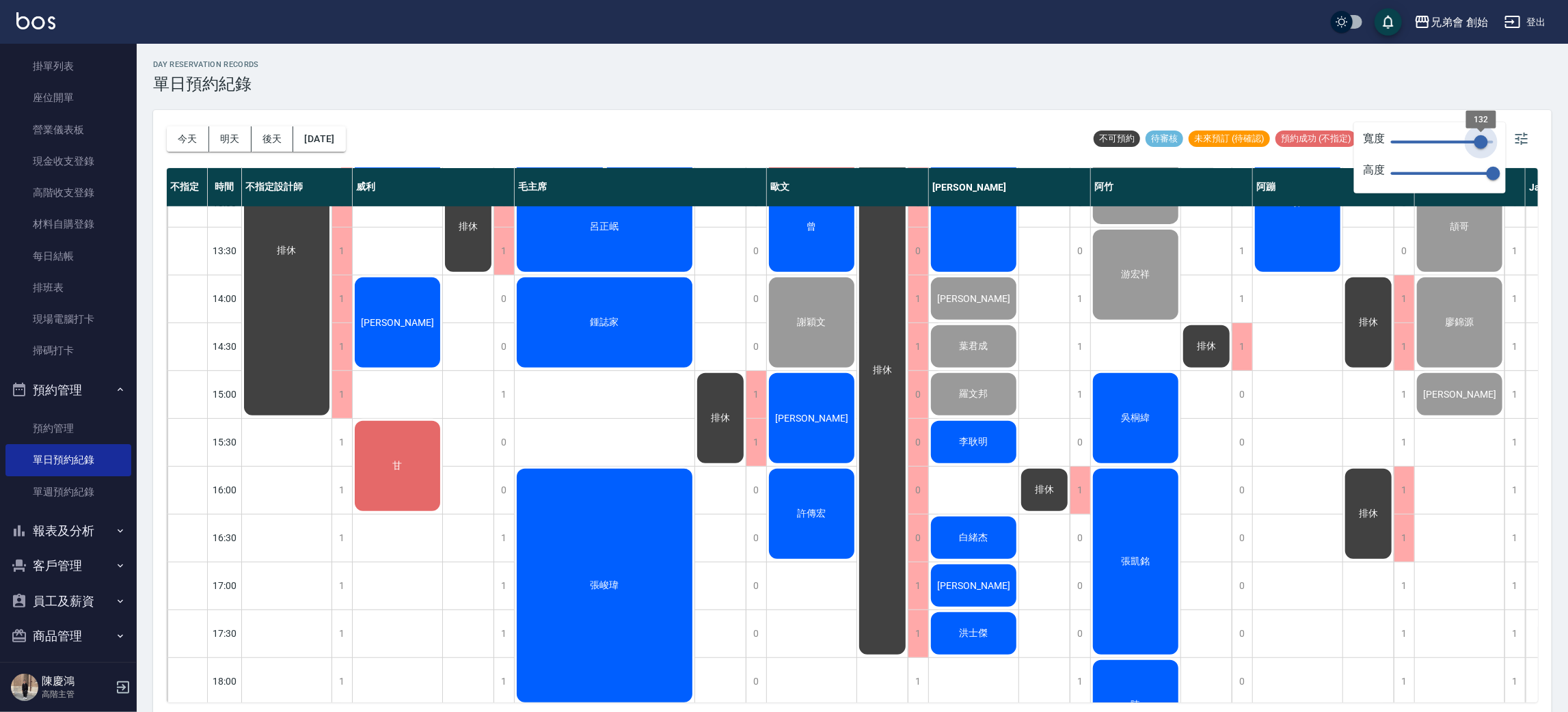
type input "134"
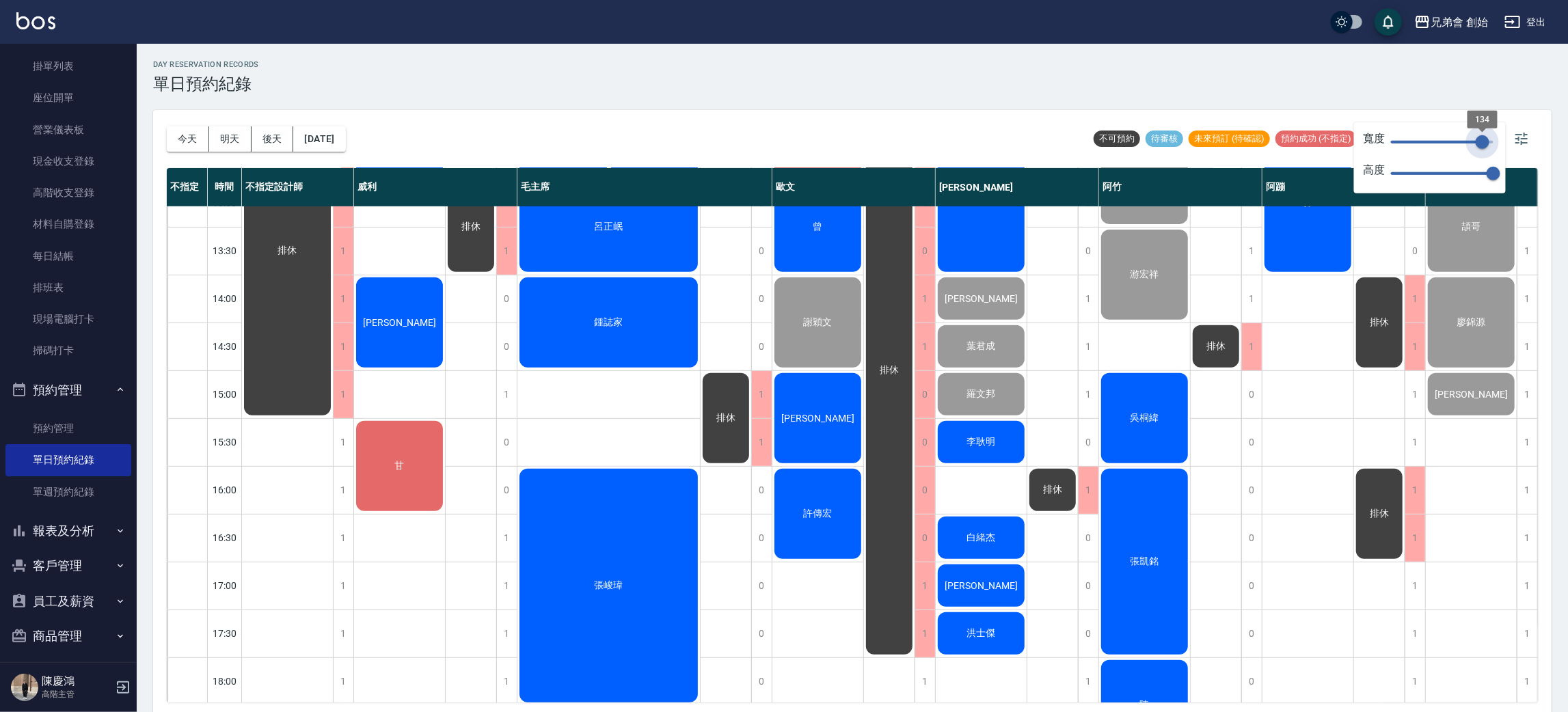
drag, startPoint x: 1490, startPoint y: 139, endPoint x: 1482, endPoint y: 159, distance: 21.5
click at [1482, 159] on div "寬度 134 高度 70" at bounding box center [1430, 158] width 152 height 71
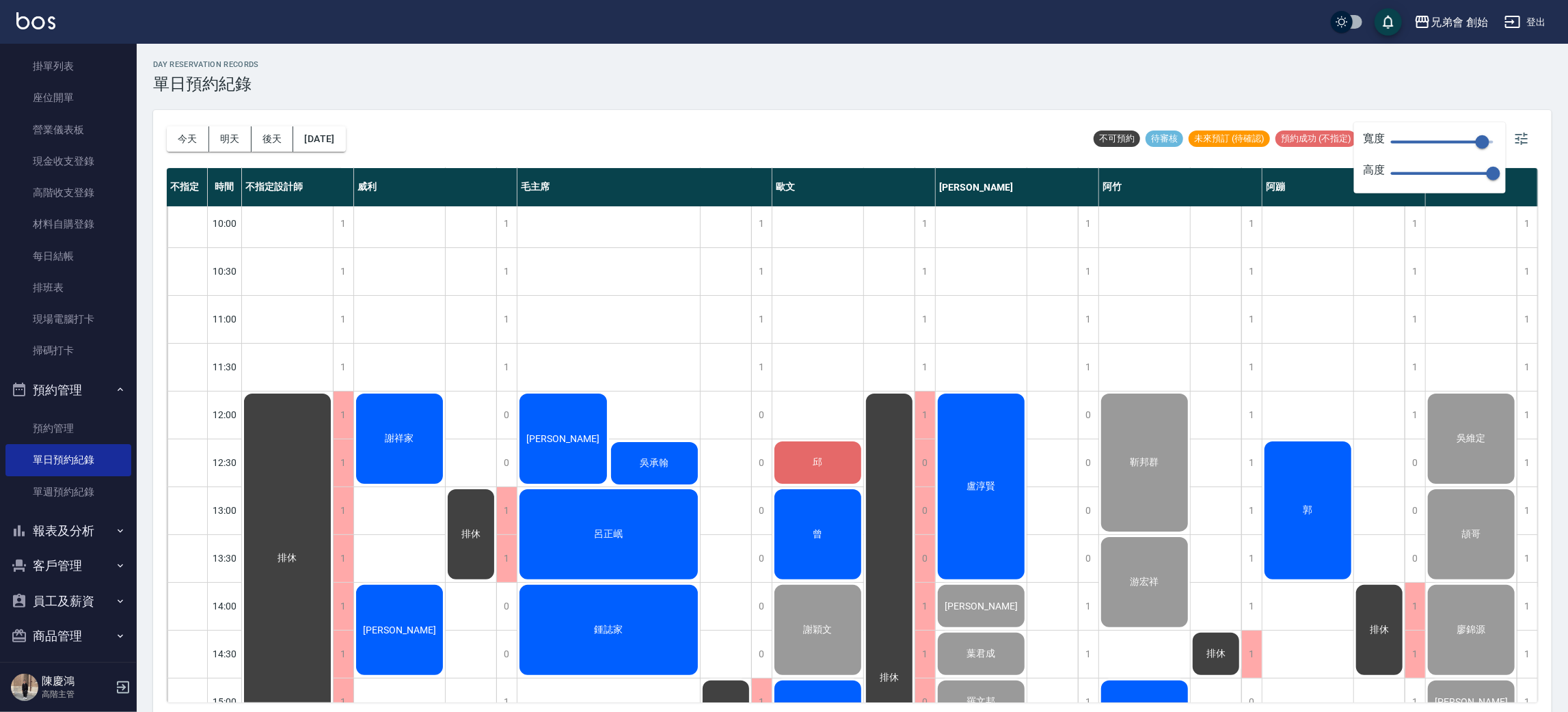
drag, startPoint x: 801, startPoint y: 80, endPoint x: 1000, endPoint y: 129, distance: 204.9
click at [801, 79] on div "day Reservation records 單日預約紀錄" at bounding box center [853, 77] width 1398 height 33
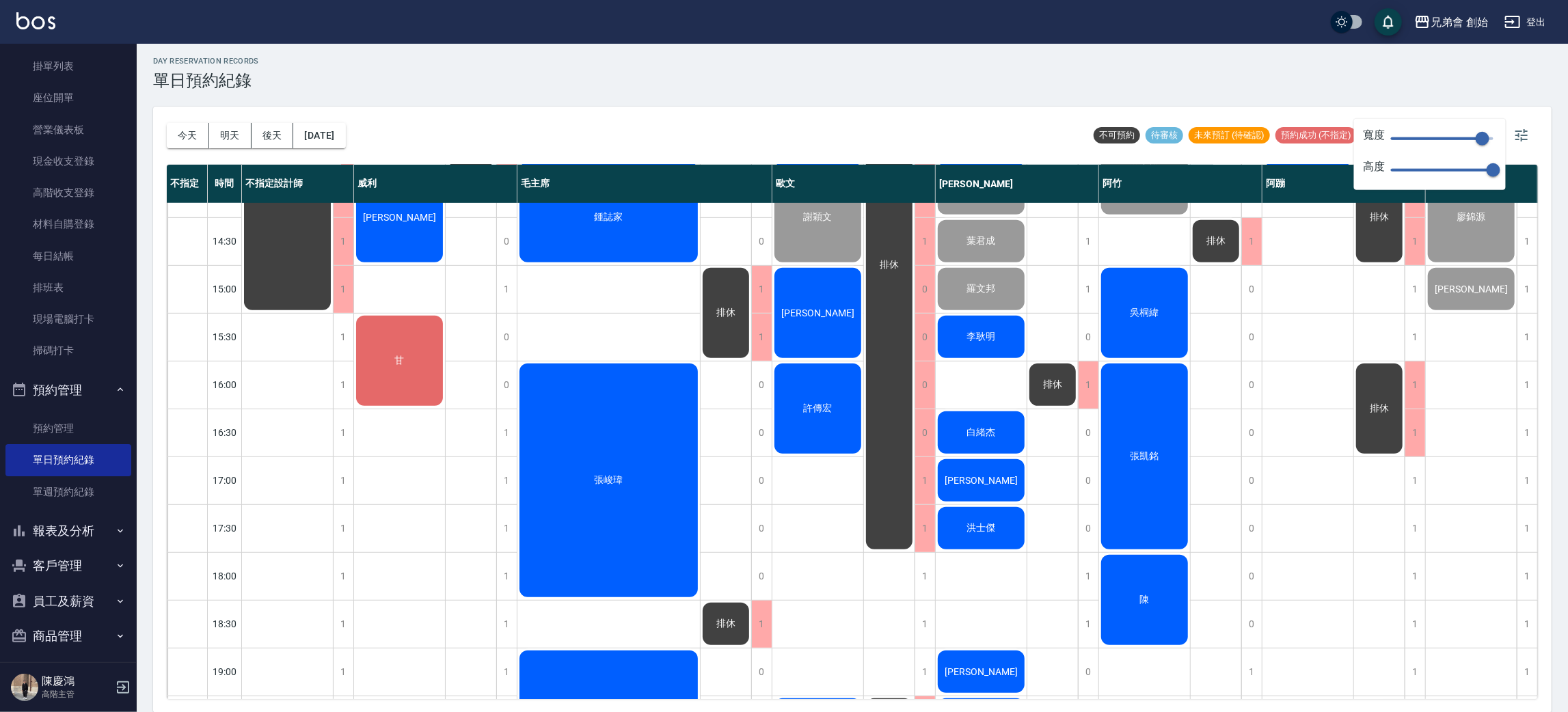
scroll to position [615, 0]
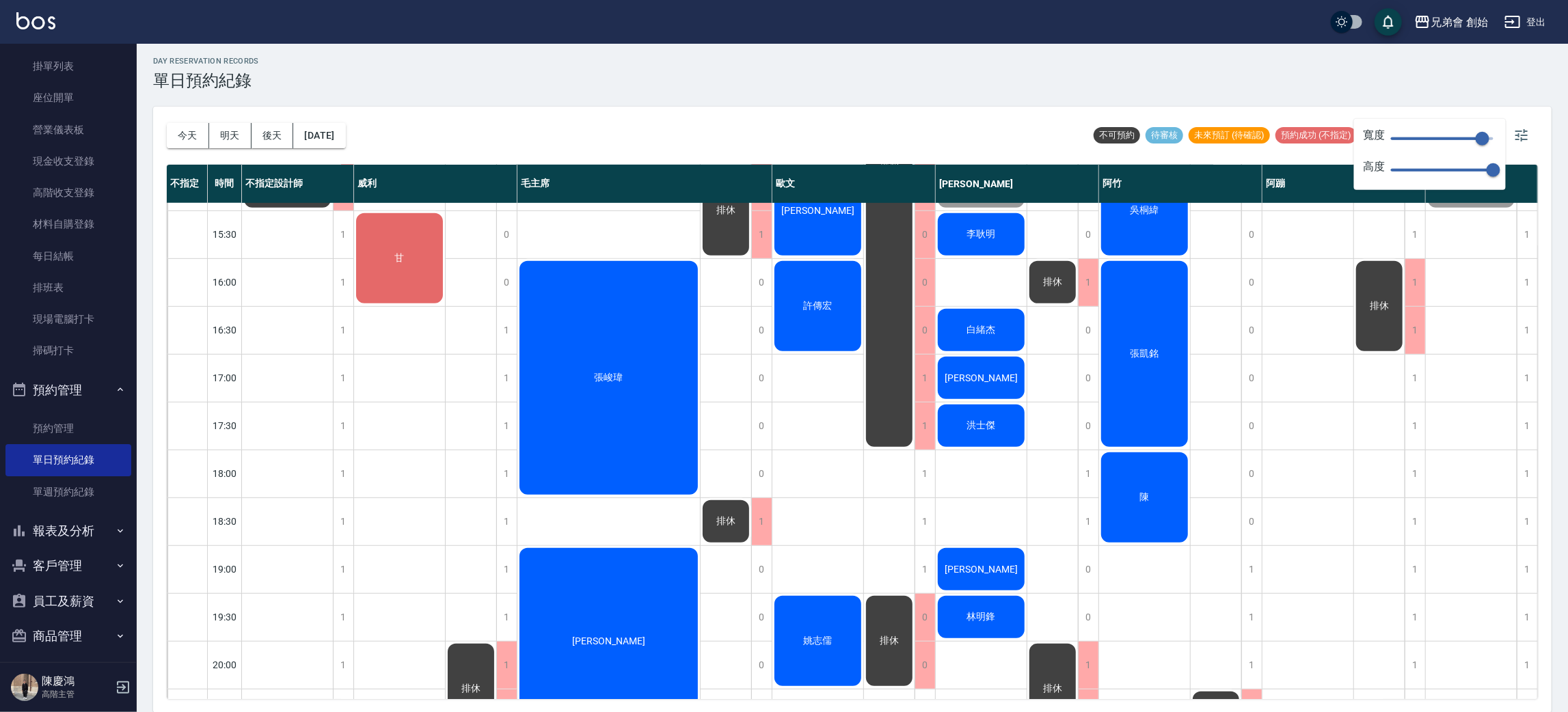
click at [580, 112] on div "今天 明天 後天 2025/10/04 不可預約 待審核 未來預訂 (待確認) 預約成功 (不指定) 預約成功 (指定) 已完成預約" at bounding box center [853, 135] width 1371 height 58
click at [1451, 85] on div "day Reservation records 單日預約紀錄" at bounding box center [853, 73] width 1398 height 33
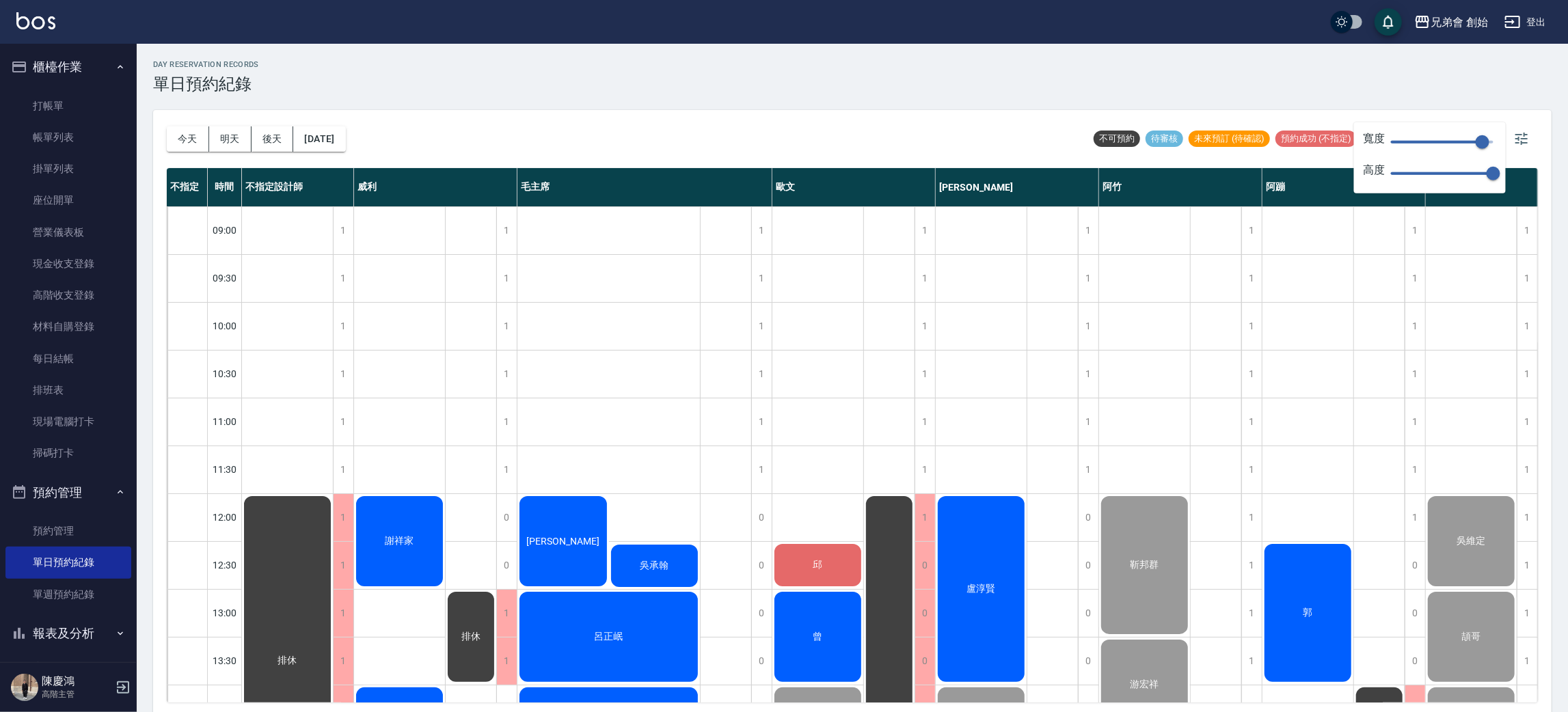
scroll to position [250, 0]
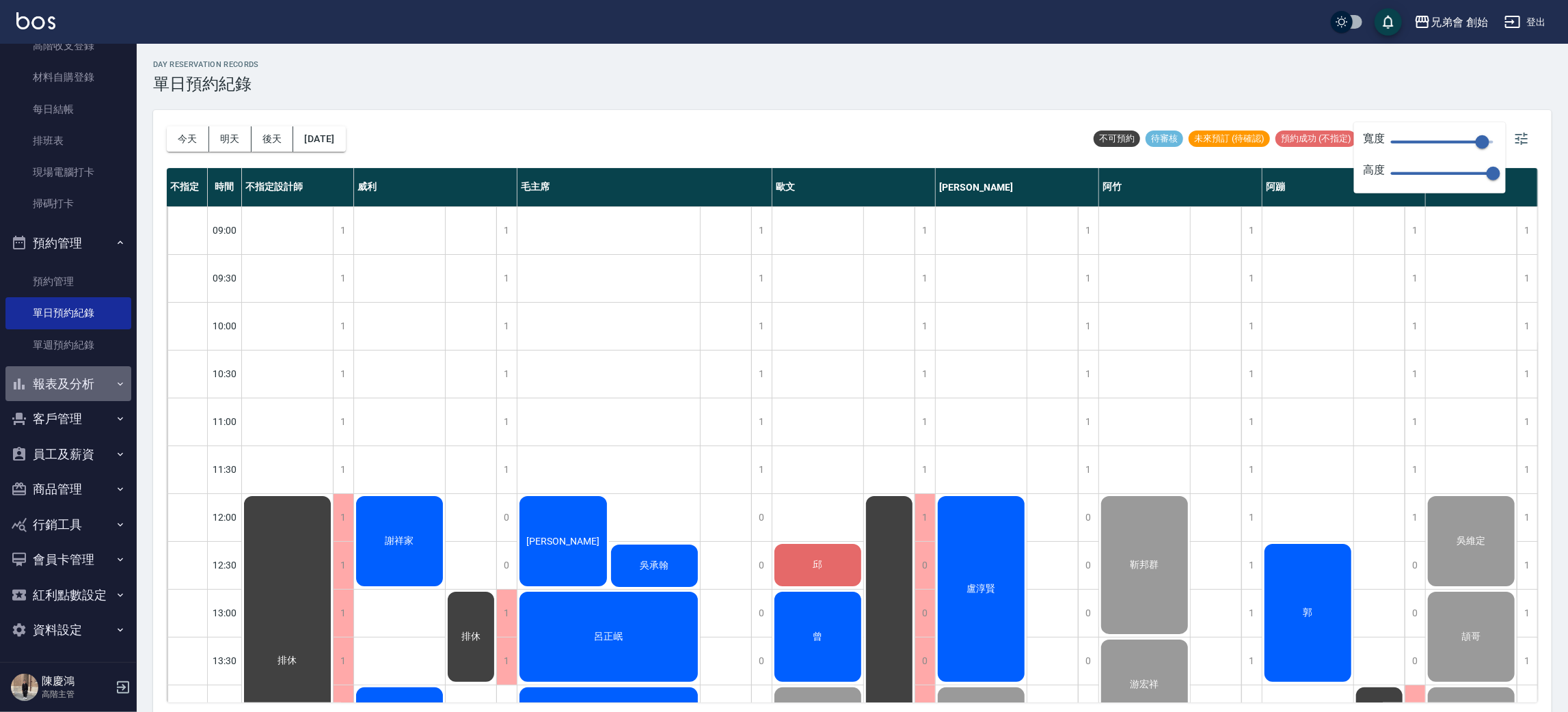
click at [78, 390] on button "報表及分析" at bounding box center [68, 384] width 125 height 35
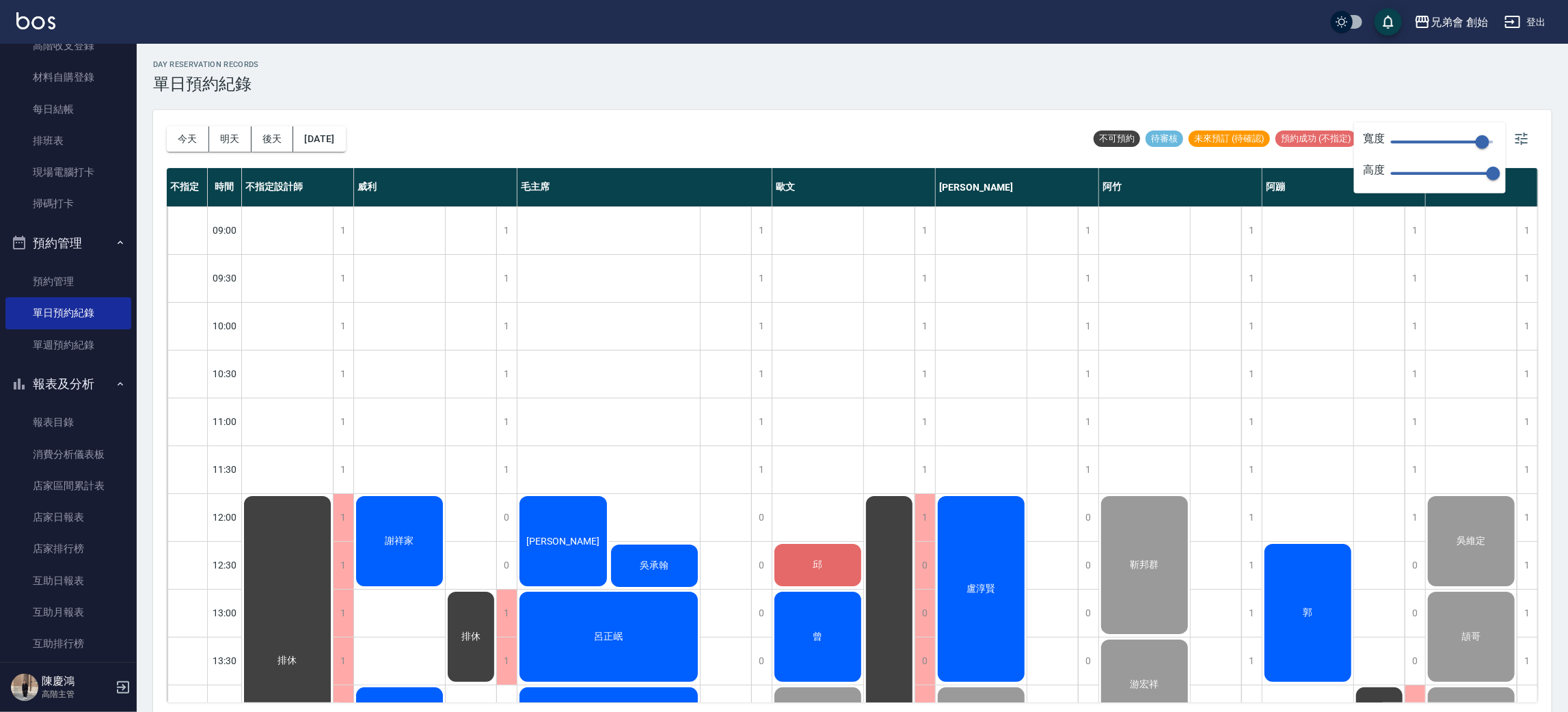
scroll to position [0, 0]
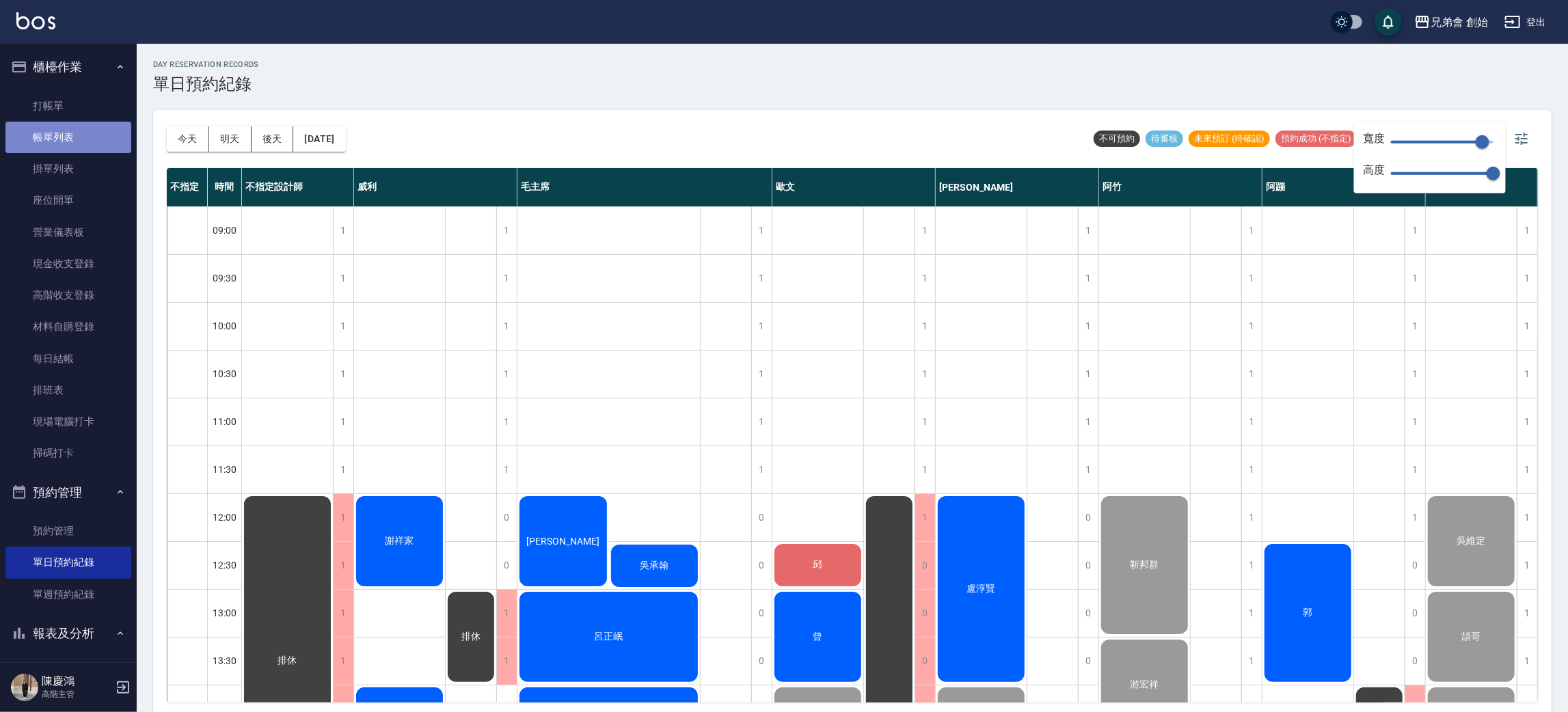
click at [107, 137] on link "帳單列表" at bounding box center [68, 137] width 125 height 32
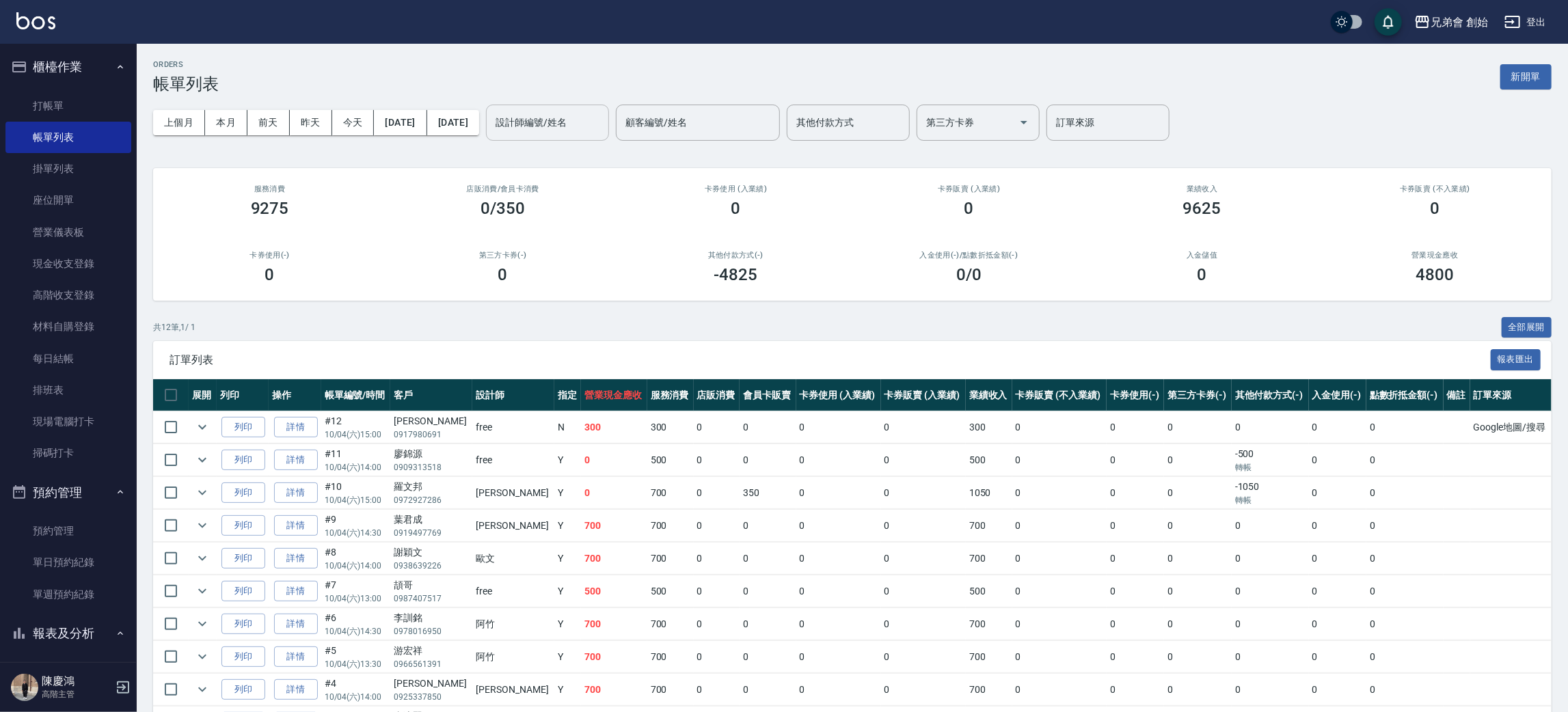
click at [609, 113] on div "設計師編號/姓名 設計師編號/姓名" at bounding box center [548, 123] width 123 height 36
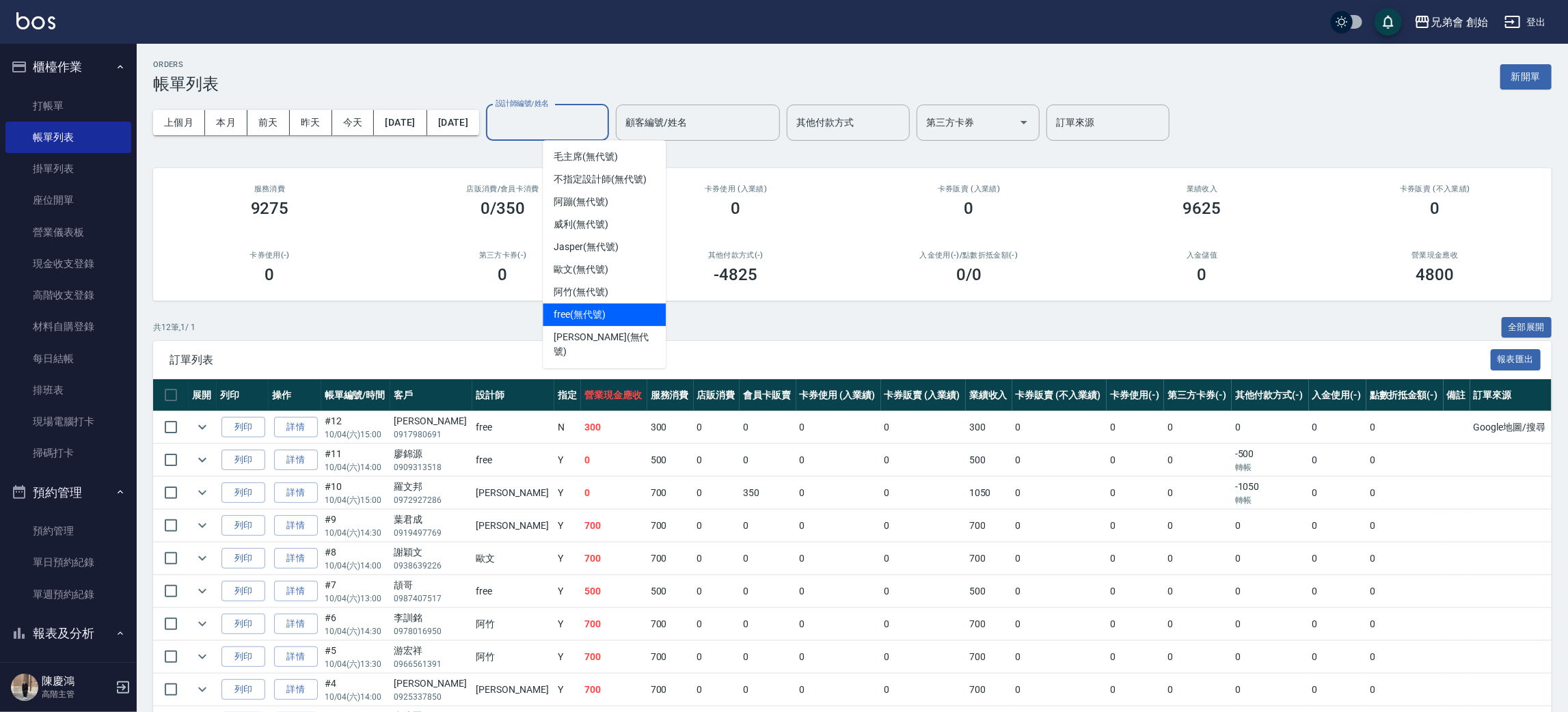
click at [592, 308] on span "free (無代號)" at bounding box center [580, 315] width 52 height 14
type input "free(無代號)"
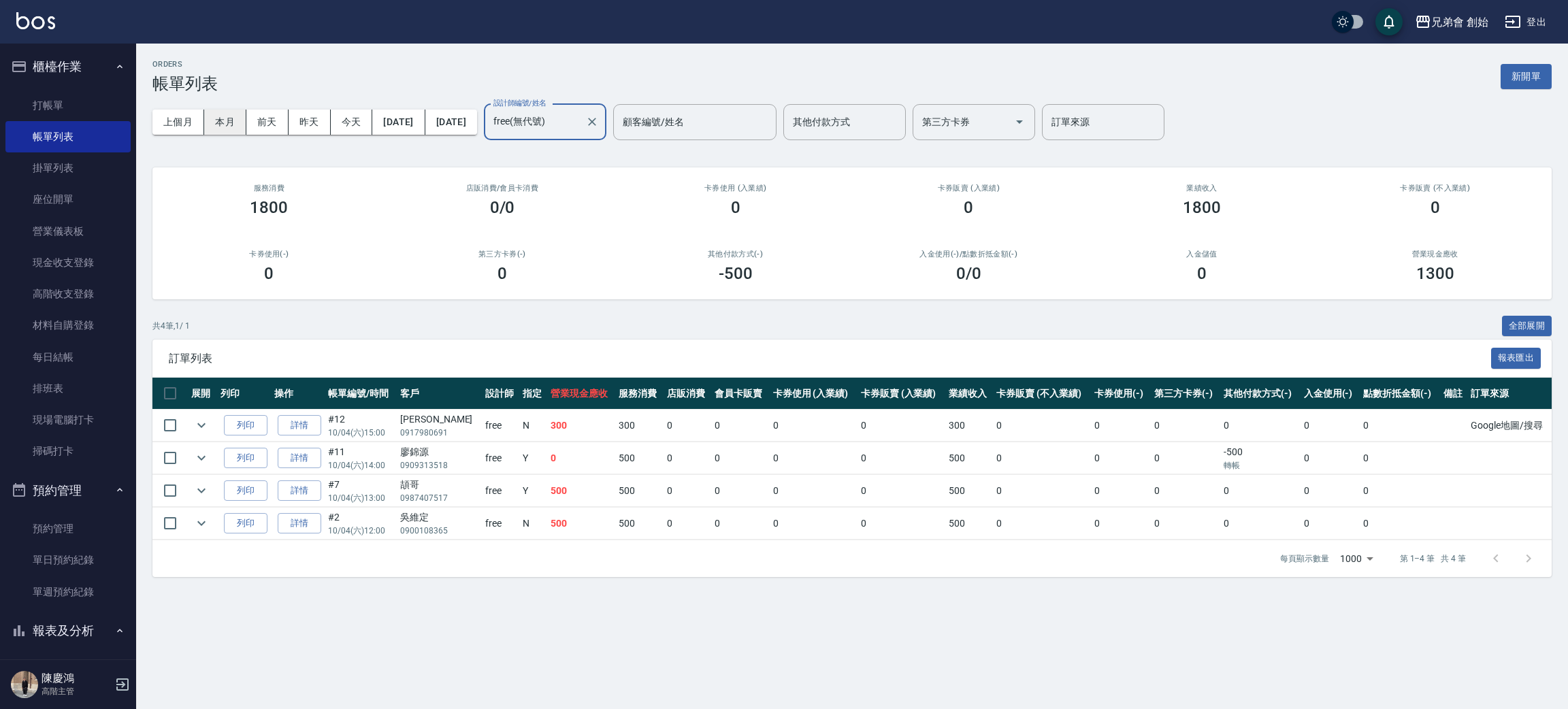
click at [217, 117] on button "本月" at bounding box center [225, 122] width 42 height 25
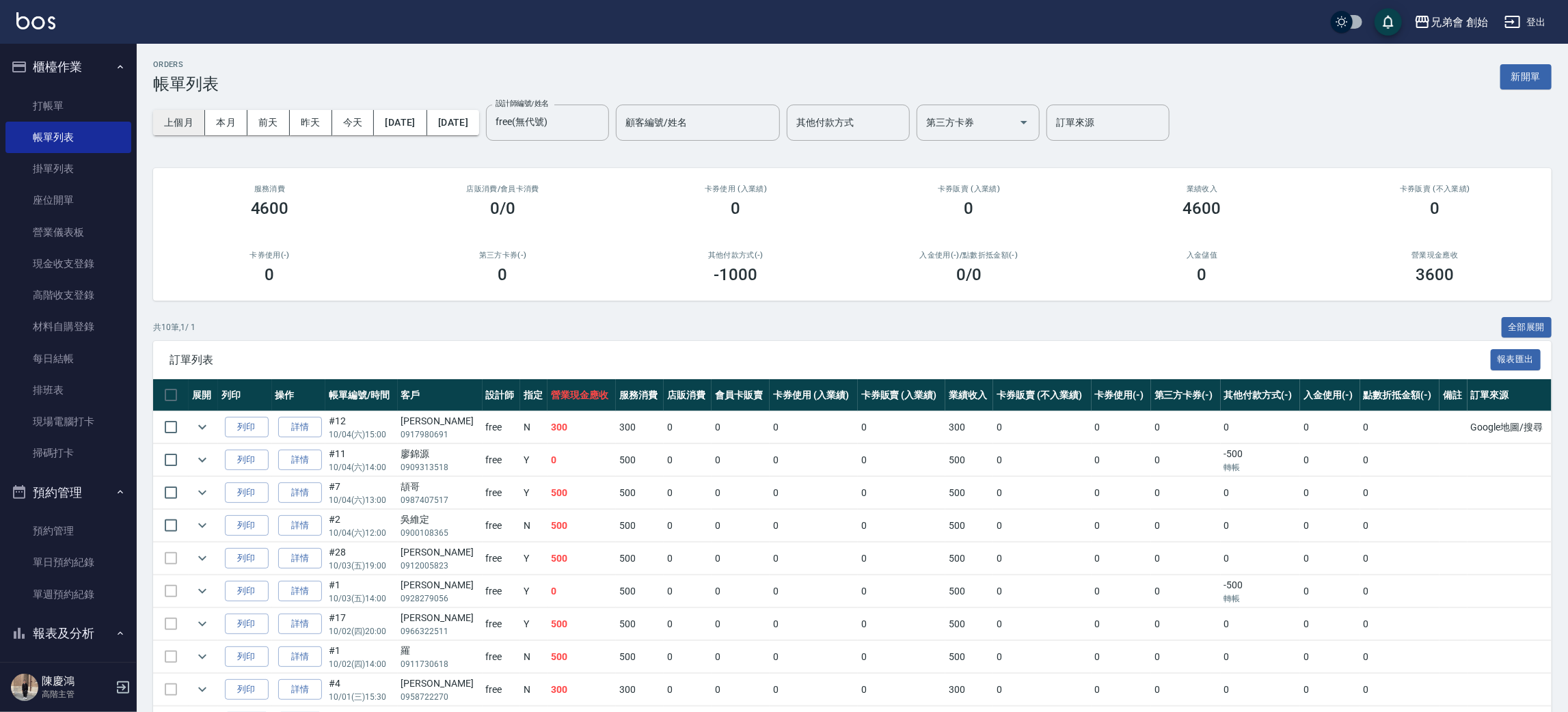
click at [176, 112] on button "上個月" at bounding box center [180, 123] width 52 height 25
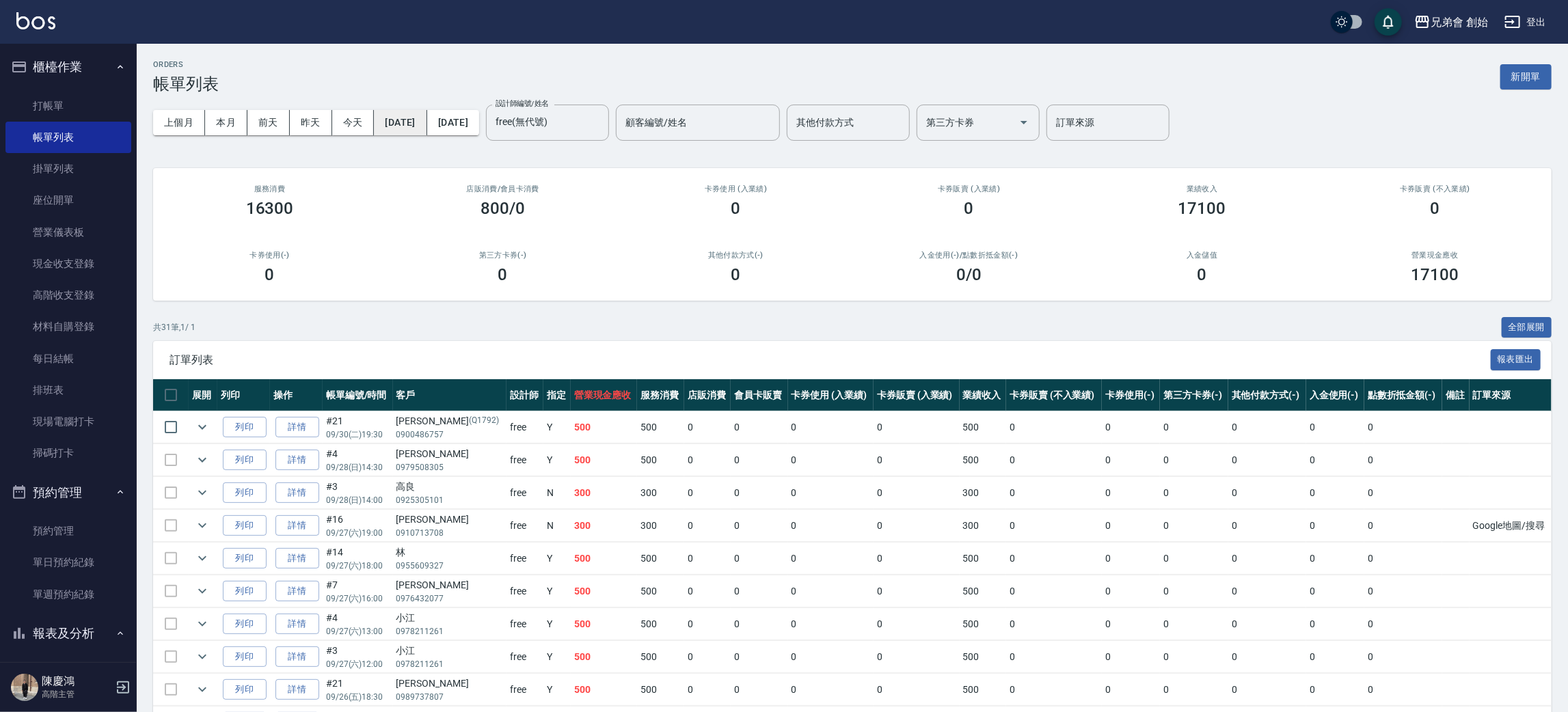
click at [427, 123] on button "2025/09/01" at bounding box center [400, 123] width 52 height 25
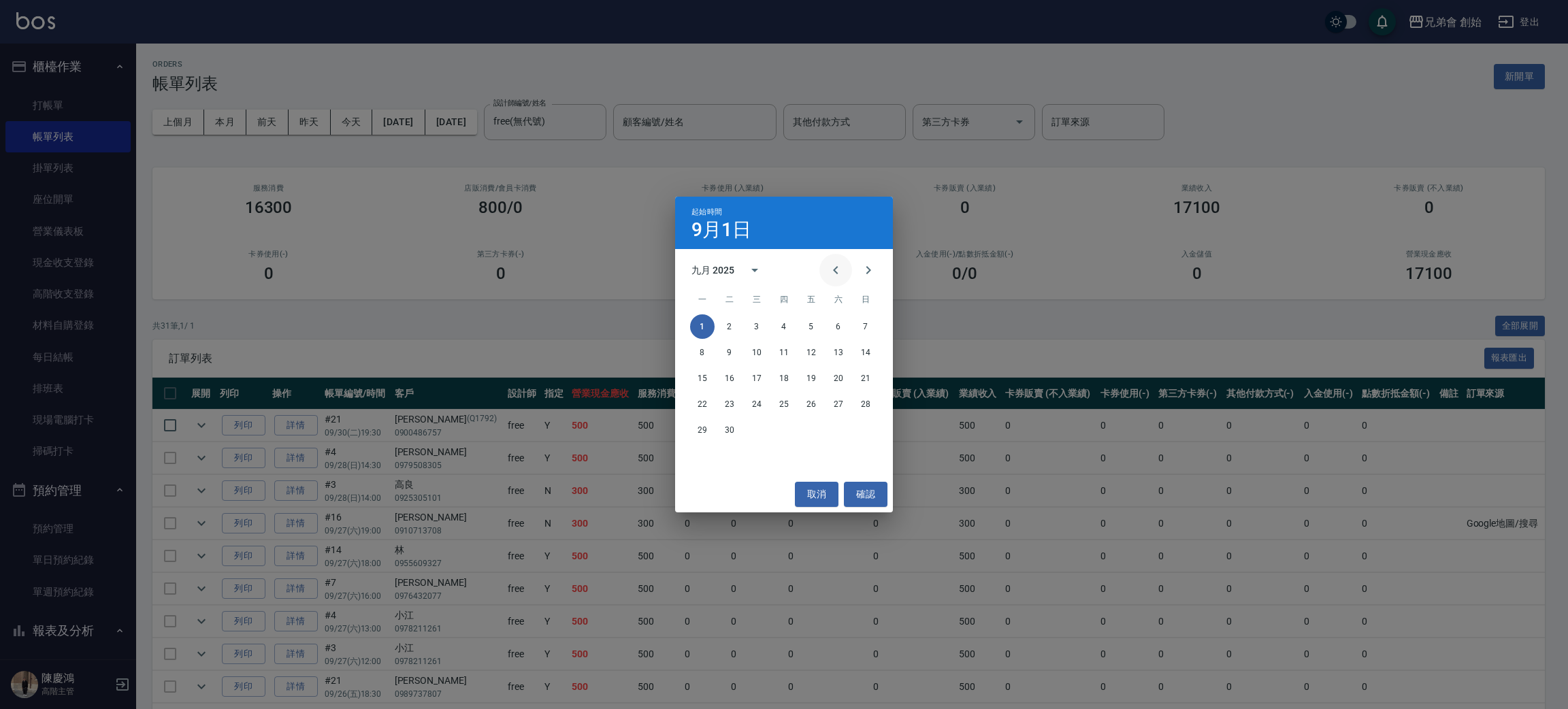
click at [828, 265] on icon "Previous month" at bounding box center [835, 270] width 16 height 16
click at [810, 322] on button "1" at bounding box center [810, 326] width 24 height 24
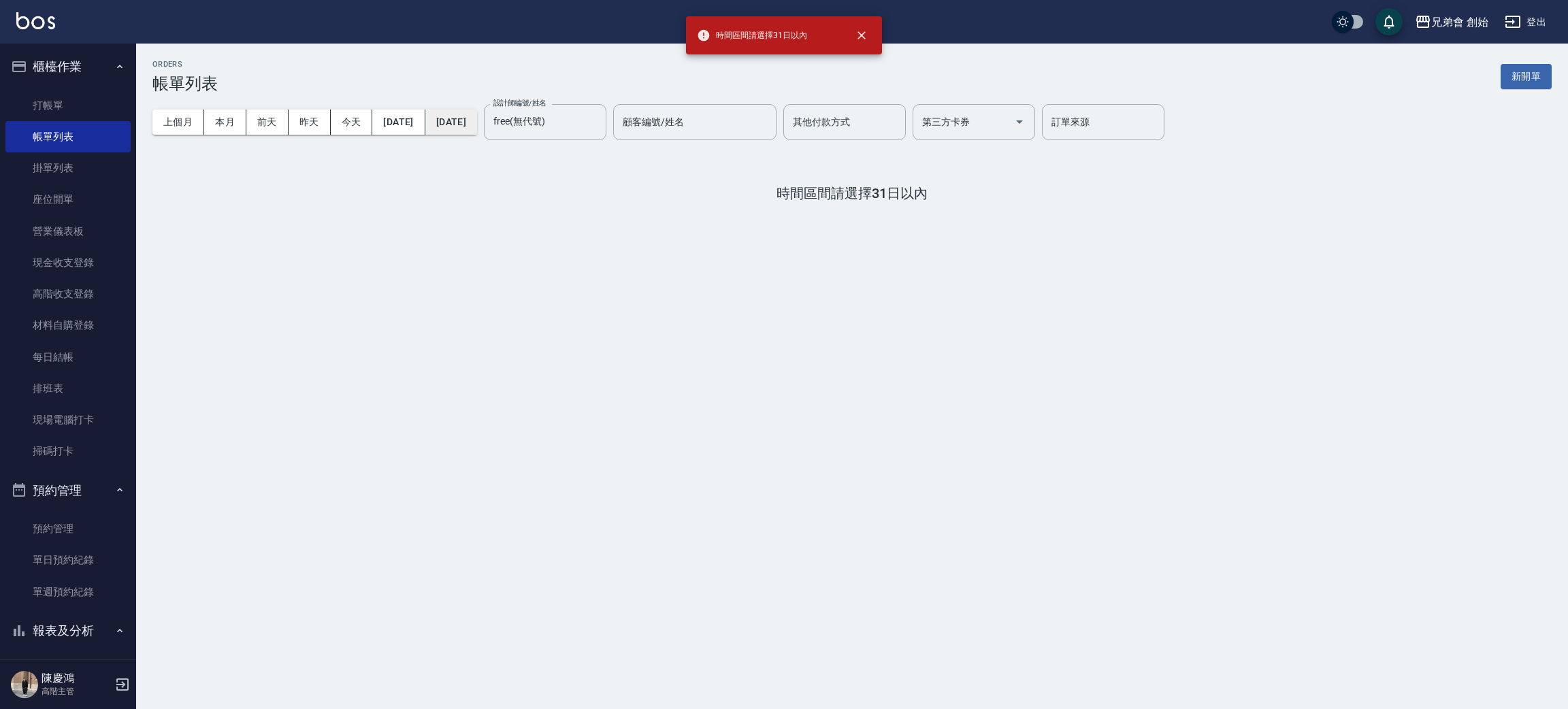
click at [477, 125] on button "2025/09/30" at bounding box center [452, 122] width 52 height 25
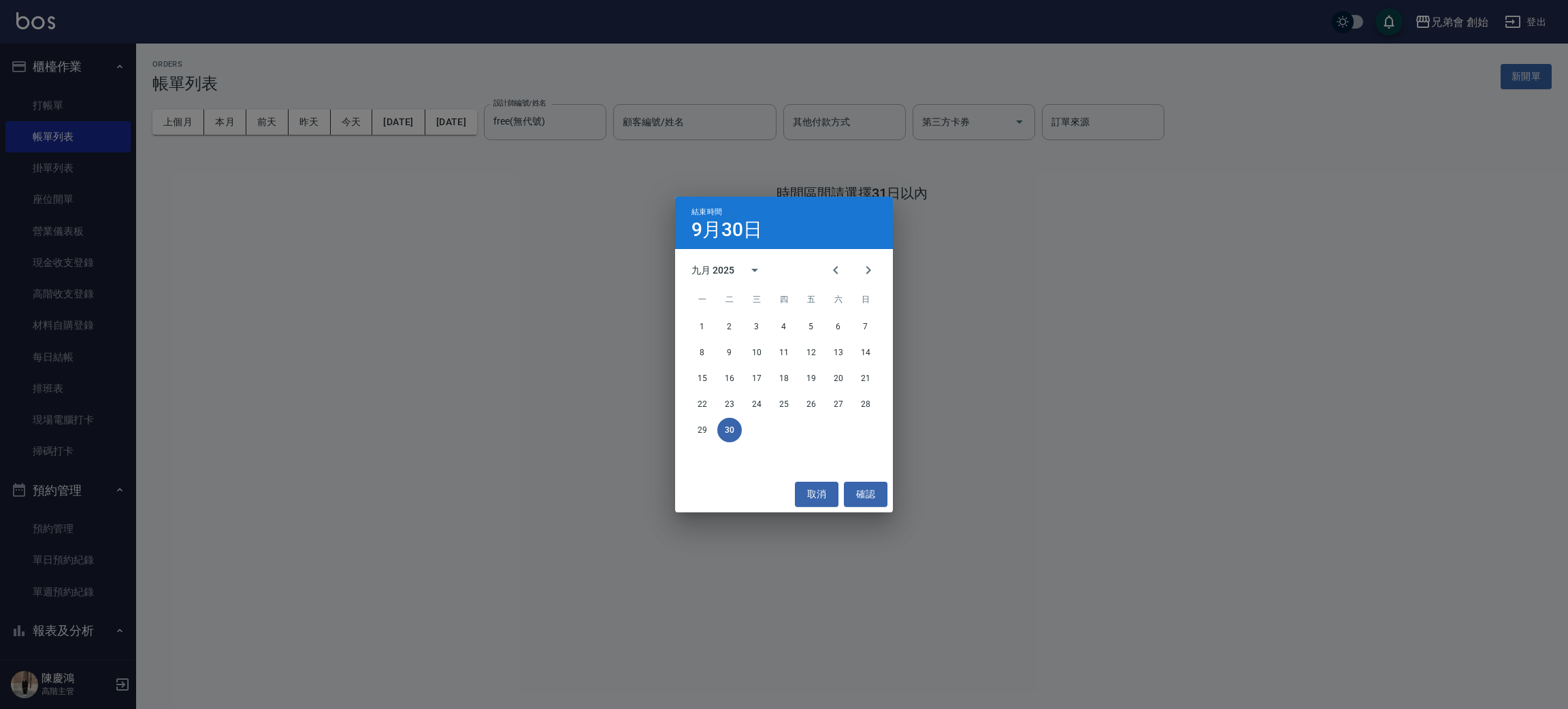
click at [736, 429] on button "30" at bounding box center [729, 430] width 24 height 24
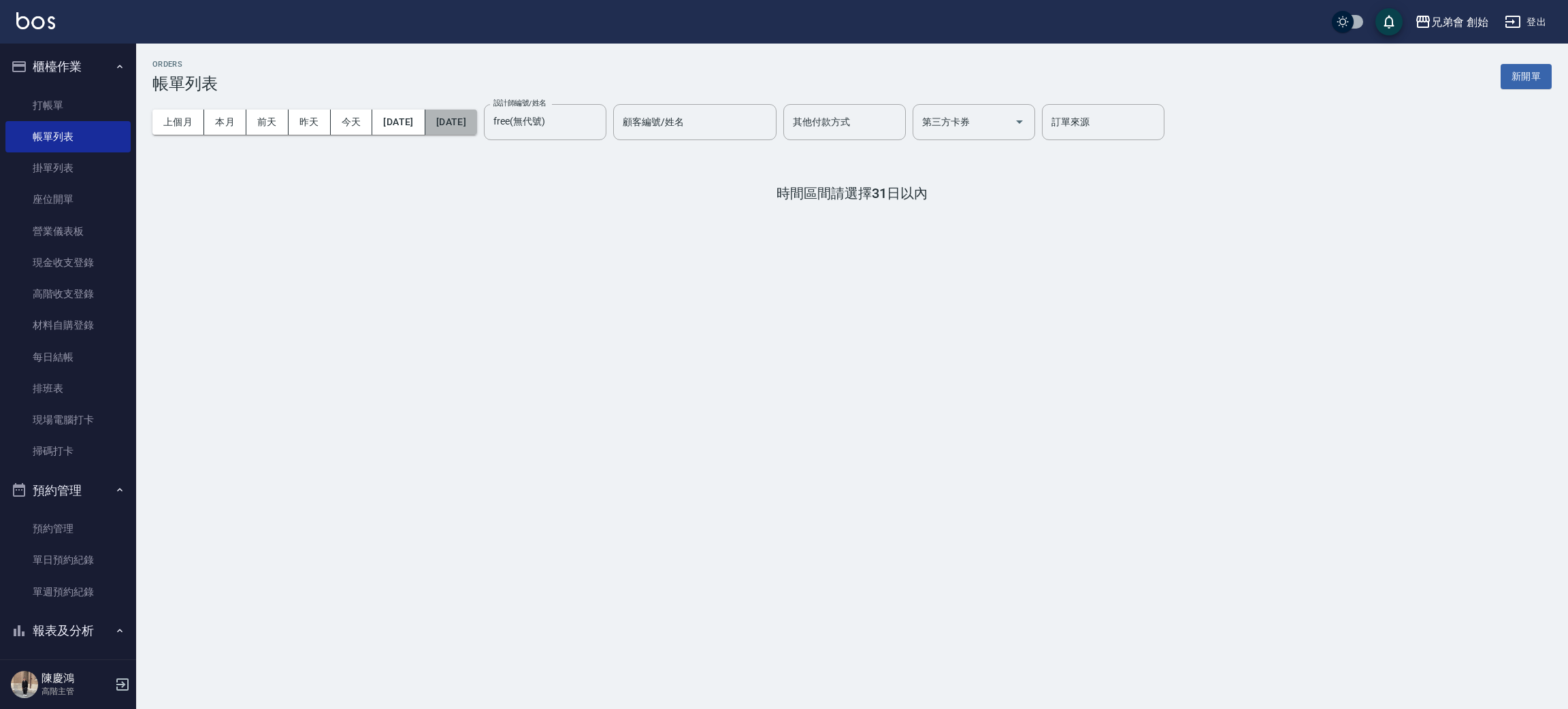
click at [477, 132] on button "2025/09/30" at bounding box center [452, 122] width 52 height 25
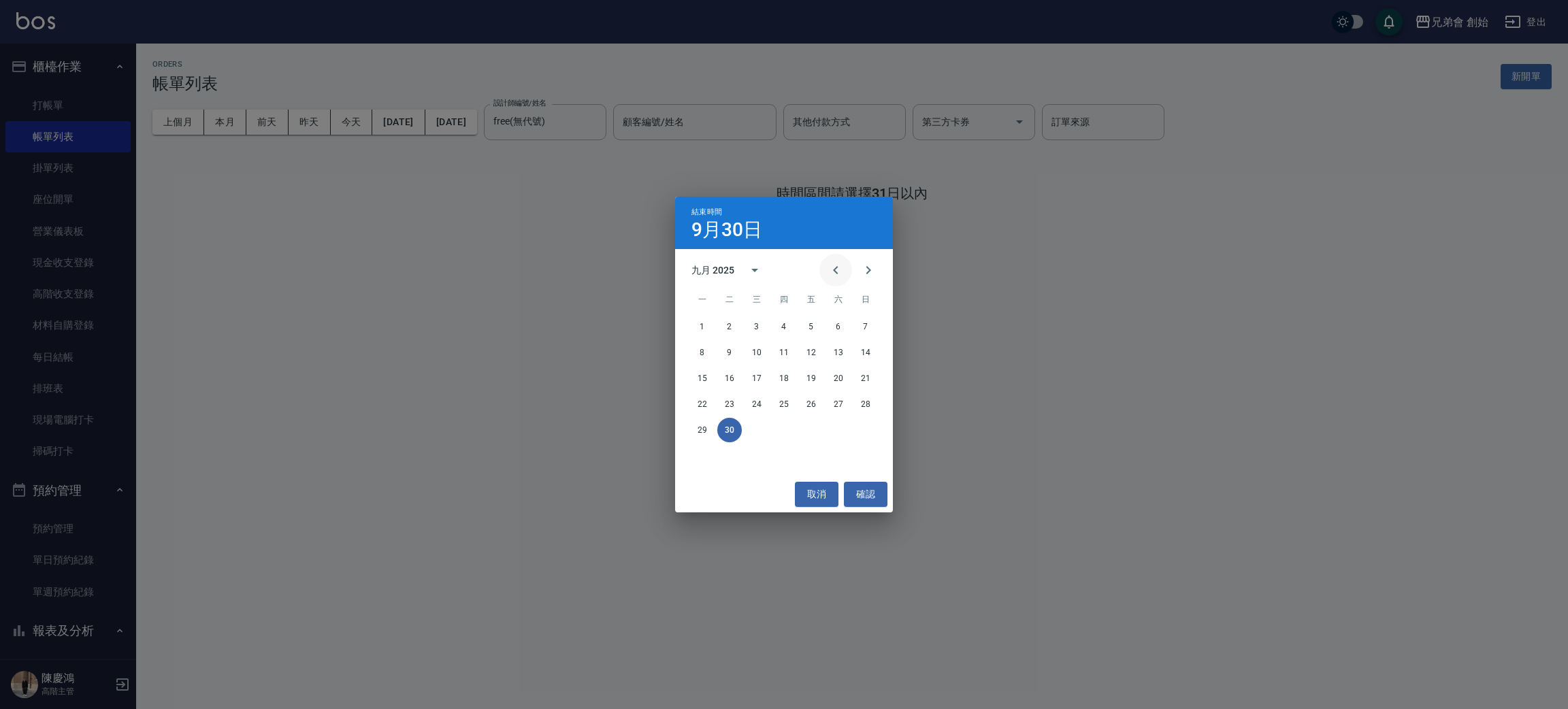
click at [838, 268] on icon "Previous month" at bounding box center [835, 270] width 16 height 16
click at [877, 431] on div "25 26 27 28 29 30 31" at bounding box center [784, 430] width 217 height 24
click at [867, 422] on button "31" at bounding box center [865, 430] width 24 height 24
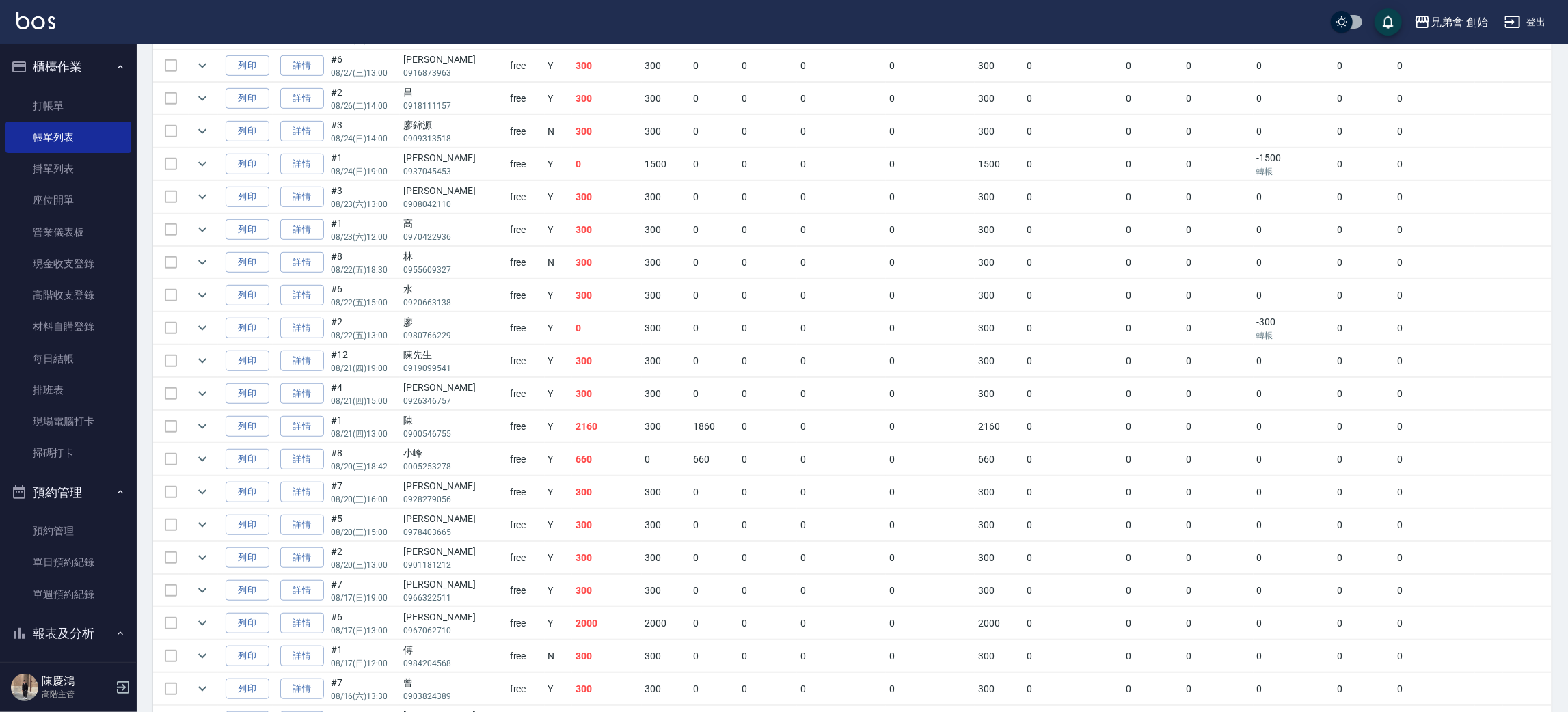
scroll to position [423, 0]
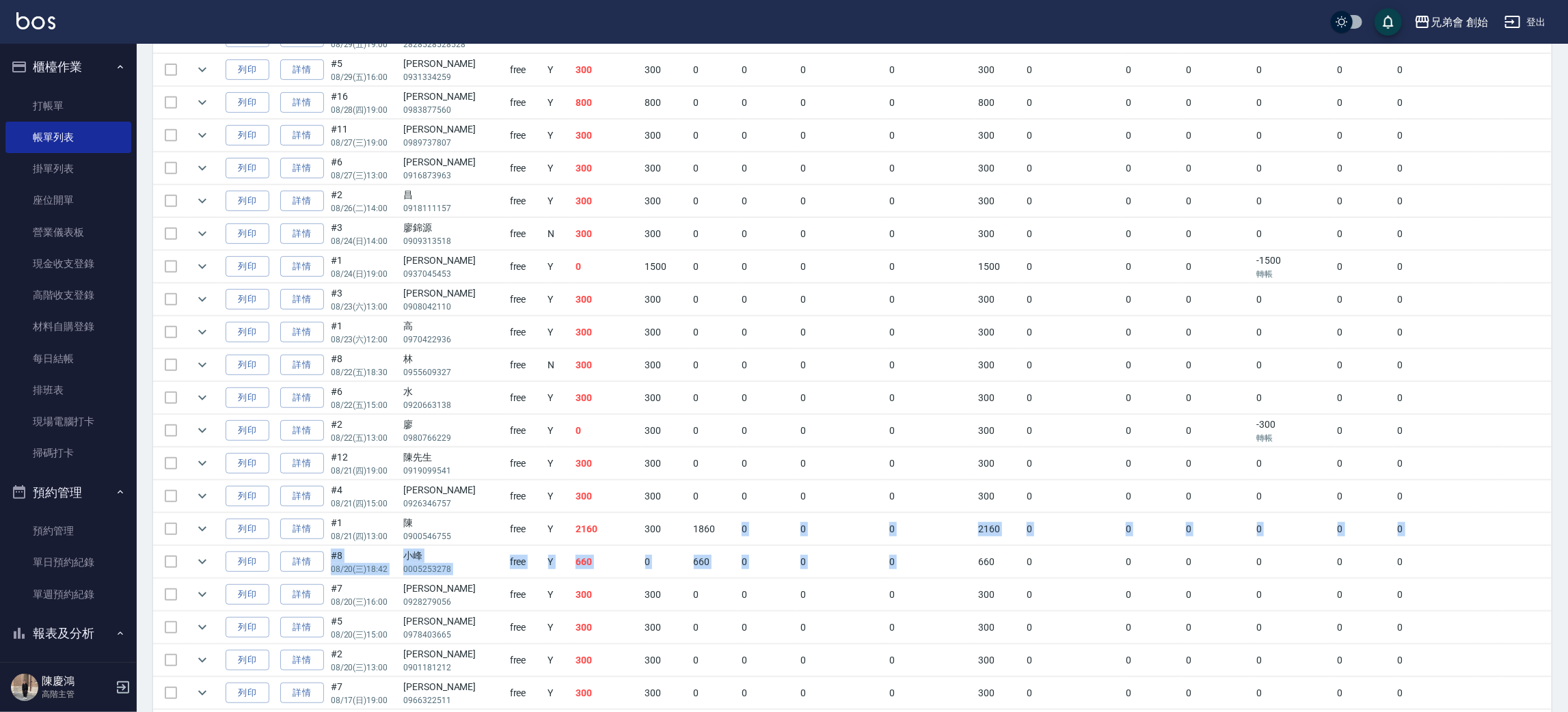
drag, startPoint x: 957, startPoint y: 555, endPoint x: 978, endPoint y: 557, distance: 21.1
click at [977, 557] on tbody "列印 詳情 #17 08/30 (六) 19:00 姜志杰 0966322511 free Y 300 300 0 0 0 0 300 0 0 0 0 0 0…" at bounding box center [853, 677] width 1398 height 1378
click at [799, 512] on td "0" at bounding box center [841, 497] width 88 height 32
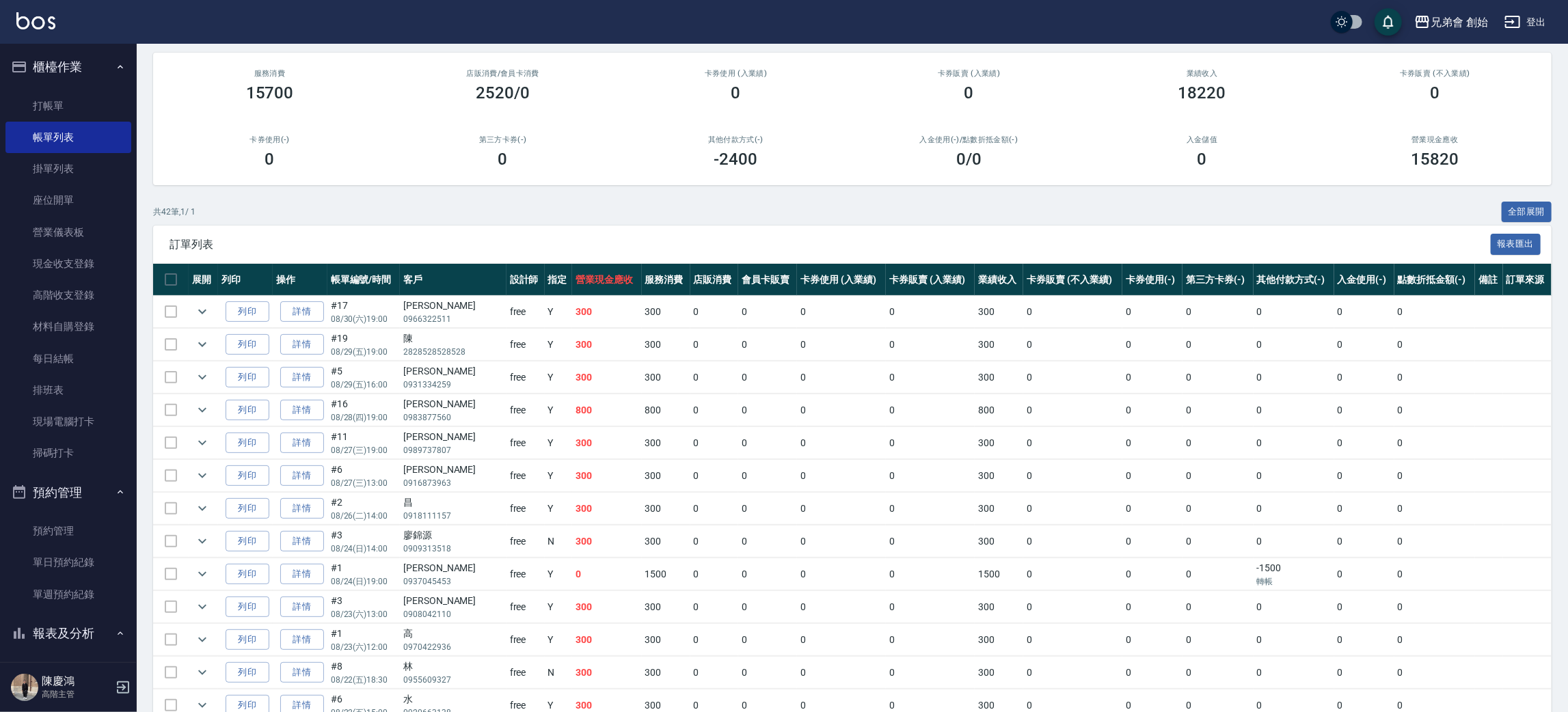
scroll to position [0, 0]
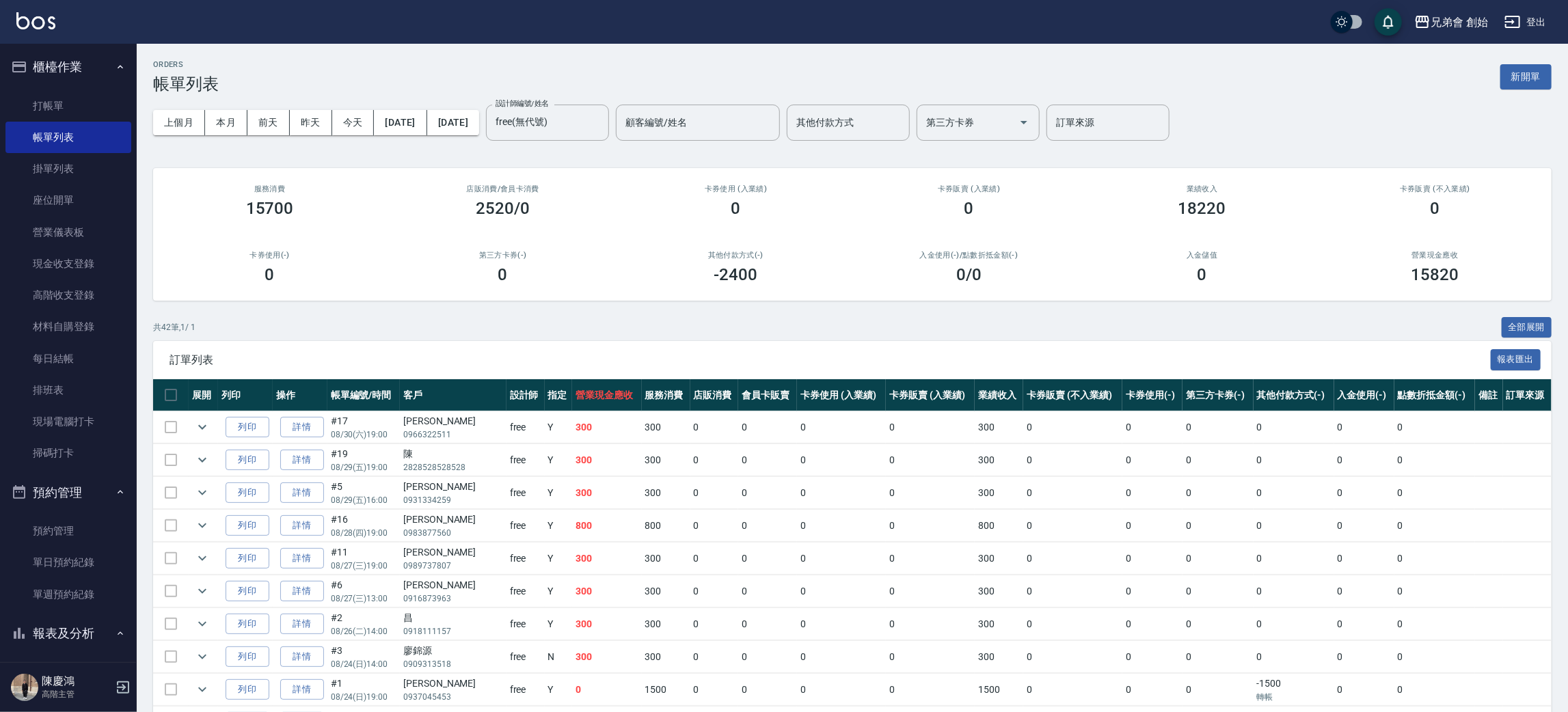
click at [171, 106] on div "上個月 本月 前天 昨天 今天 2025/08/01 2025/08/31 設計師編號/姓名 free(無代號) 設計師編號/姓名 顧客編號/姓名 顧客編號/…" at bounding box center [853, 123] width 1398 height 58
click at [174, 119] on button "上個月" at bounding box center [180, 123] width 52 height 25
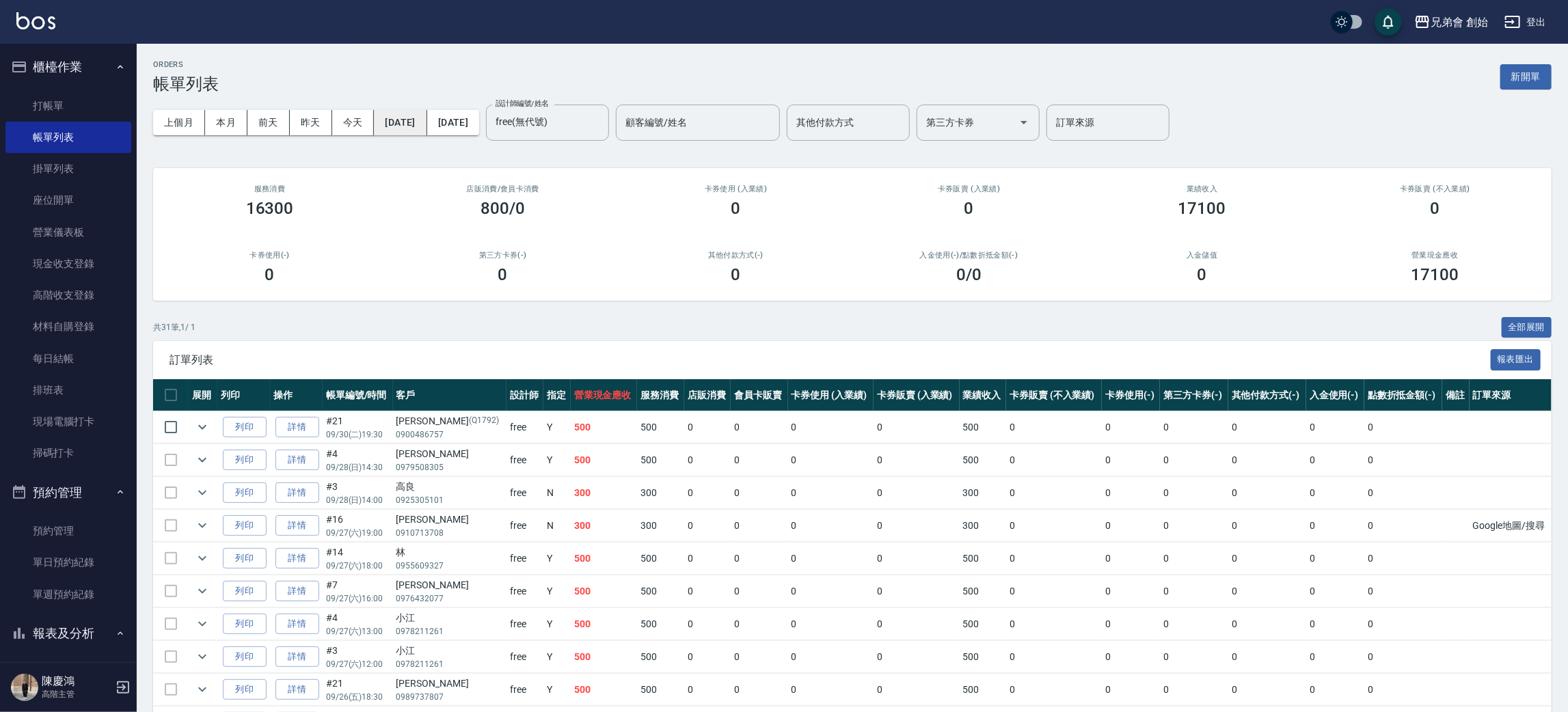
click at [427, 125] on button "2025/09/01" at bounding box center [400, 123] width 52 height 25
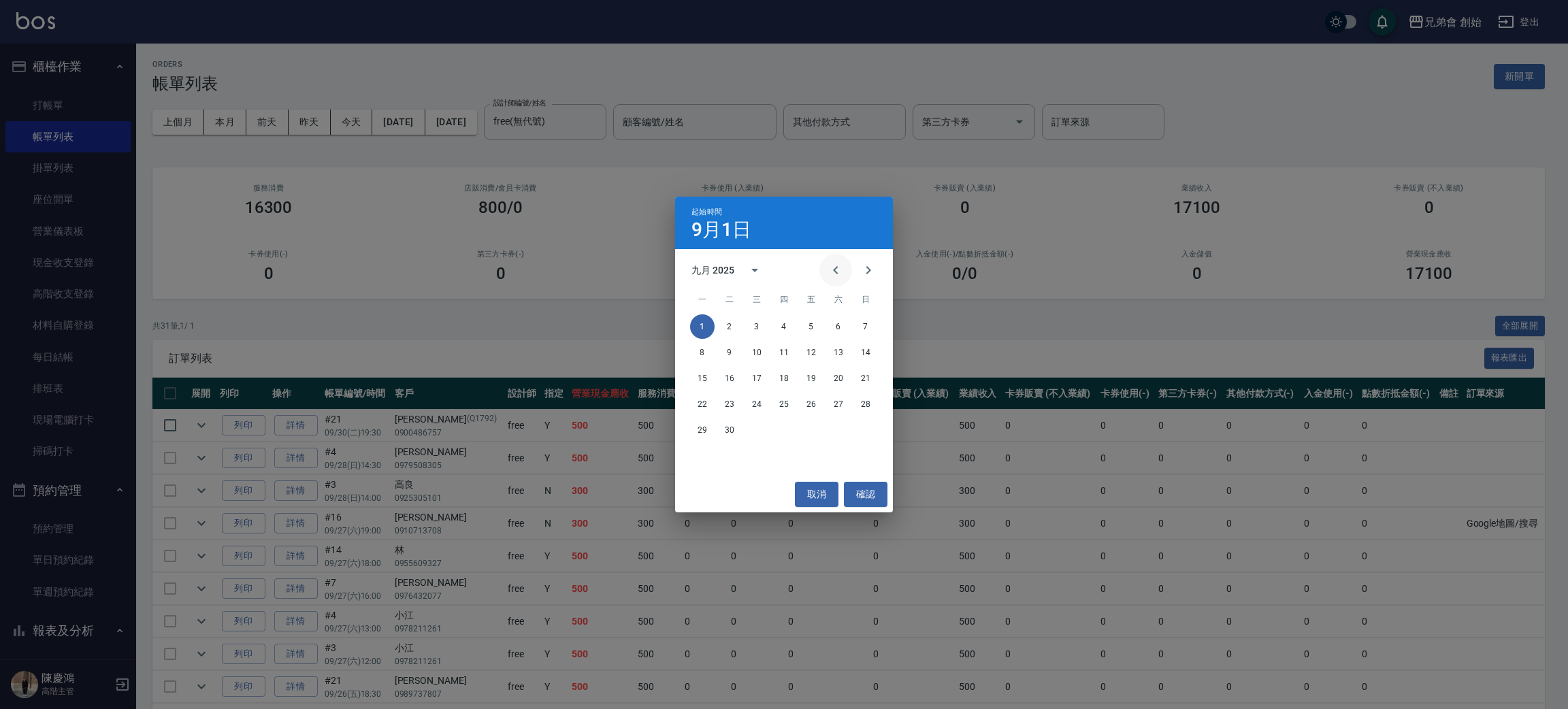
click at [846, 273] on button "Previous month" at bounding box center [835, 270] width 32 height 32
click at [823, 272] on button "Previous month" at bounding box center [835, 270] width 32 height 32
click at [741, 327] on button "1" at bounding box center [729, 326] width 24 height 24
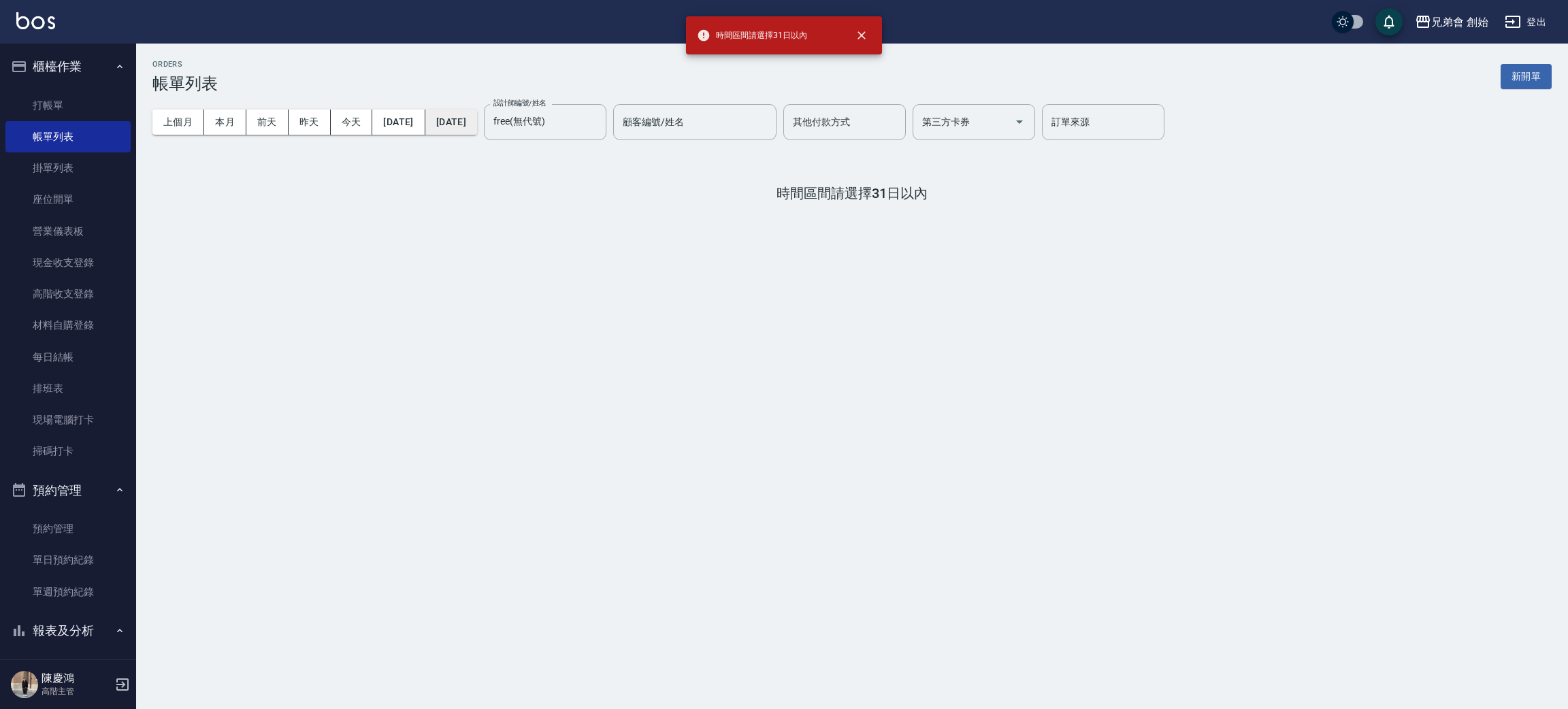
click at [477, 132] on button "2025/09/30" at bounding box center [452, 122] width 52 height 25
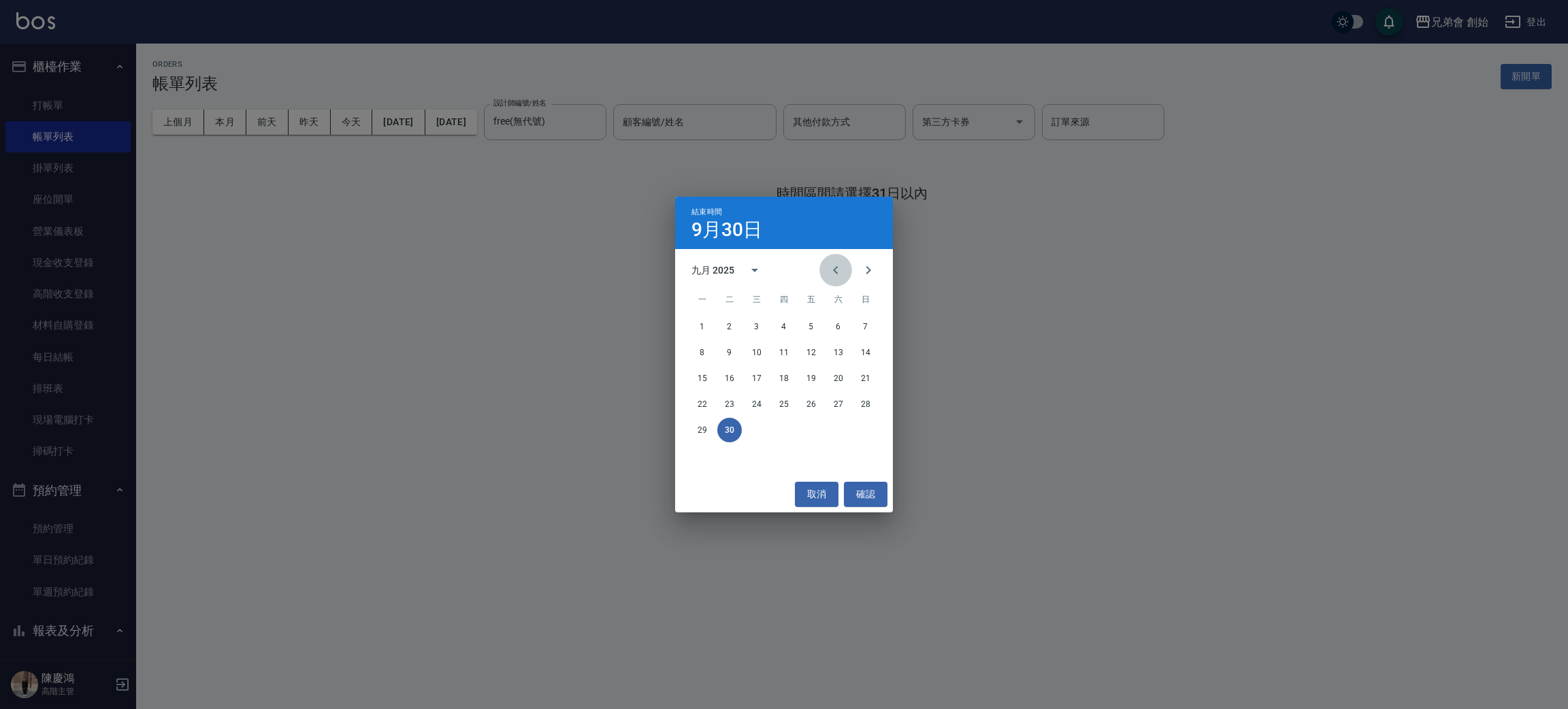
click at [836, 268] on icon "Previous month" at bounding box center [835, 270] width 16 height 16
click at [836, 268] on icon "Previous month" at bounding box center [834, 270] width 4 height 8
click at [780, 439] on button "31" at bounding box center [783, 430] width 24 height 24
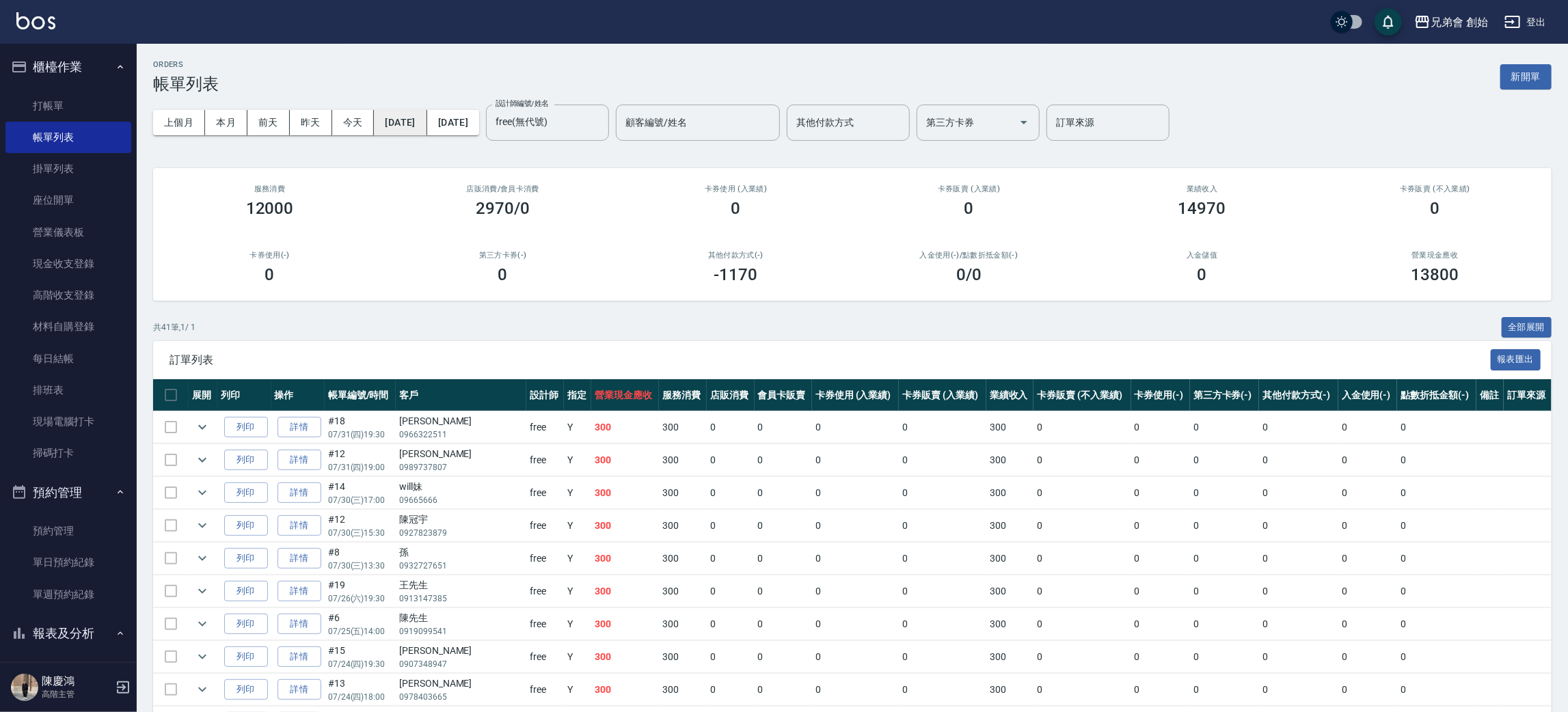
click at [427, 117] on button "2025/07/01" at bounding box center [400, 123] width 52 height 25
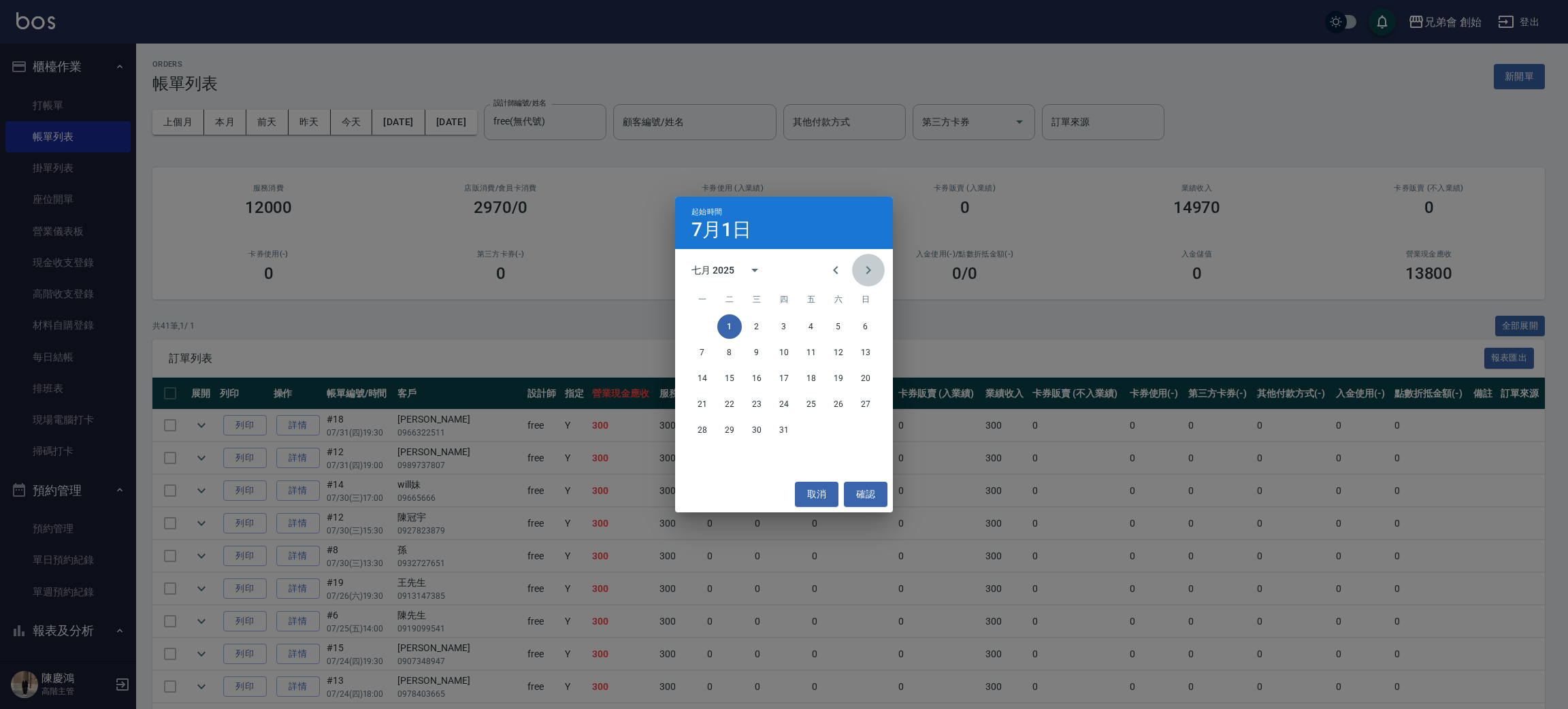
click at [872, 275] on icon "Next month" at bounding box center [868, 270] width 16 height 16
click at [807, 321] on button "1" at bounding box center [810, 326] width 24 height 24
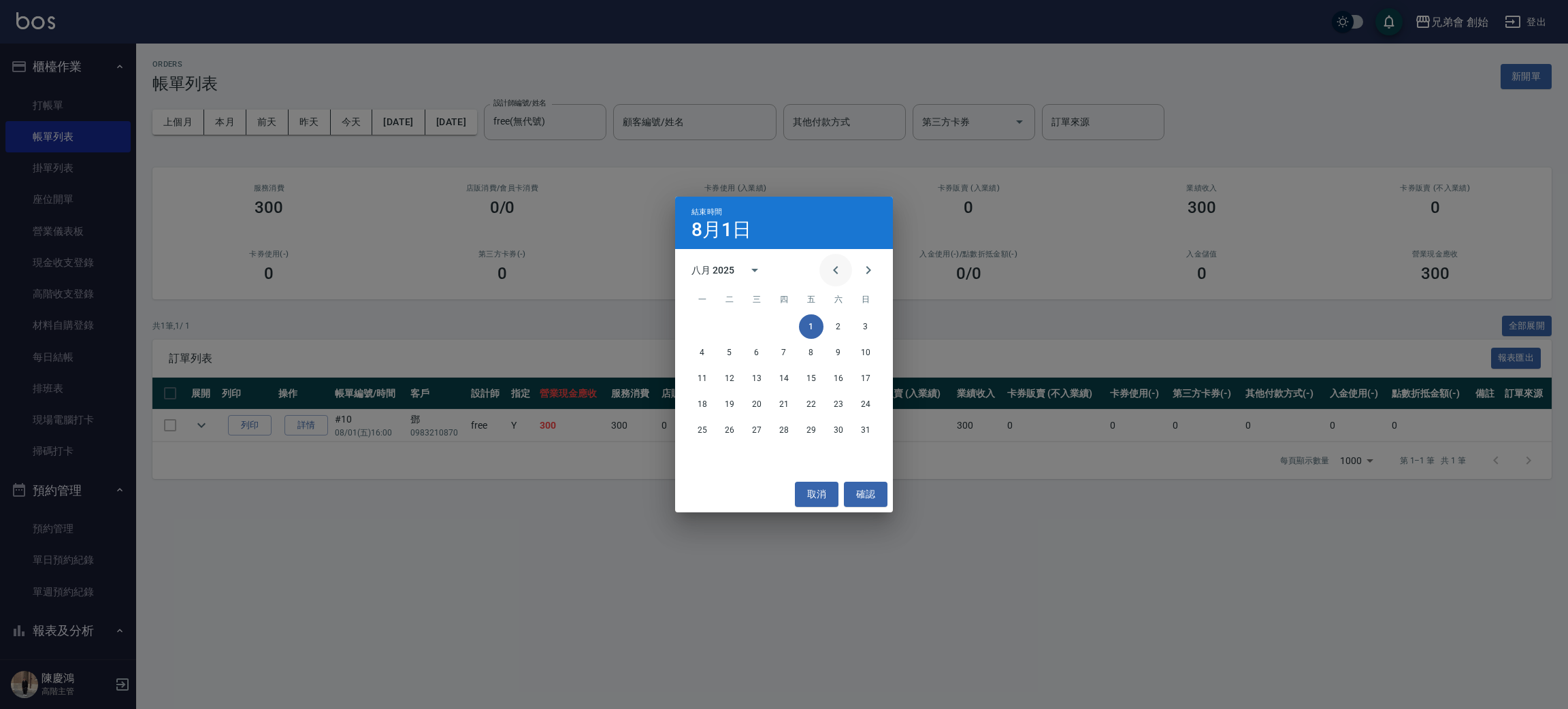
click at [847, 272] on button "Previous month" at bounding box center [835, 270] width 32 height 32
click at [877, 276] on button "Next month" at bounding box center [868, 270] width 32 height 32
click at [864, 431] on button "31" at bounding box center [865, 430] width 24 height 24
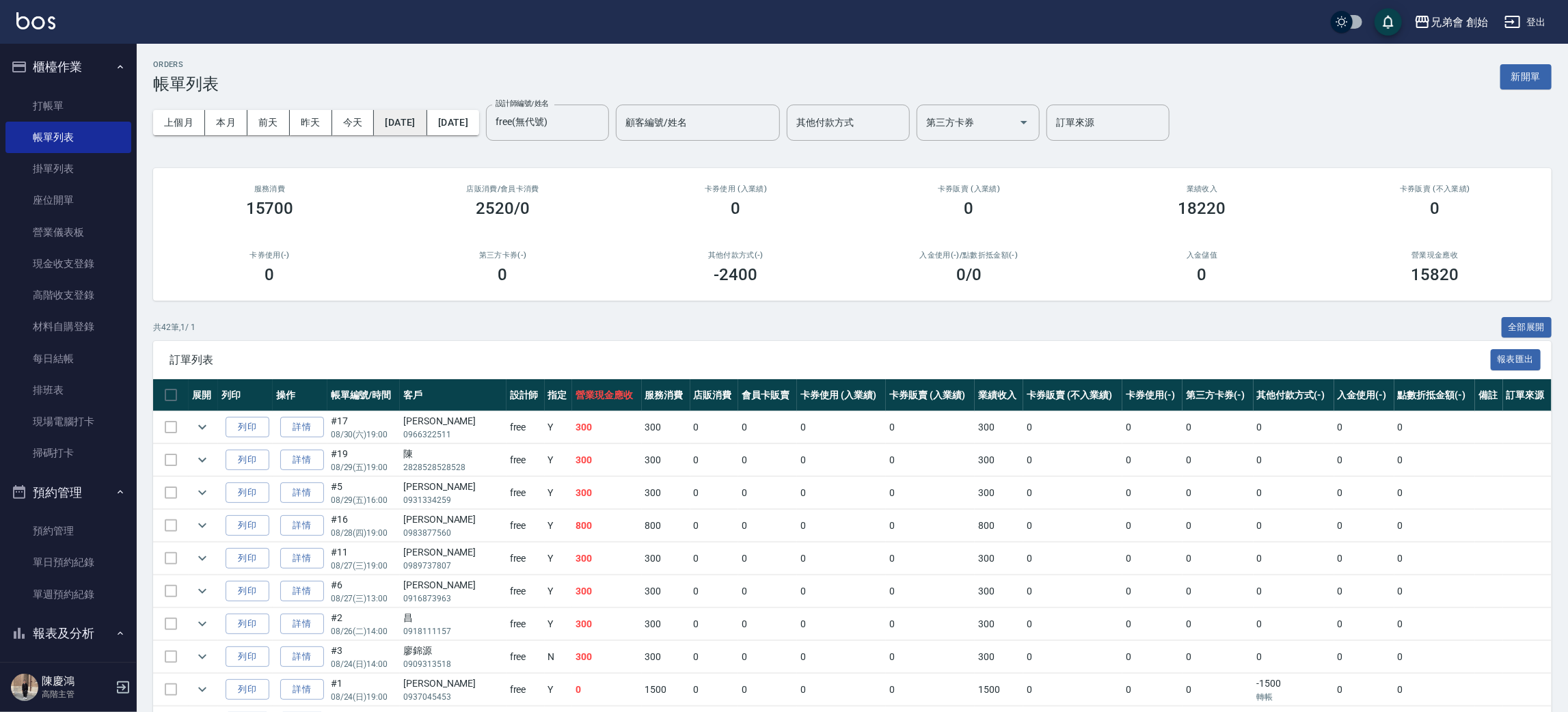
click at [427, 110] on button "2025/08/01" at bounding box center [400, 123] width 52 height 25
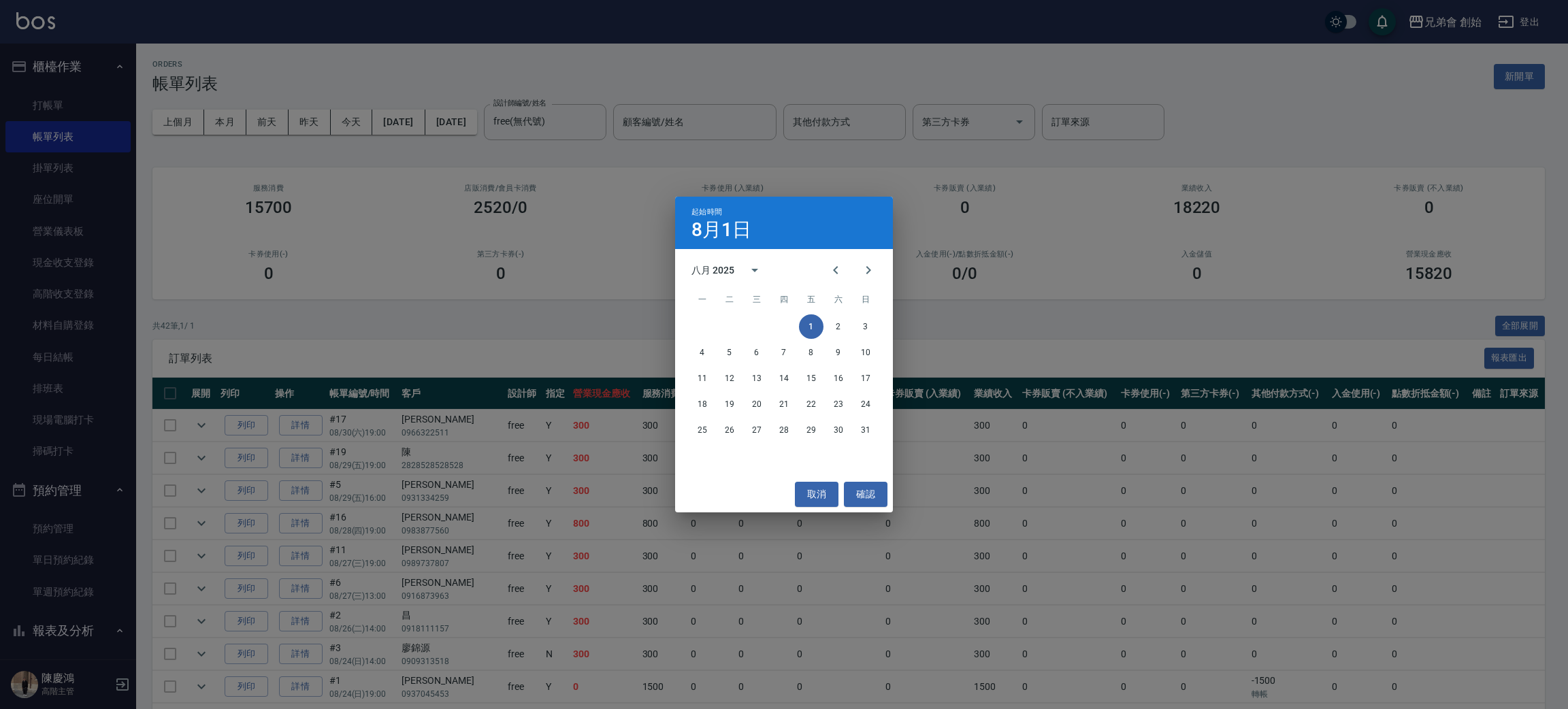
click at [322, 260] on div "起始時間 8月1日 八月 2025 一 二 三 四 五 六 日 1 2 3 4 5 6 7 8 9 10 11 12 13 14 15 16 17 18 19…" at bounding box center [784, 354] width 1568 height 709
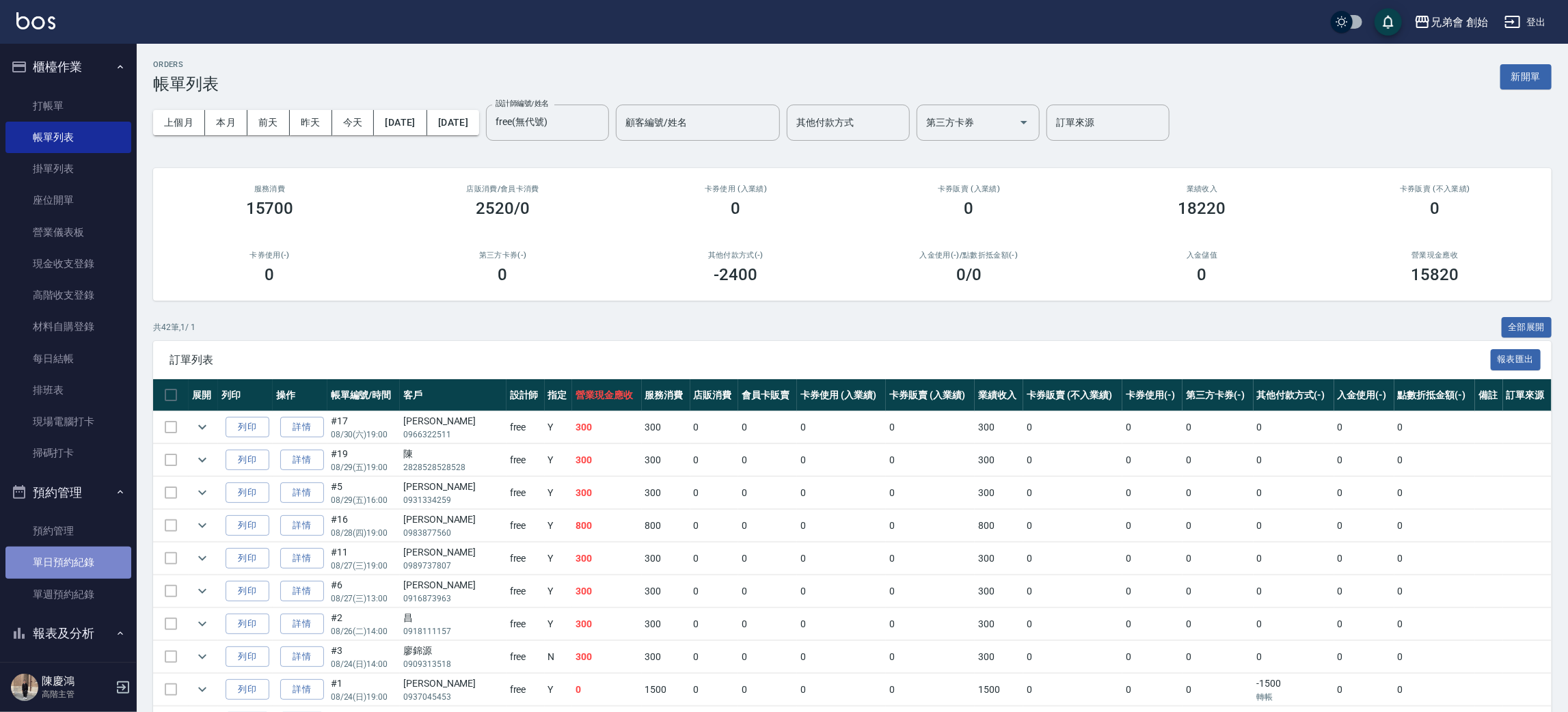
click at [85, 553] on link "單日預約紀錄" at bounding box center [68, 562] width 125 height 32
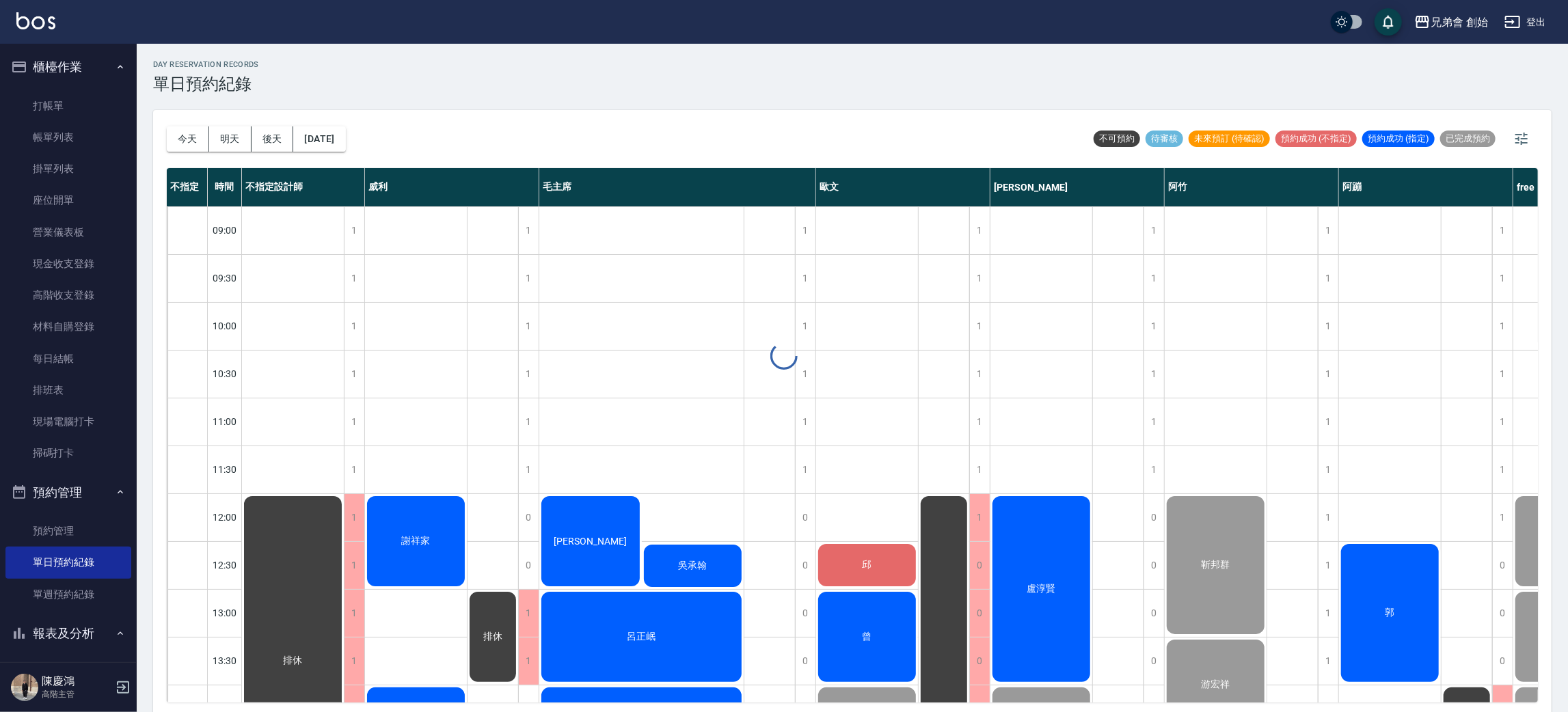
scroll to position [103, 0]
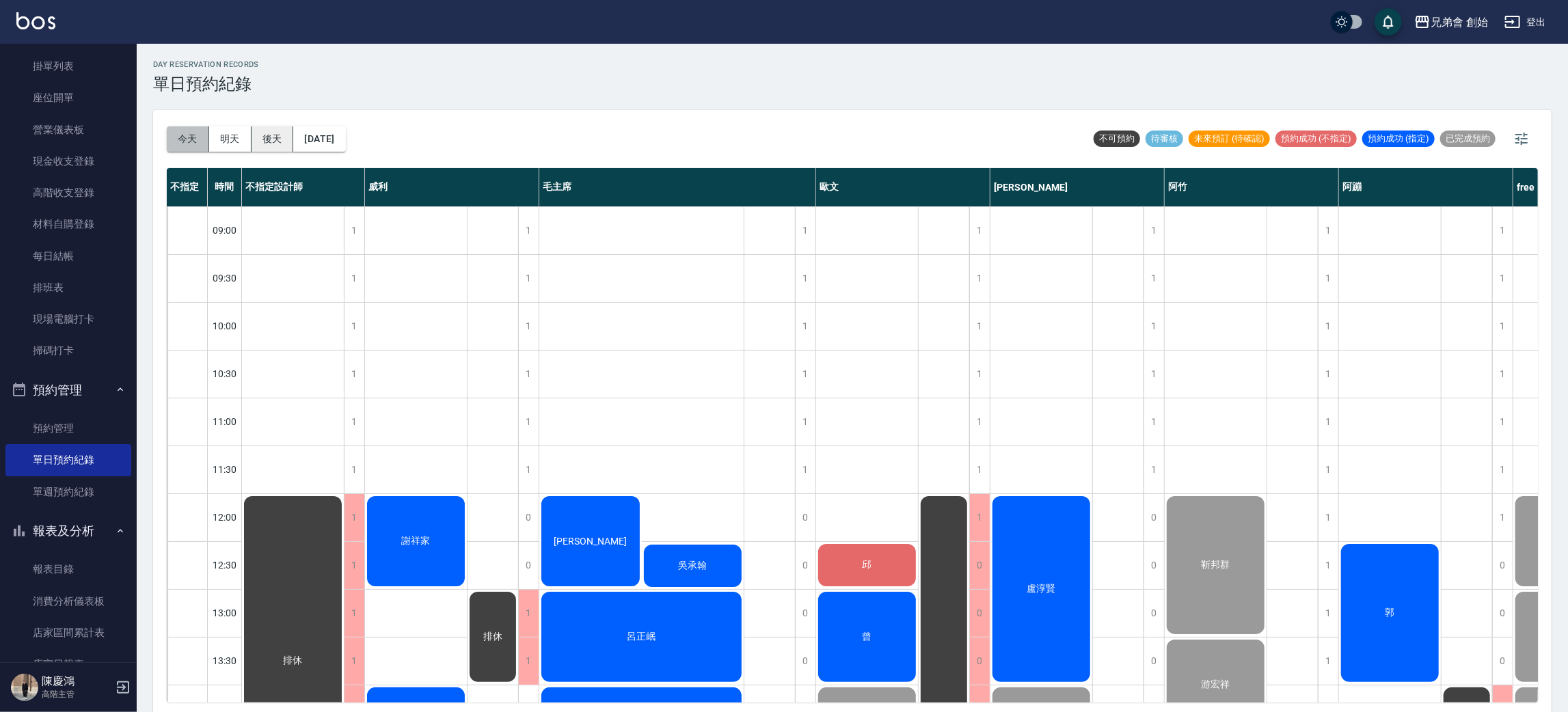
drag, startPoint x: 206, startPoint y: 150, endPoint x: 255, endPoint y: 150, distance: 49.0
click at [205, 150] on button "今天" at bounding box center [188, 139] width 42 height 25
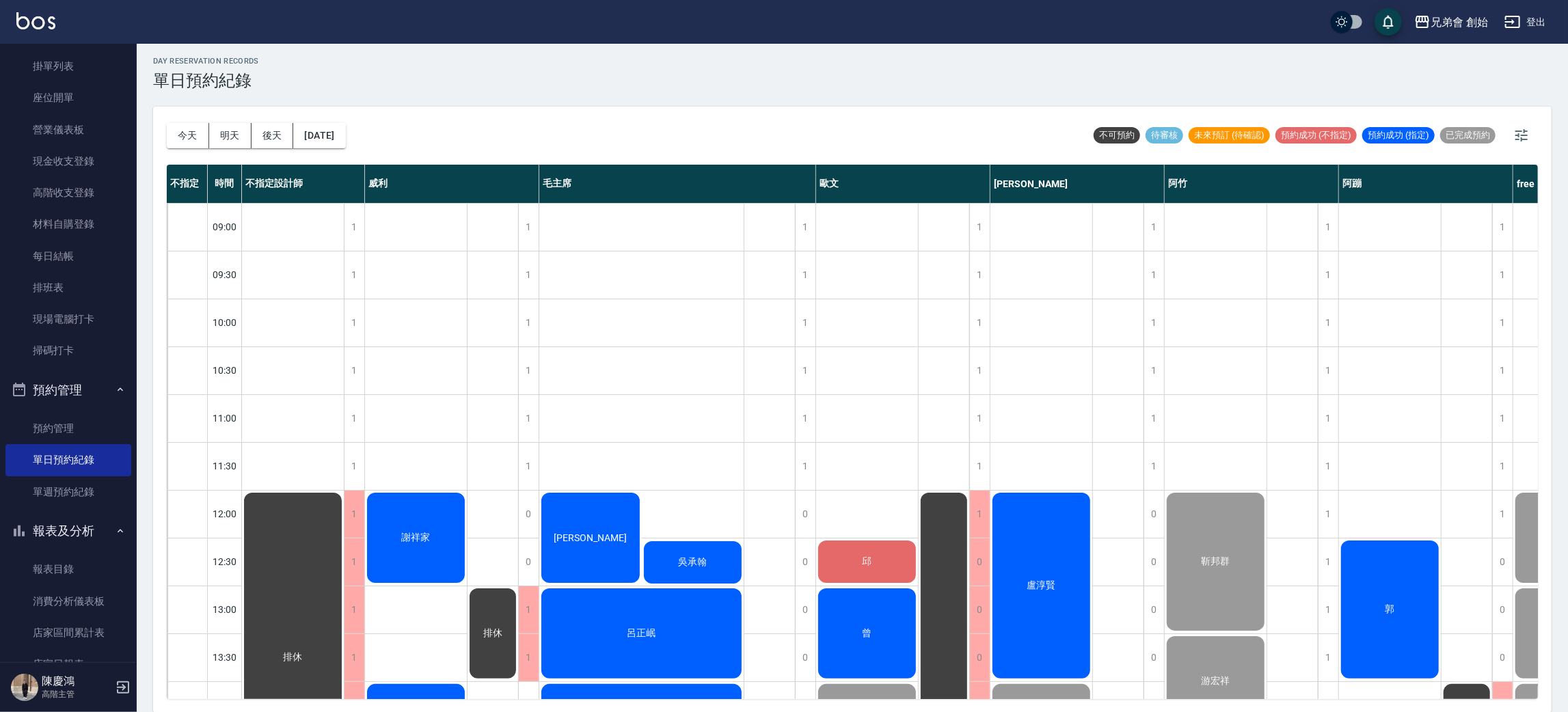
scroll to position [411, 0]
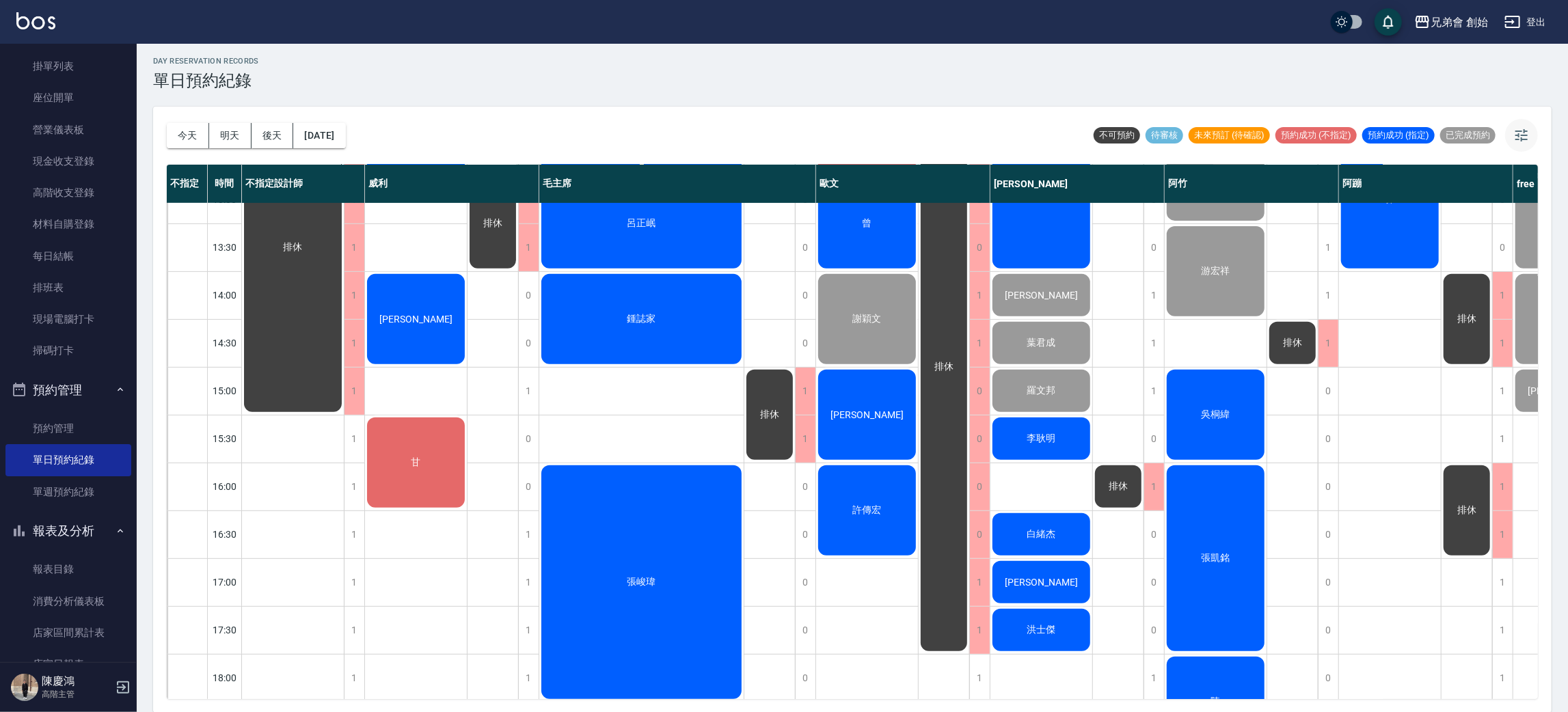
click at [1536, 137] on button "button" at bounding box center [1521, 135] width 32 height 32
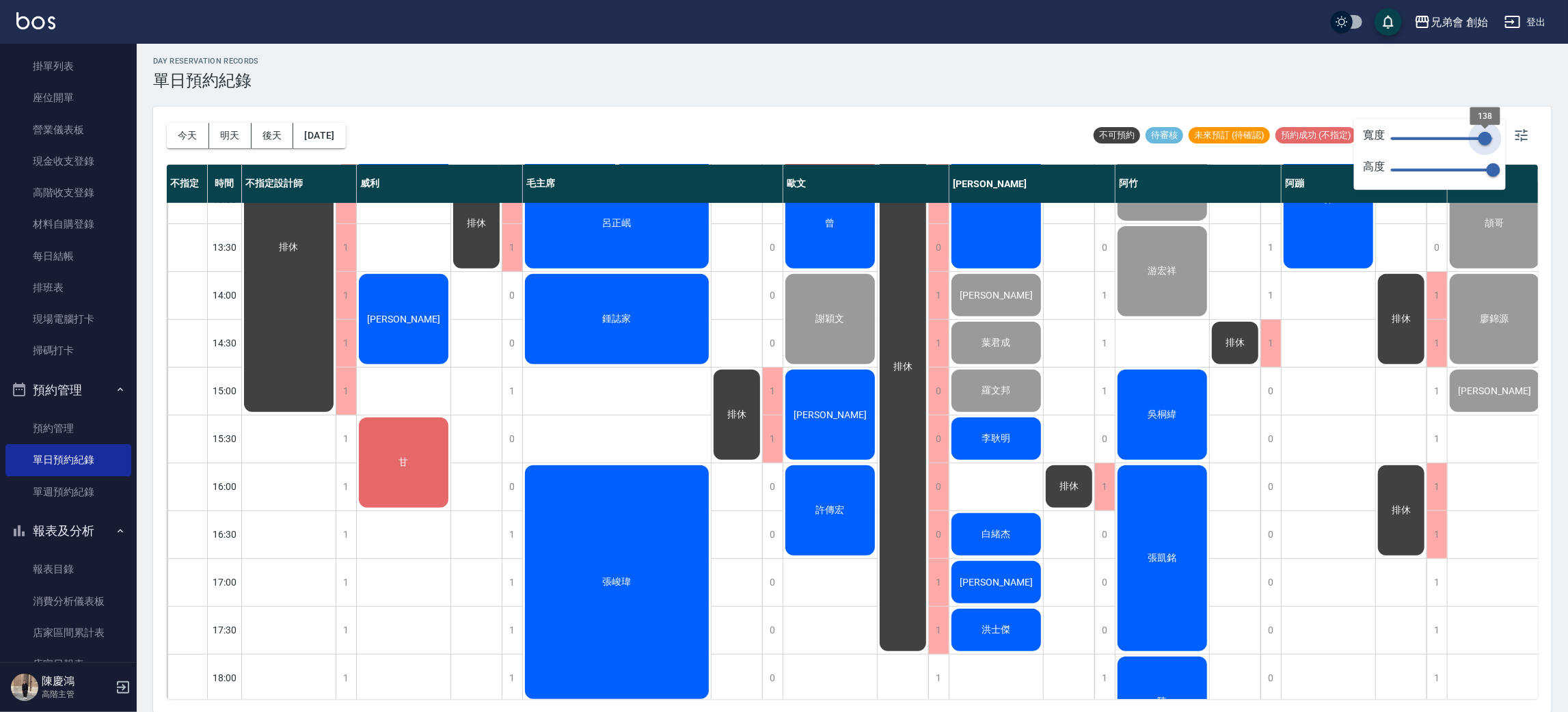
type input "129"
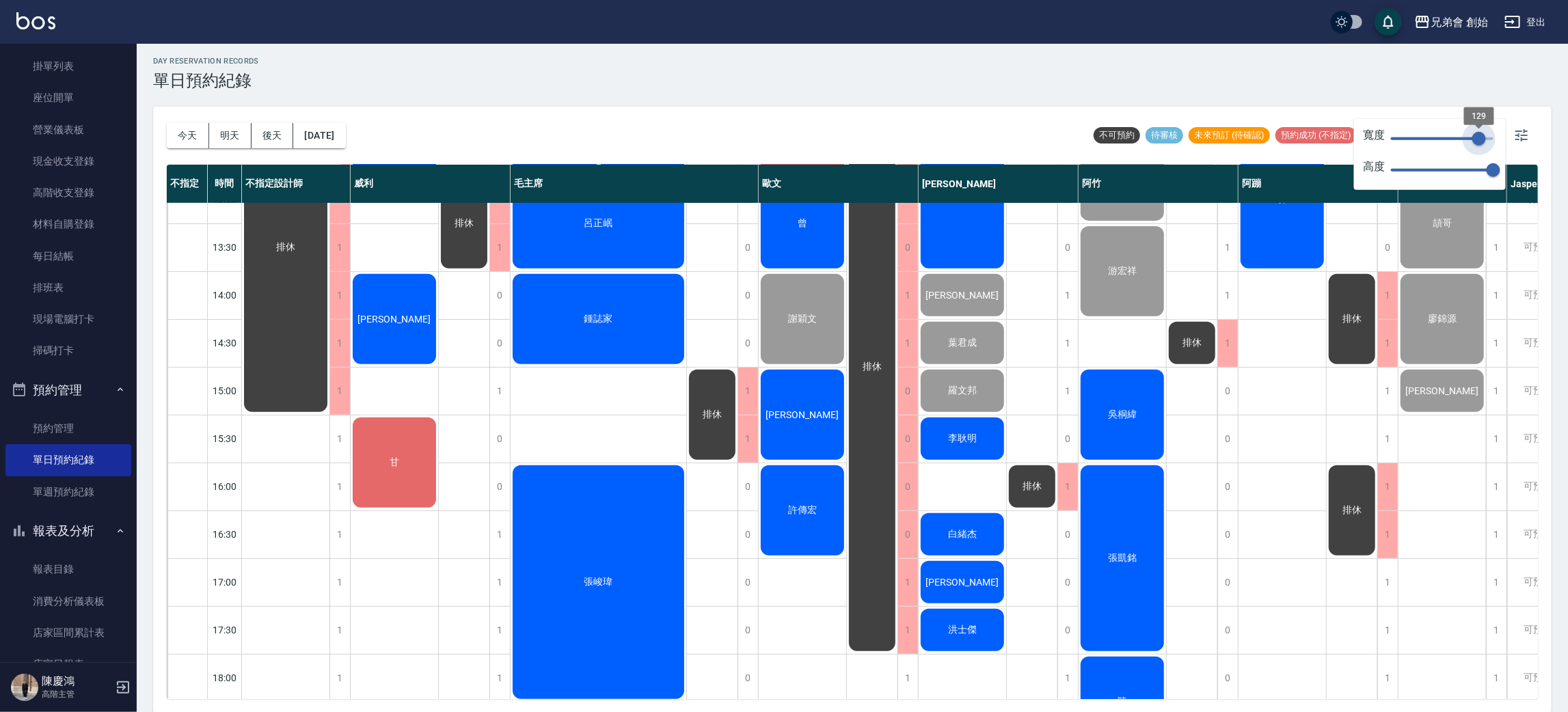
drag, startPoint x: 1491, startPoint y: 137, endPoint x: 1480, endPoint y: 150, distance: 17.0
click at [1480, 145] on span "129" at bounding box center [1479, 138] width 14 height 14
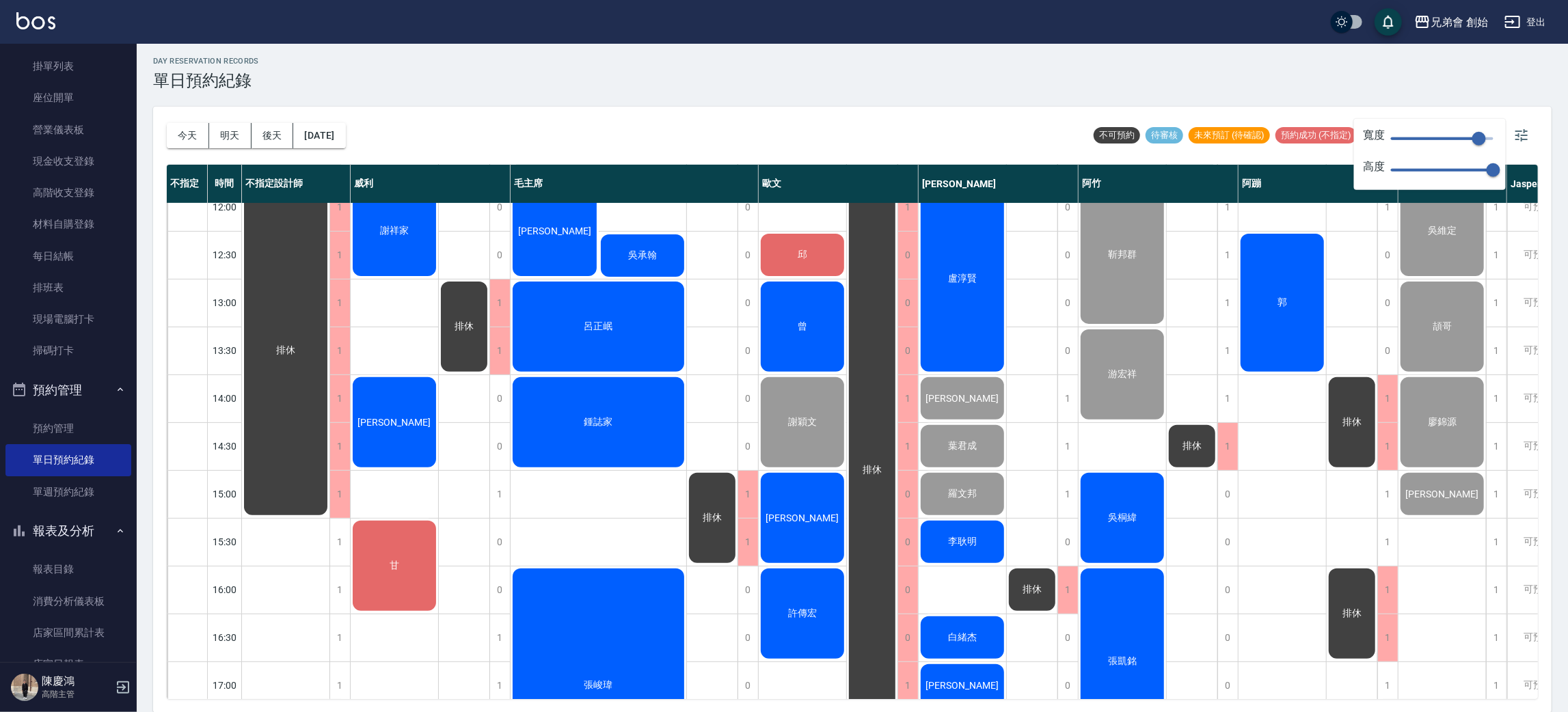
click at [963, 32] on div "兄弟會 創始 登出" at bounding box center [784, 22] width 1568 height 43
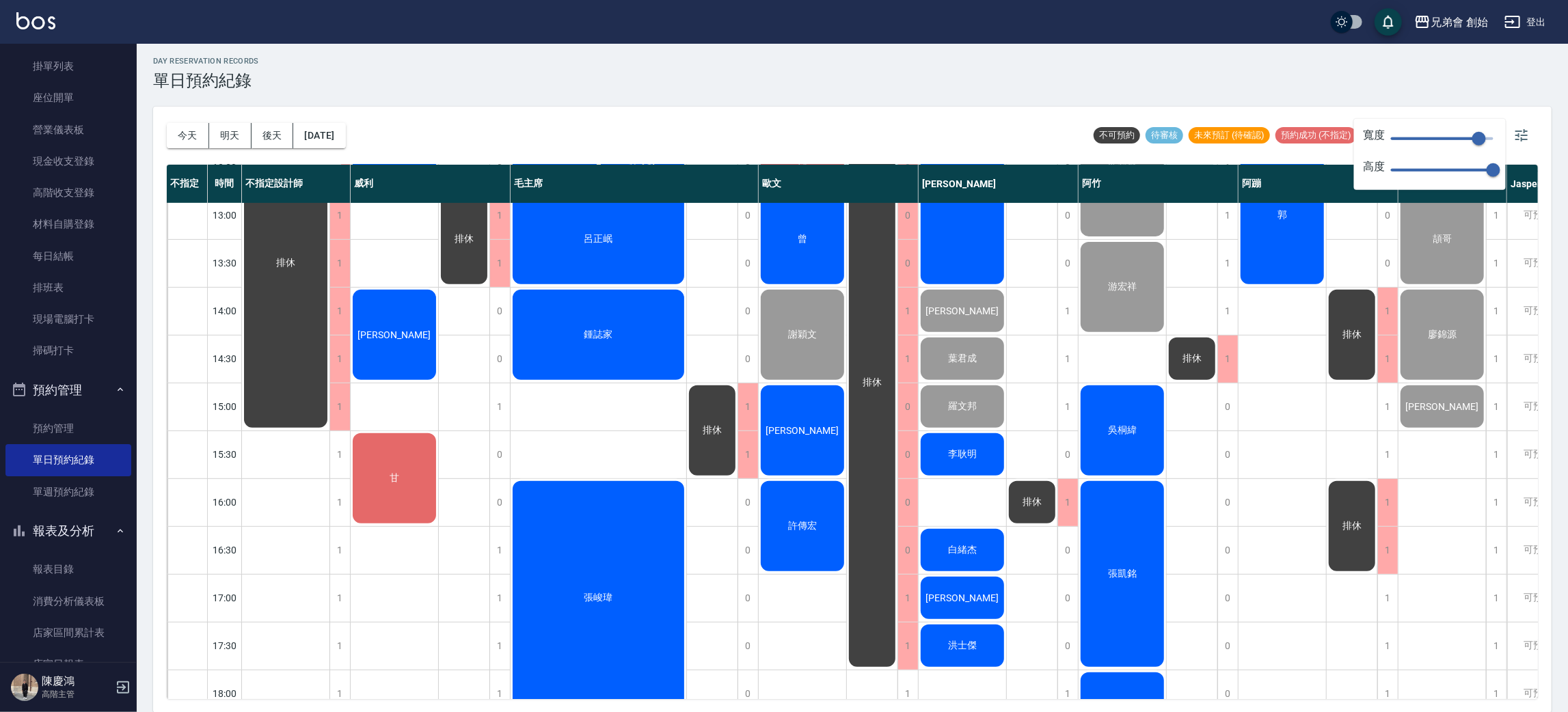
scroll to position [0, 0]
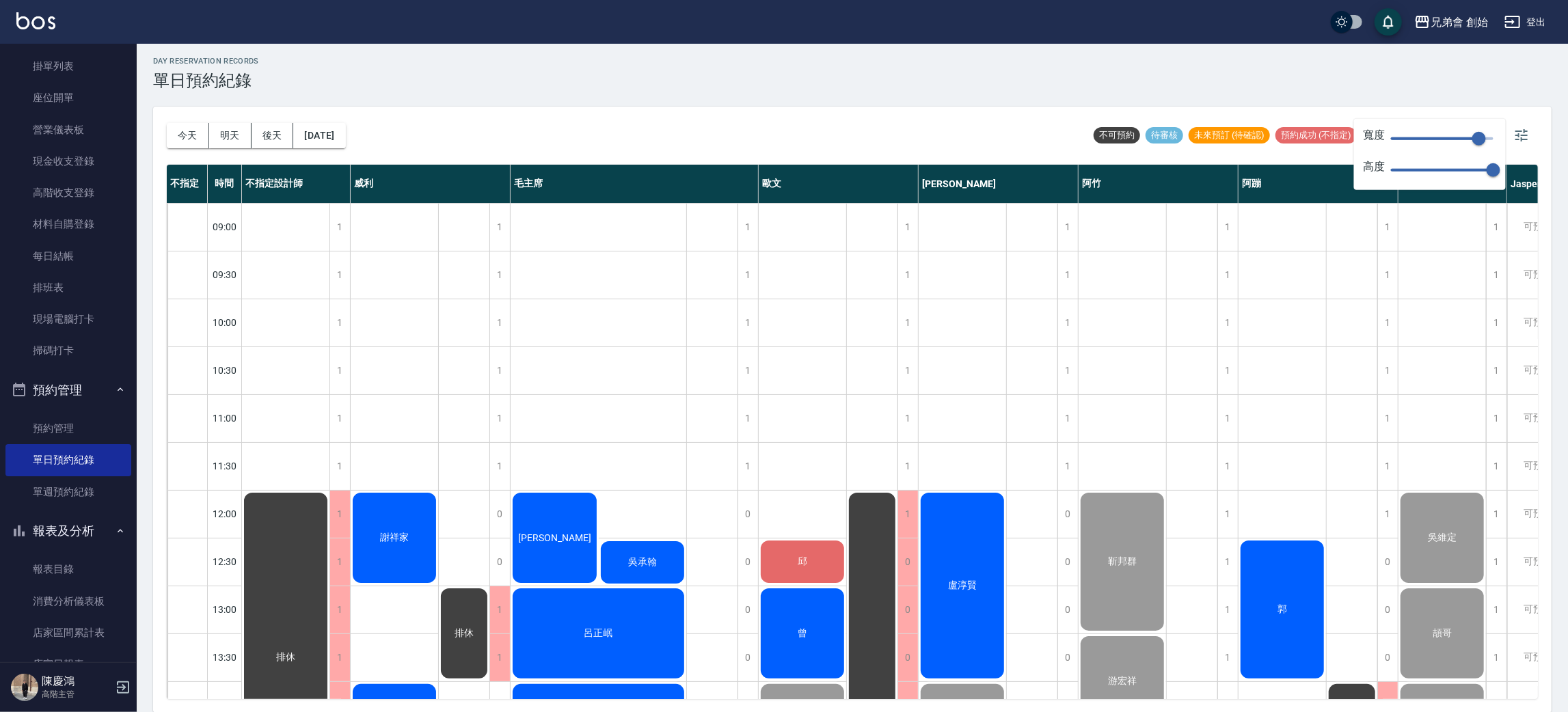
click at [771, 63] on div "day Reservation records 單日預約紀錄" at bounding box center [853, 73] width 1398 height 33
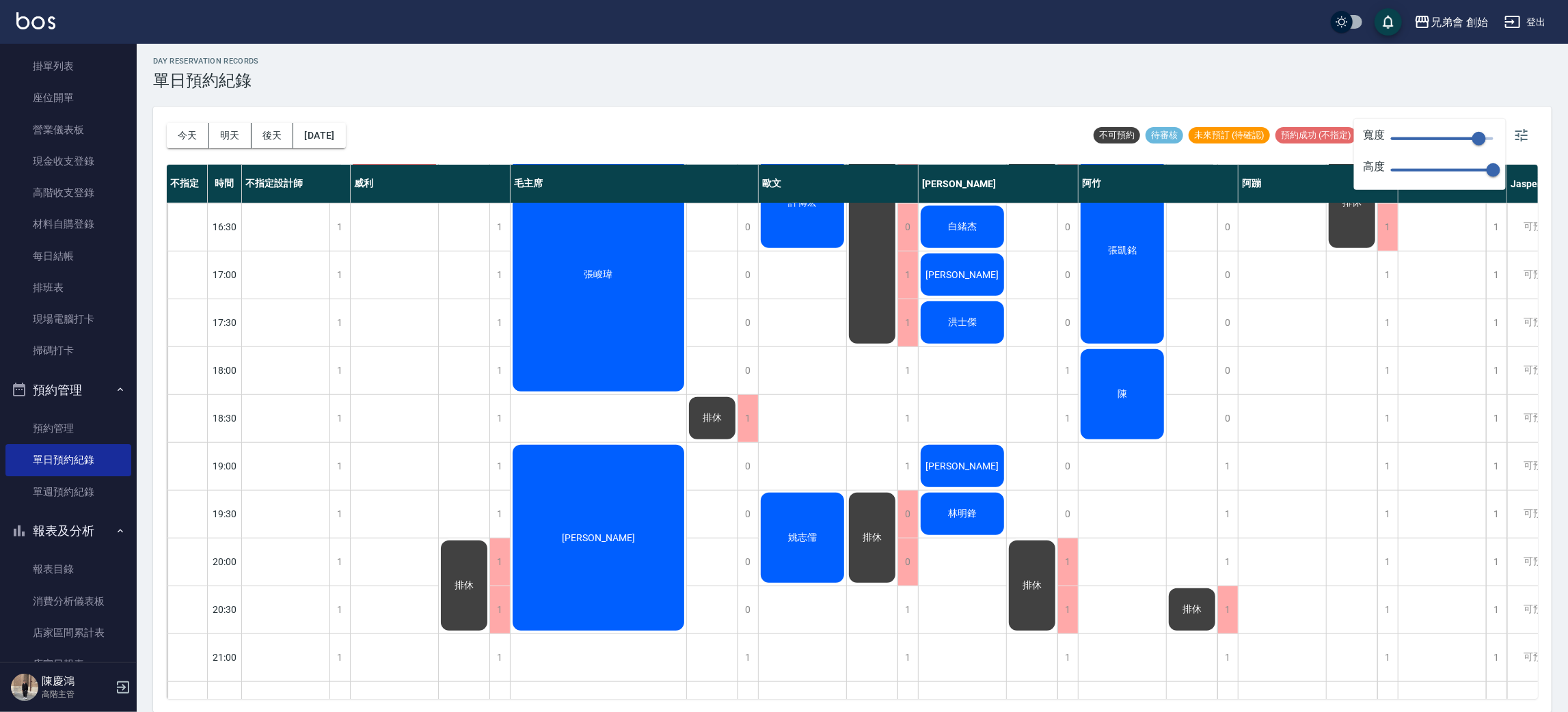
scroll to position [907, 0]
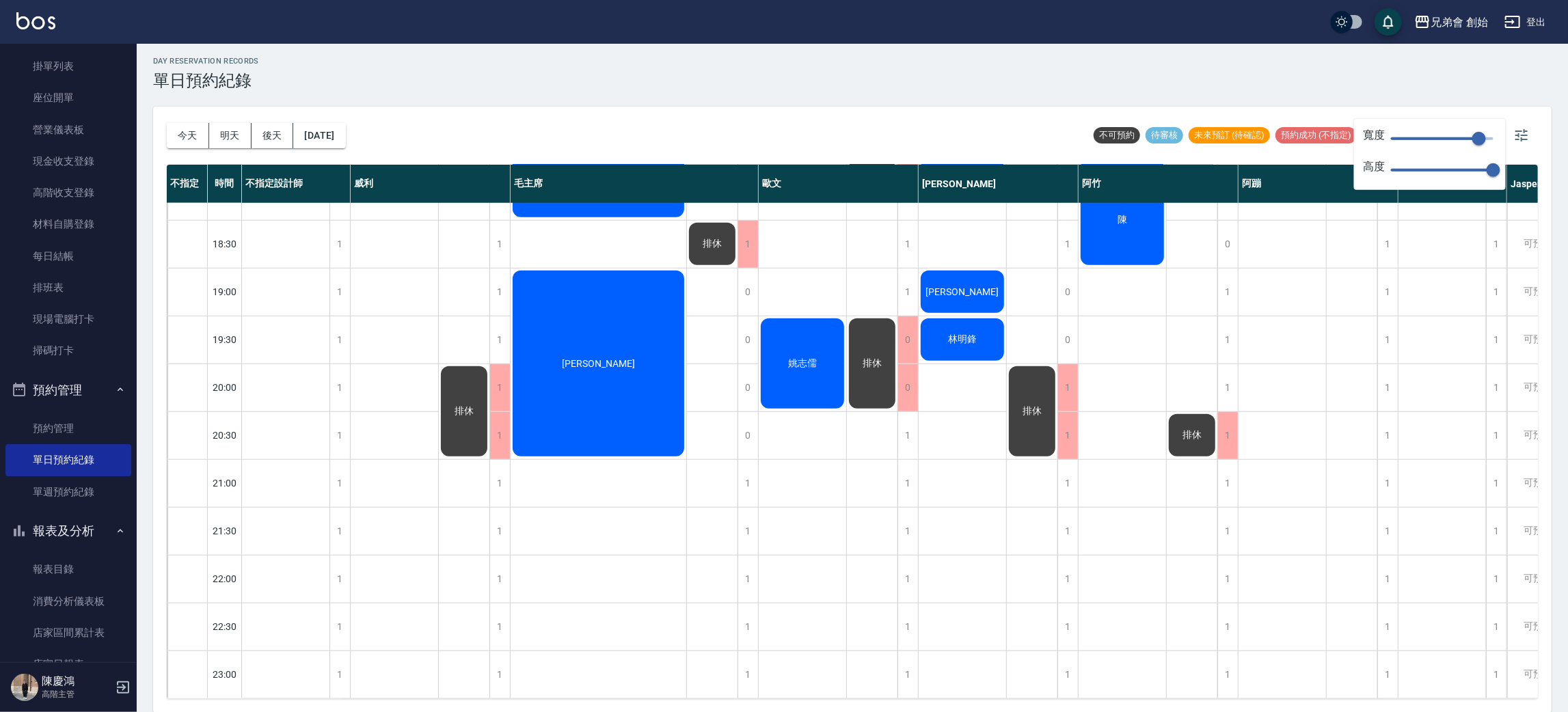
click at [333, 119] on div "今天 明天 後天 2025/10/04" at bounding box center [256, 135] width 180 height 58
click at [343, 128] on button "[DATE]" at bounding box center [319, 135] width 52 height 25
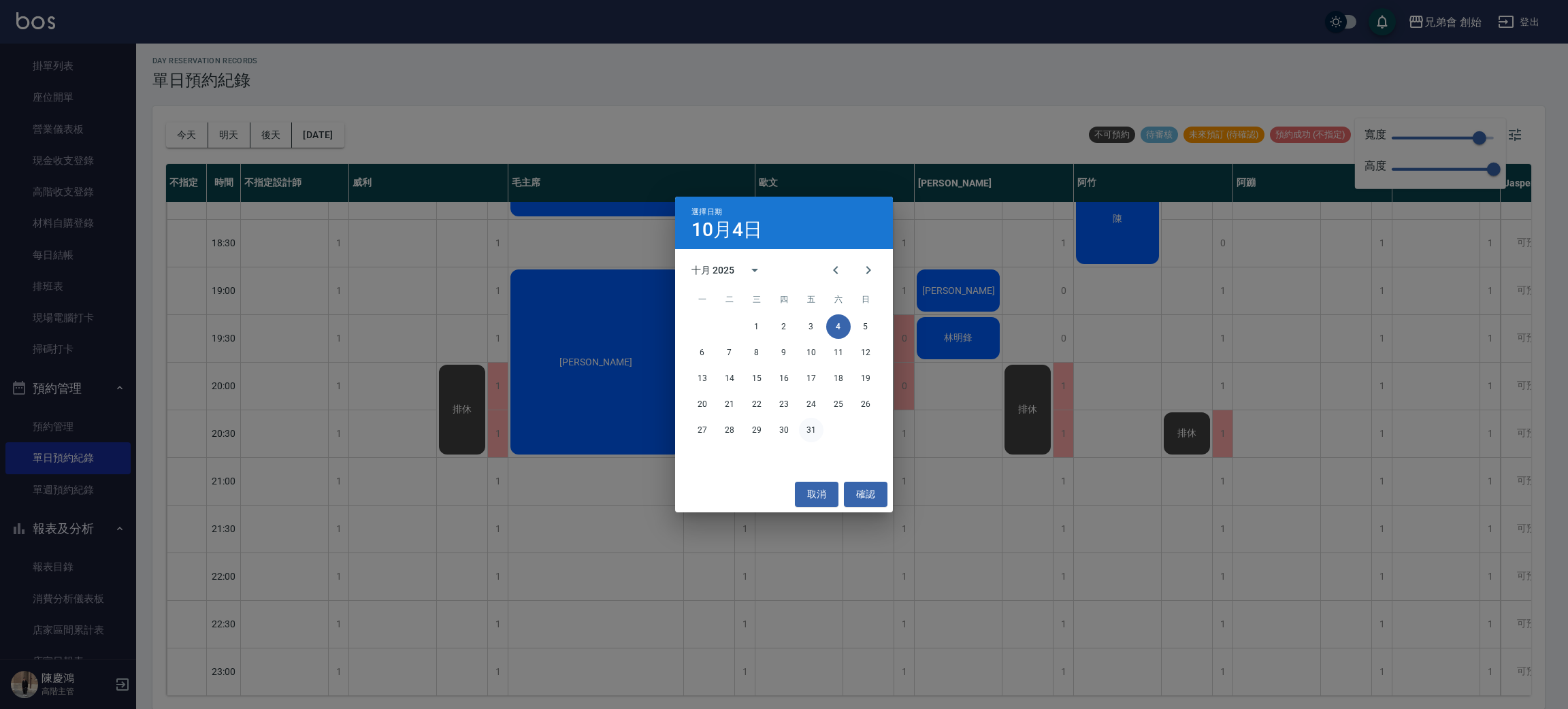
click at [815, 437] on button "31" at bounding box center [810, 430] width 24 height 24
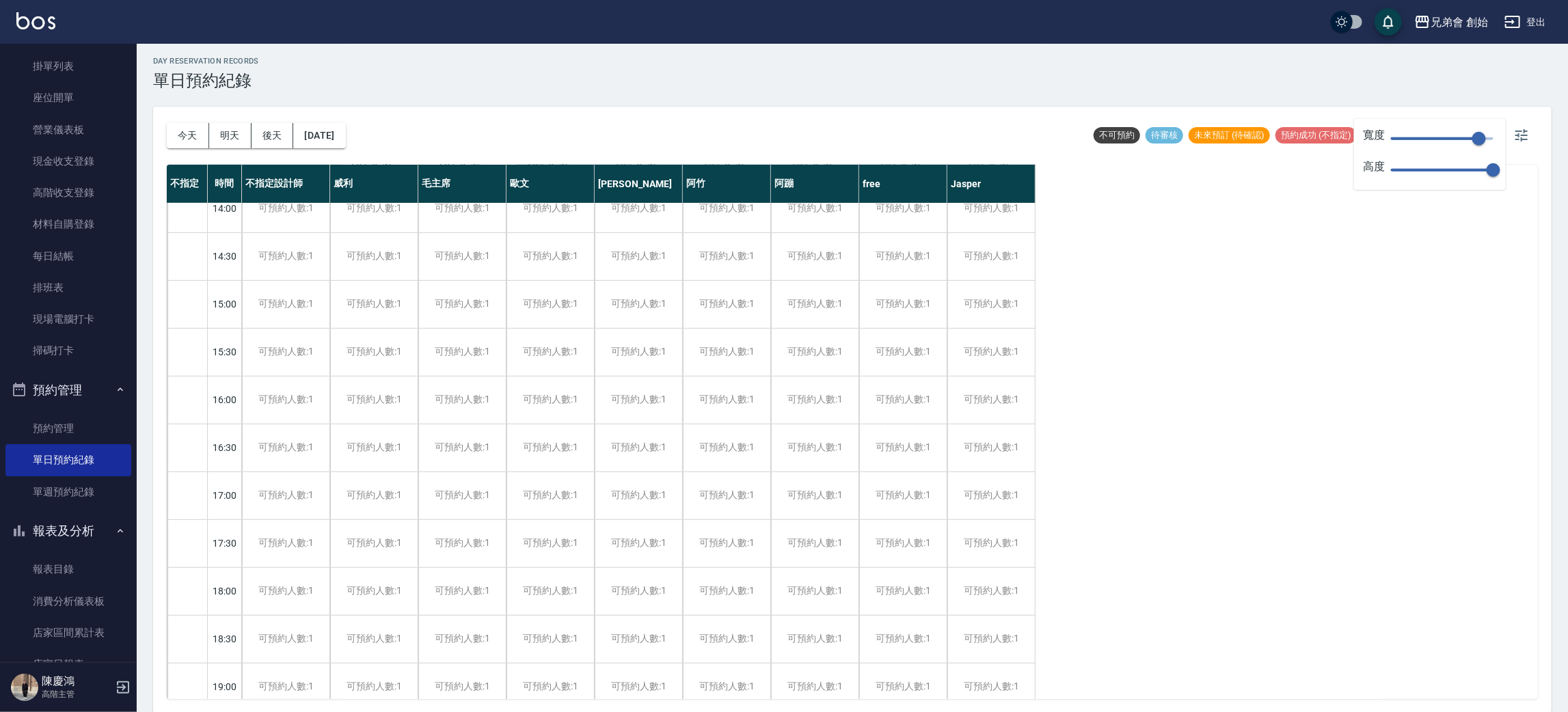
scroll to position [190, 0]
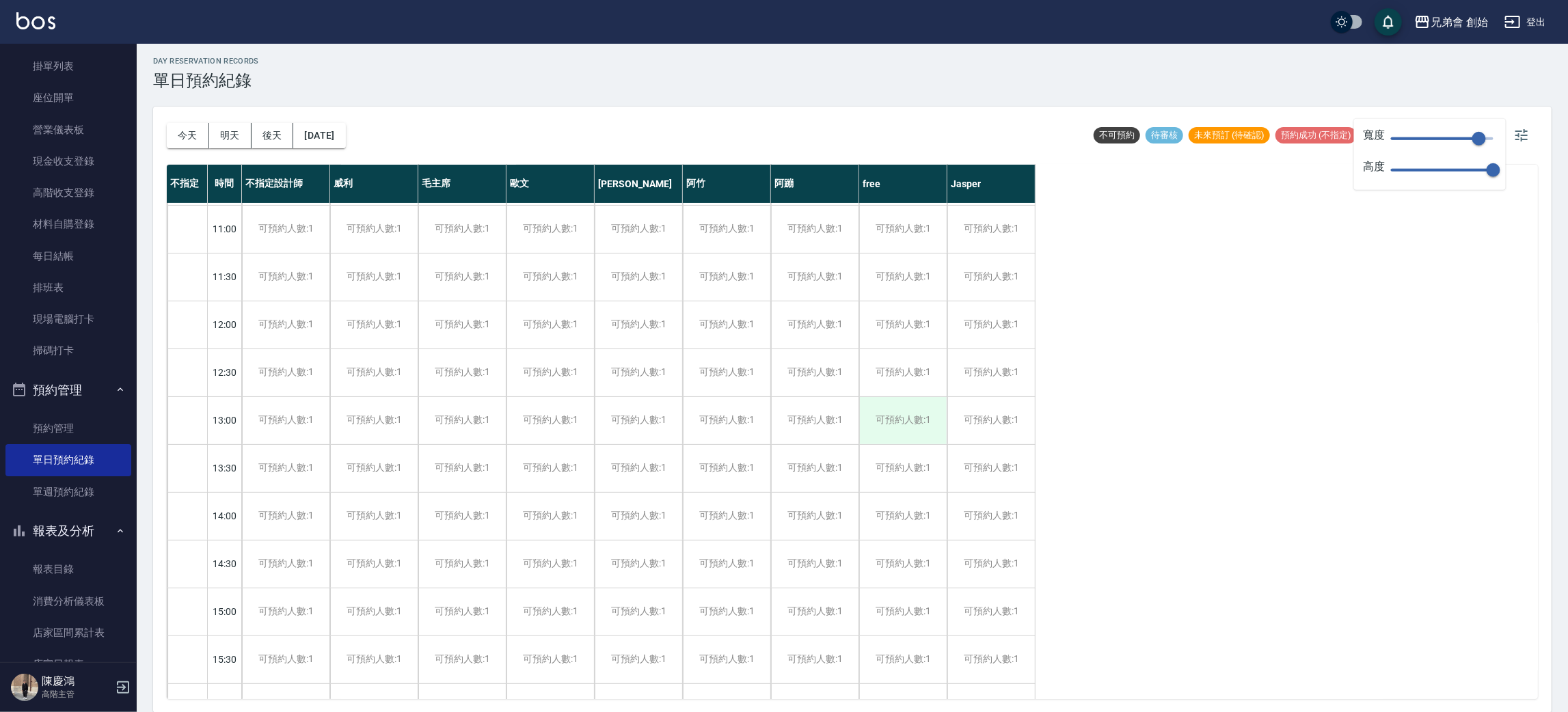
click at [890, 425] on div "可預約人數:1" at bounding box center [902, 421] width 88 height 47
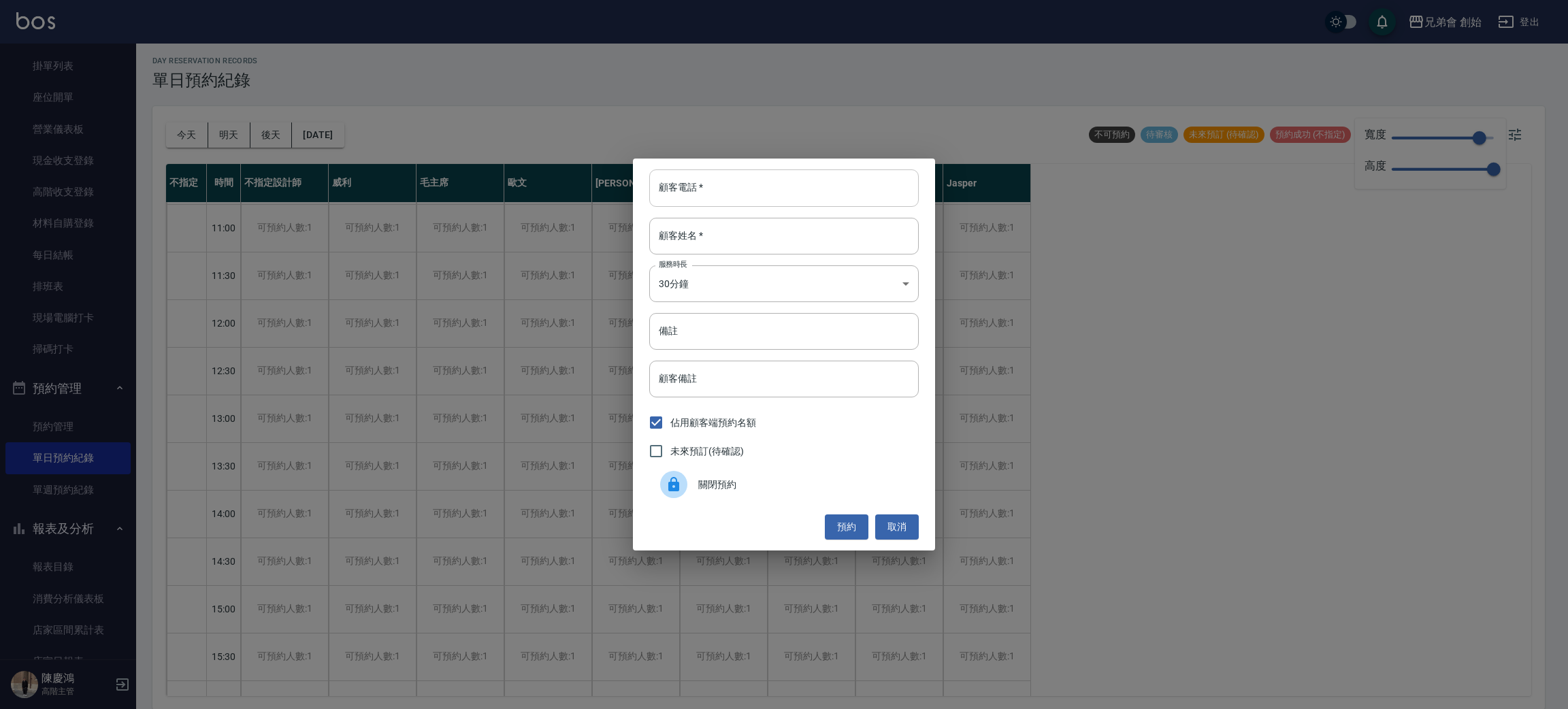
click at [735, 202] on input "顧客電話   *" at bounding box center [784, 188] width 269 height 37
type input "0907958032"
click at [761, 300] on body "兄弟會 創始 登出 櫃檯作業 打帳單 帳單列表 掛單列表 座位開單 營業儀表板 現金收支登錄 高階收支登錄 材料自購登錄 每日結帳 排班表 現場電腦打卡 掃碼…" at bounding box center [784, 353] width 1568 height 713
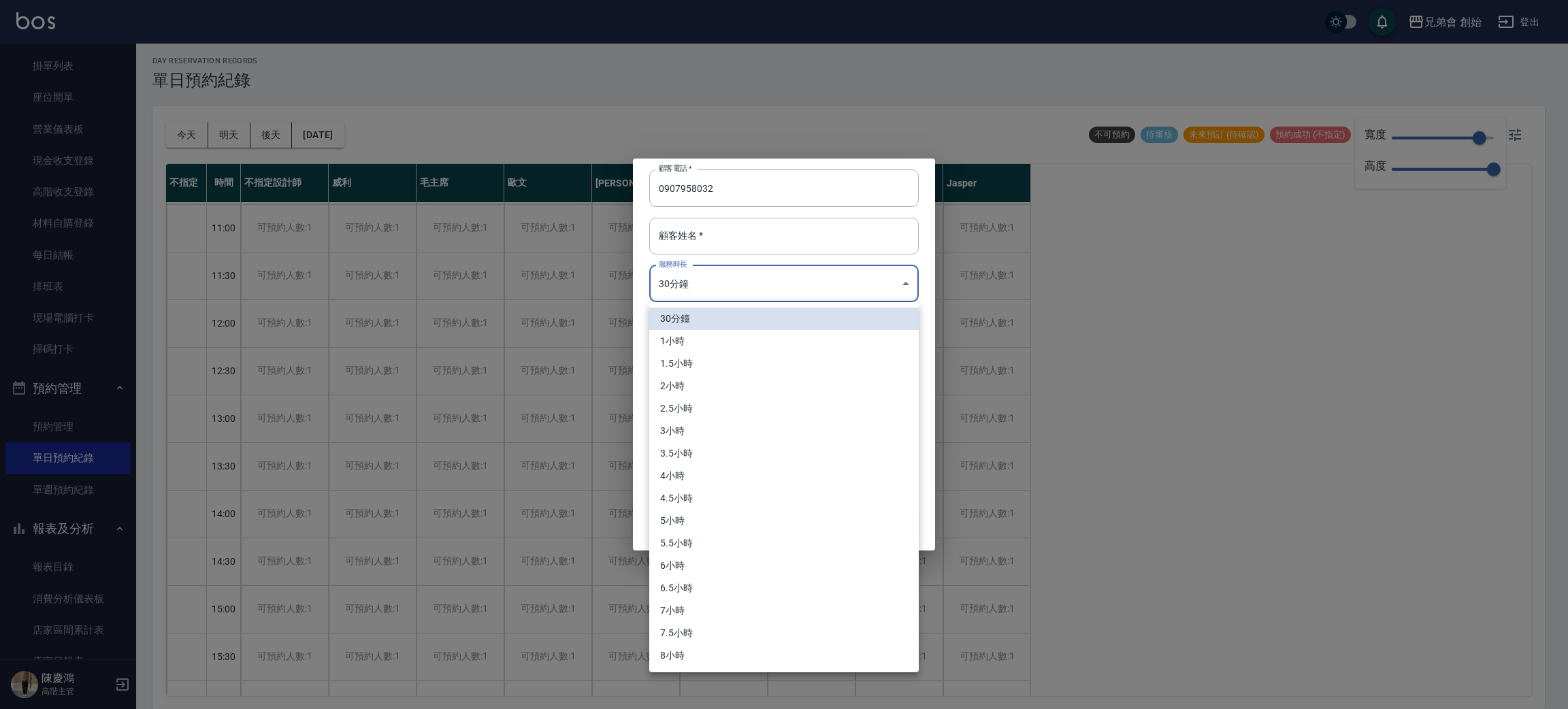
click at [764, 345] on li "1小時" at bounding box center [784, 341] width 269 height 22
type input "2"
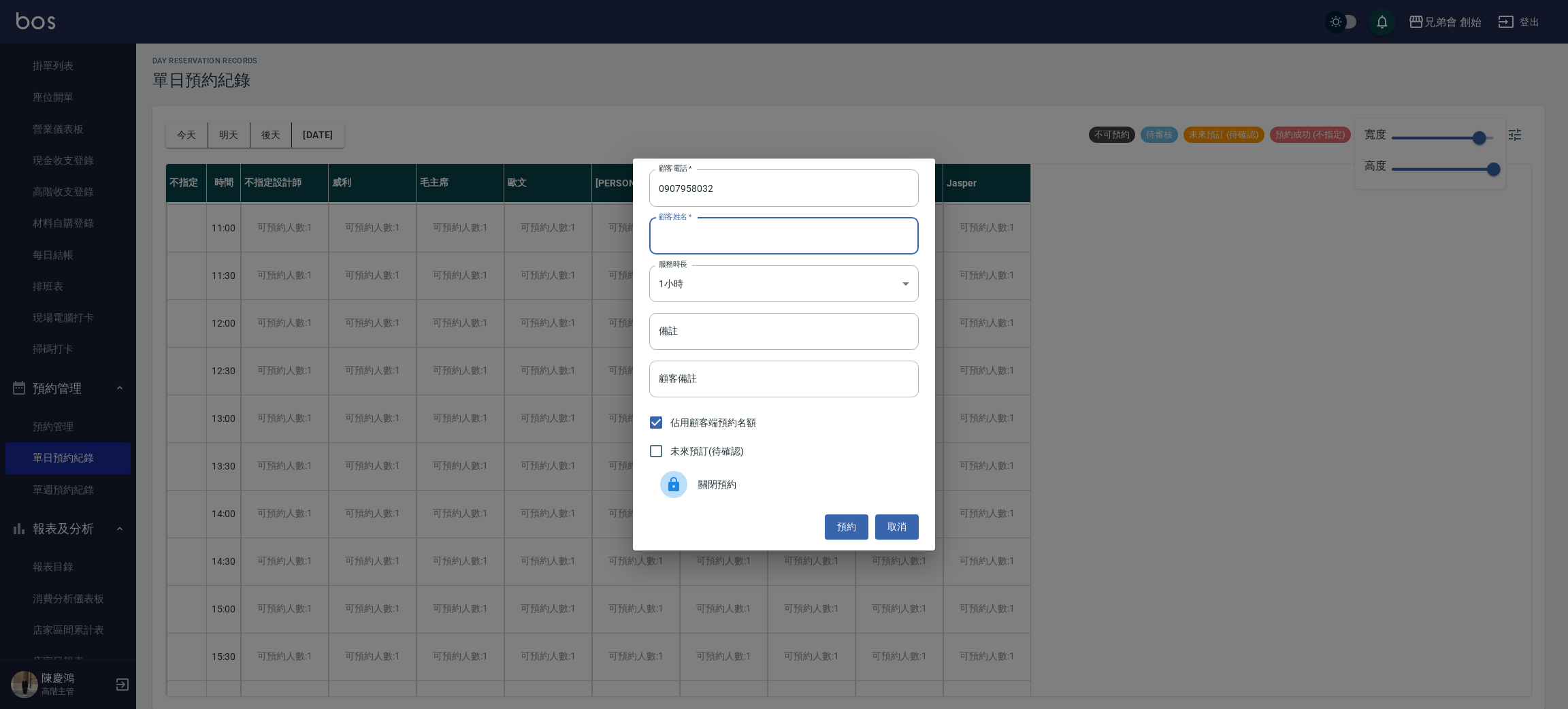
click at [842, 244] on input "顧客姓名   *" at bounding box center [784, 235] width 269 height 37
click at [824, 243] on input "顧客姓名   *" at bounding box center [784, 235] width 269 height 37
click at [824, 240] on input "顧客姓名   *" at bounding box center [784, 235] width 269 height 37
type input "4"
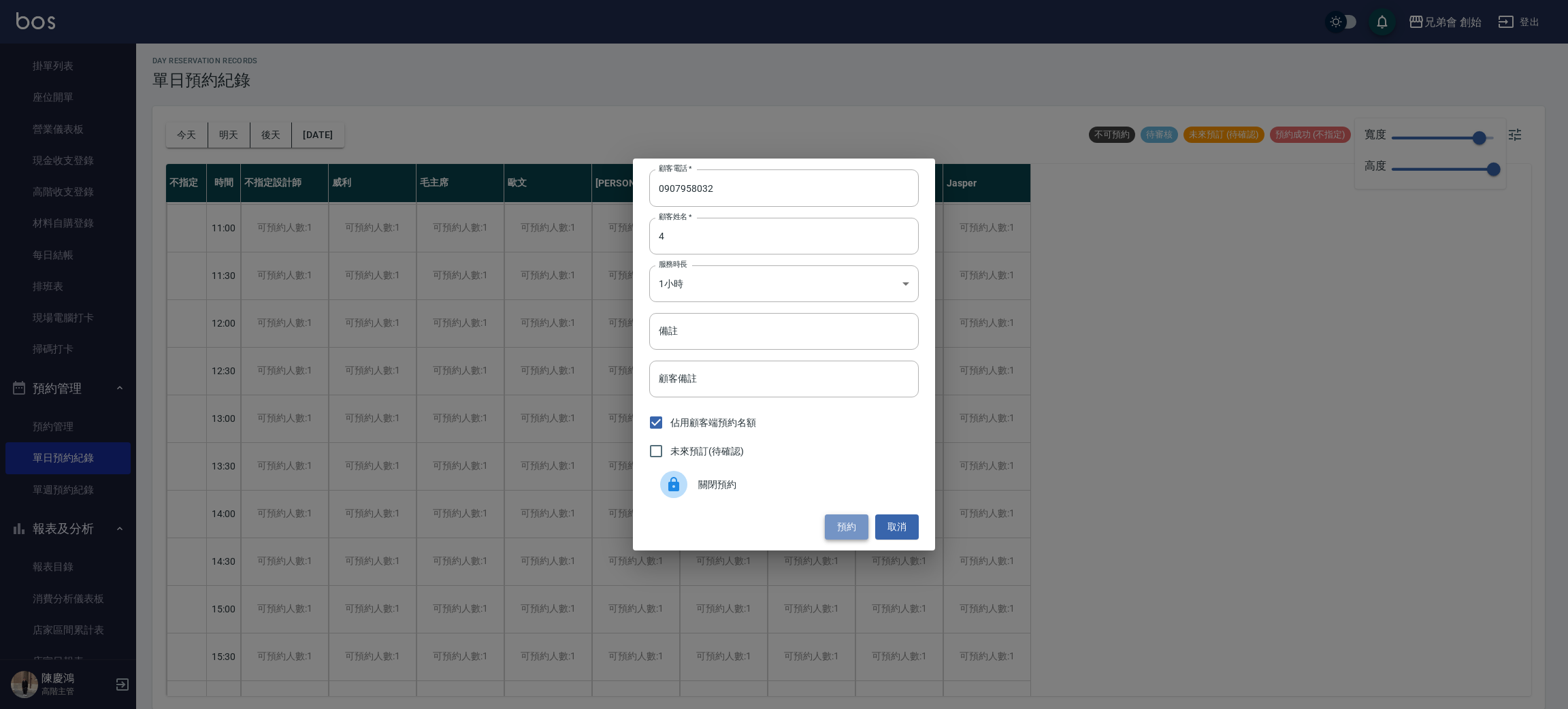
click at [862, 529] on button "預約" at bounding box center [846, 527] width 43 height 25
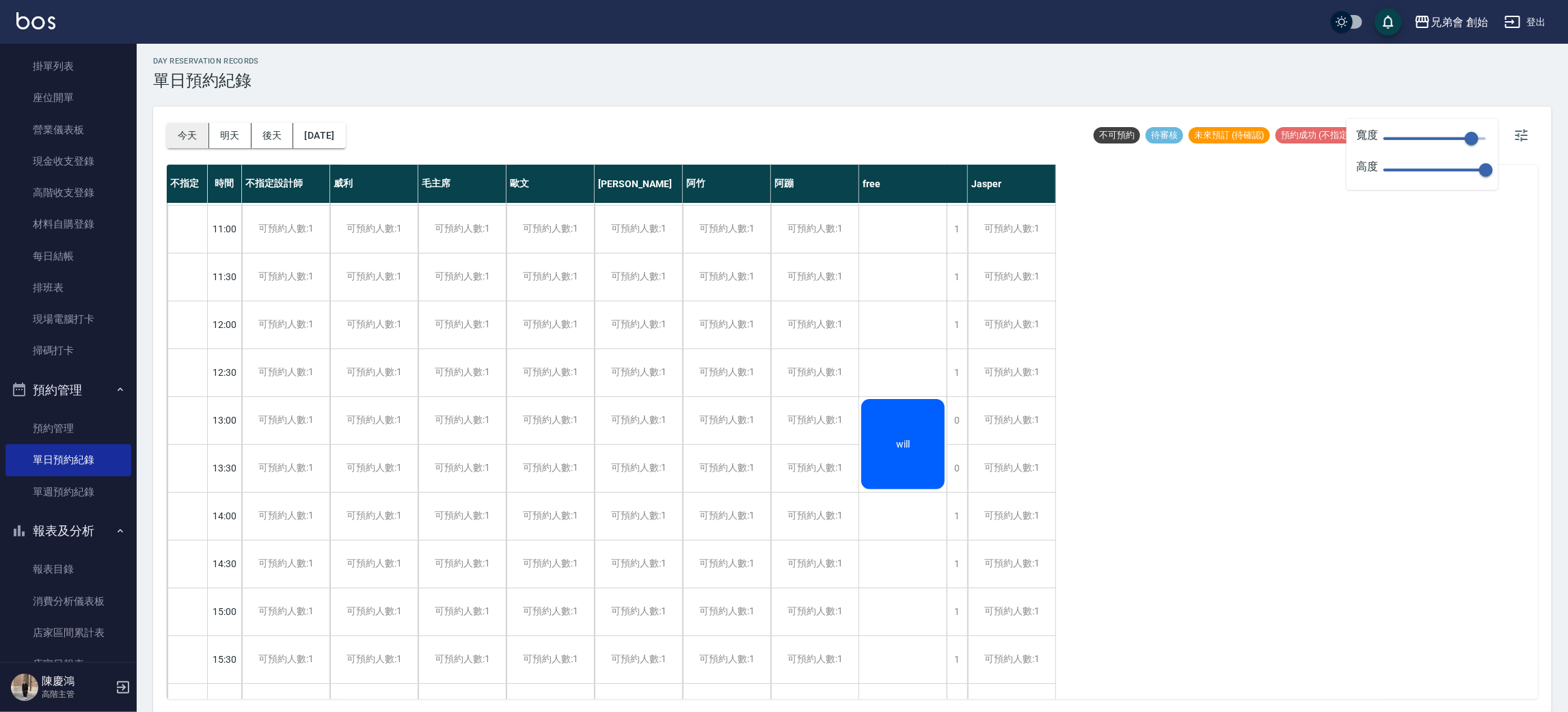
drag, startPoint x: 187, startPoint y: 120, endPoint x: 188, endPoint y: 130, distance: 10.0
click at [186, 122] on div "今天 明天 後天 2025/10/31" at bounding box center [256, 135] width 180 height 58
click at [187, 151] on div "今天 明天 後天 2025/10/31" at bounding box center [256, 135] width 180 height 58
click at [196, 139] on button "今天" at bounding box center [188, 135] width 42 height 25
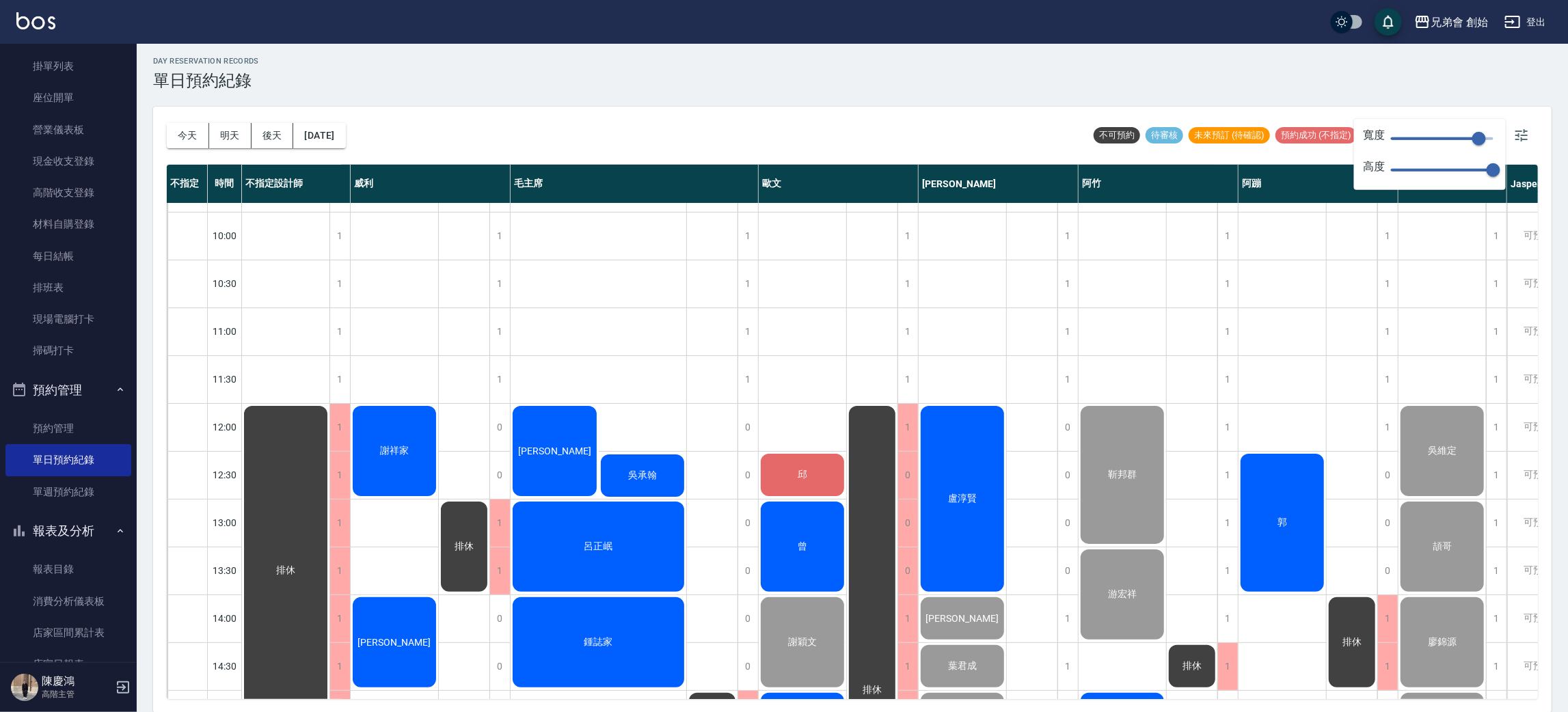
scroll to position [497, 0]
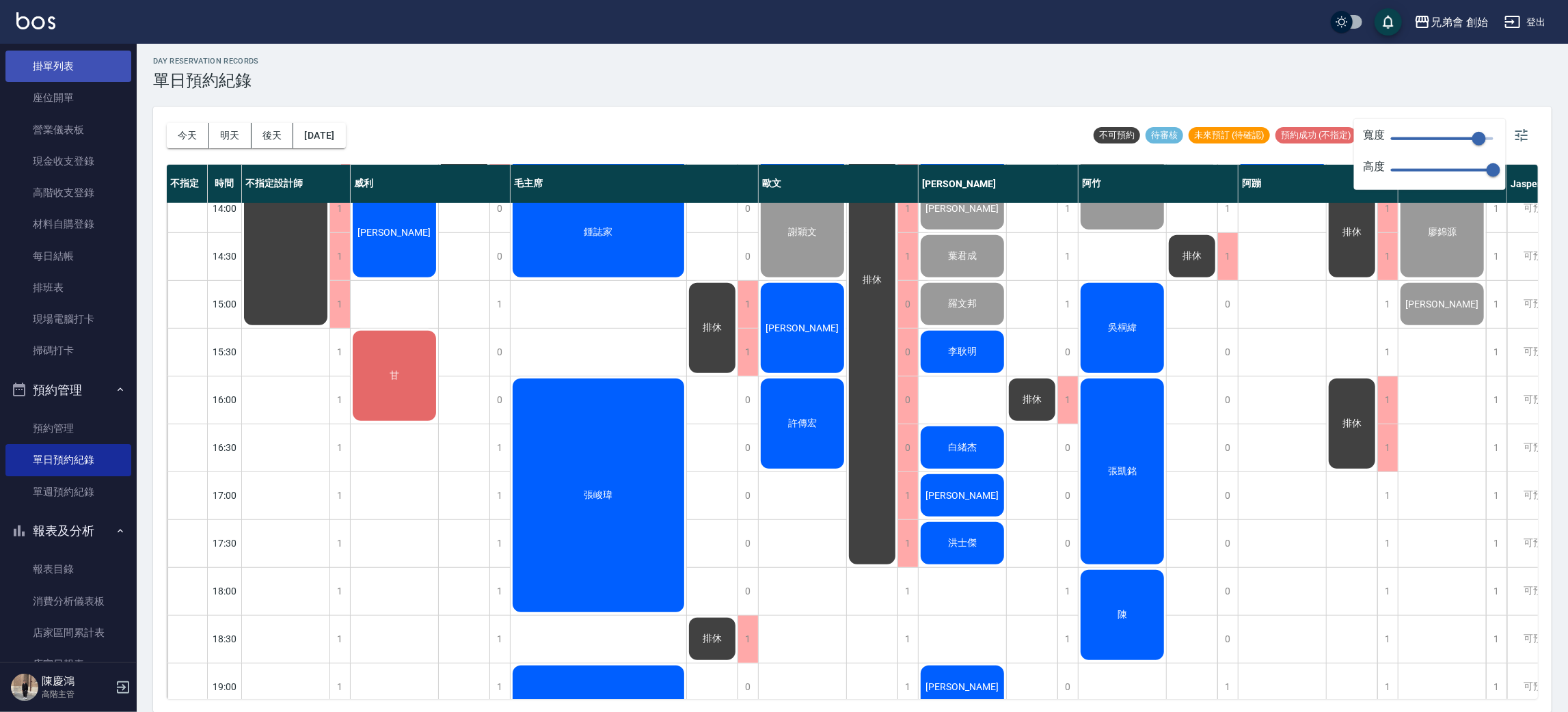
drag, startPoint x: 0, startPoint y: 761, endPoint x: 80, endPoint y: 63, distance: 702.6
click at [72, 57] on link "掛單列表" at bounding box center [68, 66] width 125 height 32
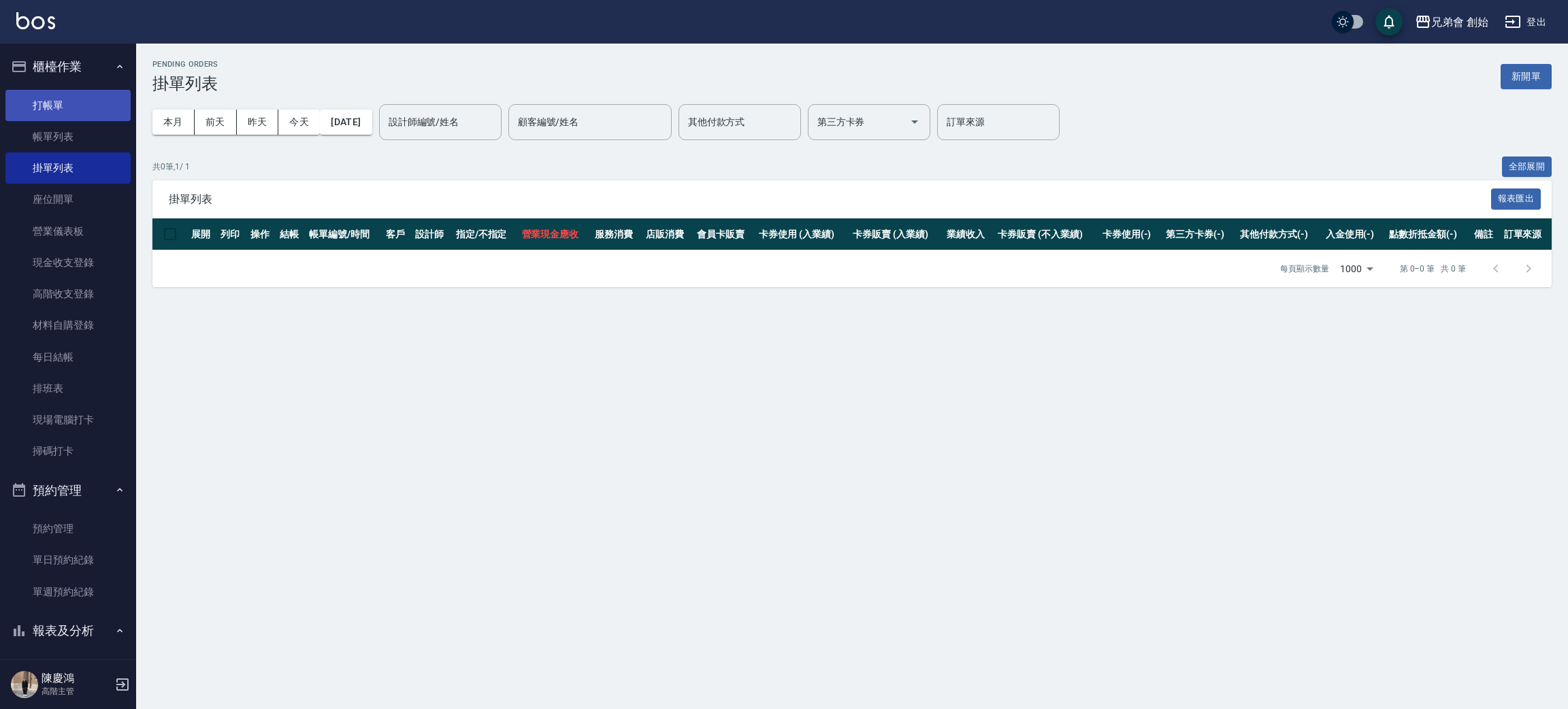
click at [66, 109] on link "打帳單" at bounding box center [67, 105] width 125 height 31
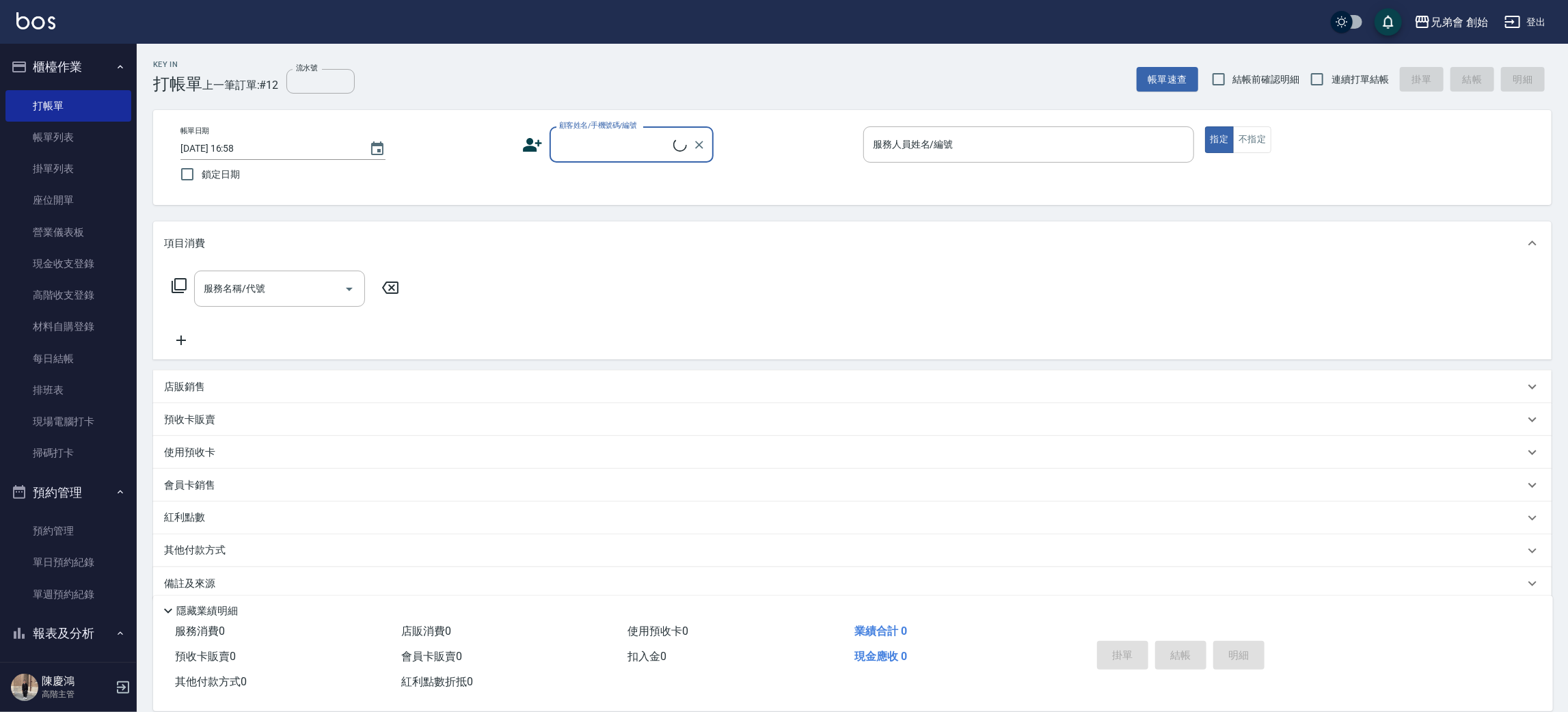
click at [584, 135] on input "顧客姓名/手機號碼/編號" at bounding box center [614, 144] width 117 height 24
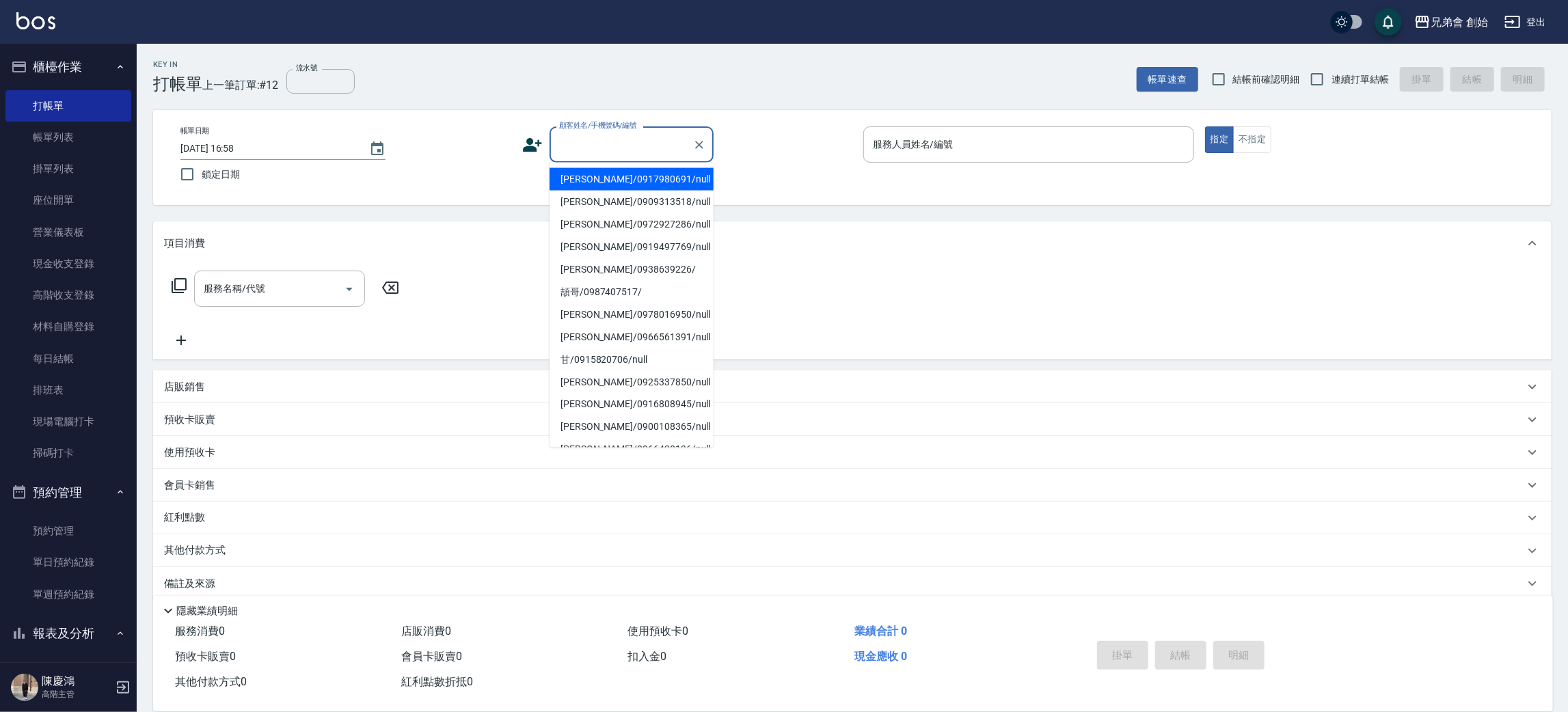
type input "d"
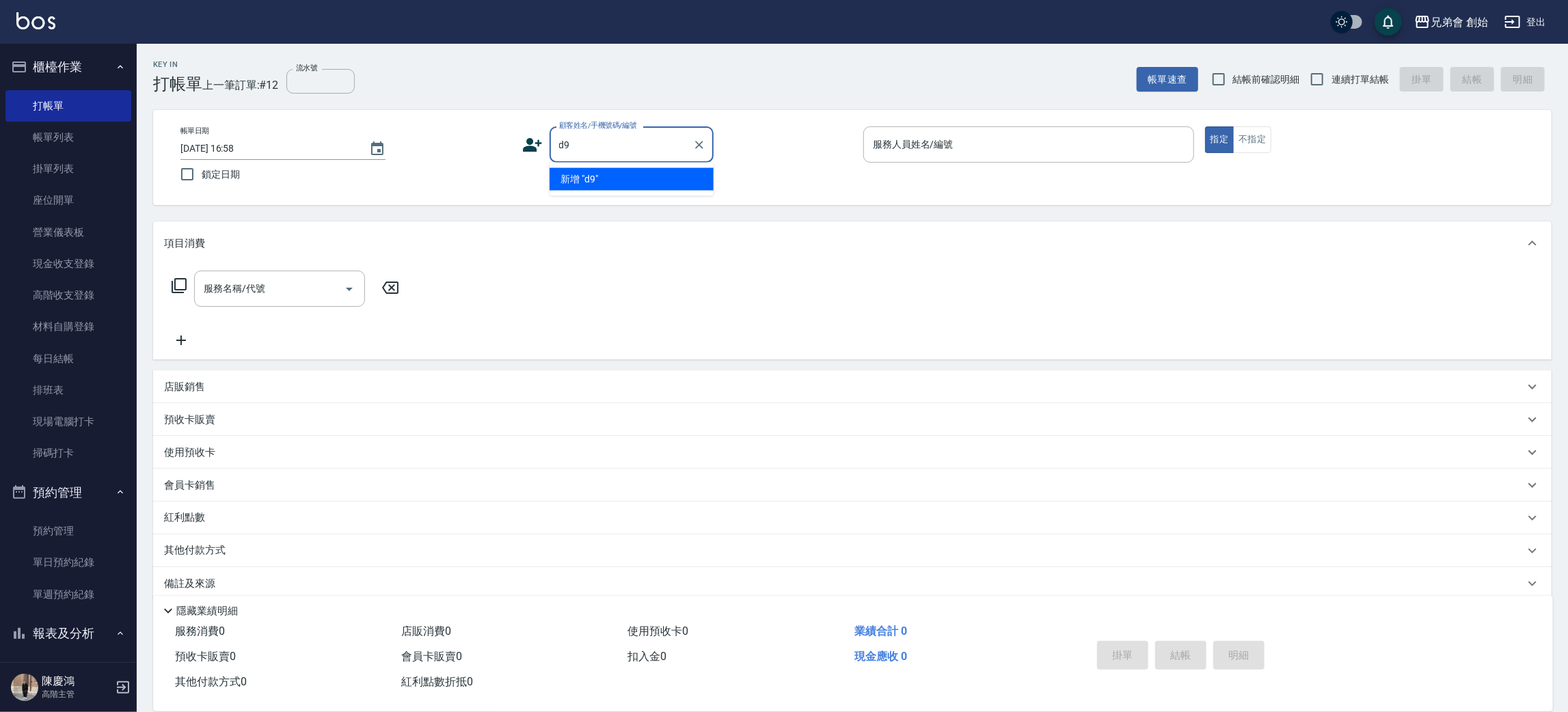
type input "d"
click at [658, 180] on li "新增 "0909617260 D哥"" at bounding box center [632, 179] width 164 height 23
type input "0909617260 D哥"
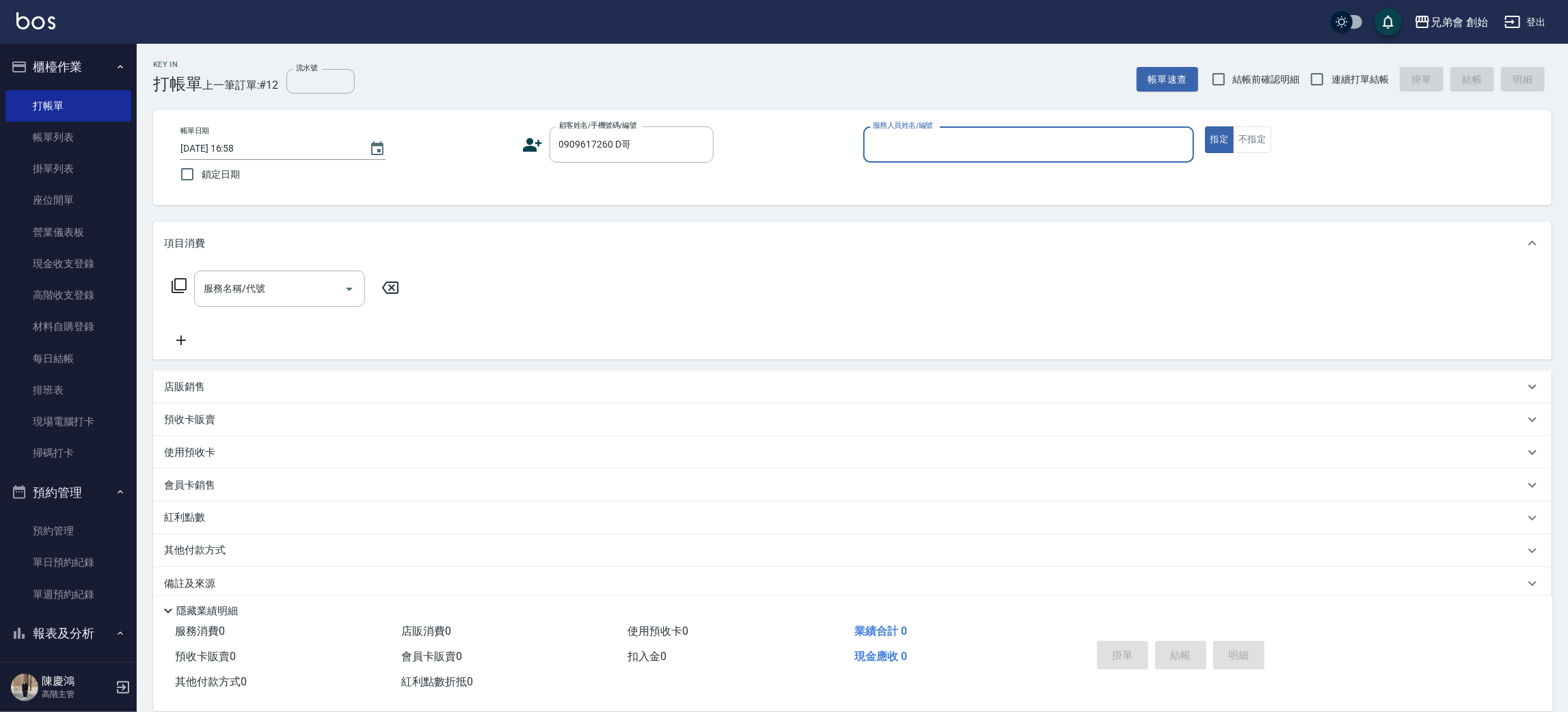
click at [936, 143] on input "服務人員姓名/編號" at bounding box center [1028, 144] width 318 height 24
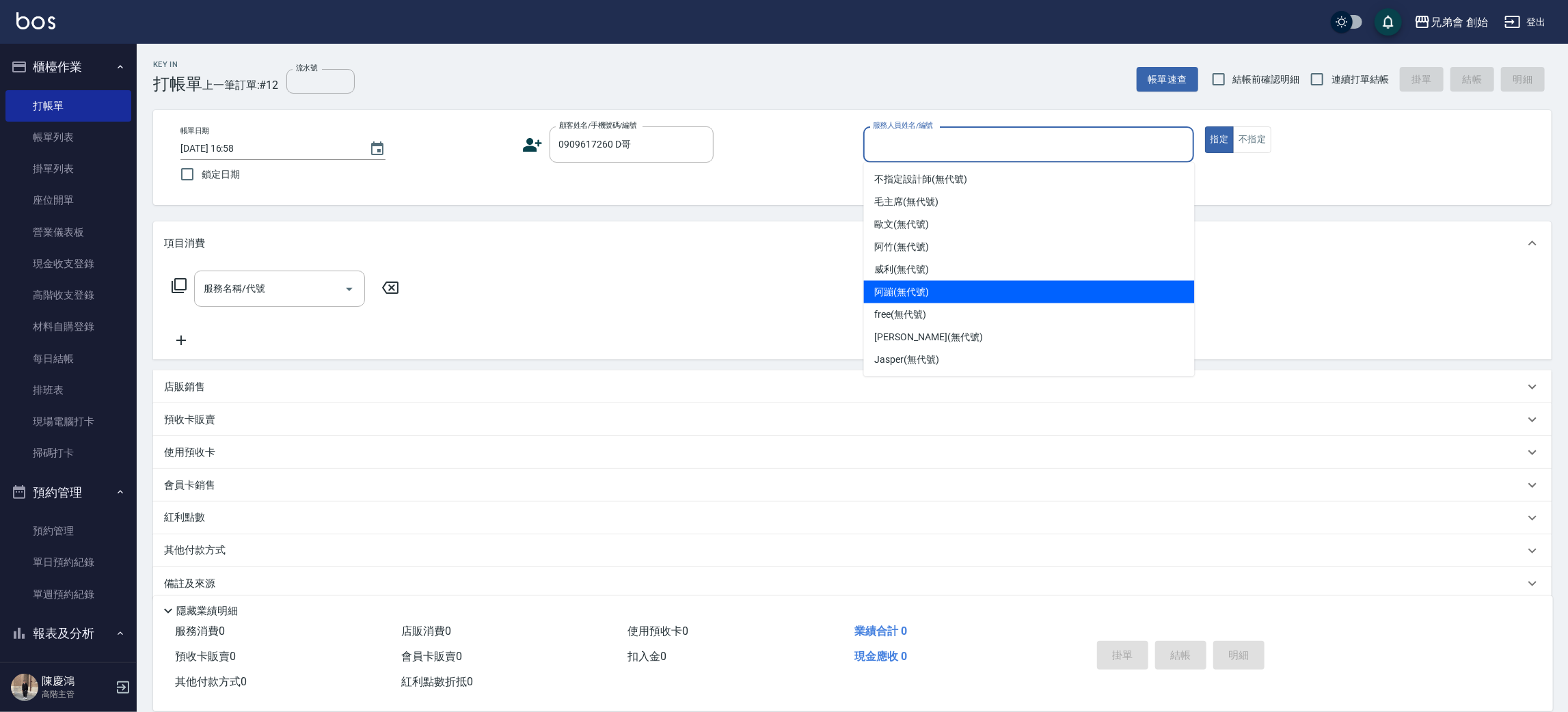
click at [932, 282] on div "阿蹦 (無代號)" at bounding box center [1029, 291] width 331 height 23
type input "阿蹦(無代號)"
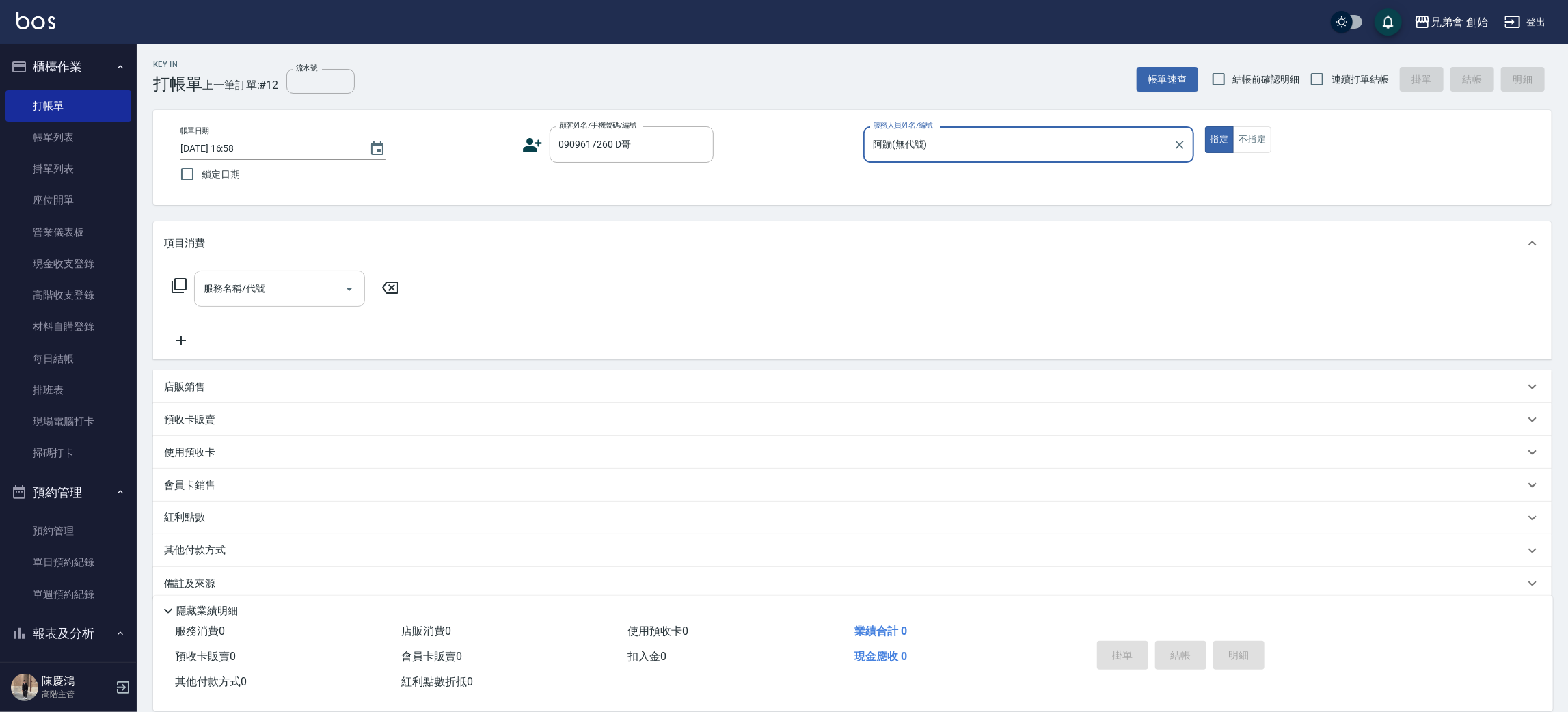
click at [294, 291] on input "服務名稱/代號" at bounding box center [269, 289] width 138 height 24
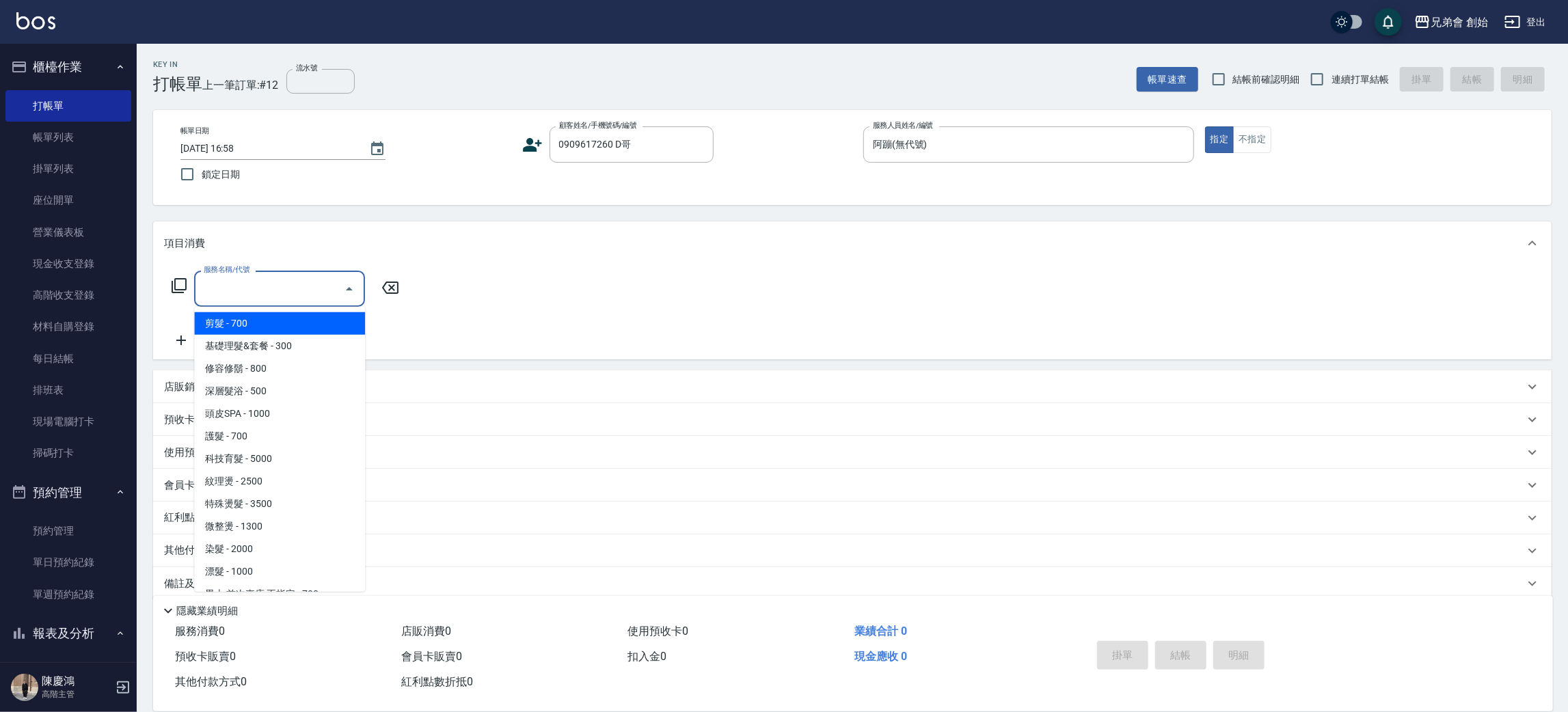
click at [322, 321] on span "剪髮 - 700" at bounding box center [279, 323] width 171 height 23
type input "剪髮(A01)"
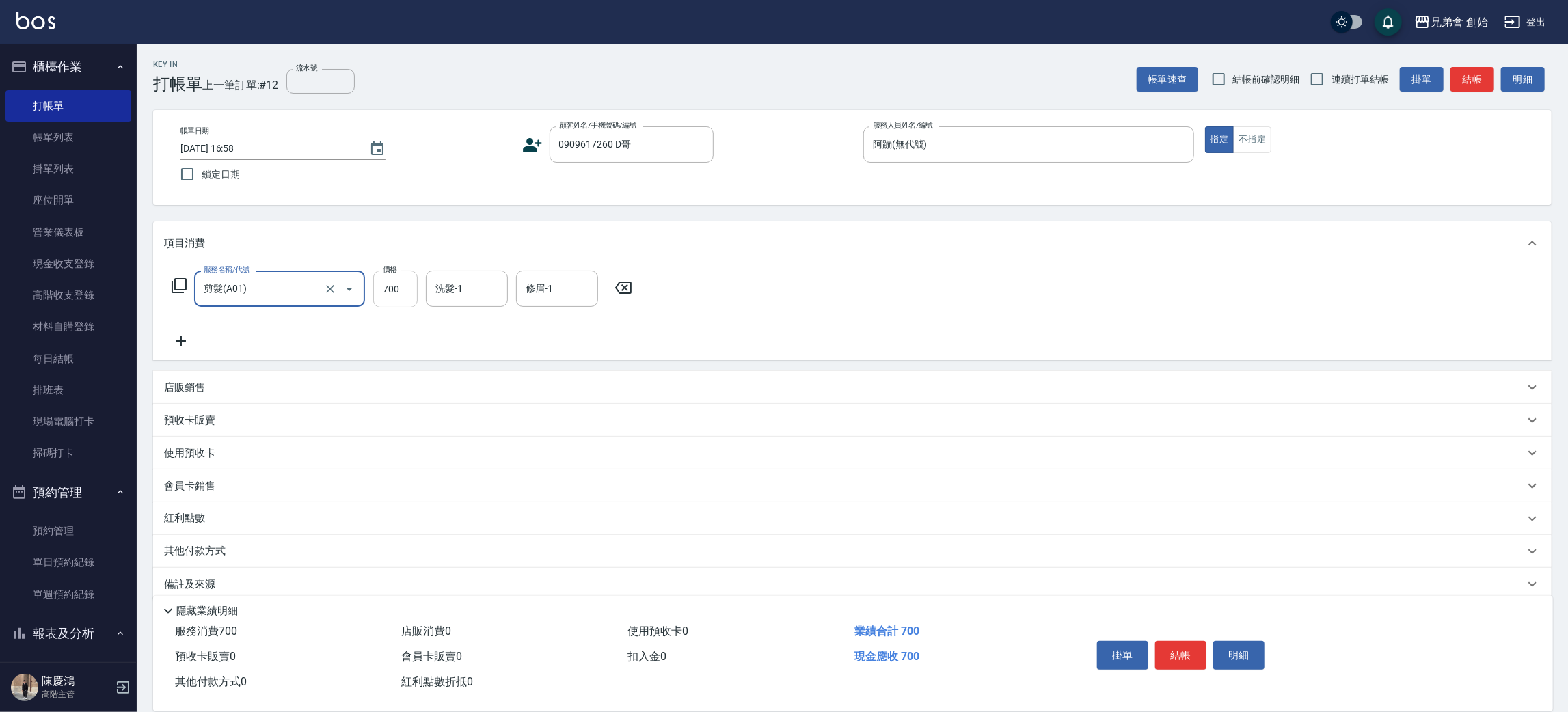
click at [403, 294] on input "700" at bounding box center [395, 289] width 44 height 37
type input "7000"
click at [278, 553] on div "其他付款方式" at bounding box center [844, 551] width 1360 height 15
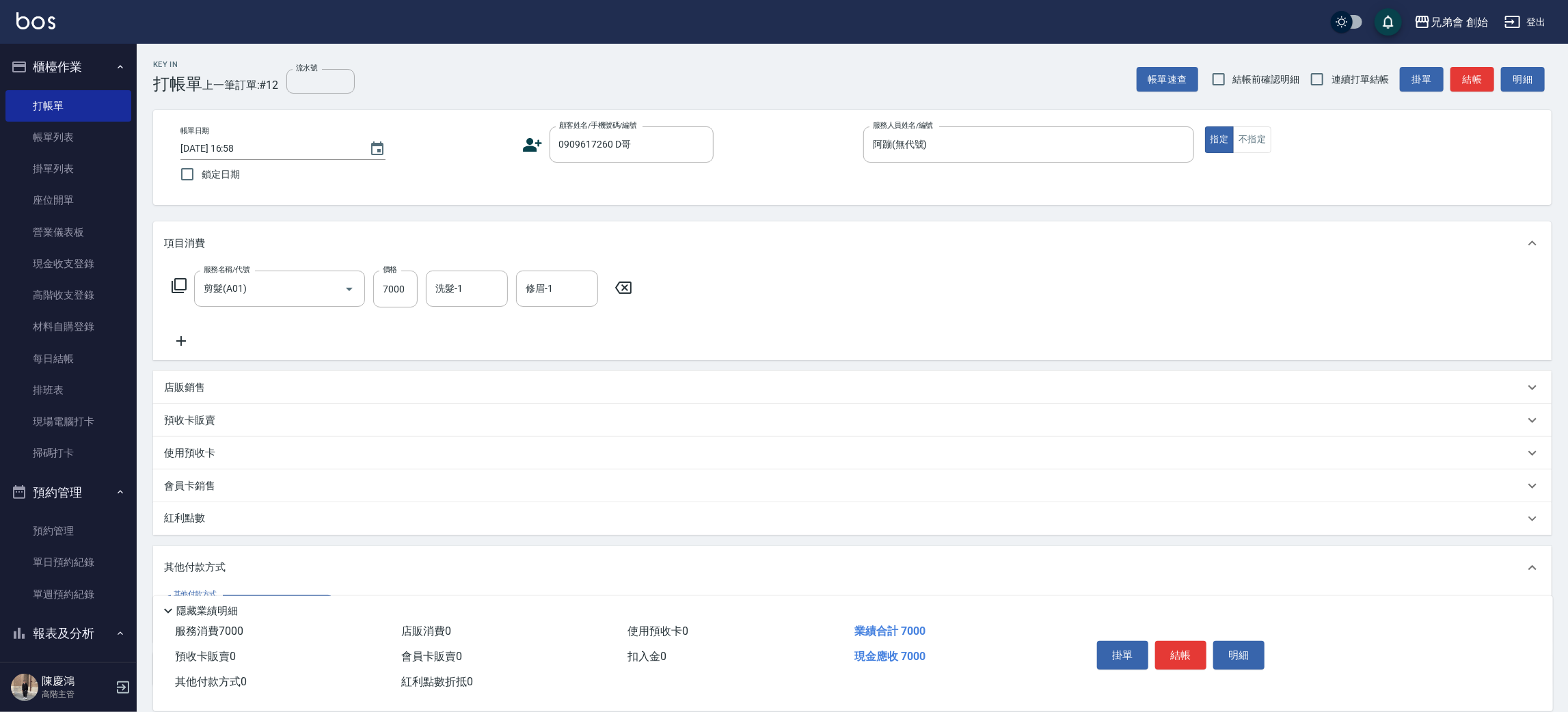
scroll to position [103, 0]
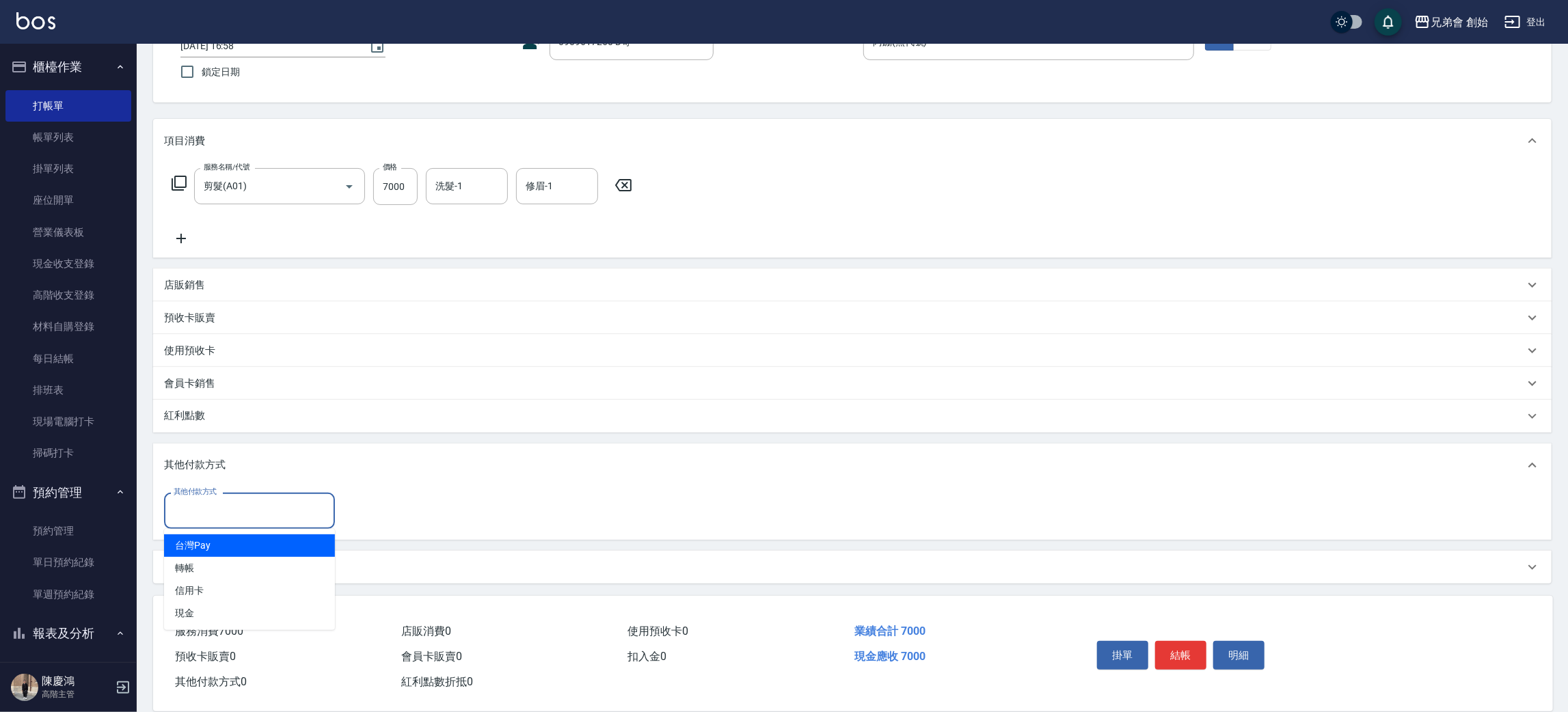
click at [229, 508] on input "其他付款方式" at bounding box center [250, 511] width 159 height 24
click at [244, 566] on span "轉帳" at bounding box center [249, 568] width 171 height 23
type input "轉帳"
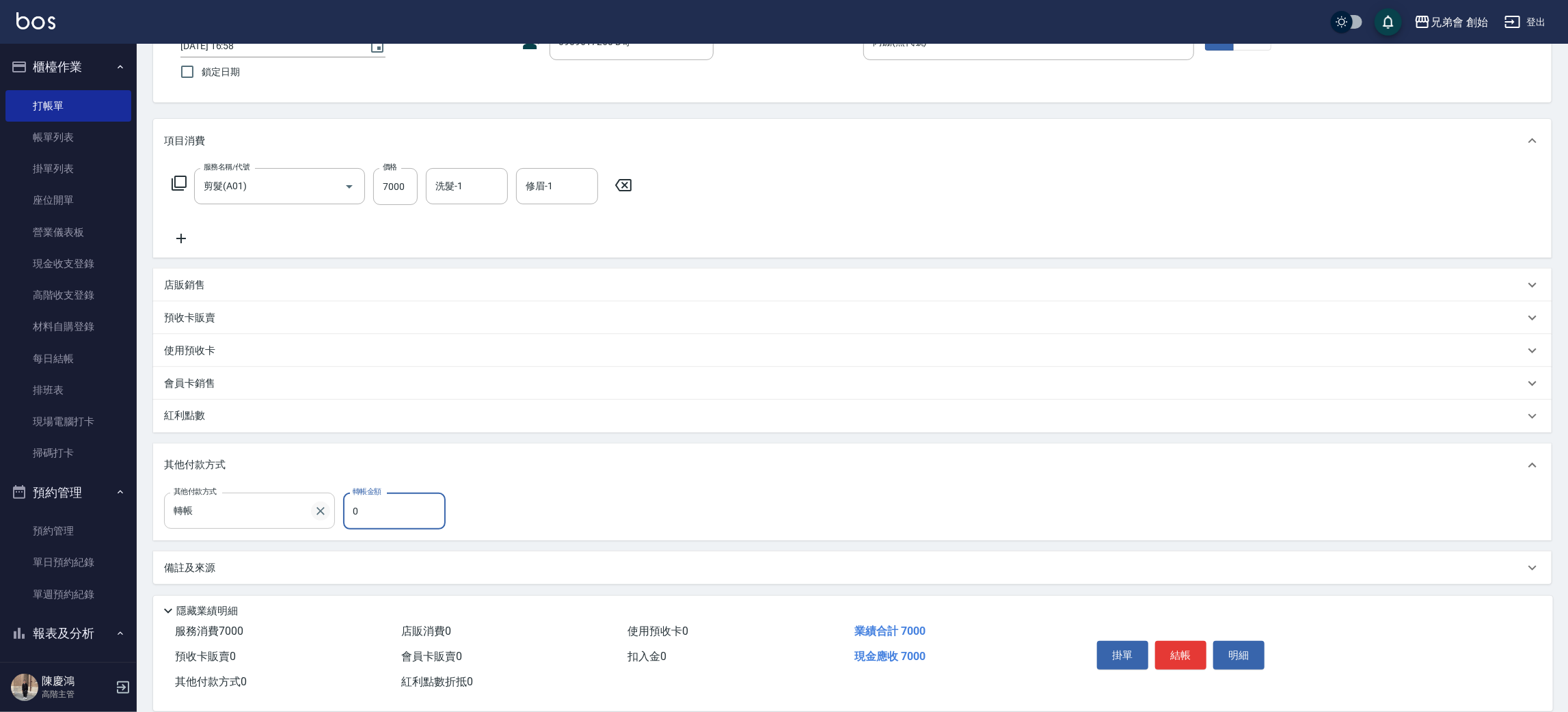
drag, startPoint x: 371, startPoint y: 514, endPoint x: 320, endPoint y: 509, distance: 51.2
click at [320, 509] on div "其他付款方式 轉帳 其他付款方式 轉帳金額 0 轉帳金額" at bounding box center [309, 511] width 290 height 37
type input "7000"
click at [225, 310] on div "預收卡販賣" at bounding box center [853, 318] width 1398 height 32
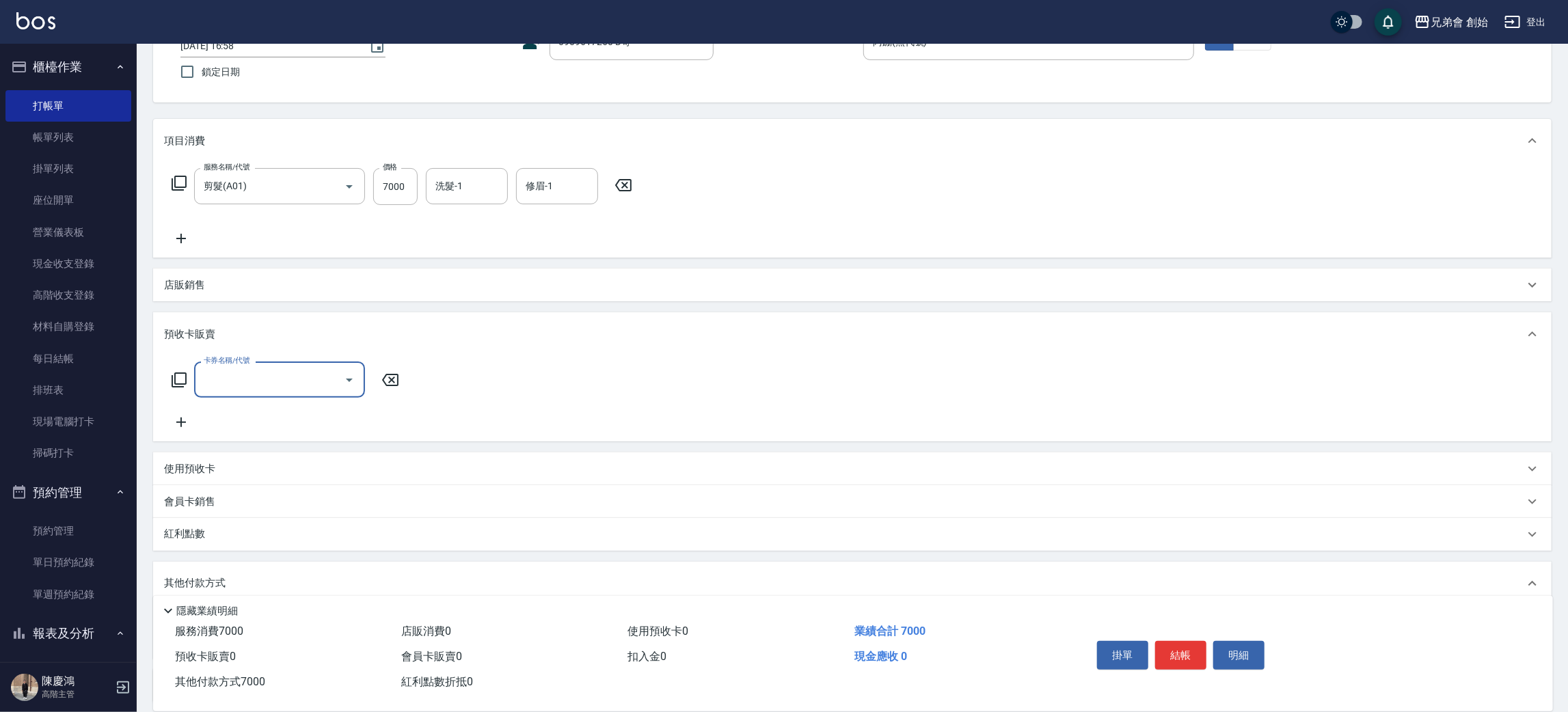
scroll to position [0, 0]
click at [331, 381] on input "卡券名稱/代號" at bounding box center [269, 380] width 138 height 24
click at [331, 437] on span "7000儲值(贈兩堂精修＆造型品)" at bounding box center [279, 437] width 171 height 23
type input "7000儲值(贈兩堂精修＆造型品)"
type input "0"
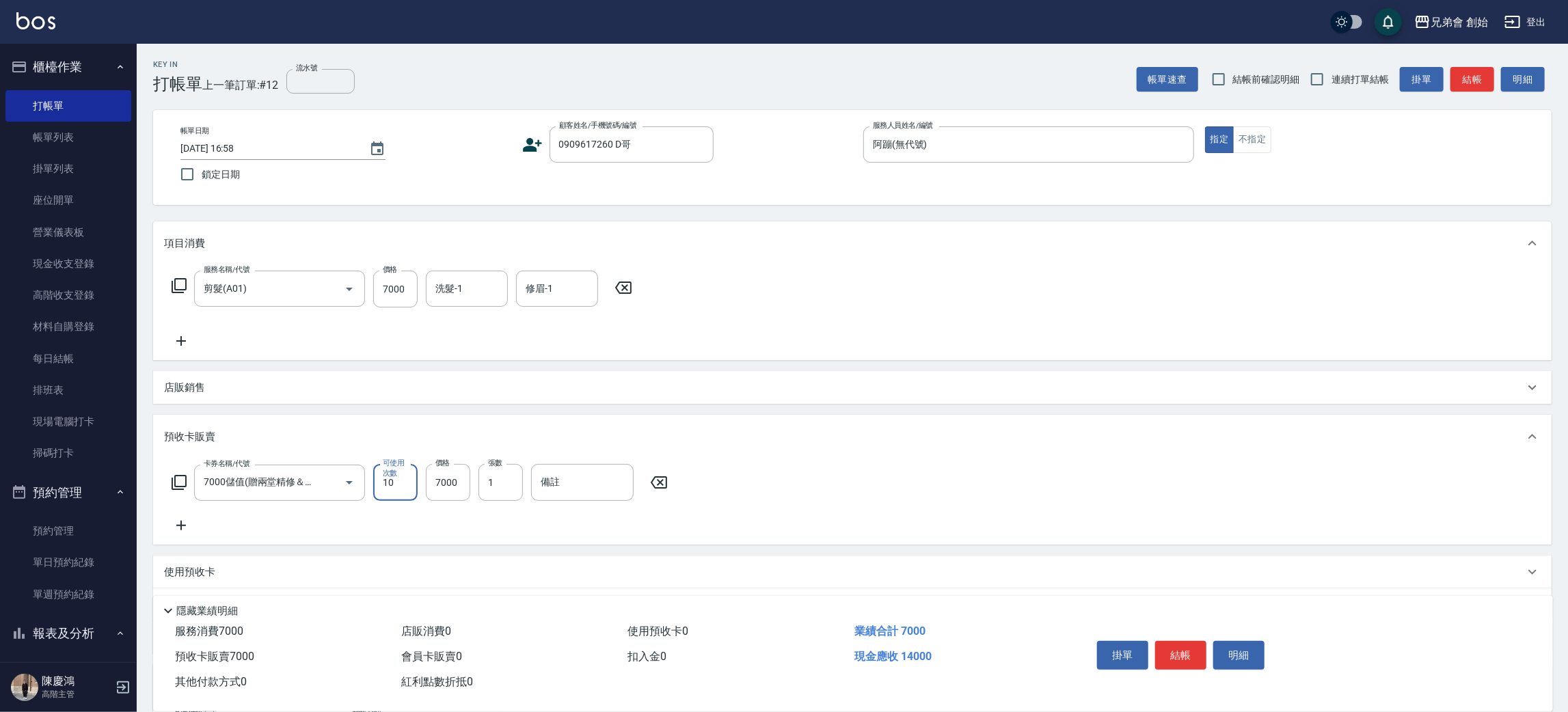
click at [621, 291] on icon at bounding box center [623, 288] width 34 height 16
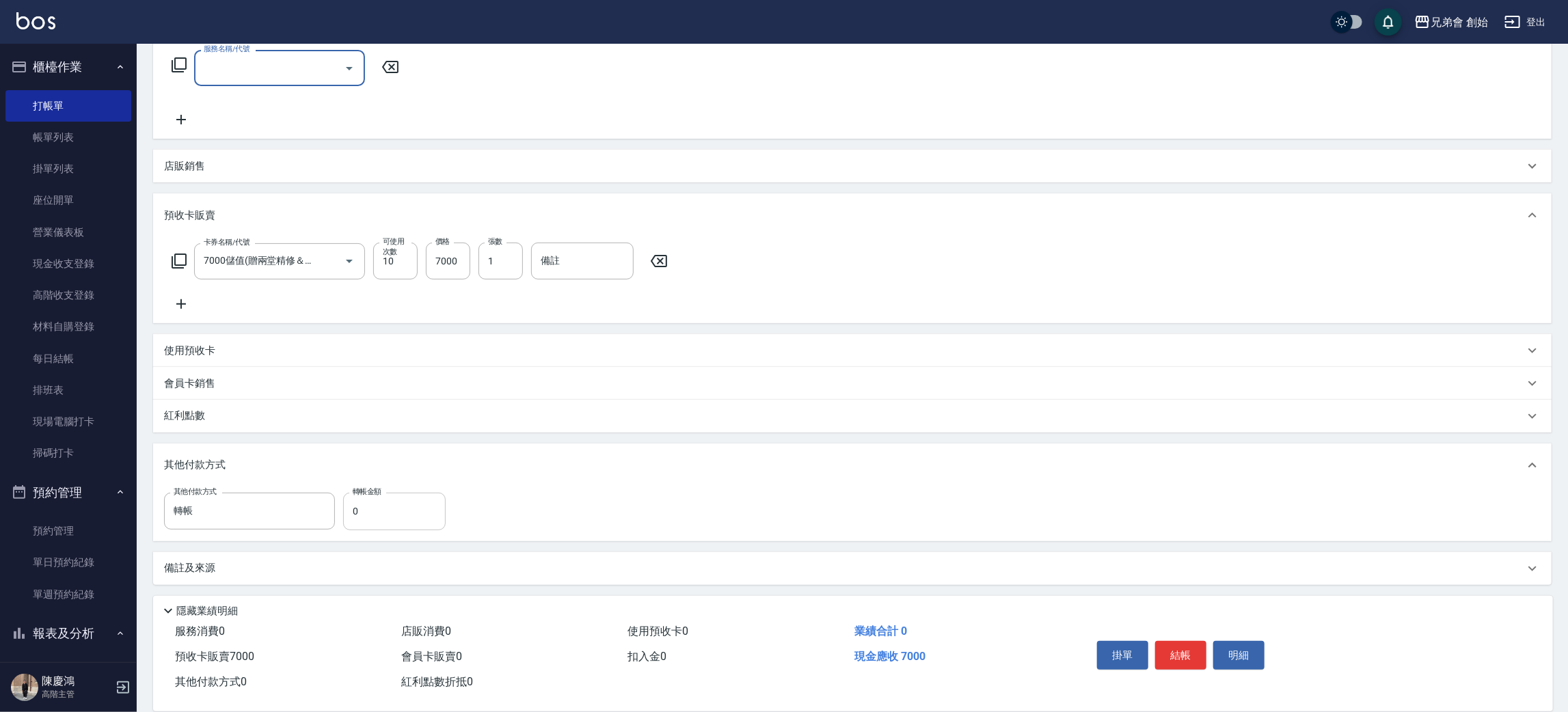
click at [373, 525] on input "0" at bounding box center [394, 511] width 103 height 37
drag, startPoint x: 358, startPoint y: 553, endPoint x: 354, endPoint y: 501, distance: 52.2
click at [354, 501] on div "其他付款方式 轉帳 其他付款方式 轉帳金額 0 轉帳金額" at bounding box center [853, 513] width 1398 height 53
click at [667, 502] on div "其他付款方式 轉帳 其他付款方式 轉帳金額 0 轉帳金額" at bounding box center [853, 511] width 1377 height 37
drag, startPoint x: 385, startPoint y: 502, endPoint x: 292, endPoint y: 515, distance: 93.9
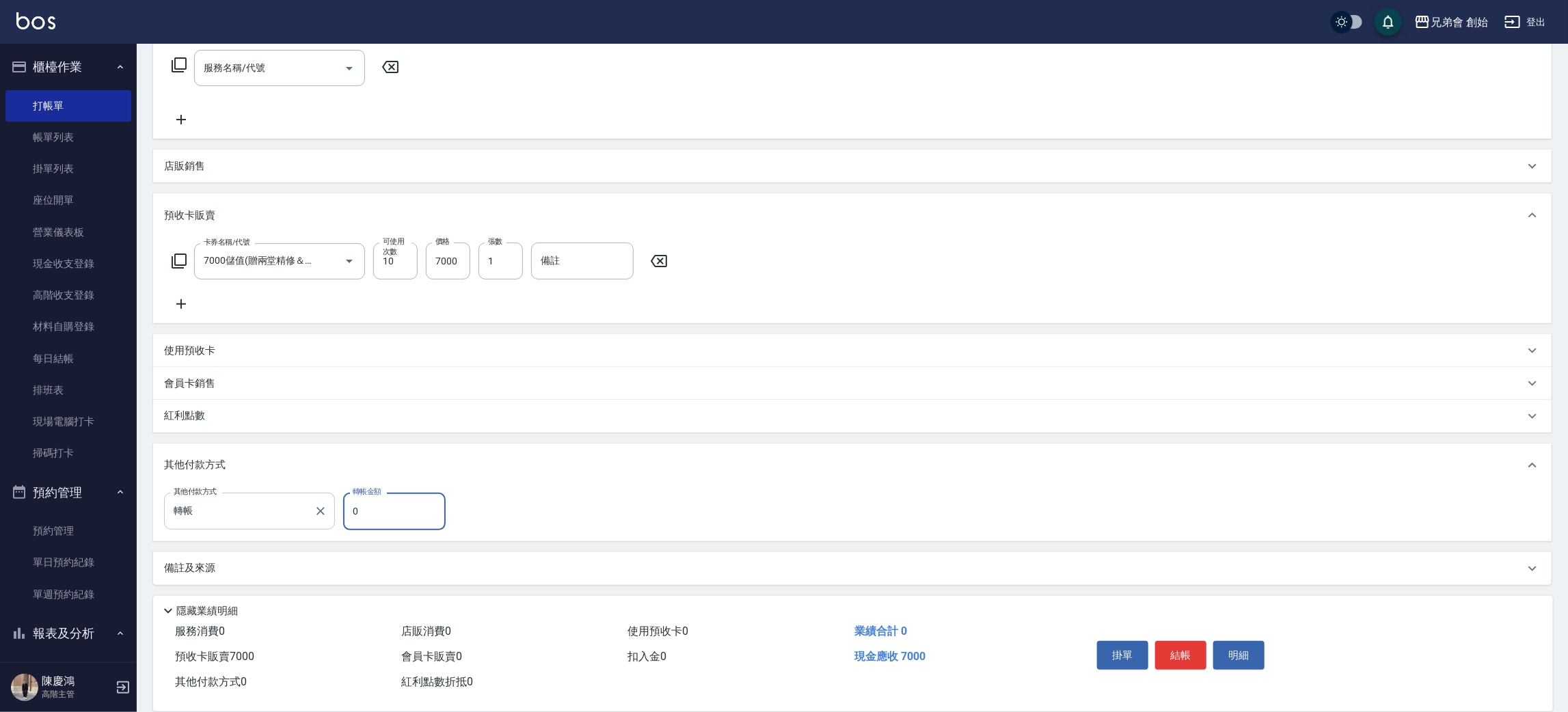
click at [305, 524] on div "其他付款方式 轉帳 其他付款方式 轉帳金額 0 轉帳金額" at bounding box center [309, 511] width 290 height 37
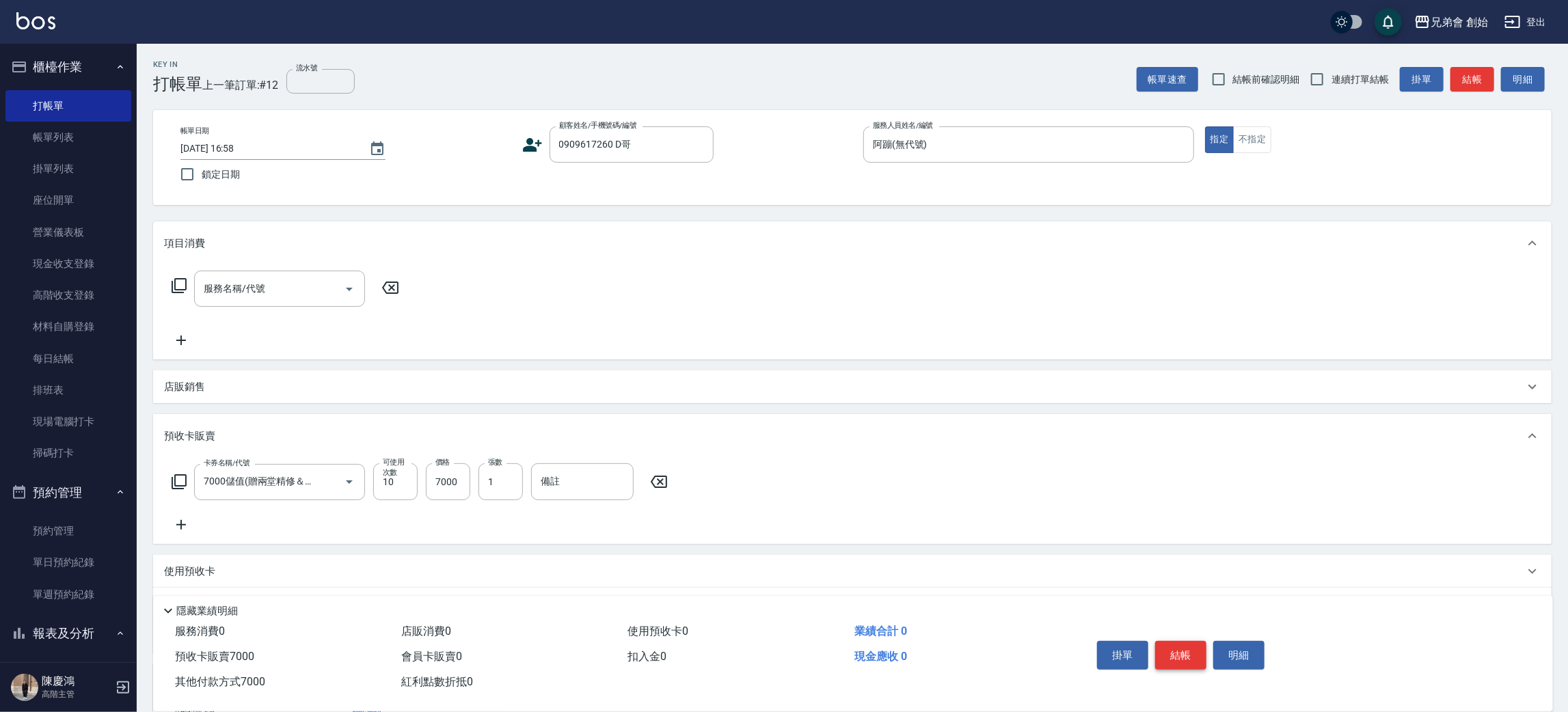
type input "7000"
click at [1192, 646] on button "結帳" at bounding box center [1180, 656] width 51 height 29
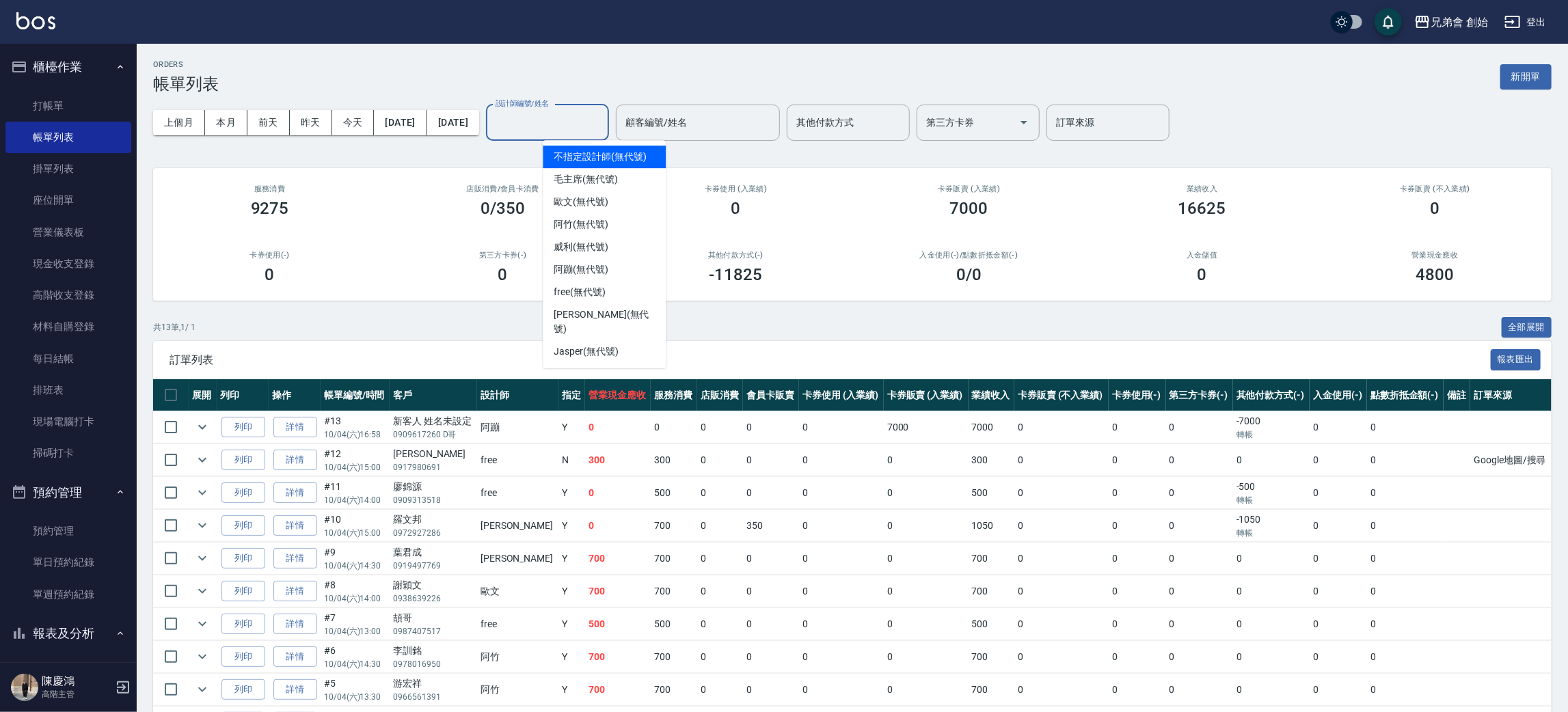
click at [603, 115] on input "設計師編號/姓名" at bounding box center [548, 123] width 111 height 24
click at [637, 258] on div "阿蹦 (無代號)" at bounding box center [604, 269] width 123 height 23
type input "阿蹦(無代號)"
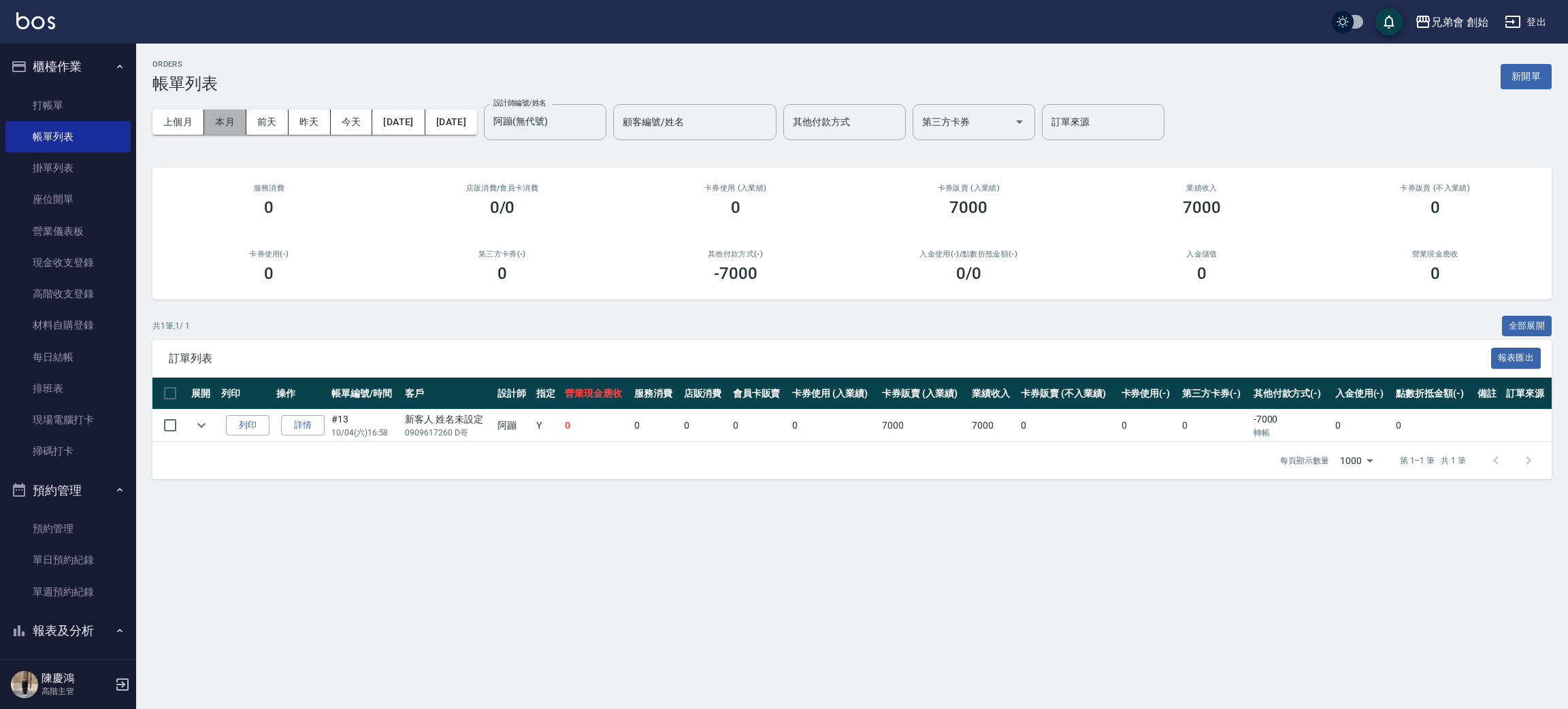
click at [221, 118] on button "本月" at bounding box center [225, 122] width 42 height 25
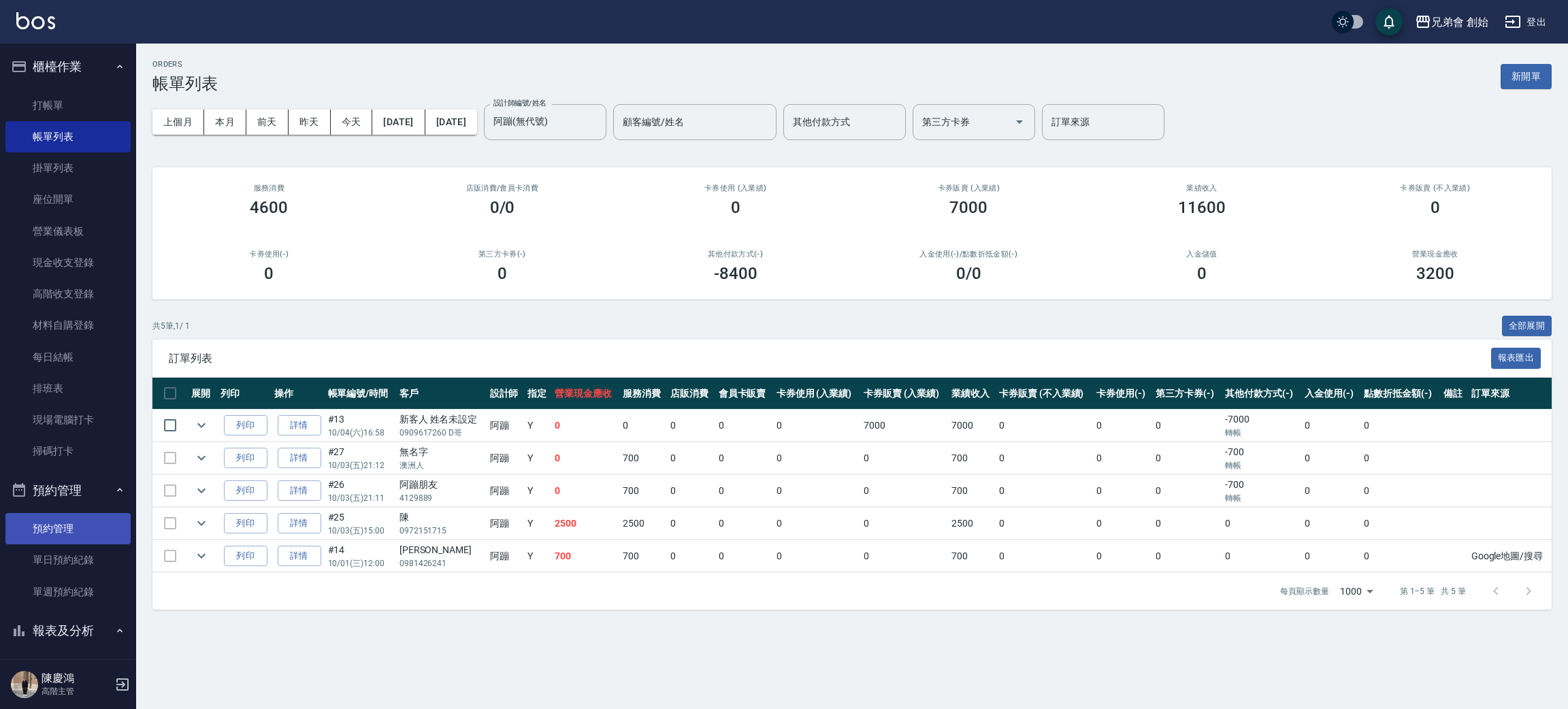
drag, startPoint x: 76, startPoint y: 533, endPoint x: 71, endPoint y: 574, distance: 41.3
click at [76, 534] on link "預約管理" at bounding box center [67, 528] width 125 height 31
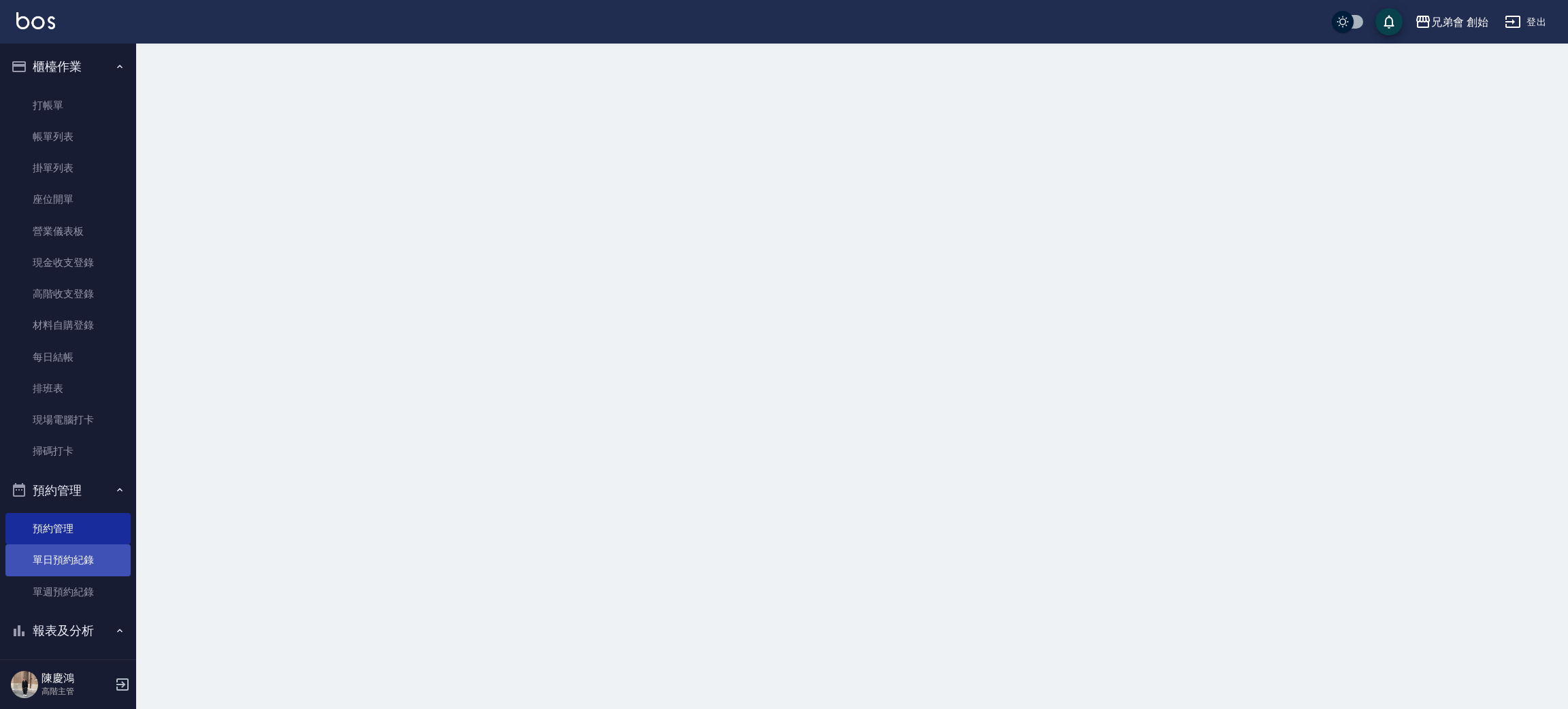
click at [71, 573] on link "單日預約紀錄" at bounding box center [67, 560] width 125 height 31
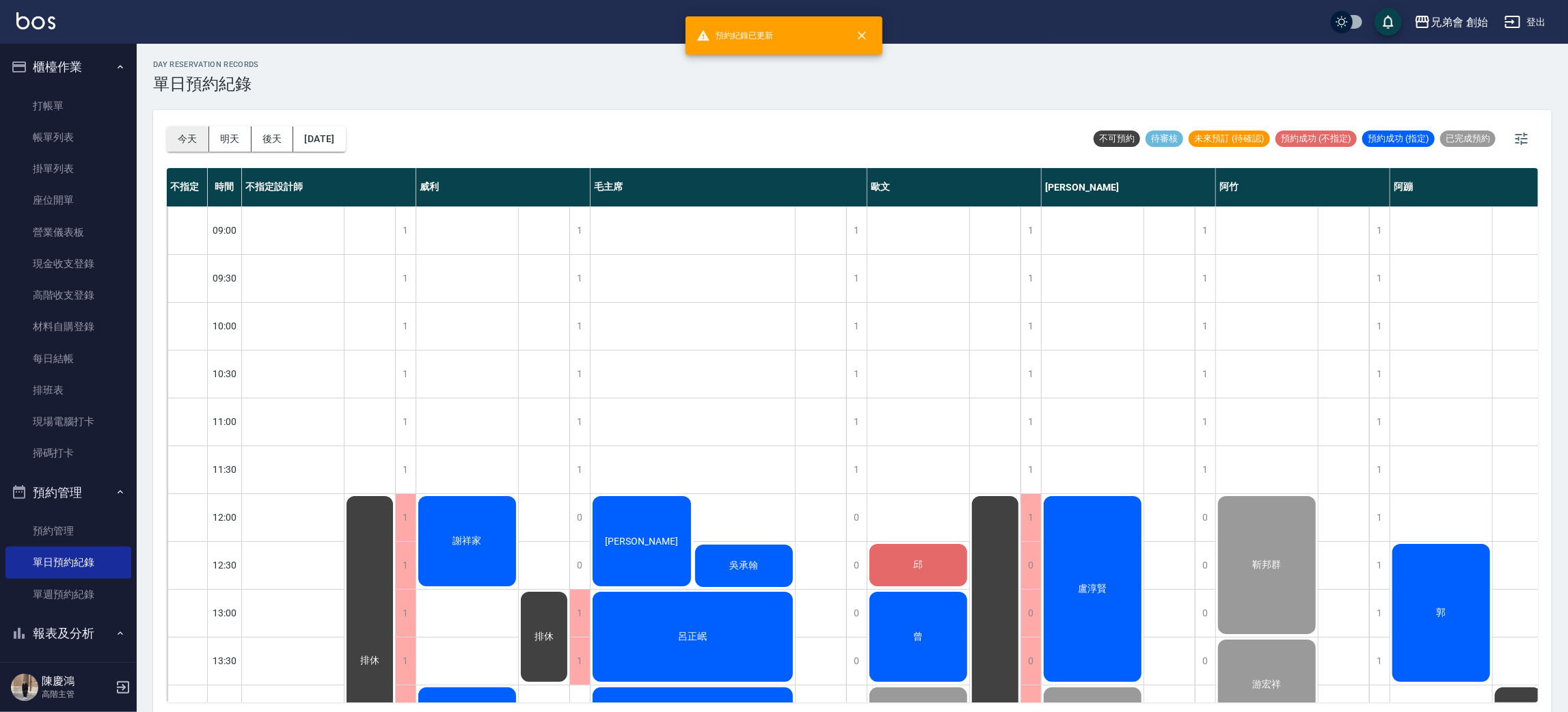
click at [195, 138] on button "今天" at bounding box center [188, 139] width 42 height 25
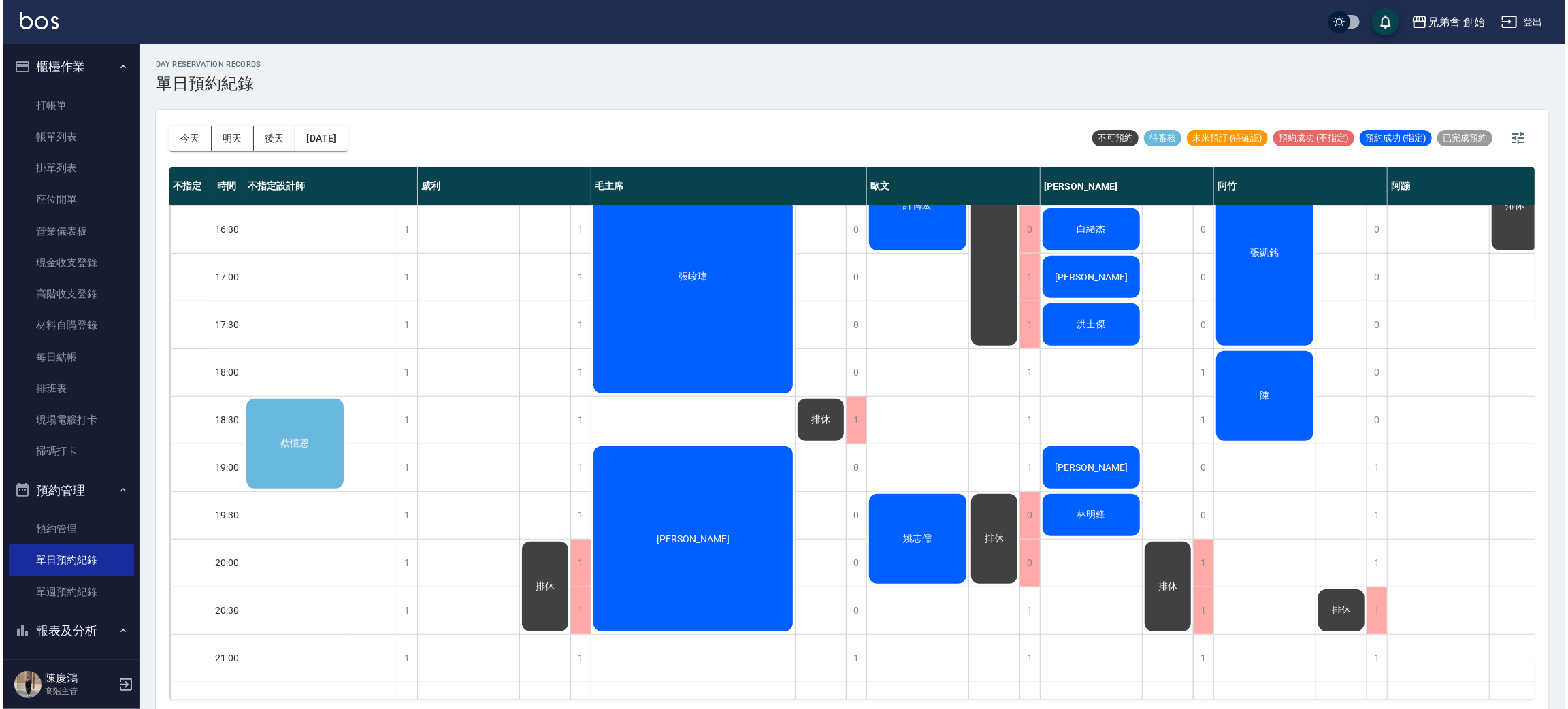
scroll to position [612, 0]
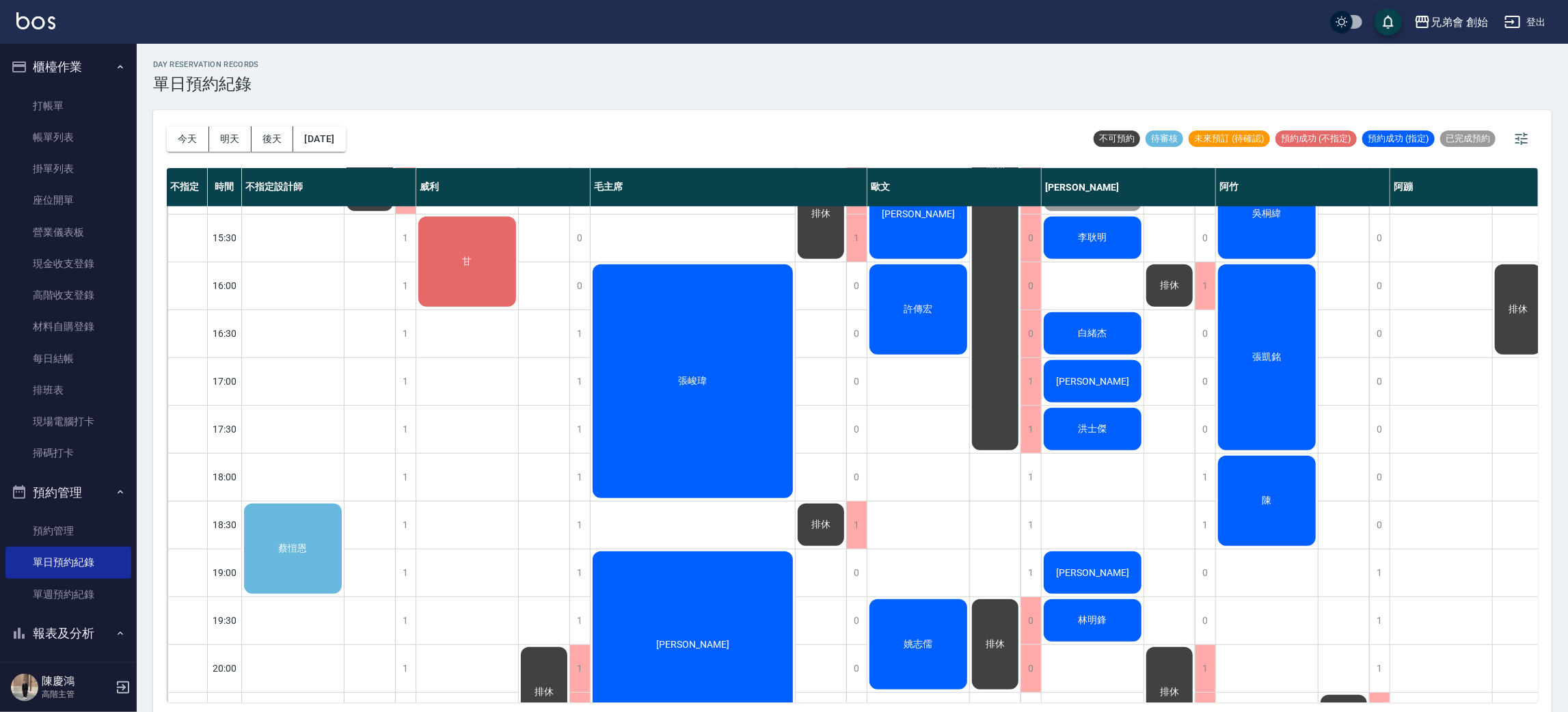
click at [268, 559] on div "蔡愷恩" at bounding box center [292, 549] width 102 height 95
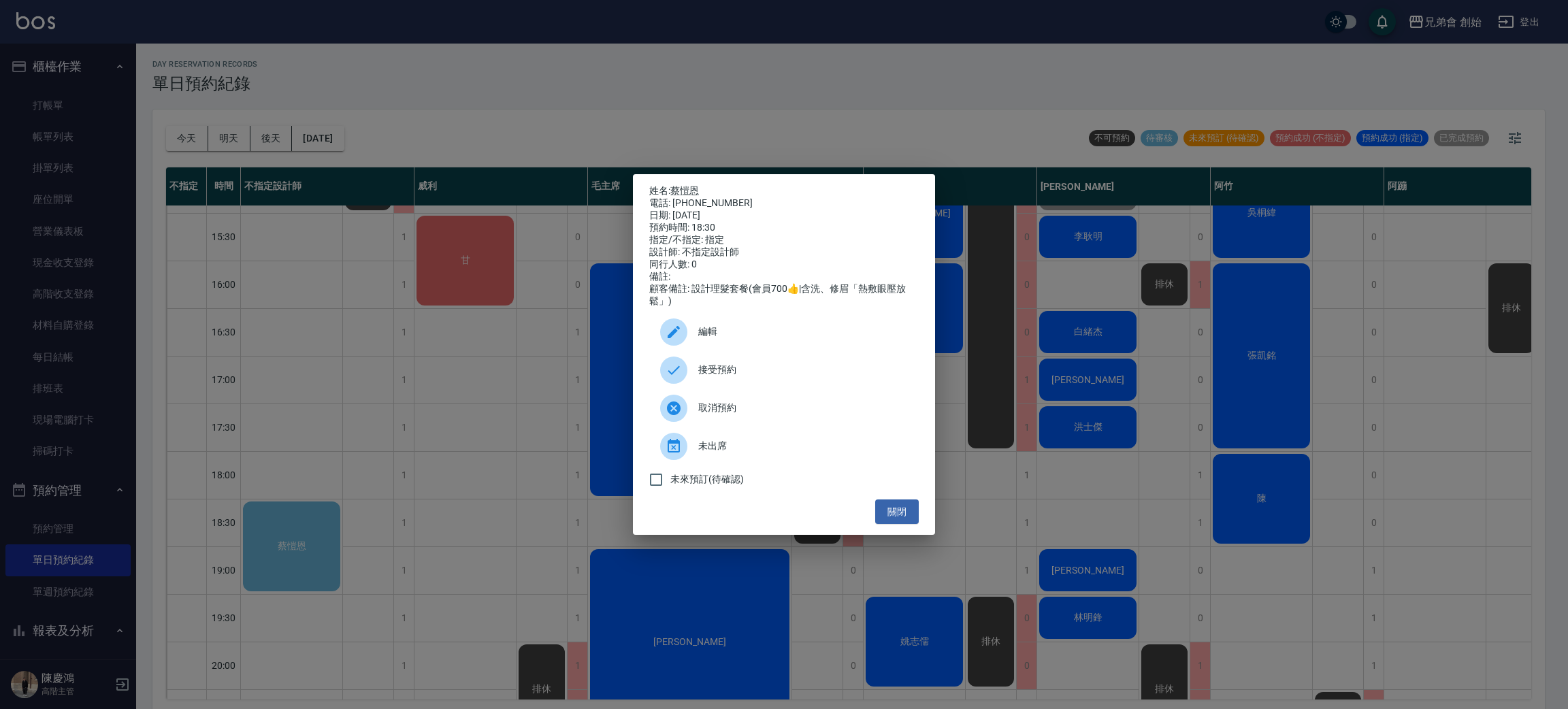
click at [731, 386] on div "接受預約" at bounding box center [784, 370] width 269 height 38
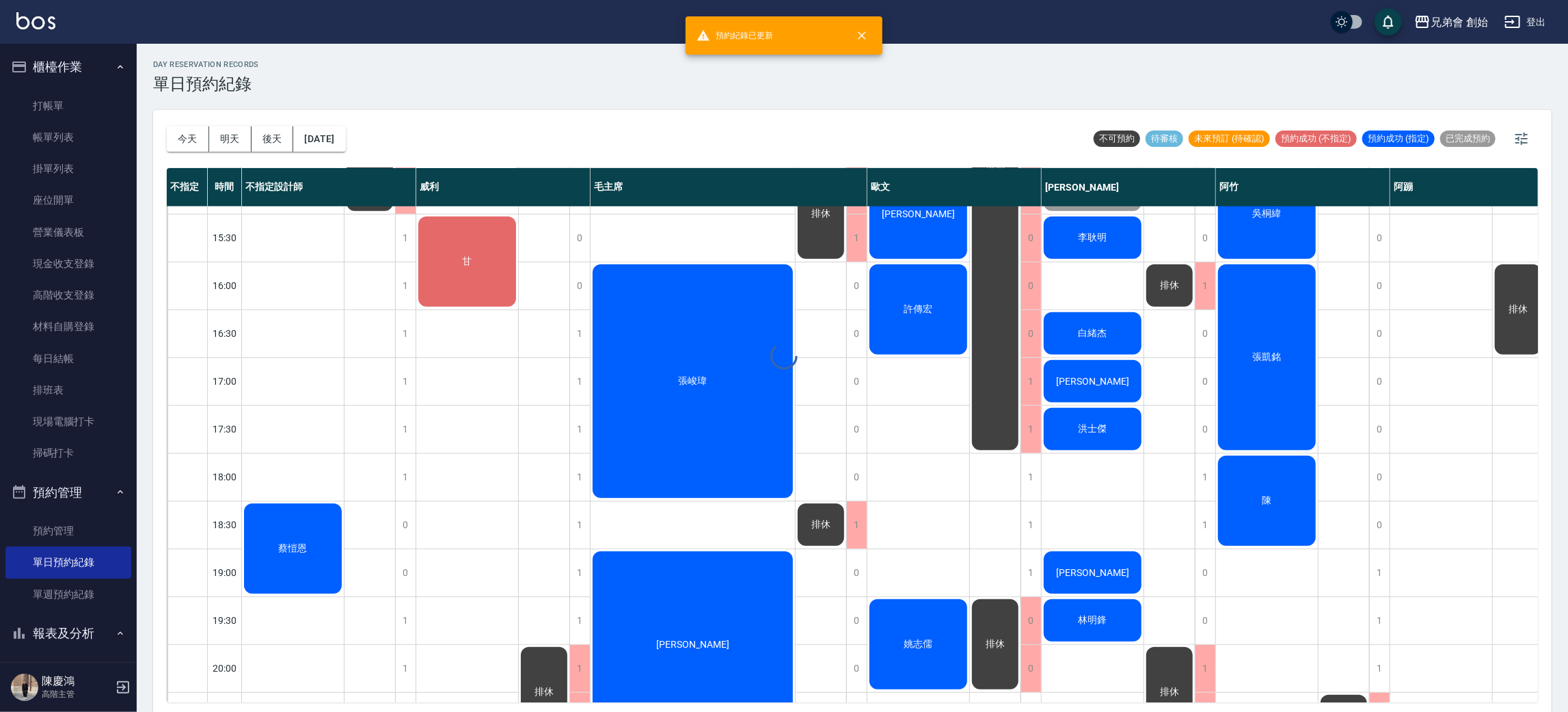
click at [300, 543] on div "day Reservation records 單日預約紀錄 今天 明天 後天 2025/10/04 不可預約 待審核 未來預訂 (待確認) 預約成功 (不指…" at bounding box center [853, 380] width 1432 height 673
click at [326, 541] on div "蔡愷恩" at bounding box center [292, 549] width 102 height 95
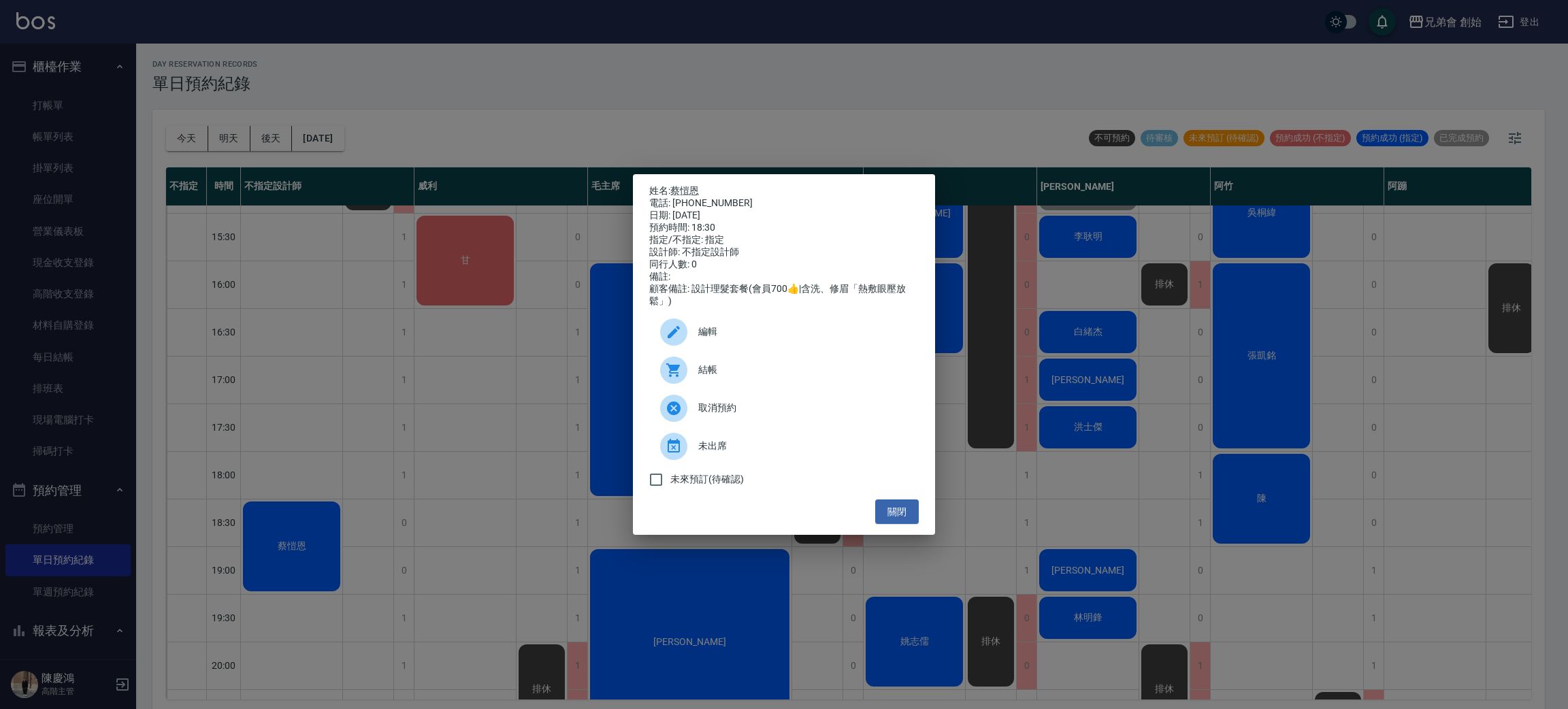
click at [726, 377] on span "結帳" at bounding box center [802, 370] width 209 height 14
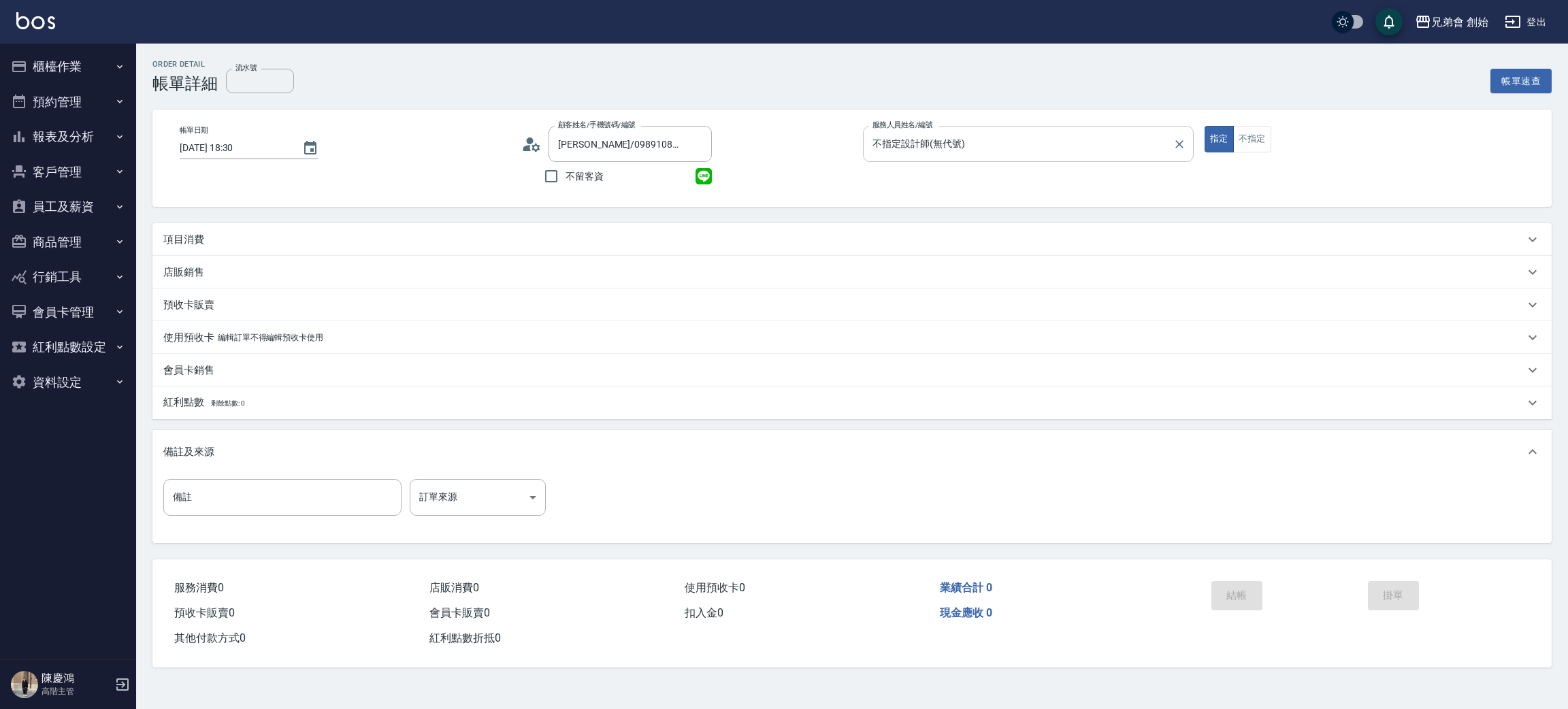
click at [889, 142] on input "不指定設計師(無代號)" at bounding box center [1018, 144] width 298 height 24
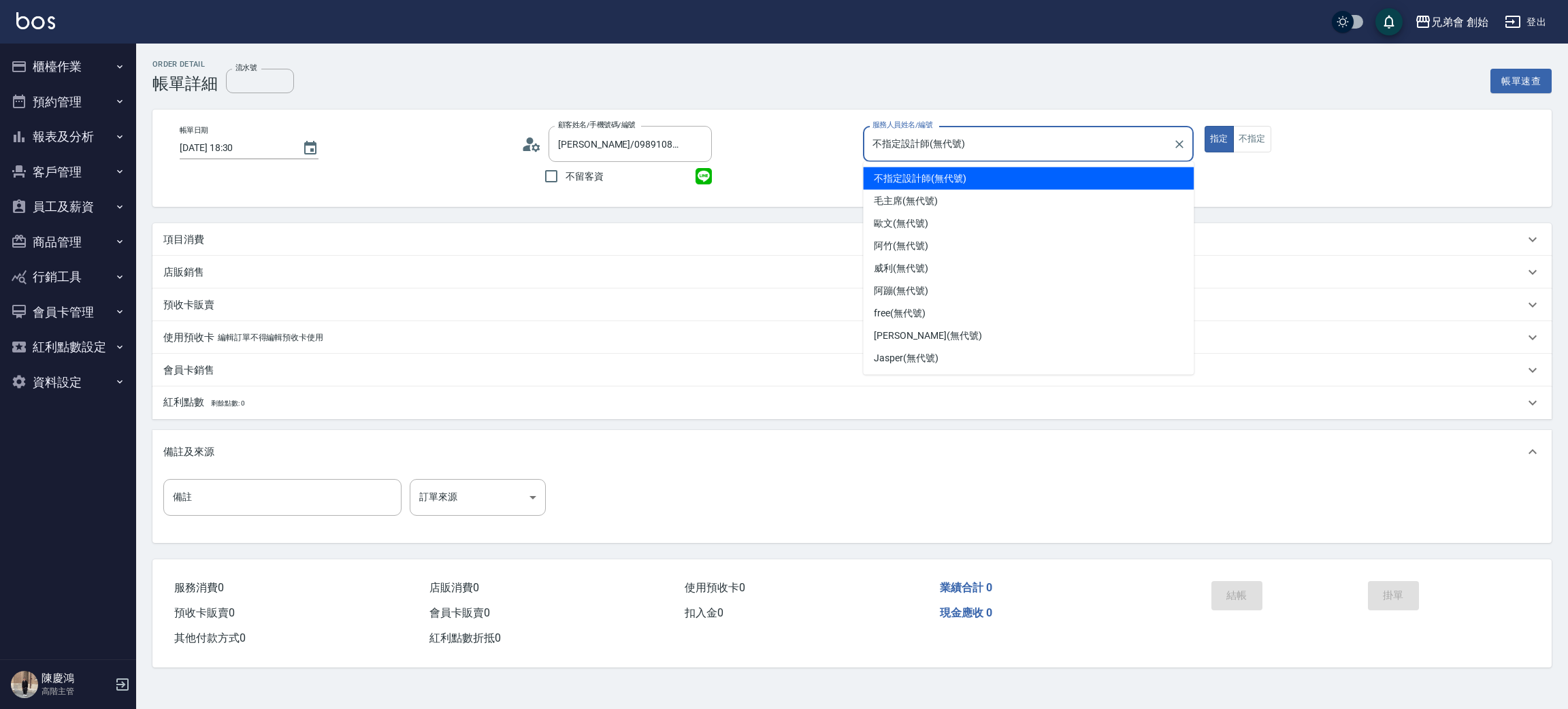
click at [360, 212] on div "Order detail 帳單詳細 流水號 流水號 帳單速查 帳單日期 [DATE] 18:30 顧客姓名/手機號碼/編號 [PERSON_NAME]/098…" at bounding box center [852, 363] width 1431 height 641
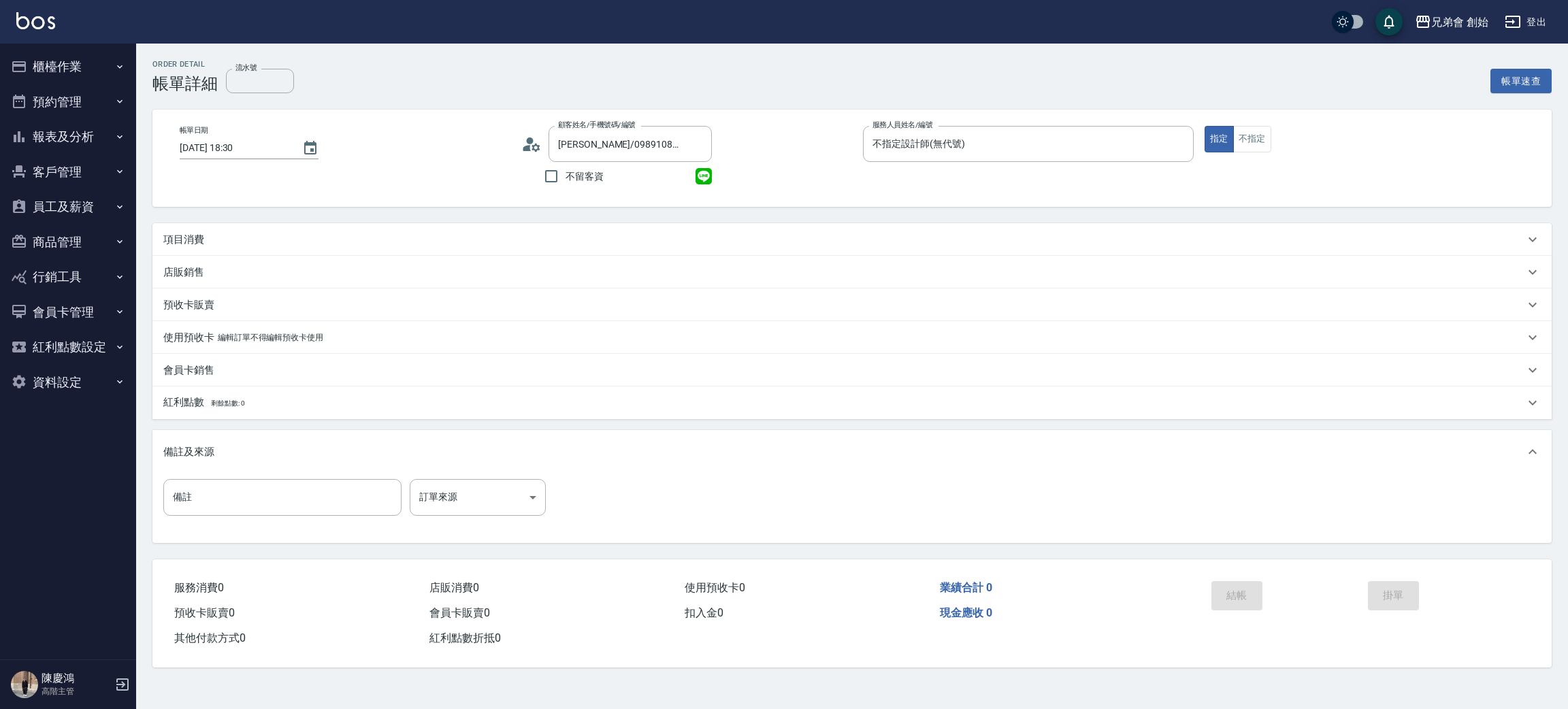
click at [76, 100] on button "預約管理" at bounding box center [67, 102] width 125 height 35
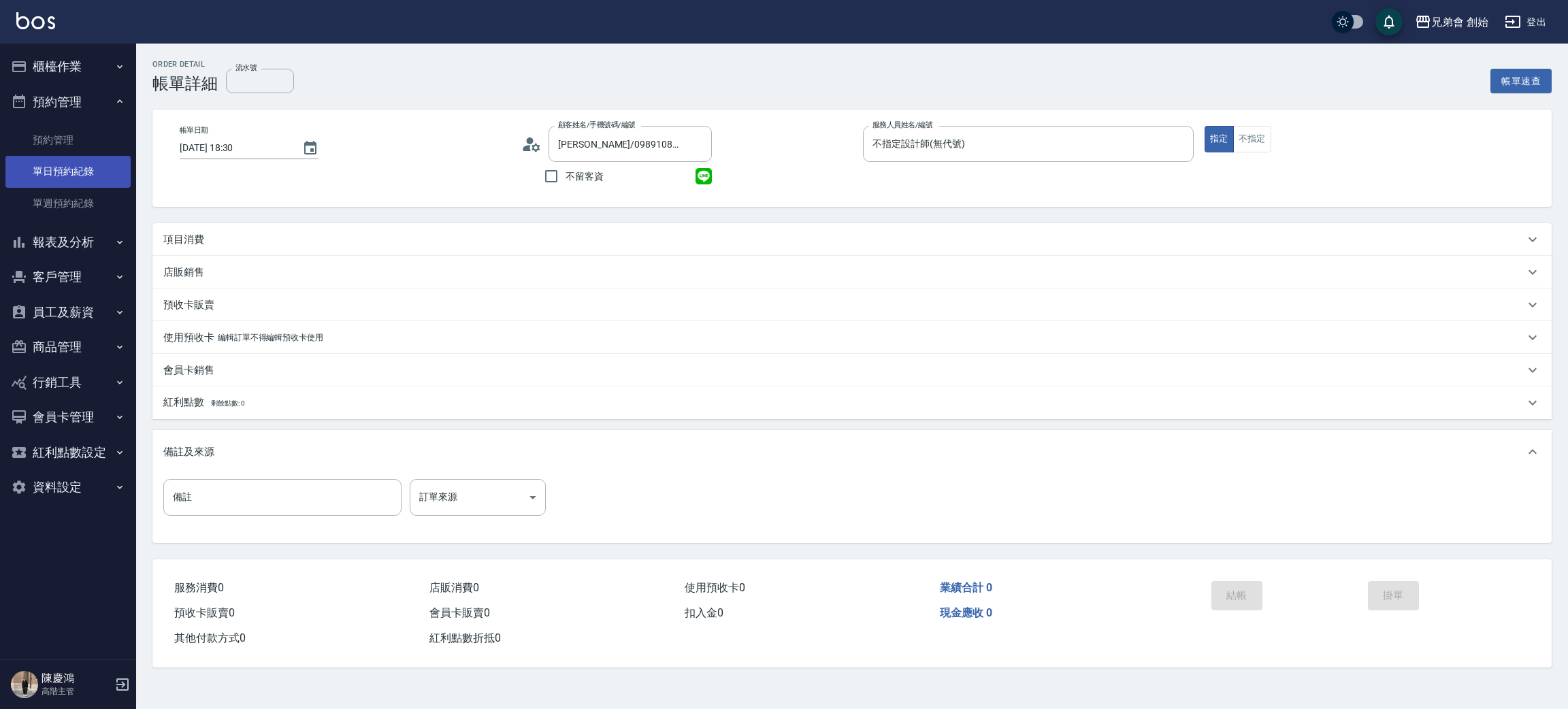
click at [101, 161] on link "單日預約紀錄" at bounding box center [67, 172] width 125 height 31
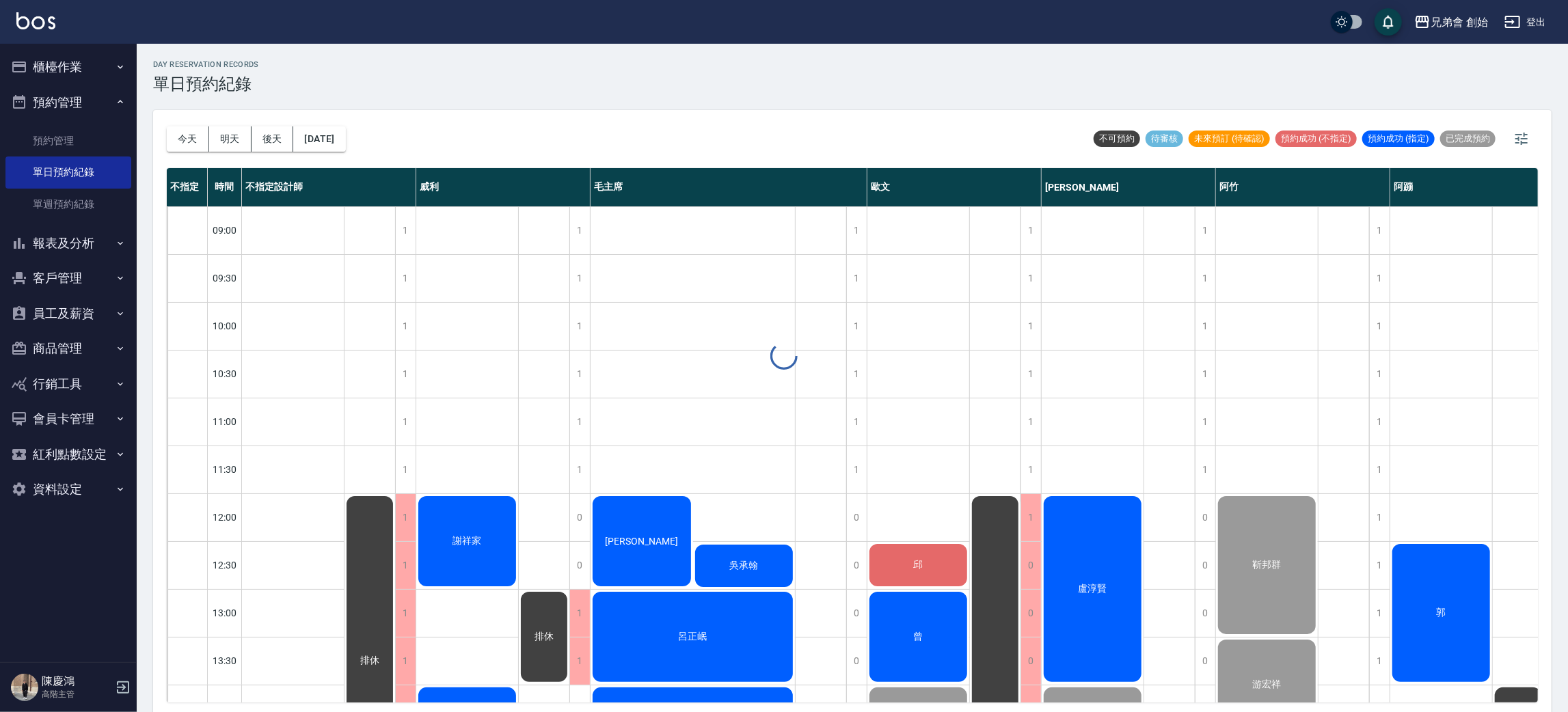
click at [200, 134] on div at bounding box center [784, 356] width 1568 height 712
click at [195, 137] on button "今天" at bounding box center [188, 139] width 42 height 25
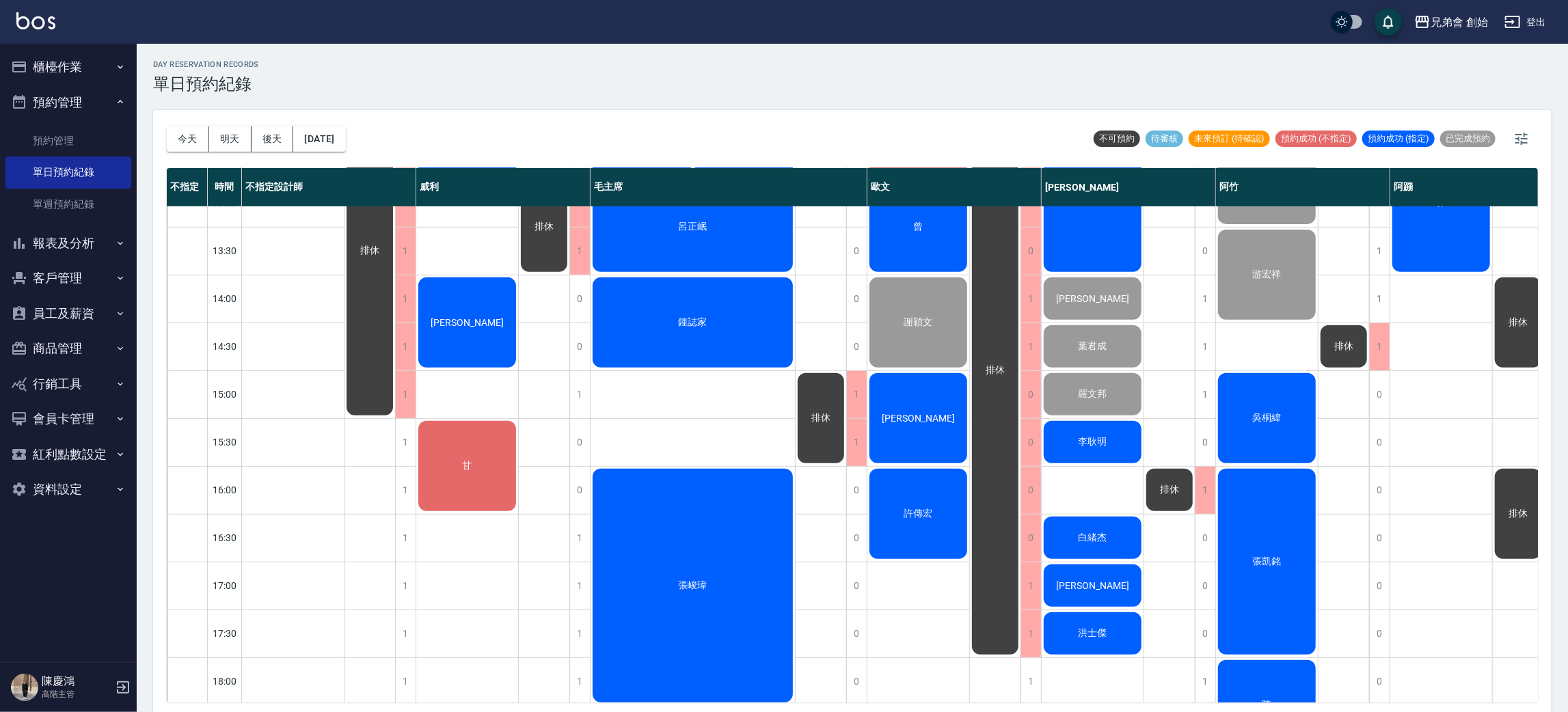
scroll to position [615, 0]
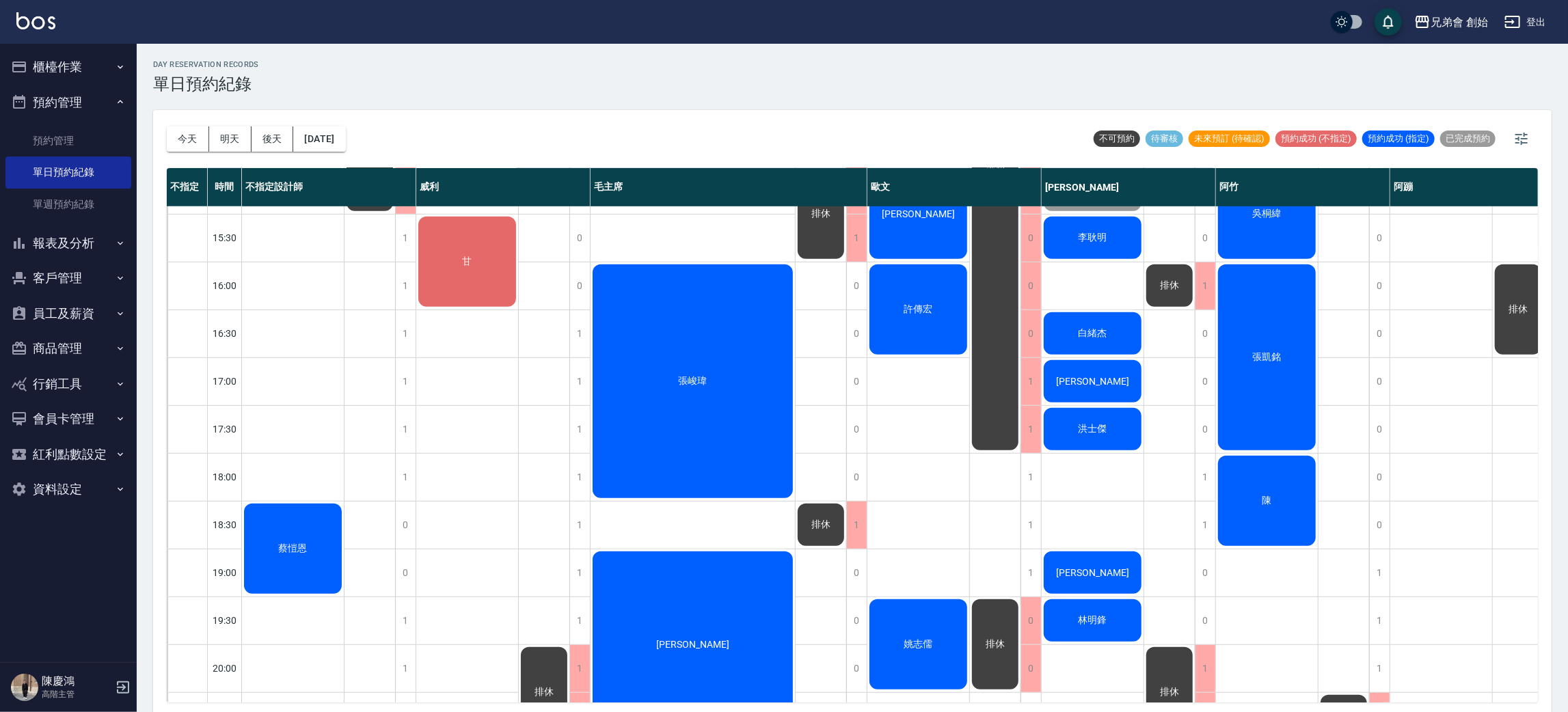
click at [322, 543] on div "蔡愷恩" at bounding box center [292, 549] width 102 height 95
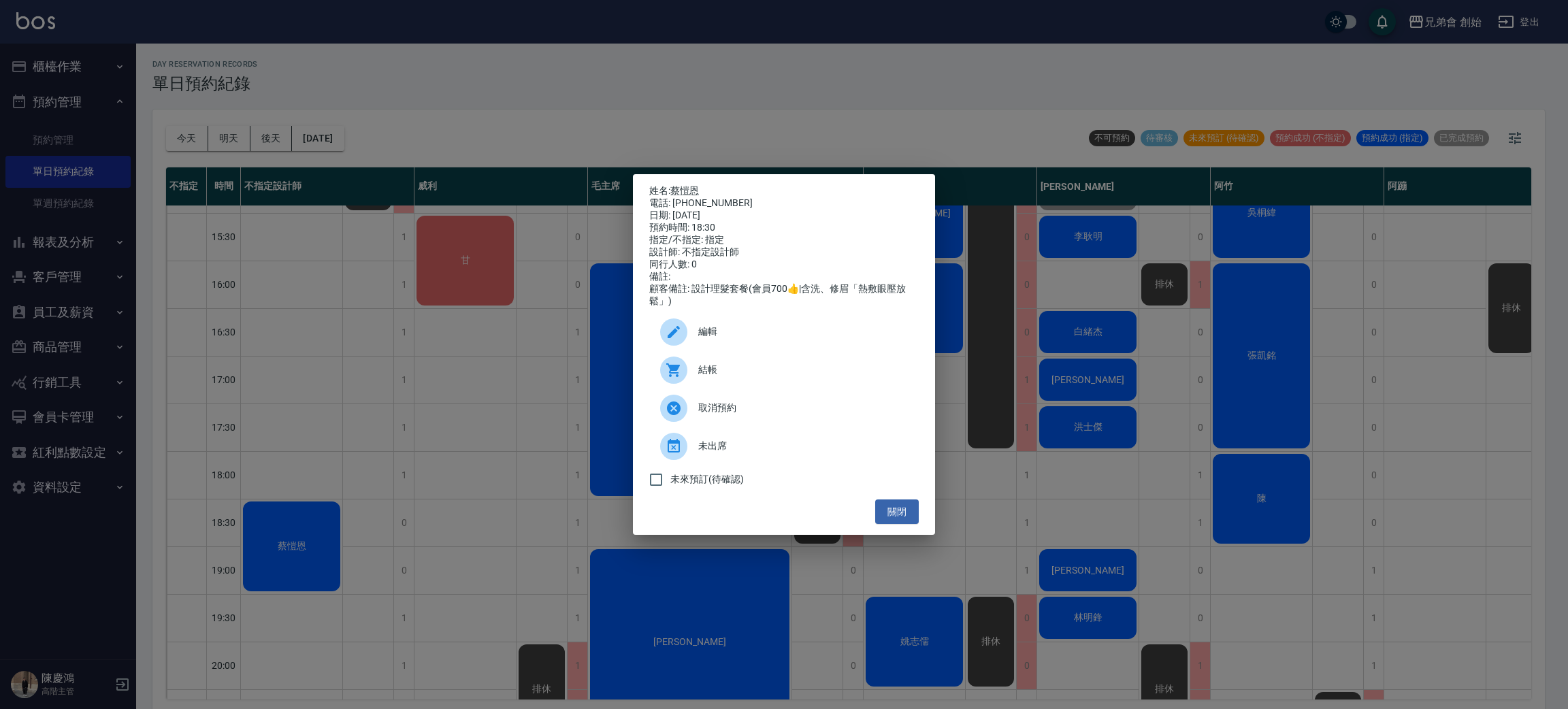
click at [742, 339] on span "編輯" at bounding box center [802, 332] width 209 height 14
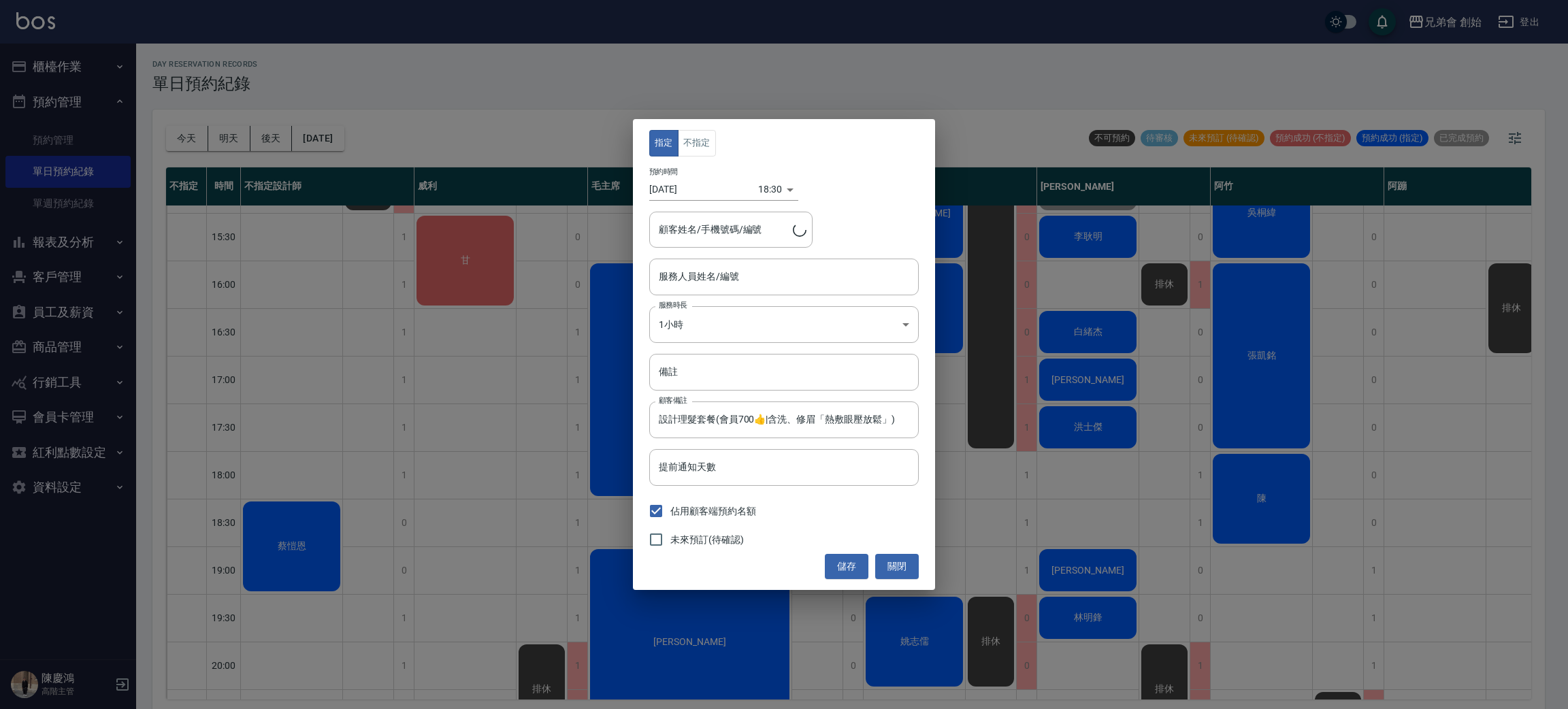
type input "不指定設計師(無代號)"
type input "[PERSON_NAME]/0989108020"
click at [708, 146] on button "不指定" at bounding box center [697, 144] width 38 height 27
click at [753, 286] on input "不指定設計師(無代號)" at bounding box center [774, 277] width 237 height 24
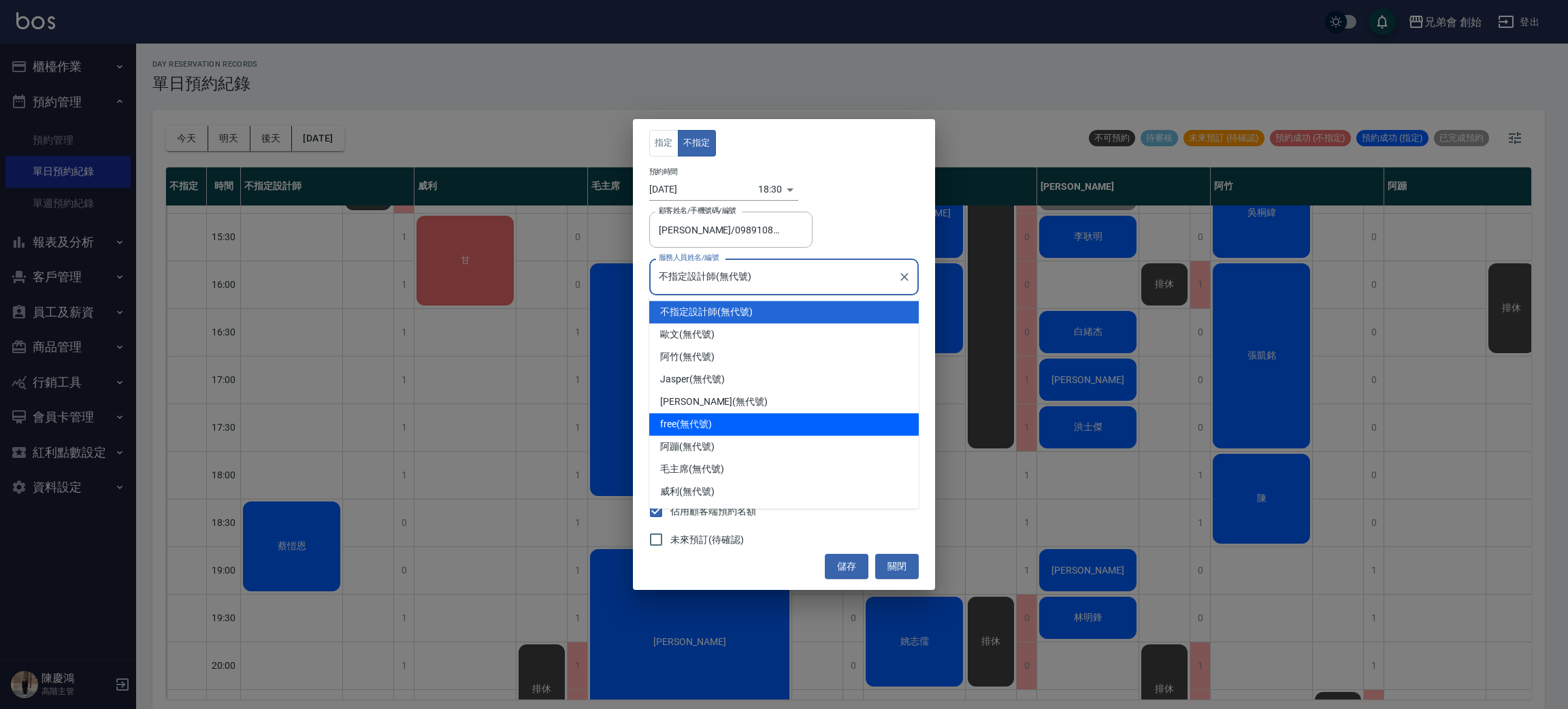
click at [730, 423] on div "free (無代號)" at bounding box center [784, 424] width 269 height 22
type input "free(無代號)"
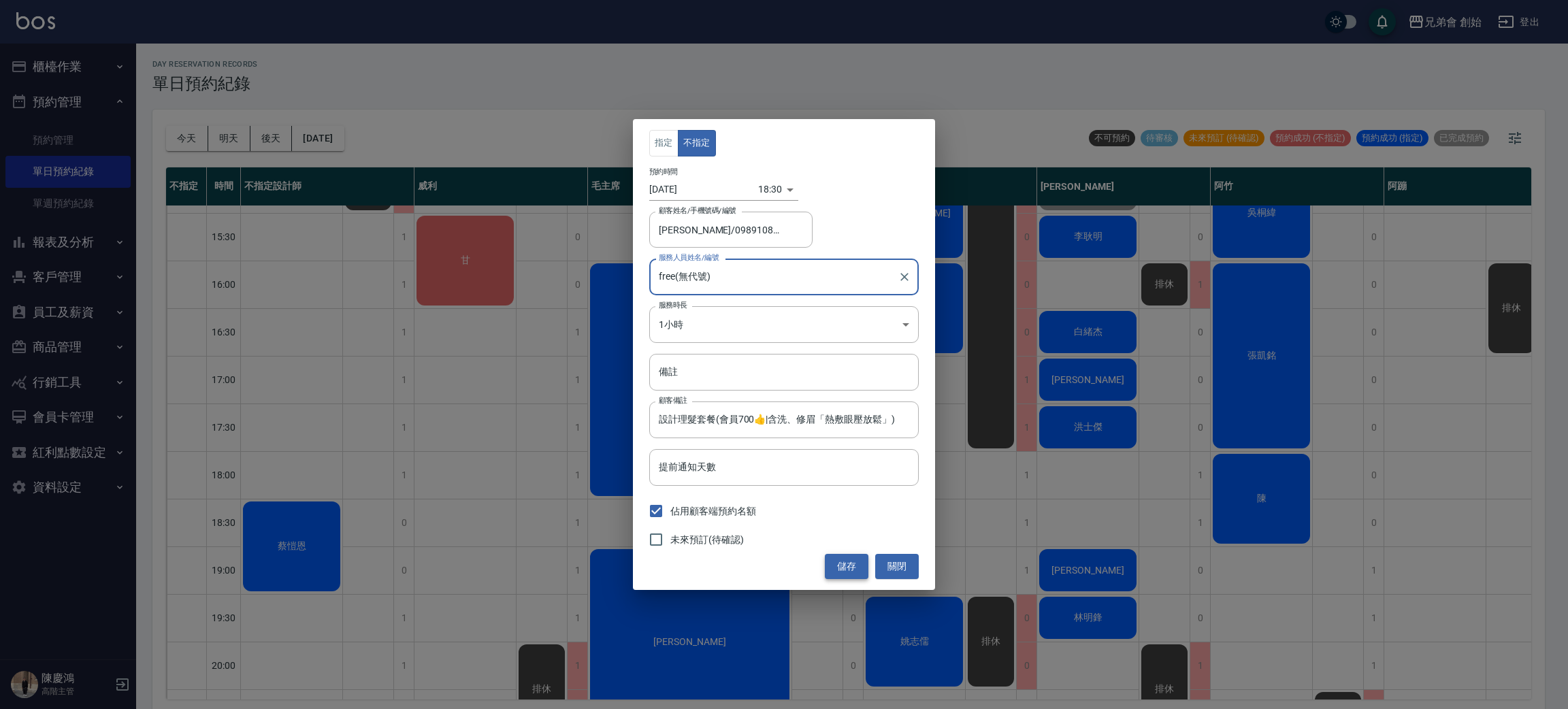
click at [849, 579] on button "儲存" at bounding box center [846, 567] width 43 height 25
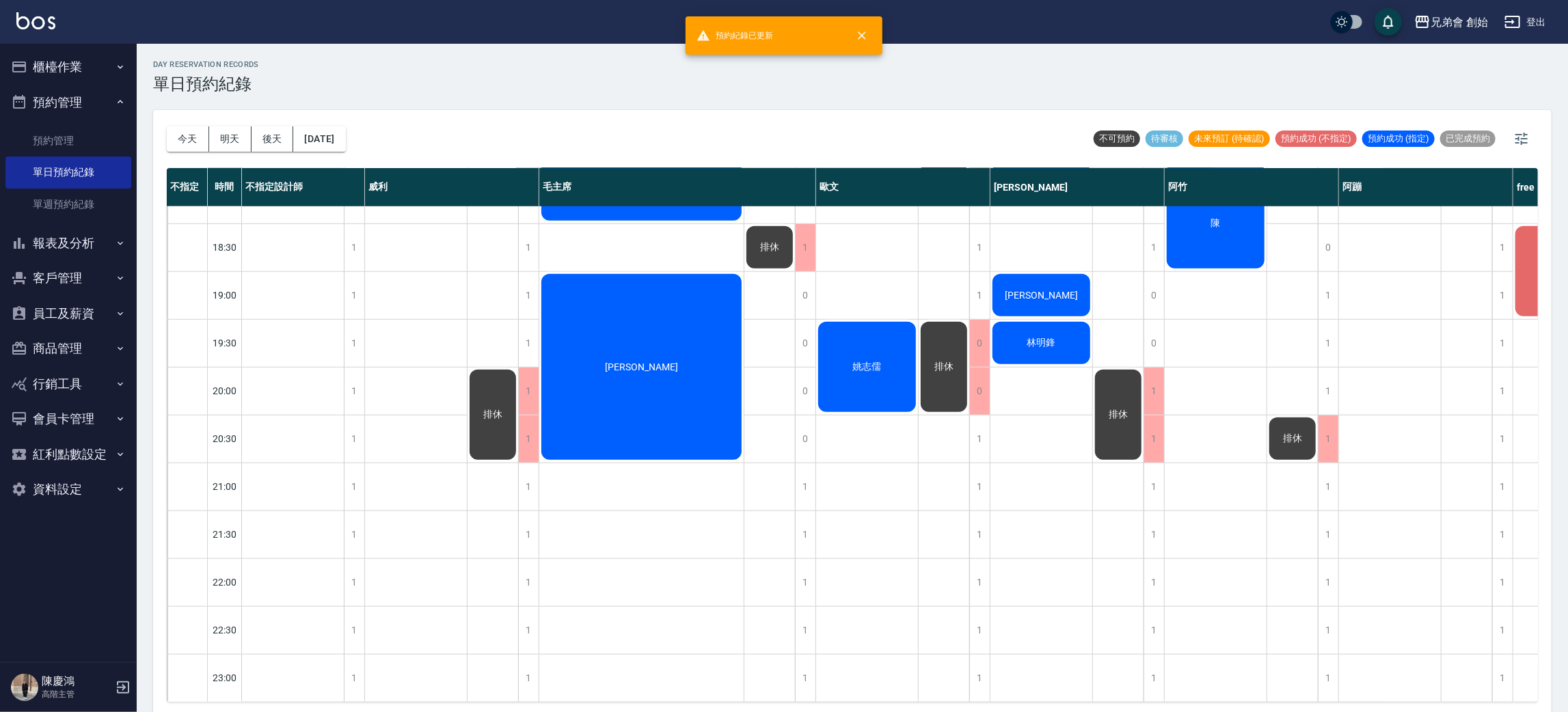
scroll to position [497, 0]
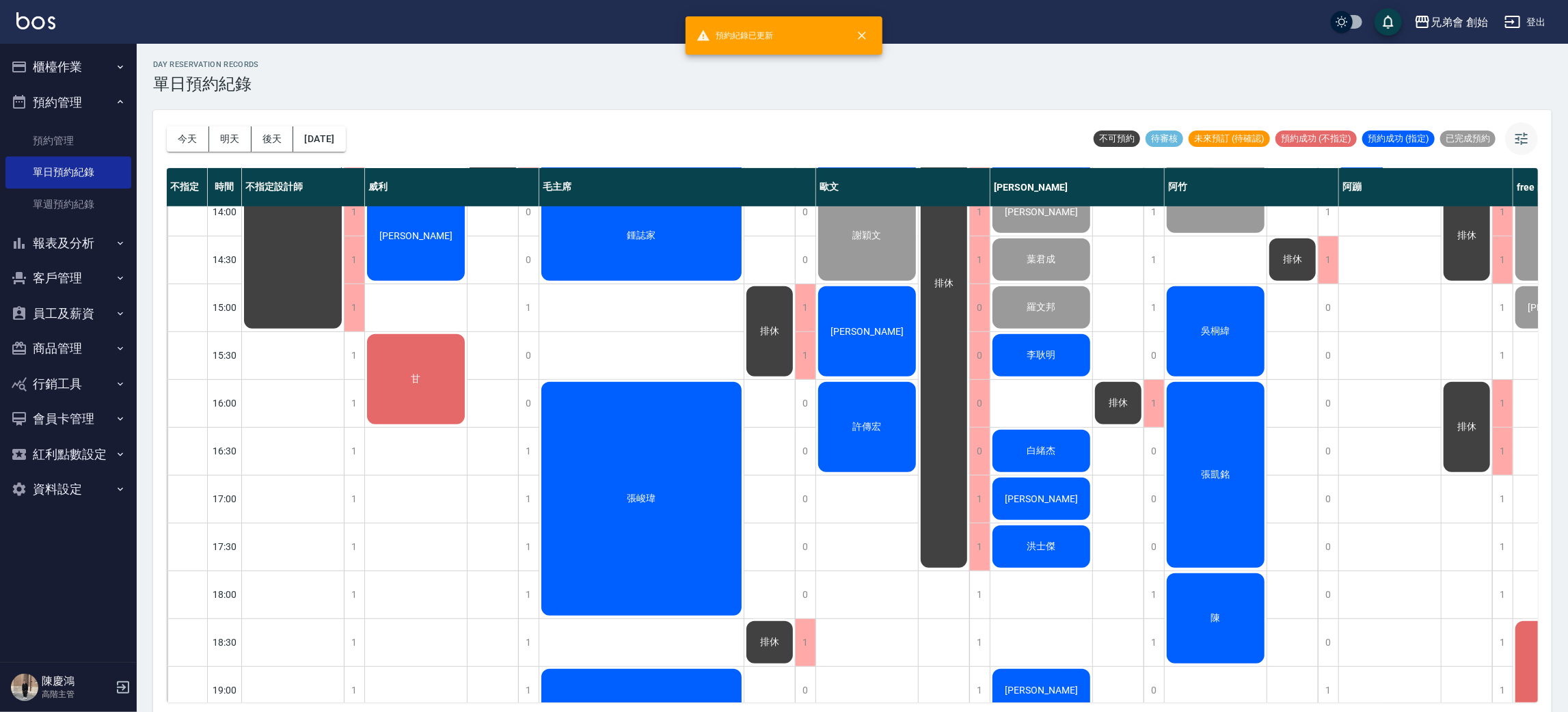
click at [1525, 138] on icon "button" at bounding box center [1521, 139] width 16 height 16
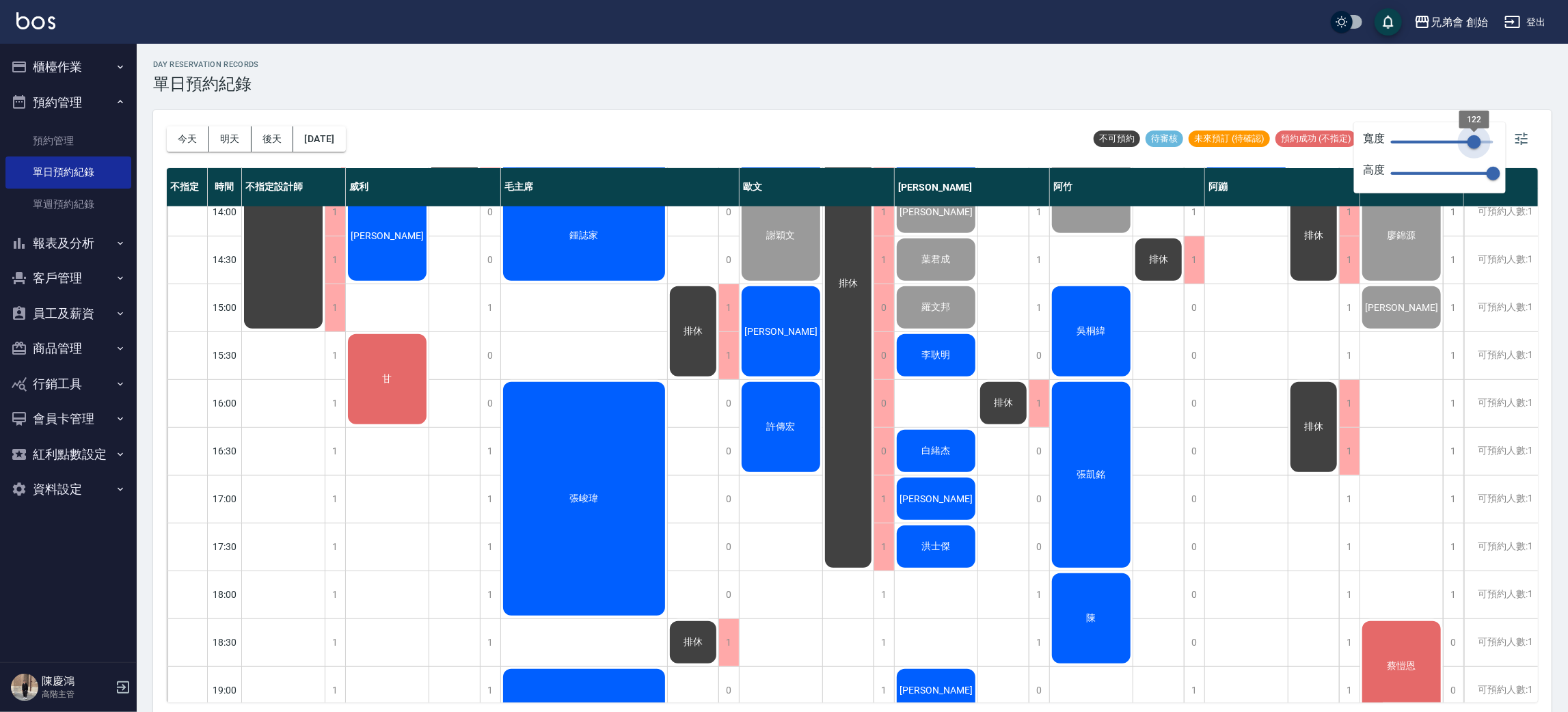
type input "121"
drag, startPoint x: 1480, startPoint y: 137, endPoint x: 1474, endPoint y: 151, distance: 15.2
click at [1474, 149] on span "122" at bounding box center [1474, 142] width 14 height 14
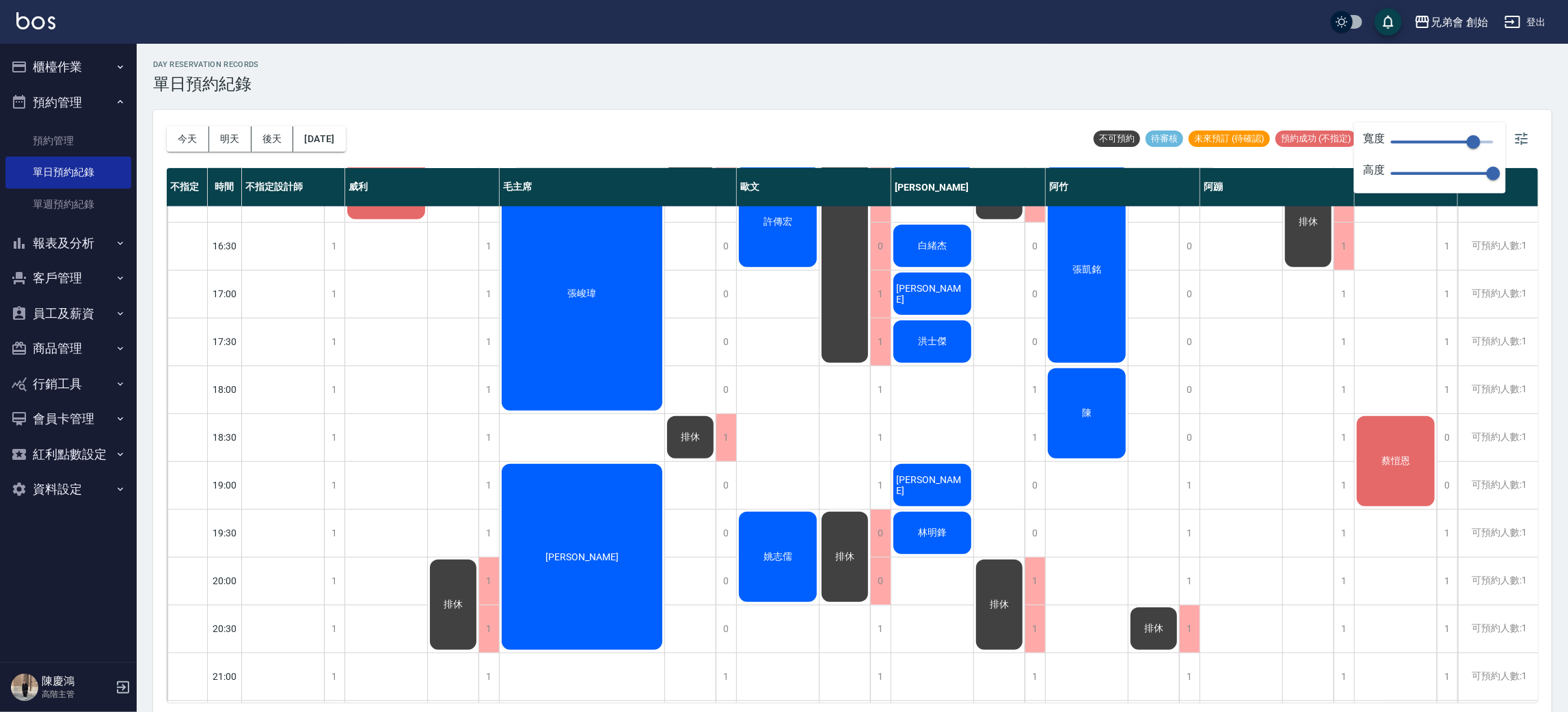
click at [1295, 614] on div "排休 排休" at bounding box center [1308, 199] width 51 height 1388
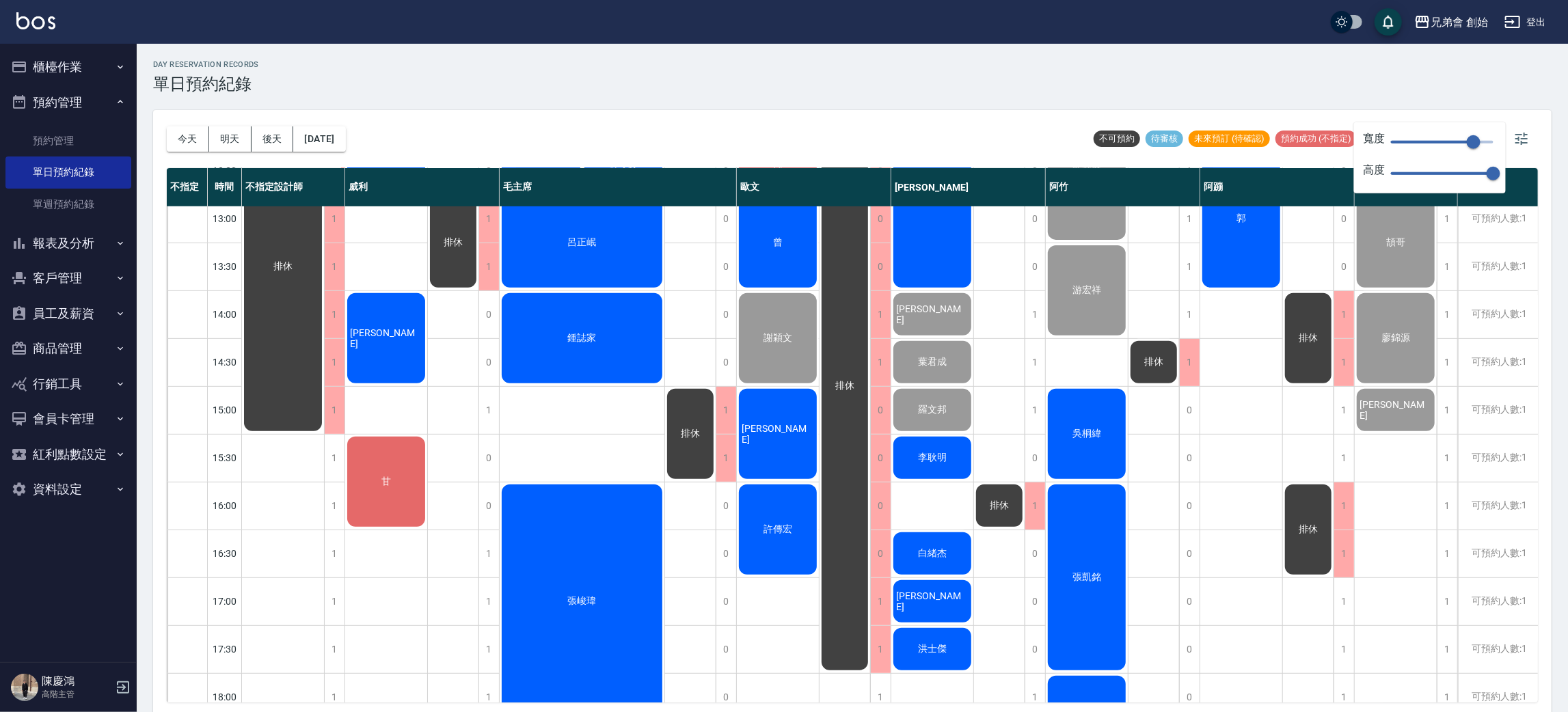
scroll to position [702, 0]
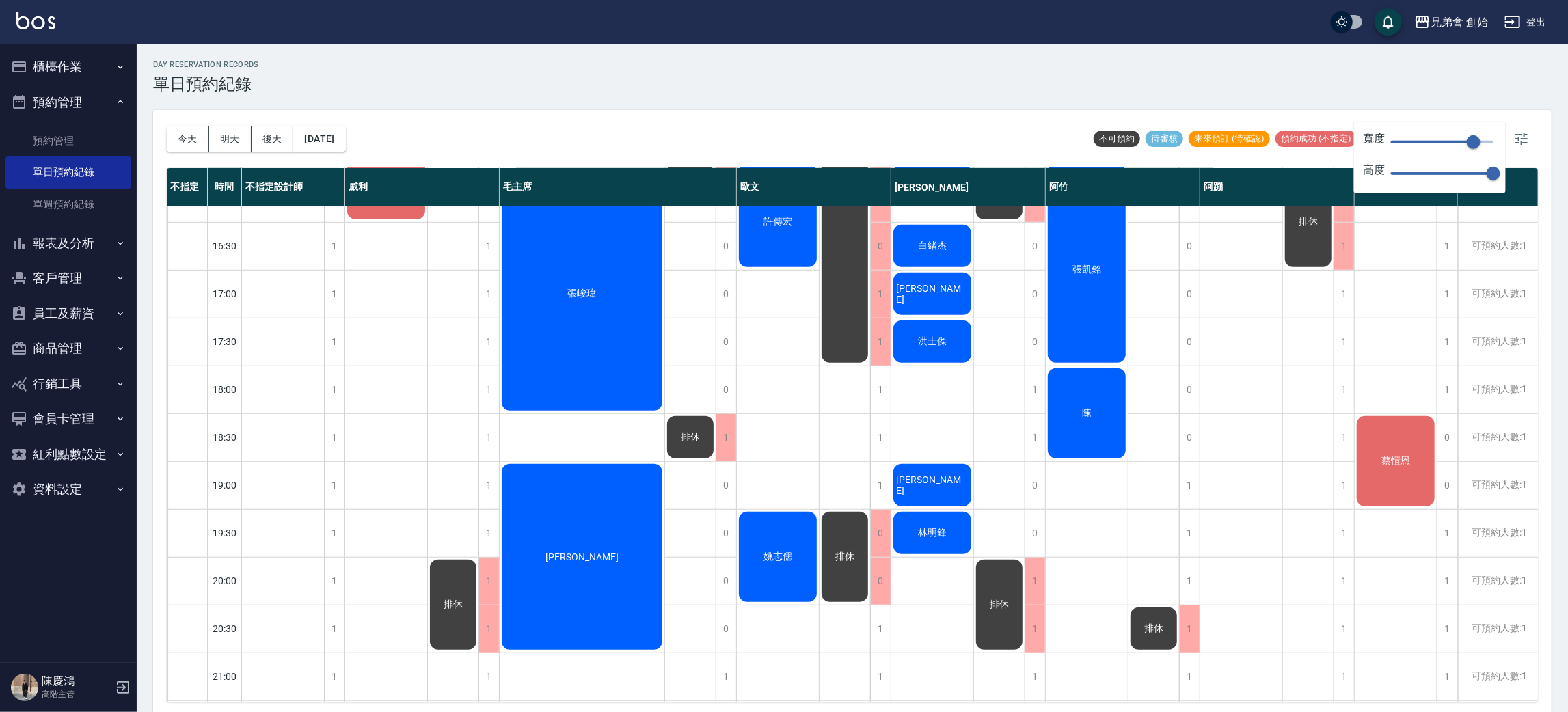
click at [0, 409] on nav "櫃檯作業 打帳單 帳單列表 掛單列表 座位開單 營業儀表板 現金收支登錄 高階收支登錄 材料自購登錄 每日結帳 排班表 現場電腦打卡 掃碼打卡 預約管理 預約…" at bounding box center [69, 353] width 137 height 619
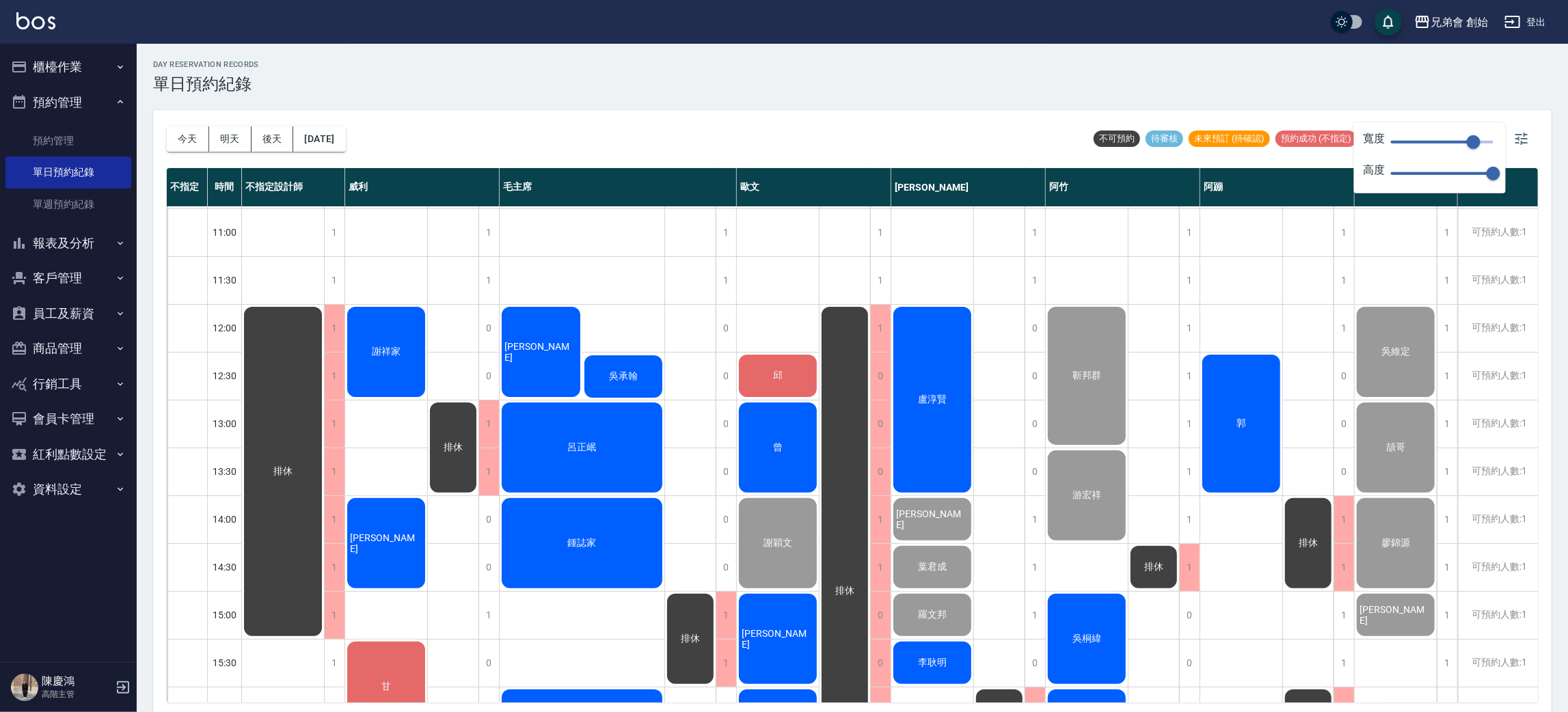
scroll to position [394, 0]
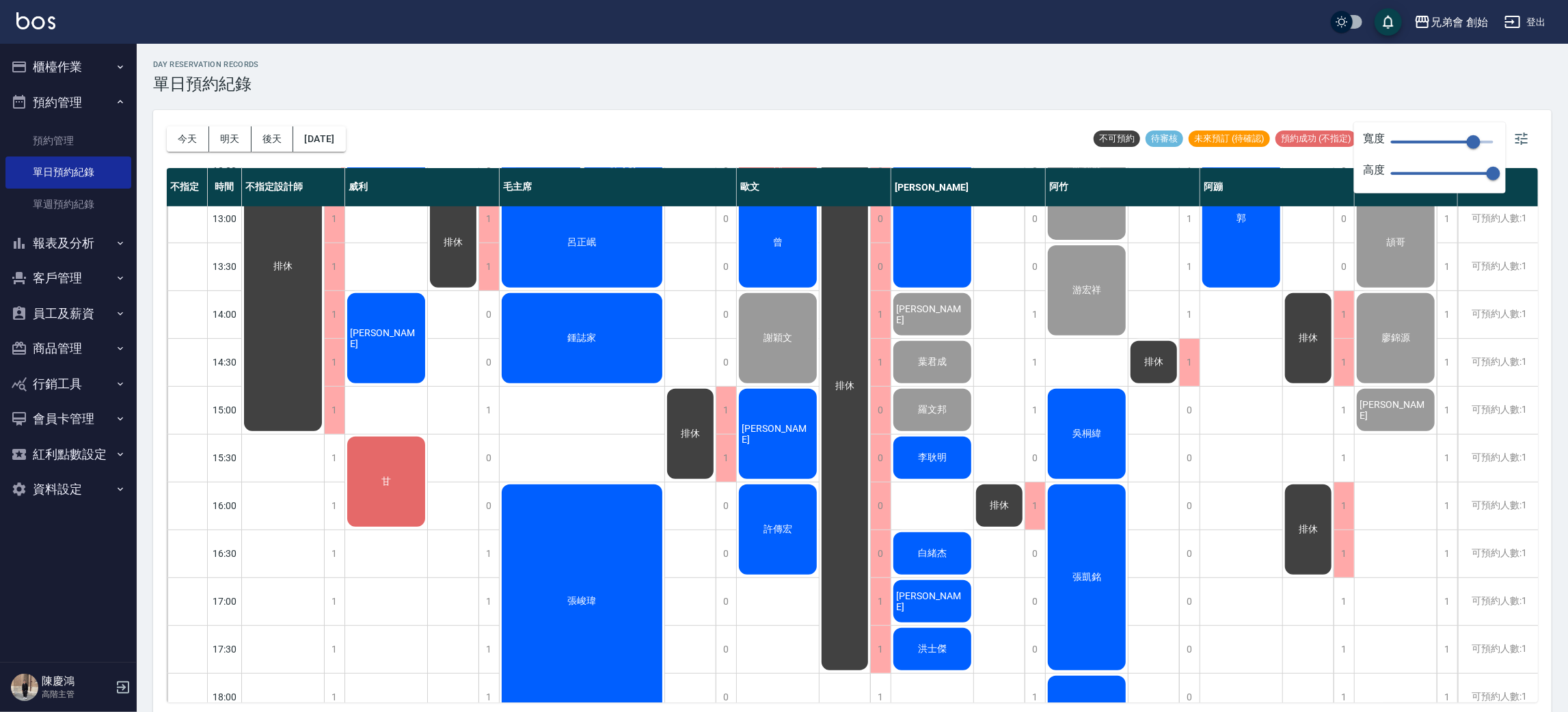
click at [391, 523] on div "甘" at bounding box center [386, 482] width 82 height 95
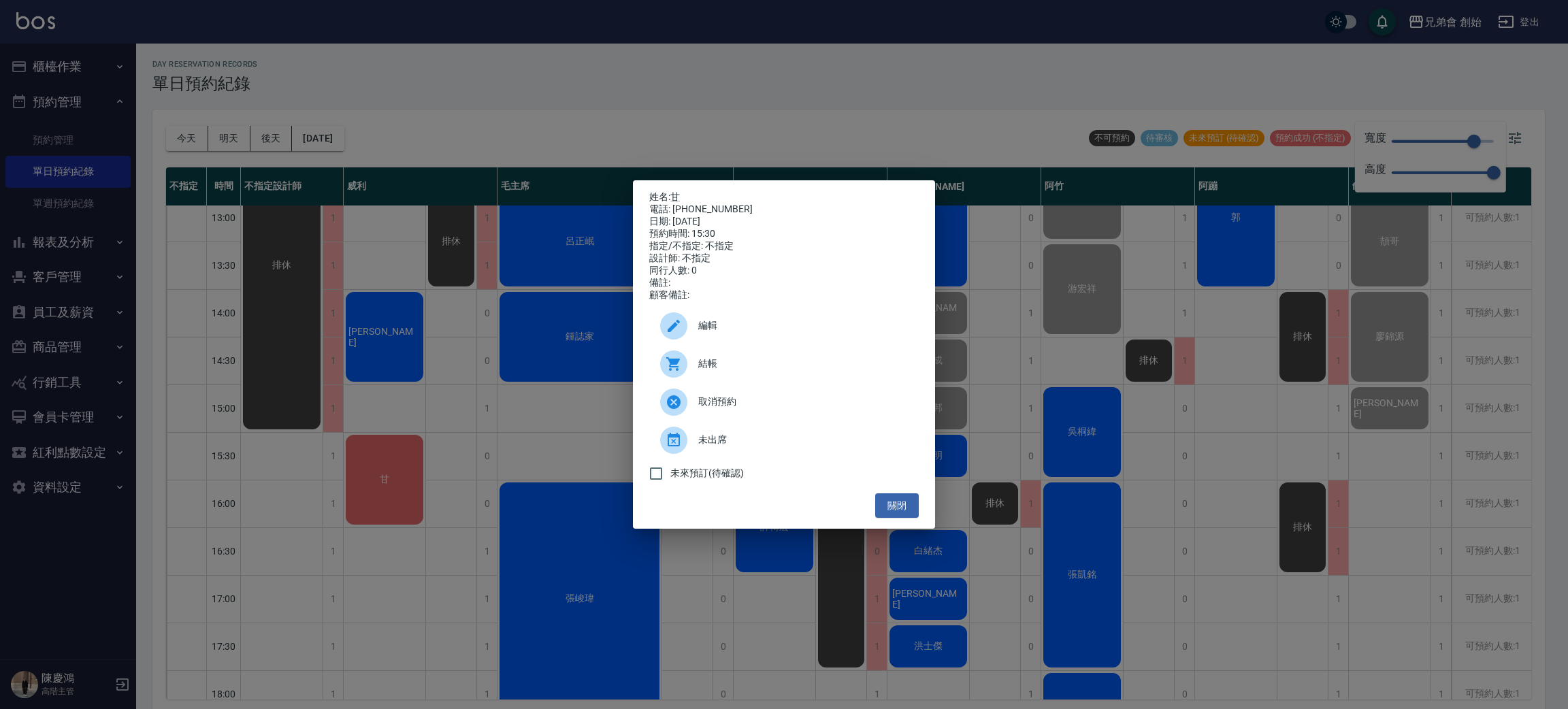
click at [746, 369] on span "結帳" at bounding box center [802, 364] width 209 height 14
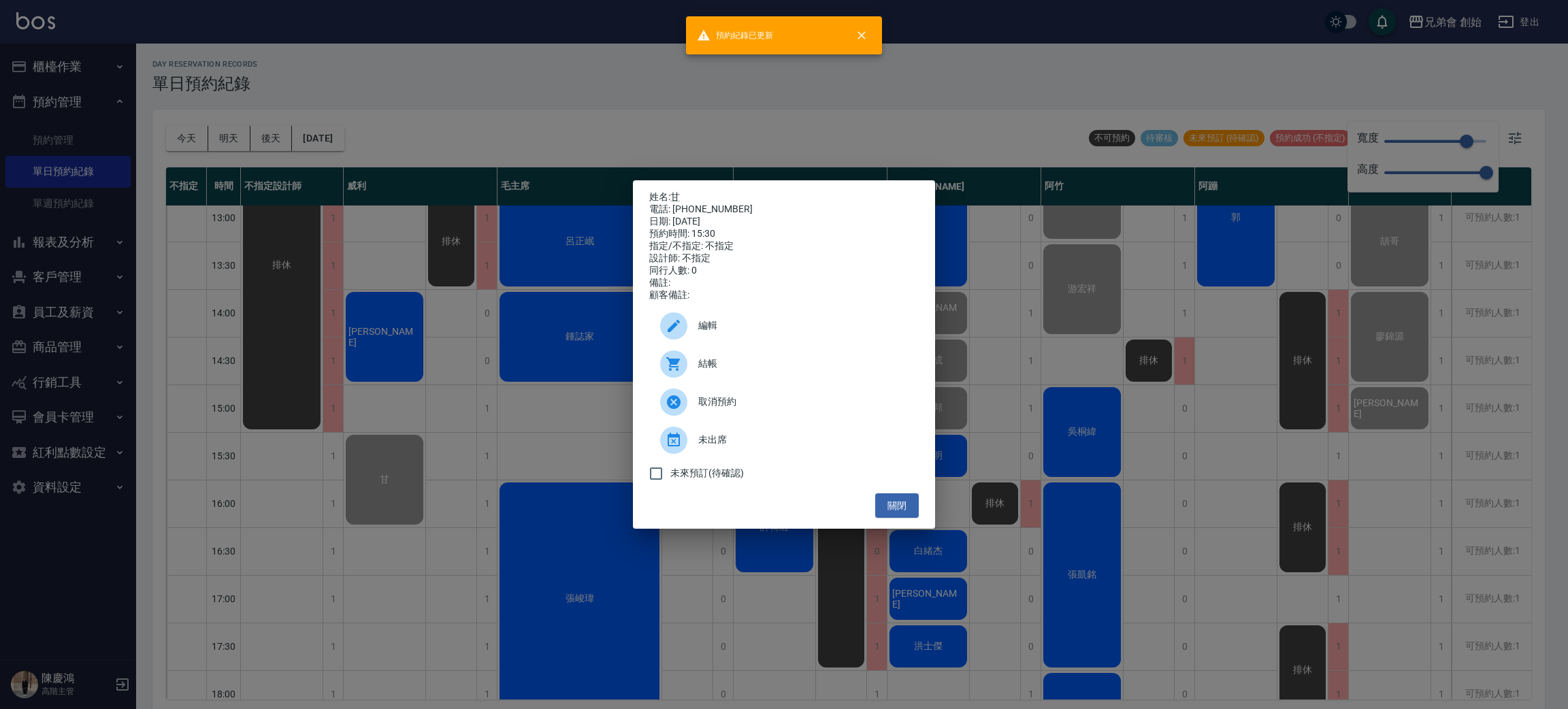
click at [487, 97] on div "姓名: 甘 電話: [PHONE_NUMBER] 日期: [DATE] 預約時間: 15:30 指定/不指定: 不指定 設計師: 不指定 同行人數: 0 備註…" at bounding box center [784, 354] width 1568 height 709
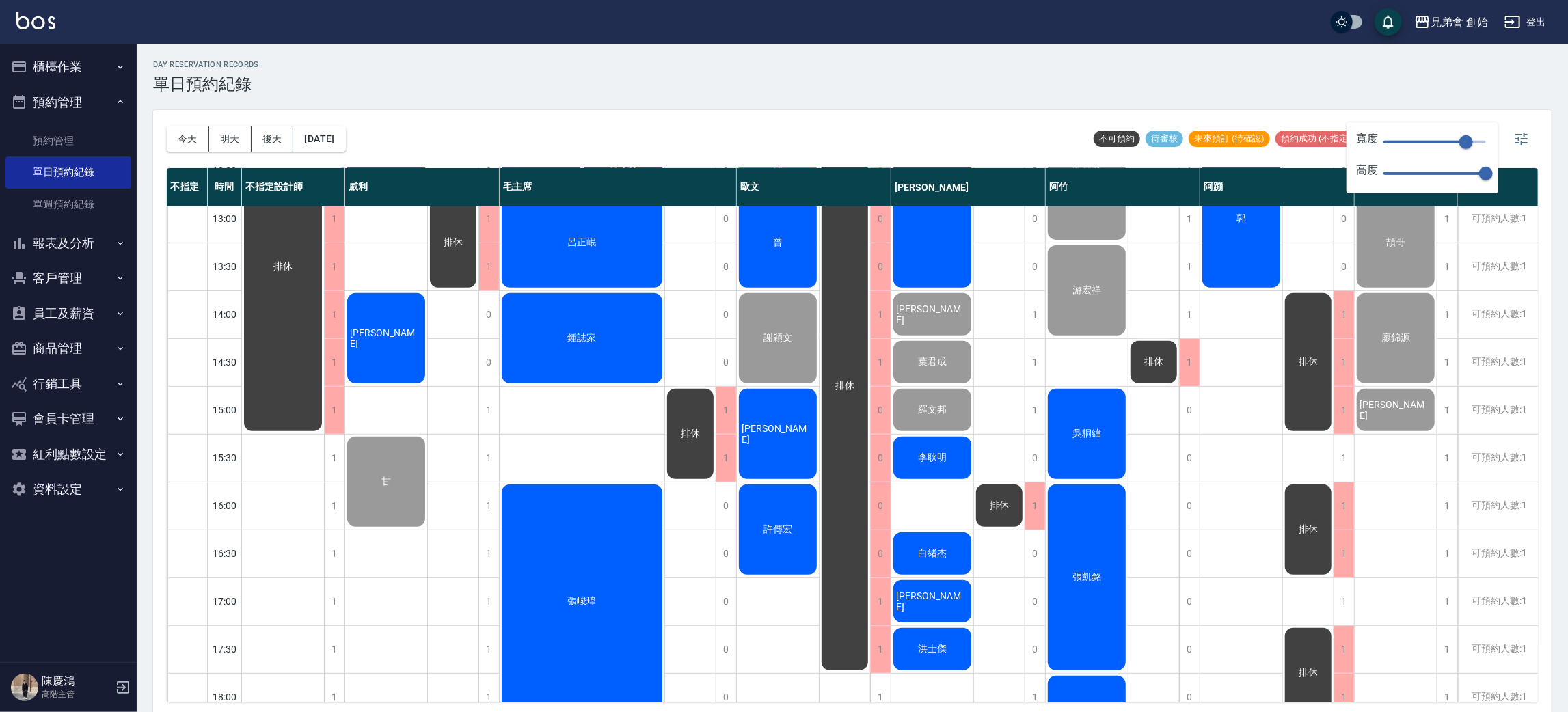
click at [380, 346] on div "[PERSON_NAME]" at bounding box center [386, 338] width 82 height 95
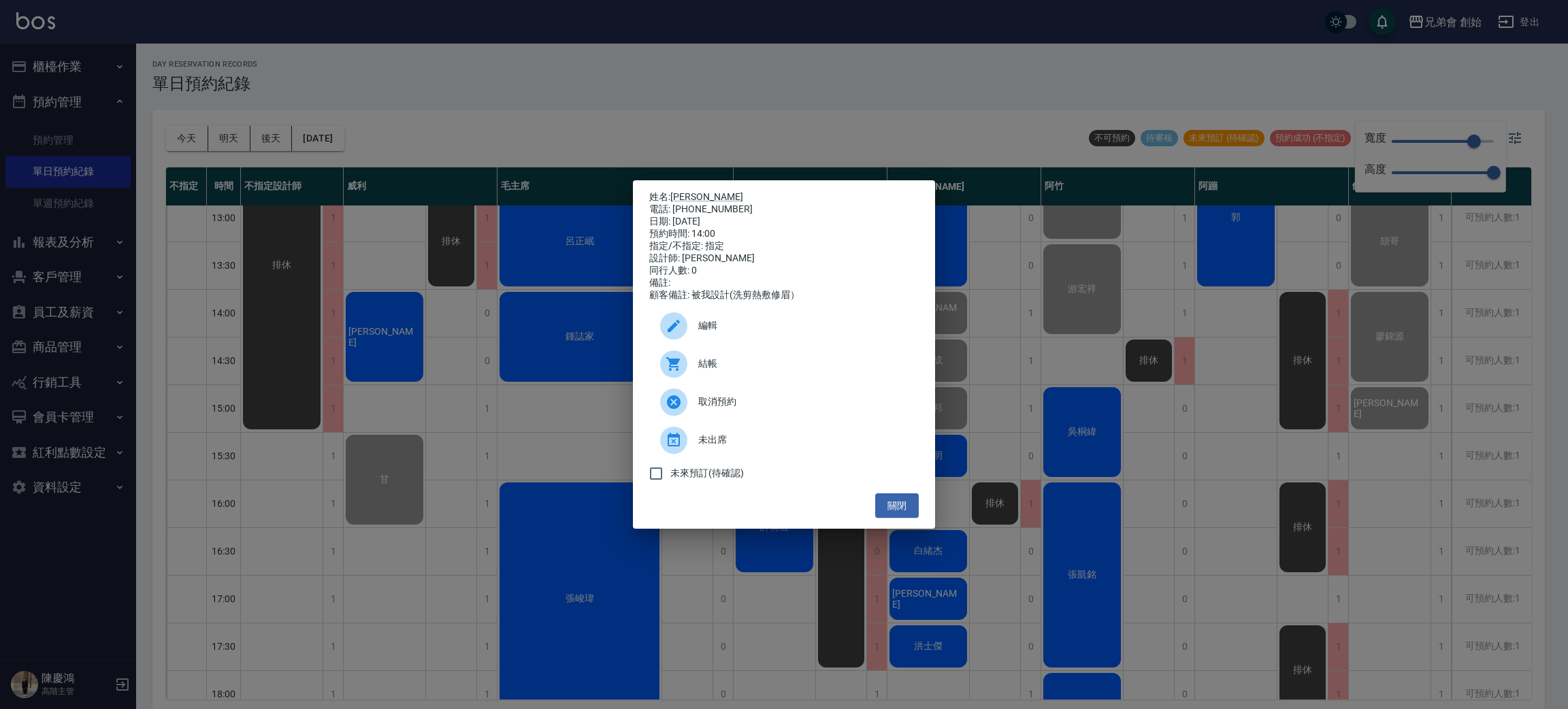
drag, startPoint x: 736, startPoint y: 350, endPoint x: 728, endPoint y: 386, distance: 36.9
click at [728, 386] on ul "編輯 結帳 取消預約 未出席 未來預訂(待確認)" at bounding box center [784, 398] width 269 height 192
click at [731, 371] on span "結帳" at bounding box center [802, 364] width 209 height 14
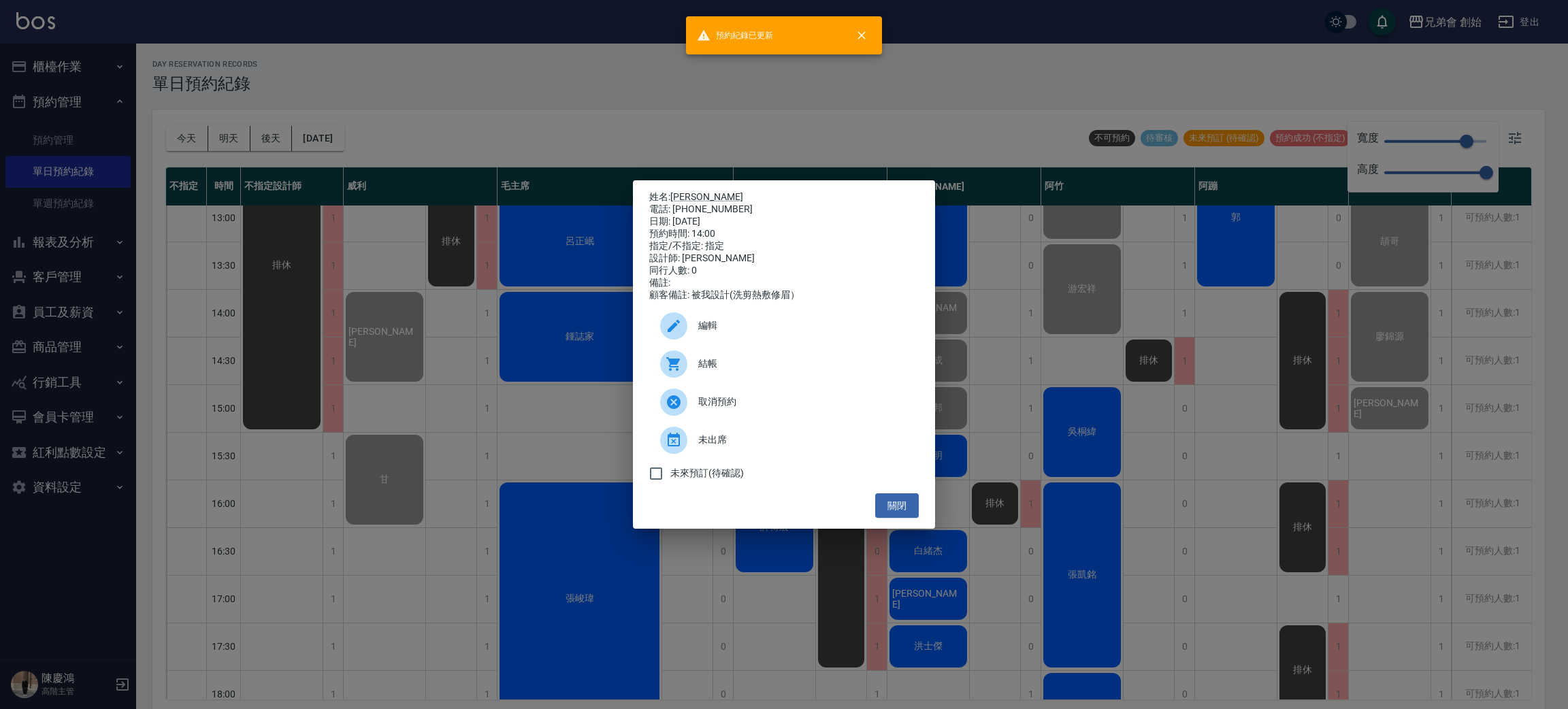
click at [515, 100] on div "姓名: [PERSON_NAME] 電話: [PHONE_NUMBER] 日期: [DATE] 預約時間: 14:00 指定/不指定: 指定 設計師: [PE…" at bounding box center [784, 354] width 1568 height 709
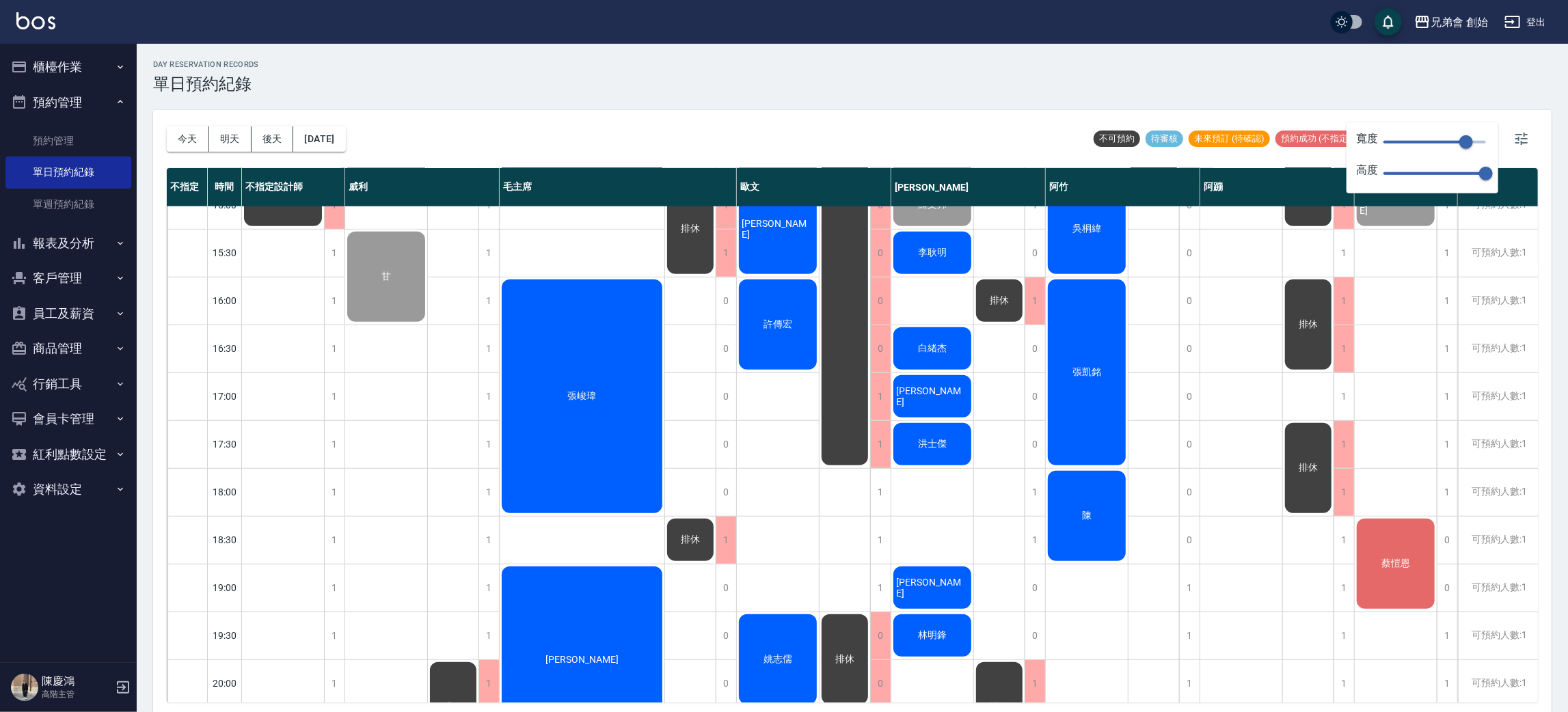
scroll to position [190, 0]
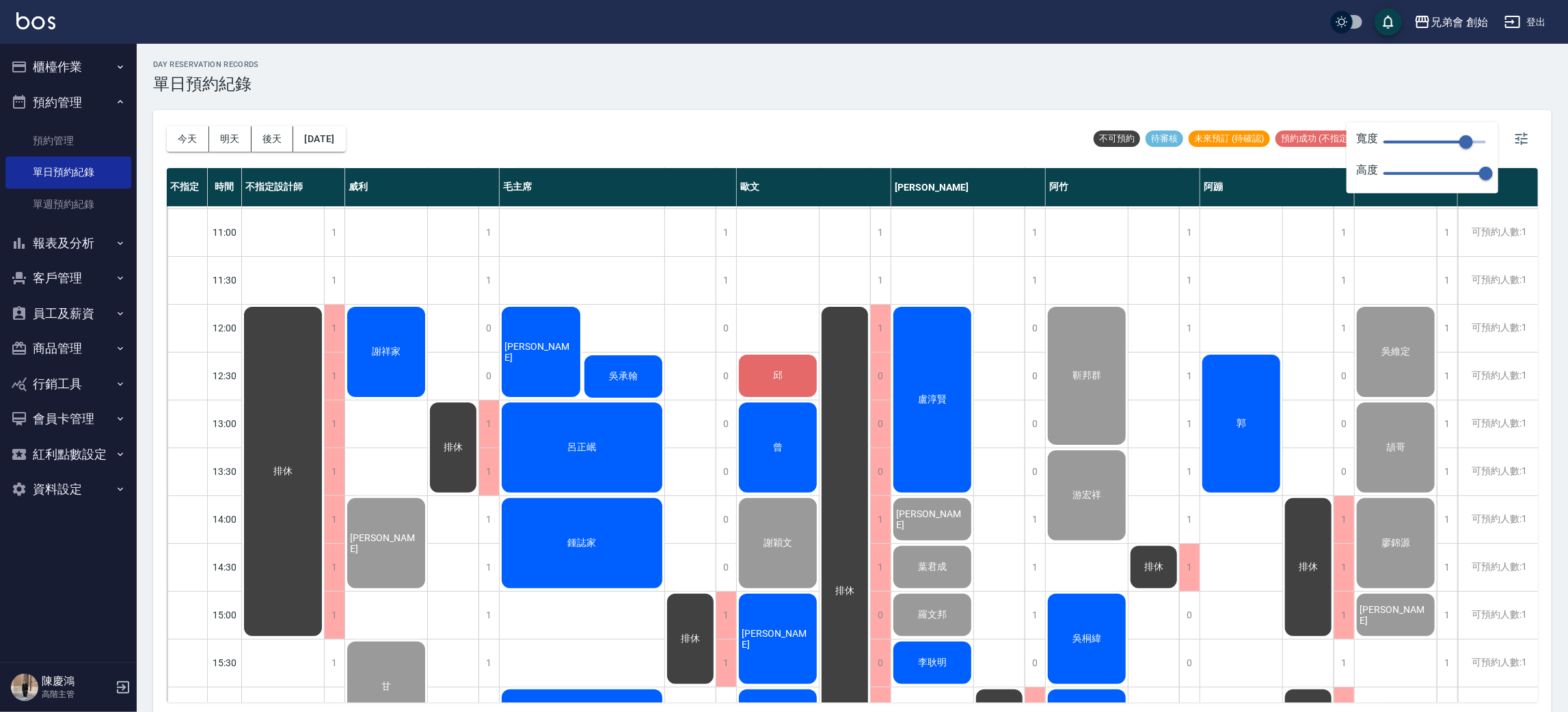
click at [380, 343] on div "謝祥家" at bounding box center [386, 352] width 82 height 95
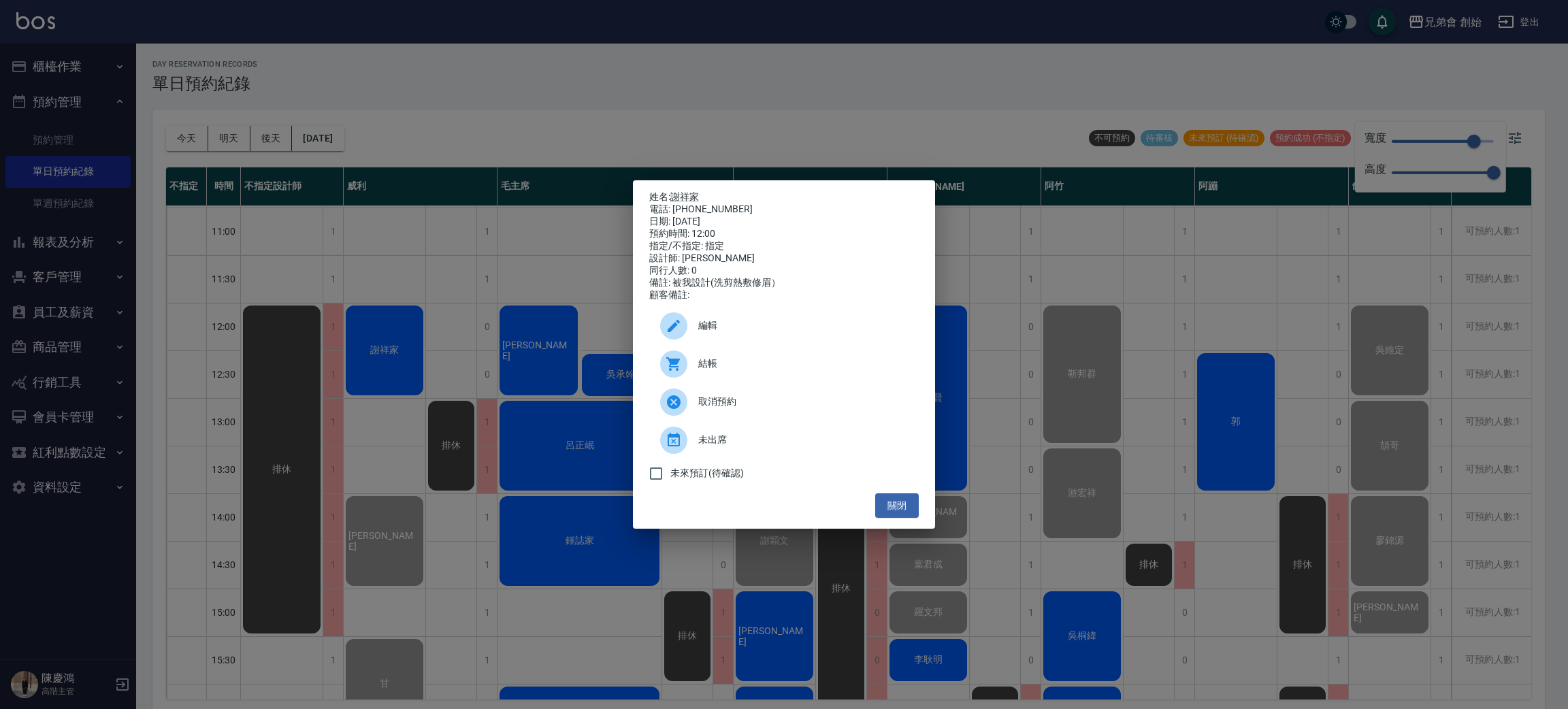
click at [810, 371] on span "結帳" at bounding box center [802, 364] width 209 height 14
click at [549, 150] on div "姓名: [PERSON_NAME] 電話: [PHONE_NUMBER] 日期: [DATE] 預約時間: 12:00 指定/不指定: 指定 設計師: [PE…" at bounding box center [784, 354] width 1568 height 709
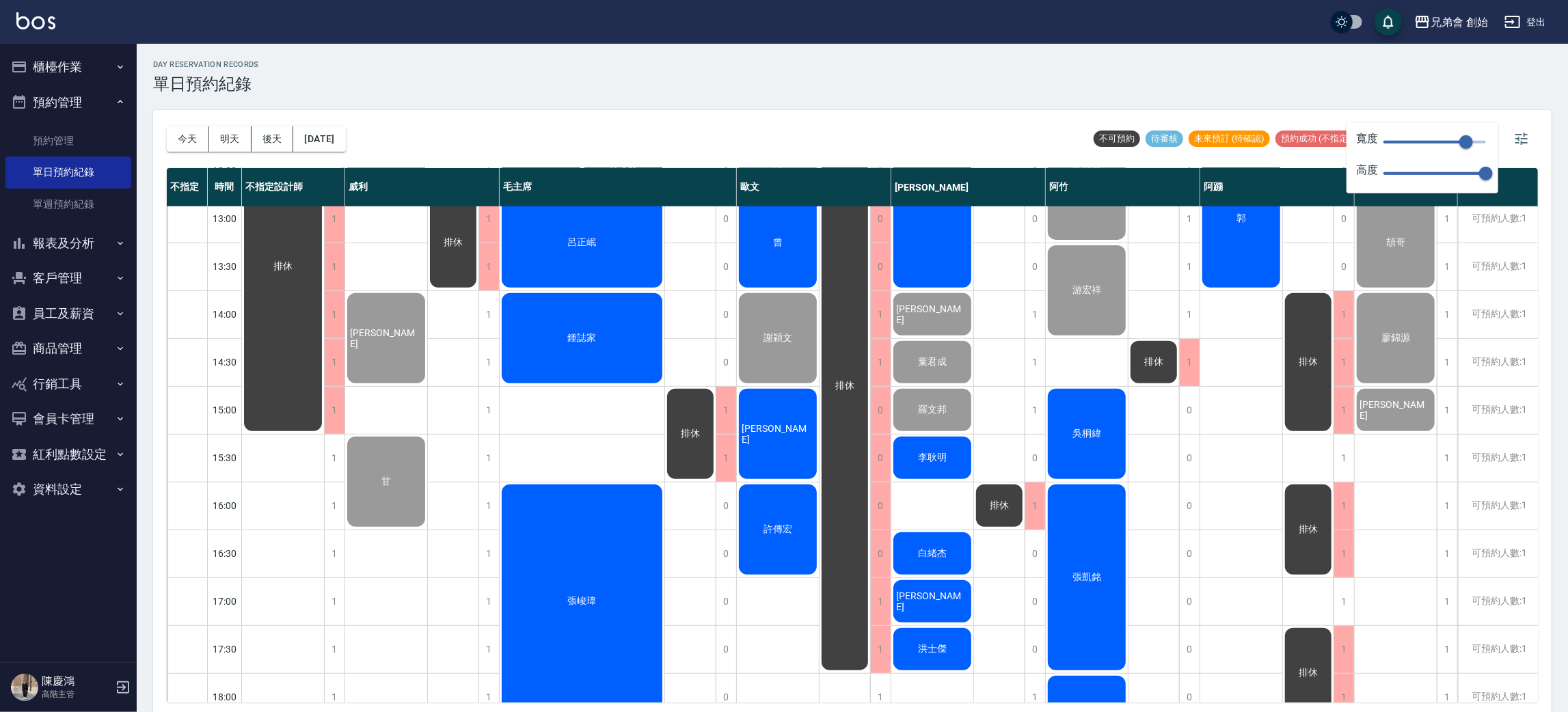
scroll to position [702, 0]
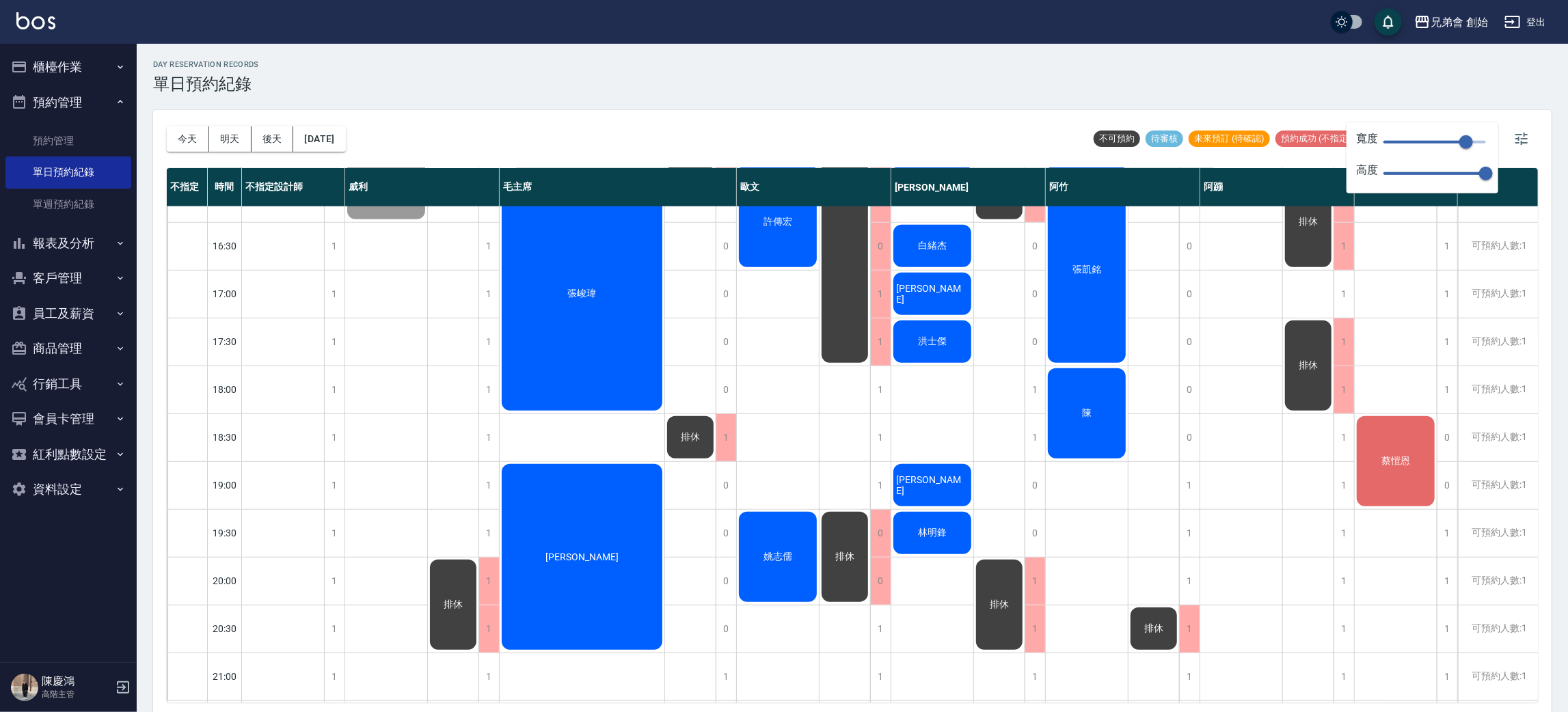
click at [431, 416] on div "排休 排休" at bounding box center [453, 199] width 51 height 1388
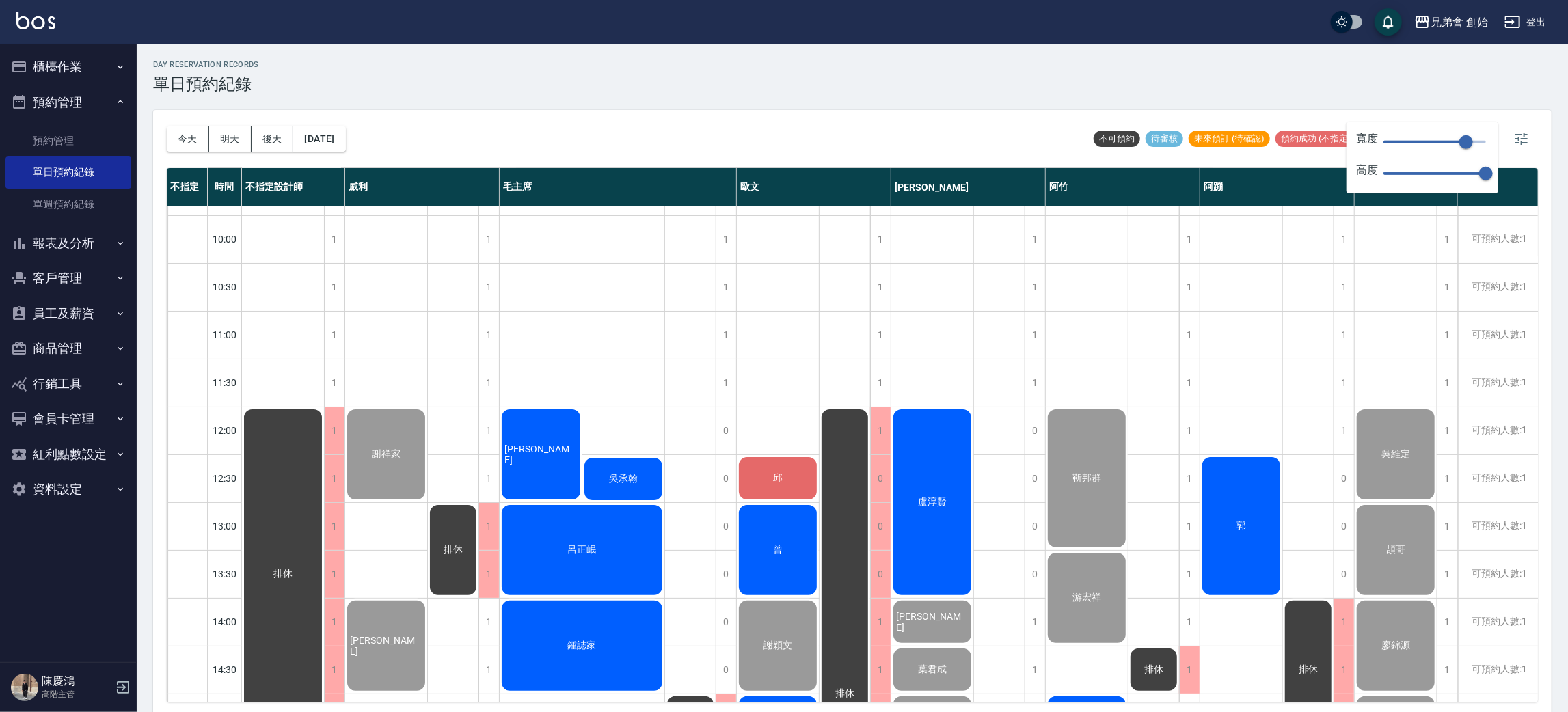
scroll to position [0, 0]
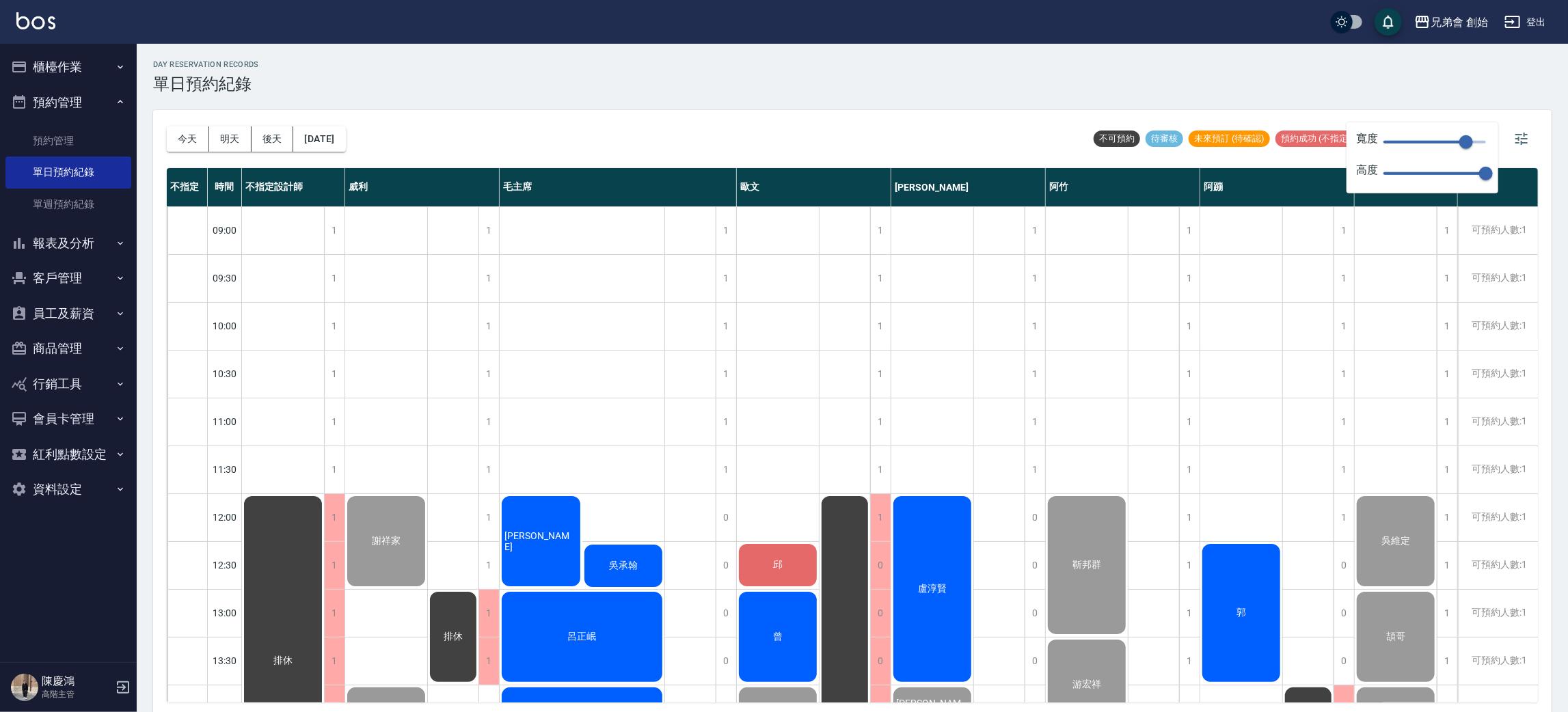
click at [1452, 64] on div "day Reservation records 單日預約紀錄" at bounding box center [853, 77] width 1398 height 33
click at [1518, 134] on icon "button" at bounding box center [1522, 139] width 13 height 13
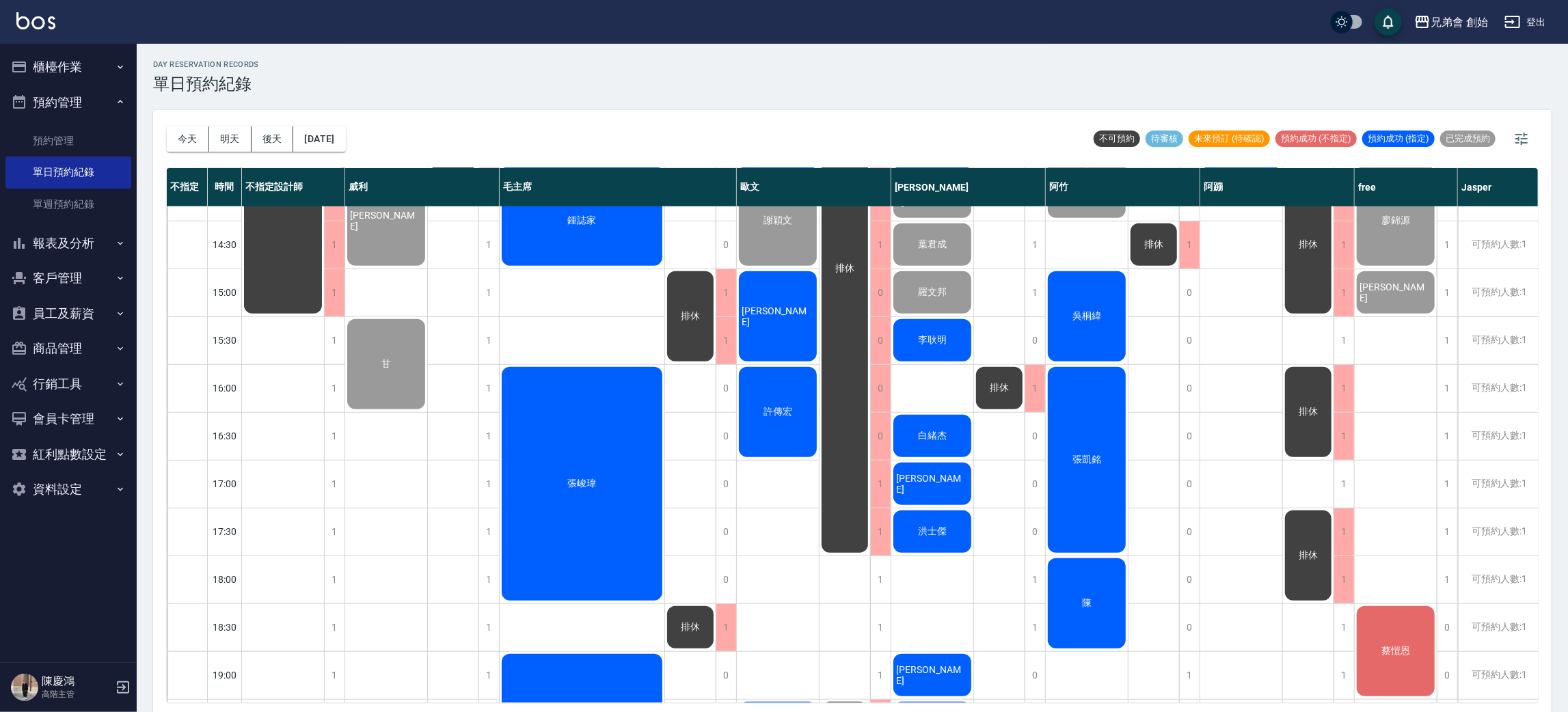
scroll to position [718, 0]
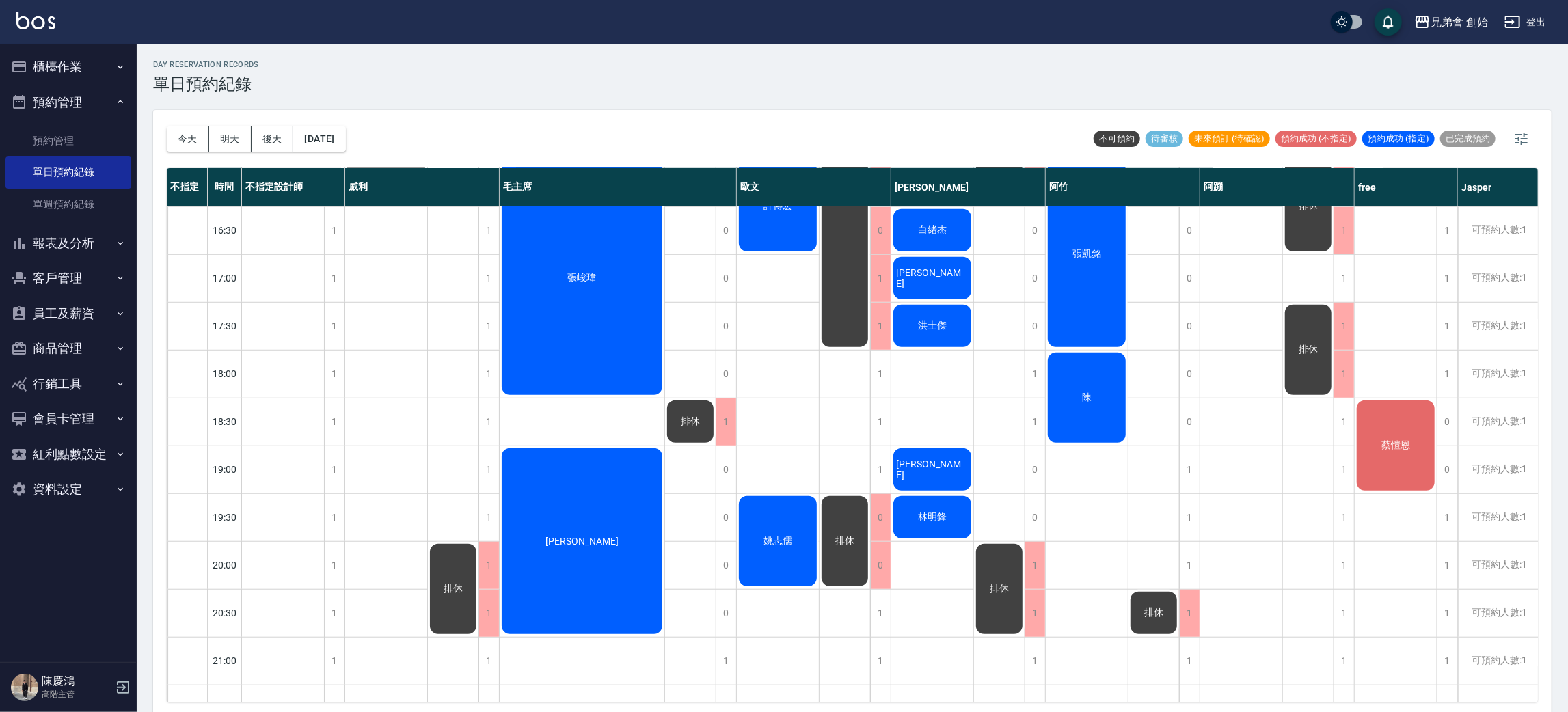
click at [1414, 461] on div "蔡愷恩" at bounding box center [1396, 446] width 82 height 95
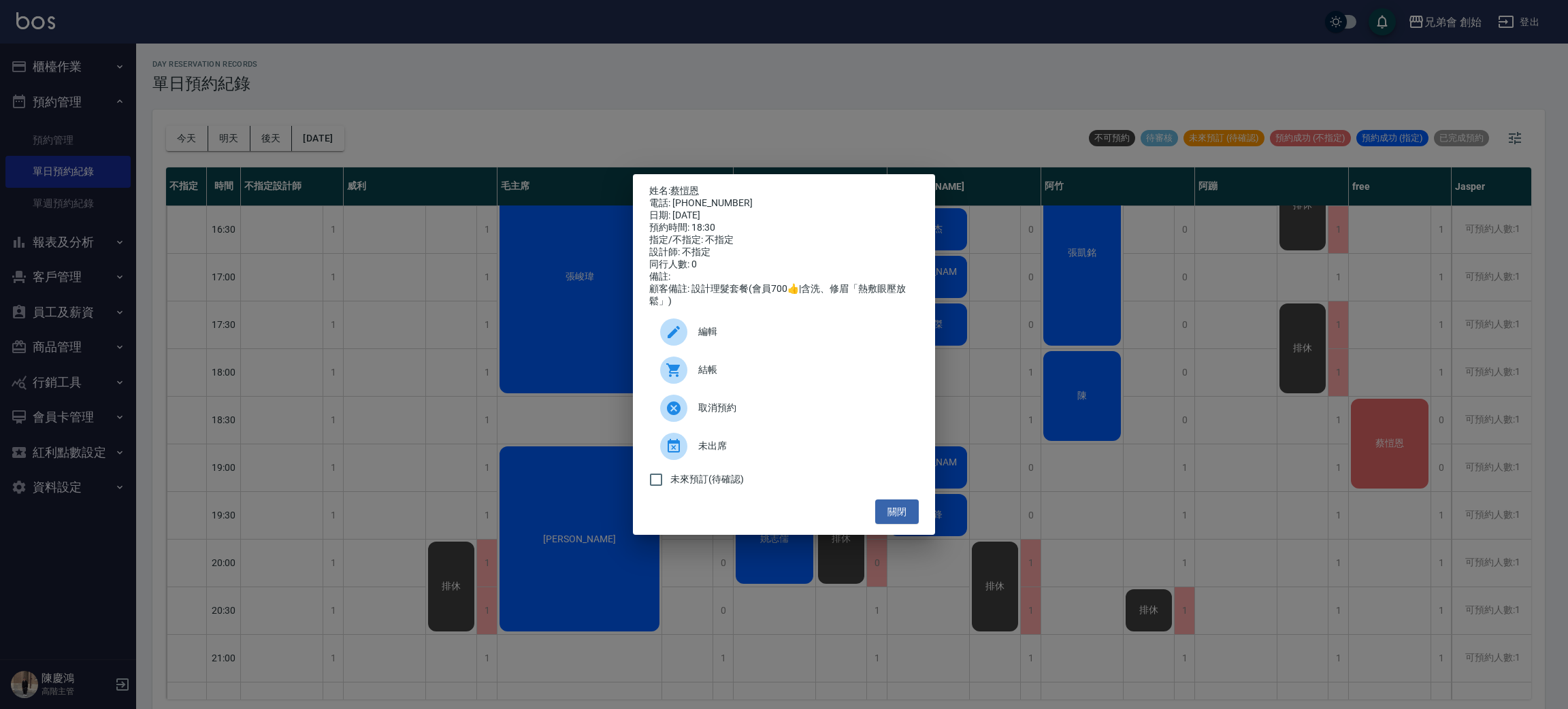
click at [827, 101] on div "姓名: [PERSON_NAME] 電話: [PHONE_NUMBER] 日期: [DATE] 預約時間: 18:30 指定/不指定: 不指定 設計師: 不指…" at bounding box center [784, 354] width 1568 height 709
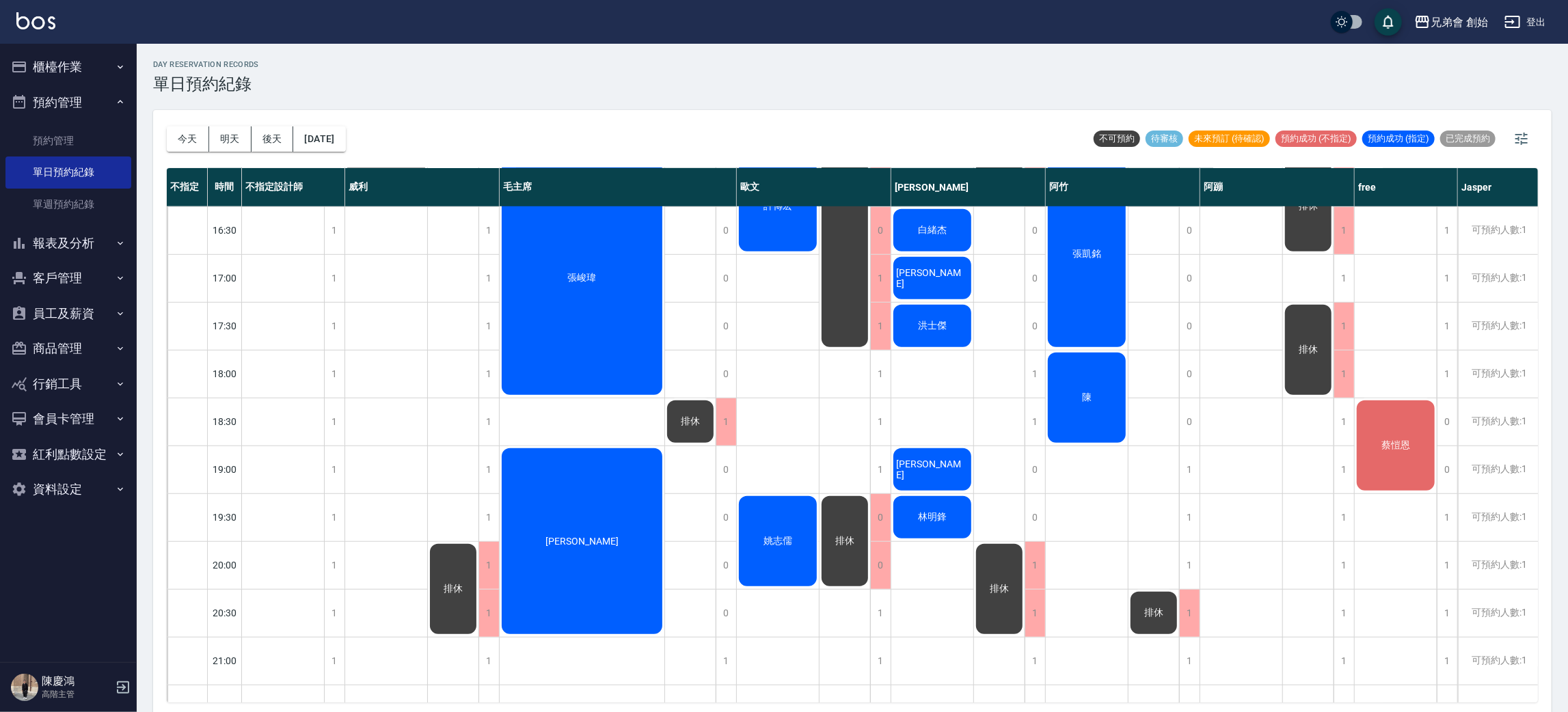
scroll to position [907, 0]
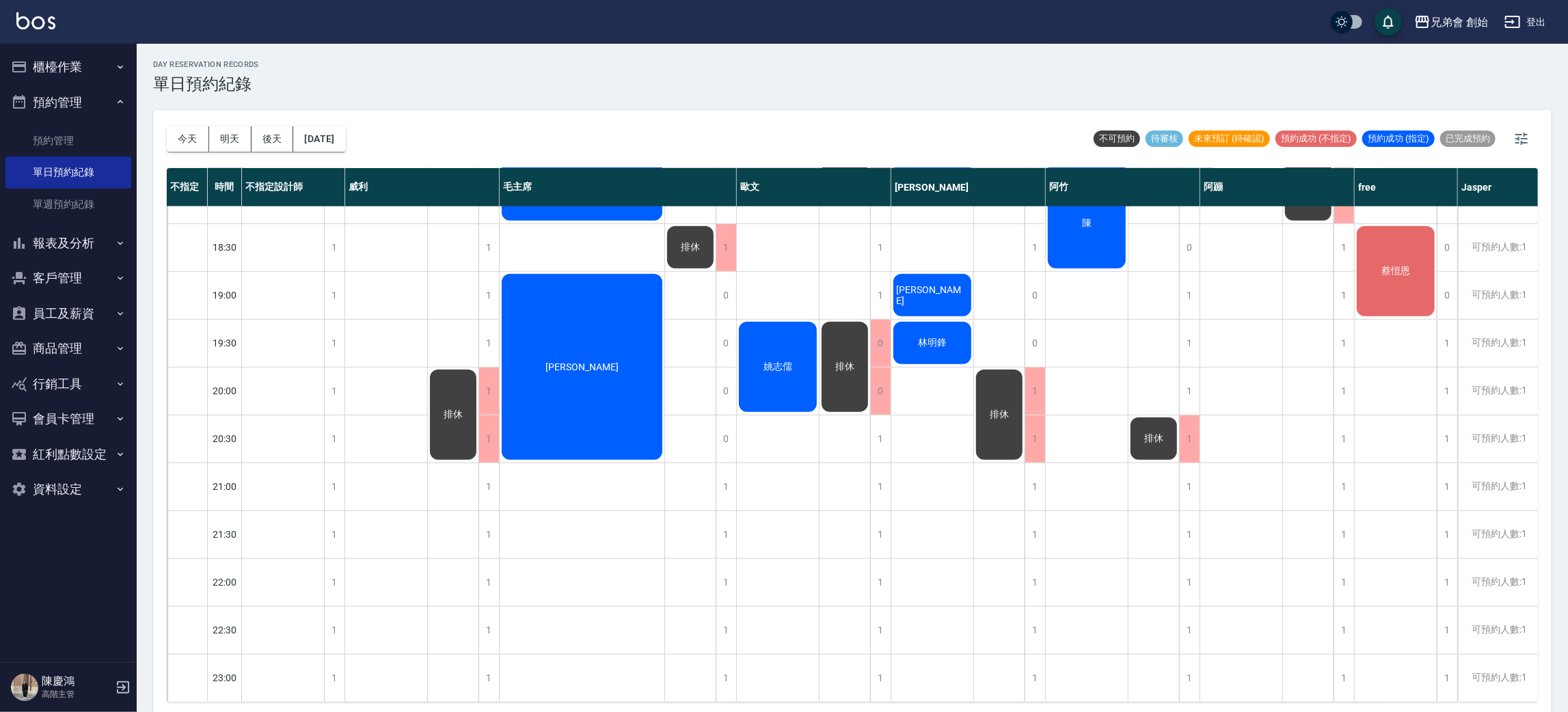
click at [380, 587] on div "[PERSON_NAME][PERSON_NAME] 甘" at bounding box center [387, 8] width 83 height 1388
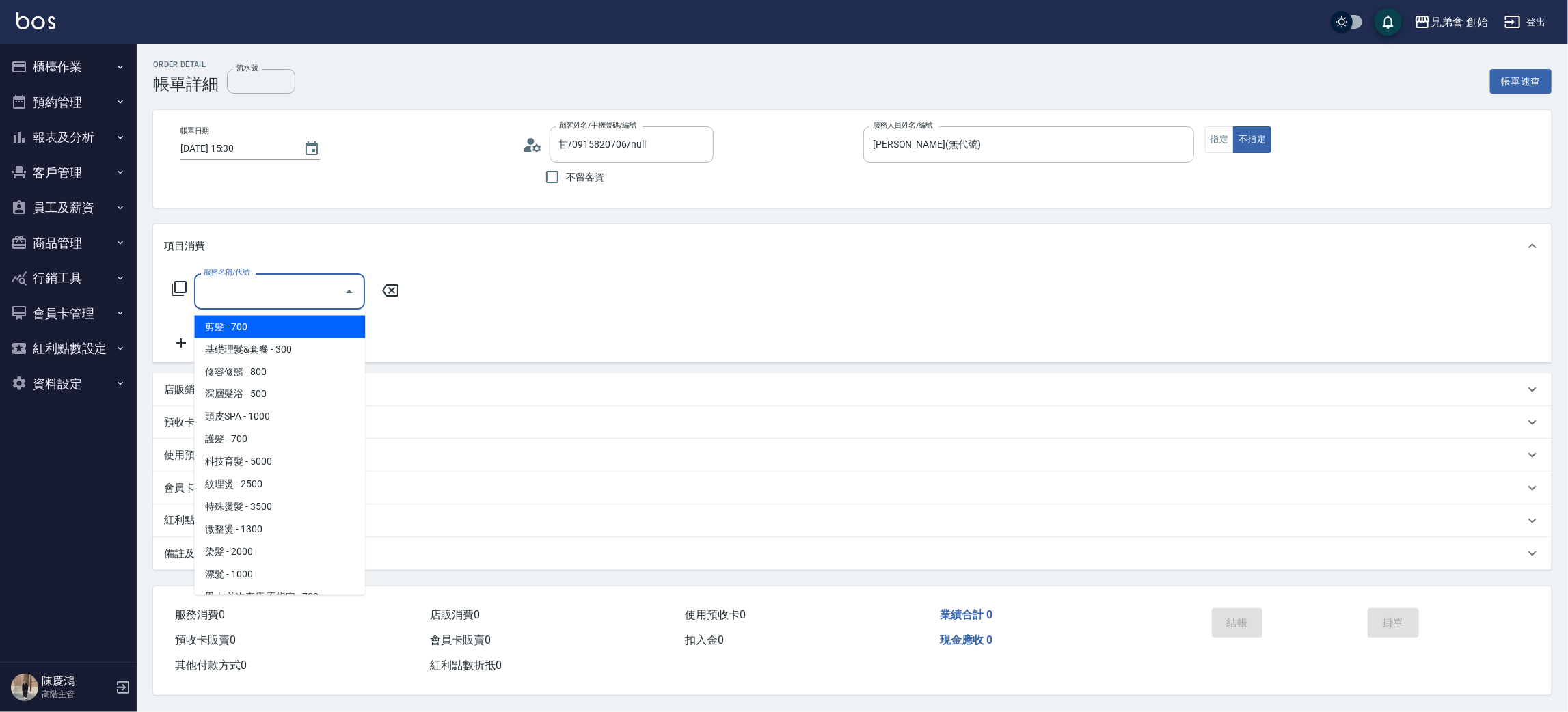
click at [268, 318] on span "剪髮 - 700" at bounding box center [279, 327] width 171 height 23
type input "剪髮(A01)"
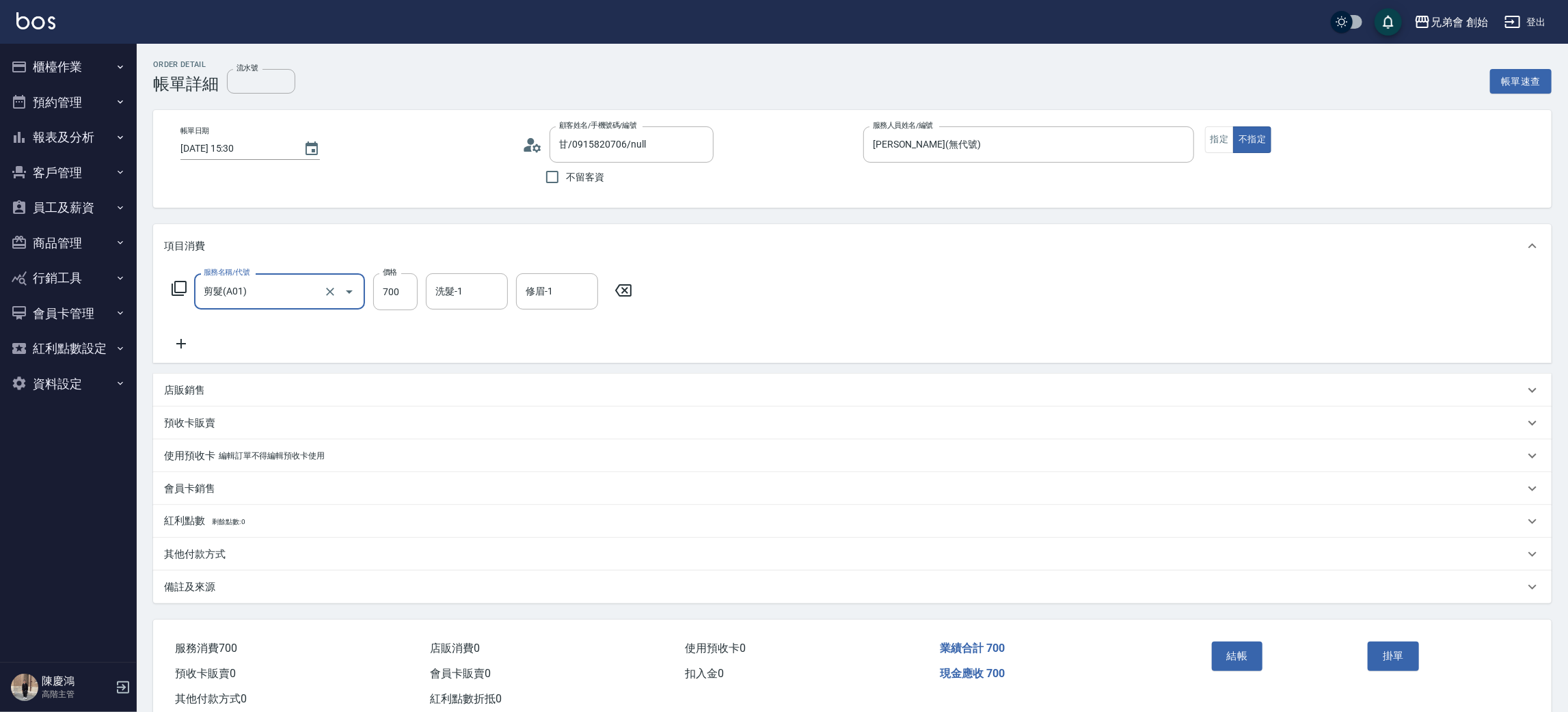
click at [869, 316] on div "服務名稱/代號 剪髮(A01) 服務名稱/代號 價格 700 價格 洗髮-1 洗髮-1 修眉-1 修眉-1" at bounding box center [853, 315] width 1398 height 95
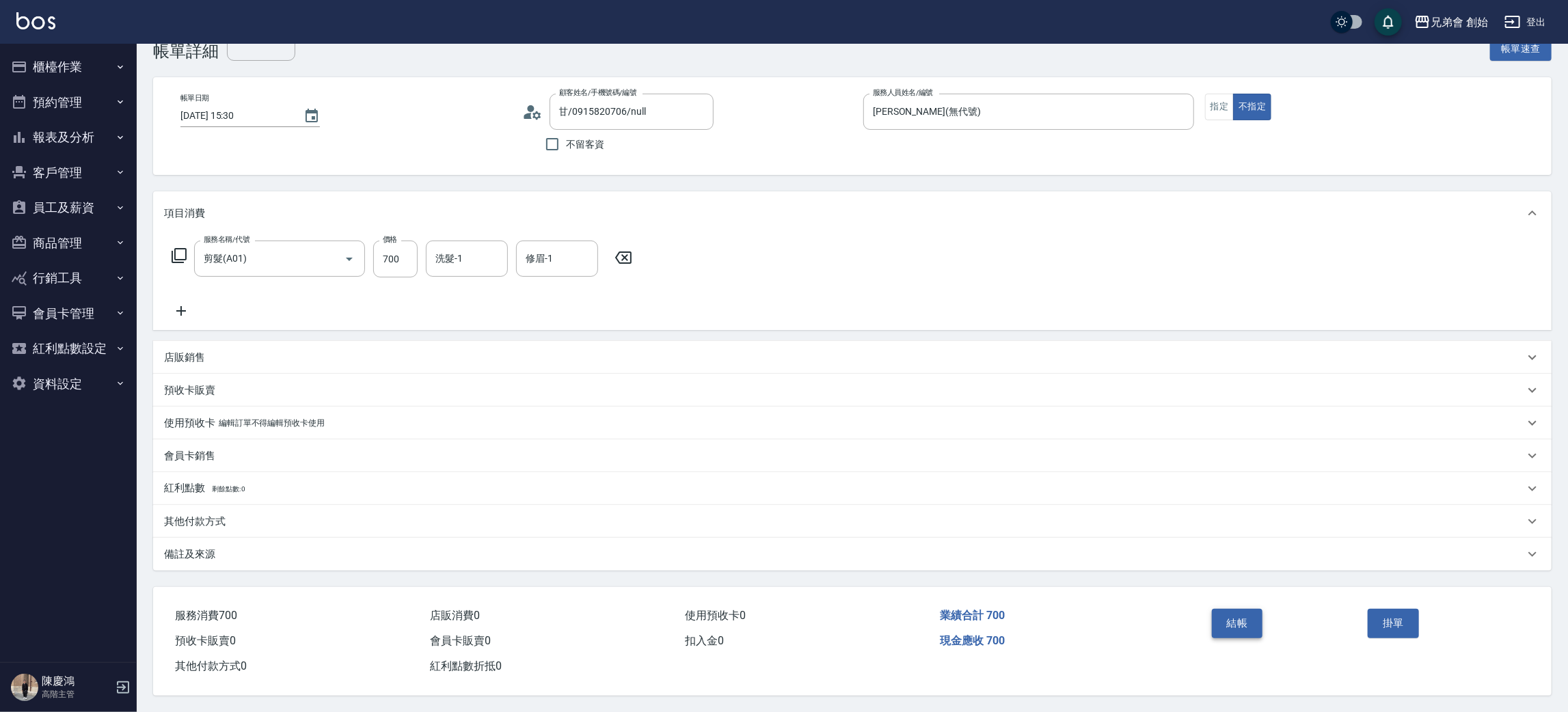
click at [1227, 625] on button "結帳" at bounding box center [1237, 624] width 51 height 29
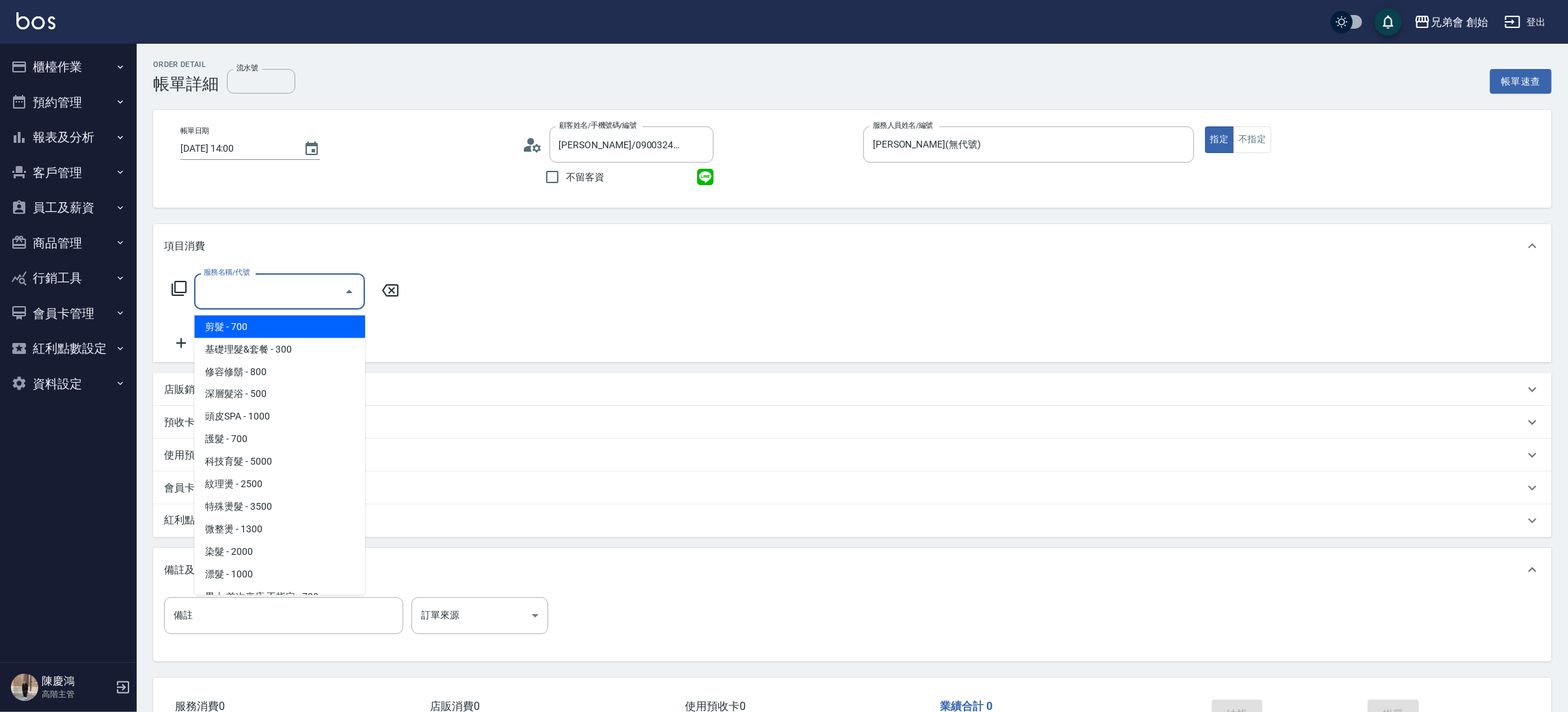
click at [297, 328] on span "剪髮 - 700" at bounding box center [279, 327] width 171 height 23
type input "剪髮(A01)"
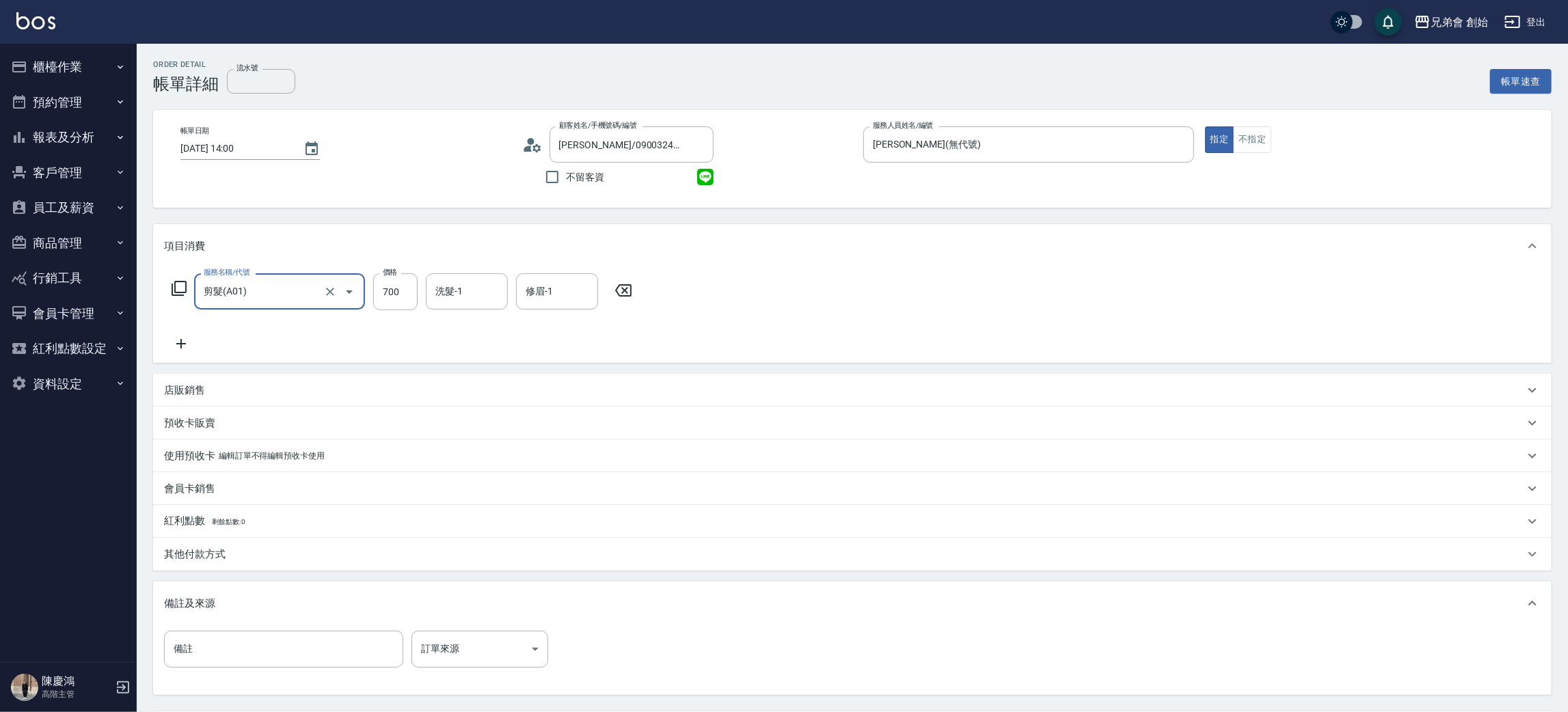
drag, startPoint x: 905, startPoint y: 328, endPoint x: 957, endPoint y: 310, distance: 55.0
click at [907, 327] on div "服務名稱/代號 剪髮(A01) 服務名稱/代號 價格 700 價格 洗髮-1 洗髮-1 修眉-1 修眉-1" at bounding box center [853, 315] width 1398 height 95
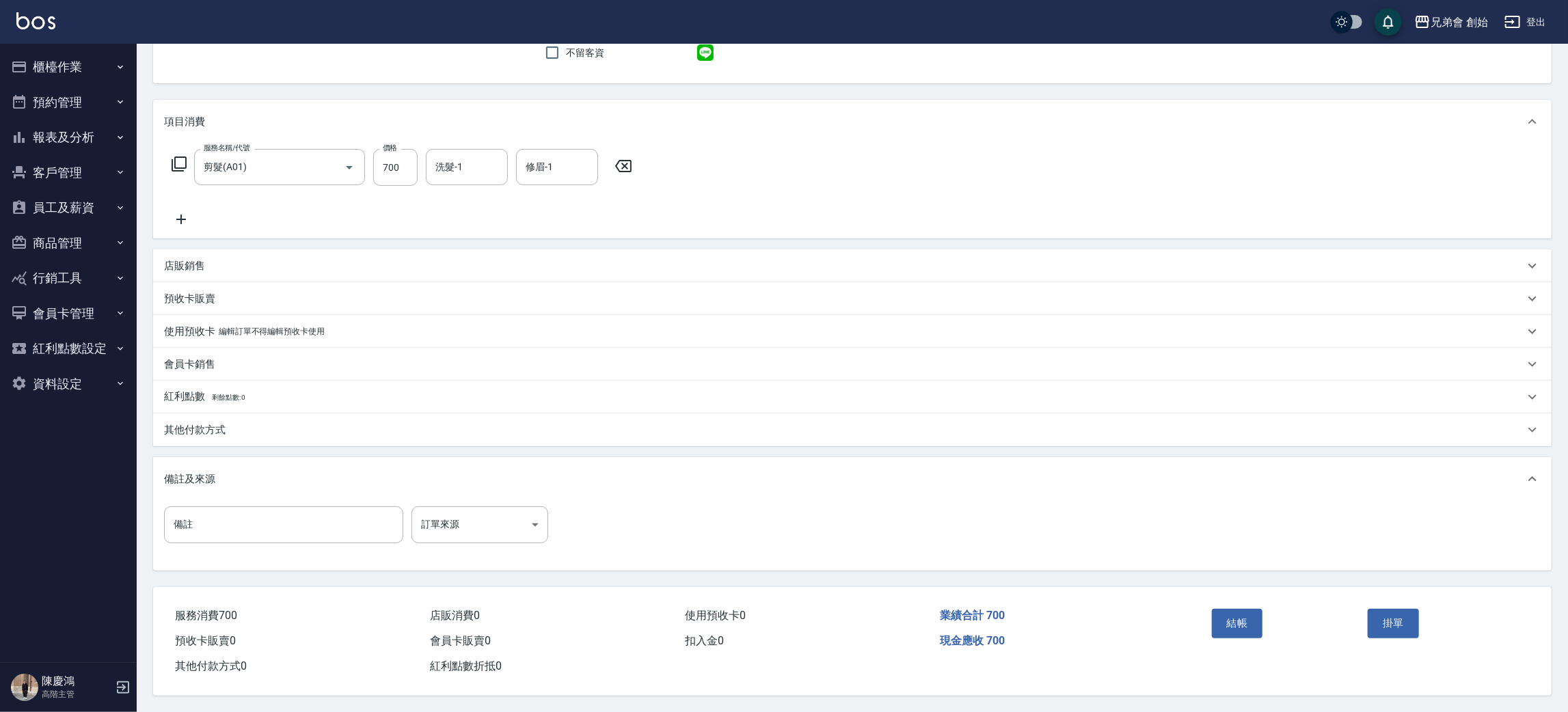
click at [1222, 648] on div "結帳" at bounding box center [1285, 633] width 157 height 60
click at [1238, 621] on button "結帳" at bounding box center [1237, 624] width 51 height 29
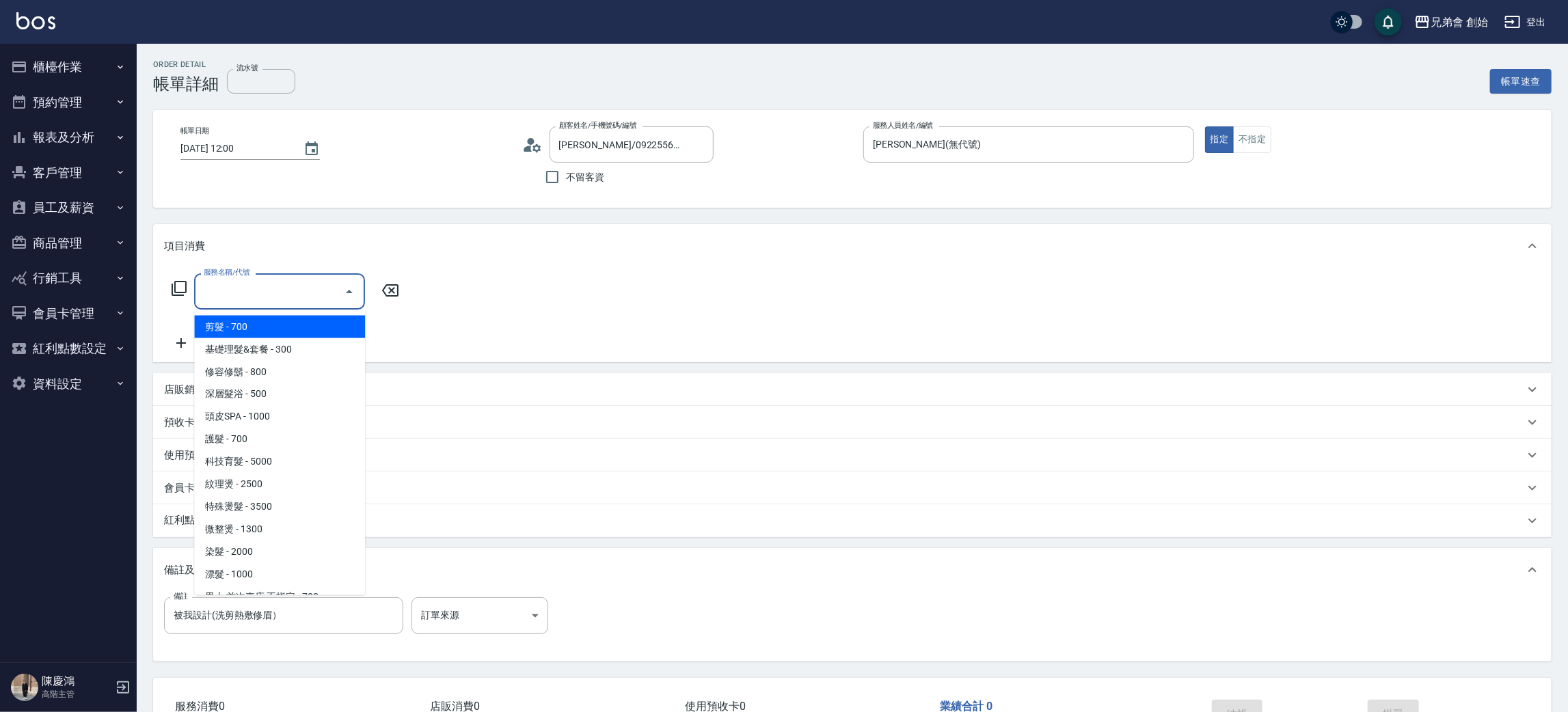
click at [306, 335] on span "剪髮 - 700" at bounding box center [279, 327] width 171 height 23
type input "剪髮(A01)"
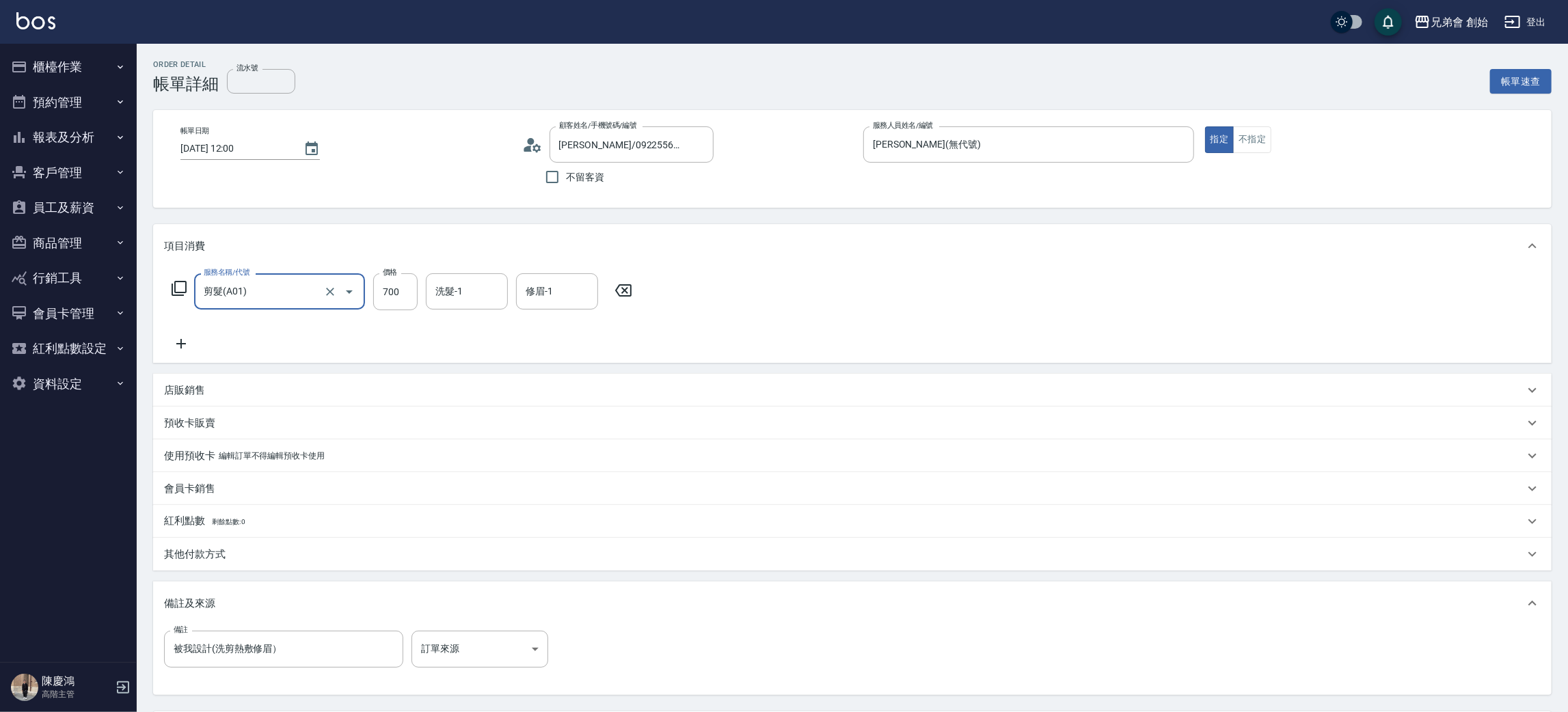
click at [1162, 396] on div "店販銷售" at bounding box center [844, 391] width 1360 height 14
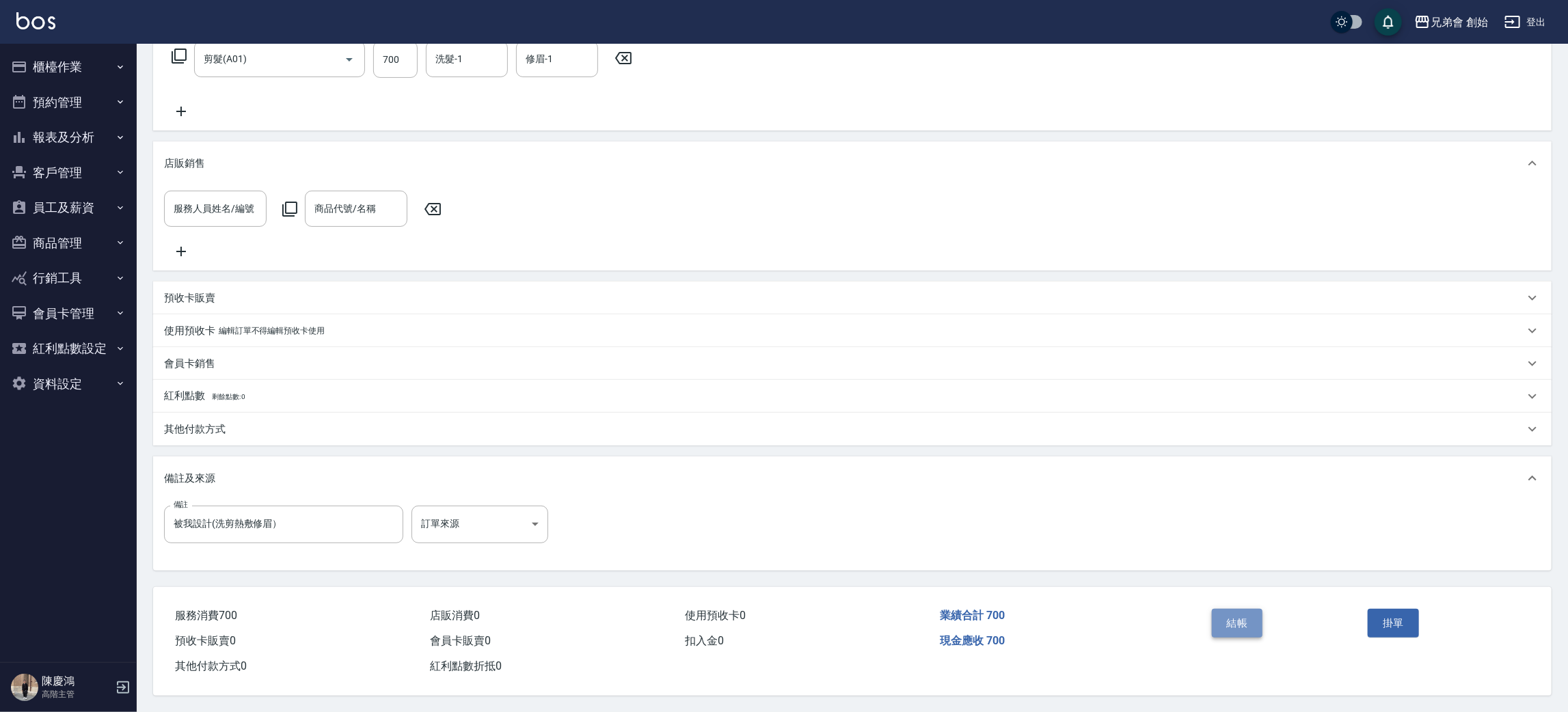
click at [1227, 614] on button "結帳" at bounding box center [1237, 624] width 51 height 29
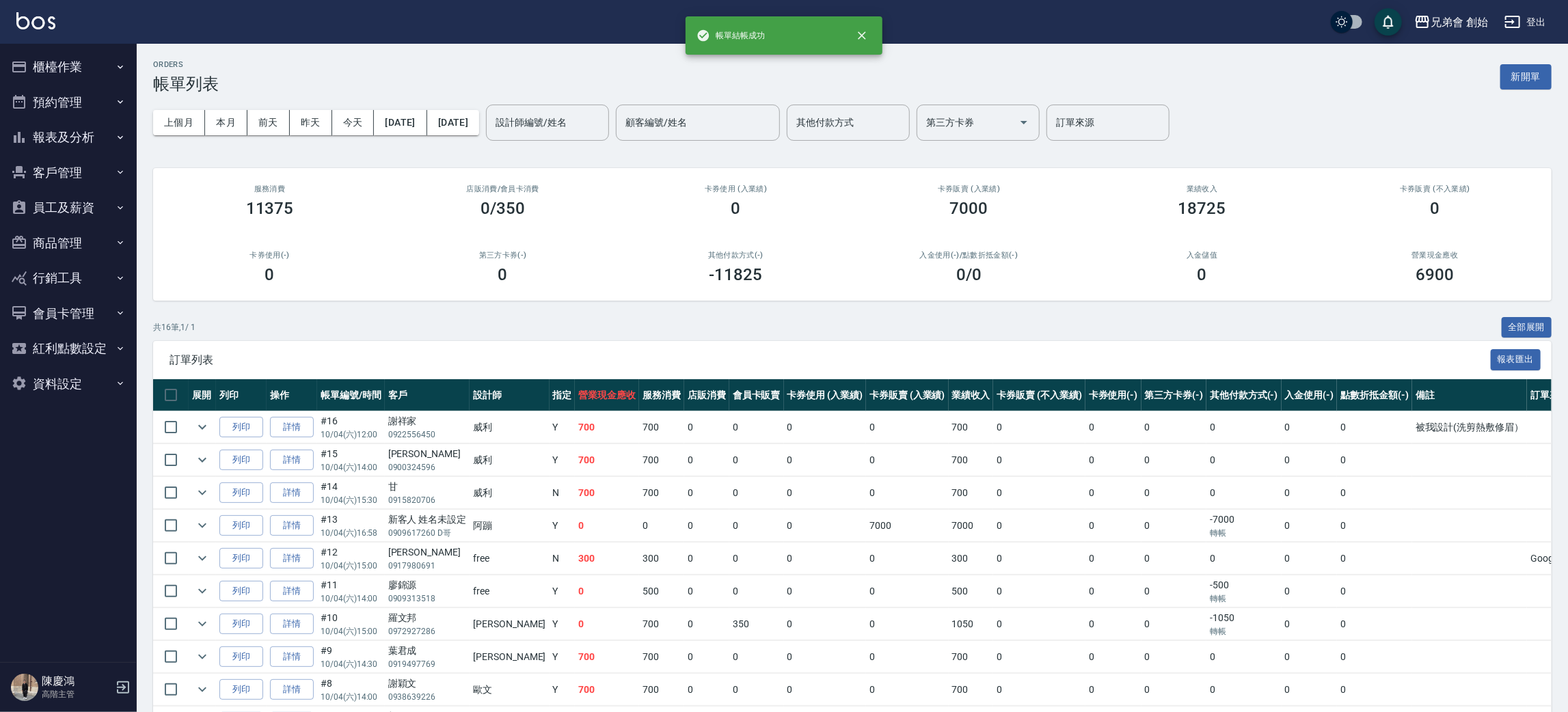
click at [507, 104] on div "上個月 本月 [DATE] [DATE] [DATE] [DATE] [DATE] 設計師編號/姓名 設計師編號/姓名 顧客編號/姓名 顧客編號/姓名 其他付…" at bounding box center [853, 123] width 1398 height 58
click at [608, 108] on div "設計師編號/姓名" at bounding box center [548, 123] width 123 height 36
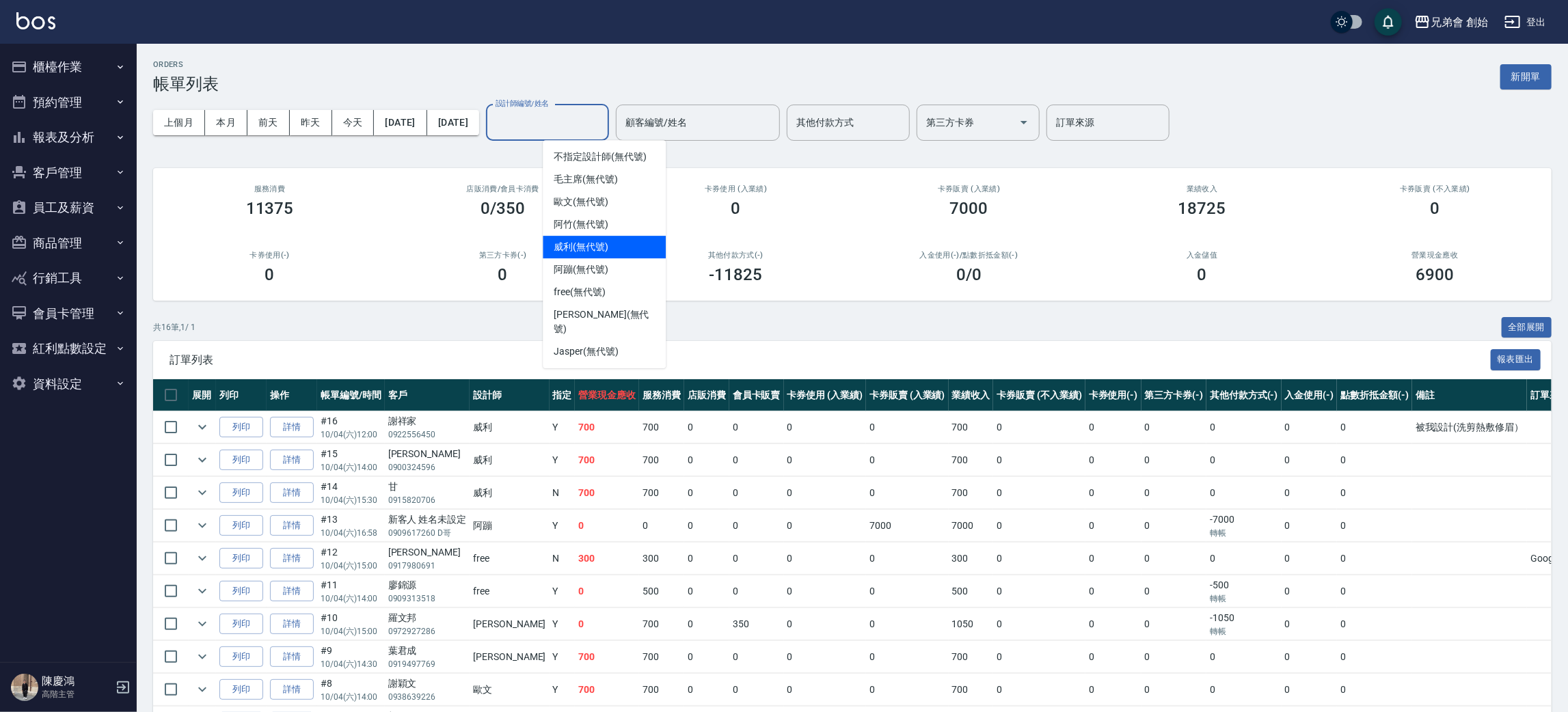
click at [614, 245] on div "[PERSON_NAME] (無代號)" at bounding box center [604, 246] width 123 height 23
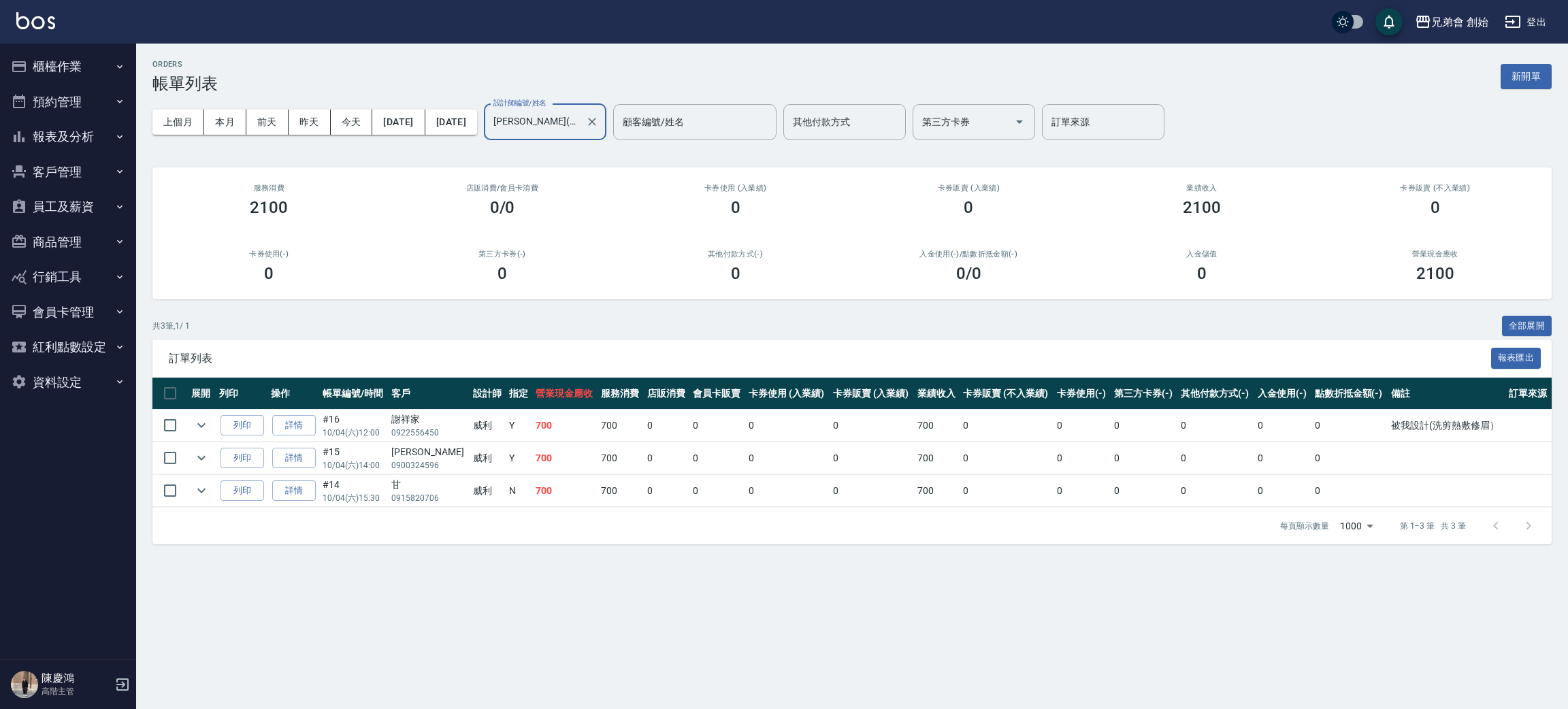
click at [394, 316] on div "共 3 筆, 1 / 1 全部展開" at bounding box center [852, 326] width 1399 height 21
click at [222, 130] on button "本月" at bounding box center [225, 122] width 42 height 25
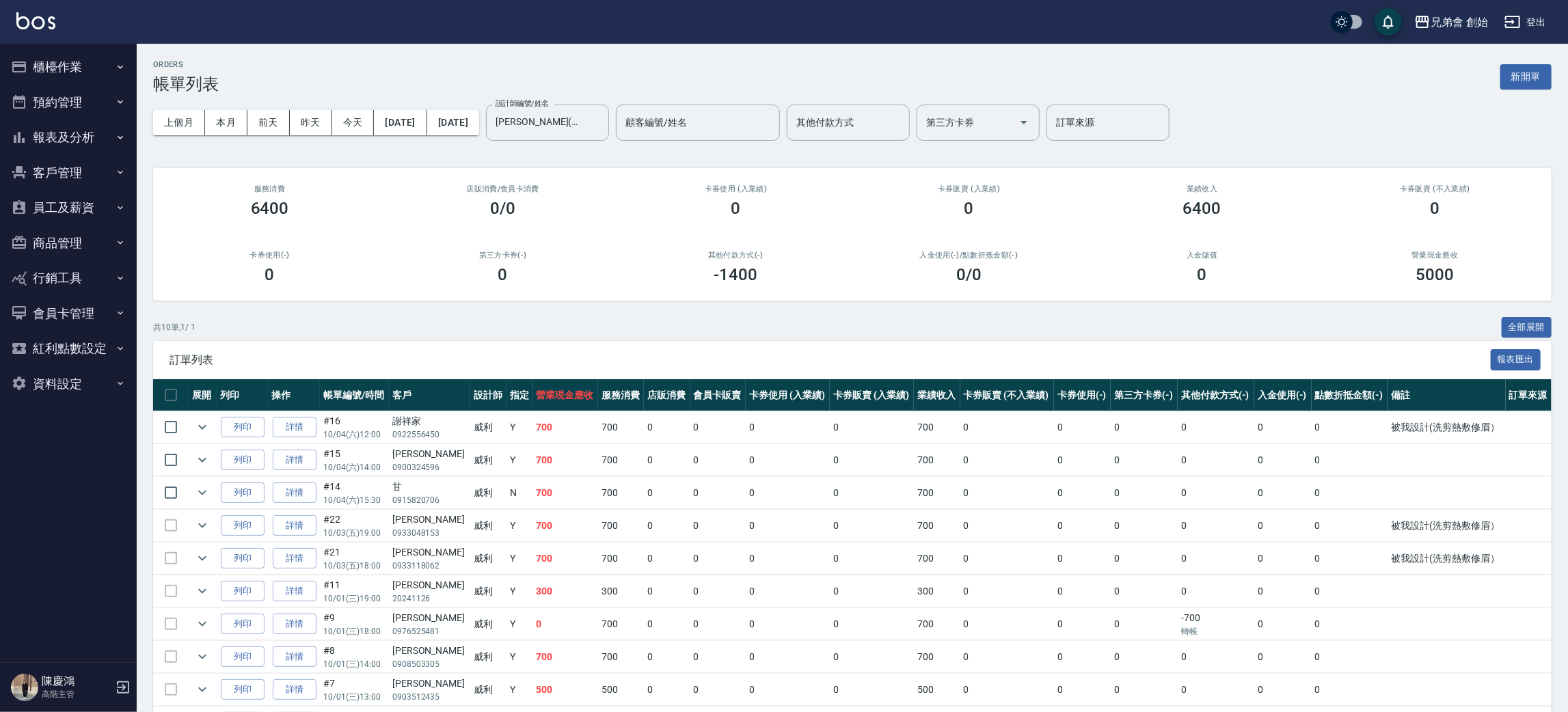
click at [383, 60] on div "ORDERS 帳單列表 新開單" at bounding box center [853, 77] width 1398 height 33
click at [583, 123] on input "[PERSON_NAME](無代號)" at bounding box center [538, 123] width 90 height 24
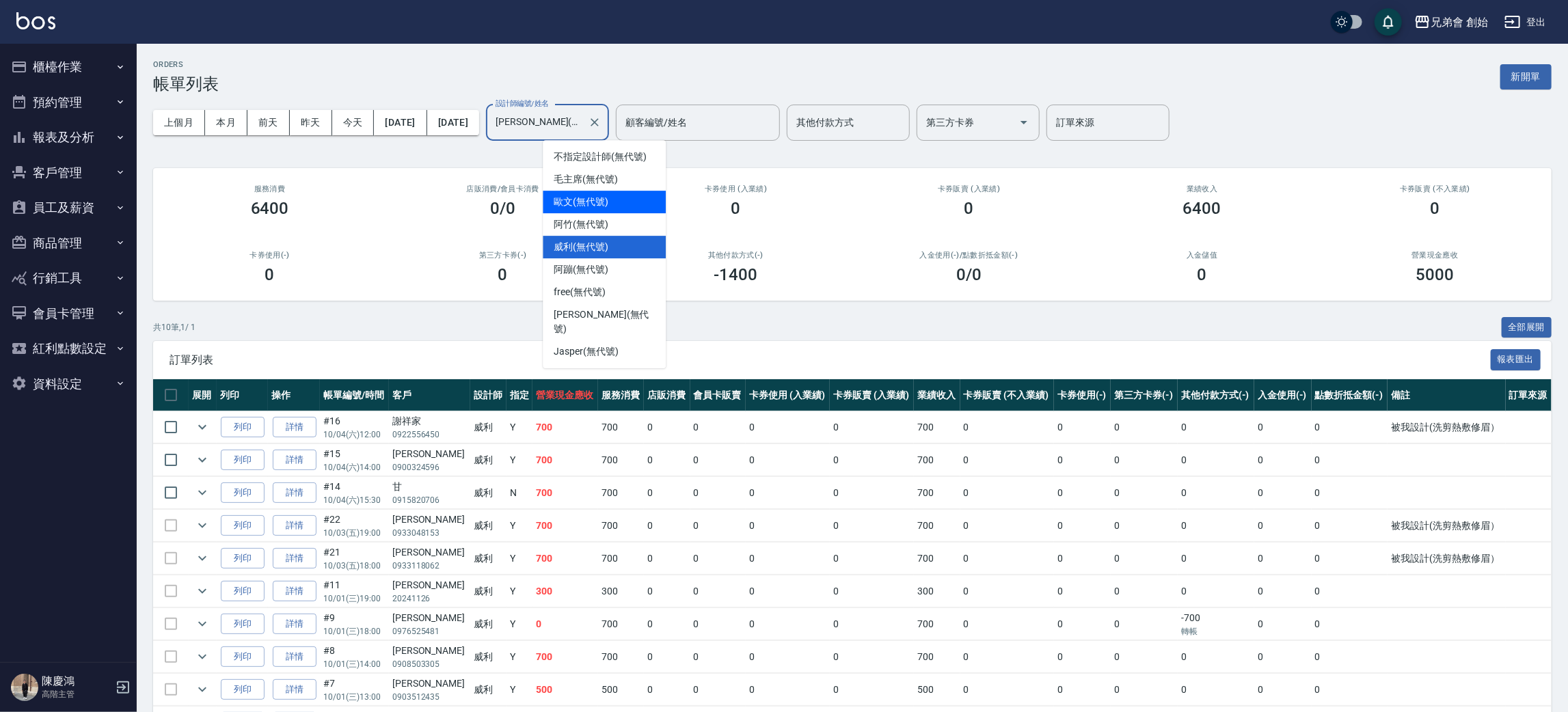
click at [604, 203] on span "[PERSON_NAME](無代號)" at bounding box center [581, 202] width 55 height 14
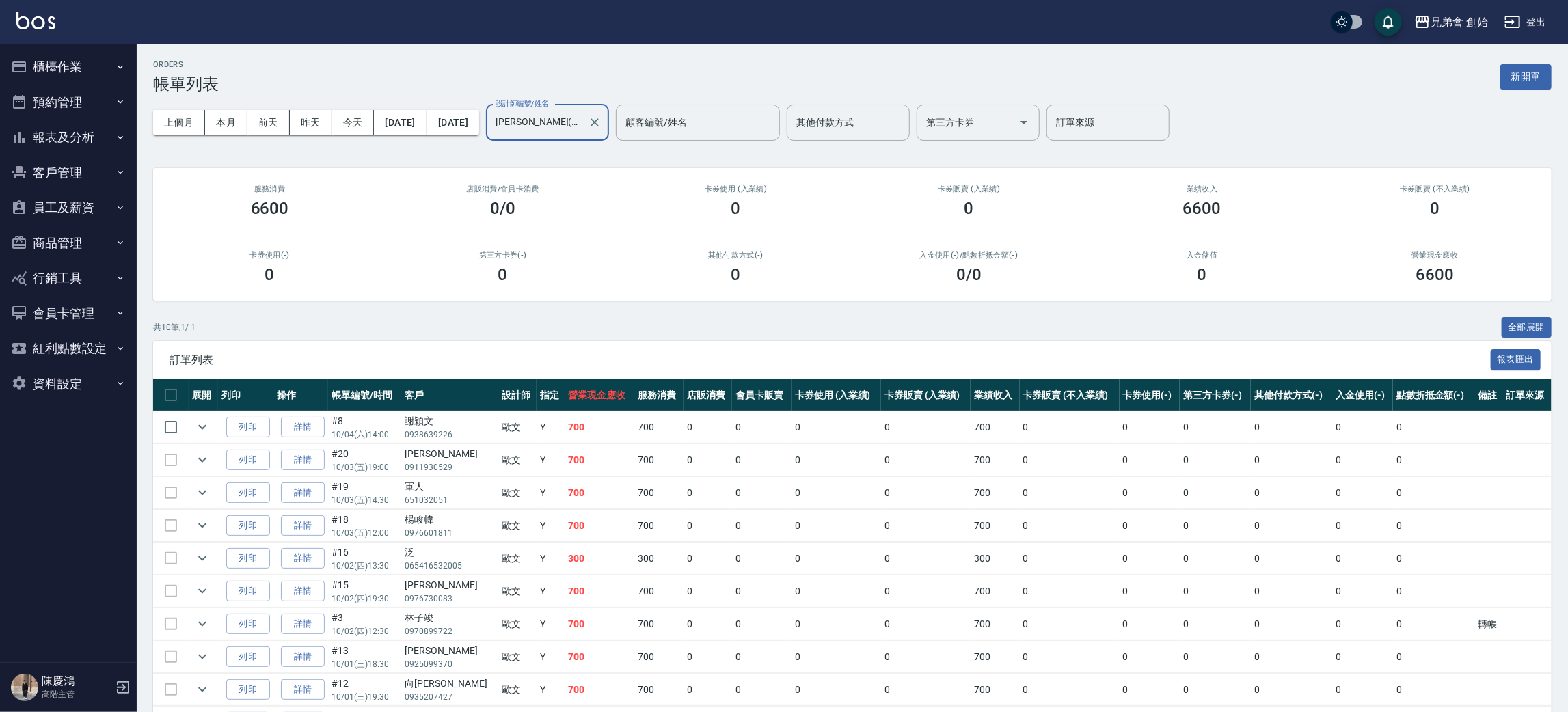
click at [583, 111] on input "[PERSON_NAME](無代號)" at bounding box center [538, 123] width 90 height 24
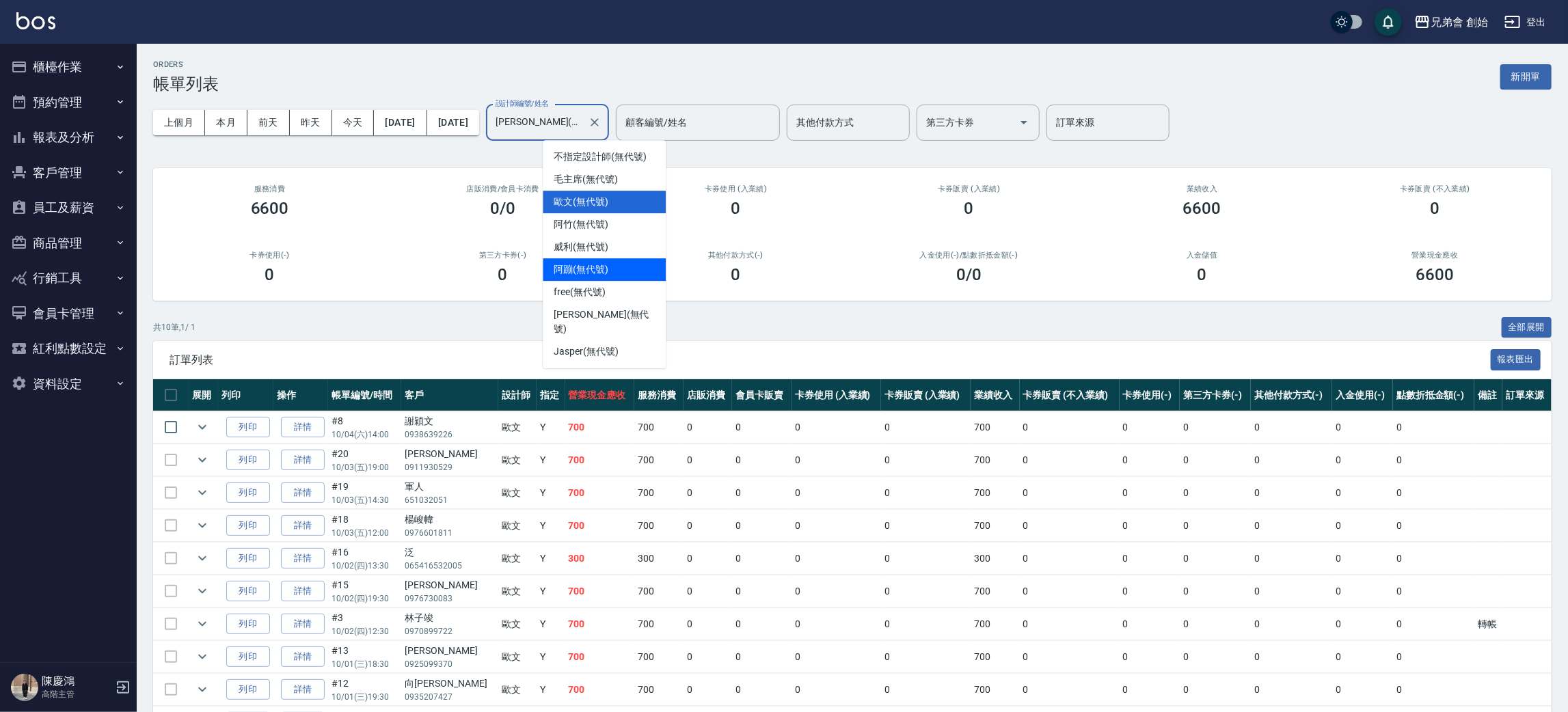
click at [625, 263] on div "阿蹦 (無代號)" at bounding box center [604, 269] width 123 height 23
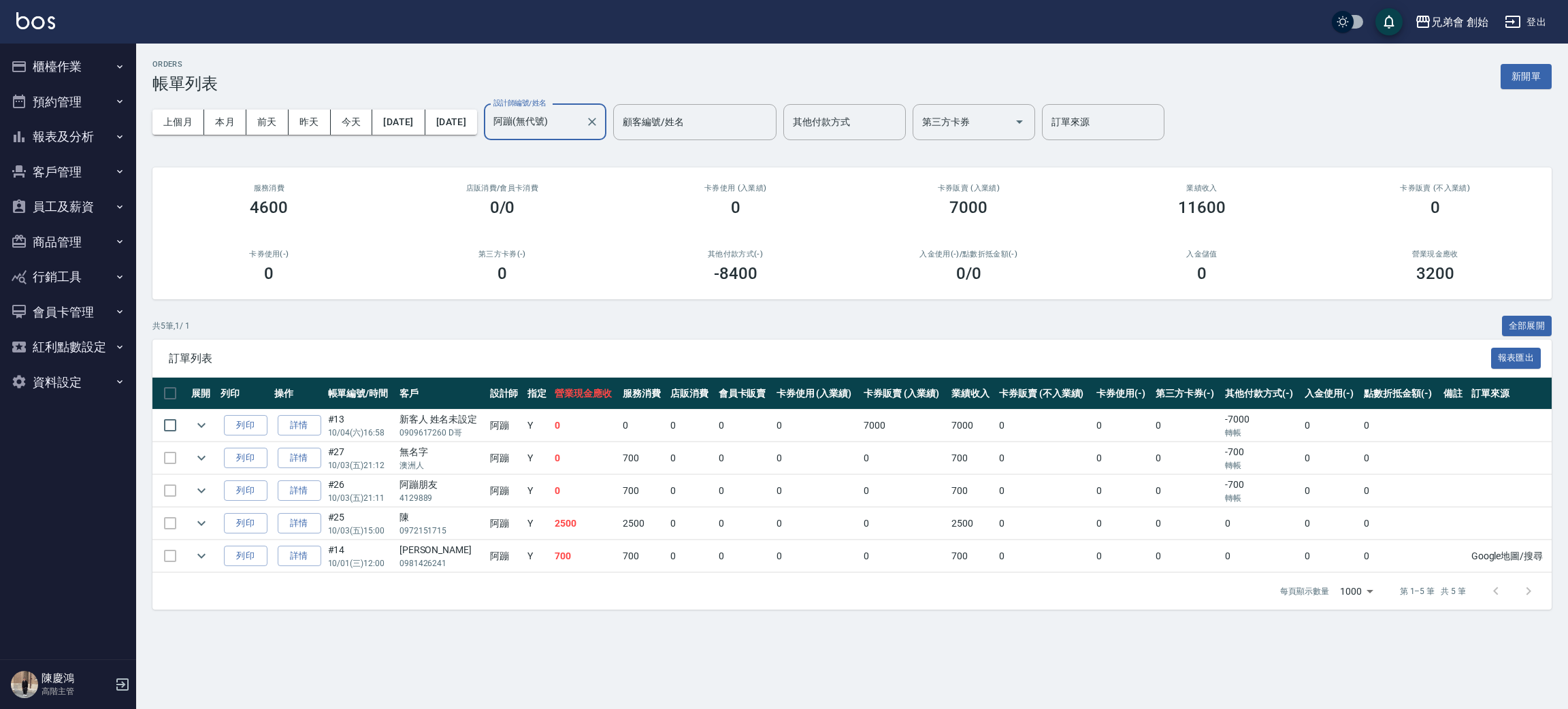
click at [580, 124] on input "阿蹦(無代號)" at bounding box center [535, 122] width 90 height 24
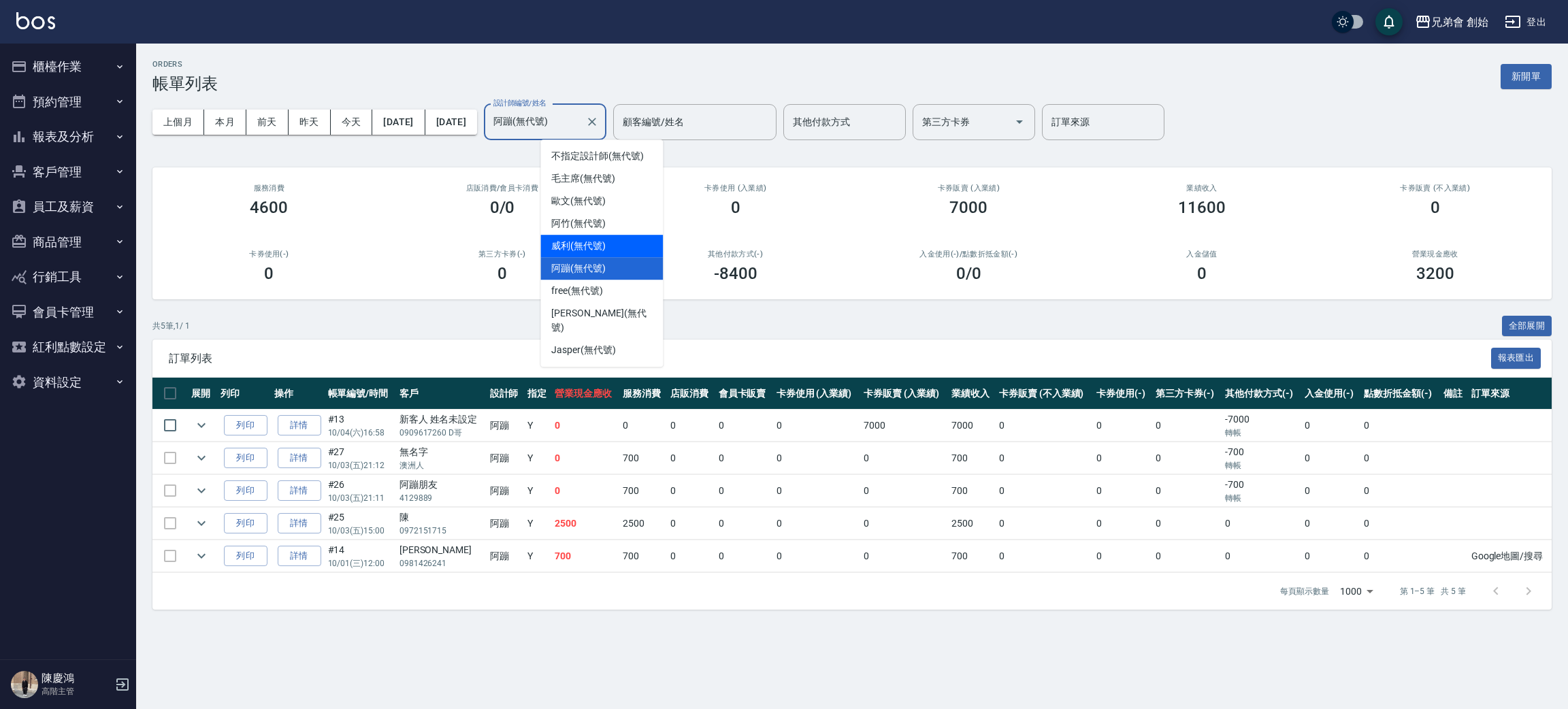
click at [617, 246] on div "[PERSON_NAME] (無代號)" at bounding box center [602, 245] width 122 height 22
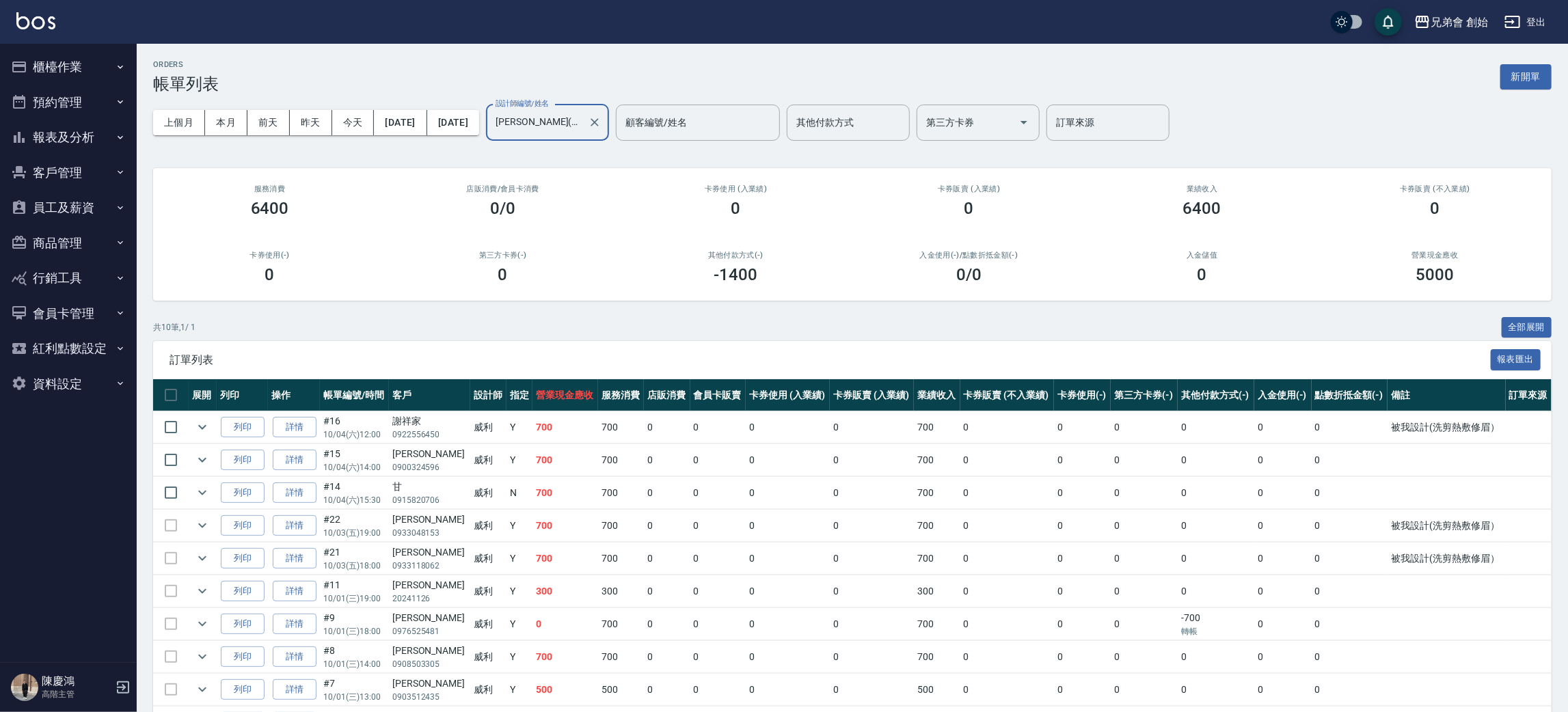
click at [597, 108] on div "[PERSON_NAME](無代號) 設計師編號/姓名" at bounding box center [548, 123] width 123 height 36
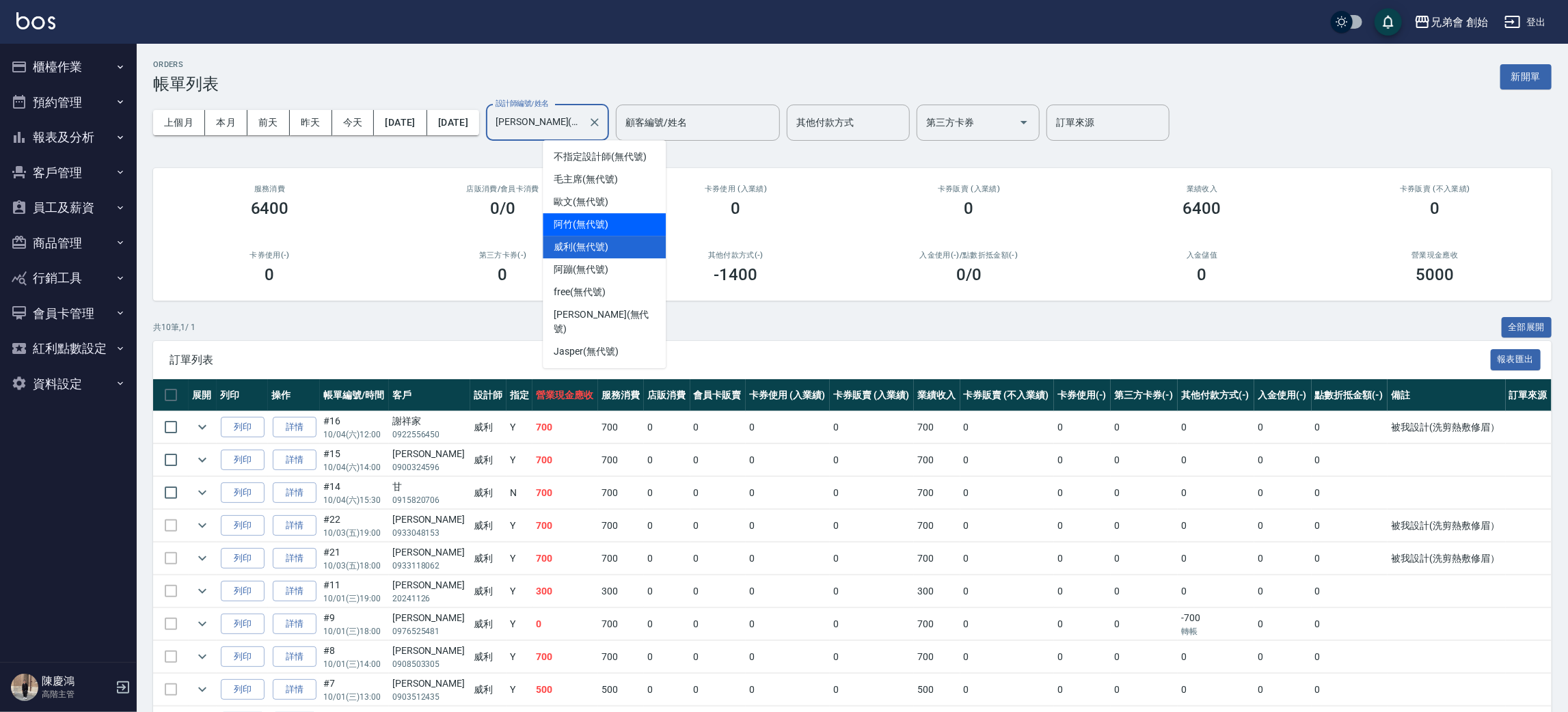
click at [608, 228] on span "阿竹 (無代號)" at bounding box center [581, 225] width 55 height 14
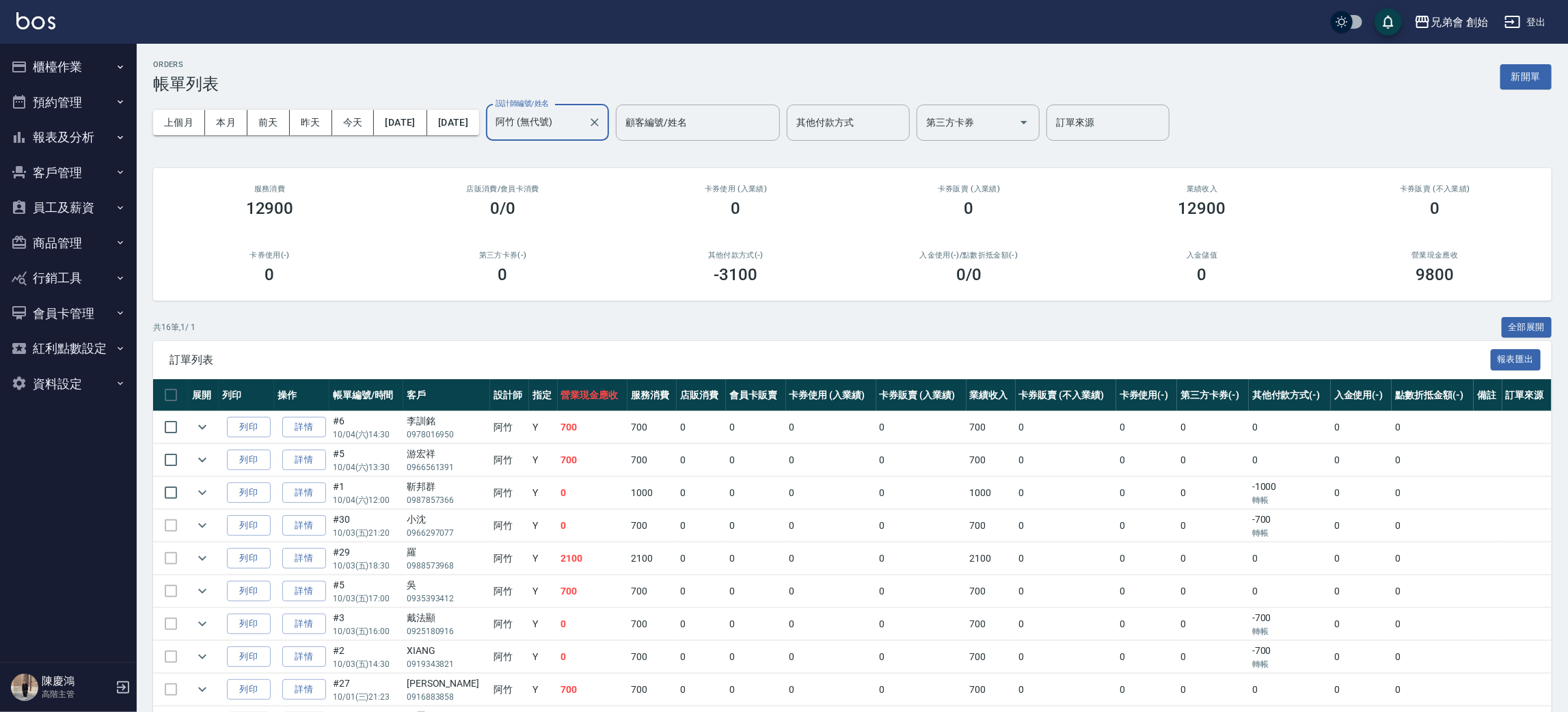
click at [583, 122] on input "阿竹 (無代號)" at bounding box center [538, 123] width 90 height 24
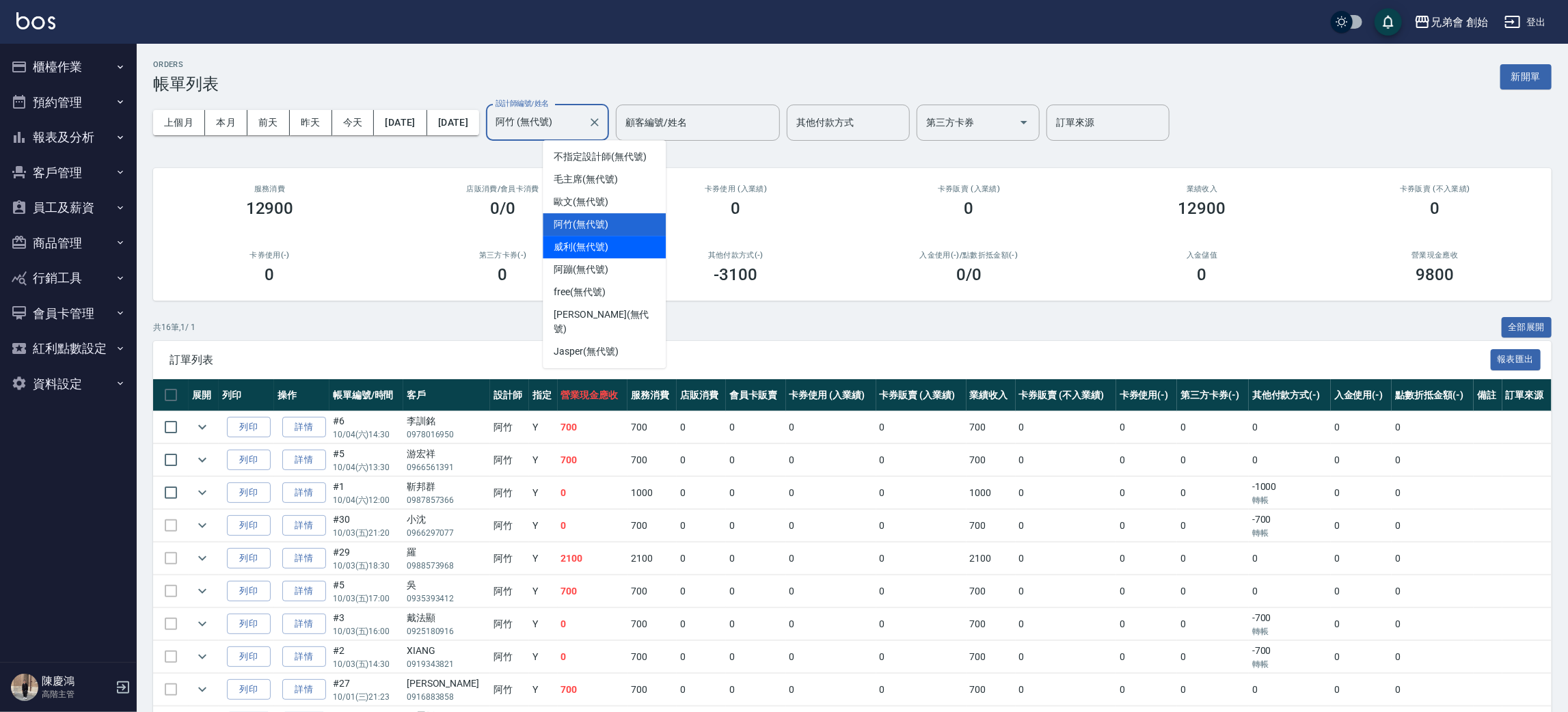
click at [613, 250] on div "[PERSON_NAME] (無代號)" at bounding box center [604, 246] width 123 height 23
type input "[PERSON_NAME](無代號)"
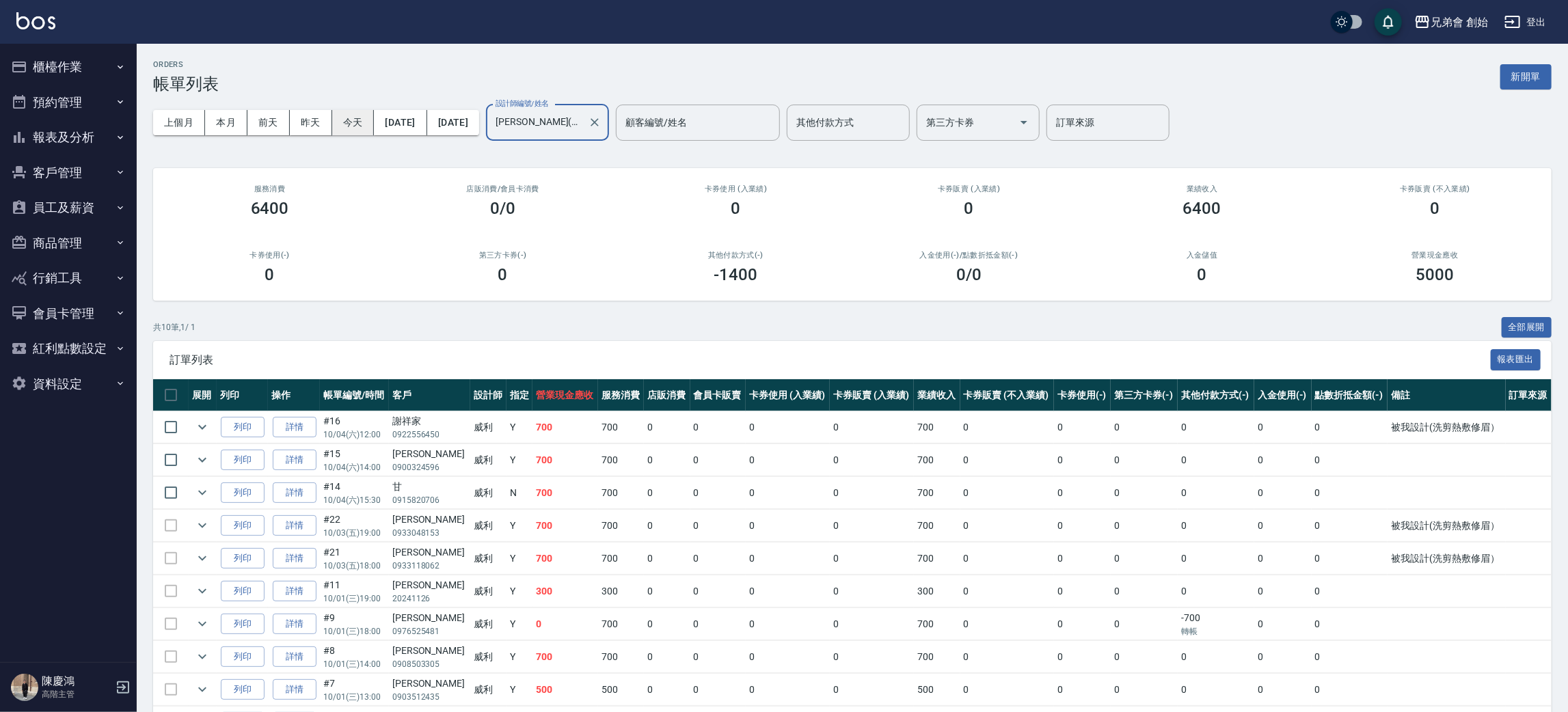
click at [356, 125] on button "今天" at bounding box center [353, 123] width 42 height 25
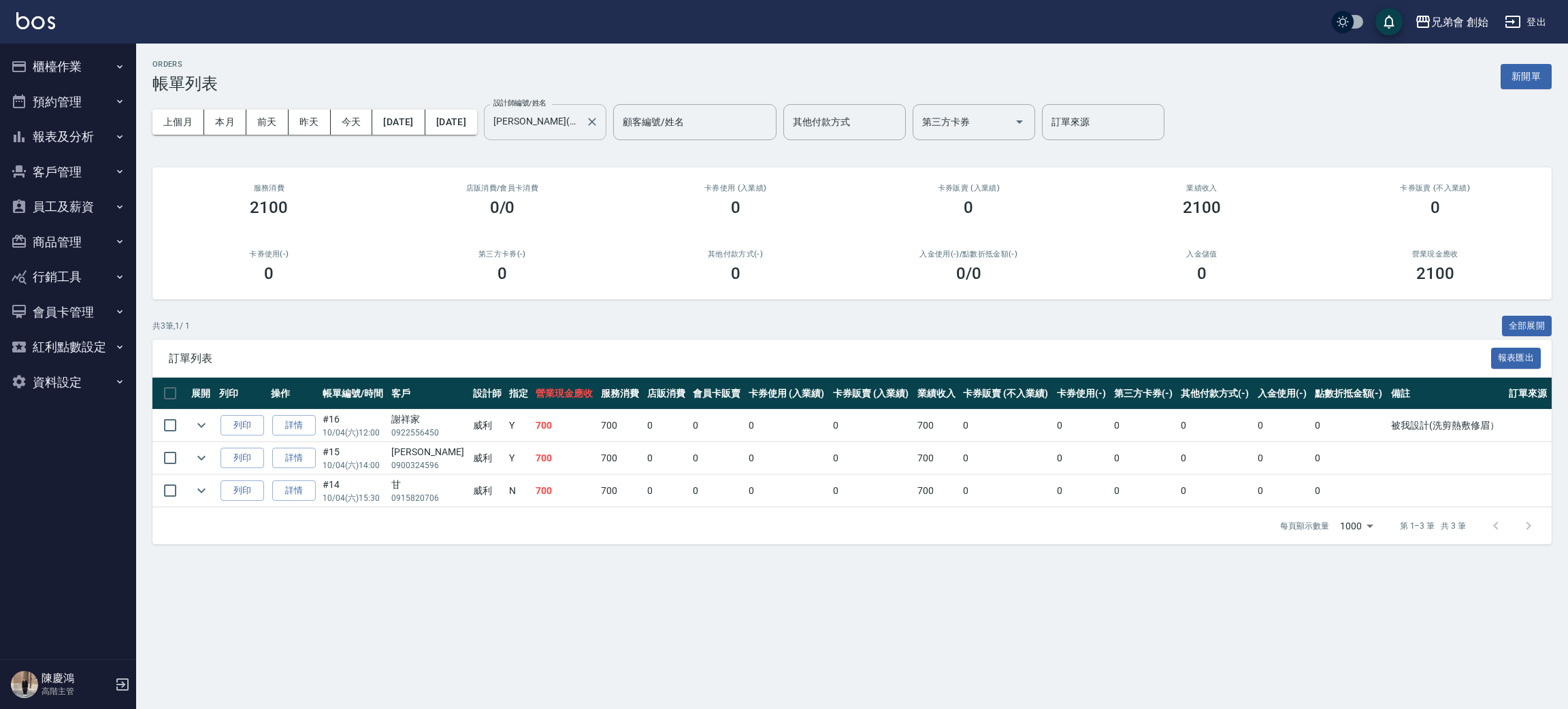
click at [580, 112] on input "[PERSON_NAME](無代號)" at bounding box center [535, 122] width 90 height 24
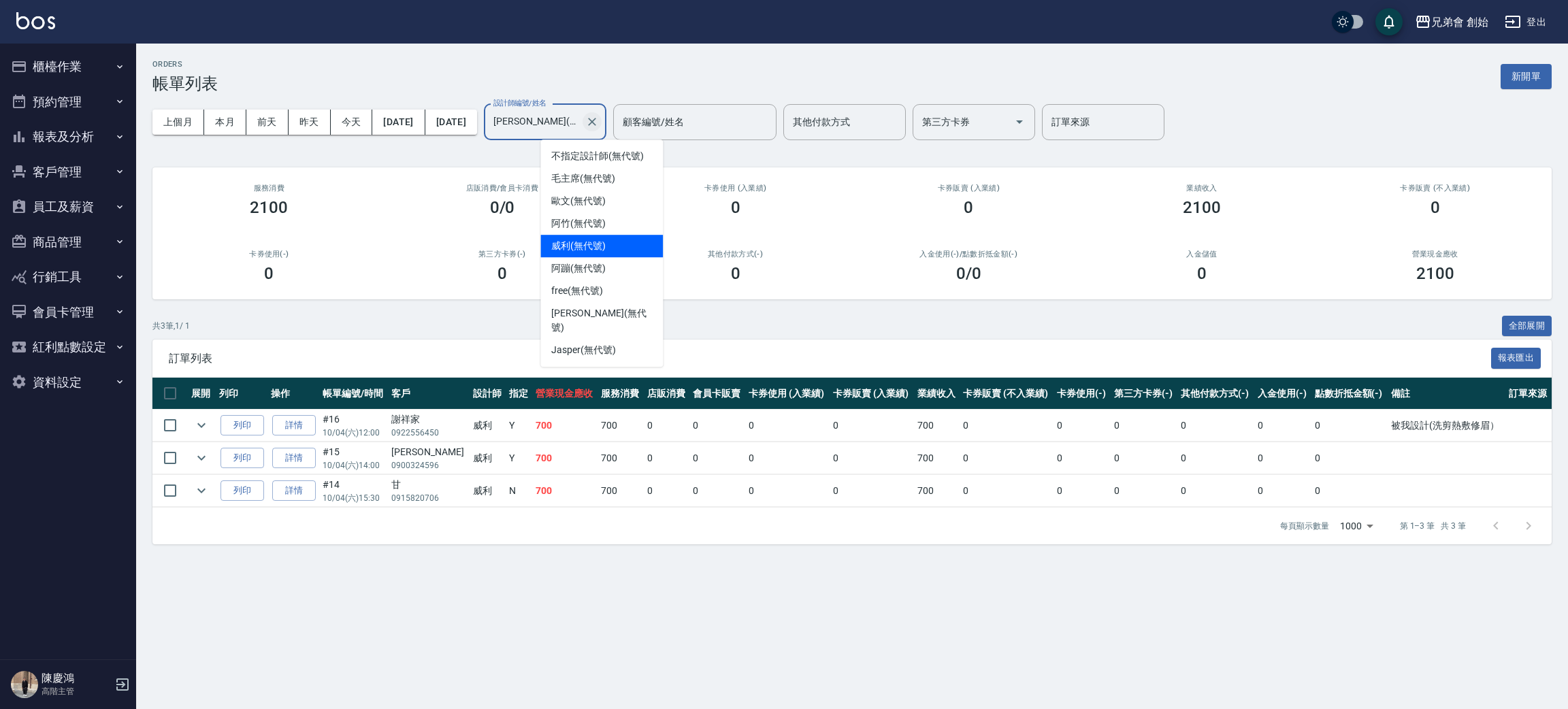
click at [602, 120] on button "Clear" at bounding box center [592, 121] width 19 height 19
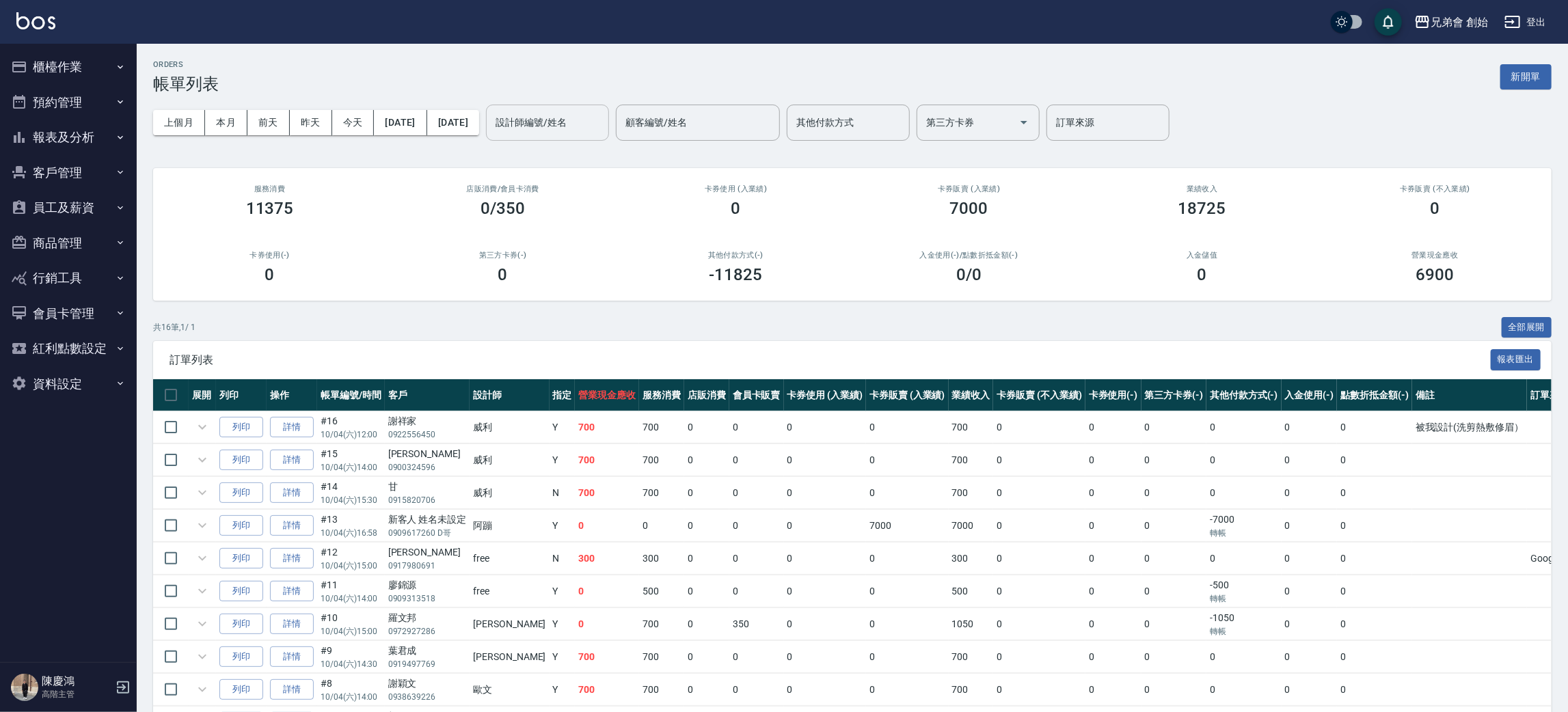
click at [633, 64] on div "ORDERS 帳單列表 新開單" at bounding box center [853, 77] width 1398 height 33
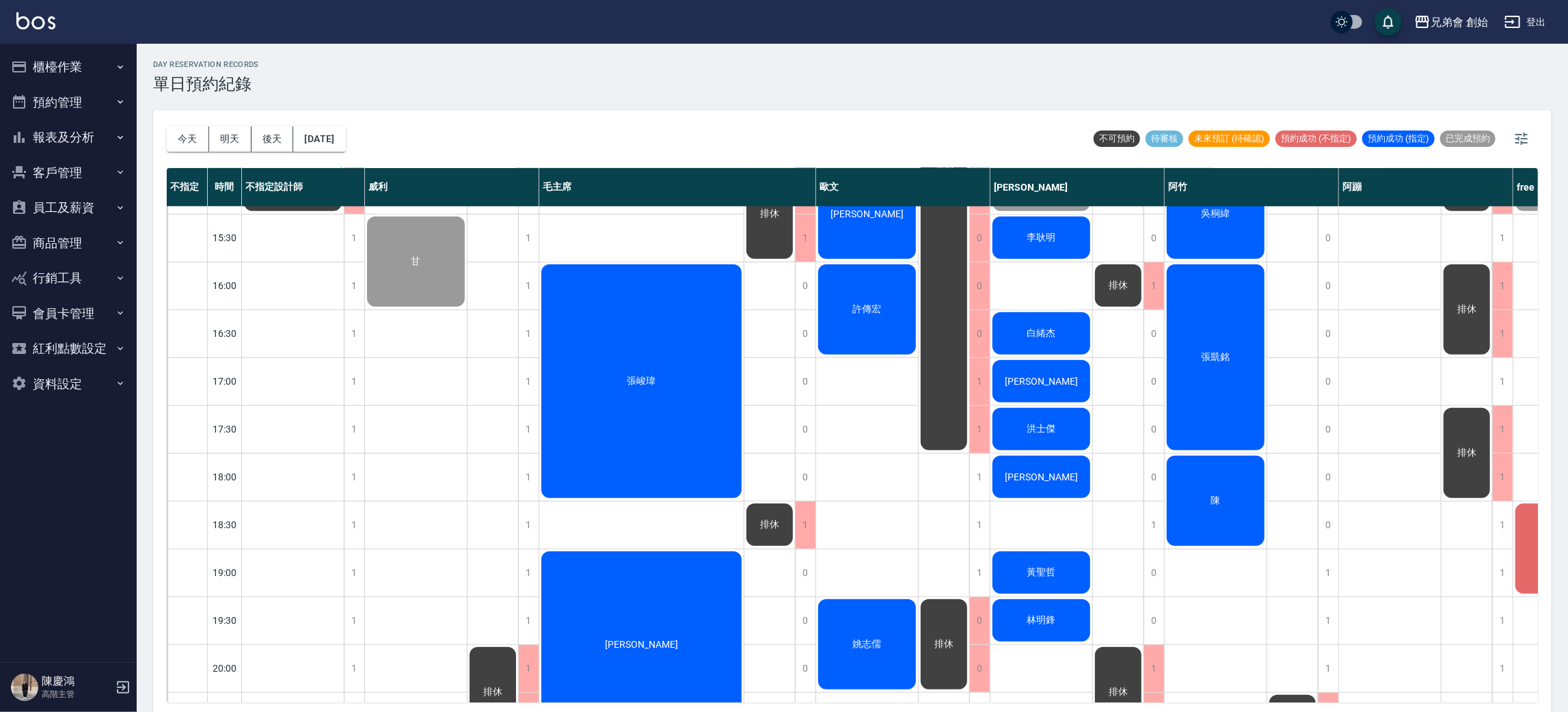
scroll to position [615, 208]
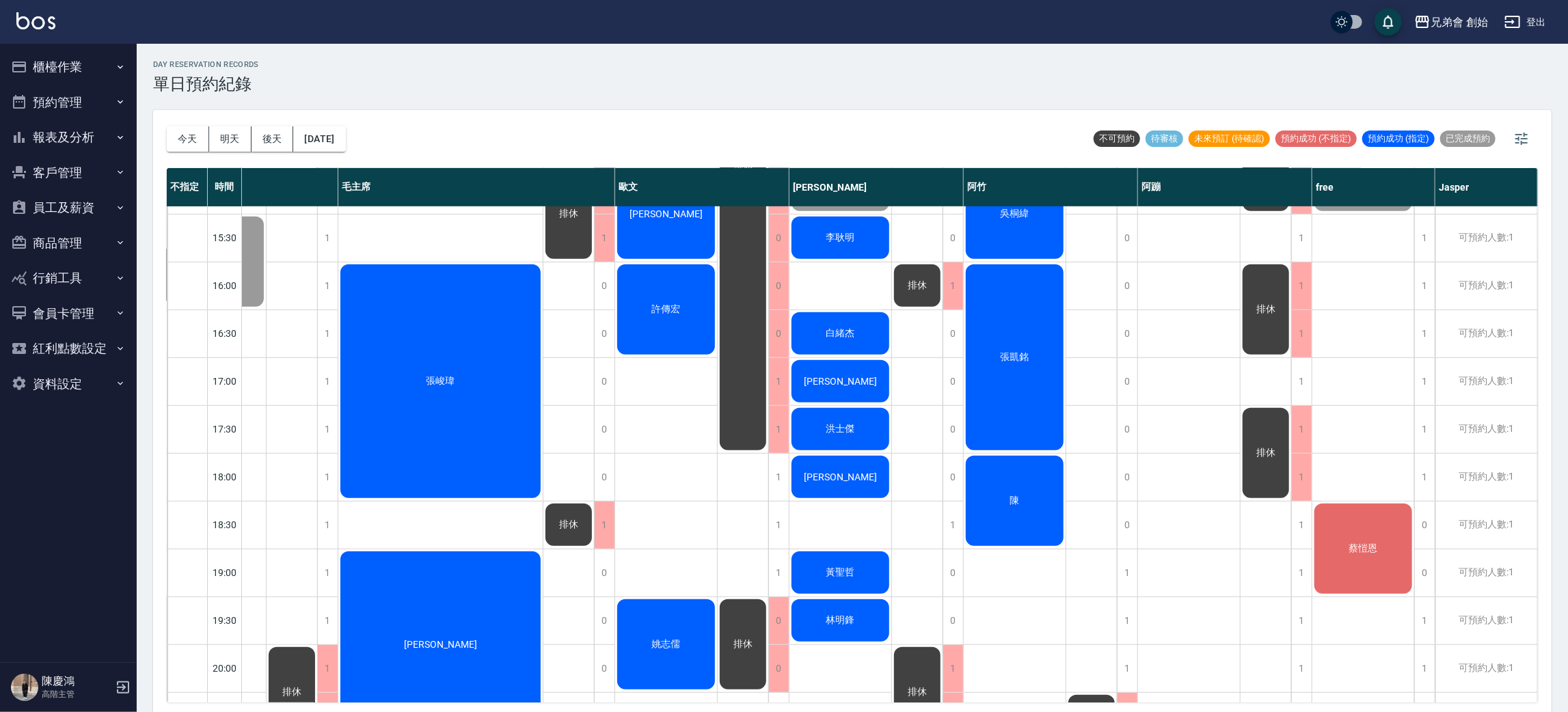
click at [1348, 518] on div "蔡愷恩" at bounding box center [1363, 549] width 102 height 95
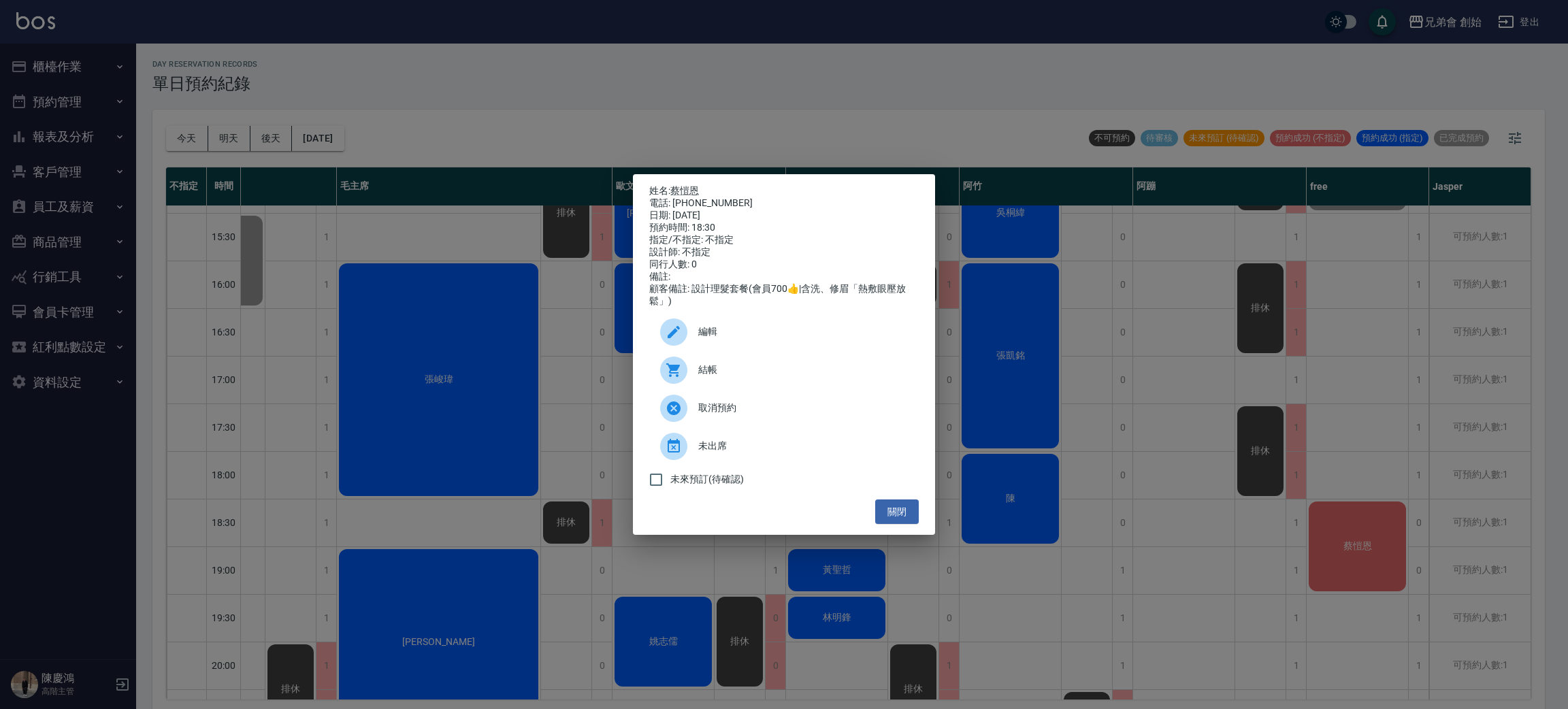
click at [1341, 363] on div "姓名: [PERSON_NAME]: [PHONE_NUMBER] 日期: [DATE] 預約時間: 18:30 指定/不指定: 不指定 設計師: 不指定 同…" at bounding box center [784, 354] width 1568 height 709
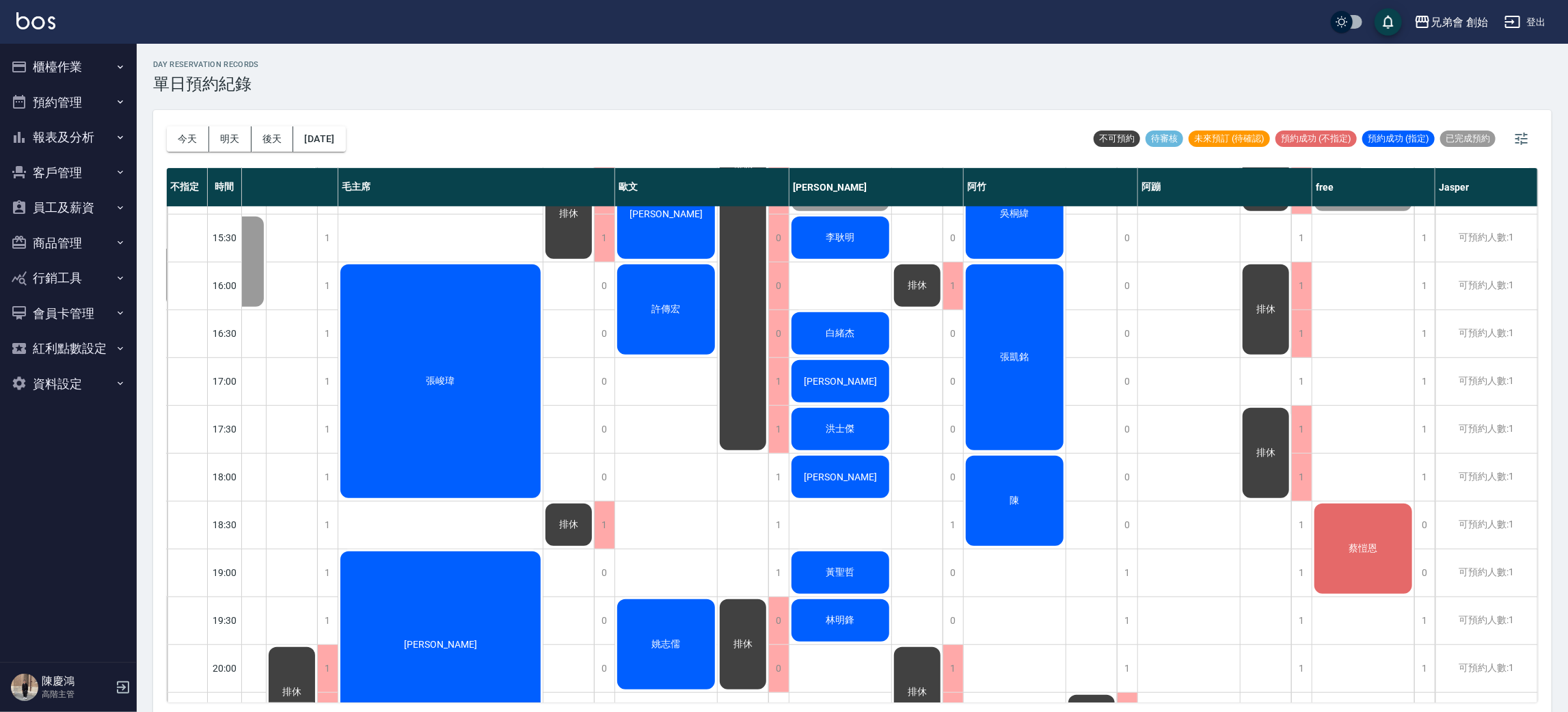
scroll to position [718, 201]
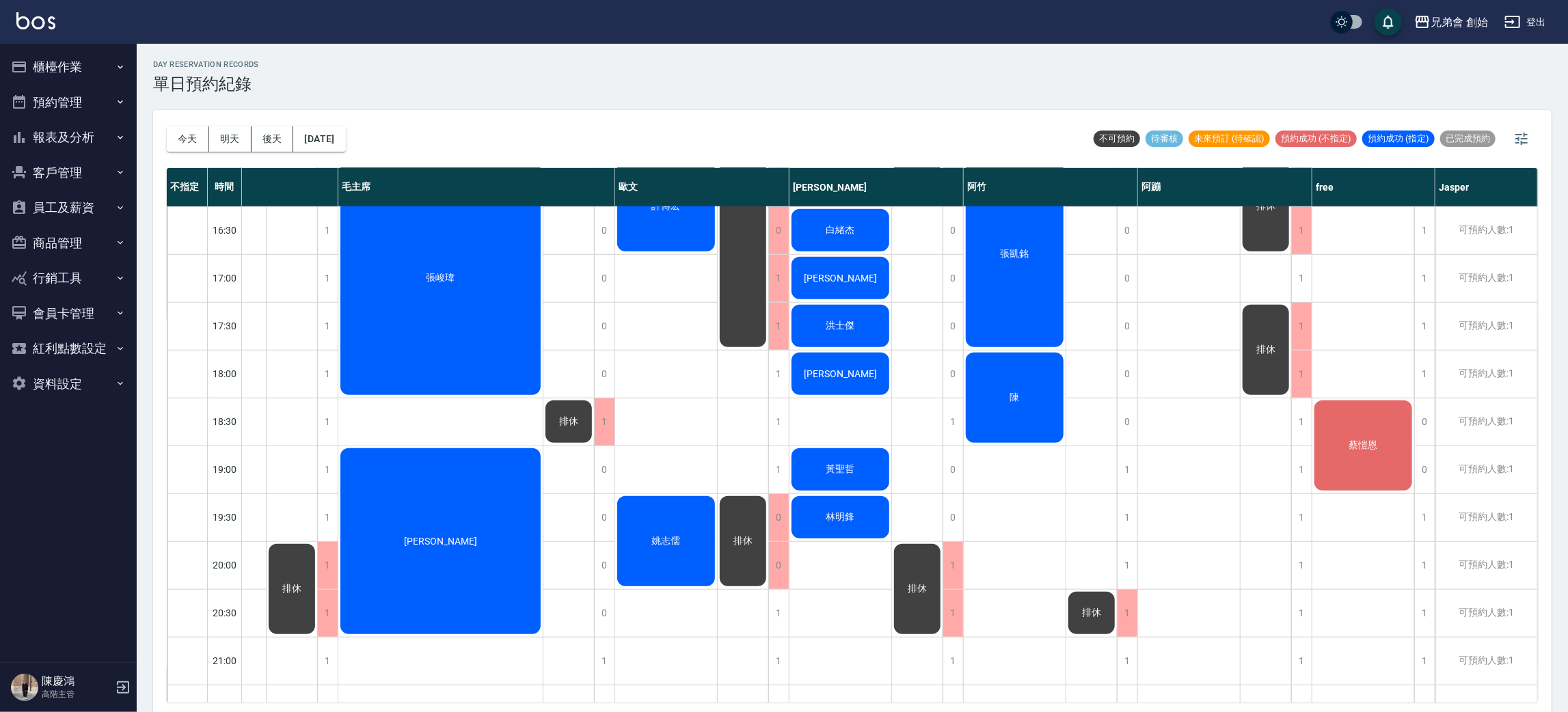
click at [1364, 467] on div "蔡愷恩" at bounding box center [1363, 446] width 102 height 95
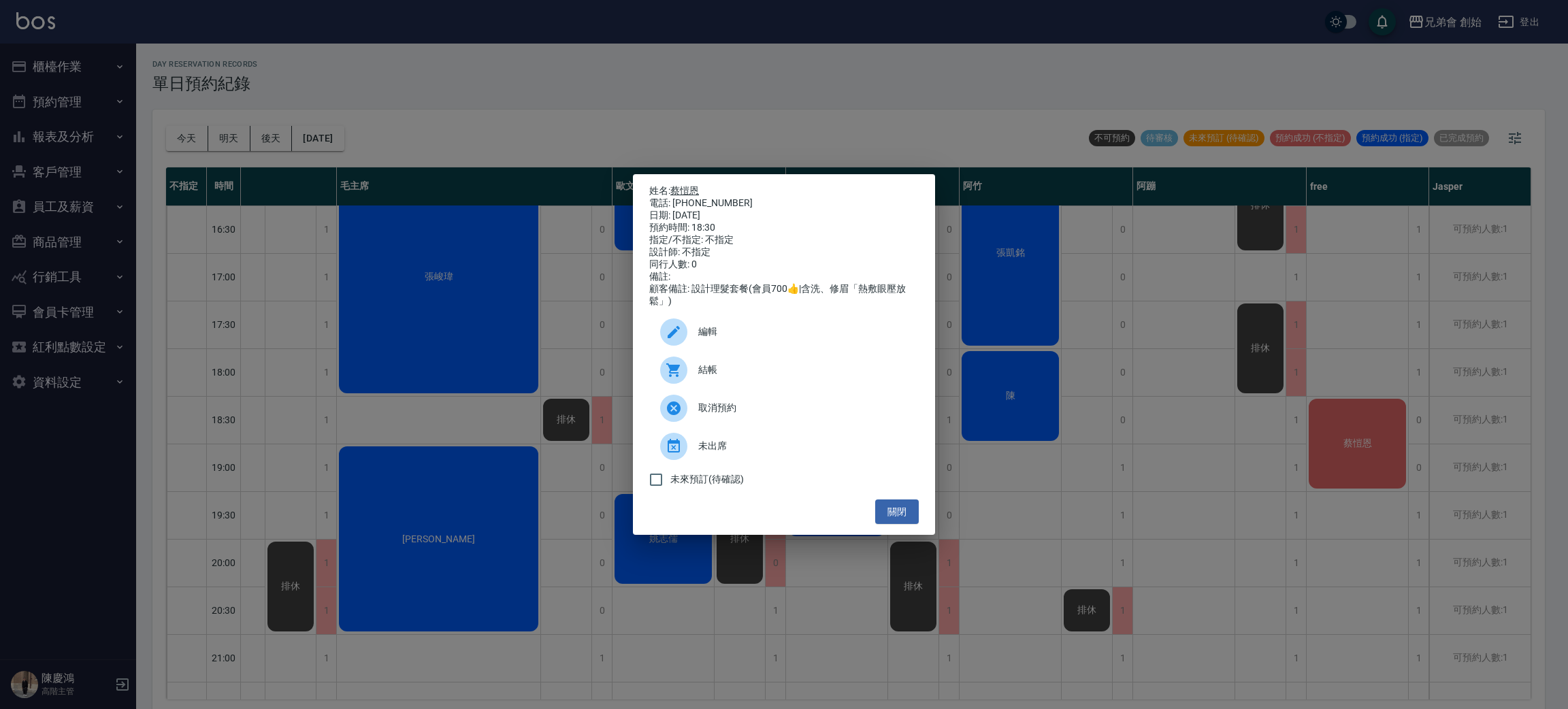
click at [689, 185] on link "蔡愷恩" at bounding box center [684, 191] width 29 height 11
click at [485, 232] on div "姓名: [PERSON_NAME]: [PHONE_NUMBER] 日期: [DATE] 預約時間: 18:30 指定/不指定: 不指定 設計師: 不指定 同…" at bounding box center [784, 354] width 1568 height 709
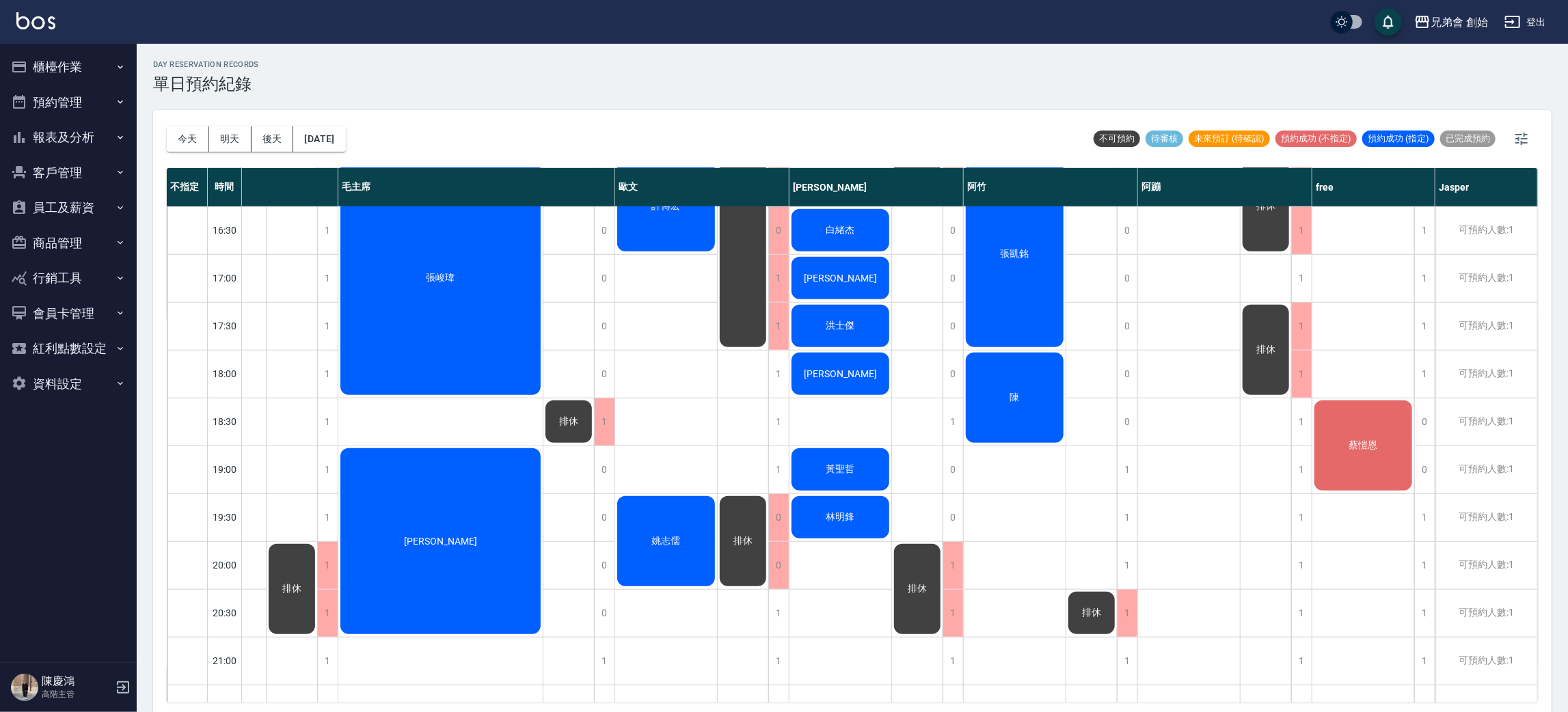
click at [1076, 704] on div "[DATE] [DATE] [DATE] [DATE] 不可預約 待審核 未來預訂 (待確認) 預約成功 (不指定) 預約成功 (指定) 已完成預約 不指定 …" at bounding box center [853, 413] width 1398 height 606
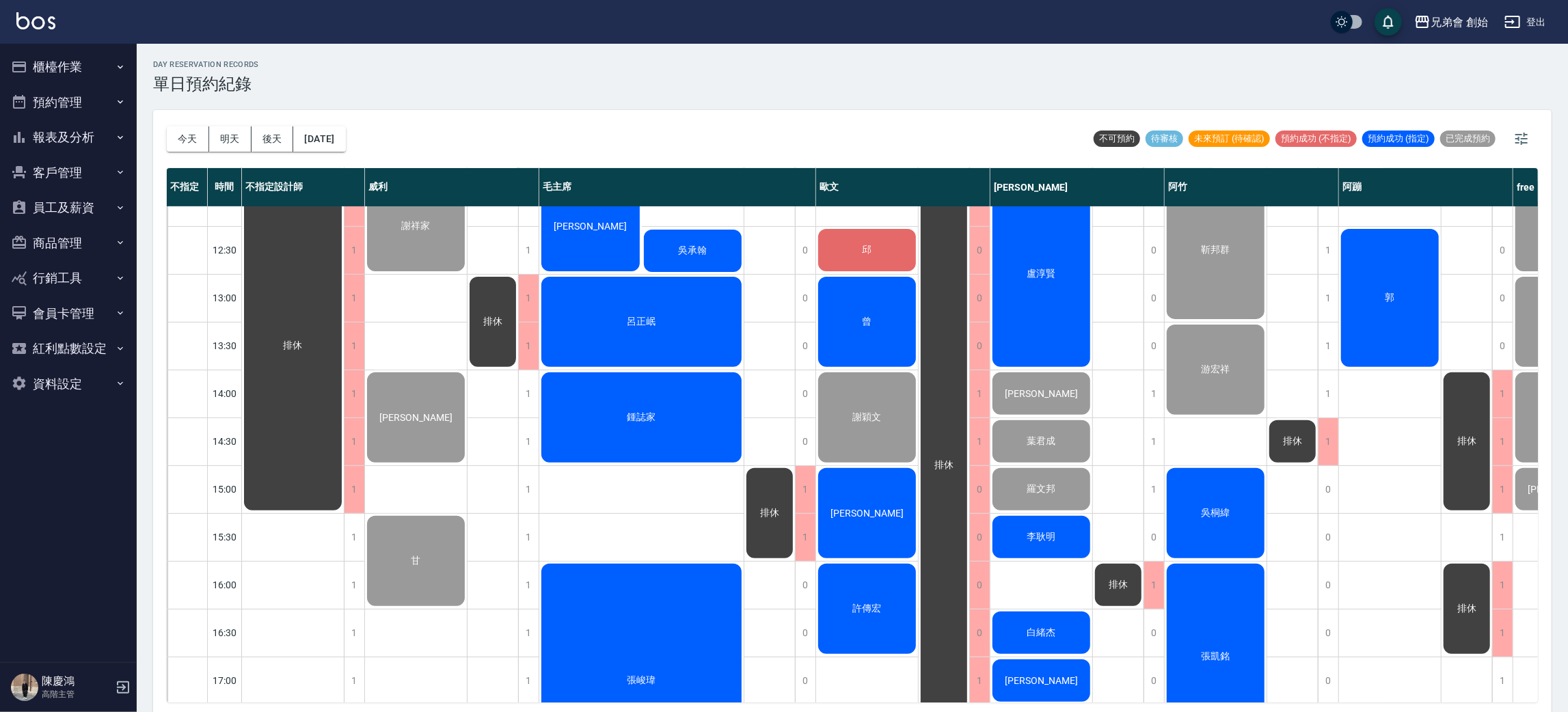
scroll to position [317, 0]
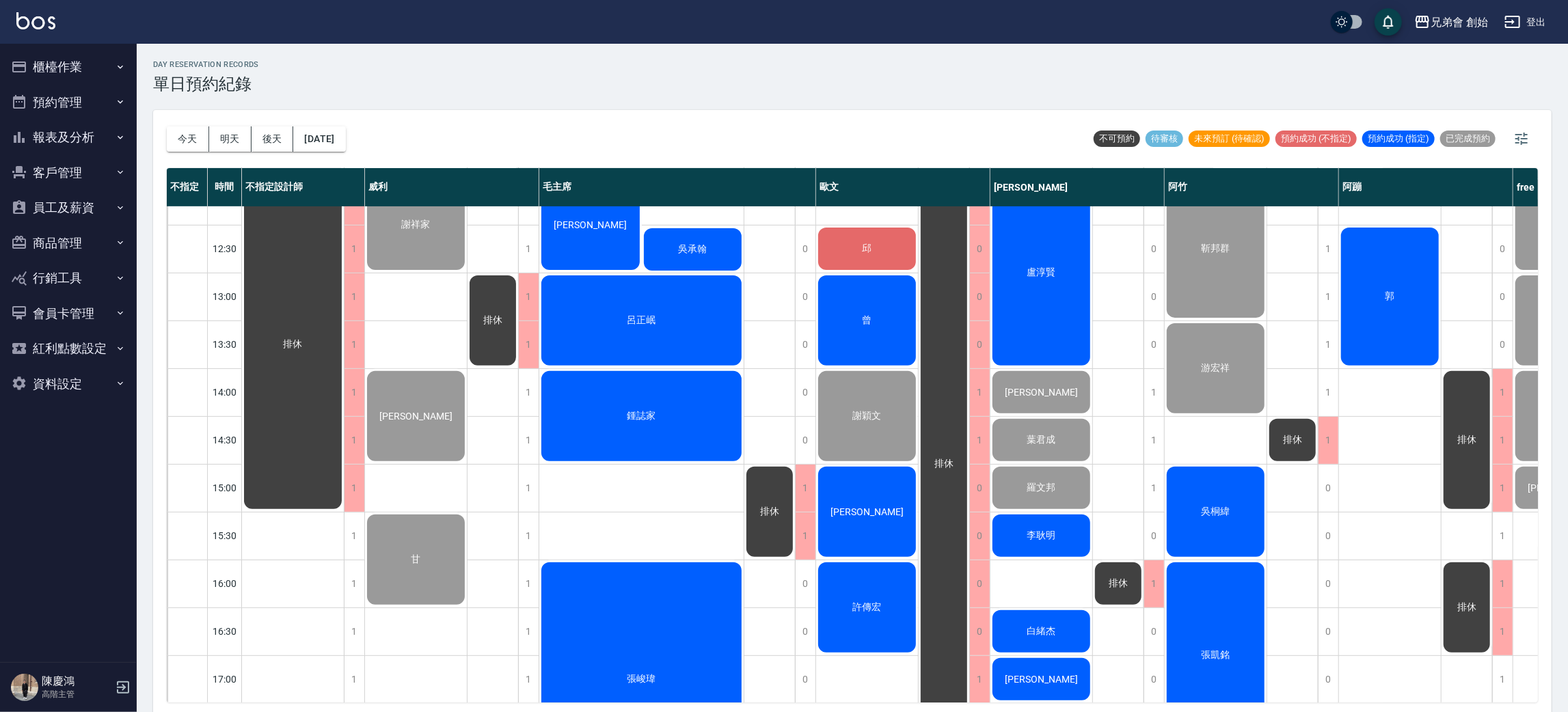
click at [791, 127] on div "[DATE] [DATE] [DATE] [DATE] 不可預約 待審核 未來預訂 (待確認) 預約成功 (不指定) 預約成功 (指定) 已完成預約" at bounding box center [853, 139] width 1371 height 58
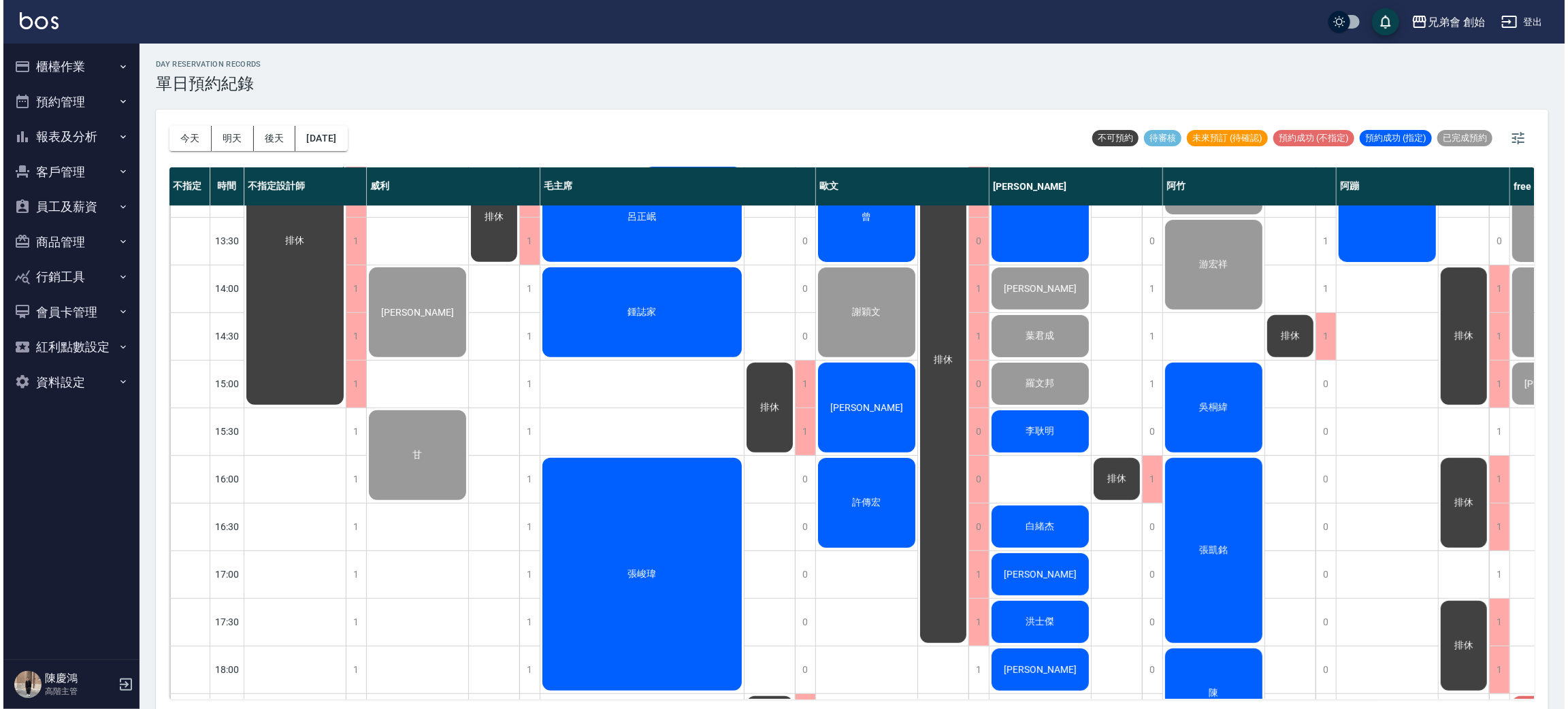
scroll to position [723, 0]
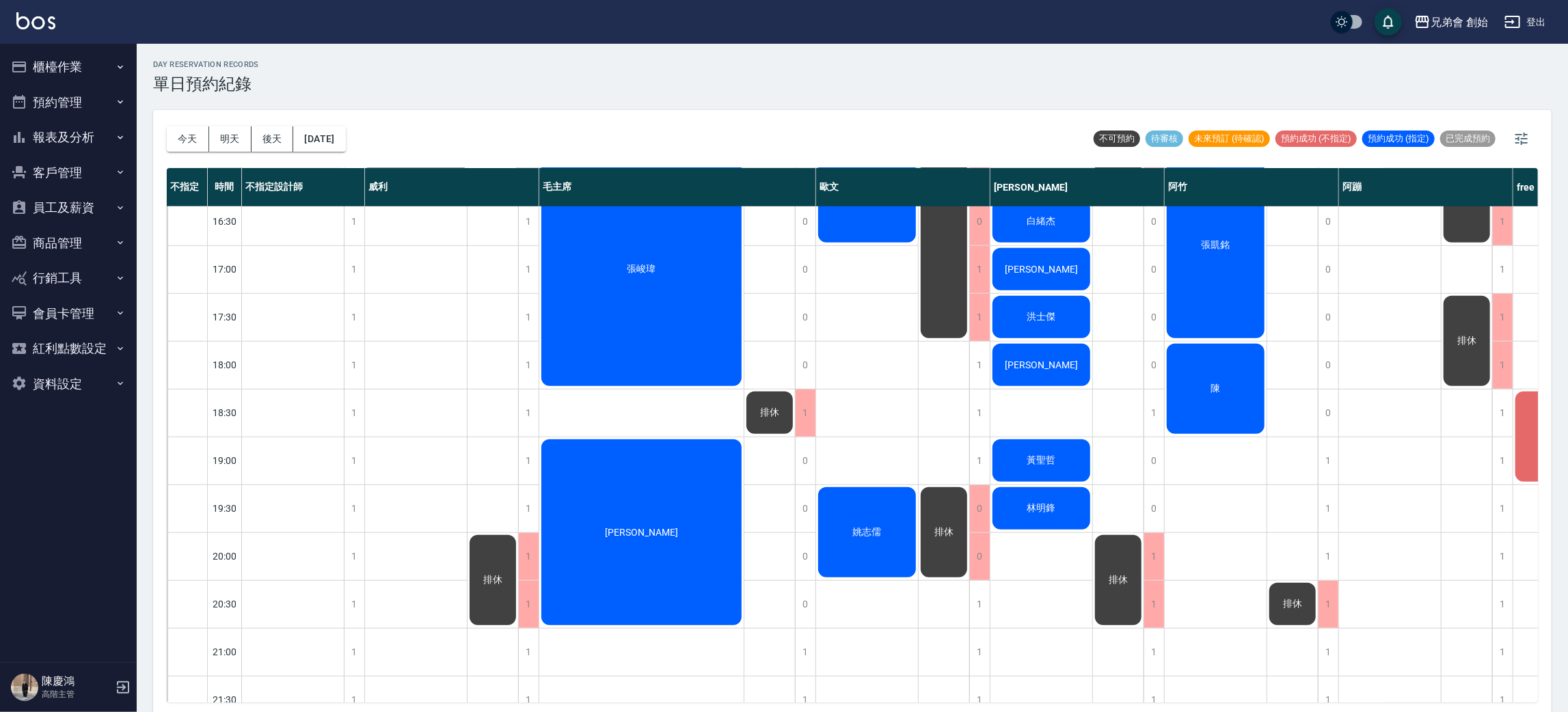
click at [650, 283] on div "張峻瑋" at bounding box center [641, 270] width 205 height 238
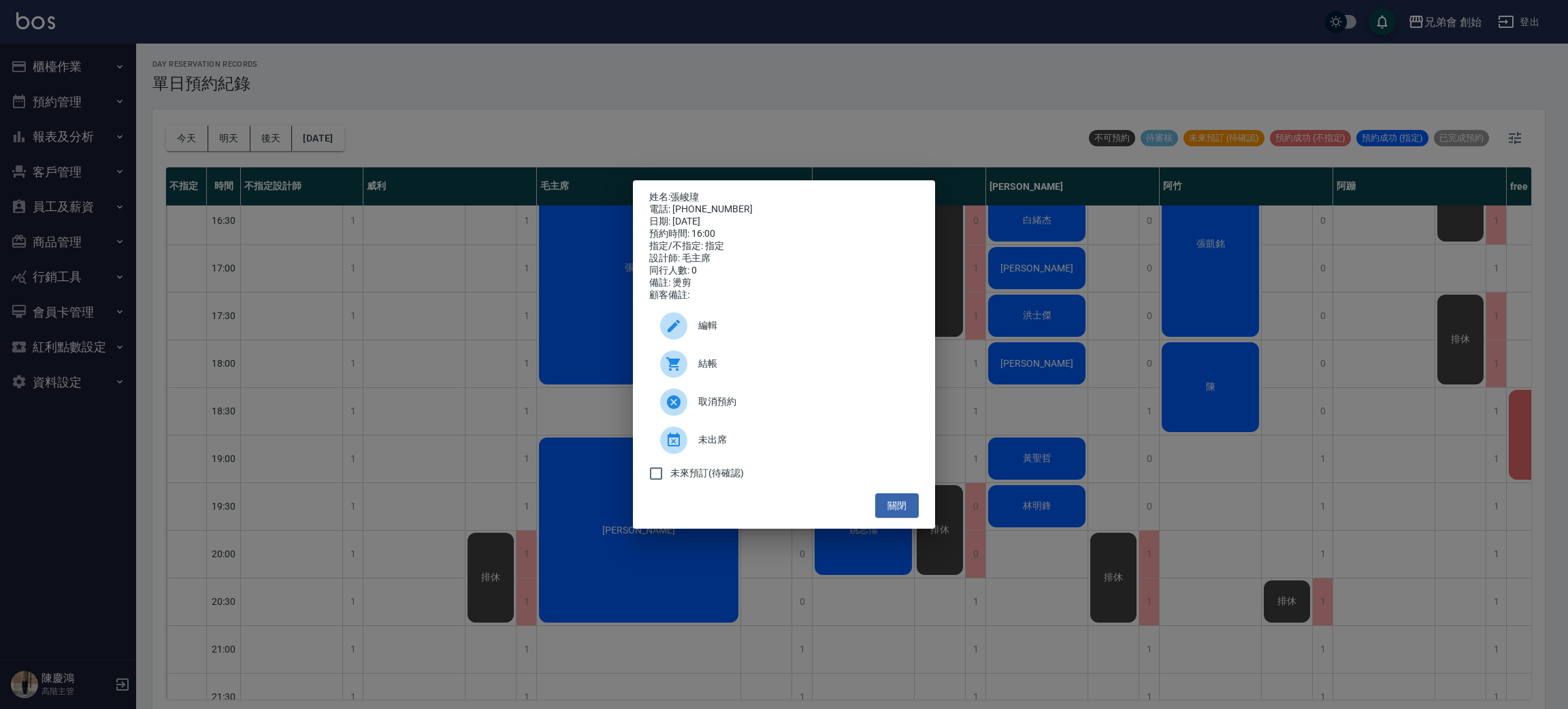
click at [679, 365] on icon at bounding box center [674, 364] width 16 height 16
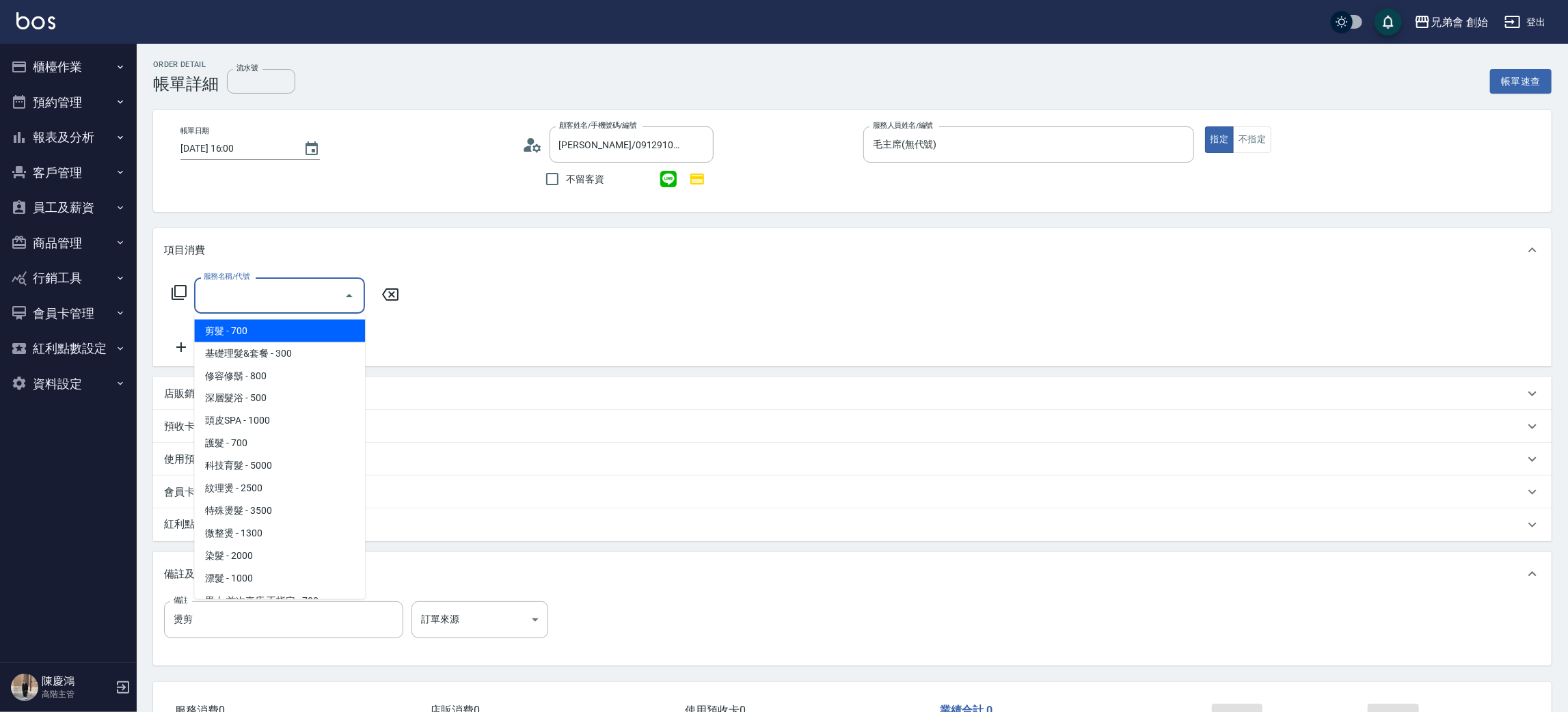
click at [251, 332] on span "剪髮 - 700" at bounding box center [279, 331] width 171 height 23
type input "剪髮(A01)"
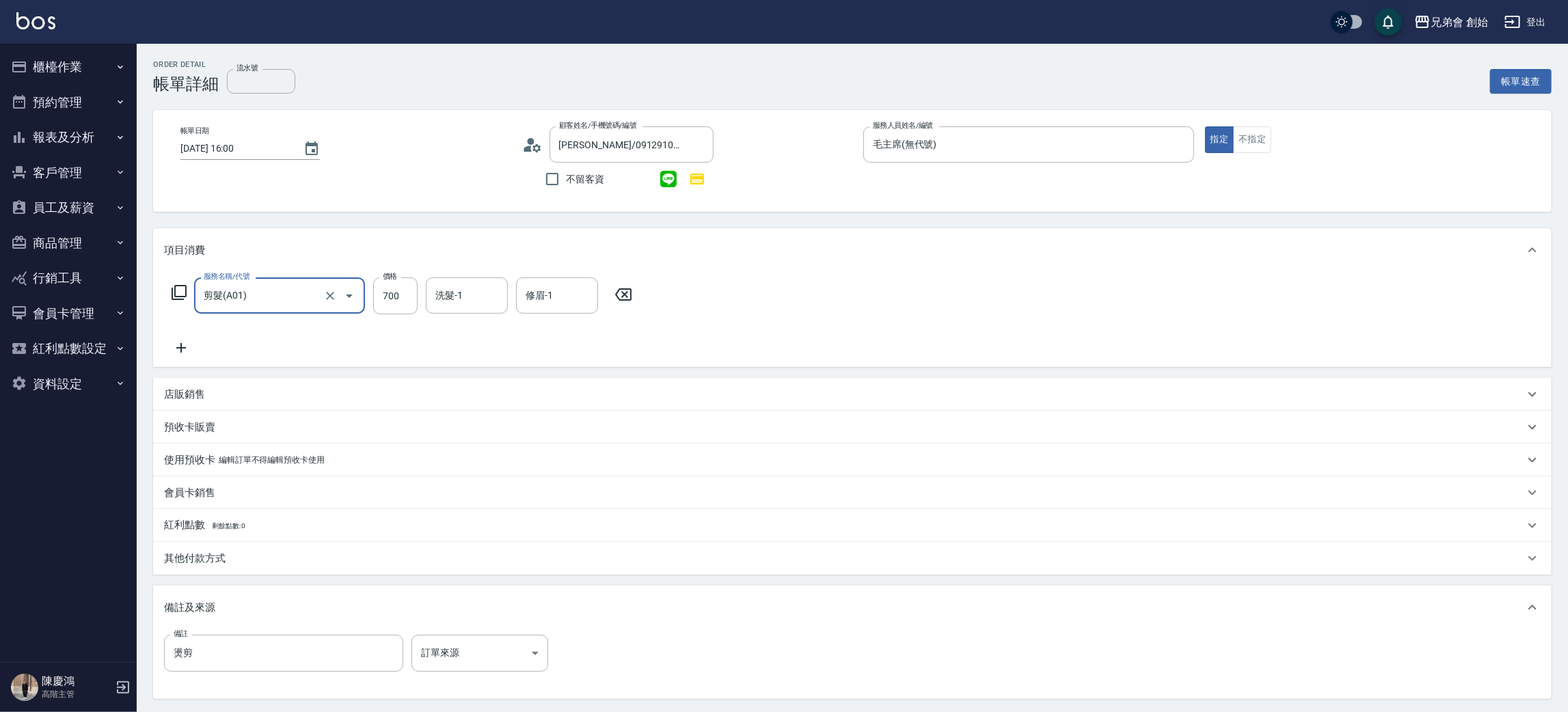
click at [191, 342] on icon at bounding box center [181, 348] width 34 height 16
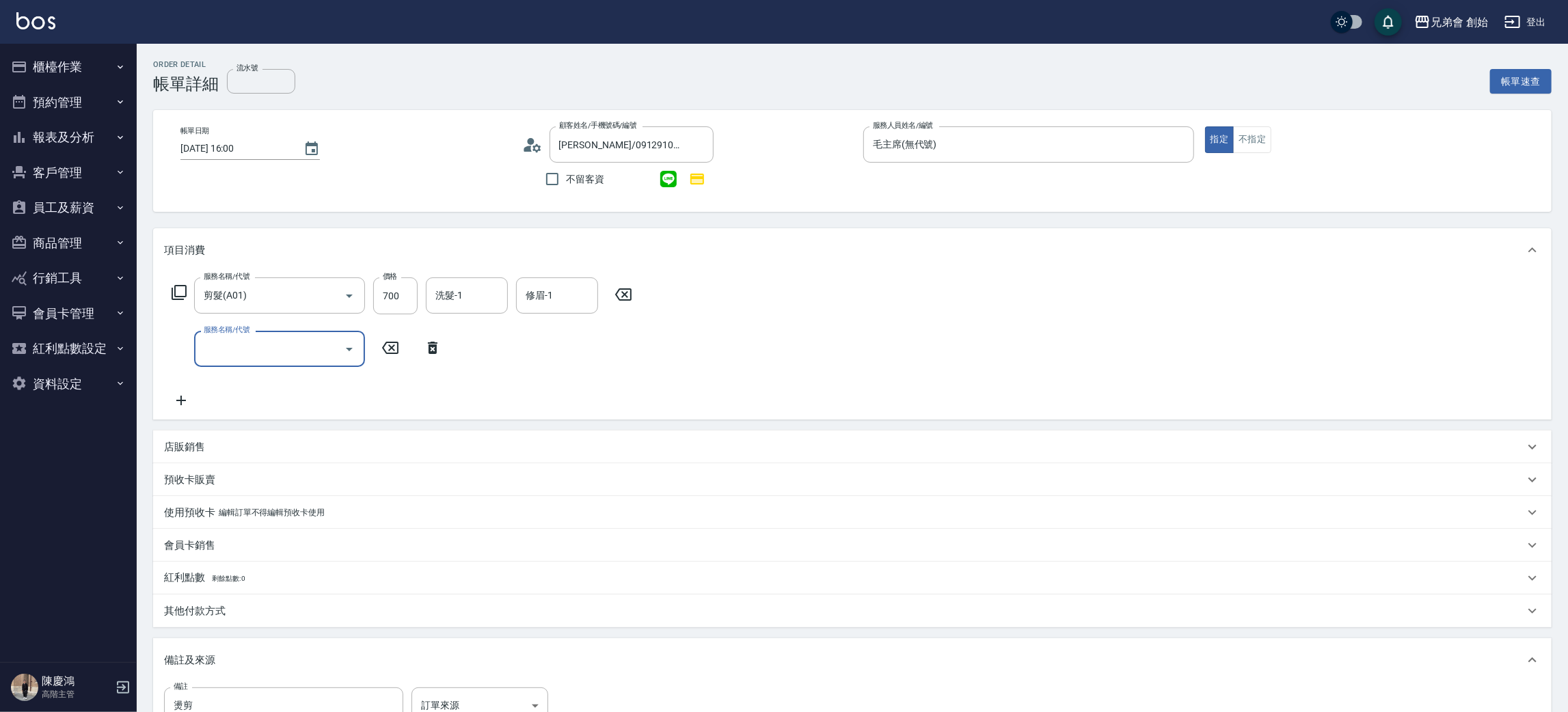
drag, startPoint x: 270, startPoint y: 338, endPoint x: 255, endPoint y: 365, distance: 30.9
click at [270, 340] on input "服務名稱/代號" at bounding box center [269, 349] width 138 height 24
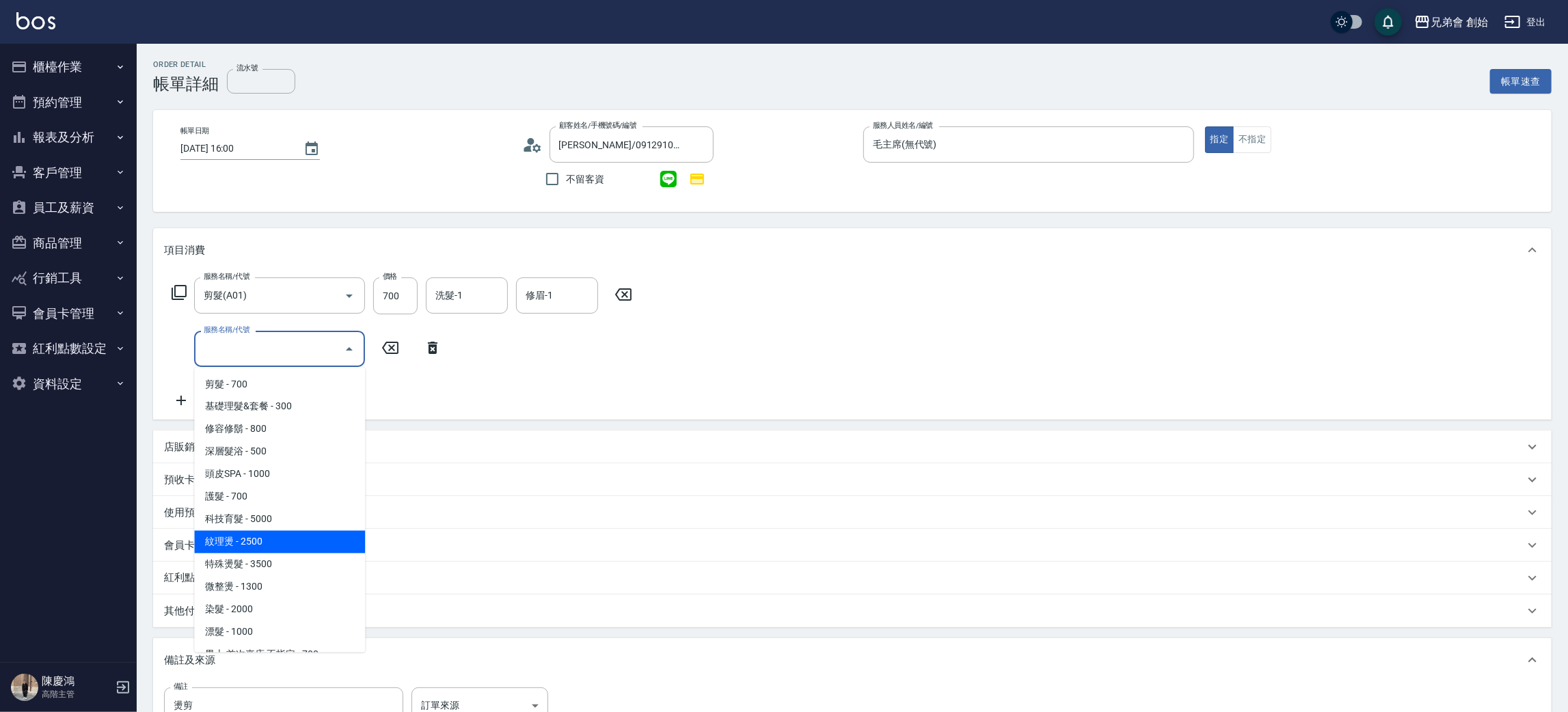
click at [238, 543] on span "紋理燙 - 2500" at bounding box center [279, 542] width 171 height 23
type input "紋理燙(D01)"
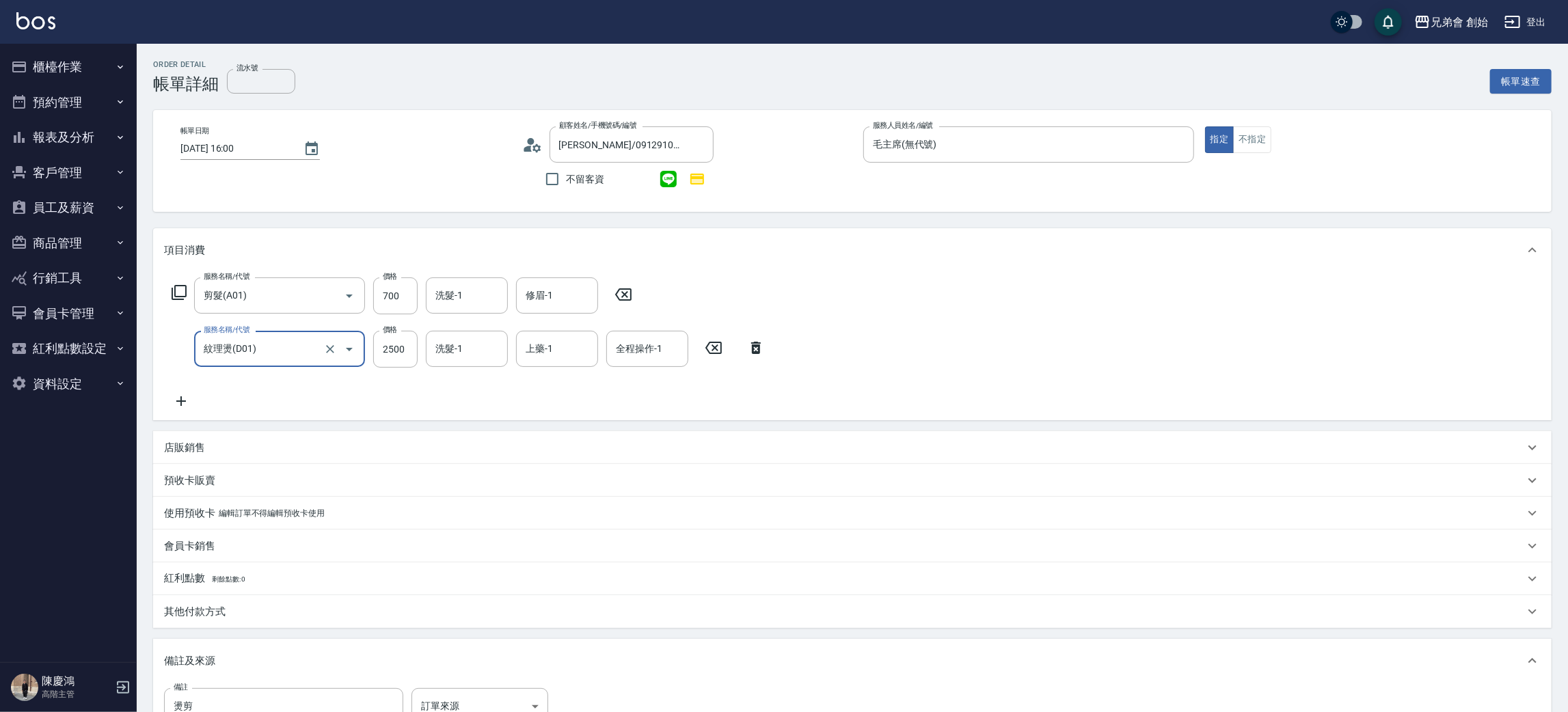
click at [188, 405] on icon at bounding box center [181, 402] width 34 height 16
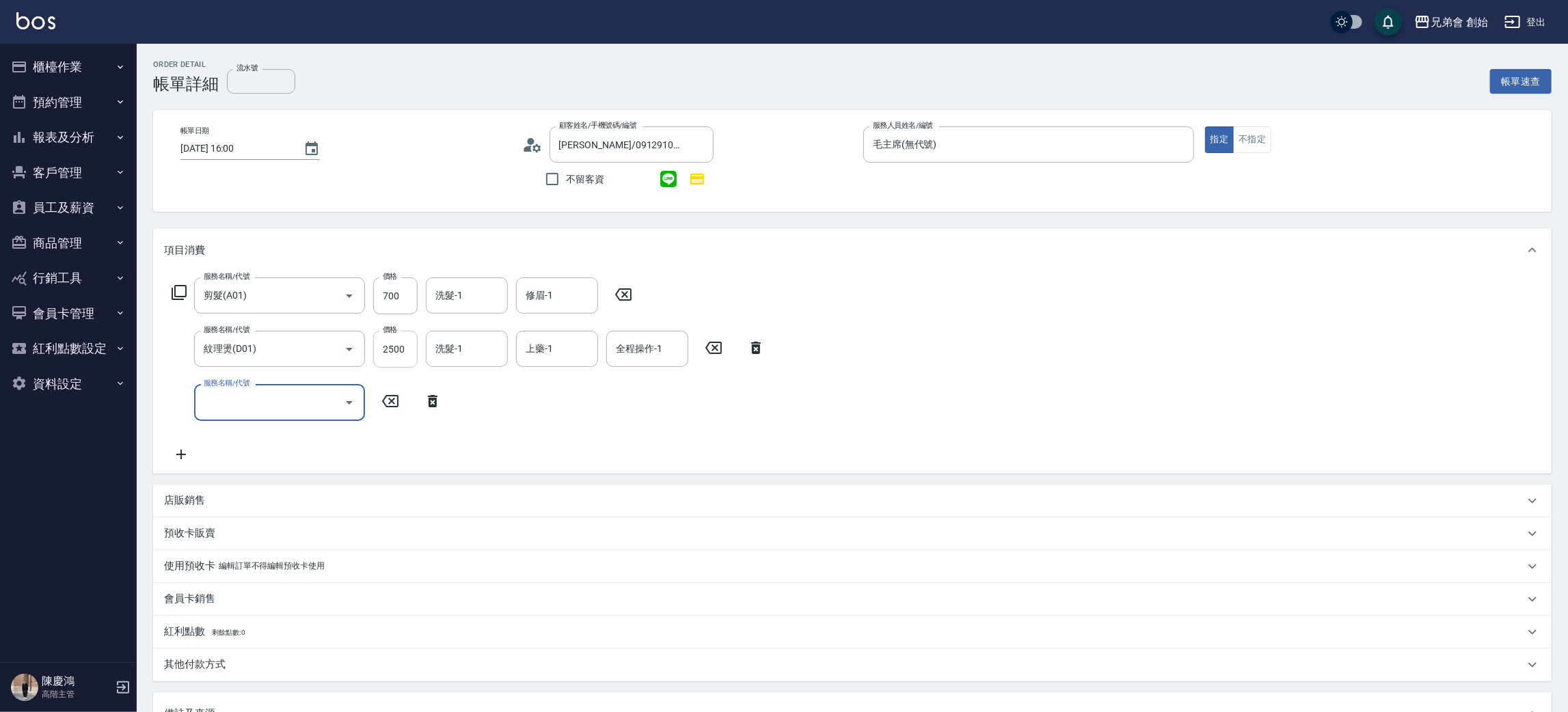
click at [399, 351] on input "2500" at bounding box center [395, 349] width 44 height 37
type input "2300"
click at [245, 401] on input "服務名稱/代號" at bounding box center [269, 402] width 138 height 24
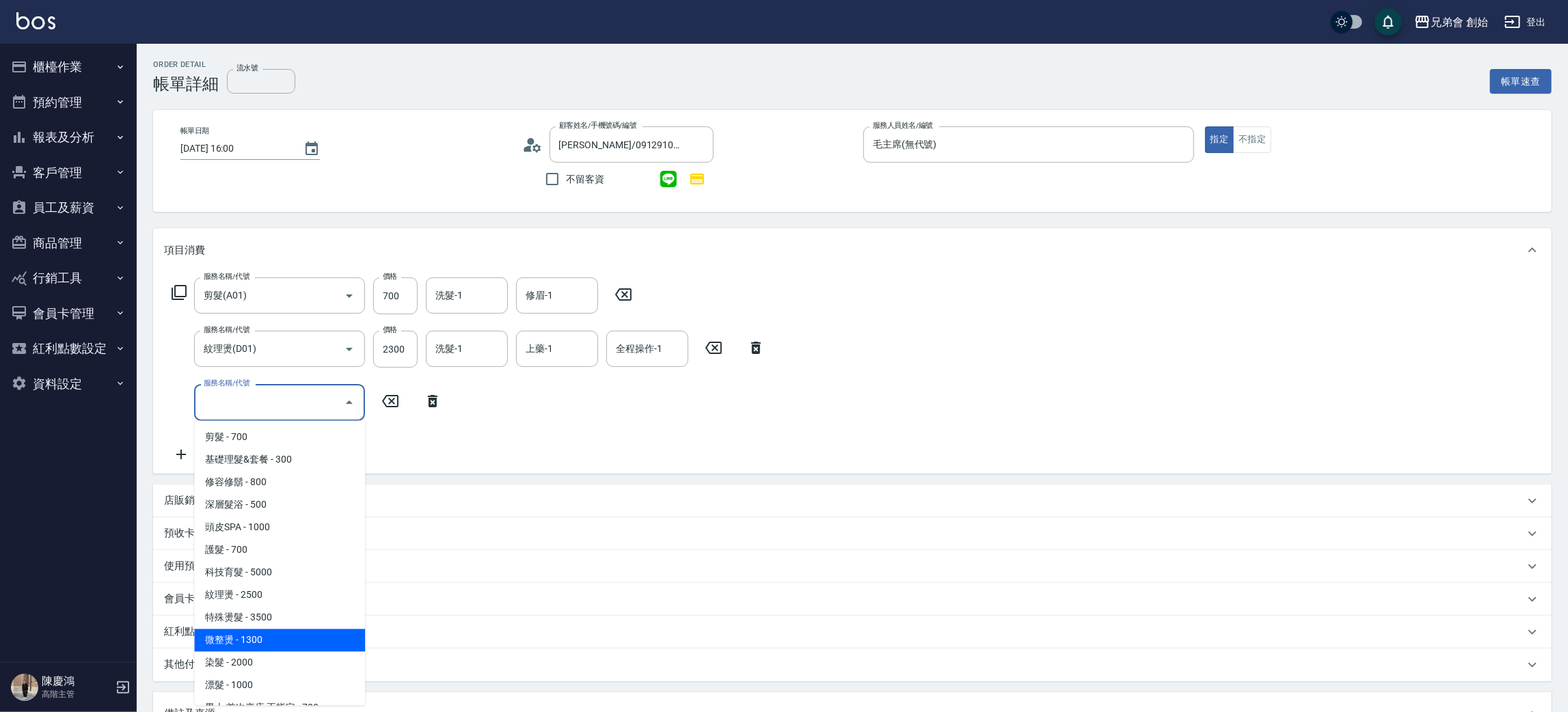
drag, startPoint x: 248, startPoint y: 645, endPoint x: 270, endPoint y: 619, distance: 34.1
click at [248, 644] on span "微整燙 - 1300" at bounding box center [279, 641] width 171 height 23
type input "微整燙(D03)"
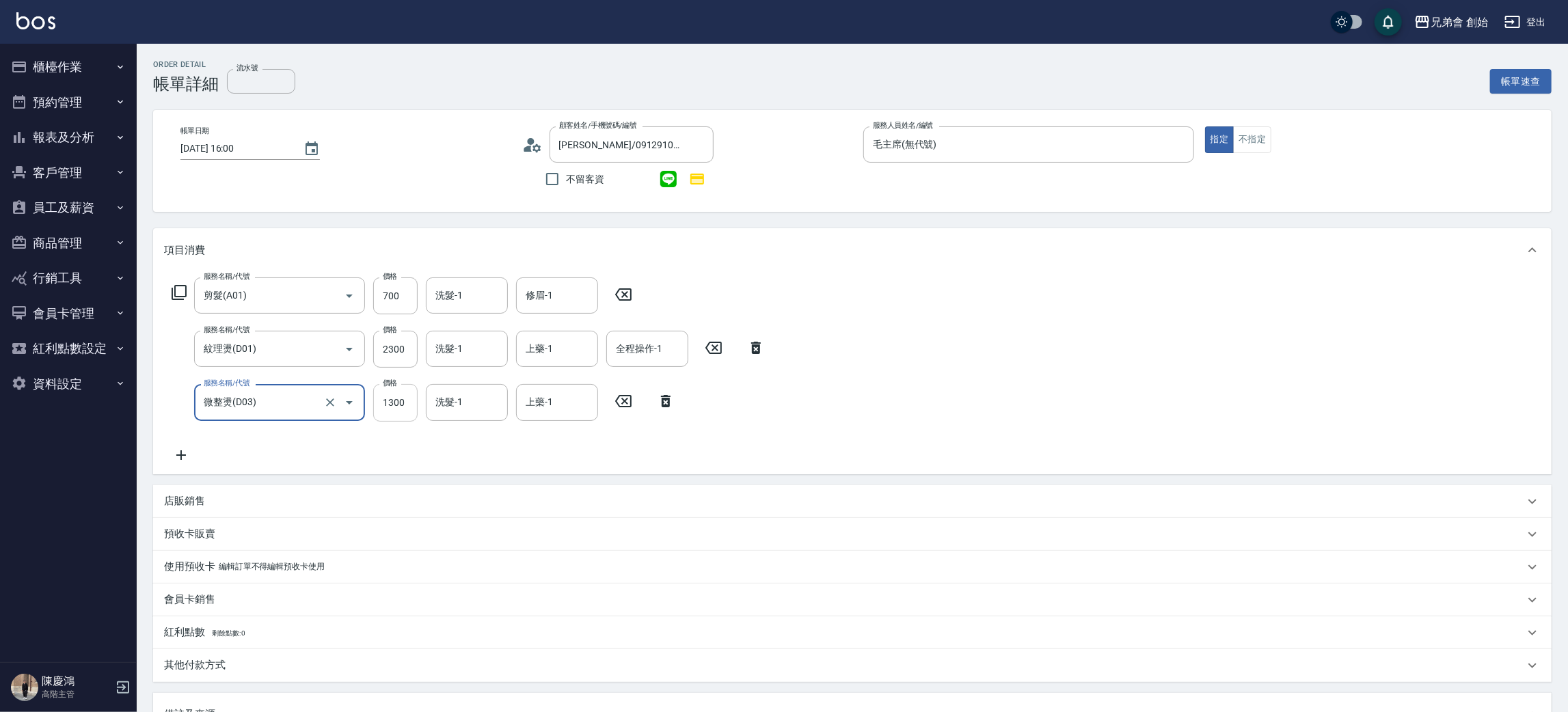
click at [395, 393] on input "1300" at bounding box center [395, 402] width 44 height 37
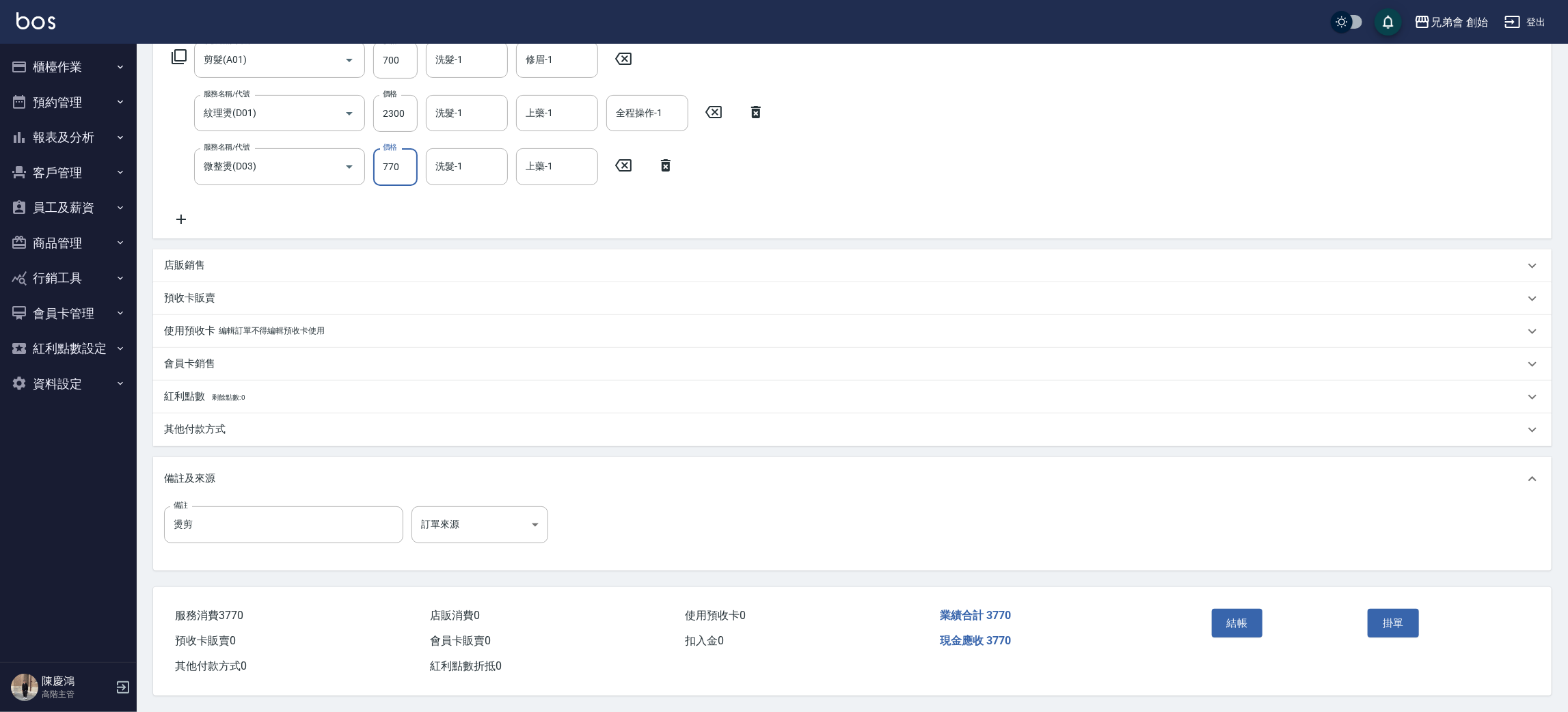
scroll to position [136, 0]
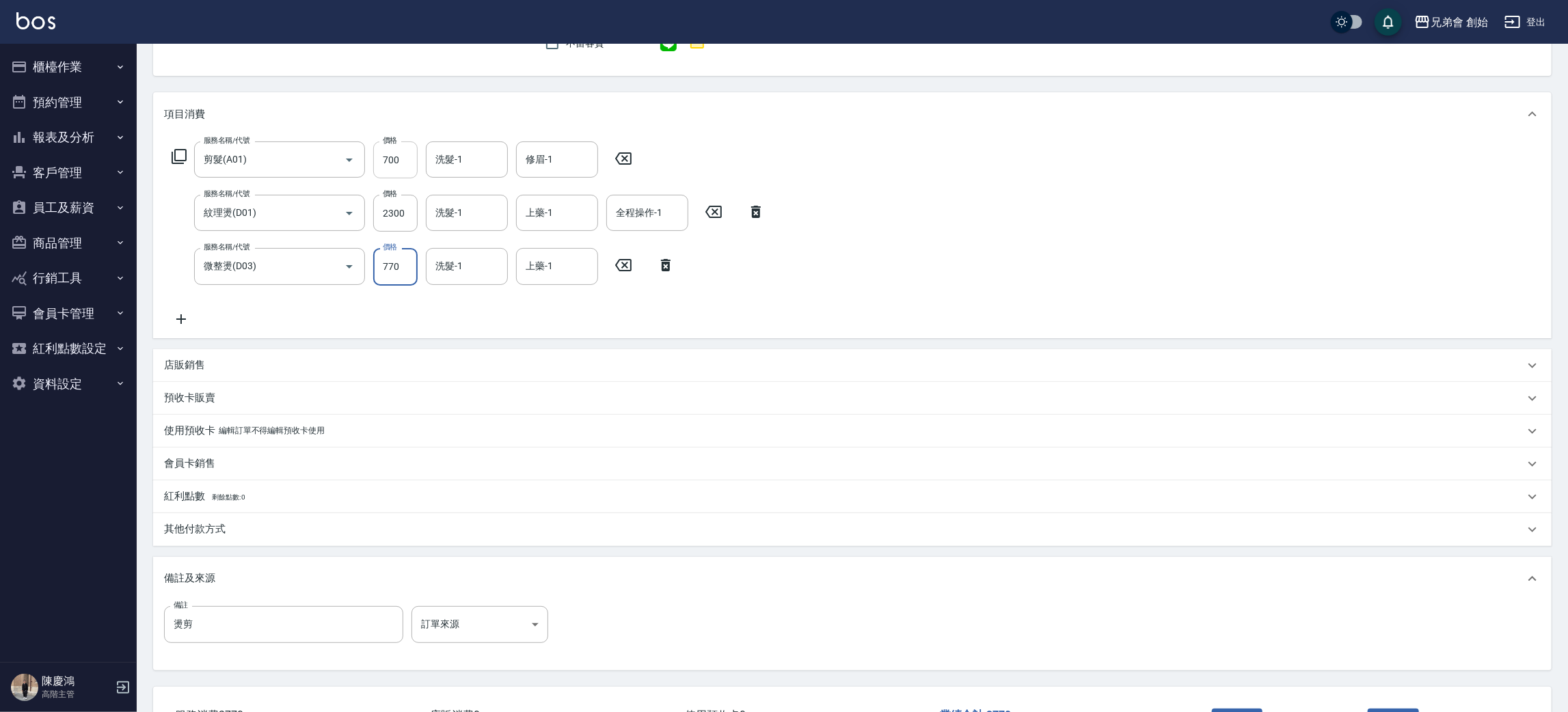
type input "770"
click at [401, 154] on input "700" at bounding box center [395, 160] width 44 height 37
type input "1000"
click at [394, 213] on input "2300" at bounding box center [395, 213] width 44 height 37
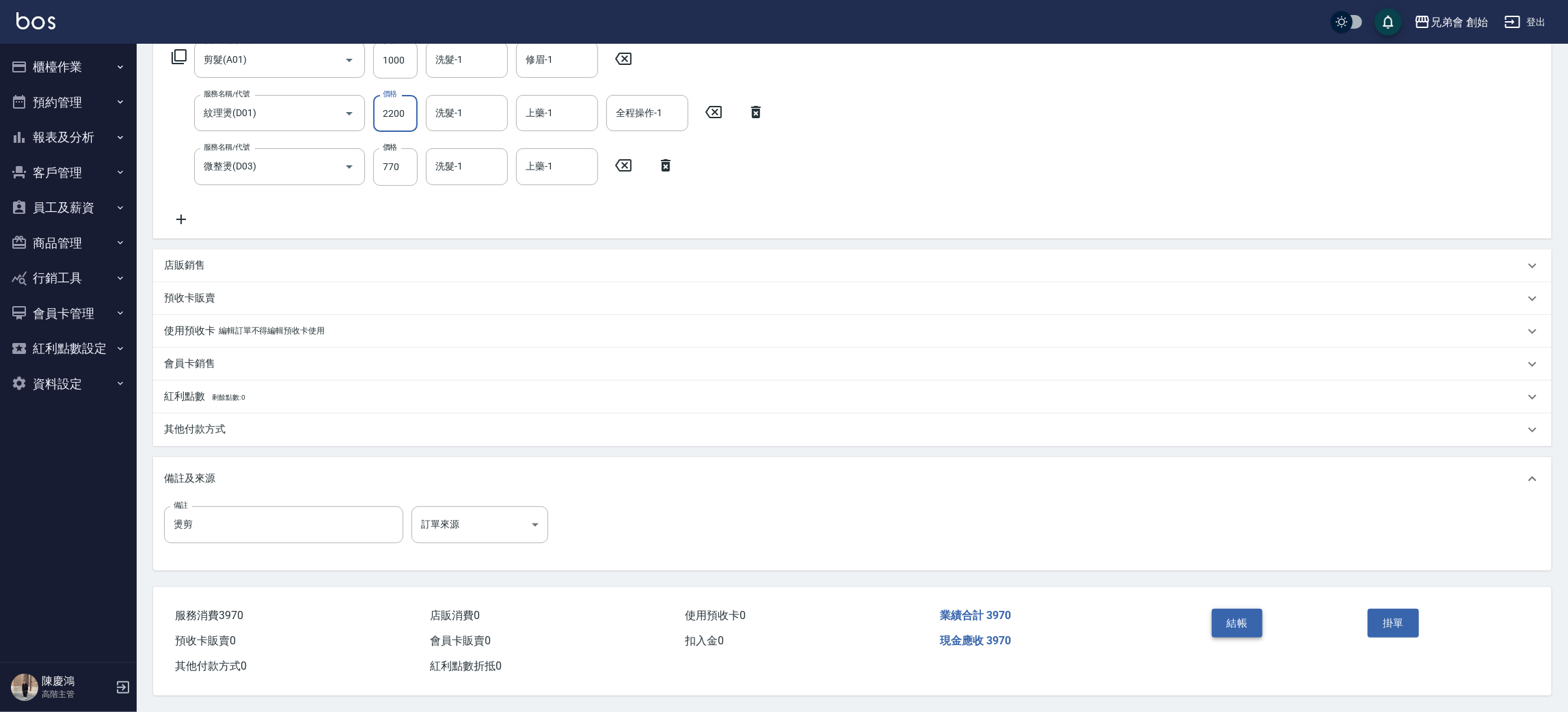
type input "2200"
click at [1248, 623] on button "結帳" at bounding box center [1237, 624] width 51 height 29
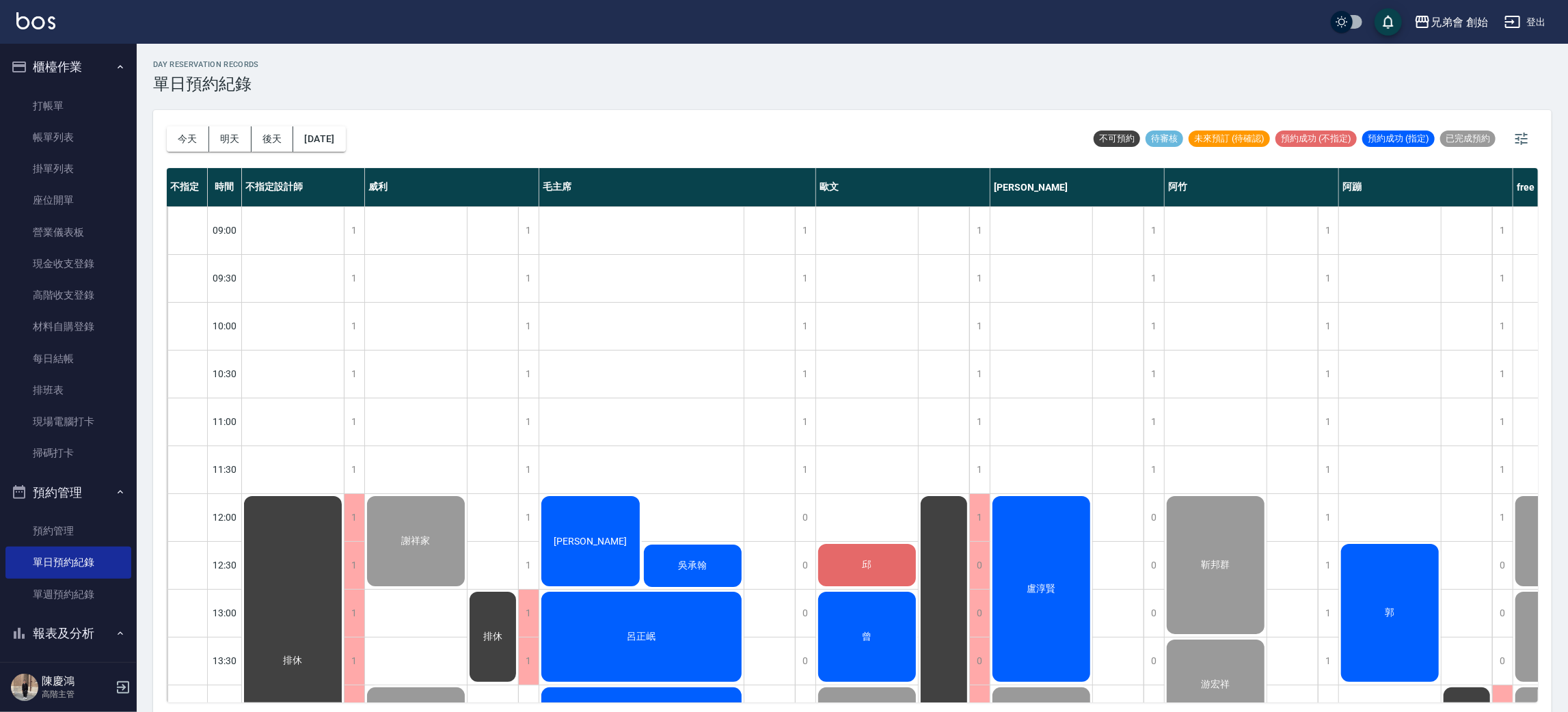
scroll to position [615, 0]
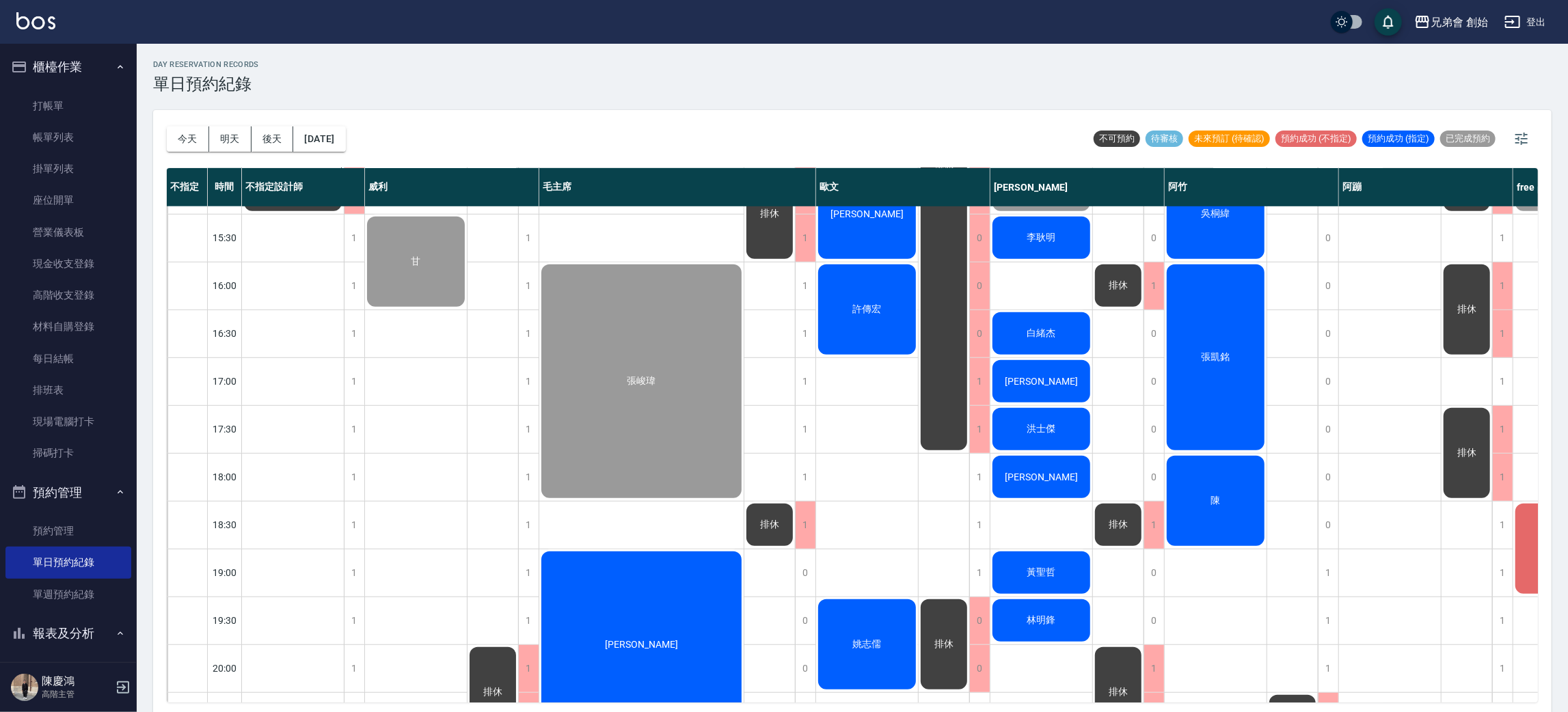
click at [880, 313] on span "許傳宏" at bounding box center [868, 310] width 34 height 13
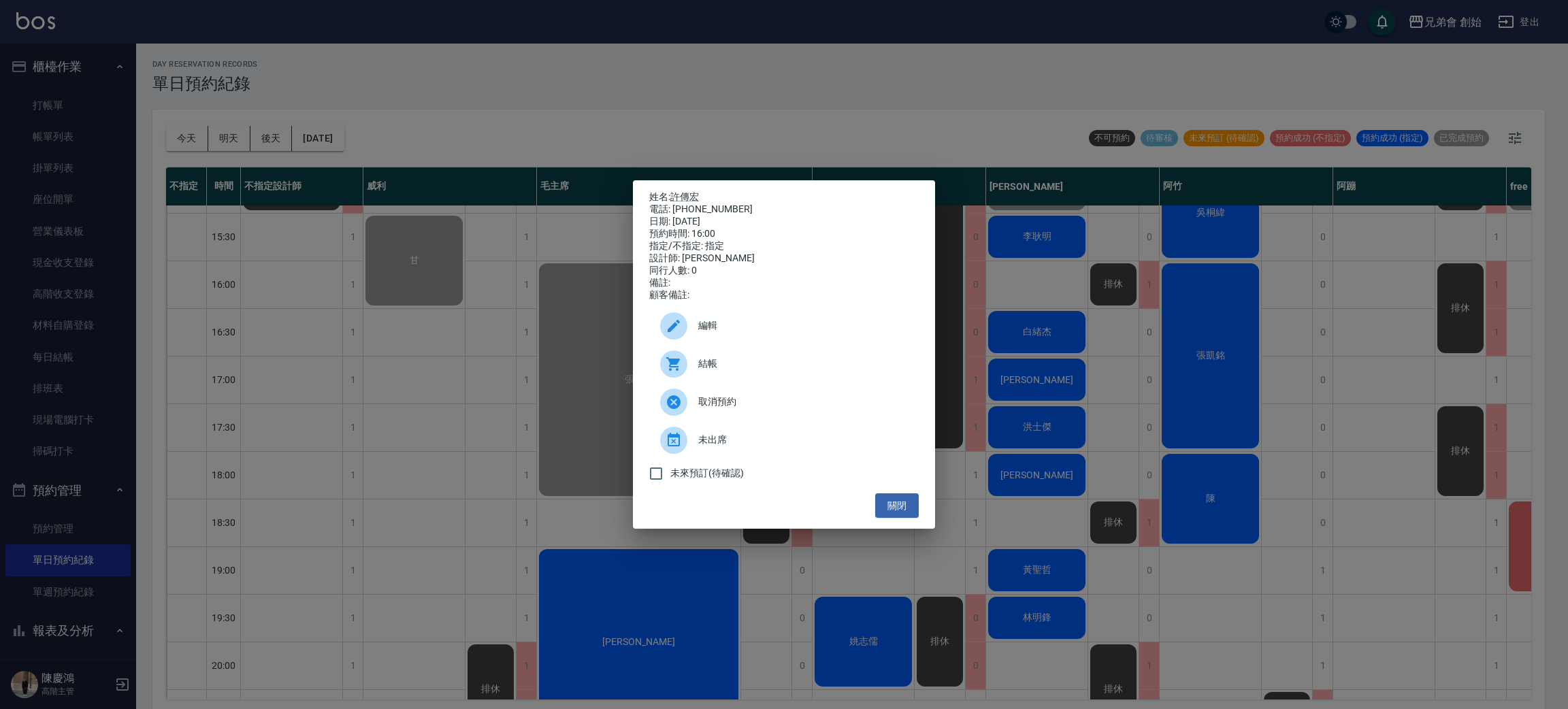
click at [757, 370] on span "結帳" at bounding box center [802, 364] width 209 height 14
click at [471, 128] on div "姓名: [PERSON_NAME] 電話: [PHONE_NUMBER] 日期: [DATE] 預約時間: 16:00 指定/不指定: 指定 設計師: [PE…" at bounding box center [784, 354] width 1568 height 709
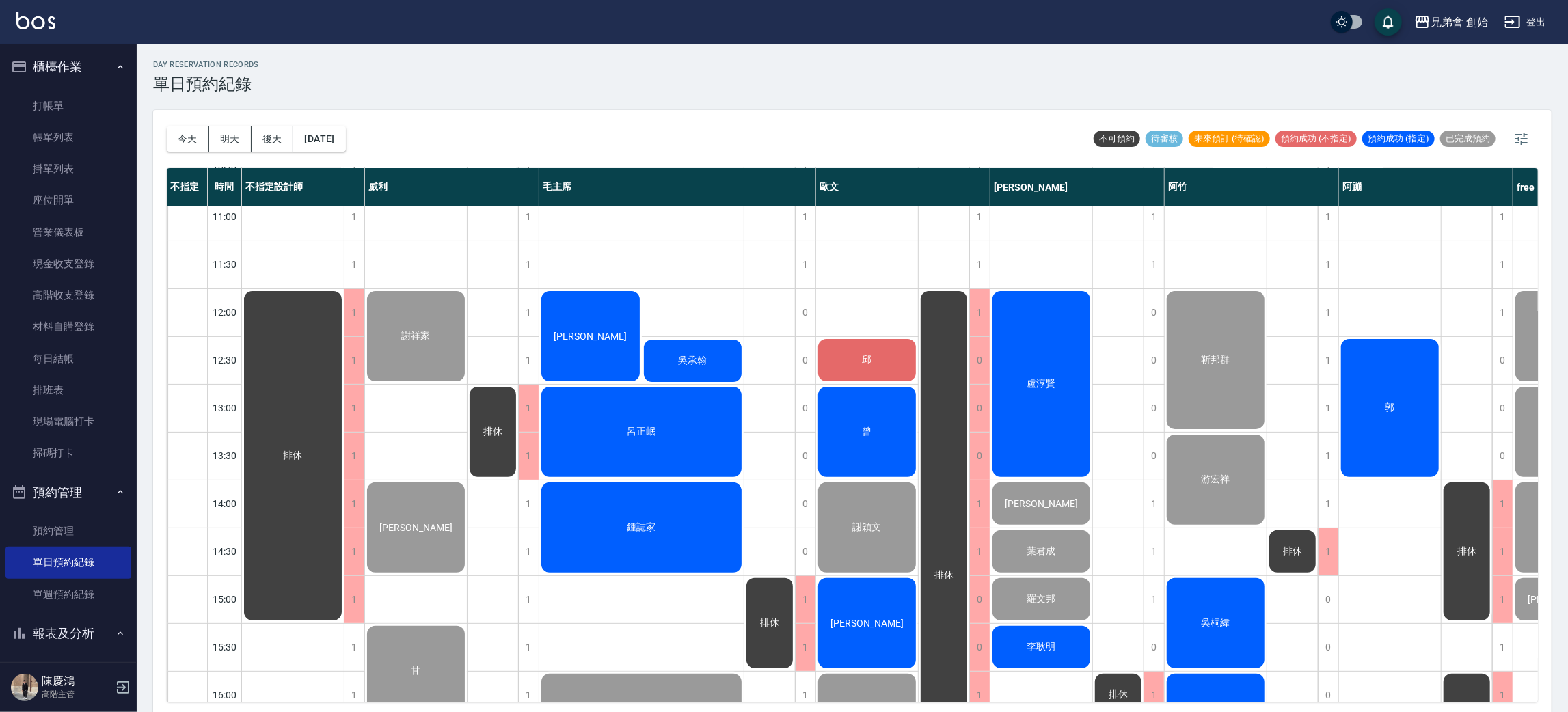
scroll to position [411, 0]
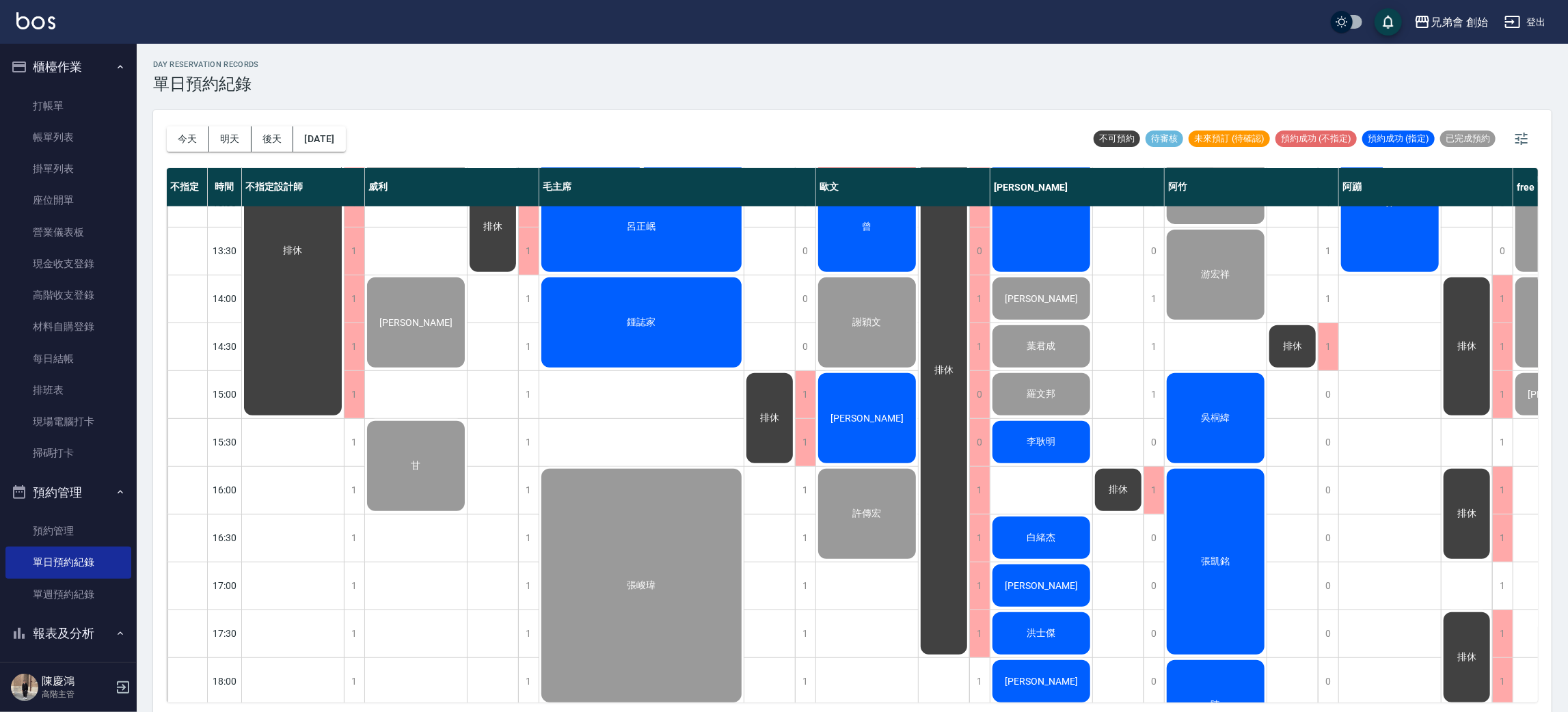
click at [883, 396] on div "[PERSON_NAME]" at bounding box center [867, 418] width 102 height 95
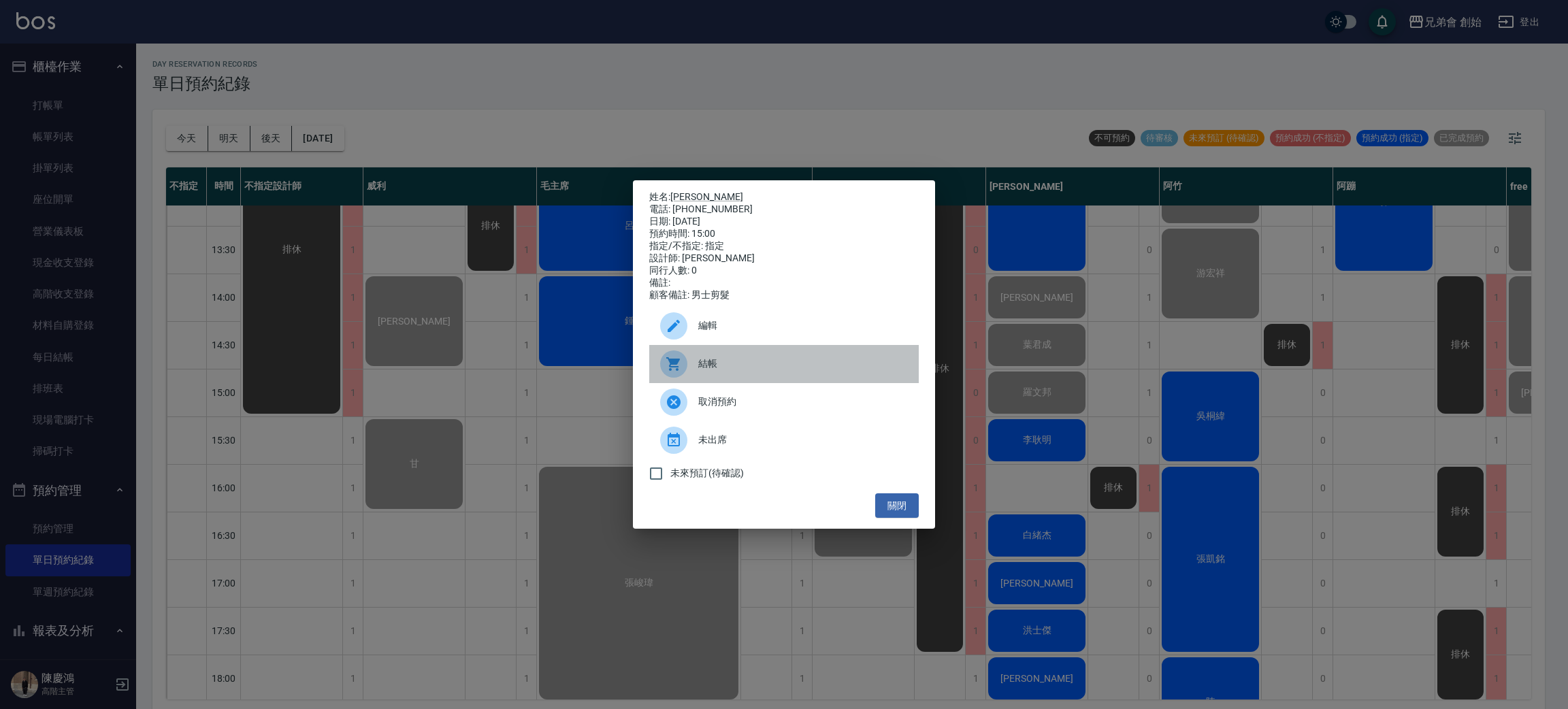
click at [737, 351] on div "結帳" at bounding box center [784, 364] width 269 height 38
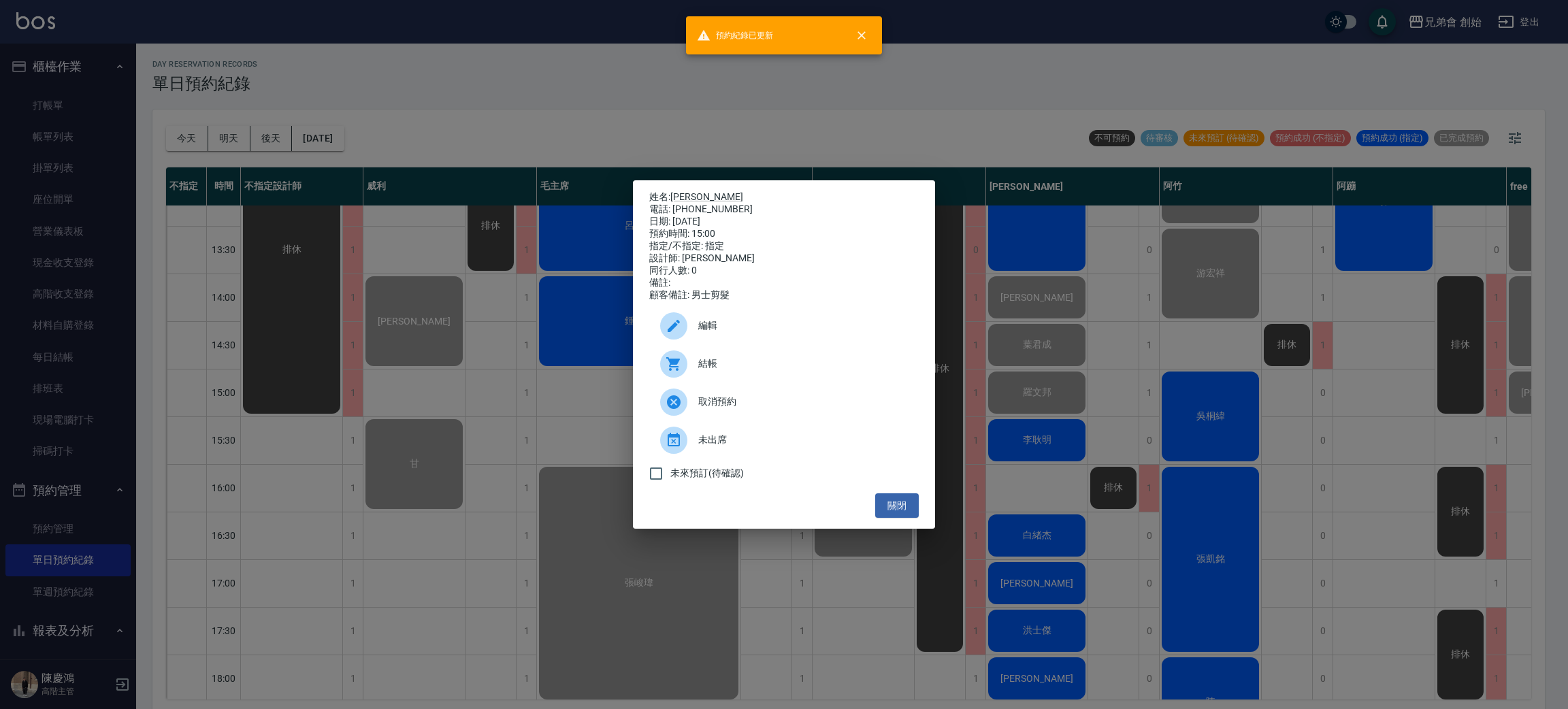
click at [483, 159] on div "姓名: [PERSON_NAME] 電話: [PHONE_NUMBER] 日期: [DATE] 預約時間: 15:00 指定/不指定: 指定 設計師: [PE…" at bounding box center [784, 354] width 1568 height 709
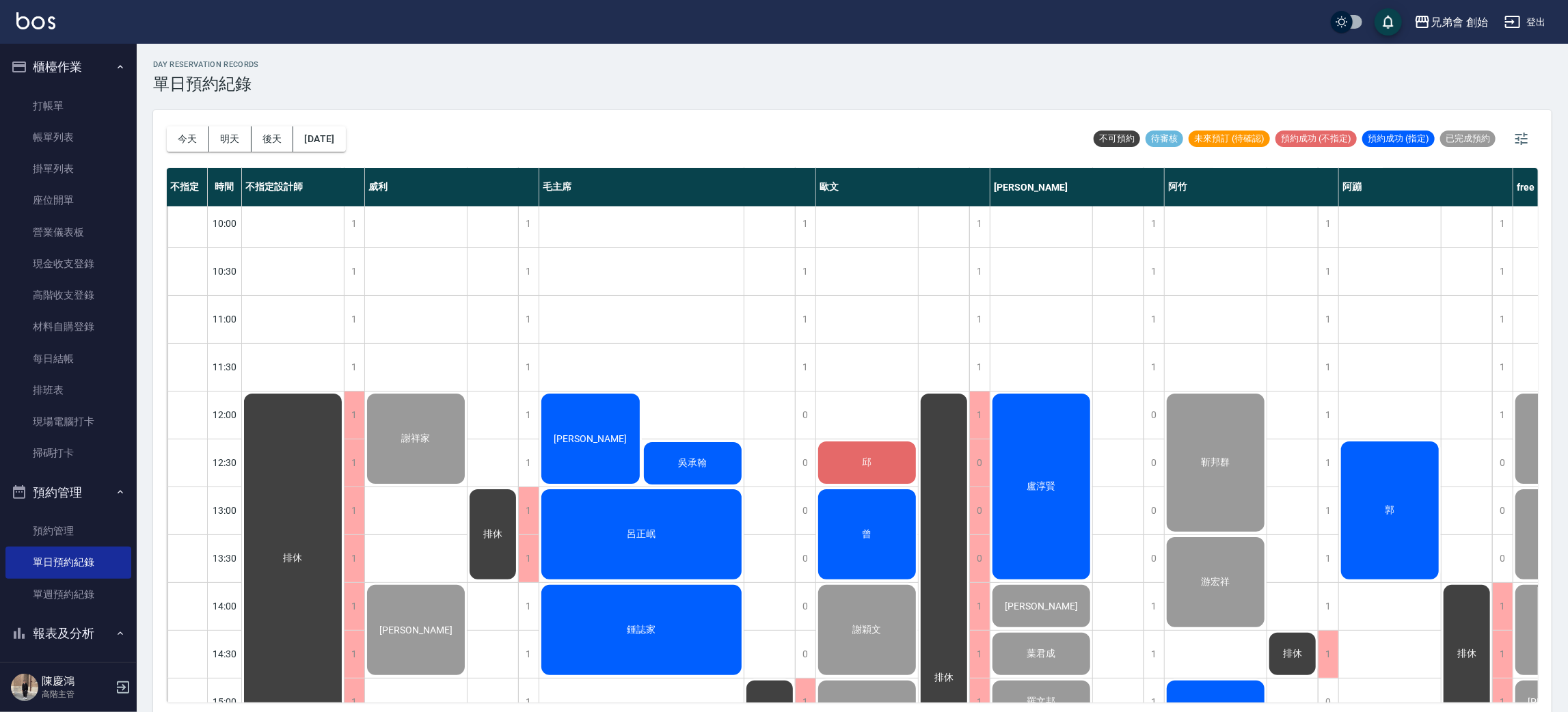
scroll to position [307, 0]
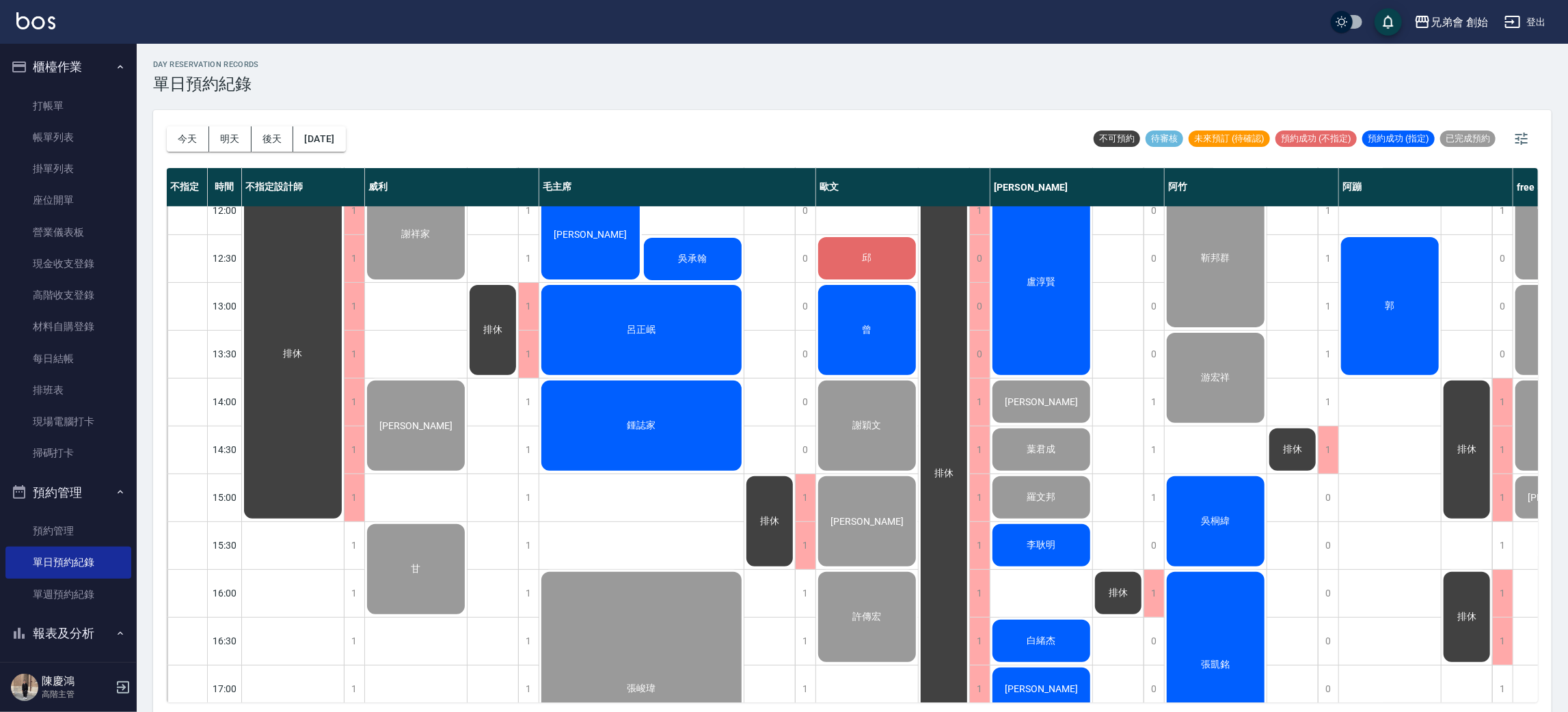
click at [877, 257] on div "邱" at bounding box center [867, 259] width 102 height 47
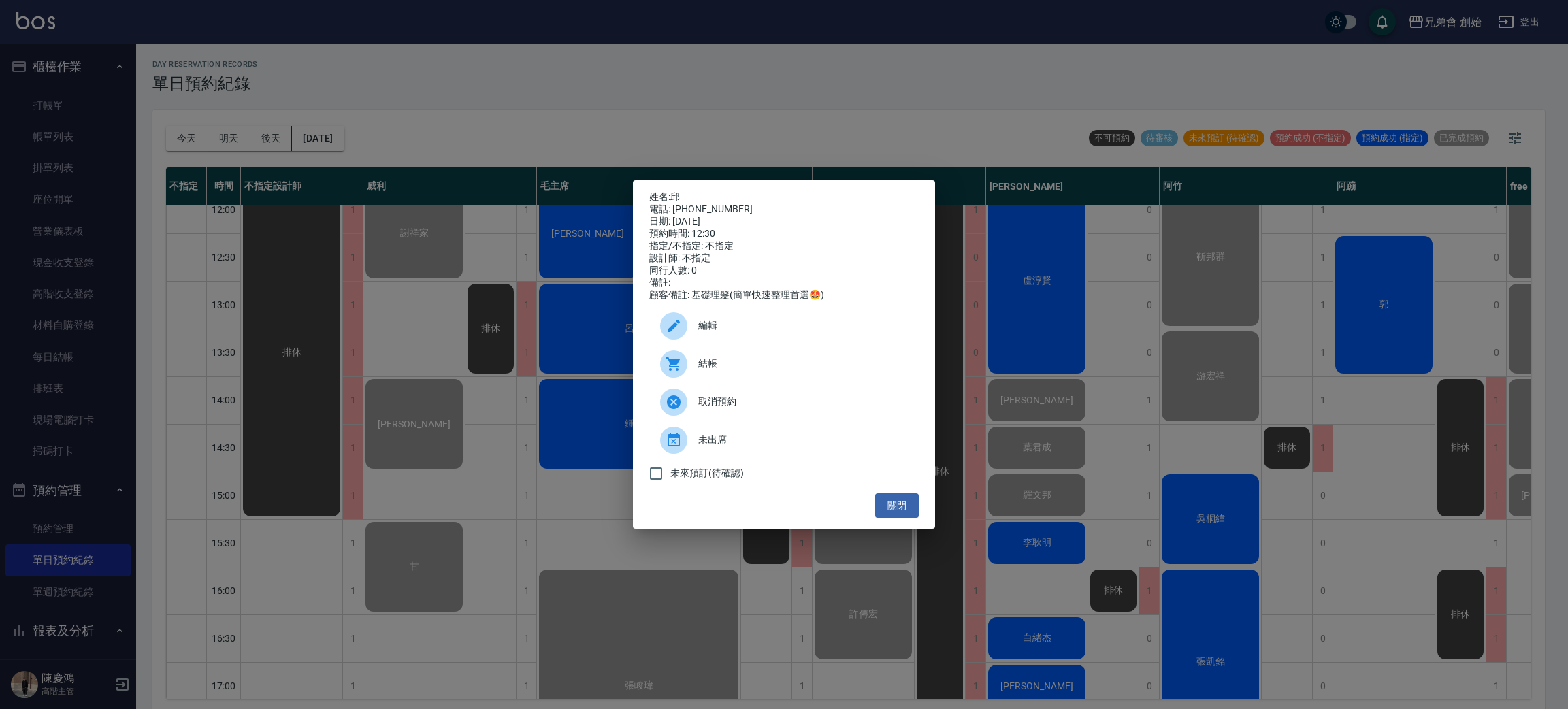
click at [722, 365] on span "結帳" at bounding box center [802, 364] width 209 height 14
click at [445, 26] on div "姓名: 邱 電話: [PHONE_NUMBER] 日期: [DATE] 預約時間: 12:30 指定/不指定: 不指定 設計師: 不指定 同行人數: 0 備註…" at bounding box center [784, 354] width 1568 height 709
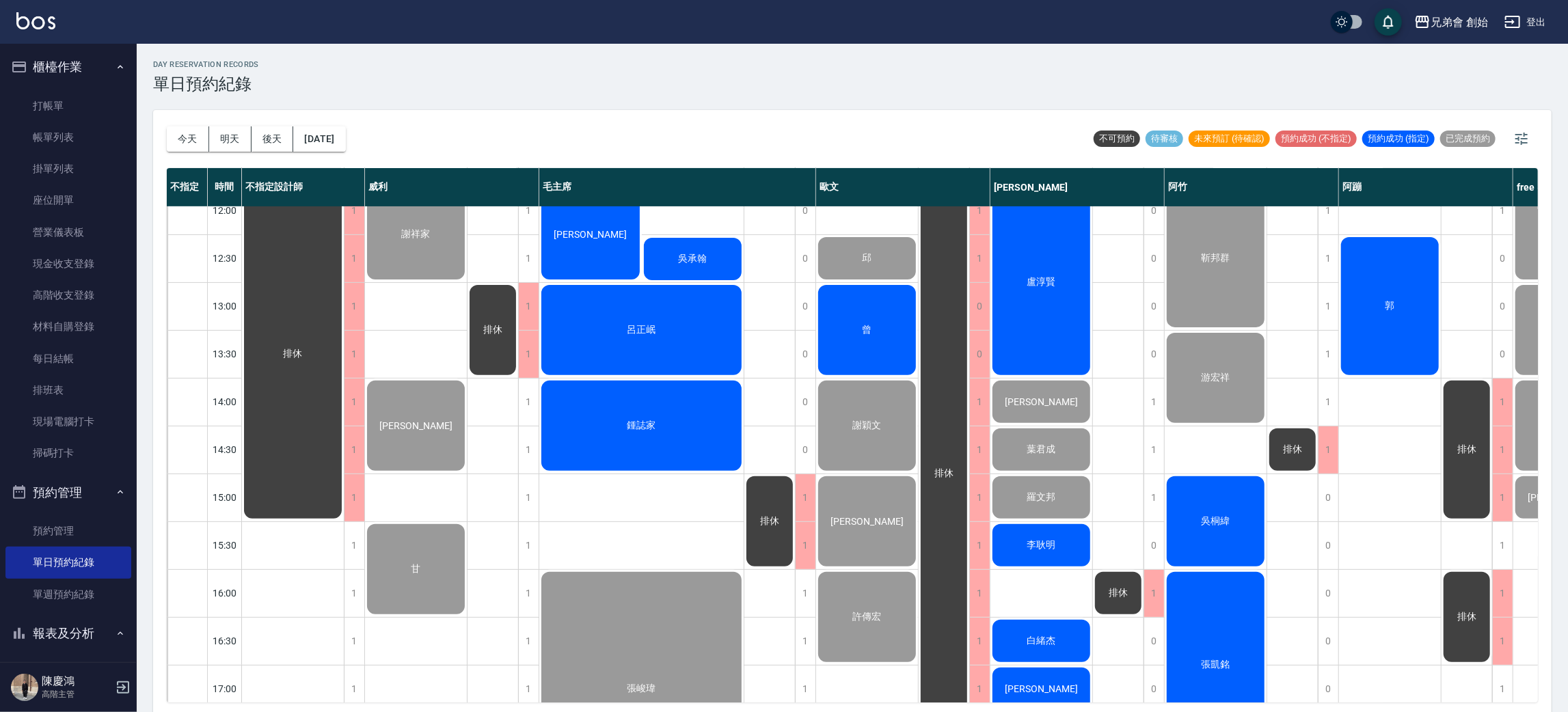
click at [827, 344] on div "曾" at bounding box center [867, 330] width 102 height 95
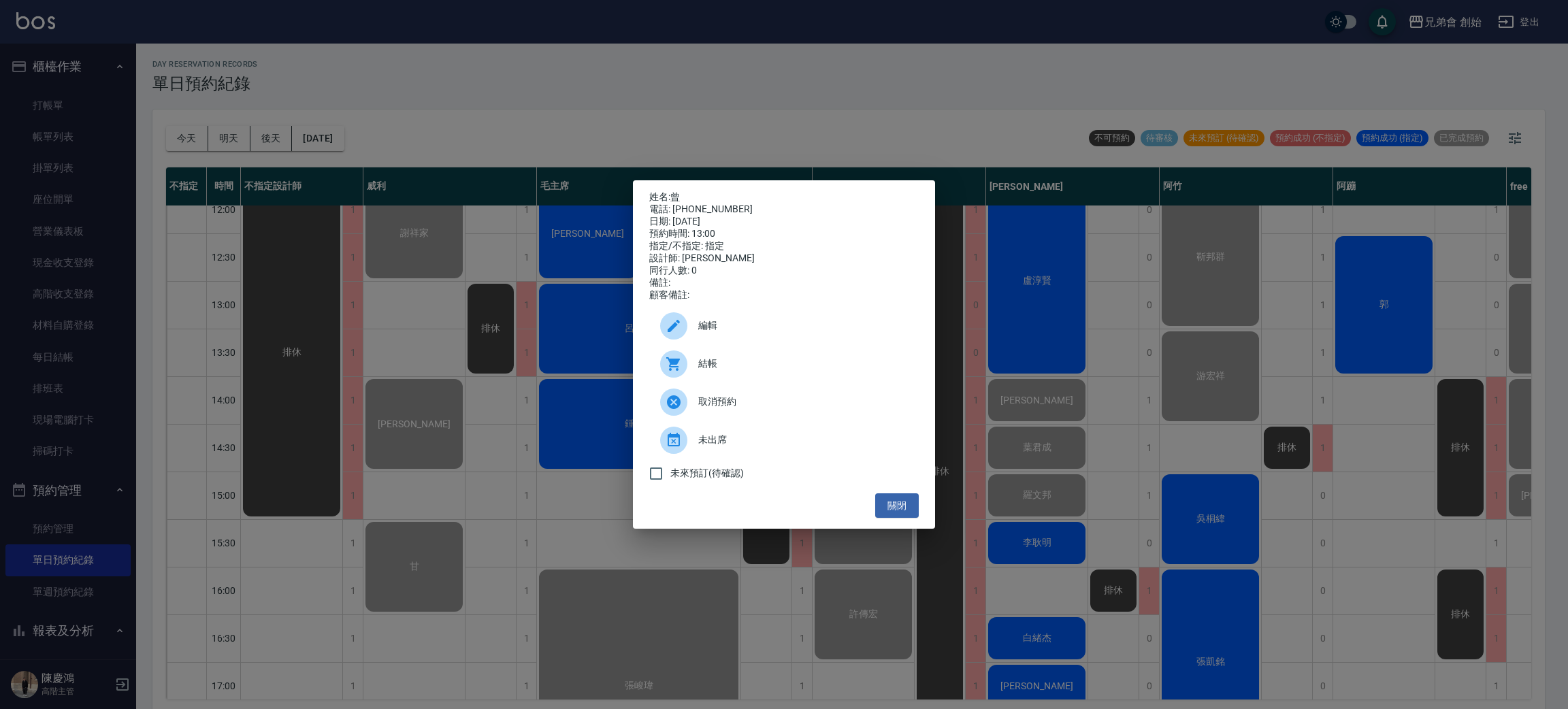
click at [796, 383] on div "結帳" at bounding box center [784, 364] width 269 height 38
click at [324, 112] on div "姓名: 曾 電話: [PHONE_NUMBER] 日期: [DATE] 預約時間: 13:00 指定/不指定: 指定 設計師: [PERSON_NAME] 同…" at bounding box center [784, 354] width 1568 height 709
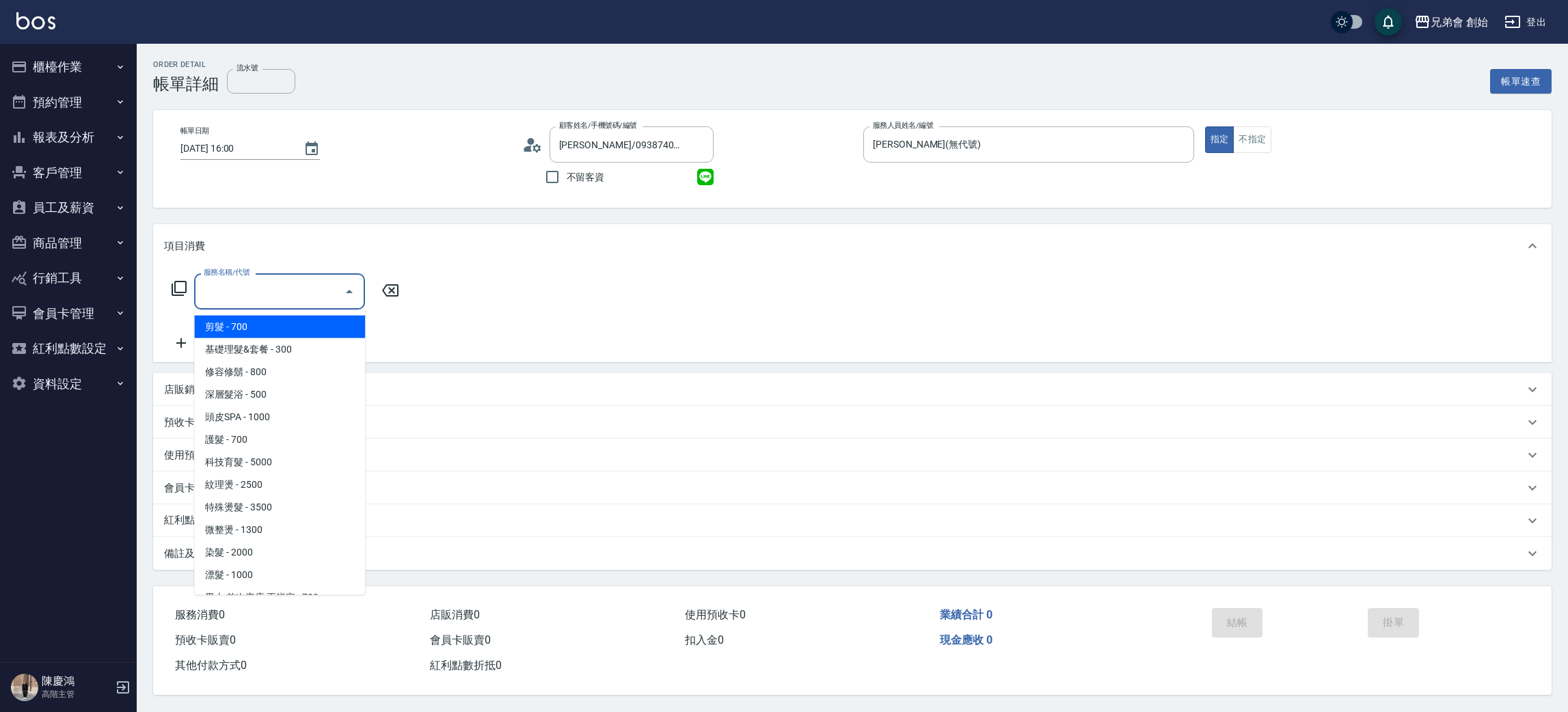
click at [248, 291] on input "服務名稱/代號" at bounding box center [269, 291] width 138 height 24
click at [255, 323] on span "剪髮 - 700" at bounding box center [279, 327] width 171 height 23
type input "剪髮(A01)"
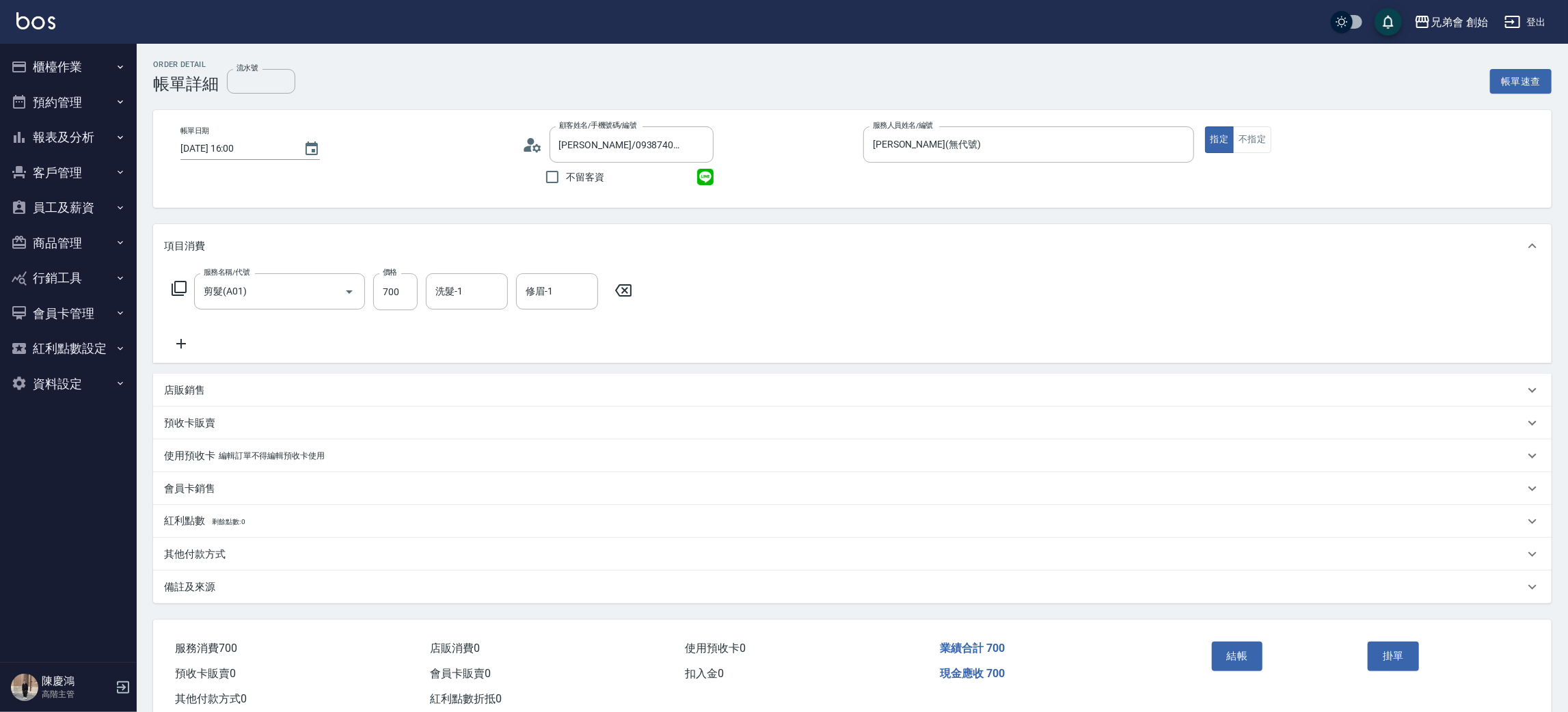
click at [185, 345] on icon at bounding box center [181, 344] width 34 height 16
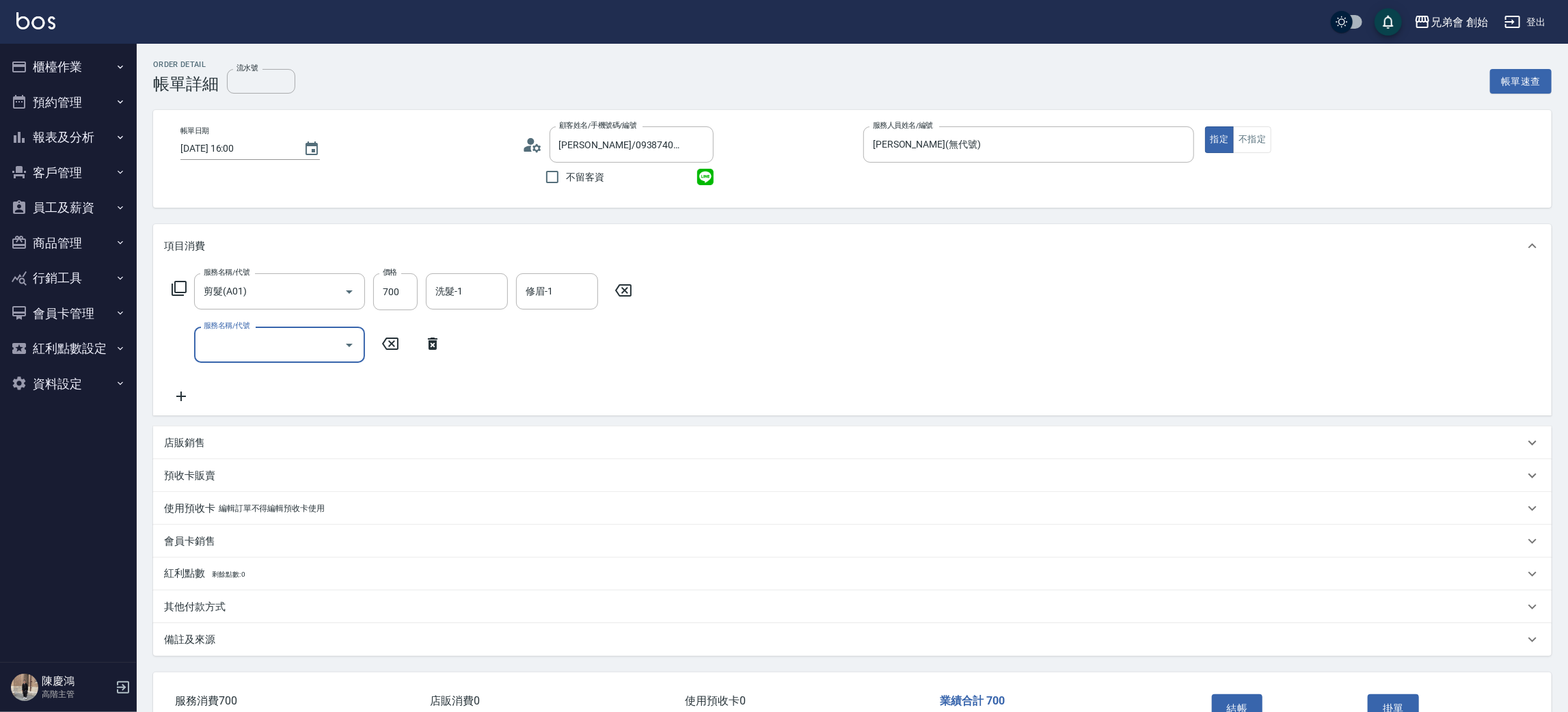
click at [260, 358] on div "服務名稱/代號" at bounding box center [279, 345] width 171 height 36
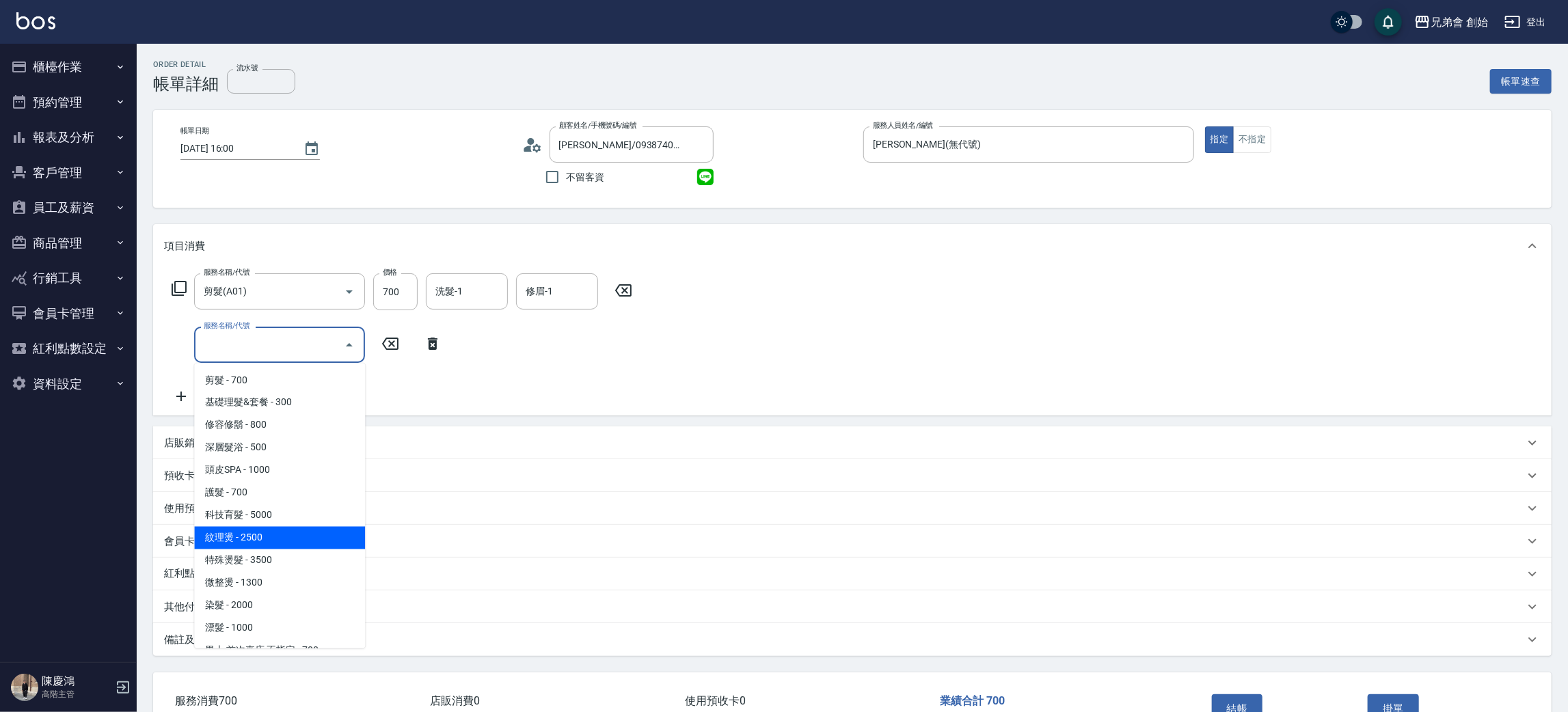
click at [286, 534] on span "紋理燙 - 2500" at bounding box center [279, 538] width 171 height 23
type input "紋理燙(D01)"
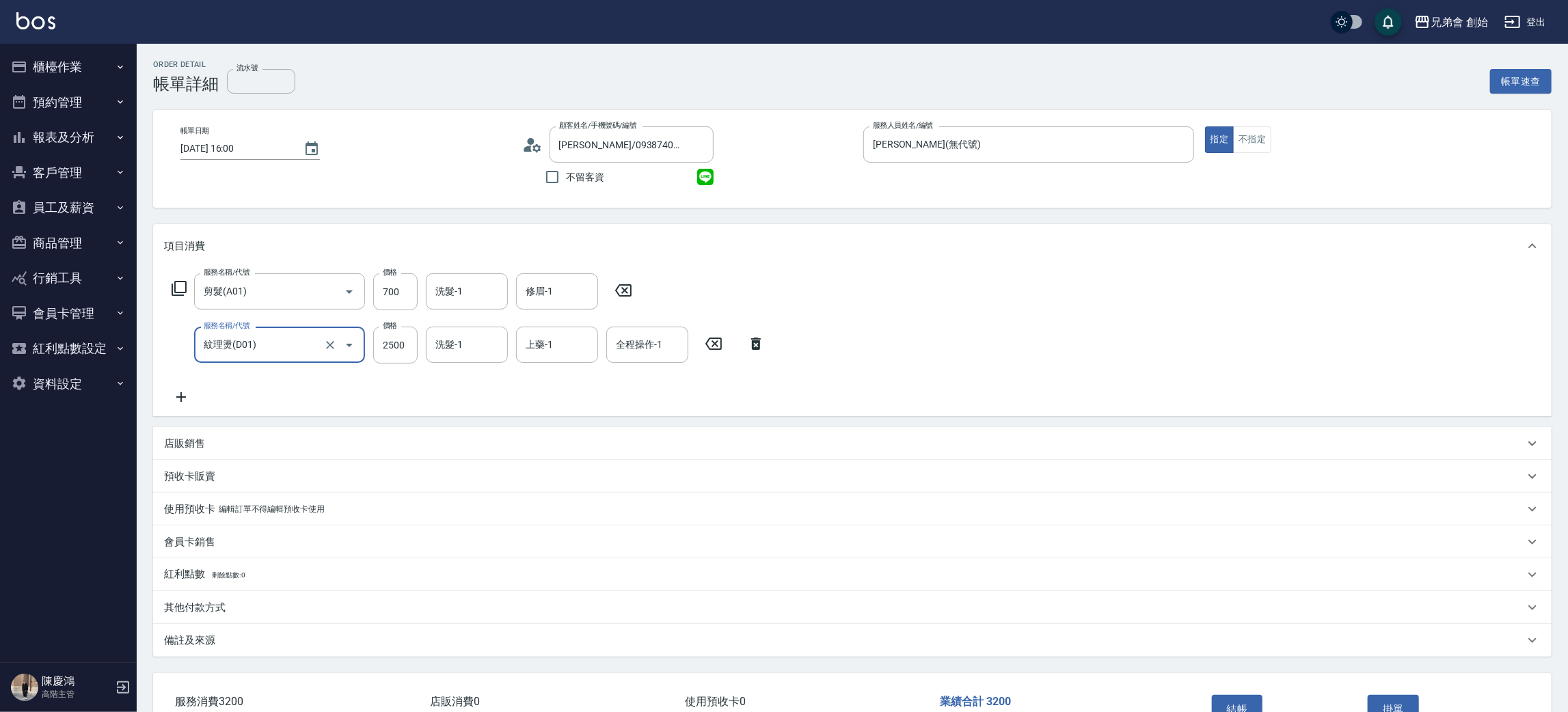
scroll to position [88, 0]
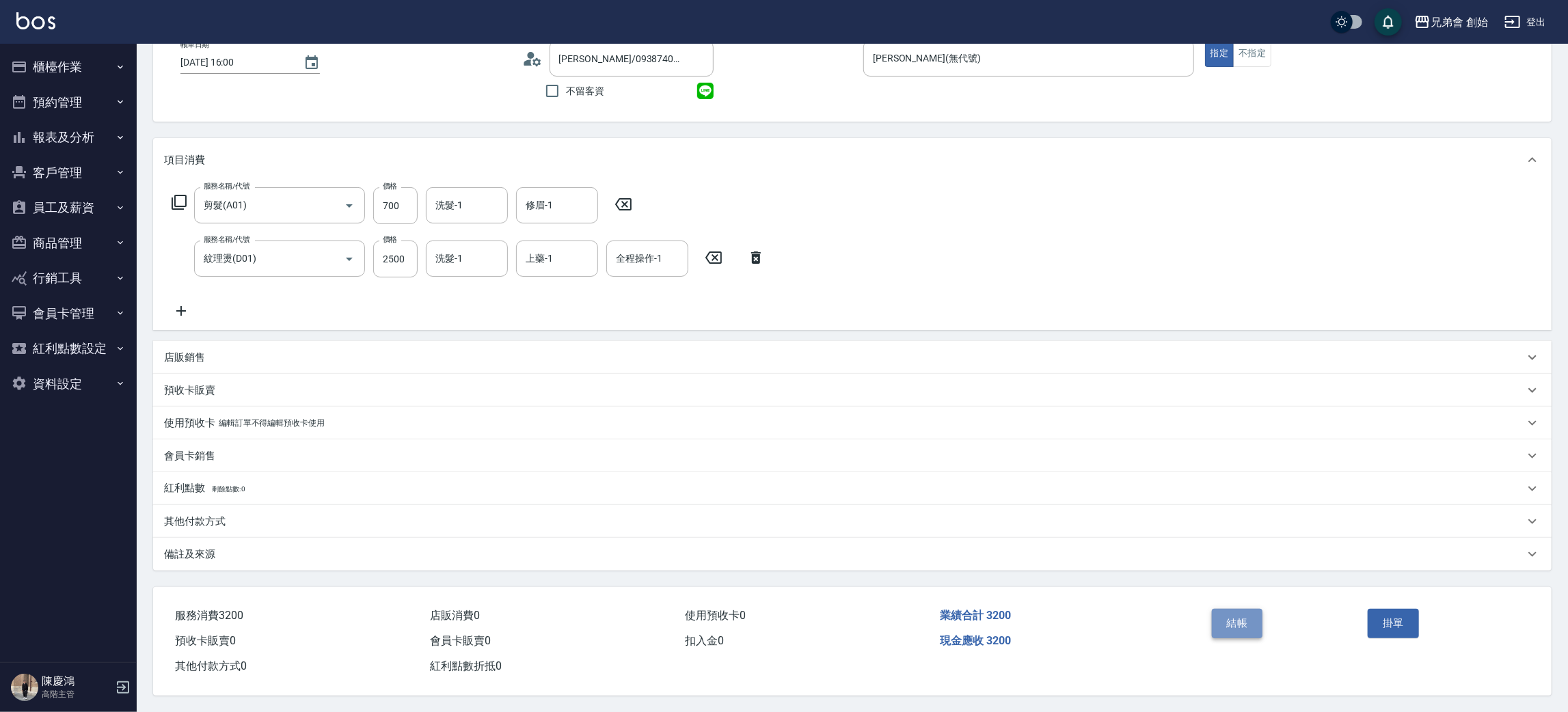
click at [1221, 623] on button "結帳" at bounding box center [1237, 624] width 51 height 29
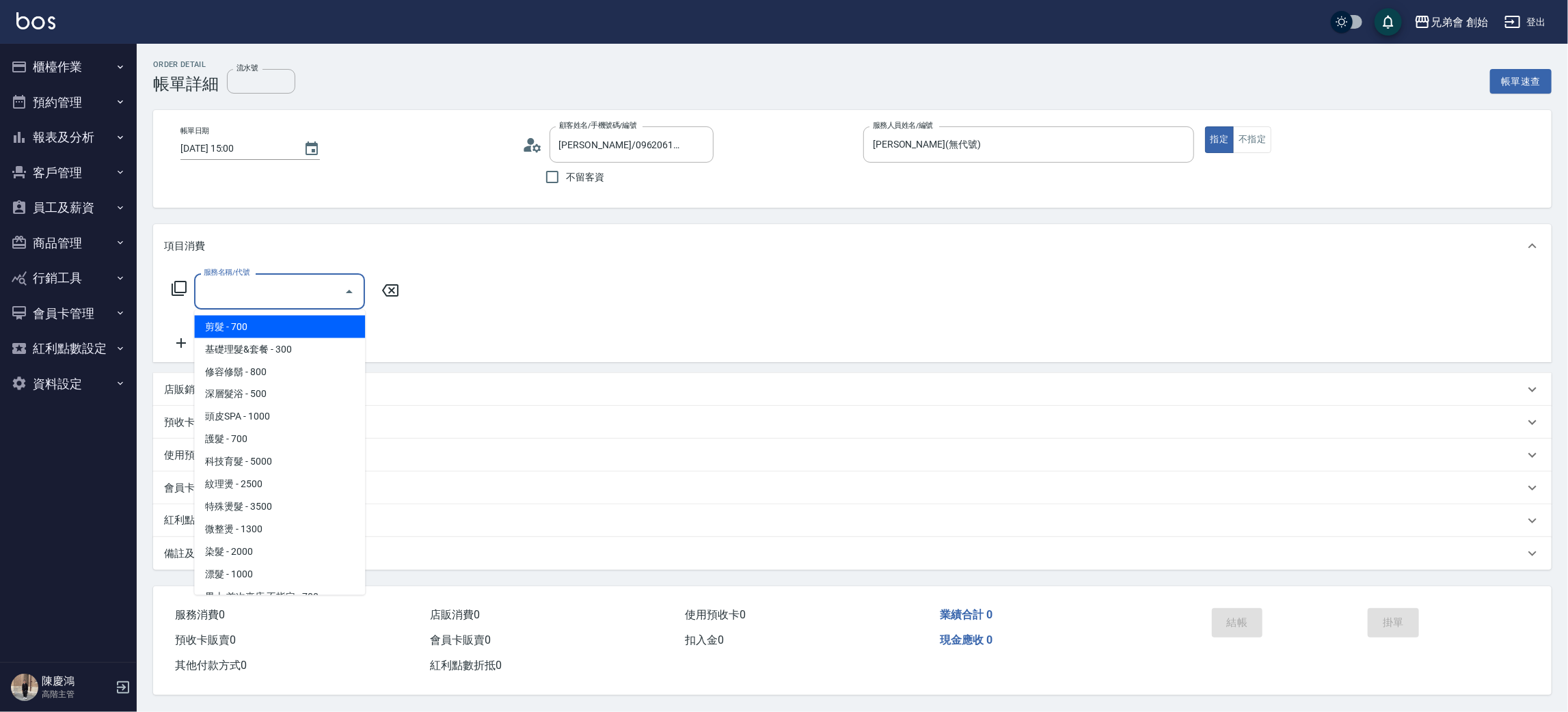
click at [265, 323] on span "剪髮 - 700" at bounding box center [279, 327] width 171 height 23
type input "剪髮(A01)"
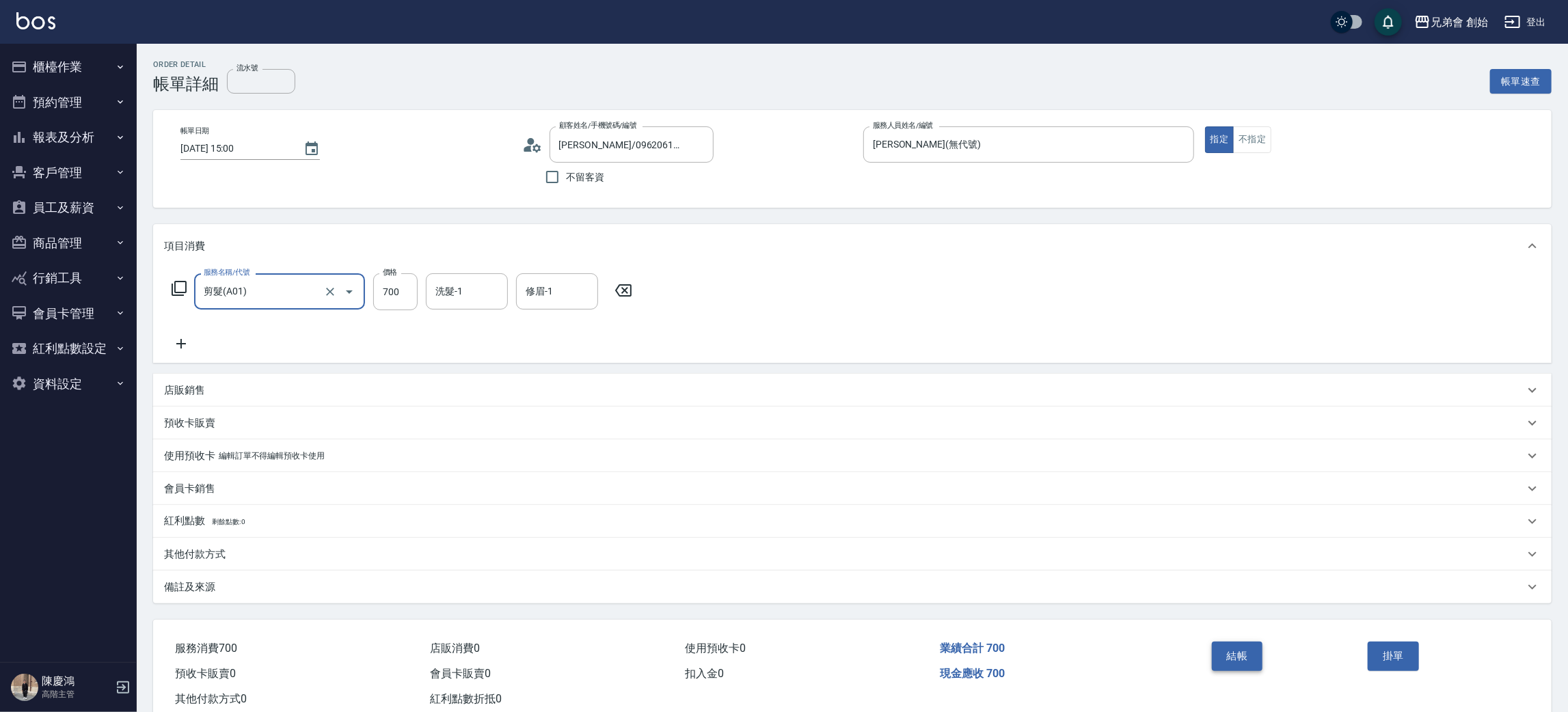
click at [1236, 670] on button "結帳" at bounding box center [1237, 656] width 51 height 29
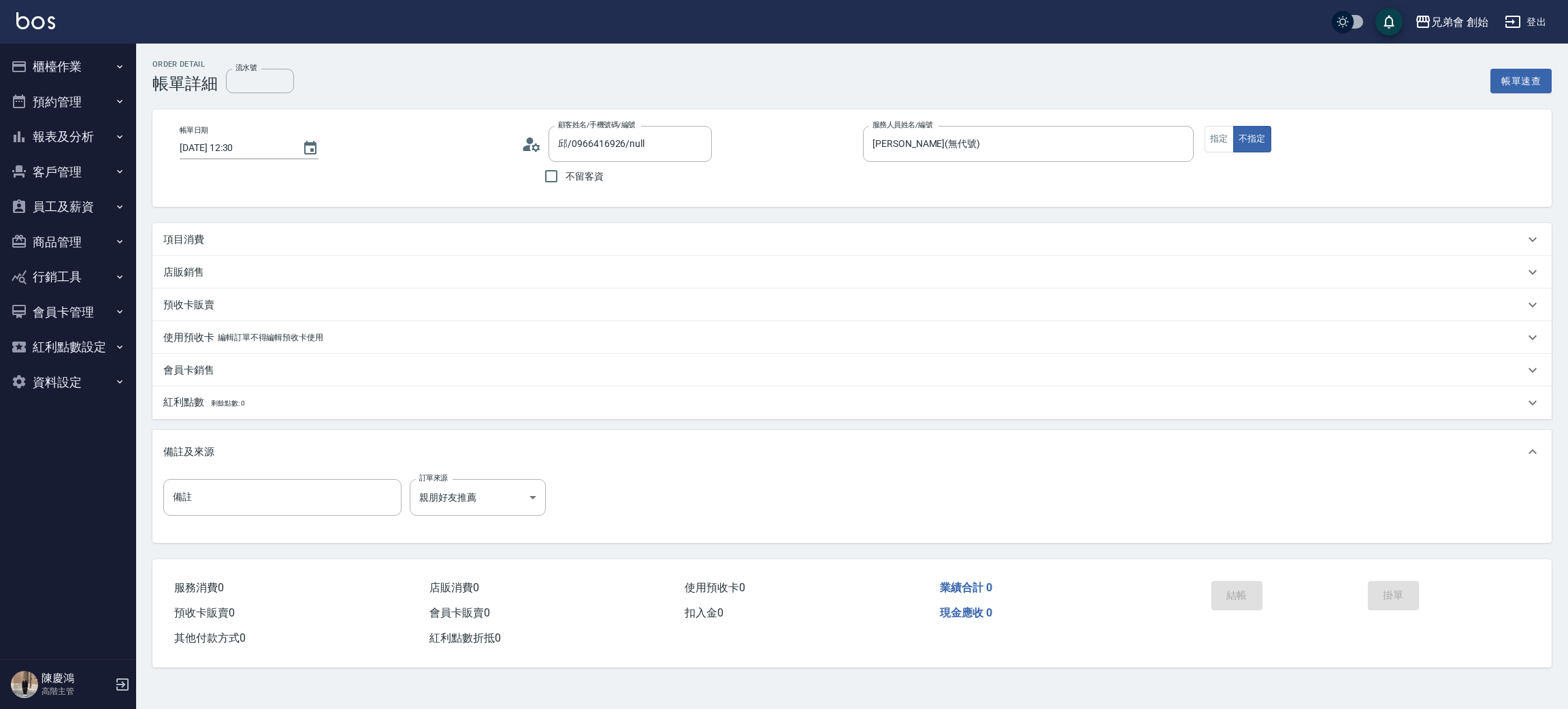
click at [532, 142] on circle at bounding box center [530, 141] width 7 height 7
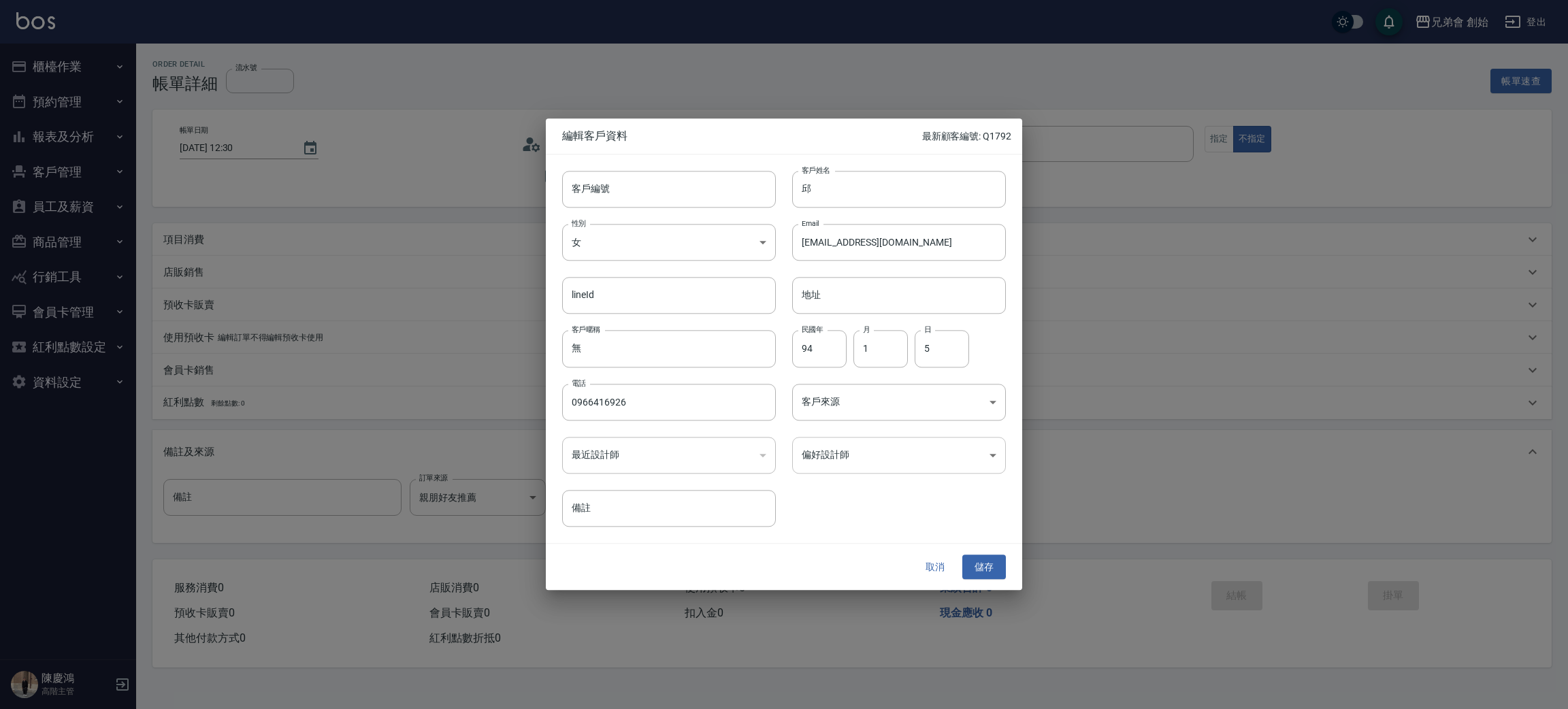
click at [891, 453] on body "兄弟會 創始 登出 櫃檯作業 打帳單 帳單列表 掛單列表 座位開單 營業儀表板 現金收支登錄 高階收支登錄 材料自購登錄 每日結帳 排班表 現場電腦打卡 掃碼…" at bounding box center [784, 354] width 1568 height 709
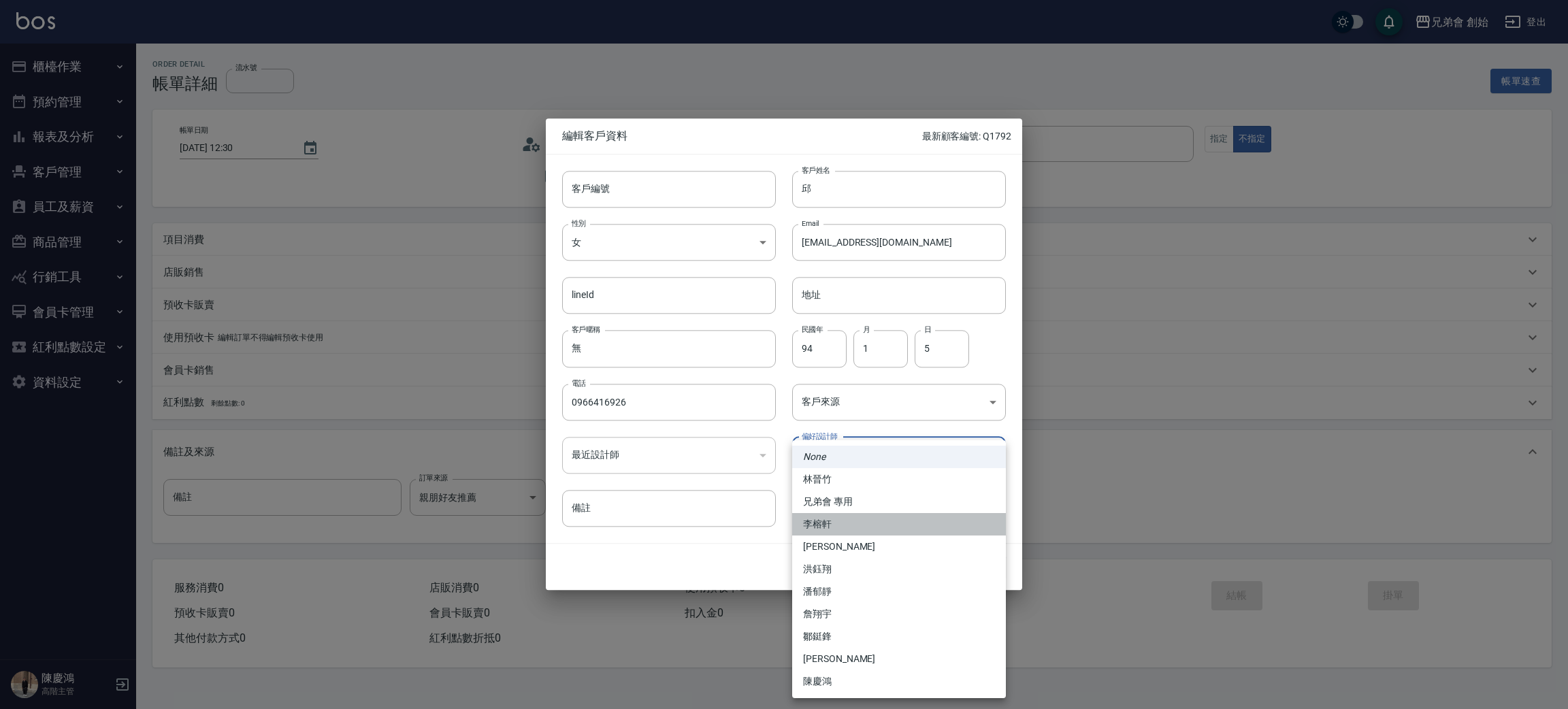
click at [855, 521] on li "李榕軒" at bounding box center [899, 524] width 214 height 22
type input "1456ae5b-d9bb-440a-9f01-028db65cd7e3"
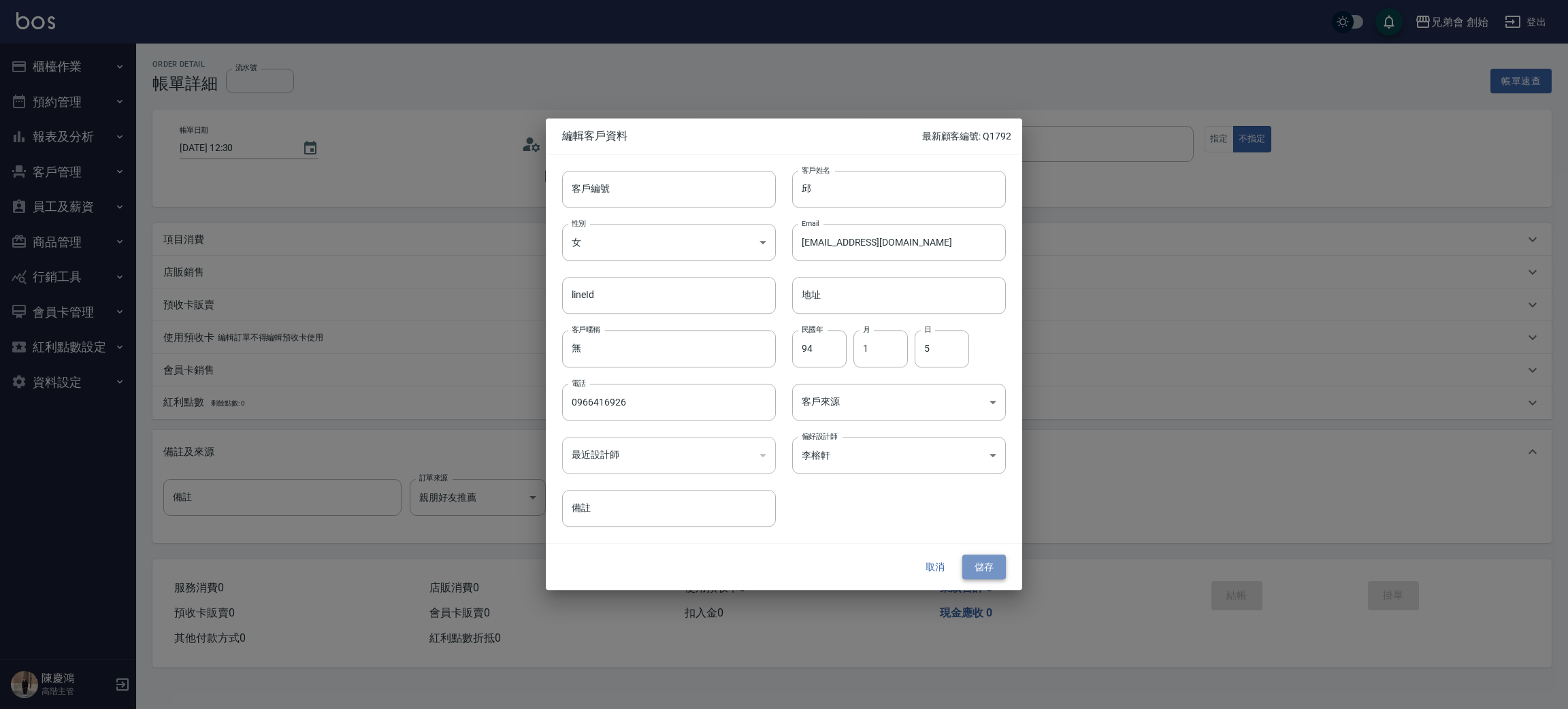
click at [986, 563] on button "儲存" at bounding box center [983, 567] width 43 height 25
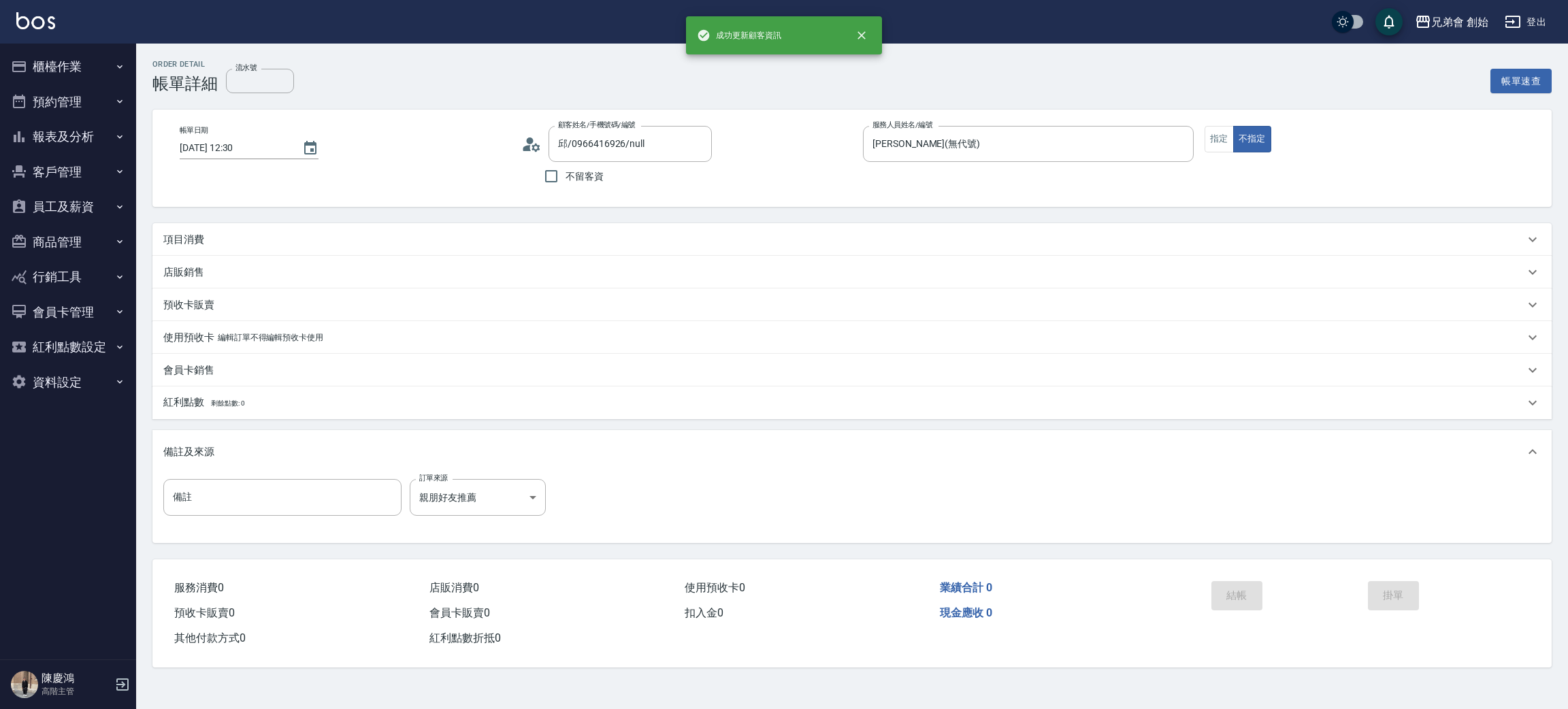
type input "邱/0966416926/"
click at [198, 236] on p "項目消費" at bounding box center [183, 240] width 40 height 14
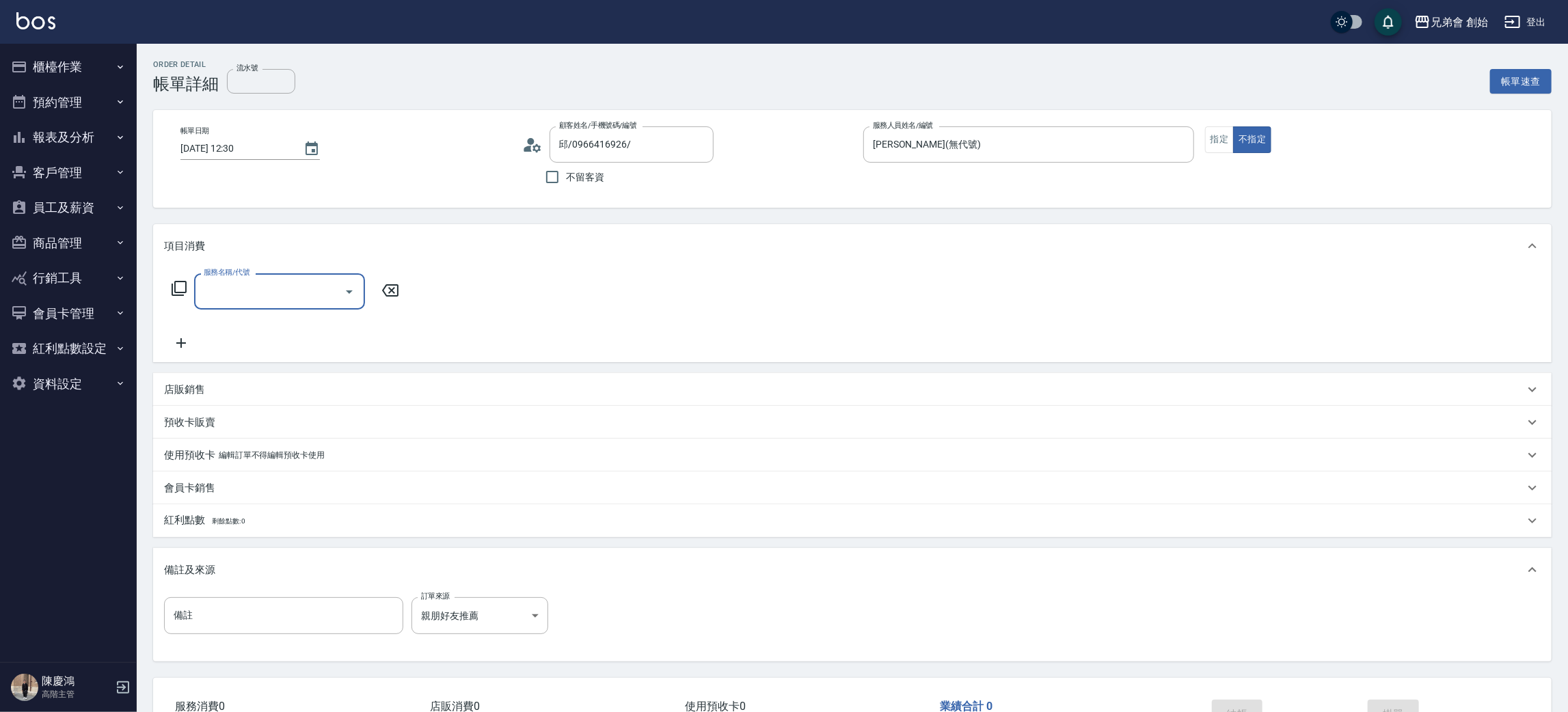
click at [225, 273] on label "服務名稱/代號" at bounding box center [226, 272] width 46 height 10
click at [225, 280] on input "服務名稱/代號" at bounding box center [269, 291] width 138 height 24
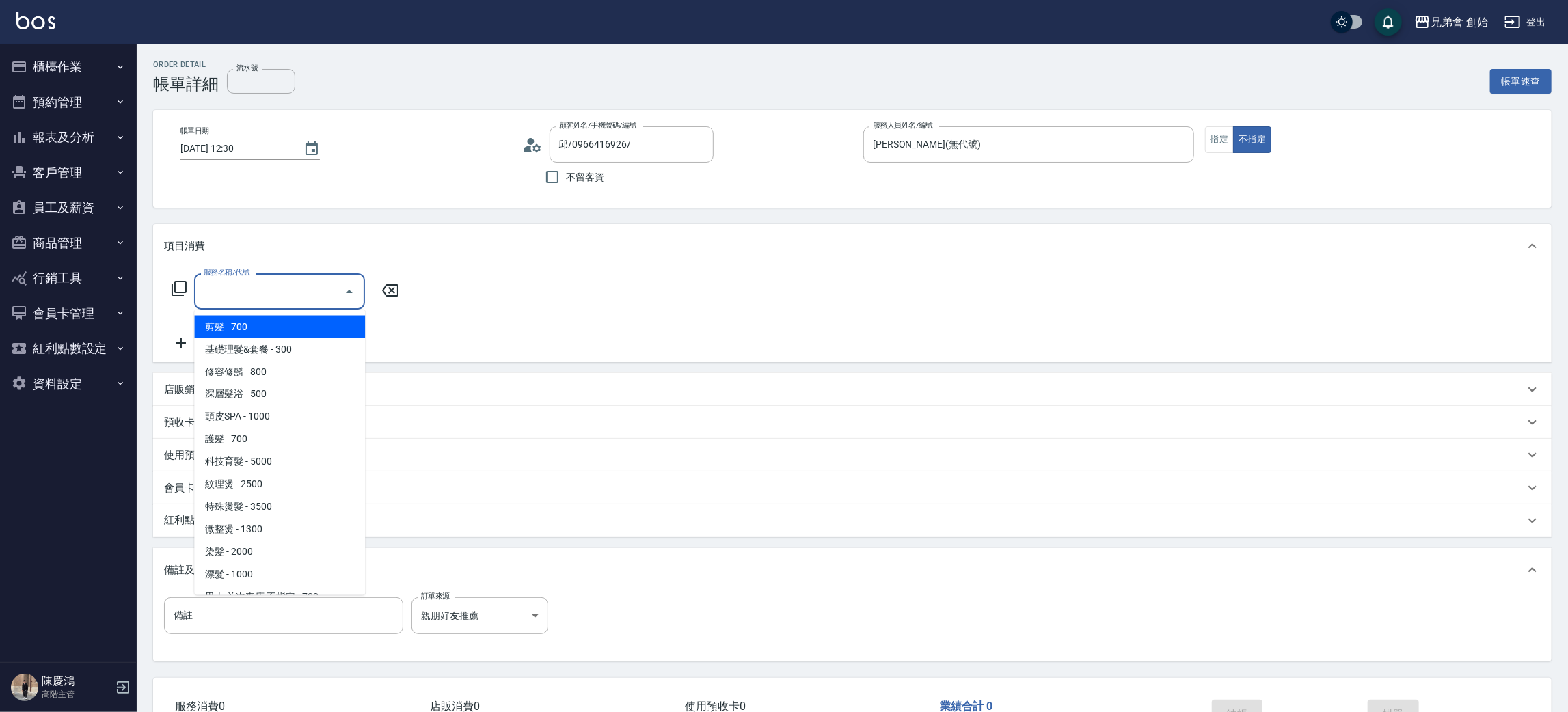
click at [235, 293] on input "服務名稱/代號" at bounding box center [269, 291] width 138 height 24
click at [253, 361] on span "修容修鬍 - 800" at bounding box center [279, 372] width 171 height 23
type input "修容修鬍(A04)"
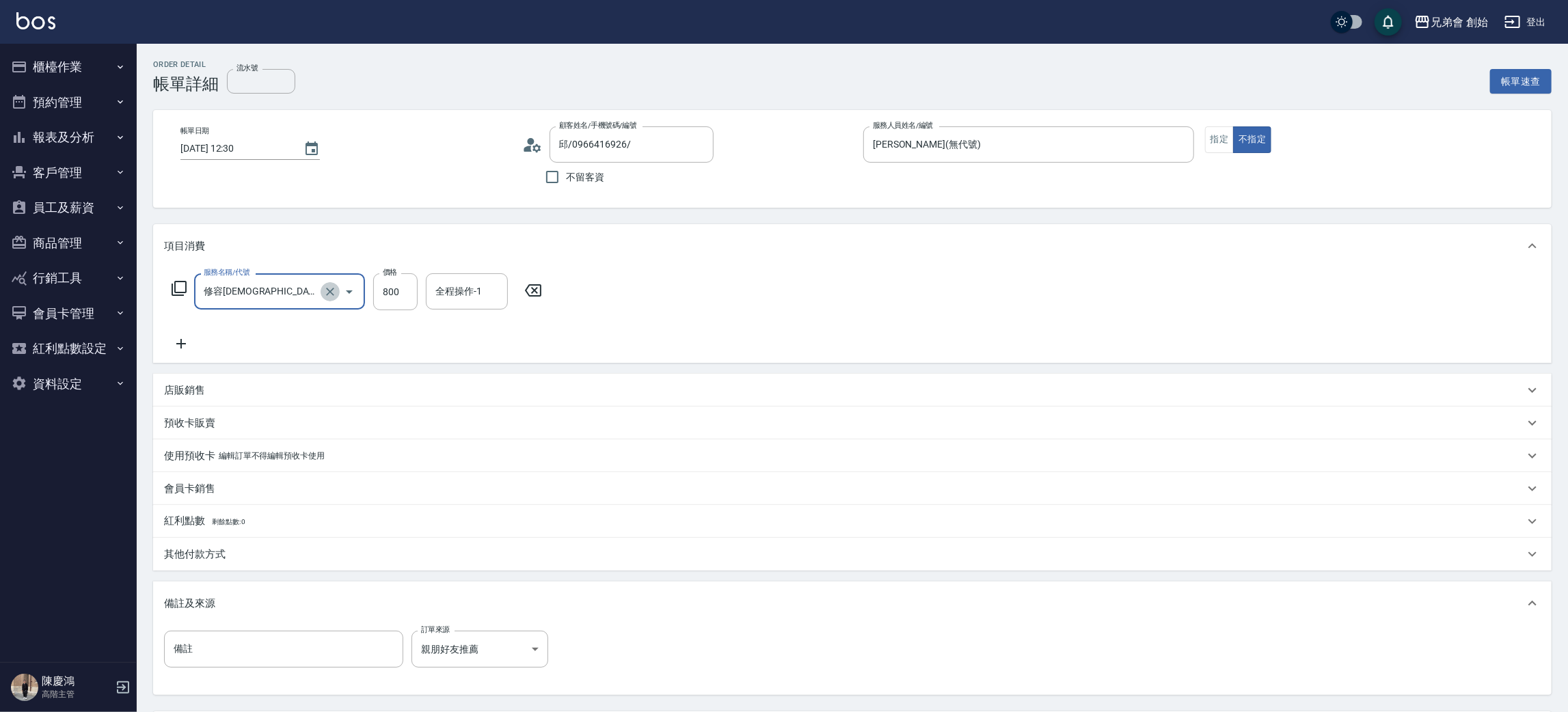
click at [327, 295] on icon "Clear" at bounding box center [329, 291] width 14 height 14
click at [266, 297] on input "服務名稱/代號" at bounding box center [260, 291] width 120 height 24
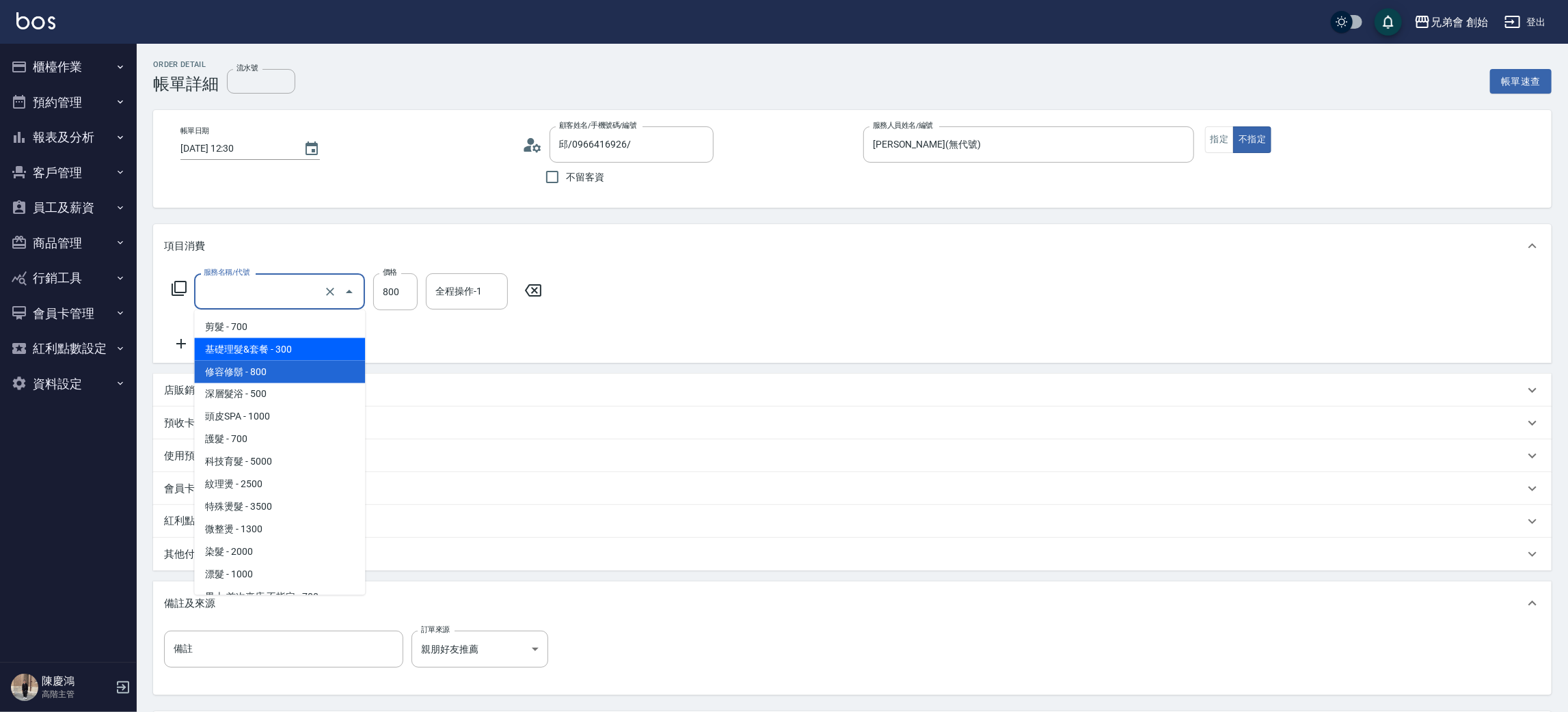
click at [278, 347] on span "基礎理髮&套餐 - 300" at bounding box center [279, 349] width 171 height 23
type input "基礎理髮&套餐(A02)"
type input "300"
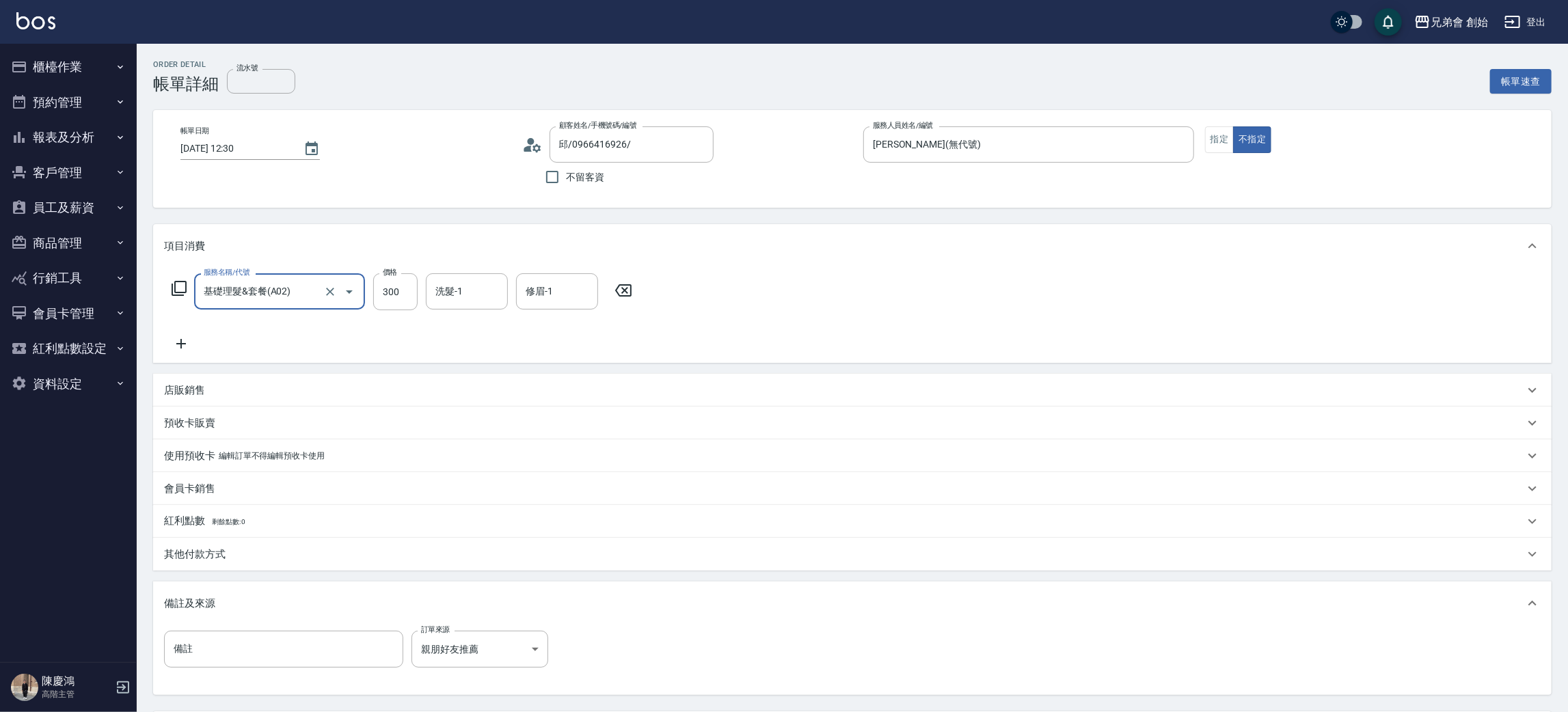
scroll to position [128, 0]
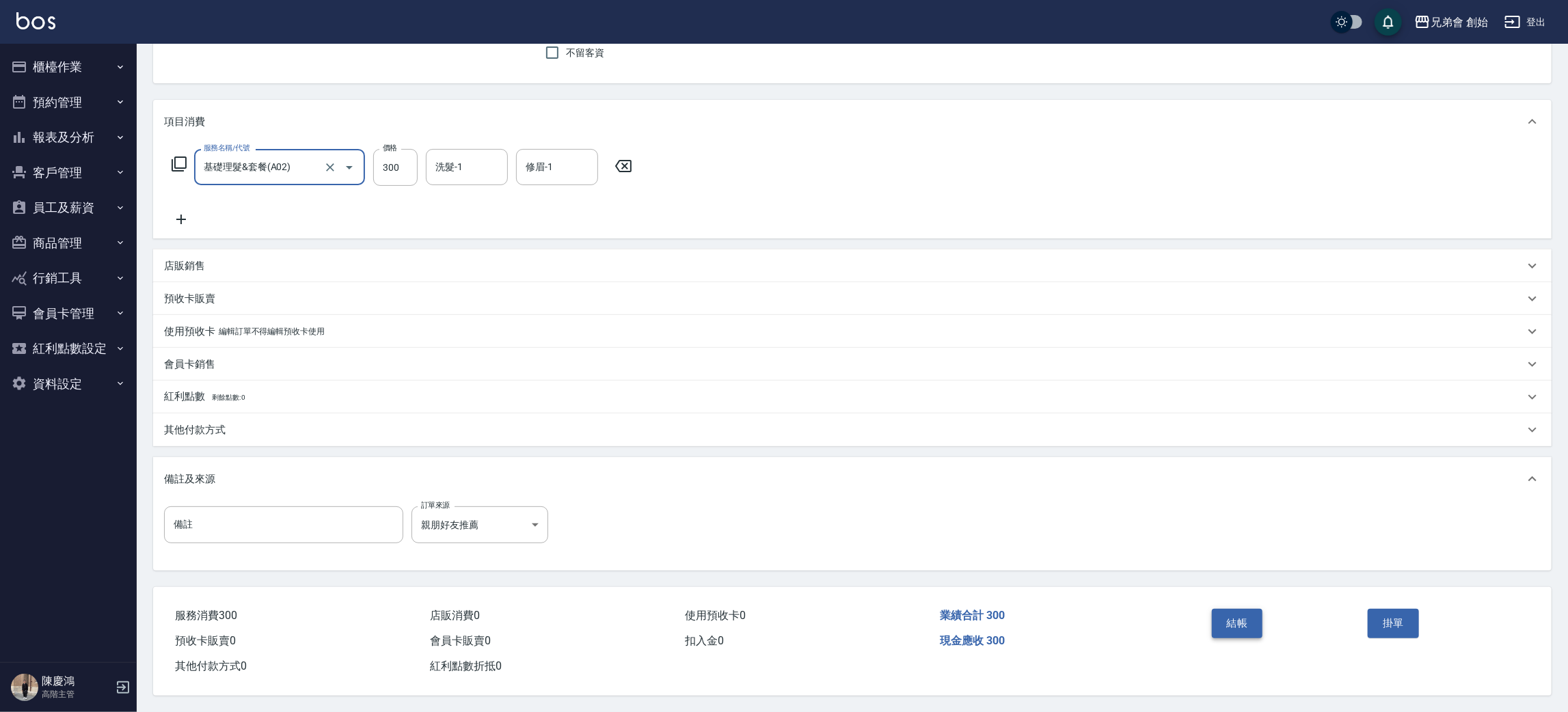
click at [1254, 625] on button "結帳" at bounding box center [1237, 624] width 51 height 29
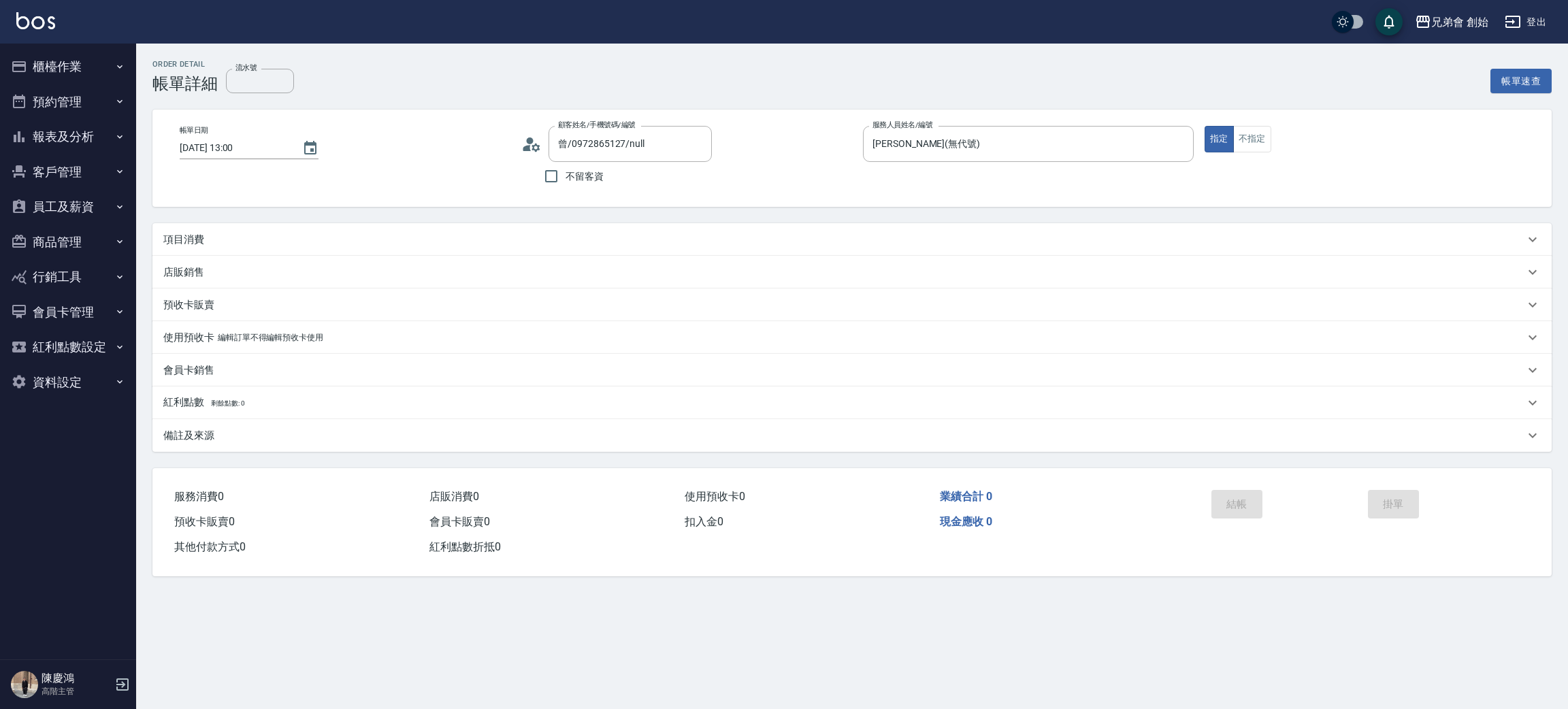
click at [540, 142] on icon at bounding box center [531, 144] width 21 height 21
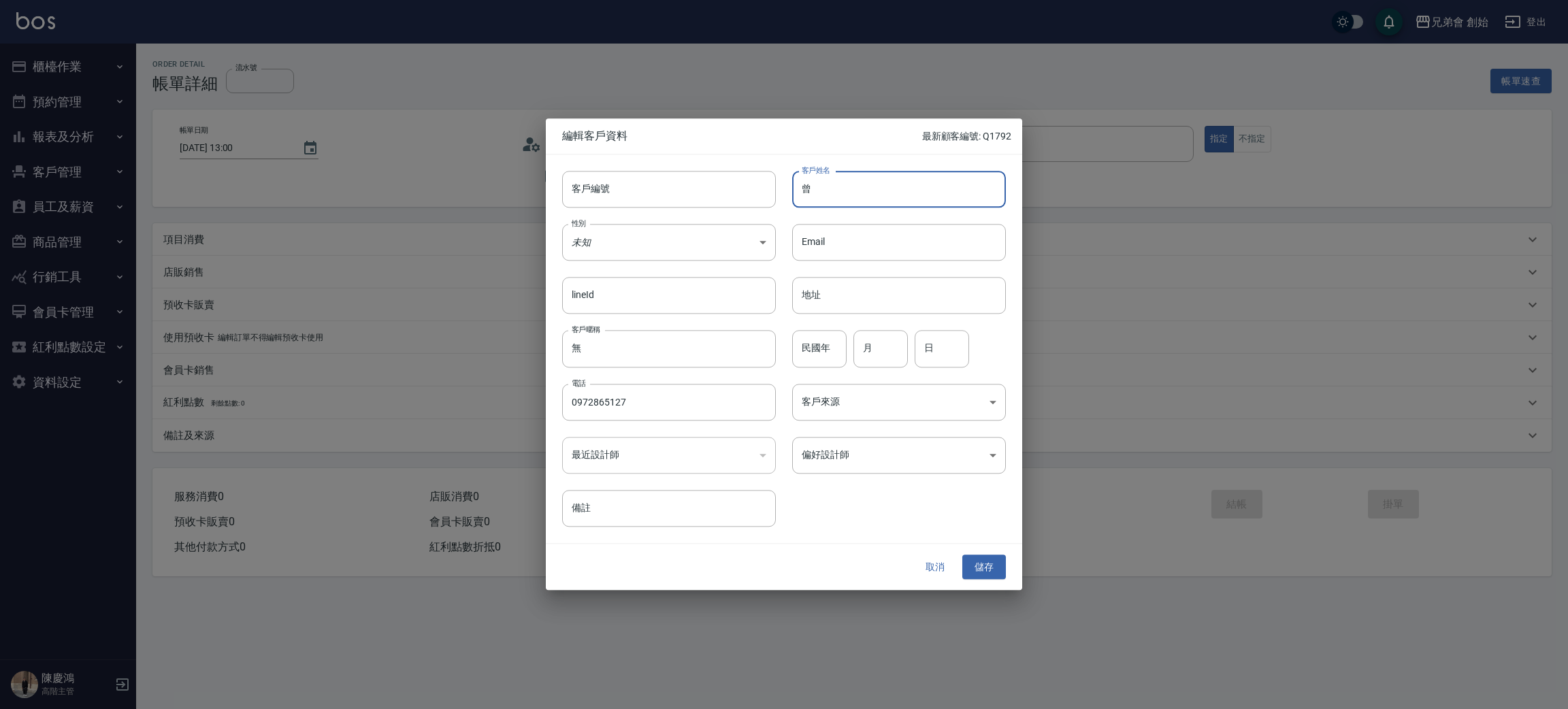
click at [831, 200] on input "曾" at bounding box center [899, 189] width 214 height 37
click at [869, 179] on input "曾奕誠" at bounding box center [899, 189] width 214 height 37
type input "曾奕誠"
click at [699, 418] on input "0972865127" at bounding box center [669, 402] width 214 height 37
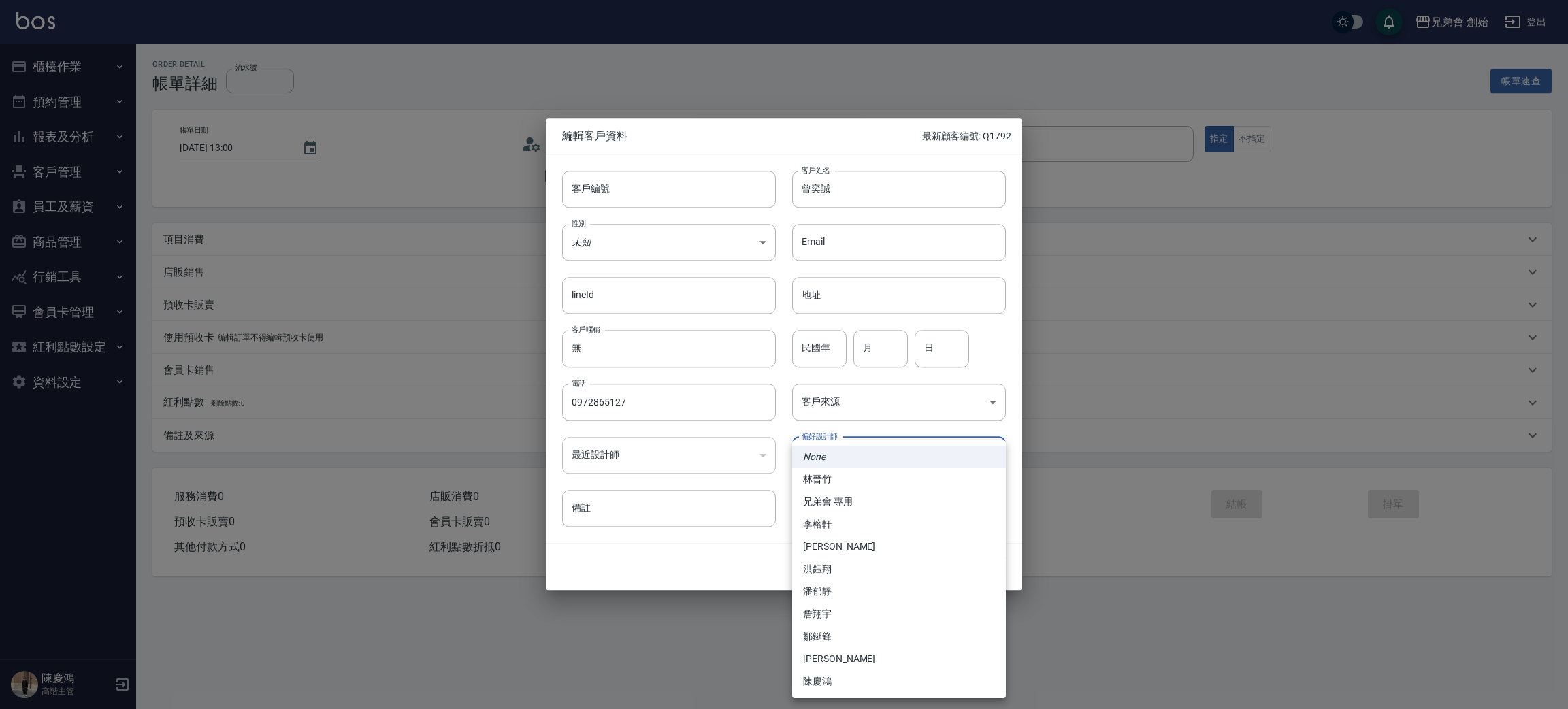
click at [852, 460] on body "兄弟會 創始 登出 櫃檯作業 打帳單 帳單列表 掛單列表 座位開單 營業儀表板 現金收支登錄 高階收支登錄 材料自購登錄 每日結帳 排班表 現場電腦打卡 掃碼…" at bounding box center [784, 354] width 1568 height 709
click at [844, 524] on li "李榕軒" at bounding box center [899, 524] width 214 height 22
type input "1456ae5b-d9bb-440a-9f01-028db65cd7e3"
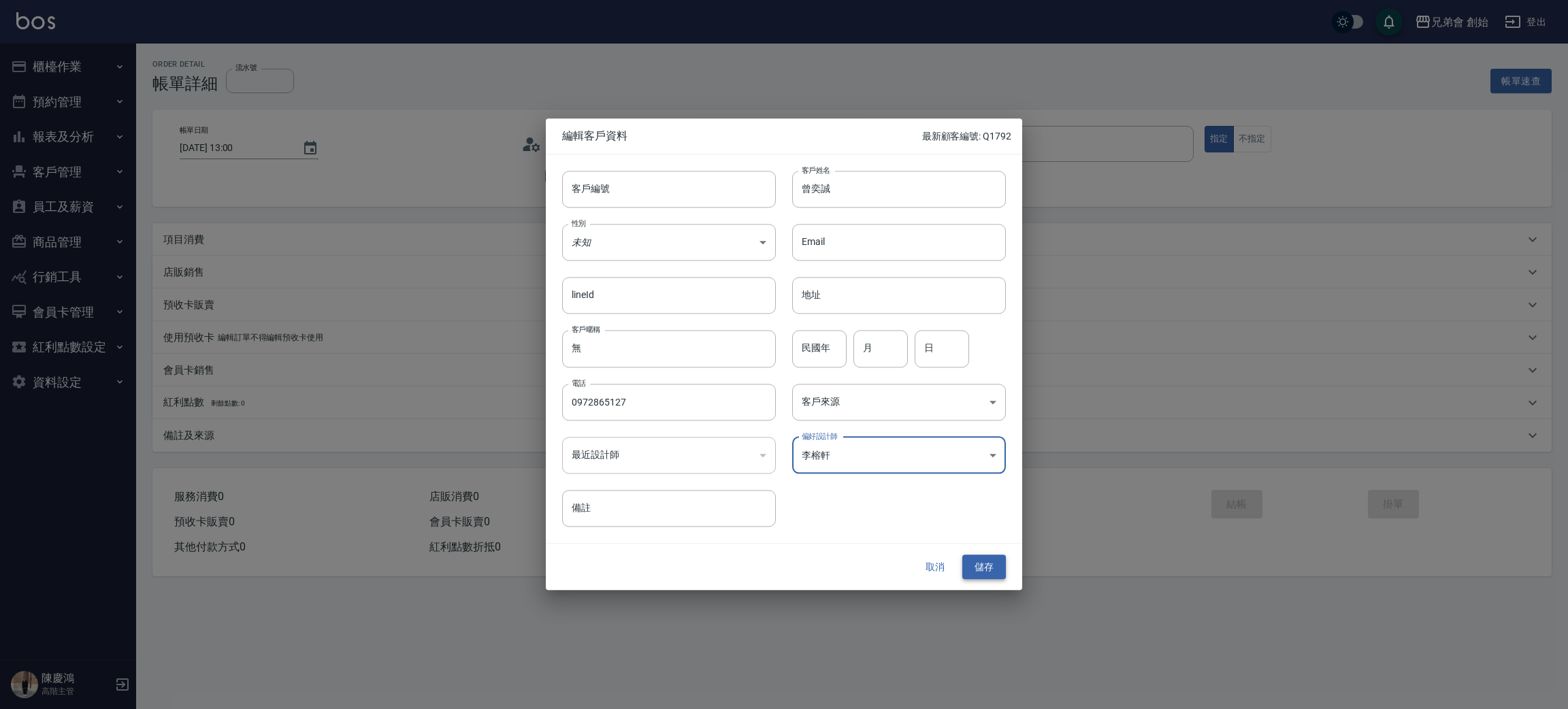
click at [986, 566] on button "儲存" at bounding box center [983, 567] width 43 height 25
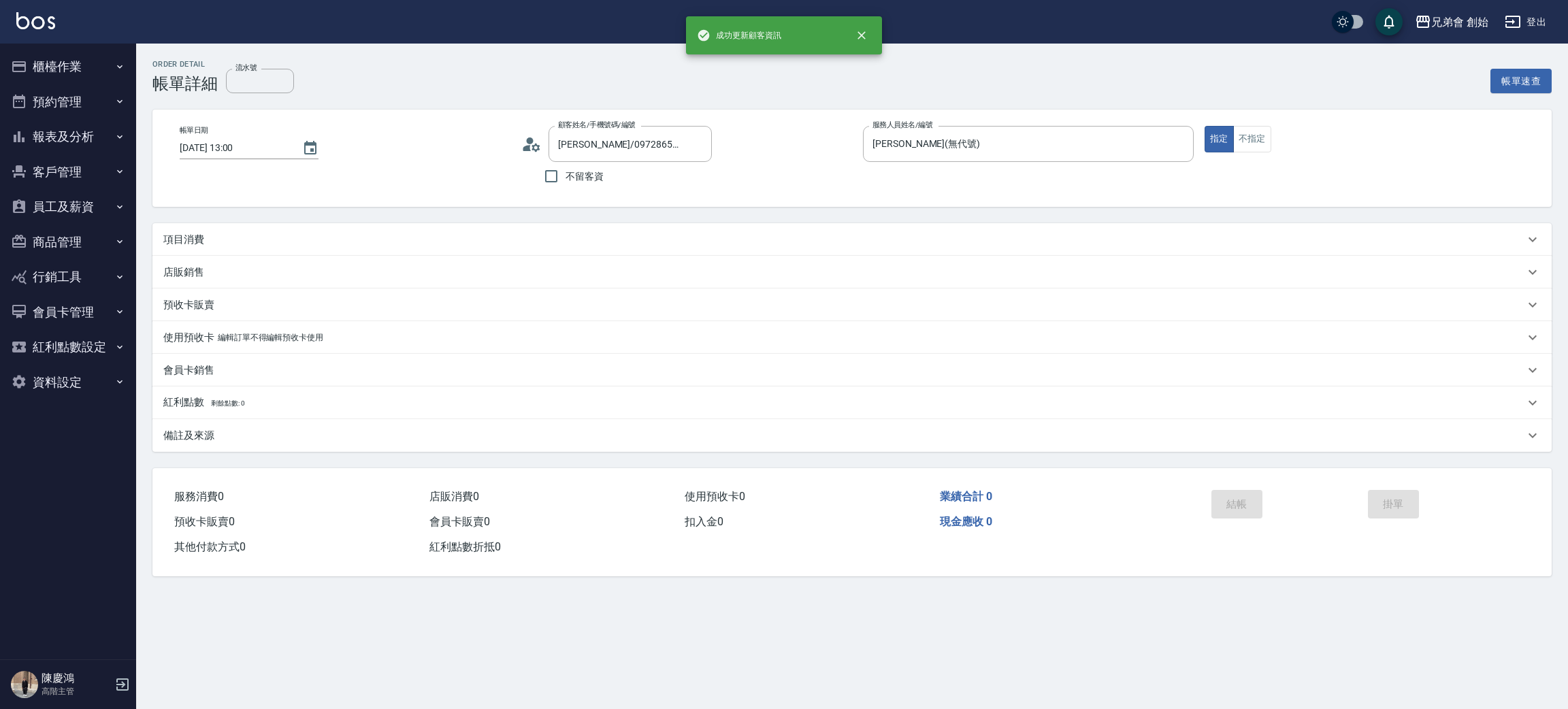
type input "[PERSON_NAME]/0972865127/"
click at [221, 238] on div "項目消費" at bounding box center [843, 240] width 1361 height 14
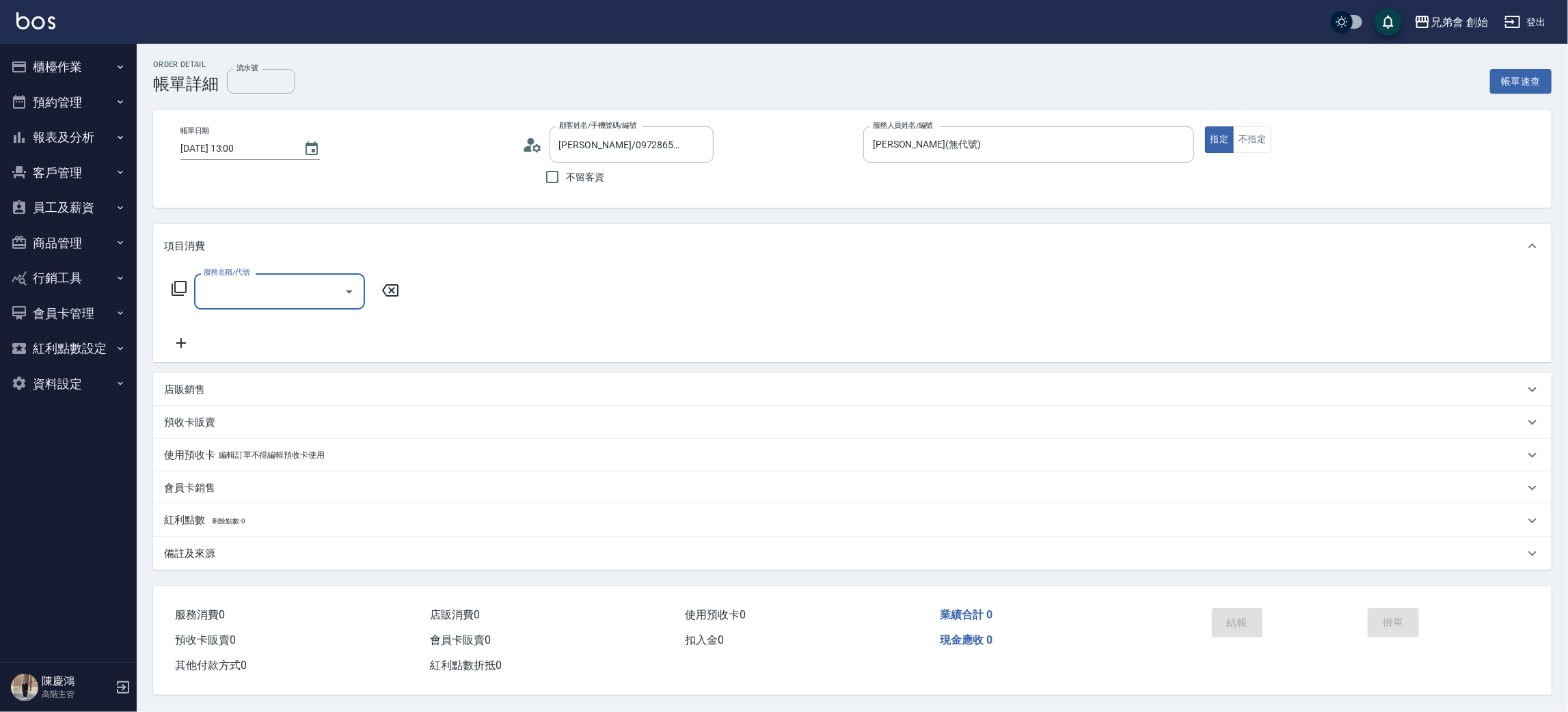
click at [250, 281] on input "服務名稱/代號" at bounding box center [269, 291] width 138 height 24
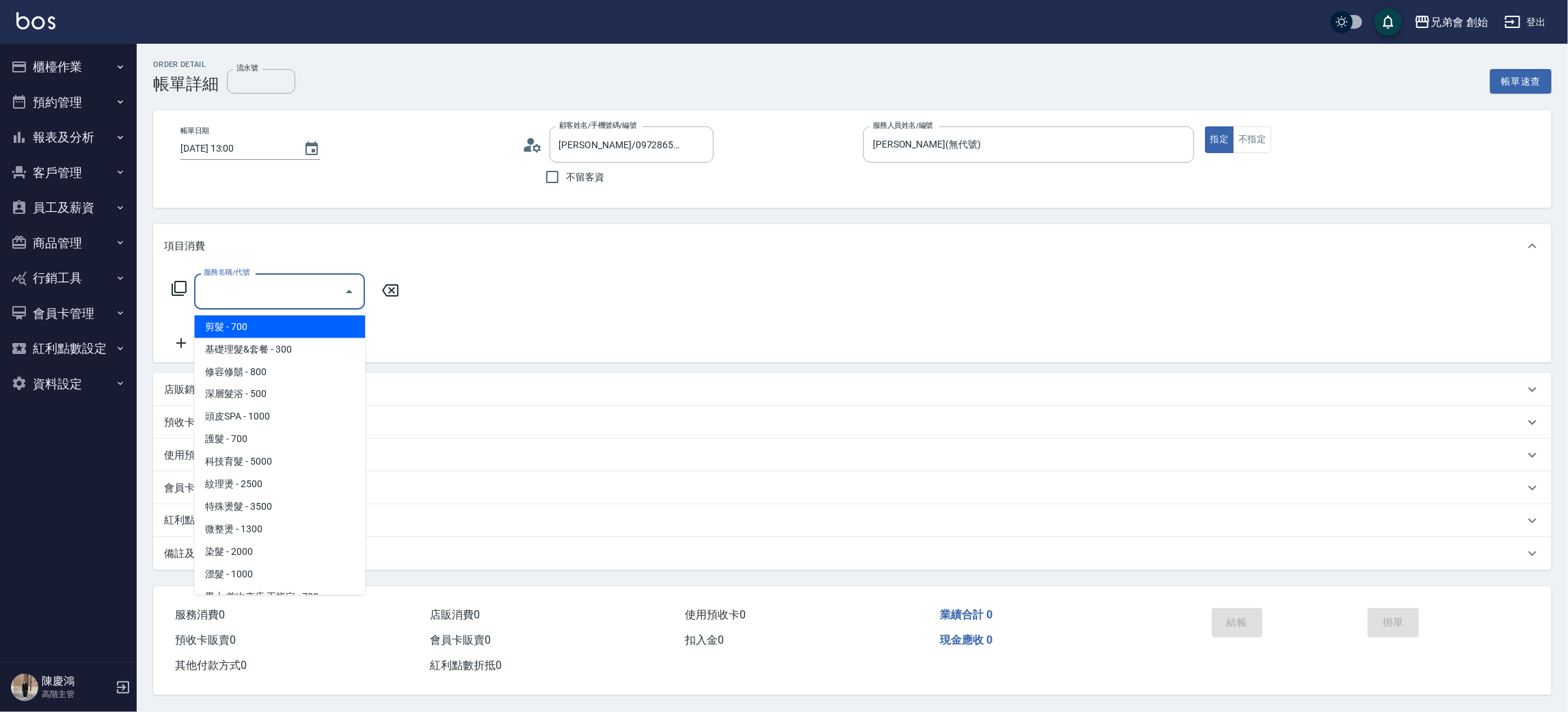
click at [270, 321] on span "剪髮 - 700" at bounding box center [279, 327] width 171 height 23
type input "剪髮(A01)"
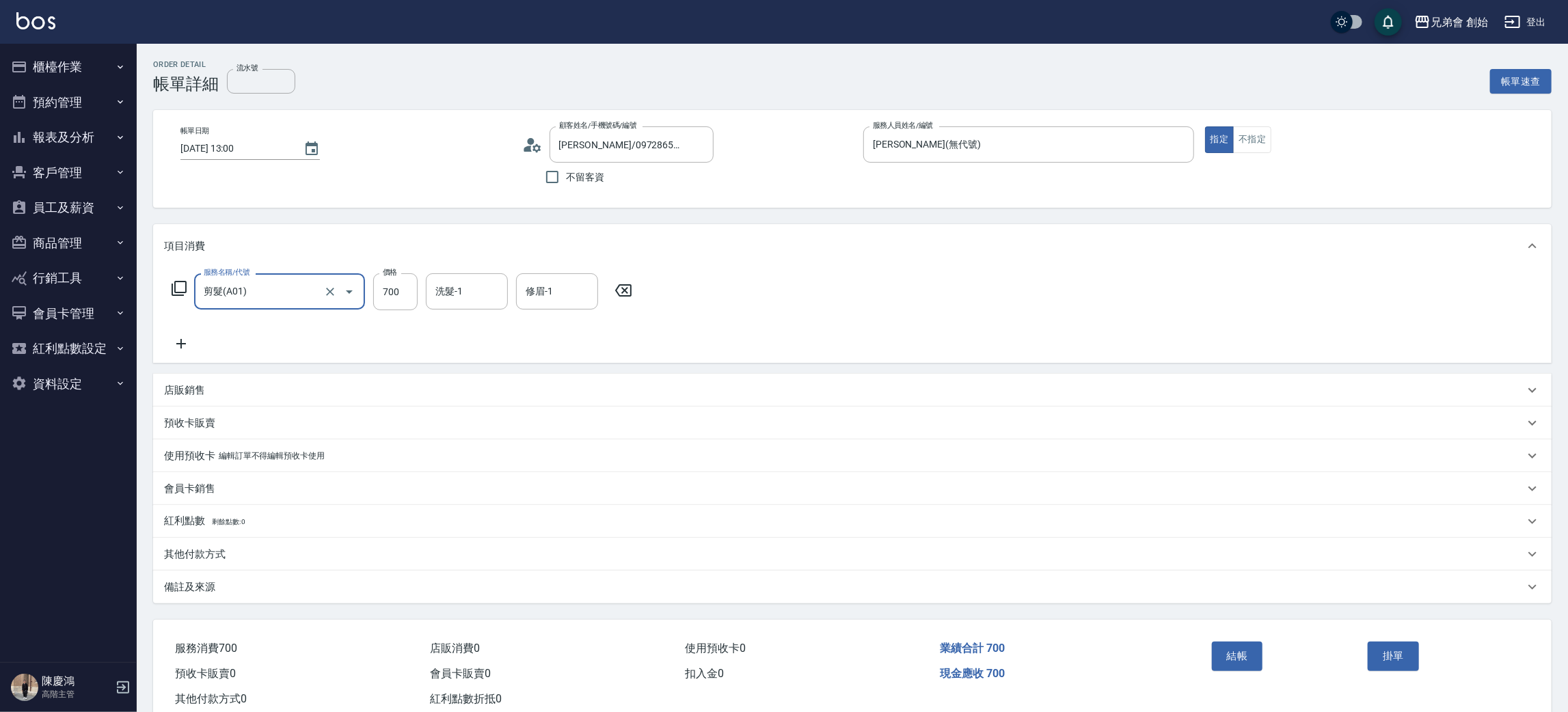
scroll to position [35, 0]
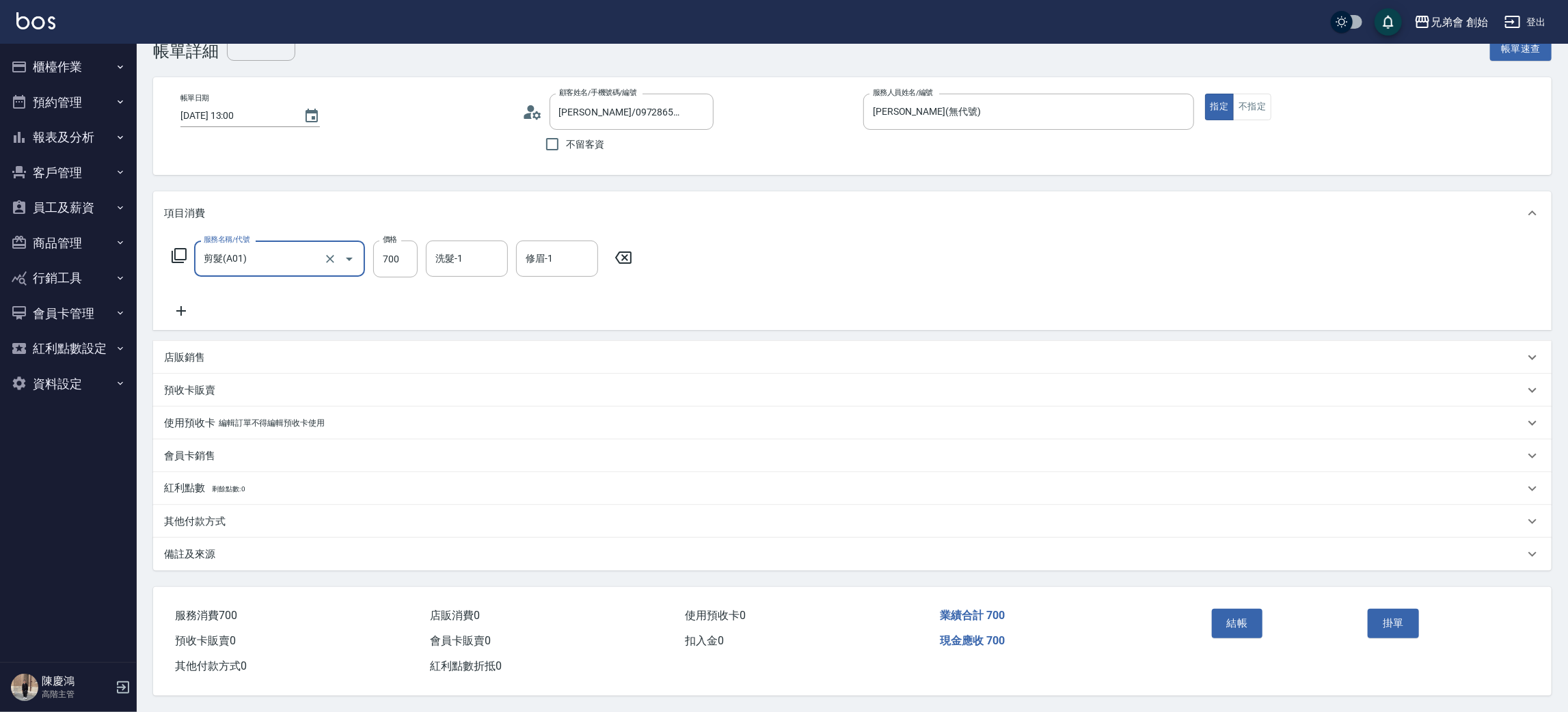
click at [1243, 610] on button "結帳" at bounding box center [1237, 624] width 51 height 29
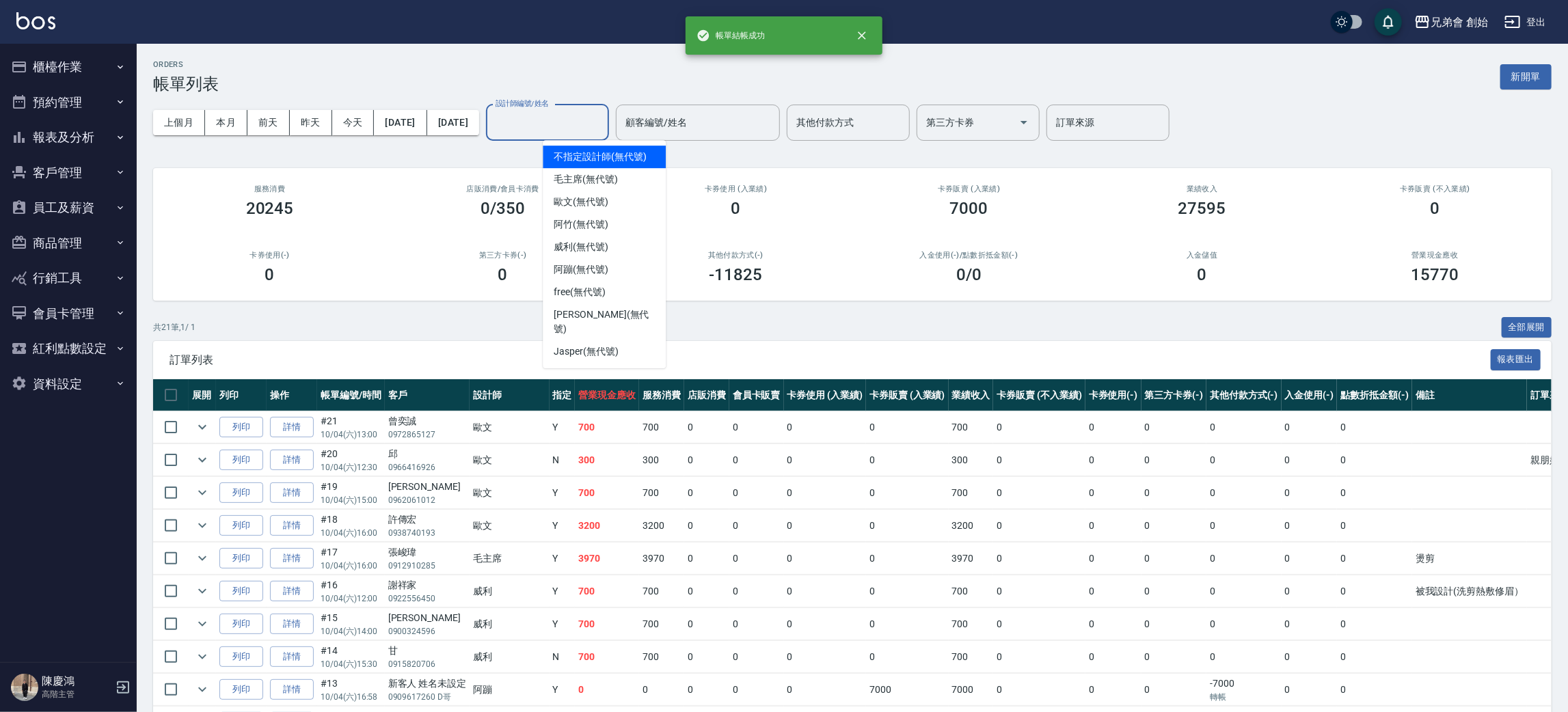
click at [589, 126] on input "設計師編號/姓名" at bounding box center [548, 123] width 111 height 24
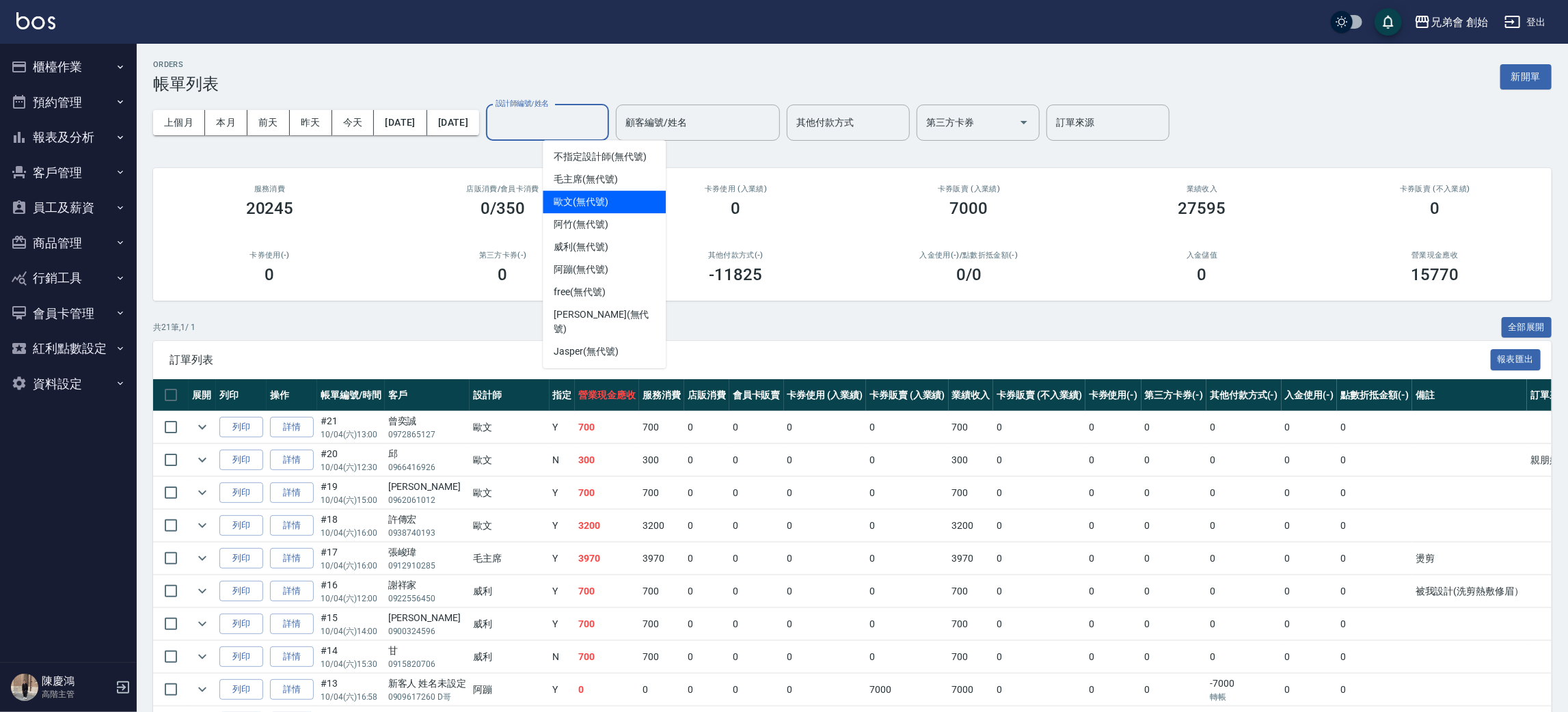
click at [587, 200] on span "[PERSON_NAME](無代號)" at bounding box center [581, 202] width 55 height 14
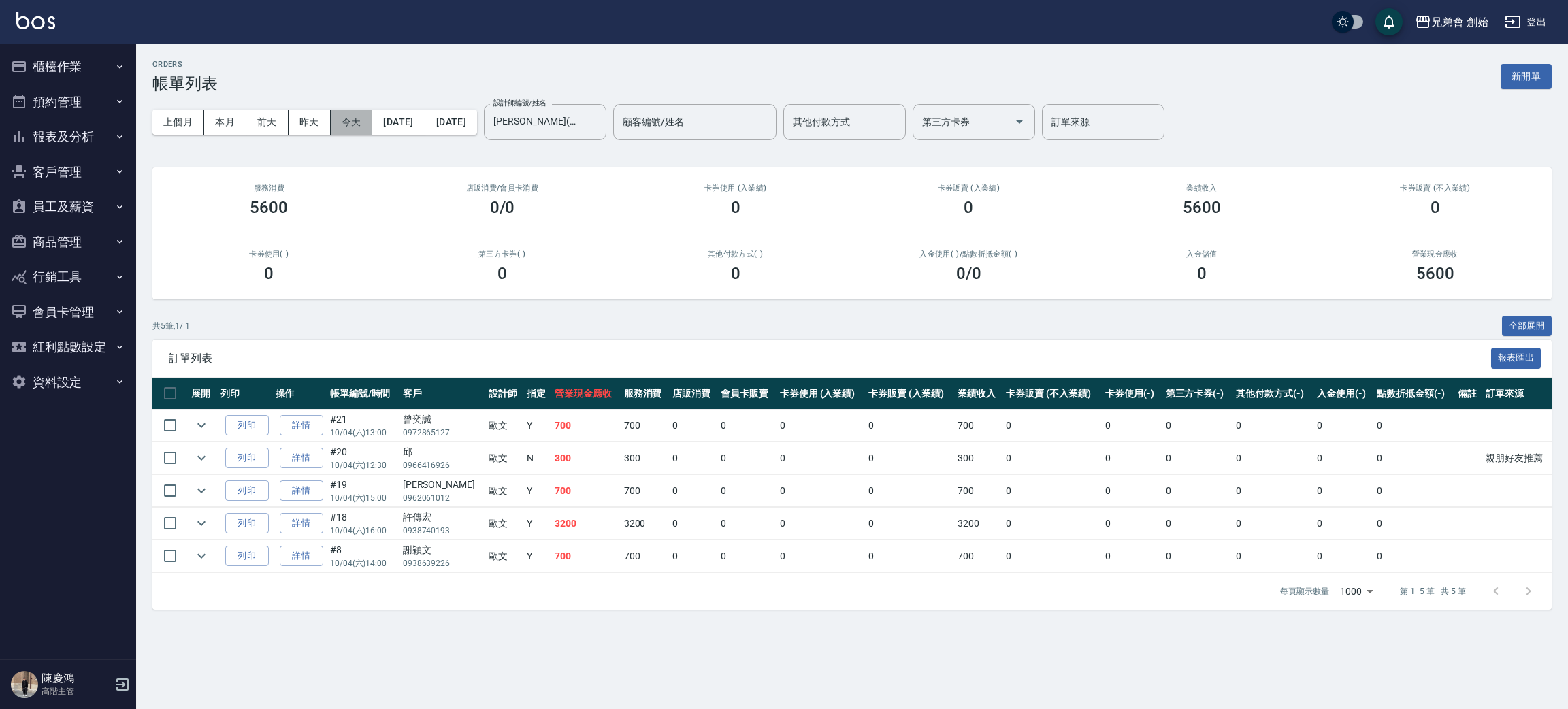
click at [356, 120] on button "今天" at bounding box center [351, 122] width 42 height 25
drag, startPoint x: 529, startPoint y: 521, endPoint x: 656, endPoint y: 532, distance: 127.5
click at [656, 532] on tr "列印 詳情 #18 10/04 (六) 16:00 許傳宏 0938740193 歐文 Y 3200 3200 0 0 0 0 3200 0 0 0 0 0 0" at bounding box center [852, 524] width 1399 height 32
click at [669, 532] on td "0" at bounding box center [693, 524] width 48 height 32
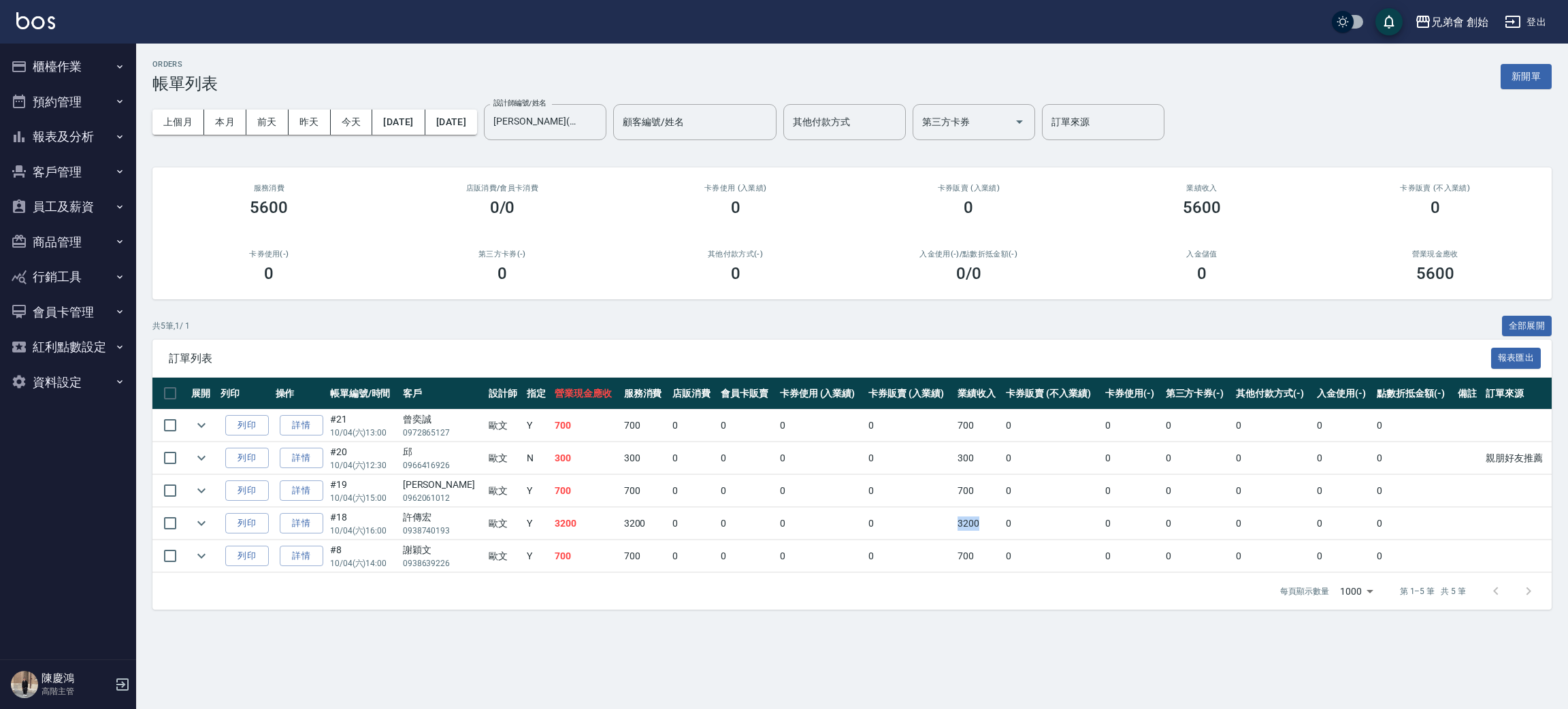
drag, startPoint x: 910, startPoint y: 527, endPoint x: 979, endPoint y: 526, distance: 69.0
click at [979, 526] on tr "列印 詳情 #18 10/04 (六) 16:00 許傳宏 0938740193 歐文 Y 3200 3200 0 0 0 0 3200 0 0 0 0 0 0" at bounding box center [852, 524] width 1399 height 32
click at [979, 526] on td "3200" at bounding box center [978, 524] width 48 height 32
drag, startPoint x: 242, startPoint y: 195, endPoint x: 315, endPoint y: 211, distance: 74.7
click at [315, 211] on div "服務消費 5600" at bounding box center [269, 199] width 233 height 66
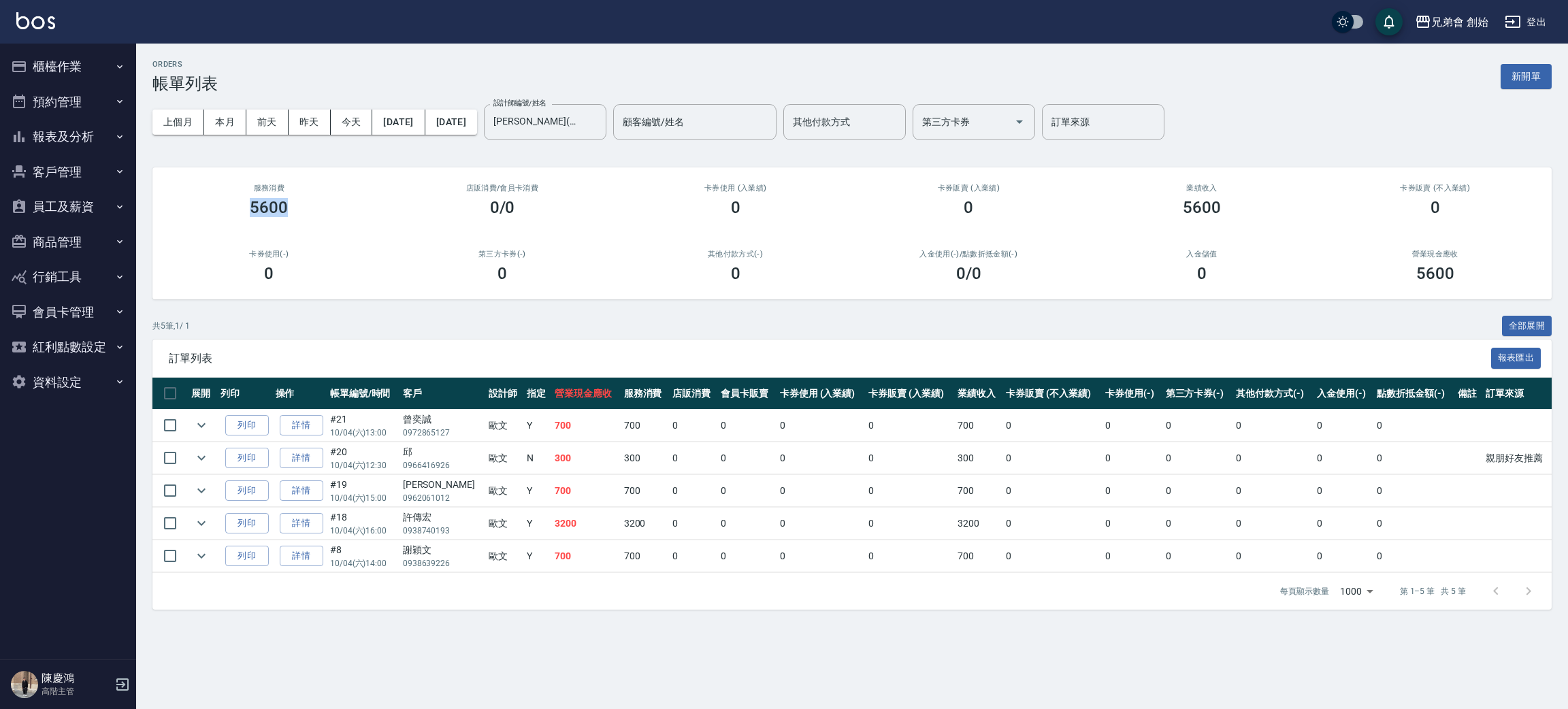
click at [315, 211] on div "5600" at bounding box center [269, 207] width 201 height 19
click at [225, 118] on button "本月" at bounding box center [225, 122] width 42 height 25
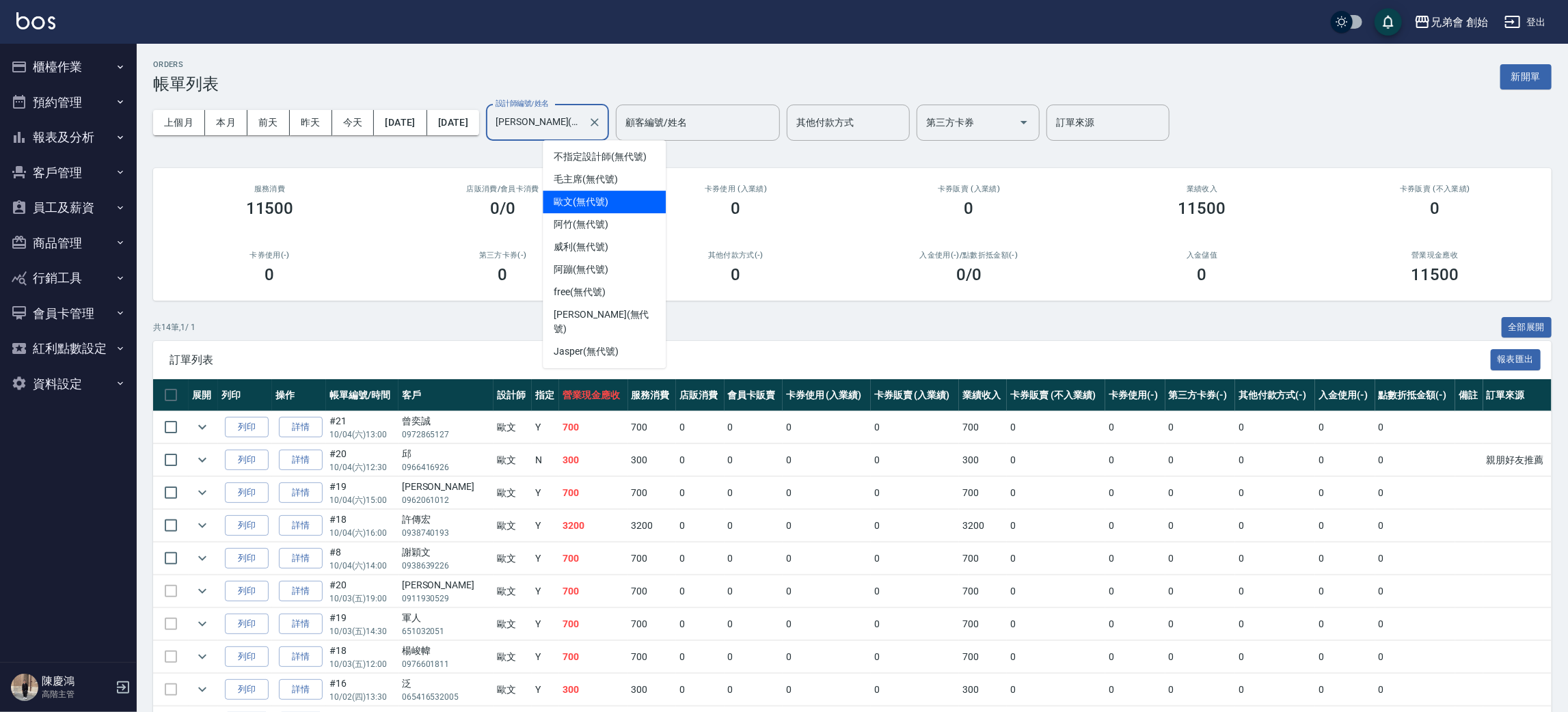
click at [557, 118] on input "歐文(無代號)" at bounding box center [538, 123] width 90 height 24
click at [582, 175] on span "毛主席 (無代號)" at bounding box center [586, 180] width 64 height 14
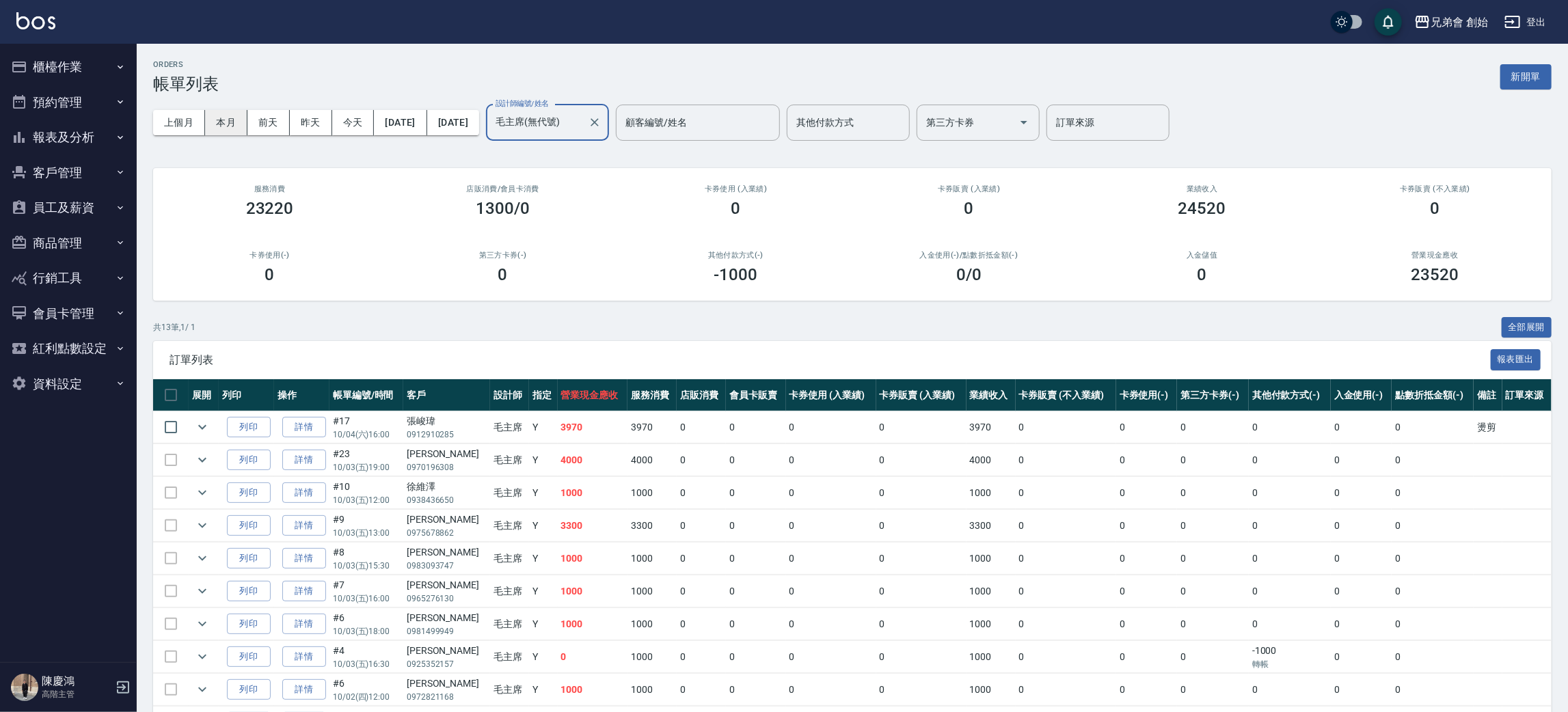
click at [226, 115] on button "本月" at bounding box center [226, 123] width 42 height 25
click at [563, 126] on input "毛主席(無代號)" at bounding box center [538, 123] width 90 height 24
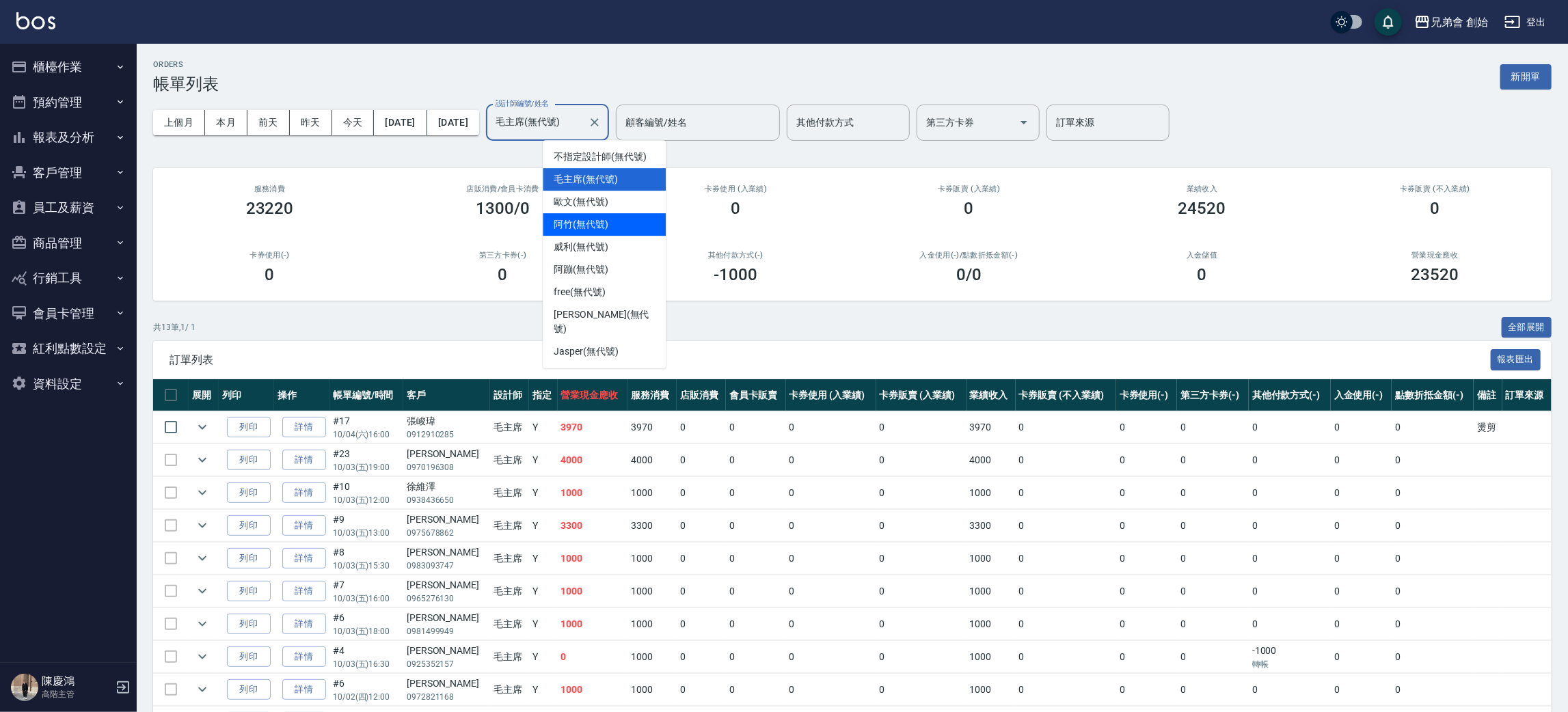
click at [593, 215] on div "阿竹 (無代號)" at bounding box center [604, 224] width 123 height 23
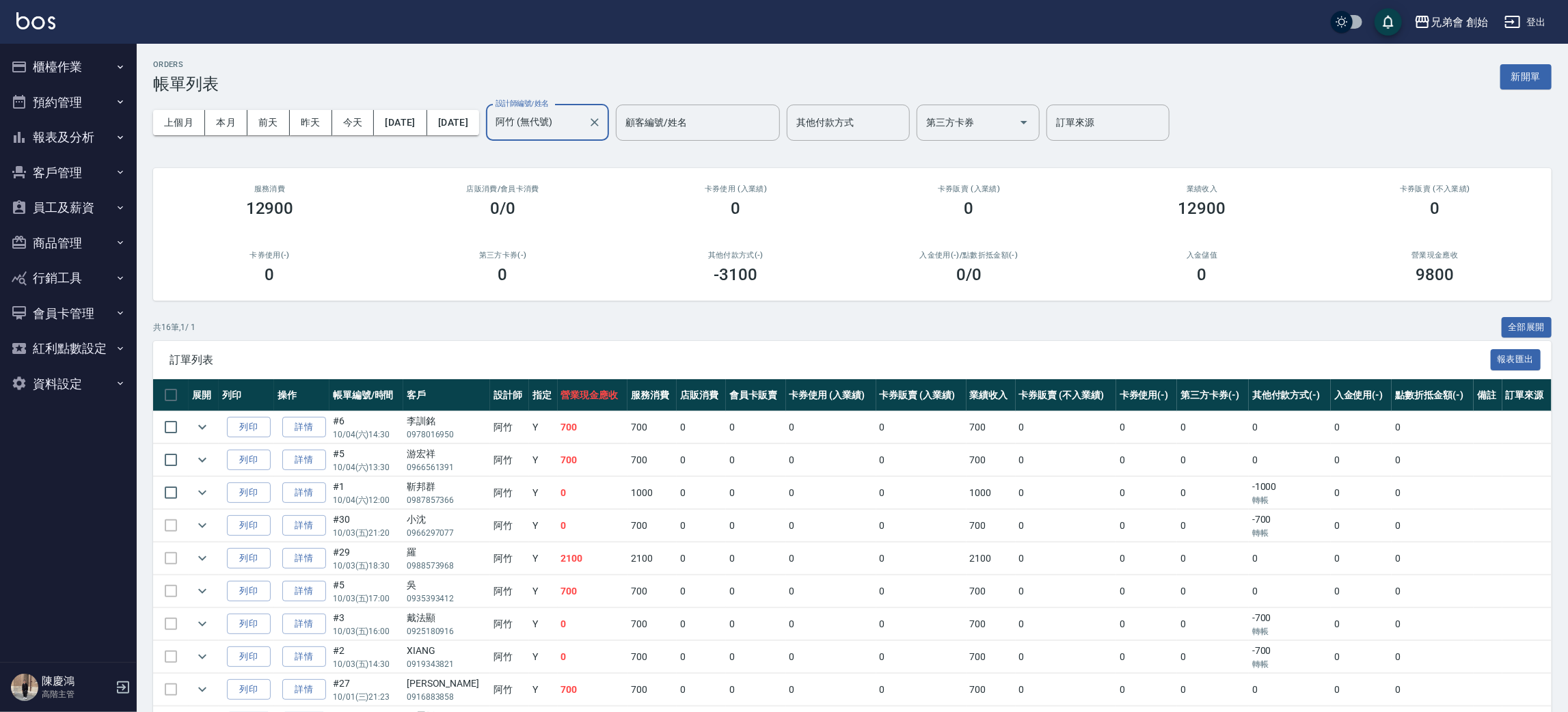
click at [571, 126] on input "阿竹 (無代號)" at bounding box center [538, 123] width 90 height 24
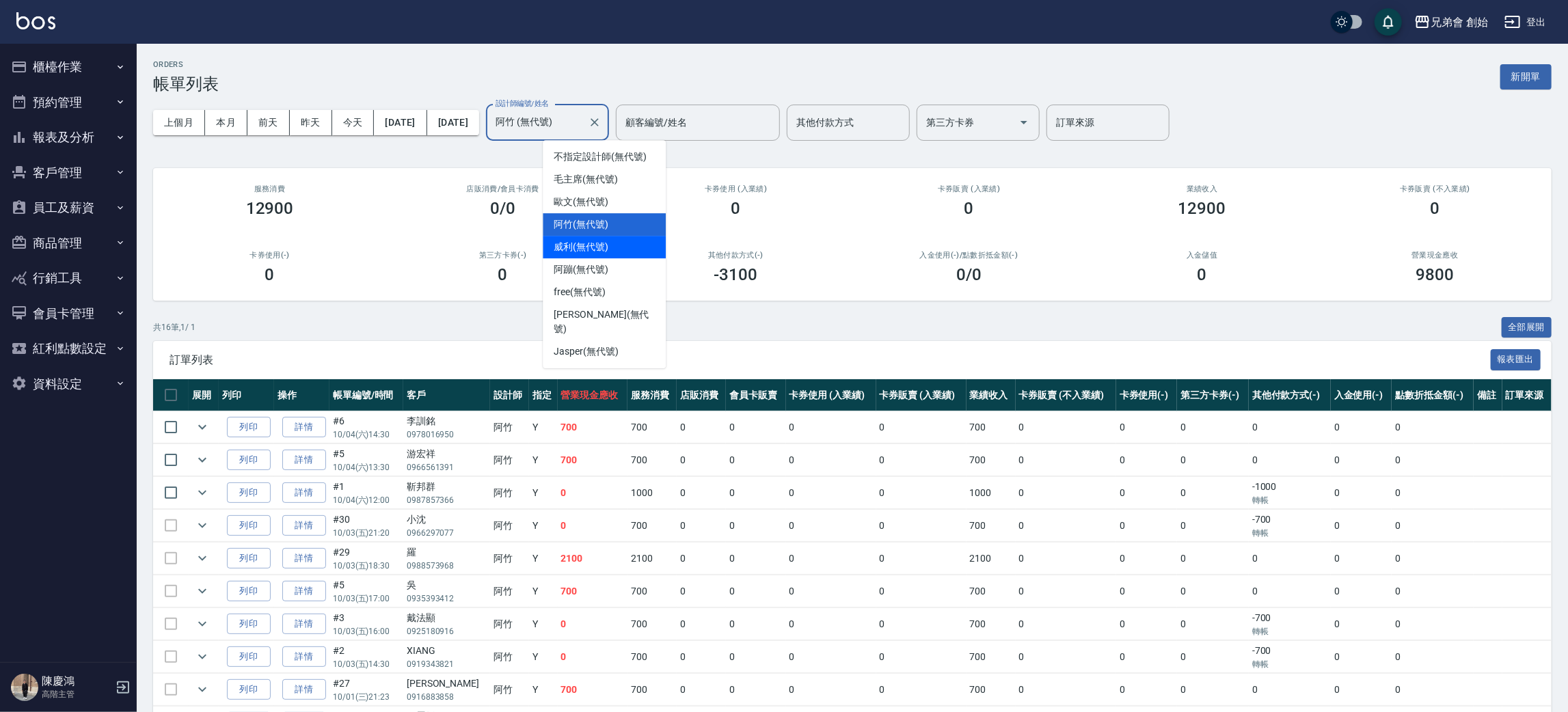
click at [580, 245] on span "威利 (無代號)" at bounding box center [581, 247] width 55 height 14
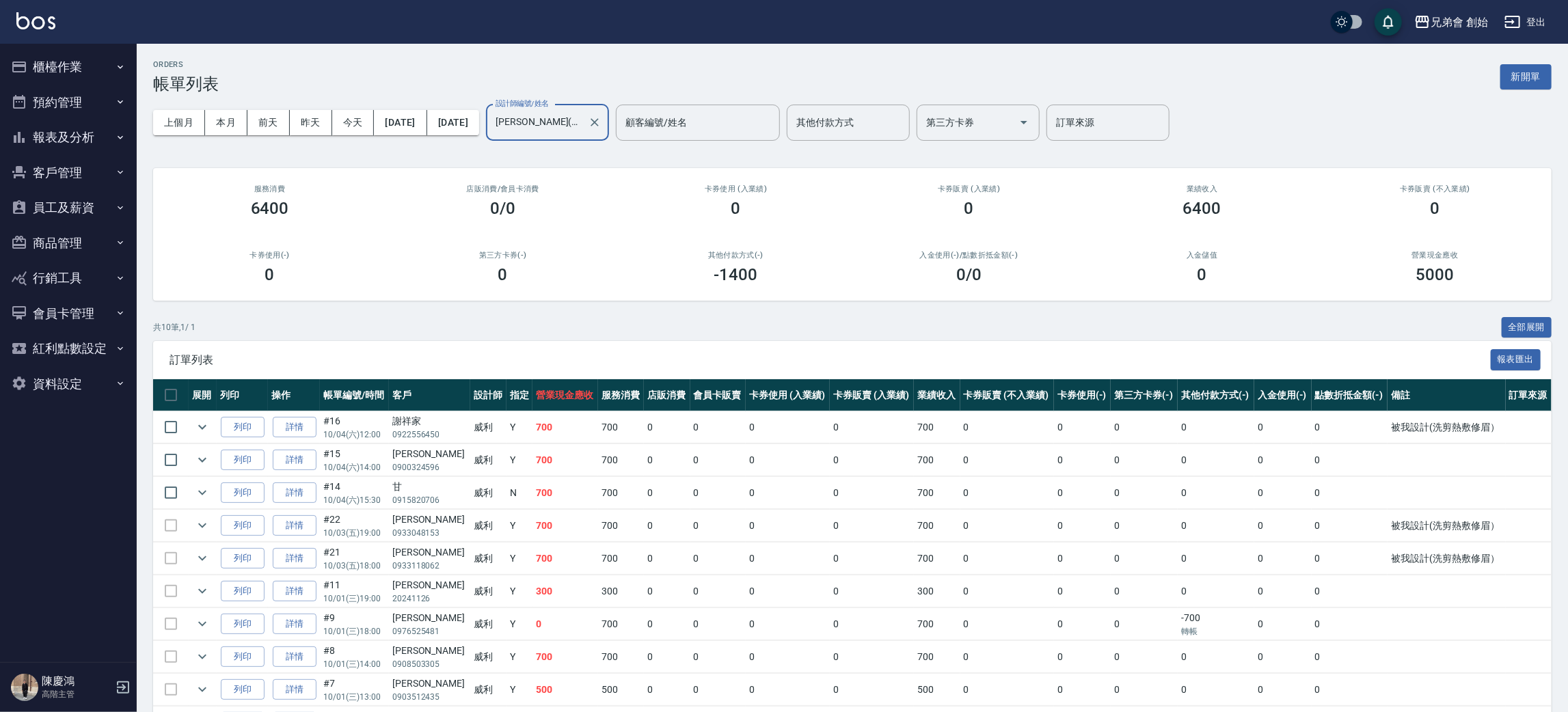
click at [583, 120] on input "威利(無代號)" at bounding box center [538, 123] width 90 height 24
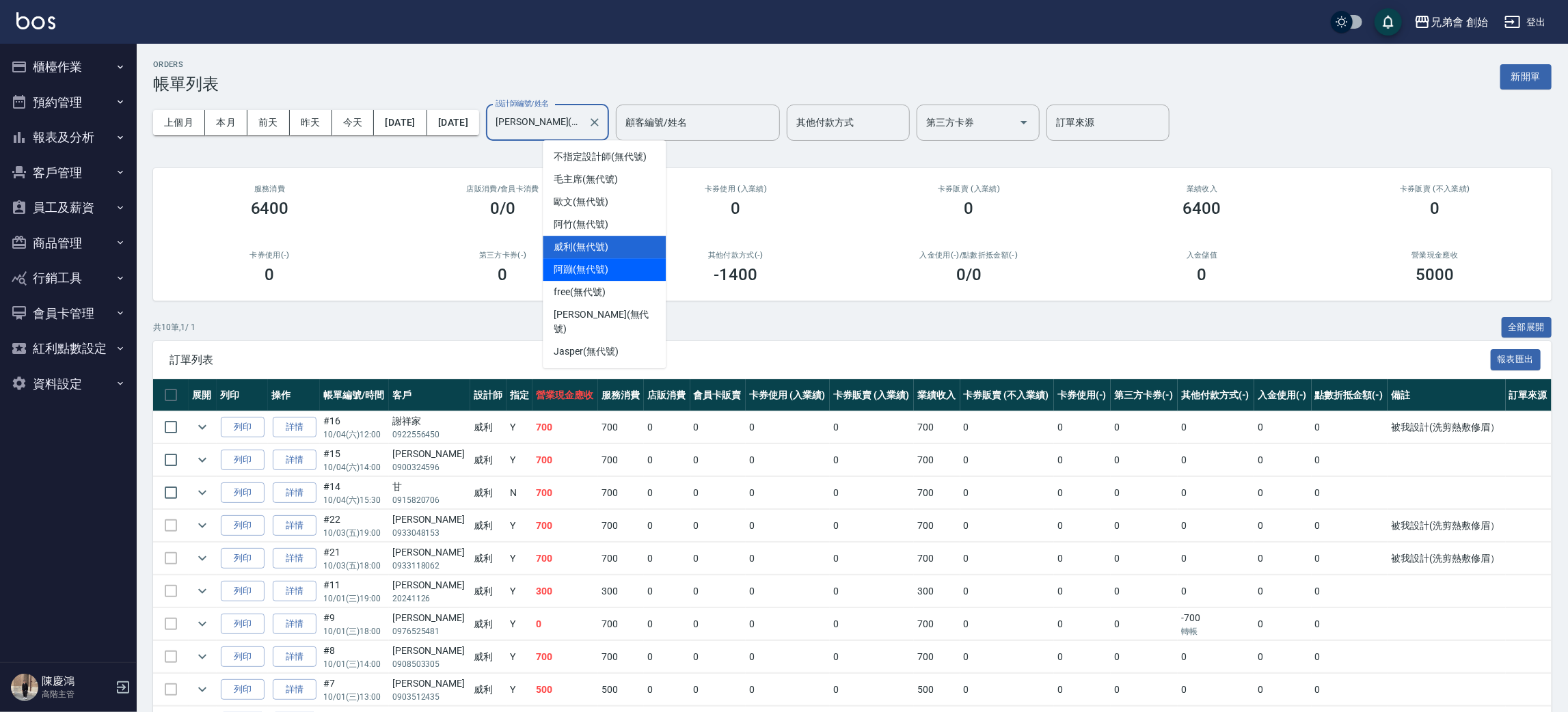
click at [601, 278] on div "阿蹦 (無代號)" at bounding box center [604, 269] width 123 height 23
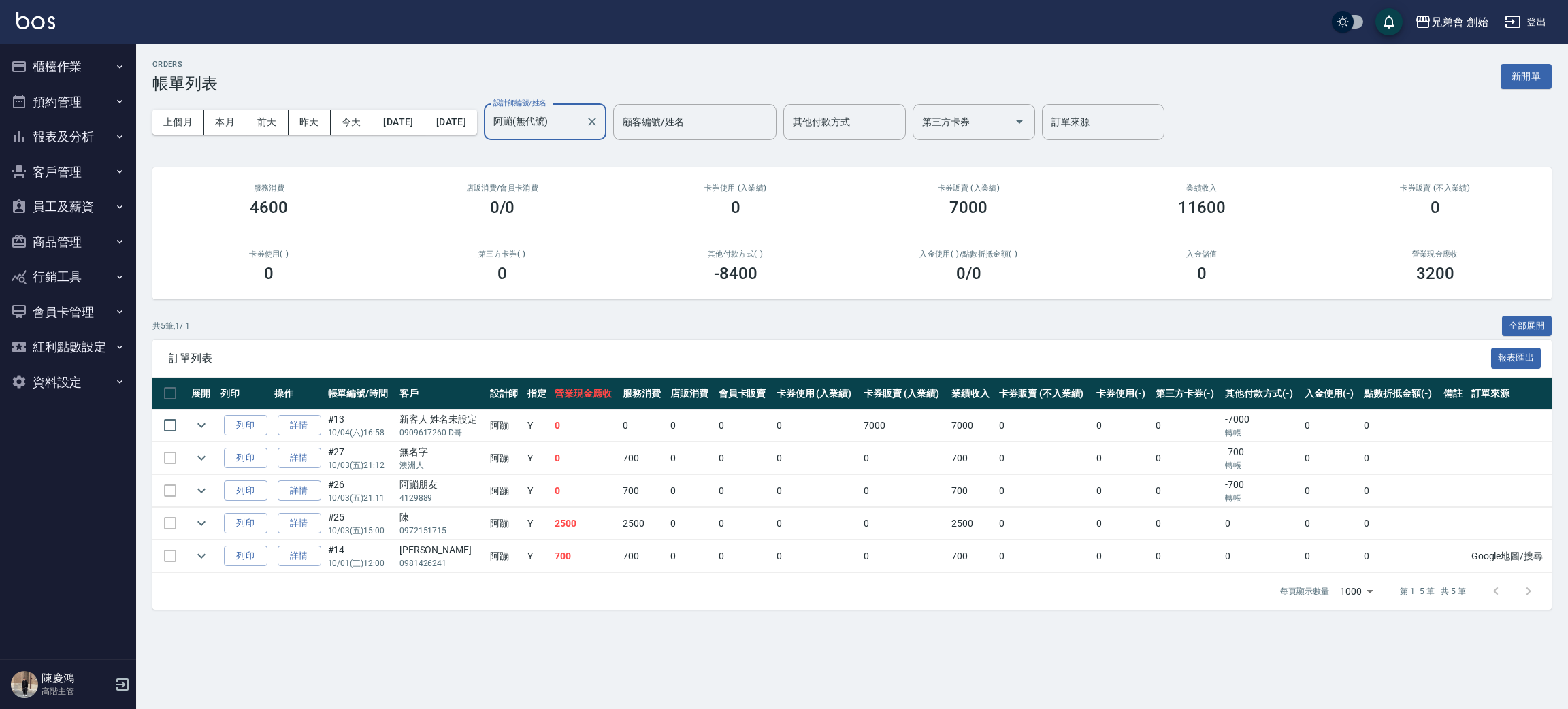
click at [580, 134] on input "阿蹦(無代號)" at bounding box center [535, 122] width 90 height 24
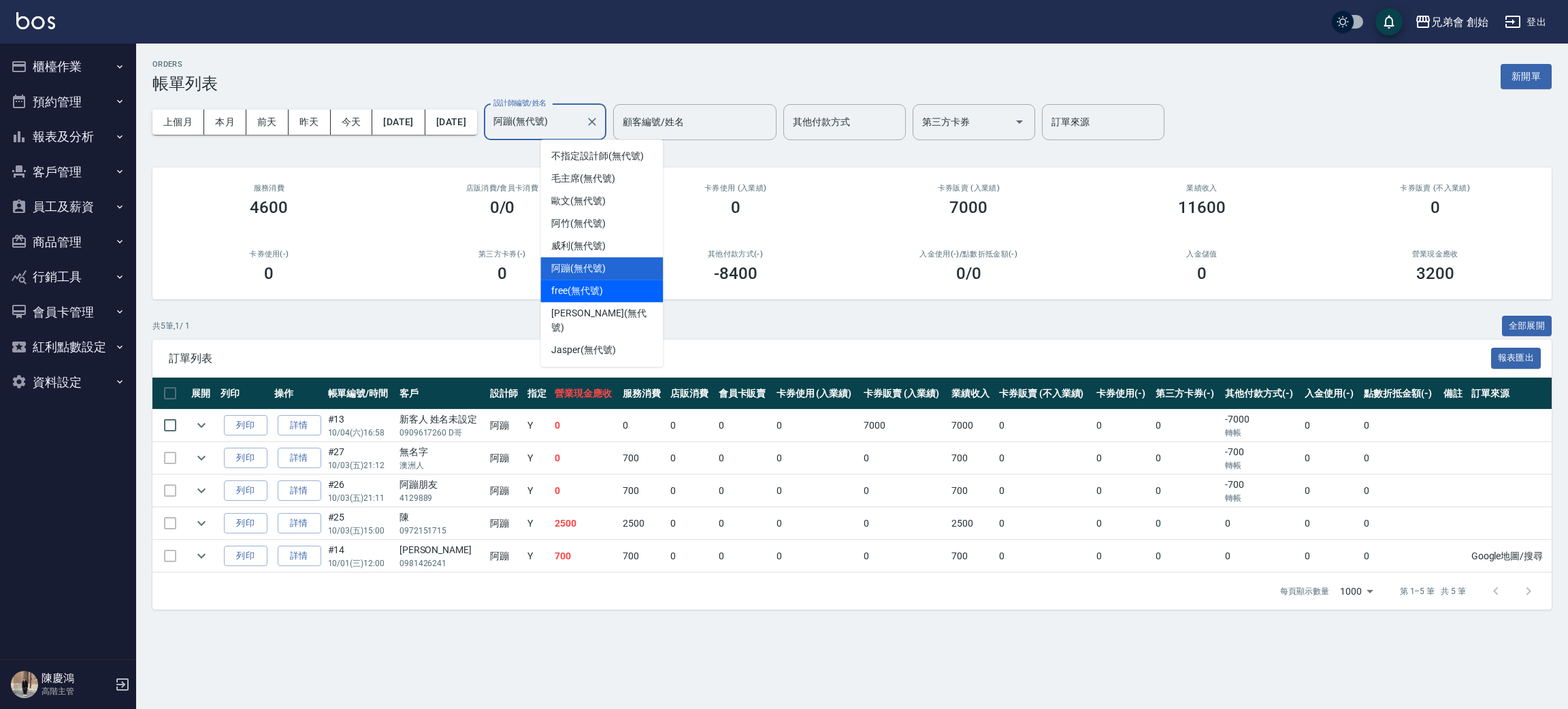
click at [601, 292] on span "free (無代號)" at bounding box center [577, 291] width 52 height 14
type input "free(無代號)"
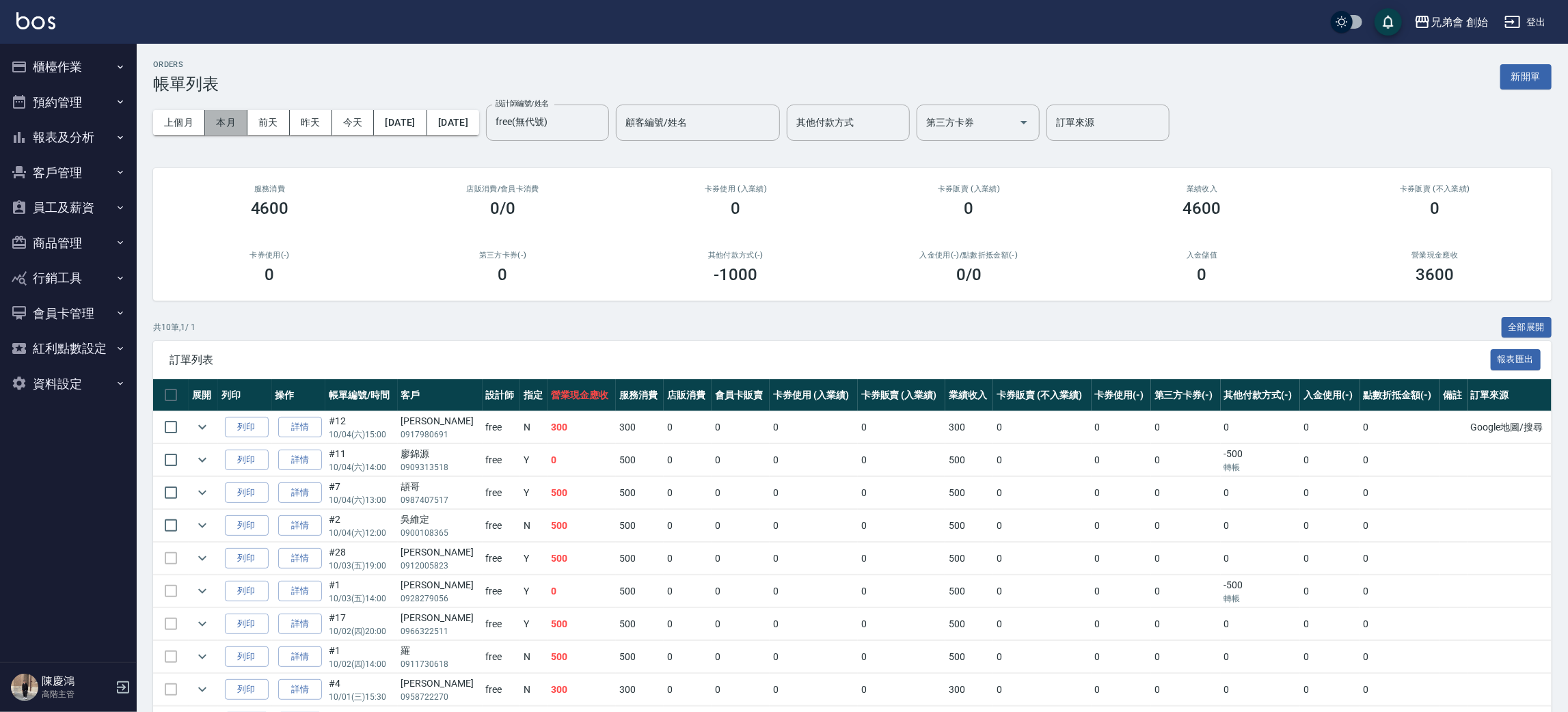
click at [211, 119] on button "本月" at bounding box center [226, 123] width 42 height 25
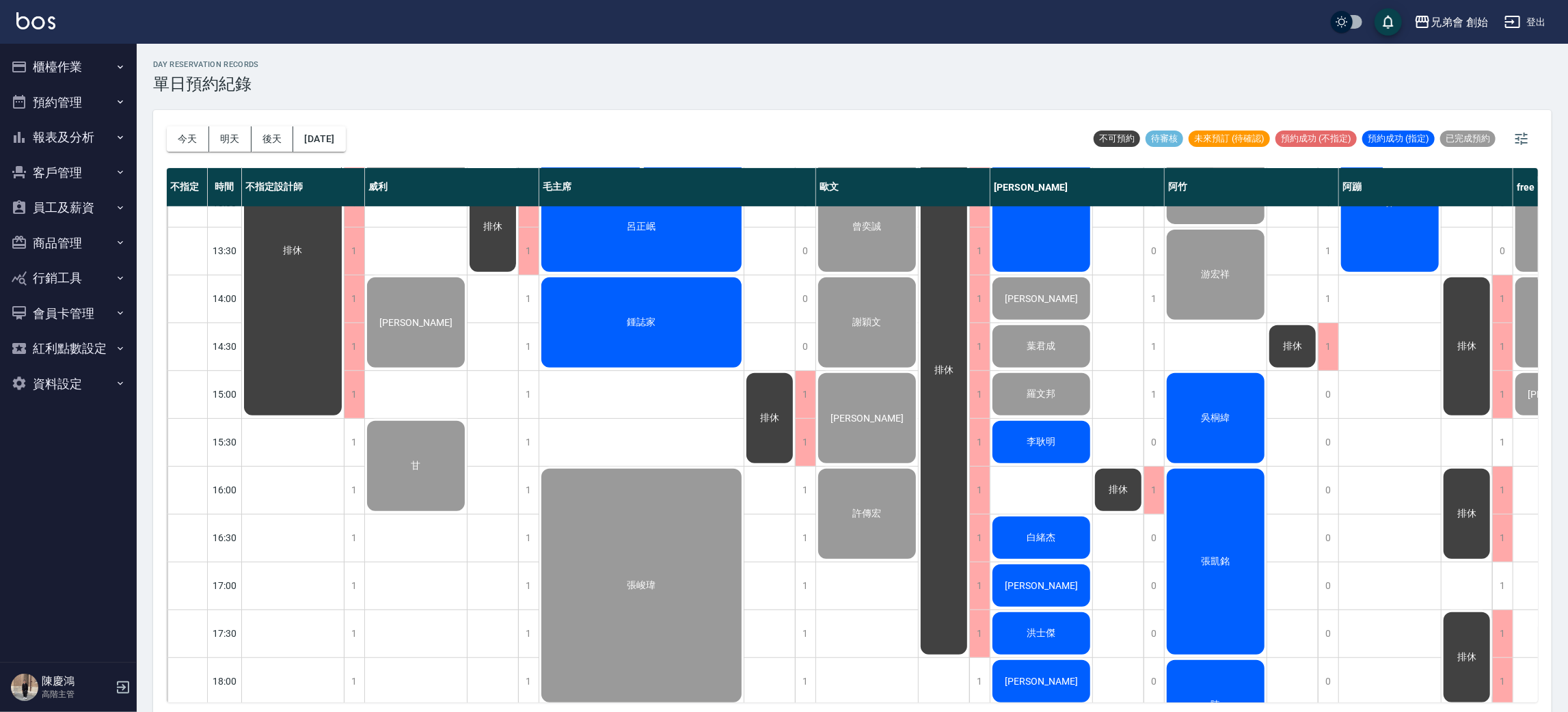
scroll to position [820, 0]
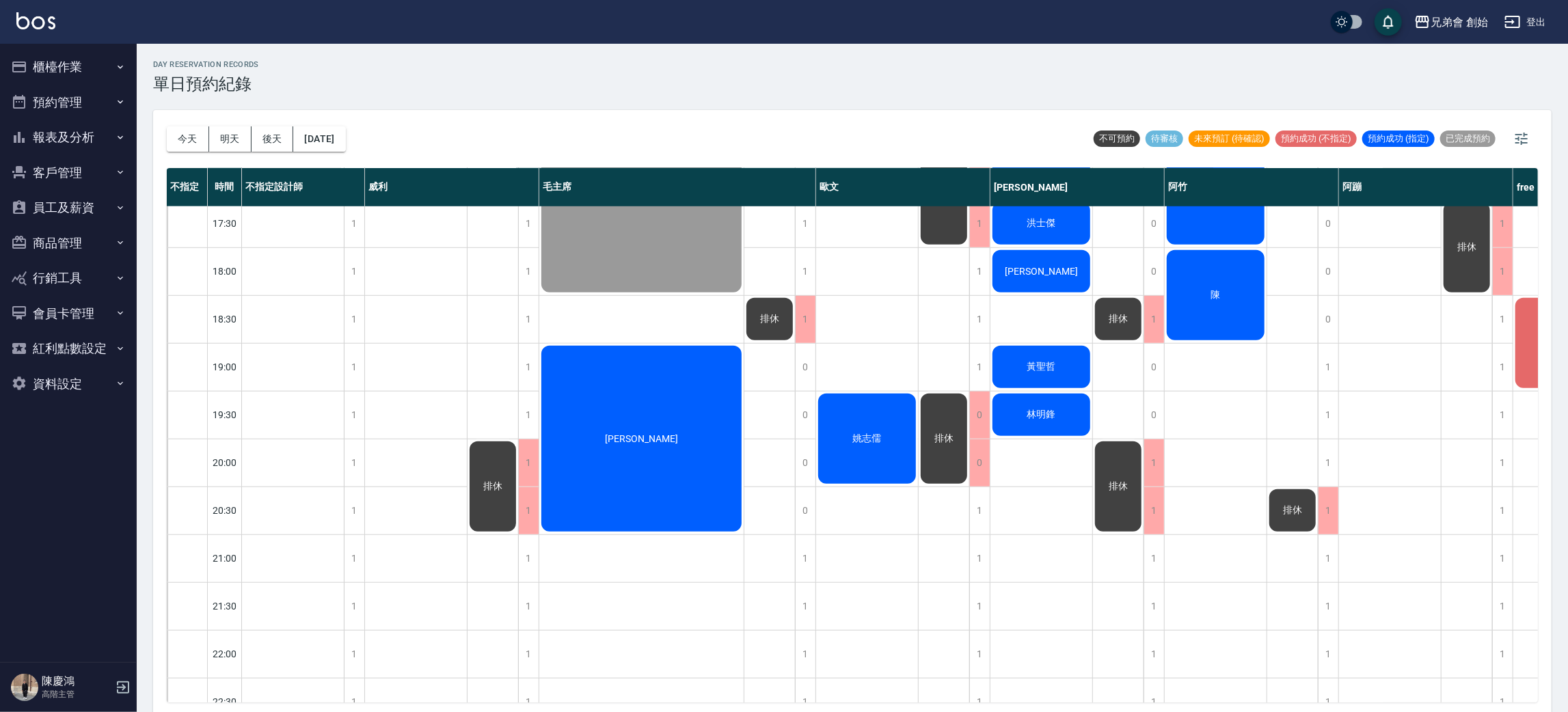
click at [900, 433] on div "姚志儒" at bounding box center [867, 439] width 102 height 95
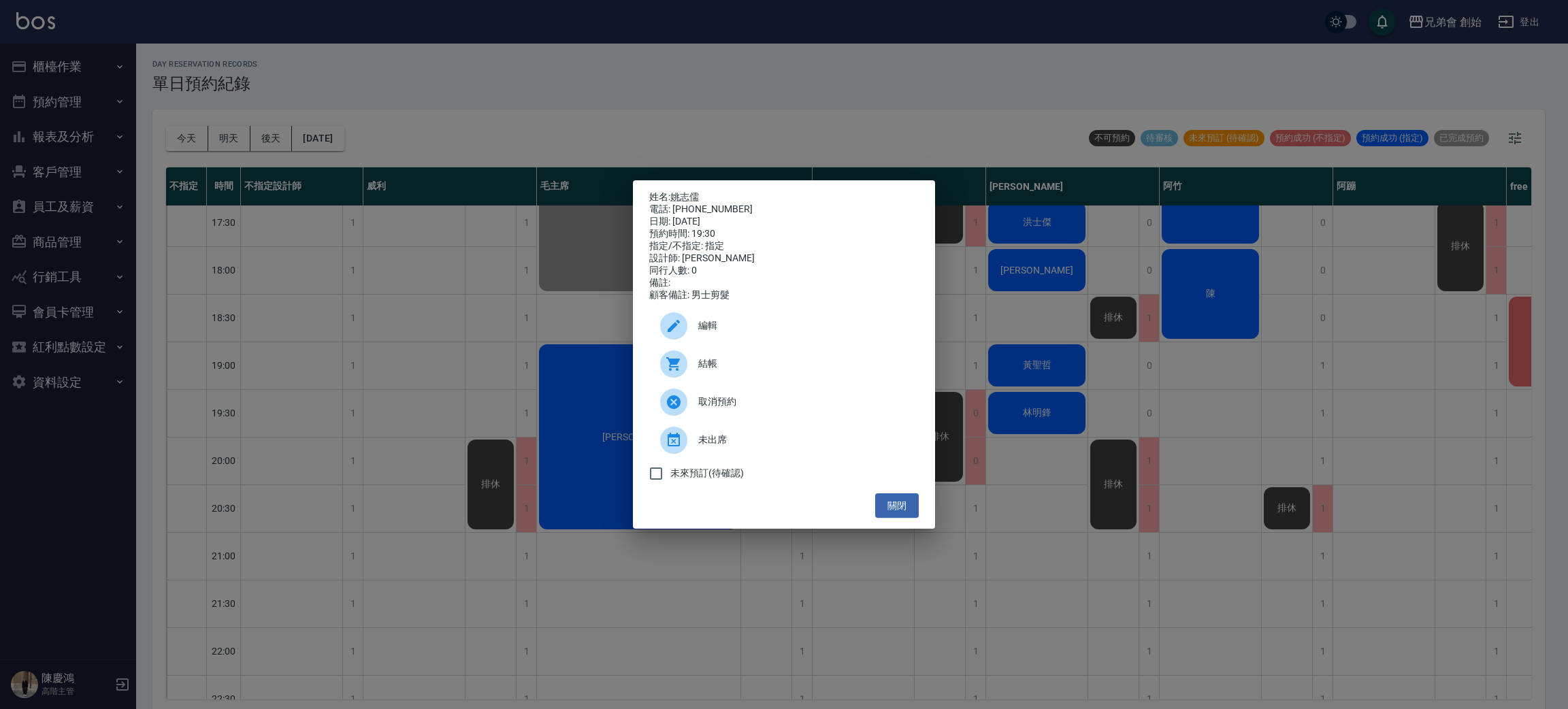
click at [1015, 232] on div "姓名: [PERSON_NAME] 電話: [PHONE_NUMBER] 日期: [DATE] 預約時間: 19:30 指定/不指定: 指定 設計師: [PE…" at bounding box center [784, 354] width 1568 height 709
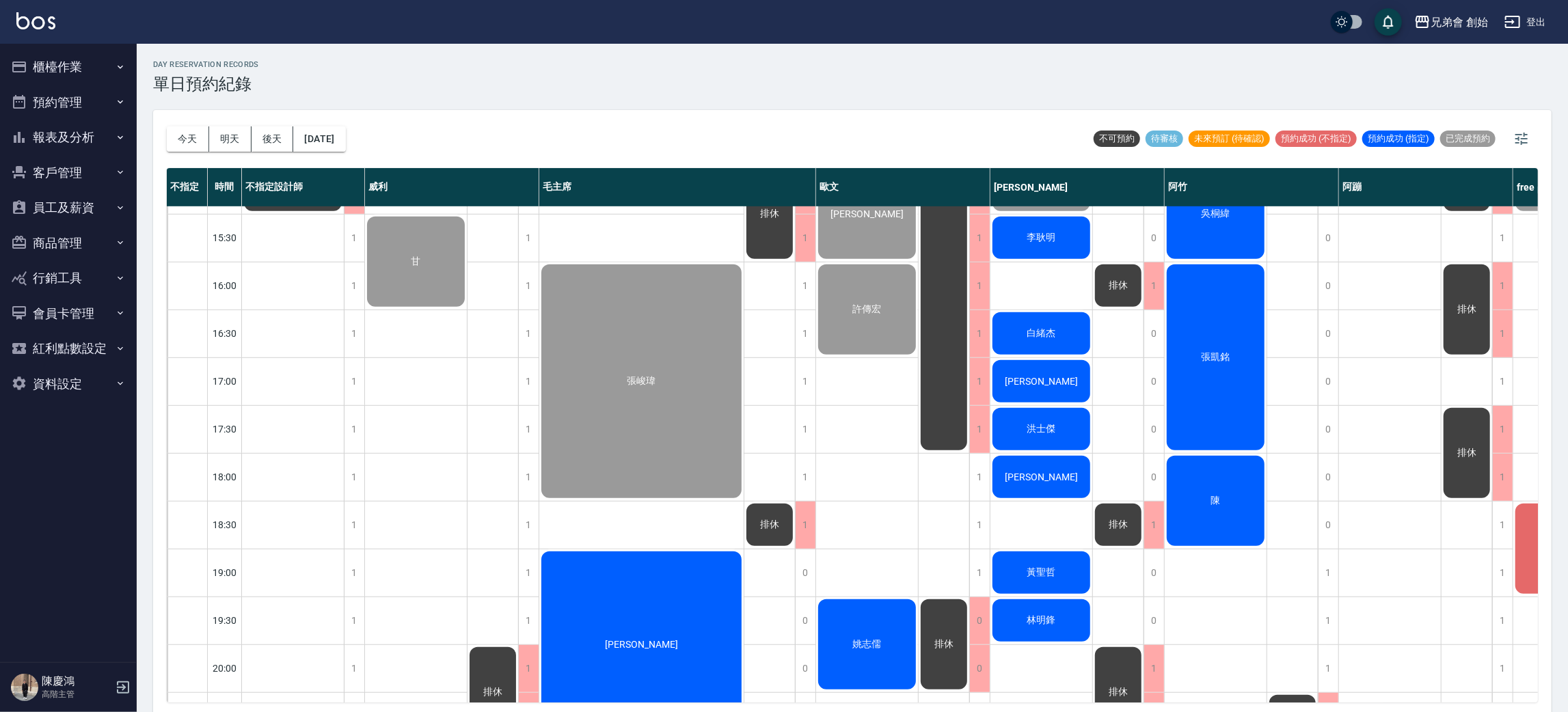
scroll to position [307, 0]
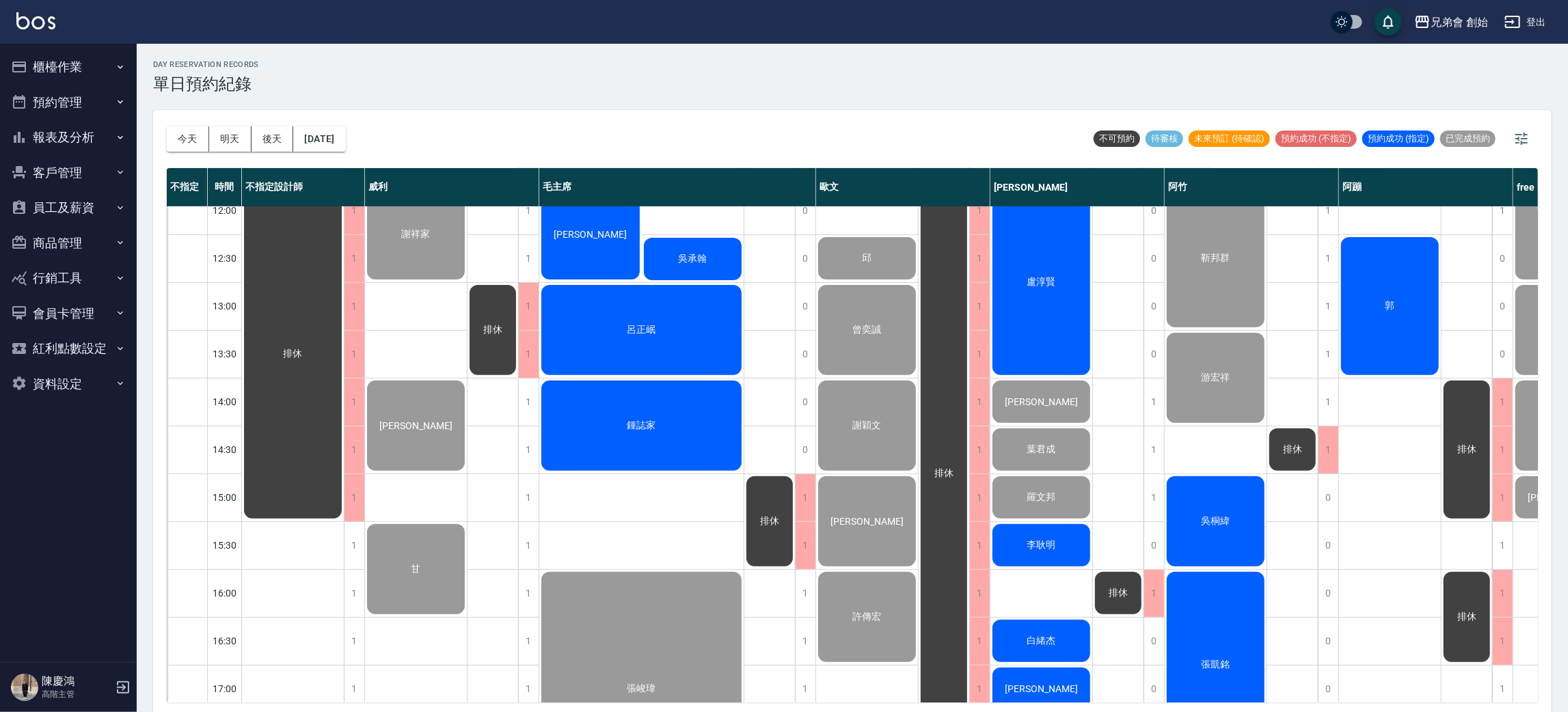
click at [1425, 313] on div "郭" at bounding box center [1389, 307] width 102 height 143
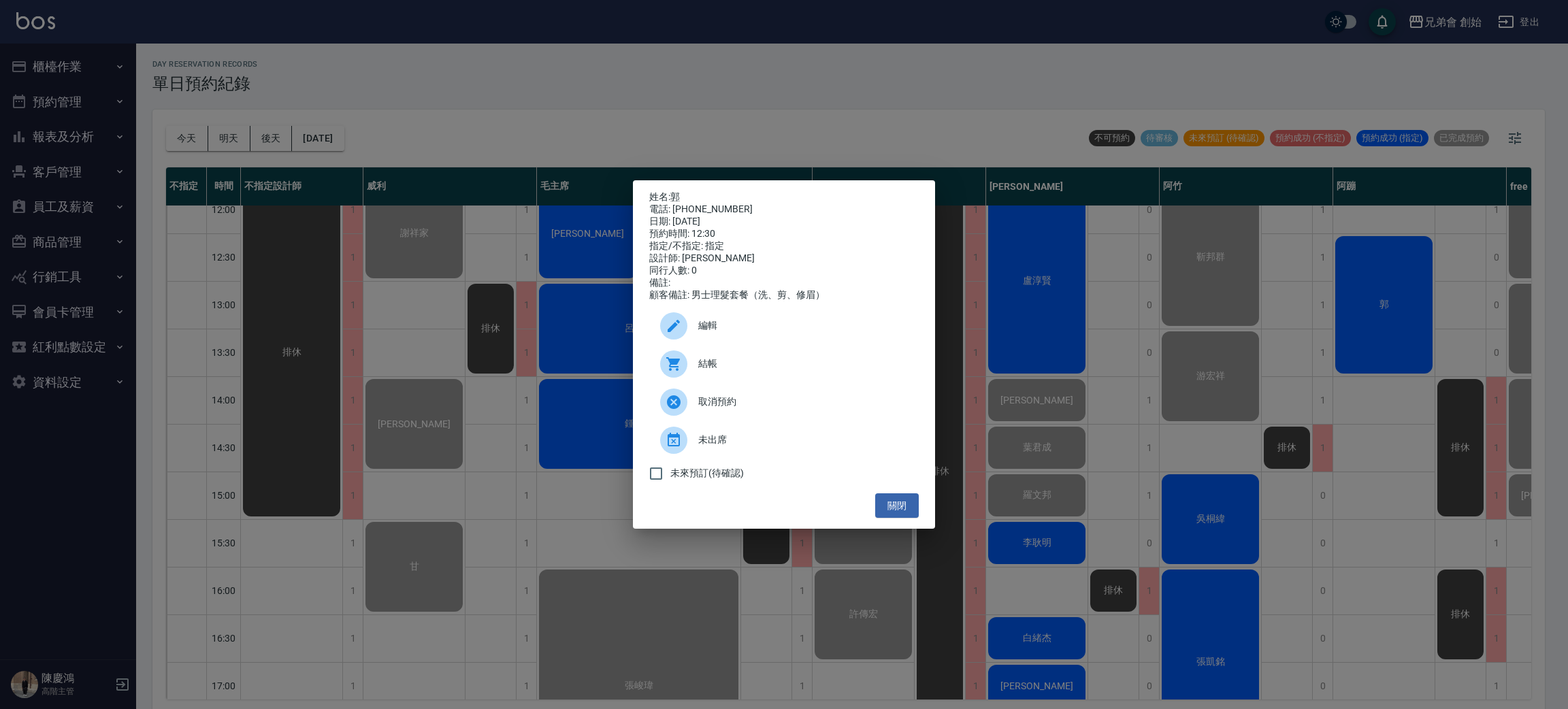
click at [865, 366] on span "結帳" at bounding box center [802, 364] width 209 height 14
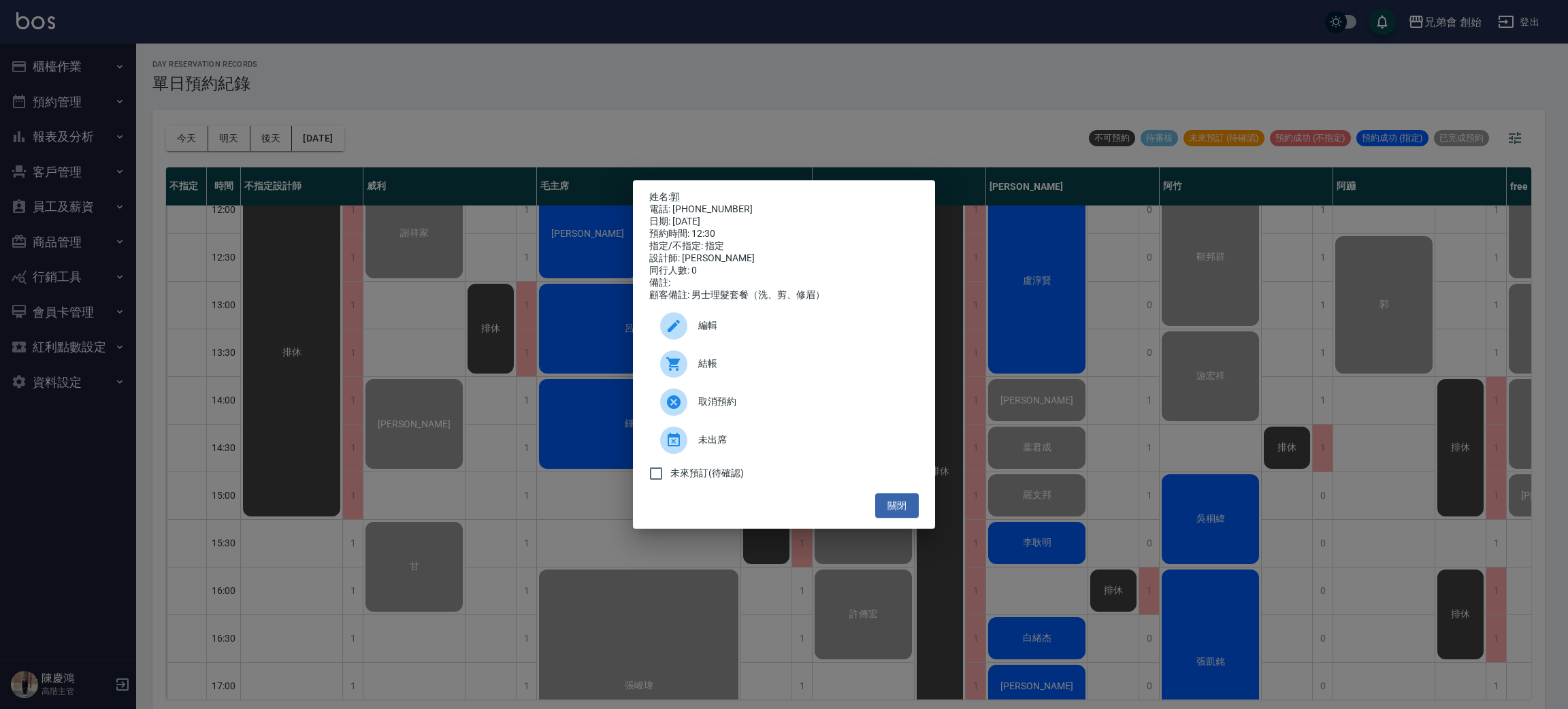
click at [218, 4] on div "姓名: 郭 電話: [PHONE_NUMBER] 日期: [DATE] 預約時間: 12:30 指定/不指定: 指定 設計師: 阿蹦 同行人數: 0 備註: …" at bounding box center [784, 354] width 1568 height 709
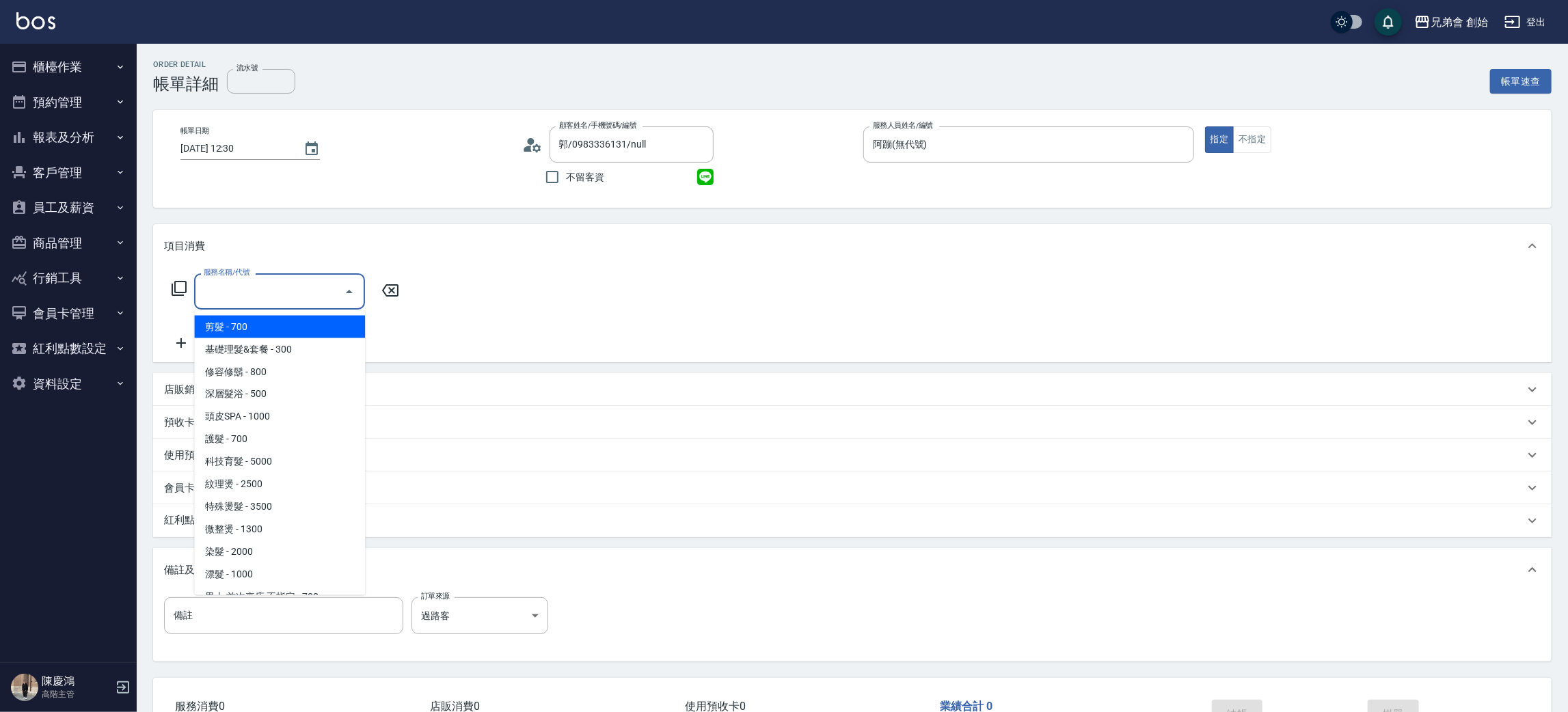
click at [322, 323] on span "剪髮 - 700" at bounding box center [279, 327] width 171 height 23
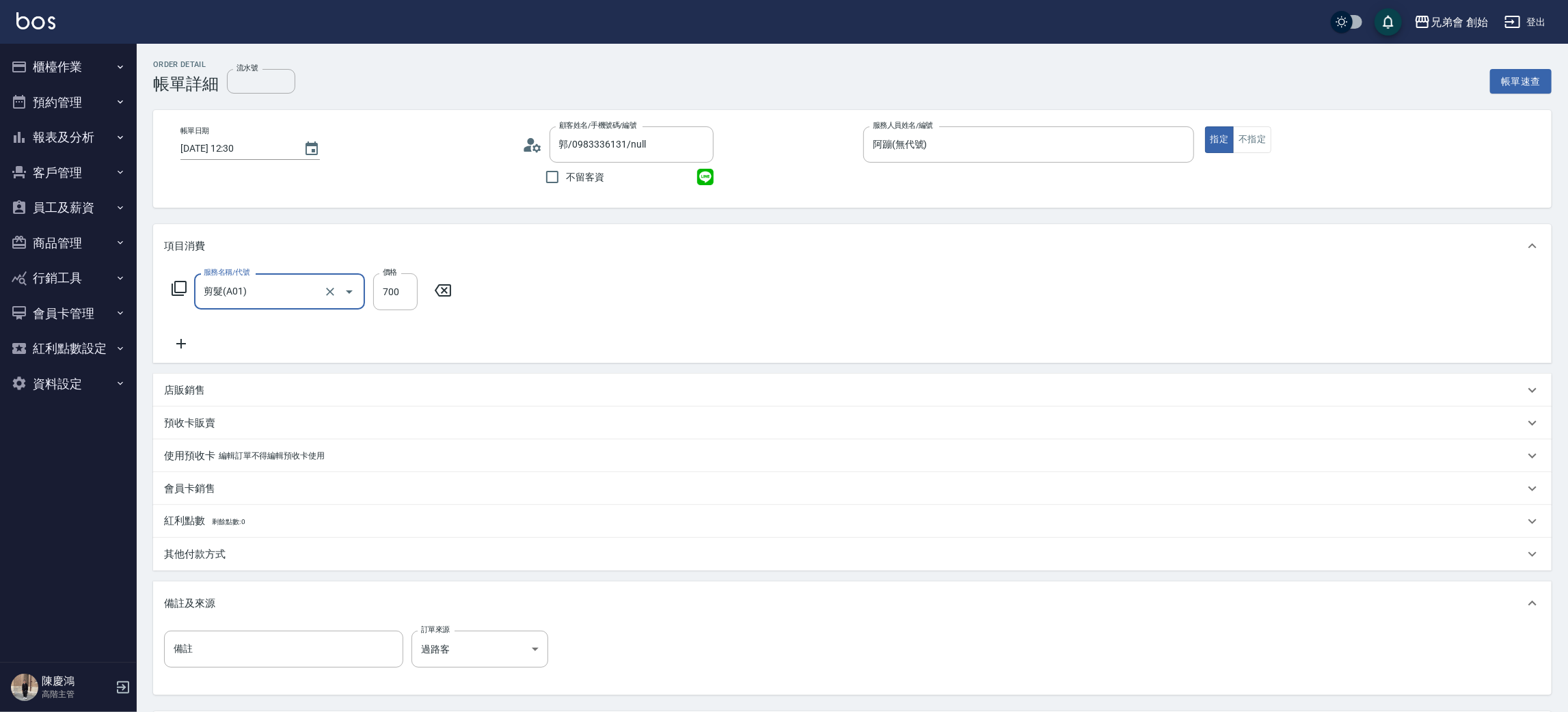
type input "剪髮(A01)"
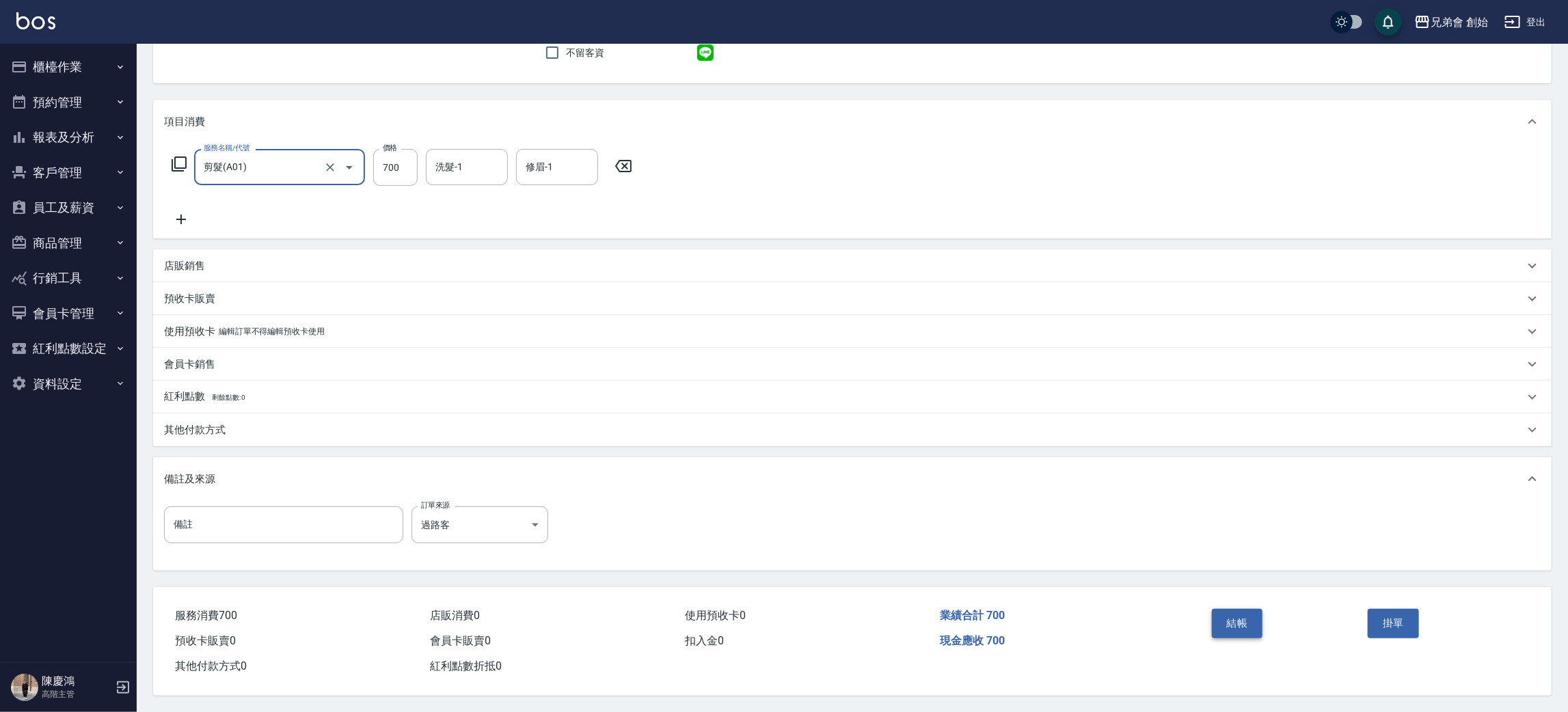
click at [1242, 616] on button "結帳" at bounding box center [1237, 624] width 51 height 29
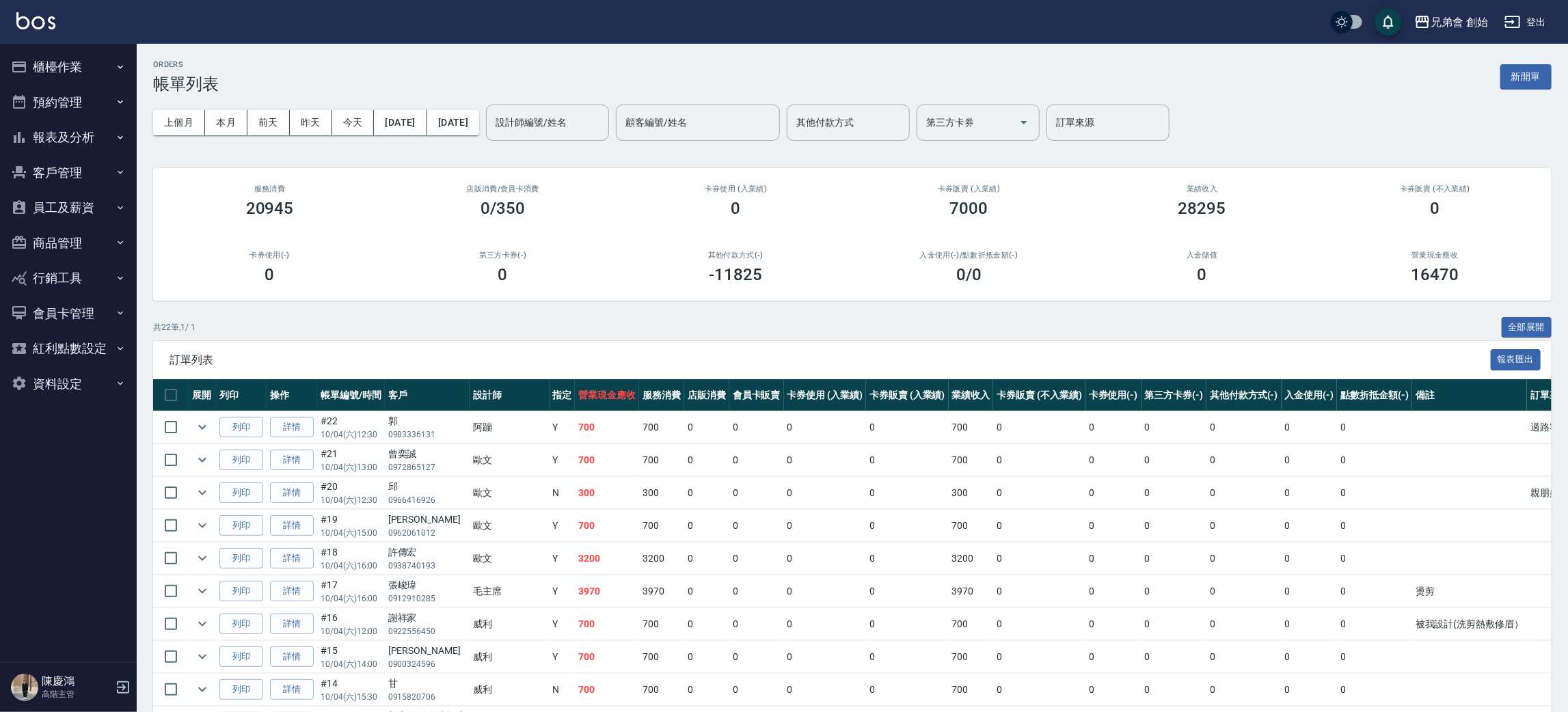
click at [88, 63] on button "櫃檯作業" at bounding box center [68, 67] width 125 height 35
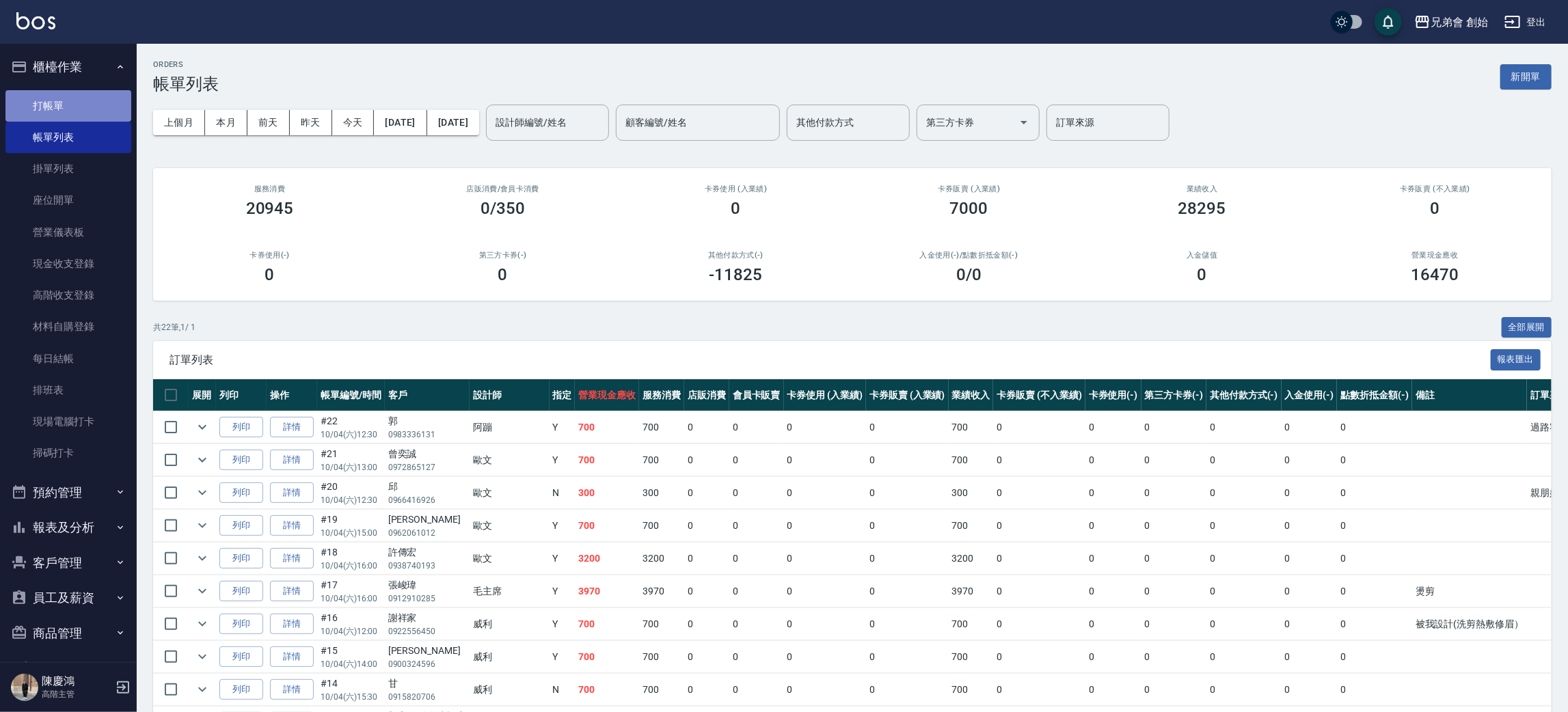
click at [106, 116] on link "打帳單" at bounding box center [68, 106] width 125 height 32
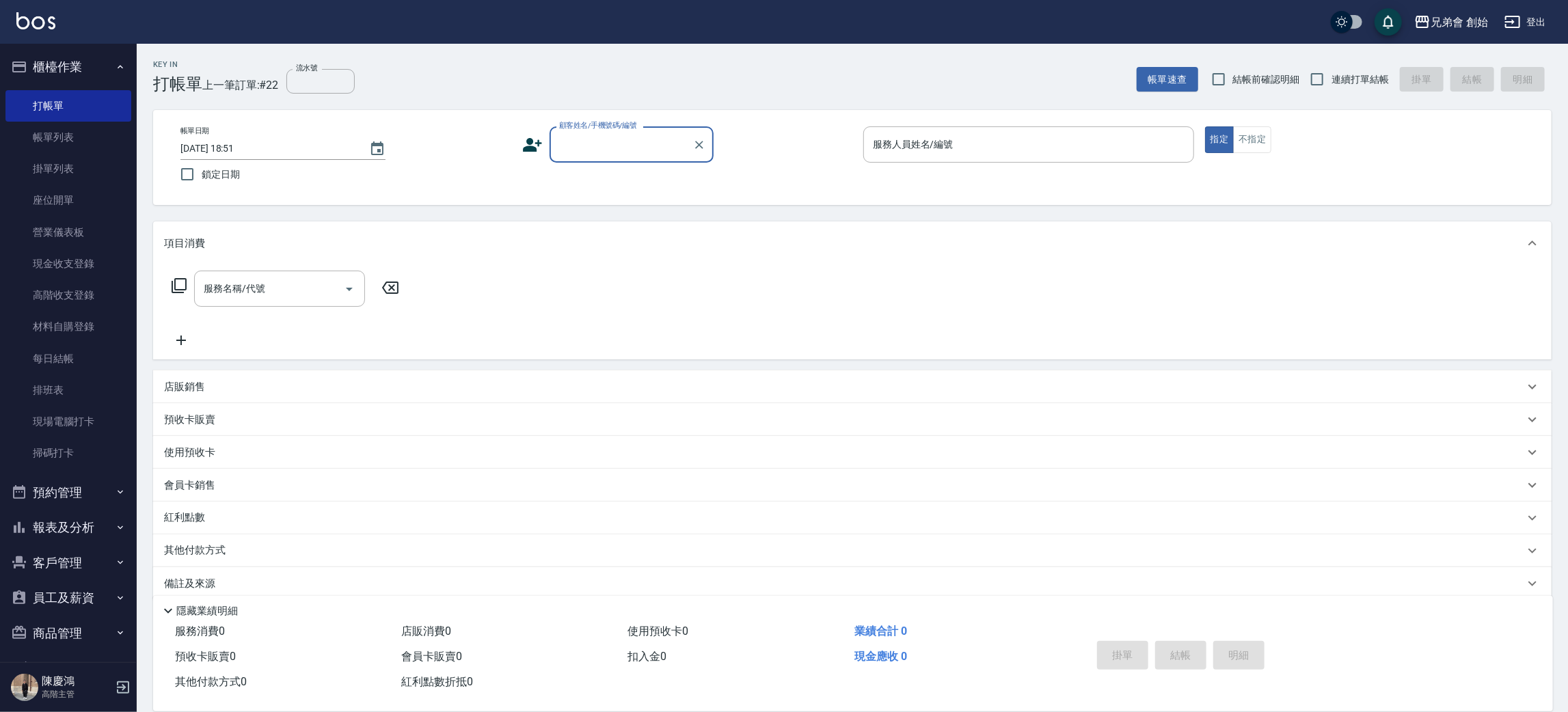
click at [613, 154] on input "顧客姓名/手機號碼/編號" at bounding box center [621, 144] width 131 height 24
click at [705, 180] on li "阿蹦朋友/4129889/null" at bounding box center [632, 186] width 164 height 37
type input "阿蹦朋友/4129889/null"
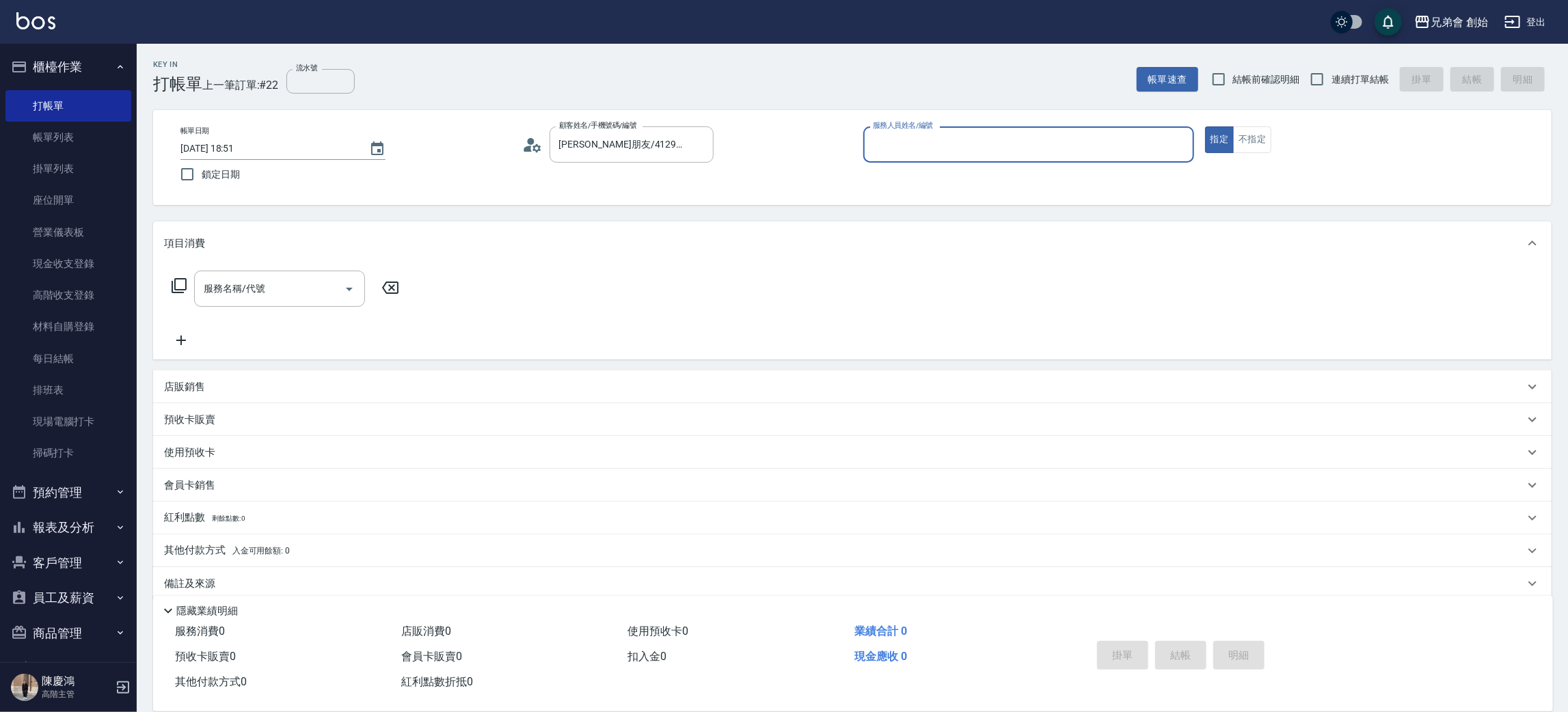
click at [909, 140] on input "服務人員姓名/編號" at bounding box center [1028, 144] width 318 height 24
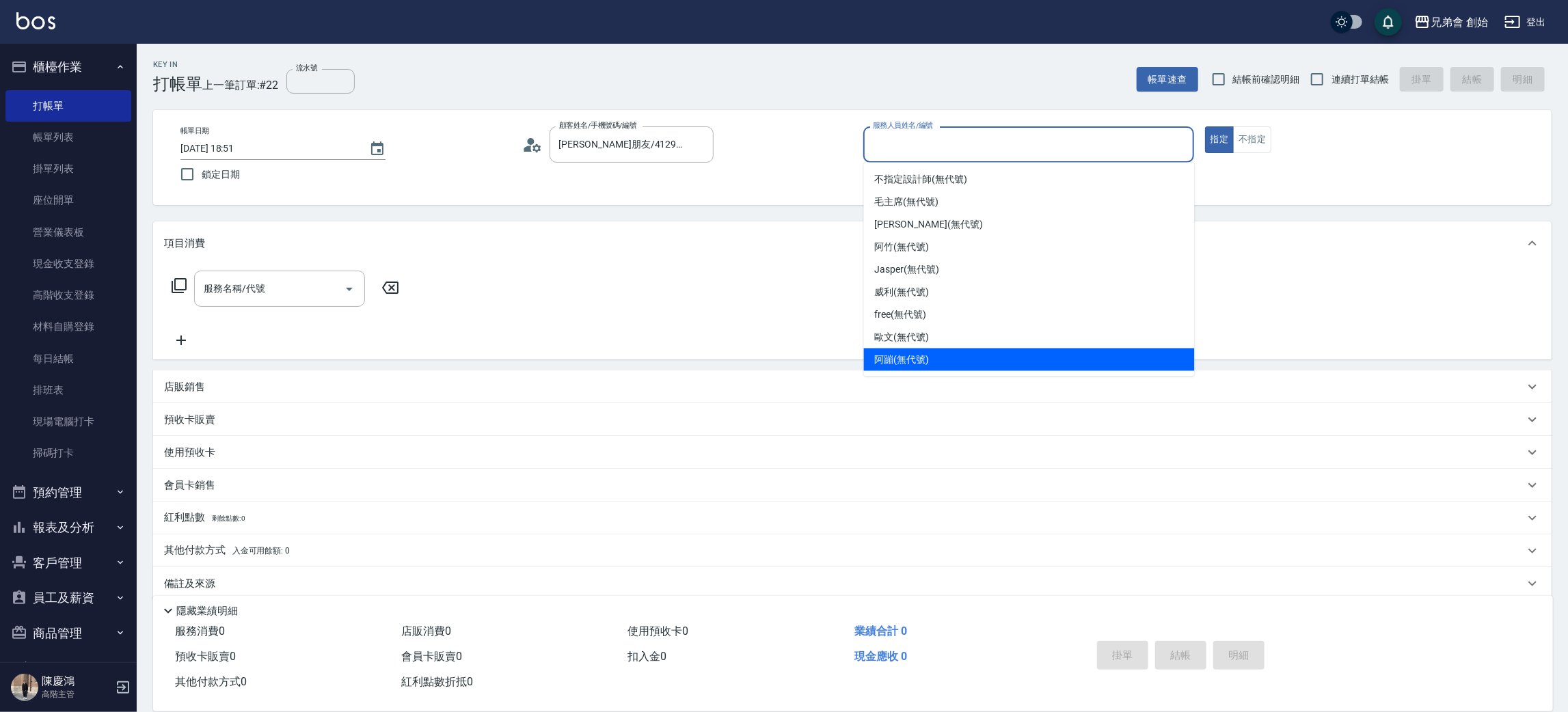
click at [943, 359] on div "阿蹦 (無代號)" at bounding box center [1029, 359] width 331 height 23
type input "阿蹦(無代號)"
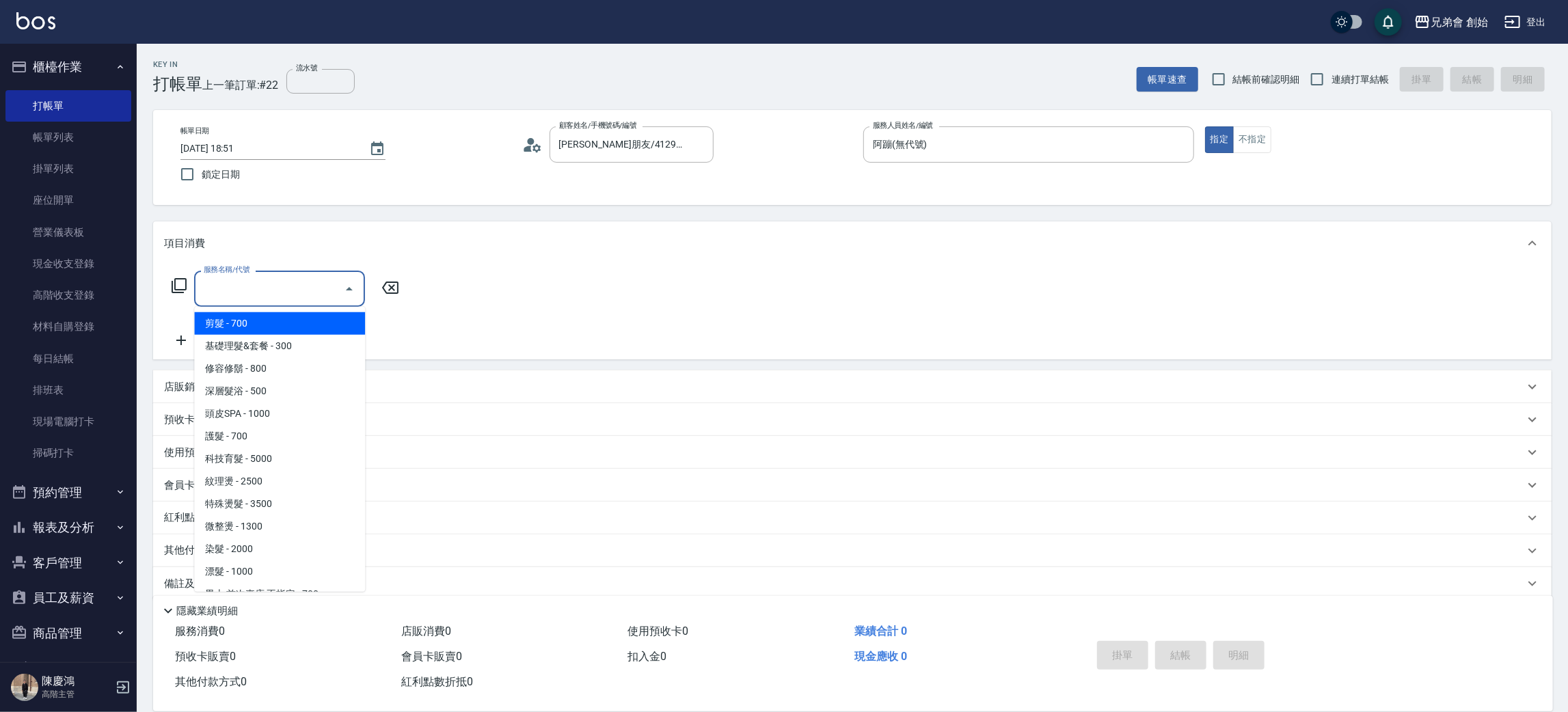
click at [309, 282] on input "服務名稱/代號" at bounding box center [269, 289] width 138 height 24
click at [325, 321] on span "剪髮 - 700" at bounding box center [279, 323] width 171 height 23
type input "剪髮(A01)"
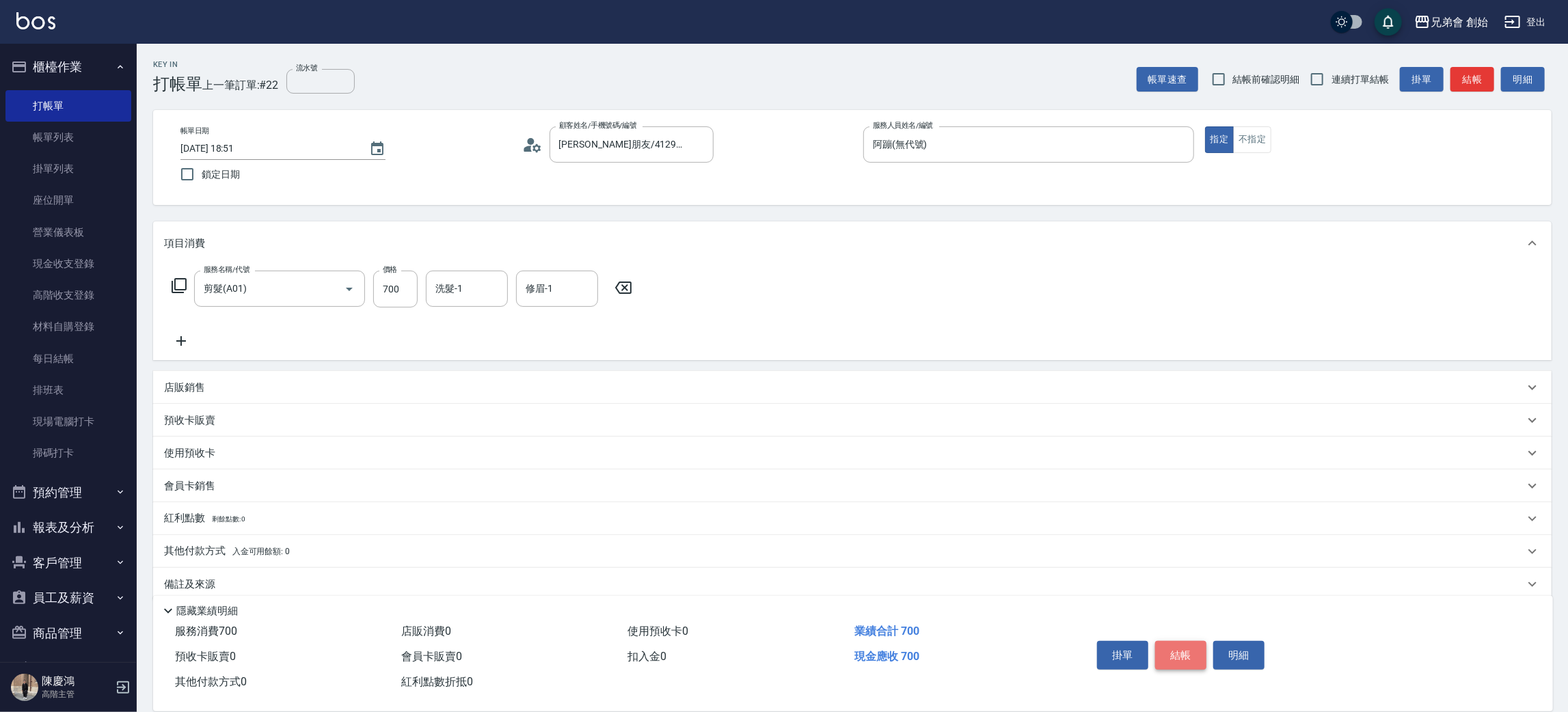
click at [1189, 651] on button "結帳" at bounding box center [1180, 656] width 51 height 29
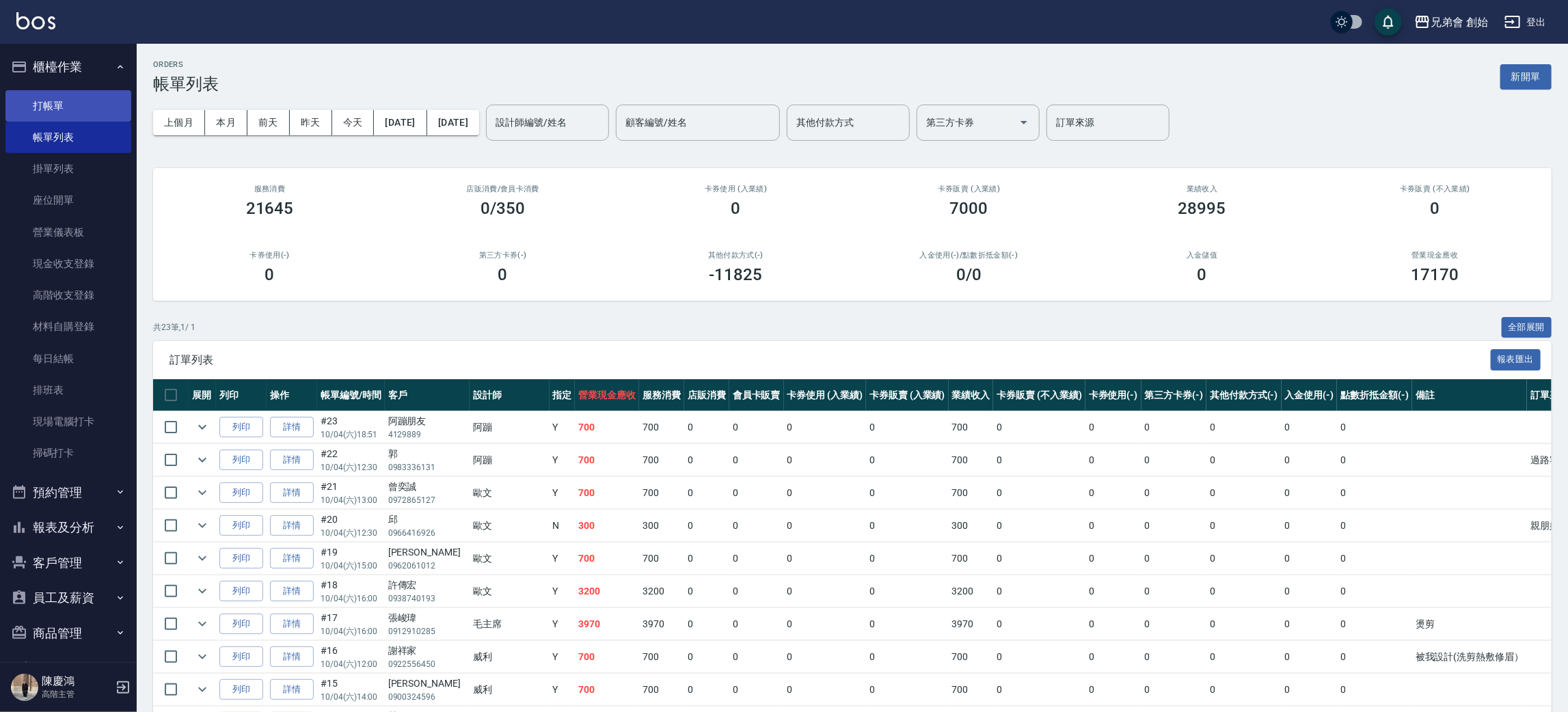
click at [38, 108] on link "打帳單" at bounding box center [68, 106] width 125 height 32
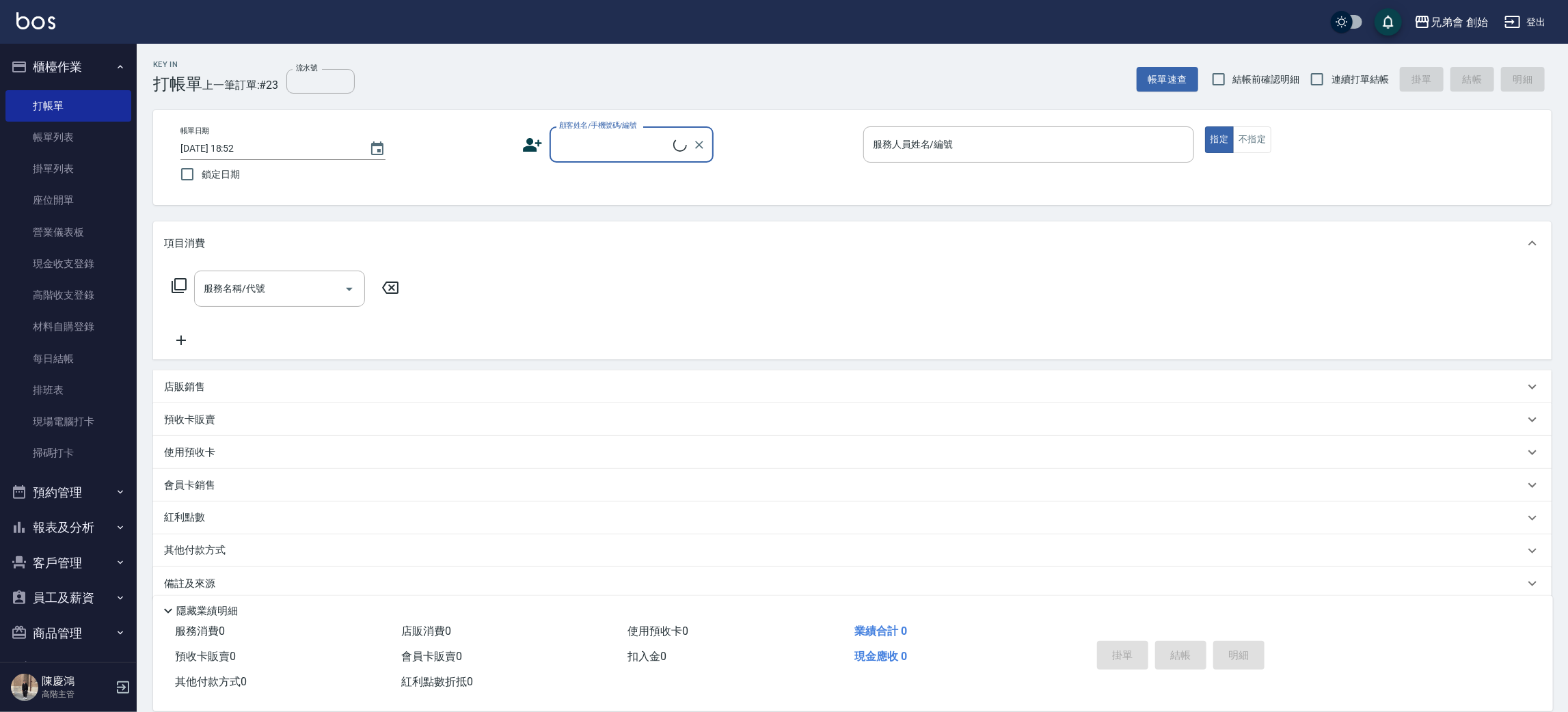
click at [630, 148] on input "顧客姓名/手機號碼/編號" at bounding box center [614, 144] width 117 height 24
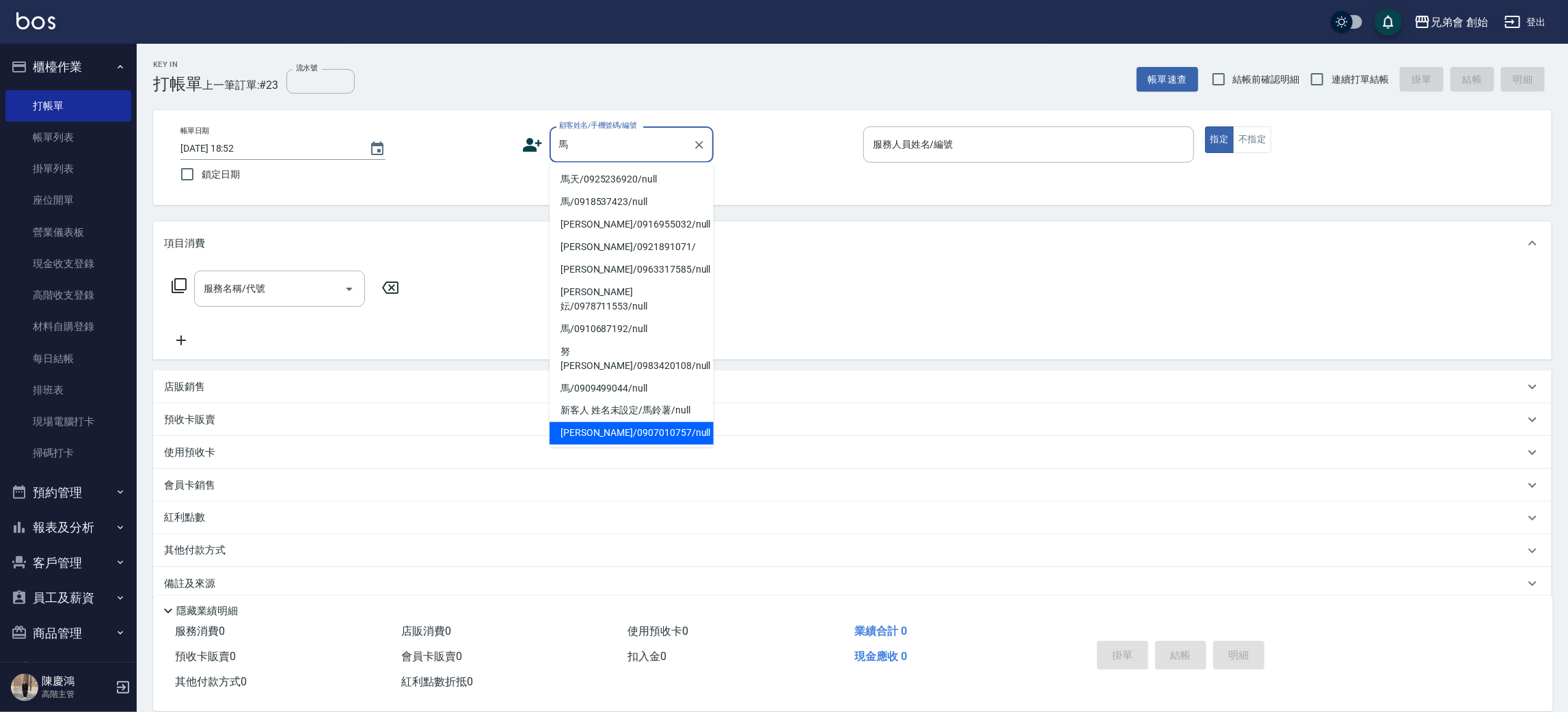
click at [678, 422] on li "馬佳佳/0907010757/null" at bounding box center [632, 433] width 164 height 23
type input "馬佳佳/0907010757/null"
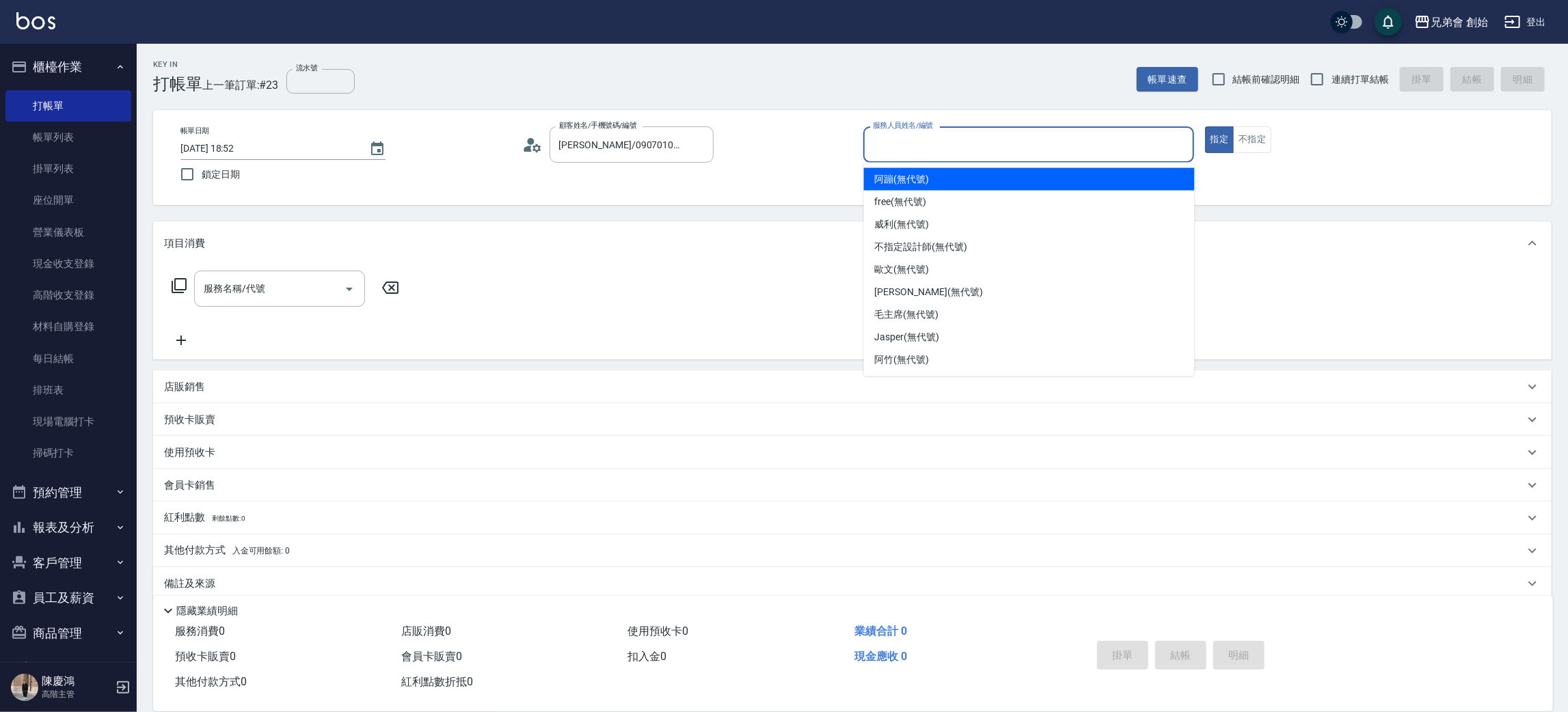
click at [988, 145] on input "服務人員姓名/編號" at bounding box center [1028, 144] width 318 height 24
click at [965, 186] on div "阿蹦 (無代號)" at bounding box center [1029, 179] width 331 height 23
type input "阿蹦(無代號)"
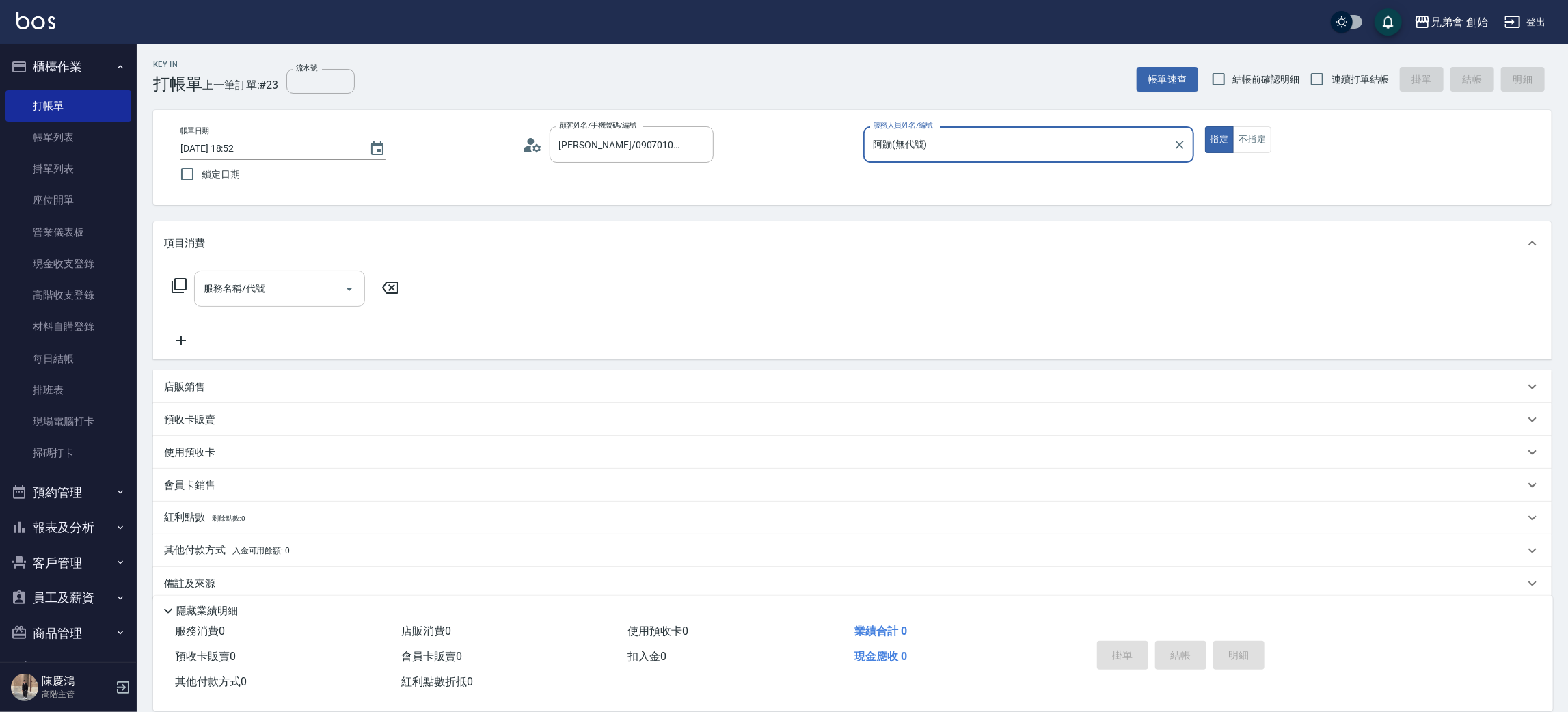
click at [341, 291] on icon "Open" at bounding box center [349, 289] width 16 height 16
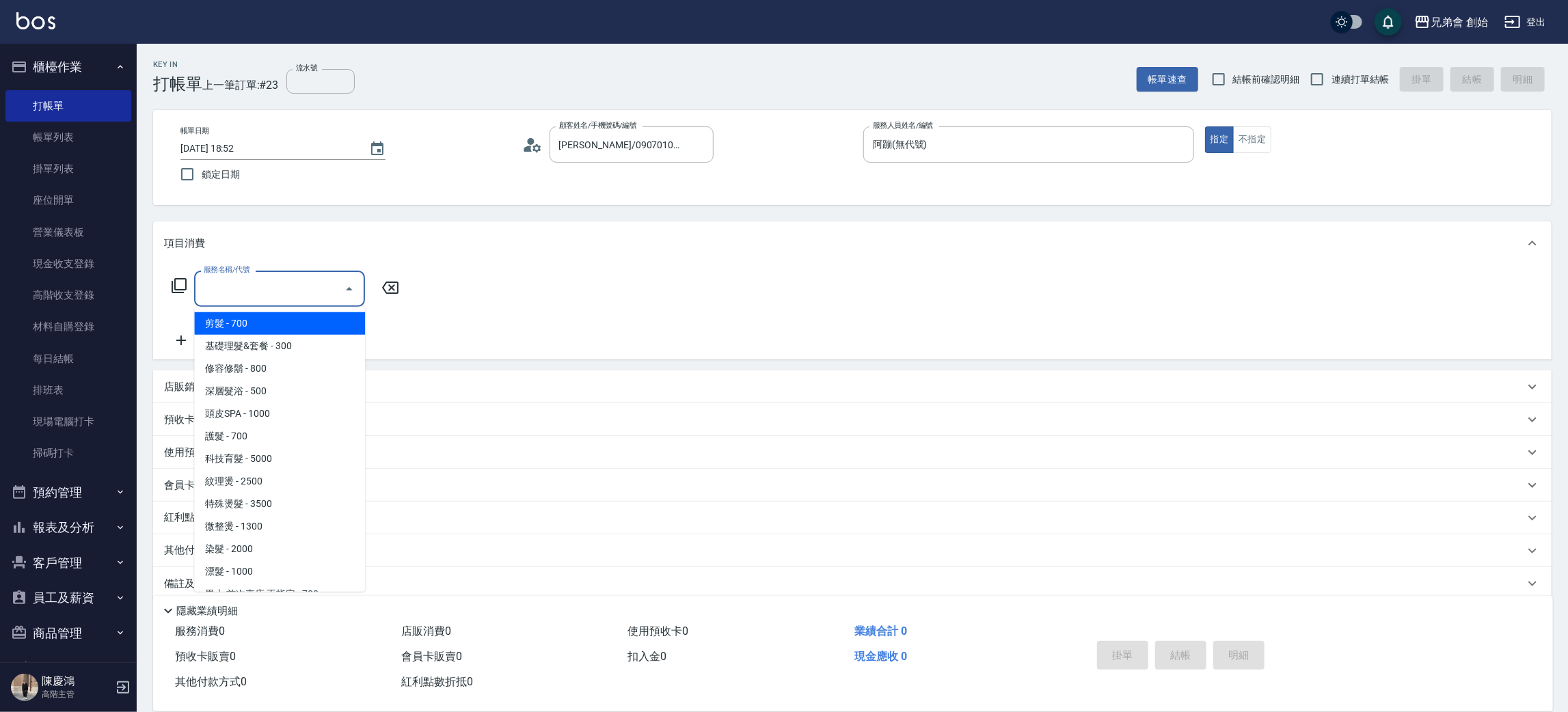
click at [303, 322] on span "剪髮 - 700" at bounding box center [279, 323] width 171 height 23
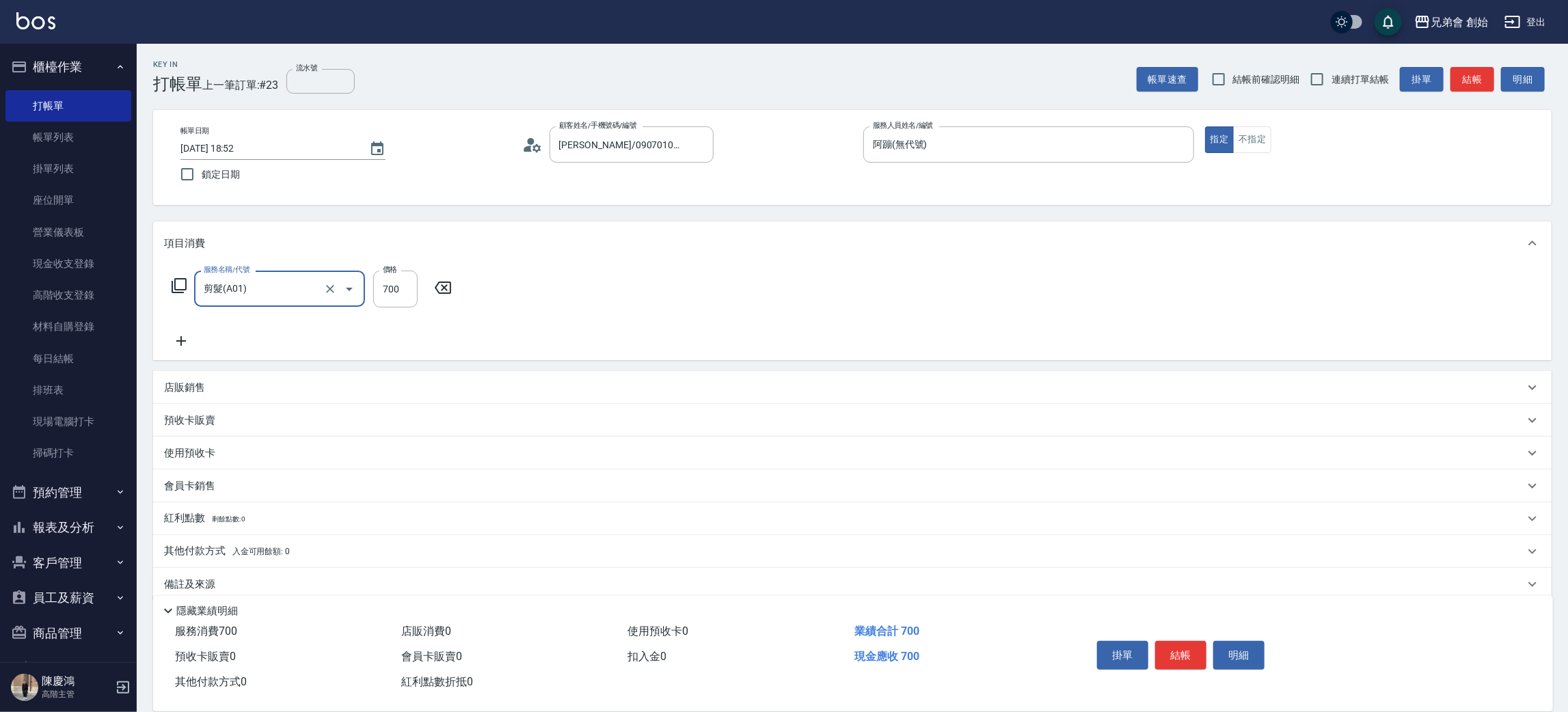
type input "剪髮(A01)"
click at [1164, 642] on button "結帳" at bounding box center [1180, 656] width 51 height 29
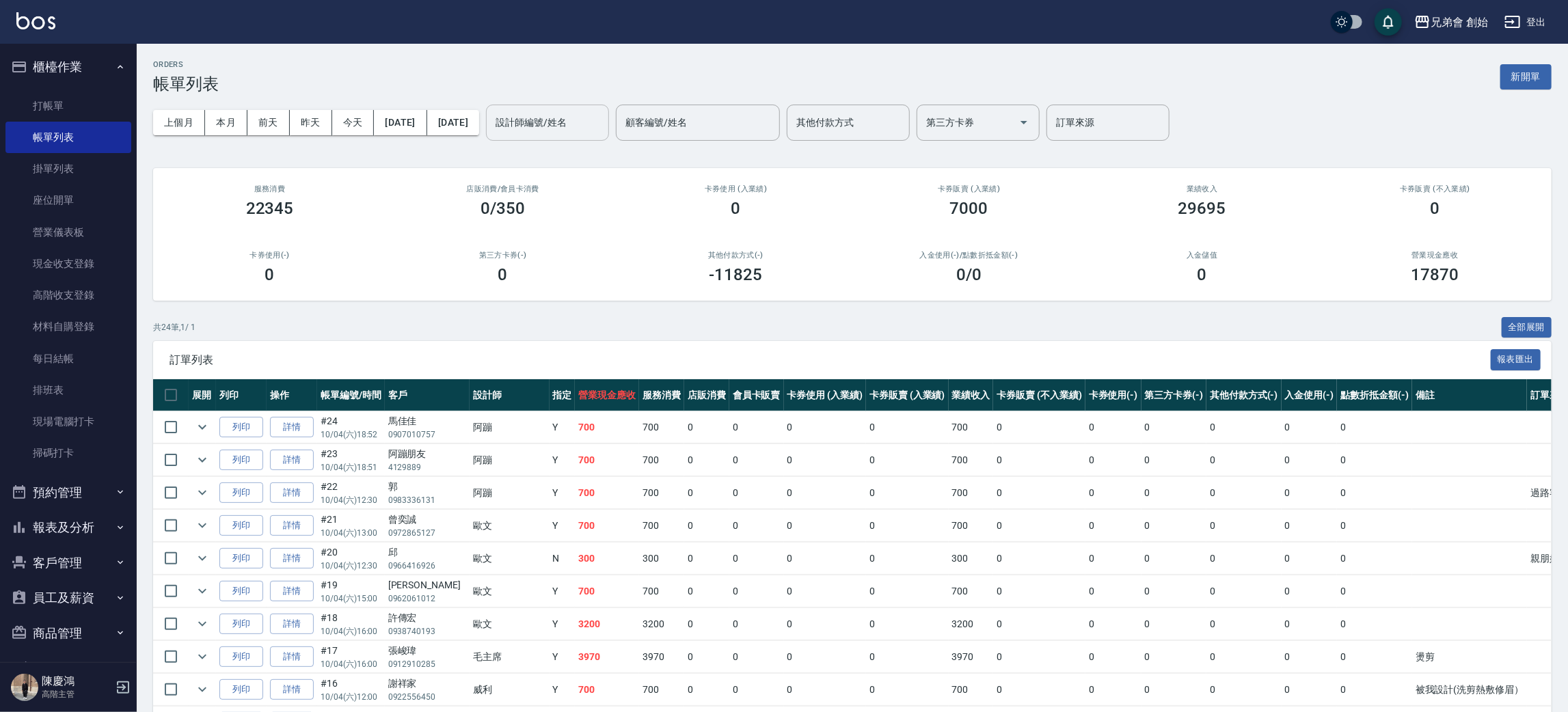
click at [587, 114] on input "設計師編號/姓名" at bounding box center [548, 123] width 111 height 24
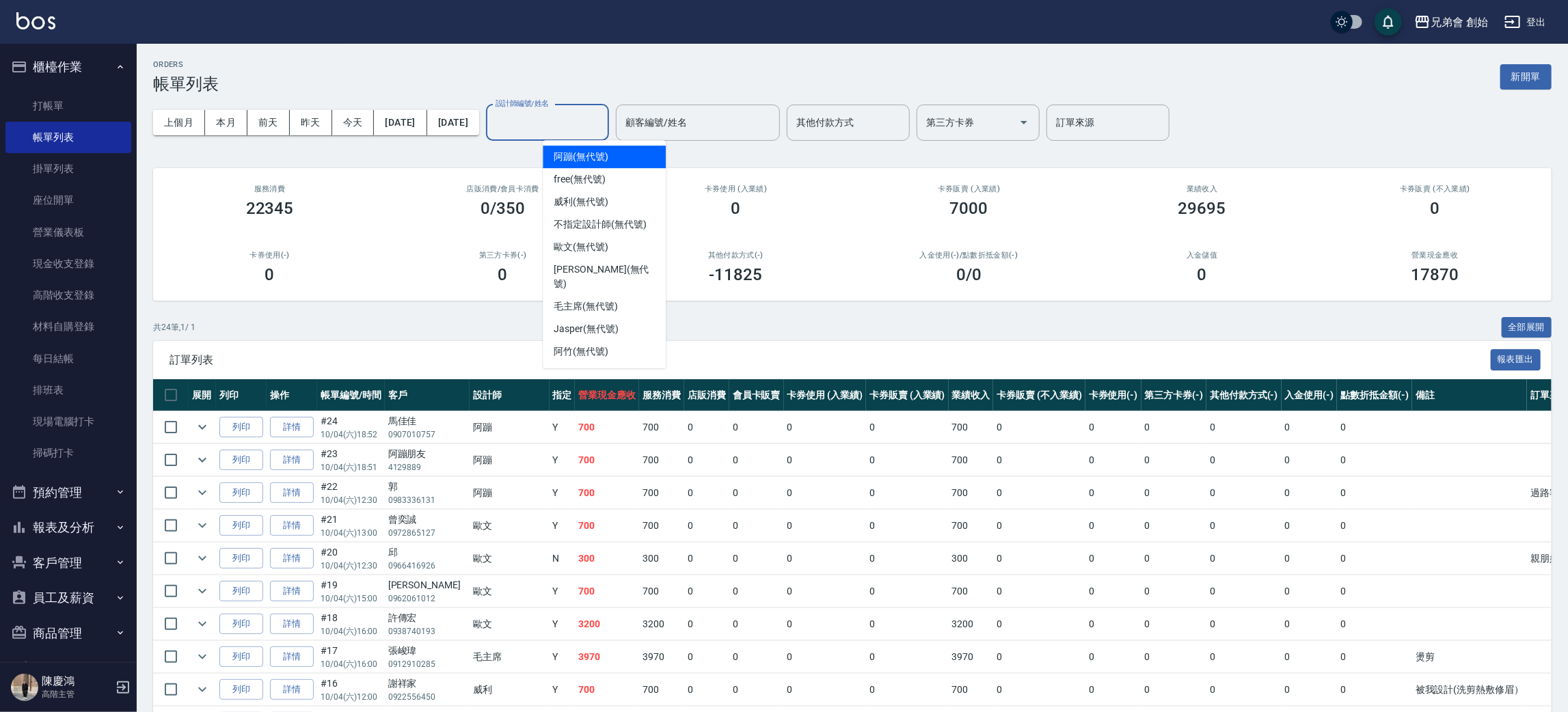
click at [626, 162] on div "阿蹦 (無代號)" at bounding box center [604, 156] width 123 height 23
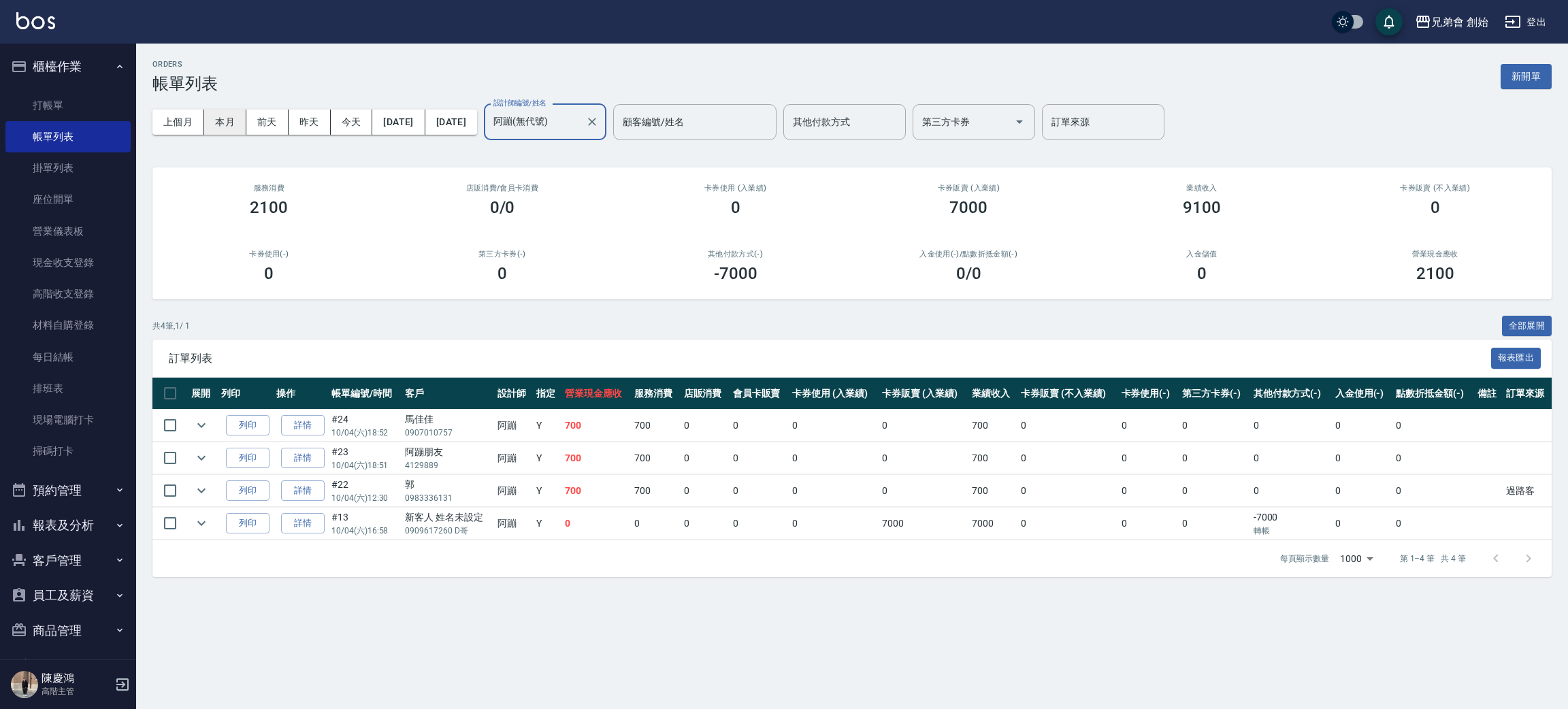
click at [218, 122] on button "本月" at bounding box center [225, 122] width 42 height 25
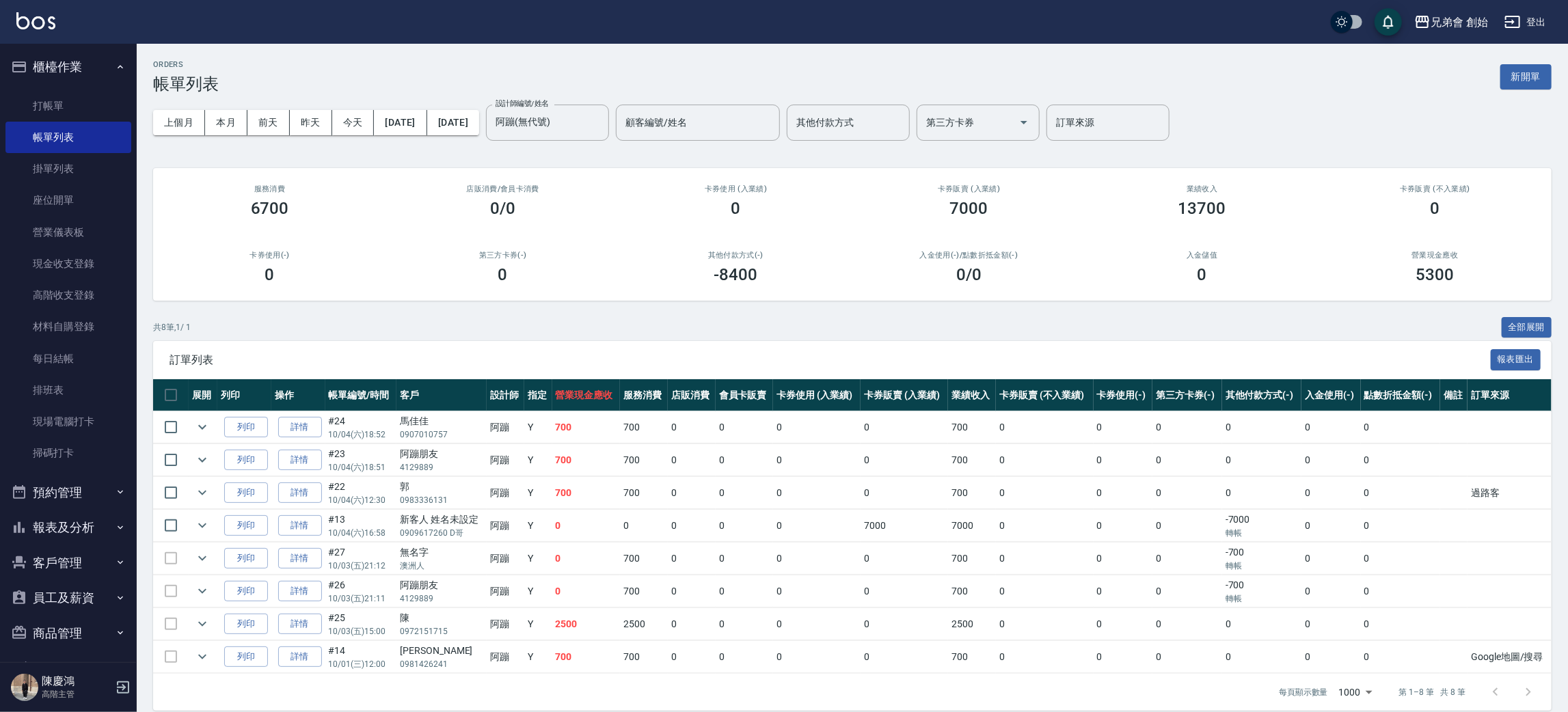
click at [641, 141] on div "上個月 本月 前天 昨天 今天 2025/10/01 2025/10/31 設計師編號/姓名 阿蹦(無代號) 設計師編號/姓名 顧客編號/姓名 顧客編號/姓名…" at bounding box center [853, 123] width 1398 height 58
click at [583, 131] on input "阿蹦(無代號)" at bounding box center [538, 123] width 90 height 24
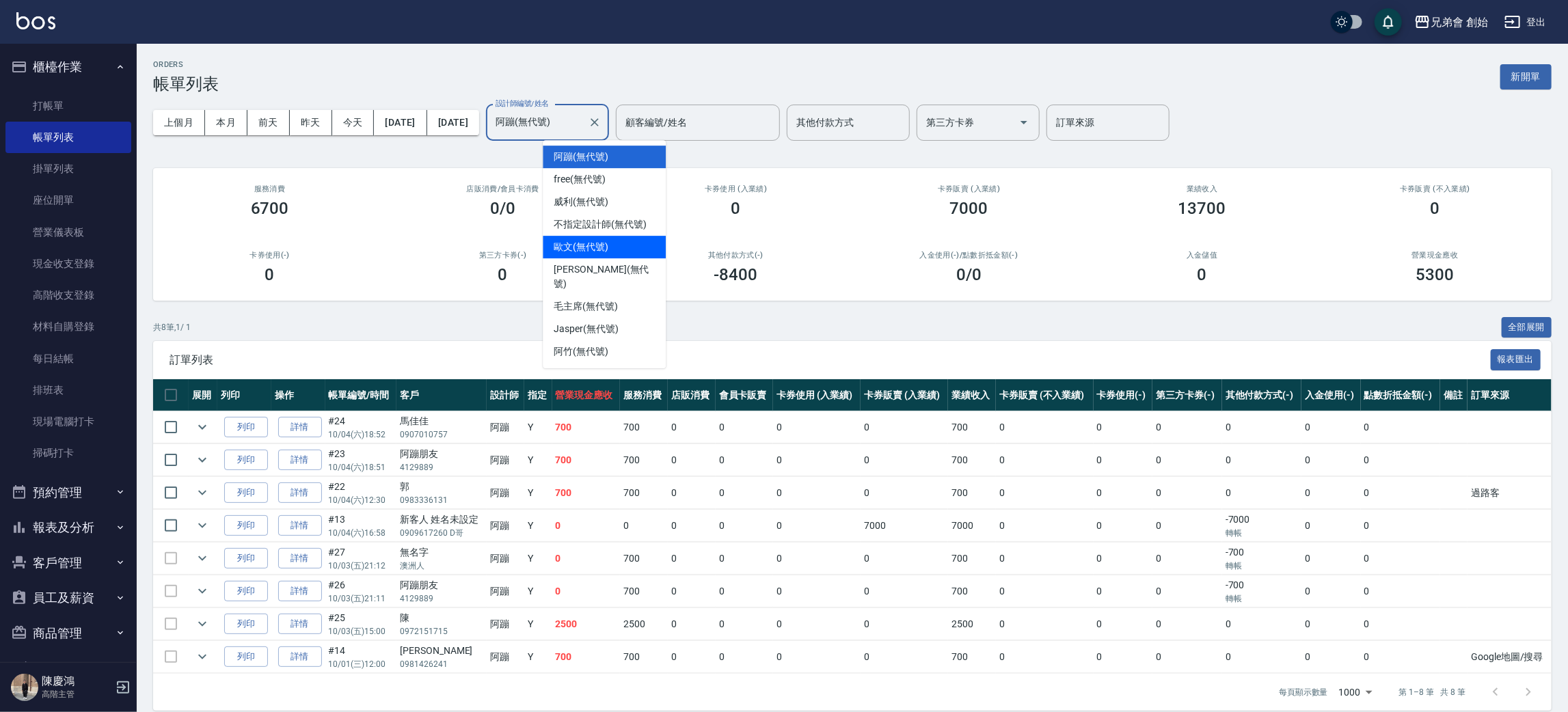
click at [613, 253] on div "歐文 (無代號)" at bounding box center [604, 246] width 123 height 23
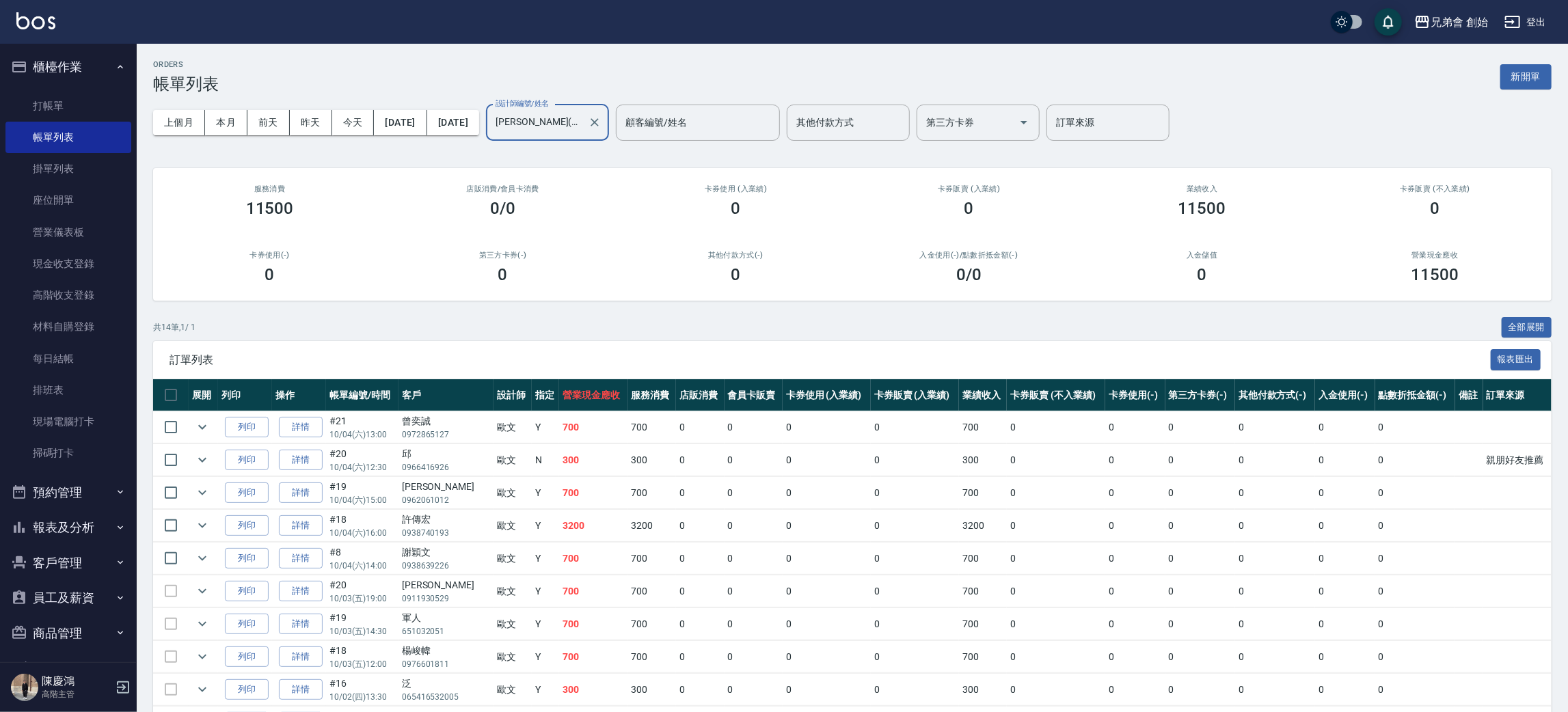
click at [583, 125] on input "歐文(無代號)" at bounding box center [538, 123] width 90 height 24
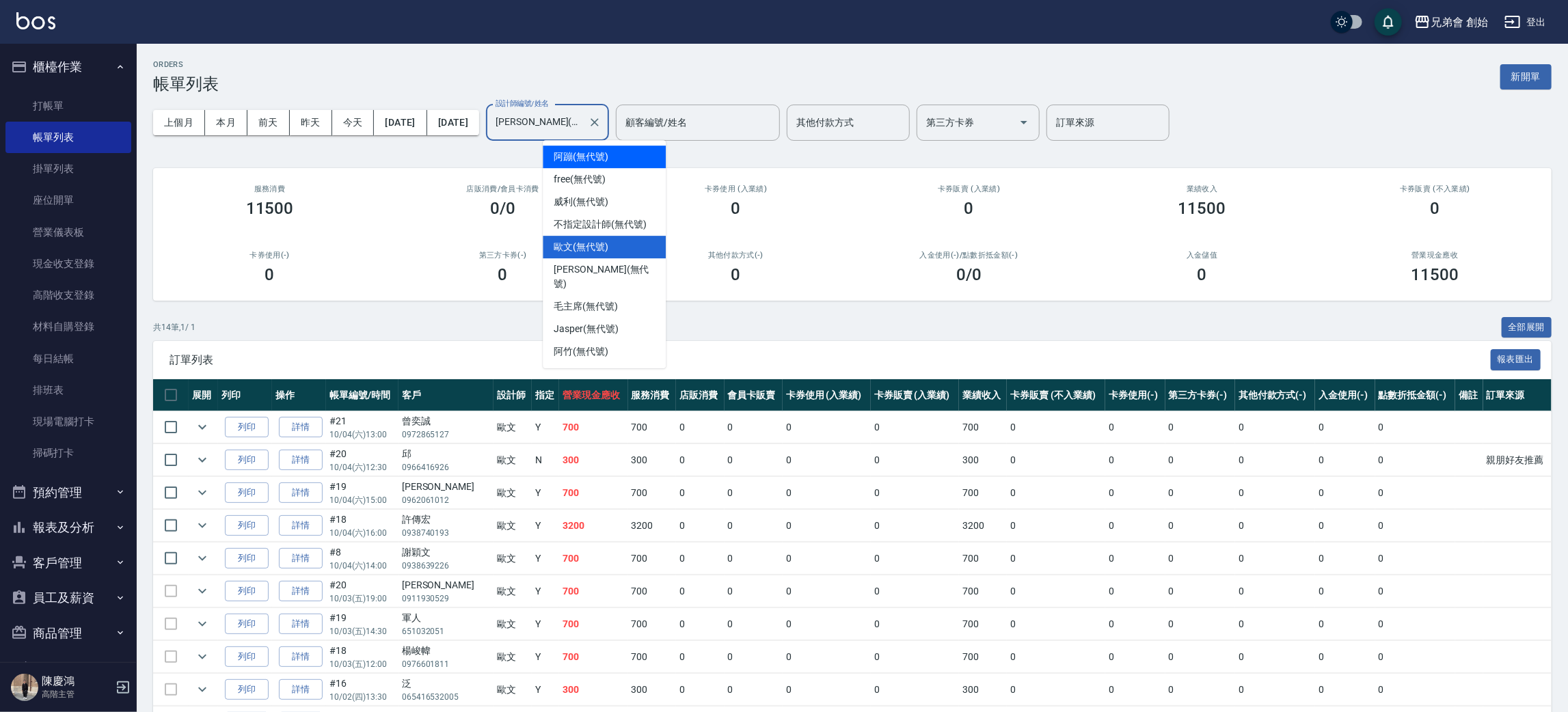
click at [617, 160] on div "阿蹦 (無代號)" at bounding box center [604, 156] width 123 height 23
type input "阿蹦(無代號)"
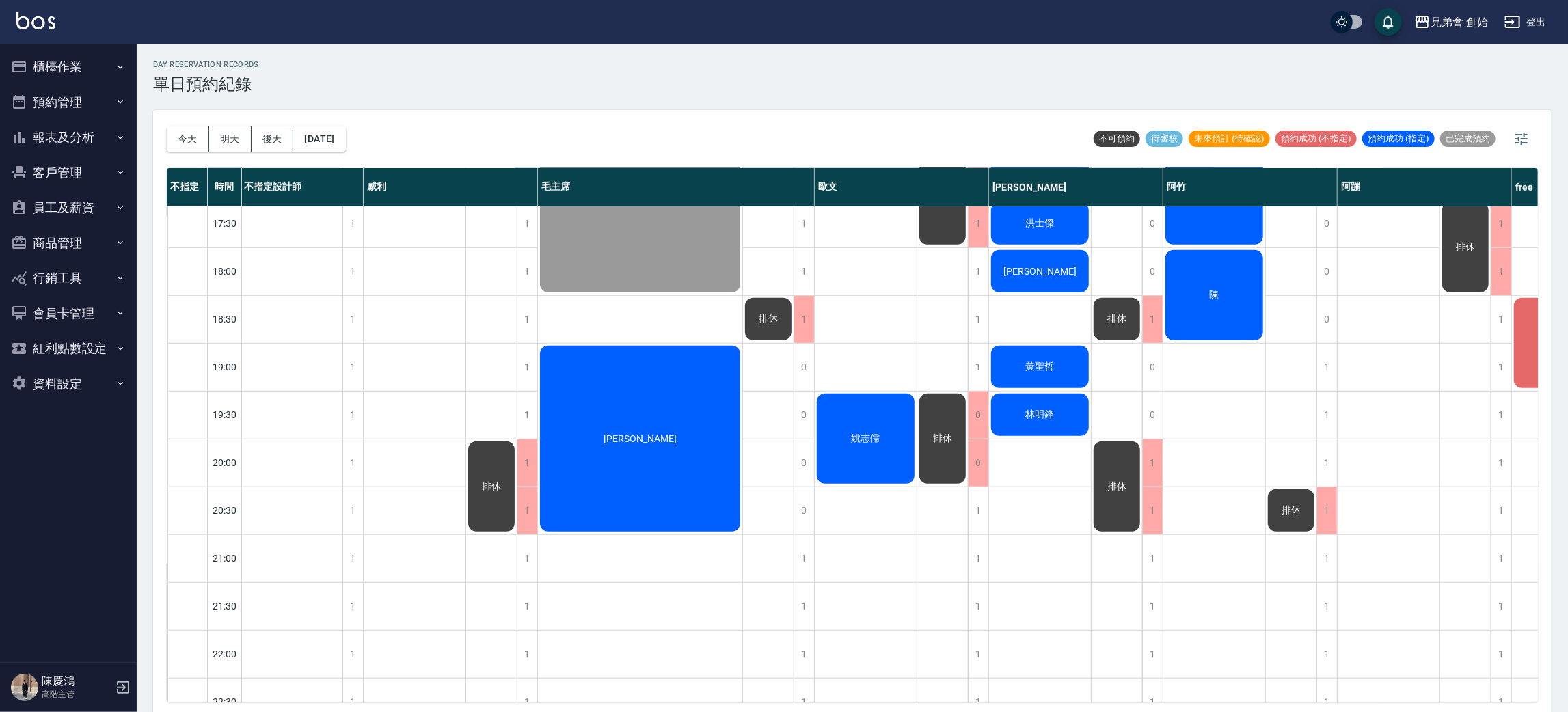
scroll to position [820, 0]
